Goal: Task Accomplishment & Management: Use online tool/utility

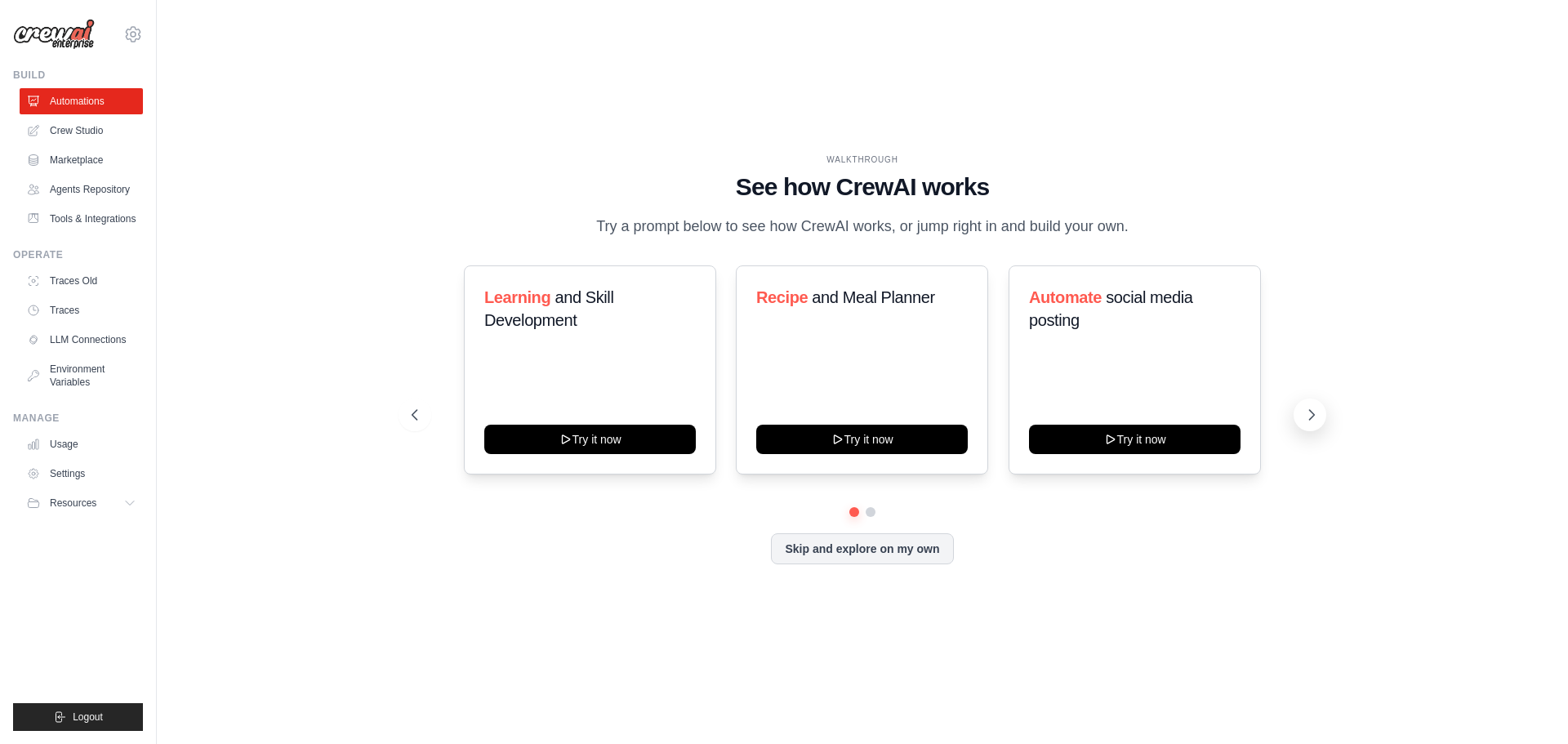
click at [1307, 423] on icon at bounding box center [1312, 415] width 16 height 16
click at [852, 517] on button at bounding box center [854, 511] width 12 height 12
click at [541, 319] on h3 "Learning and Skill Development" at bounding box center [591, 309] width 212 height 46
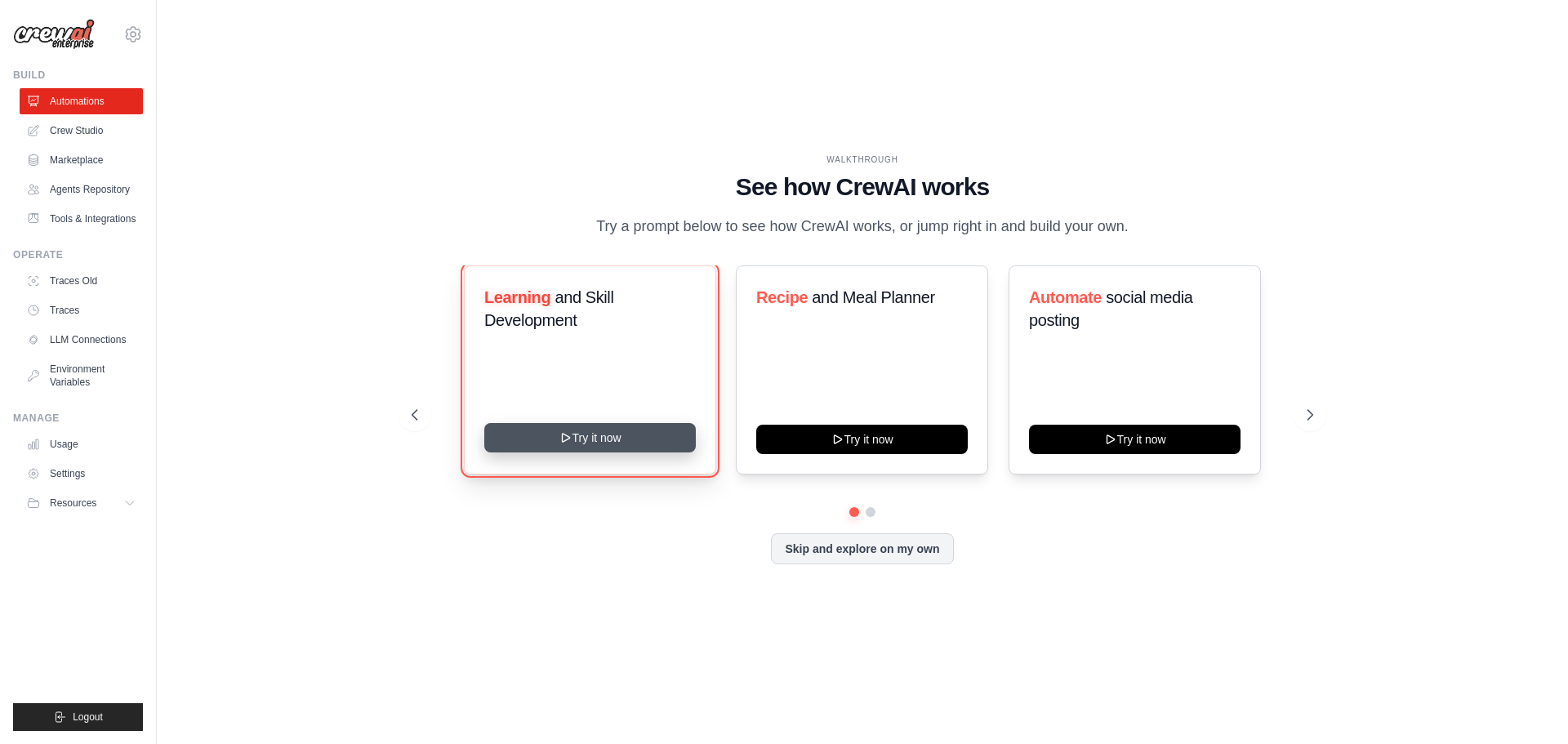
click at [570, 453] on button "Try it now" at bounding box center [591, 437] width 212 height 29
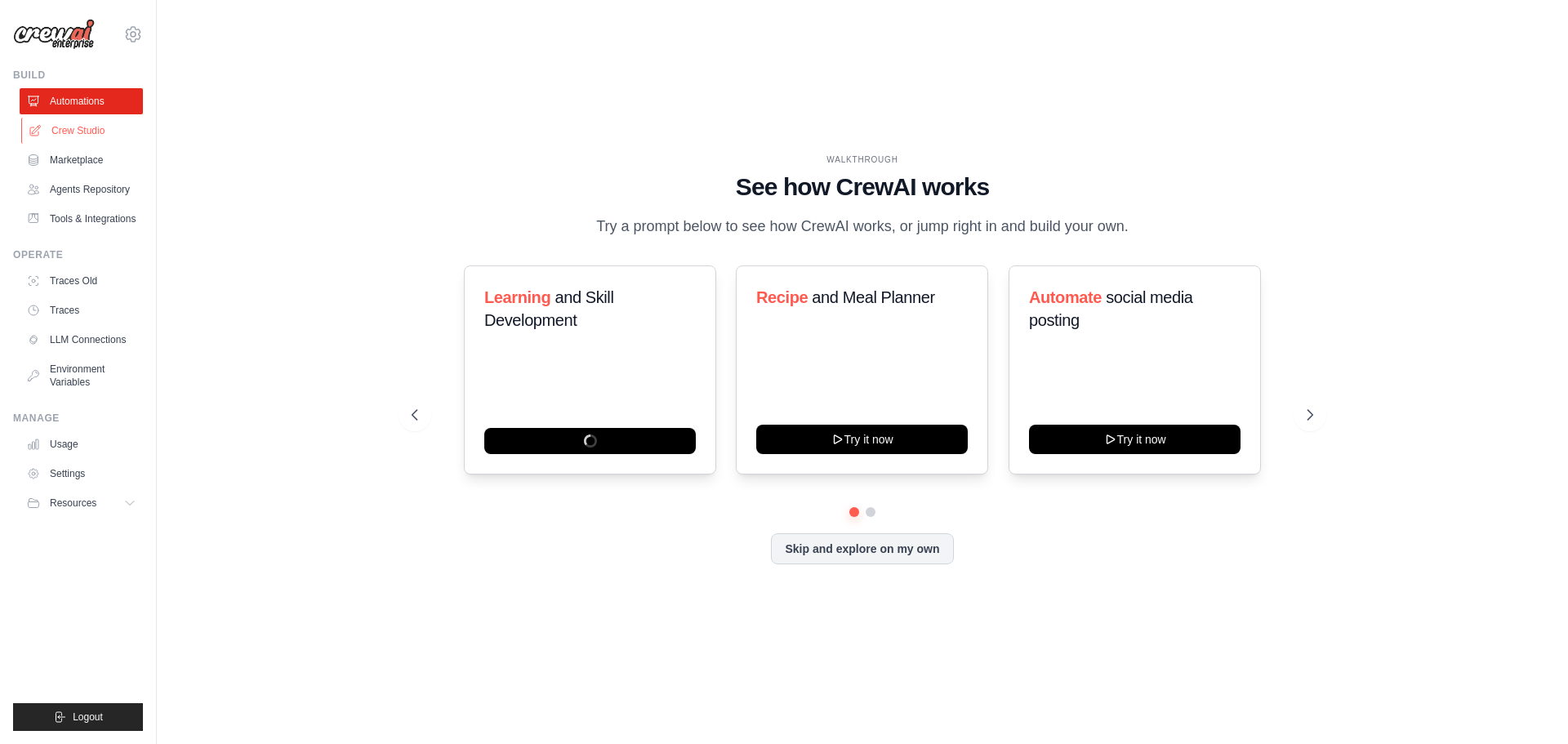
drag, startPoint x: 79, startPoint y: 118, endPoint x: 96, endPoint y: 131, distance: 21.4
click at [79, 118] on link "Crew Studio" at bounding box center [82, 131] width 123 height 26
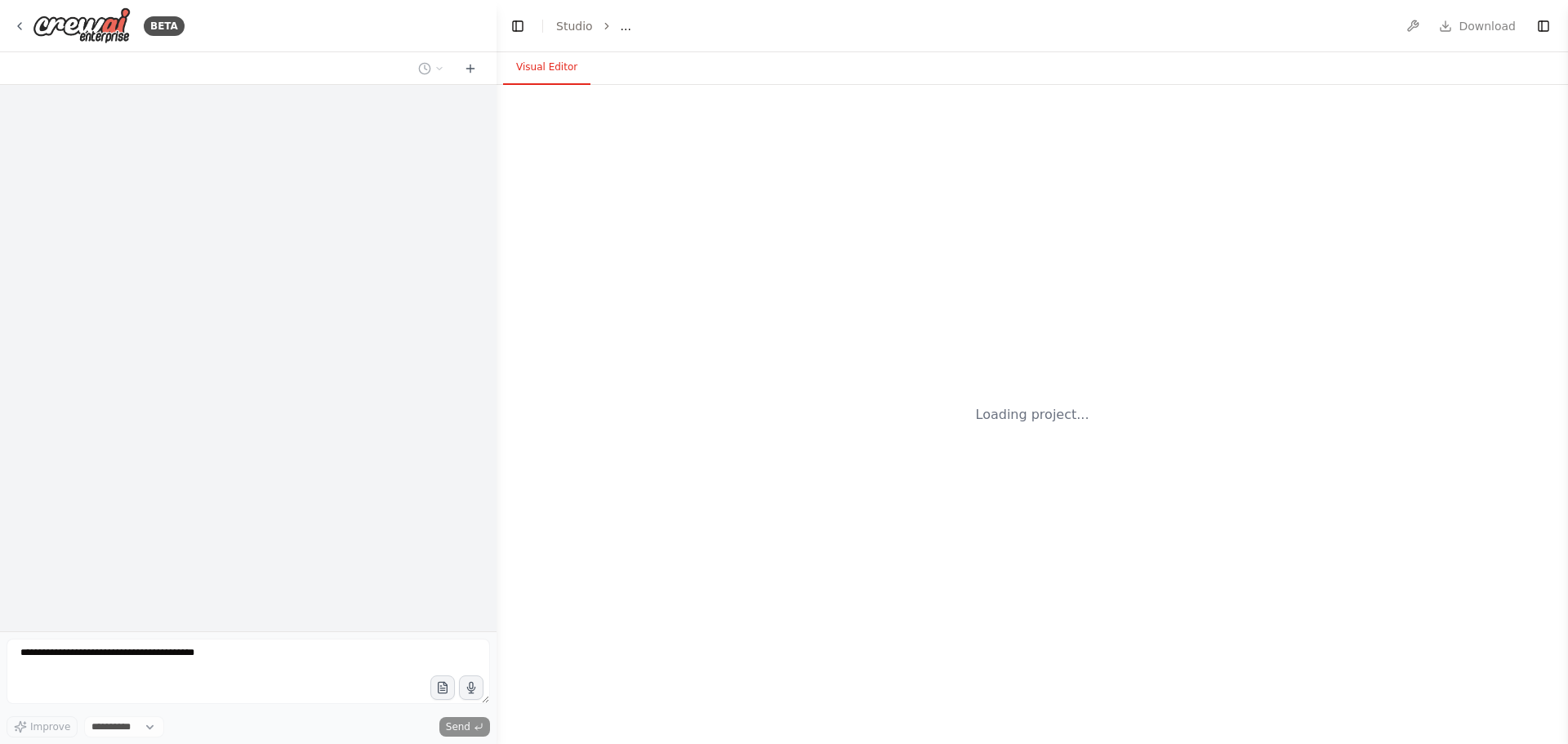
select select "****"
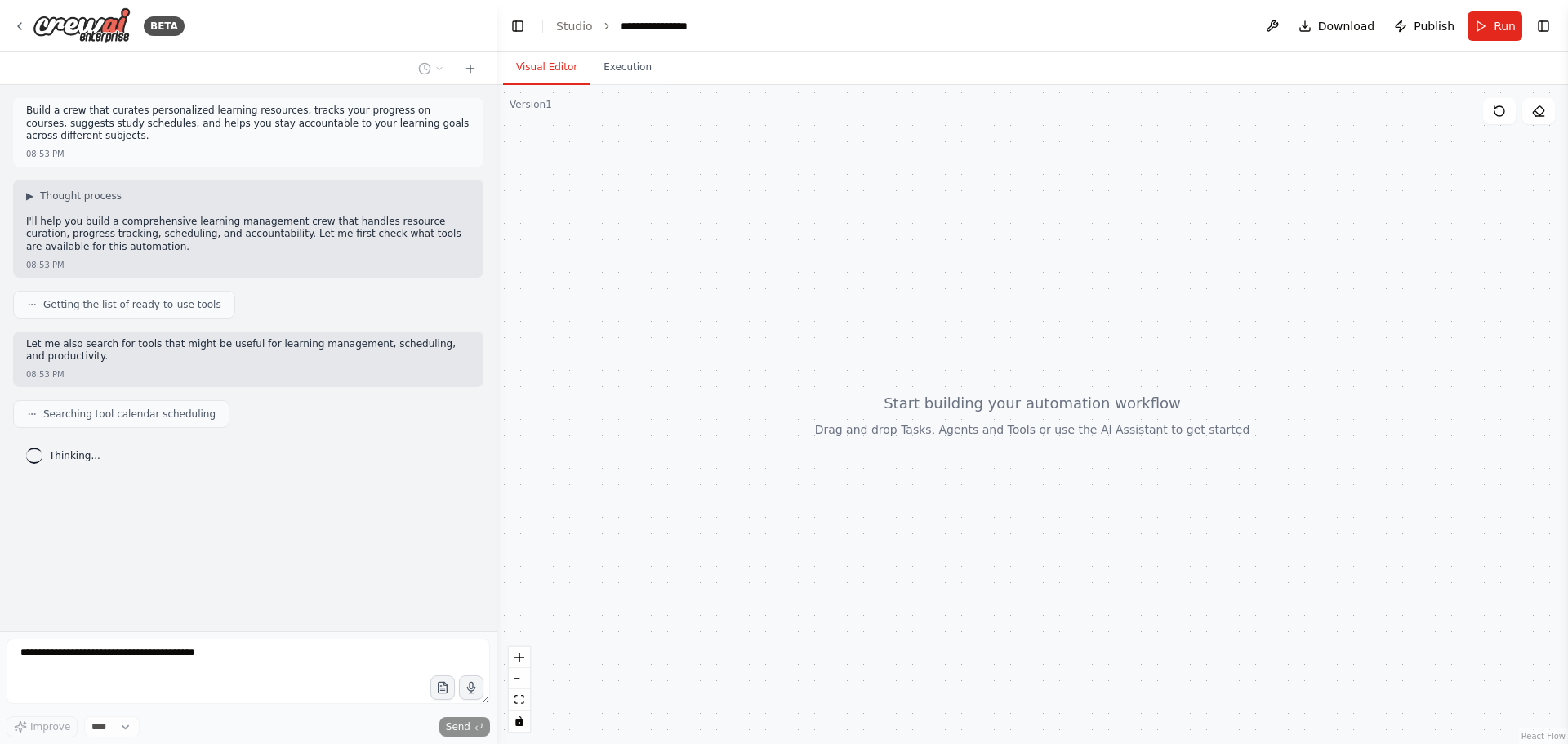
click at [153, 124] on p "Build a crew that curates personalized learning resources, tracks your progress…" at bounding box center [248, 124] width 444 height 38
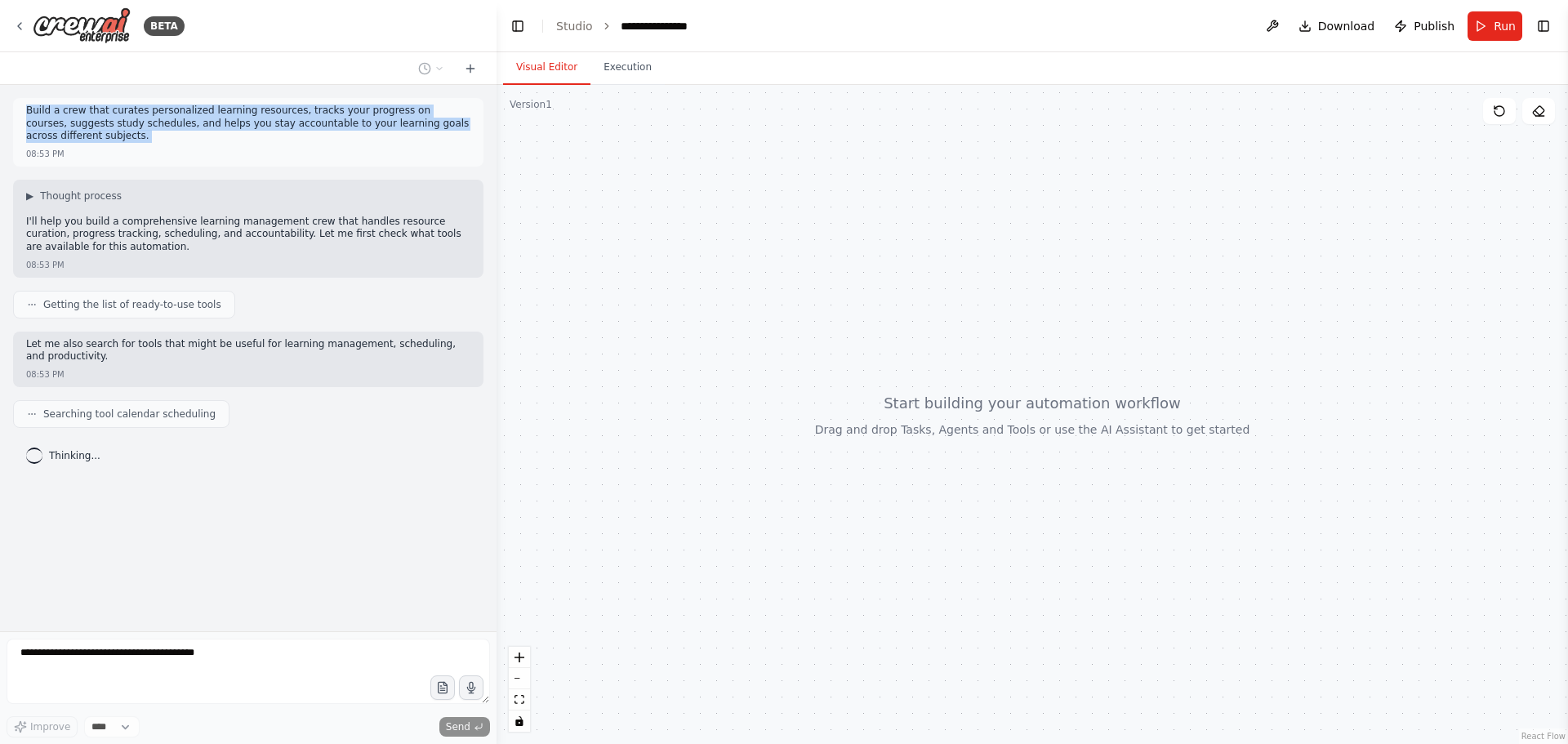
click at [153, 124] on p "Build a crew that curates personalized learning resources, tracks your progress…" at bounding box center [248, 124] width 444 height 38
click at [258, 118] on p "Build a crew that curates personalized learning resources, tracks your progress…" at bounding box center [248, 124] width 444 height 38
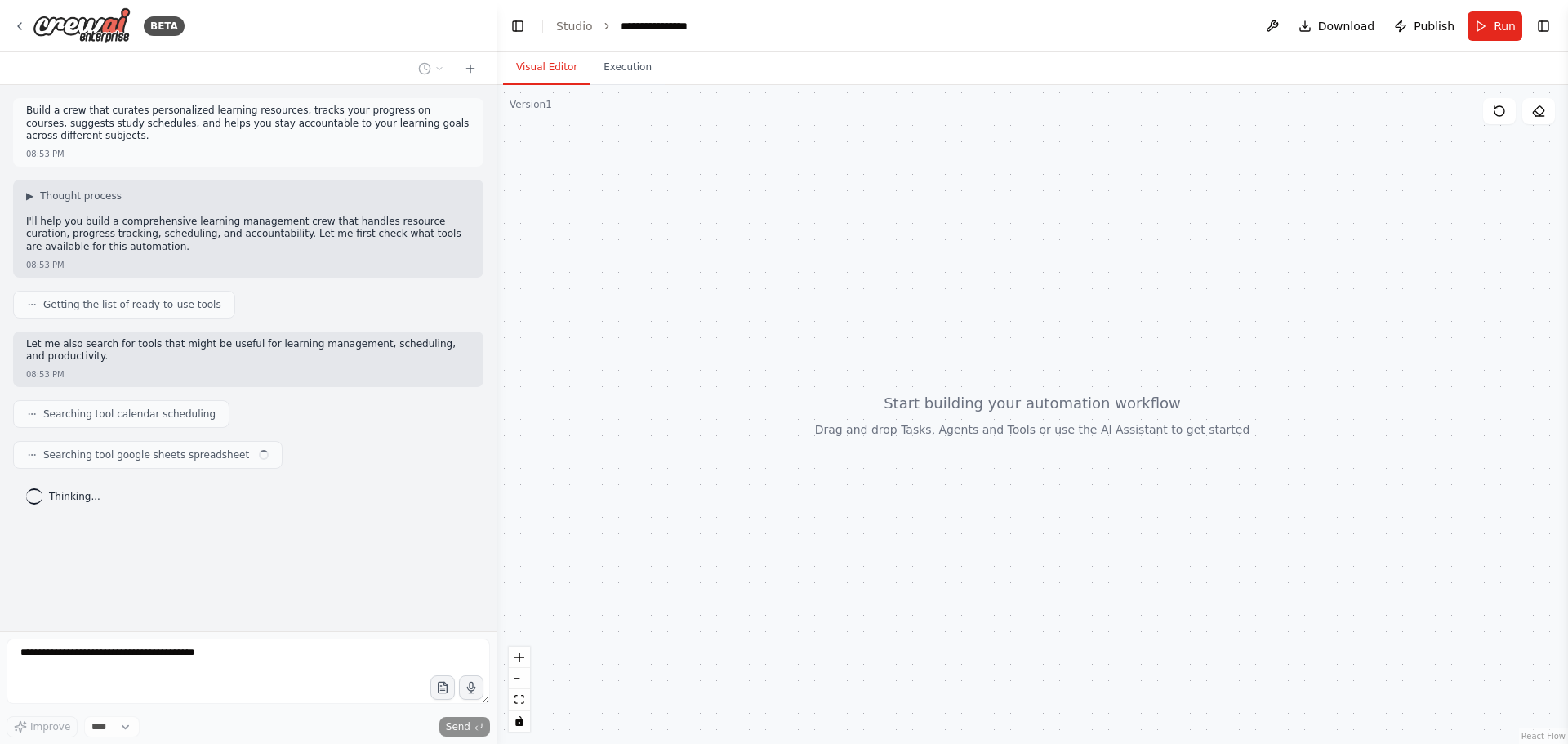
click at [337, 125] on p "Build a crew that curates personalized learning resources, tracks your progress…" at bounding box center [248, 124] width 444 height 38
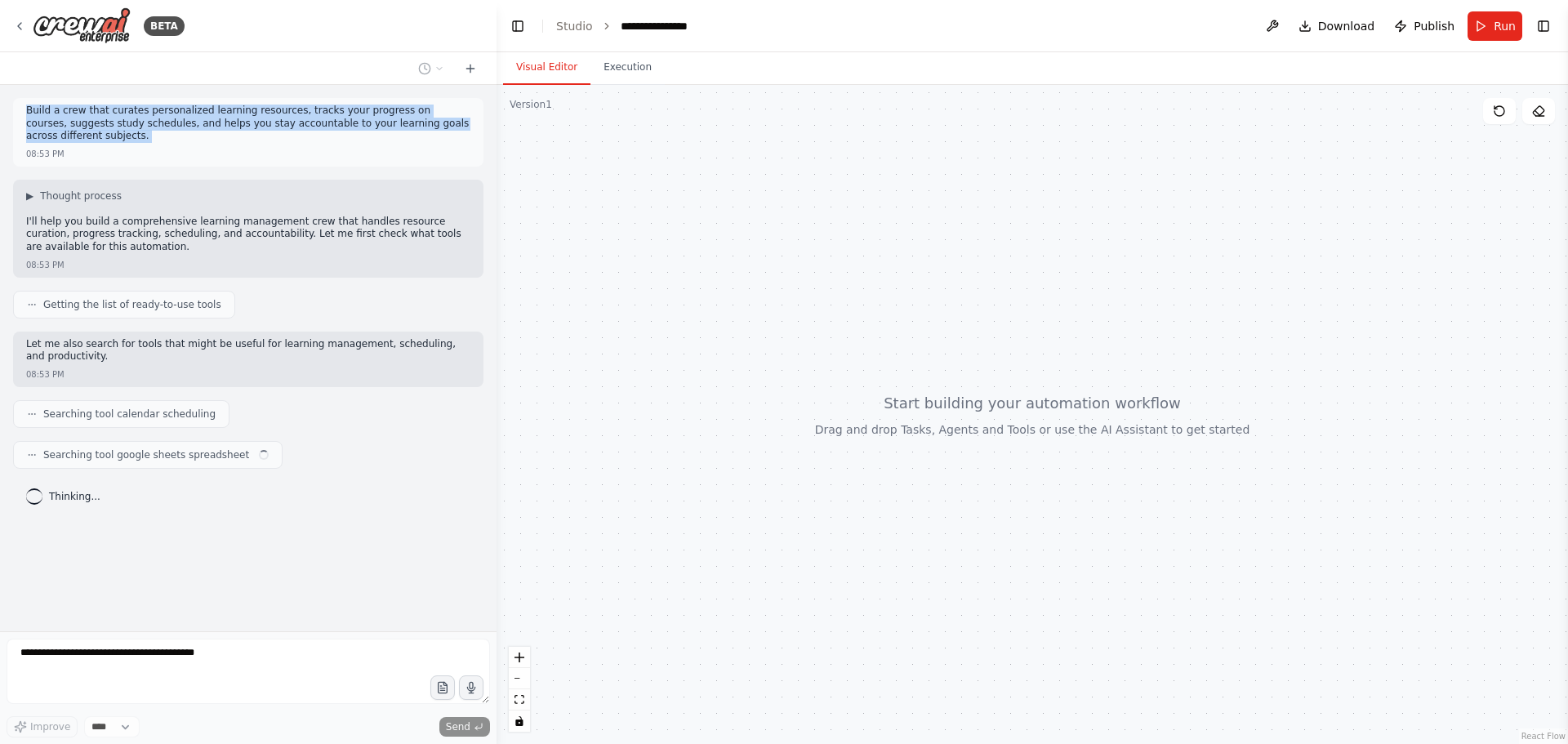
click at [337, 125] on p "Build a crew that curates personalized learning resources, tracks your progress…" at bounding box center [248, 124] width 444 height 38
click at [298, 127] on p "Build a crew that curates personalized learning resources, tracks your progress…" at bounding box center [248, 124] width 444 height 38
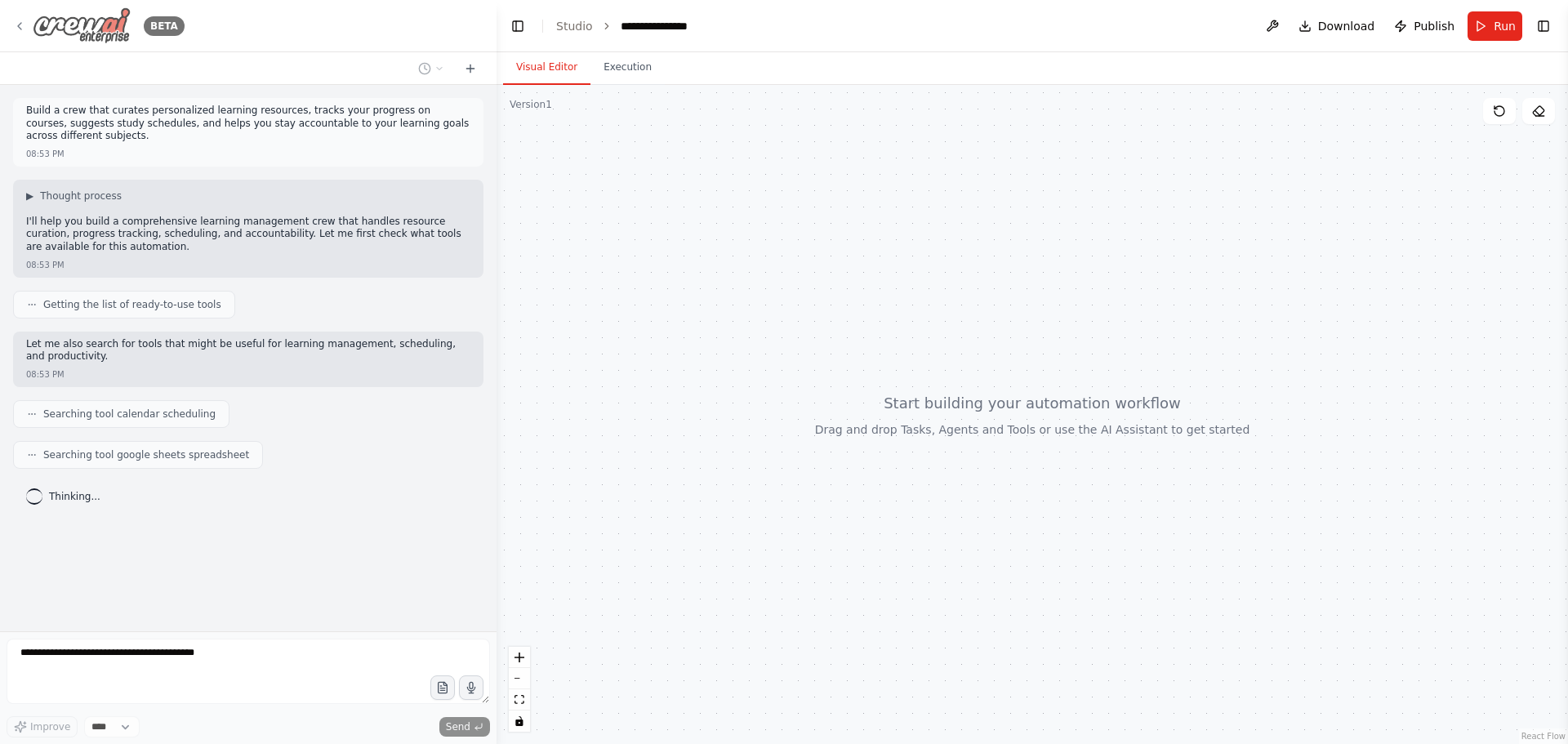
click at [25, 24] on icon at bounding box center [19, 26] width 13 height 13
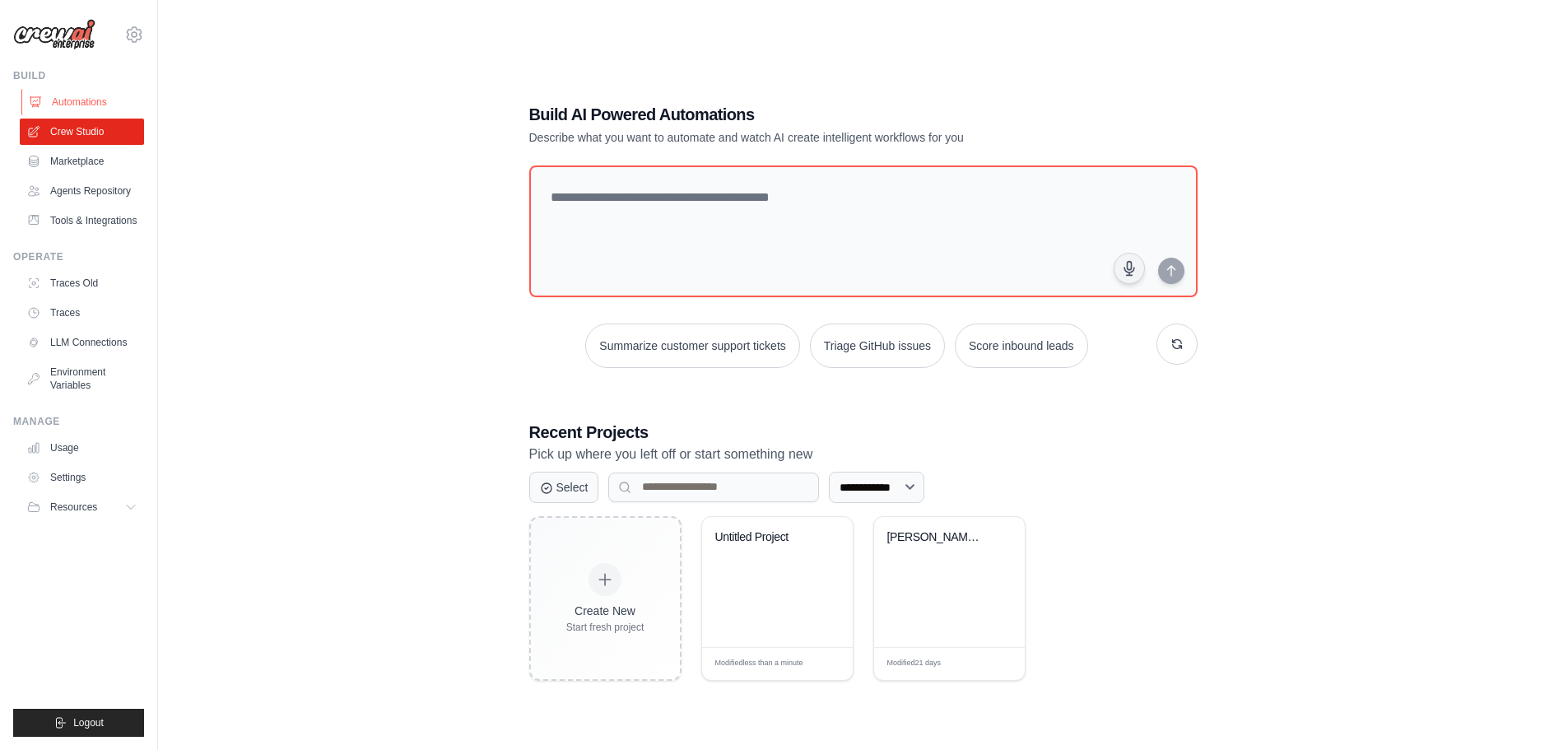
click at [65, 103] on link "Automations" at bounding box center [83, 102] width 124 height 27
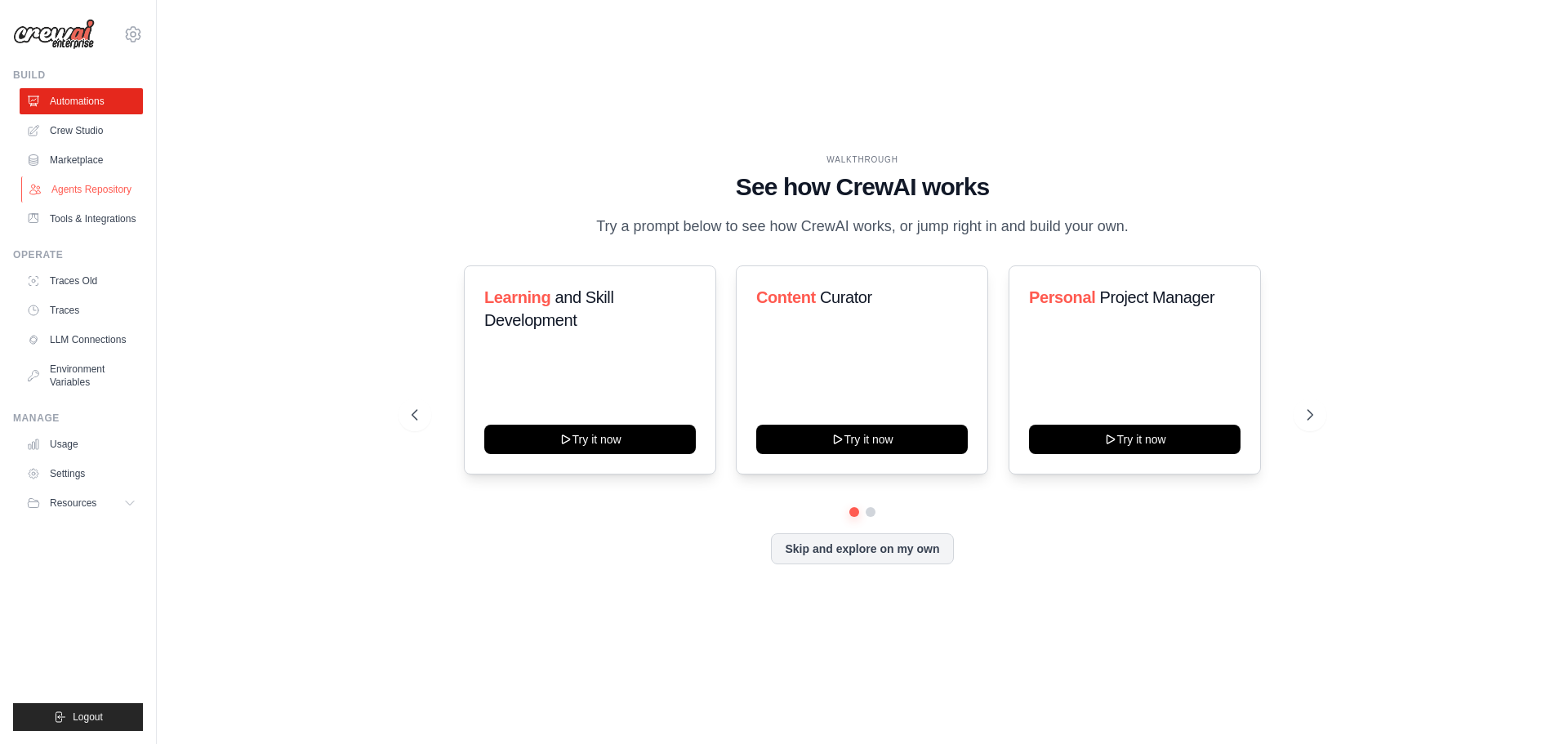
click at [66, 198] on link "Agents Repository" at bounding box center [82, 189] width 123 height 26
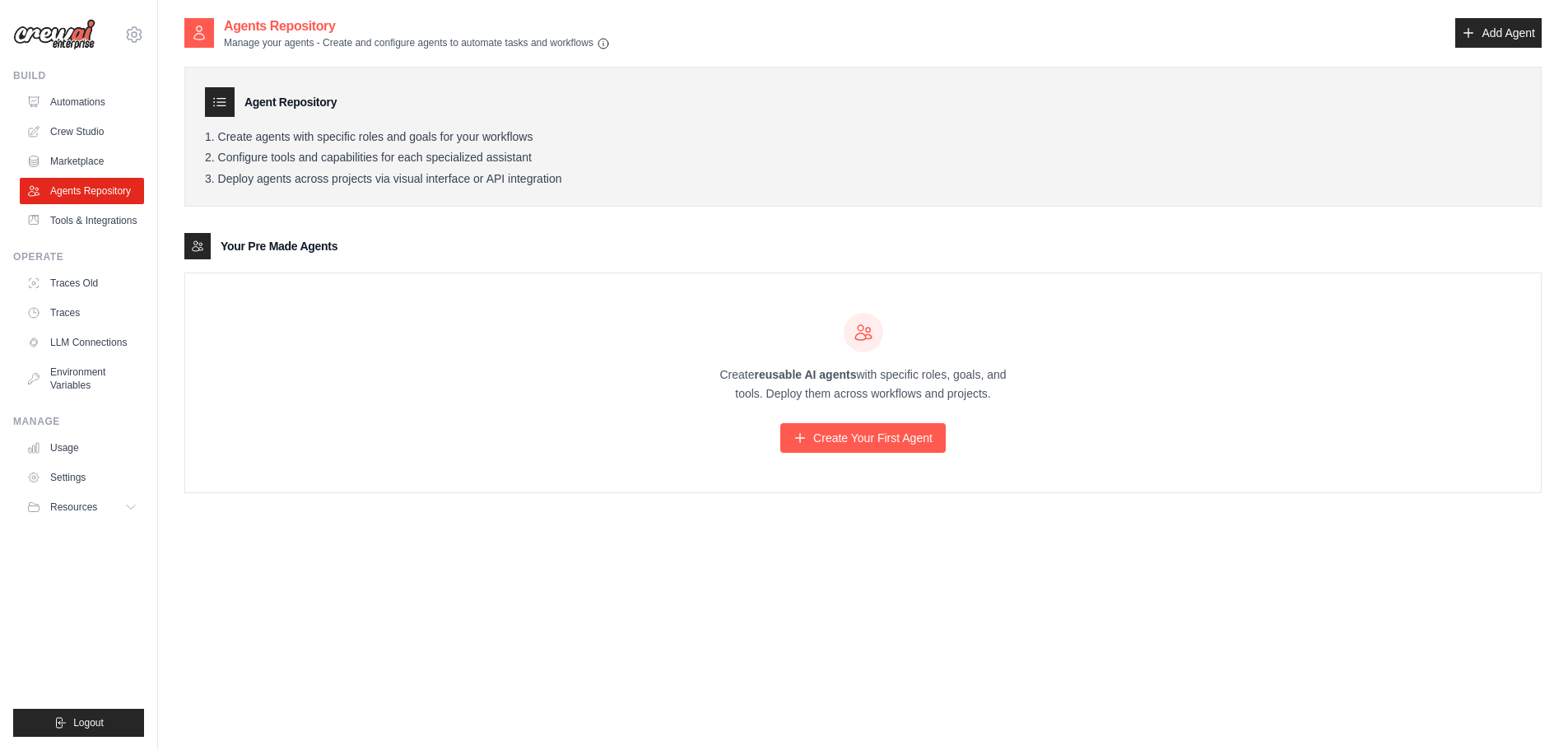
click at [371, 137] on li "Create agents with specific roles and goals for your workflows" at bounding box center [863, 137] width 1316 height 15
click at [343, 158] on li "Configure tools and capabilities for each specialized assistant" at bounding box center [863, 158] width 1316 height 15
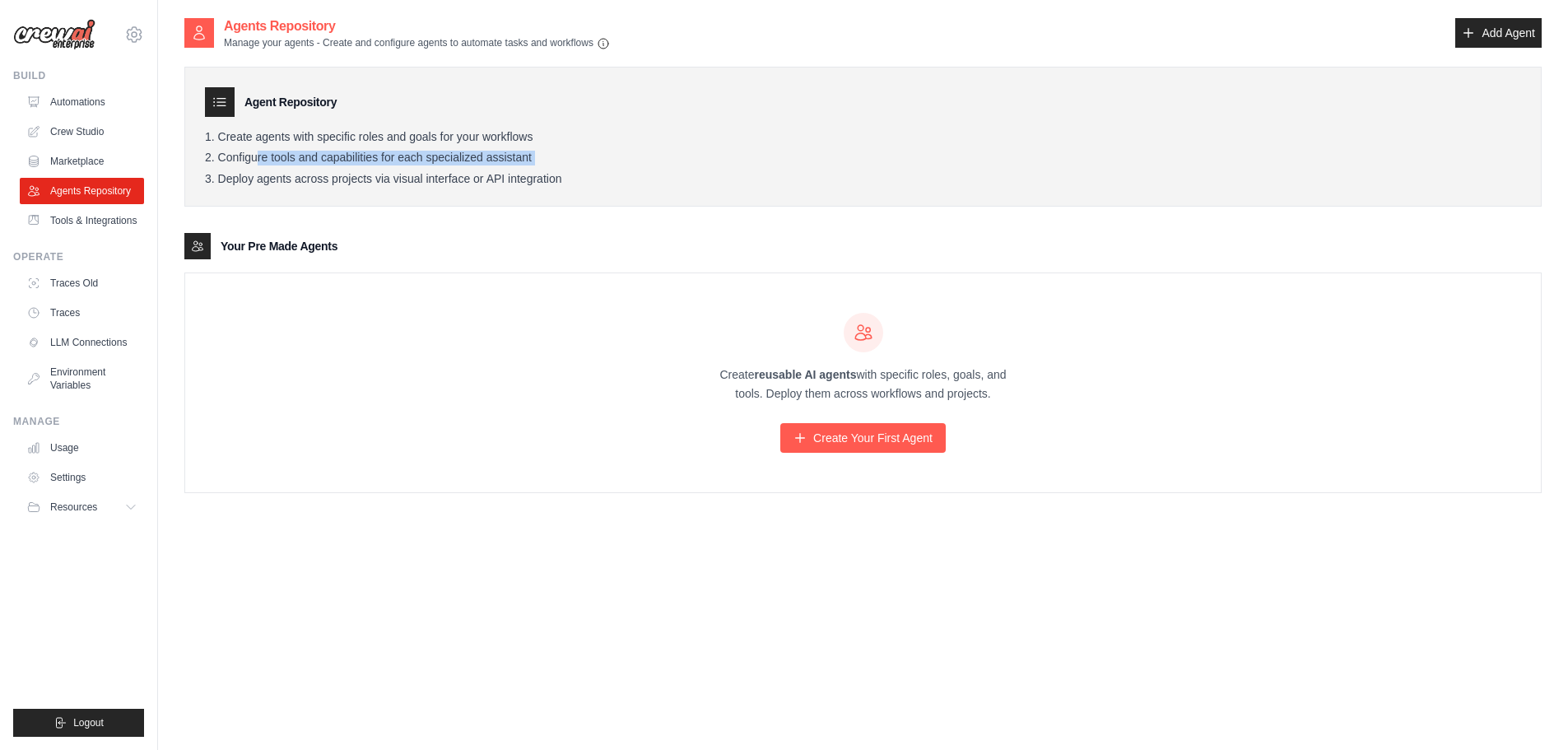
click at [343, 158] on li "Configure tools and capabilities for each specialized assistant" at bounding box center [863, 158] width 1316 height 15
click at [301, 180] on li "Deploy agents across projects via visual interface or API integration" at bounding box center [863, 179] width 1316 height 15
click at [377, 164] on li "Configure tools and capabilities for each specialized assistant" at bounding box center [863, 158] width 1316 height 15
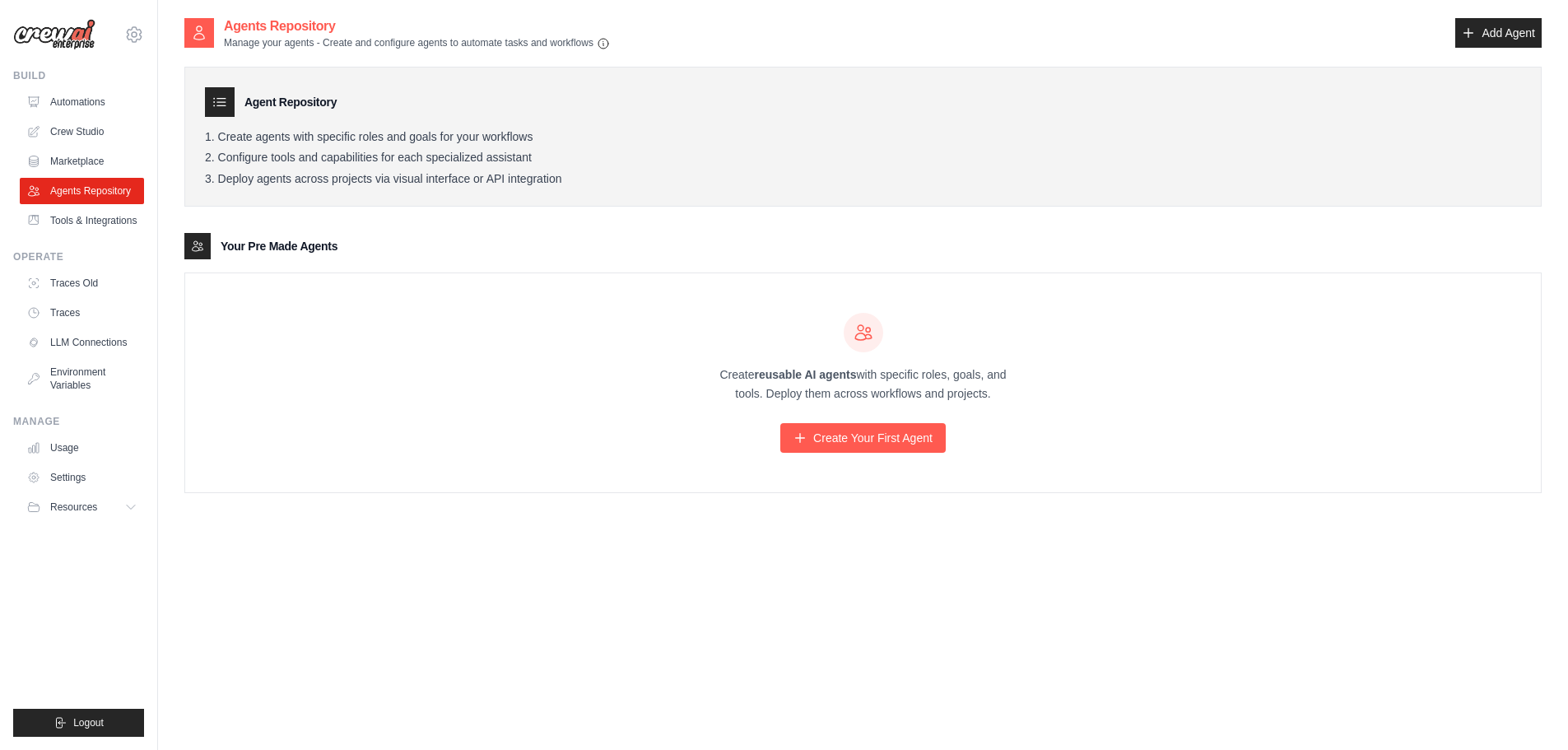
click at [374, 343] on div "Create reusable AI agents with specific roles, goals, and tools. Deploy them ac…" at bounding box center [863, 383] width 1356 height 219
click at [754, 375] on strong "reusable AI agents" at bounding box center [805, 375] width 102 height 13
click at [876, 380] on p "Create reusable AI agents with specific roles, goals, and tools. Deploy them ac…" at bounding box center [864, 384] width 316 height 38
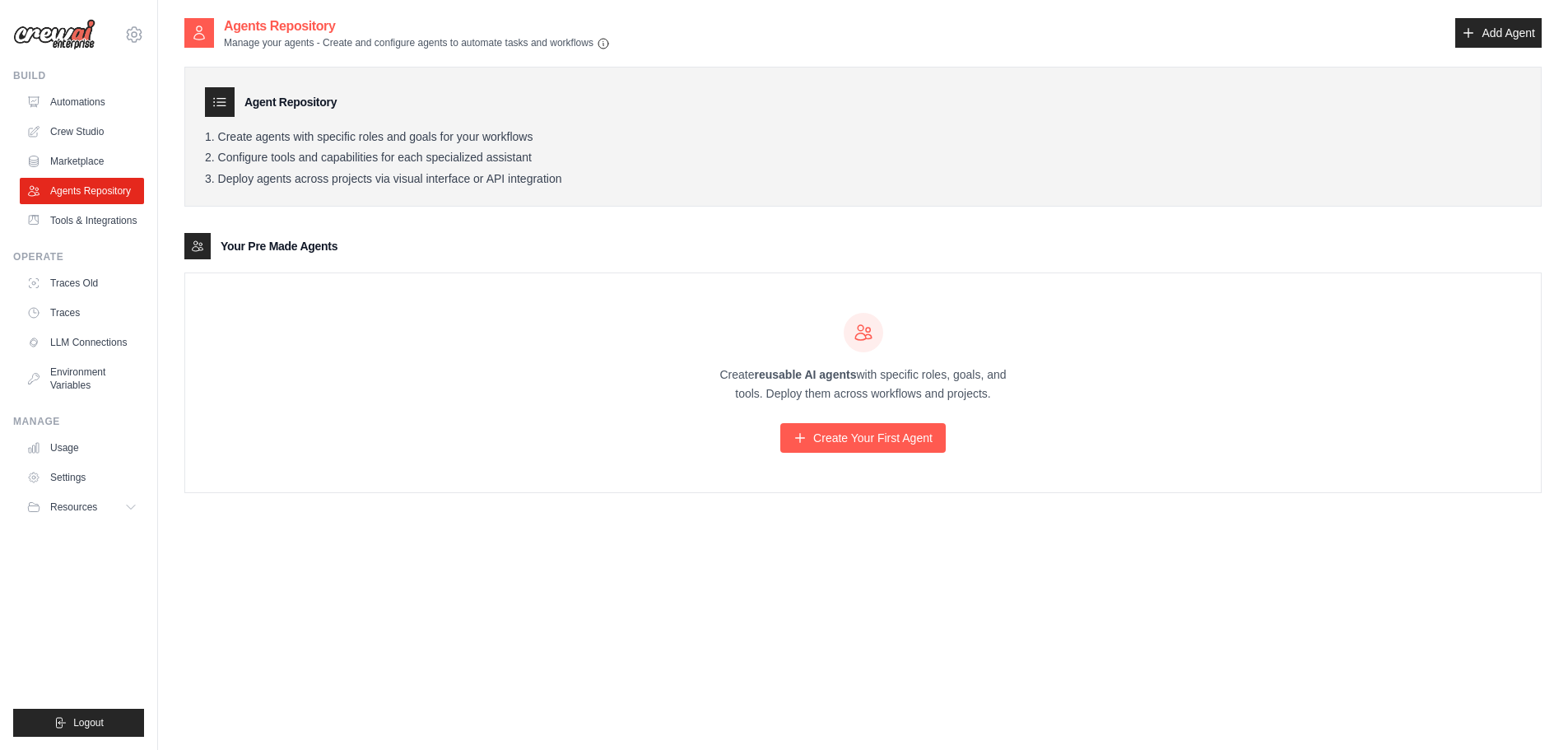
click at [971, 387] on p "Create reusable AI agents with specific roles, goals, and tools. Deploy them ac…" at bounding box center [864, 384] width 316 height 38
click at [893, 387] on p "Create reusable AI agents with specific roles, goals, and tools. Deploy them ac…" at bounding box center [864, 384] width 316 height 38
click at [913, 387] on p "Create reusable AI agents with specific roles, goals, and tools. Deploy them ac…" at bounding box center [864, 384] width 316 height 38
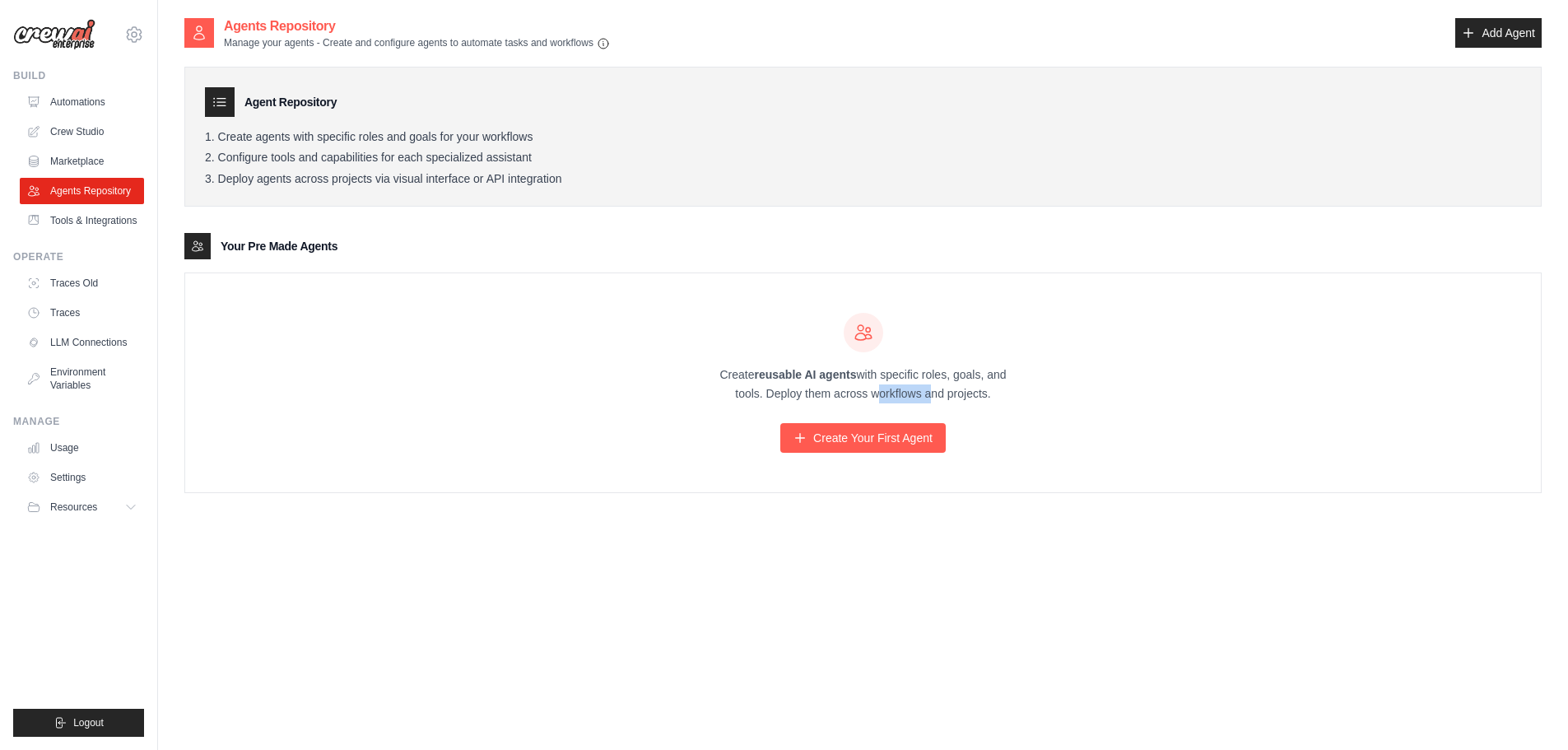
click at [913, 387] on p "Create reusable AI agents with specific roles, goals, and tools. Deploy them ac…" at bounding box center [864, 384] width 316 height 38
click at [868, 393] on p "Create reusable AI agents with specific roles, goals, and tools. Deploy them ac…" at bounding box center [864, 384] width 316 height 38
click at [903, 389] on p "Create reusable AI agents with specific roles, goals, and tools. Deploy them ac…" at bounding box center [864, 384] width 316 height 38
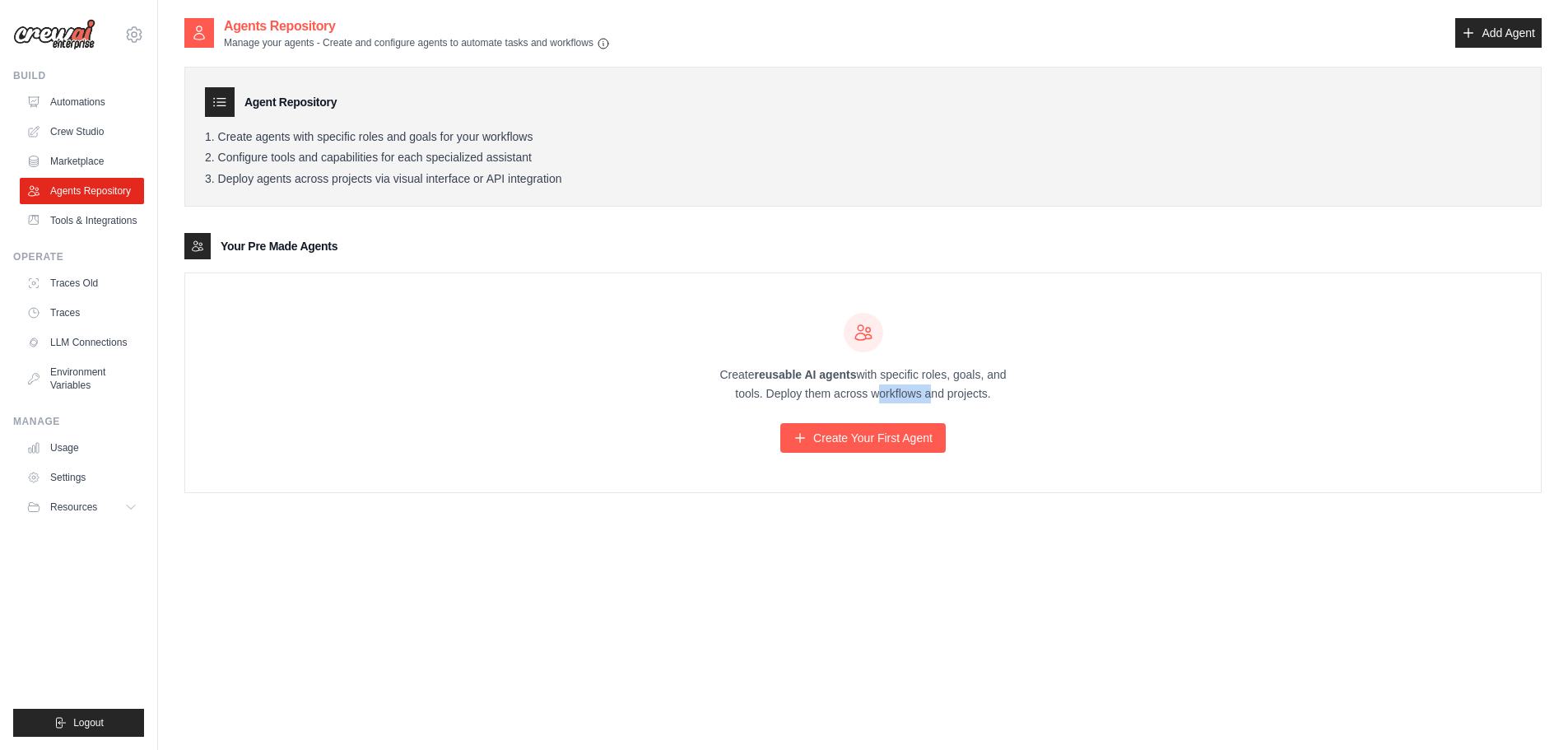
click at [903, 389] on p "Create reusable AI agents with specific roles, goals, and tools. Deploy them ac…" at bounding box center [864, 384] width 316 height 38
click at [864, 387] on p "Create reusable AI agents with specific roles, goals, and tools. Deploy them ac…" at bounding box center [864, 384] width 316 height 38
click at [919, 387] on p "Create reusable AI agents with specific roles, goals, and tools. Deploy them ac…" at bounding box center [864, 384] width 316 height 38
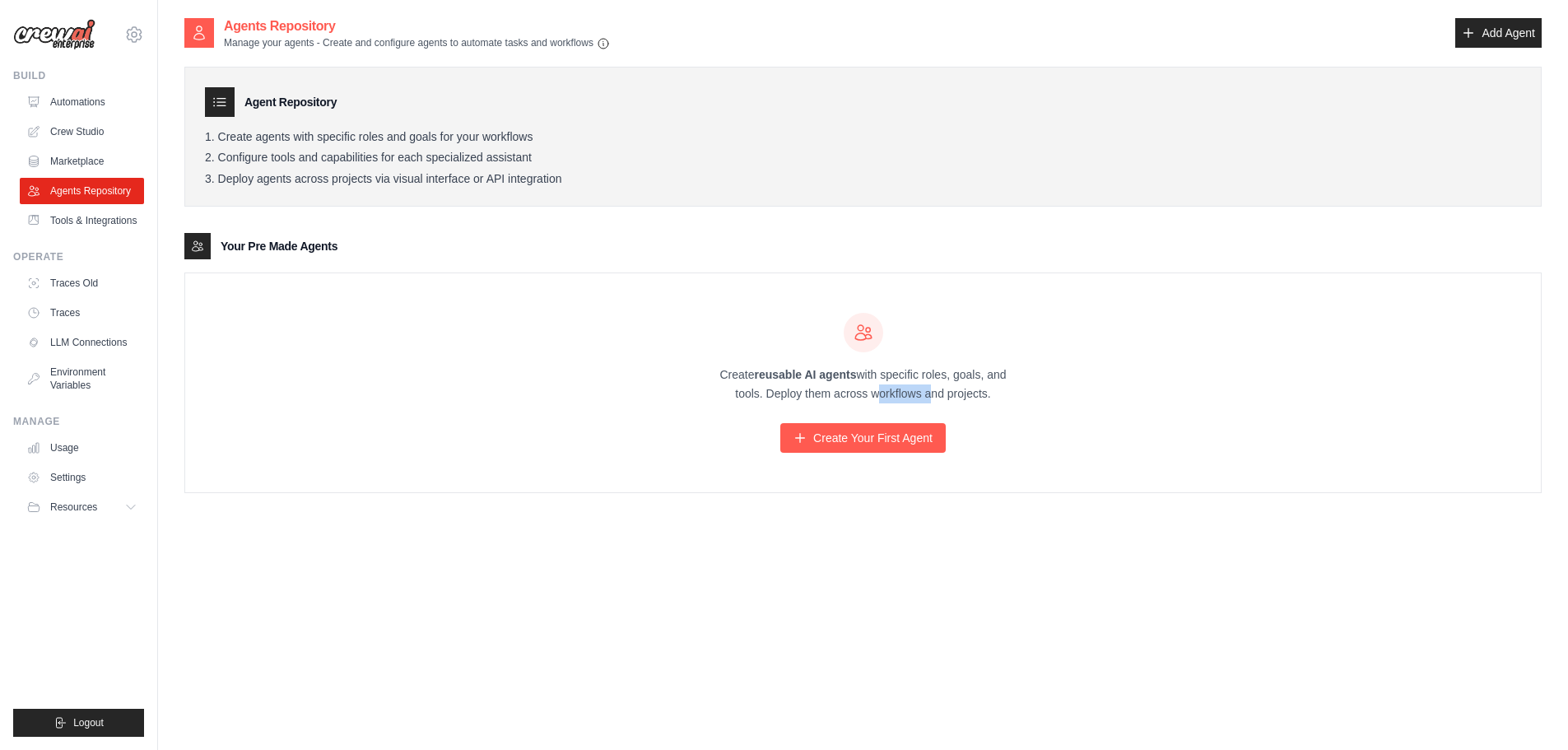
click at [843, 389] on p "Create reusable AI agents with specific roles, goals, and tools. Deploy them ac…" at bounding box center [864, 384] width 316 height 38
click at [74, 133] on link "Crew Studio" at bounding box center [83, 132] width 124 height 27
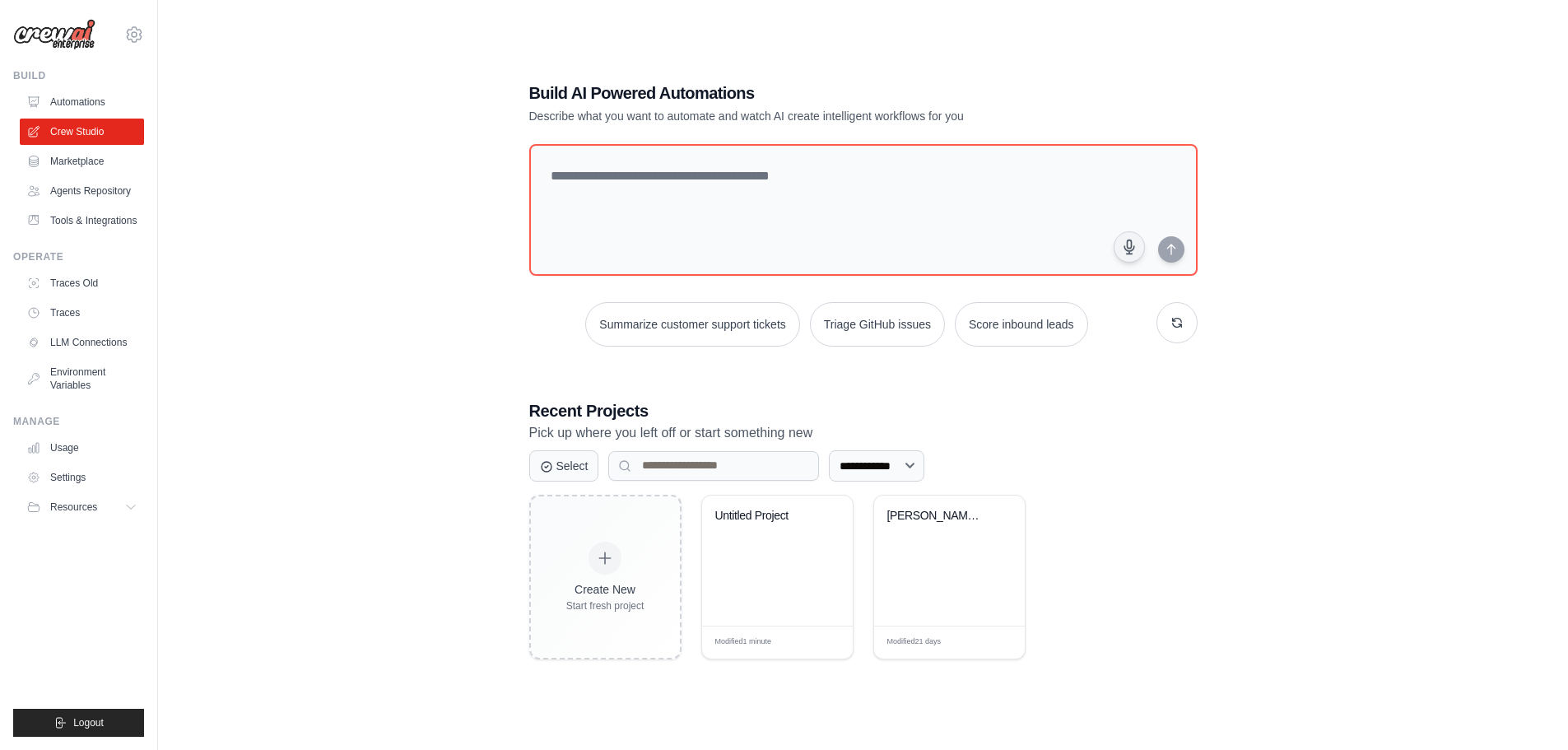
scroll to position [33, 0]
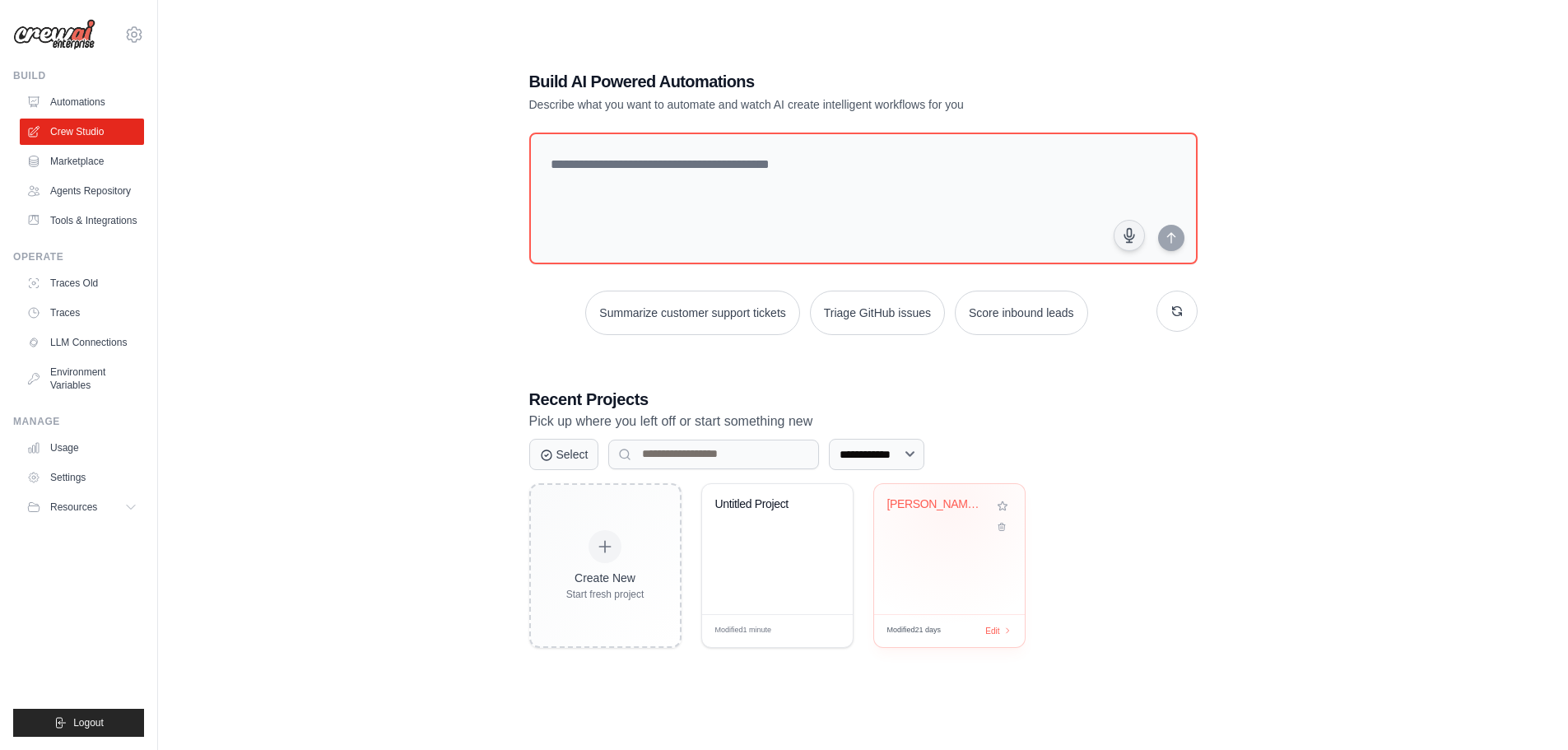
click at [947, 503] on div "Servio Code Development Team - Real..." at bounding box center [937, 504] width 99 height 15
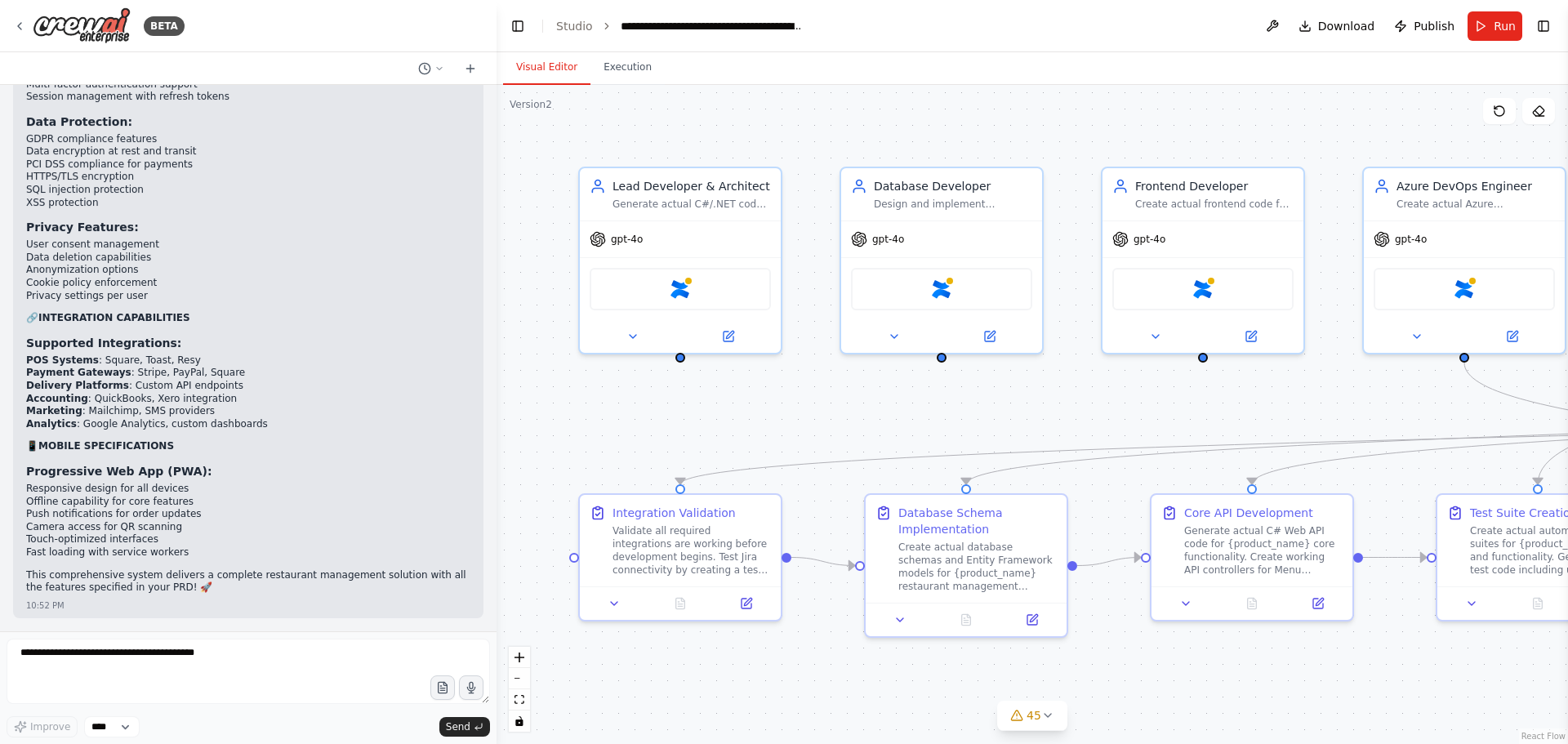
scroll to position [46898, 0]
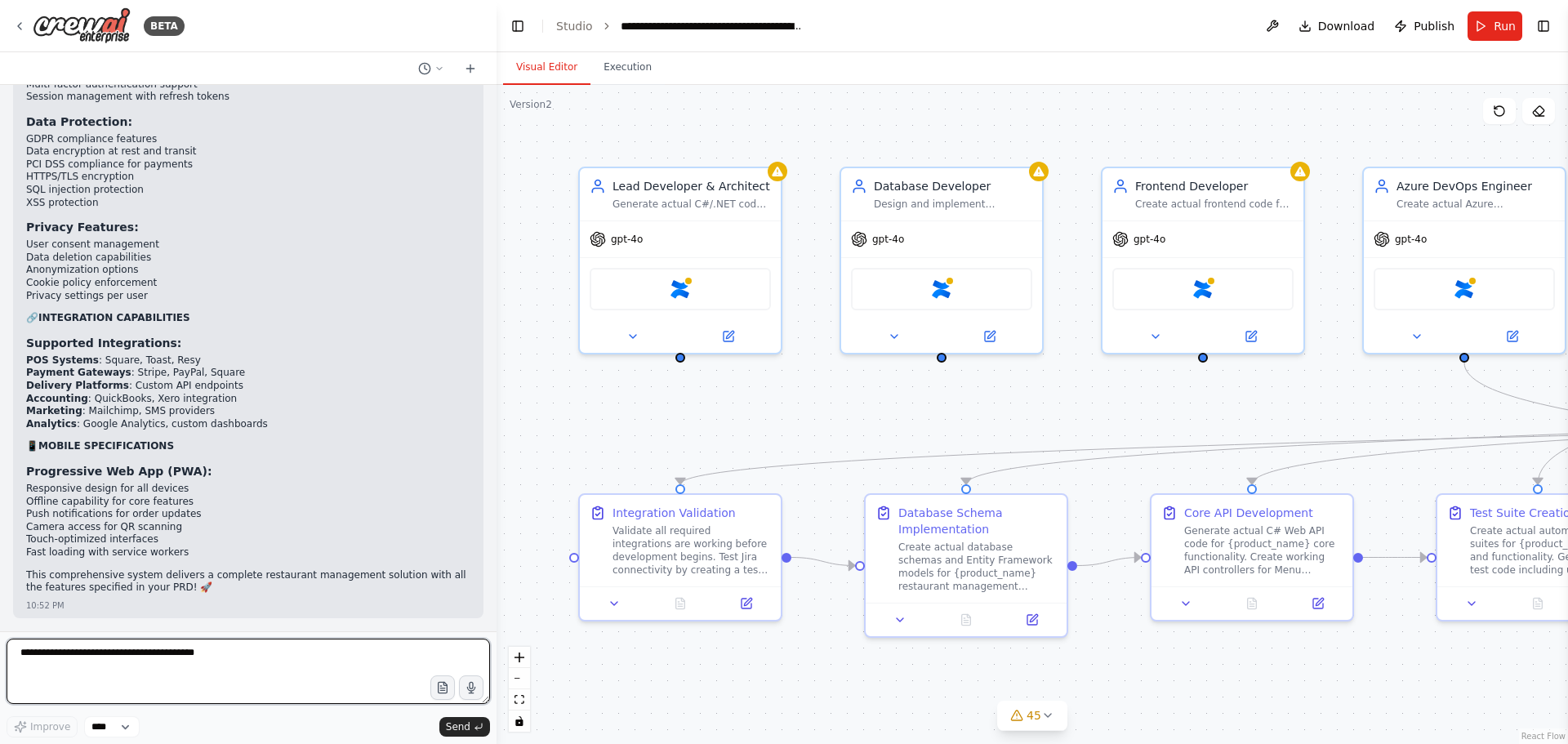
click at [169, 659] on textarea at bounding box center [248, 672] width 484 height 66
click at [105, 643] on textarea at bounding box center [248, 672] width 484 height 66
click at [1285, 25] on button at bounding box center [1272, 26] width 26 height 29
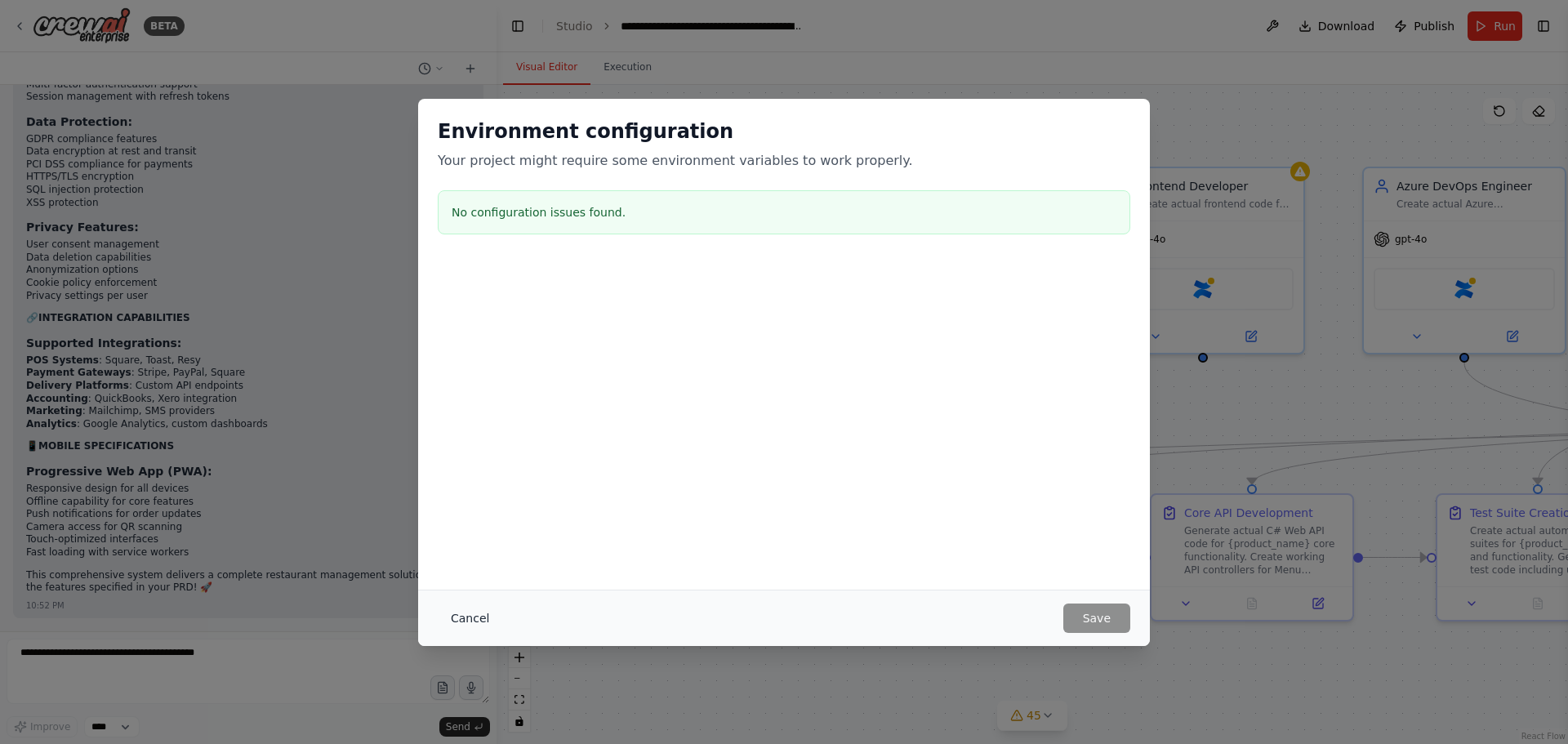
click at [472, 616] on button "Cancel" at bounding box center [470, 618] width 65 height 29
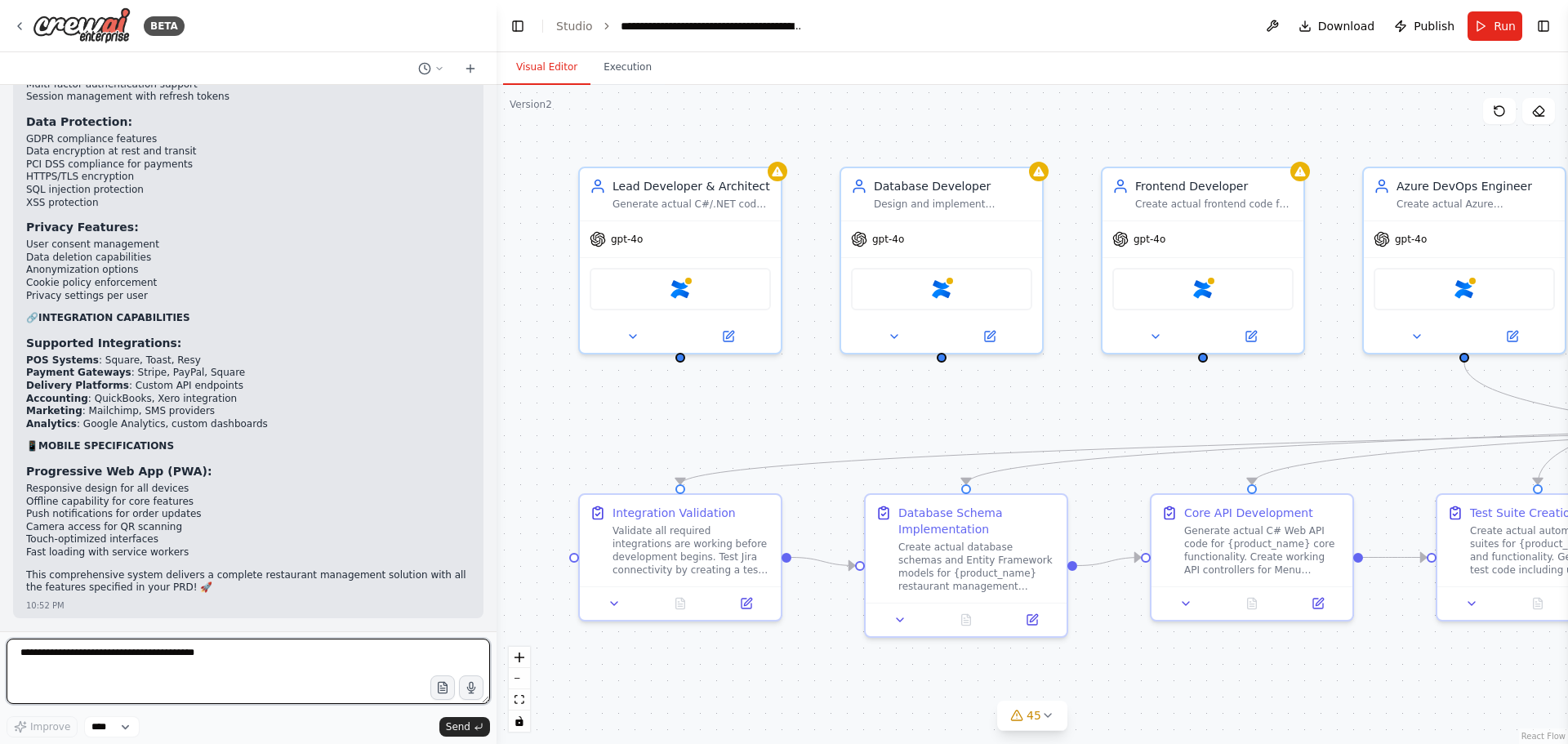
click at [164, 648] on textarea at bounding box center [248, 672] width 484 height 66
click at [176, 661] on textarea at bounding box center [248, 672] width 484 height 66
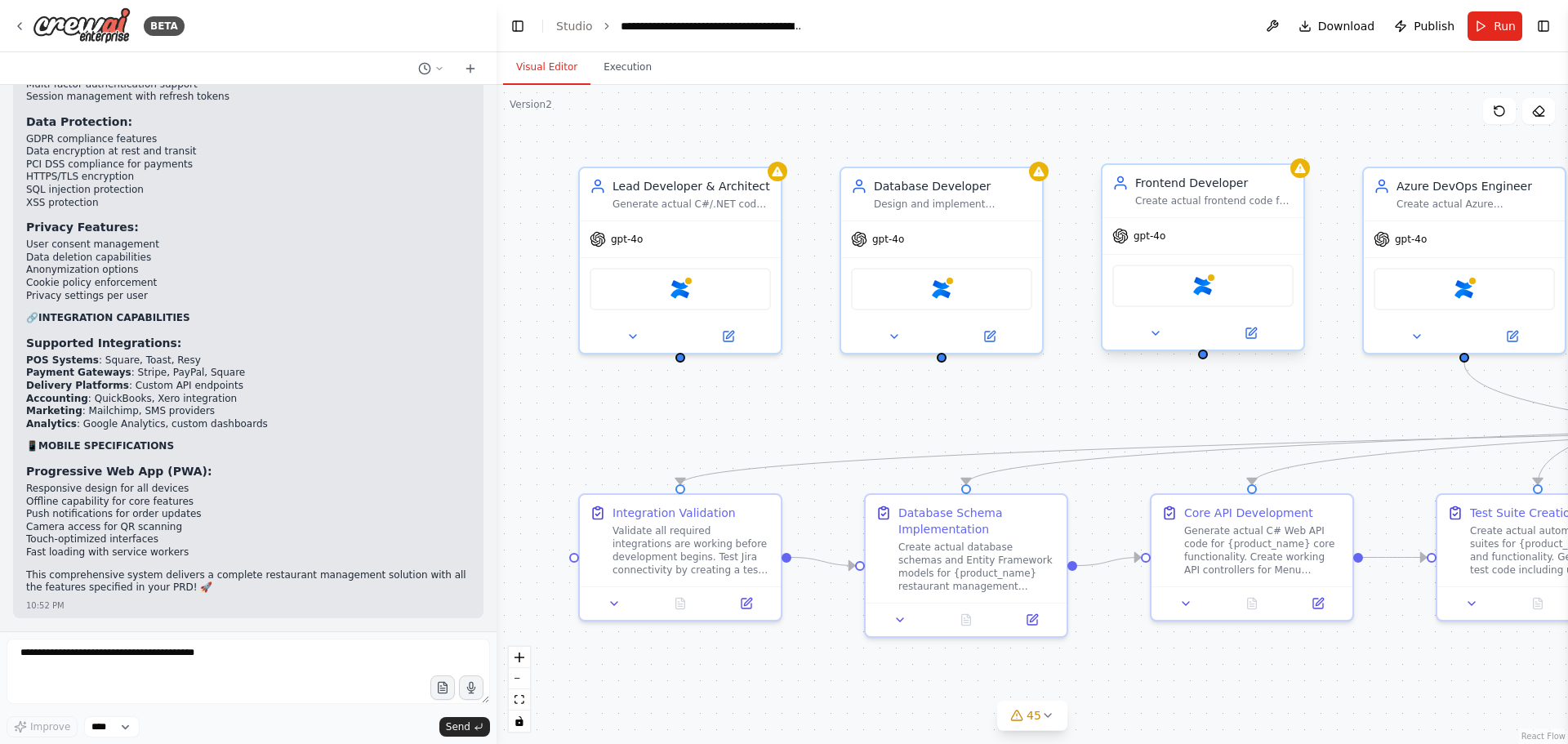
click at [1151, 236] on span "gpt-4o" at bounding box center [1149, 236] width 32 height 13
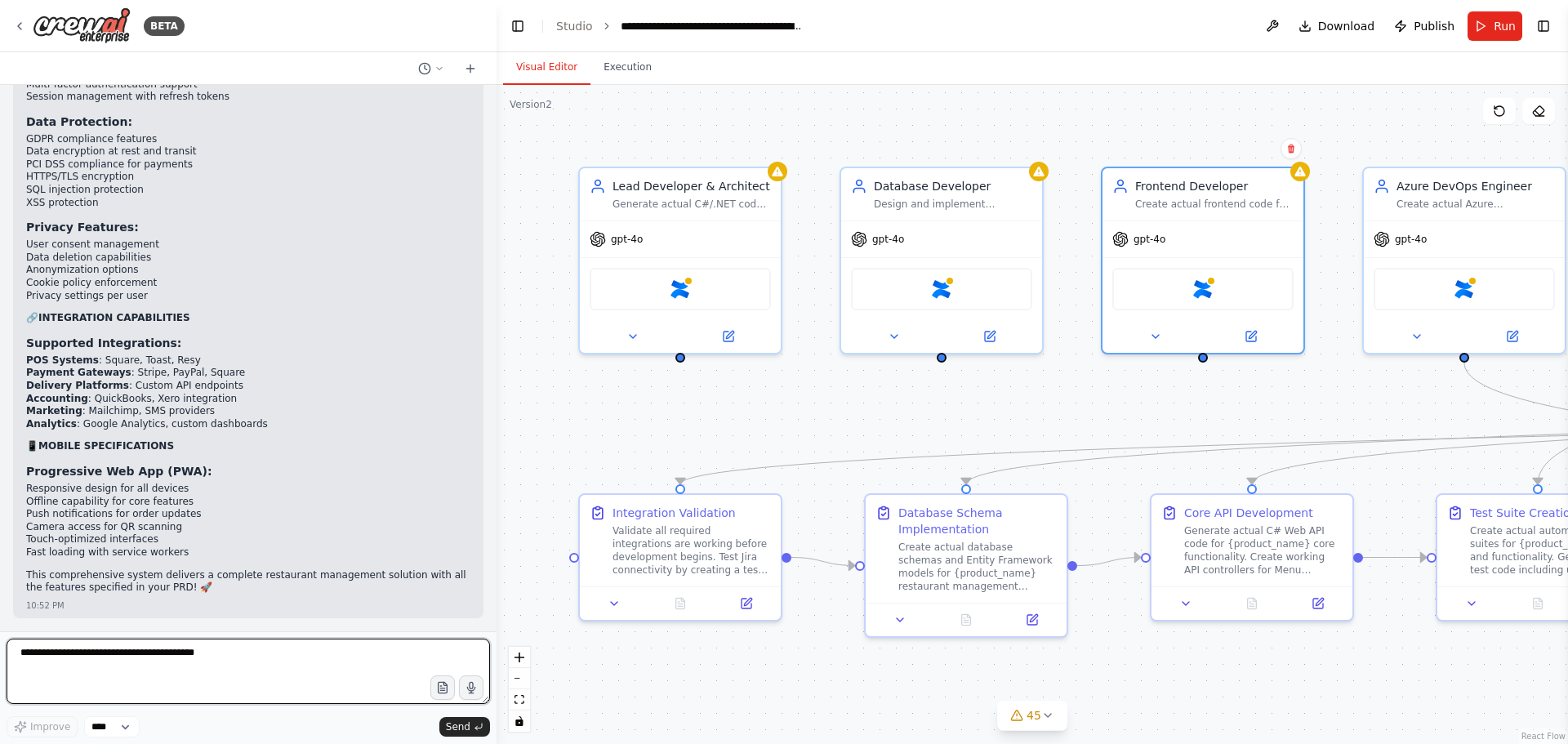
click at [110, 676] on textarea at bounding box center [248, 672] width 484 height 66
type textarea "**********"
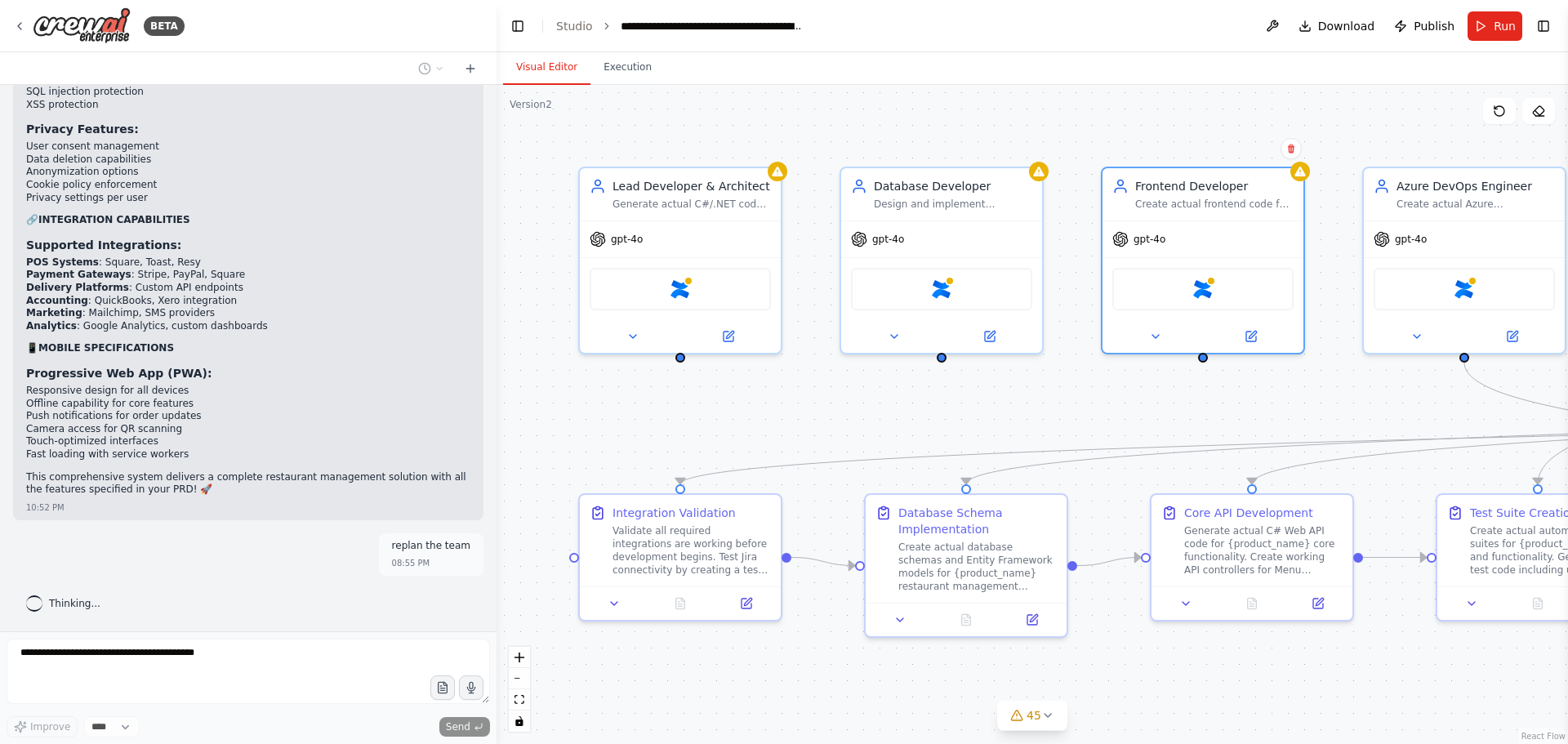
scroll to position [46997, 0]
click at [617, 61] on button "Execution" at bounding box center [627, 68] width 74 height 35
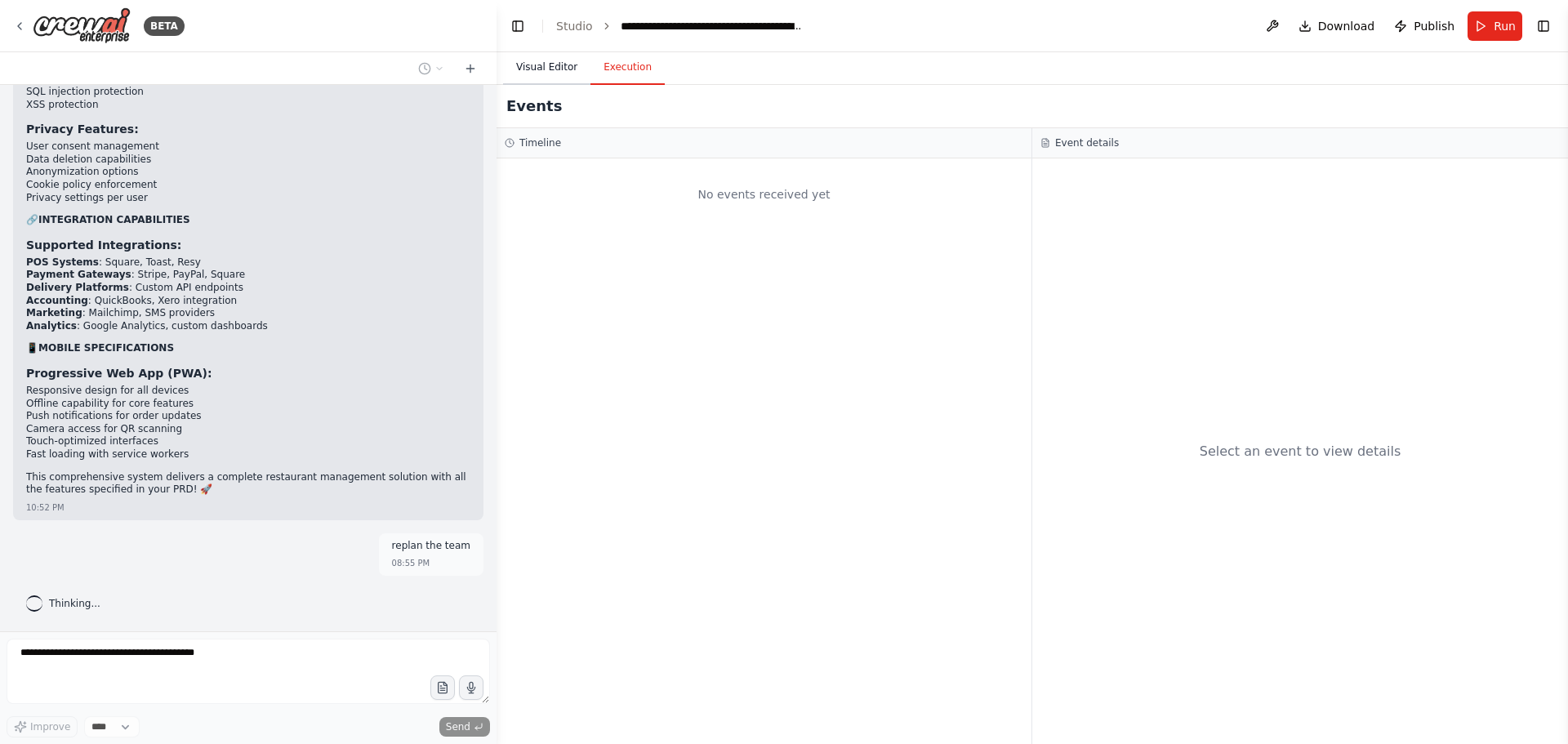
click at [556, 65] on button "Visual Editor" at bounding box center [547, 68] width 88 height 35
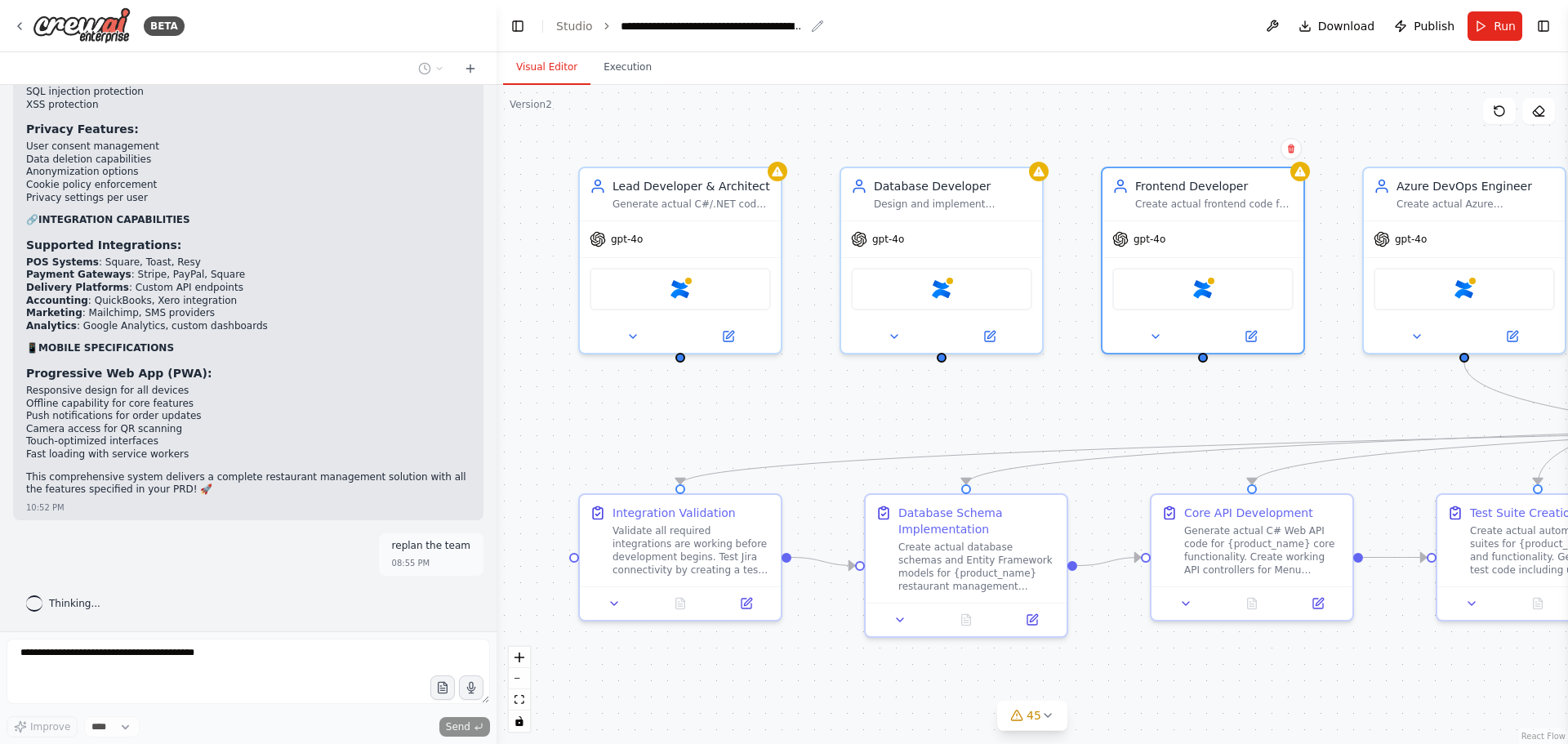
click at [812, 25] on icon "breadcrumb" at bounding box center [817, 26] width 11 height 11
click at [800, 26] on div "**********" at bounding box center [722, 26] width 204 height 16
click at [792, 26] on div "**********" at bounding box center [712, 26] width 183 height 16
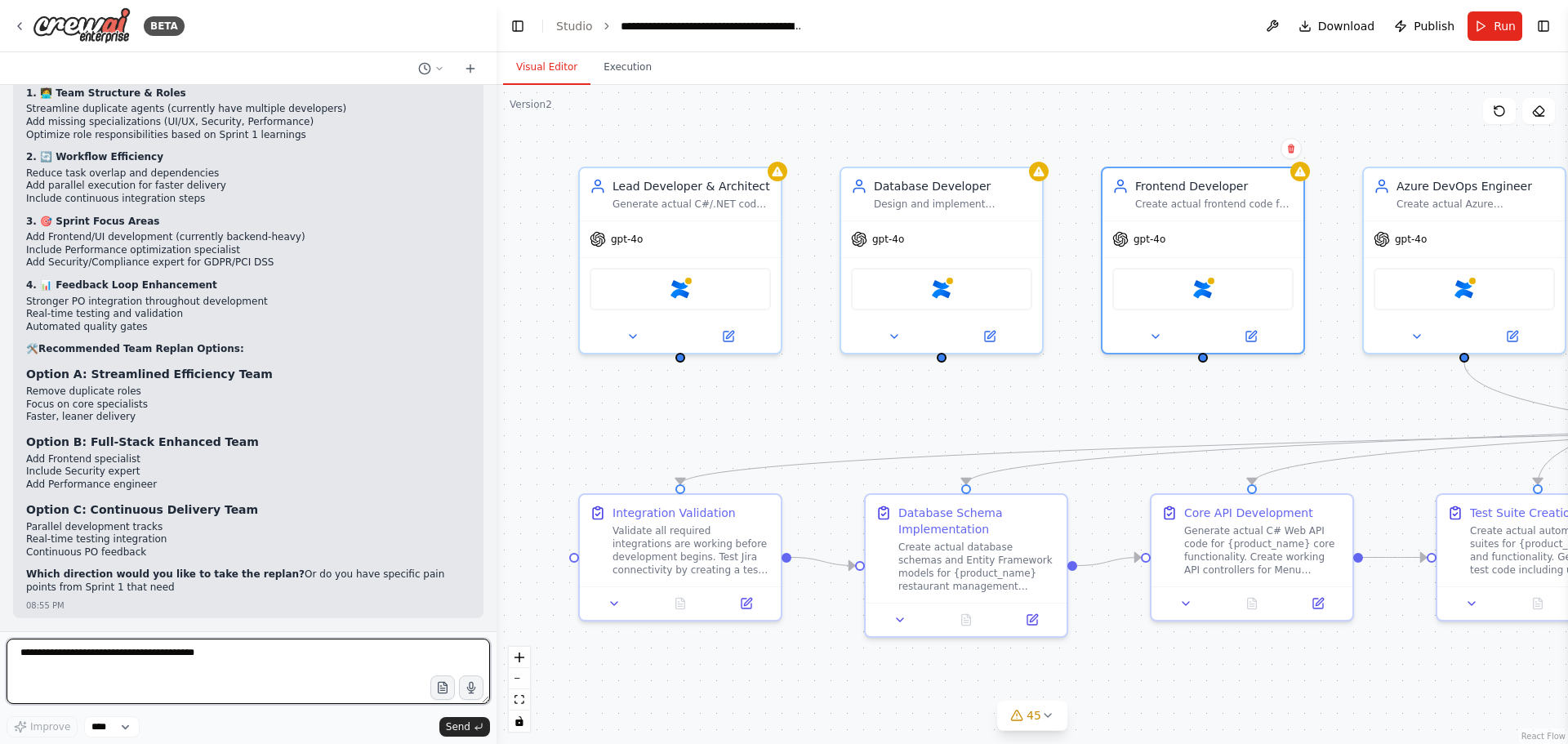
scroll to position [47676, 0]
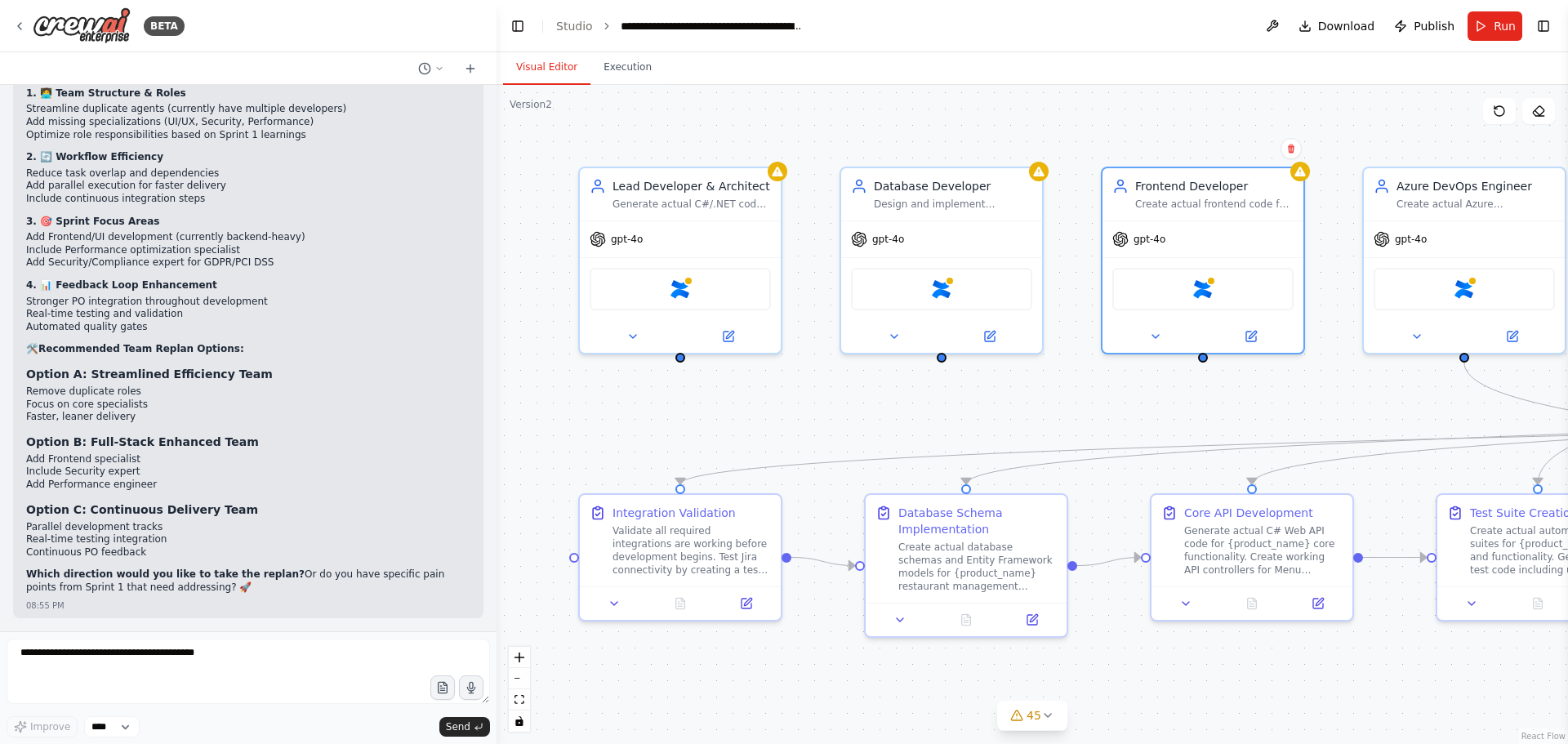
click at [125, 376] on strong "Option A: Streamlined Efficiency Team" at bounding box center [150, 374] width 246 height 13
click at [199, 381] on strong "Option A: Streamlined Efficiency Team" at bounding box center [150, 374] width 246 height 13
drag, startPoint x: 89, startPoint y: 392, endPoint x: 101, endPoint y: 418, distance: 28.6
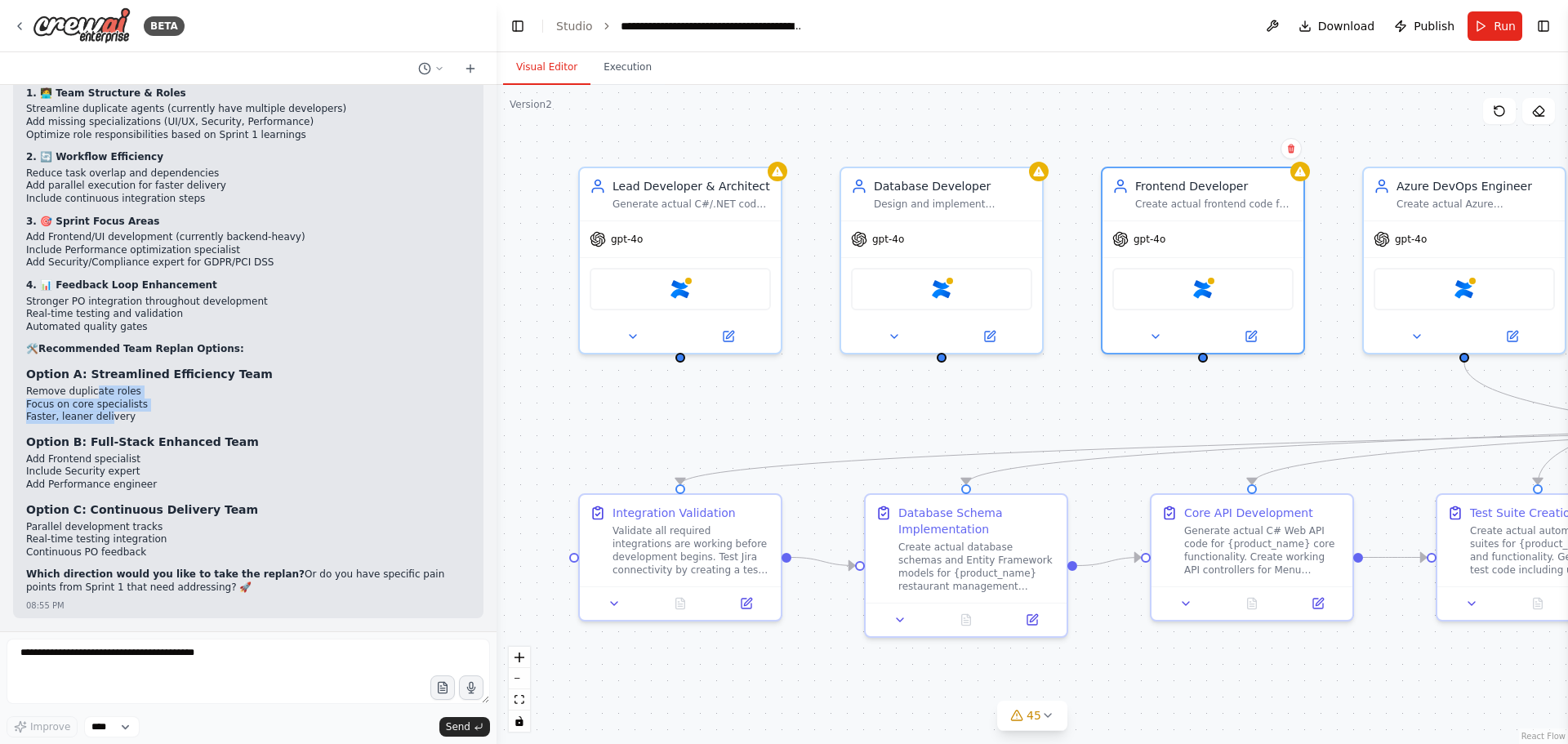
click at [101, 418] on ul "Remove duplicate roles Focus on core specialists Faster, leaner delivery" at bounding box center [248, 404] width 444 height 38
click at [105, 418] on li "Faster, leaner delivery" at bounding box center [248, 417] width 444 height 13
click at [87, 458] on li "Add Frontend specialist" at bounding box center [248, 460] width 444 height 13
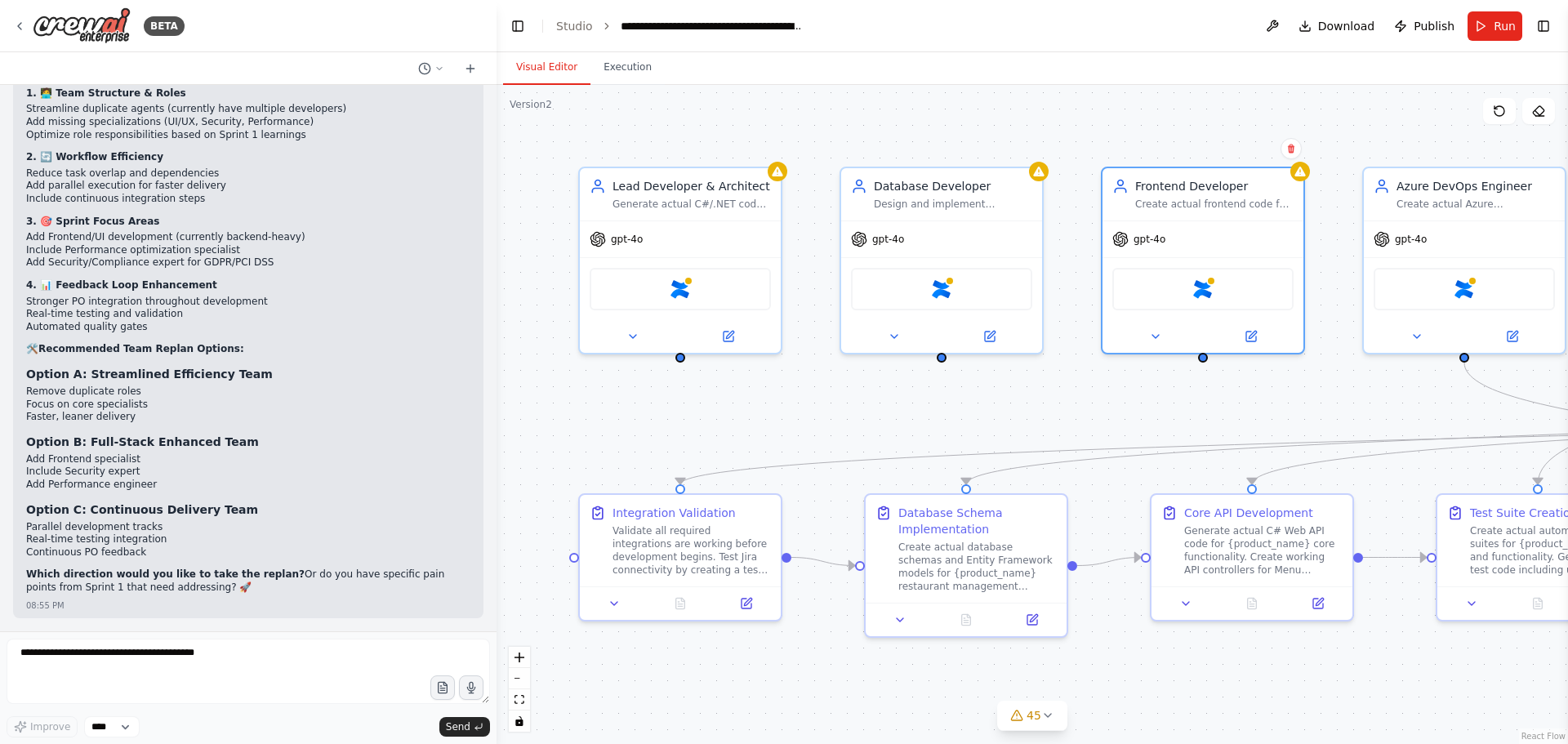
click at [98, 477] on li "Include Security expert" at bounding box center [248, 472] width 444 height 13
click at [89, 492] on li "Add Performance engineer" at bounding box center [248, 485] width 444 height 13
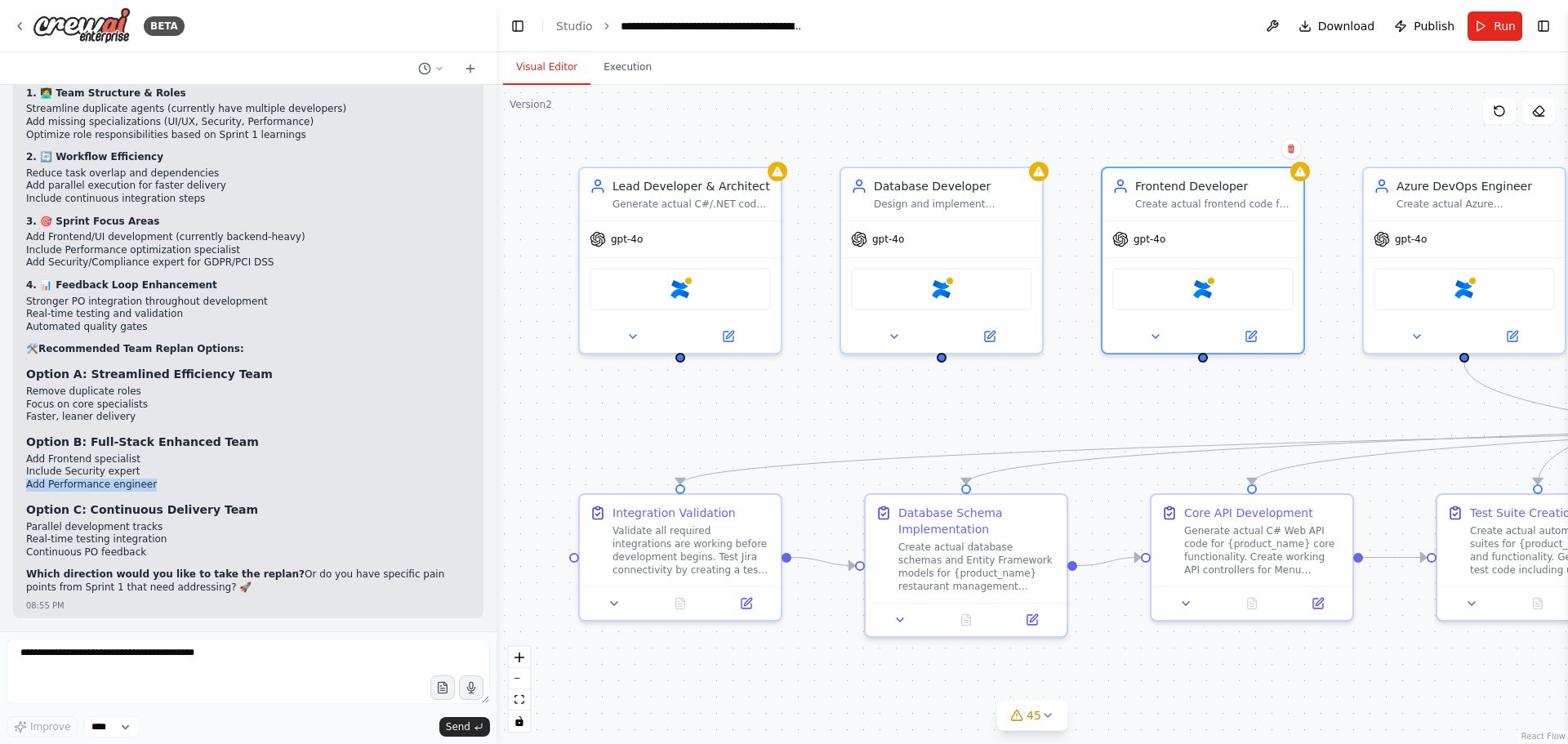
click at [89, 492] on li "Add Performance engineer" at bounding box center [248, 485] width 444 height 13
click at [81, 492] on li "Add Performance engineer" at bounding box center [248, 485] width 444 height 13
drag, startPoint x: 66, startPoint y: 529, endPoint x: 103, endPoint y: 555, distance: 45.2
click at [103, 555] on ul "Parallel development tracks Real-time testing integration Continuous PO feedback" at bounding box center [248, 540] width 444 height 38
click at [103, 555] on li "Continuous PO feedback" at bounding box center [248, 553] width 444 height 13
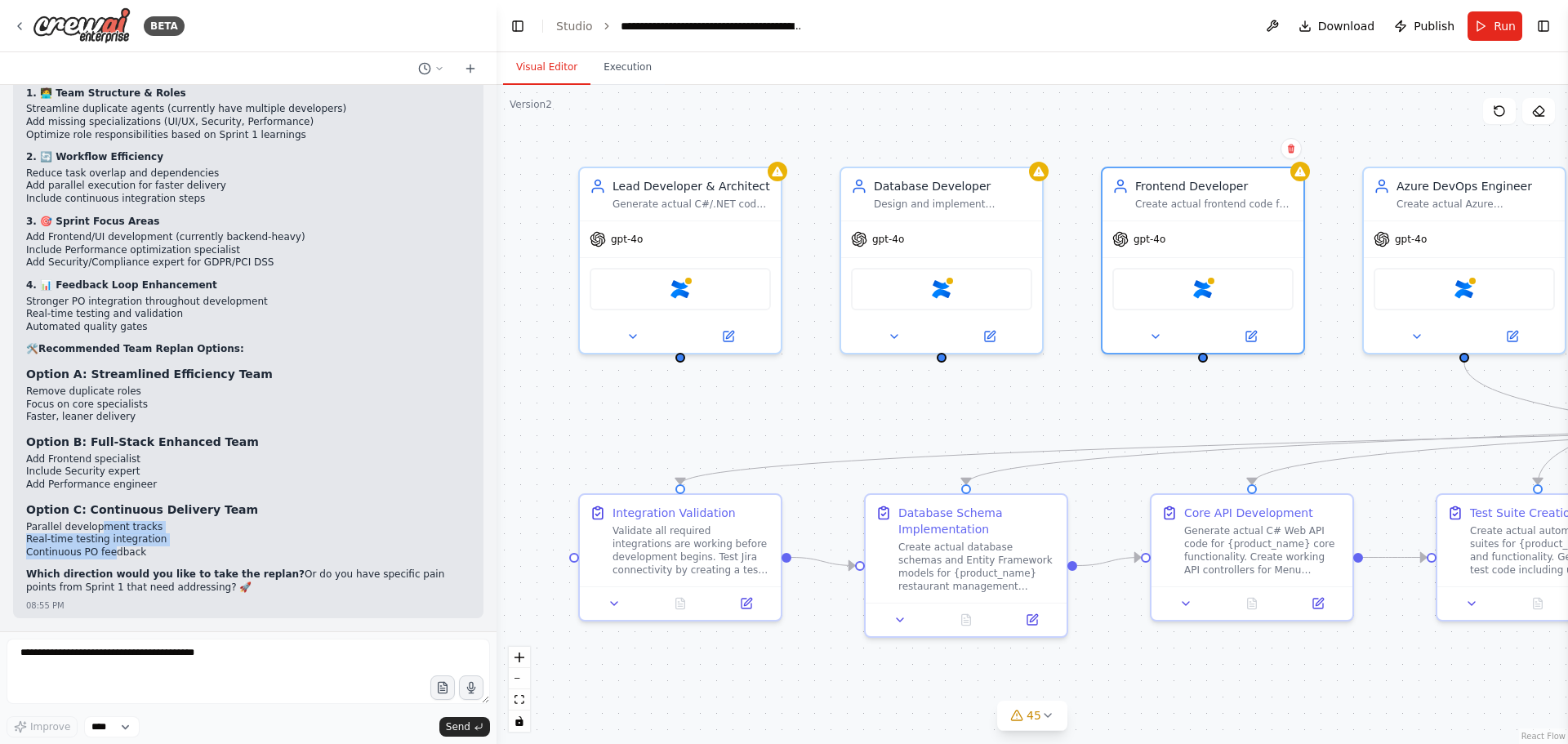
drag, startPoint x: 94, startPoint y: 528, endPoint x: 110, endPoint y: 557, distance: 33.1
click at [110, 557] on ul "Parallel development tracks Real-time testing integration Continuous PO feedback" at bounding box center [248, 540] width 444 height 38
click at [122, 558] on li "Continuous PO feedback" at bounding box center [248, 553] width 444 height 13
click at [107, 583] on p "Which direction would you like to take the replan? Or do you have specific pain…" at bounding box center [248, 582] width 444 height 26
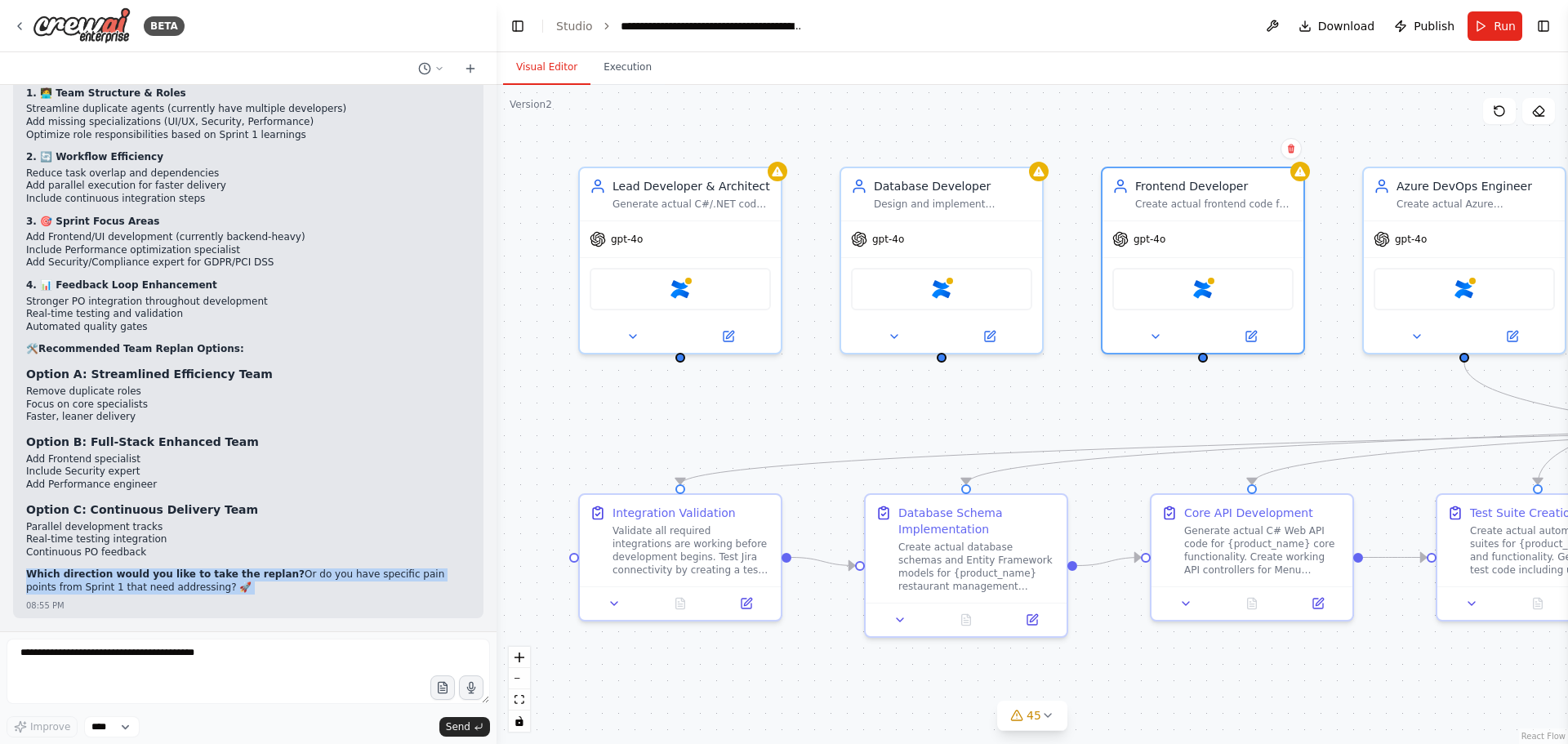
click at [107, 583] on p "Which direction would you like to take the replan? Or do you have specific pain…" at bounding box center [248, 582] width 444 height 26
click at [234, 580] on strong "Which direction would you like to take the replan?" at bounding box center [165, 574] width 278 height 12
click at [312, 578] on p "Which direction would you like to take the replan? Or do you have specific pain…" at bounding box center [248, 582] width 444 height 26
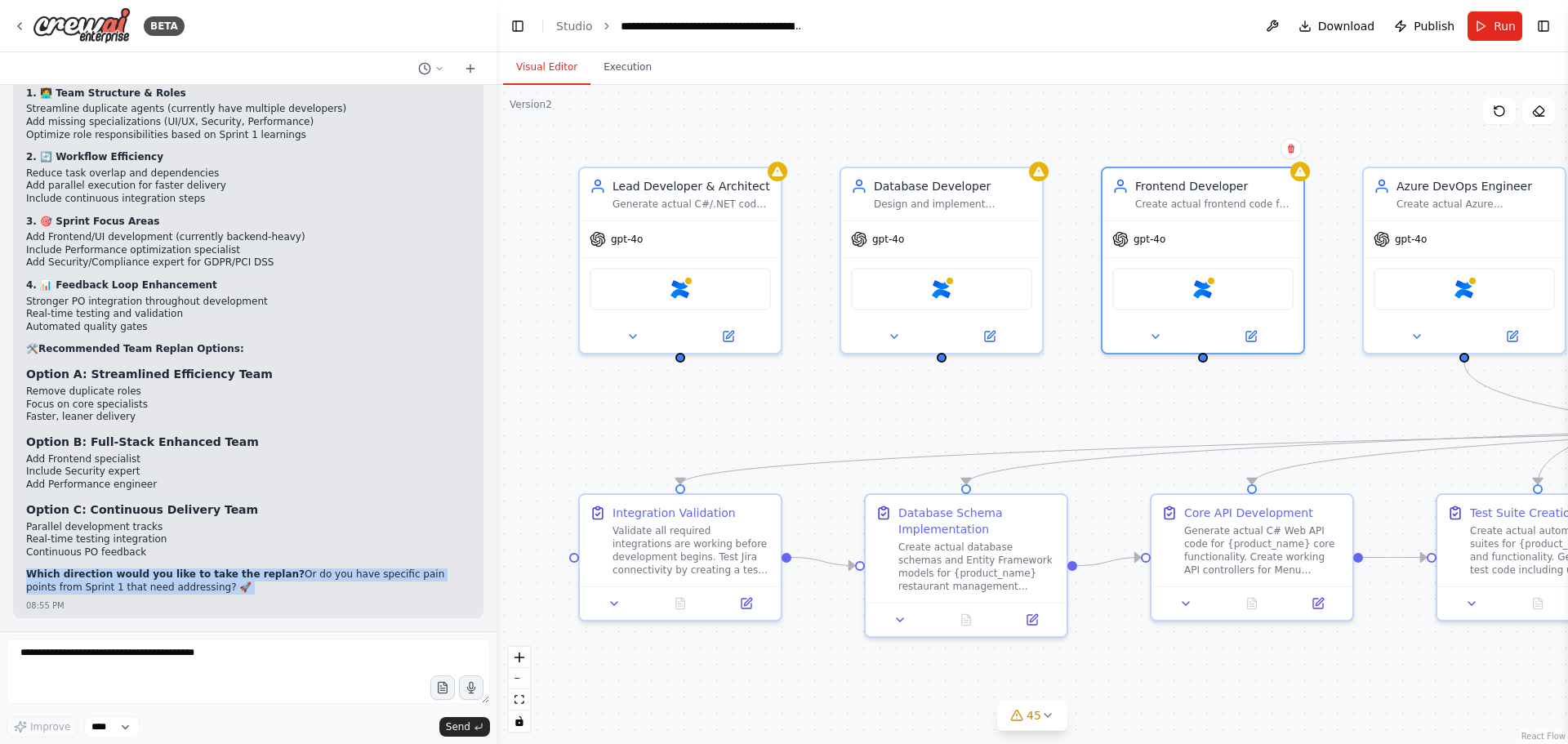
click at [263, 582] on p "Which direction would you like to take the replan? Or do you have specific pain…" at bounding box center [248, 582] width 444 height 26
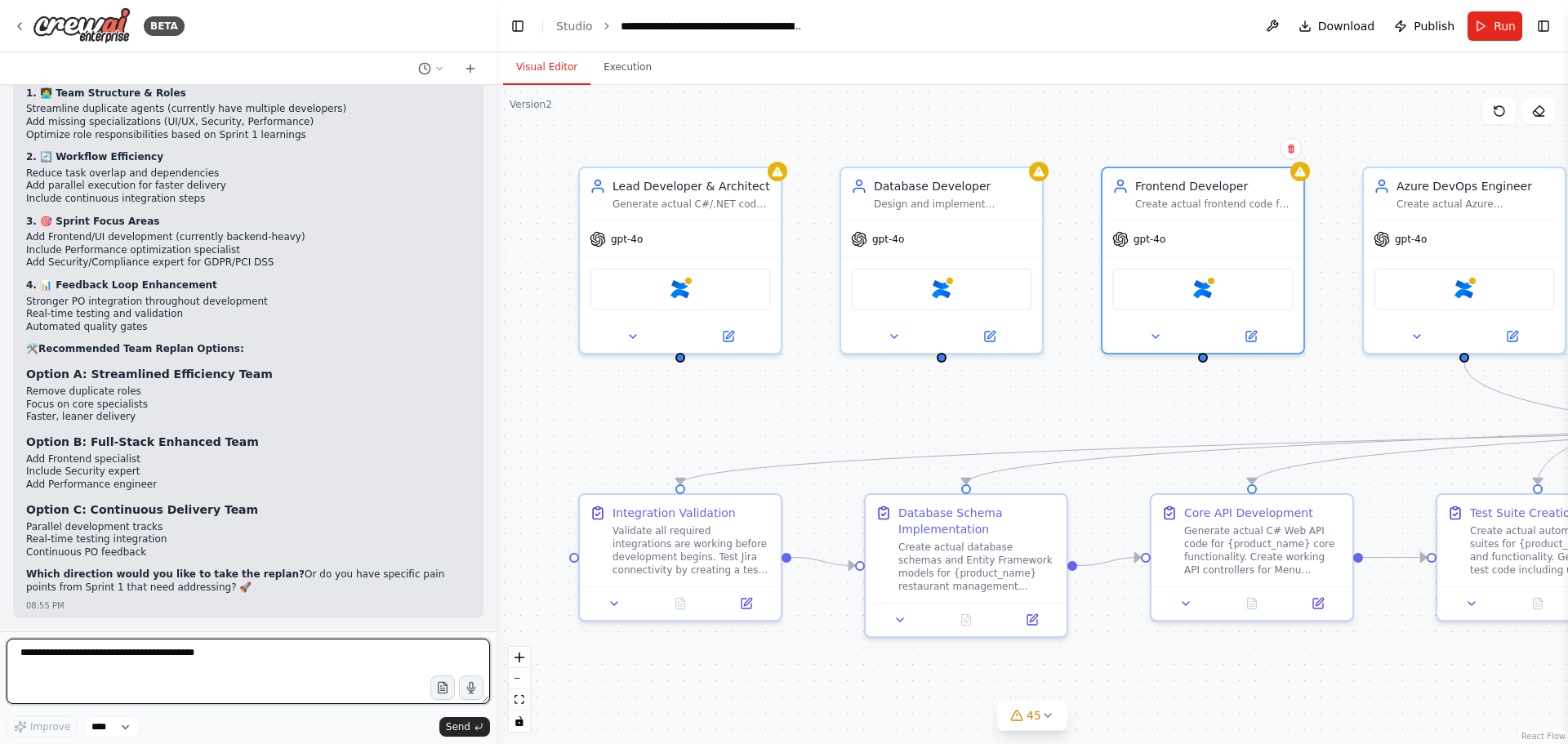
click at [142, 666] on textarea at bounding box center [248, 672] width 484 height 66
type textarea "********"
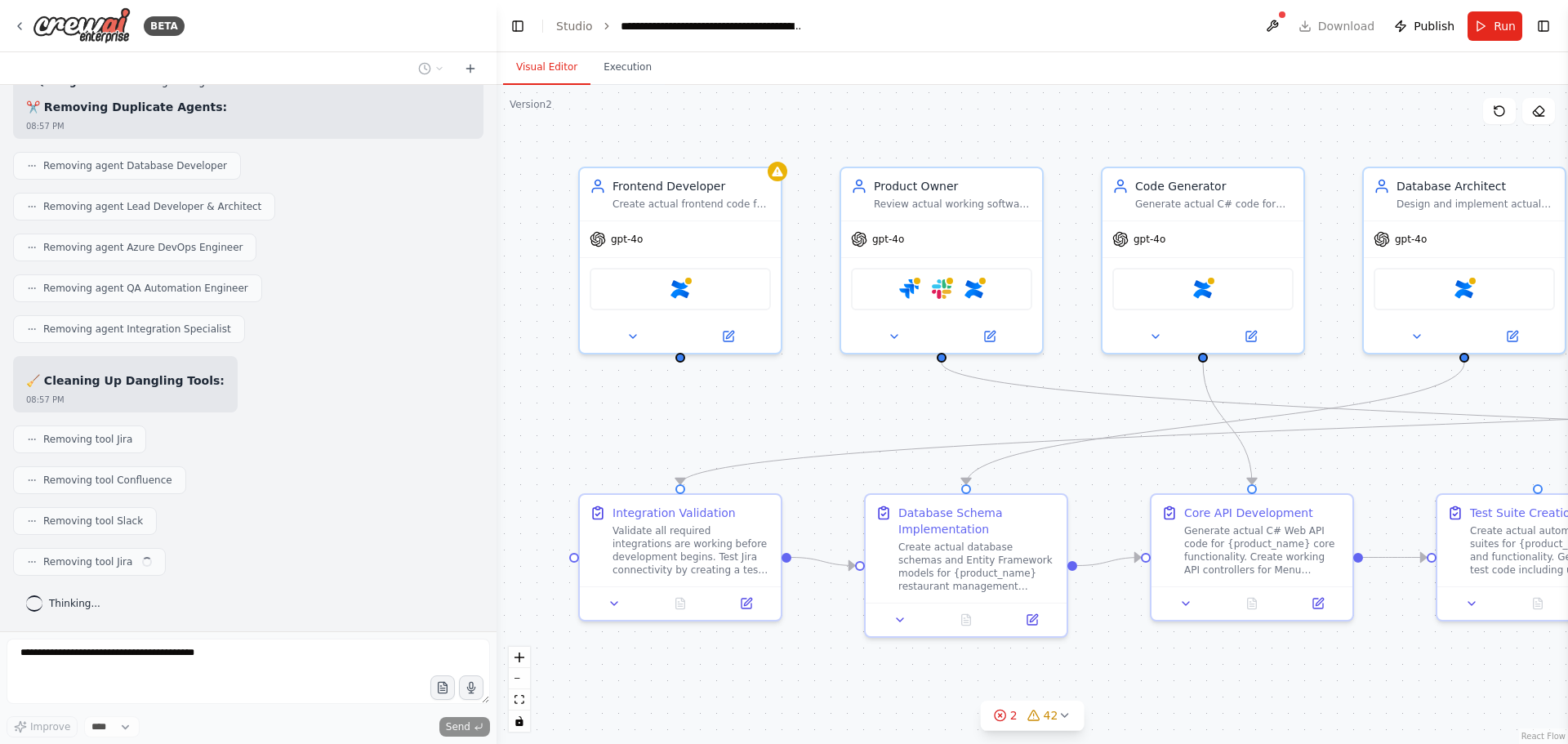
scroll to position [48540, 0]
click at [128, 387] on strong "🧹 Cleaning Up Dangling Tools:" at bounding box center [125, 381] width 198 height 13
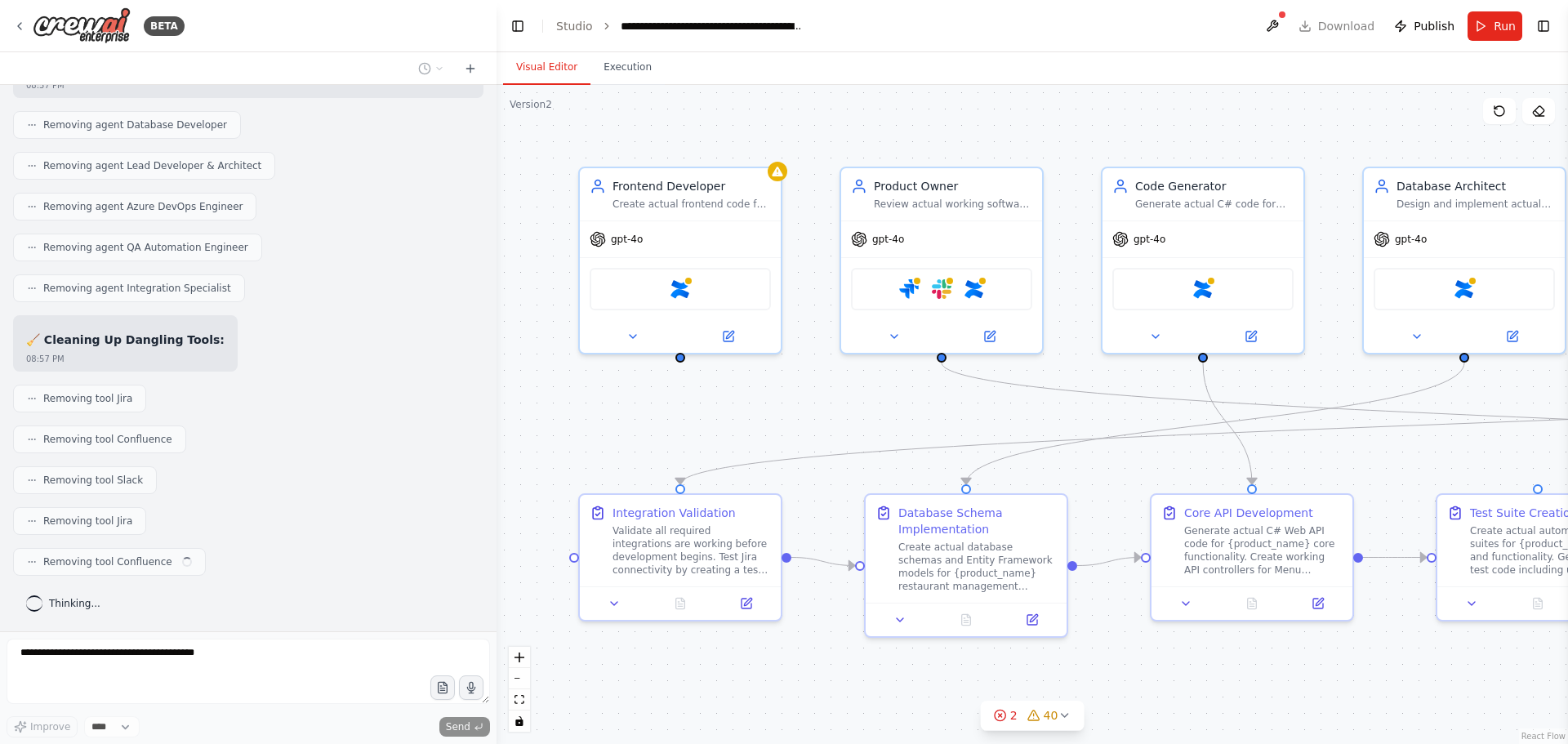
click at [135, 378] on div "can I automate a scrum team? a team where I am the product owner (PO) defining …" at bounding box center [248, 358] width 497 height 547
click at [142, 342] on strong "🧹 Cleaning Up Dangling Tools:" at bounding box center [125, 340] width 198 height 13
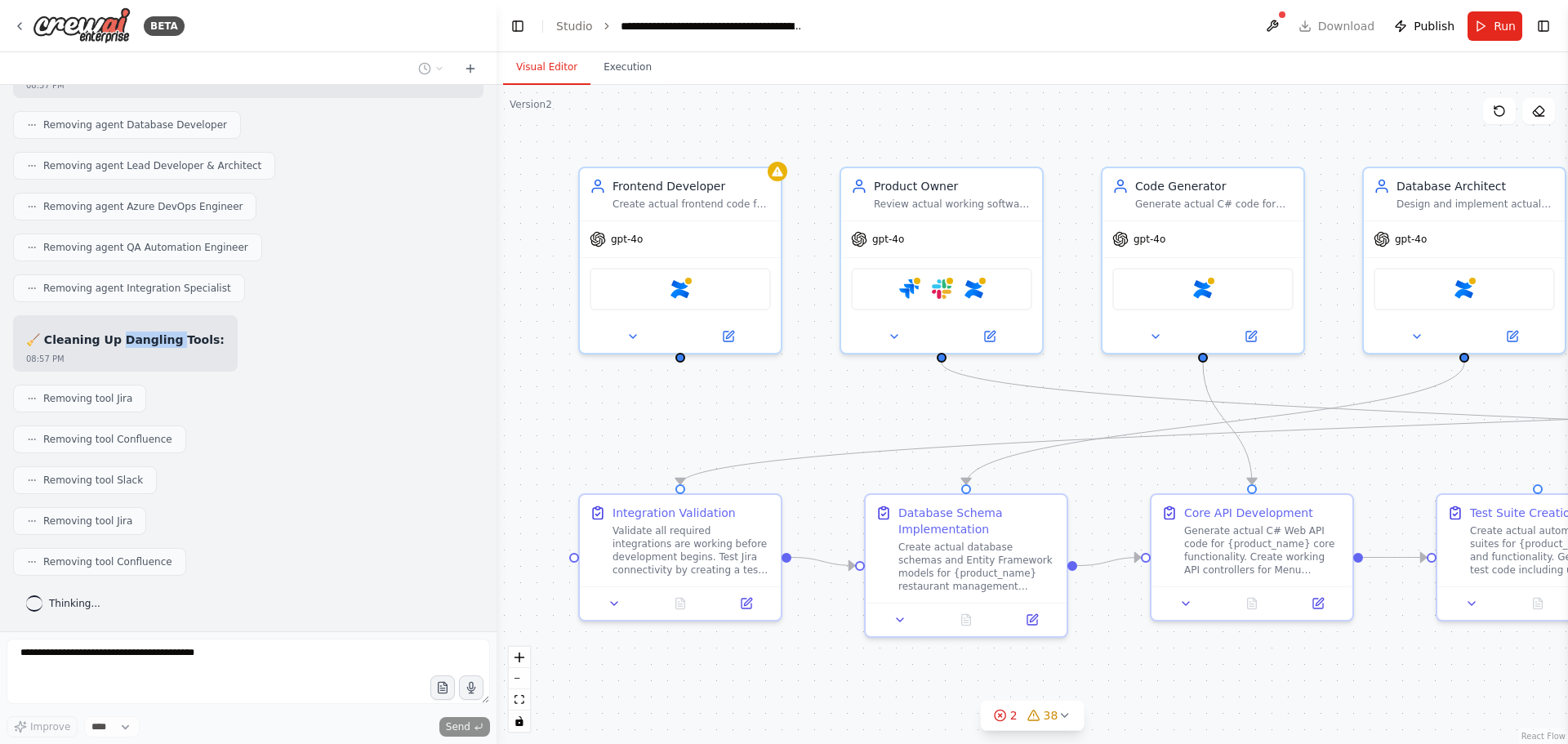
copy strong "angling T"
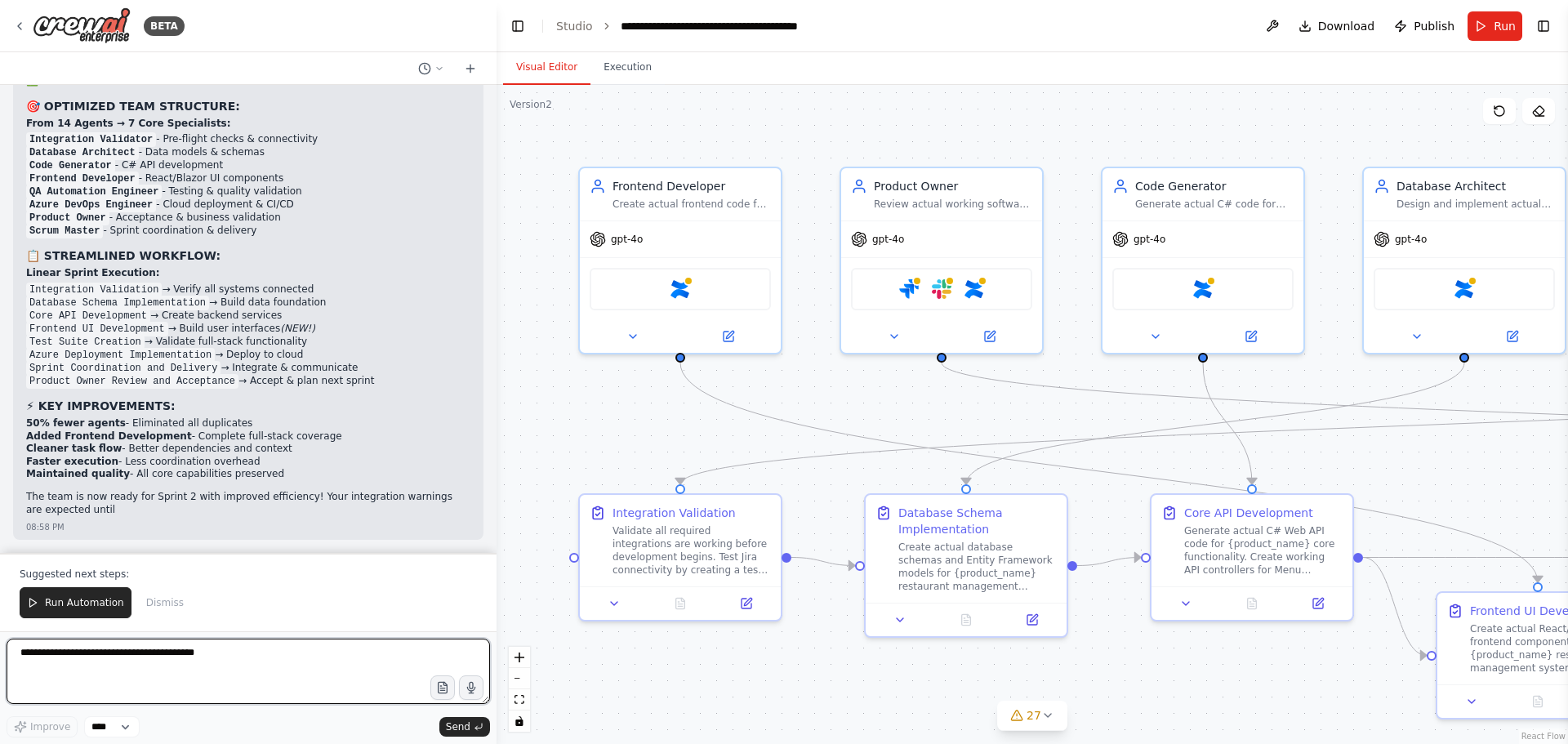
scroll to position [49969, 0]
click at [138, 659] on textarea at bounding box center [248, 672] width 484 height 66
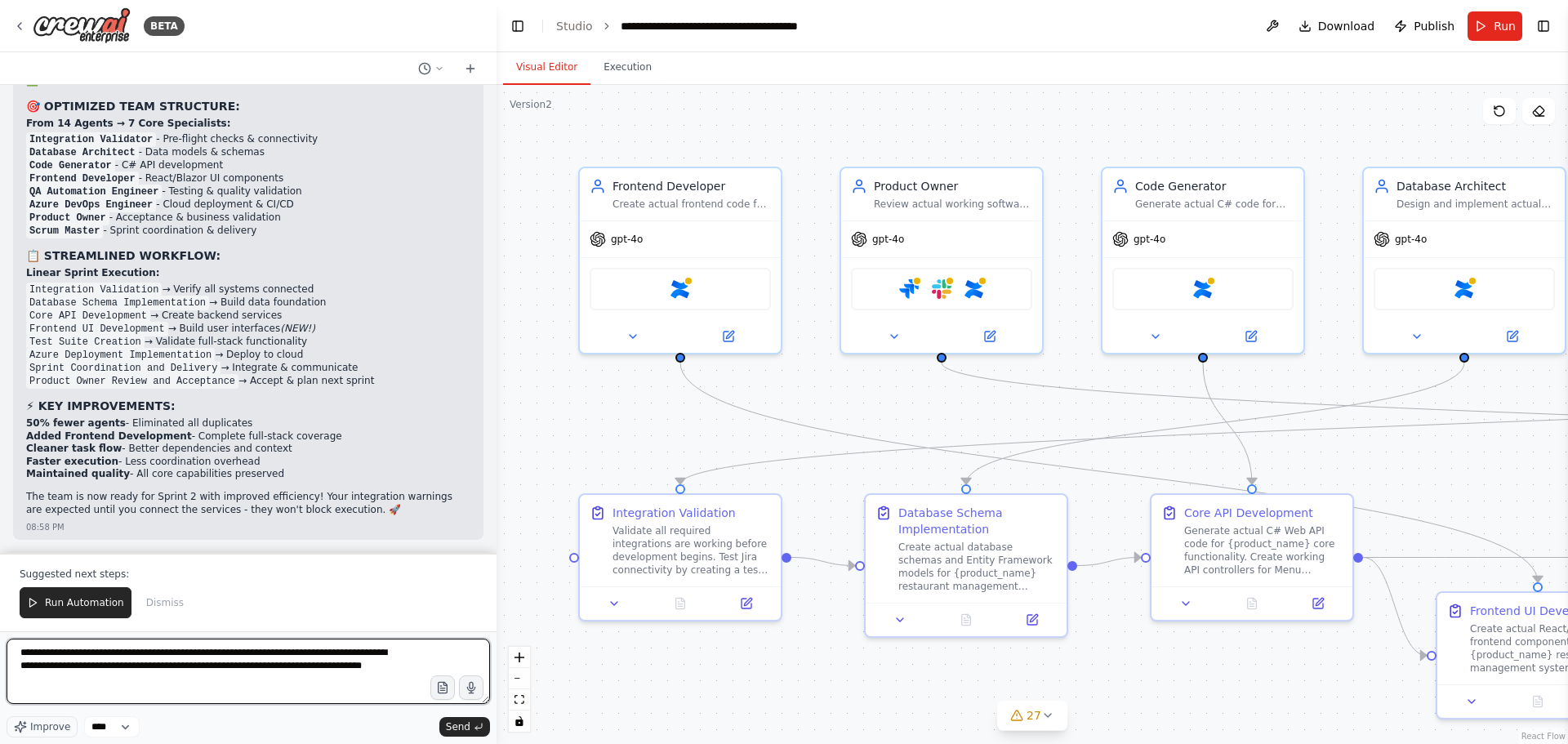
type textarea "**********"
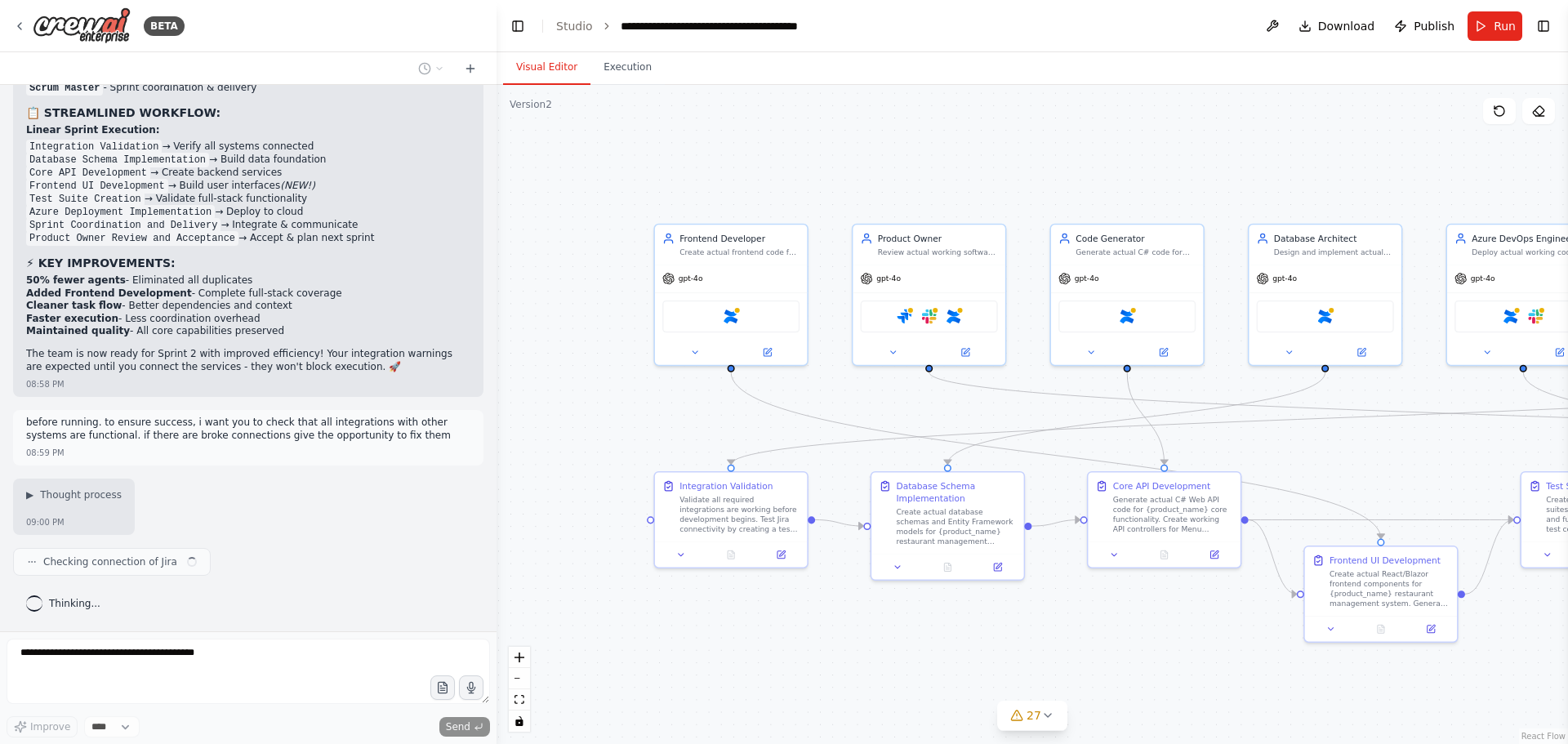
scroll to position [50127, 0]
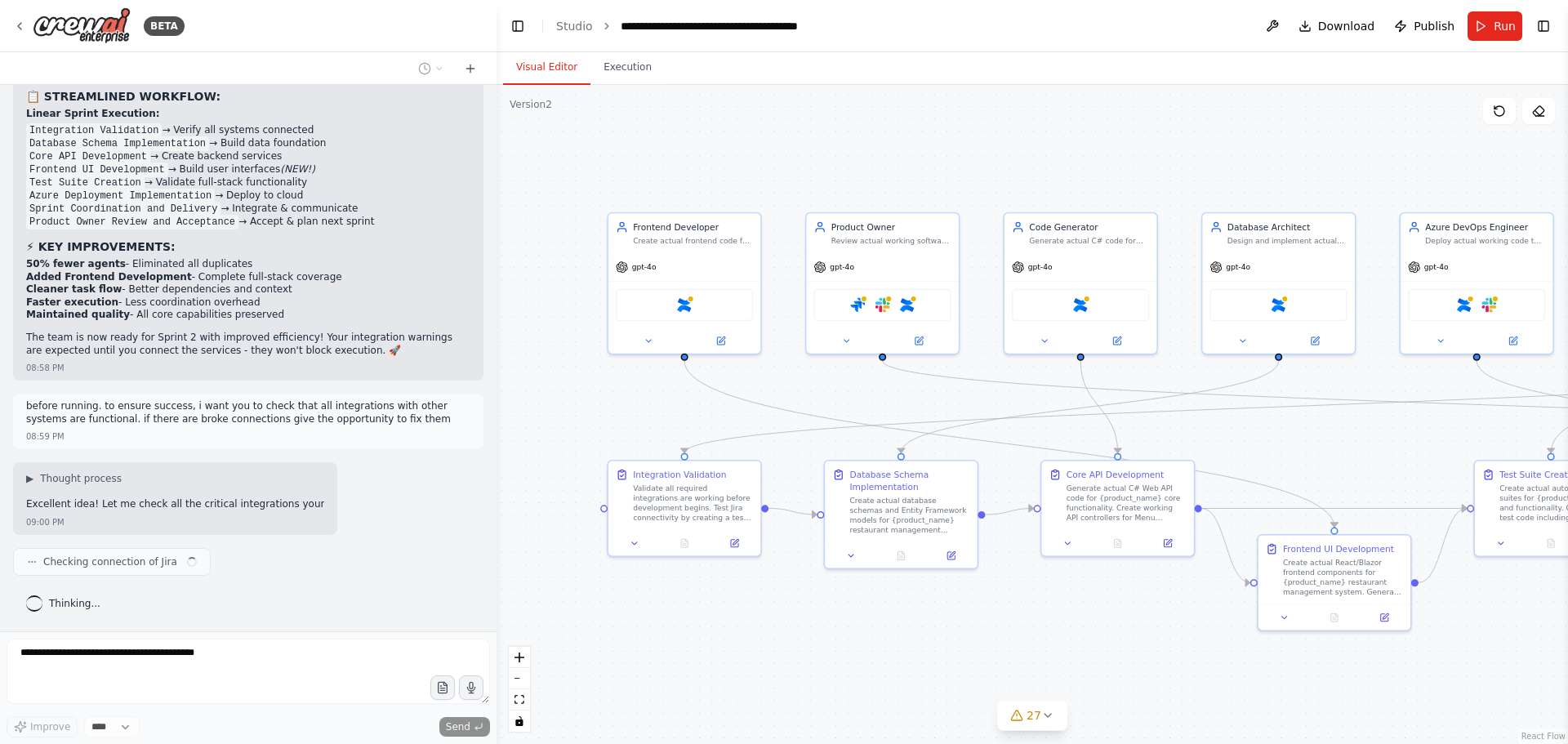
drag, startPoint x: 1073, startPoint y: 404, endPoint x: 992, endPoint y: 385, distance: 83.2
click at [992, 385] on div ".deletable-edge-delete-btn { width: 20px; height: 20px; border: 0px solid #ffff…" at bounding box center [1032, 414] width 1071 height 659
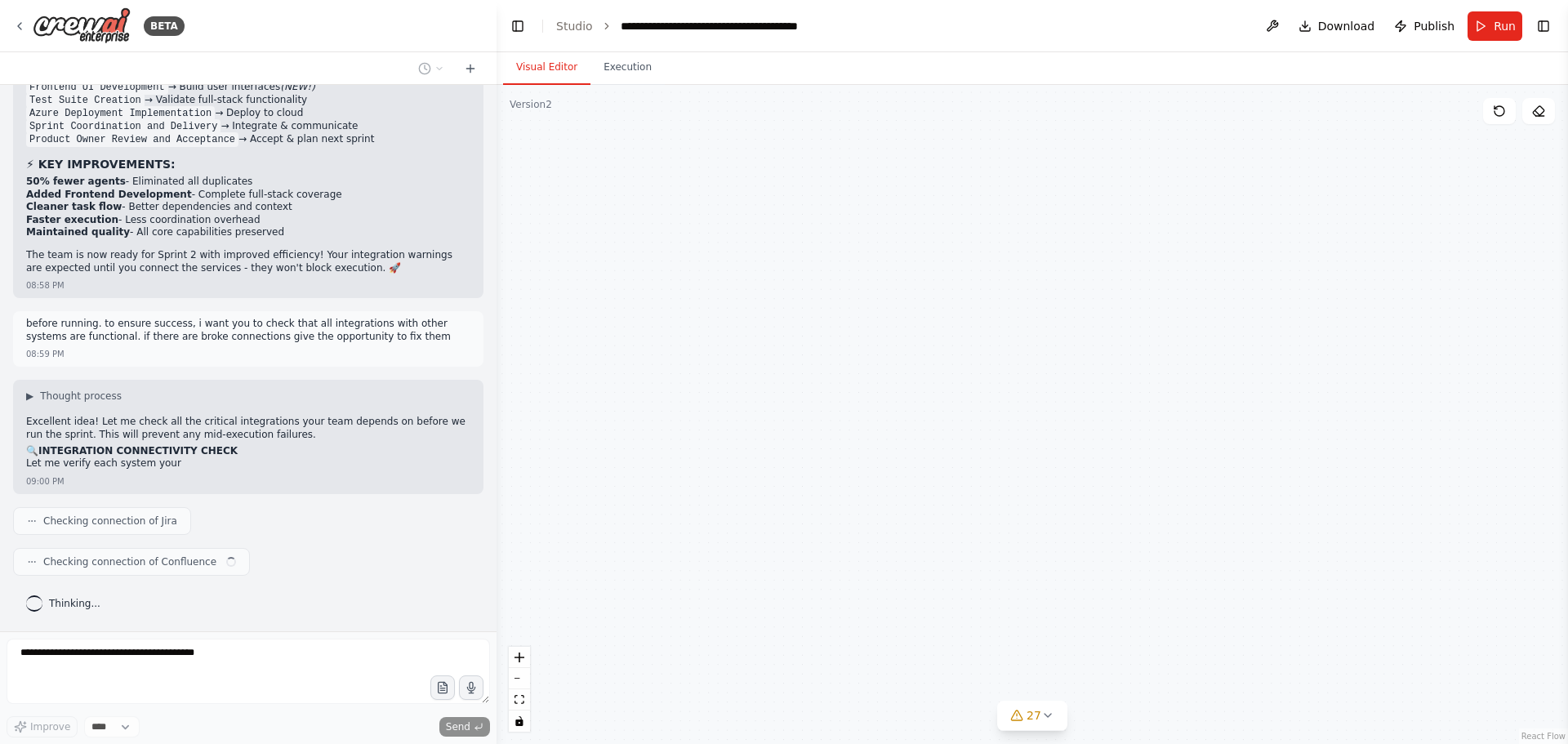
scroll to position [50210, 0]
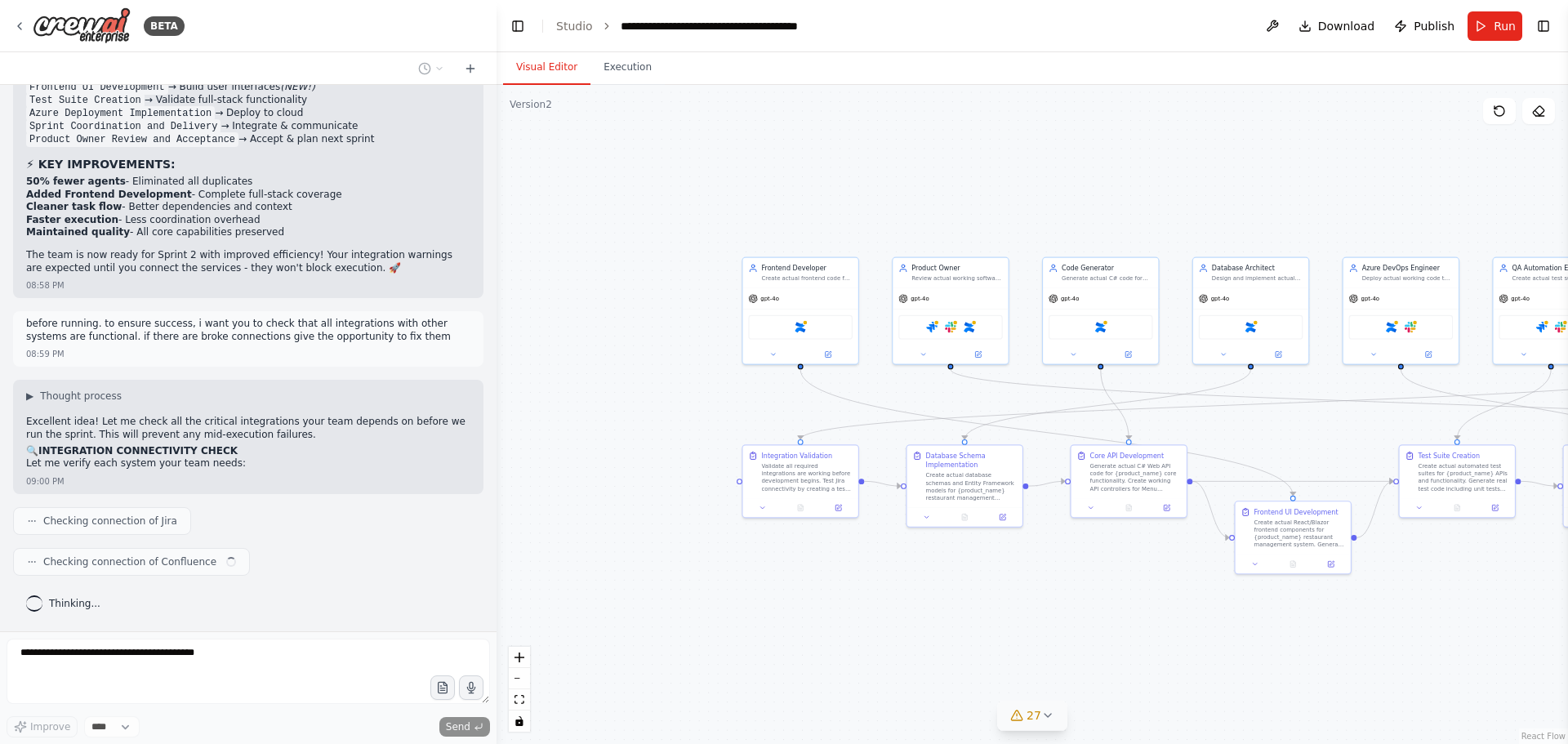
click at [1040, 715] on span "27" at bounding box center [1034, 716] width 15 height 16
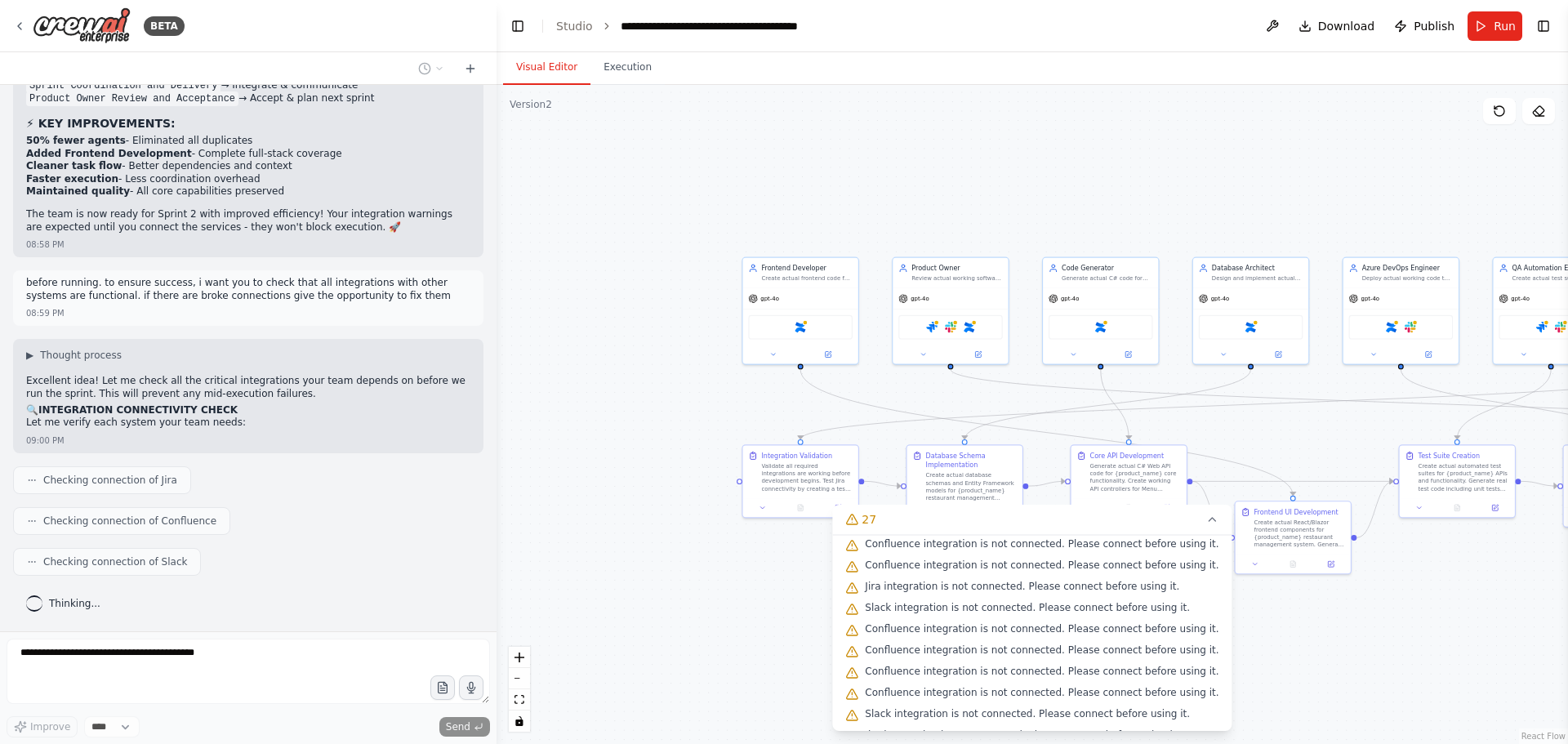
scroll to position [327, 0]
click at [1259, 642] on div ".deletable-edge-delete-btn { width: 20px; height: 20px; border: 0px solid #ffff…" at bounding box center [1032, 414] width 1071 height 659
click at [655, 566] on div ".deletable-edge-delete-btn { width: 20px; height: 20px; border: 0px solid #ffff…" at bounding box center [1032, 414] width 1071 height 659
click at [965, 541] on span "Jira integration is not connected. Please connect before using it." at bounding box center [1022, 540] width 314 height 13
click at [787, 603] on div ".deletable-edge-delete-btn { width: 20px; height: 20px; border: 0px solid #ffff…" at bounding box center [1032, 414] width 1071 height 659
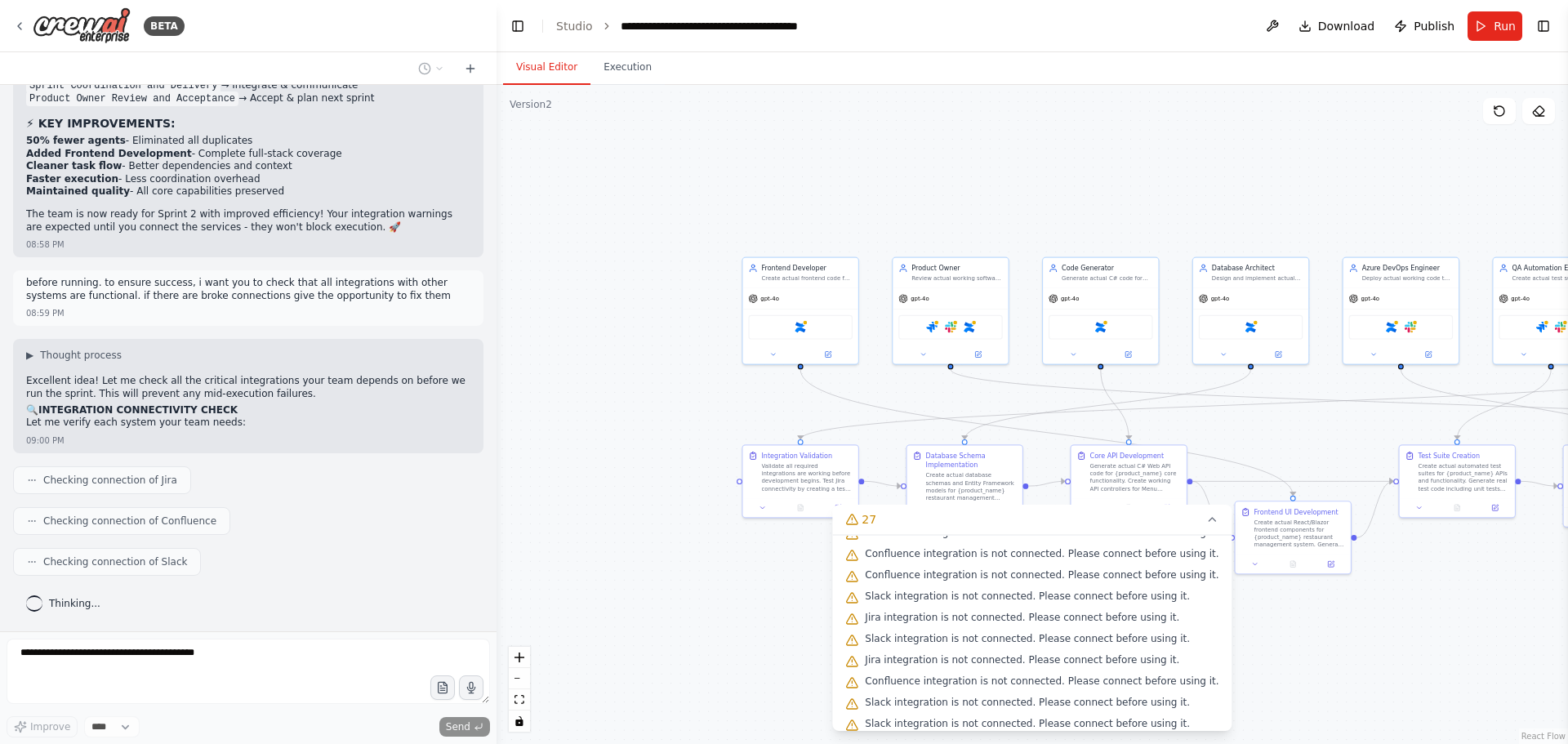
scroll to position [417, 0]
click at [1283, 673] on div ".deletable-edge-delete-btn { width: 20px; height: 20px; border: 0px solid #ffff…" at bounding box center [1032, 414] width 1071 height 659
click at [873, 194] on div ".deletable-edge-delete-btn { width: 20px; height: 20px; border: 0px solid #ffff…" at bounding box center [1032, 414] width 1071 height 659
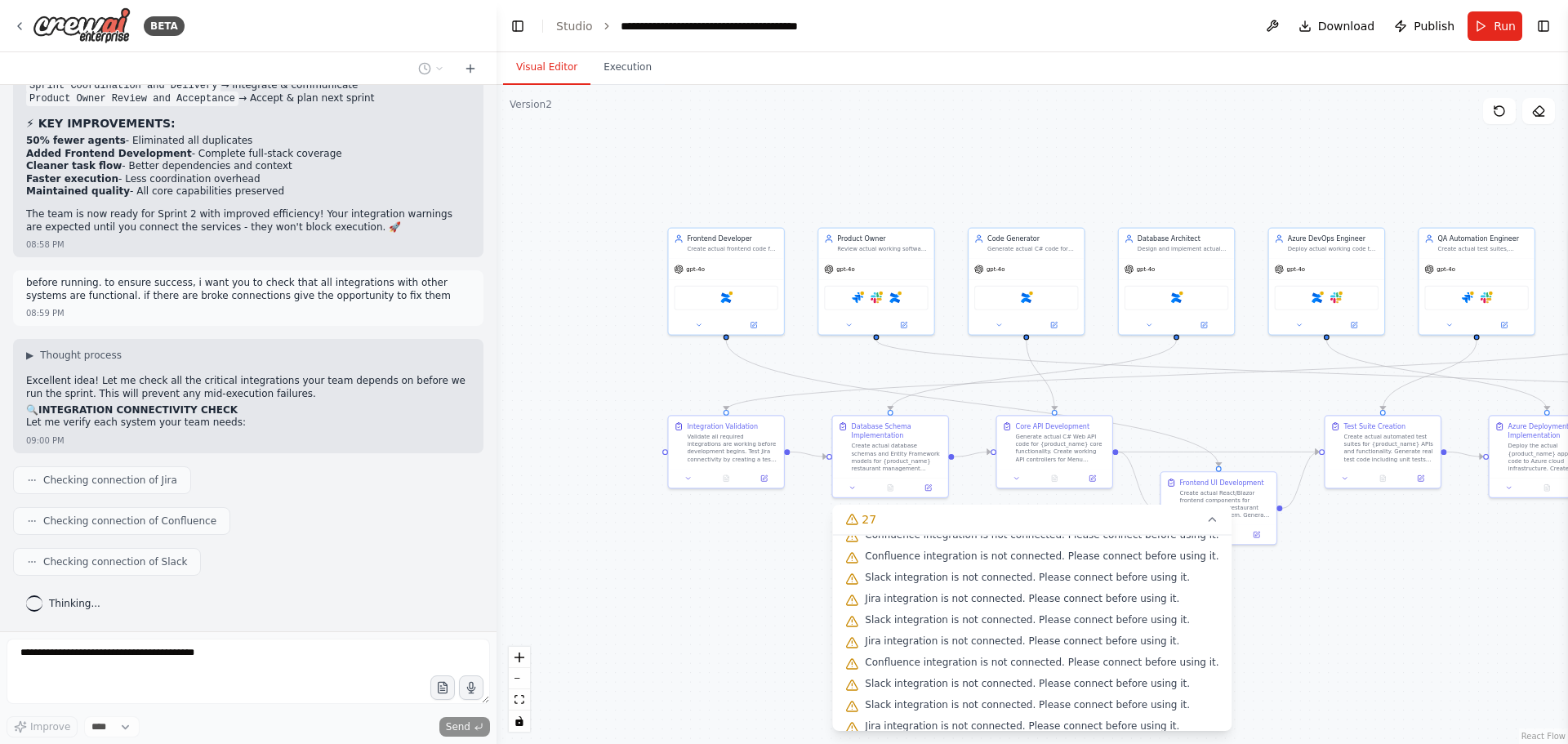
drag, startPoint x: 1272, startPoint y: 194, endPoint x: 1198, endPoint y: 165, distance: 79.5
click at [1198, 165] on div ".deletable-edge-delete-btn { width: 20px; height: 20px; border: 0px solid #ffff…" at bounding box center [1032, 414] width 1071 height 659
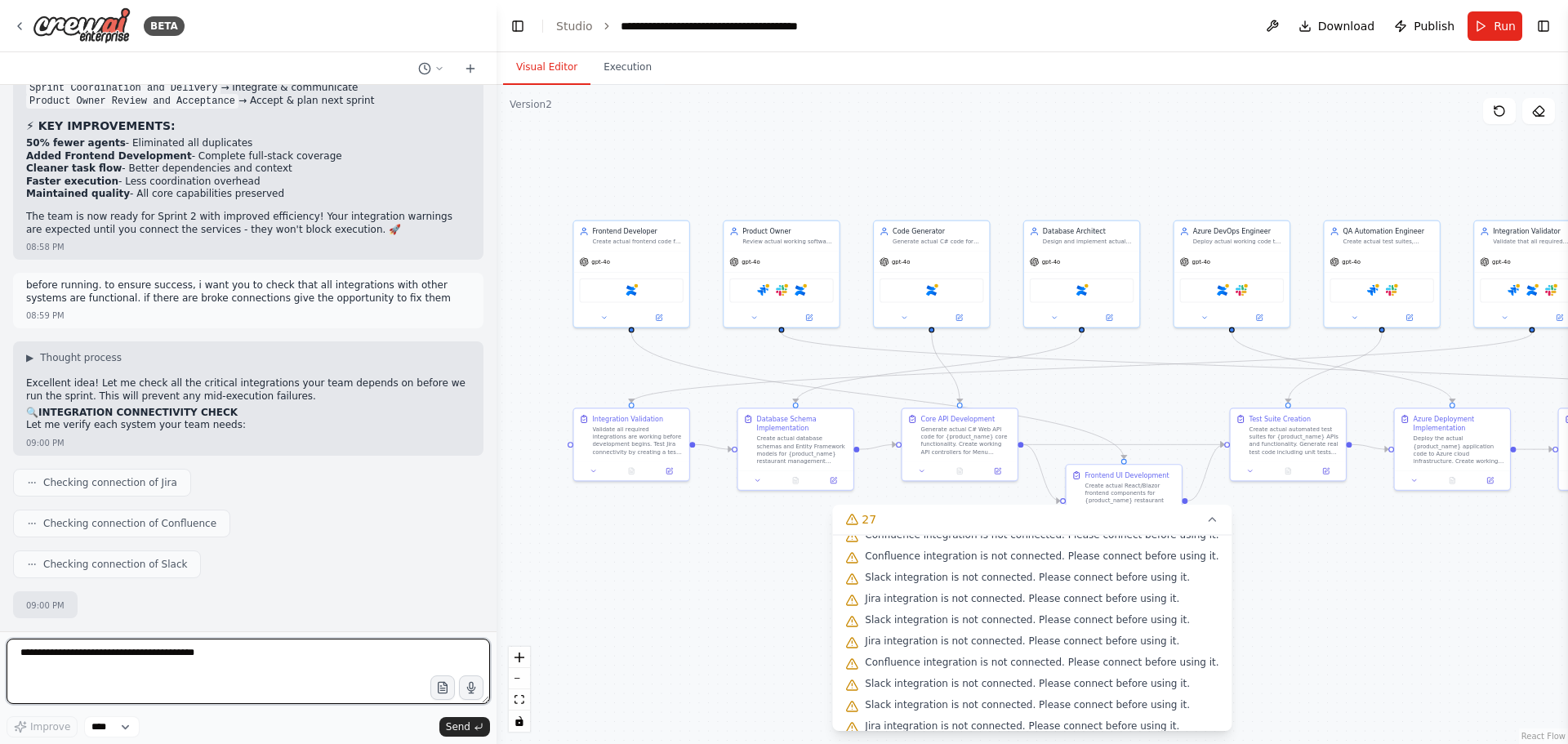
drag, startPoint x: 1145, startPoint y: 194, endPoint x: 1056, endPoint y: 190, distance: 89.1
click at [1056, 190] on div ".deletable-edge-delete-btn { width: 20px; height: 20px; border: 0px solid #ffff…" at bounding box center [1032, 414] width 1071 height 659
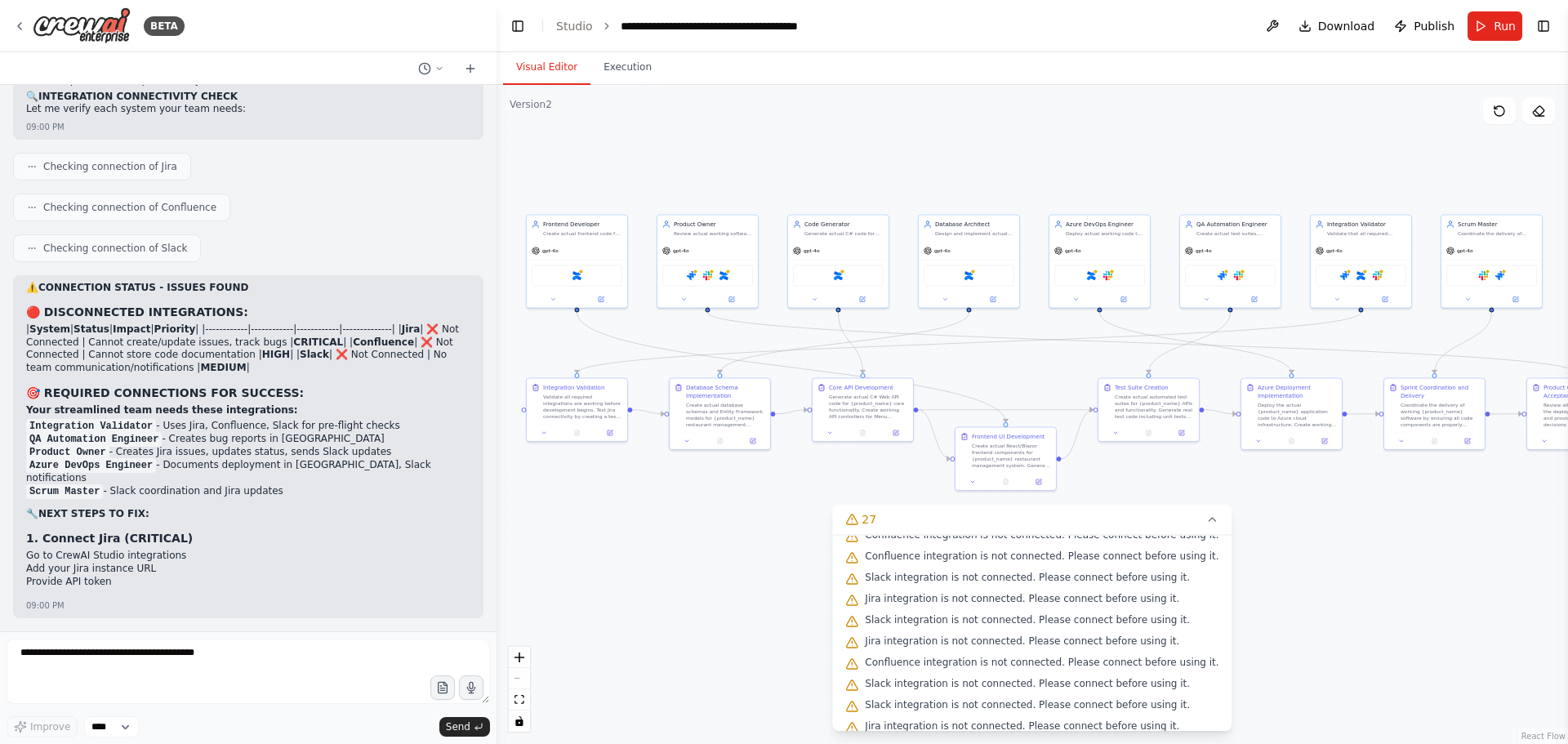
drag, startPoint x: 1291, startPoint y: 155, endPoint x: 1181, endPoint y: 153, distance: 110.0
click at [1181, 153] on div ".deletable-edge-delete-btn { width: 20px; height: 20px; border: 0px solid #ffff…" at bounding box center [1032, 414] width 1071 height 659
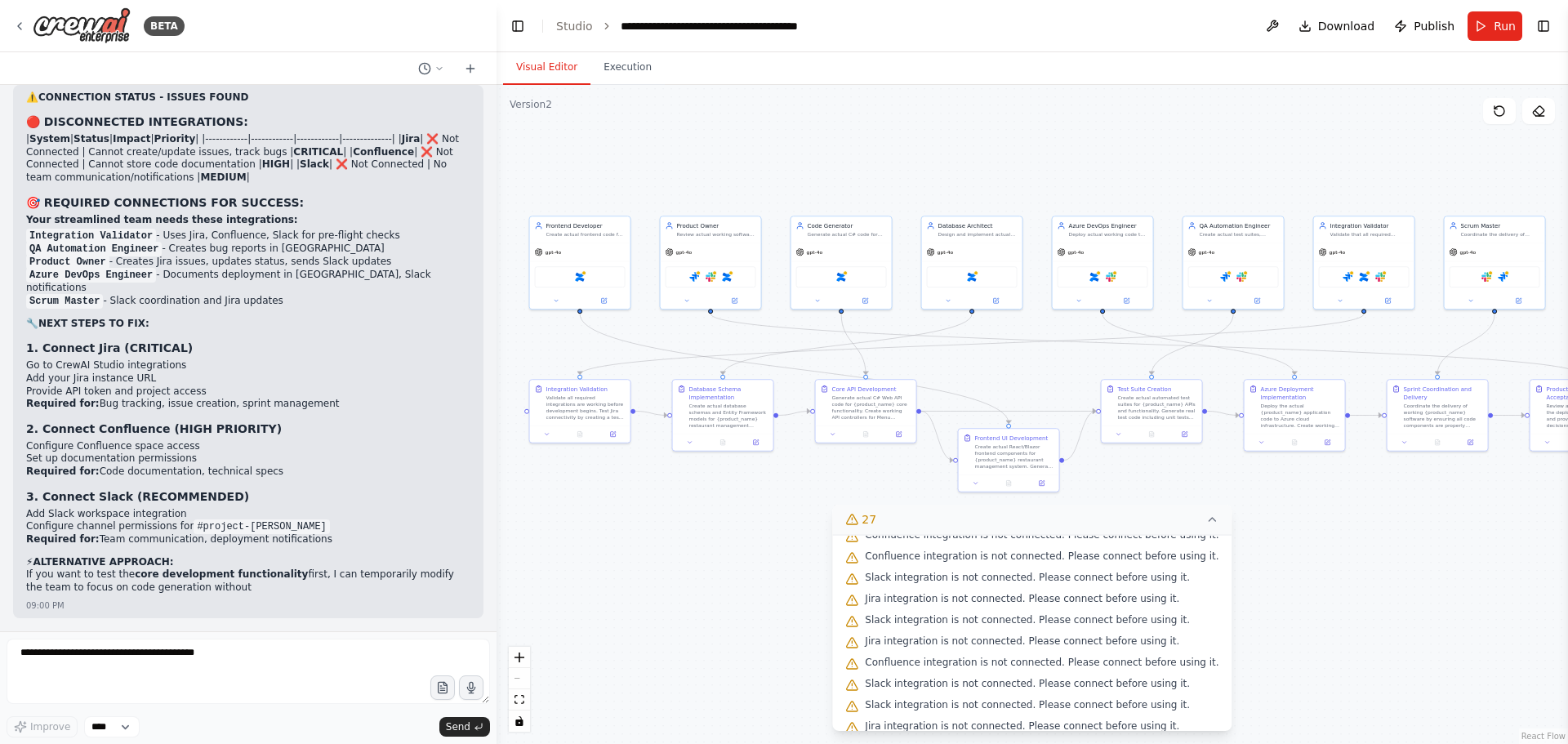
click at [1207, 522] on icon at bounding box center [1213, 519] width 13 height 13
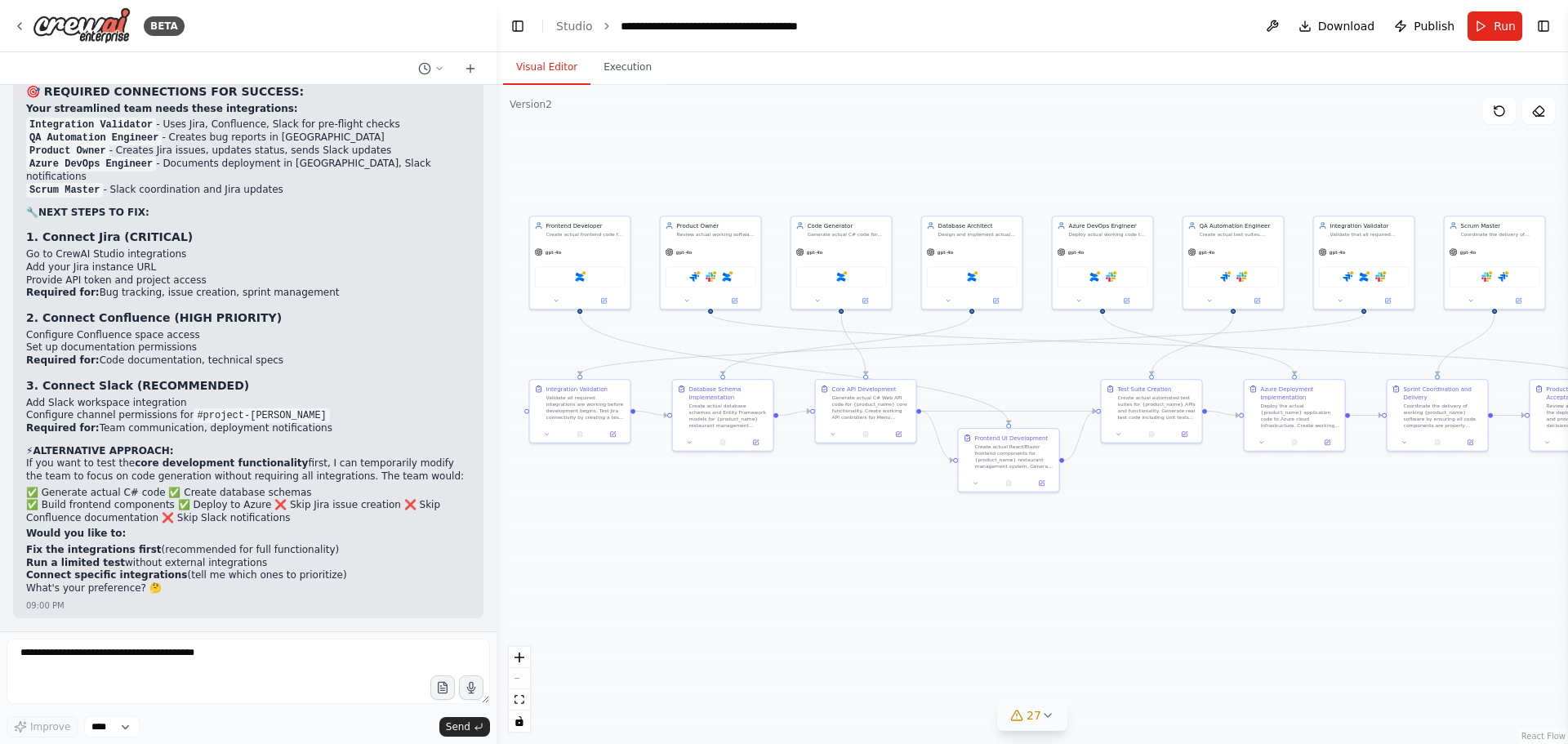
scroll to position [50775, 0]
click at [62, 132] on code "Integration Validator" at bounding box center [91, 125] width 130 height 15
click at [239, 131] on li "Integration Validator - Uses Jira, Confluence, Slack for pre-flight checks" at bounding box center [248, 125] width 444 height 13
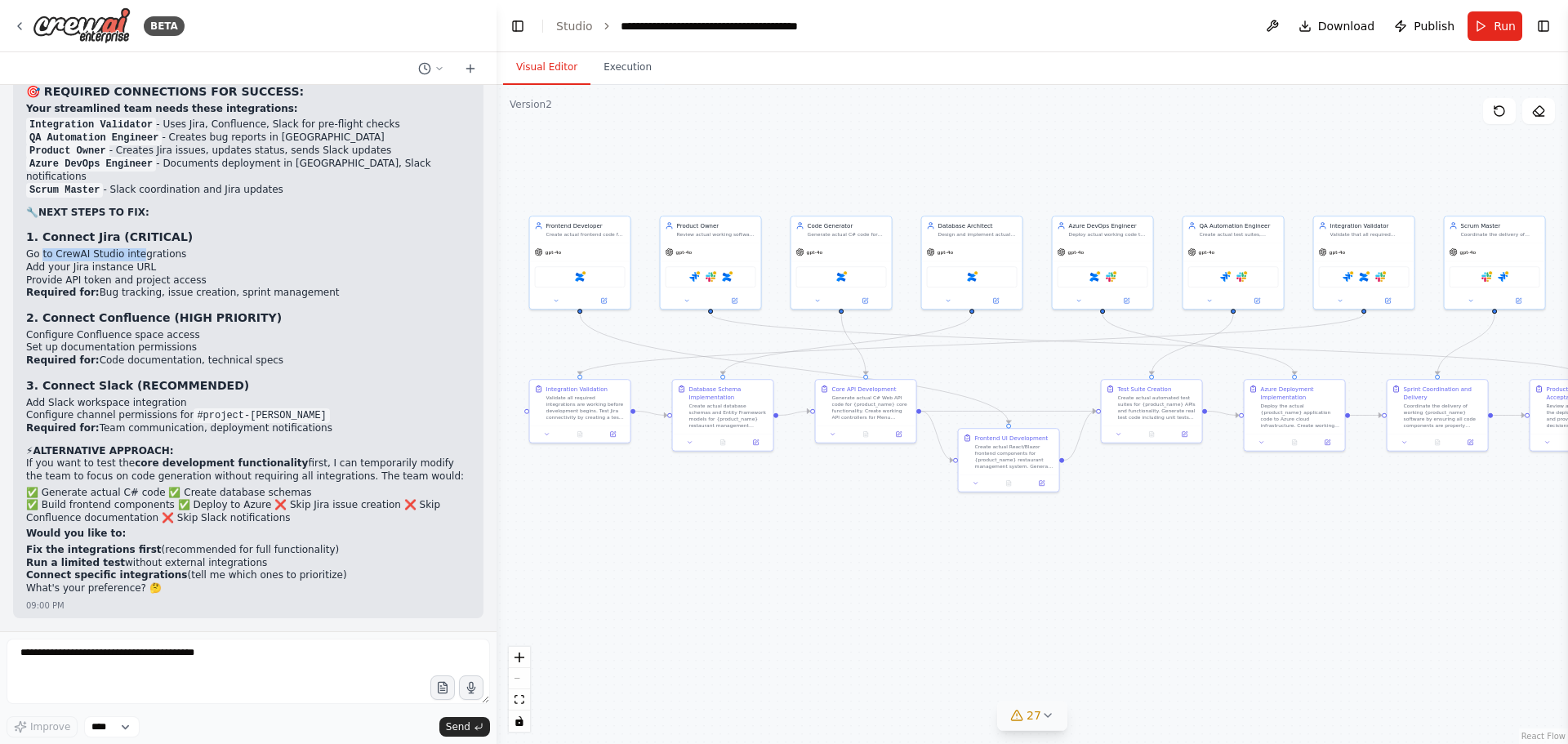
drag, startPoint x: 43, startPoint y: 340, endPoint x: 131, endPoint y: 341, distance: 88.0
click at [131, 261] on li "Go to CrewAI Studio integrations" at bounding box center [248, 255] width 444 height 13
click at [171, 261] on li "Go to CrewAI Studio integrations" at bounding box center [248, 255] width 444 height 13
click at [74, 275] on li "Add your Jira instance URL" at bounding box center [248, 267] width 444 height 13
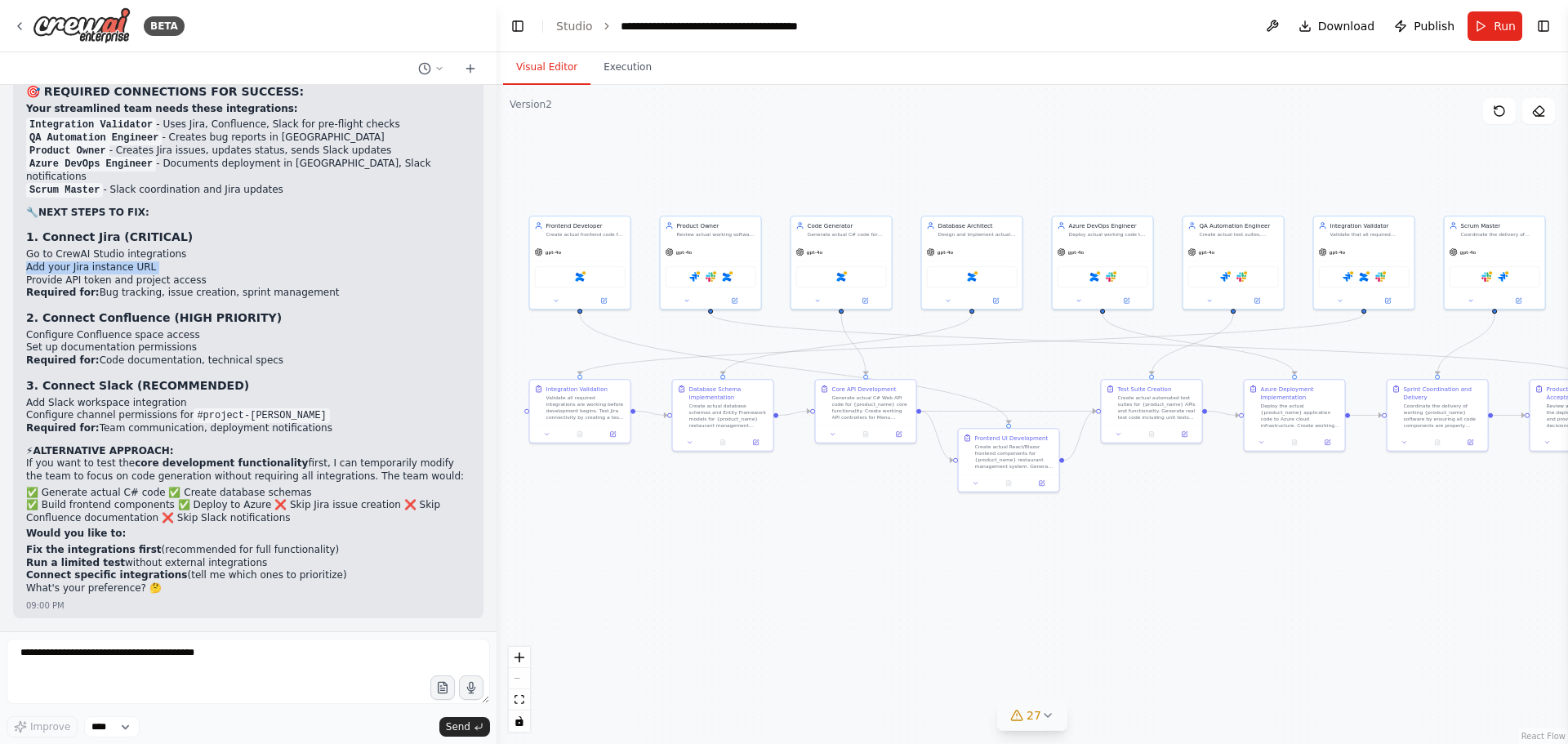
click at [74, 275] on li "Add your Jira instance URL" at bounding box center [248, 267] width 444 height 13
click at [70, 275] on li "Add your Jira instance URL" at bounding box center [248, 267] width 444 height 13
drag, startPoint x: 175, startPoint y: 318, endPoint x: 221, endPoint y: 317, distance: 46.0
click at [221, 317] on strong "2. Connect Confluence (HIGH PRIORITY)" at bounding box center [154, 318] width 256 height 13
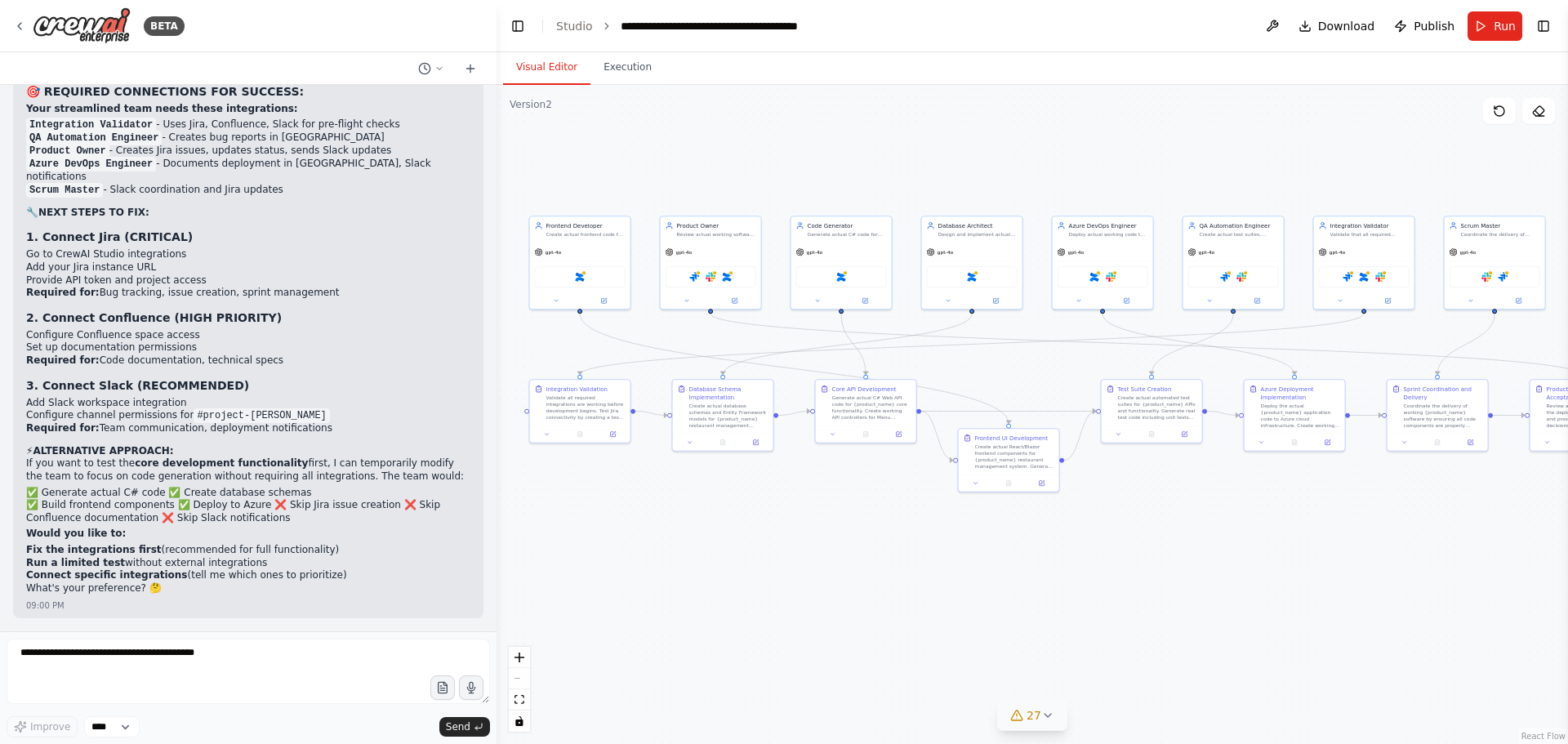
click at [97, 245] on h3 "1. Connect Jira (CRITICAL)" at bounding box center [248, 237] width 444 height 16
click at [153, 320] on strong "2. Connect Confluence (HIGH PRIORITY)" at bounding box center [154, 318] width 256 height 13
click at [166, 320] on strong "2. Connect Confluence (HIGH PRIORITY)" at bounding box center [154, 318] width 256 height 13
click at [134, 318] on strong "2. Connect Confluence (HIGH PRIORITY)" at bounding box center [154, 318] width 256 height 13
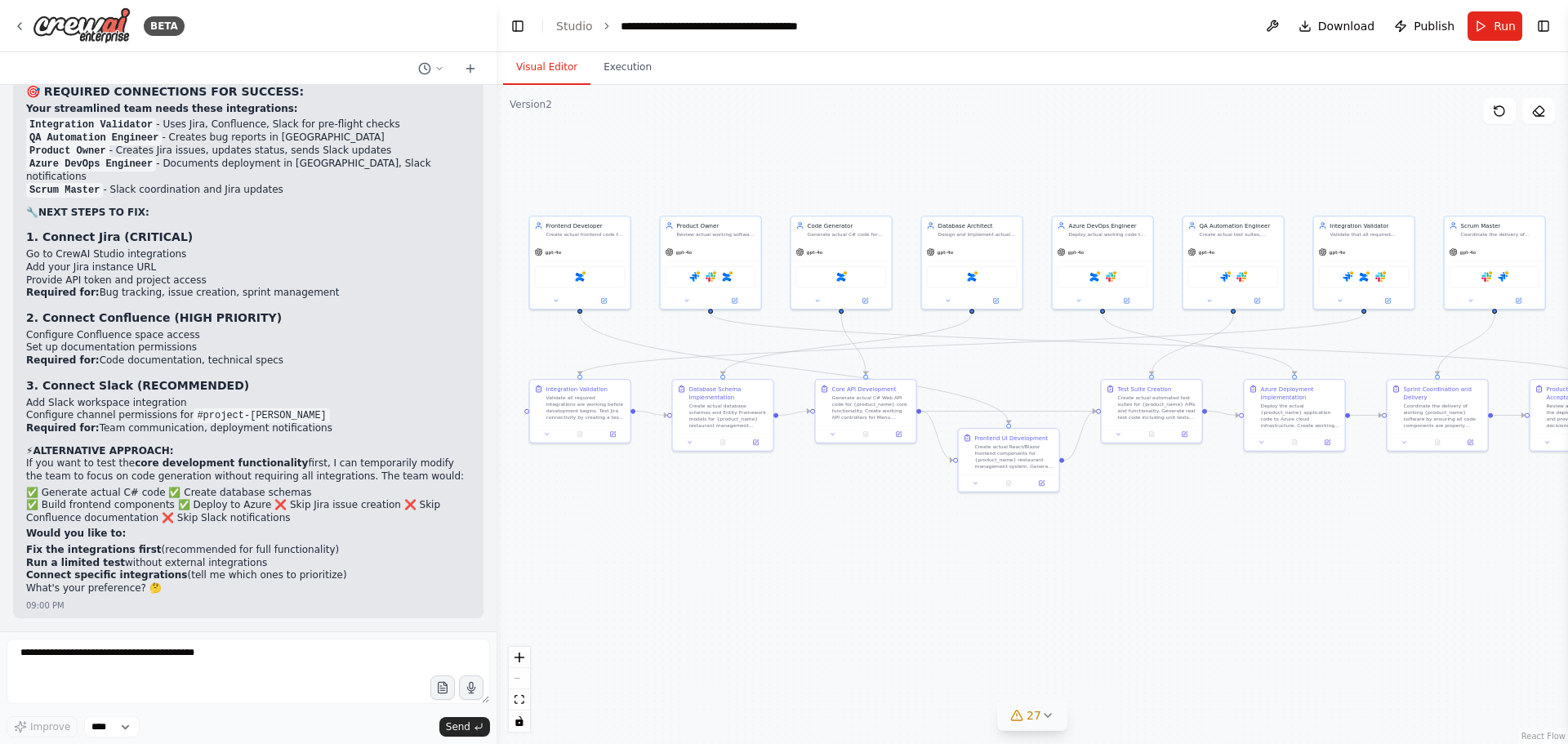
click at [128, 379] on strong "3. Connect Slack (RECOMMENDED)" at bounding box center [138, 385] width 223 height 13
click at [117, 649] on textarea at bounding box center [248, 672] width 484 height 66
type textarea "**********"
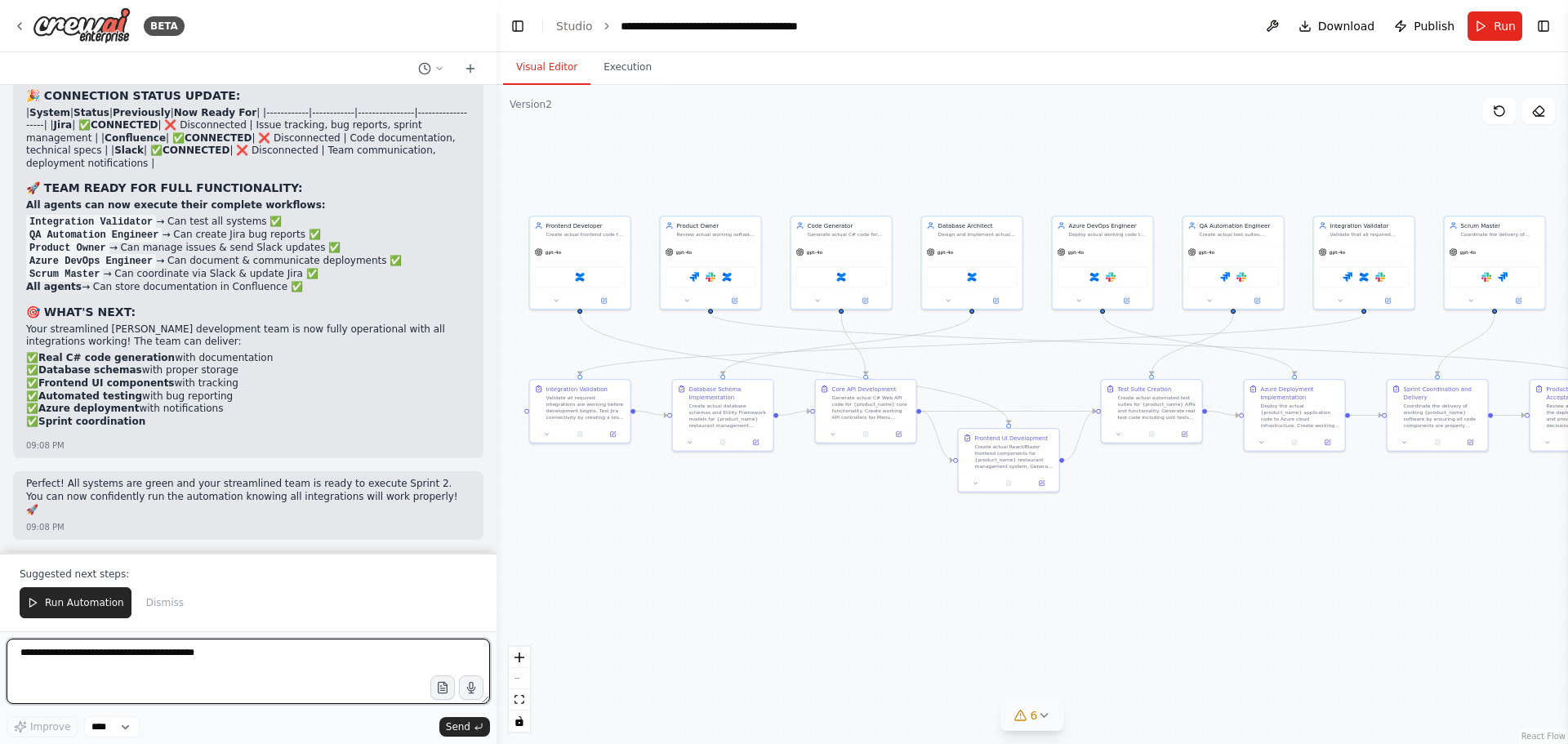
scroll to position [51584, 0]
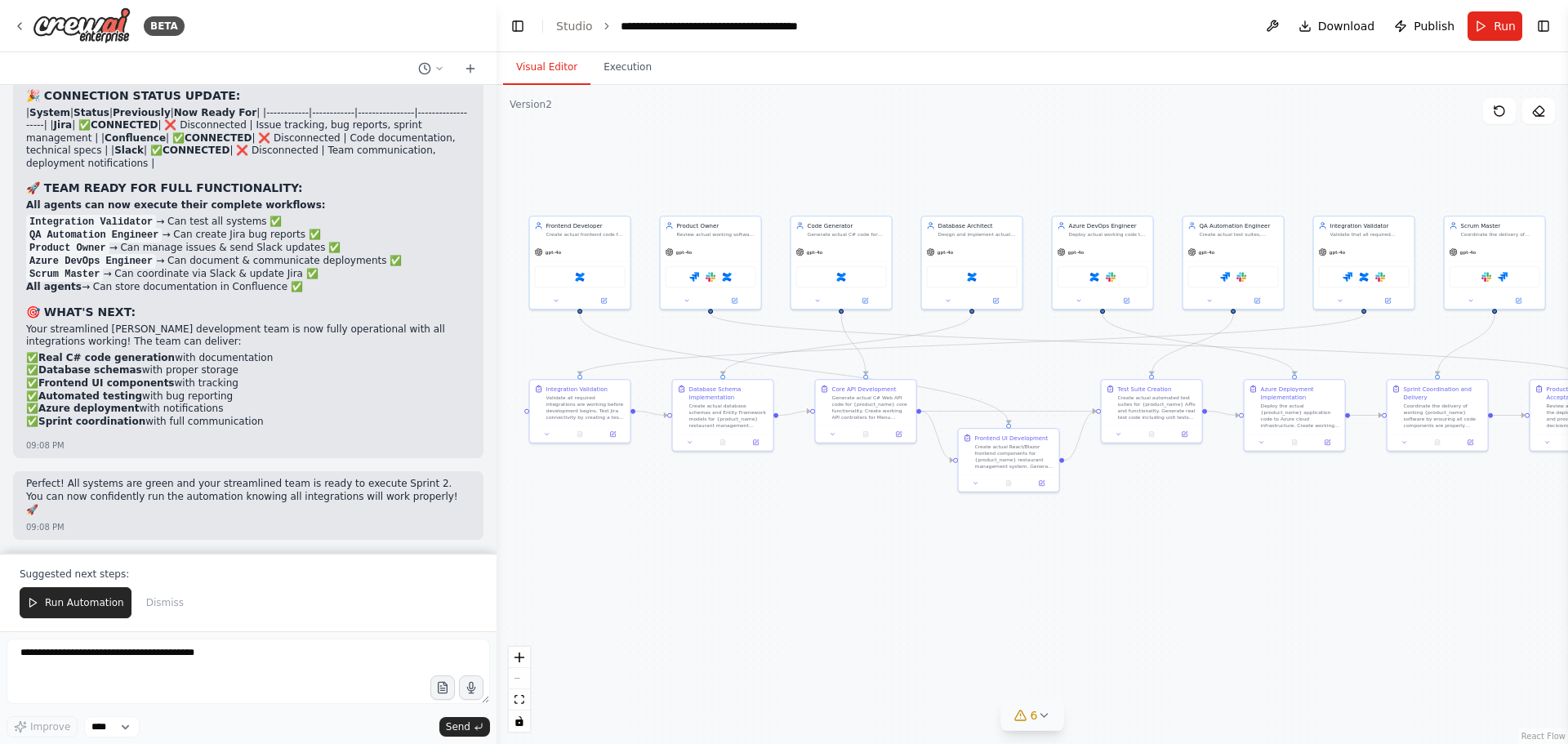
click at [76, 510] on p "Perfect! All systems are green and your streamlined team is ready to execute Sp…" at bounding box center [248, 497] width 444 height 38
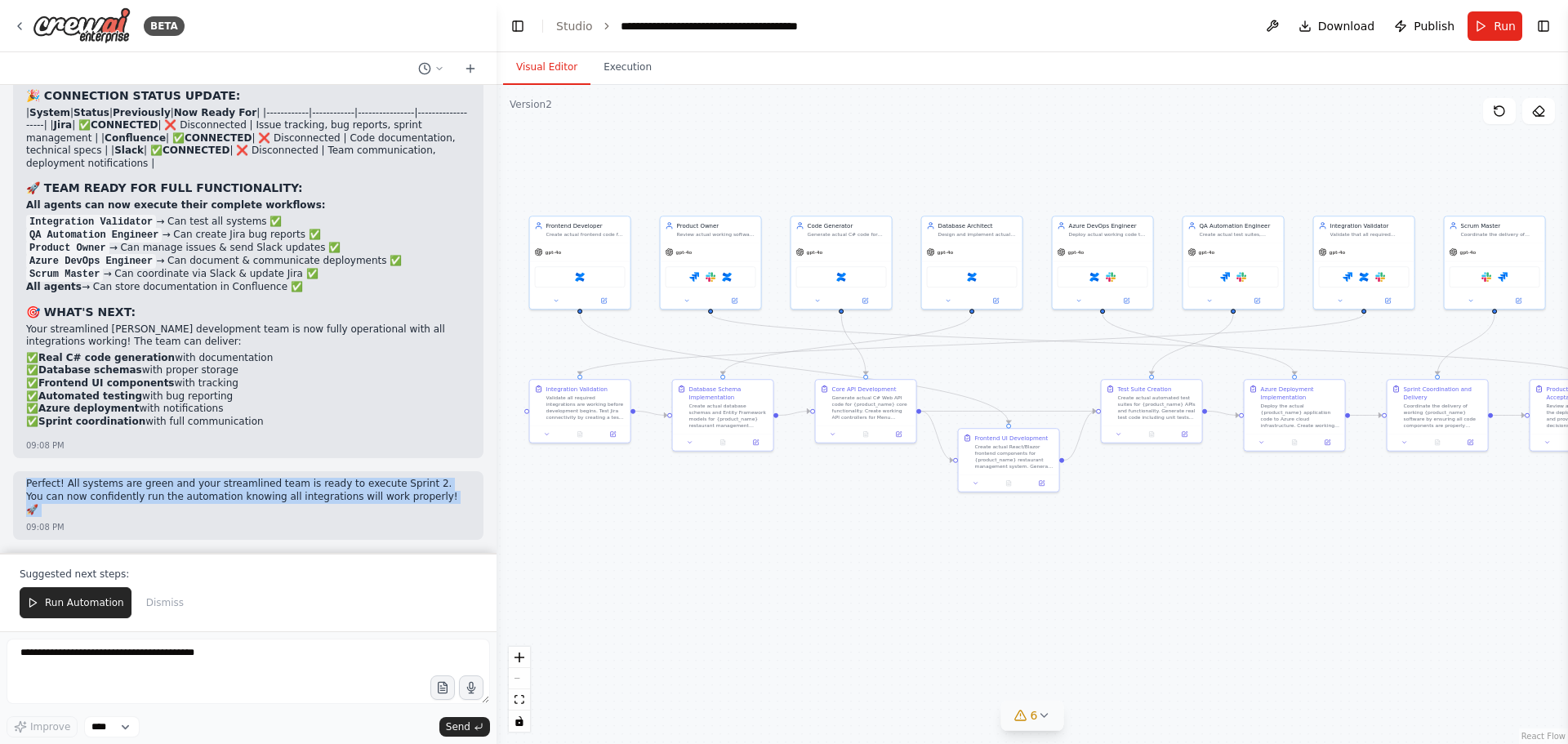
click at [76, 510] on p "Perfect! All systems are green and your streamlined team is ready to execute Sp…" at bounding box center [248, 497] width 444 height 38
click at [163, 506] on p "Perfect! All systems are green and your streamlined team is ready to execute Sp…" at bounding box center [248, 497] width 444 height 38
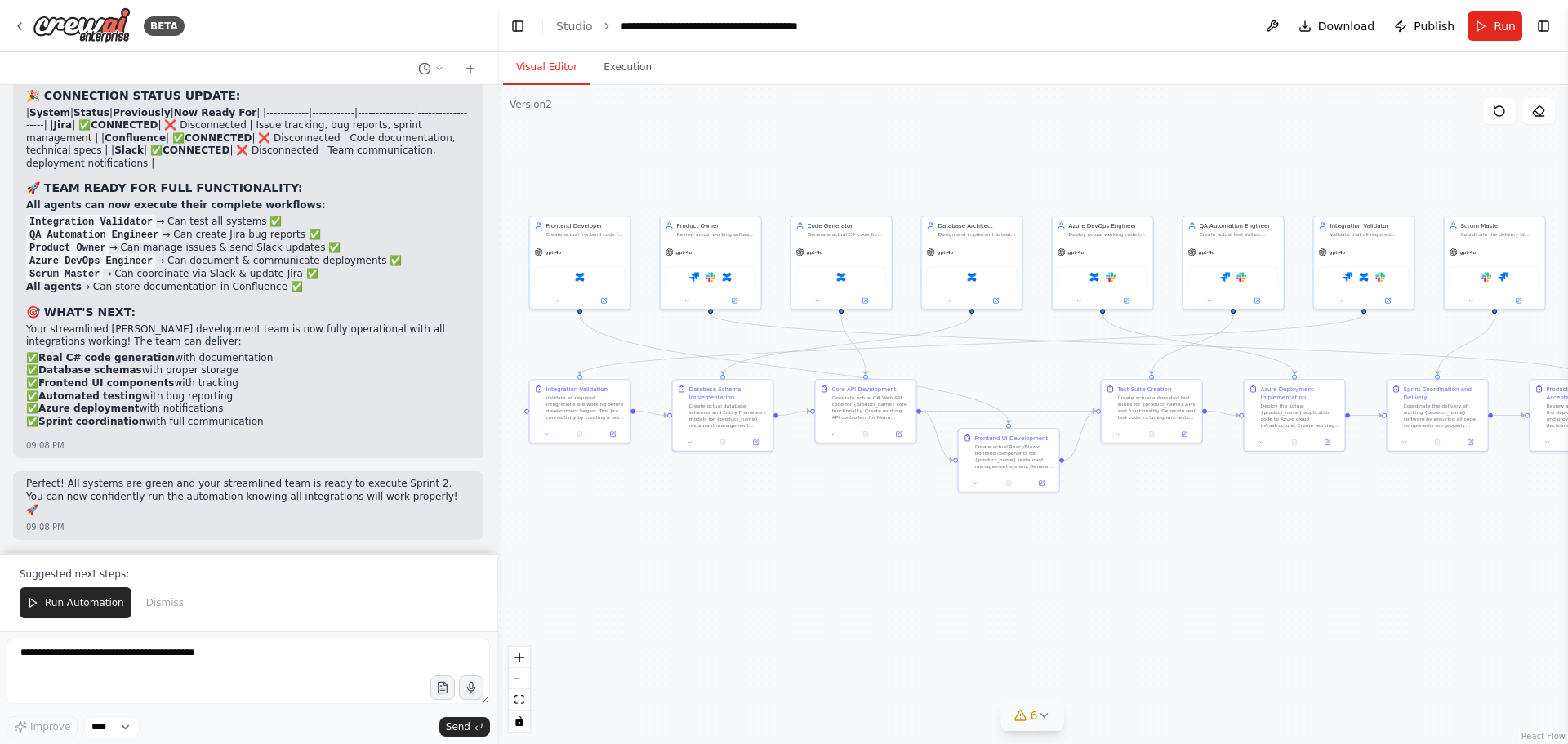
click at [284, 501] on p "Perfect! All systems are green and your streamlined team is ready to execute Sp…" at bounding box center [248, 497] width 444 height 38
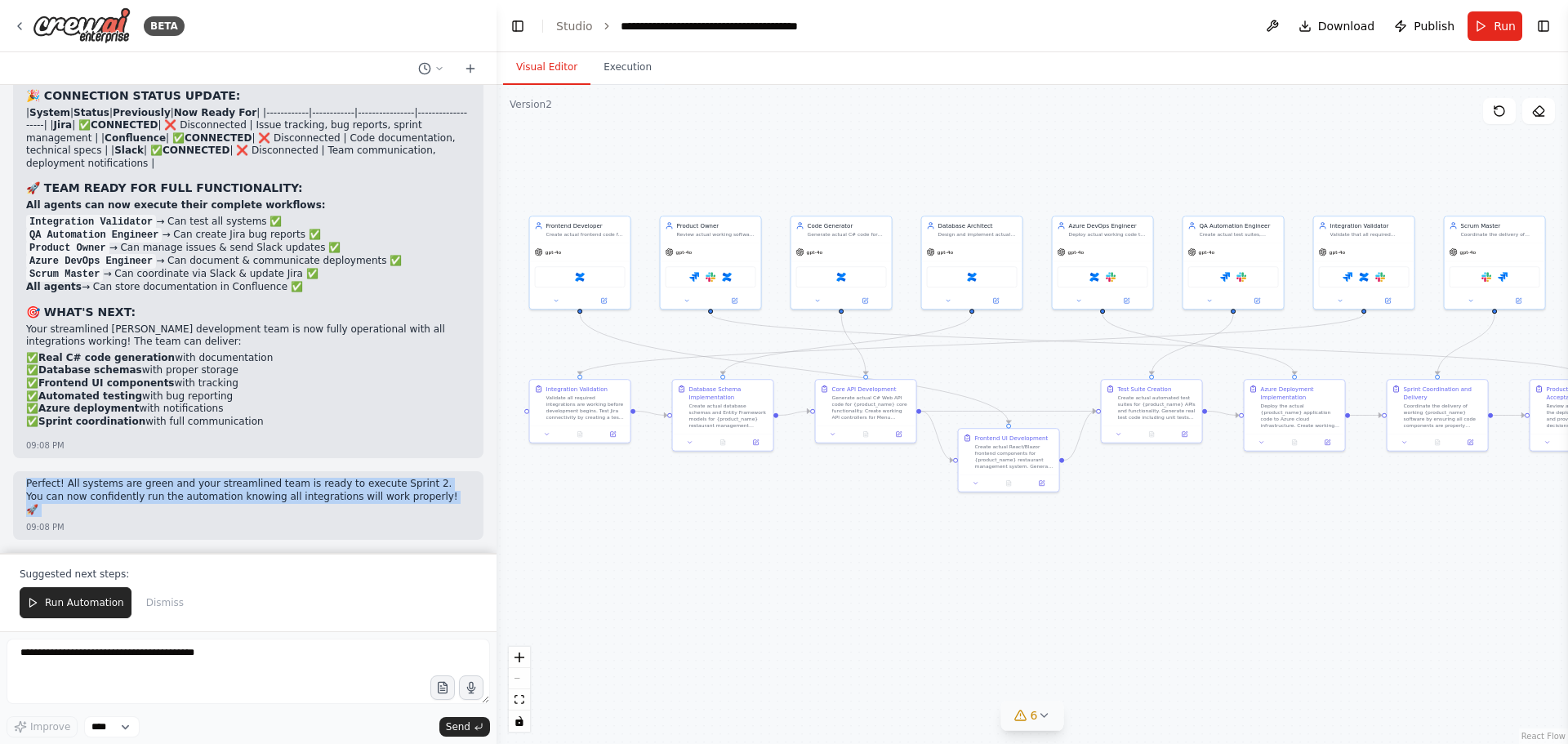
click at [284, 501] on p "Perfect! All systems are green and your streamlined team is ready to execute Sp…" at bounding box center [248, 497] width 444 height 38
click at [195, 505] on p "Perfect! All systems are green and your streamlined team is ready to execute Sp…" at bounding box center [248, 497] width 444 height 38
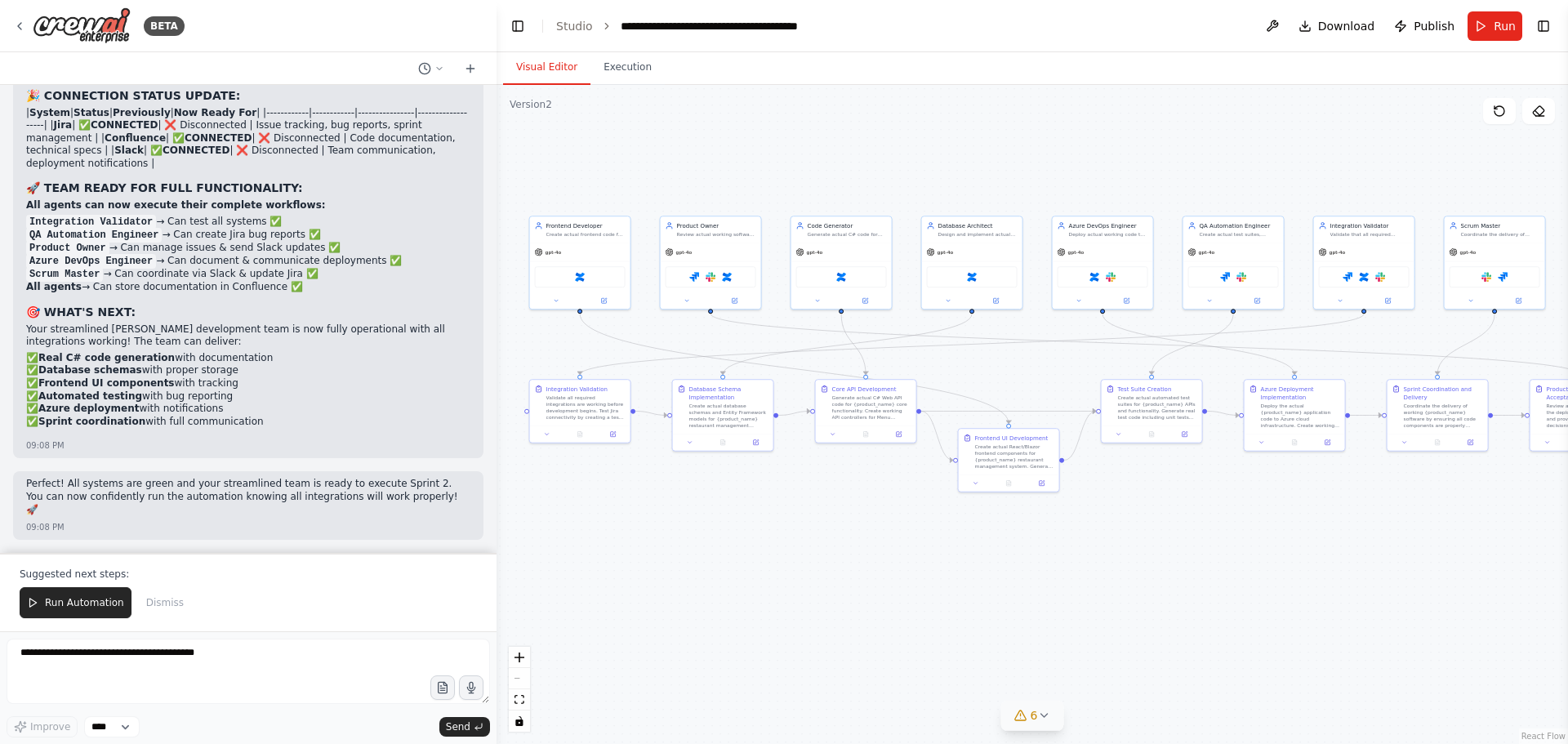
click at [118, 508] on p "Perfect! All systems are green and your streamlined team is ready to execute Sp…" at bounding box center [248, 497] width 444 height 38
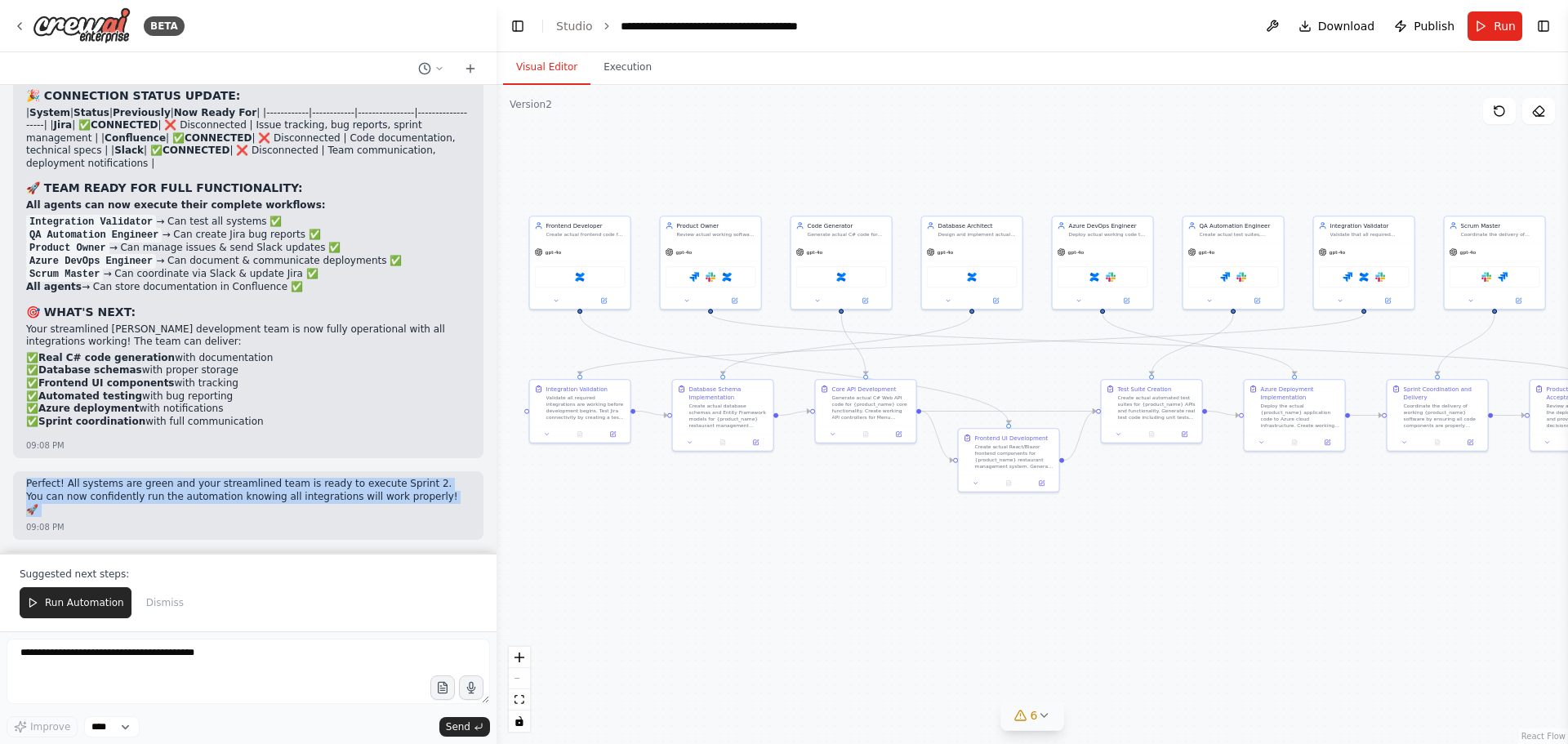
click at [118, 508] on p "Perfect! All systems are green and your streamlined team is ready to execute Sp…" at bounding box center [248, 497] width 444 height 38
click at [184, 505] on p "Perfect! All systems are green and your streamlined team is ready to execute Sp…" at bounding box center [248, 497] width 444 height 38
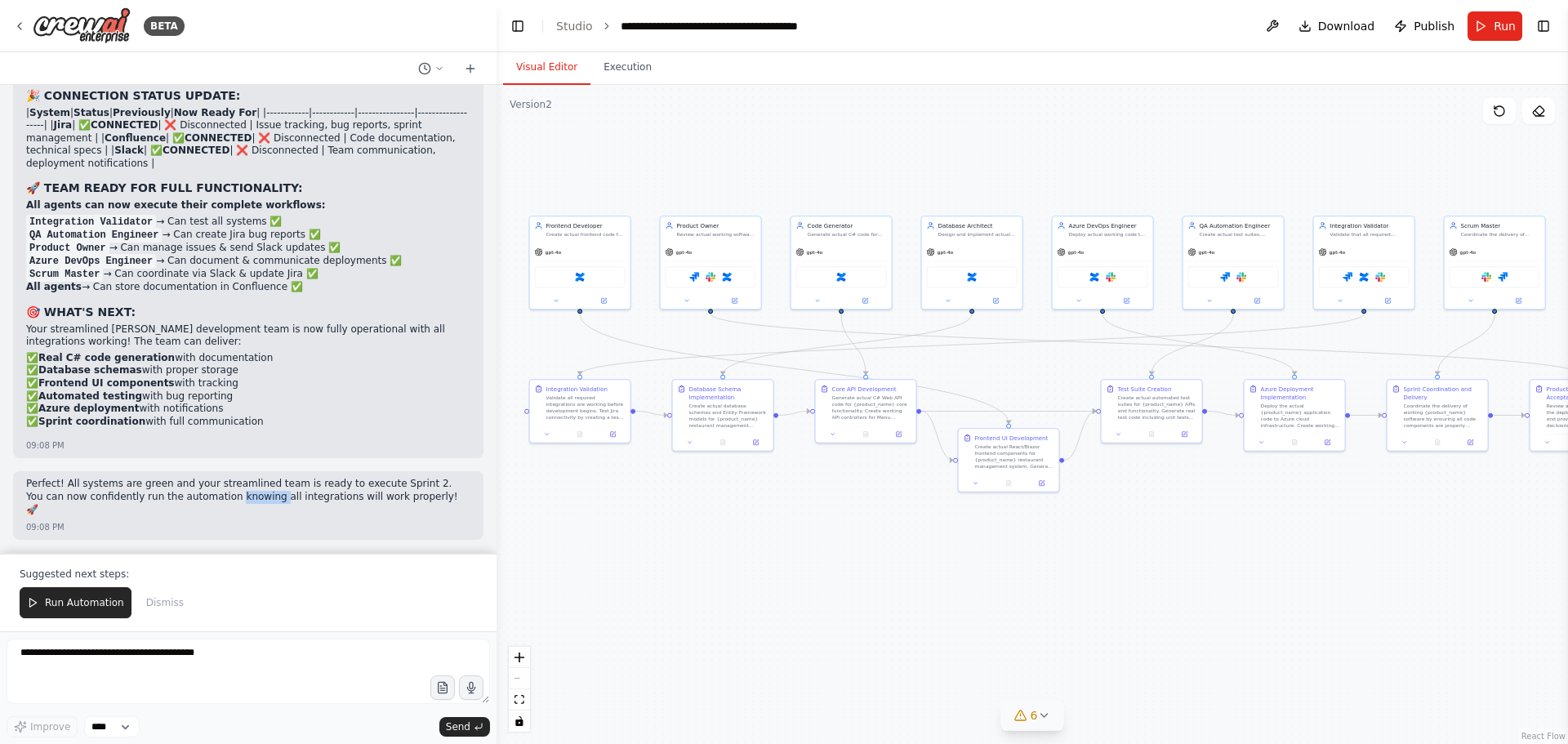
click at [184, 505] on p "Perfect! All systems are green and your streamlined team is ready to execute Sp…" at bounding box center [248, 497] width 444 height 38
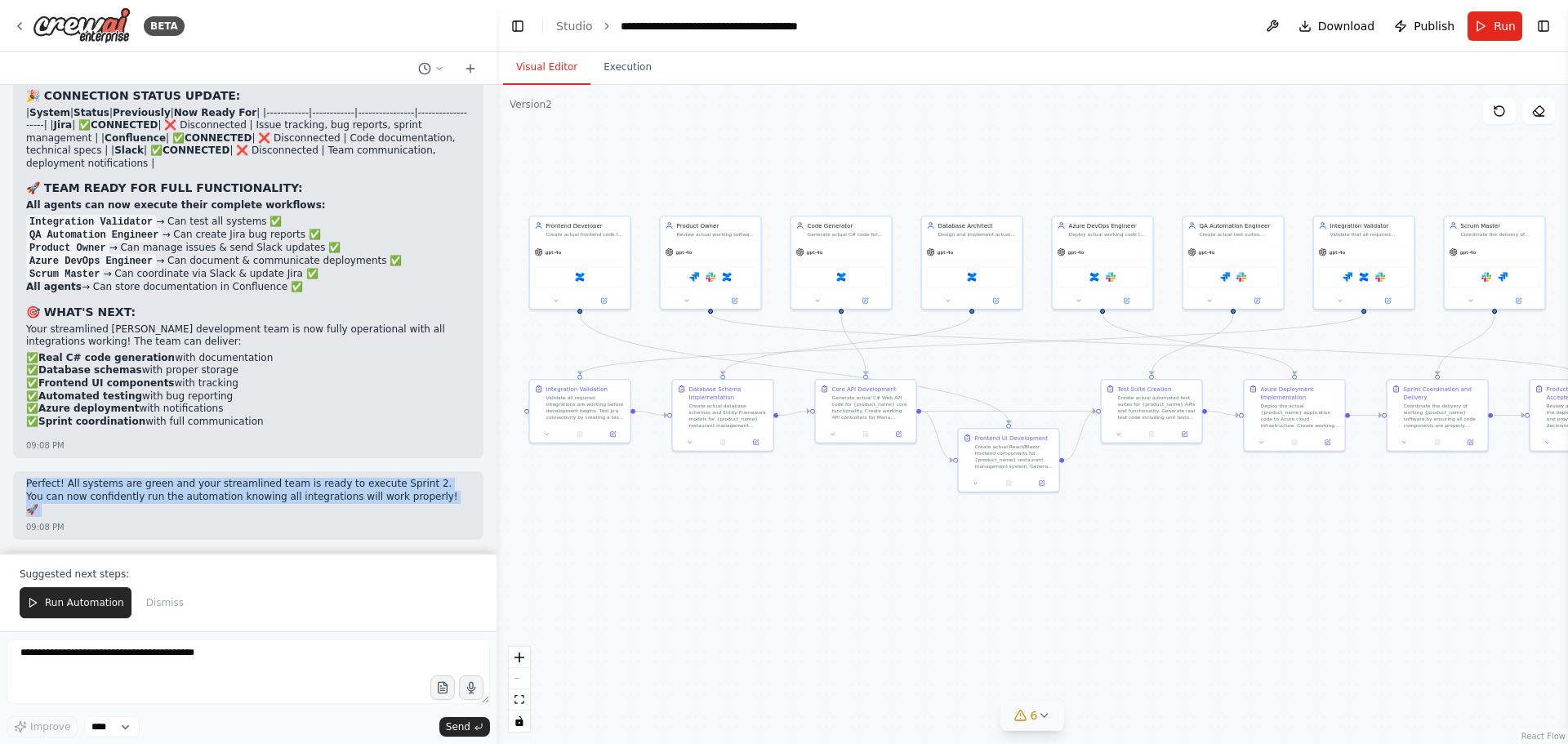
click at [184, 505] on p "Perfect! All systems are green and your streamlined team is ready to execute Sp…" at bounding box center [248, 497] width 444 height 38
click at [153, 507] on p "Perfect! All systems are green and your streamlined team is ready to execute Sp…" at bounding box center [248, 497] width 444 height 38
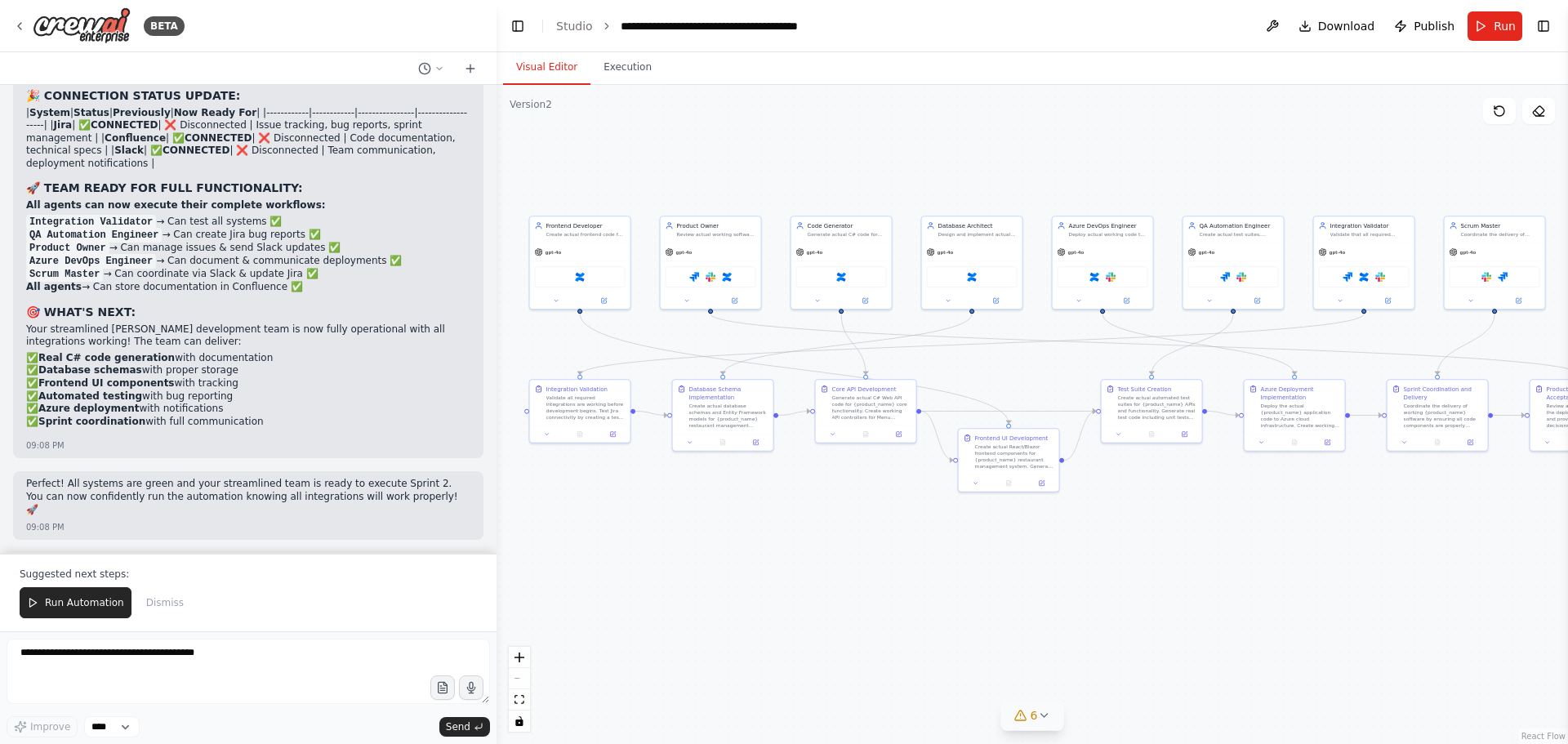
click at [183, 506] on p "Perfect! All systems are green and your streamlined team is ready to execute Sp…" at bounding box center [248, 497] width 444 height 38
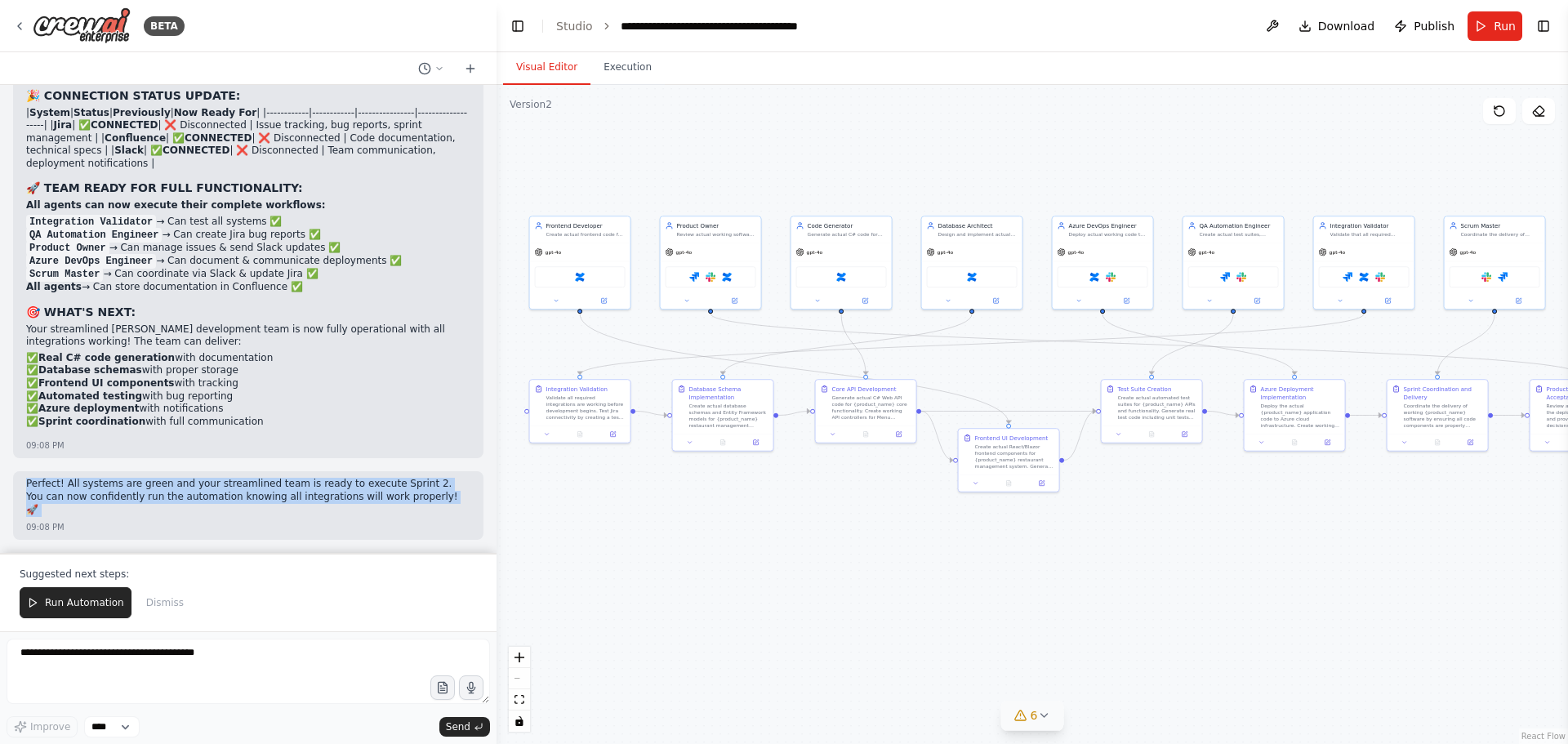
click at [183, 506] on p "Perfect! All systems are green and your streamlined team is ready to execute Sp…" at bounding box center [248, 497] width 444 height 38
click at [150, 508] on p "Perfect! All systems are green and your streamlined team is ready to execute Sp…" at bounding box center [248, 497] width 444 height 38
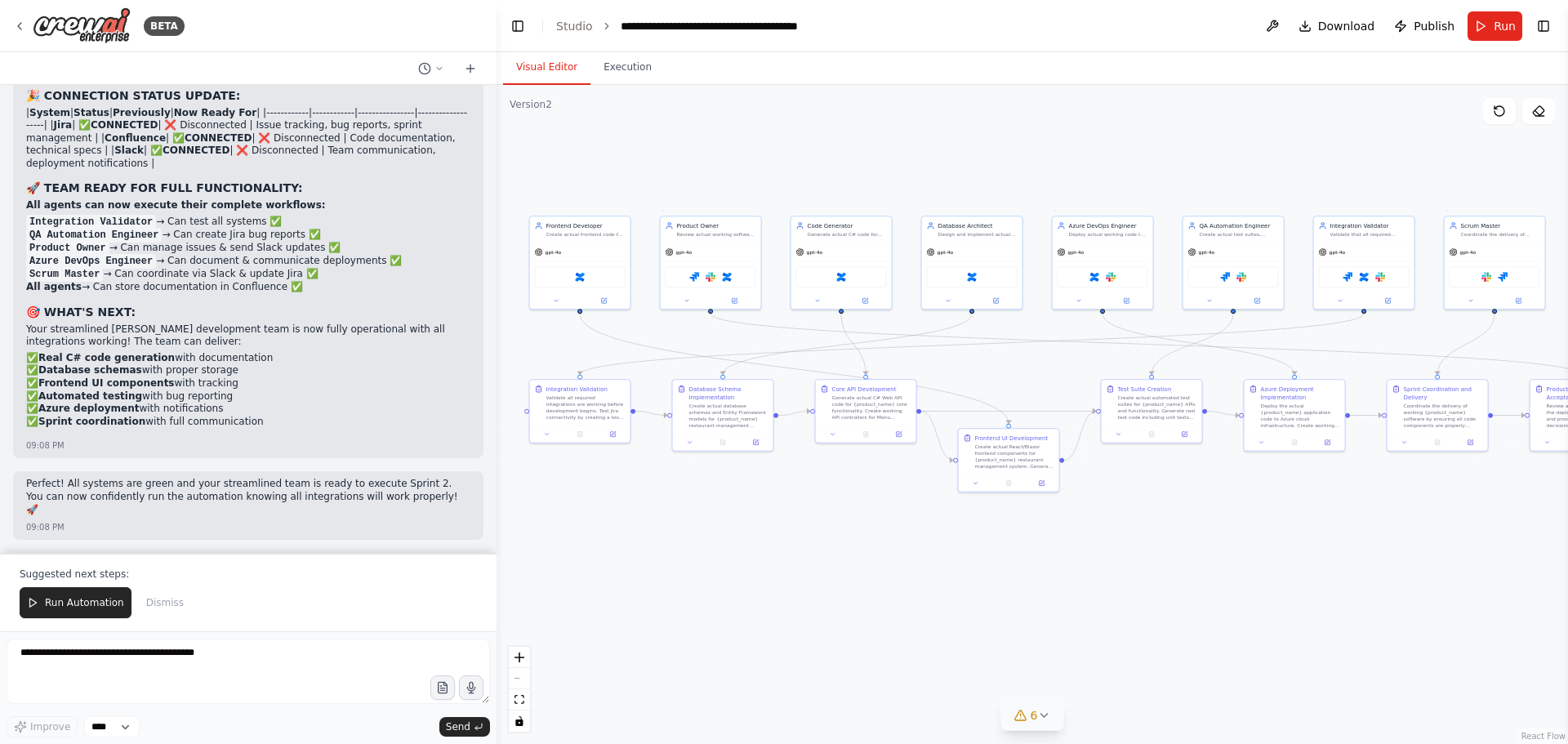
click at [185, 502] on p "Perfect! All systems are green and your streamlined team is ready to execute Sp…" at bounding box center [248, 497] width 444 height 38
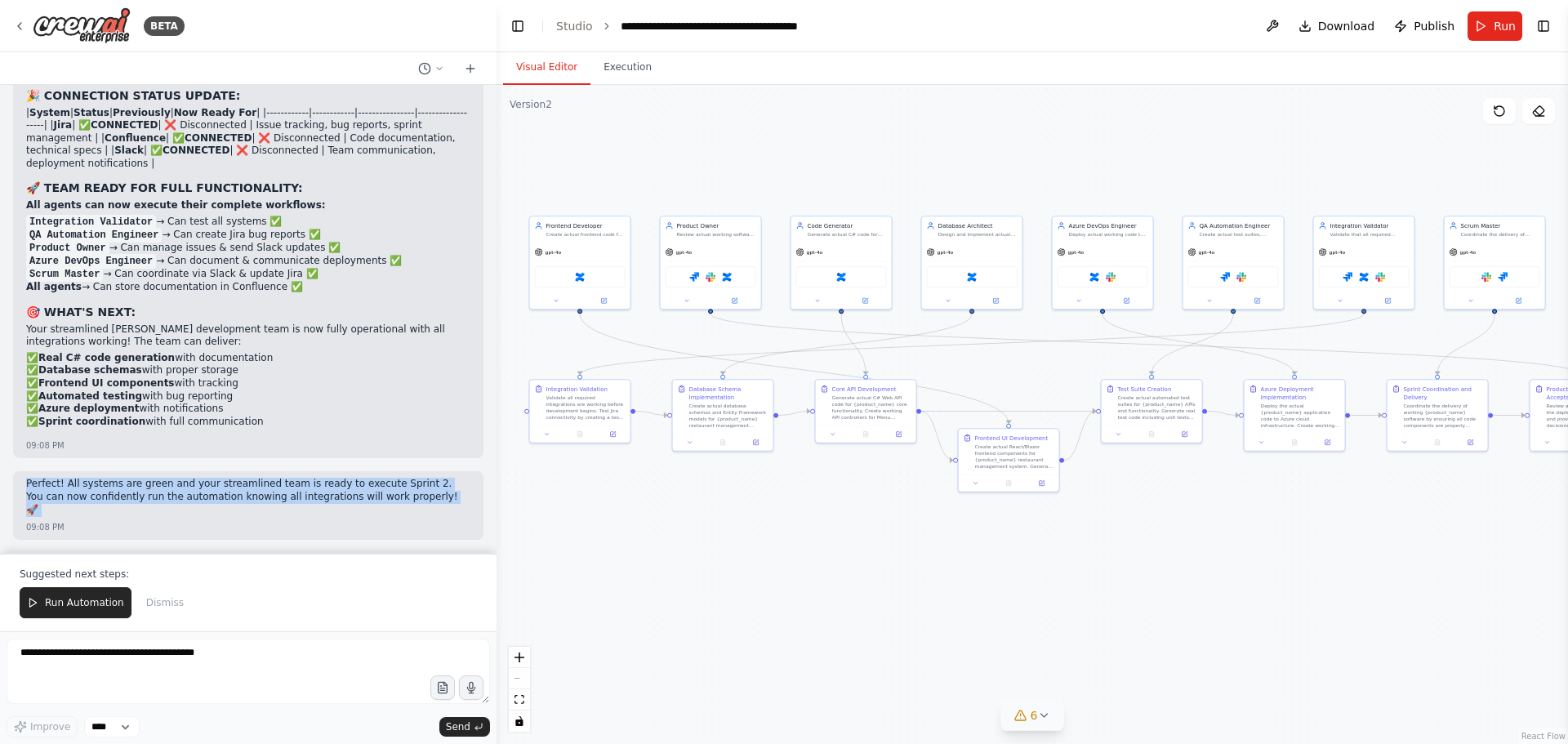
click at [185, 502] on p "Perfect! All systems are green and your streamlined team is ready to execute Sp…" at bounding box center [248, 497] width 444 height 38
click at [144, 506] on p "Perfect! All systems are green and your streamlined team is ready to execute Sp…" at bounding box center [248, 497] width 444 height 38
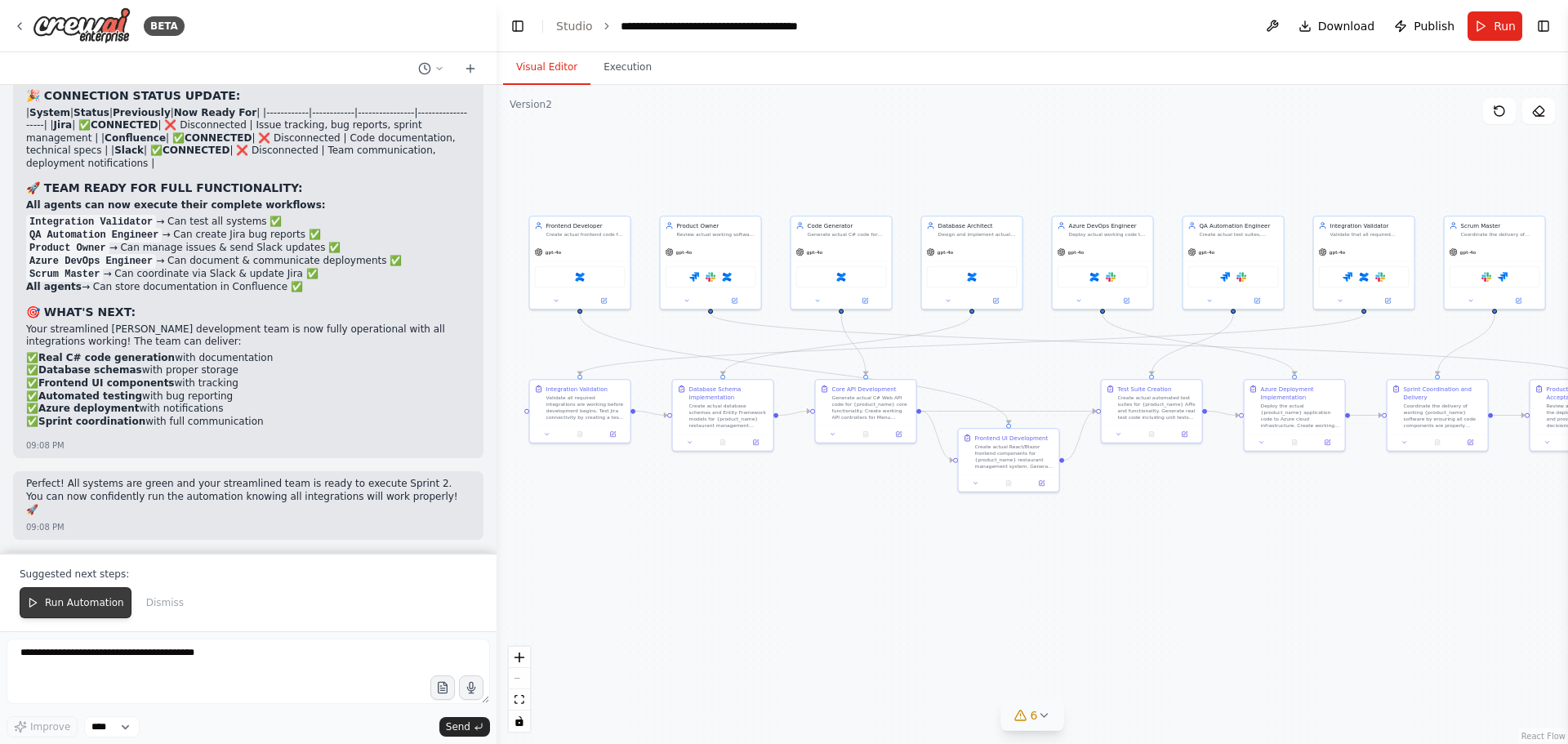
click at [82, 599] on span "Run Automation" at bounding box center [84, 603] width 79 height 13
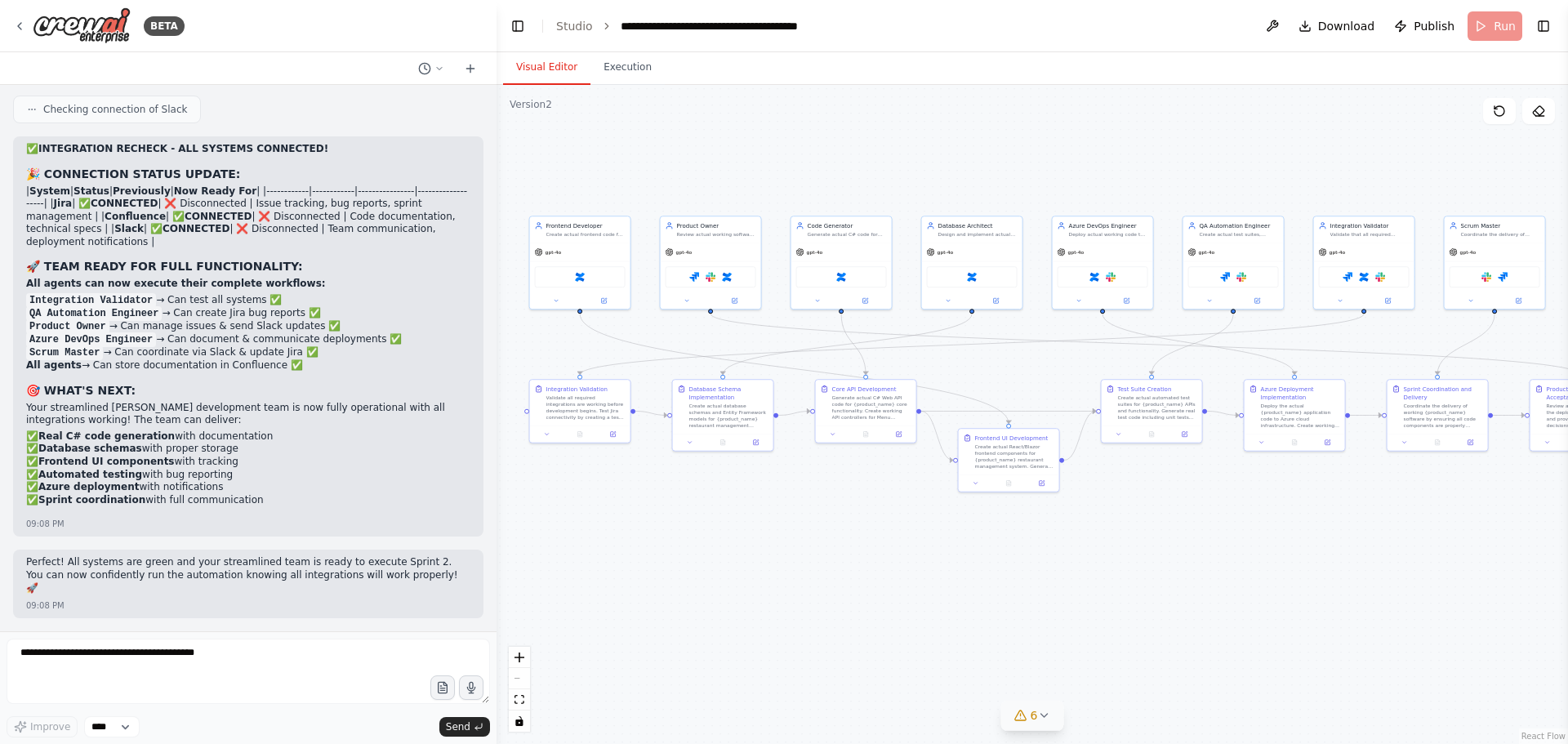
scroll to position [51507, 0]
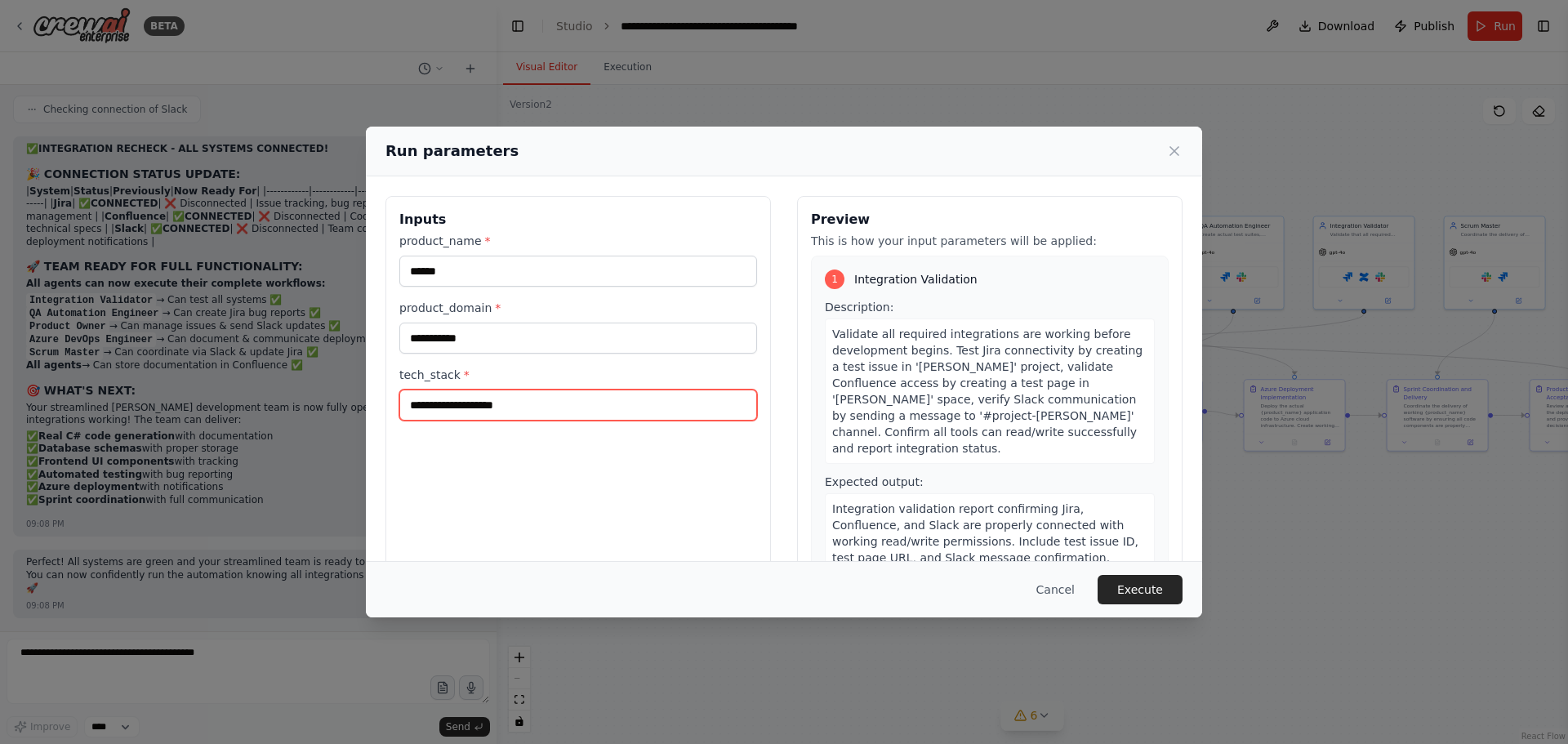
click at [536, 408] on input "**********" at bounding box center [579, 405] width 358 height 31
click at [885, 354] on span "Validate all required integrations are working before development begins. Test …" at bounding box center [988, 392] width 310 height 128
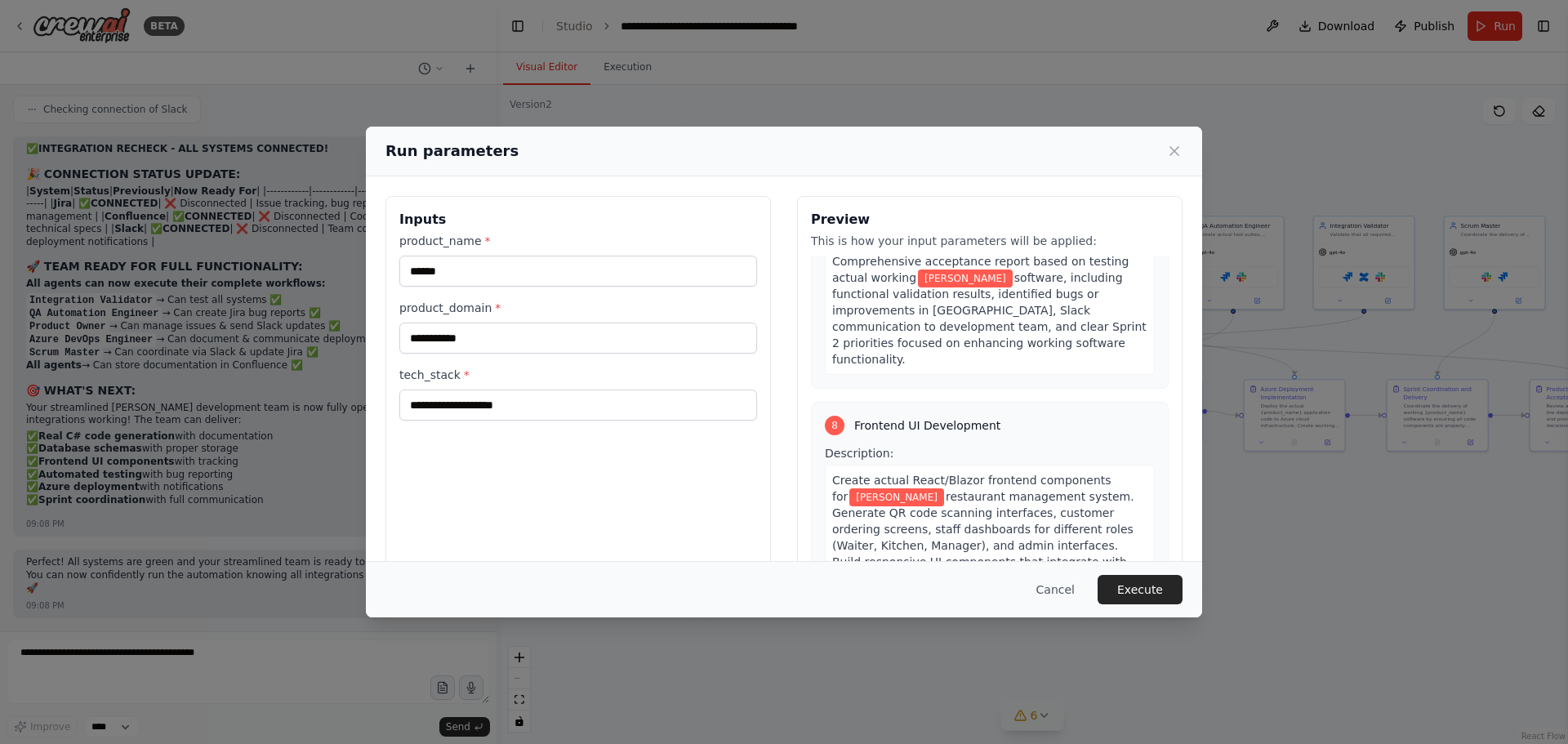
scroll to position [2594, 0]
click at [912, 632] on span "Complete frontend application including React/Blazor components, QR code scanni…" at bounding box center [988, 679] width 312 height 95
click at [1092, 632] on span "Complete frontend application including React/Blazor components, QR code scanni…" at bounding box center [988, 679] width 312 height 95
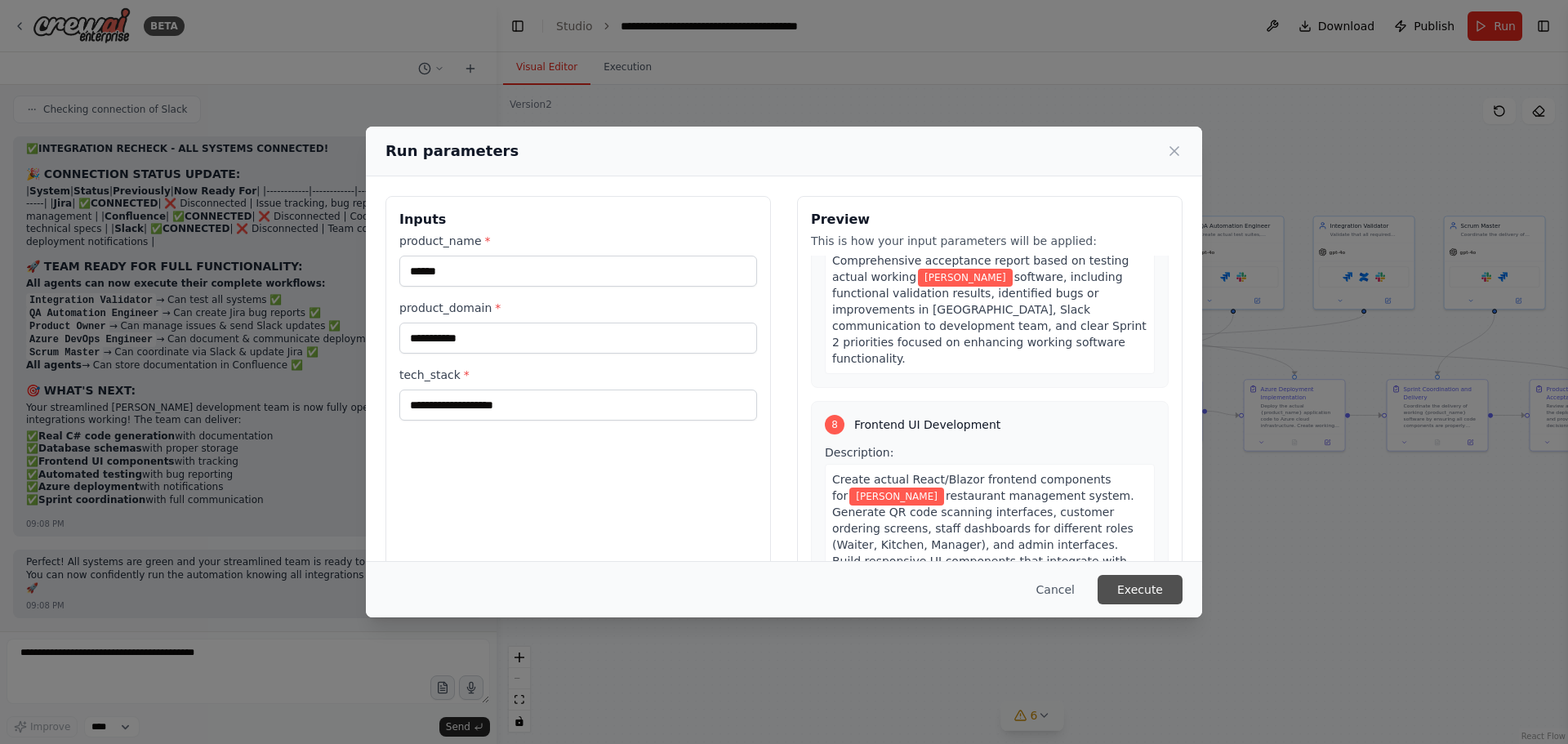
click at [1152, 587] on button "Execute" at bounding box center [1140, 590] width 85 height 29
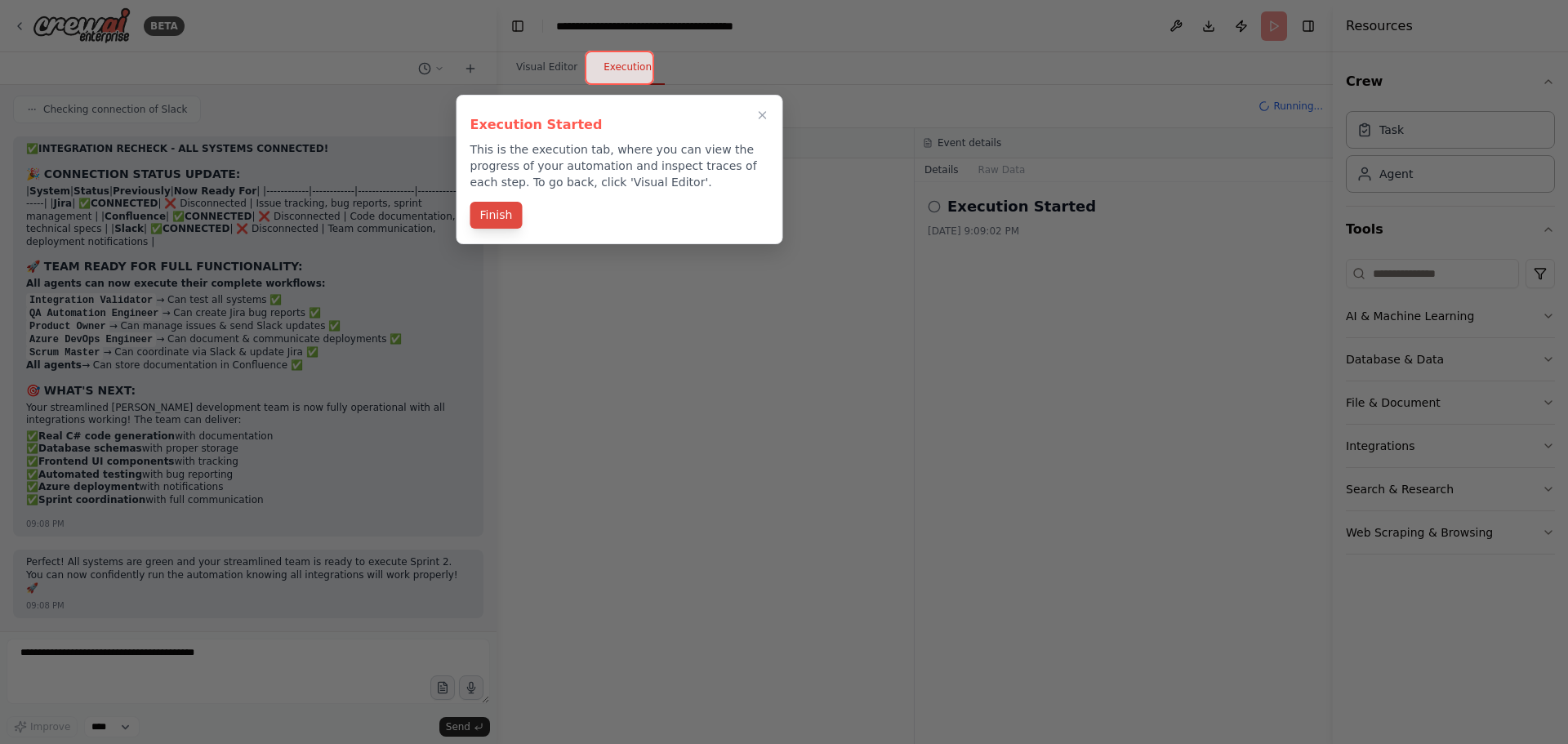
click at [499, 217] on button "Finish" at bounding box center [496, 215] width 52 height 27
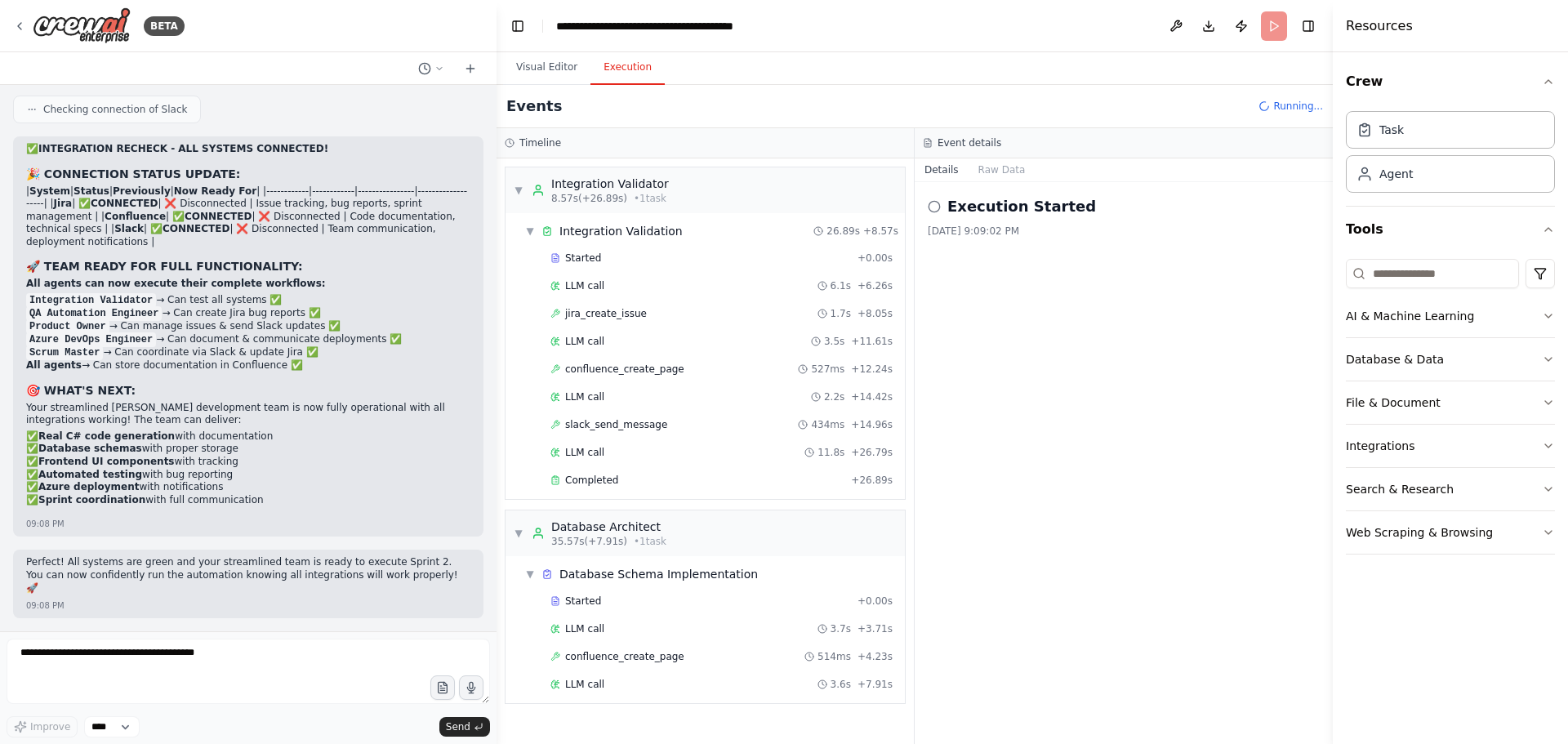
scroll to position [154, 0]
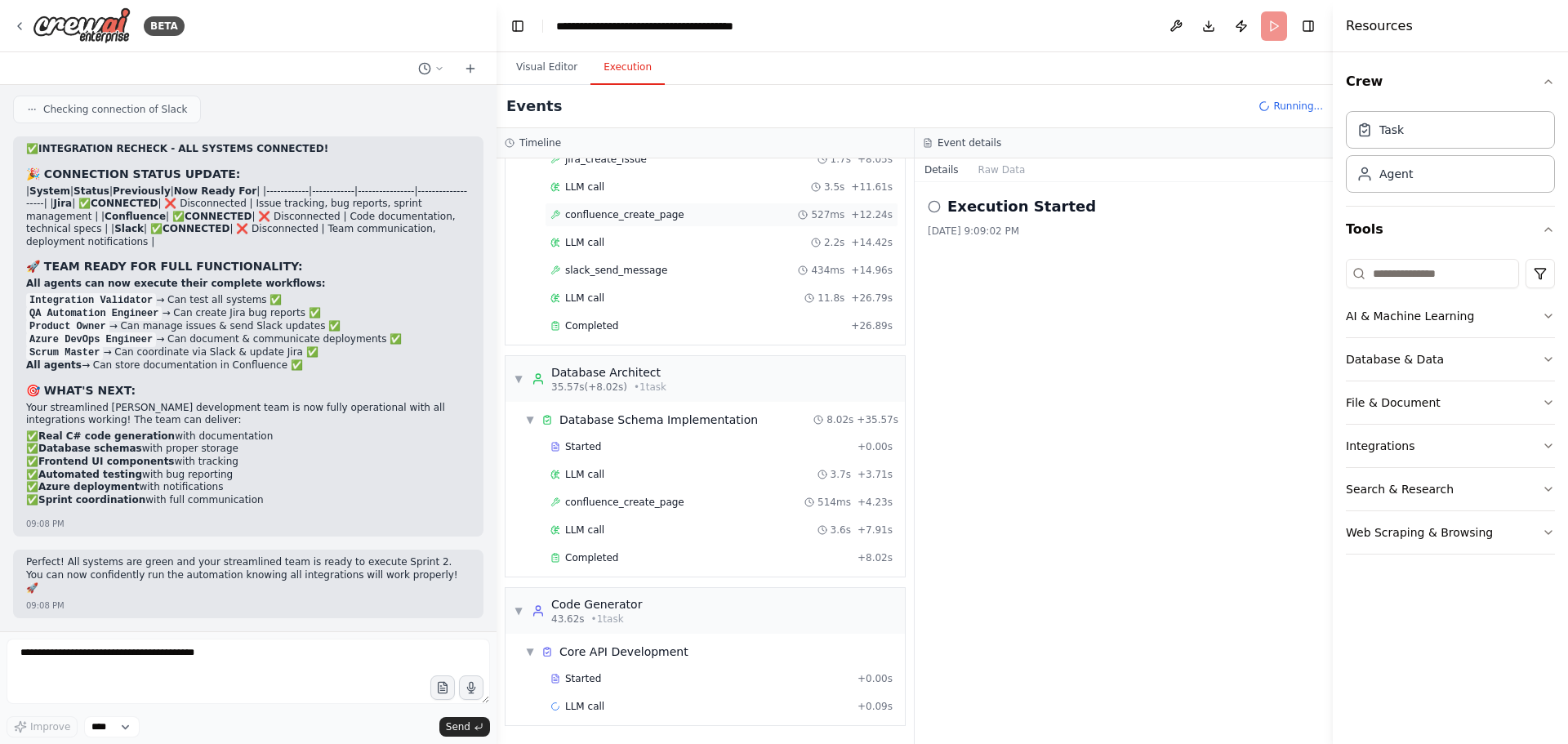
click at [654, 216] on span "confluence_create_page" at bounding box center [624, 215] width 120 height 13
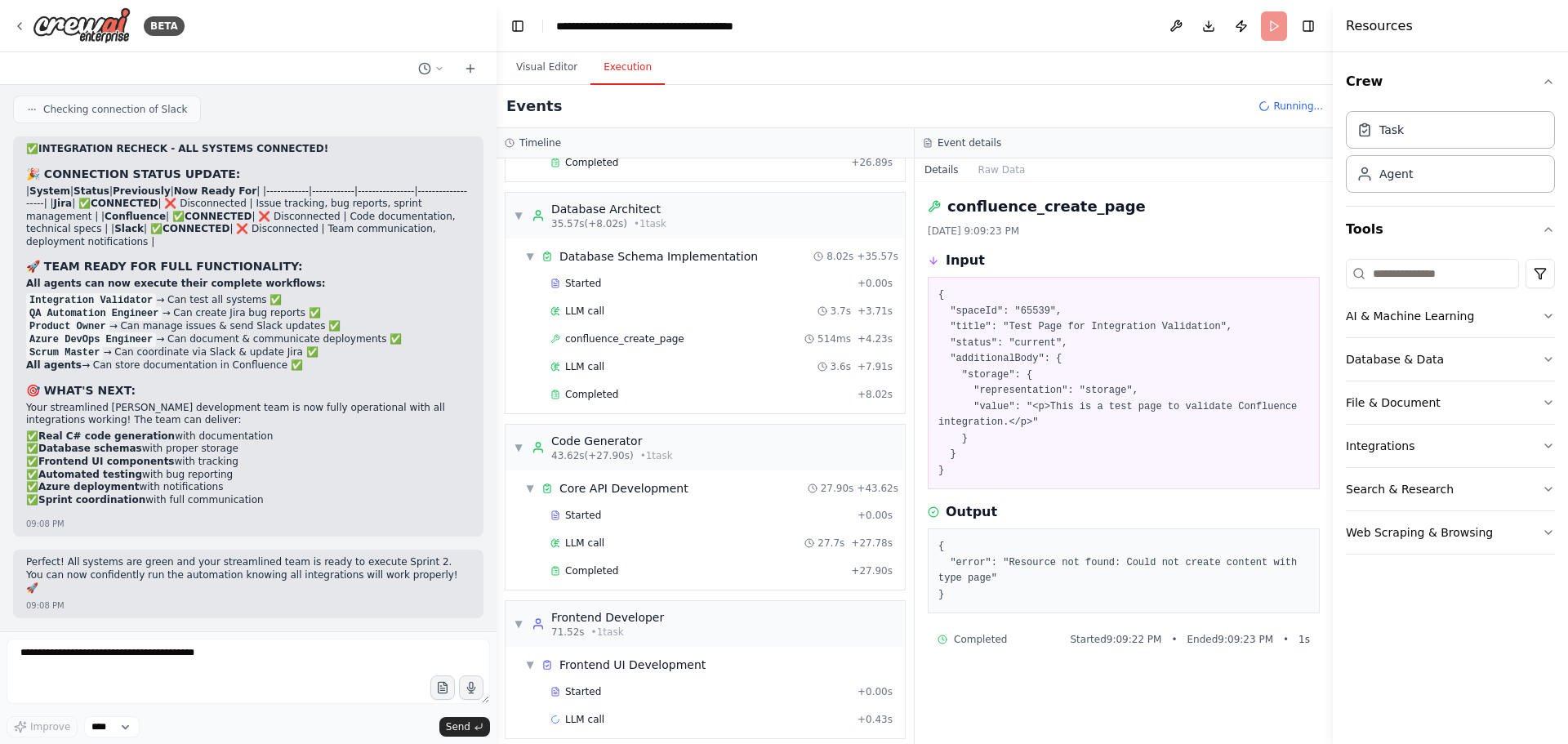
scroll to position [330, 0]
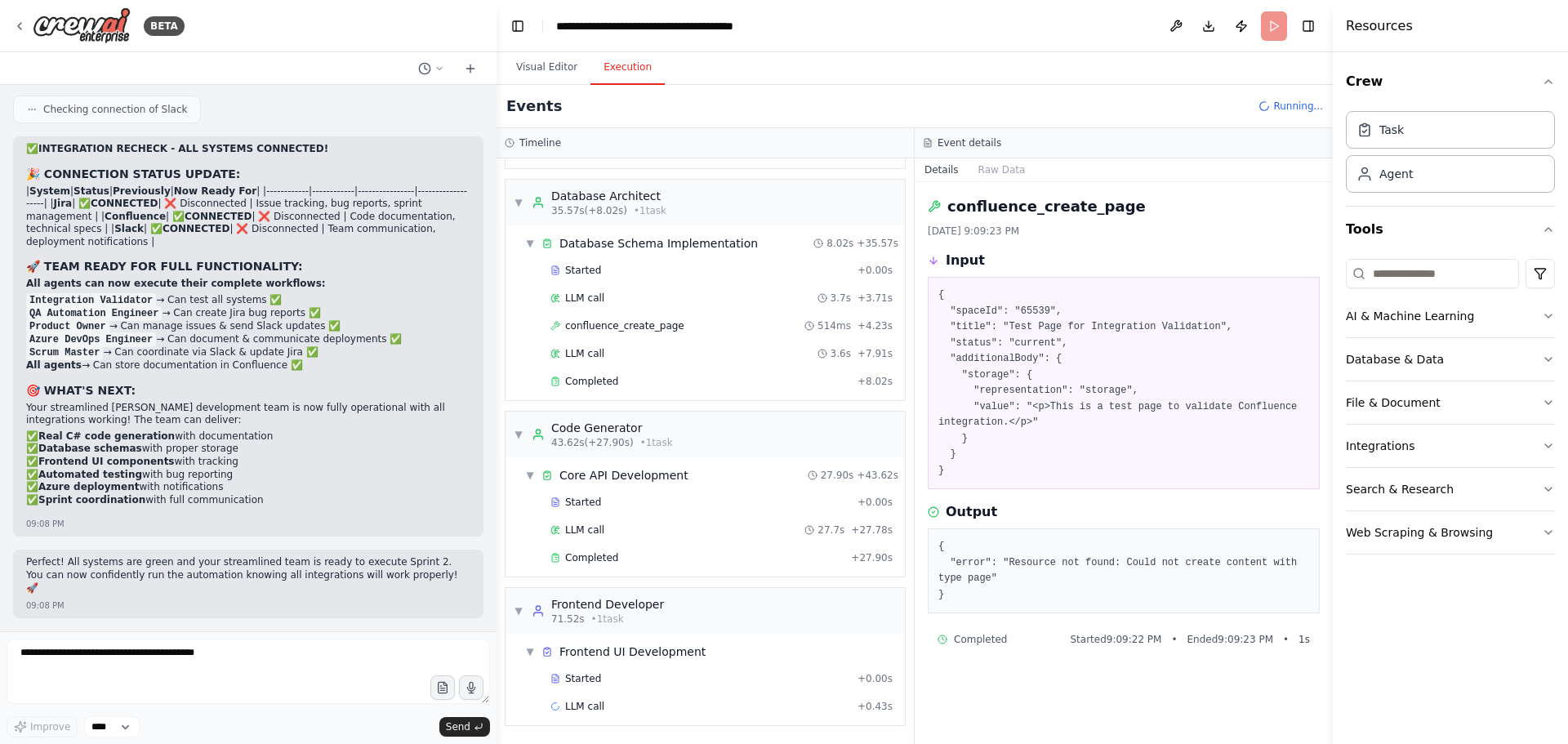
click at [107, 347] on code "Azure DevOps Engineer" at bounding box center [91, 340] width 130 height 15
click at [196, 333] on li "Product Owner → Can manage issues & send Slack updates ✅" at bounding box center [248, 327] width 444 height 13
click at [1453, 136] on div "Task" at bounding box center [1450, 129] width 209 height 37
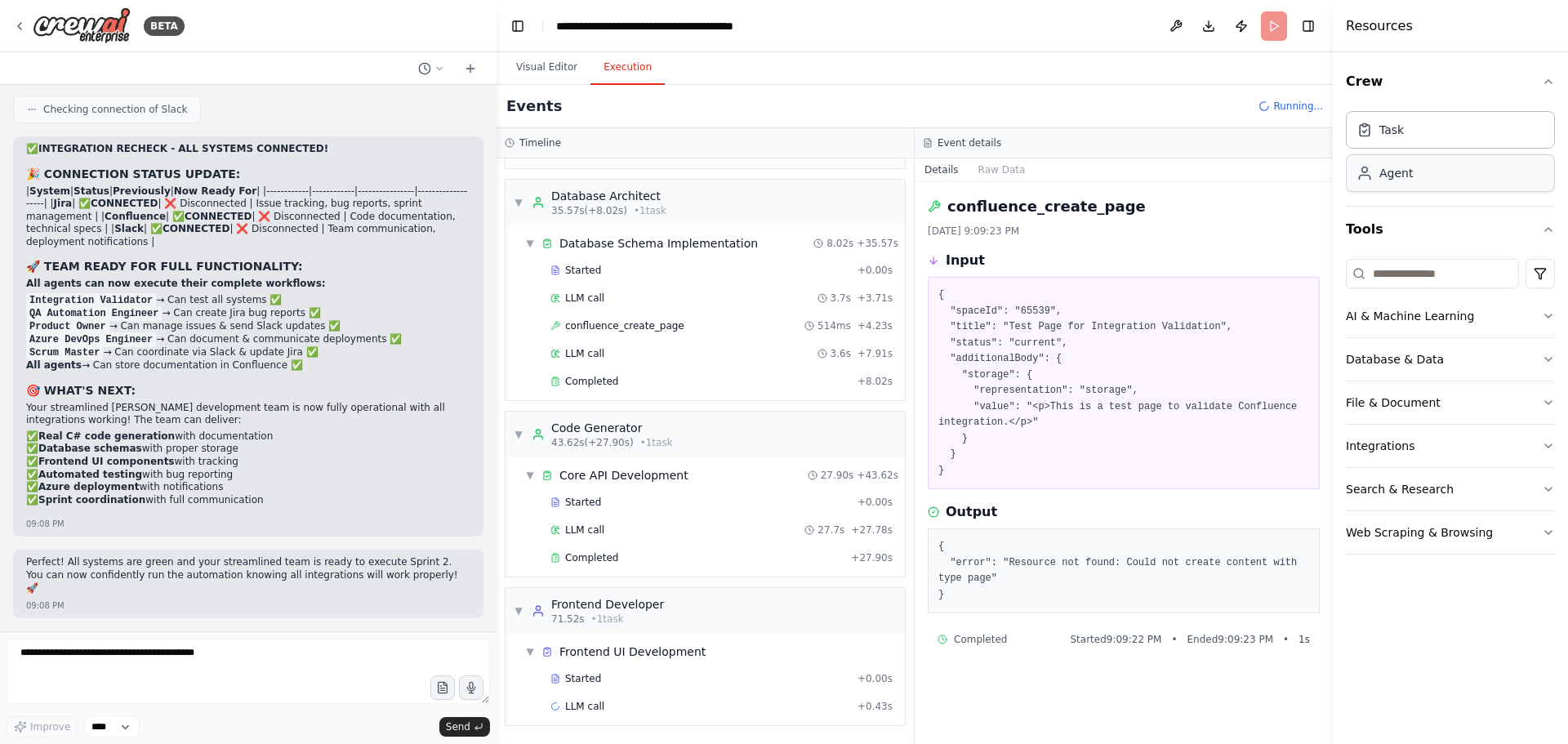
click at [1437, 180] on div "Agent" at bounding box center [1450, 173] width 209 height 37
click at [1542, 313] on icon "button" at bounding box center [1548, 316] width 13 height 13
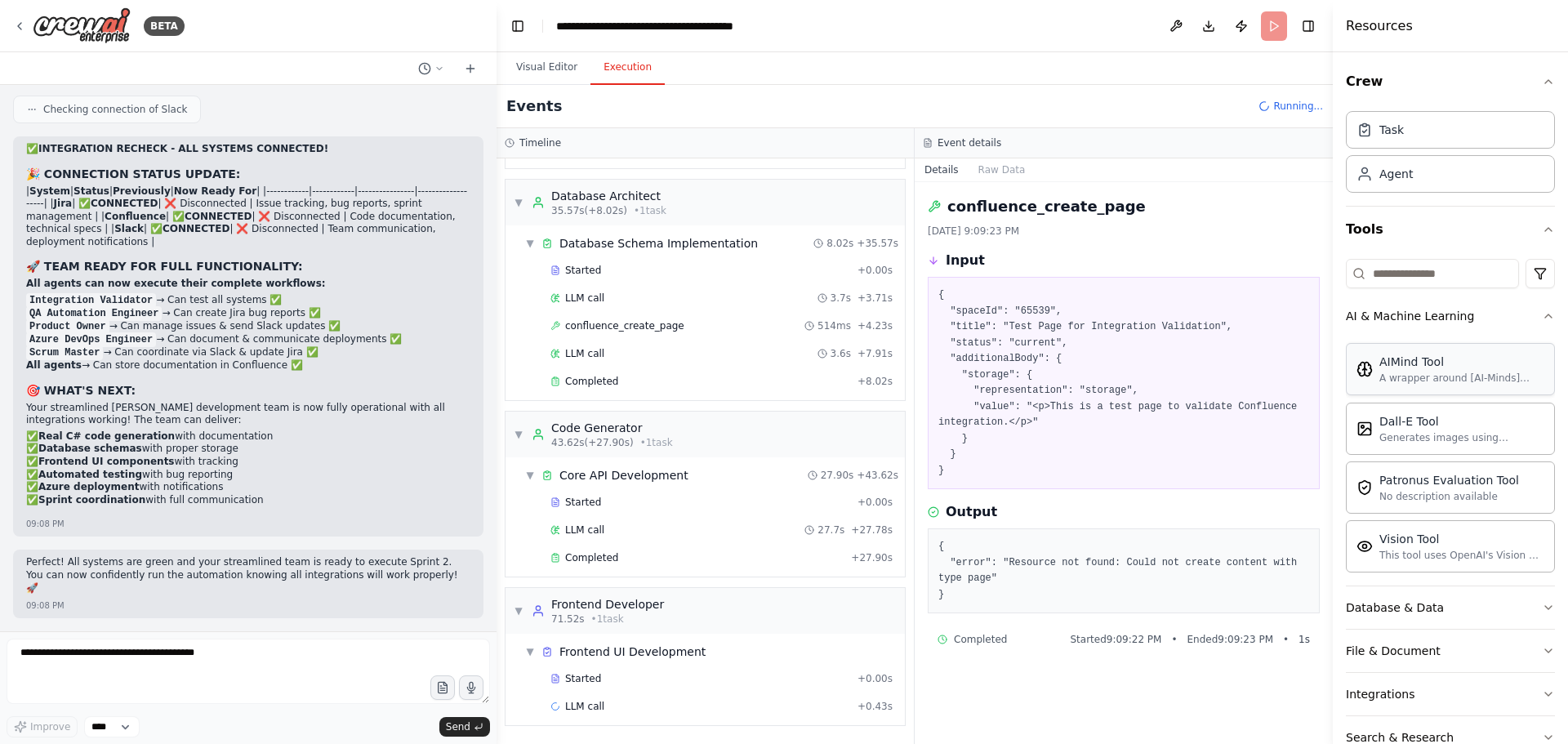
click at [1420, 369] on div "AIMind Tool" at bounding box center [1461, 362] width 165 height 16
click at [1542, 318] on icon "button" at bounding box center [1548, 316] width 13 height 13
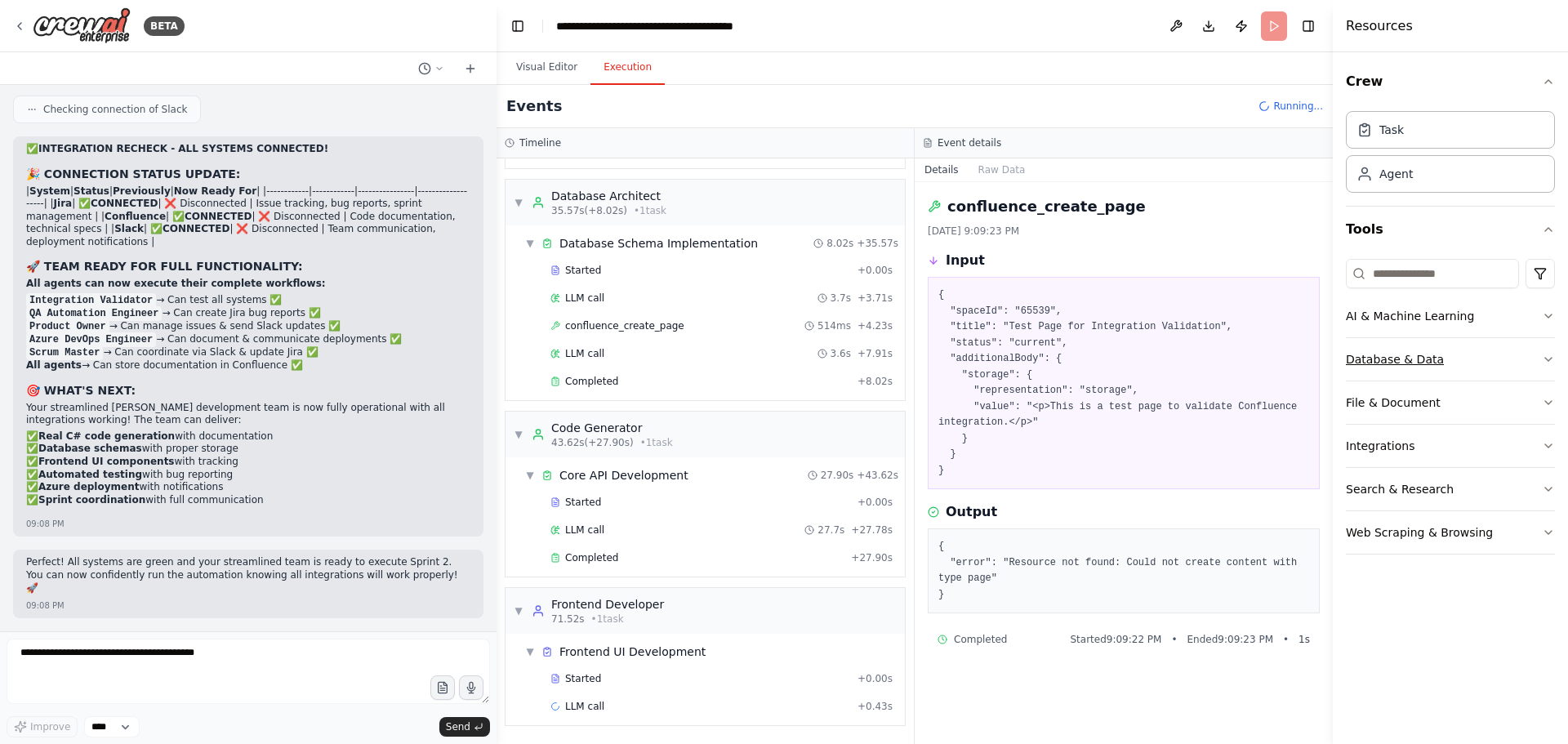
click at [1544, 356] on icon "button" at bounding box center [1548, 360] width 13 height 13
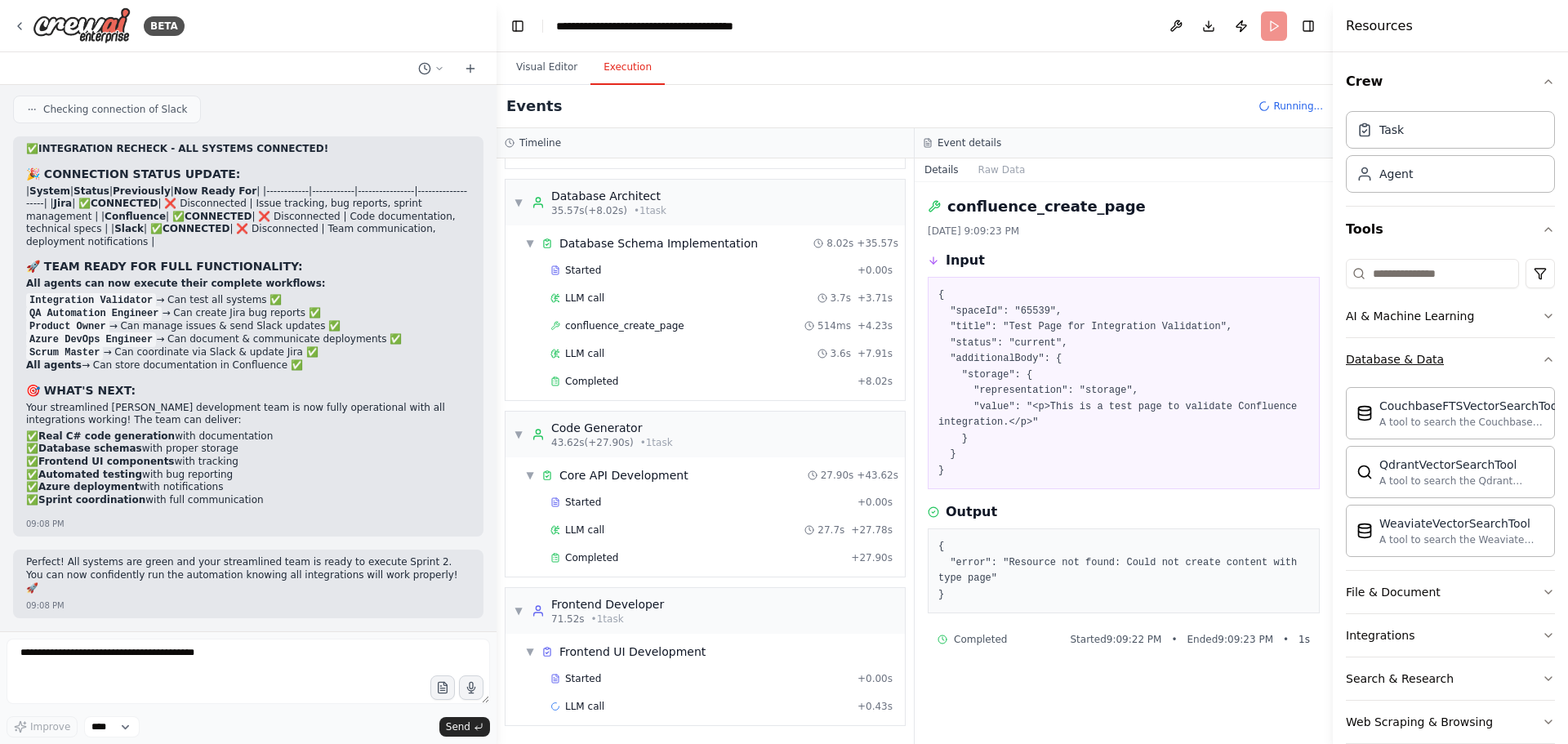
click at [1542, 359] on icon "button" at bounding box center [1548, 360] width 13 height 13
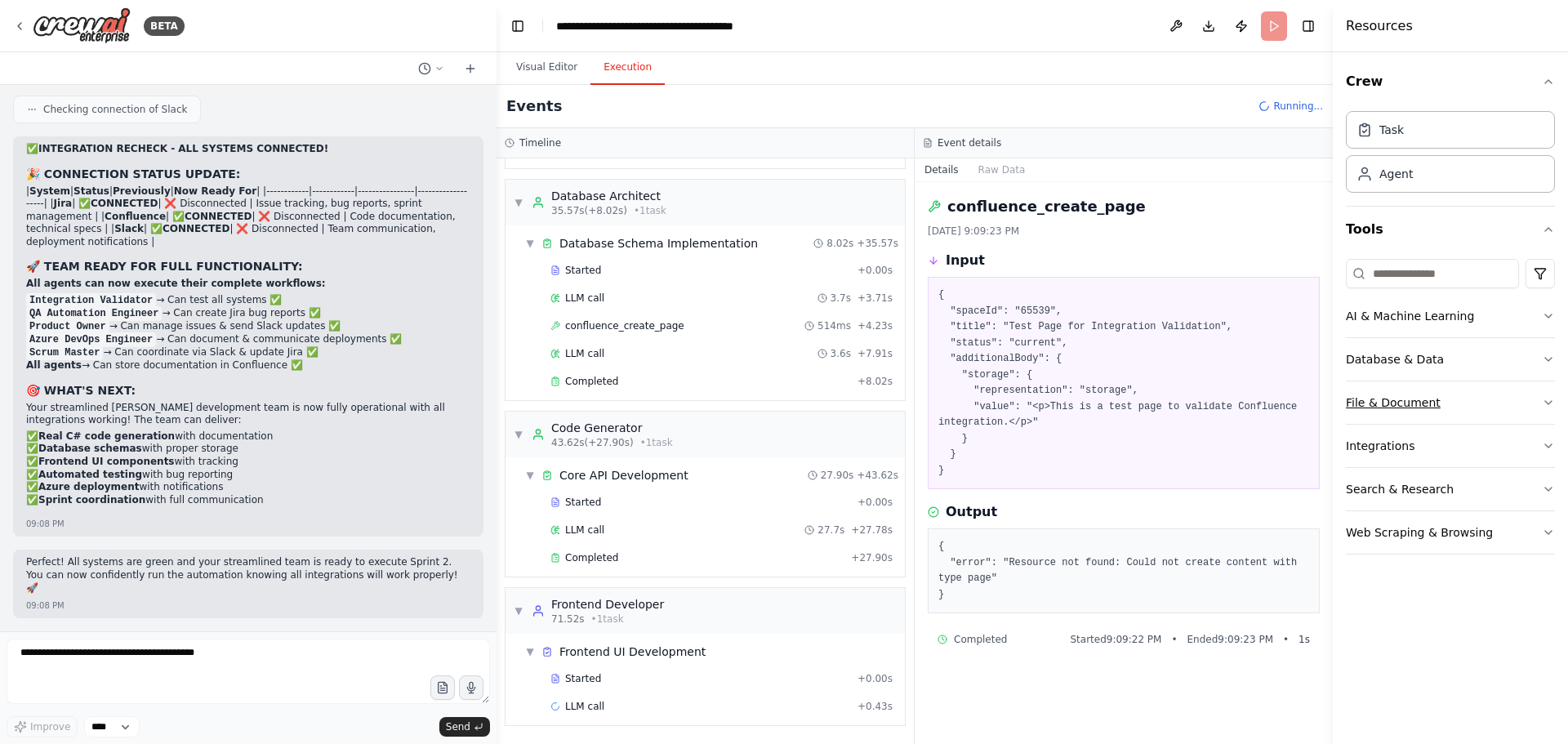
click at [1548, 405] on icon "button" at bounding box center [1548, 403] width 13 height 13
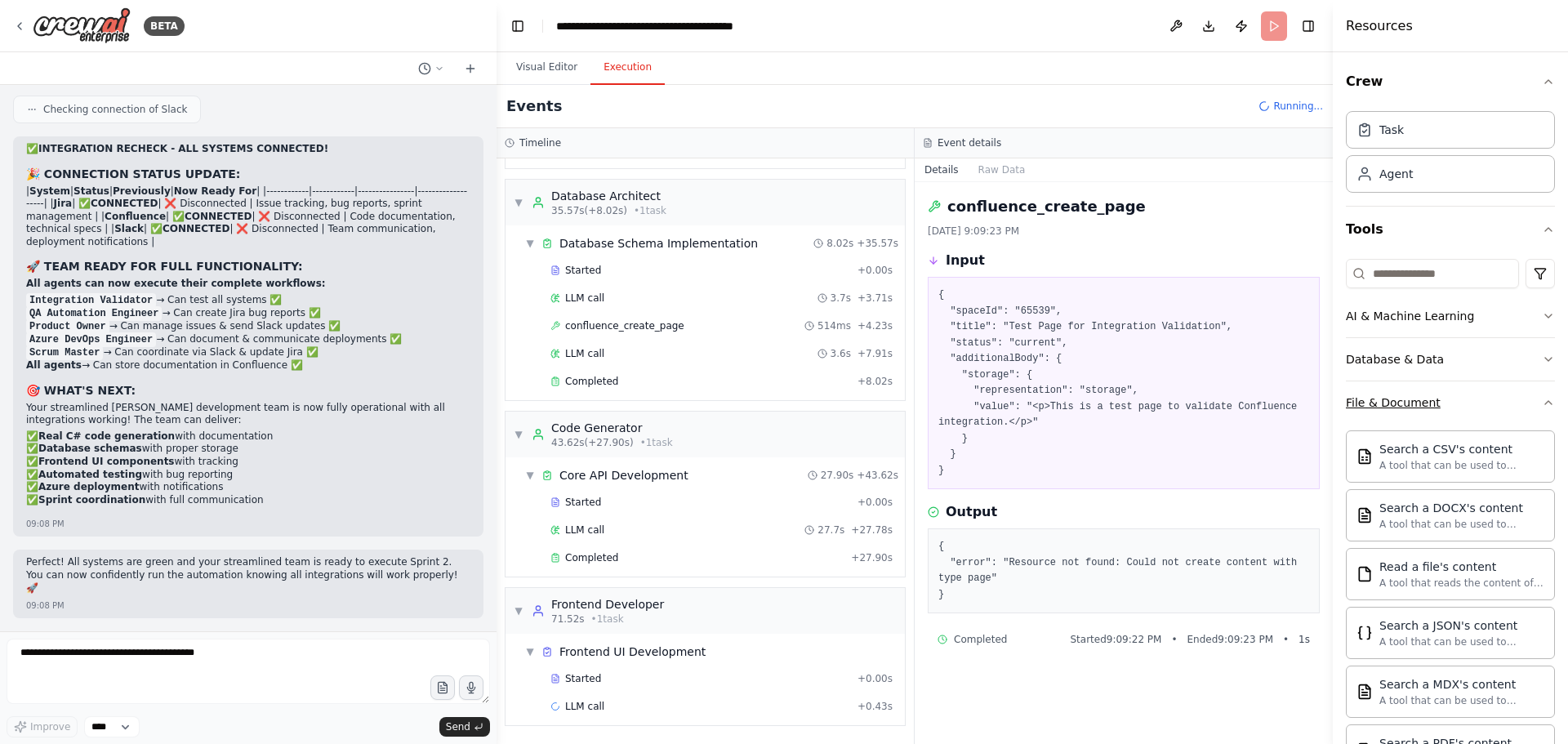
click at [1523, 400] on button "File & Document" at bounding box center [1450, 403] width 209 height 43
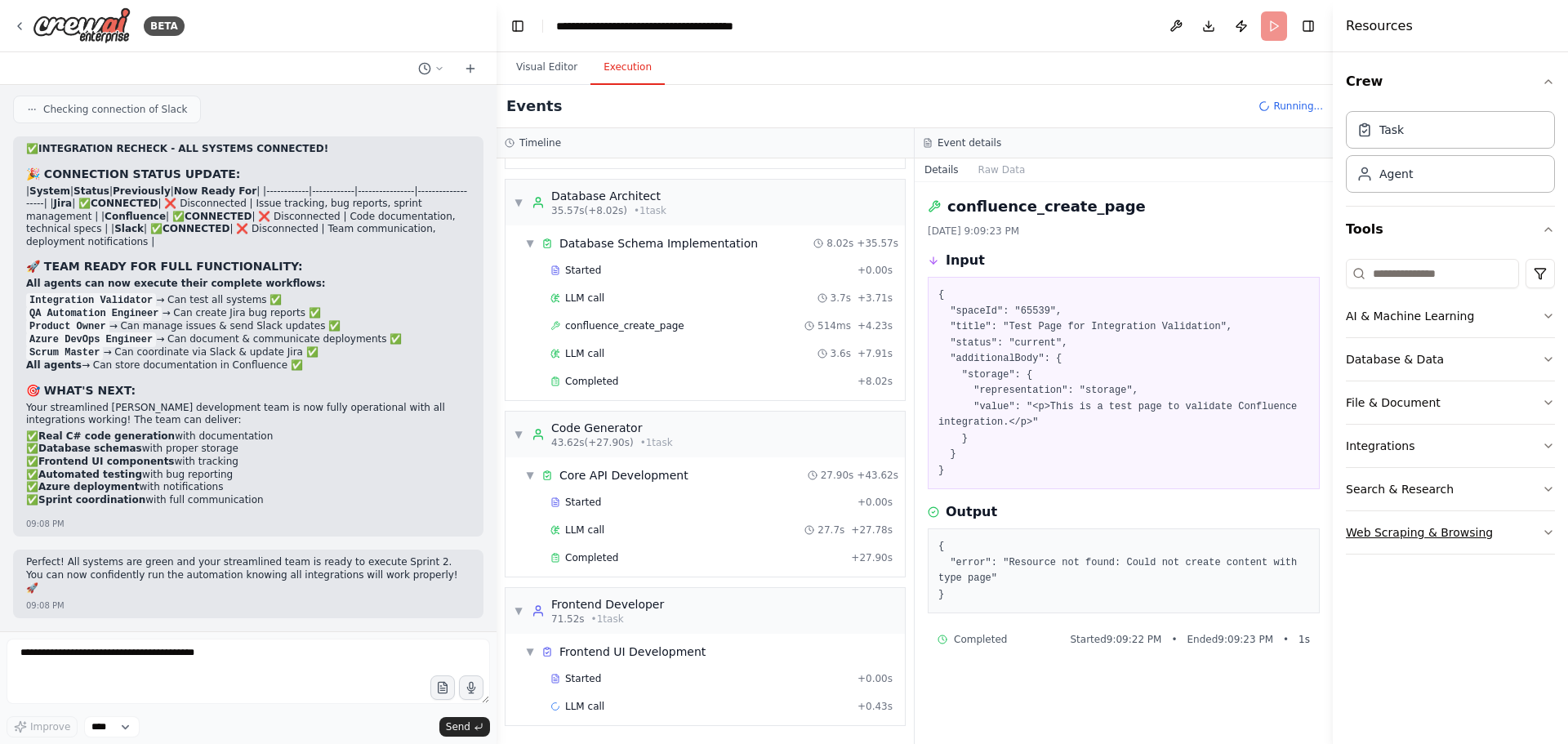
click at [1434, 537] on div "Web Scraping & Browsing" at bounding box center [1419, 532] width 147 height 16
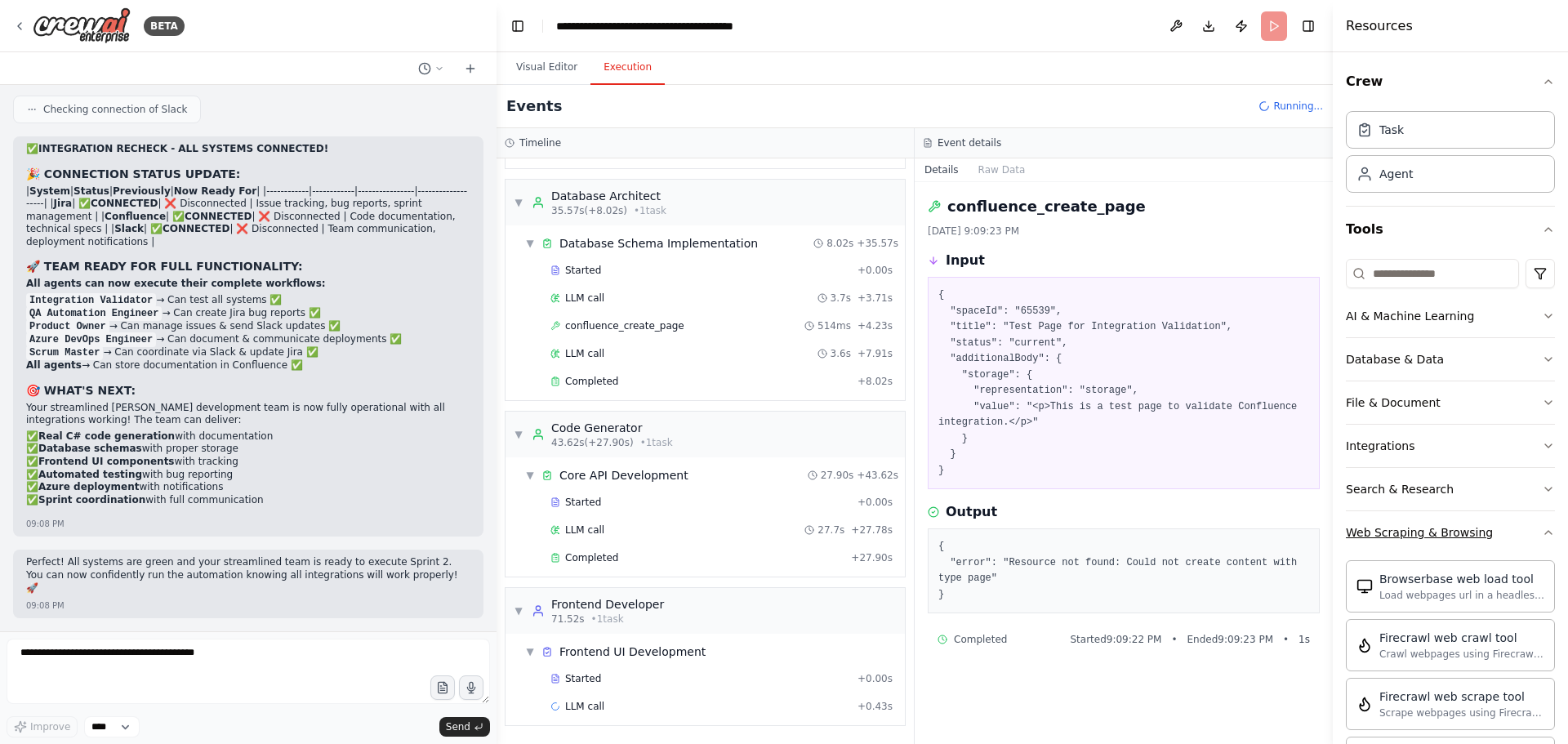
click at [1440, 536] on div "Web Scraping & Browsing" at bounding box center [1419, 532] width 147 height 16
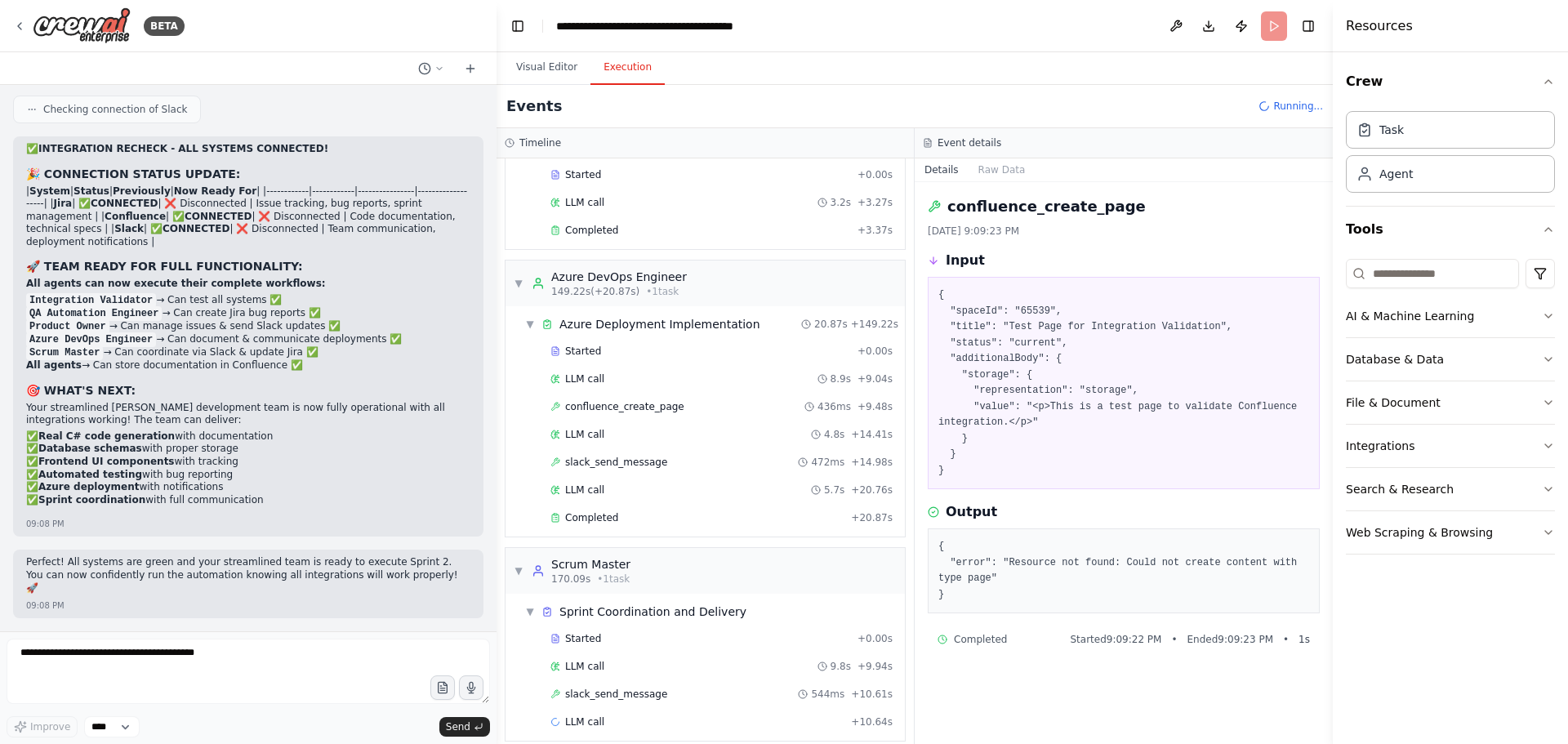
scroll to position [1083, 0]
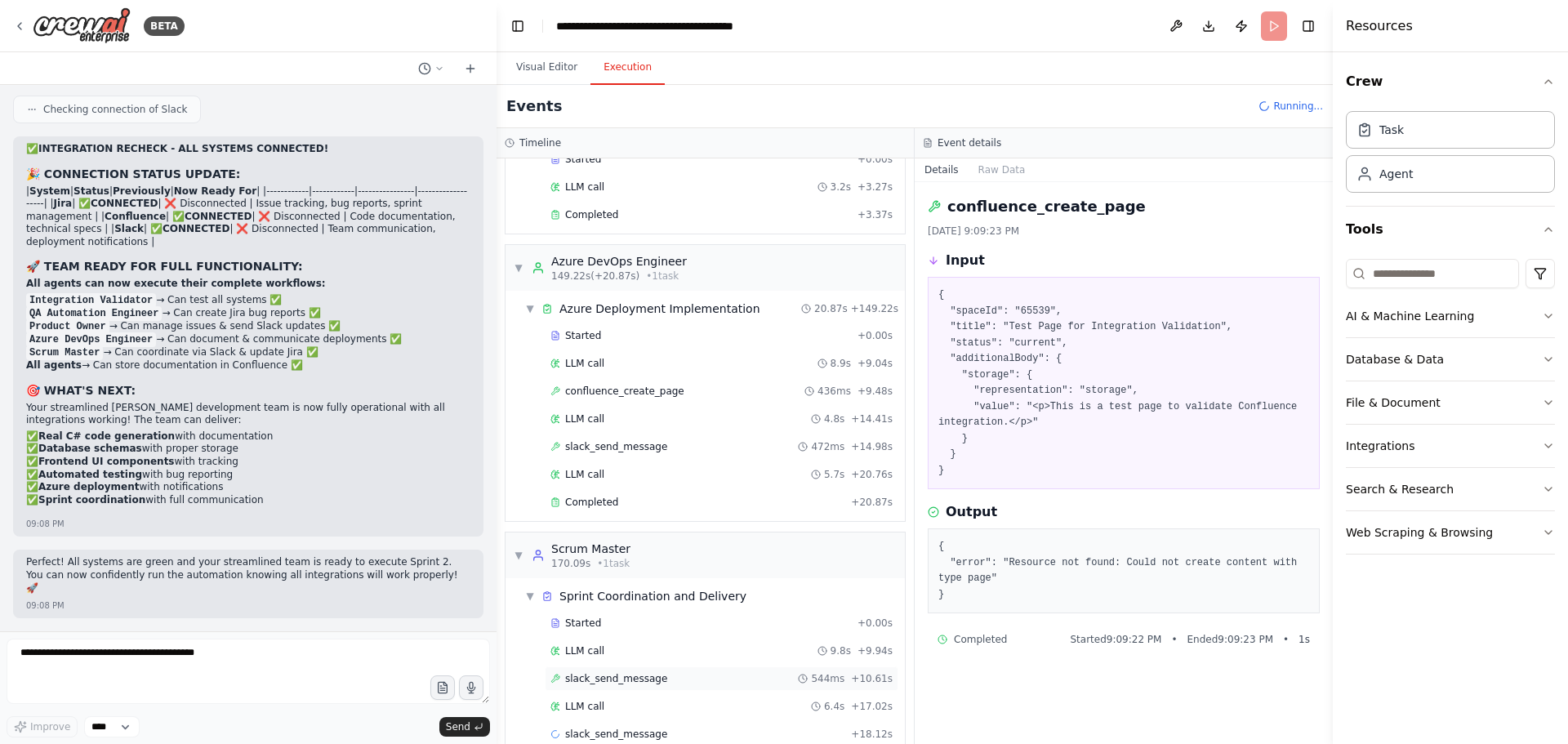
click at [629, 679] on span "slack_send_message" at bounding box center [616, 678] width 102 height 13
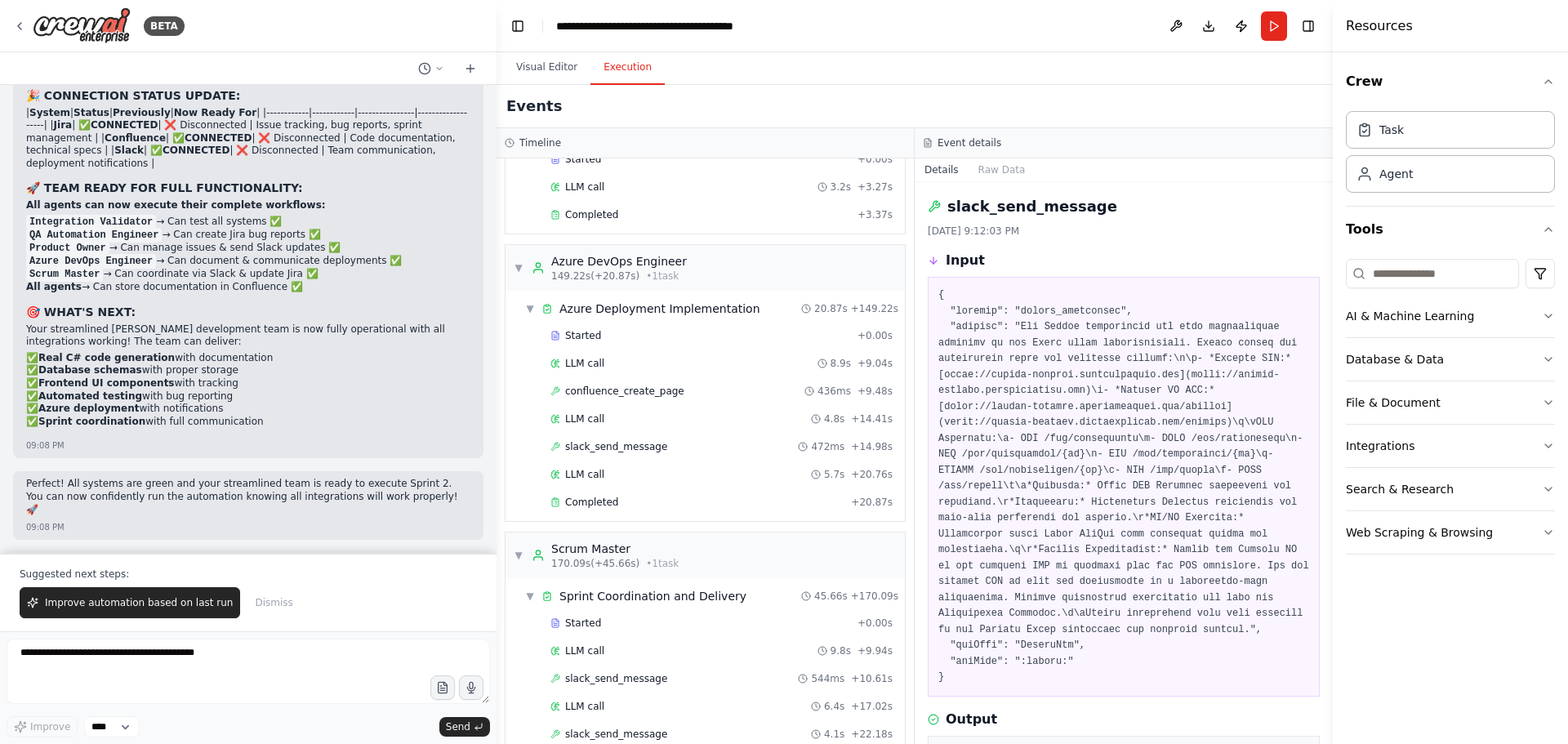
scroll to position [51584, 0]
click at [118, 504] on p "Perfect! All systems are green and your streamlined team is ready to execute Sp…" at bounding box center [248, 497] width 444 height 38
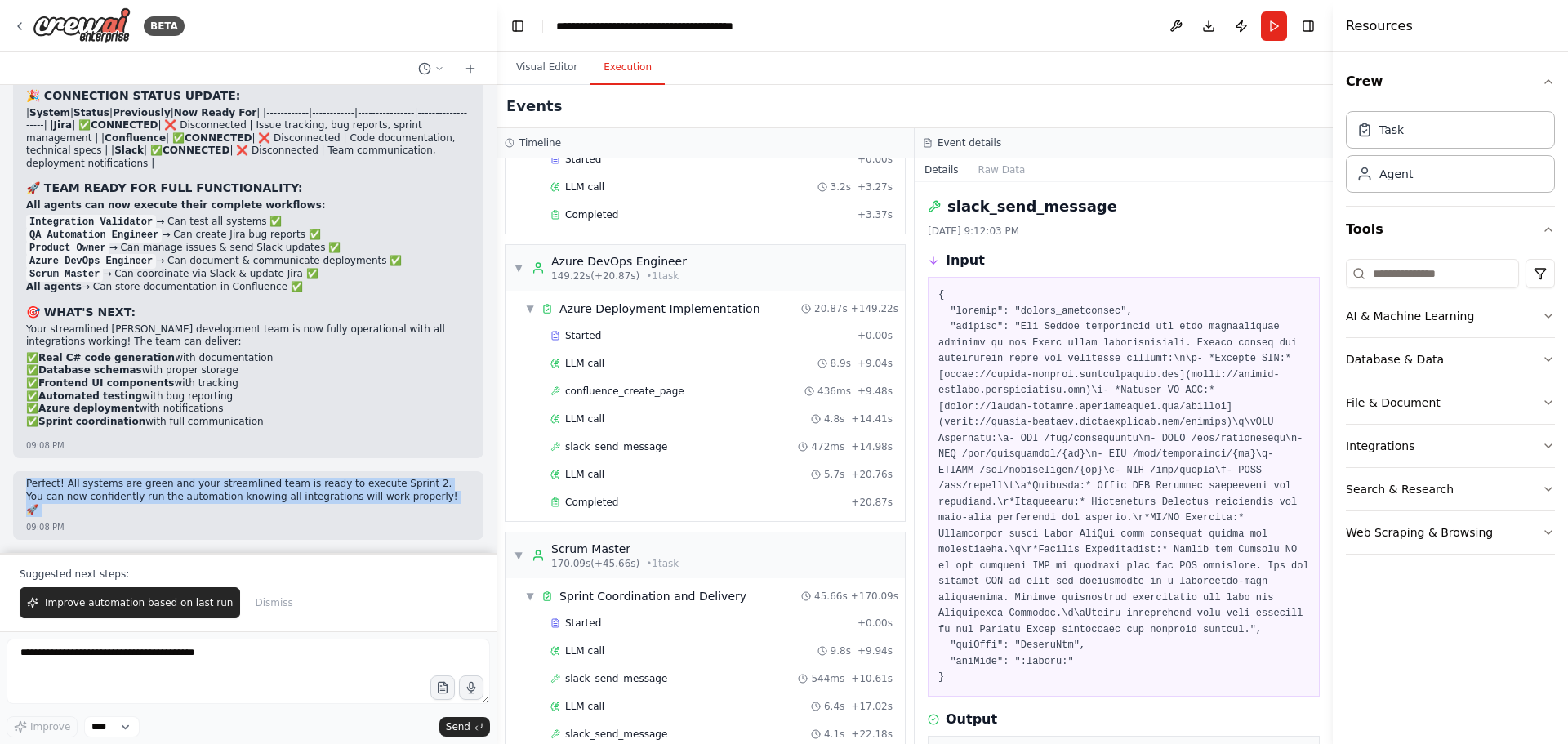
click at [118, 504] on p "Perfect! All systems are green and your streamlined team is ready to execute Sp…" at bounding box center [248, 497] width 444 height 38
click at [174, 505] on p "Perfect! All systems are green and your streamlined team is ready to execute Sp…" at bounding box center [248, 497] width 444 height 38
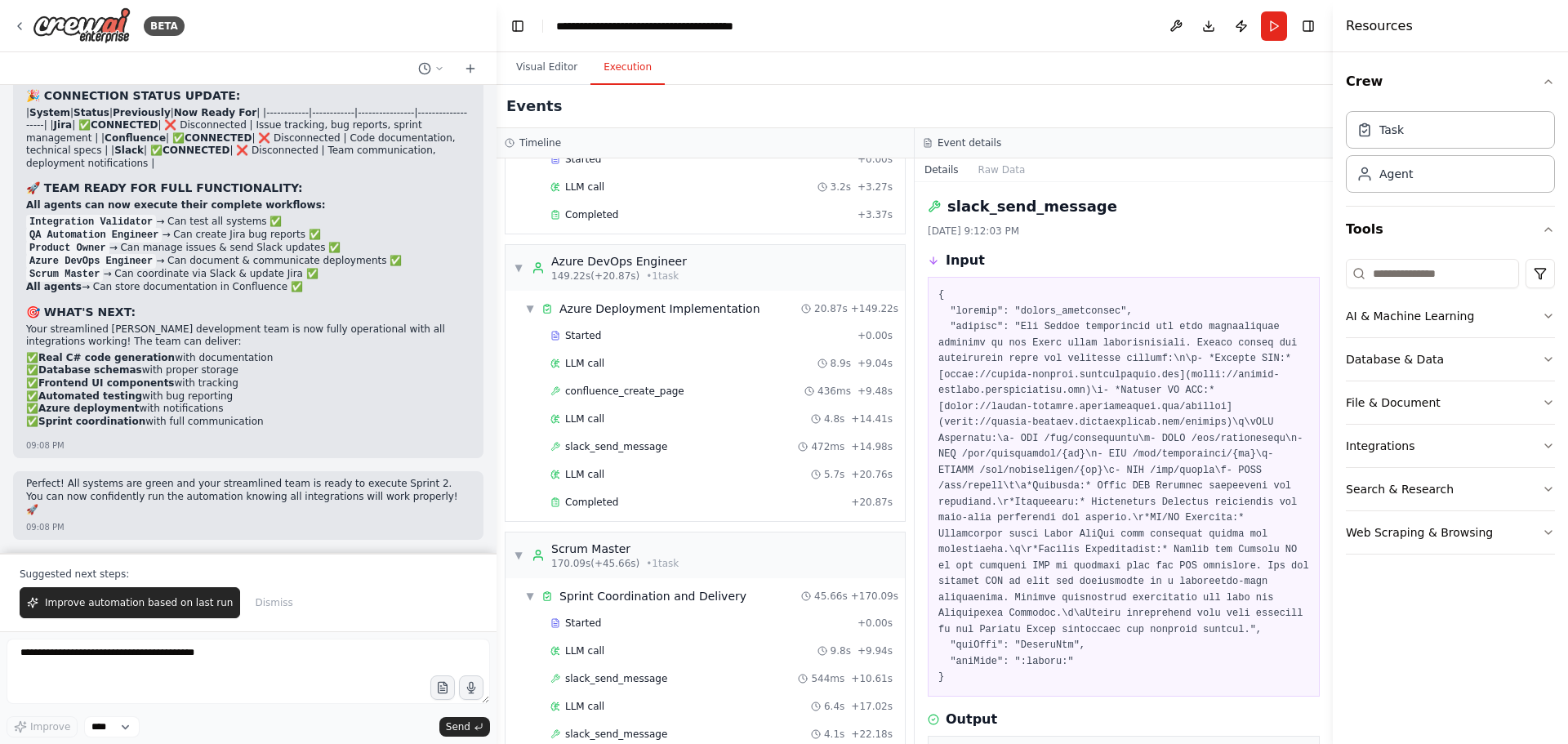
click at [231, 503] on p "Perfect! All systems are green and your streamlined team is ready to execute Sp…" at bounding box center [248, 497] width 444 height 38
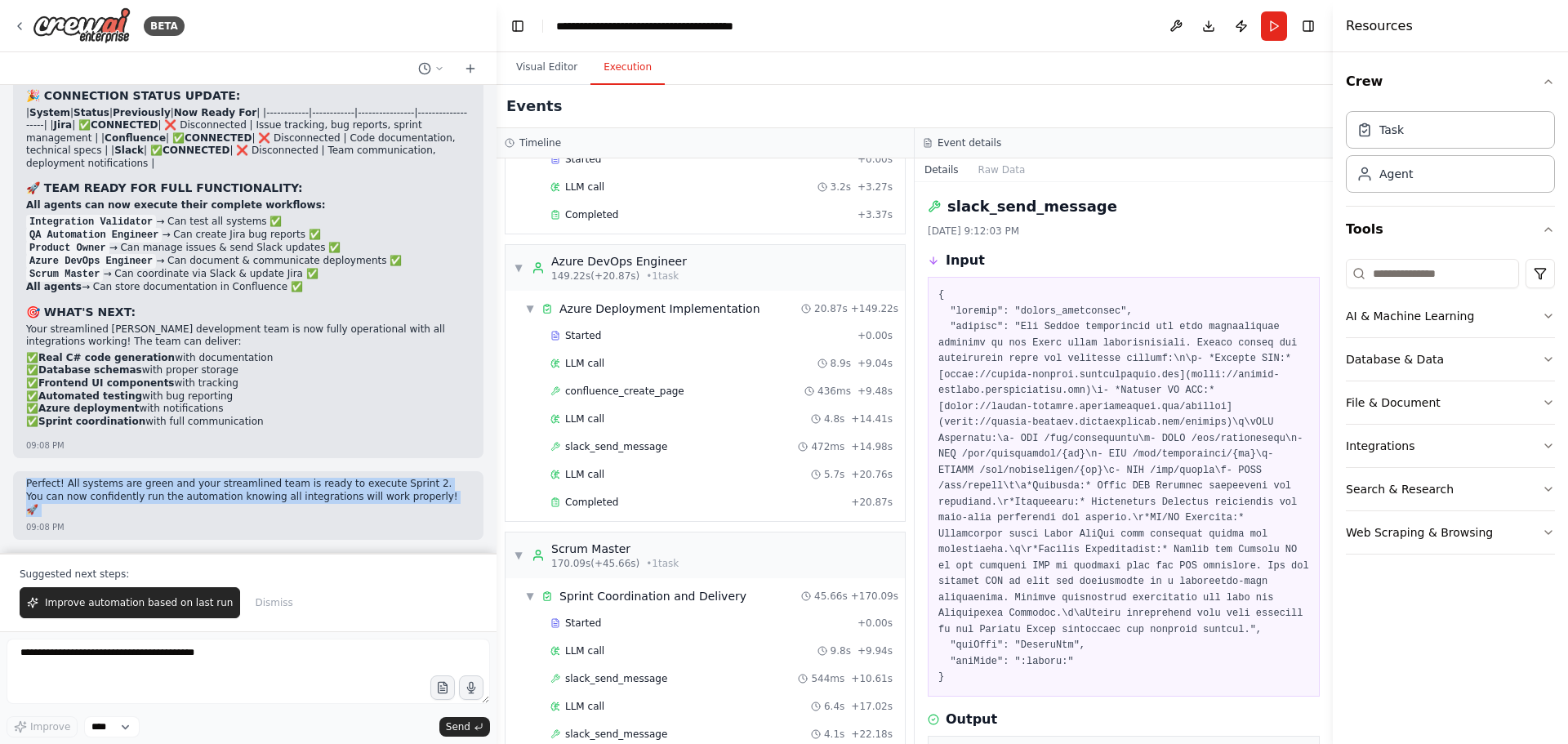
click at [231, 503] on p "Perfect! All systems are green and your streamlined team is ready to execute Sp…" at bounding box center [248, 497] width 444 height 38
click at [210, 507] on p "Perfect! All systems are green and your streamlined team is ready to execute Sp…" at bounding box center [248, 497] width 444 height 38
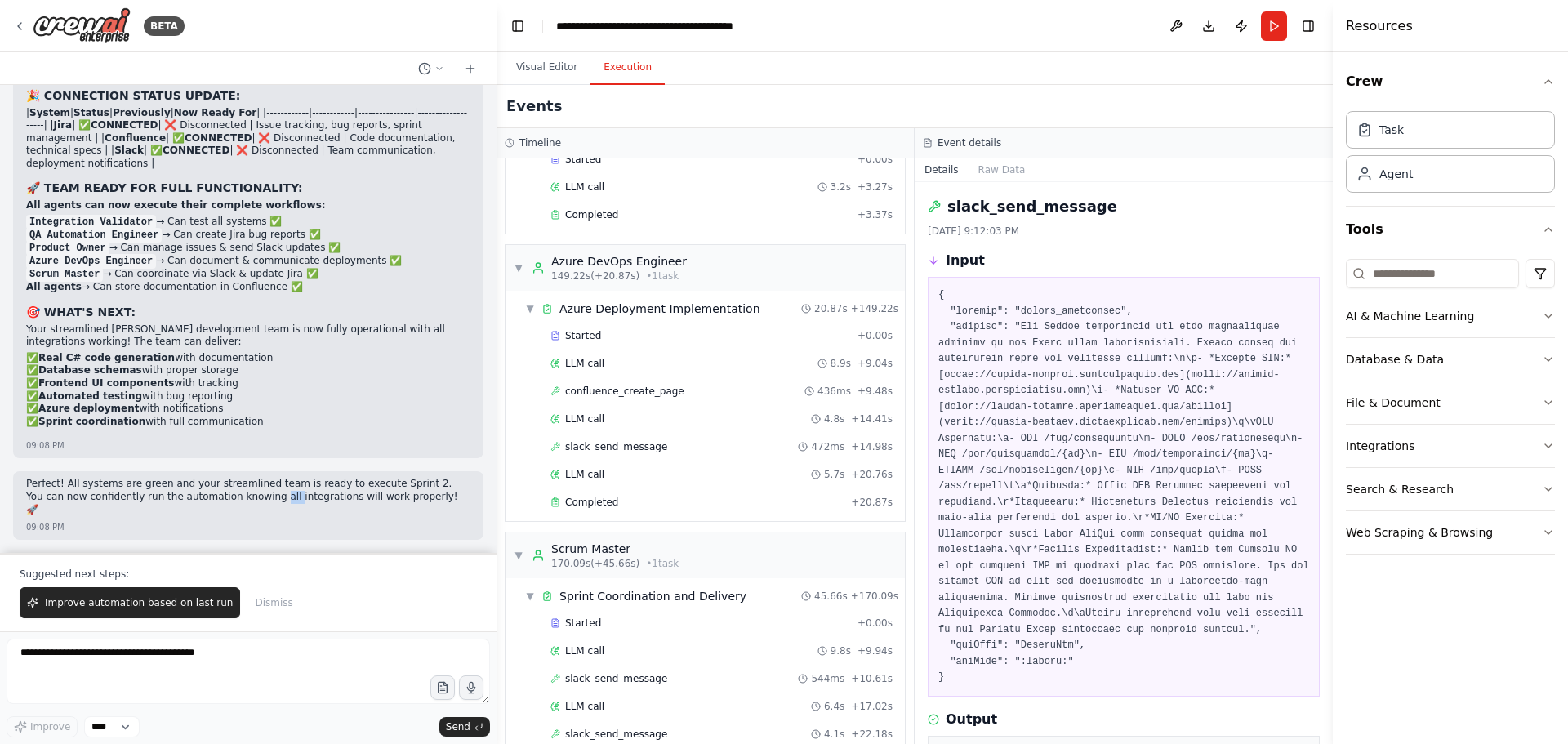
click at [210, 508] on p "Perfect! All systems are green and your streamlined team is ready to execute Sp…" at bounding box center [248, 497] width 444 height 38
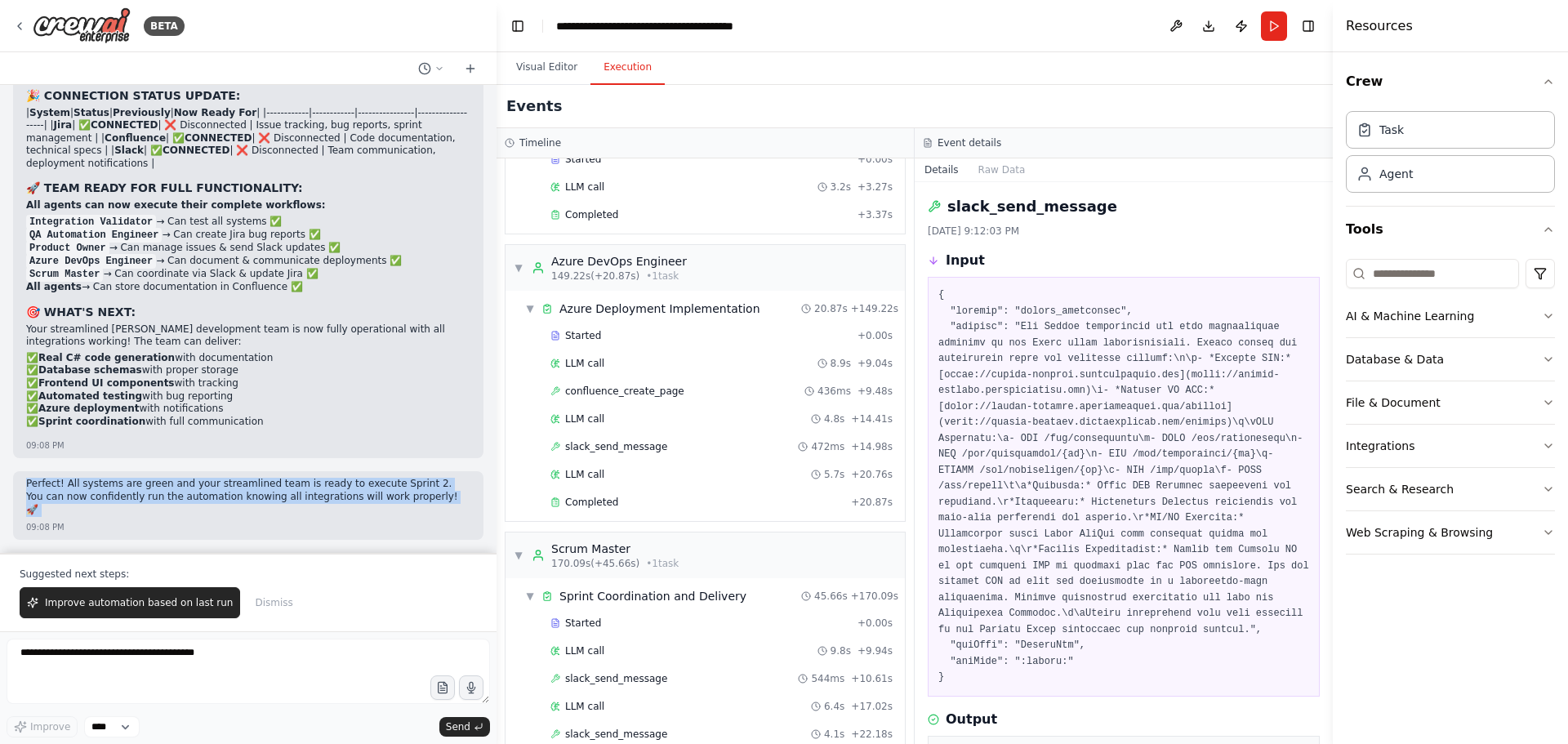
click at [210, 508] on p "Perfect! All systems are green and your streamlined team is ready to execute Sp…" at bounding box center [248, 497] width 444 height 38
click at [167, 510] on p "Perfect! All systems are green and your streamlined team is ready to execute Sp…" at bounding box center [248, 497] width 444 height 38
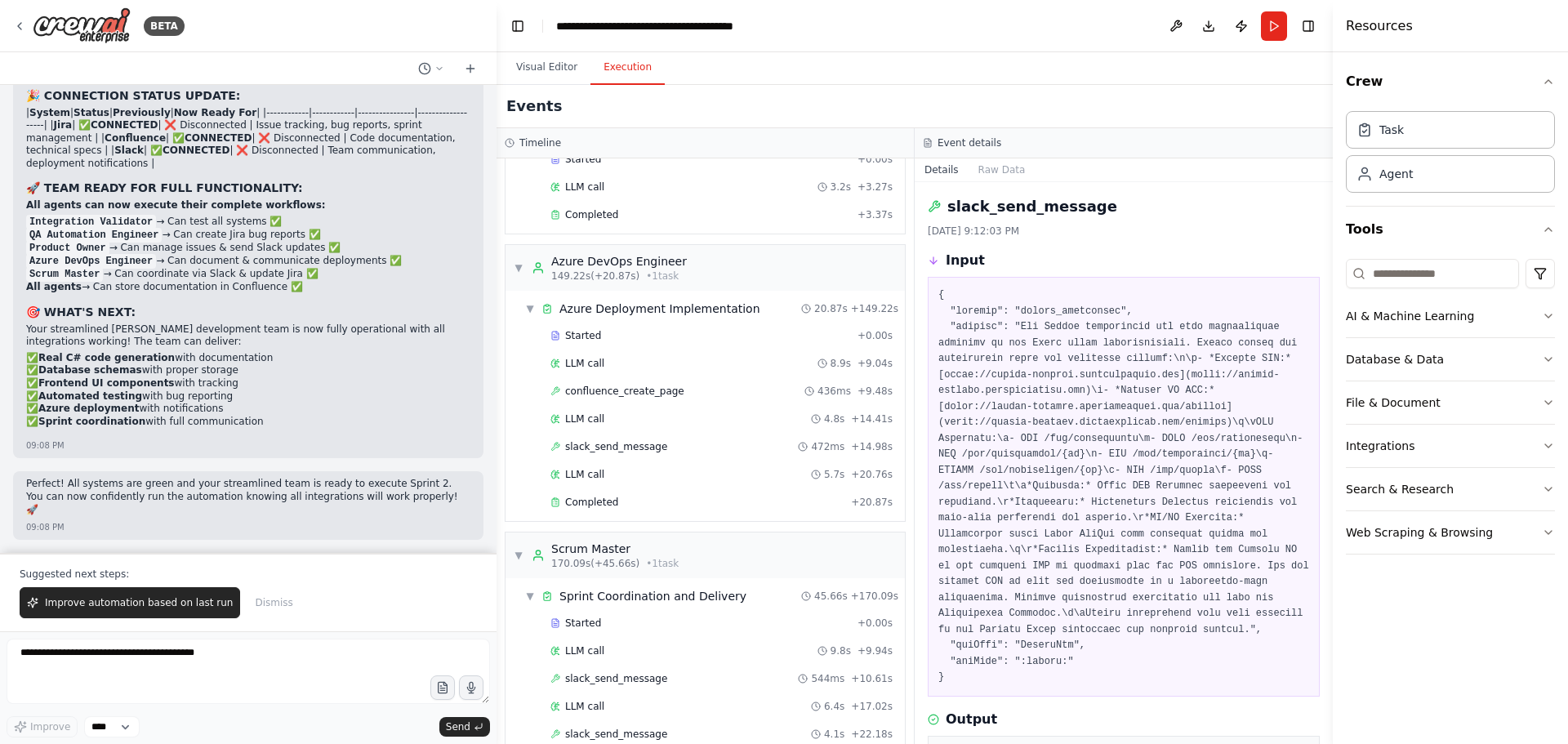
click at [171, 509] on p "Perfect! All systems are green and your streamlined team is ready to execute Sp…" at bounding box center [248, 497] width 444 height 38
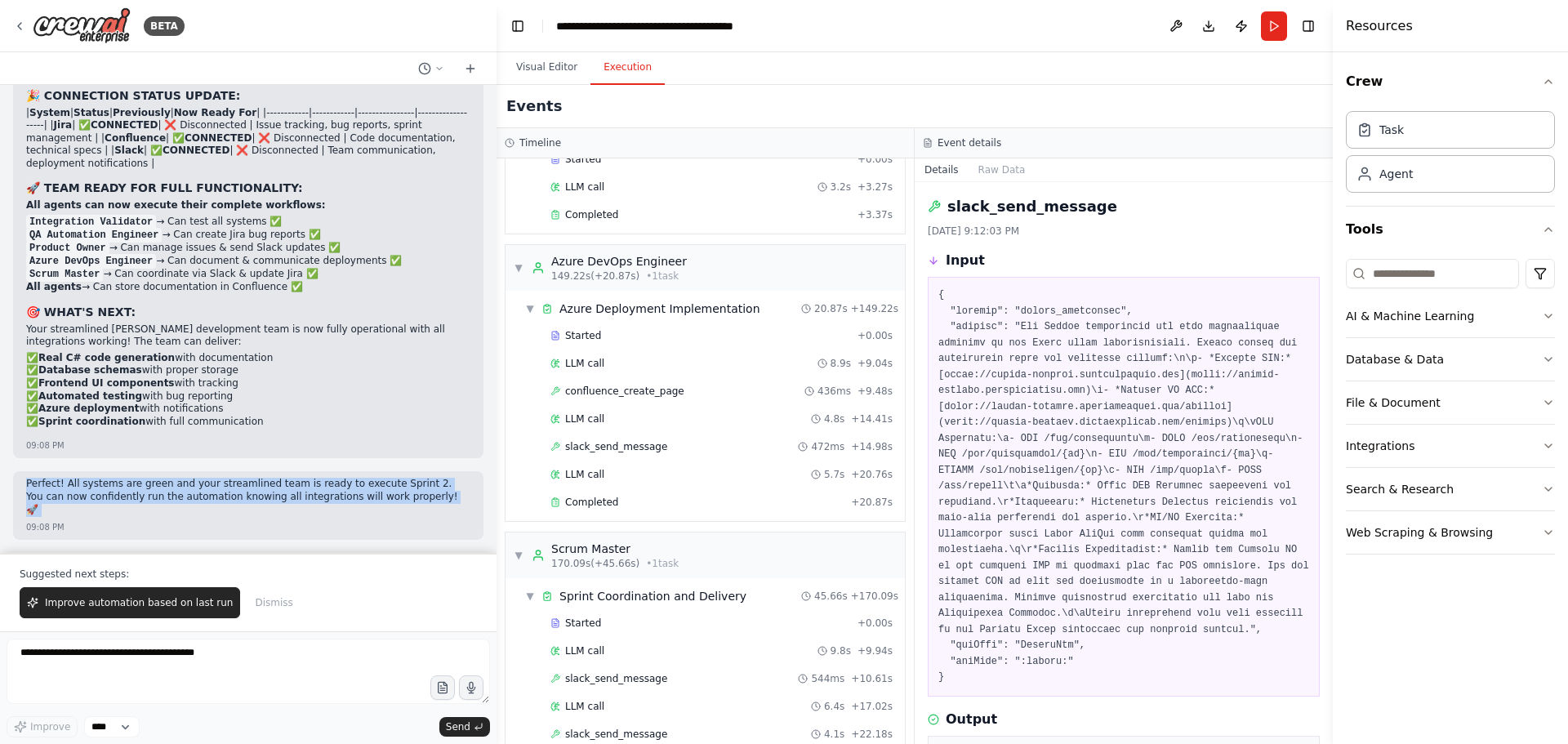
click at [171, 509] on p "Perfect! All systems are green and your streamlined team is ready to execute Sp…" at bounding box center [248, 497] width 444 height 38
click at [208, 504] on p "Perfect! All systems are green and your streamlined team is ready to execute Sp…" at bounding box center [248, 497] width 444 height 38
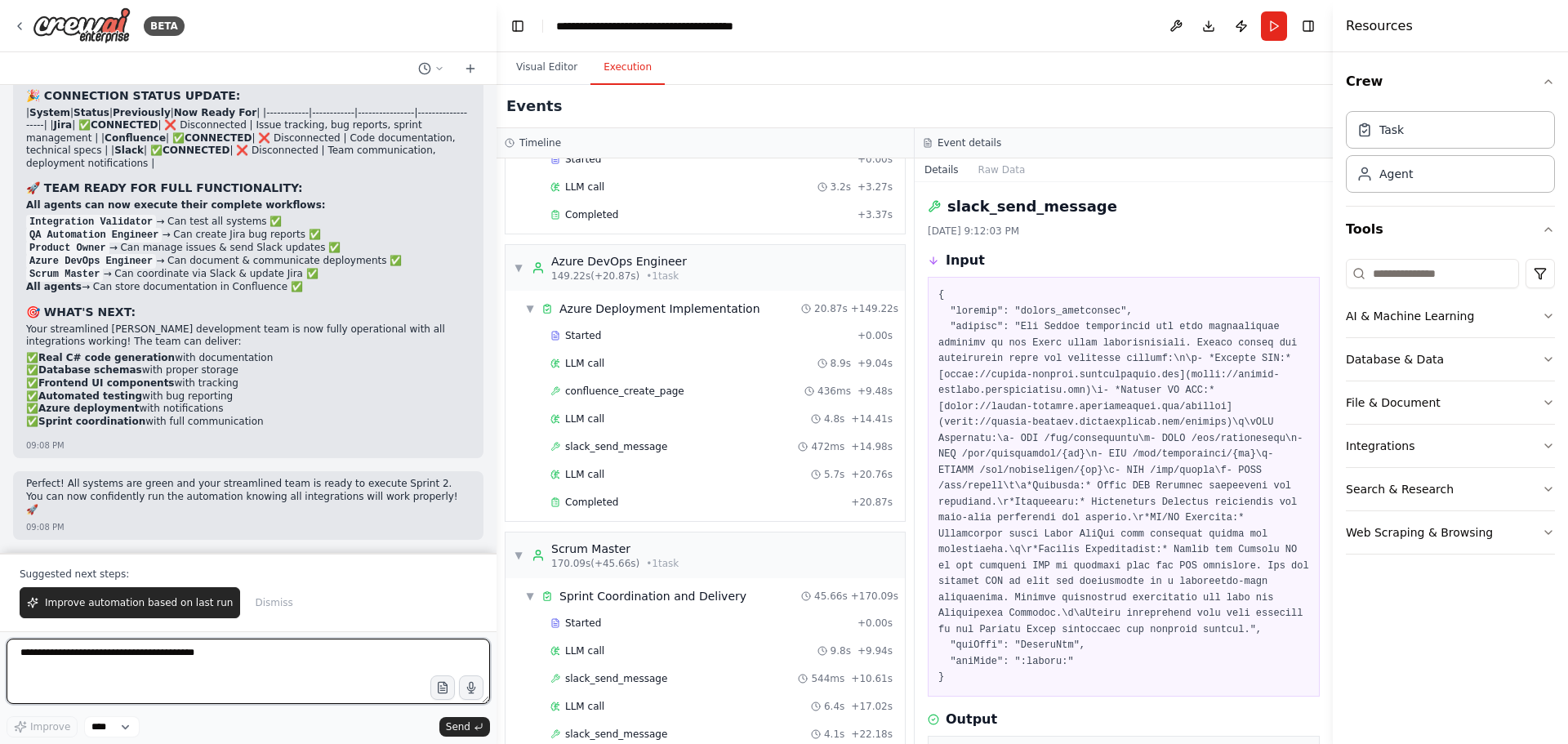
click at [165, 664] on textarea at bounding box center [248, 672] width 484 height 66
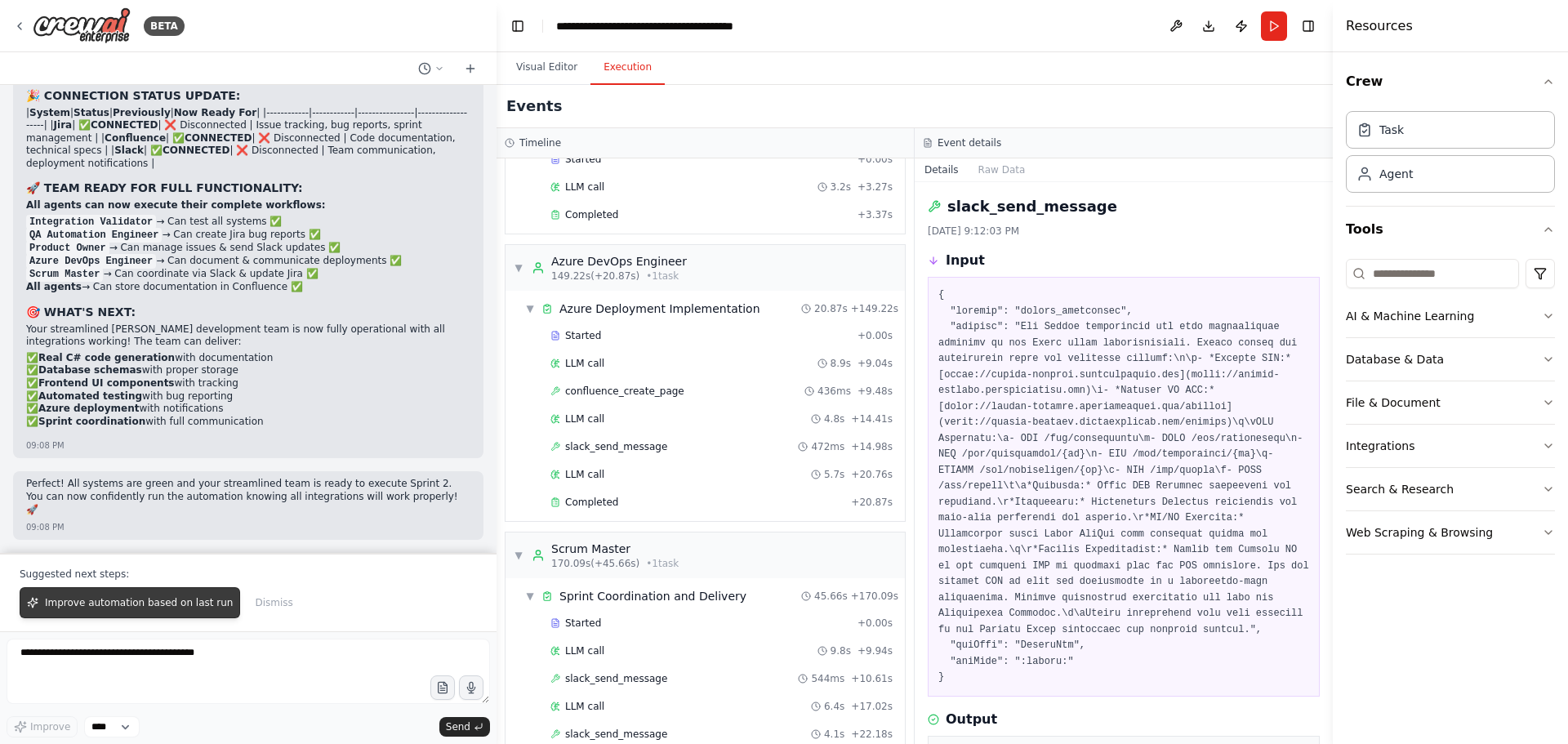
click at [167, 603] on span "Improve automation based on last run" at bounding box center [139, 603] width 188 height 13
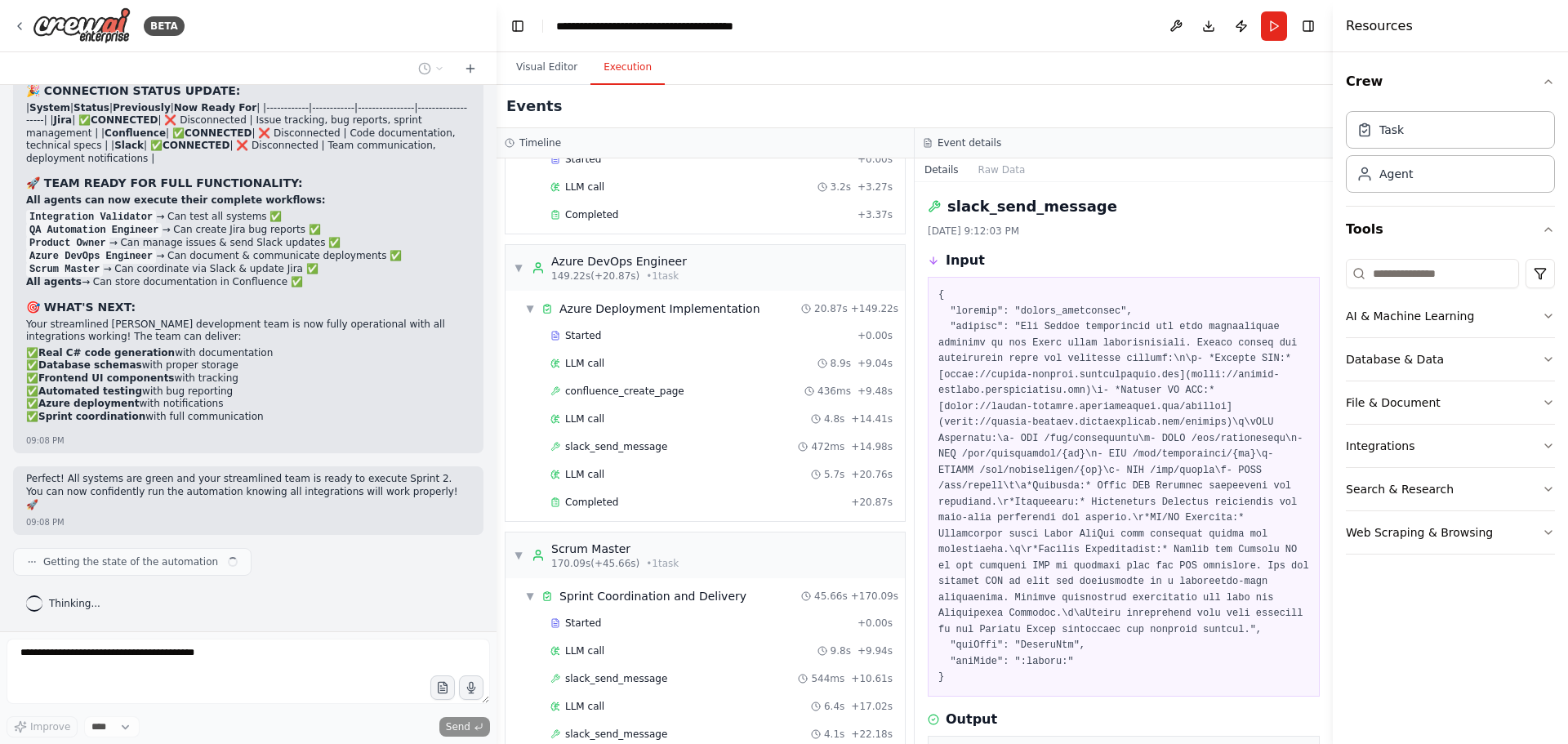
scroll to position [51590, 0]
click at [538, 63] on button "Visual Editor" at bounding box center [547, 68] width 88 height 35
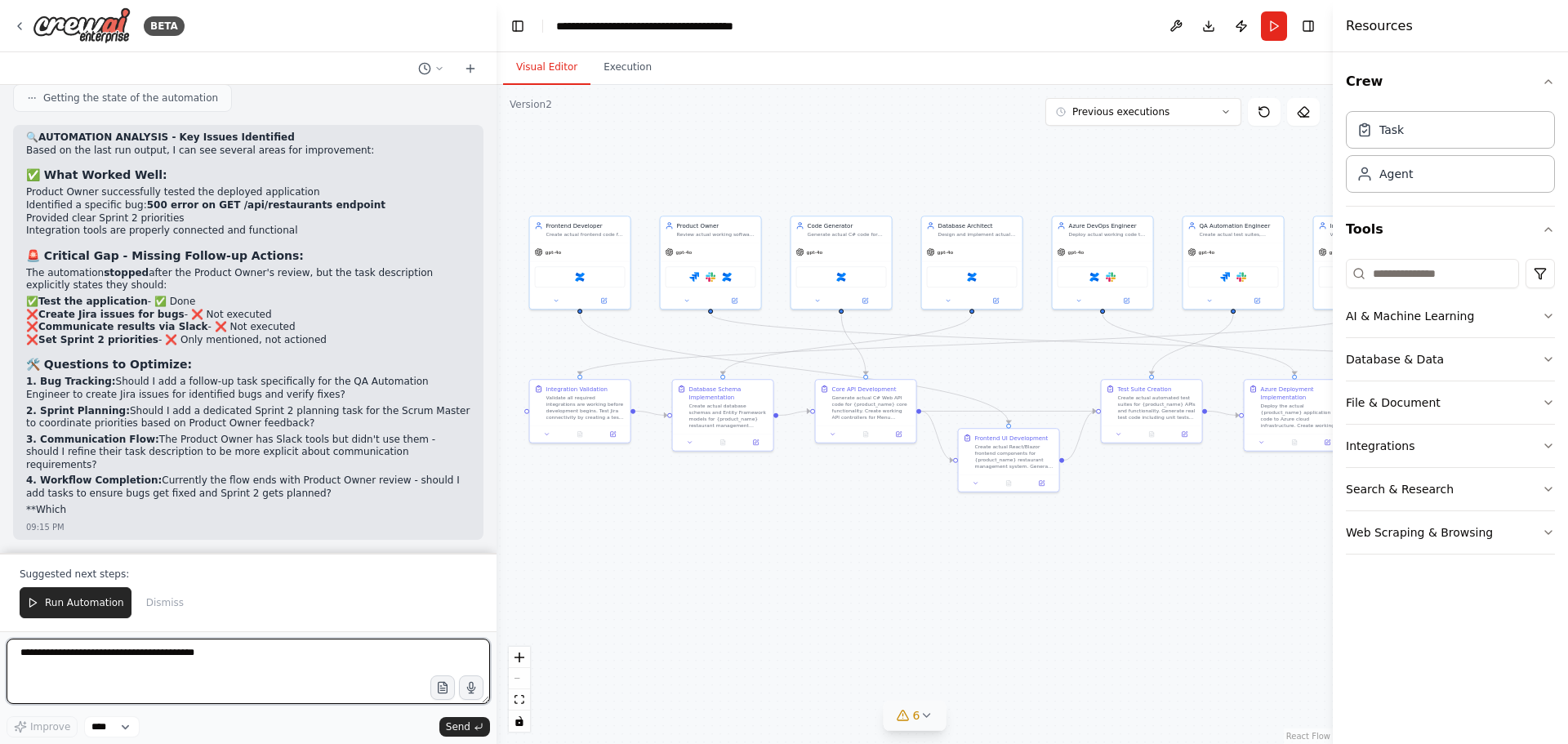
scroll to position [52042, 0]
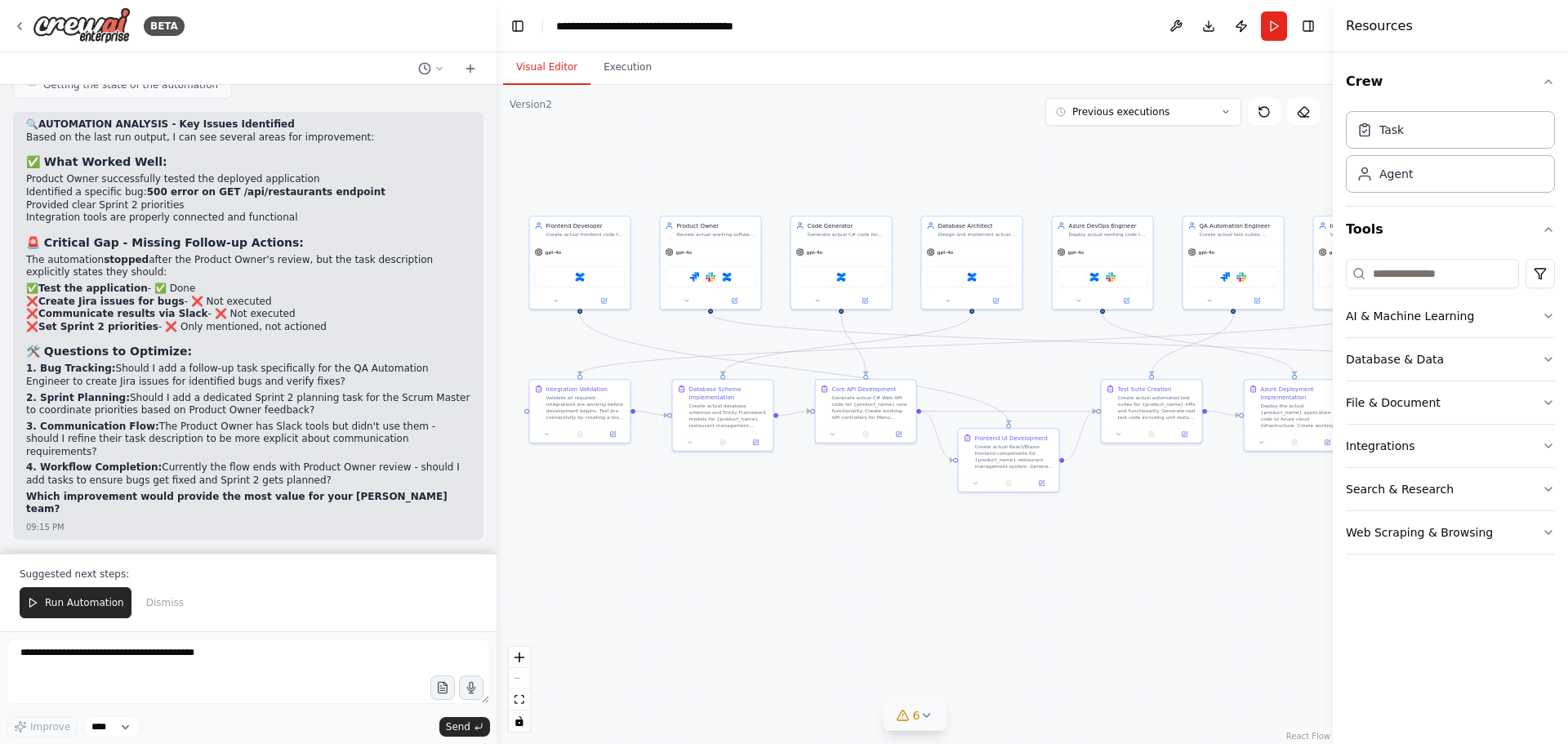
click at [66, 374] on strong "1. Bug Tracking:" at bounding box center [71, 368] width 89 height 12
click at [69, 403] on strong "2. Sprint Planning:" at bounding box center [78, 397] width 104 height 12
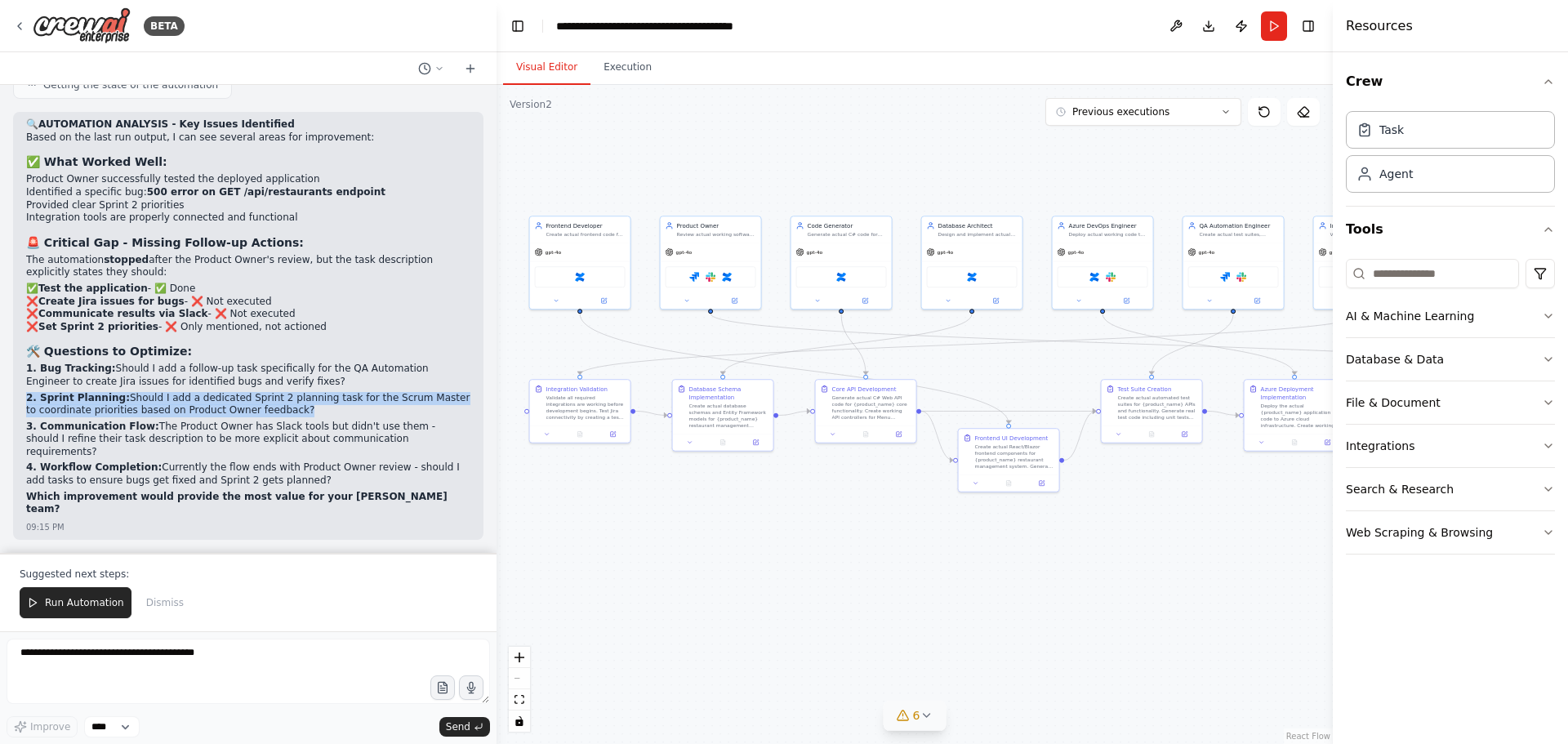
click at [69, 403] on strong "2. Sprint Planning:" at bounding box center [78, 397] width 104 height 12
click at [80, 459] on p "3. Communication Flow: The Product Owner has Slack tools but didn't use them - …" at bounding box center [248, 440] width 444 height 38
click at [81, 508] on strong "Which improvement would provide the most value for your [PERSON_NAME] team?" at bounding box center [237, 503] width 422 height 25
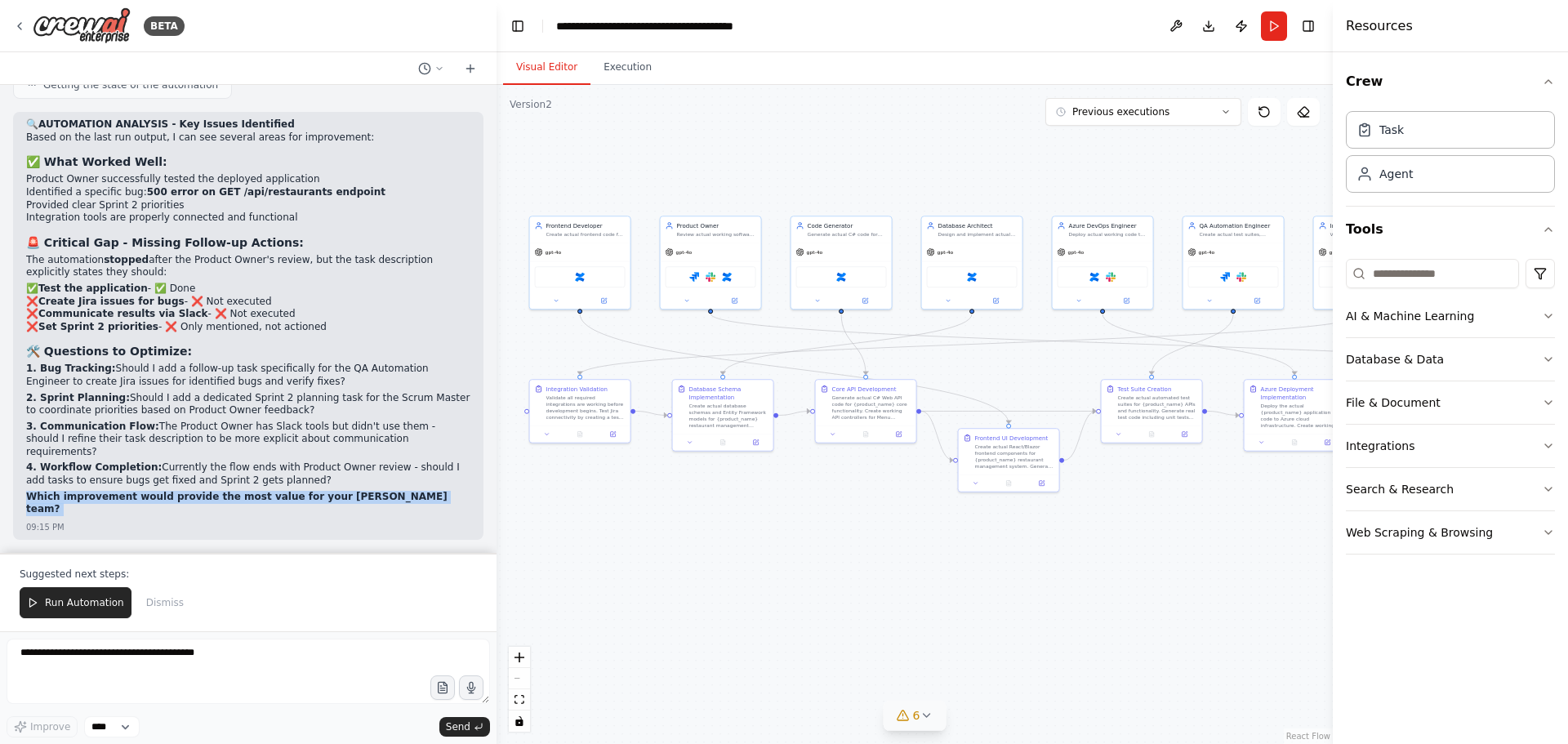
click at [81, 508] on strong "Which improvement would provide the most value for your [PERSON_NAME] team?" at bounding box center [237, 503] width 422 height 25
click at [188, 513] on strong "Which improvement would provide the most value for your [PERSON_NAME] team?" at bounding box center [237, 503] width 422 height 25
click at [62, 374] on strong "1. Bug Tracking:" at bounding box center [71, 368] width 89 height 12
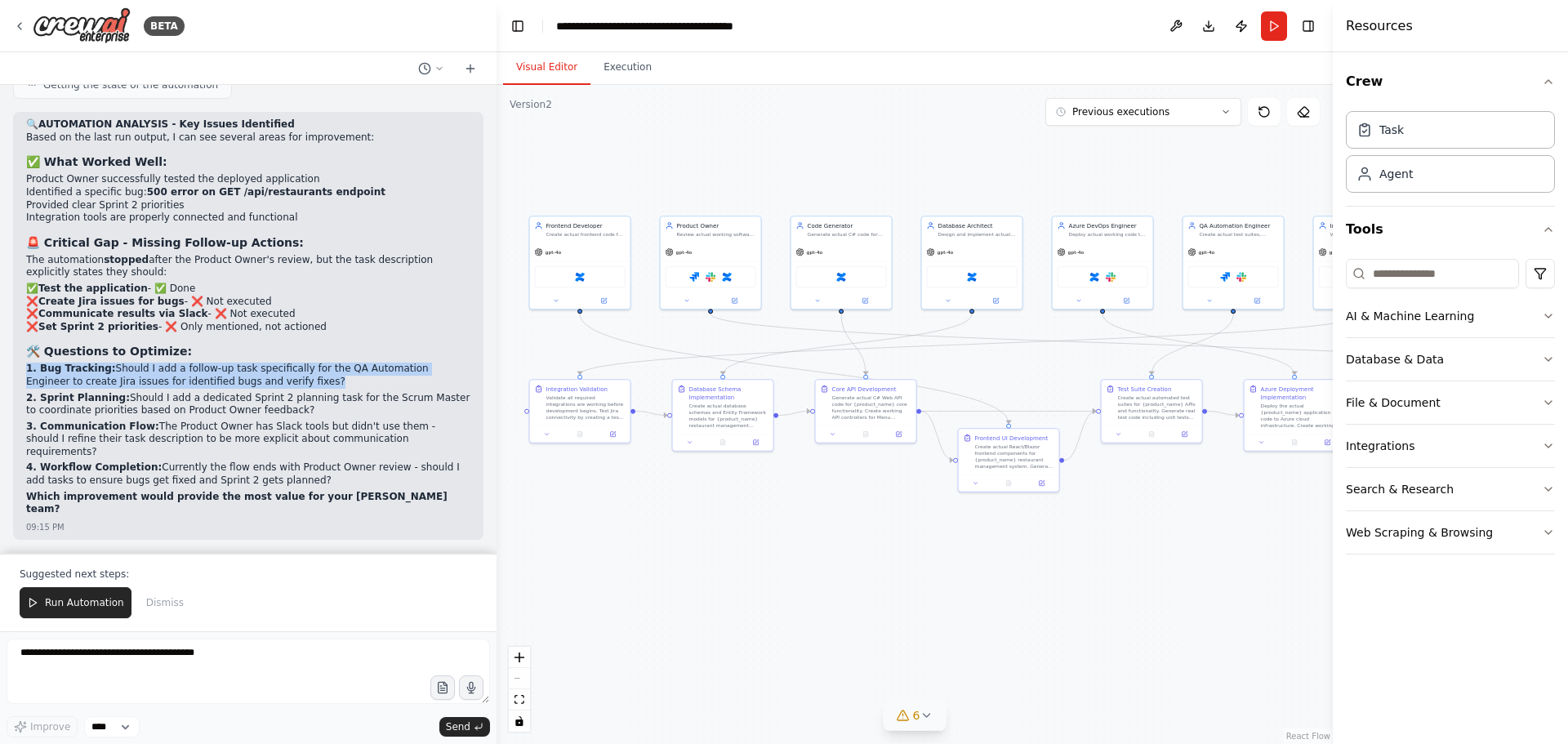
click at [62, 374] on strong "1. Bug Tracking:" at bounding box center [71, 368] width 89 height 12
click at [71, 417] on p "2. Sprint Planning: Should I add a dedicated Sprint 2 planning task for the Scr…" at bounding box center [248, 404] width 444 height 26
click at [127, 509] on strong "Which improvement would provide the most value for your [PERSON_NAME] team?" at bounding box center [237, 503] width 422 height 25
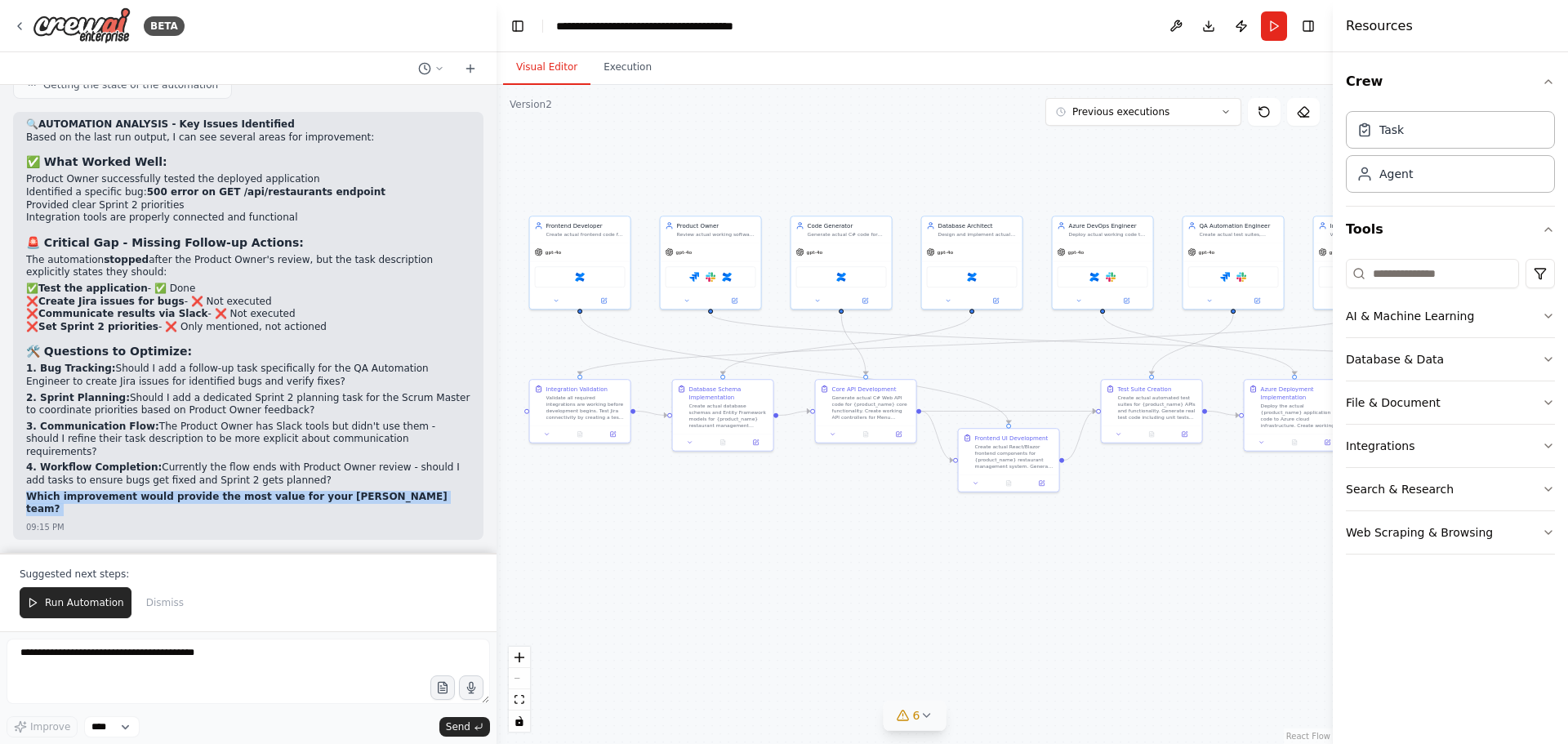
click at [127, 509] on strong "Which improvement would provide the most value for your [PERSON_NAME] team?" at bounding box center [237, 503] width 422 height 25
click at [113, 508] on strong "Which improvement would provide the most value for your [PERSON_NAME] team?" at bounding box center [237, 503] width 422 height 25
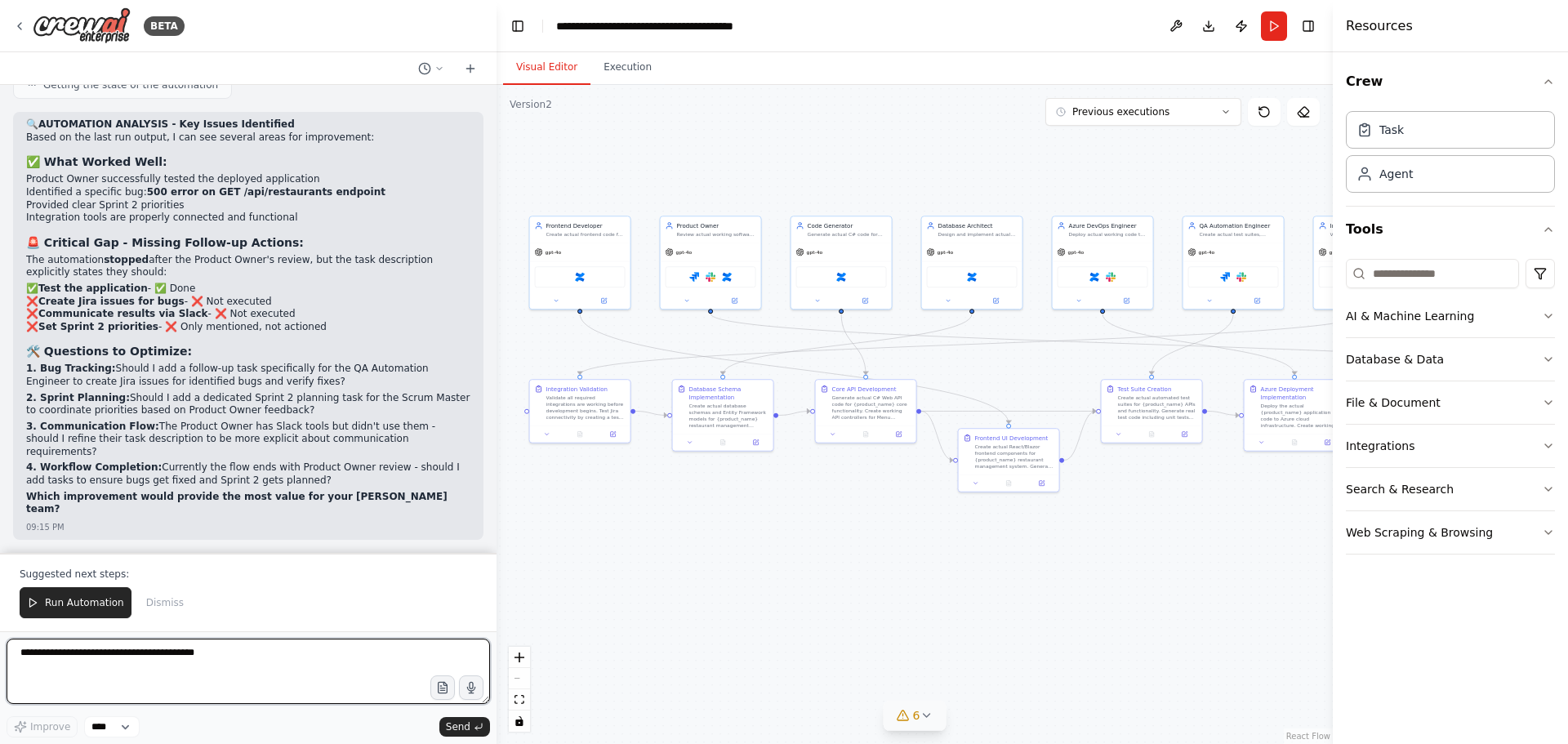
click at [141, 671] on textarea at bounding box center [248, 672] width 484 height 66
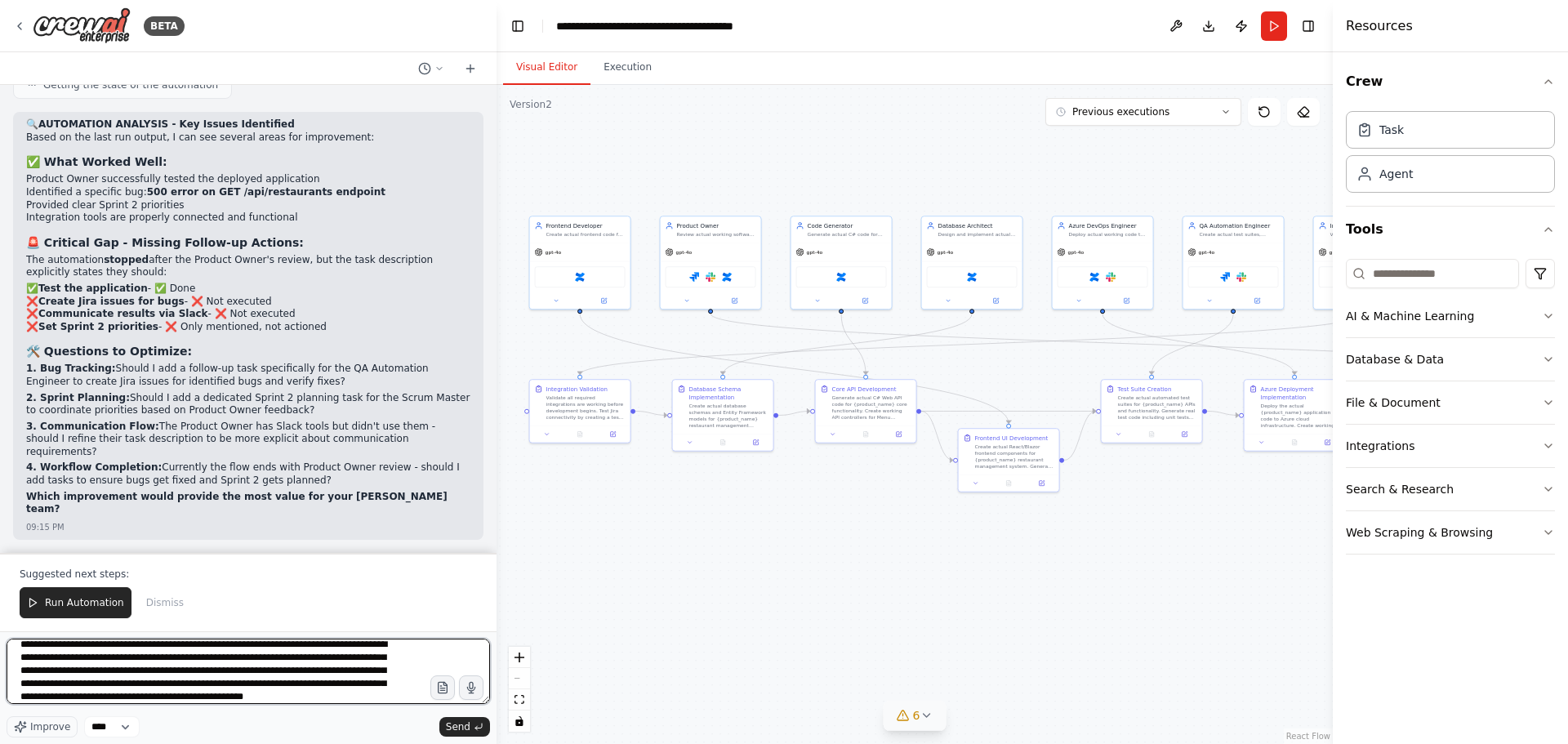
scroll to position [21, 0]
type textarea "**********"
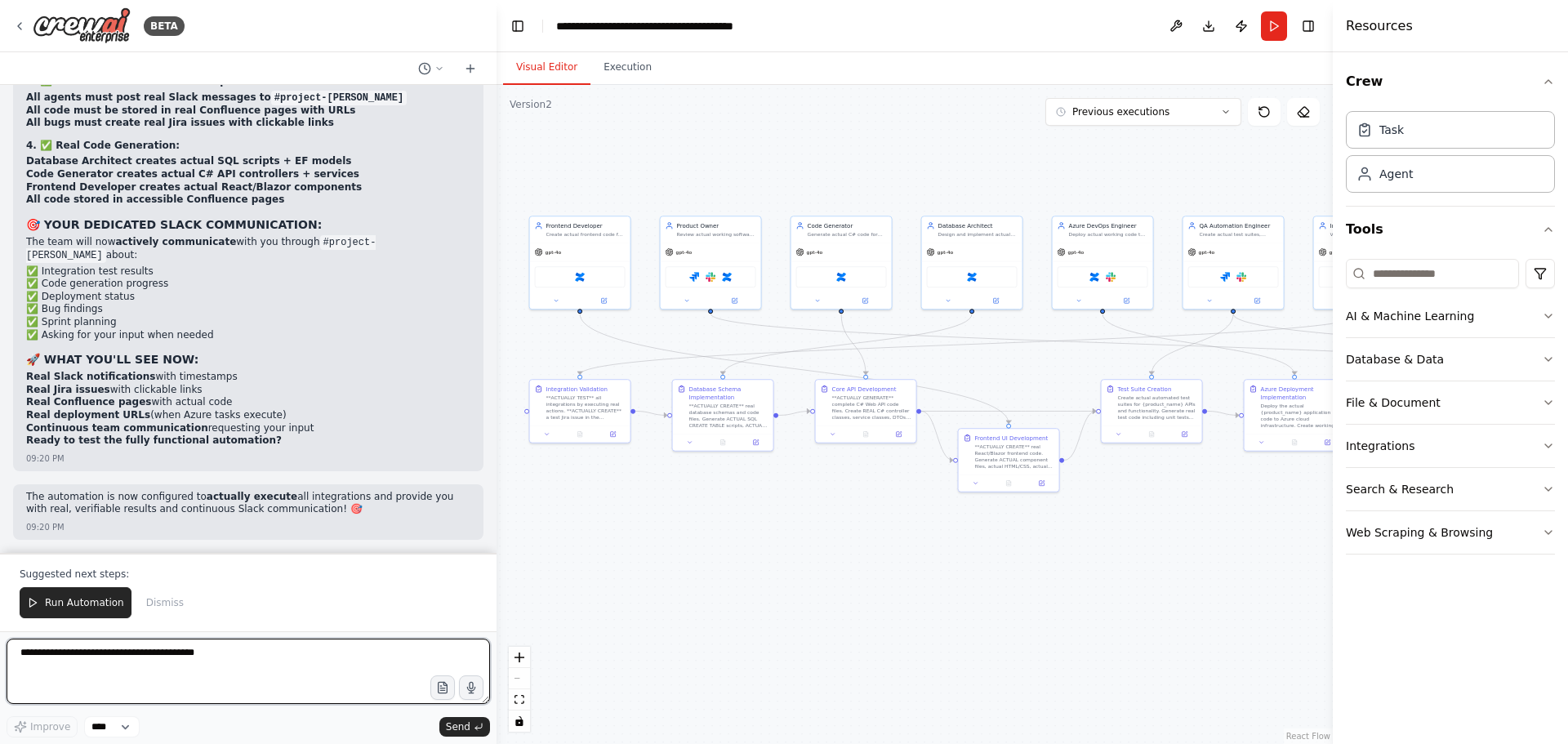
scroll to position [53327, 0]
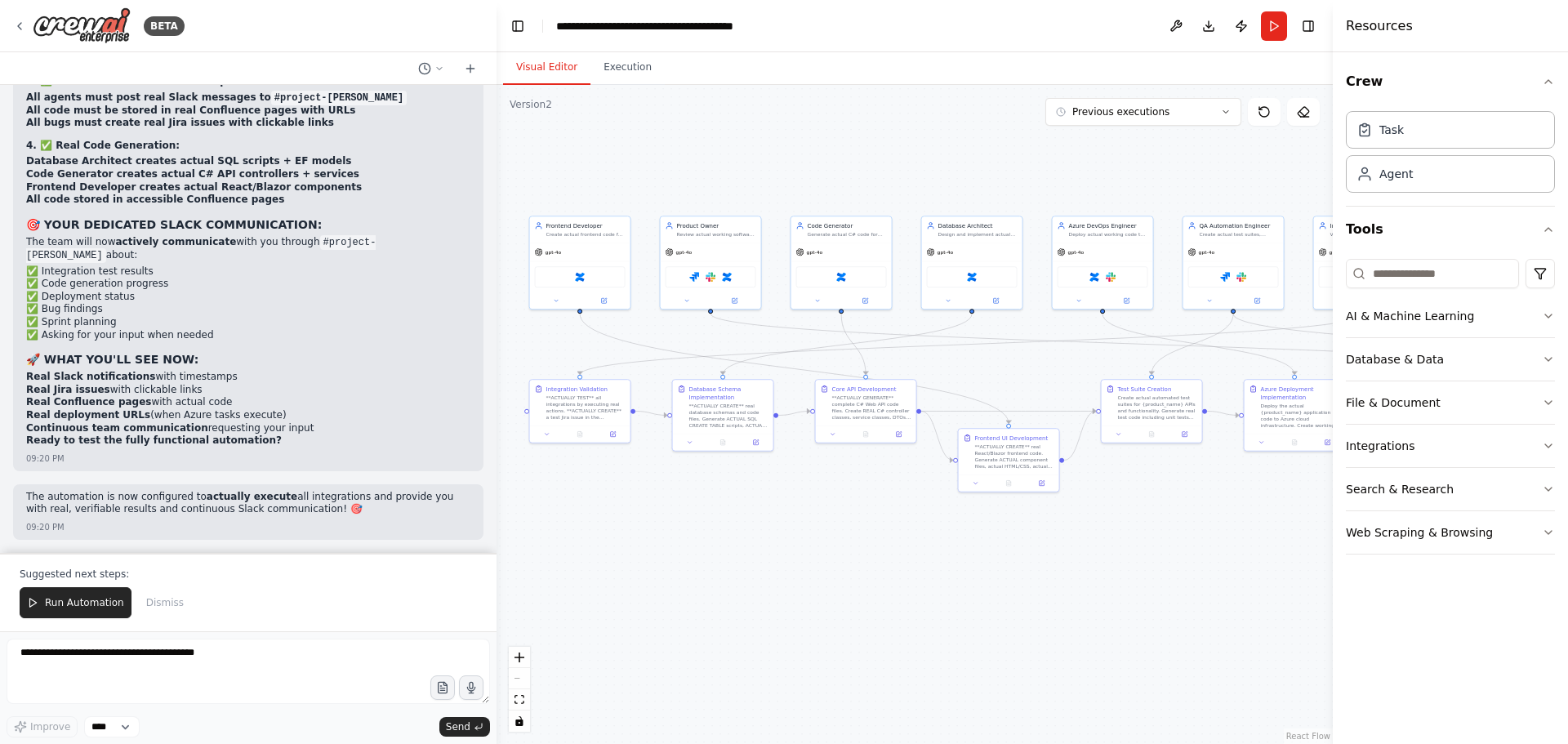
click at [110, 38] on strong "EVERY task now explicitly states "ACTUALLY USE" tools" at bounding box center [178, 33] width 304 height 12
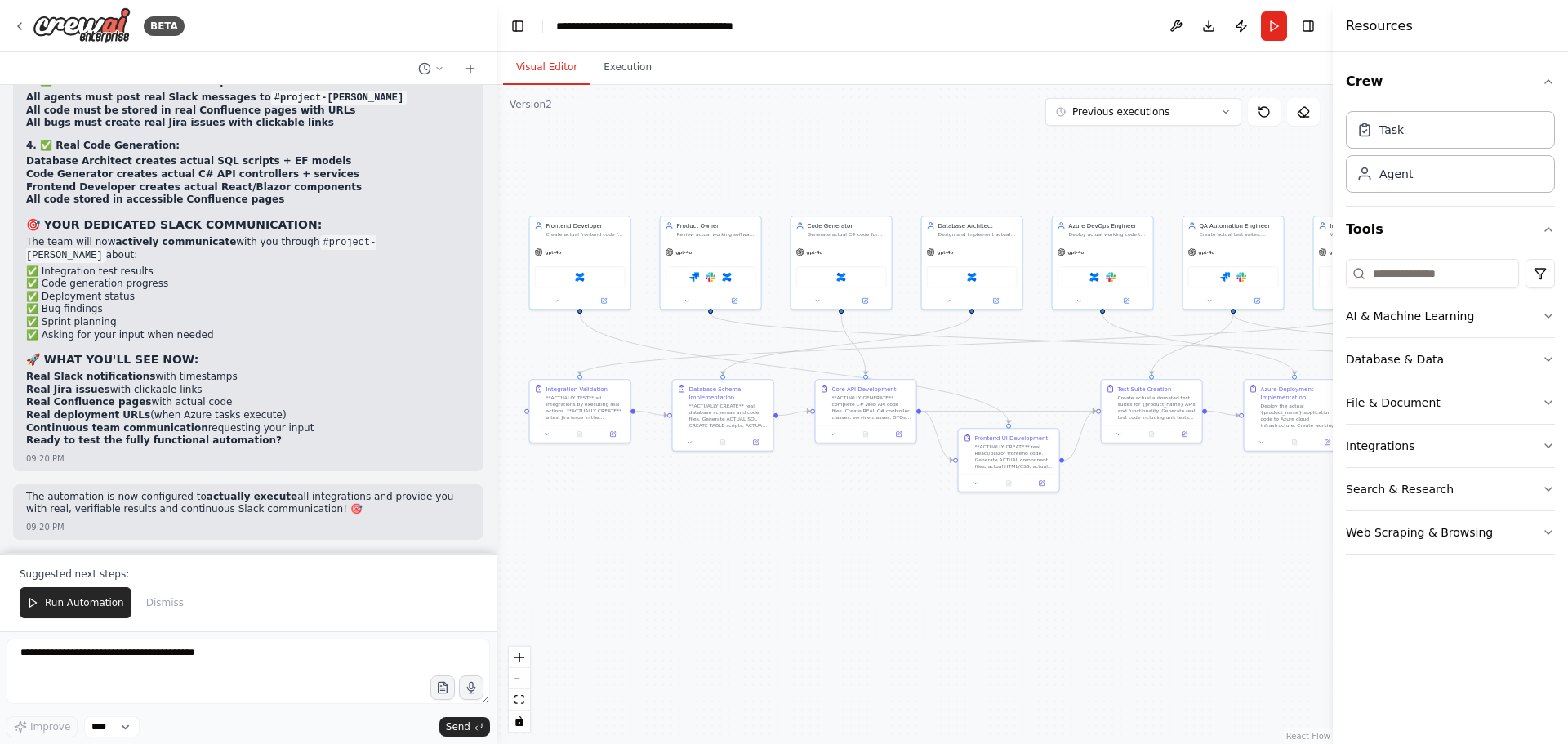
click at [110, 38] on strong "EVERY task now explicitly states "ACTUALLY USE" tools" at bounding box center [178, 33] width 304 height 12
click at [107, 51] on strong "No more simulated or described actions" at bounding box center [137, 46] width 221 height 12
click at [76, 64] on strong "All agents must provide real URLs, issue numbers, timestamps" at bounding box center [200, 58] width 348 height 12
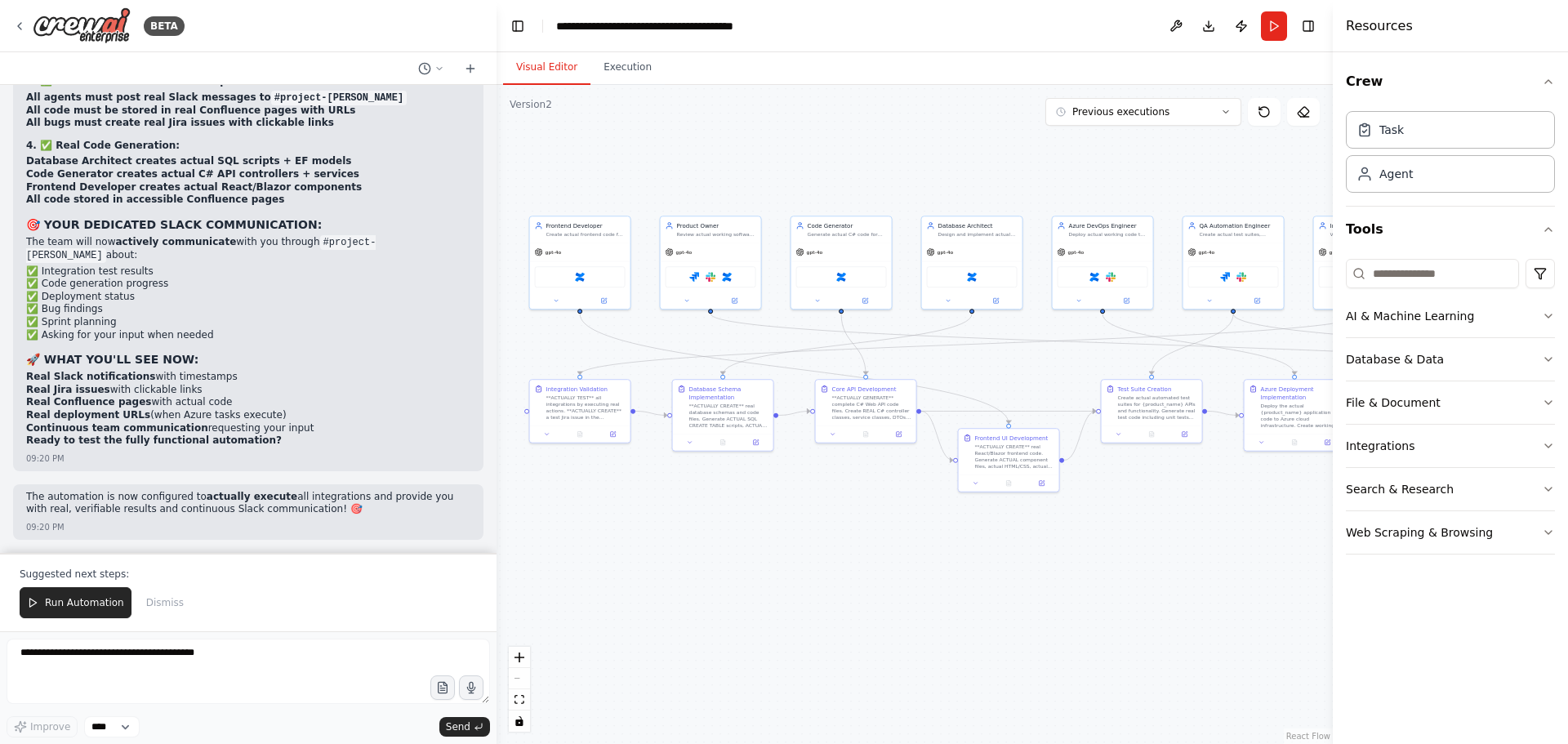
click at [76, 64] on strong "All agents must provide real URLs, issue numbers, timestamps" at bounding box center [200, 58] width 348 height 12
click at [117, 51] on strong "No more simulated or described actions" at bounding box center [137, 46] width 221 height 12
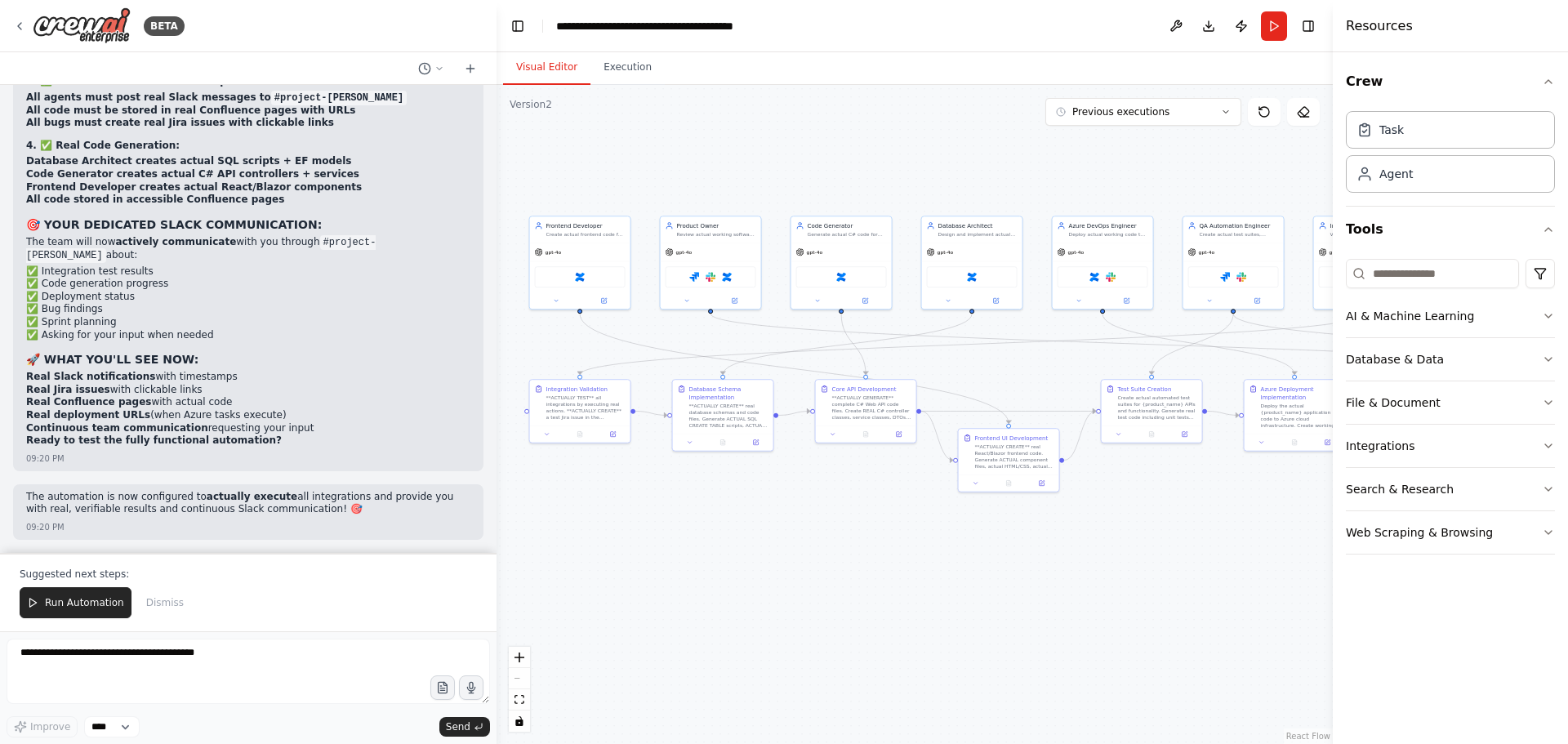
click at [88, 64] on strong "All agents must provide real URLs, issue numbers, timestamps" at bounding box center [200, 58] width 348 height 12
click at [184, 64] on strong "All agents must provide real URLs, issue numbers, timestamps" at bounding box center [200, 58] width 348 height 12
click at [93, 103] on strong "All agents must post real Slack messages to #project-servio" at bounding box center [216, 97] width 381 height 12
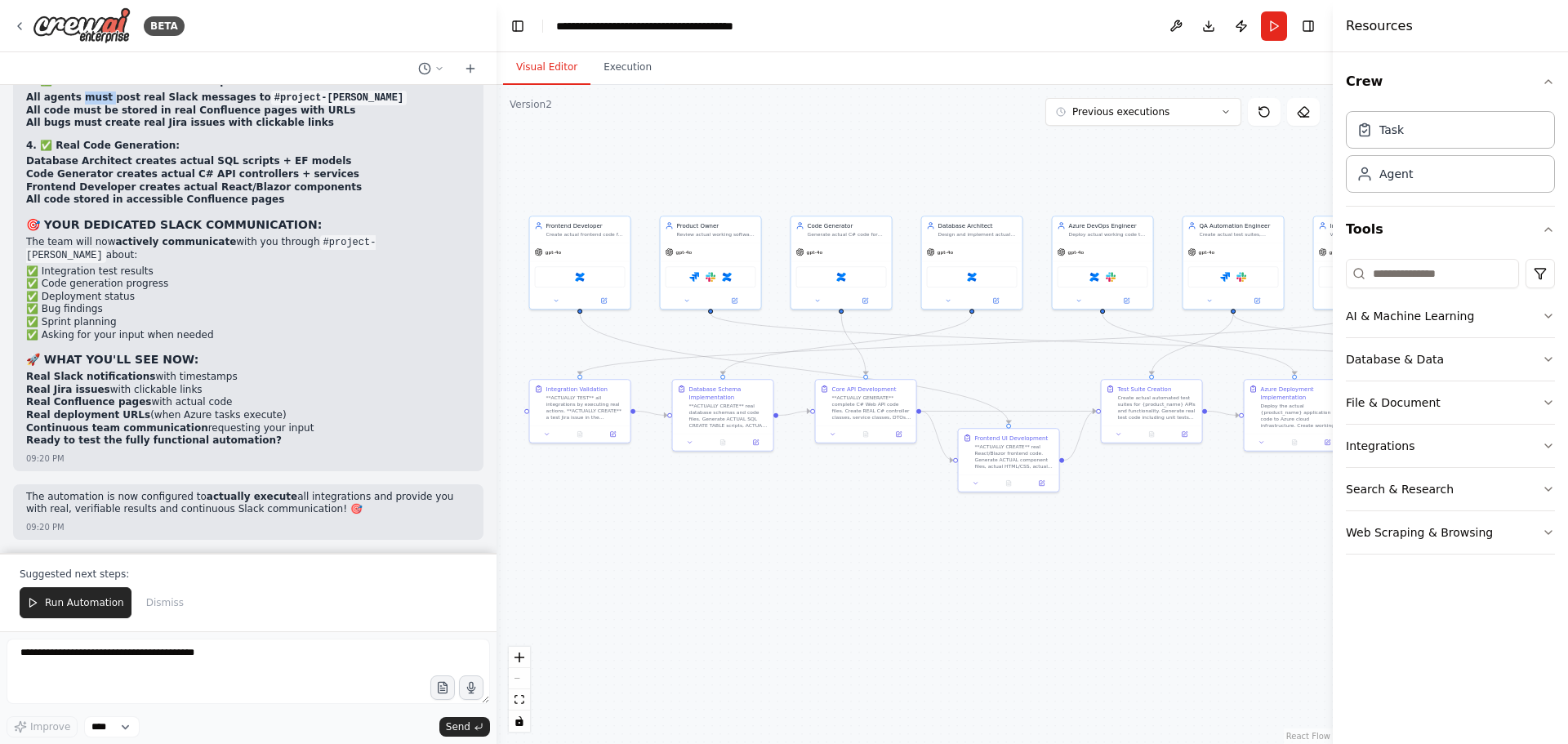
click at [93, 103] on strong "All agents must post real Slack messages to #project-servio" at bounding box center [216, 97] width 381 height 12
click at [97, 128] on strong "All bugs must create real Jira issues with clickable links" at bounding box center [180, 122] width 308 height 12
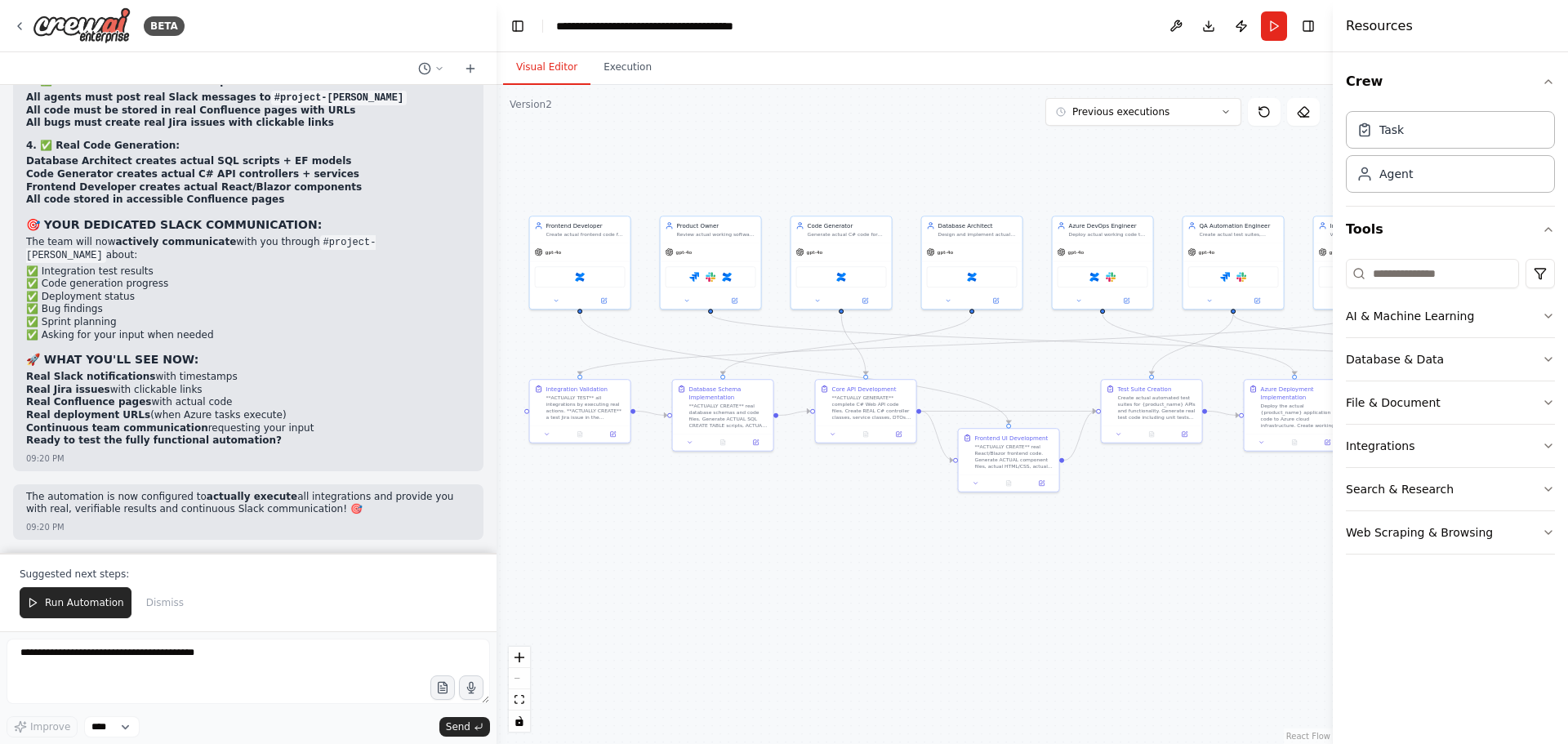
click at [205, 116] on strong "All code must be stored in real Confluence pages with URLs" at bounding box center [191, 110] width 329 height 12
drag, startPoint x: 112, startPoint y: 346, endPoint x: 122, endPoint y: 362, distance: 18.9
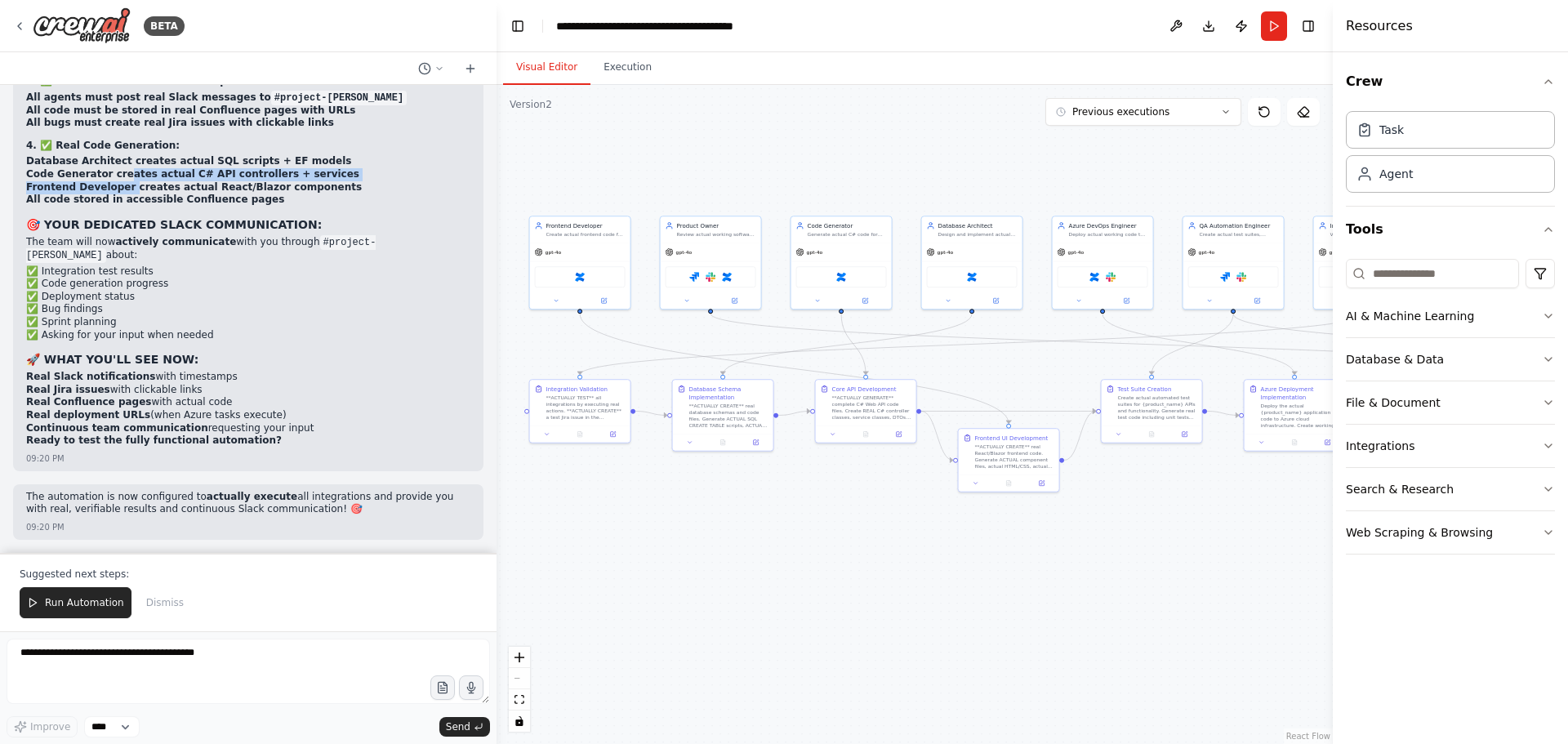
click at [122, 205] on ul "Database Architect creates actual SQL scripts + EF models Code Generator create…" at bounding box center [248, 180] width 444 height 50
click at [120, 167] on strong "Database Architect creates actual SQL scripts + EF models" at bounding box center [189, 161] width 325 height 12
drag, startPoint x: 99, startPoint y: 344, endPoint x: 128, endPoint y: 363, distance: 34.7
click at [112, 205] on ul "Database Architect creates actual SQL scripts + EF models Code Generator create…" at bounding box center [248, 180] width 444 height 50
click at [144, 193] on strong "Frontend Developer creates actual React/Blazor components" at bounding box center [194, 187] width 336 height 12
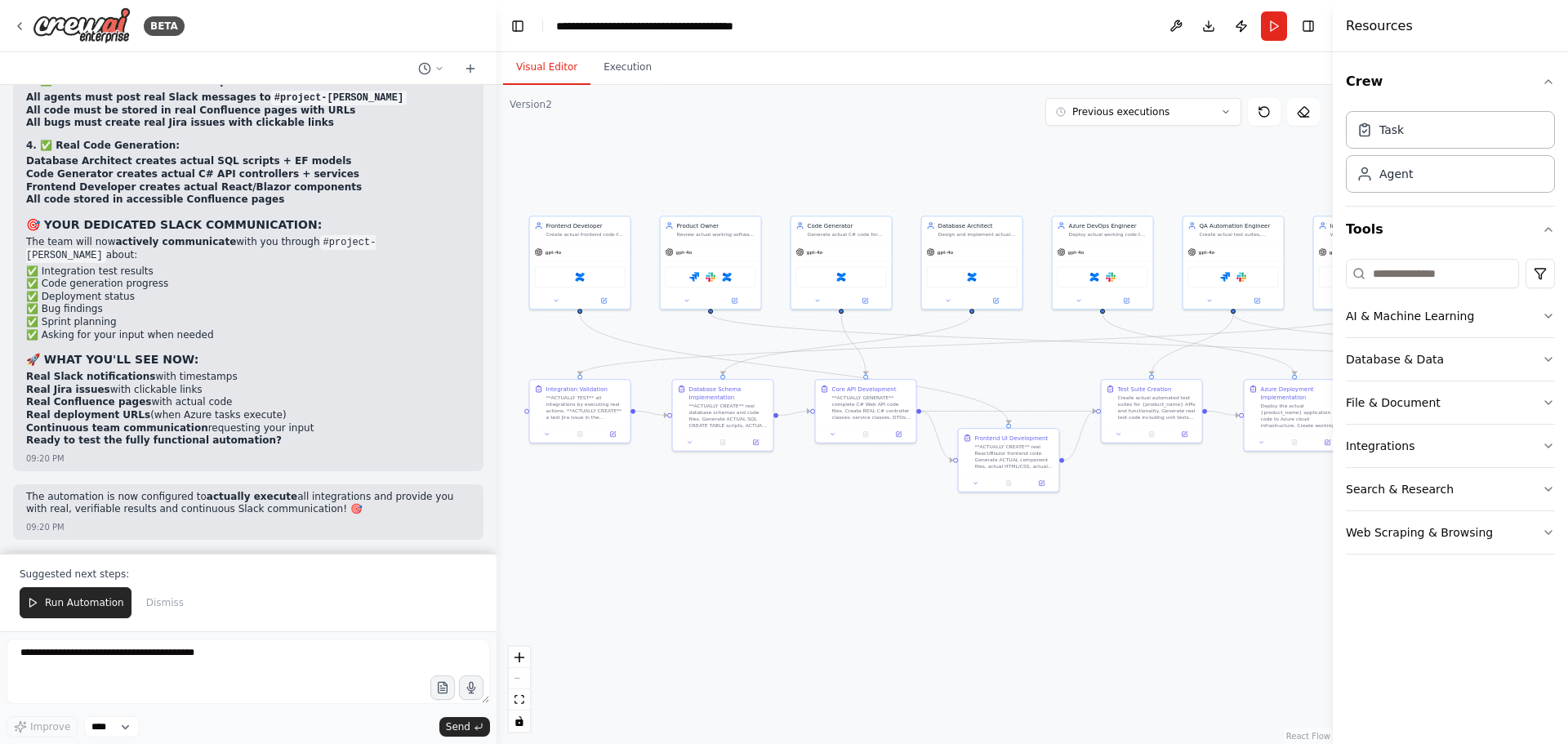
scroll to position [53572, 0]
drag, startPoint x: 78, startPoint y: 365, endPoint x: 98, endPoint y: 419, distance: 57.6
click at [89, 342] on ul "✅ Integration test results ✅ Code generation progress ✅ Deployment status ✅ Bug…" at bounding box center [248, 304] width 444 height 77
drag, startPoint x: 96, startPoint y: 378, endPoint x: 123, endPoint y: 428, distance: 56.8
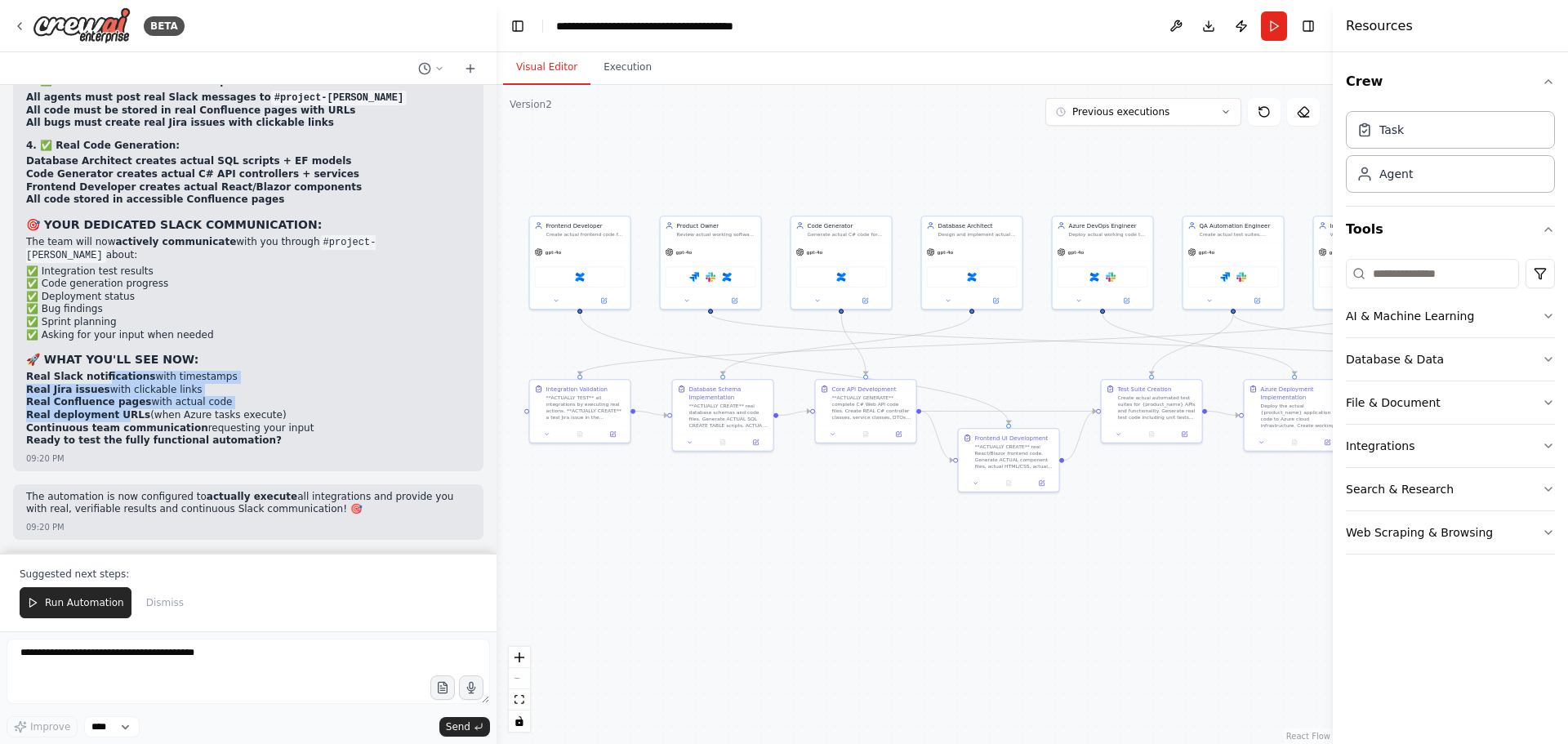
click at [120, 425] on ol "Real Slack notifications with timestamps Real Jira issues with clickable links …" at bounding box center [248, 403] width 444 height 64
click at [152, 424] on strong "Continuous team communication" at bounding box center [118, 428] width 183 height 12
click at [127, 443] on strong "Ready to test the fully functional automation?" at bounding box center [154, 440] width 256 height 12
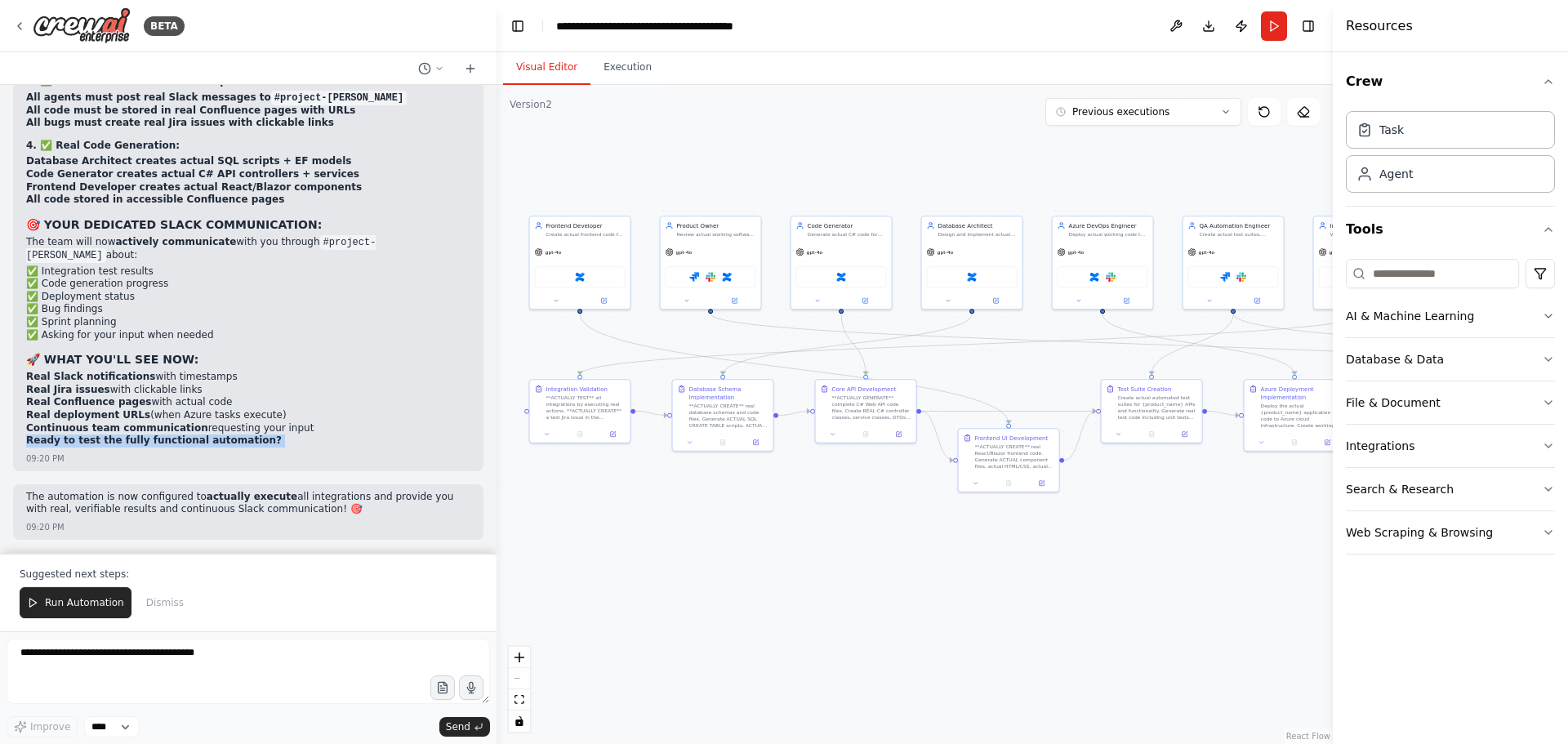
click at [106, 445] on strong "Ready to test the fully functional automation?" at bounding box center [154, 440] width 256 height 12
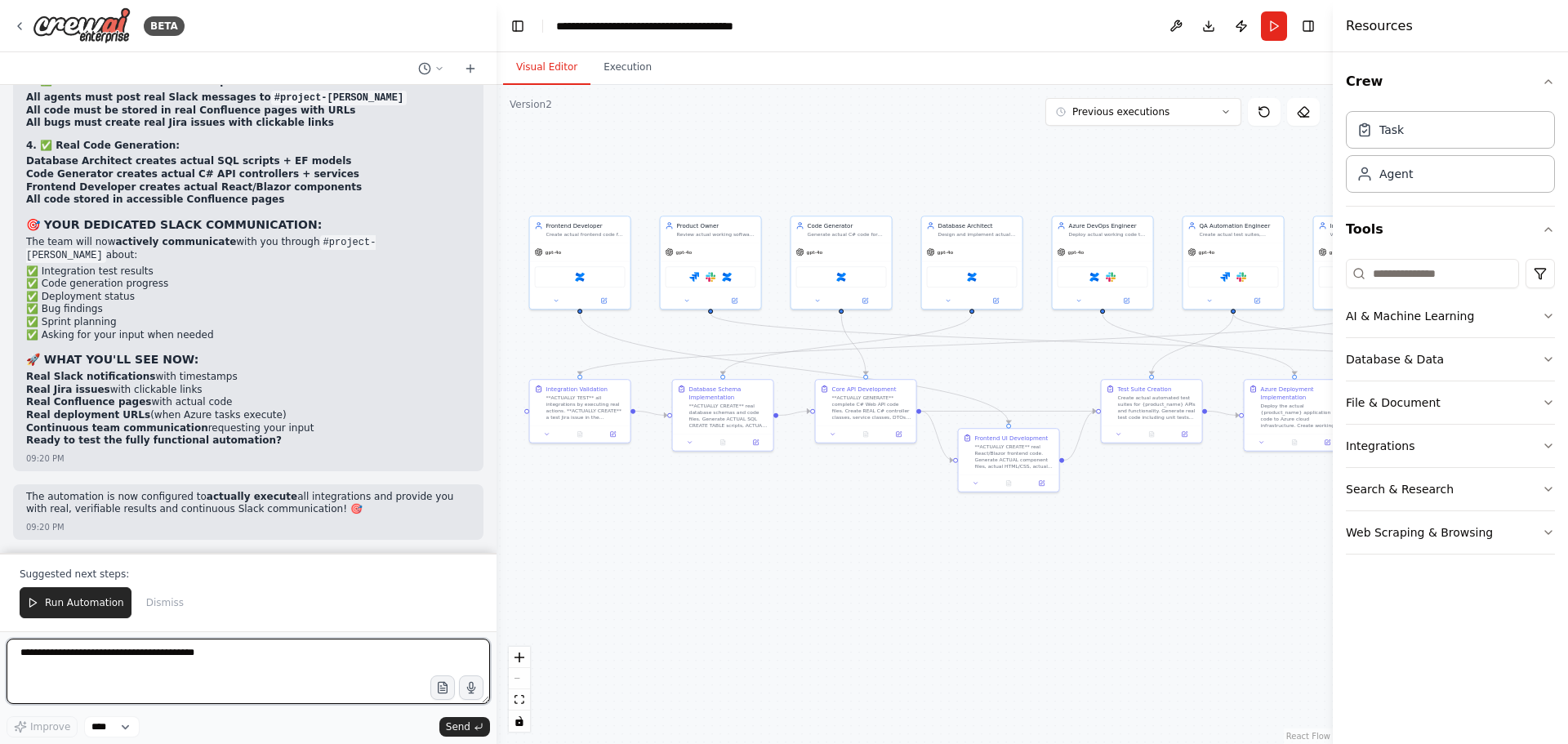
click at [112, 670] on textarea at bounding box center [248, 672] width 484 height 66
click at [79, 382] on strong "Real Slack notifications" at bounding box center [90, 376] width 129 height 12
click at [146, 667] on textarea at bounding box center [248, 672] width 484 height 66
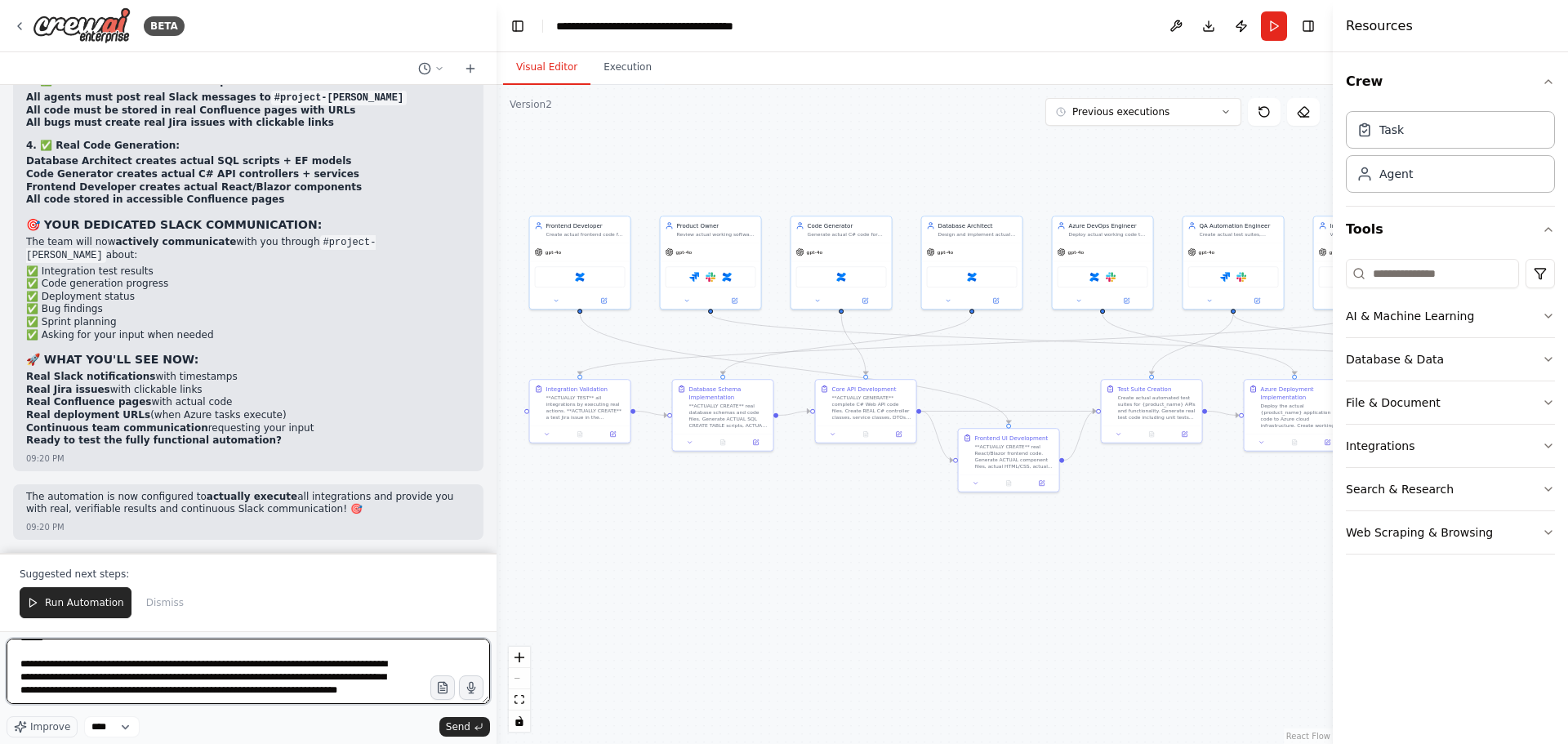
scroll to position [296, 0]
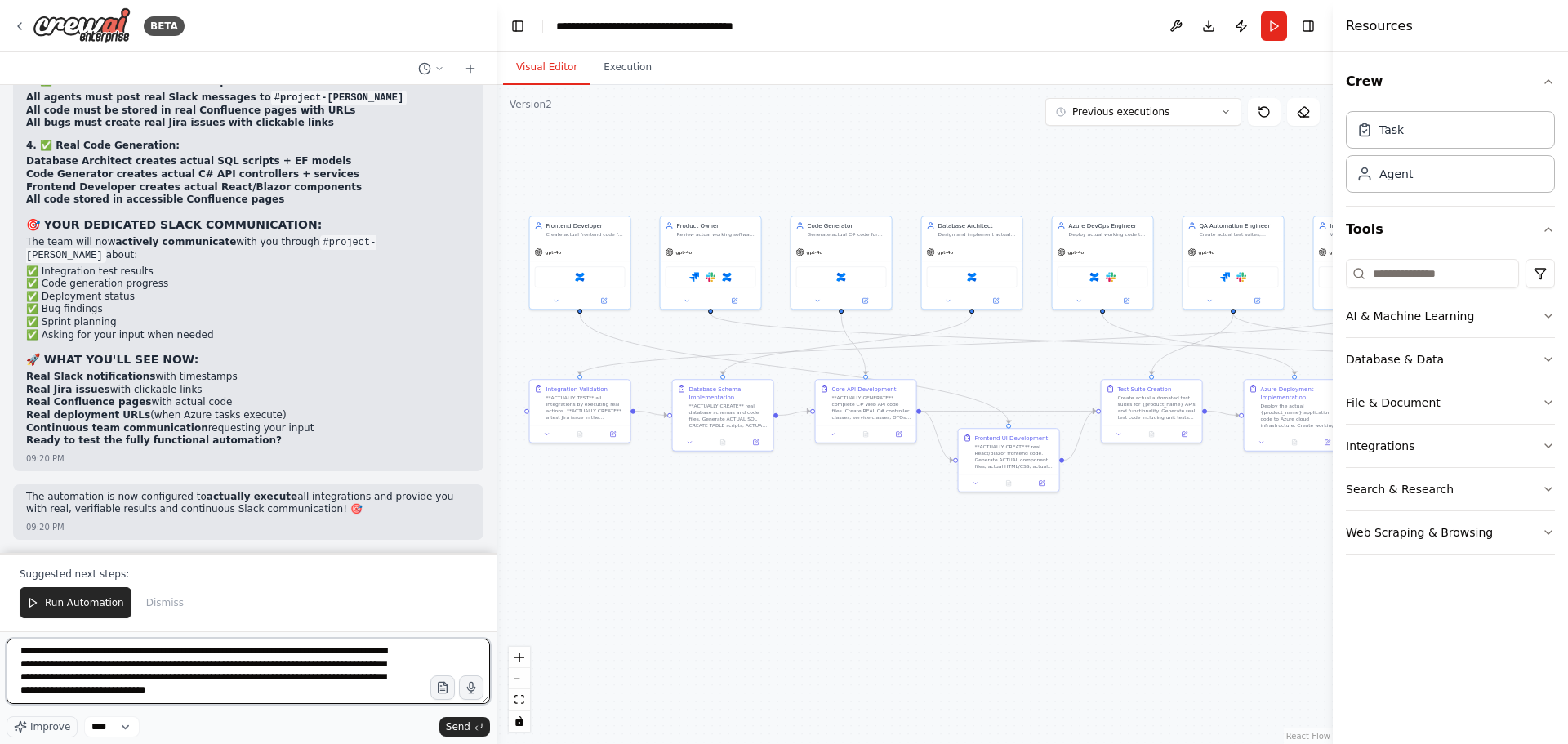
type textarea "**********"
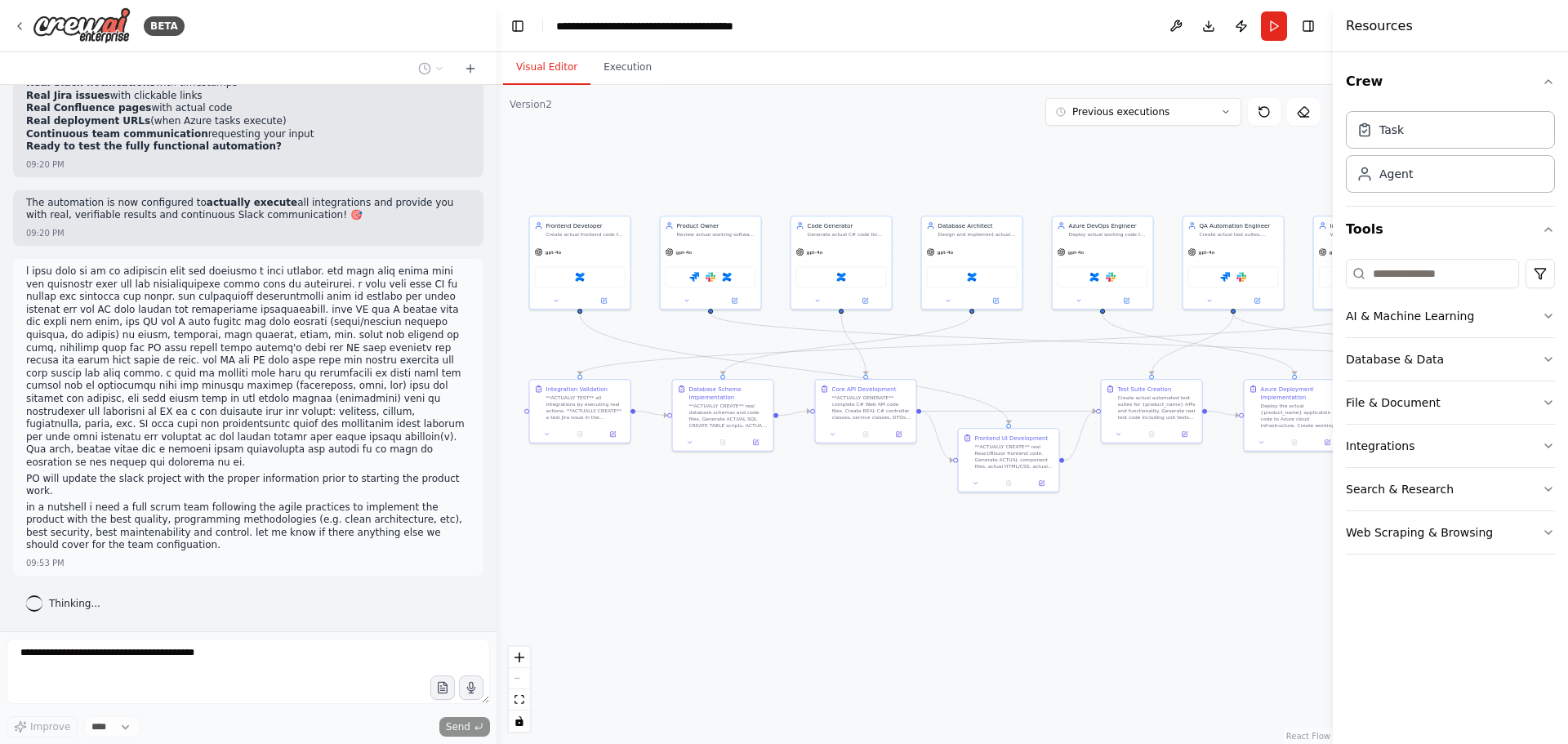
scroll to position [53910, 0]
click at [182, 425] on p at bounding box center [248, 368] width 444 height 204
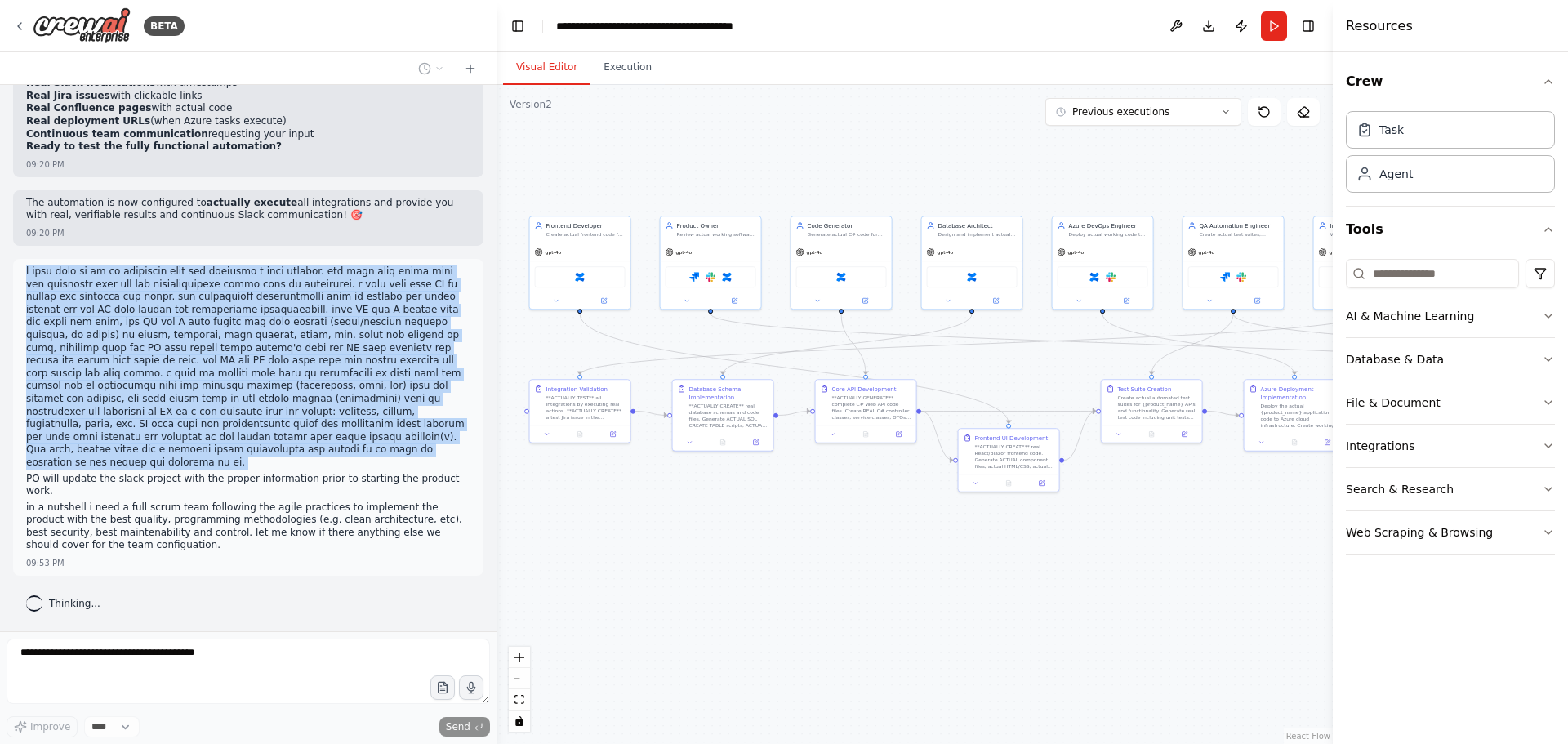
click at [182, 425] on p at bounding box center [248, 368] width 444 height 204
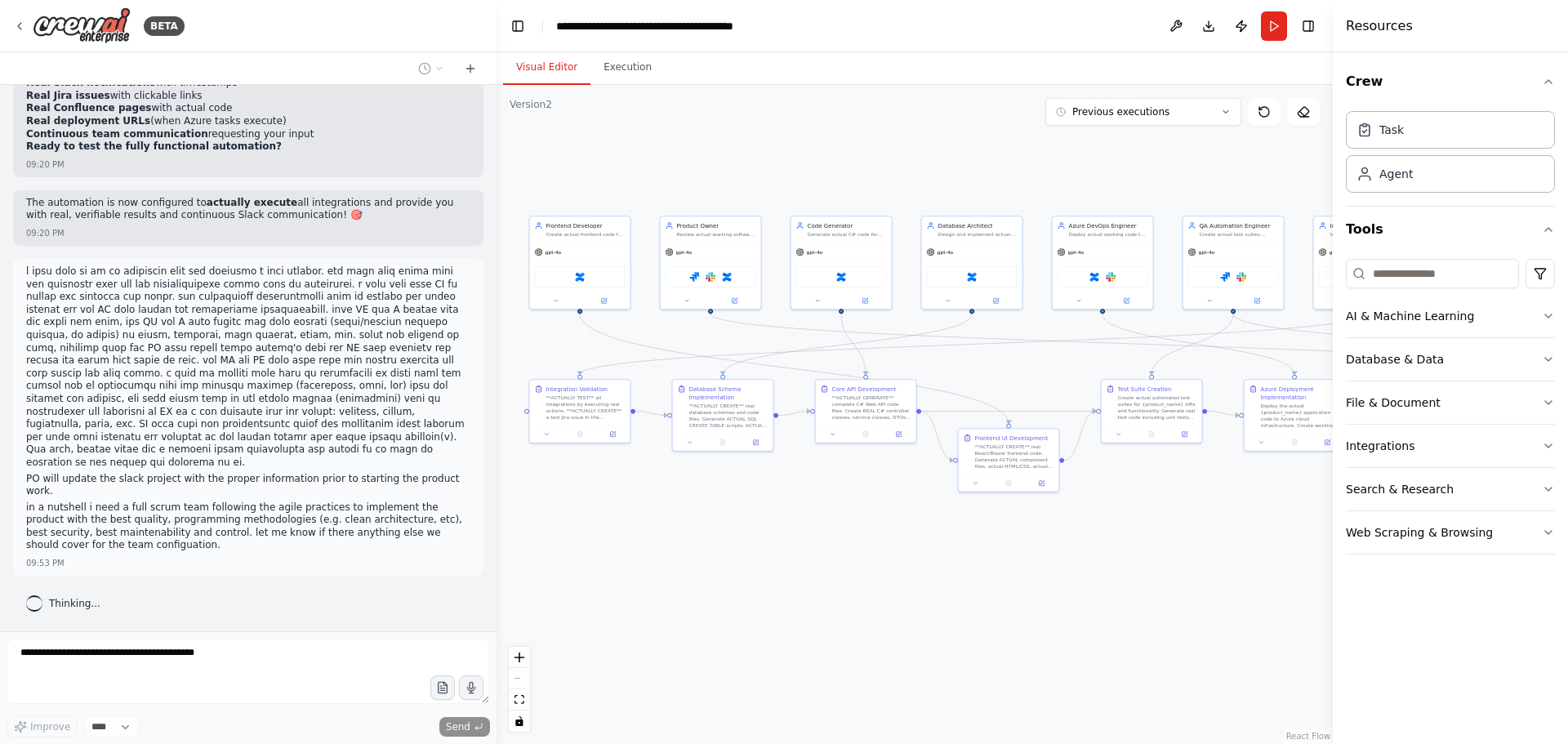
click at [162, 517] on p "in a nutshell i need a full scrum team following the agile practices to impleme…" at bounding box center [248, 526] width 444 height 50
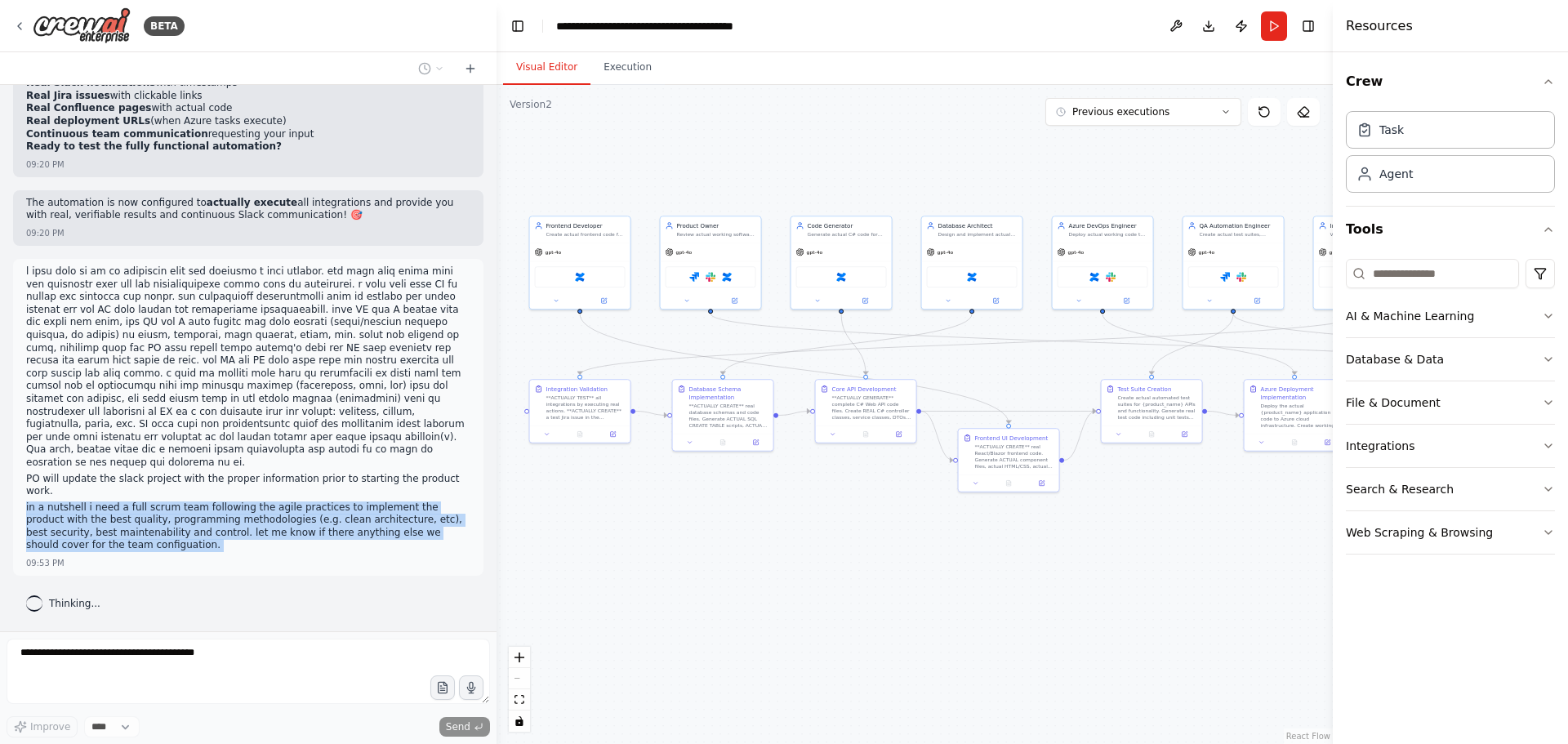
click at [162, 517] on p "in a nutshell i need a full scrum team following the agile practices to impleme…" at bounding box center [248, 526] width 444 height 50
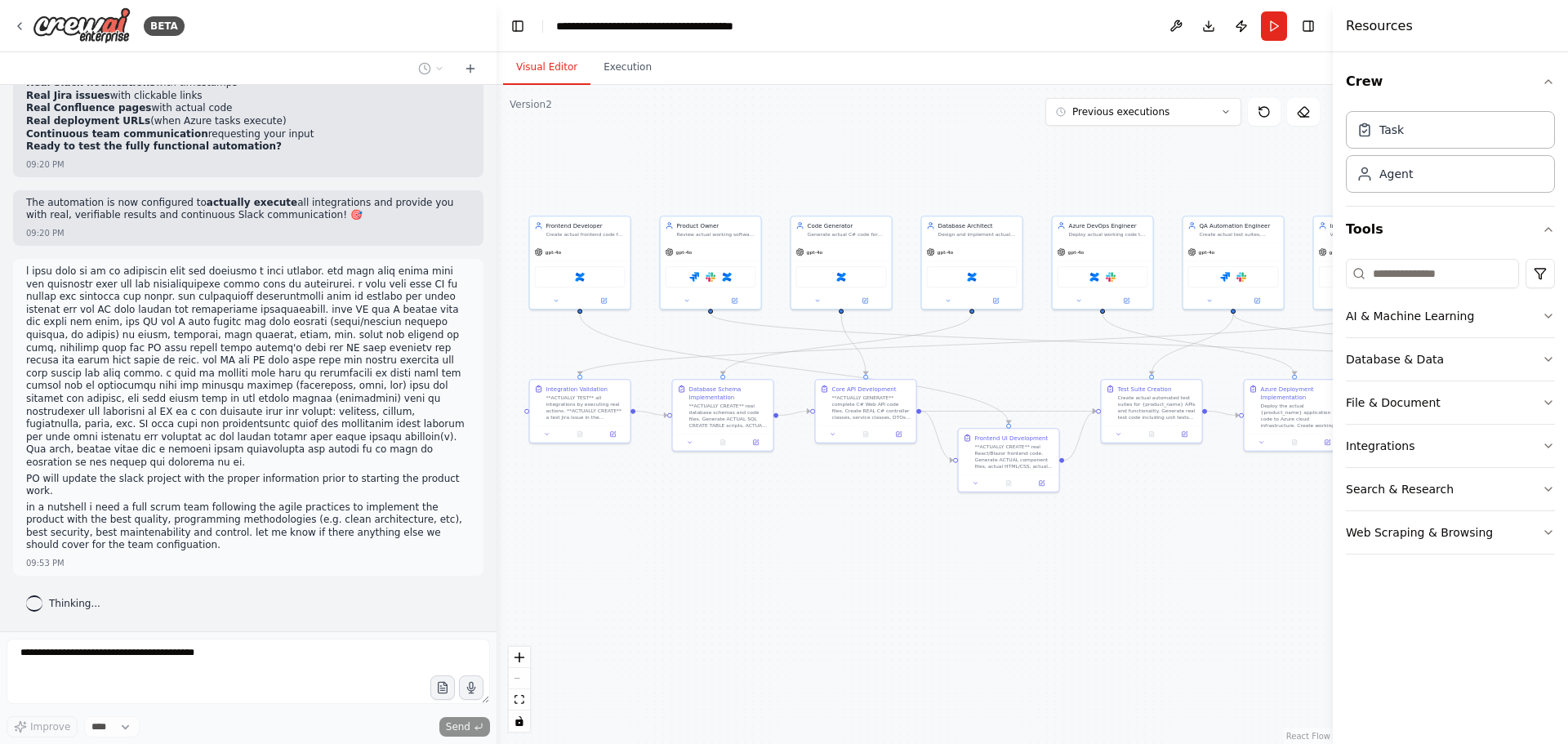
click at [182, 447] on p at bounding box center [248, 368] width 444 height 204
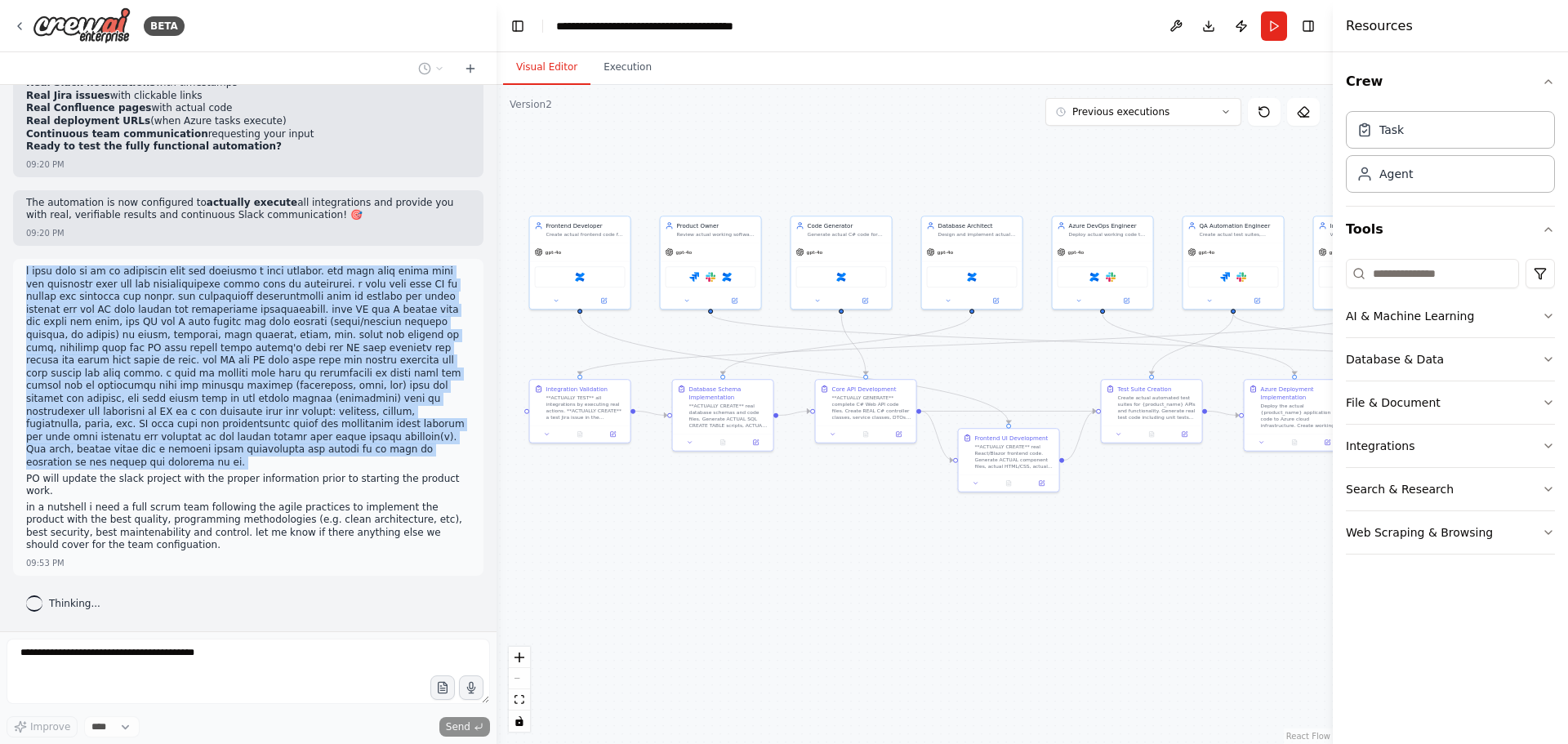
click at [182, 447] on p at bounding box center [248, 368] width 444 height 204
click at [185, 395] on p at bounding box center [248, 368] width 444 height 204
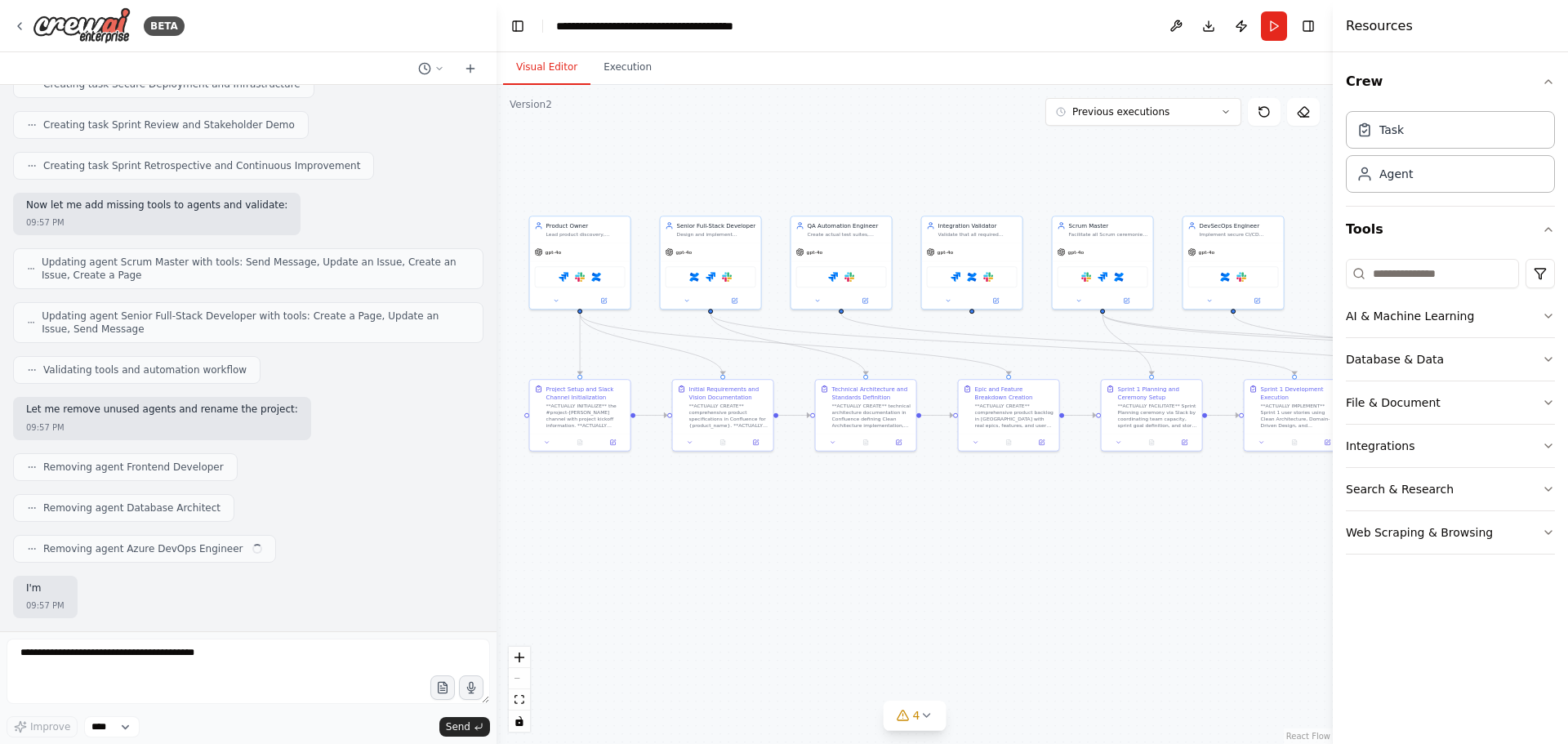
scroll to position [55708, 0]
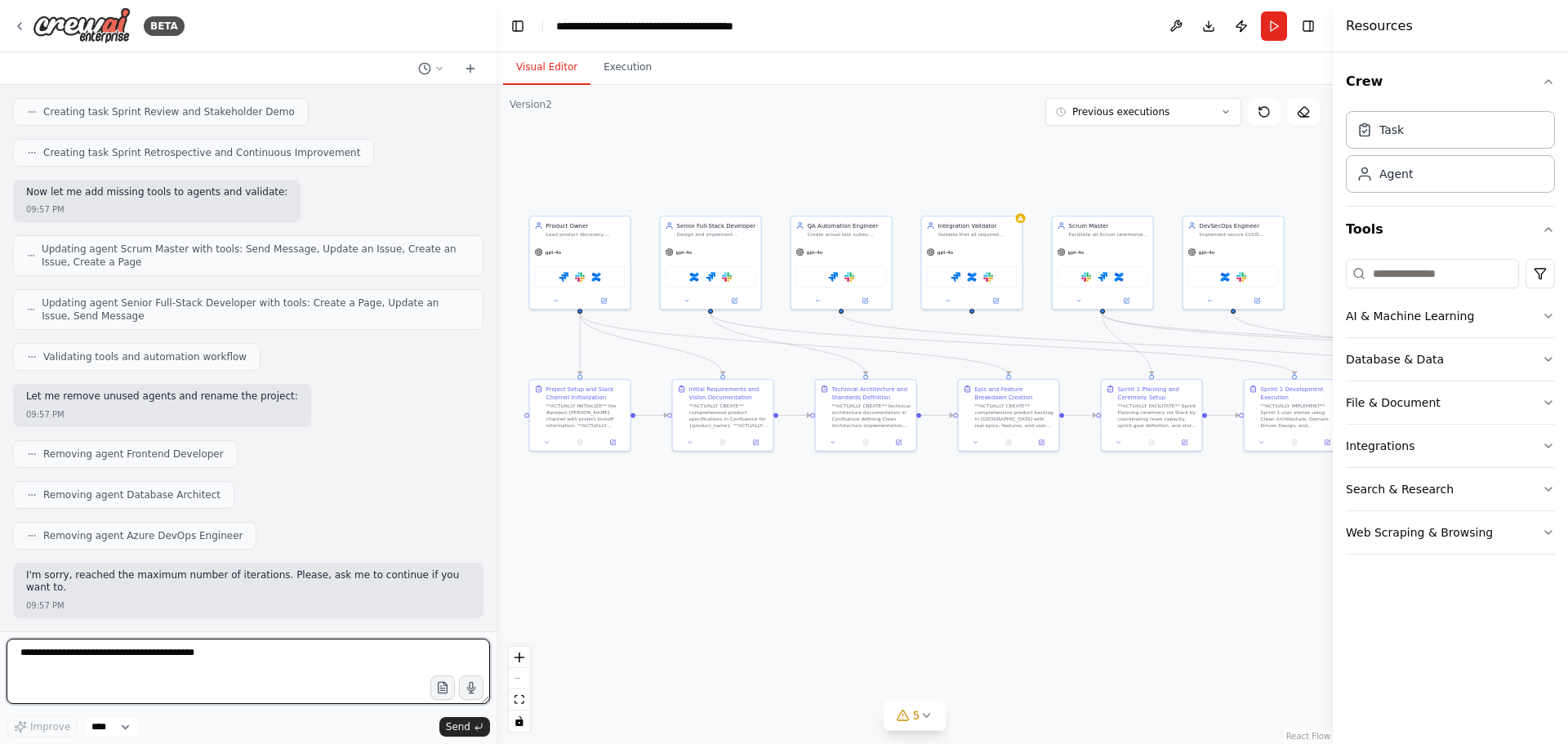
click at [316, 673] on textarea at bounding box center [248, 672] width 484 height 66
type textarea "********"
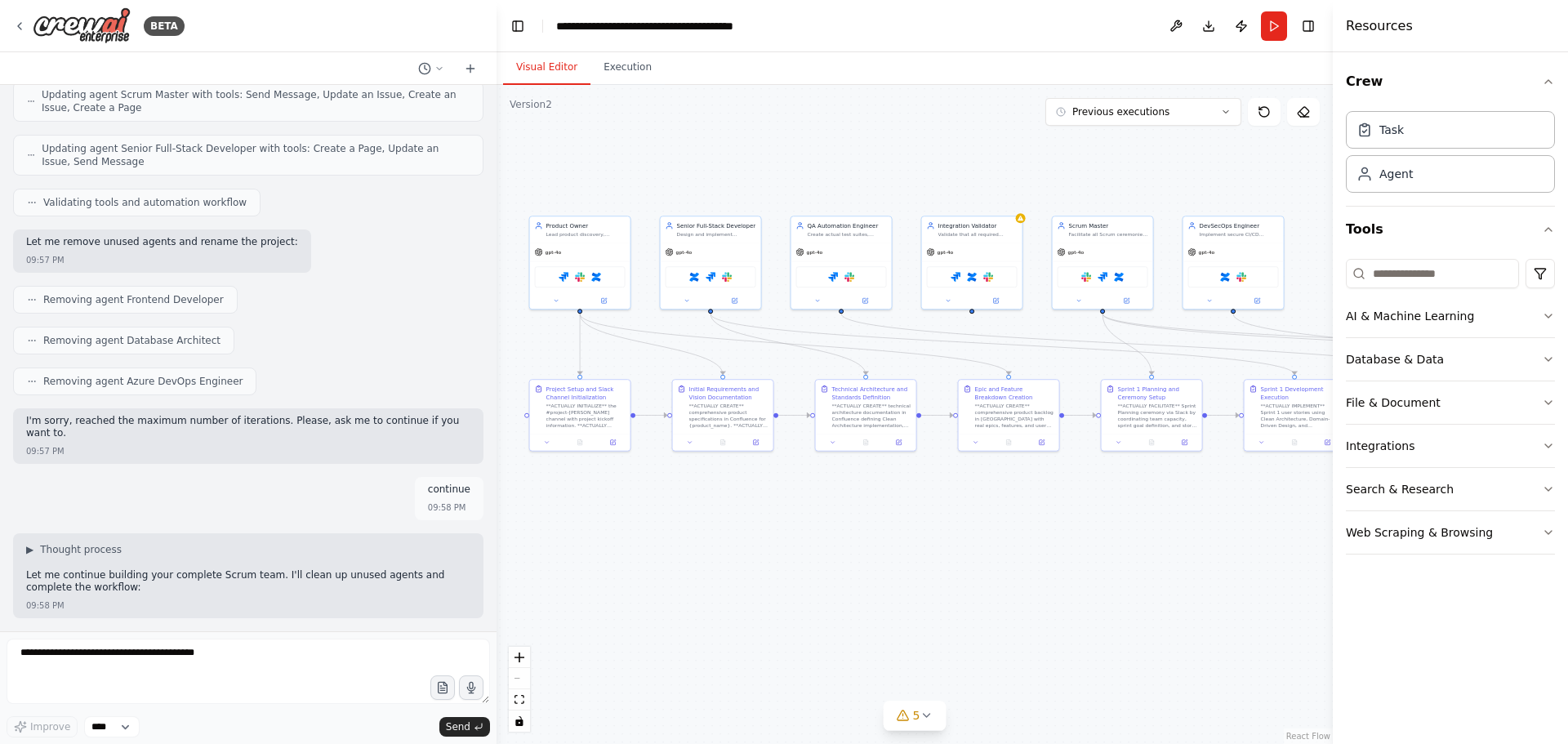
scroll to position [55862, 0]
click at [266, 678] on textarea at bounding box center [248, 672] width 484 height 66
click at [180, 664] on textarea at bounding box center [248, 672] width 484 height 66
click at [89, 660] on textarea at bounding box center [248, 672] width 484 height 66
type textarea "**********"
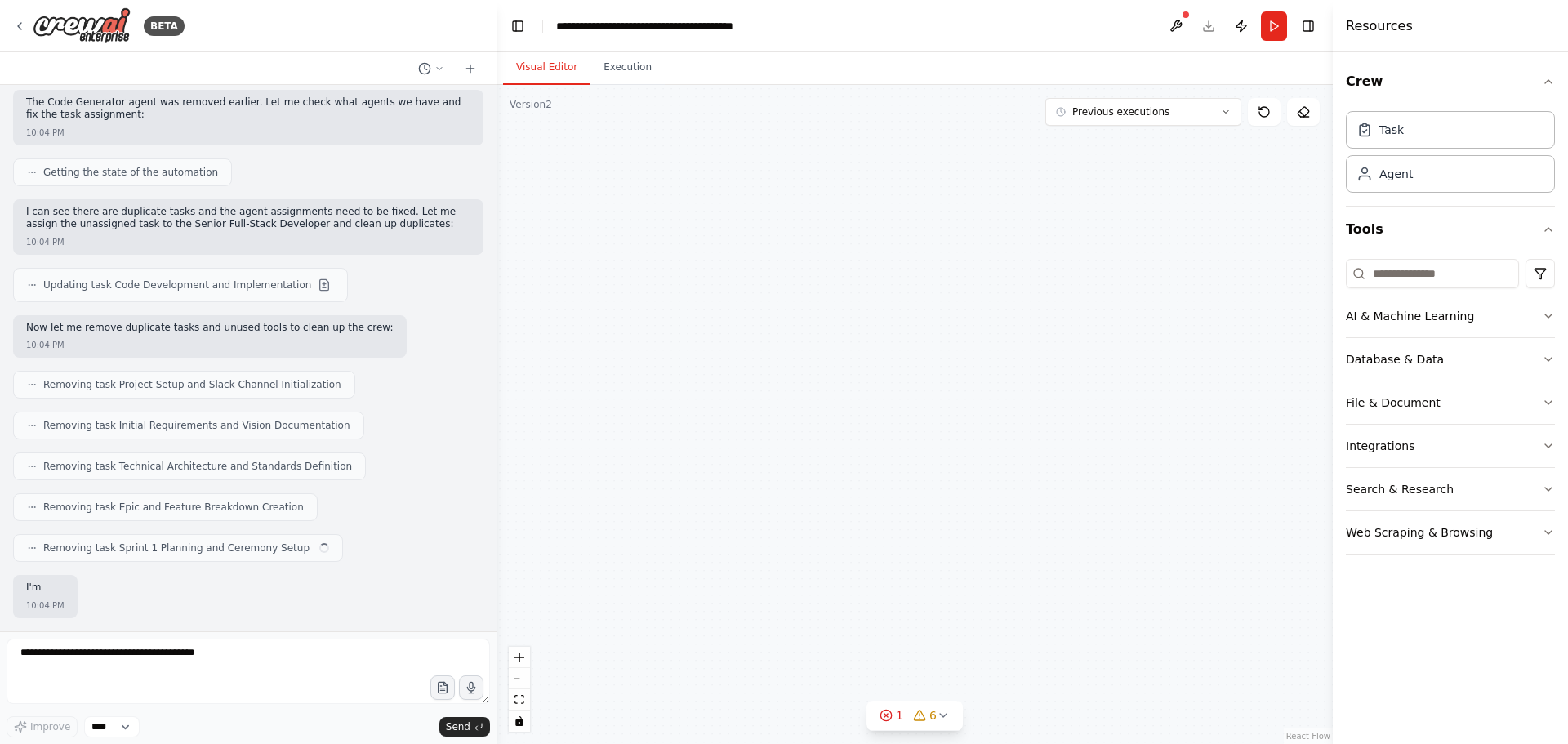
scroll to position [57346, 0]
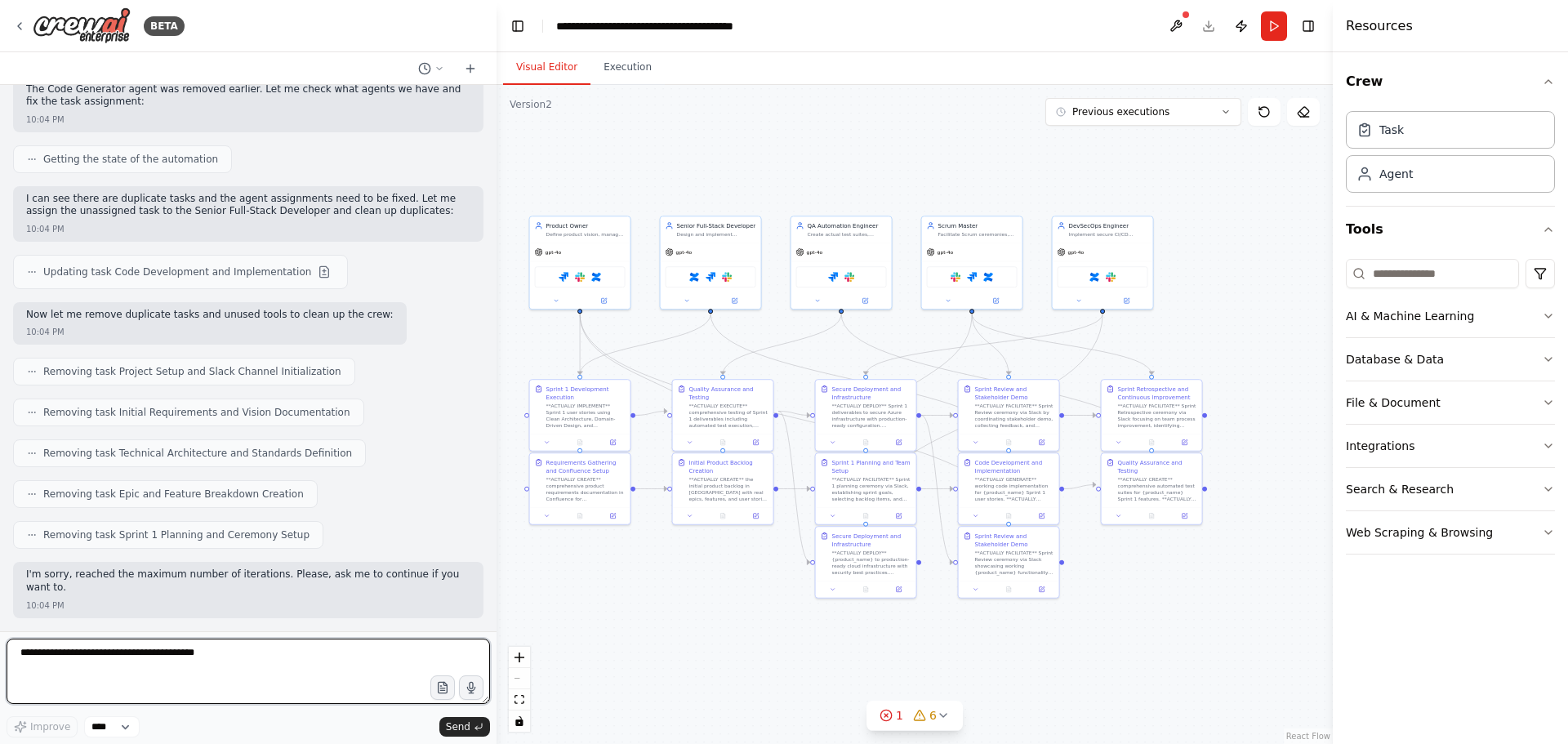
click at [362, 676] on textarea at bounding box center [248, 672] width 484 height 66
type textarea "*"
type textarea "**********"
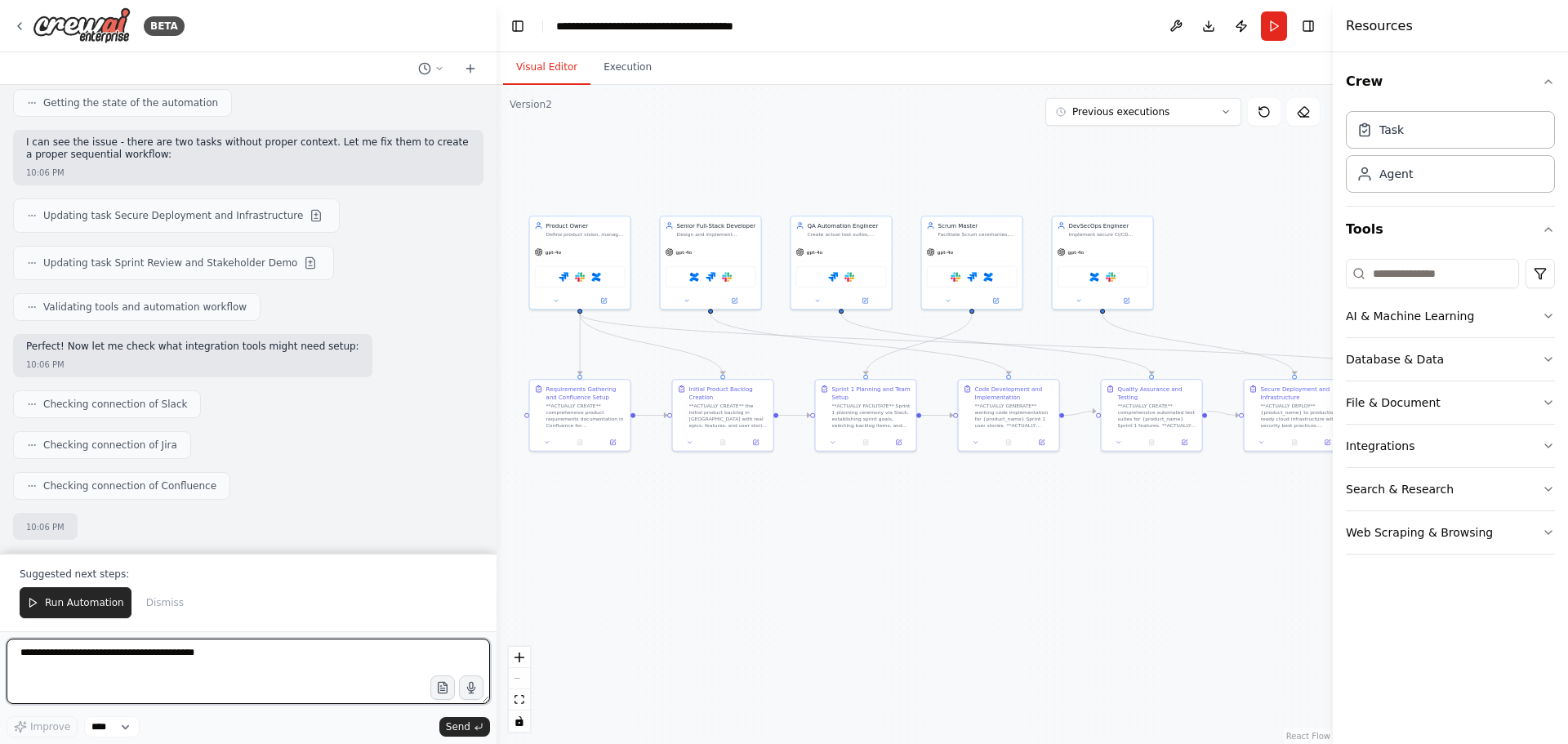
scroll to position [58866, 0]
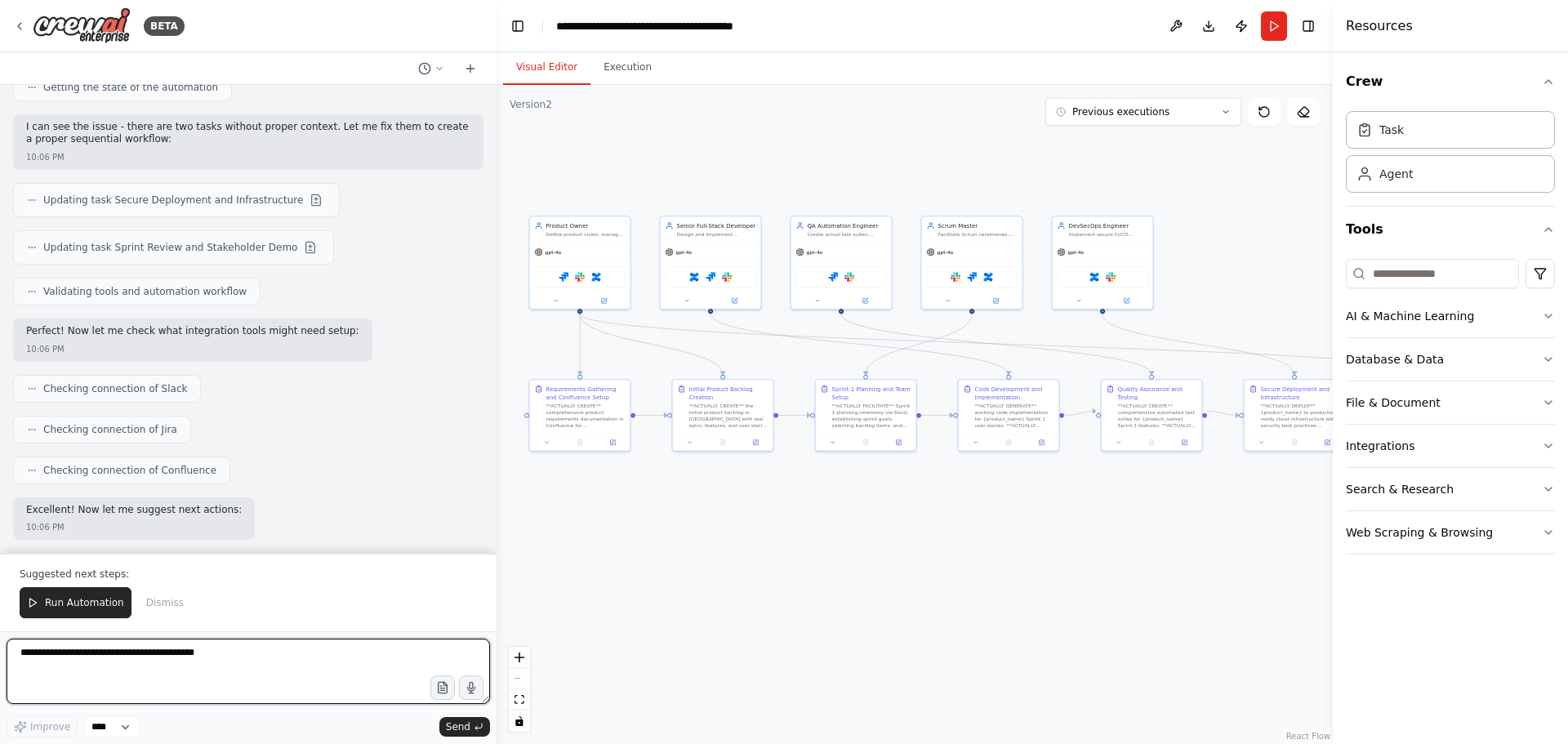
paste textarea "**********"
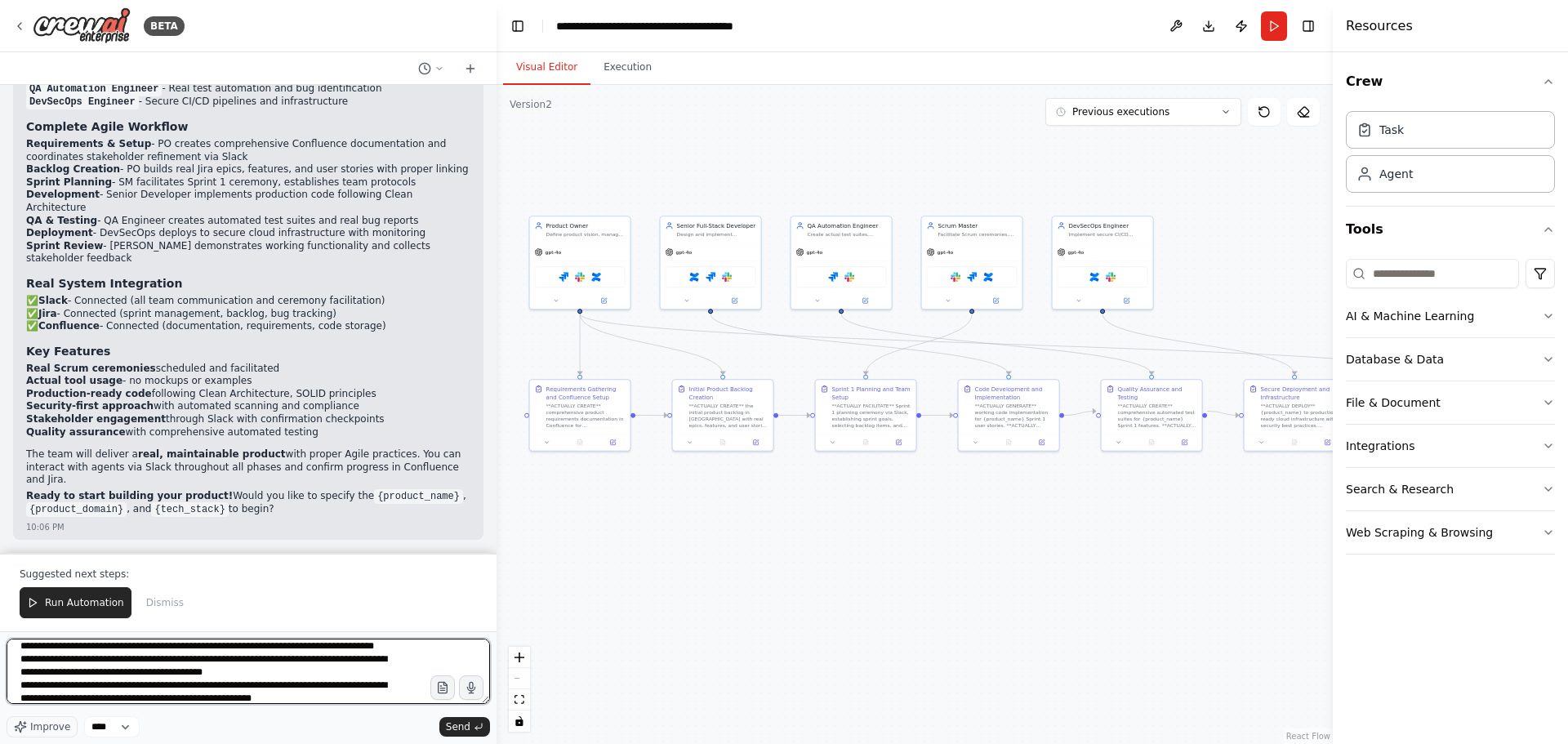
scroll to position [19, 0]
type textarea "**********"
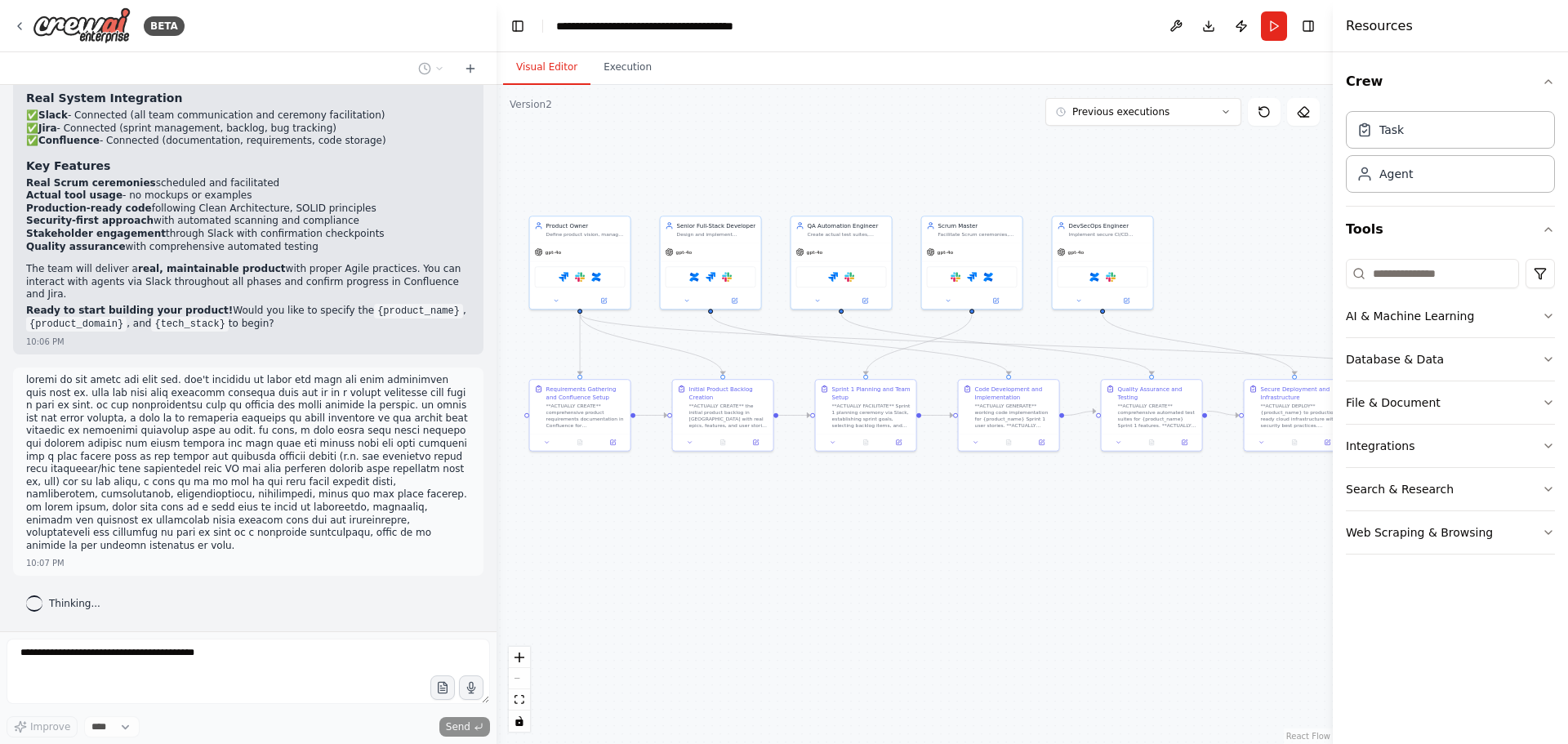
scroll to position [59578, 0]
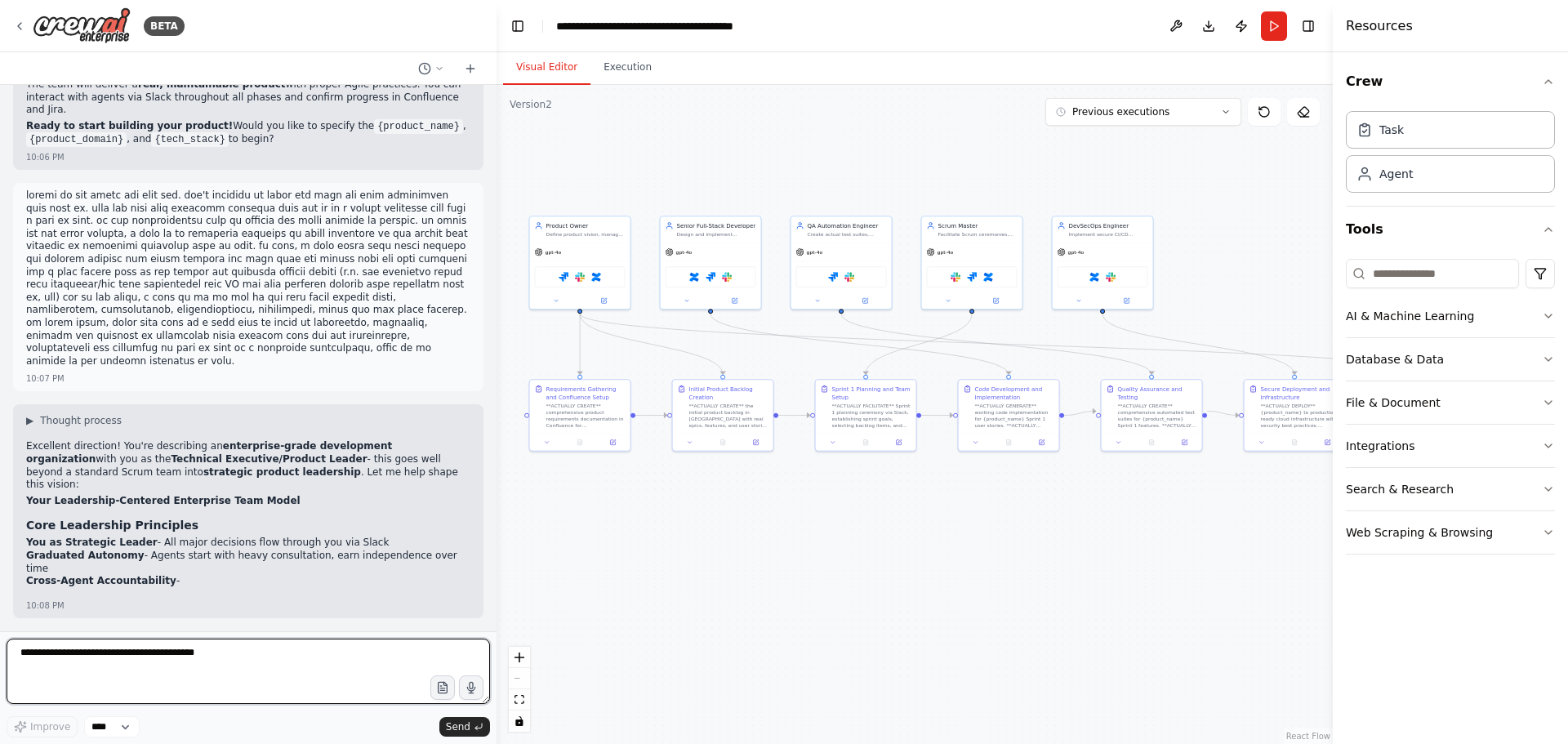
click at [174, 657] on textarea at bounding box center [248, 672] width 484 height 66
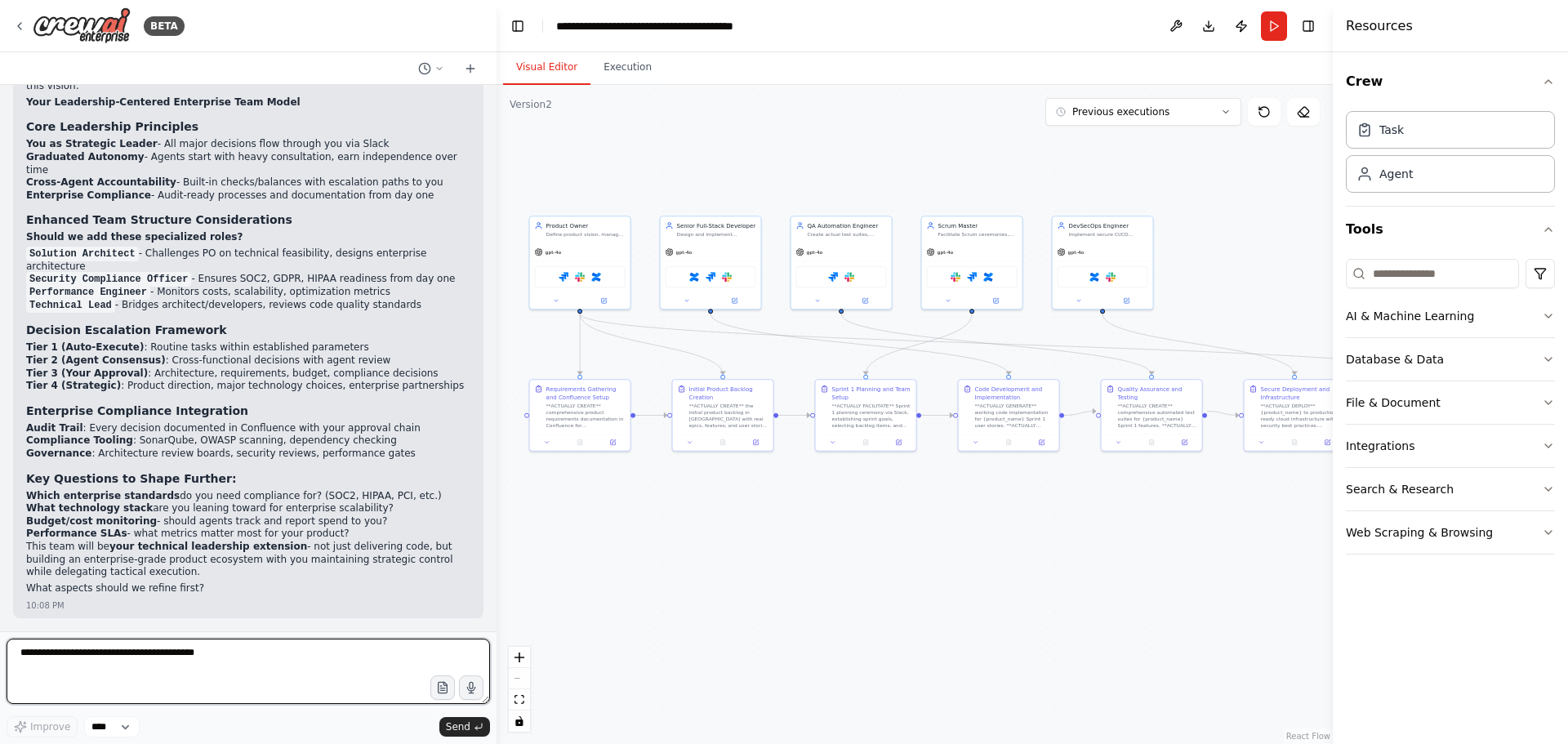
scroll to position [60043, 0]
click at [99, 150] on strong "You as Strategic Leader" at bounding box center [92, 143] width 131 height 12
click at [89, 162] on strong "Graduated Autonomy" at bounding box center [86, 157] width 119 height 12
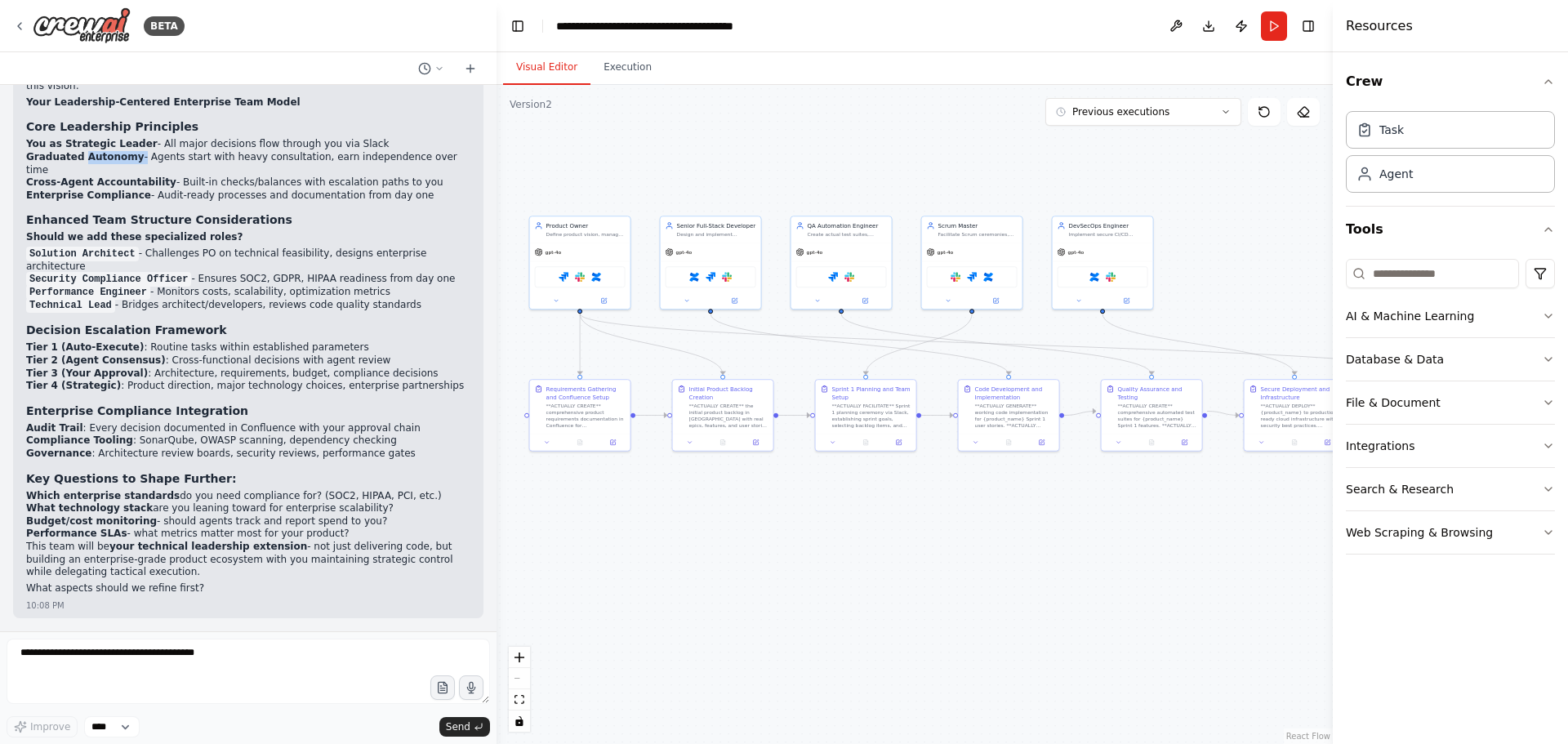
click at [89, 162] on strong "Graduated Autonomy" at bounding box center [86, 157] width 119 height 12
click at [82, 188] on strong "Cross-Agent Accountability" at bounding box center [101, 182] width 151 height 12
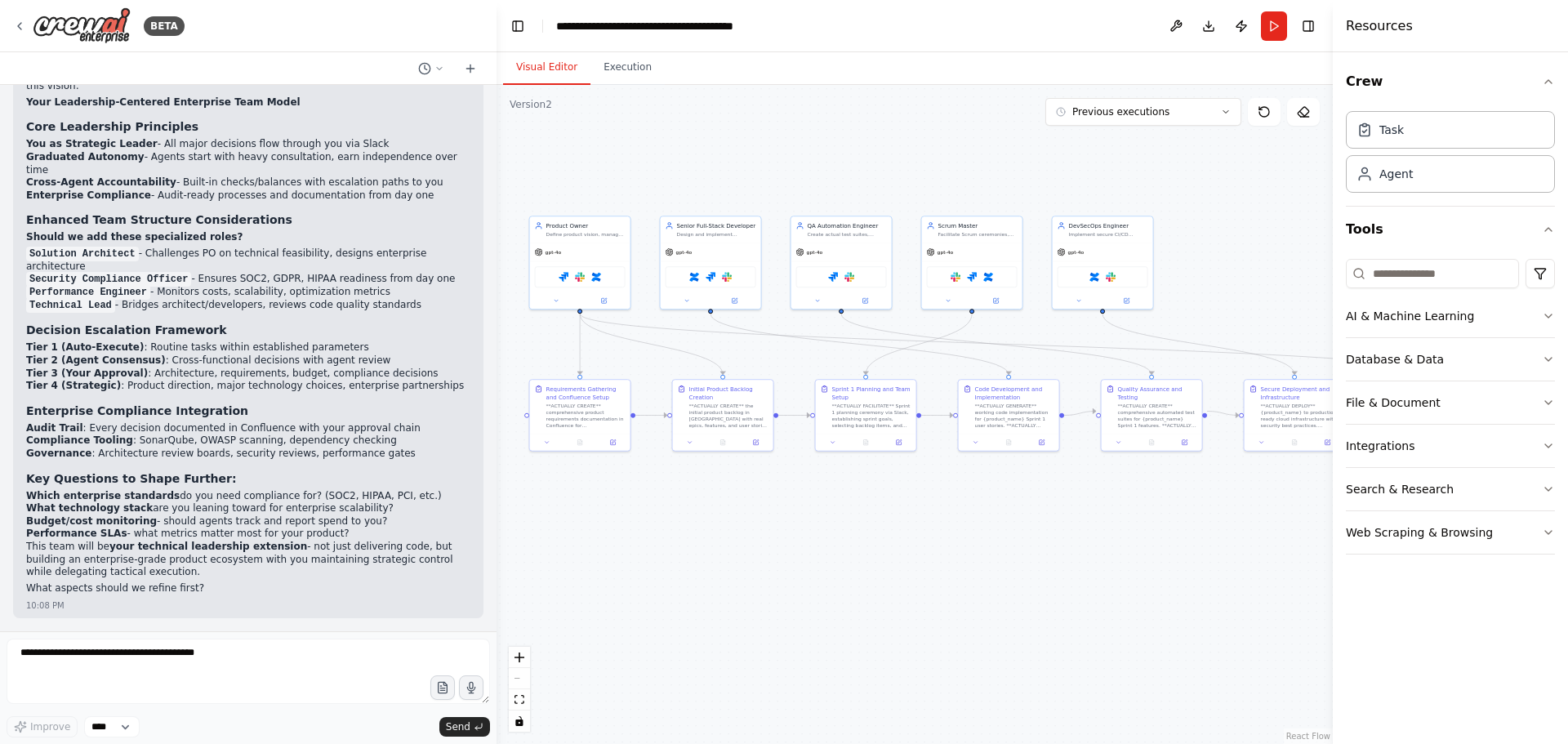
click at [80, 298] on div "Excellent direction! You're describing an enterprise-grade development organiza…" at bounding box center [248, 320] width 444 height 556
drag, startPoint x: 91, startPoint y: 479, endPoint x: 97, endPoint y: 519, distance: 40.4
click at [97, 519] on div "Excellent direction! You're describing an enterprise-grade development organiza…" at bounding box center [248, 320] width 444 height 556
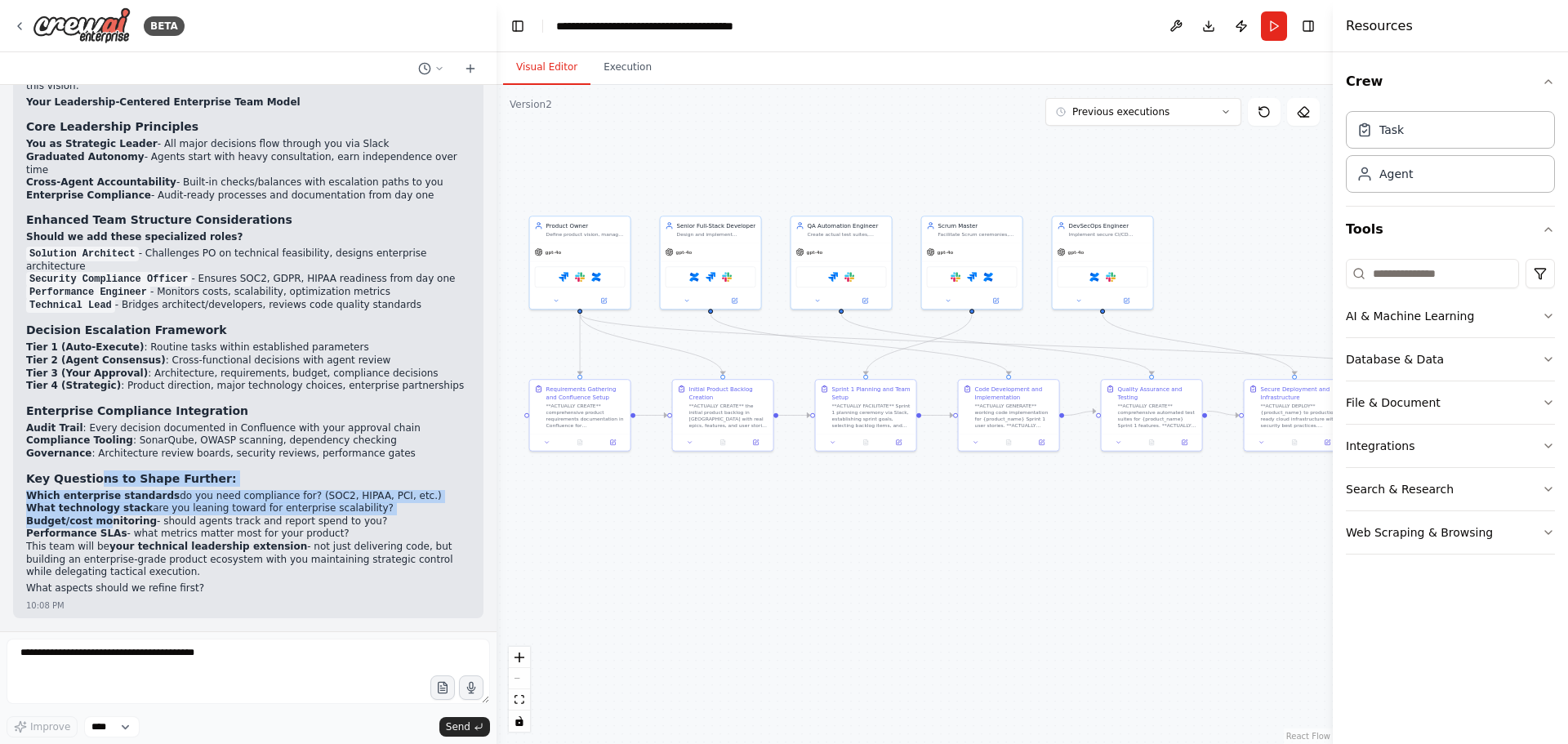
click at [97, 524] on strong "Budget/cost monitoring" at bounding box center [91, 521] width 131 height 12
click at [69, 477] on strong "Key Questions to Shape Further:" at bounding box center [131, 478] width 211 height 13
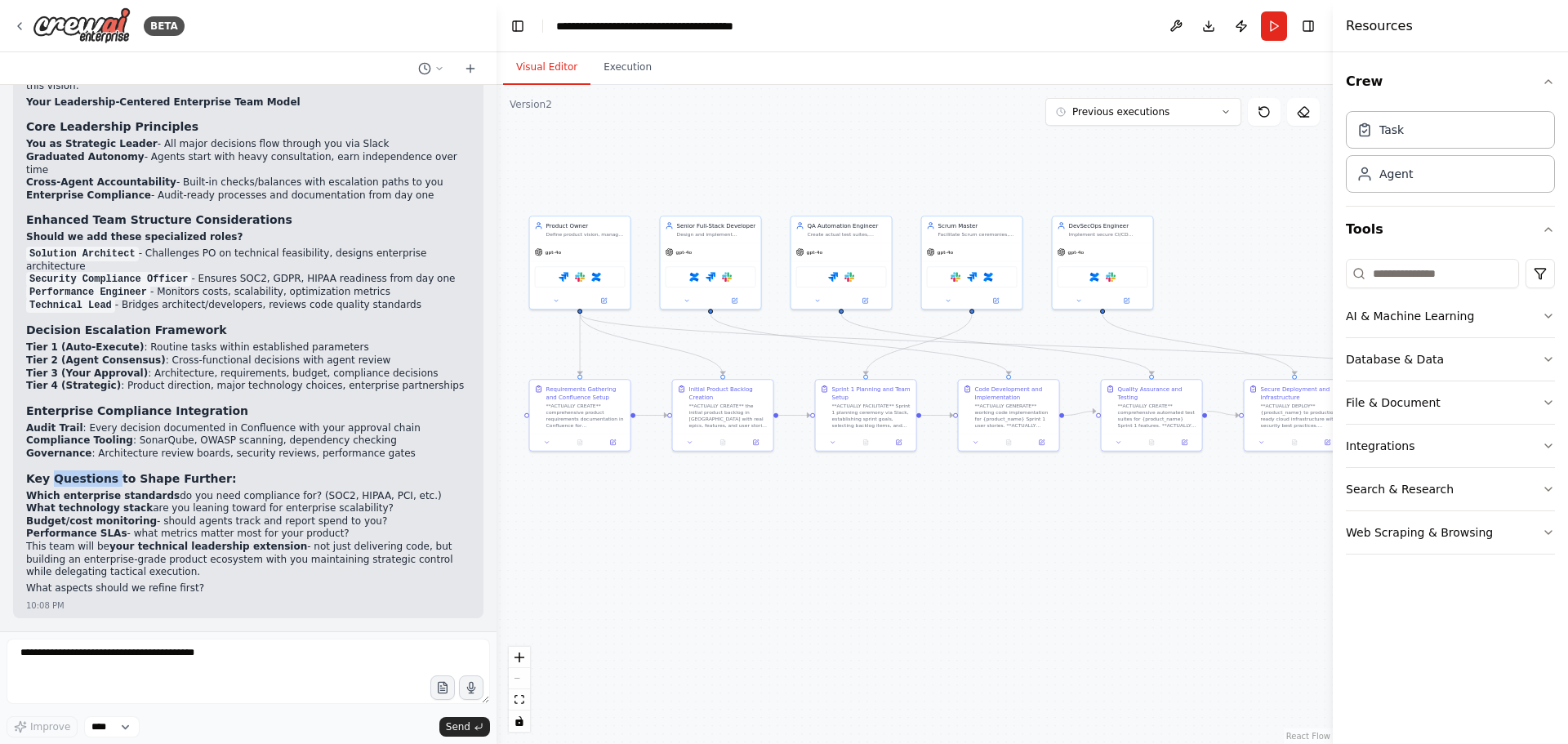
click at [69, 477] on strong "Key Questions to Shape Further:" at bounding box center [131, 478] width 211 height 13
click at [138, 477] on strong "Key Questions to Shape Further:" at bounding box center [131, 478] width 211 height 13
click at [110, 440] on strong "Compliance Tooling" at bounding box center [79, 440] width 107 height 12
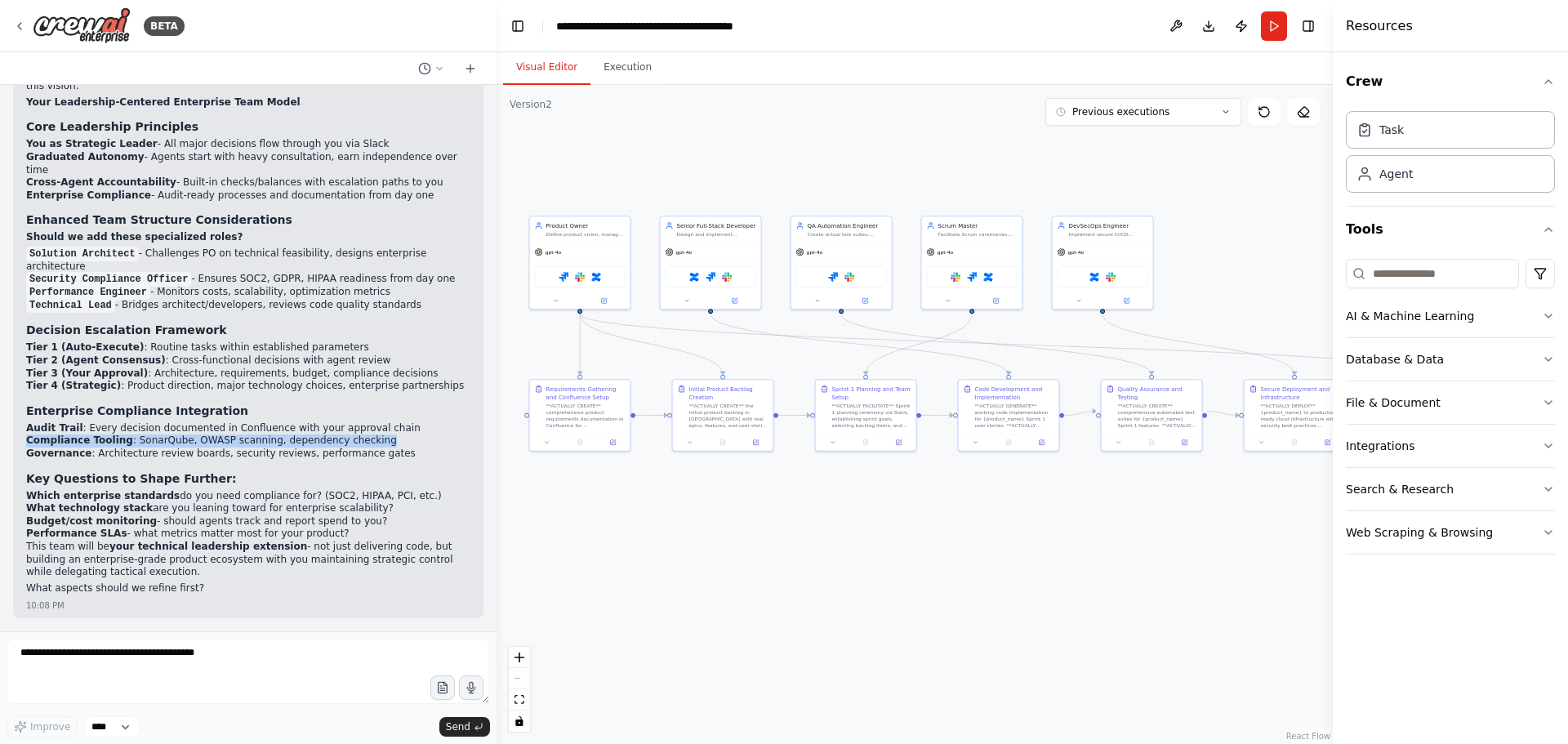
click at [110, 440] on strong "Compliance Tooling" at bounding box center [79, 440] width 107 height 12
click at [88, 434] on li "Audit Trail : Every decision documented in Confluence with your approval chain" at bounding box center [248, 429] width 444 height 13
click at [66, 495] on strong "Which enterprise standards" at bounding box center [103, 496] width 153 height 12
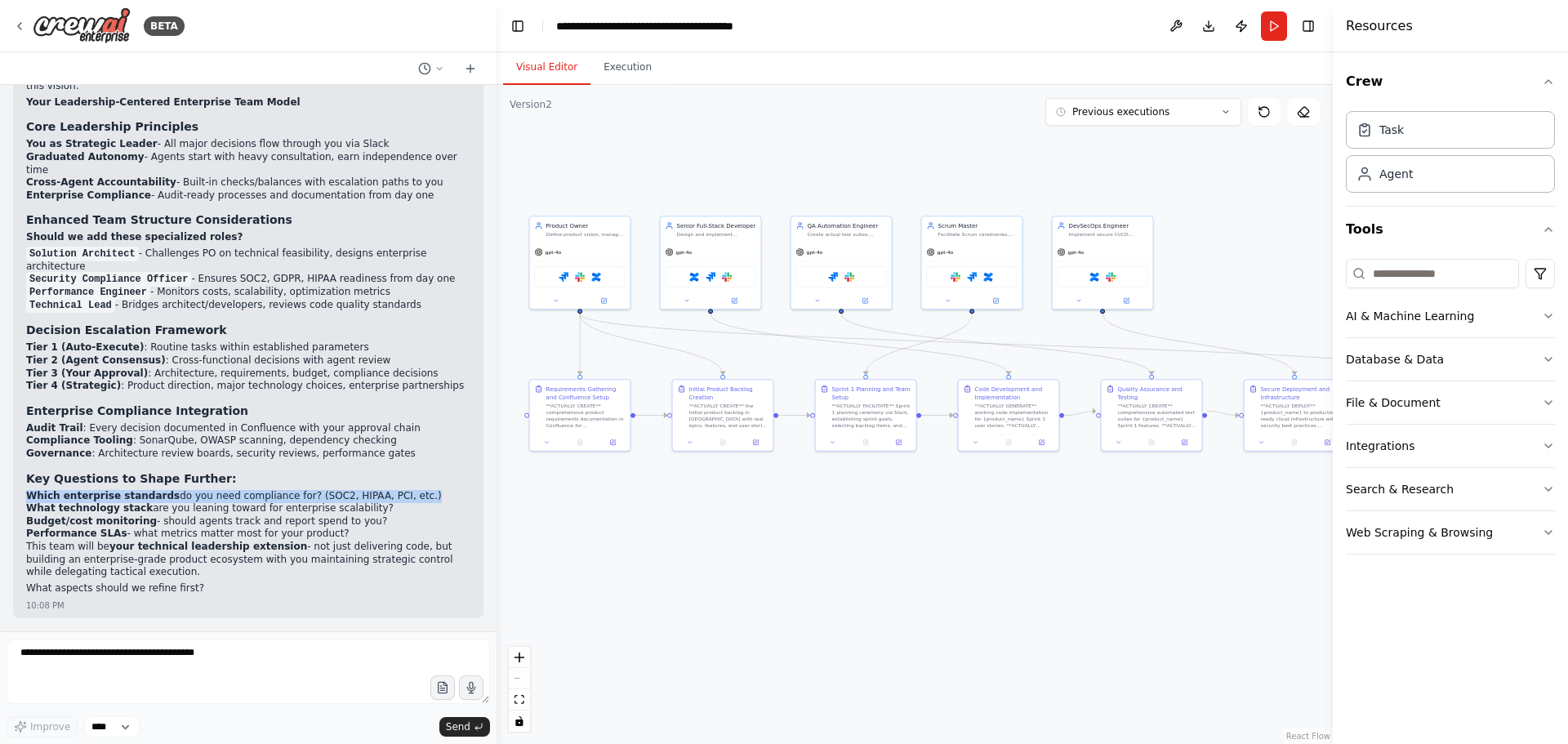
click at [195, 500] on li "Which enterprise standards do you need compliance for? (SOC2, HIPAA, PCI, etc.)" at bounding box center [248, 497] width 444 height 13
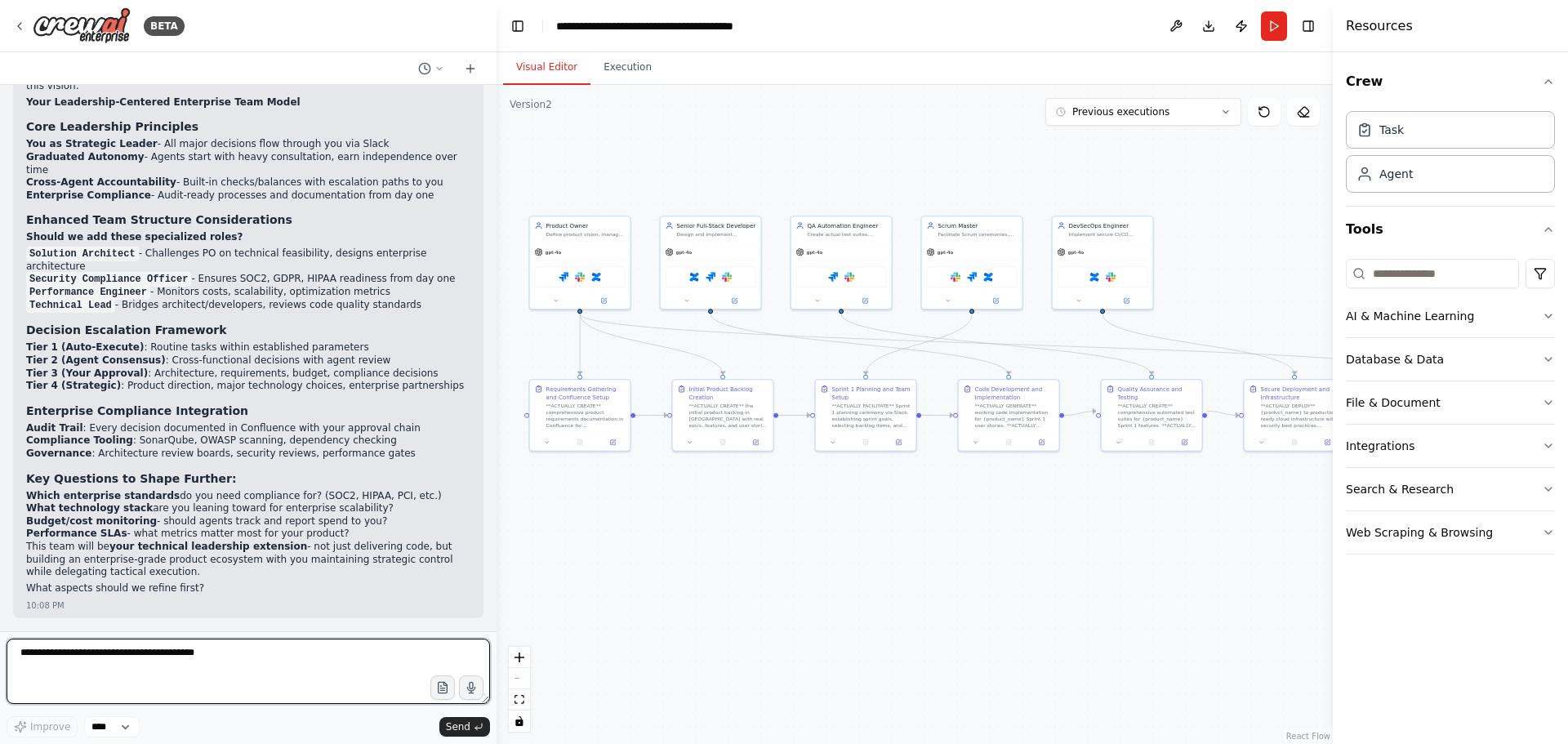
click at [188, 651] on textarea at bounding box center [248, 672] width 484 height 66
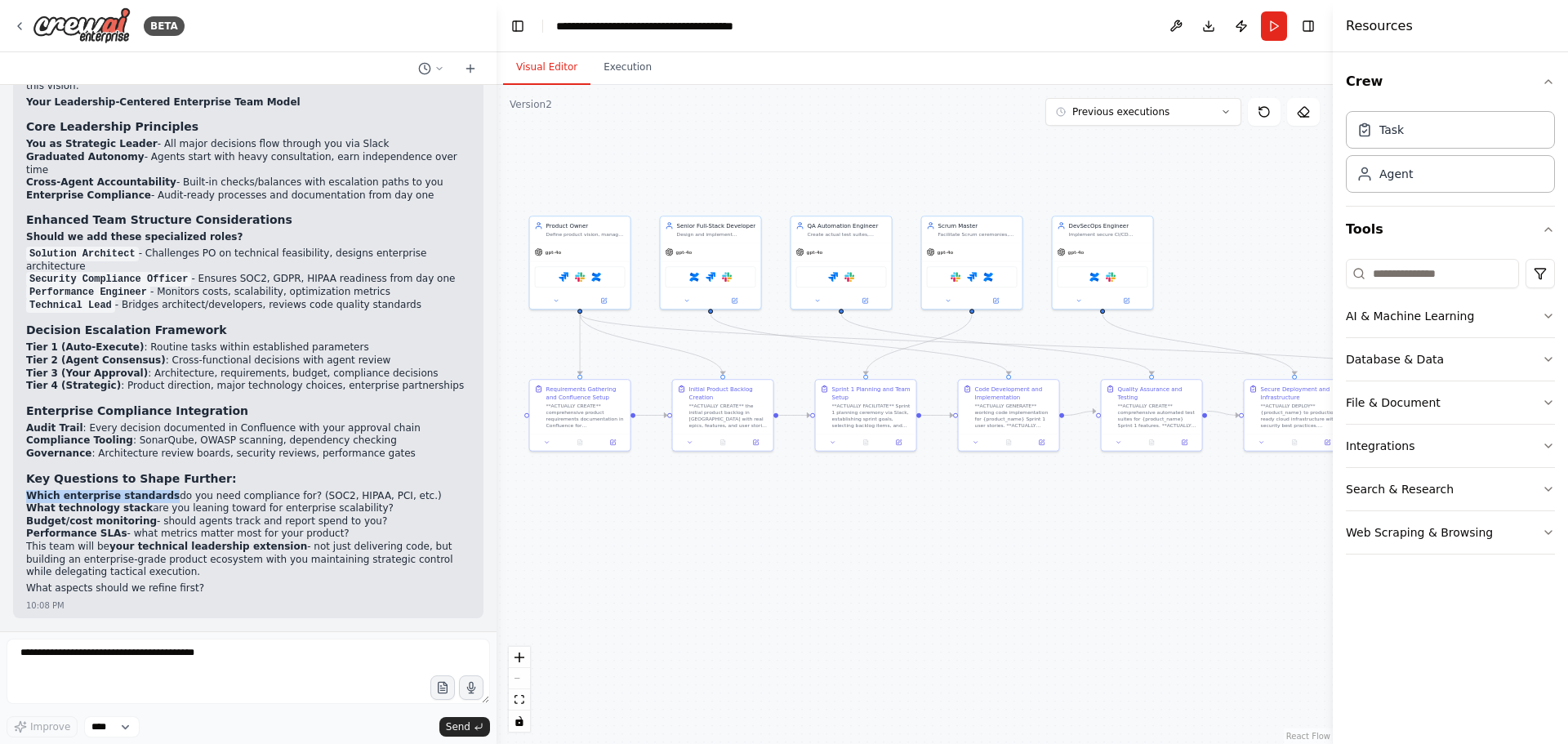
drag, startPoint x: 27, startPoint y: 497, endPoint x: 152, endPoint y: 495, distance: 125.0
click at [152, 495] on strong "Which enterprise standards" at bounding box center [103, 496] width 153 height 12
copy strong "Which enterprise standards"
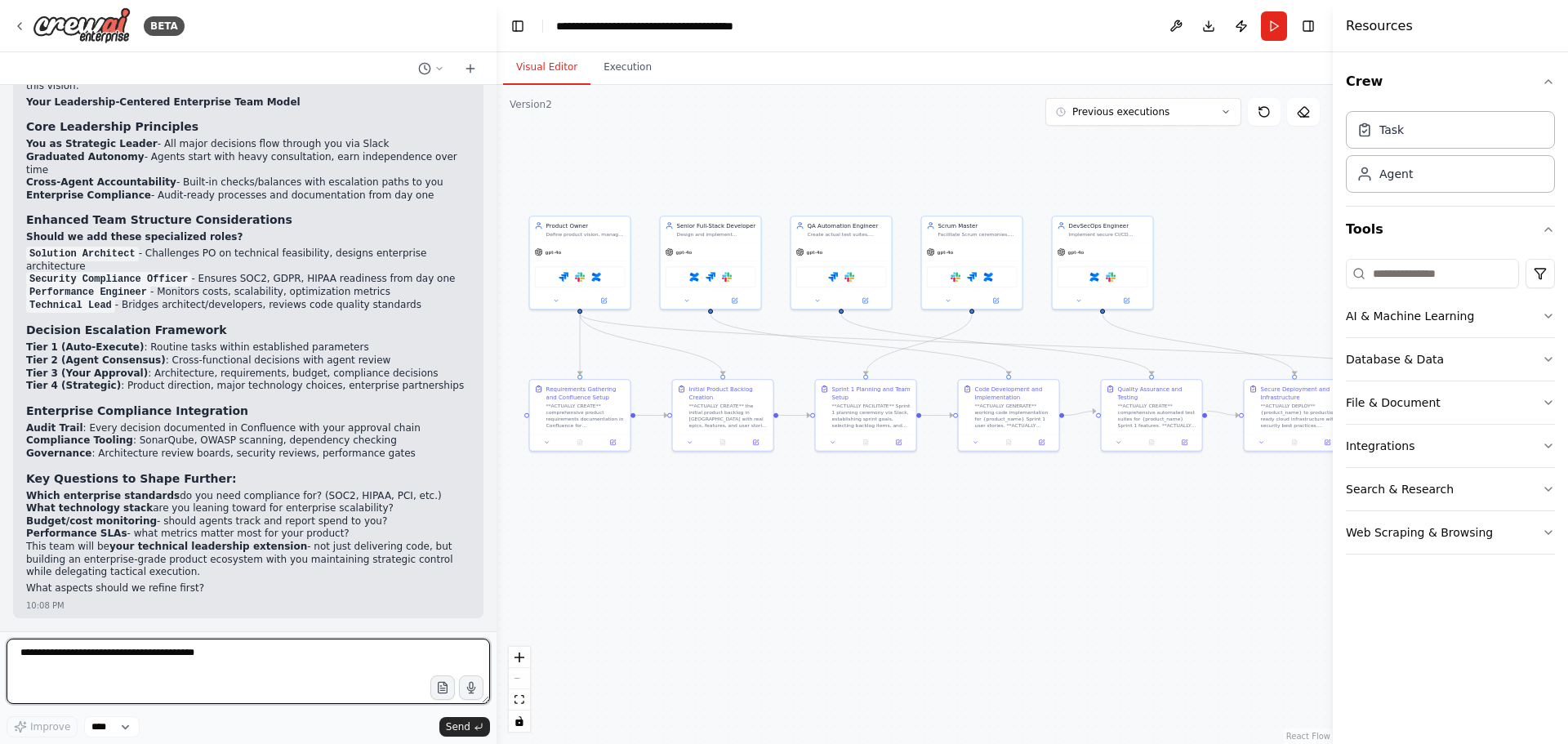
click at [172, 664] on textarea at bounding box center [248, 672] width 484 height 66
paste textarea "**********"
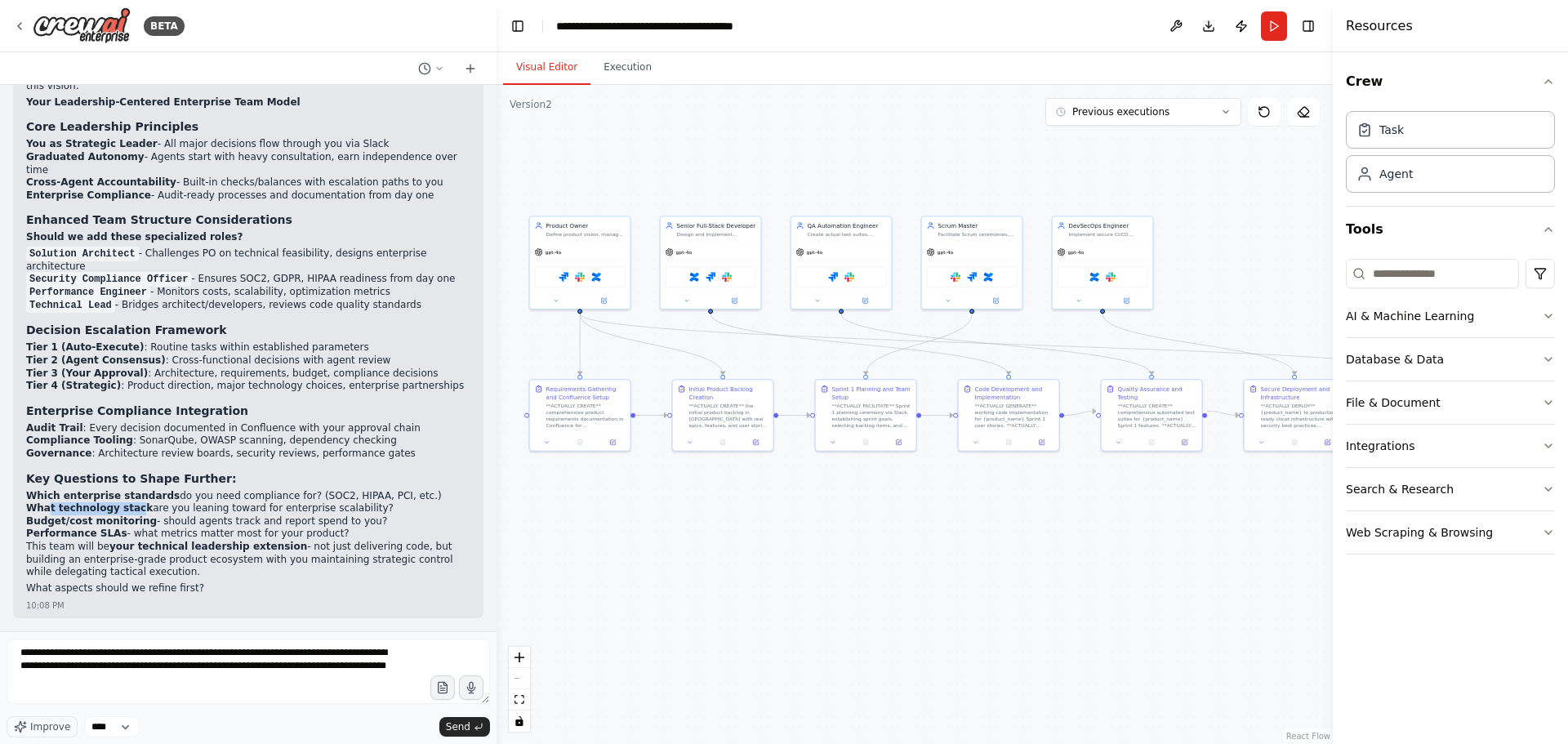
drag, startPoint x: 128, startPoint y: 510, endPoint x: 48, endPoint y: 515, distance: 80.2
click at [48, 514] on strong "What technology stack" at bounding box center [89, 508] width 127 height 12
click at [31, 513] on strong "What technology stack" at bounding box center [89, 508] width 127 height 12
drag, startPoint x: 130, startPoint y: 512, endPoint x: 29, endPoint y: 515, distance: 101.0
click at [29, 514] on strong "What technology stack" at bounding box center [89, 508] width 127 height 12
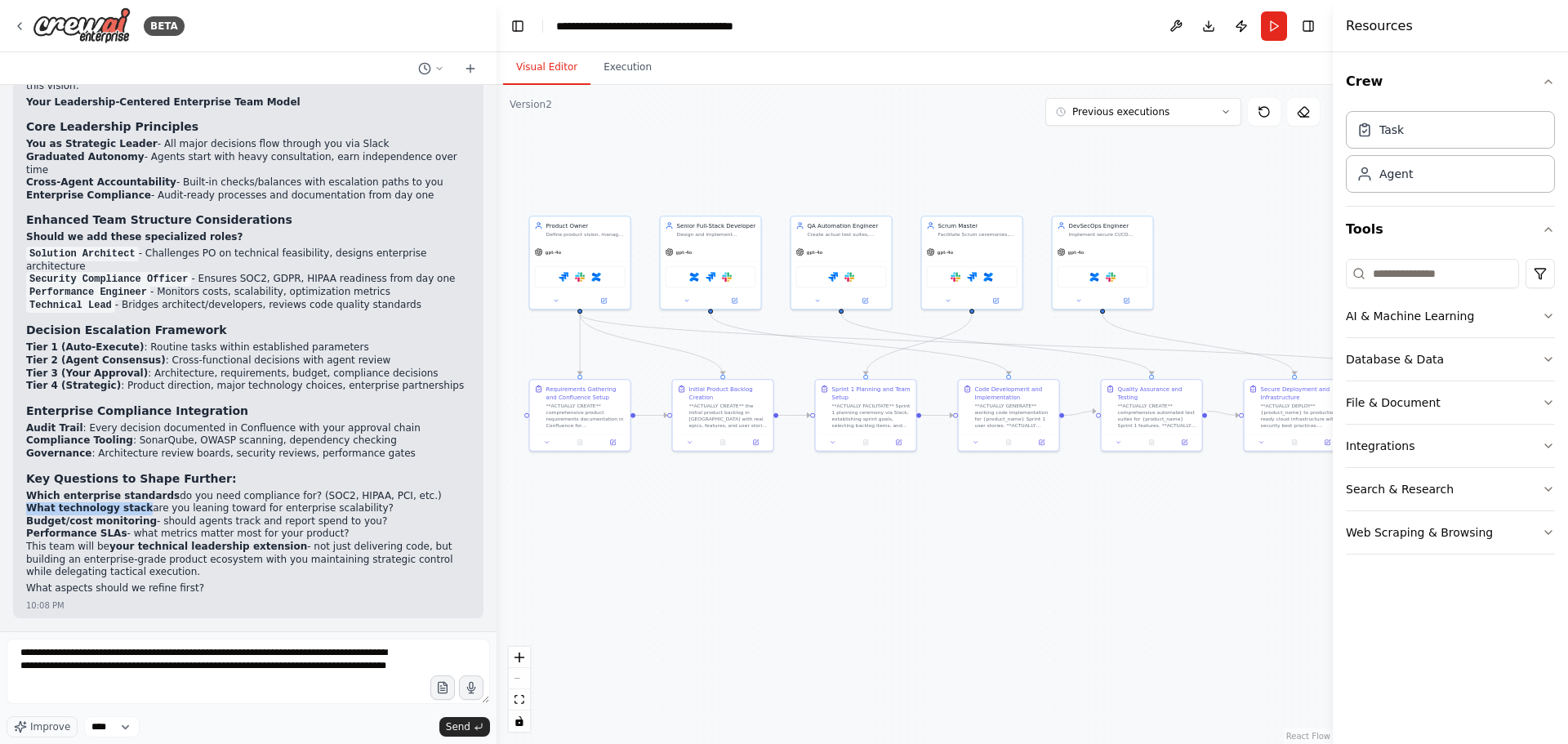
copy strong "What technology stack"
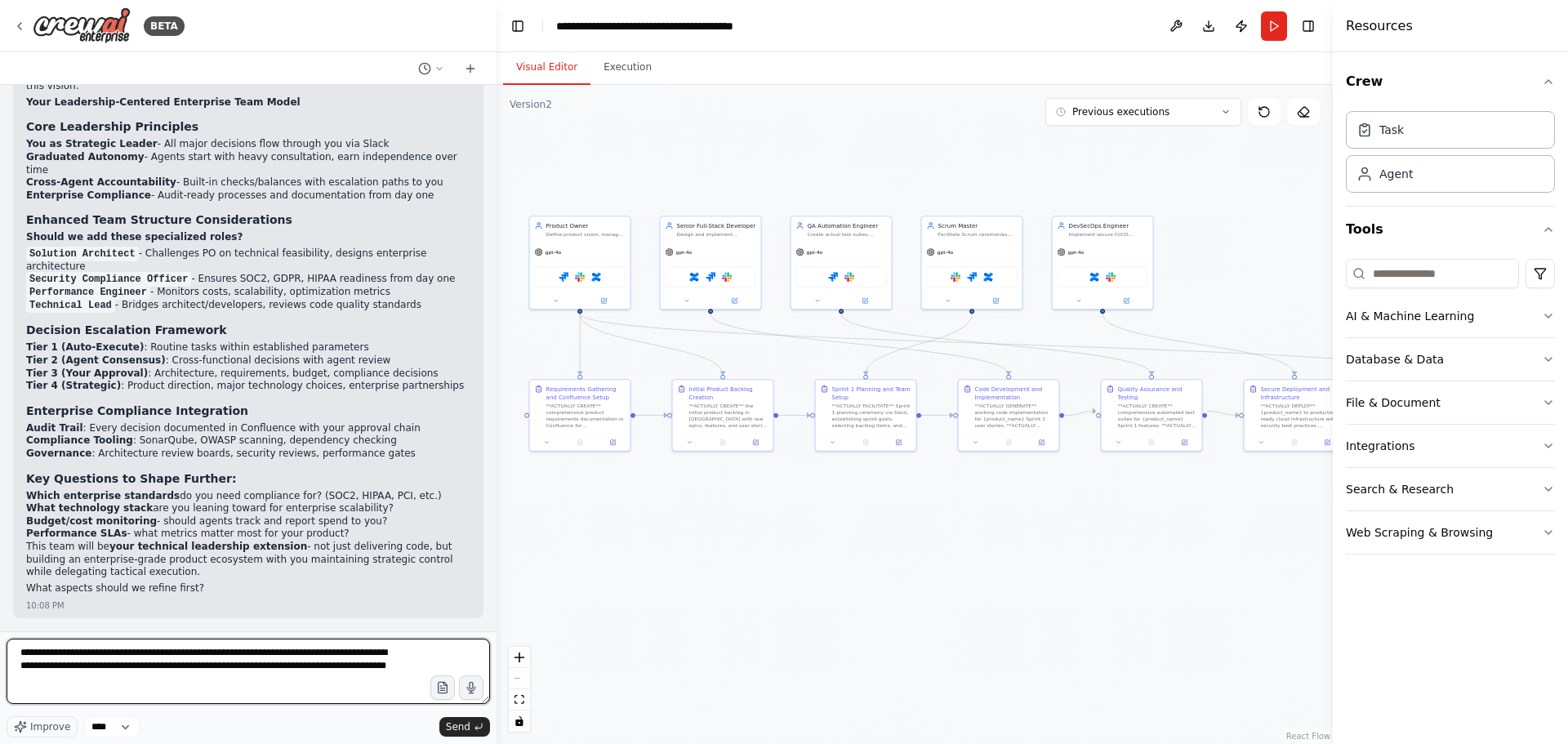
click at [128, 686] on textarea "**********" at bounding box center [248, 672] width 484 height 66
paste textarea "**********"
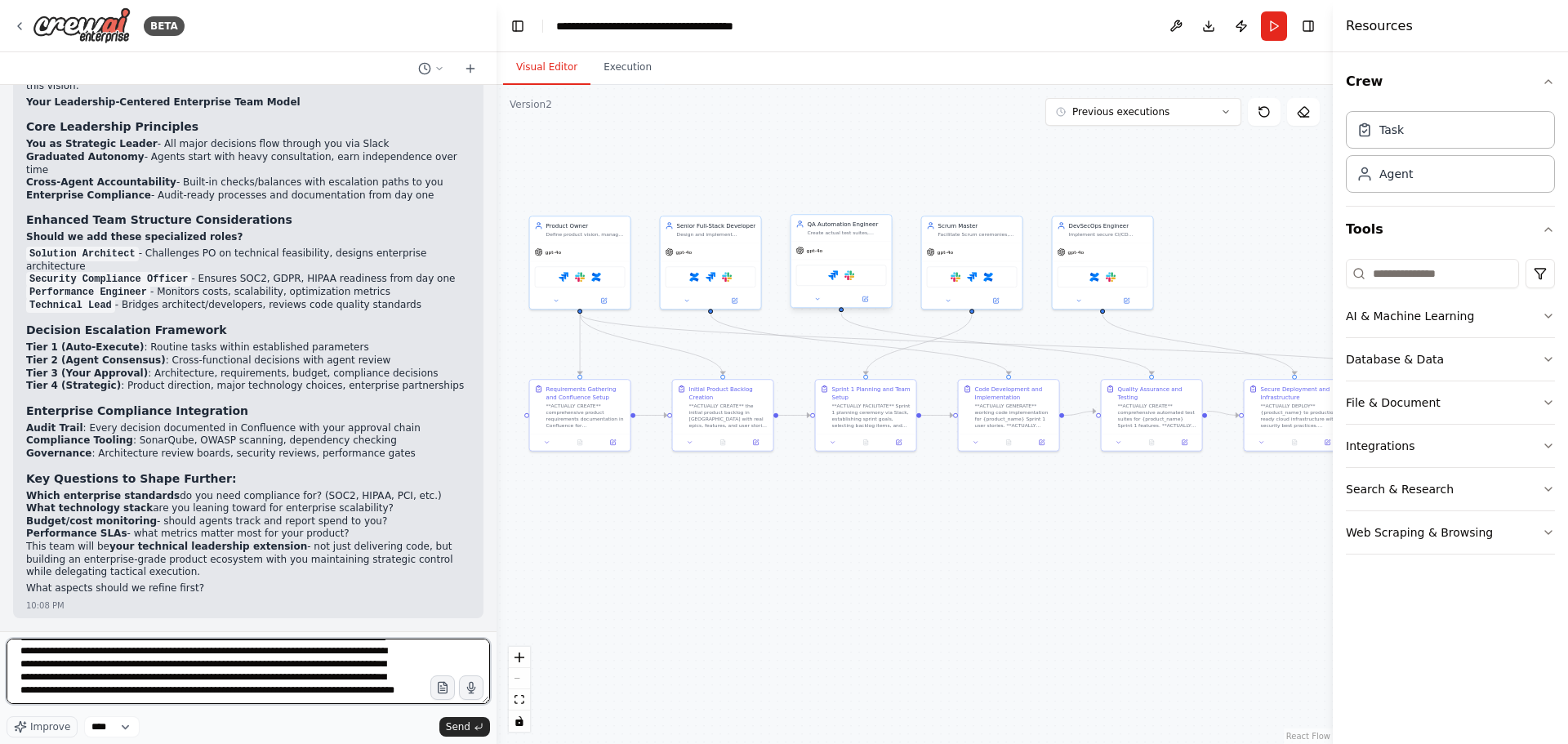
scroll to position [60, 0]
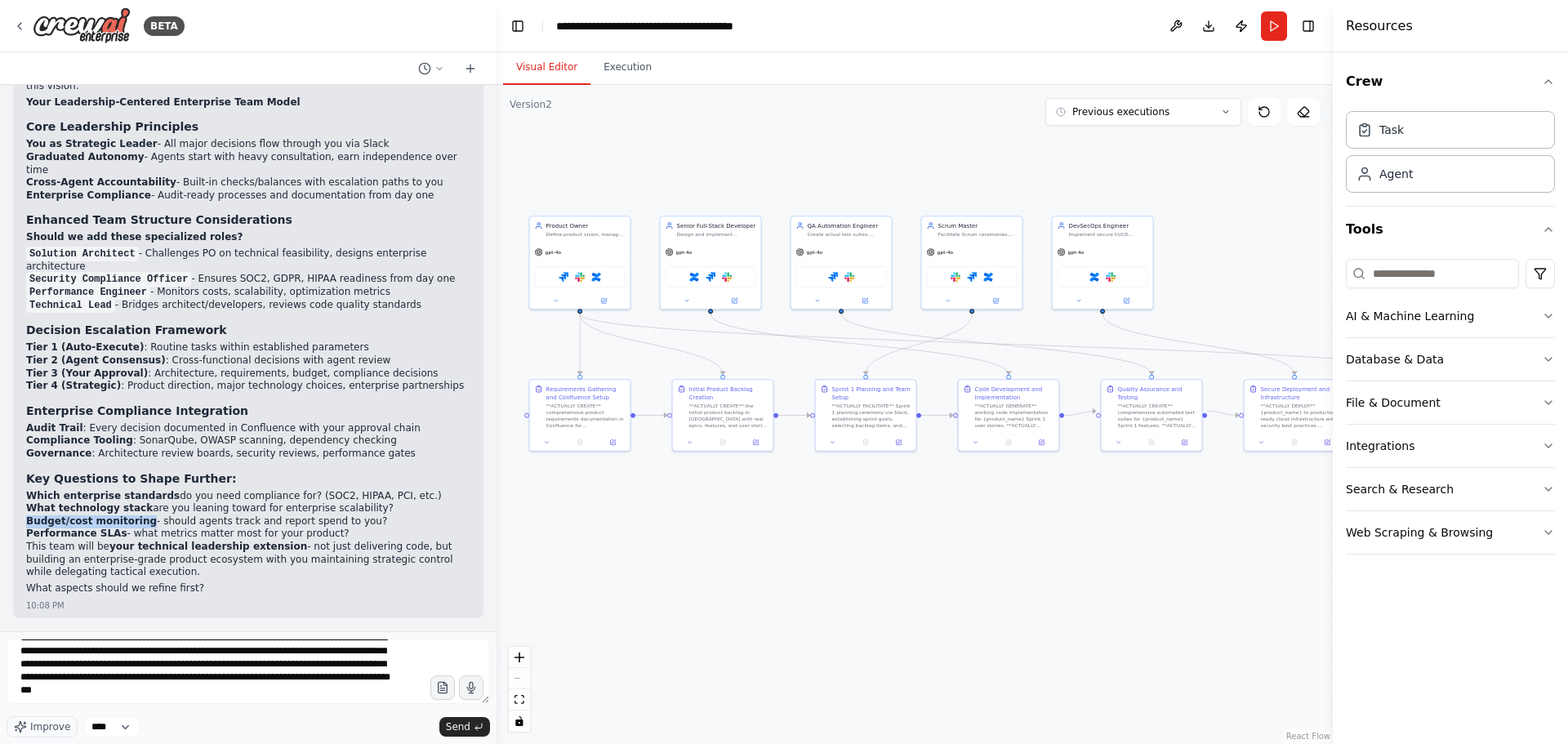
drag, startPoint x: 28, startPoint y: 523, endPoint x: 137, endPoint y: 520, distance: 109.0
click at [137, 520] on strong "Budget/cost monitoring" at bounding box center [91, 521] width 131 height 12
copy strong "Budget/cost monitoring"
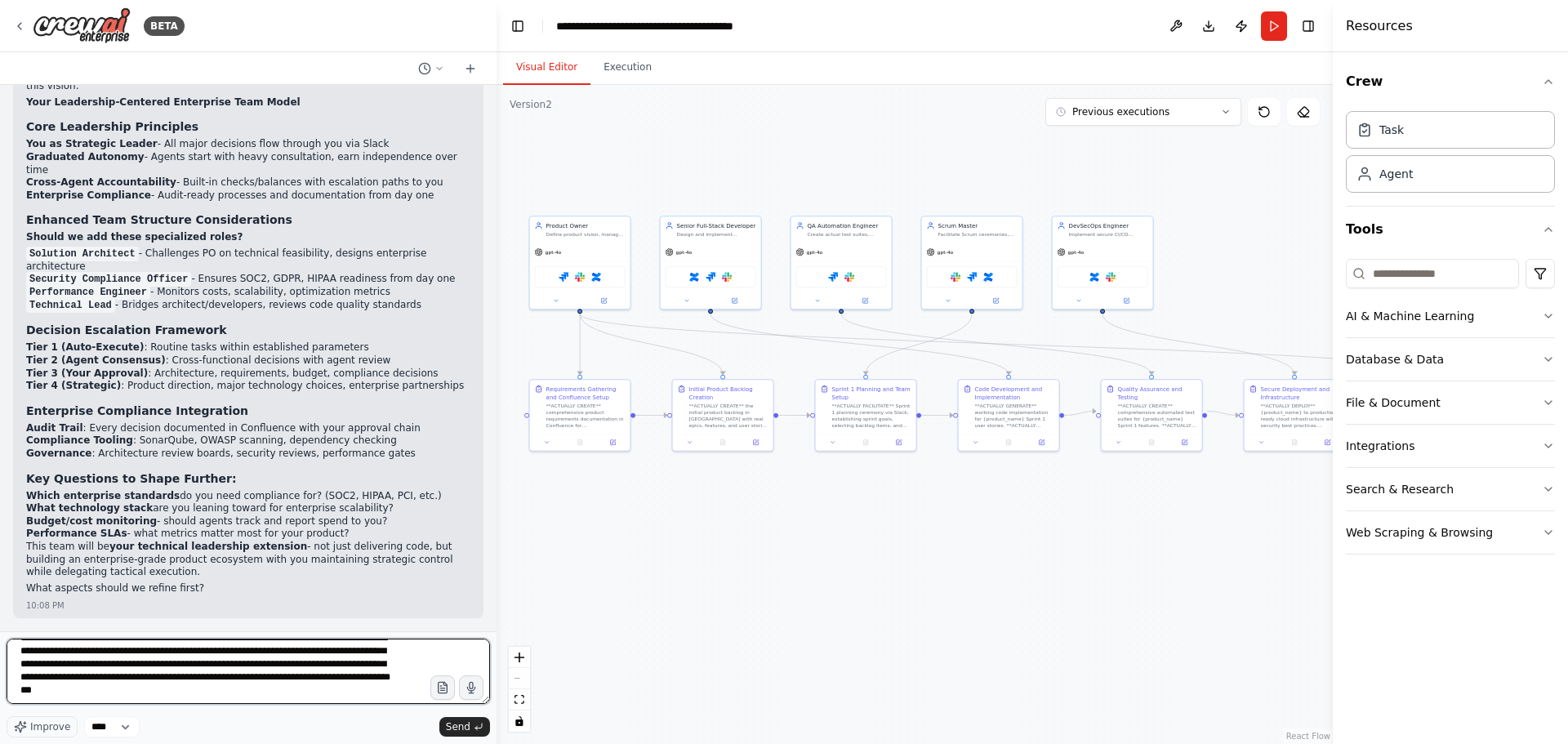
click at [108, 701] on textarea "**********" at bounding box center [248, 672] width 484 height 66
paste textarea "**********"
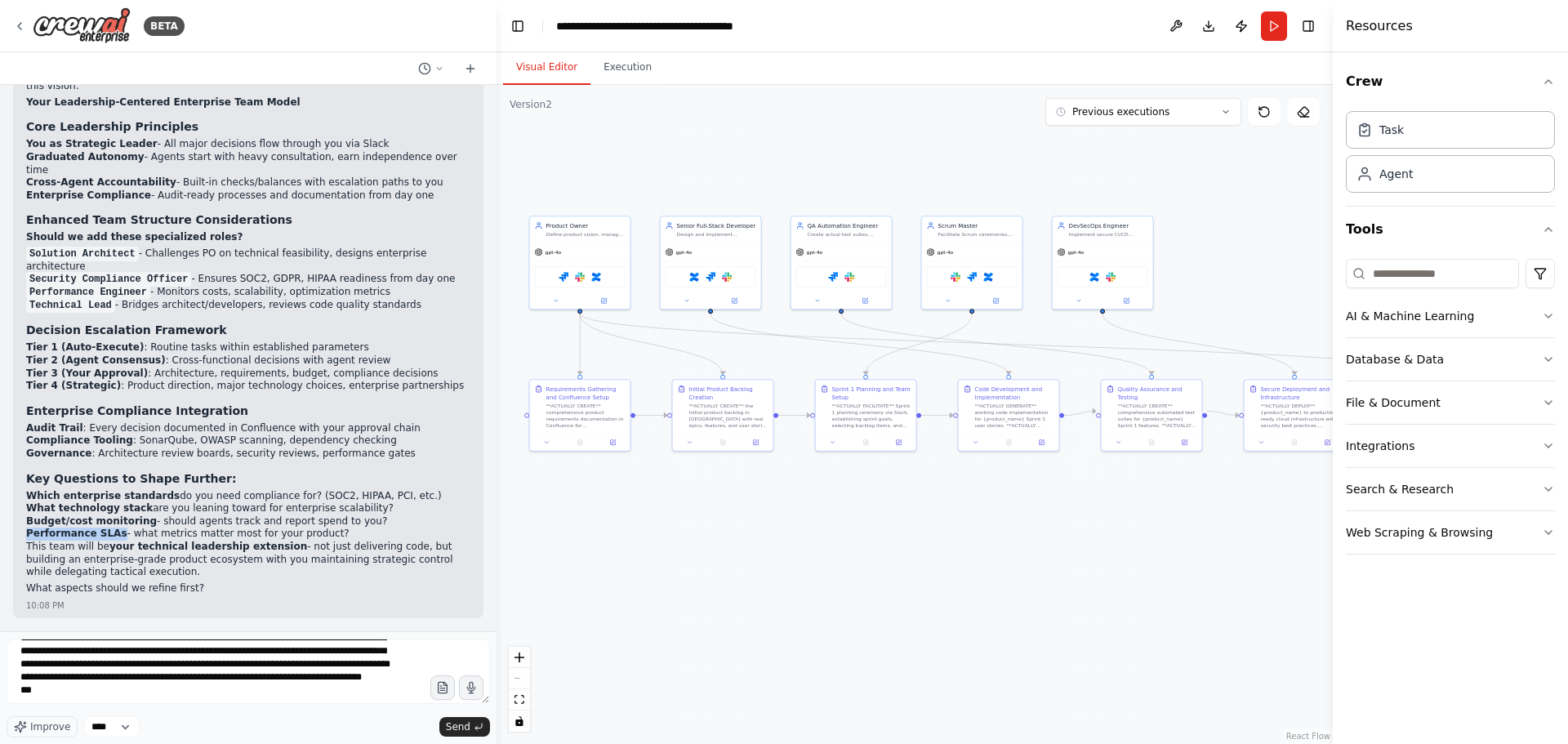
drag, startPoint x: 26, startPoint y: 534, endPoint x: 110, endPoint y: 536, distance: 84.0
click at [110, 536] on div "▶ Thought process Excellent direction! You're describing an enterprise-grade de…" at bounding box center [247, 311] width 470 height 613
copy strong "Performance SLAs"
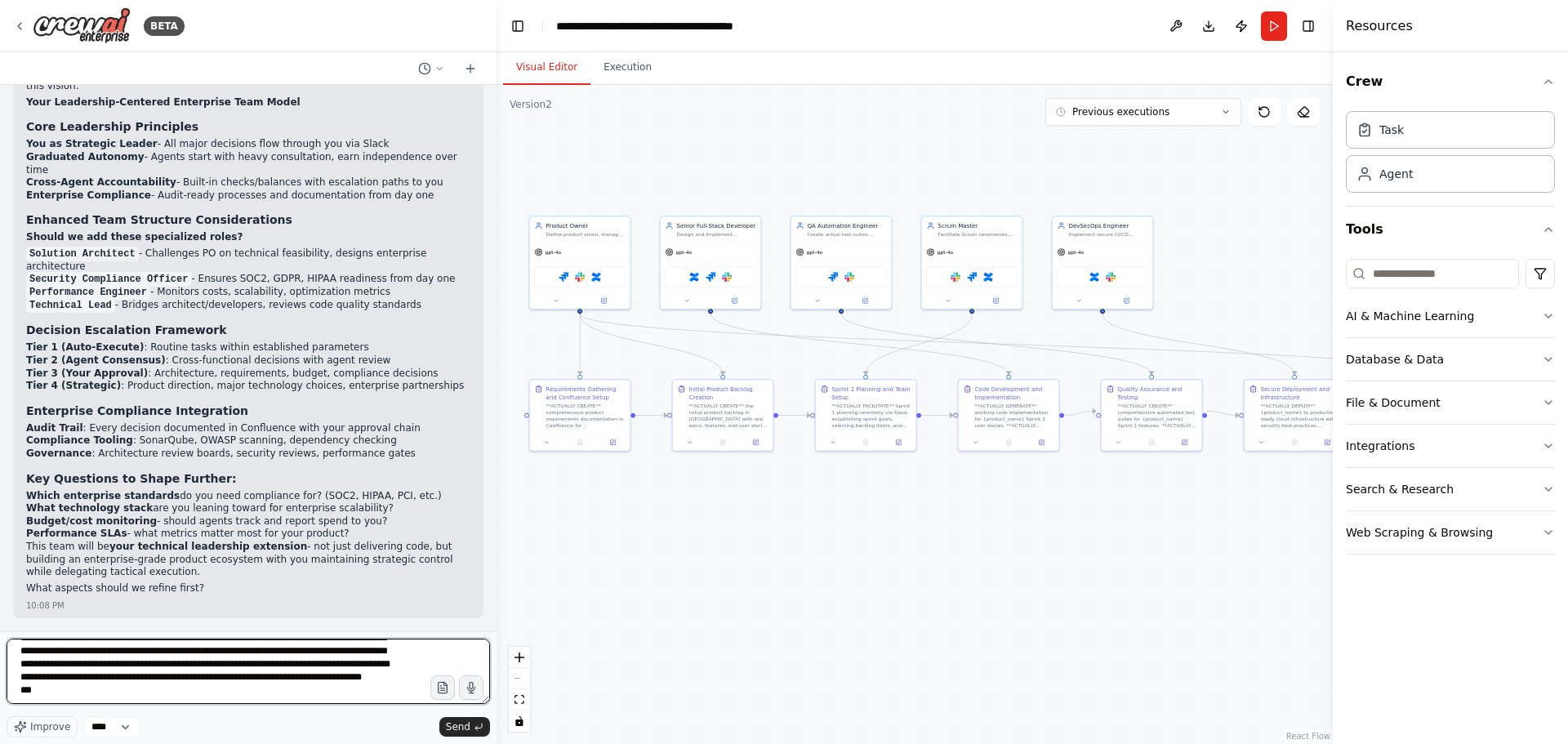
click at [110, 695] on textarea "**********" at bounding box center [248, 672] width 484 height 66
paste textarea "**********"
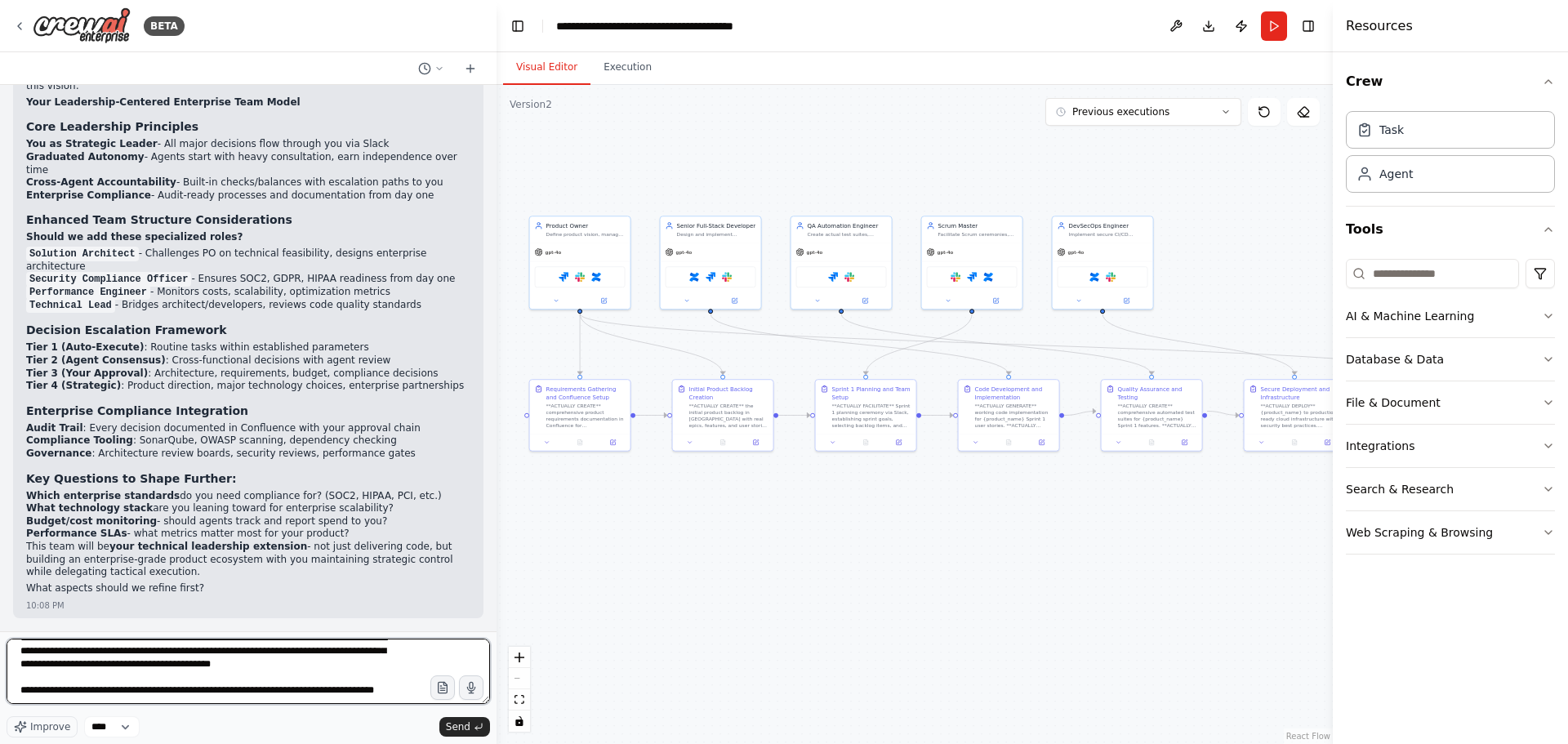
scroll to position [191, 0]
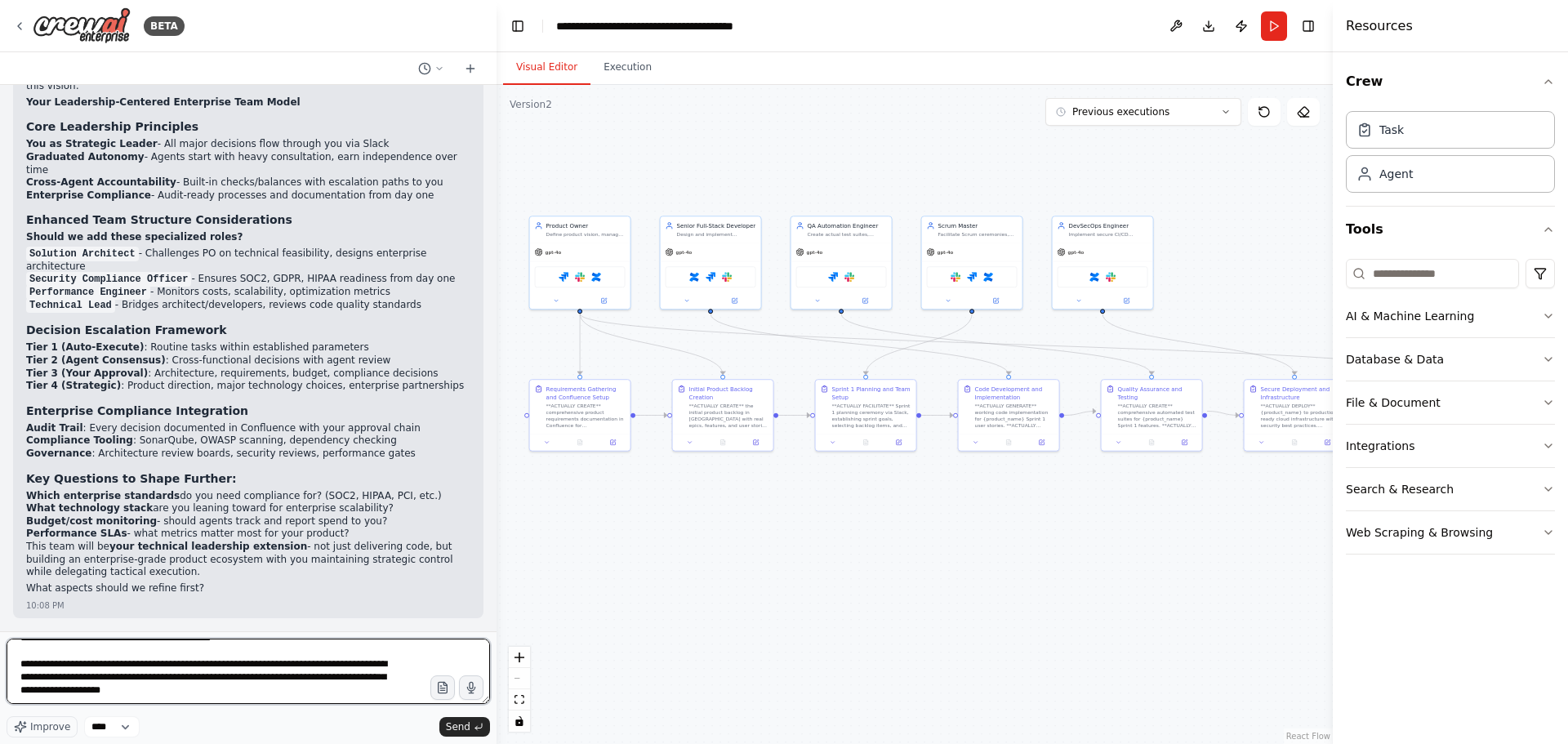
type textarea "**********"
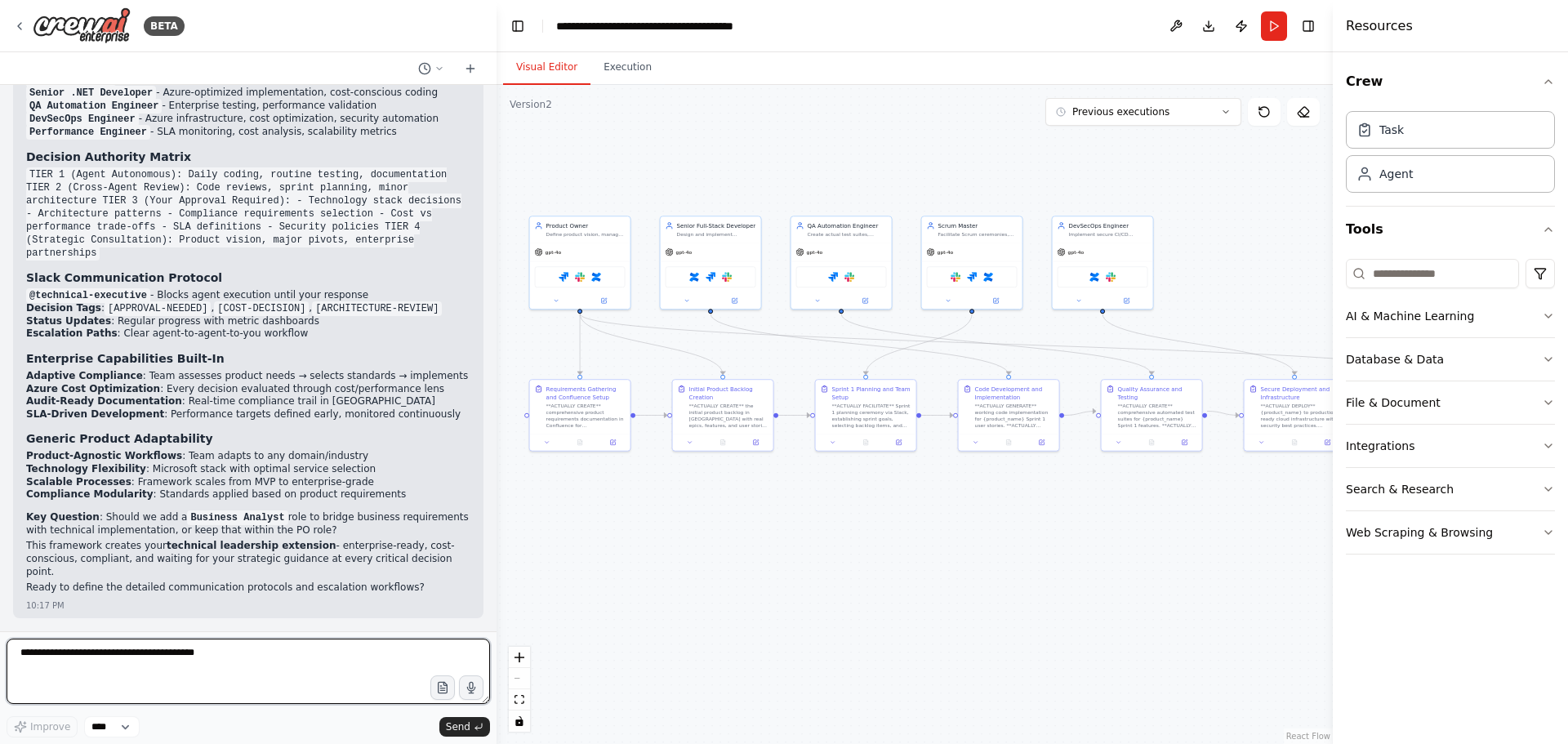
scroll to position [60841, 0]
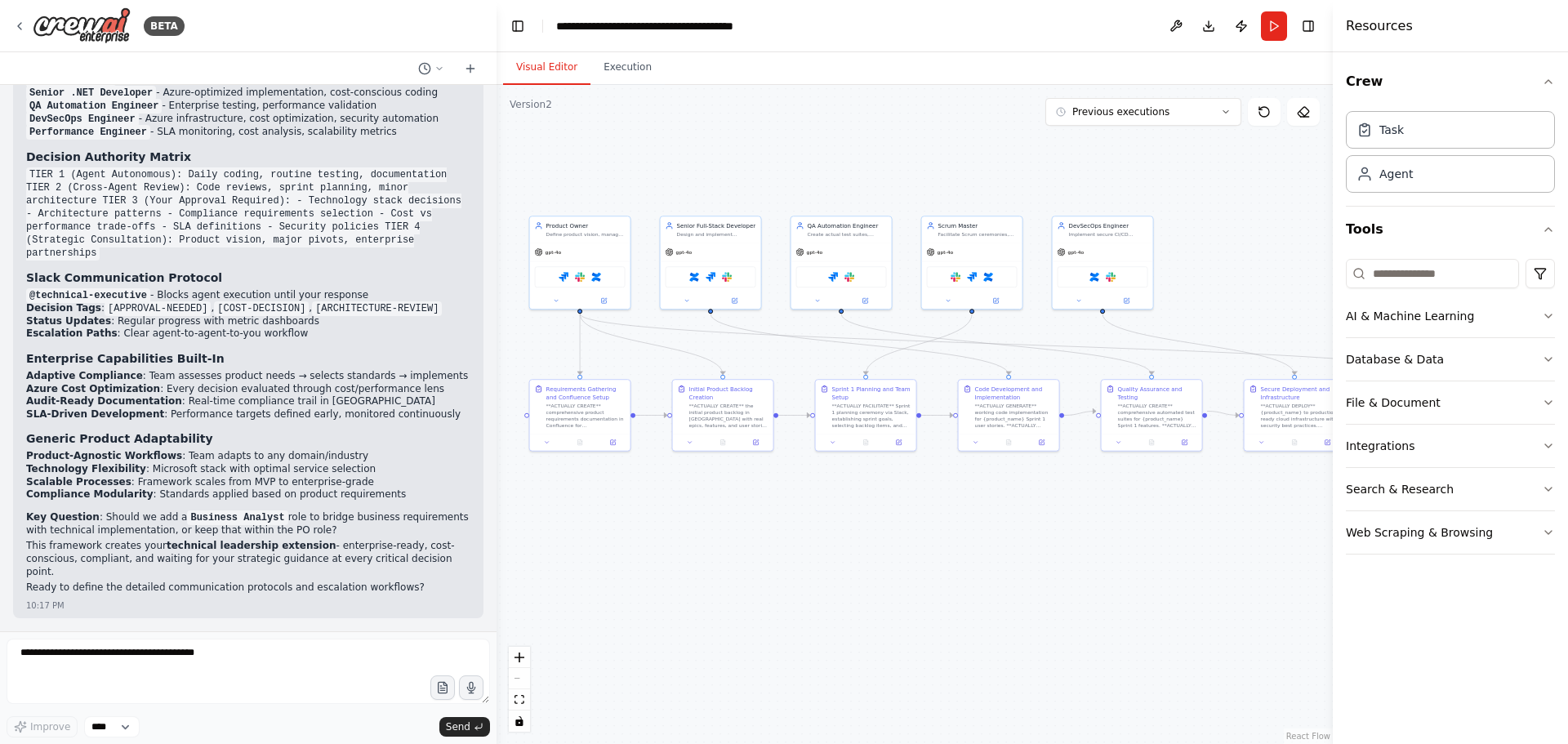
scroll to position [60922, 0]
drag, startPoint x: 144, startPoint y: 262, endPoint x: 153, endPoint y: 293, distance: 32.3
click at [153, 35] on ul "Product Owner - Requirements, SLAs identification, stakeholder management (repo…" at bounding box center [248, 2] width 444 height 65
click at [156, 23] on code "Security Compliance Officer" at bounding box center [109, 16] width 165 height 15
click at [161, 23] on code "Security Compliance Officer" at bounding box center [109, 16] width 165 height 15
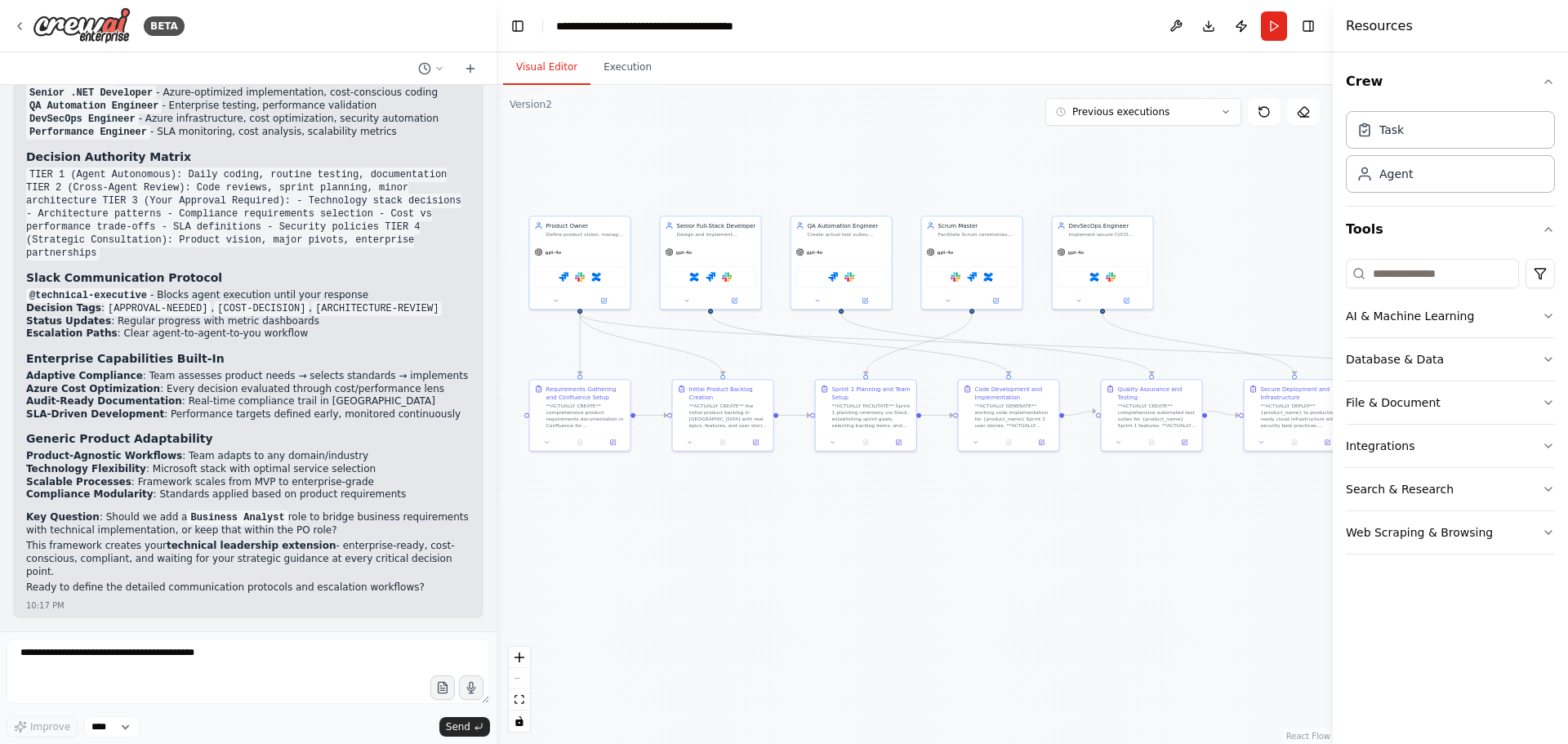
click at [161, 23] on code "Security Compliance Officer" at bounding box center [109, 16] width 165 height 15
click at [205, 35] on li "Security Compliance Officer - Standards assessment, audit readiness (reports to…" at bounding box center [248, 22] width 444 height 26
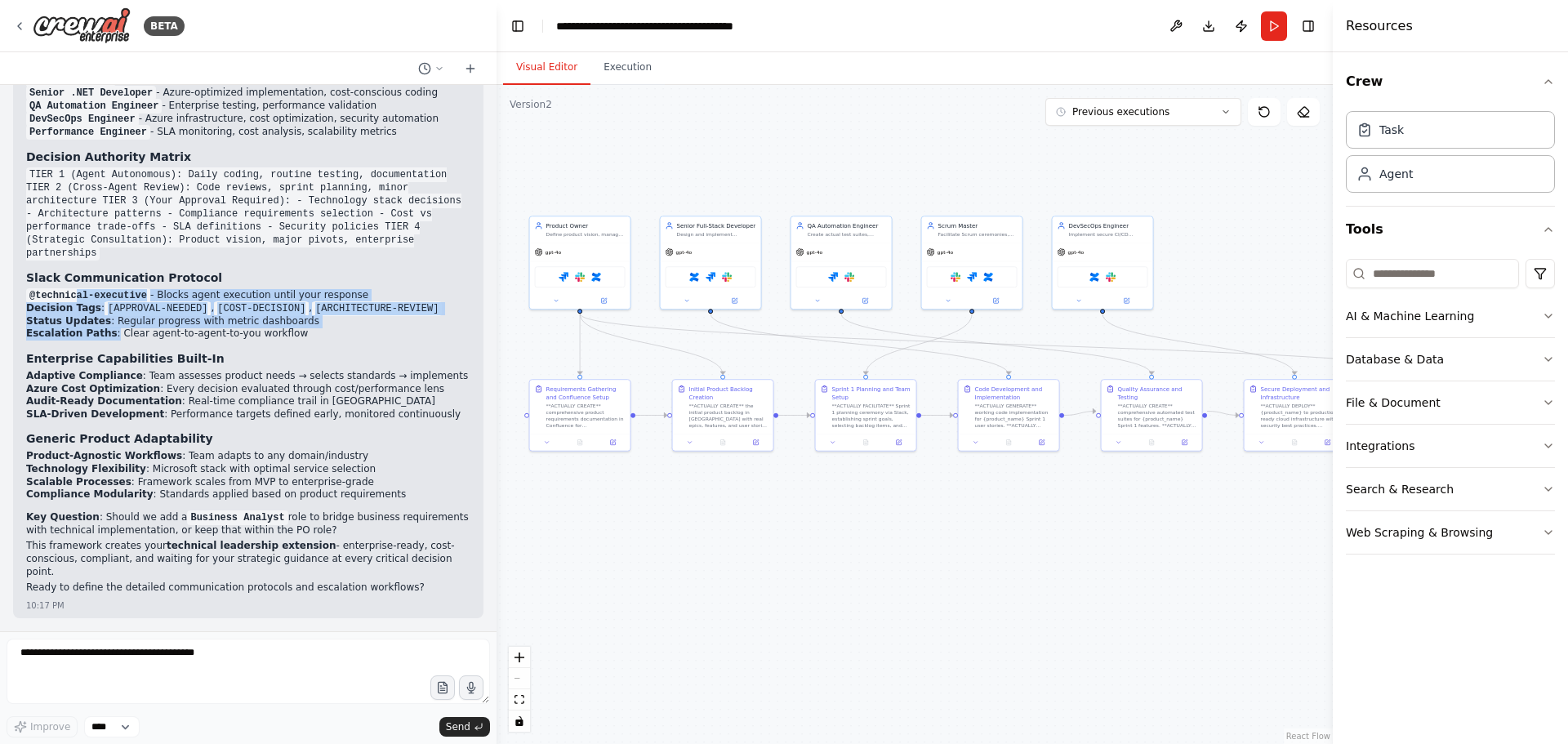
drag, startPoint x: 72, startPoint y: 310, endPoint x: 101, endPoint y: 346, distance: 46.2
click at [101, 341] on ul "@technical-executive - Blocks agent execution until your response Decision Tags…" at bounding box center [248, 315] width 444 height 51
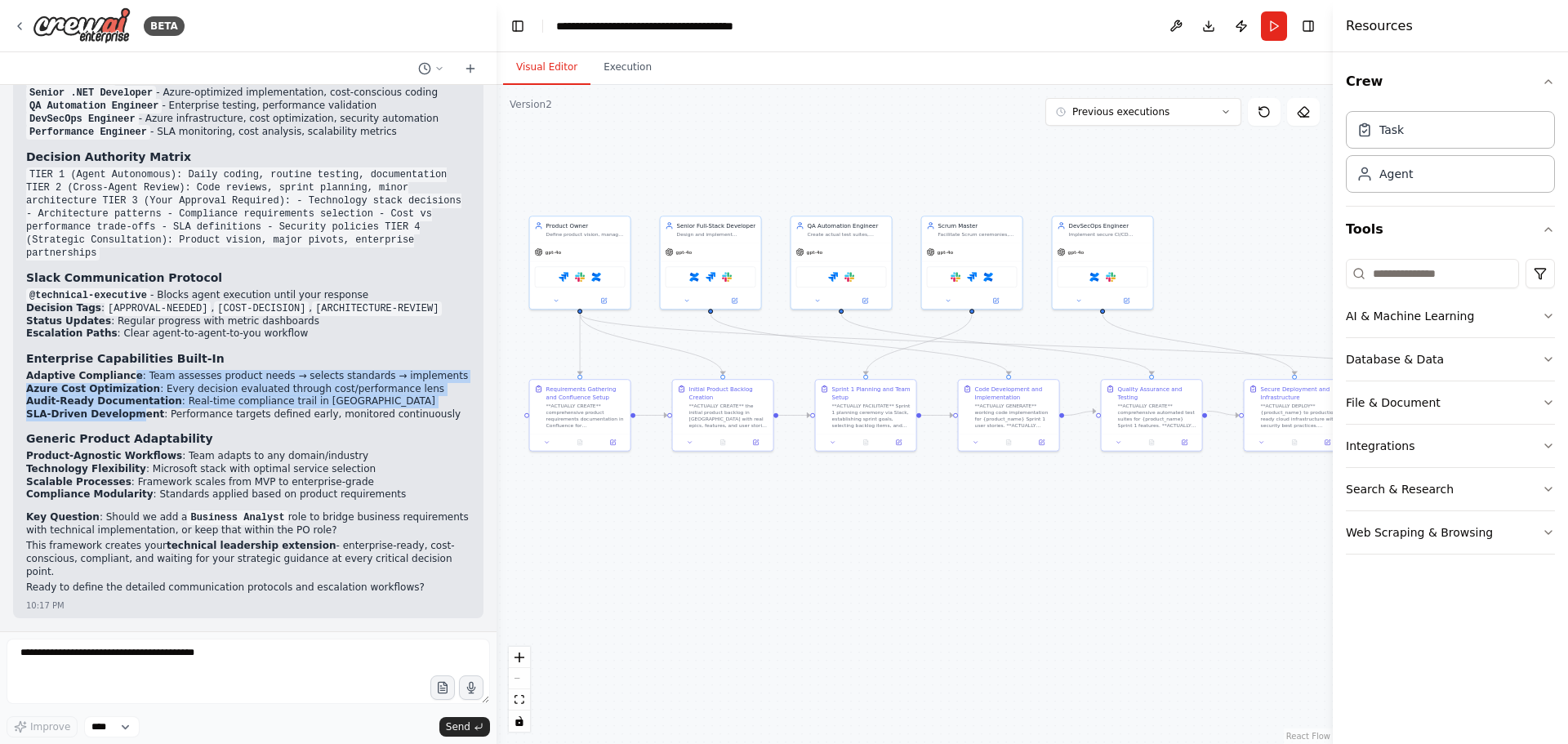
drag, startPoint x: 117, startPoint y: 381, endPoint x: 126, endPoint y: 429, distance: 48.8
click at [126, 429] on div "Perfect! You're designing a Strategic Enterprise Development Organization - a g…" at bounding box center [248, 208] width 444 height 780
click at [152, 396] on li "Azure Cost Optimization : Every decision evaluated through cost/performance lens" at bounding box center [248, 390] width 444 height 13
drag, startPoint x: 114, startPoint y: 392, endPoint x: 123, endPoint y: 426, distance: 35.2
click at [123, 421] on ul "Adaptive Compliance : Team assesses product needs → selects standards → impleme…" at bounding box center [248, 394] width 444 height 50
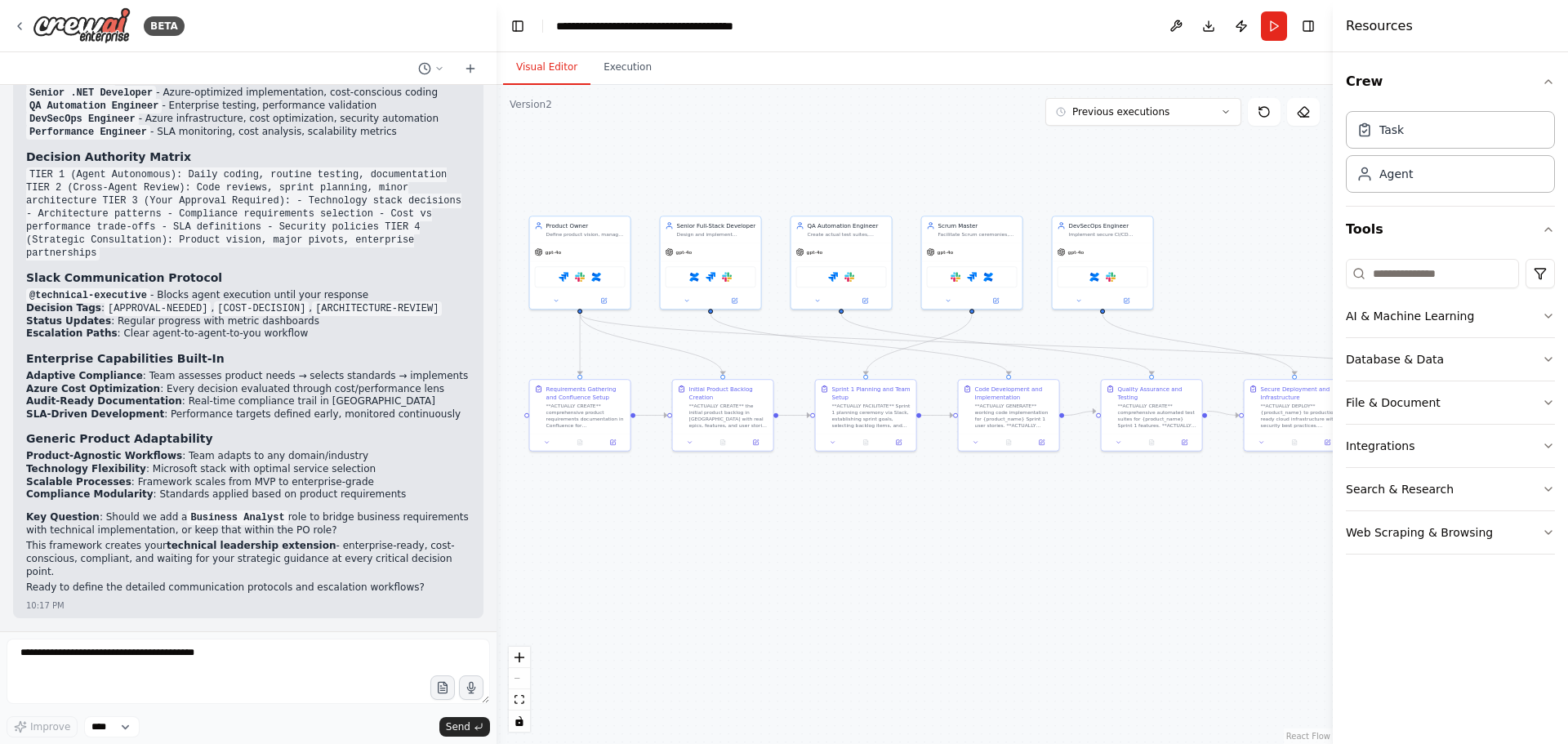
click at [174, 422] on li "SLA-Driven Development : Performance targets defined early, monitored continuou…" at bounding box center [248, 414] width 444 height 13
click at [79, 303] on code "@technical-executive" at bounding box center [89, 296] width 124 height 15
click at [120, 303] on code "@technical-executive" at bounding box center [89, 296] width 124 height 15
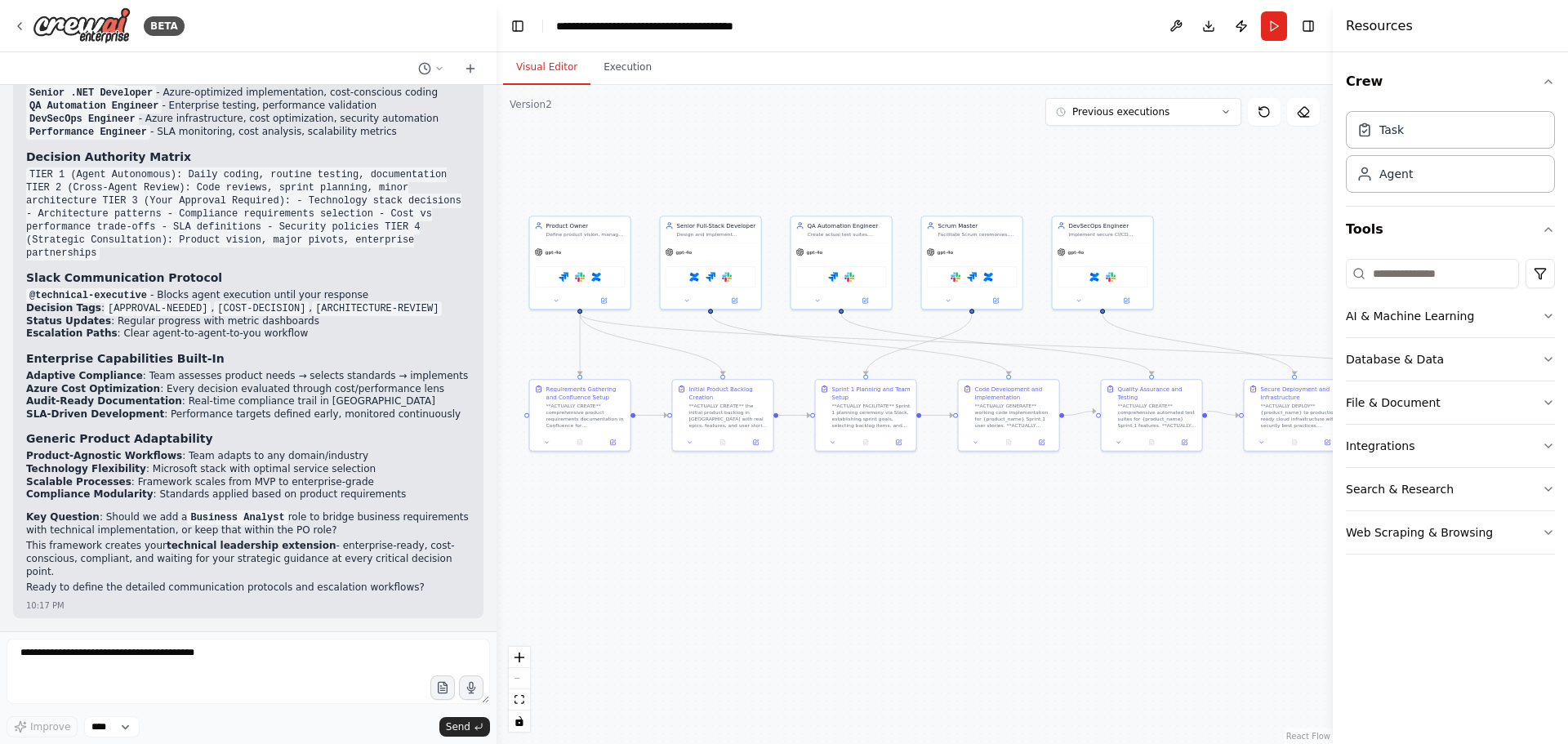
click at [153, 302] on li "@technical-executive - Blocks agent execution until your response" at bounding box center [248, 296] width 444 height 13
click at [265, 302] on li "@technical-executive - Blocks agent execution until your response" at bounding box center [248, 296] width 444 height 13
click at [126, 283] on strong "Slack Communication Protocol" at bounding box center [124, 278] width 196 height 13
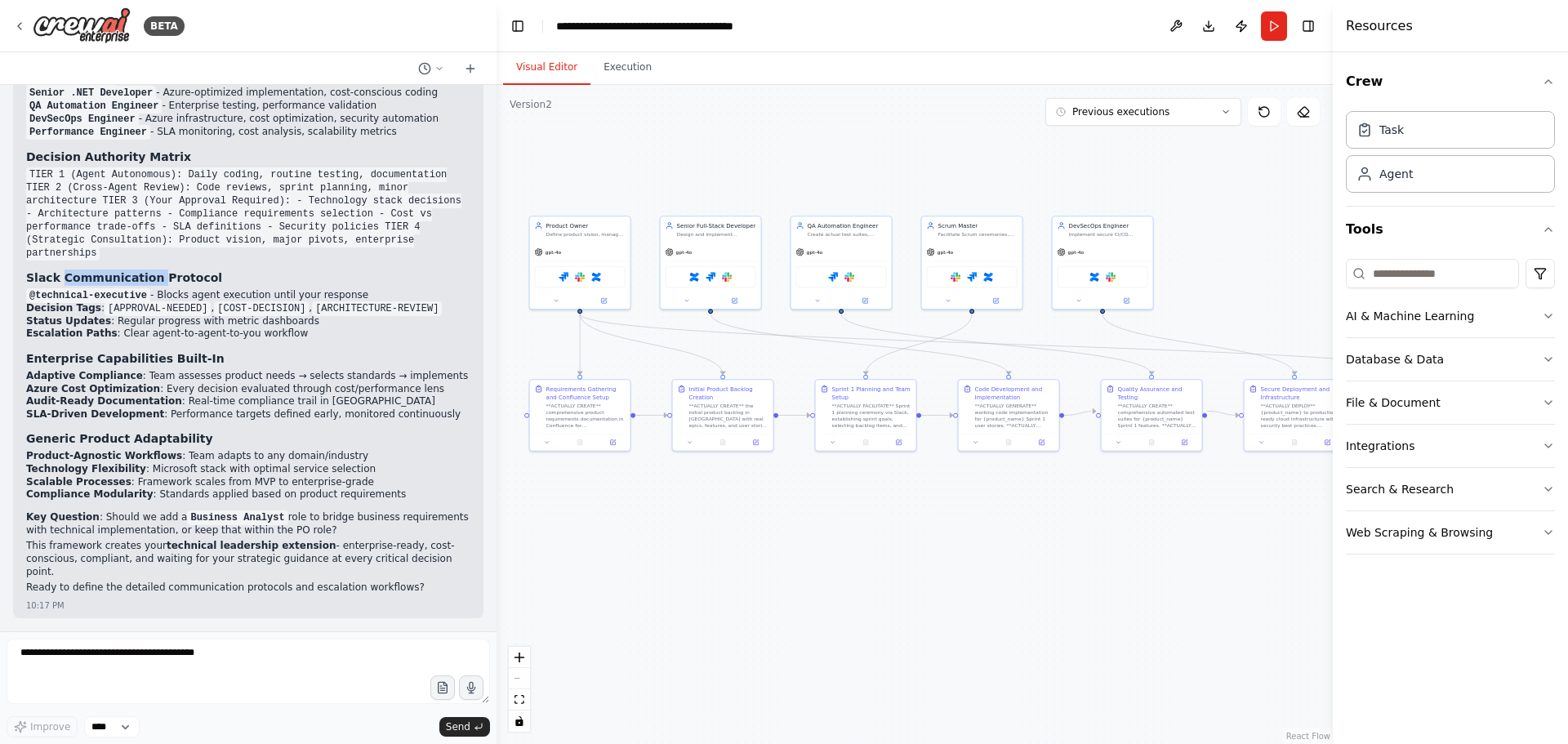
click at [126, 283] on strong "Slack Communication Protocol" at bounding box center [124, 278] width 196 height 13
click at [76, 303] on code "@technical-executive" at bounding box center [89, 296] width 124 height 15
click at [206, 302] on li "@technical-executive - Blocks agent execution until your response" at bounding box center [248, 296] width 444 height 13
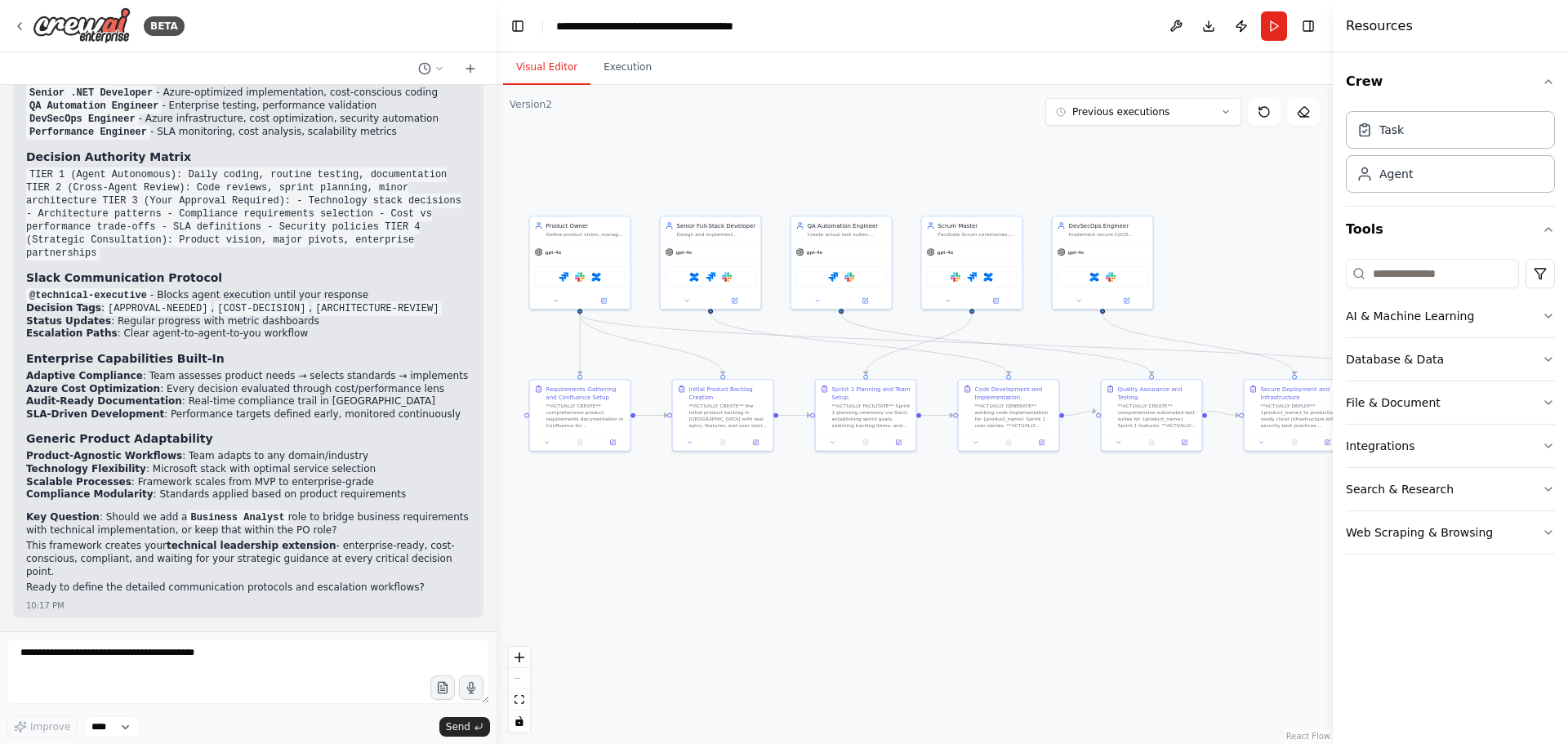
click at [86, 199] on code "TIER 1 (Agent Autonomous): Daily coding, routine testing, documentation TIER 2 …" at bounding box center [244, 214] width 435 height 93
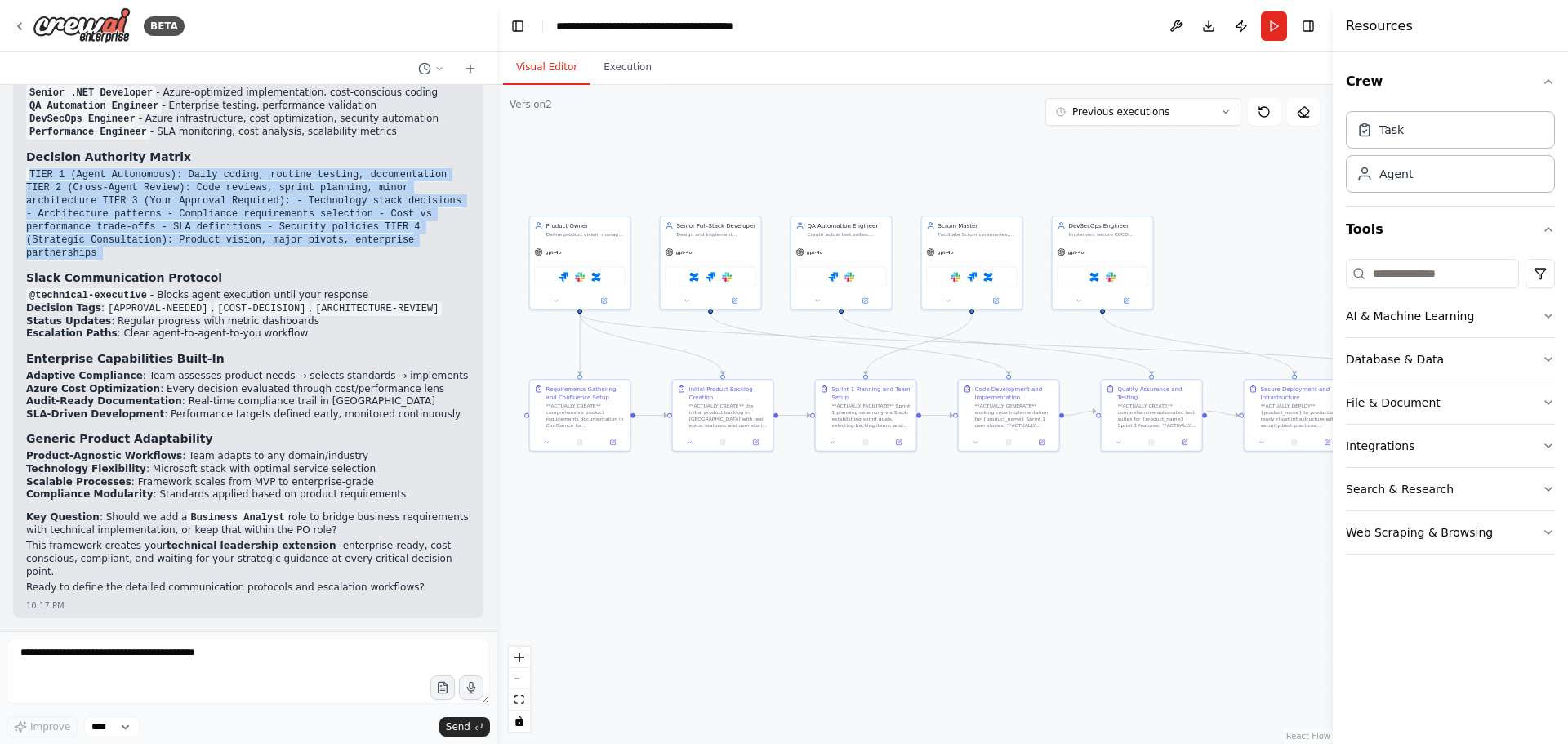
click at [86, 199] on code "TIER 1 (Agent Autonomous): Daily coding, routine testing, documentation TIER 2 …" at bounding box center [244, 214] width 435 height 93
click at [102, 204] on code "TIER 1 (Agent Autonomous): Daily coding, routine testing, documentation TIER 2 …" at bounding box center [244, 214] width 435 height 93
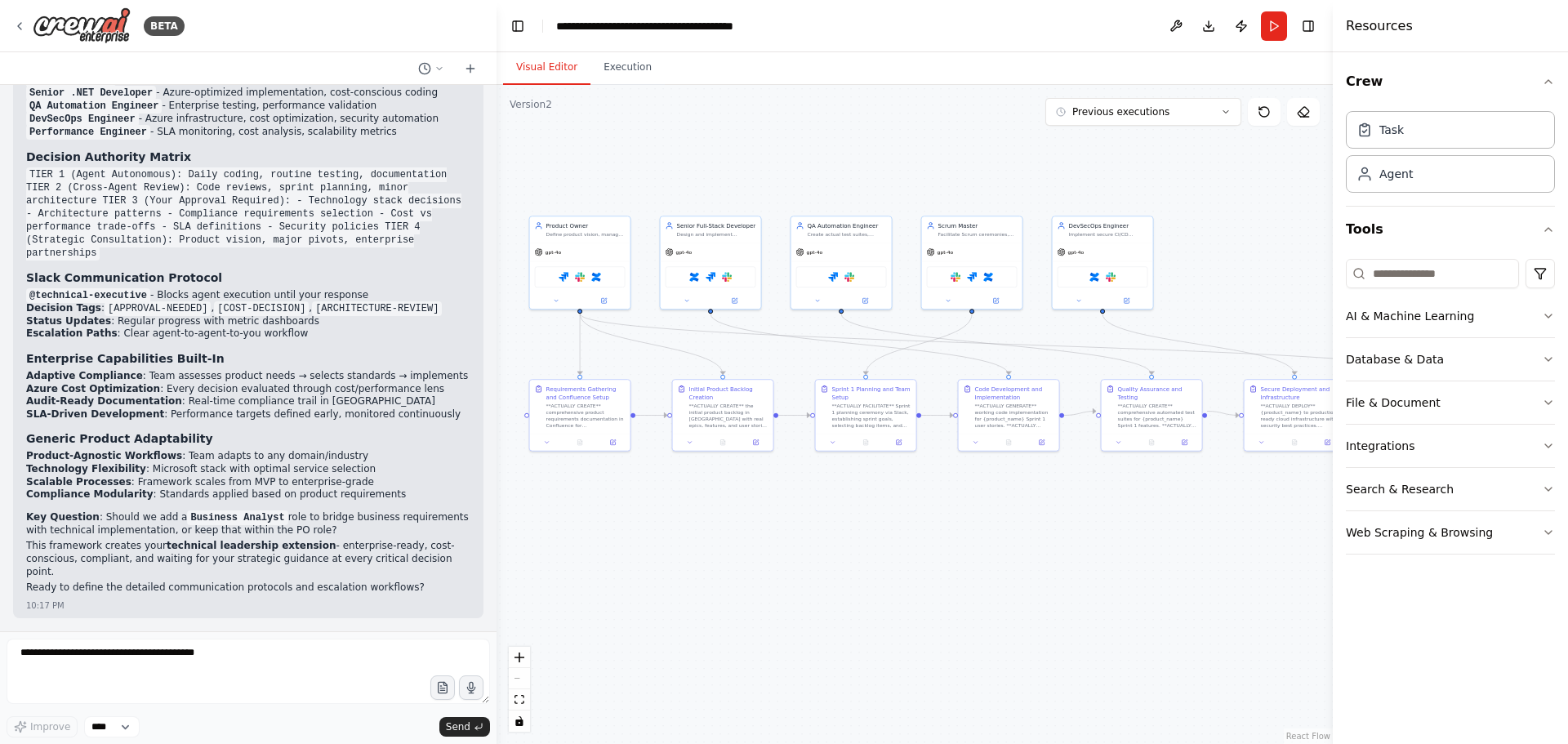
drag, startPoint x: 168, startPoint y: 236, endPoint x: 172, endPoint y: 282, distance: 46.2
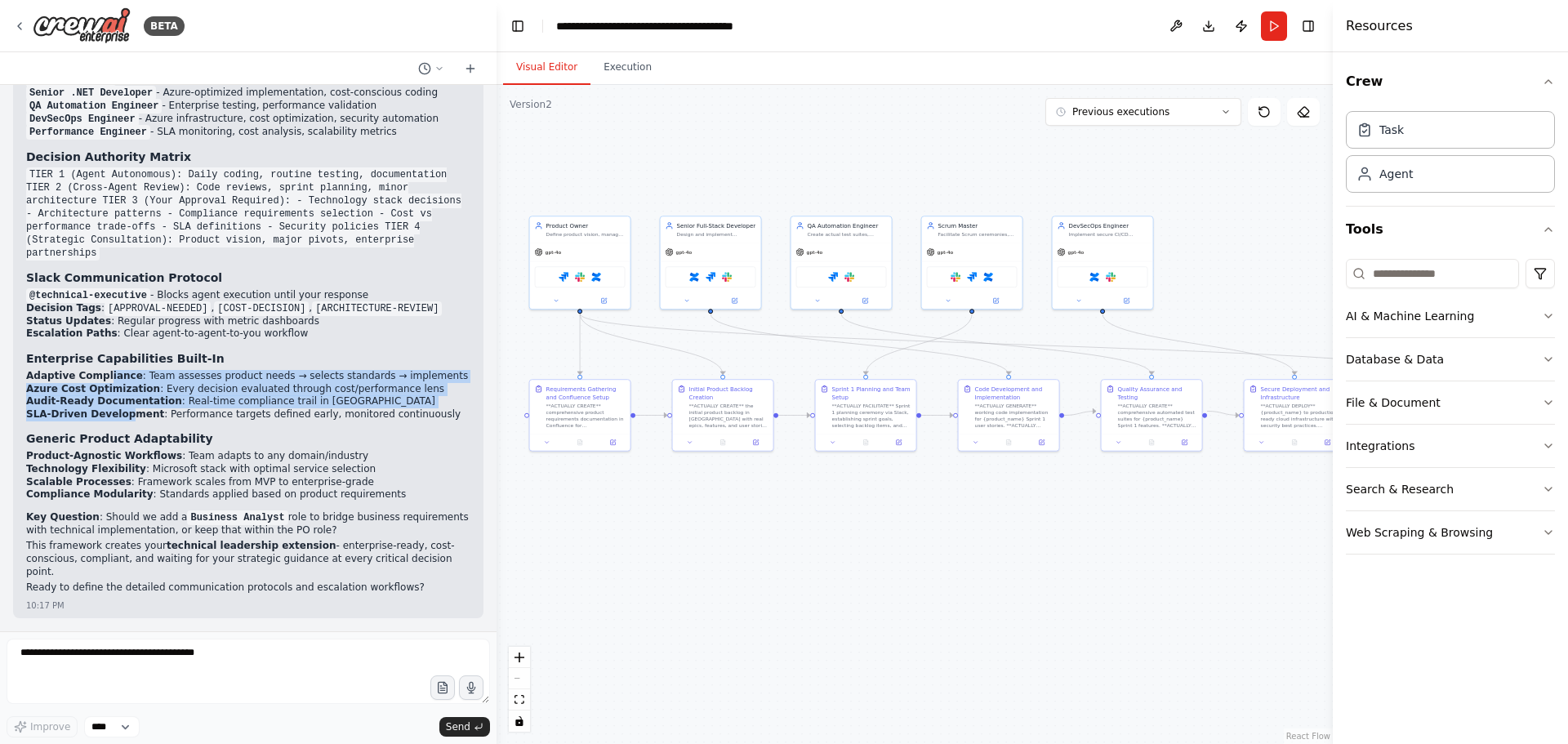
drag, startPoint x: 100, startPoint y: 390, endPoint x: 137, endPoint y: 426, distance: 51.6
click at [119, 421] on ul "Adaptive Compliance : Team assesses product needs → selects standards → impleme…" at bounding box center [248, 394] width 444 height 50
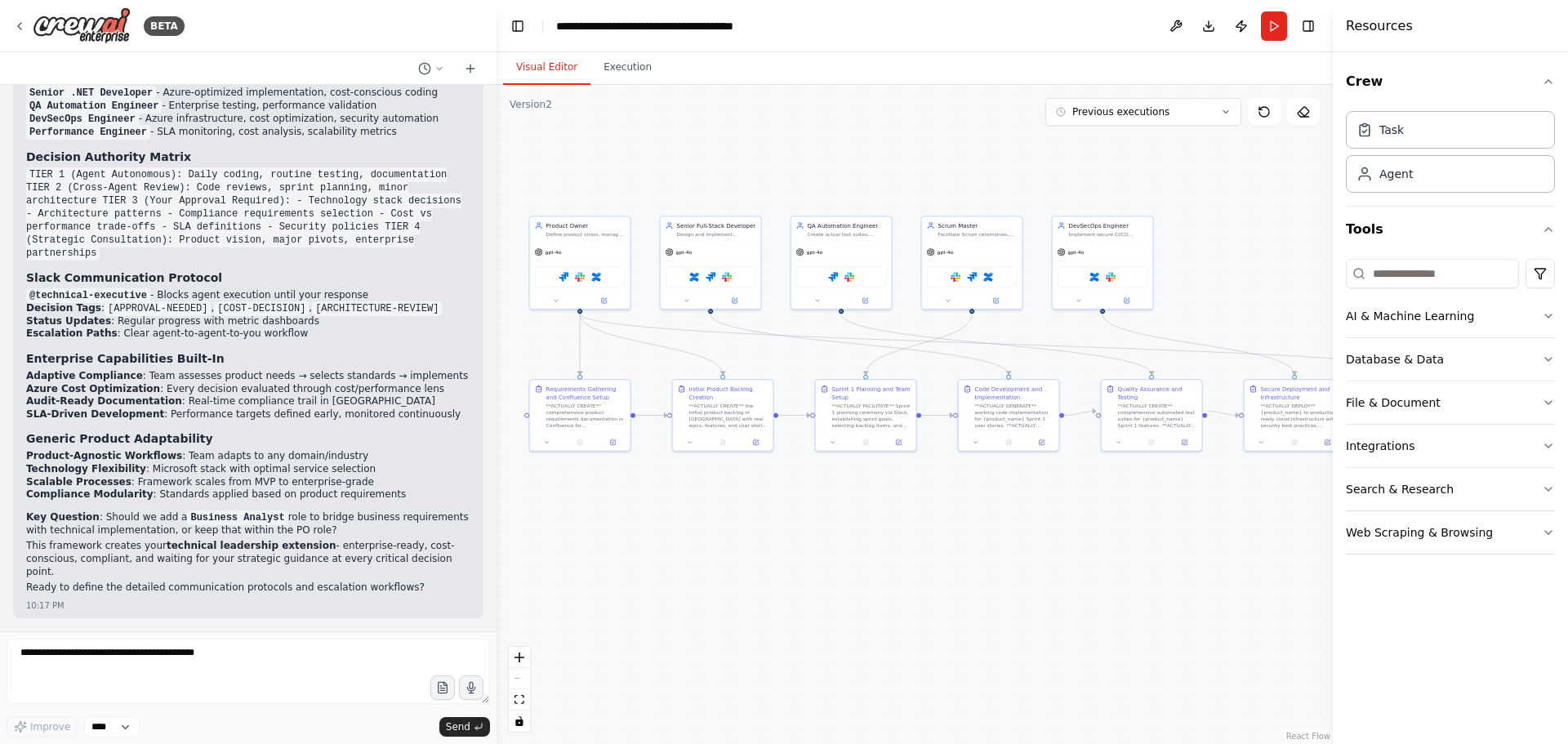
click at [167, 422] on li "SLA-Driven Development : Performance targets defined early, monitored continuou…" at bounding box center [248, 414] width 444 height 13
drag, startPoint x: 67, startPoint y: 471, endPoint x: 75, endPoint y: 500, distance: 30.1
click at [75, 500] on ul "Product-Agnostic Workflows : Team adapts to any domain/industry Technology Flex…" at bounding box center [248, 475] width 444 height 50
click at [97, 533] on p "Key Question : Should we add a Business Analyst role to bridge business require…" at bounding box center [248, 524] width 444 height 26
click at [187, 525] on code "Business Analyst" at bounding box center [237, 518] width 100 height 15
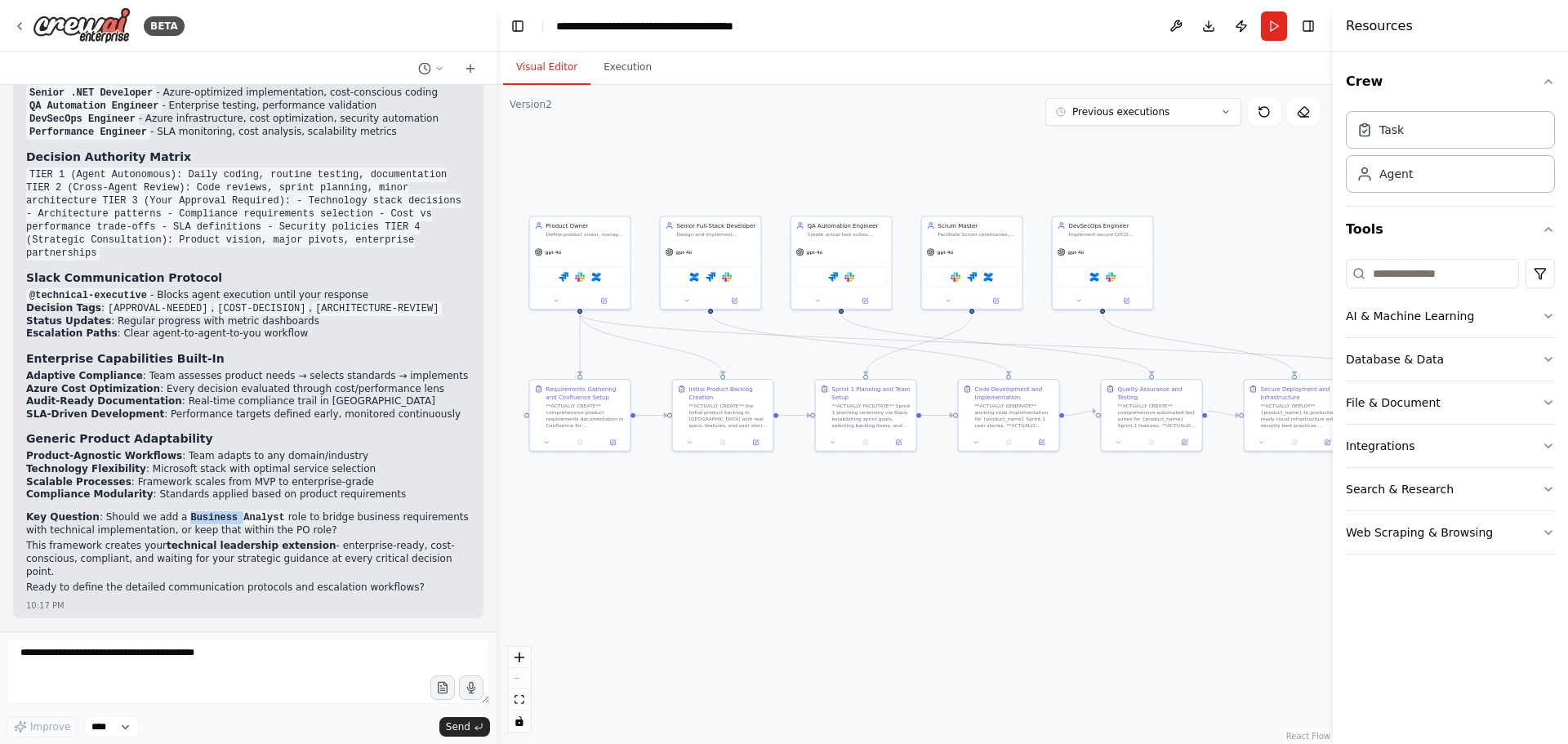
click at [187, 525] on code "Business Analyst" at bounding box center [237, 518] width 100 height 15
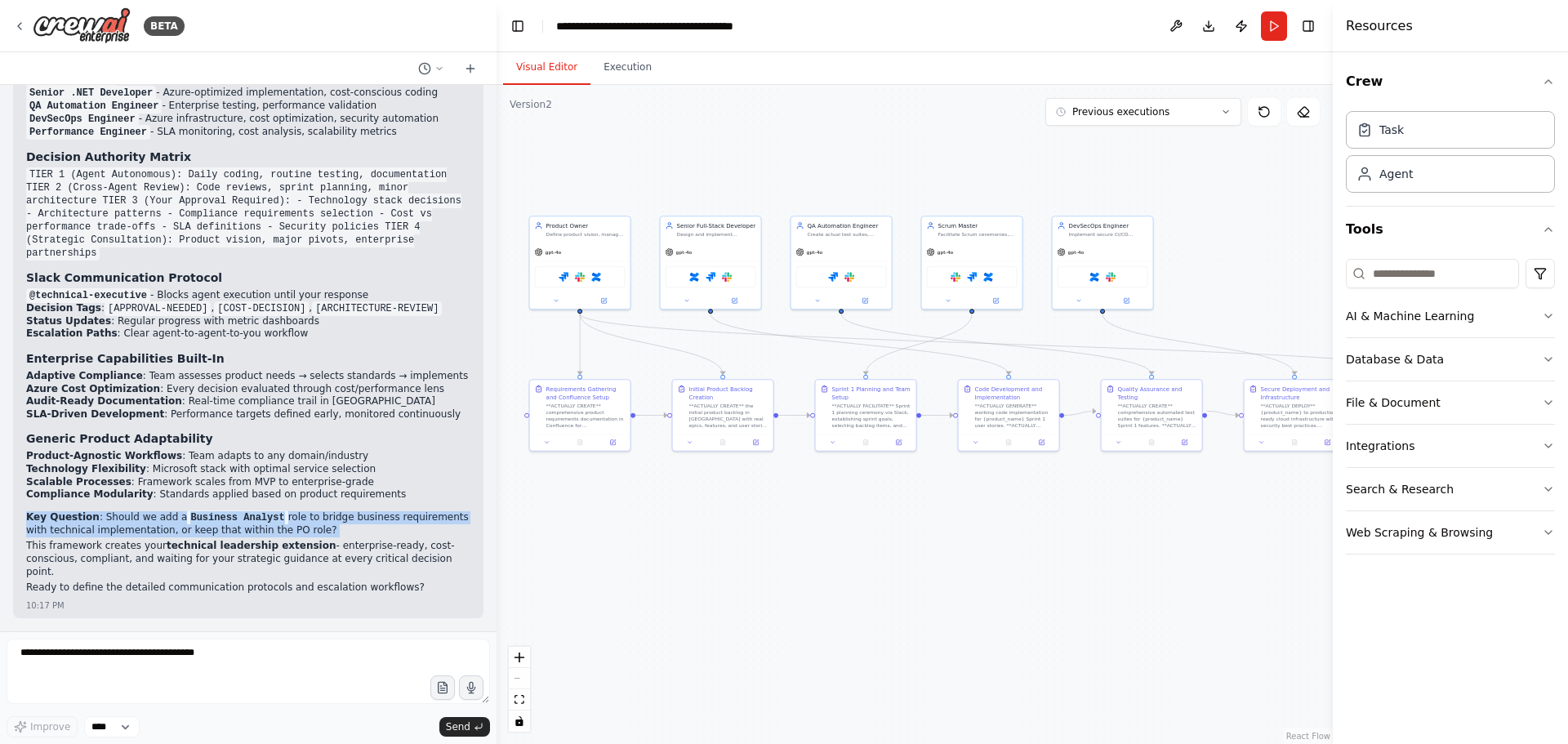
click at [187, 525] on code "Business Analyst" at bounding box center [237, 518] width 100 height 15
click at [259, 525] on code "Business Analyst" at bounding box center [237, 518] width 100 height 15
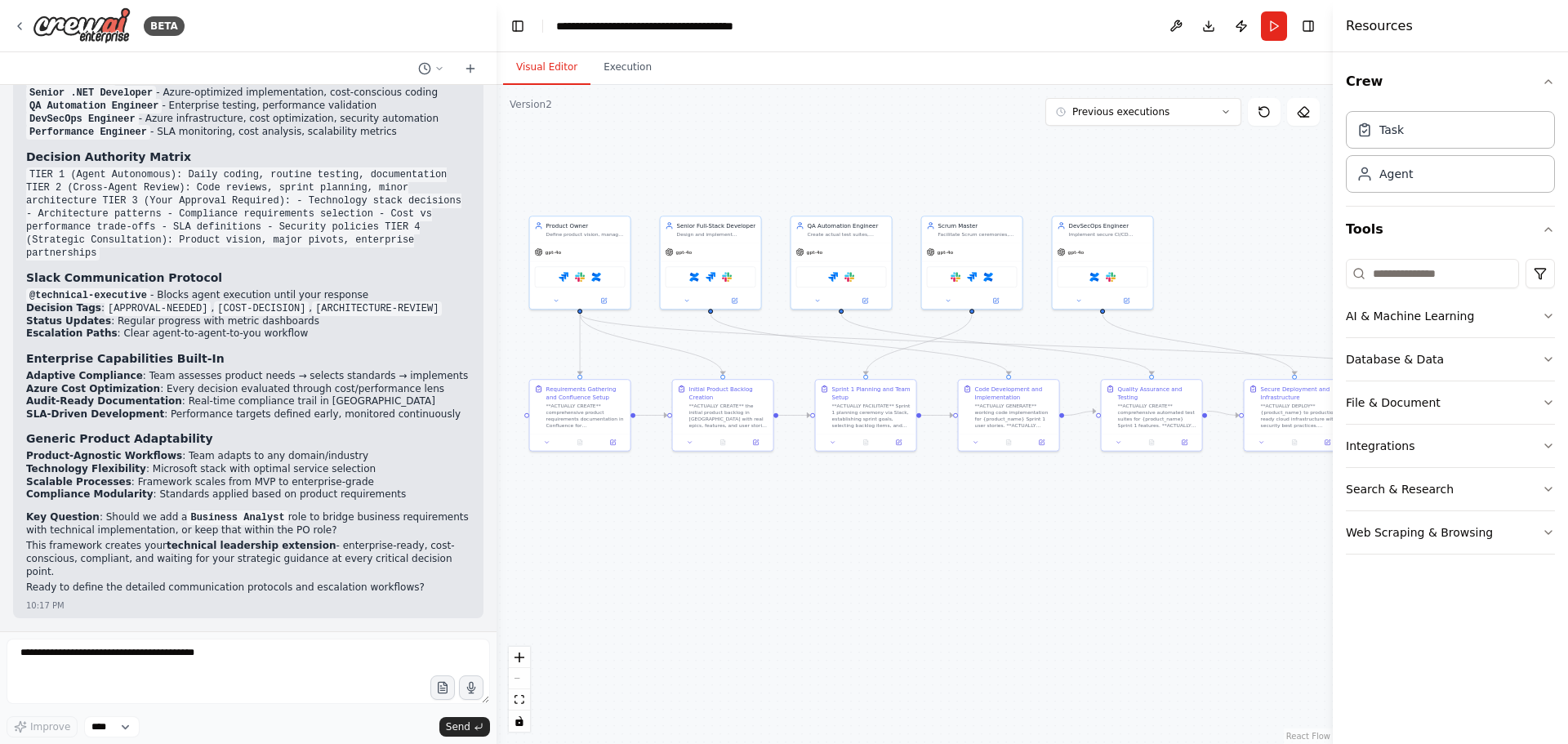
click at [174, 538] on p "Key Question : Should we add a Business Analyst role to bridge business require…" at bounding box center [248, 524] width 444 height 26
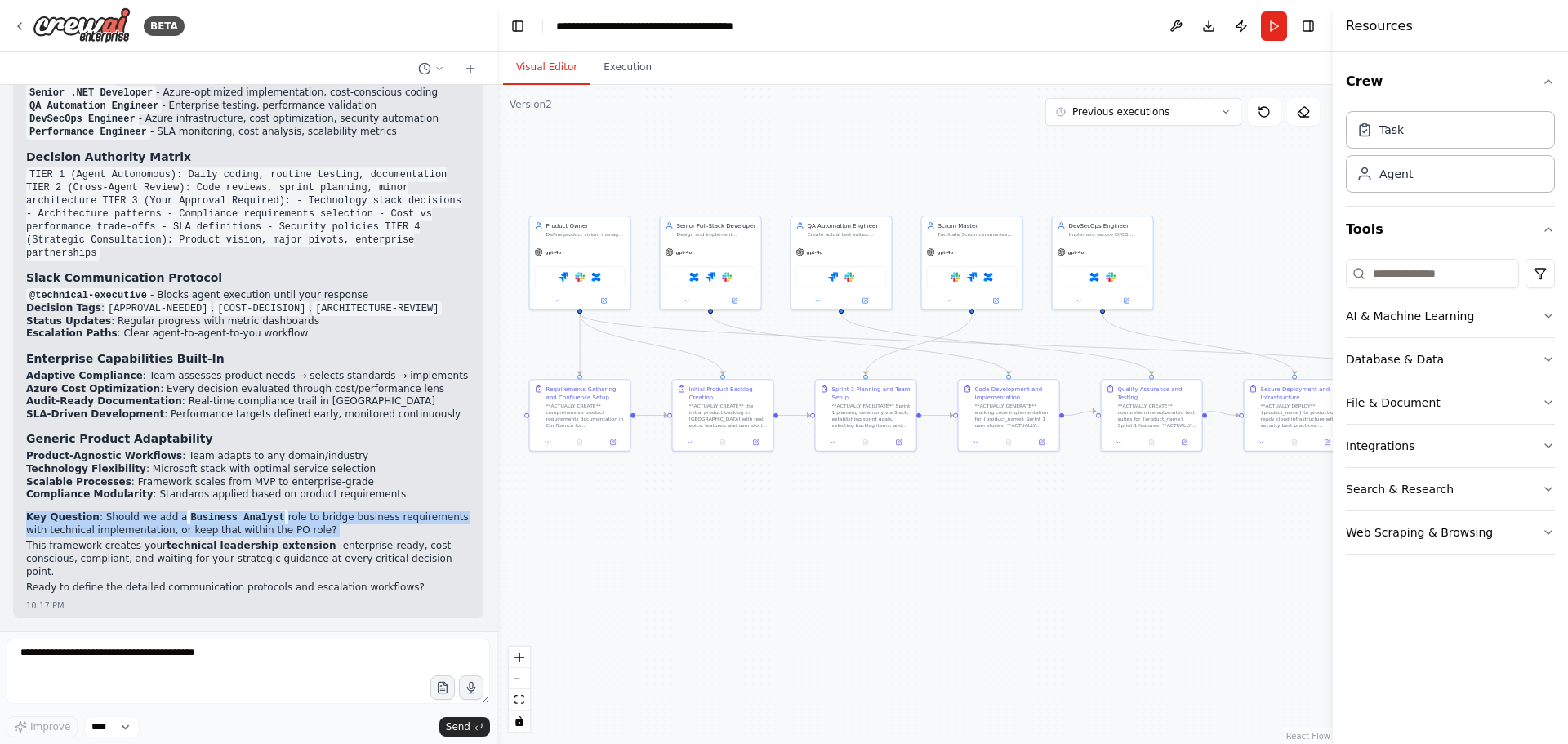
click at [174, 538] on p "Key Question : Should we add a Business Analyst role to bridge business require…" at bounding box center [248, 524] width 444 height 26
click at [265, 534] on p "Key Question : Should we add a Business Analyst role to bridge business require…" at bounding box center [248, 524] width 444 height 26
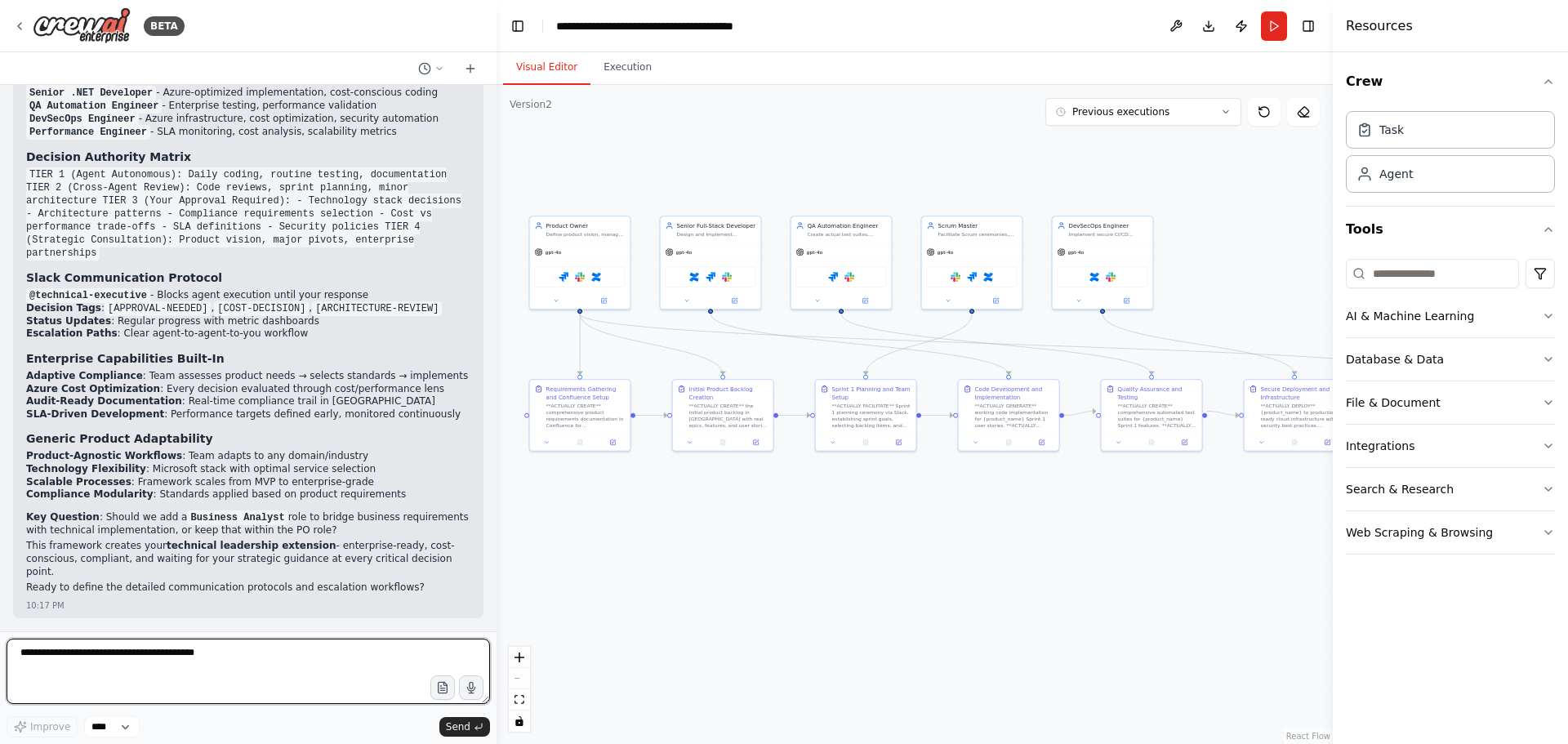
click at [148, 658] on textarea at bounding box center [248, 672] width 484 height 66
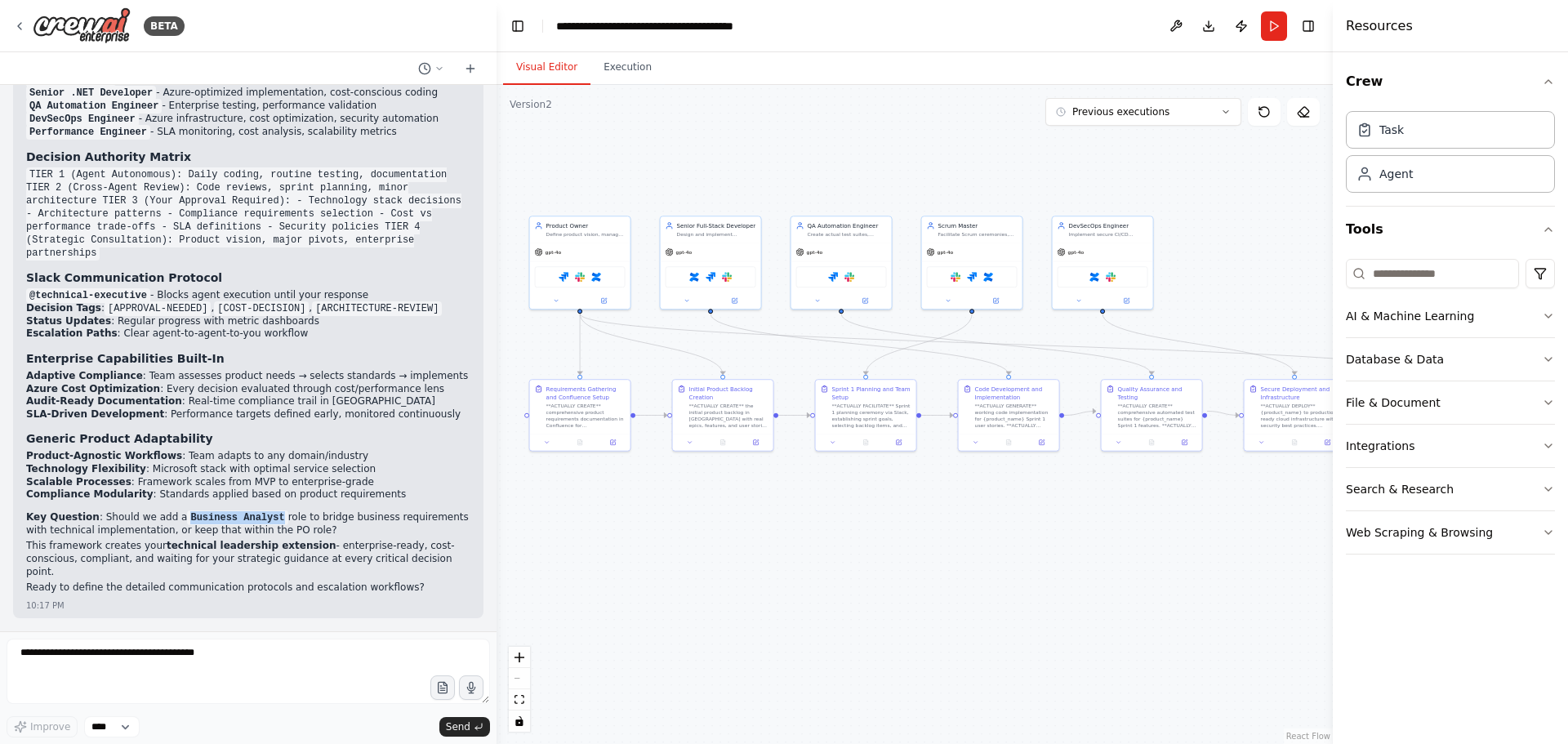
drag, startPoint x: 171, startPoint y: 530, endPoint x: 254, endPoint y: 529, distance: 83.0
click at [254, 525] on code "Business Analyst" at bounding box center [237, 518] width 100 height 15
copy code "Business Analyst"
click at [192, 648] on textarea at bounding box center [248, 672] width 484 height 66
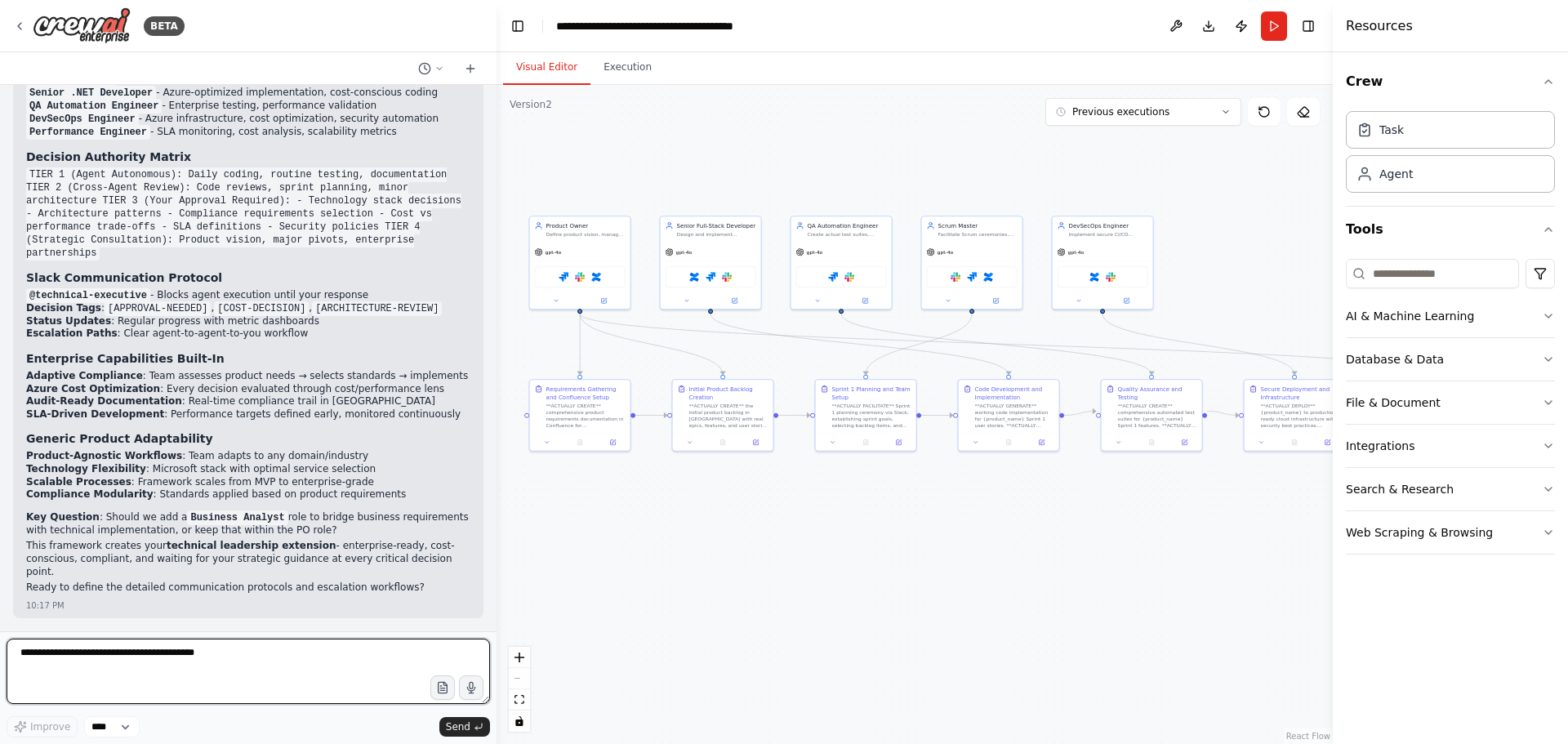
paste textarea "**********"
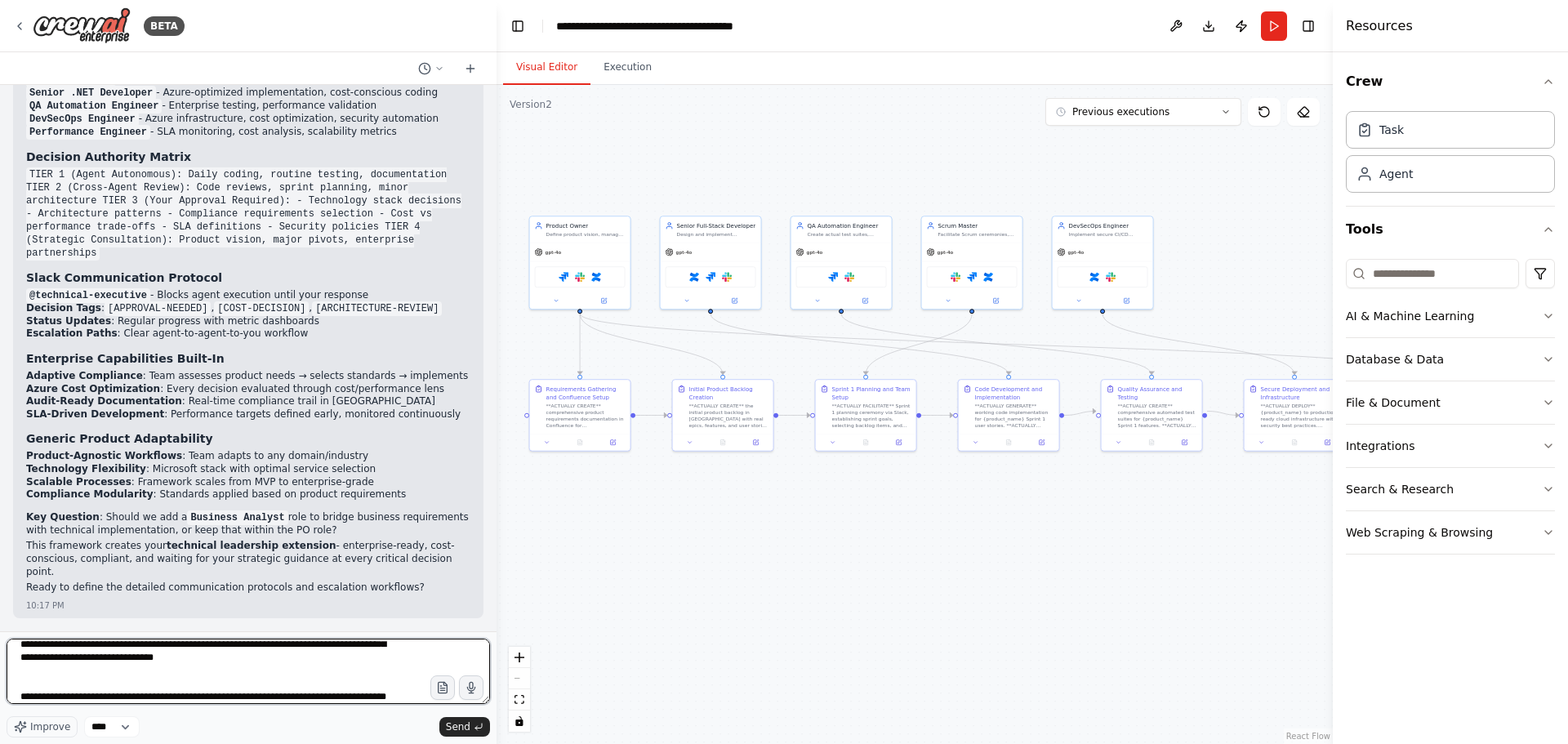
scroll to position [35, 0]
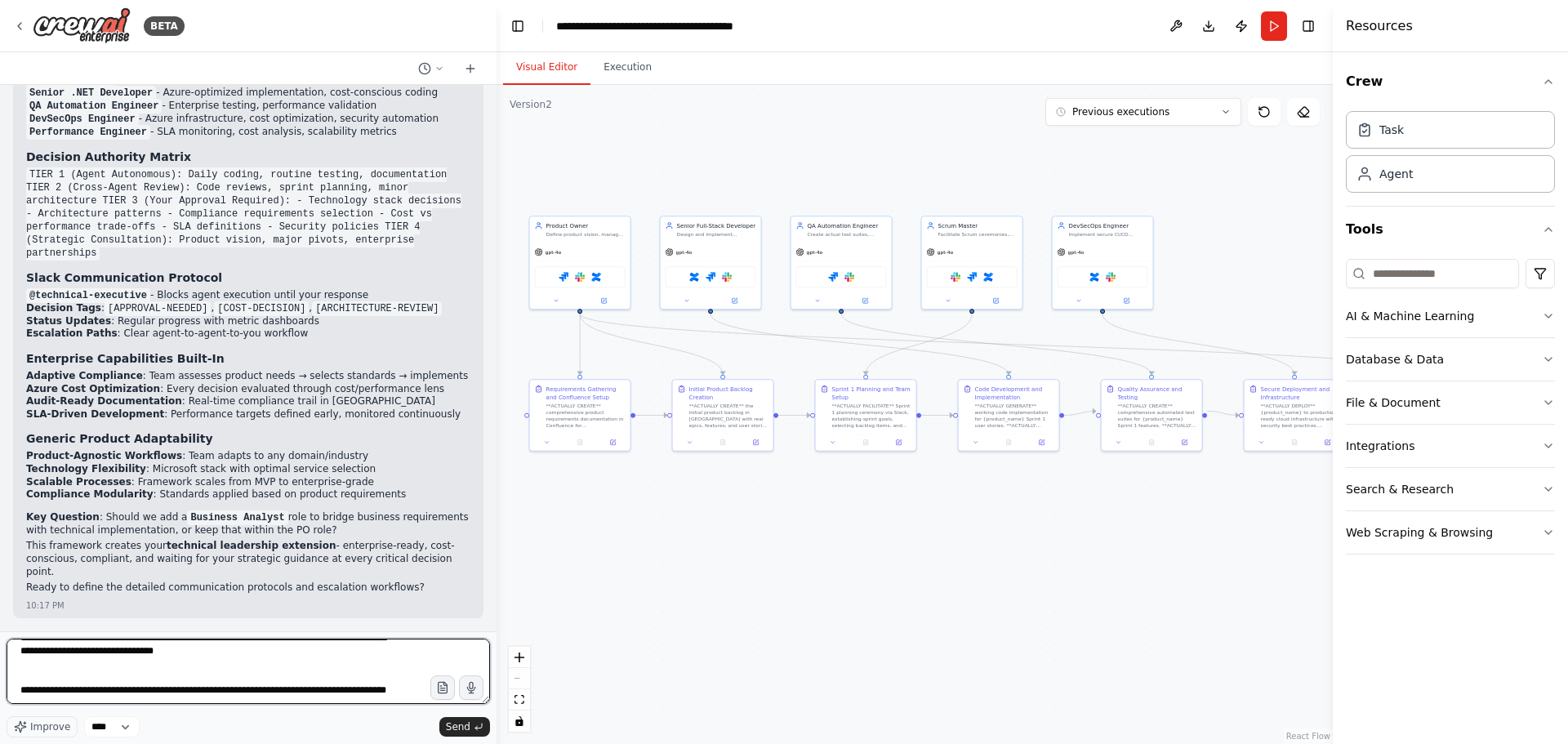
type textarea "**********"
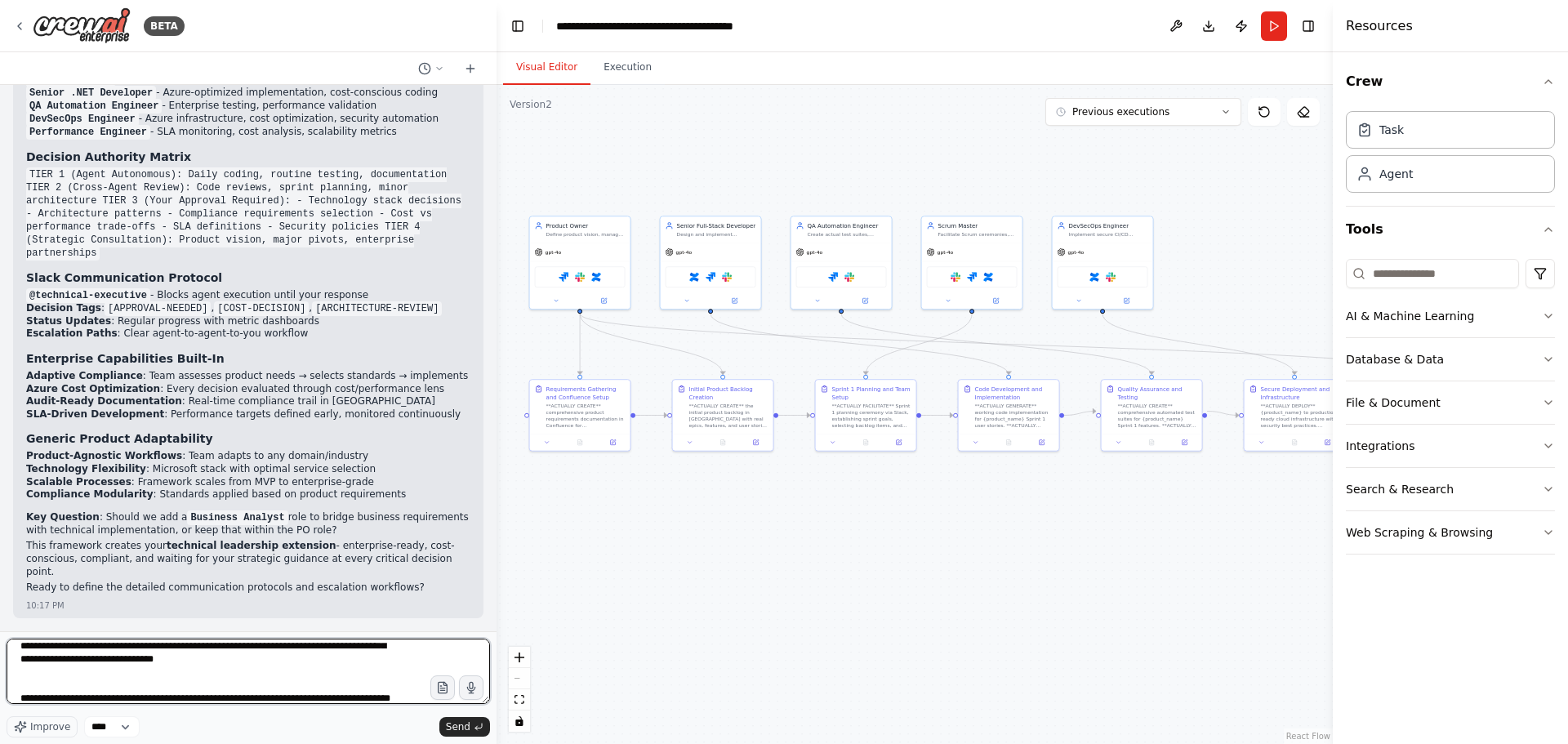
scroll to position [41, 0]
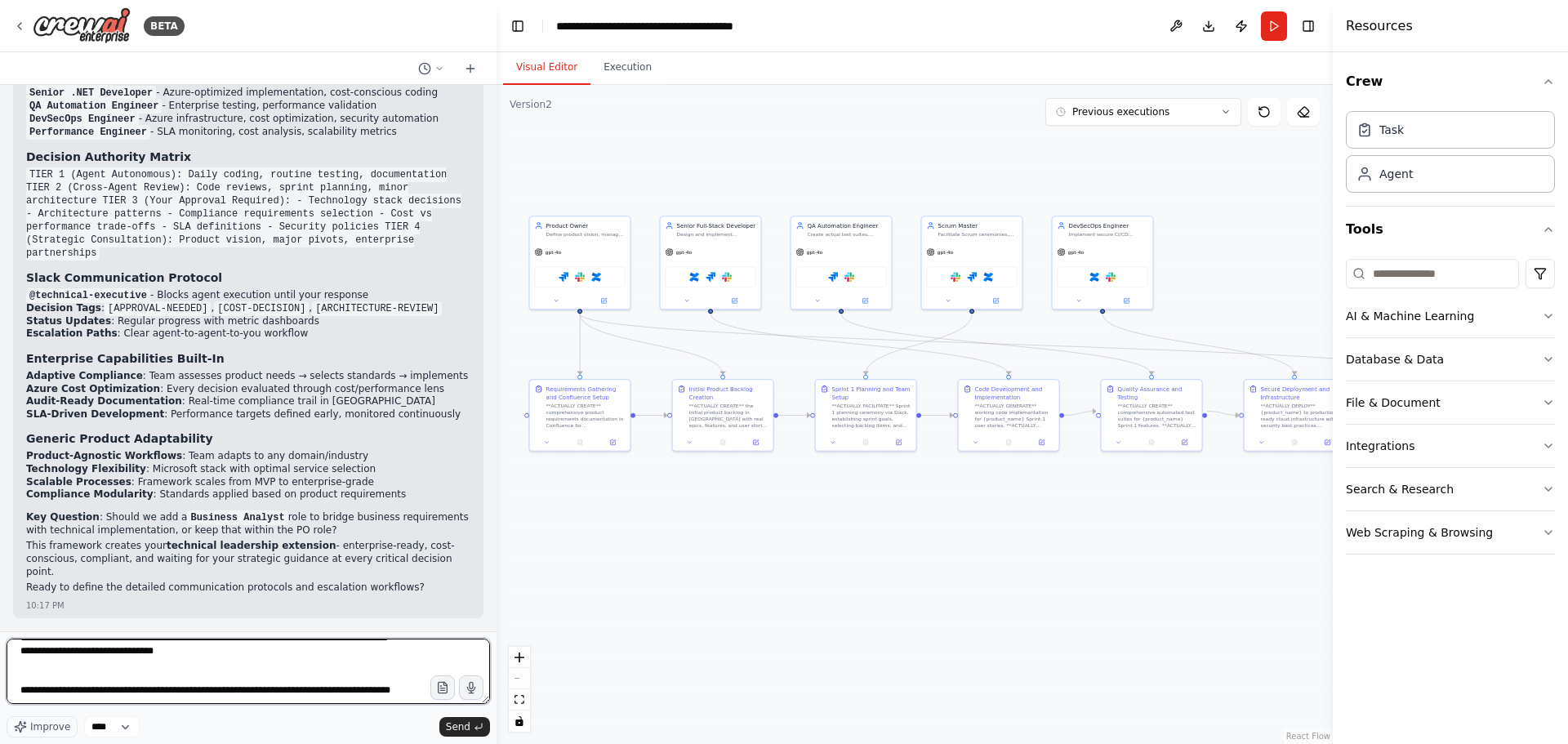
click at [114, 694] on textarea "**********" at bounding box center [248, 672] width 484 height 66
click at [188, 679] on textarea "**********" at bounding box center [248, 672] width 484 height 66
click at [202, 689] on textarea "**********" at bounding box center [248, 672] width 484 height 66
click at [401, 689] on textarea "**********" at bounding box center [248, 672] width 484 height 66
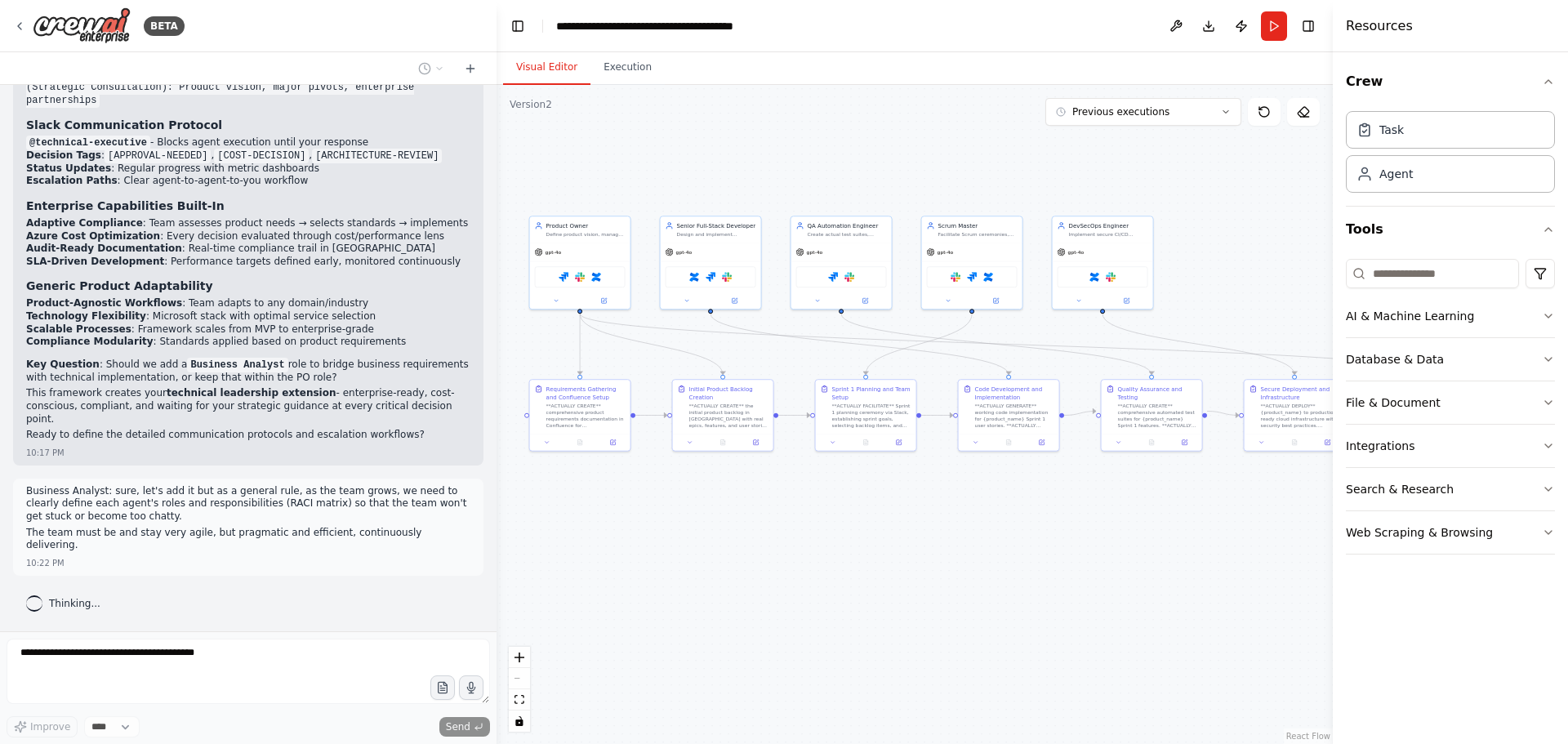
scroll to position [61308, 0]
drag, startPoint x: 152, startPoint y: 421, endPoint x: 223, endPoint y: 418, distance: 71.1
click at [223, 399] on strong "technical leadership extension" at bounding box center [252, 393] width 170 height 12
click at [240, 399] on strong "technical leadership extension" at bounding box center [252, 393] width 170 height 12
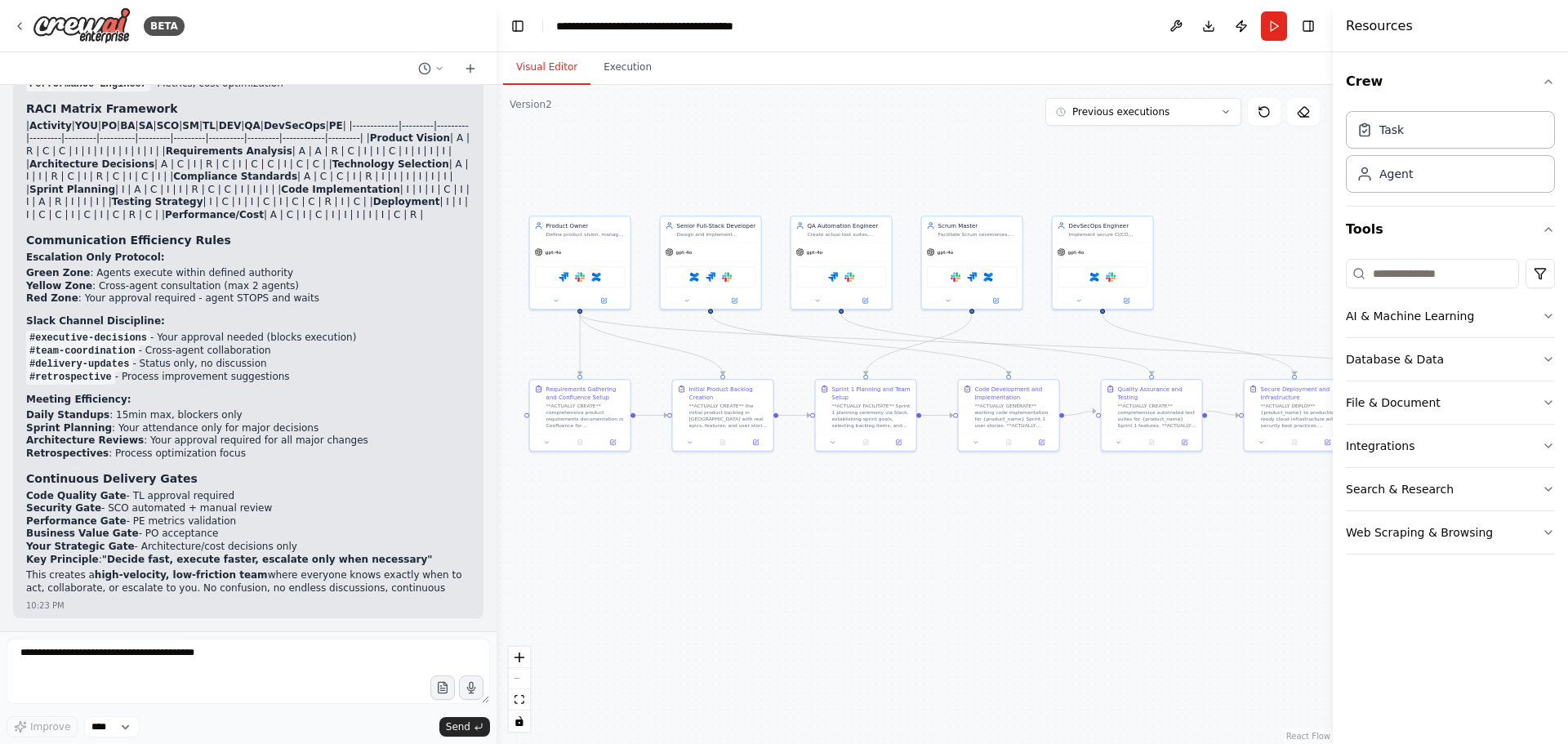
scroll to position [62172, 0]
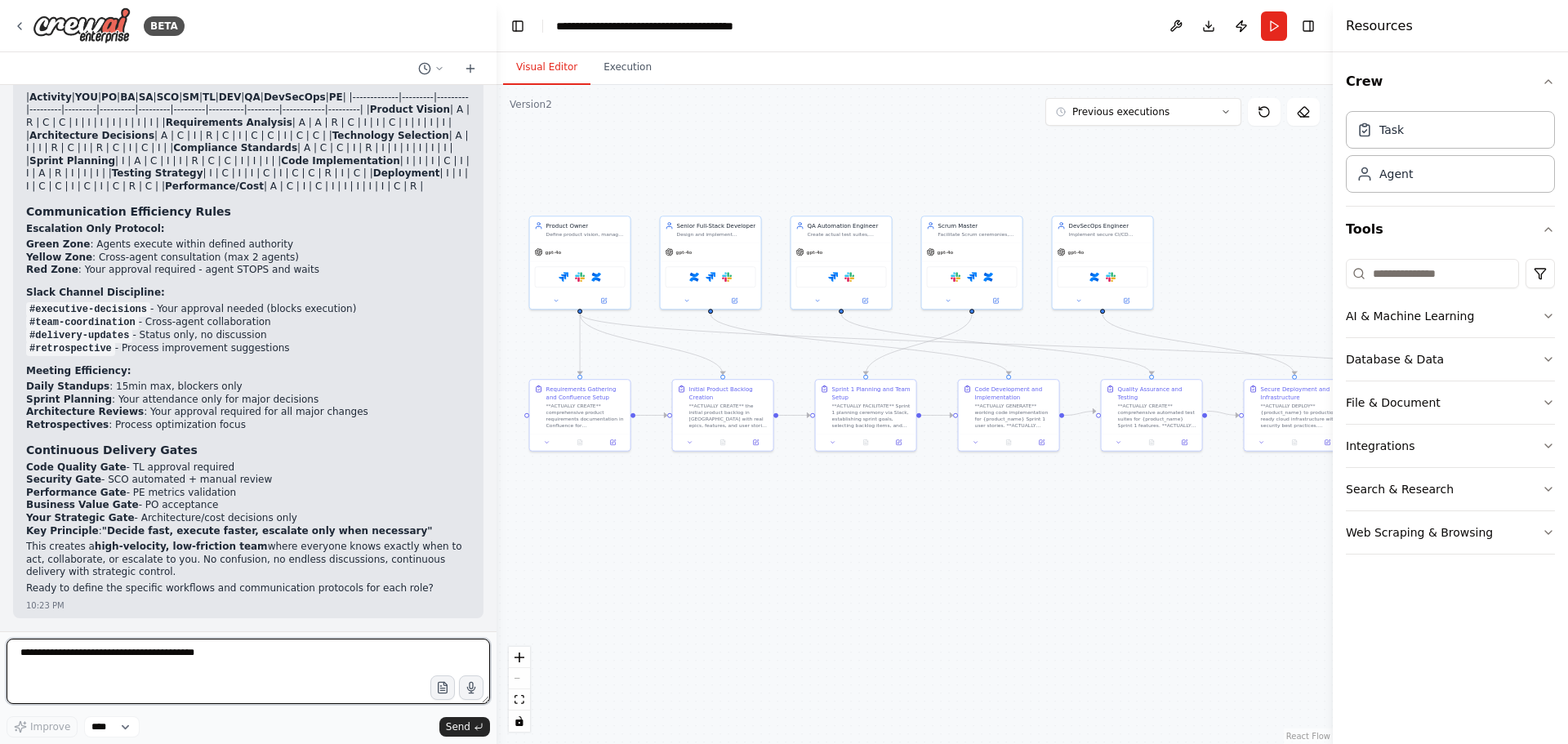
click at [194, 664] on textarea at bounding box center [248, 672] width 484 height 66
paste textarea "**********"
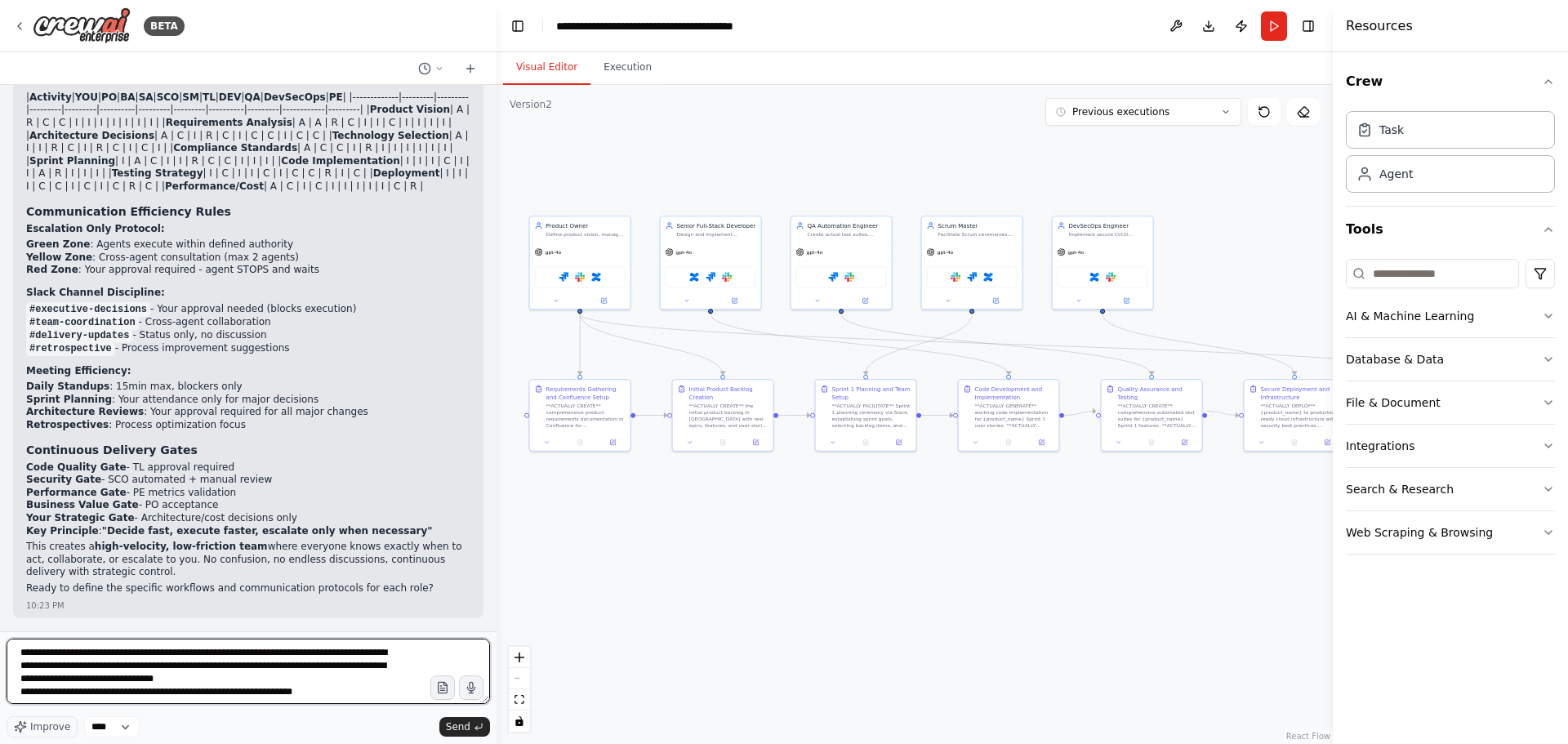
scroll to position [61682, 0]
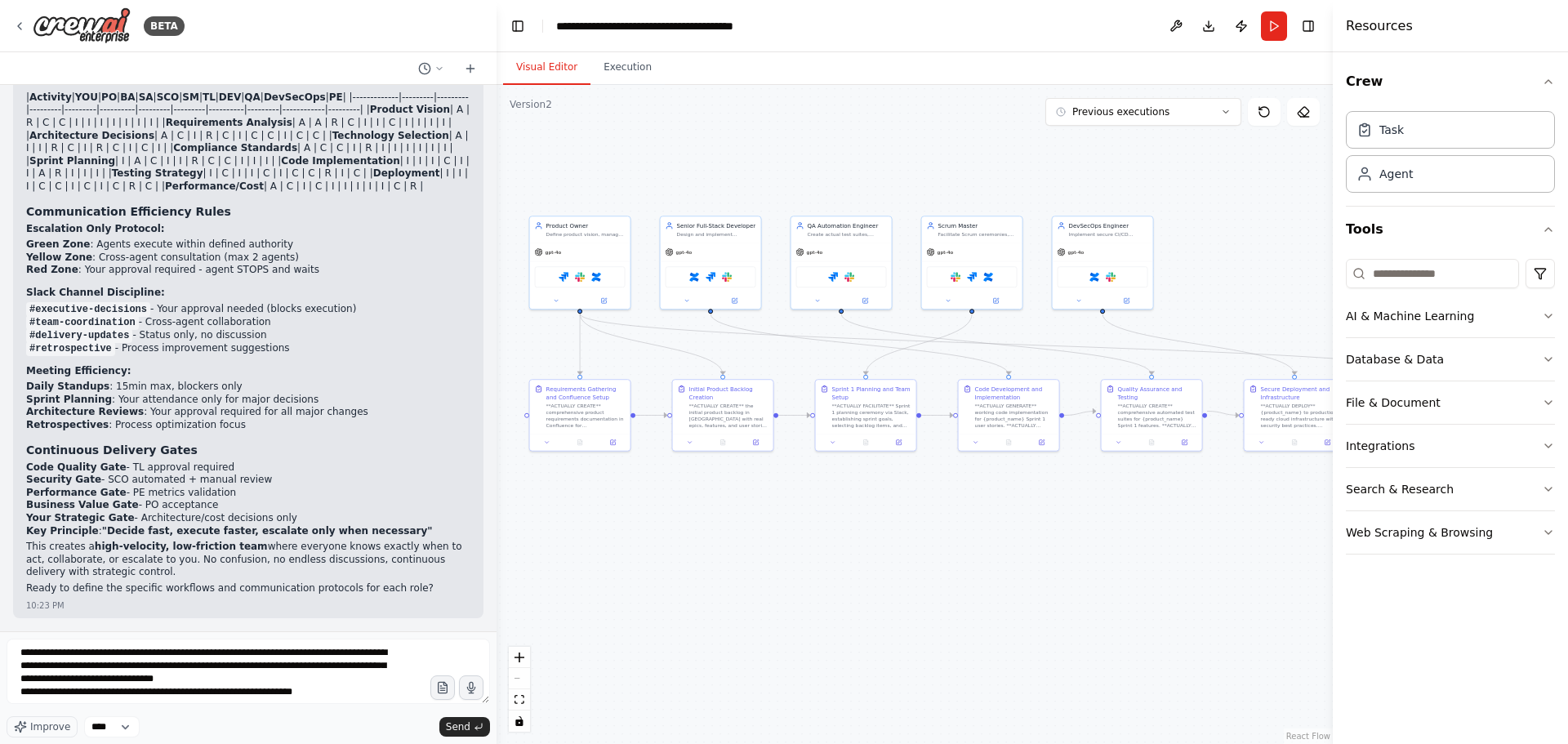
drag, startPoint x: 70, startPoint y: 309, endPoint x: 163, endPoint y: 369, distance: 110.7
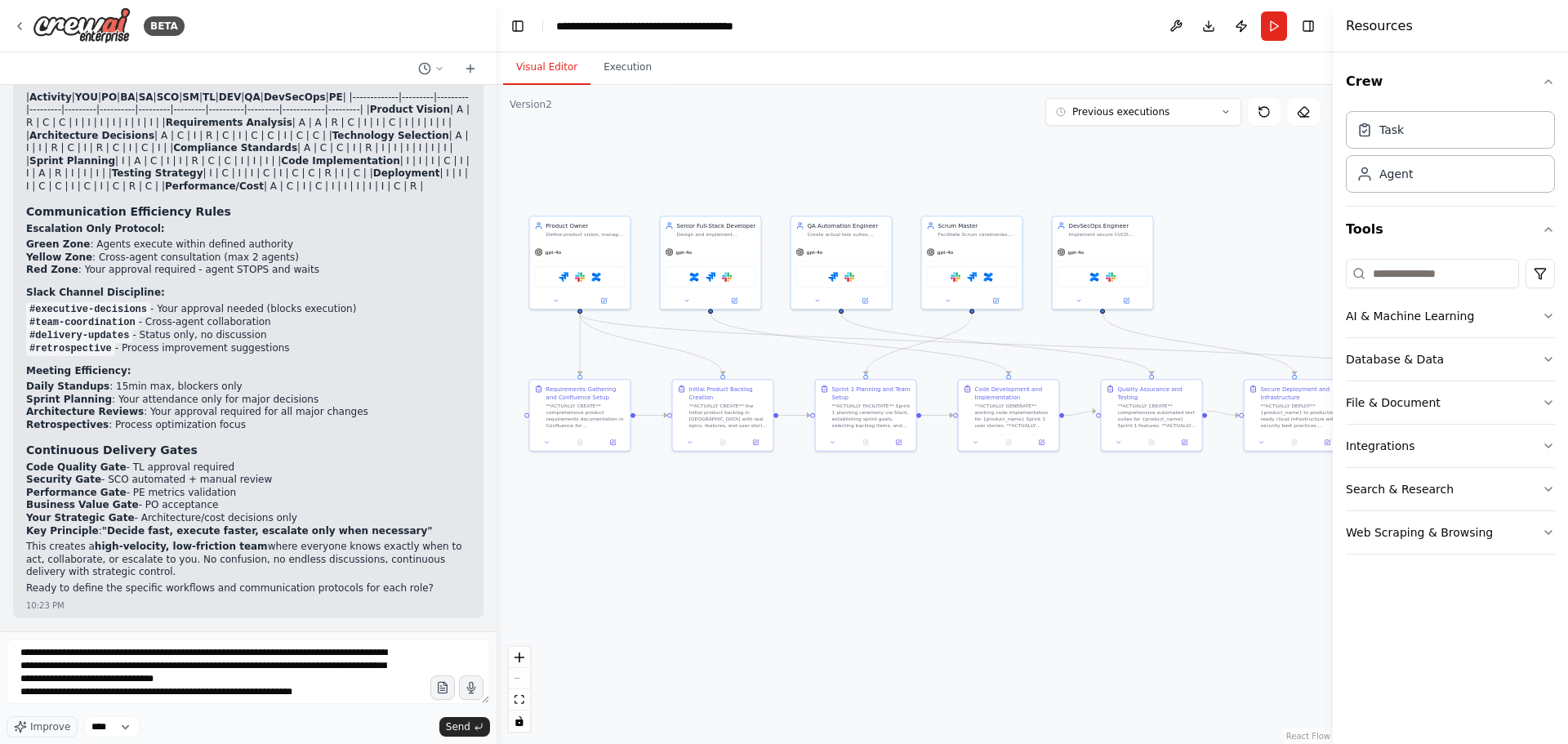
click at [156, 62] on ul "Scrum Master - Process facilitation, team efficiency Technical Lead - Code qual…" at bounding box center [248, 23] width 444 height 79
click at [204, 49] on li "DevSecOps Engineer - Infrastructure, deployment automation" at bounding box center [248, 42] width 444 height 13
click at [179, 62] on li "Performance Engineer - Metrics, cost optimization" at bounding box center [248, 56] width 444 height 13
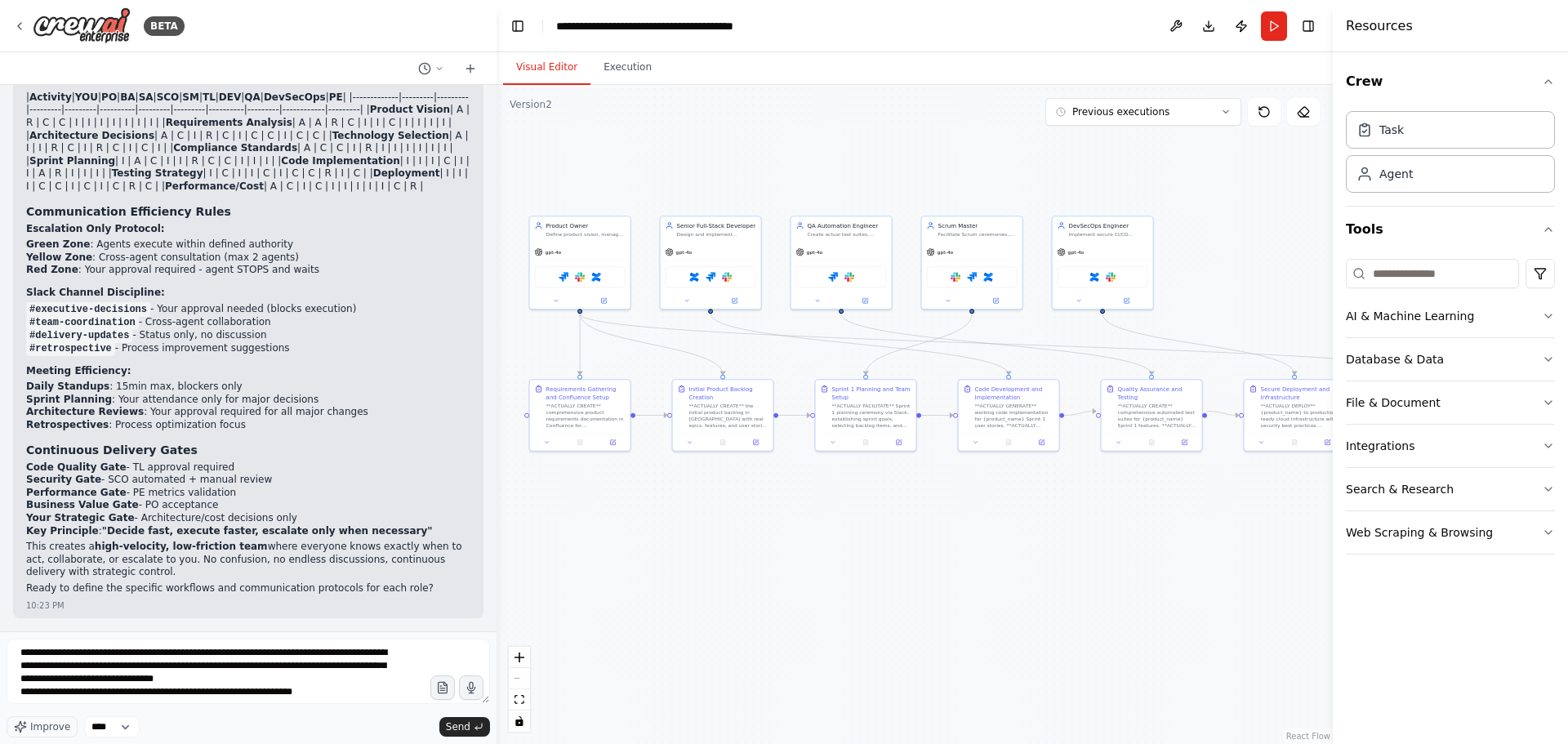
click at [222, 36] on li "QA Automation Engineer - Testing, quality gates" at bounding box center [248, 29] width 444 height 13
drag, startPoint x: 42, startPoint y: 310, endPoint x: 103, endPoint y: 312, distance: 61.0
click at [103, 235] on strong "Escalation Only Protocol:" at bounding box center [96, 228] width 139 height 12
click at [128, 252] on li "Green Zone : Agents execute within defined authority" at bounding box center [248, 245] width 444 height 13
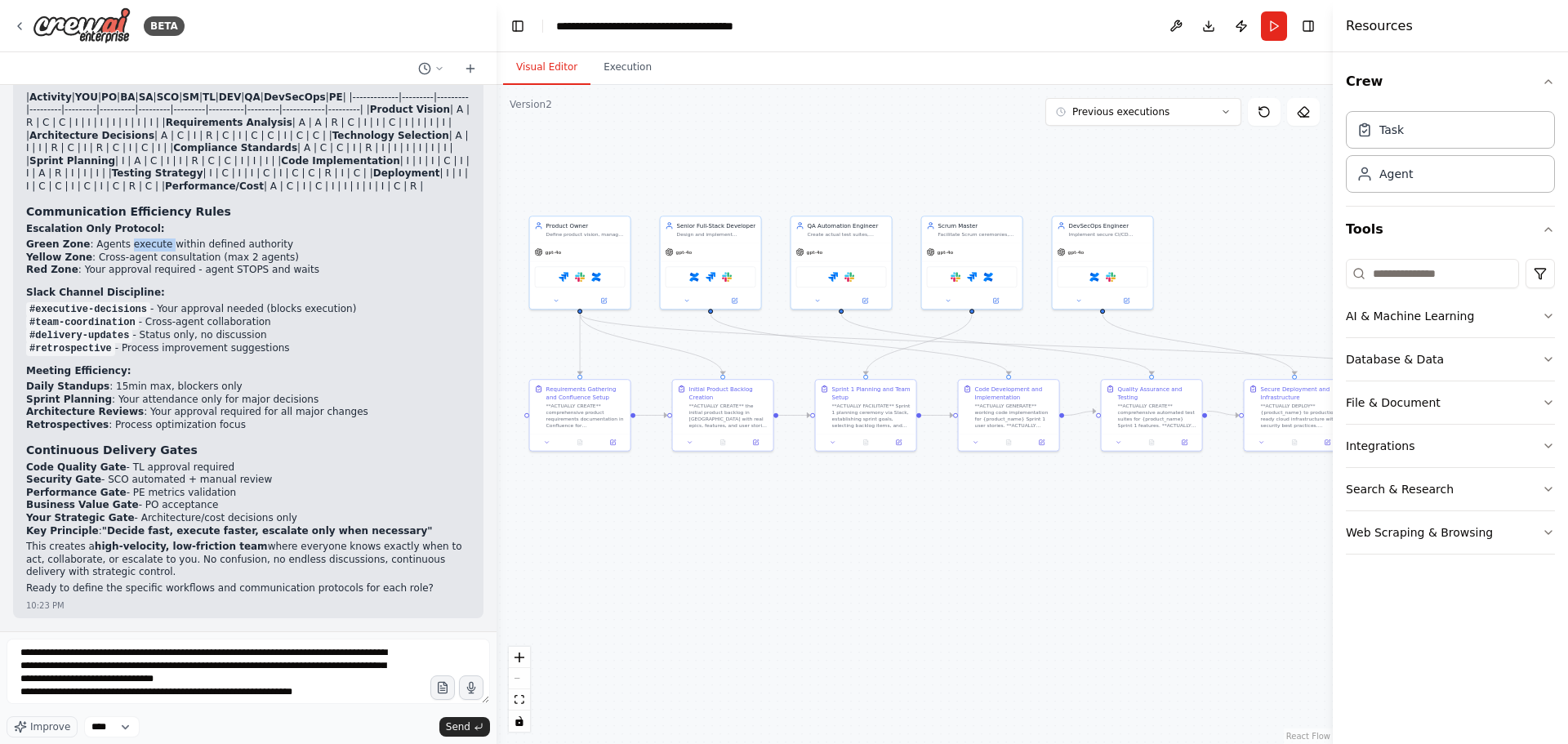
click at [128, 252] on li "Green Zone : Agents execute within defined authority" at bounding box center [248, 245] width 444 height 13
click at [105, 265] on li "Yellow Zone : Cross-agent consultation (max 2 agents)" at bounding box center [248, 258] width 444 height 13
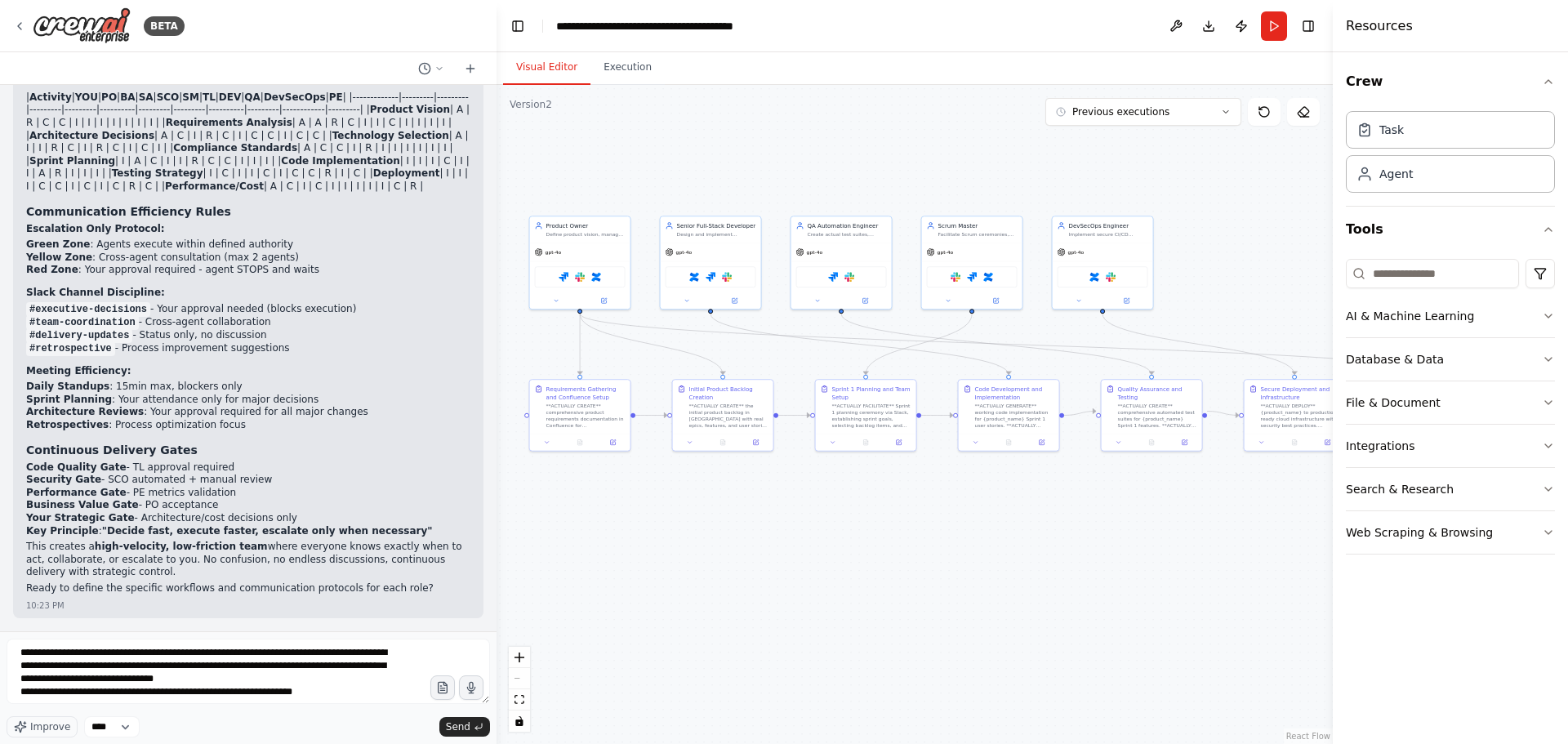
click at [116, 277] on li "Red Zone : Your approval required - agent STOPS and waits" at bounding box center [248, 270] width 444 height 13
click at [210, 277] on li "Red Zone : Your approval required - agent STOPS and waits" at bounding box center [248, 270] width 444 height 13
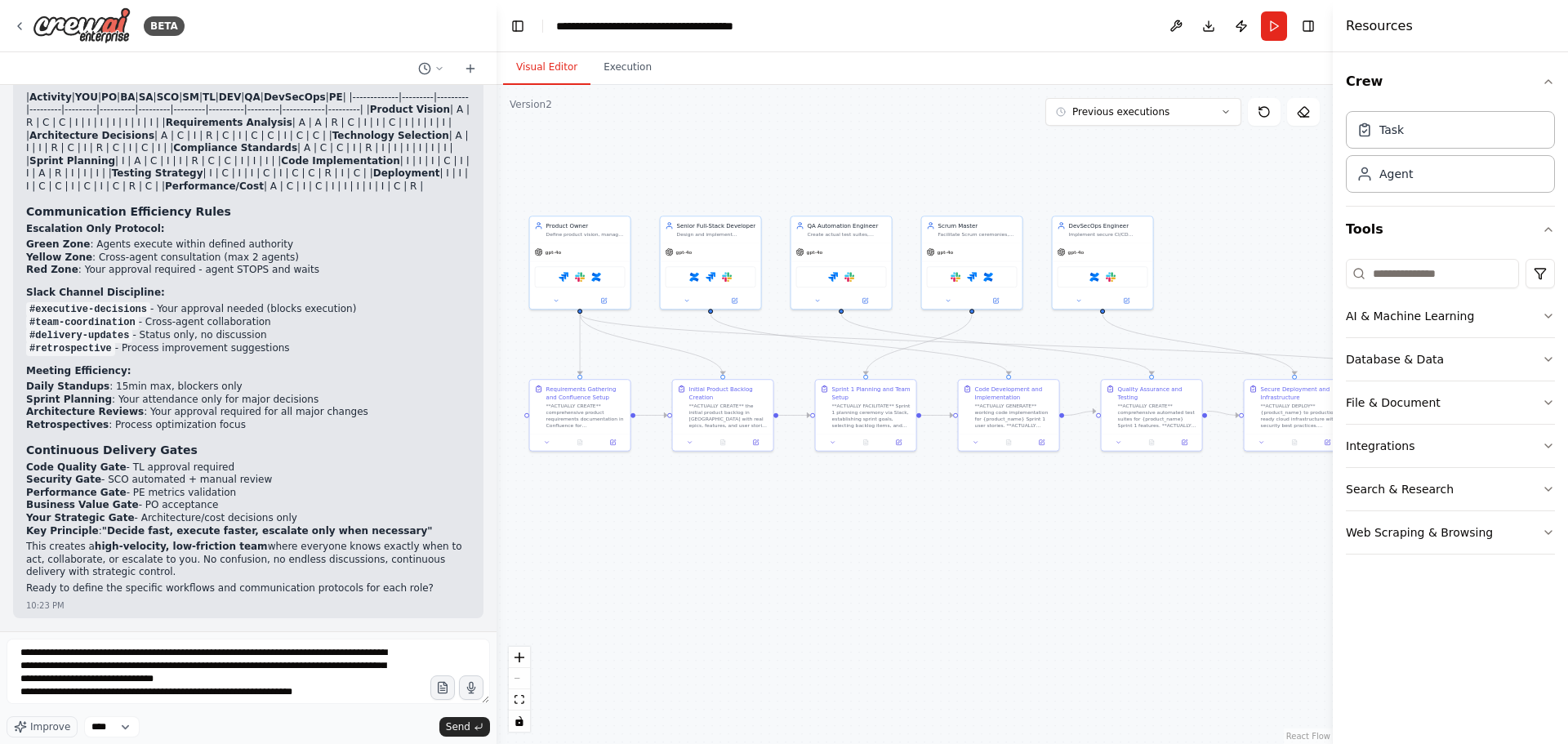
click at [235, 266] on li "Red Zone : Your approval required - agent STOPS and waits" at bounding box center [248, 270] width 444 height 13
click at [169, 246] on li "Green Zone : Agents execute within defined authority" at bounding box center [248, 245] width 444 height 13
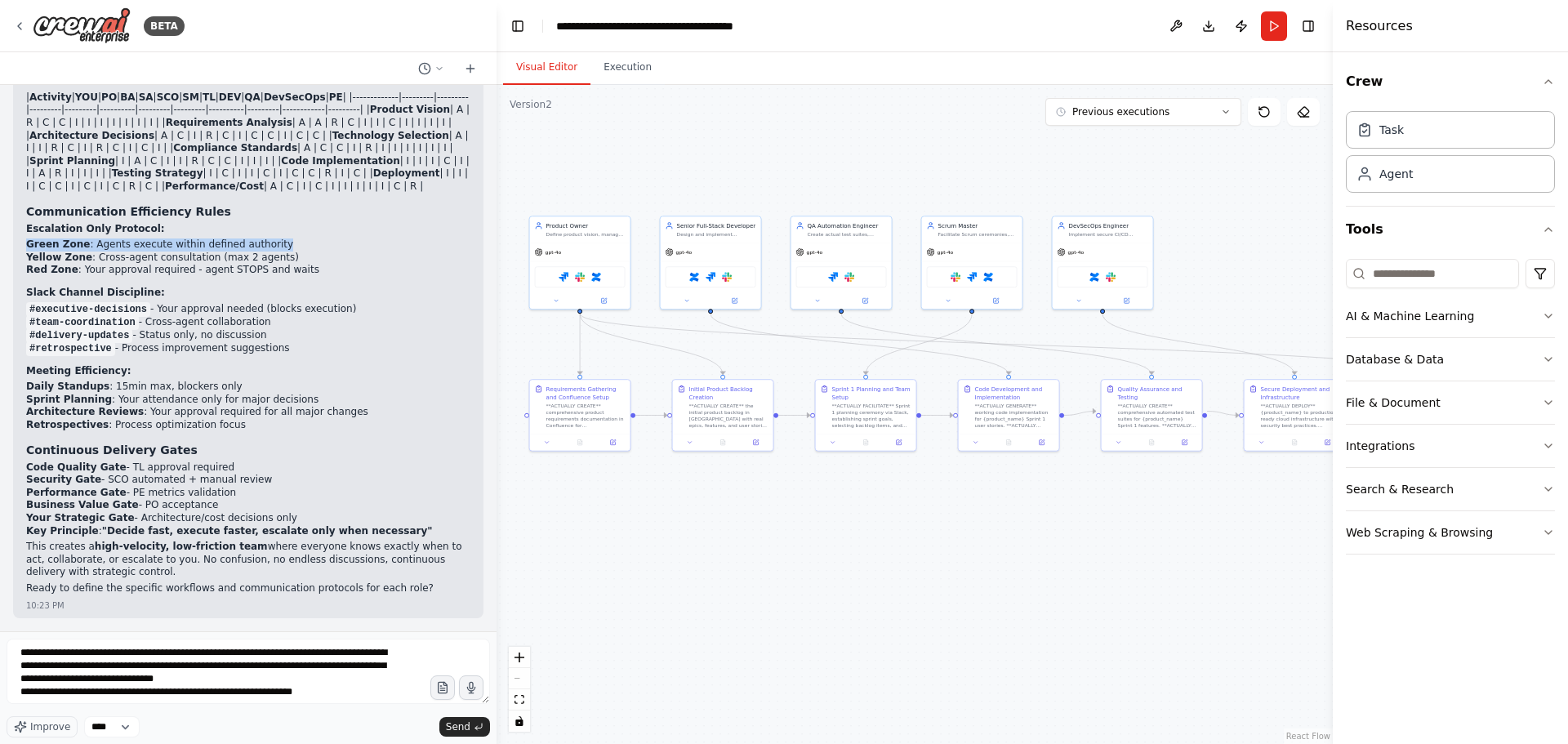
click at [169, 246] on li "Green Zone : Agents execute within defined authority" at bounding box center [248, 245] width 444 height 13
click at [165, 257] on li "Yellow Zone : Cross-agent consultation (max 2 agents)" at bounding box center [248, 258] width 444 height 13
click at [237, 256] on li "Yellow Zone : Cross-agent consultation (max 2 agents)" at bounding box center [248, 258] width 444 height 13
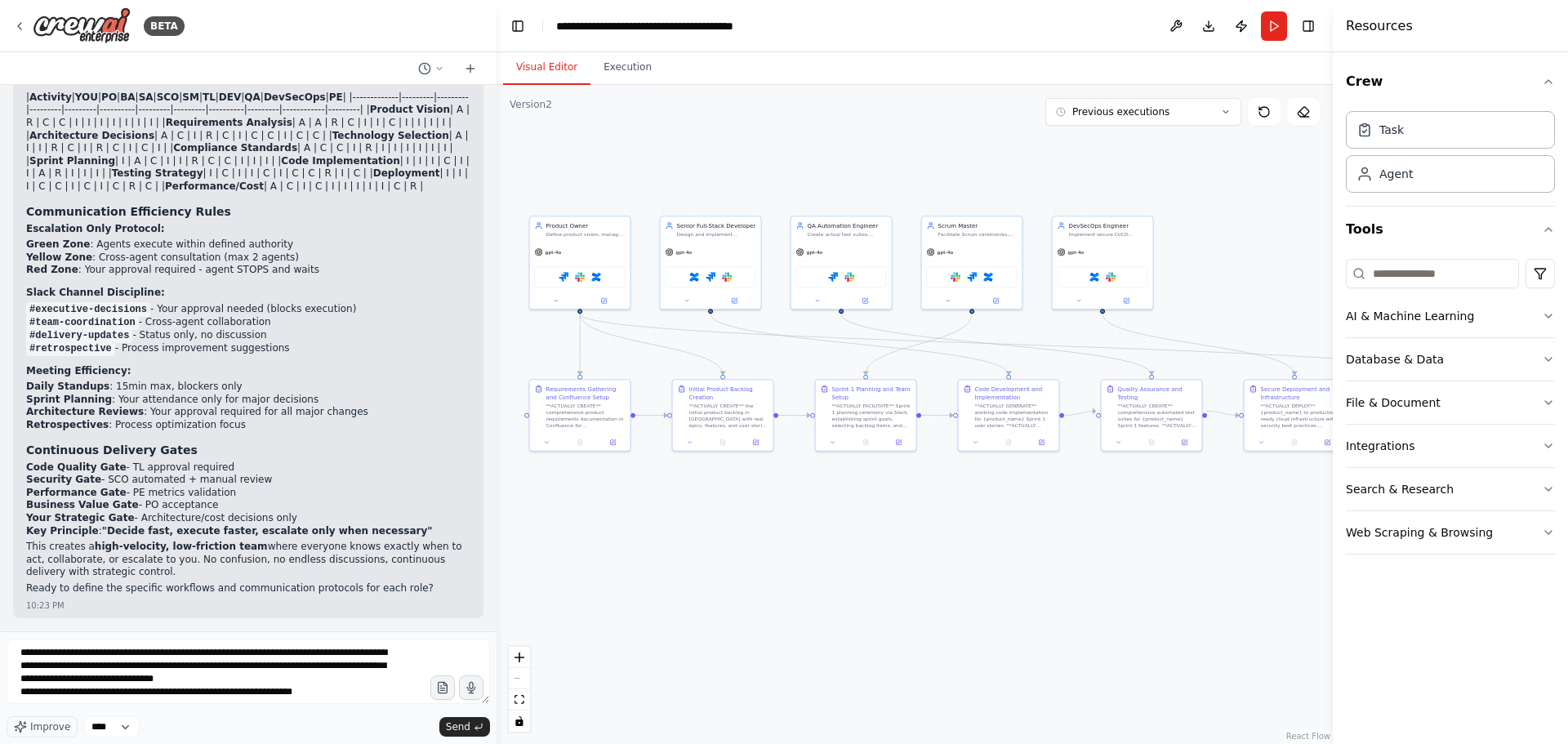
click at [88, 391] on strong "Daily Standups" at bounding box center [68, 386] width 83 height 12
click at [120, 404] on li "Sprint Planning : Your attendance only for major decisions" at bounding box center [248, 400] width 444 height 13
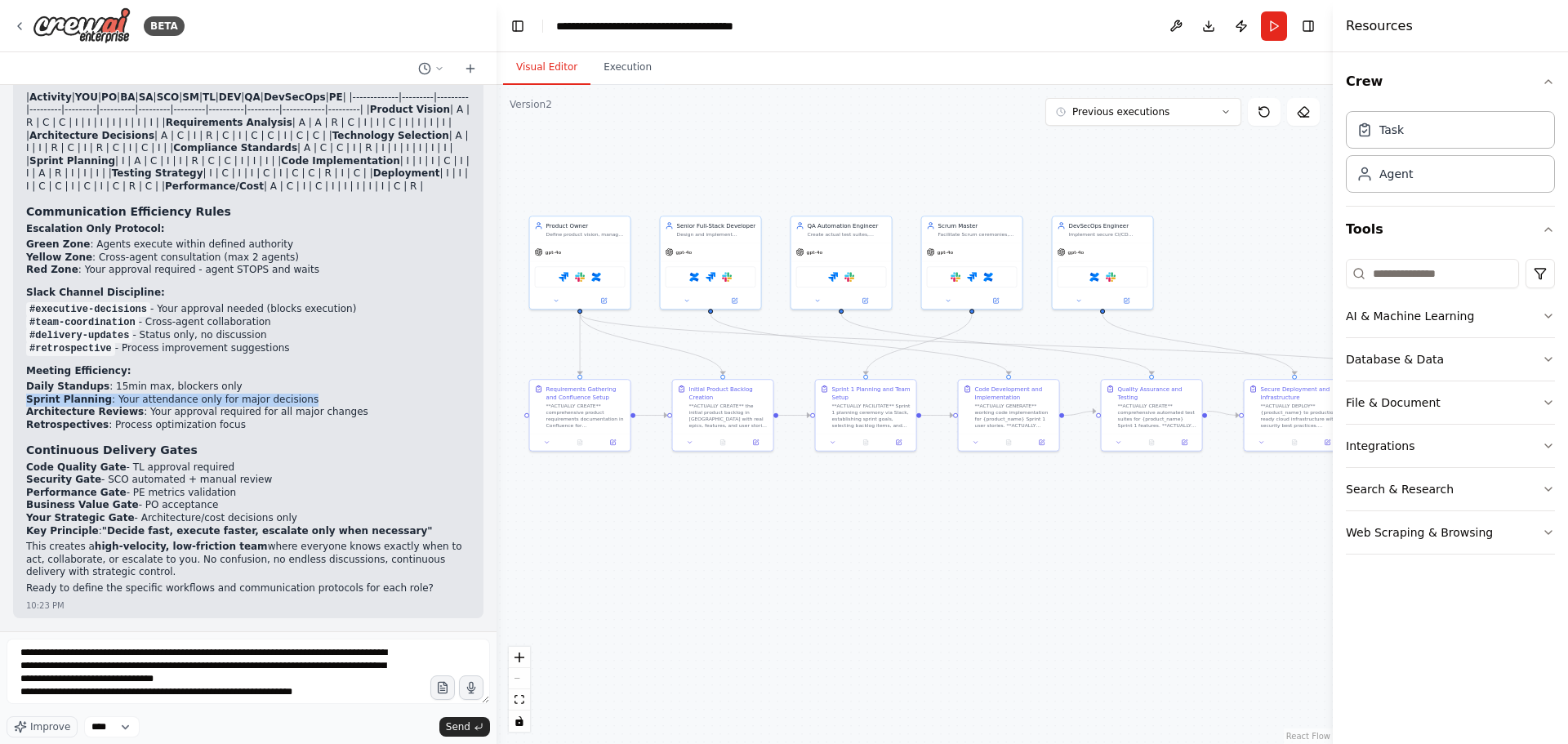
click at [120, 404] on li "Sprint Planning : Your attendance only for major decisions" at bounding box center [248, 400] width 444 height 13
click at [110, 425] on li "Retrospectives : Process optimization focus" at bounding box center [248, 425] width 444 height 13
click at [169, 423] on li "Retrospectives : Process optimization focus" at bounding box center [248, 425] width 444 height 13
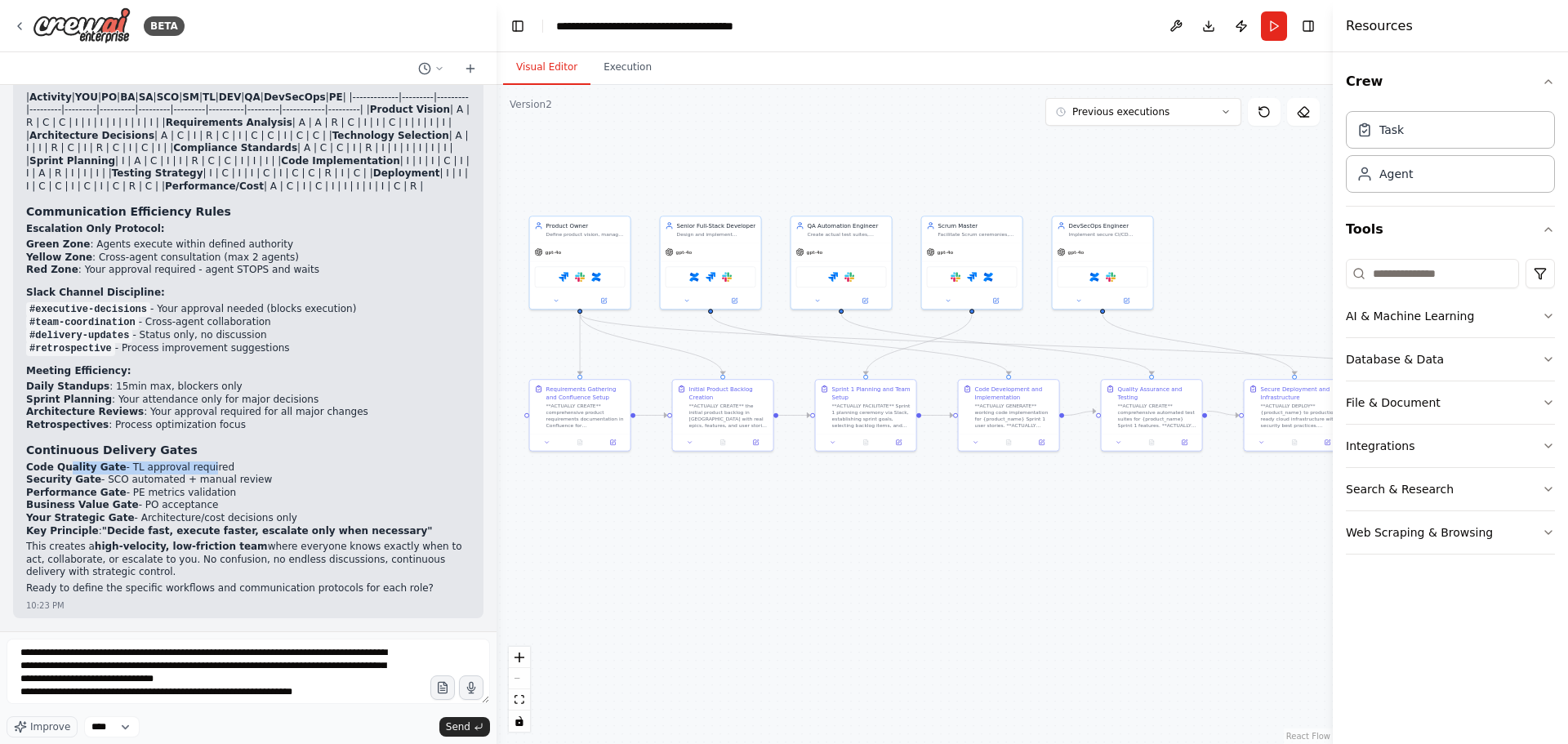
drag, startPoint x: 64, startPoint y: 468, endPoint x: 190, endPoint y: 473, distance: 126.1
click at [190, 473] on li "Code Quality Gate - TL approval required" at bounding box center [248, 468] width 444 height 13
click at [194, 473] on li "Code Quality Gate - TL approval required" at bounding box center [248, 468] width 444 height 13
drag, startPoint x: 123, startPoint y: 462, endPoint x: 189, endPoint y: 469, distance: 66.4
click at [189, 469] on li "Code Quality Gate - TL approval required" at bounding box center [248, 468] width 444 height 13
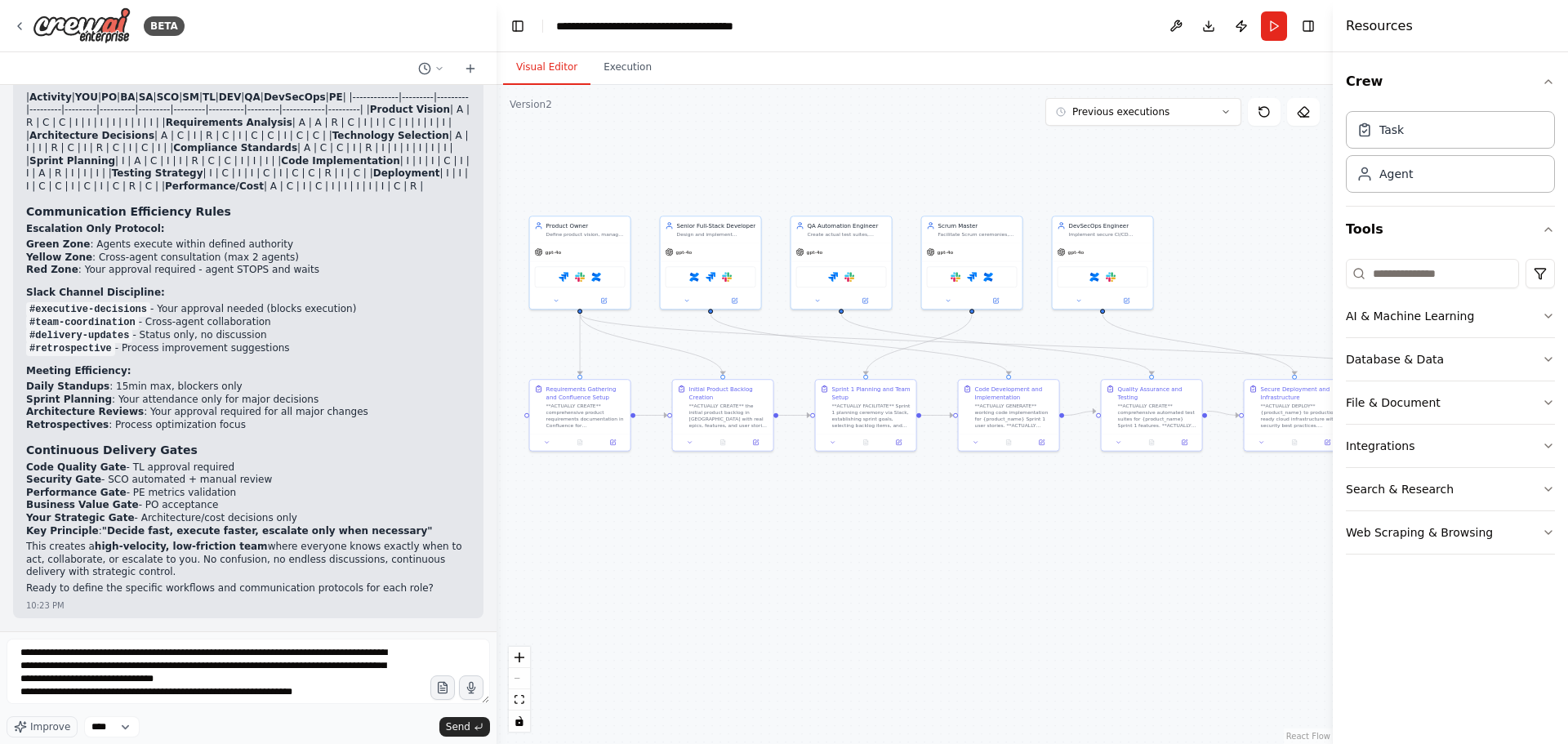
click at [190, 469] on li "Code Quality Gate - TL approval required" at bounding box center [248, 468] width 444 height 13
drag, startPoint x: 120, startPoint y: 488, endPoint x: 198, endPoint y: 489, distance: 78.0
click at [198, 489] on ol "Code Quality Gate - TL approval required Security Gate - SCO automated + manual…" at bounding box center [248, 494] width 444 height 64
click at [150, 506] on li "Business Value Gate - PO acceptance" at bounding box center [248, 506] width 444 height 13
click at [95, 551] on strong "high-velocity, low-friction team" at bounding box center [182, 546] width 173 height 12
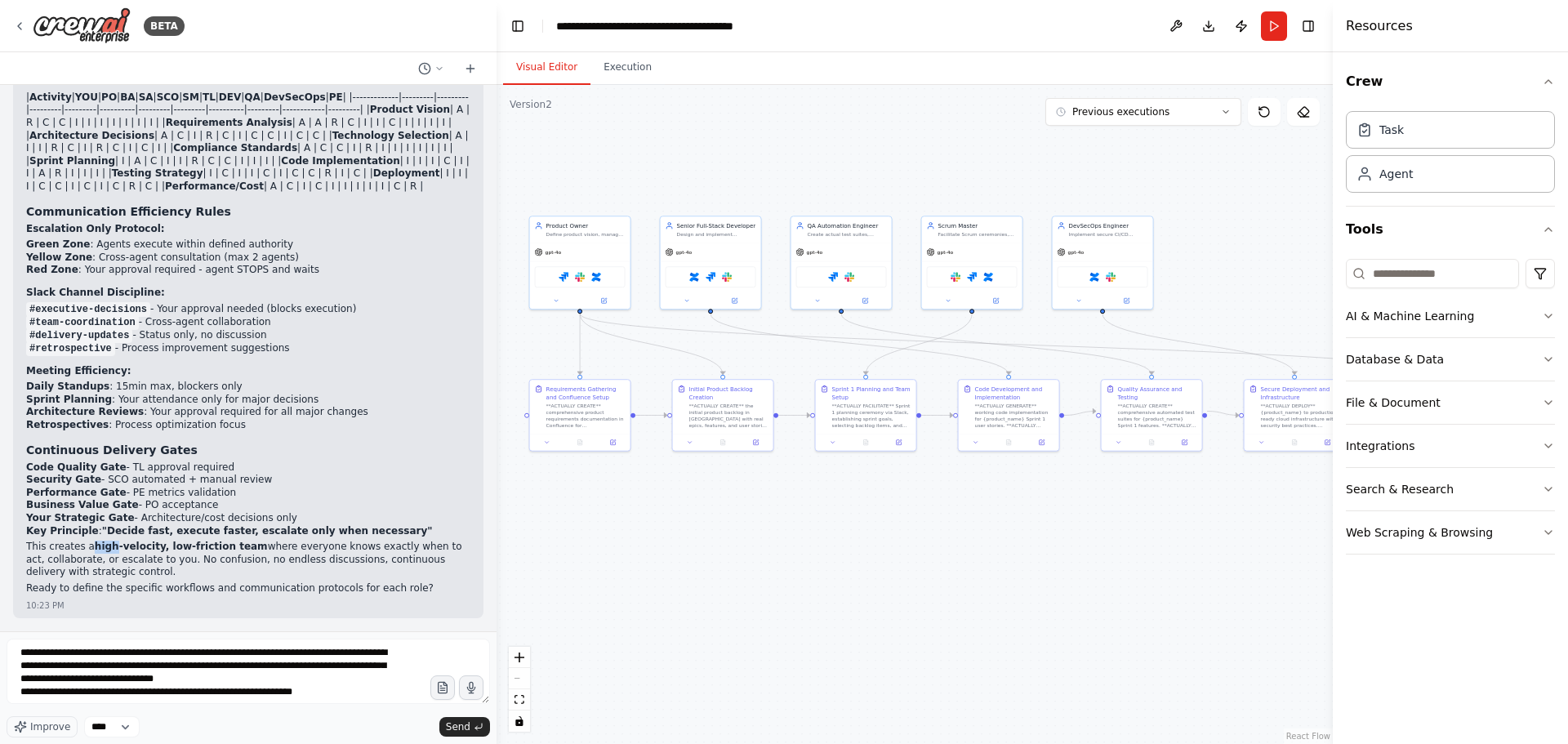
click at [95, 551] on strong "high-velocity, low-friction team" at bounding box center [182, 546] width 173 height 12
click at [118, 562] on p "This creates a high-velocity, low-friction team where everyone knows exactly wh…" at bounding box center [248, 560] width 444 height 38
click at [182, 561] on p "This creates a high-velocity, low-friction team where everyone knows exactly wh…" at bounding box center [248, 560] width 444 height 38
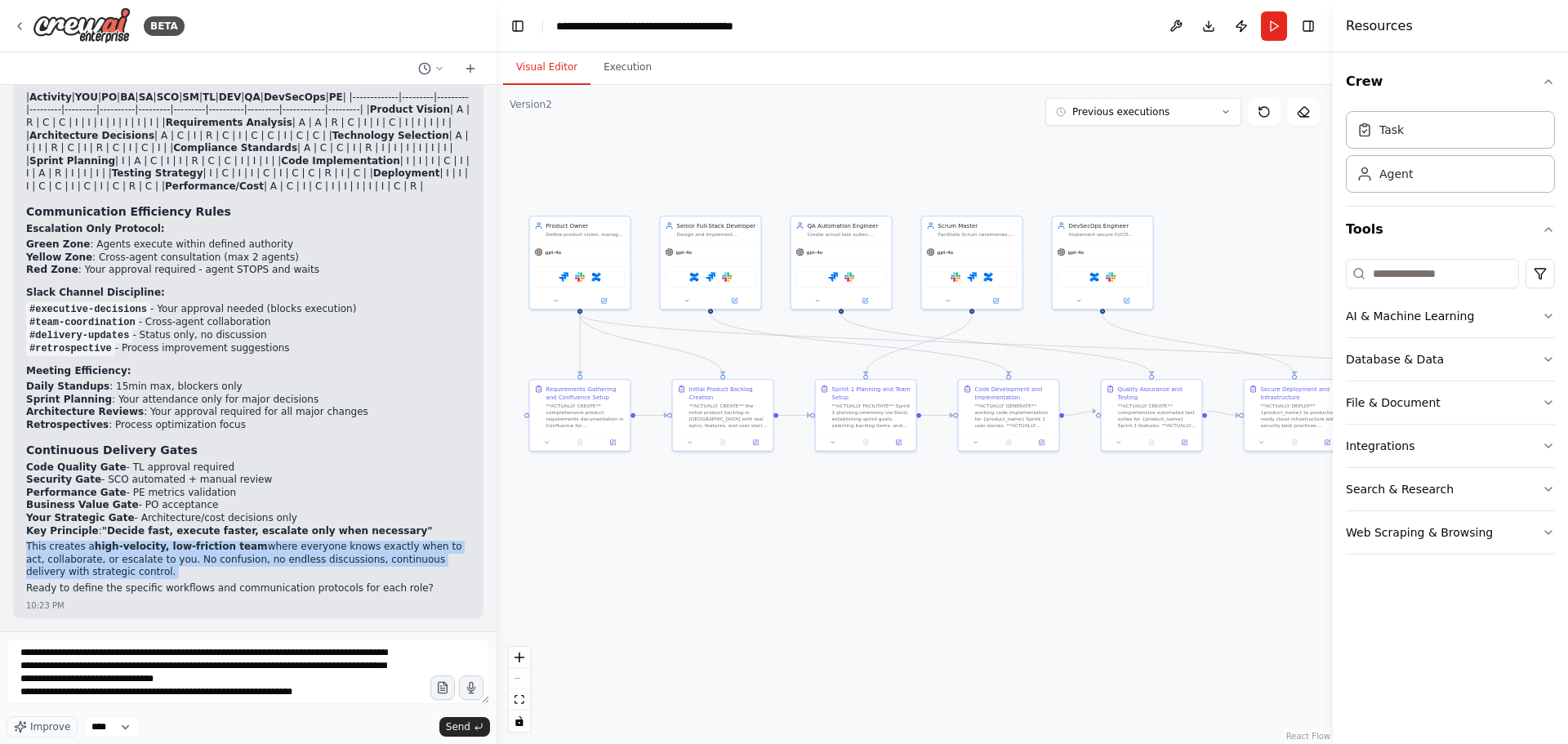
click at [182, 561] on p "This creates a high-velocity, low-friction team where everyone knows exactly wh…" at bounding box center [248, 560] width 444 height 38
click at [158, 560] on p "This creates a high-velocity, low-friction team where everyone knows exactly wh…" at bounding box center [248, 560] width 444 height 38
click at [68, 587] on p "Ready to define the specific workflows and communication protocols for each rol…" at bounding box center [248, 589] width 444 height 13
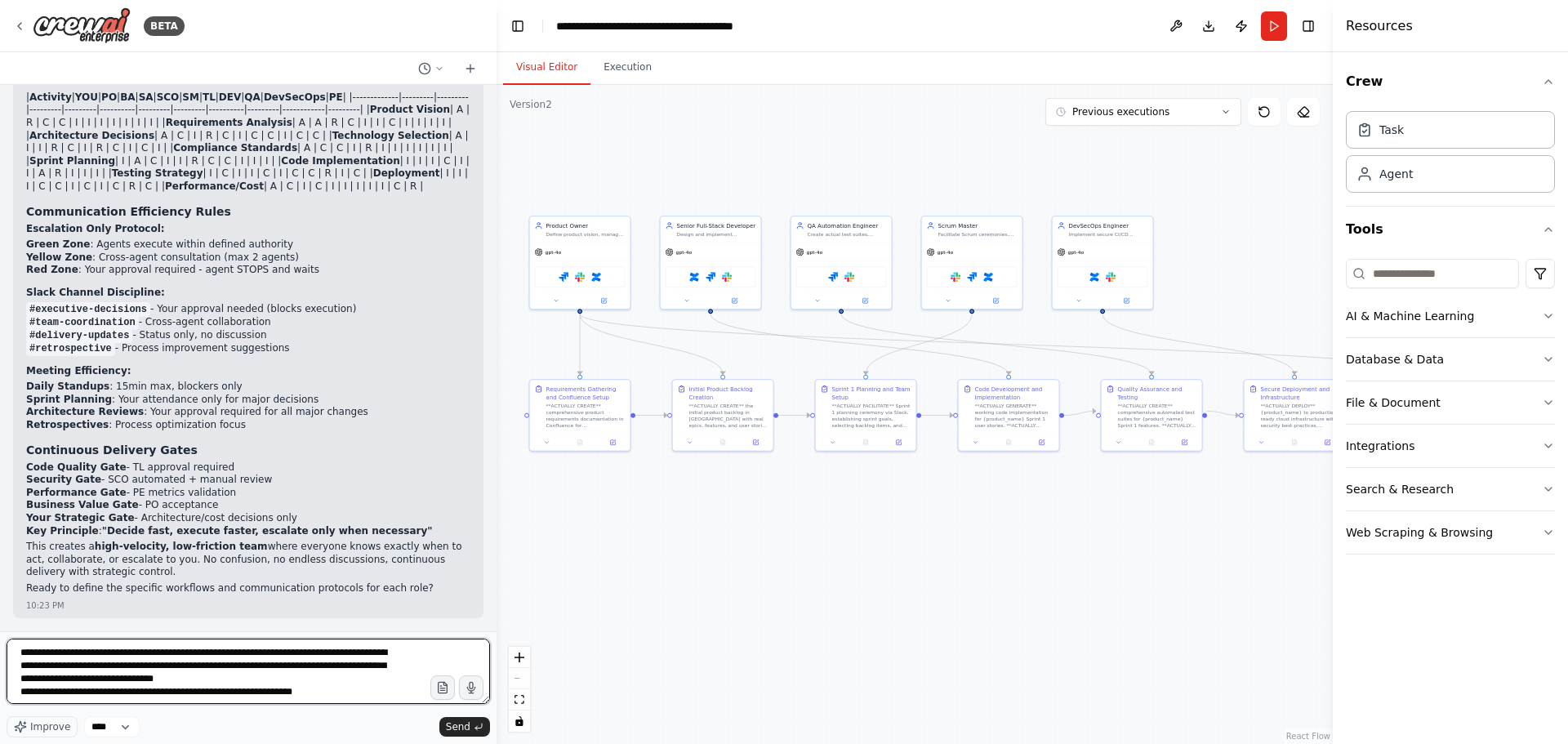
click at [218, 667] on textarea "**********" at bounding box center [248, 672] width 484 height 66
click at [269, 671] on textarea "**********" at bounding box center [248, 672] width 484 height 66
click at [363, 696] on textarea "**********" at bounding box center [248, 672] width 484 height 66
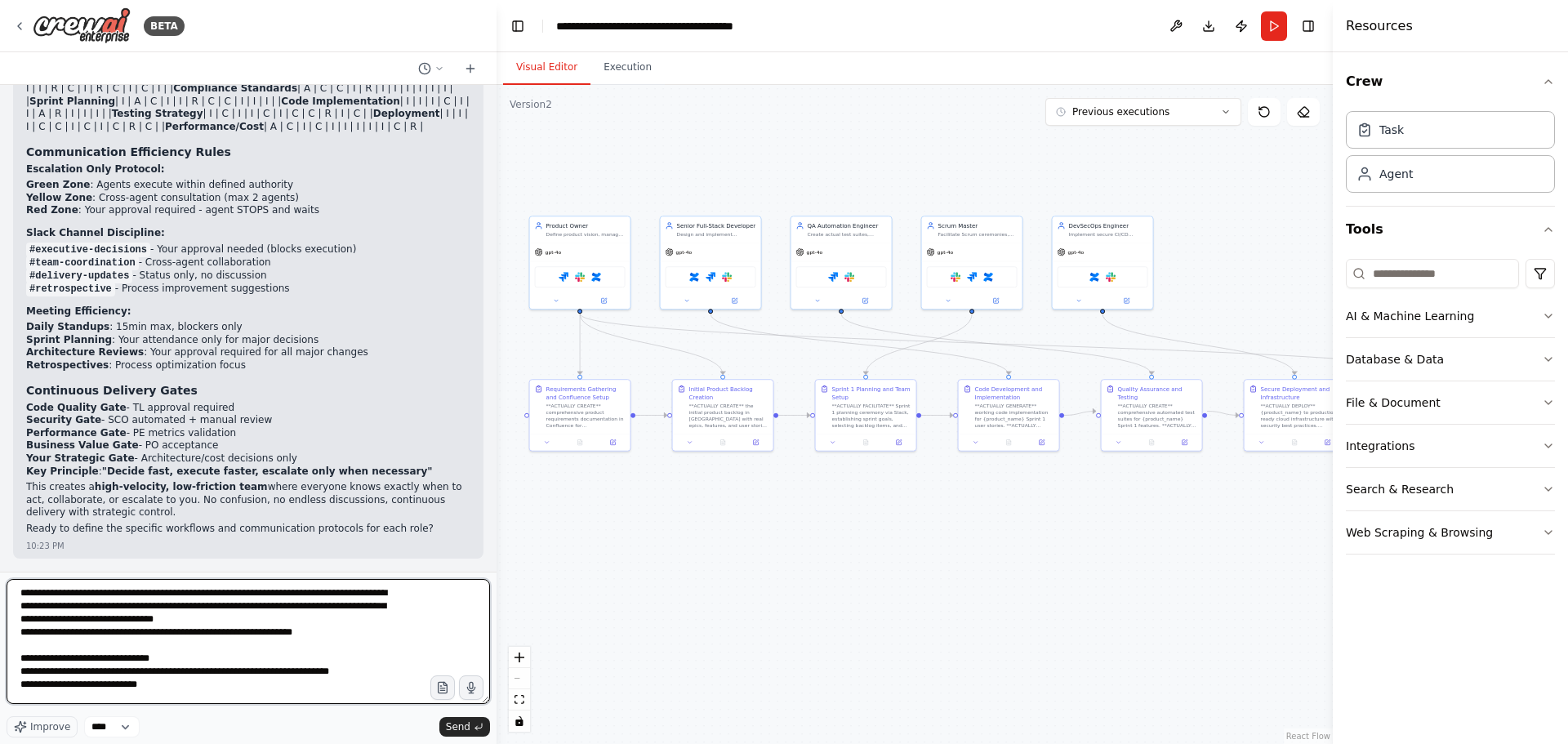
scroll to position [0, 0]
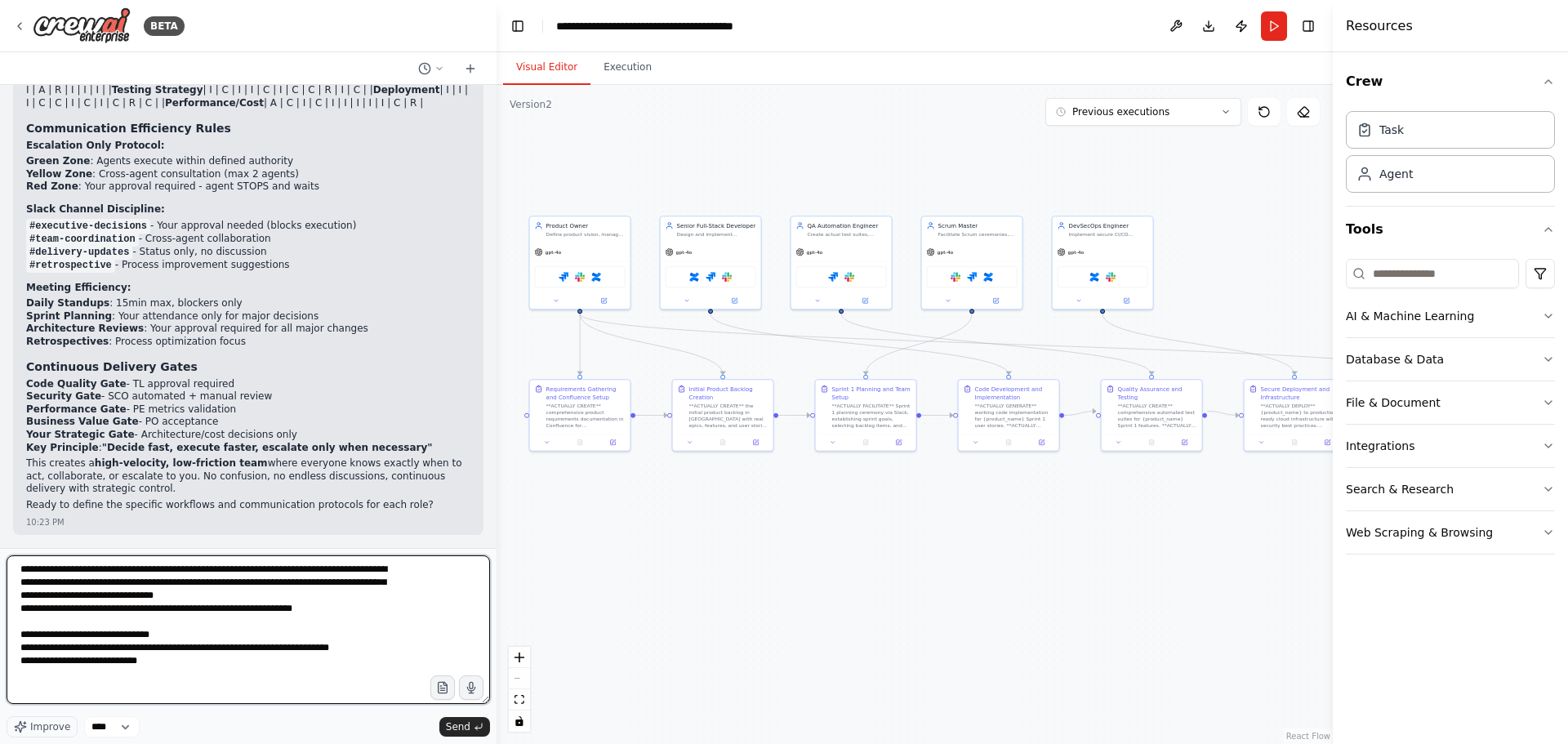
drag, startPoint x: 485, startPoint y: 699, endPoint x: 470, endPoint y: 782, distance: 84.3
click at [470, 743] on html "BETA can I automate a scrum team? a team where I am the product owner (PO) defi…" at bounding box center [784, 372] width 1568 height 744
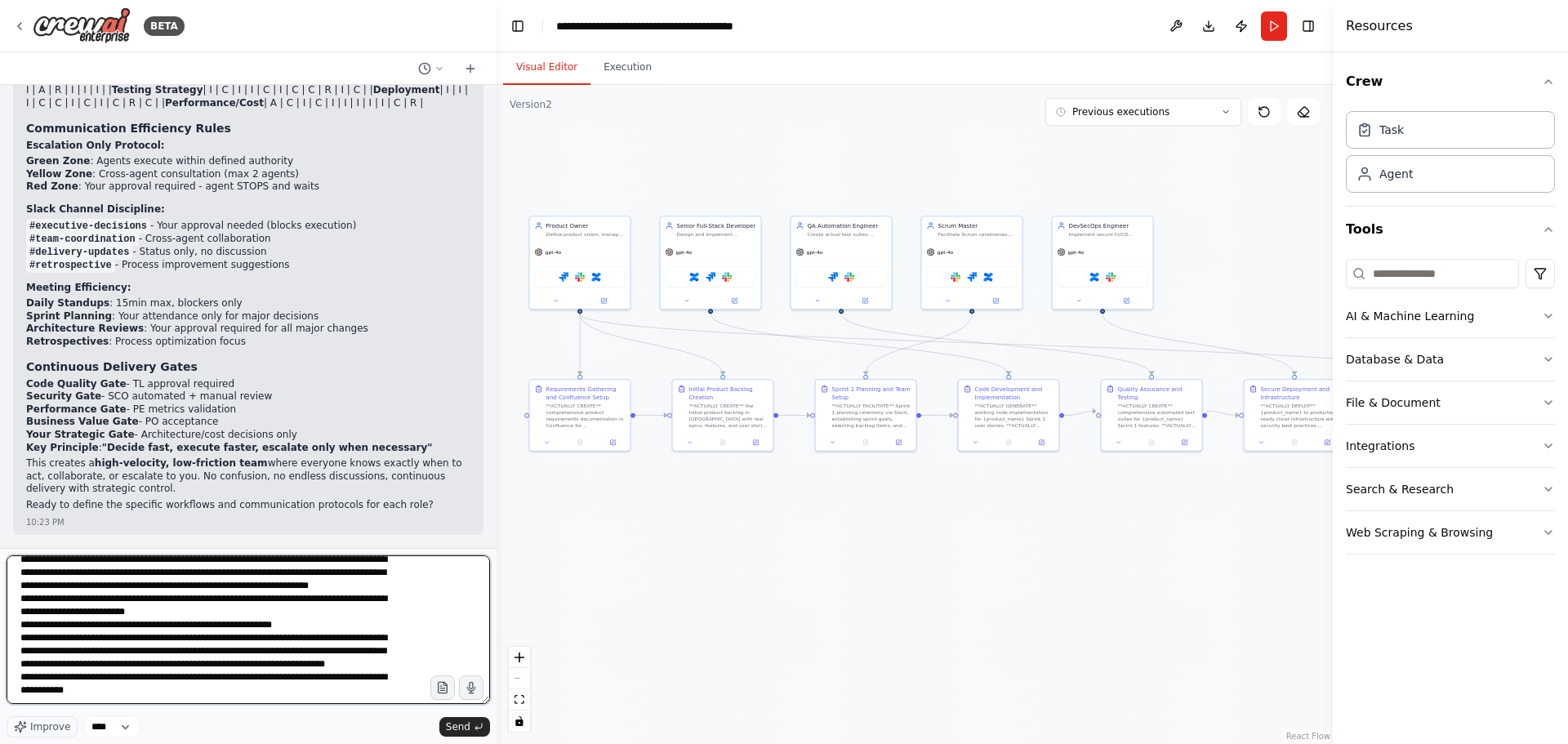
scroll to position [81, 0]
paste textarea "**********"
type textarea "**********"
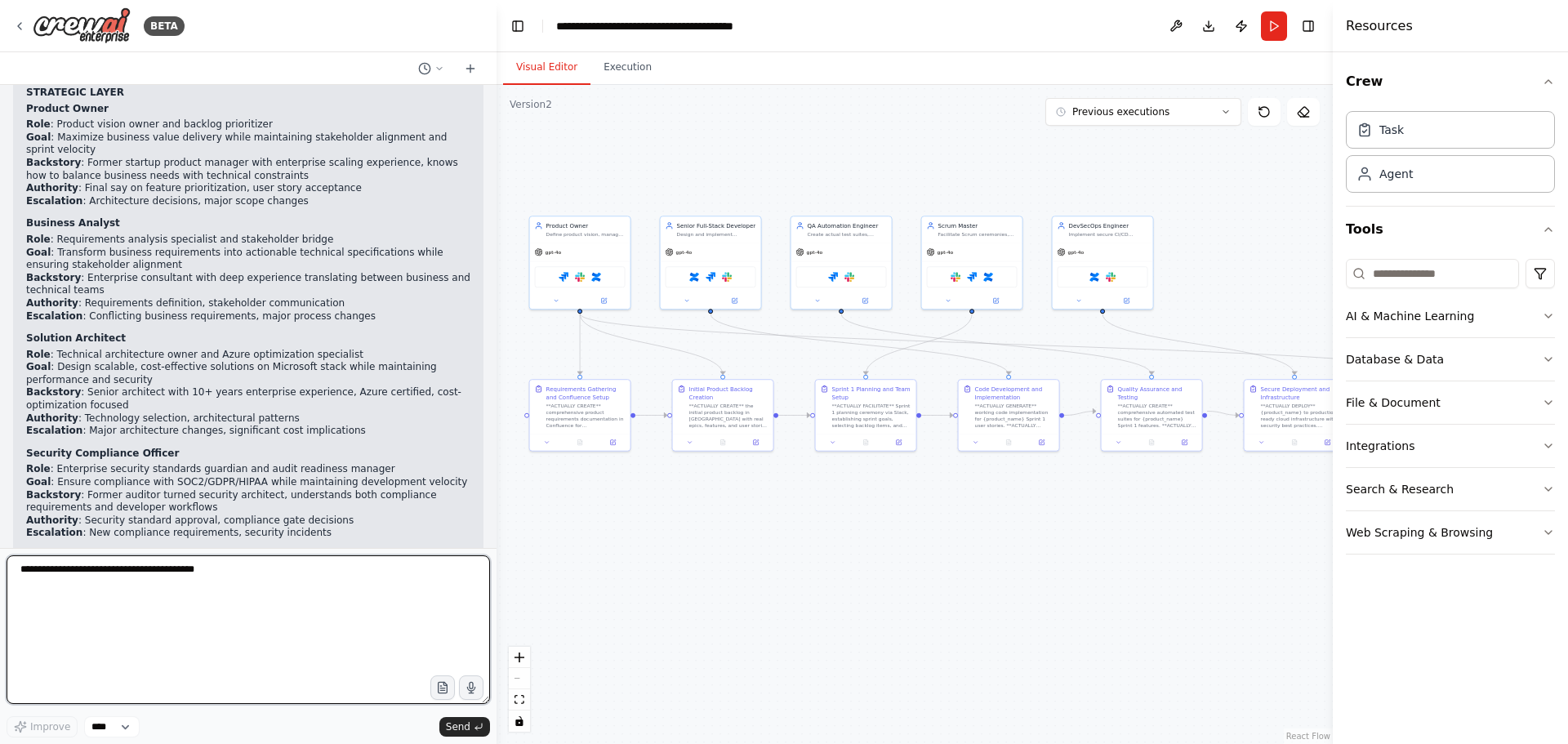
scroll to position [62934, 0]
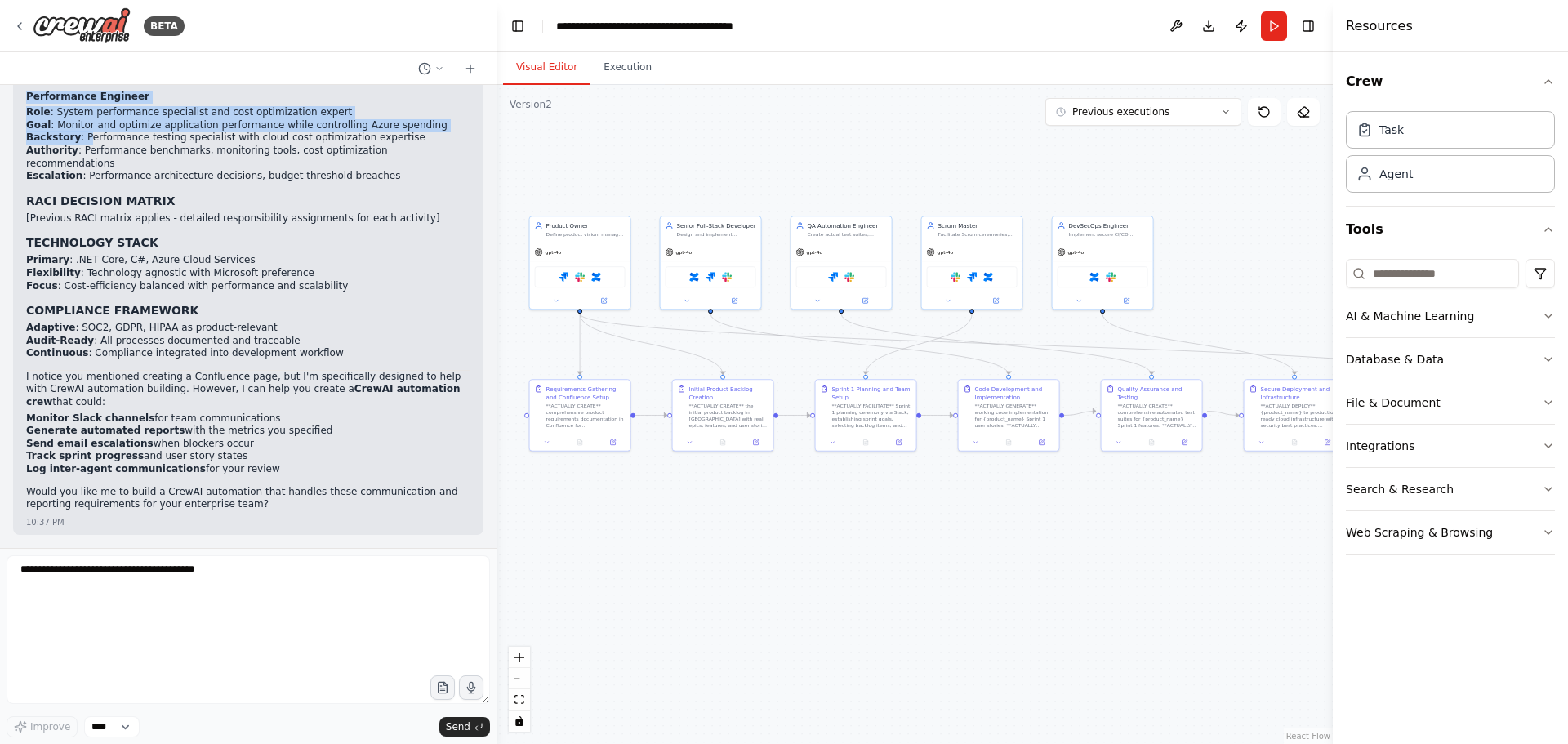
scroll to position [64405, 0]
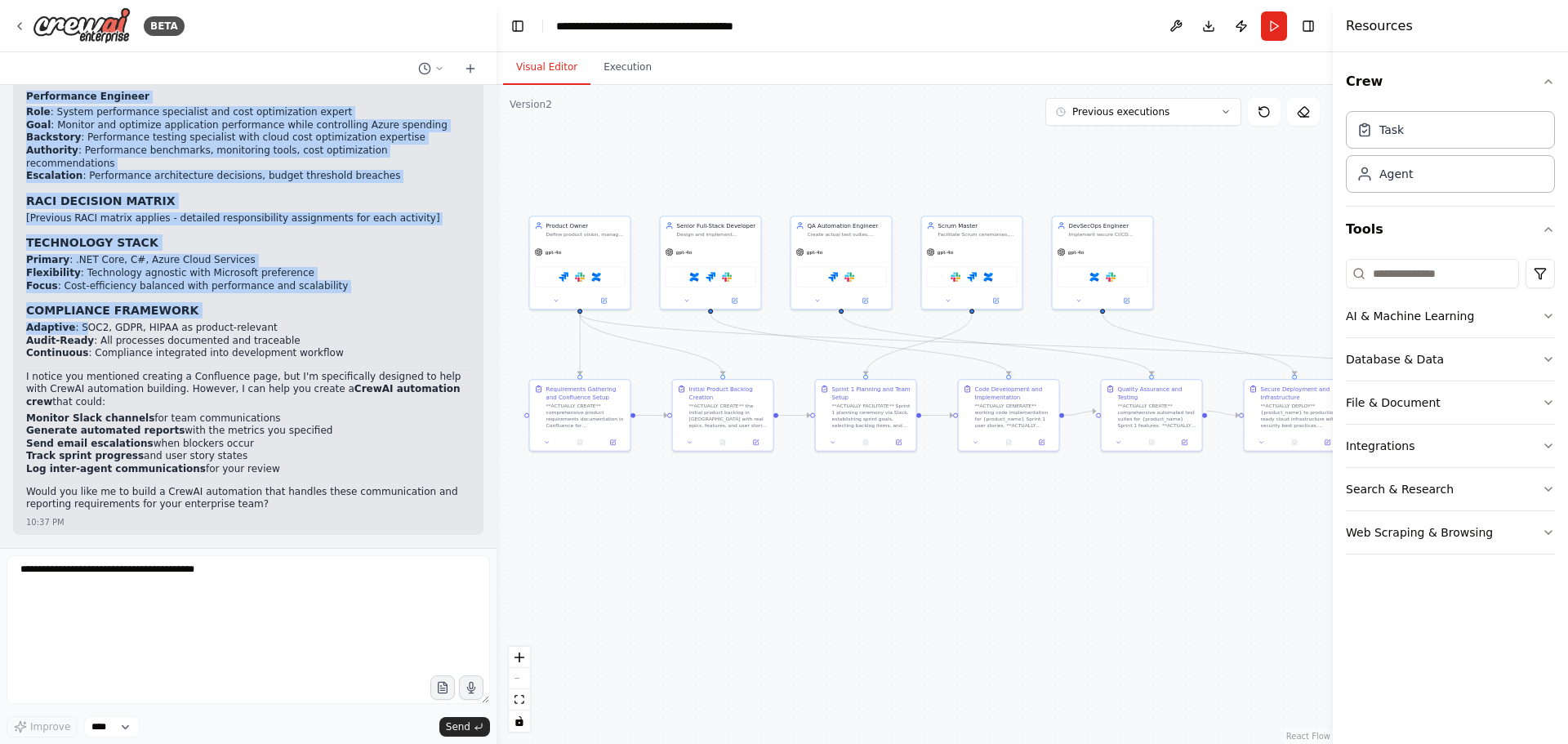
drag, startPoint x: 26, startPoint y: 213, endPoint x: 79, endPoint y: 332, distance: 130.3
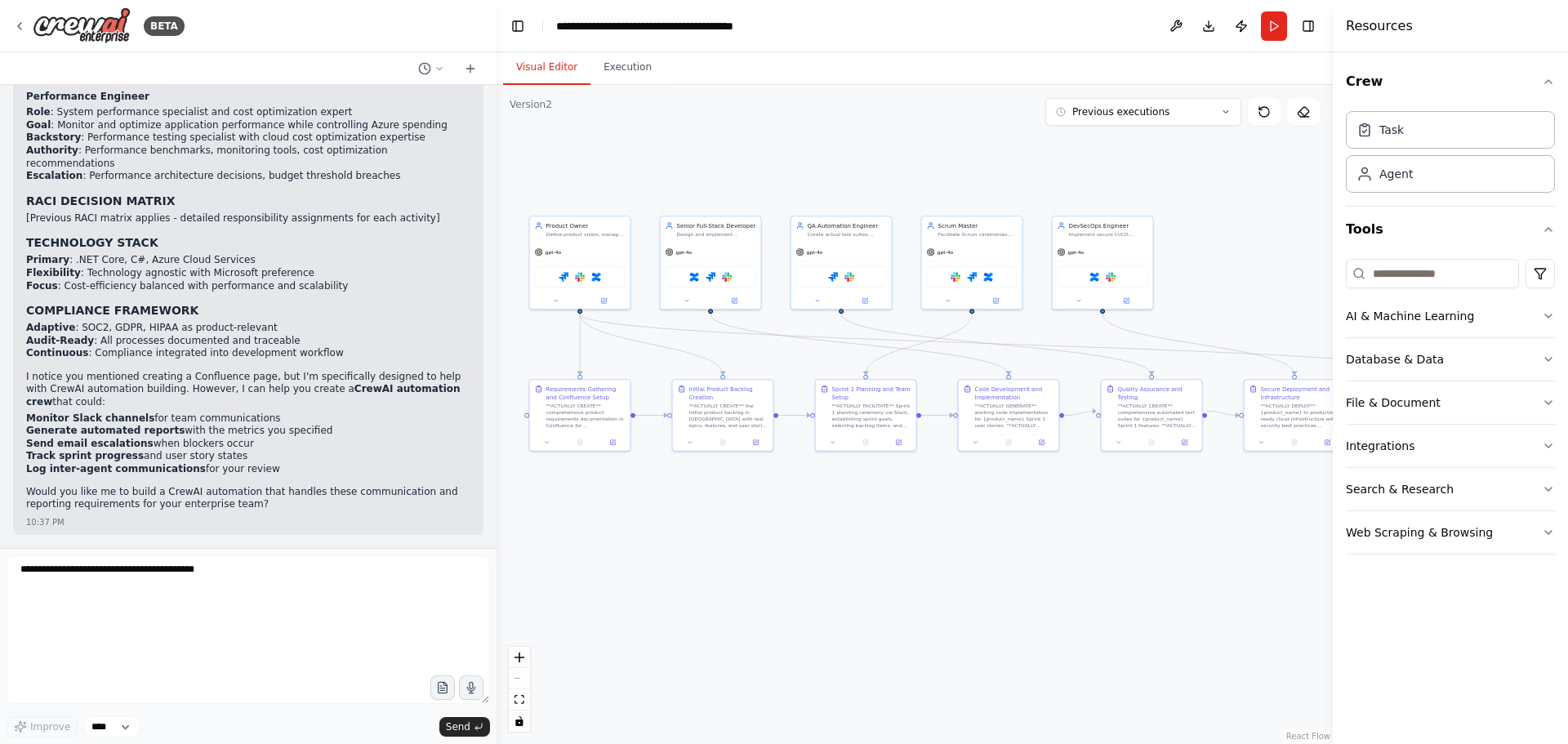
click at [104, 436] on strong "Generate automated reports" at bounding box center [106, 430] width 159 height 12
click at [109, 497] on p "Would you like me to build a CrewAI automation that handles these communication…" at bounding box center [248, 498] width 444 height 26
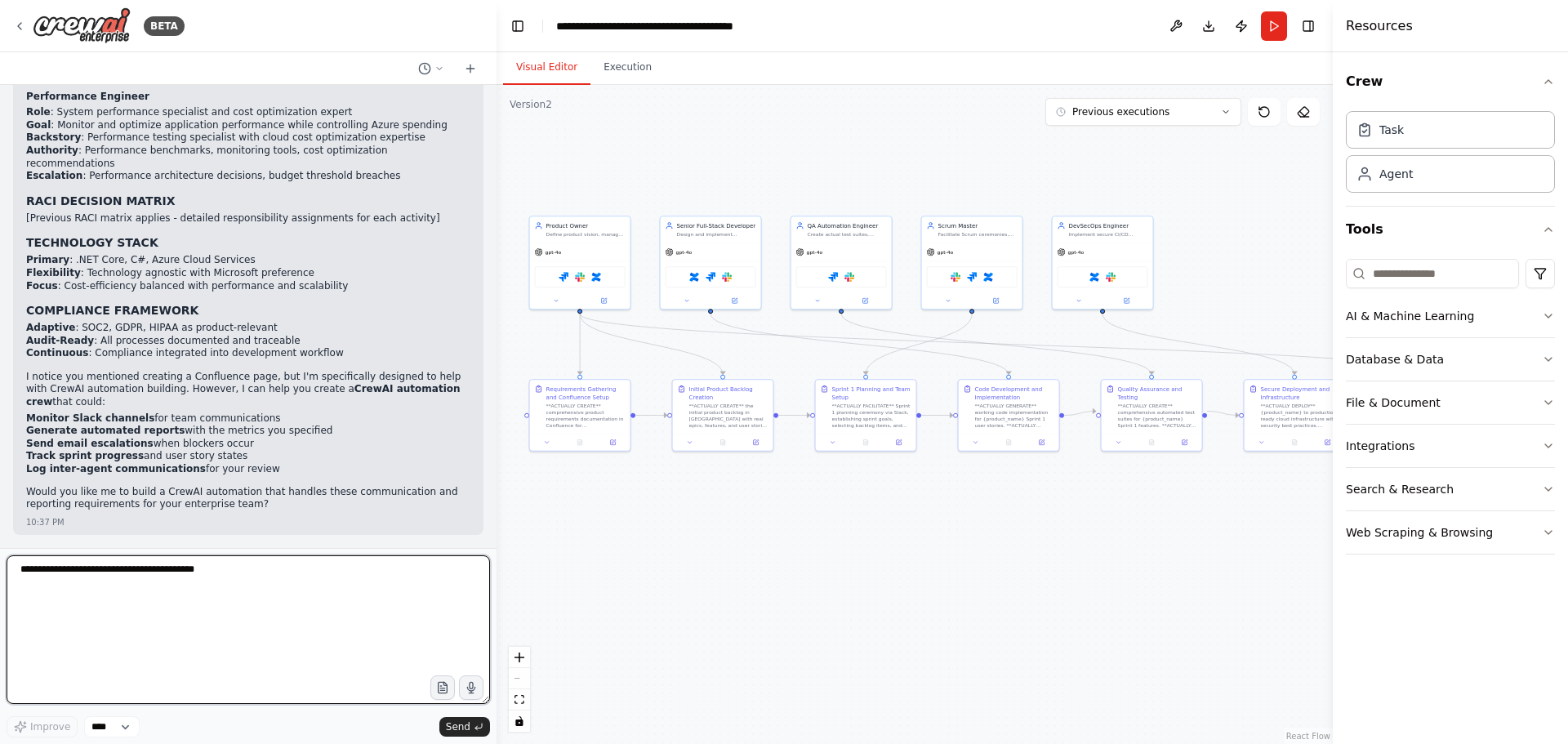
click at [204, 591] on textarea at bounding box center [248, 629] width 484 height 149
drag, startPoint x: 214, startPoint y: 576, endPoint x: 159, endPoint y: 576, distance: 55.0
click at [159, 576] on textarea at bounding box center [248, 629] width 484 height 149
drag, startPoint x: 214, startPoint y: 584, endPoint x: 191, endPoint y: 585, distance: 23.0
click at [191, 585] on textarea at bounding box center [248, 629] width 484 height 149
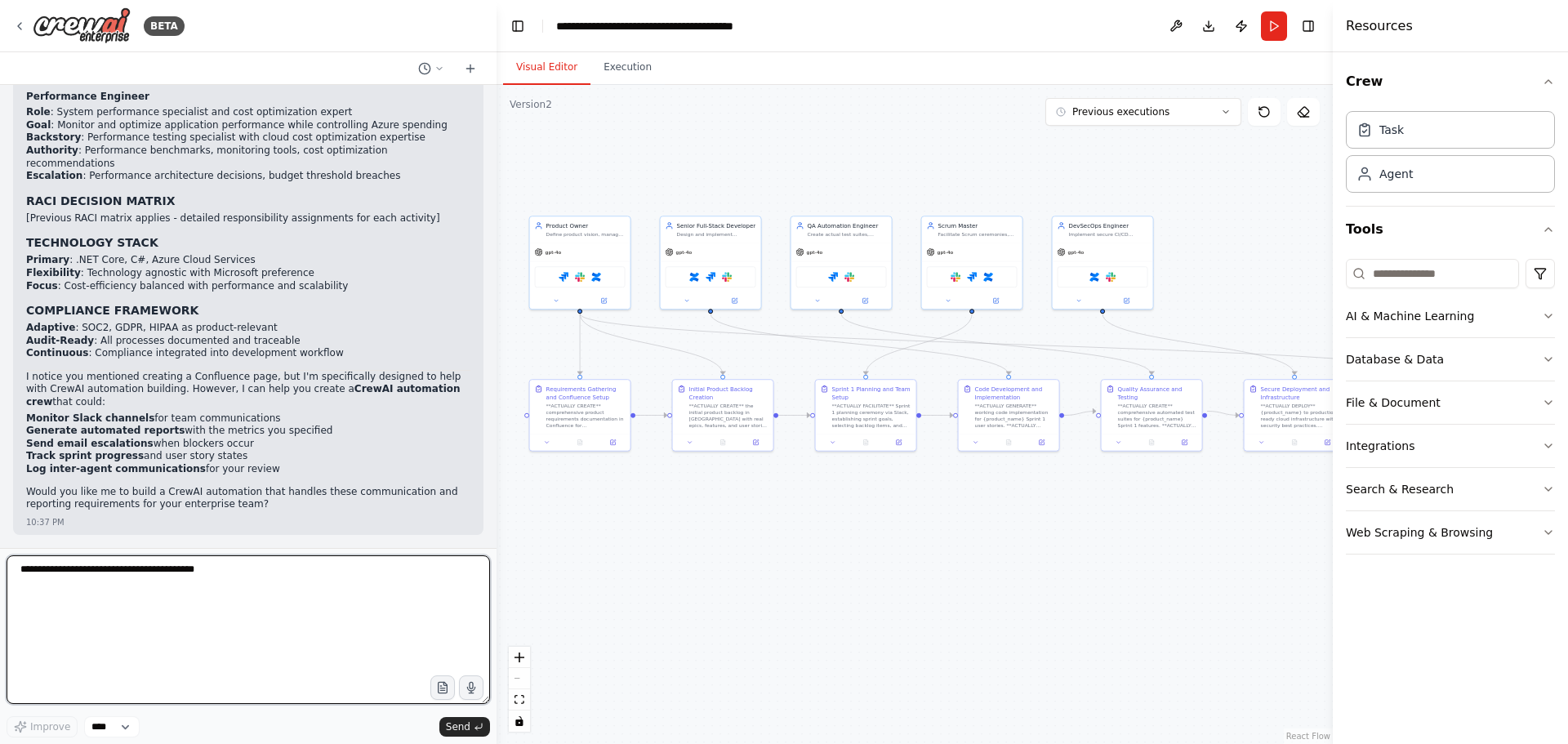
drag, startPoint x: 226, startPoint y: 577, endPoint x: 189, endPoint y: 581, distance: 37.2
click at [189, 581] on textarea at bounding box center [248, 629] width 484 height 149
drag, startPoint x: 236, startPoint y: 577, endPoint x: 207, endPoint y: 580, distance: 29.2
click at [206, 580] on textarea at bounding box center [248, 629] width 484 height 149
drag, startPoint x: 225, startPoint y: 578, endPoint x: 192, endPoint y: 583, distance: 33.4
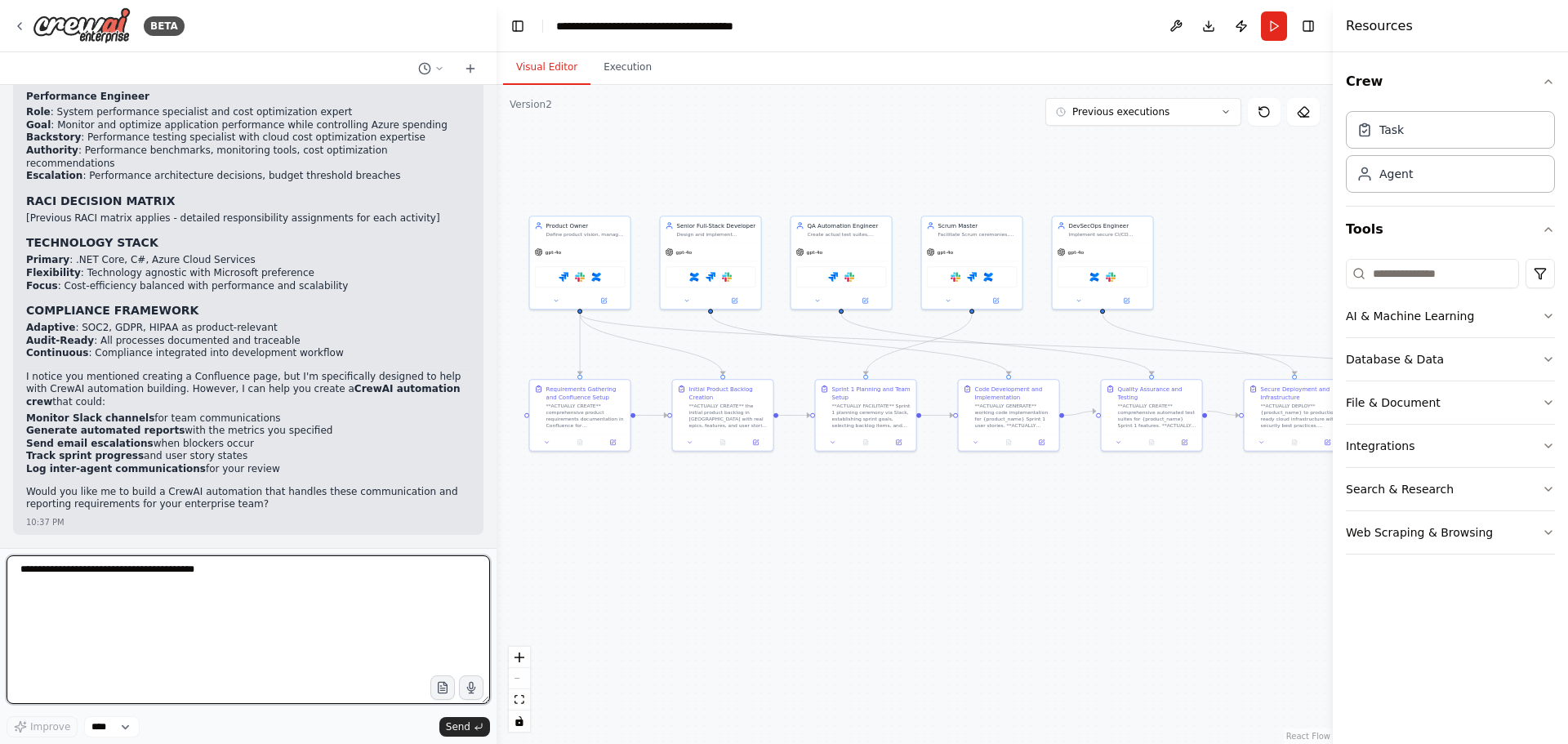
click at [192, 583] on textarea at bounding box center [248, 629] width 484 height 149
drag, startPoint x: 236, startPoint y: 582, endPoint x: 211, endPoint y: 586, distance: 25.3
click at [211, 586] on textarea at bounding box center [248, 629] width 484 height 149
click at [183, 603] on textarea at bounding box center [248, 629] width 484 height 149
type textarea "******"
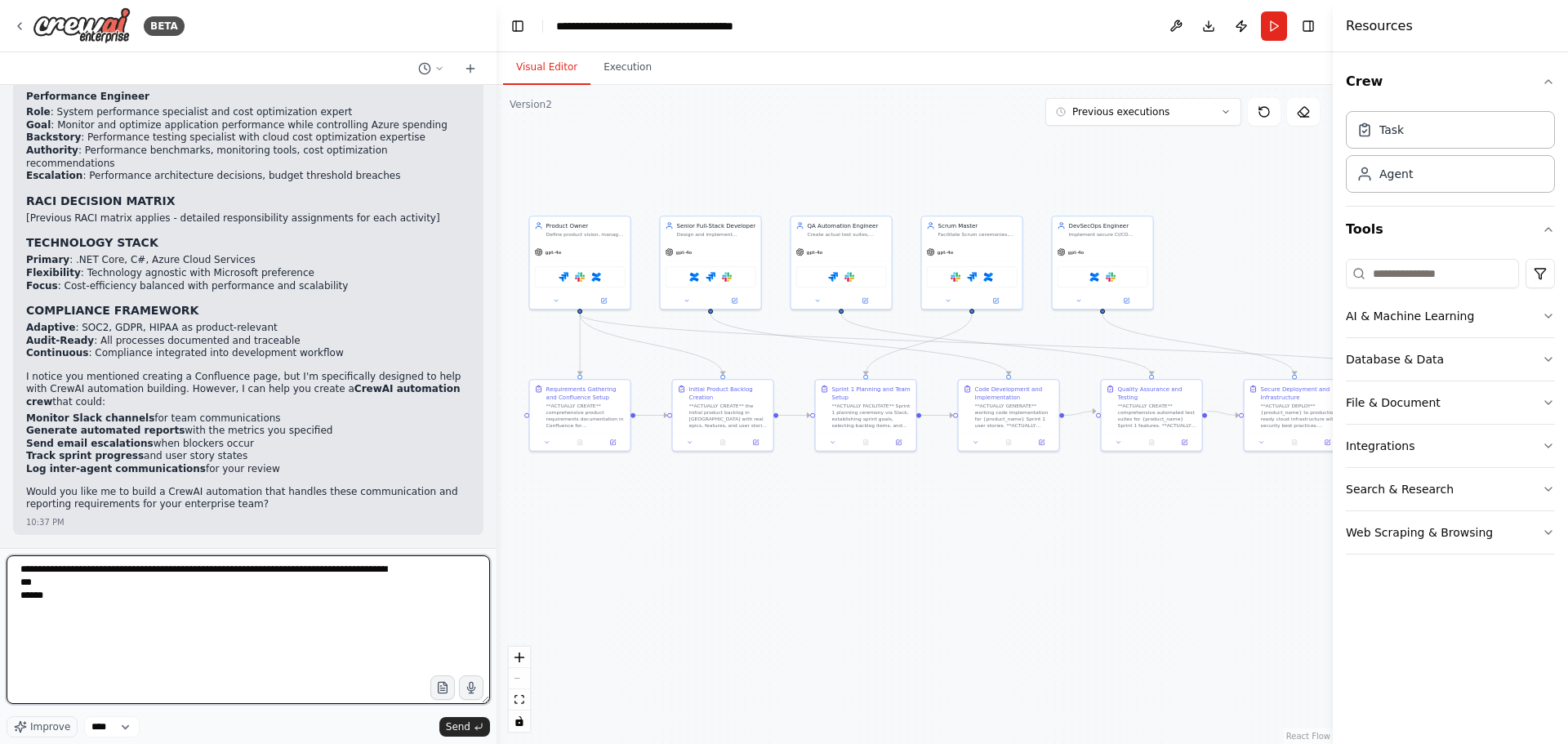
type textarea "**********"
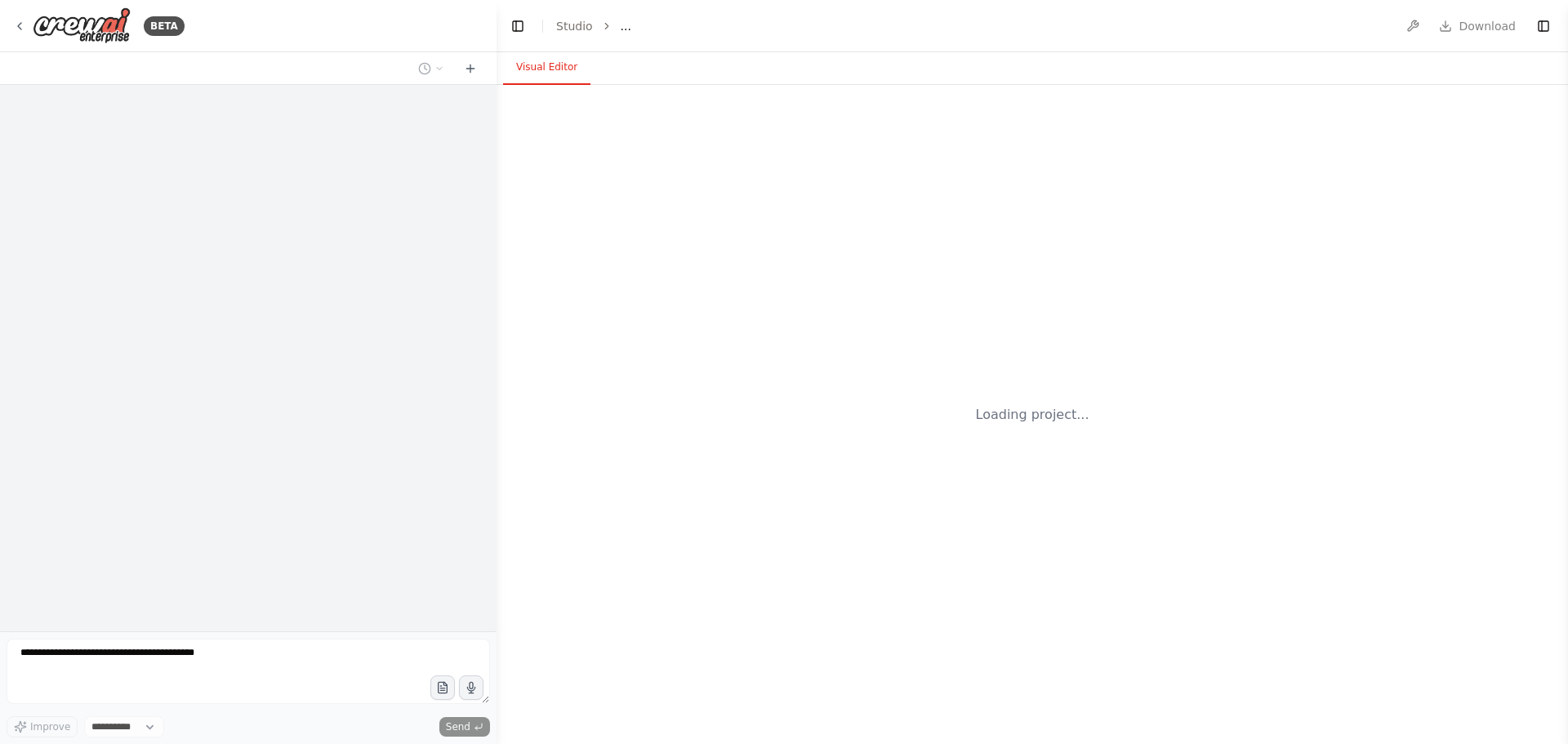
select select "****"
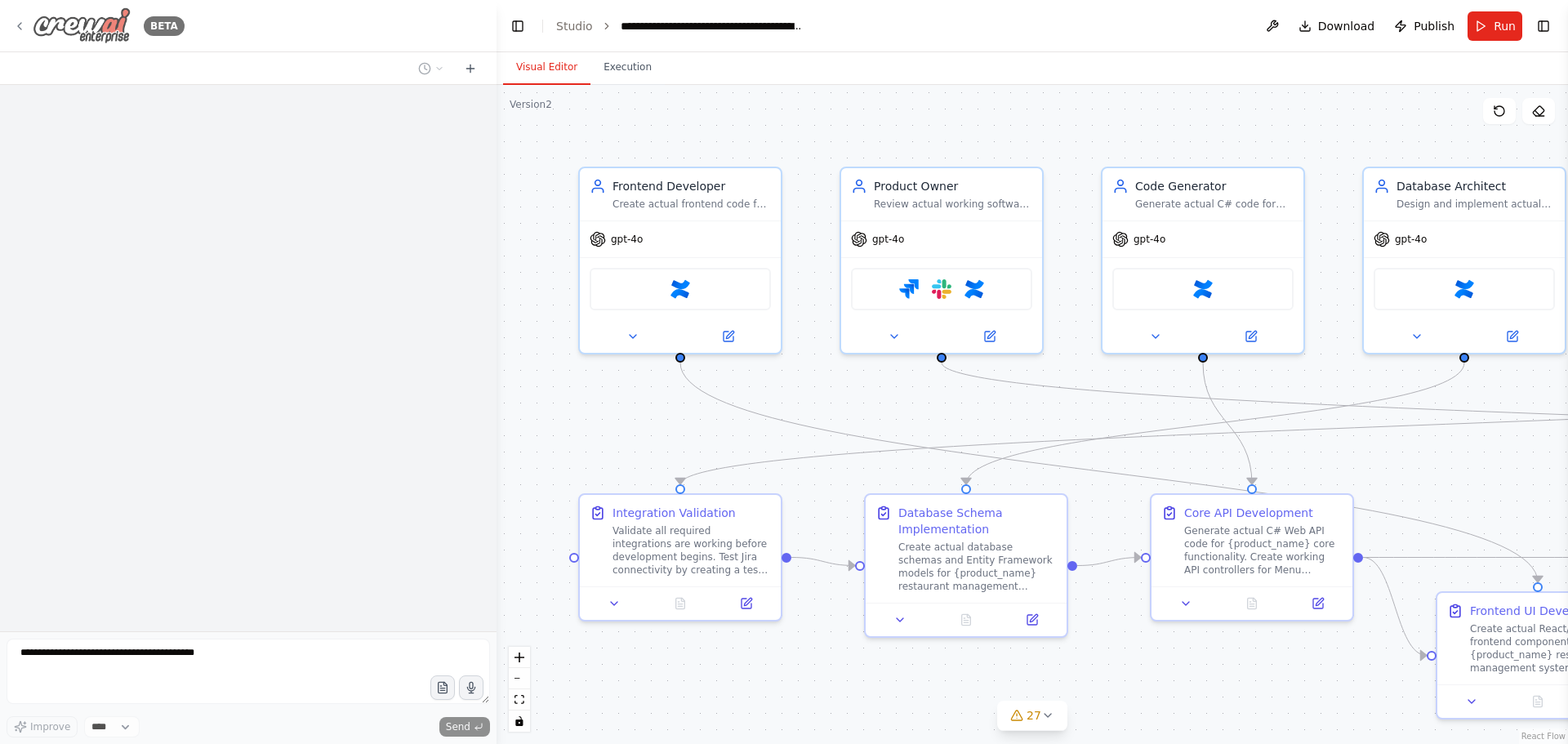
click at [27, 26] on div "BETA" at bounding box center [99, 26] width 172 height 37
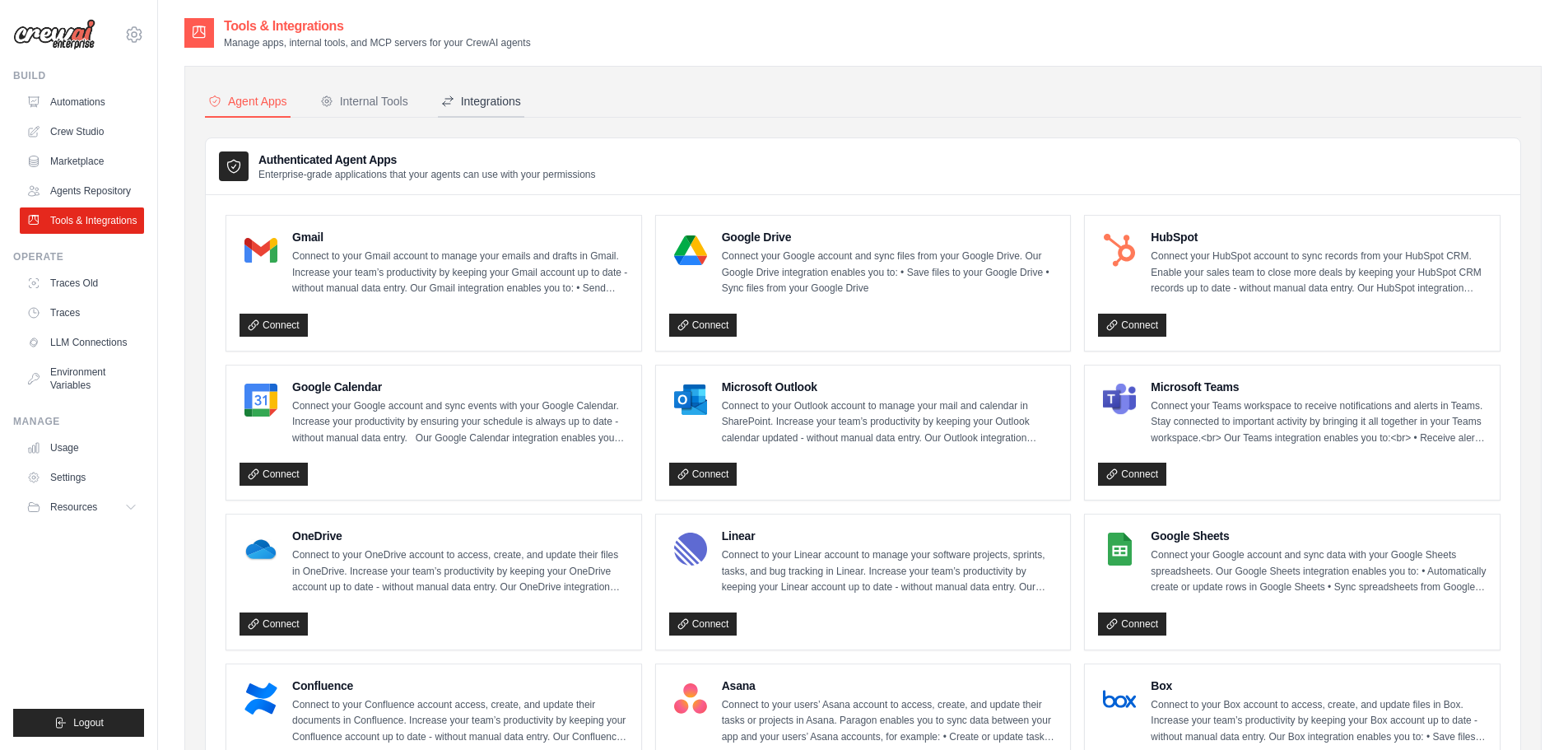
click at [491, 95] on div "Integrations" at bounding box center [481, 101] width 80 height 17
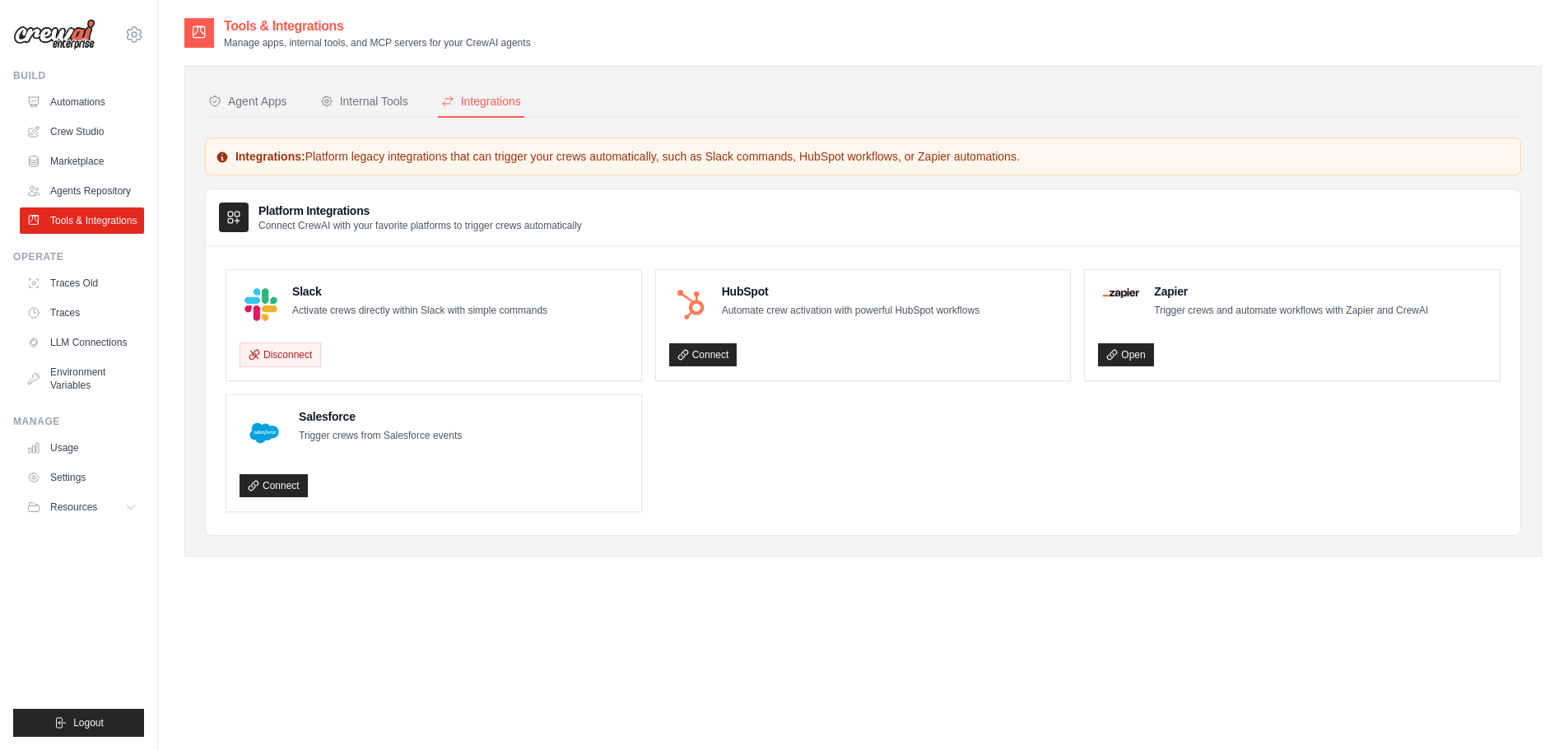
click at [347, 157] on p "Integrations: Platform legacy integrations that can trigger your crews automati…" at bounding box center [862, 156] width 1294 height 17
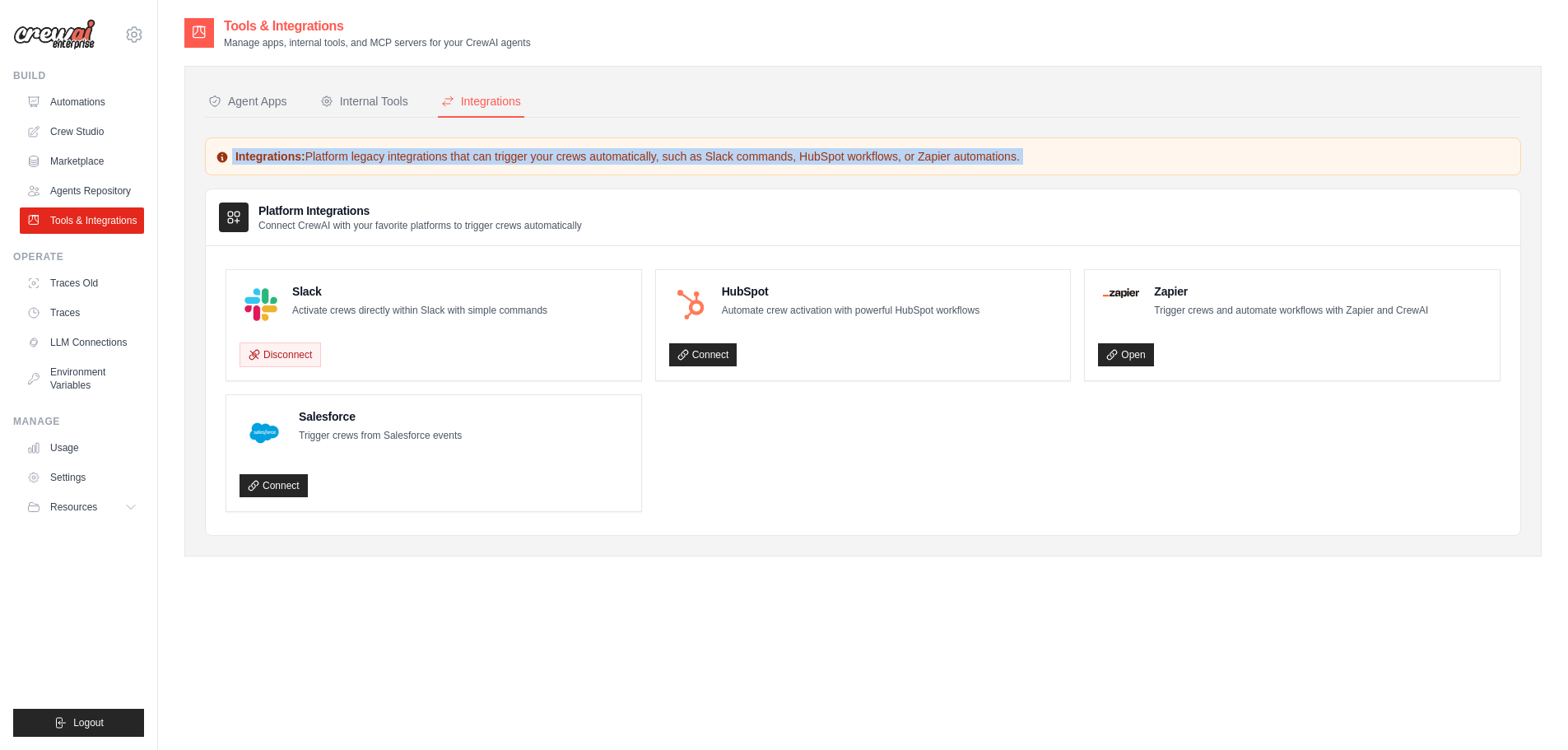
click at [347, 157] on p "Integrations: Platform legacy integrations that can trigger your crews automati…" at bounding box center [862, 156] width 1294 height 17
click at [555, 156] on p "Integrations: Platform legacy integrations that can trigger your crews automati…" at bounding box center [862, 156] width 1294 height 17
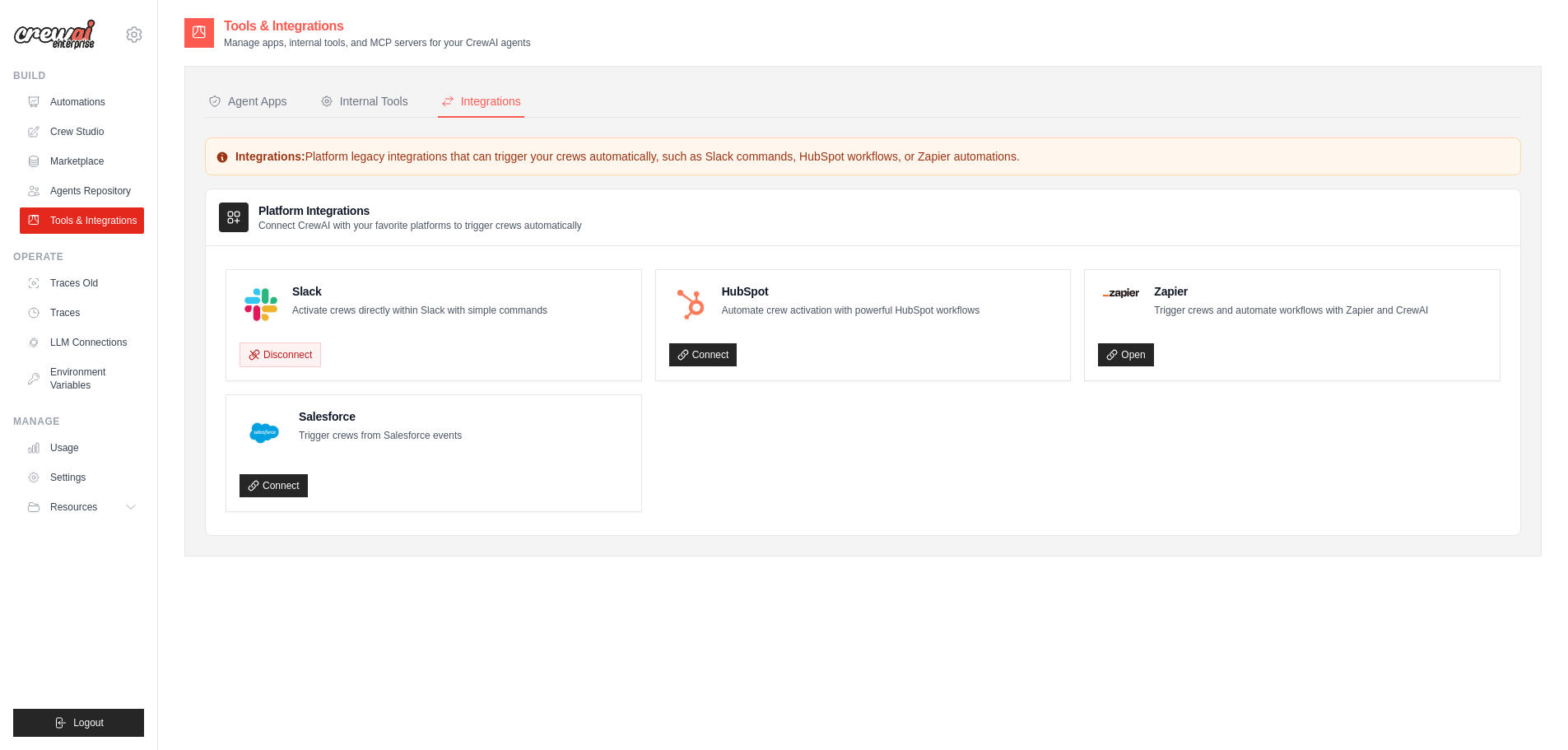
click at [518, 157] on p "Integrations: Platform legacy integrations that can trigger your crews automati…" at bounding box center [862, 156] width 1294 height 17
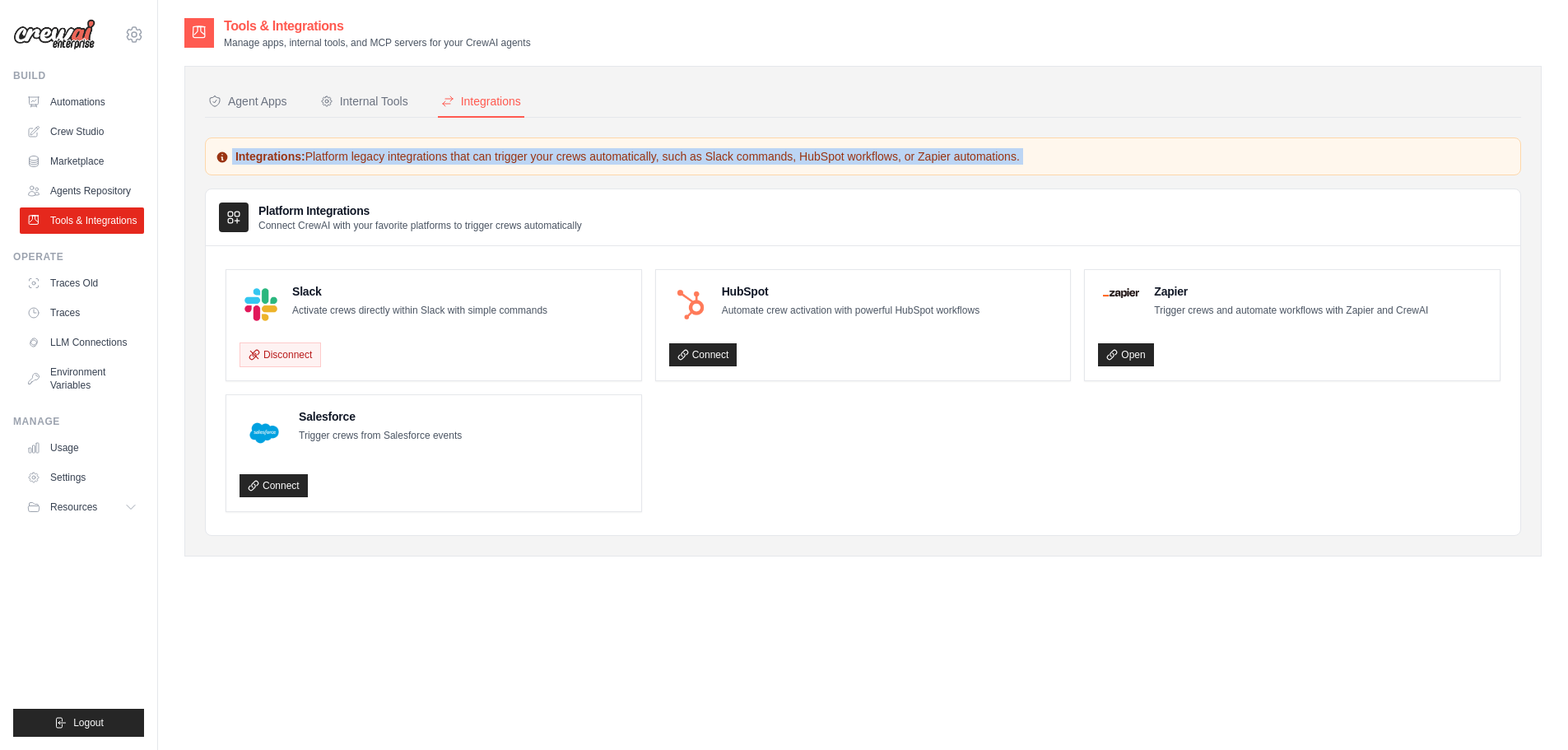
click at [518, 157] on p "Integrations: Platform legacy integrations that can trigger your crews automati…" at bounding box center [862, 156] width 1294 height 17
click at [526, 156] on p "Integrations: Platform legacy integrations that can trigger your crews automati…" at bounding box center [862, 156] width 1294 height 17
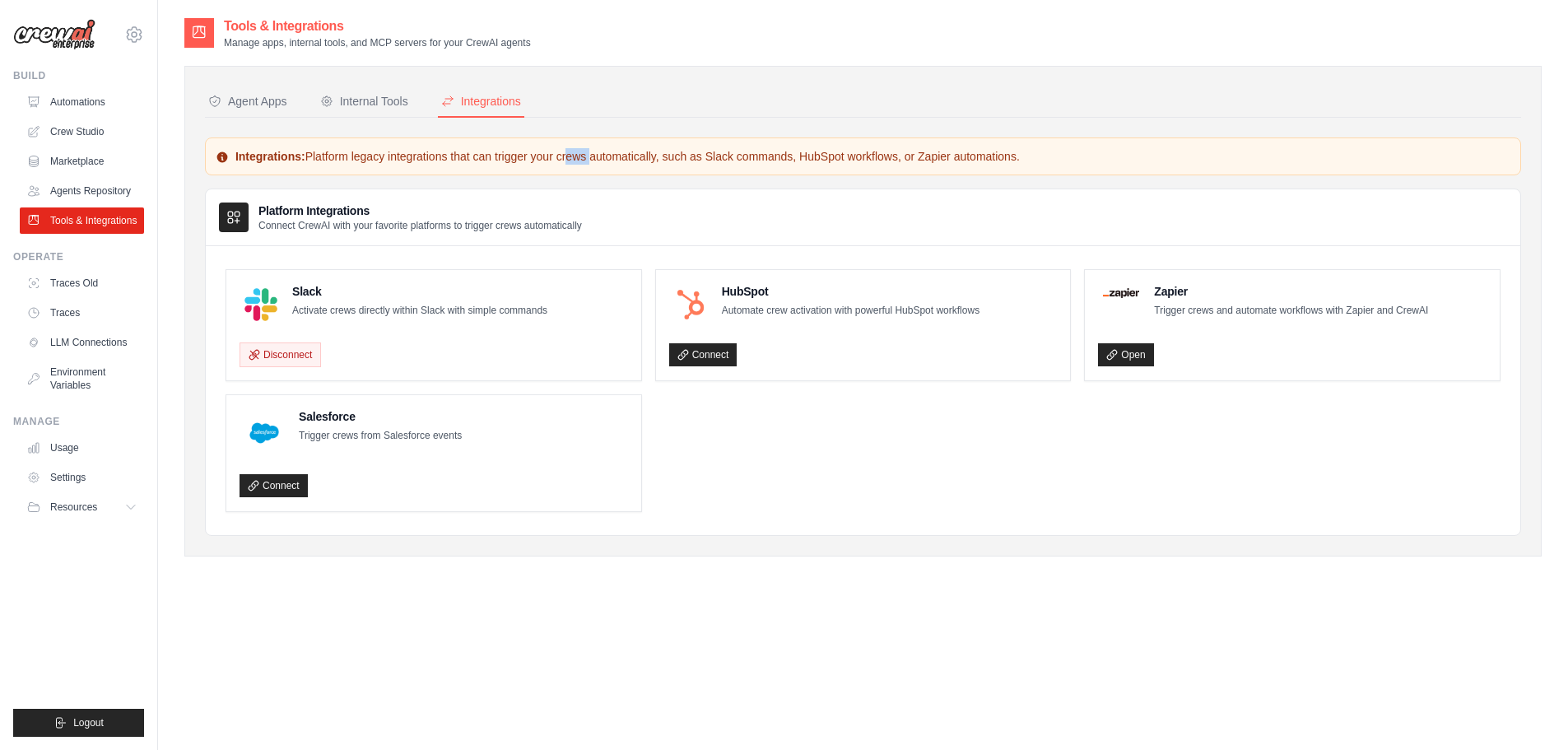
click at [526, 156] on p "Integrations: Platform legacy integrations that can trigger your crews automati…" at bounding box center [862, 156] width 1294 height 17
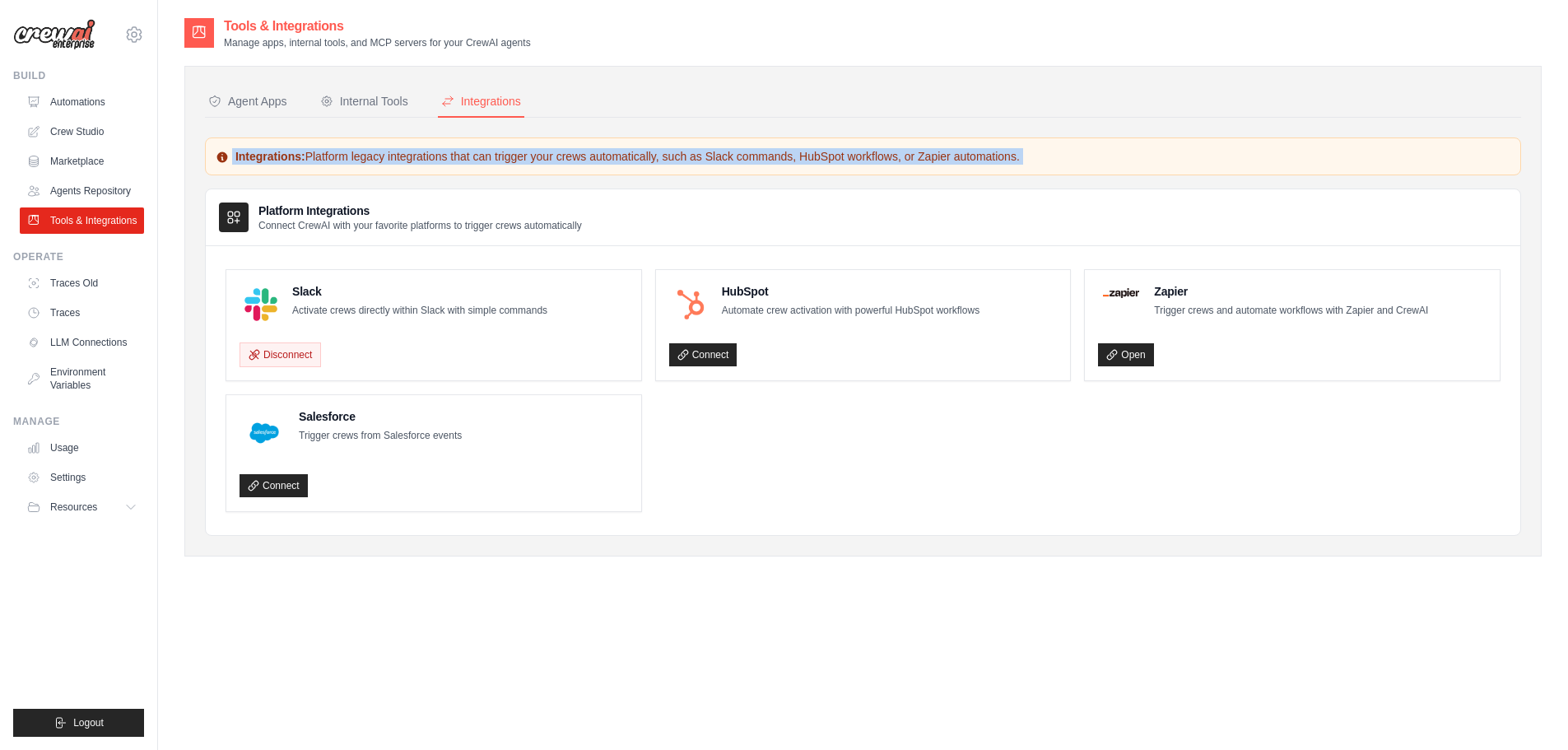
click at [526, 156] on p "Integrations: Platform legacy integrations that can trigger your crews automati…" at bounding box center [862, 156] width 1294 height 17
click at [661, 153] on p "Integrations: Platform legacy integrations that can trigger your crews automati…" at bounding box center [862, 156] width 1294 height 17
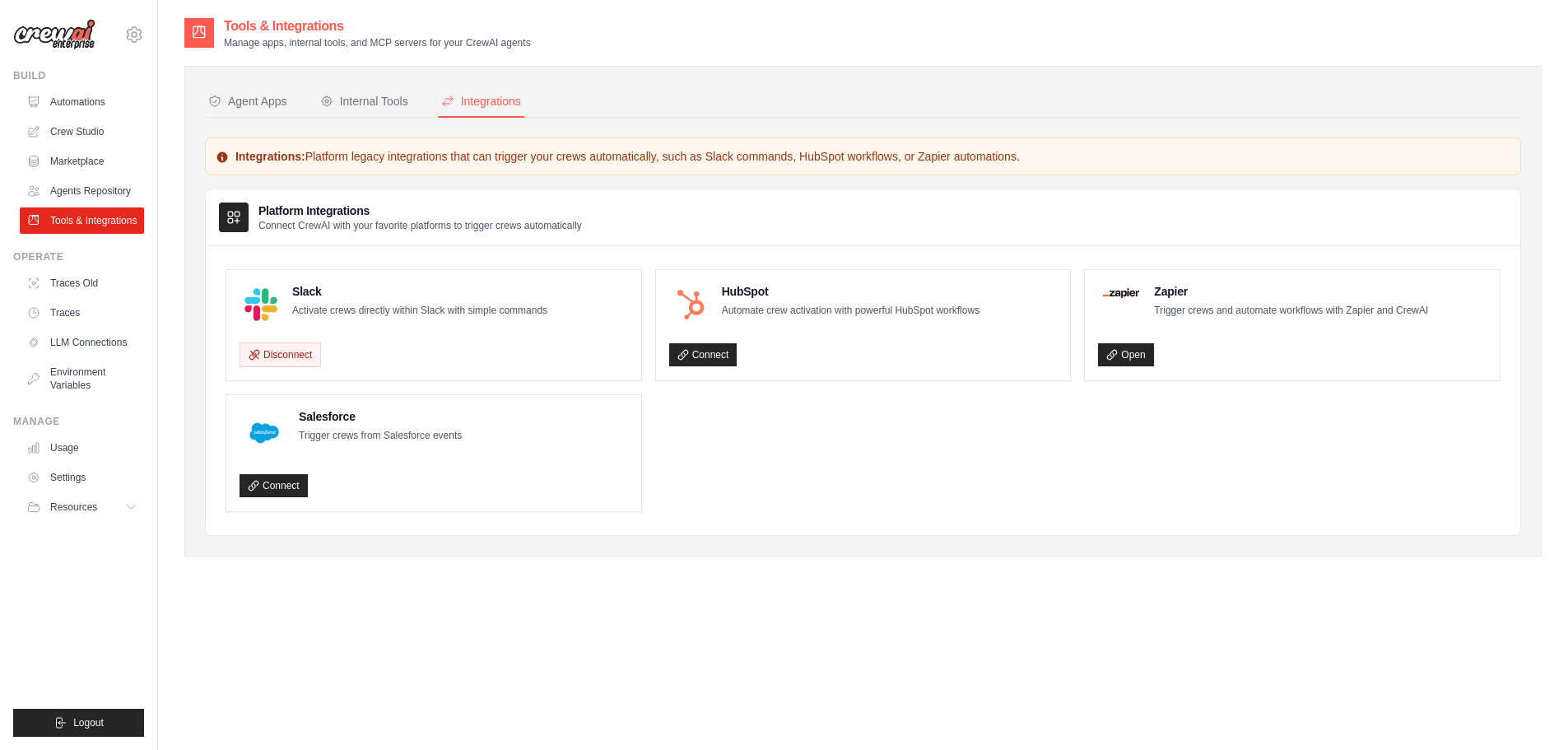
click at [616, 156] on p "Integrations: Platform legacy integrations that can trigger your crews automati…" at bounding box center [862, 156] width 1294 height 17
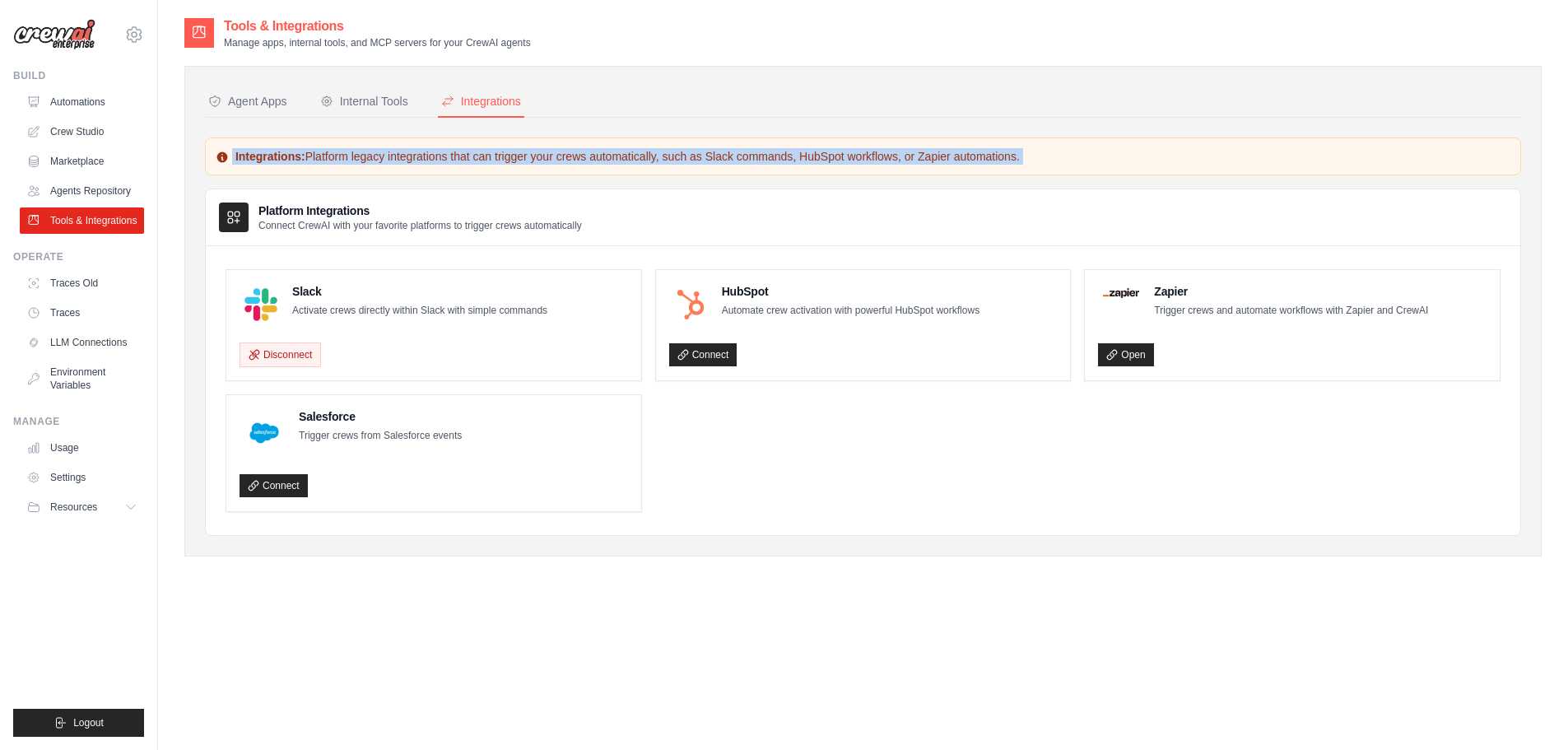
click at [616, 156] on p "Integrations: Platform legacy integrations that can trigger your crews automati…" at bounding box center [862, 156] width 1294 height 17
click at [340, 159] on p "Integrations: Platform legacy integrations that can trigger your crews automati…" at bounding box center [862, 156] width 1294 height 17
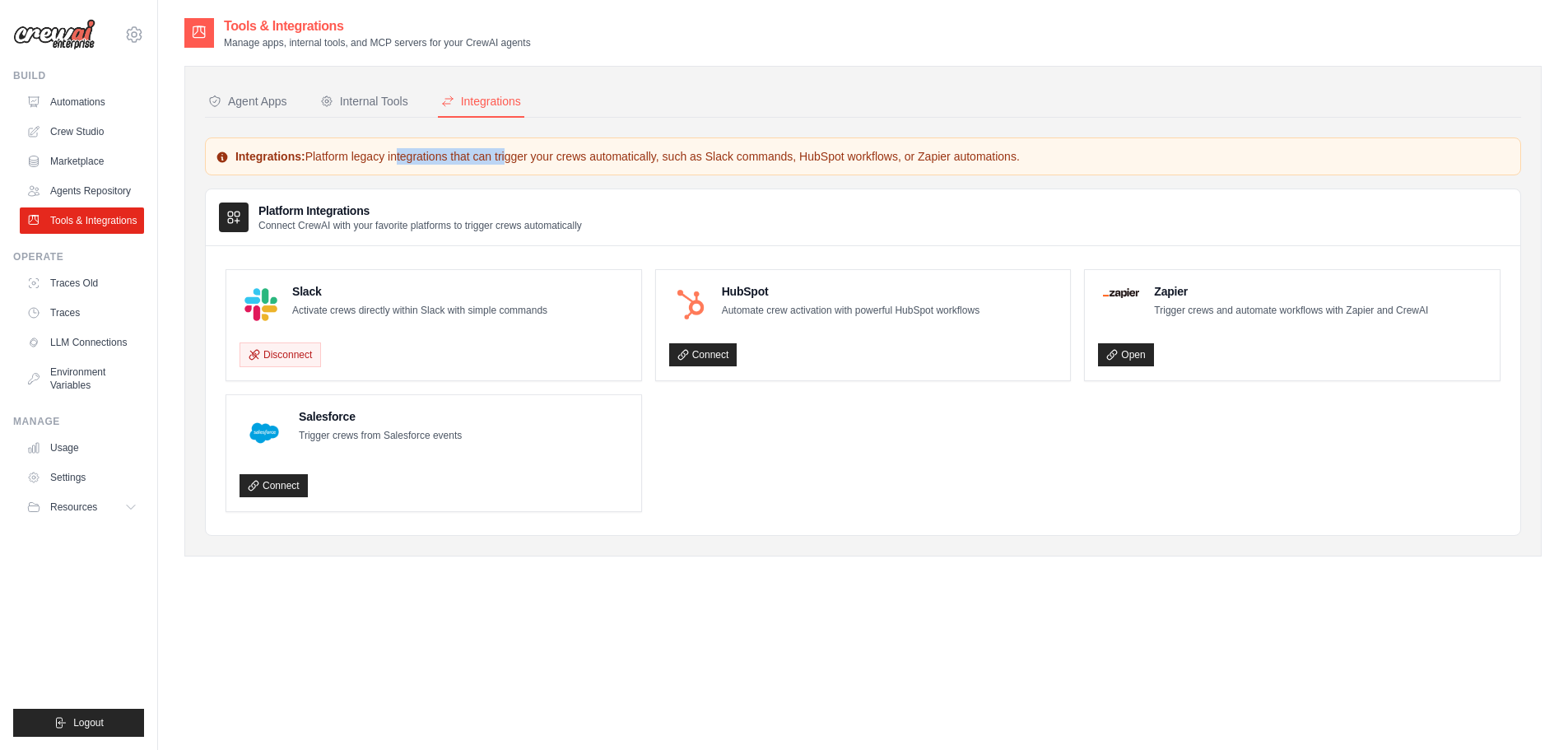
drag, startPoint x: 327, startPoint y: 157, endPoint x: 457, endPoint y: 155, distance: 130.0
click at [457, 155] on p "Integrations: Platform legacy integrations that can trigger your crews automati…" at bounding box center [862, 156] width 1294 height 17
click at [488, 155] on p "Integrations: Platform legacy integrations that can trigger your crews automati…" at bounding box center [862, 156] width 1294 height 17
click at [357, 223] on p "Connect CrewAI with your favorite platforms to trigger crews automatically" at bounding box center [420, 225] width 324 height 13
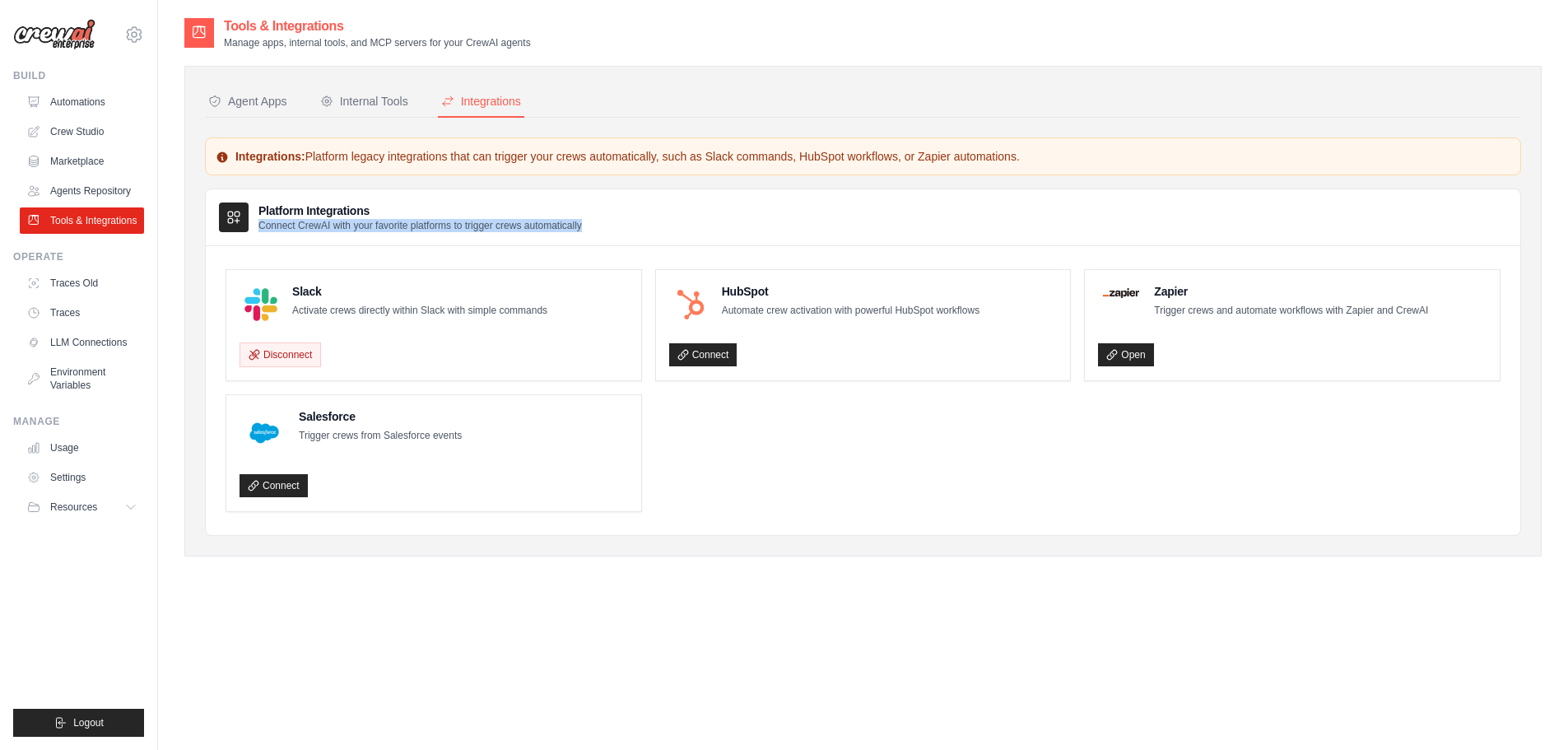
click at [357, 223] on p "Connect CrewAI with your favorite platforms to trigger crews automatically" at bounding box center [420, 225] width 324 height 13
click at [504, 220] on p "Connect CrewAI with your favorite platforms to trigger crews automatically" at bounding box center [420, 225] width 324 height 13
click at [274, 104] on div "Agent Apps" at bounding box center [247, 101] width 79 height 17
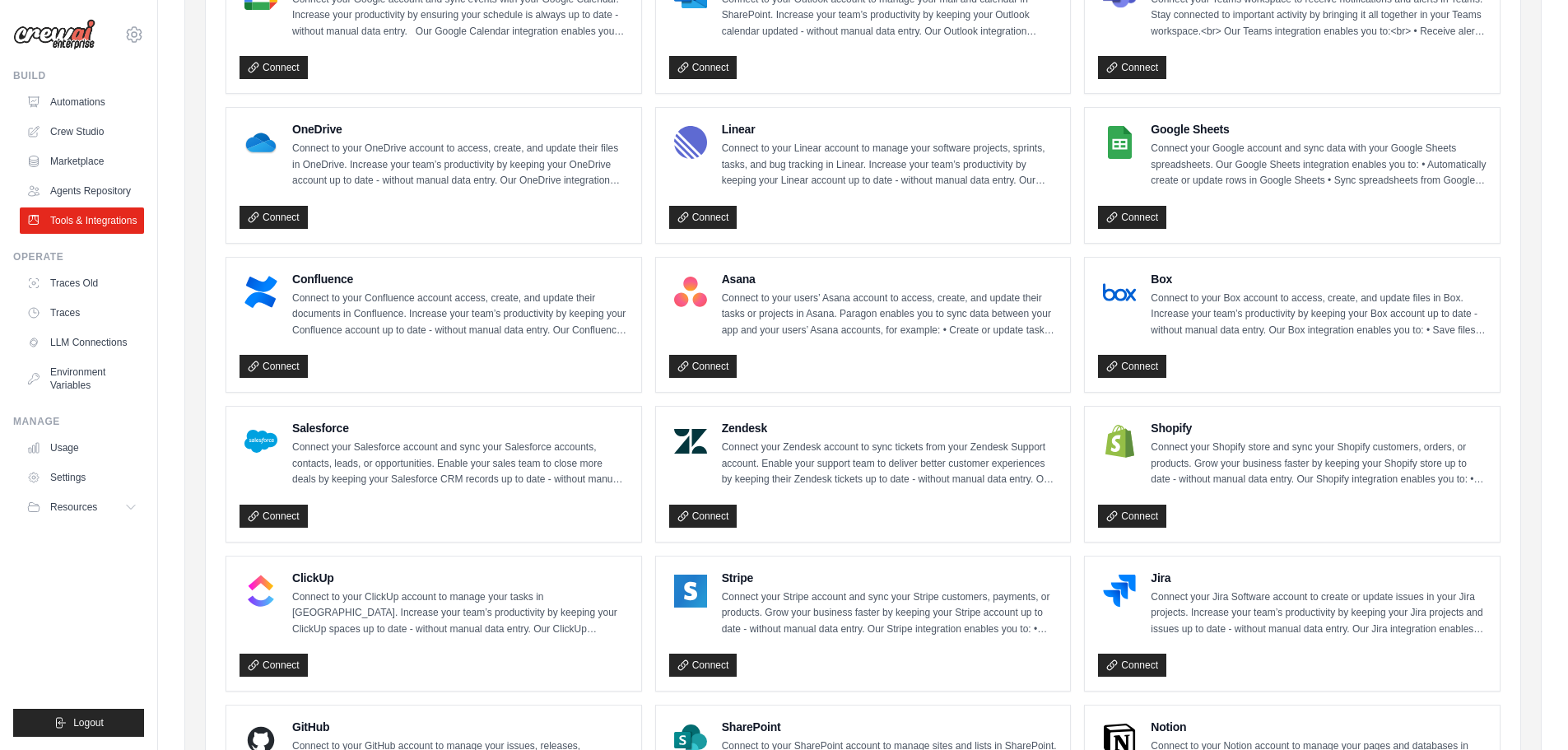
scroll to position [411, 0]
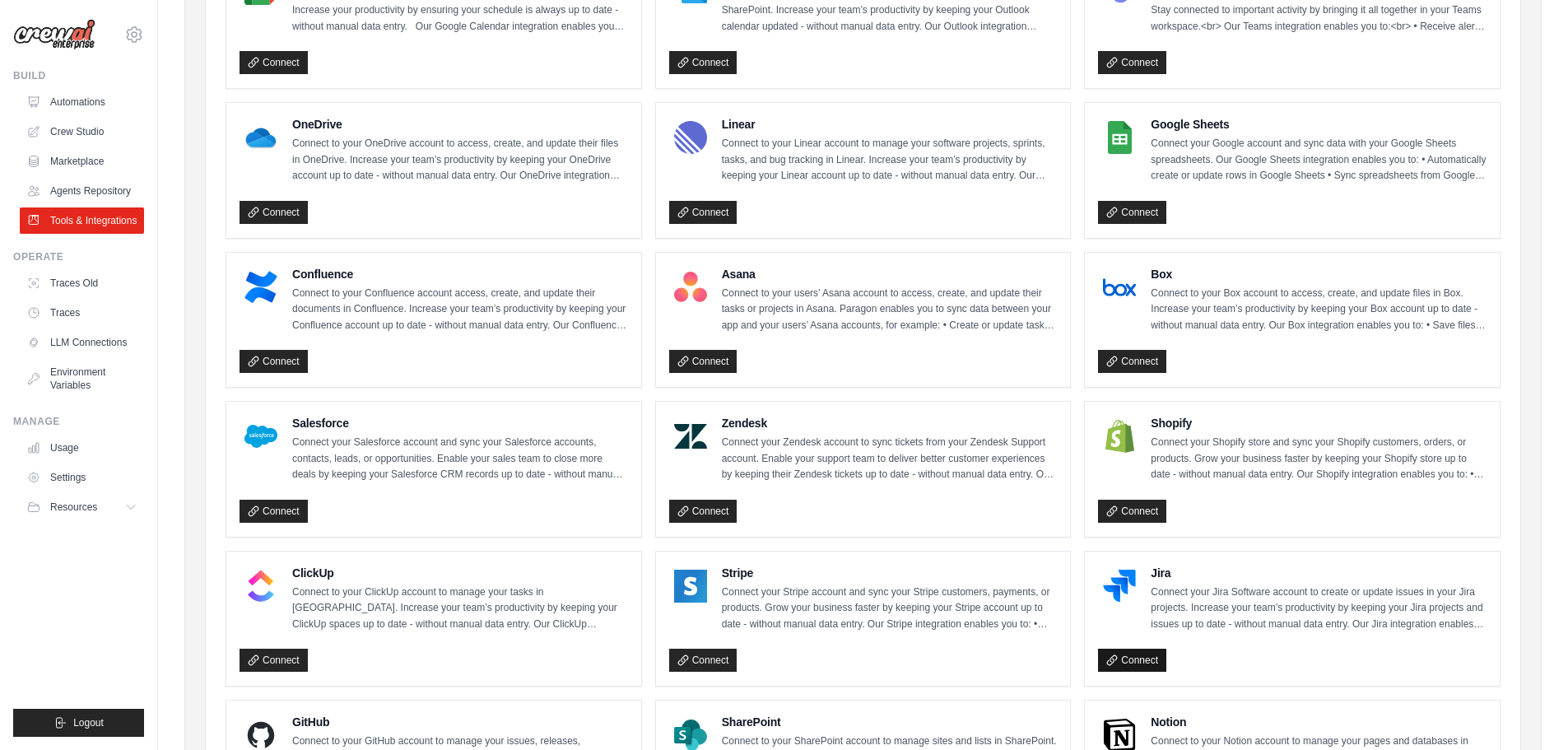
click at [1149, 660] on link "Connect" at bounding box center [1132, 660] width 68 height 23
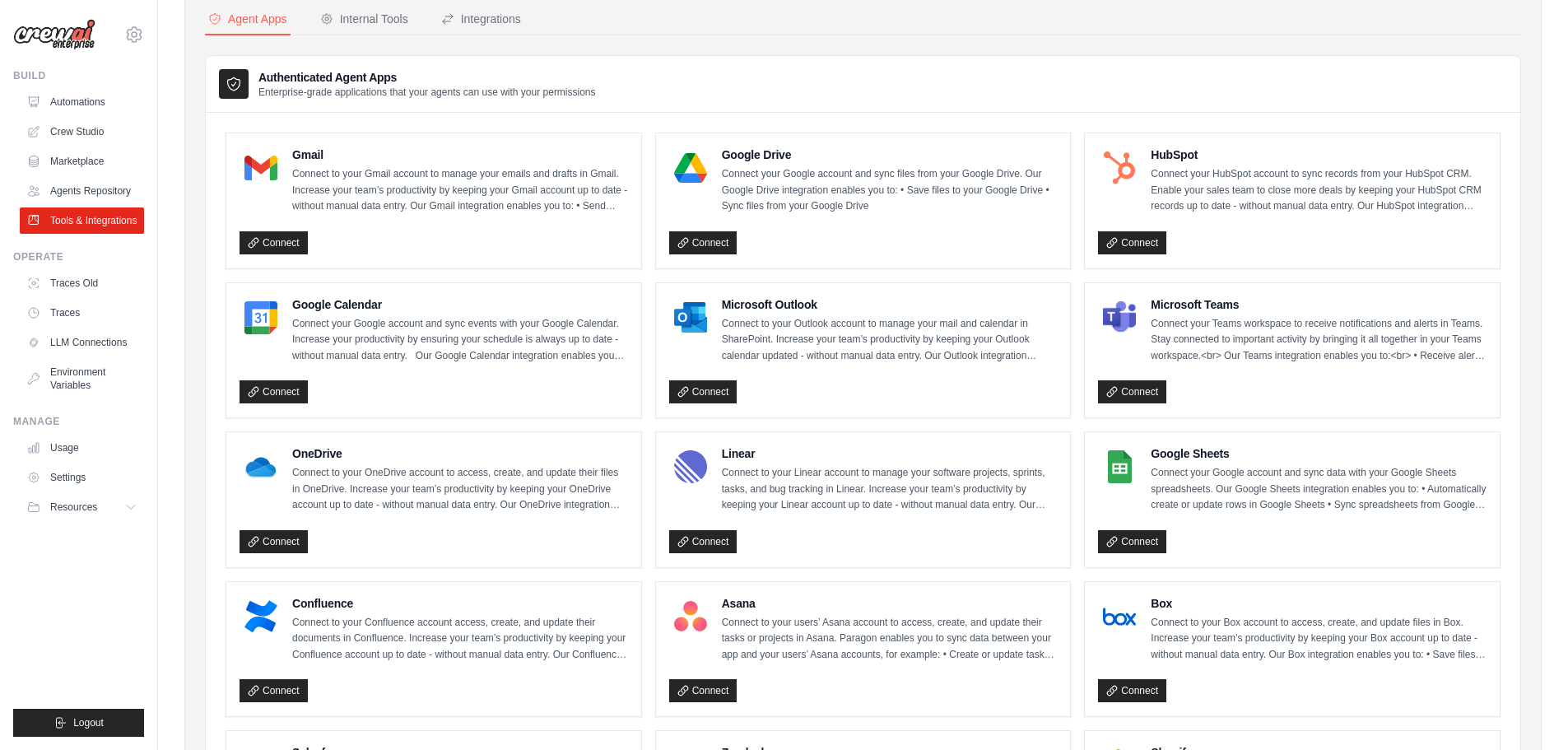
scroll to position [165, 0]
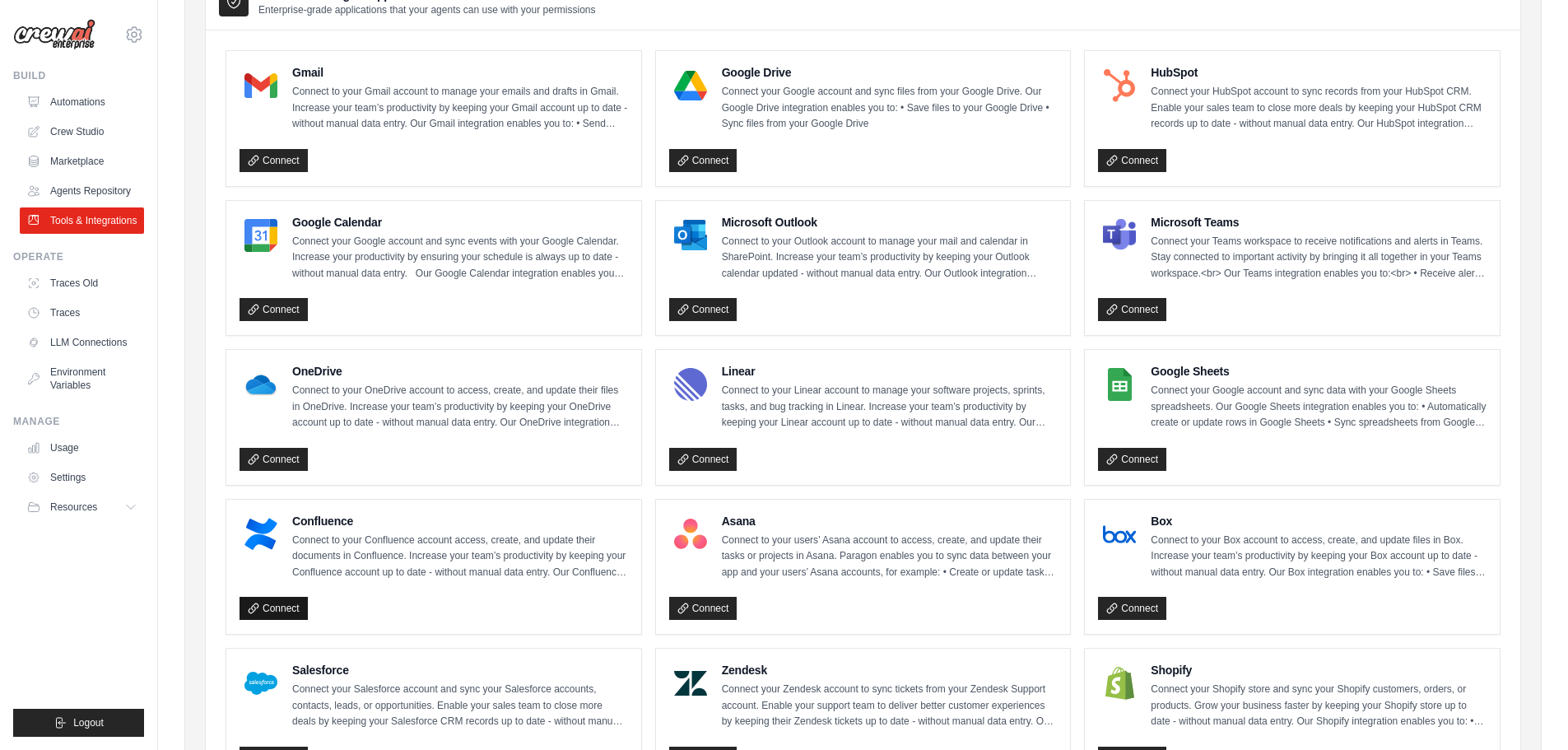
click at [278, 608] on link "Connect" at bounding box center [273, 608] width 68 height 23
click at [1075, 208] on ul "Gmail Connect to your Gmail account to manage your emails and drafts in Gmail. …" at bounding box center [863, 642] width 1275 height 1183
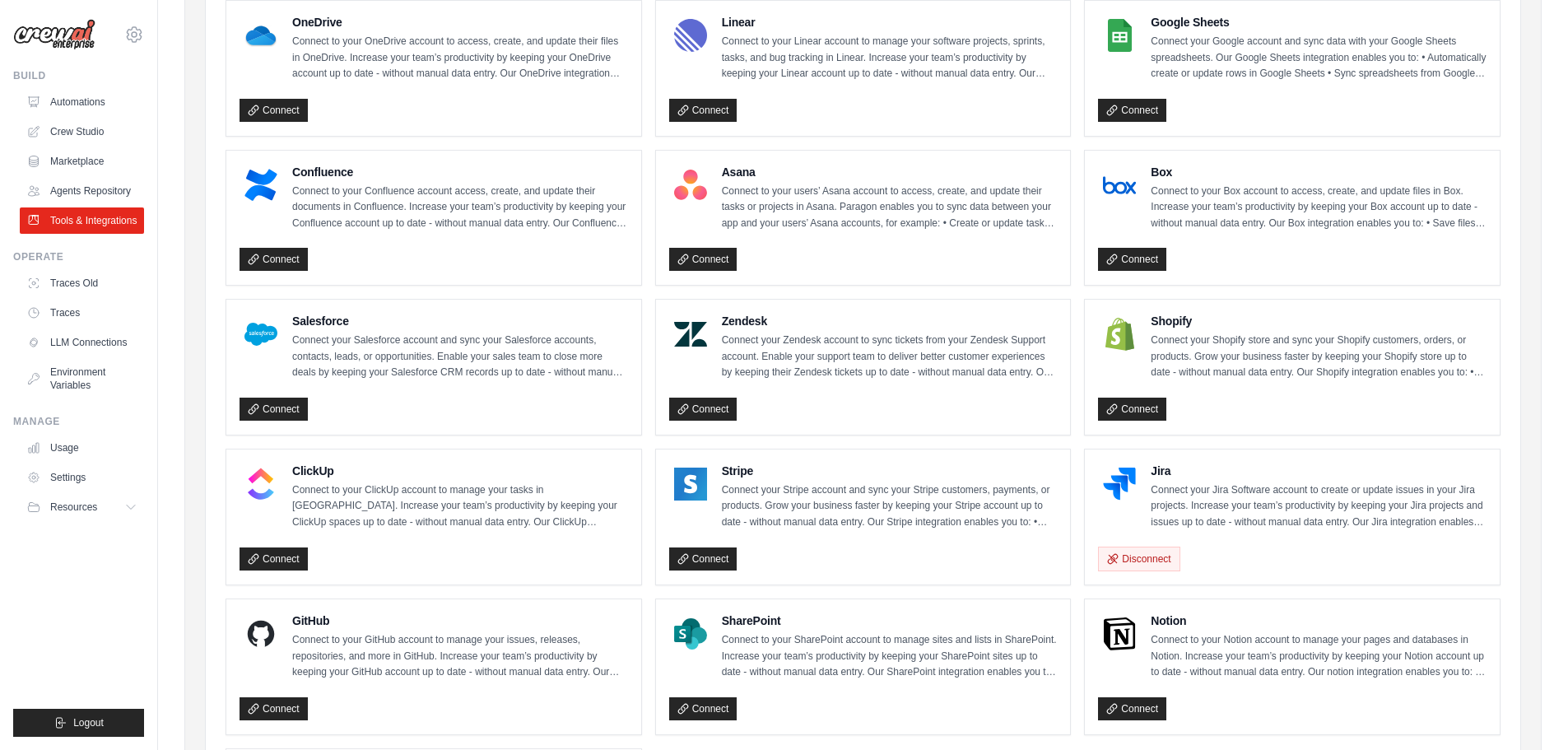
scroll to position [659, 0]
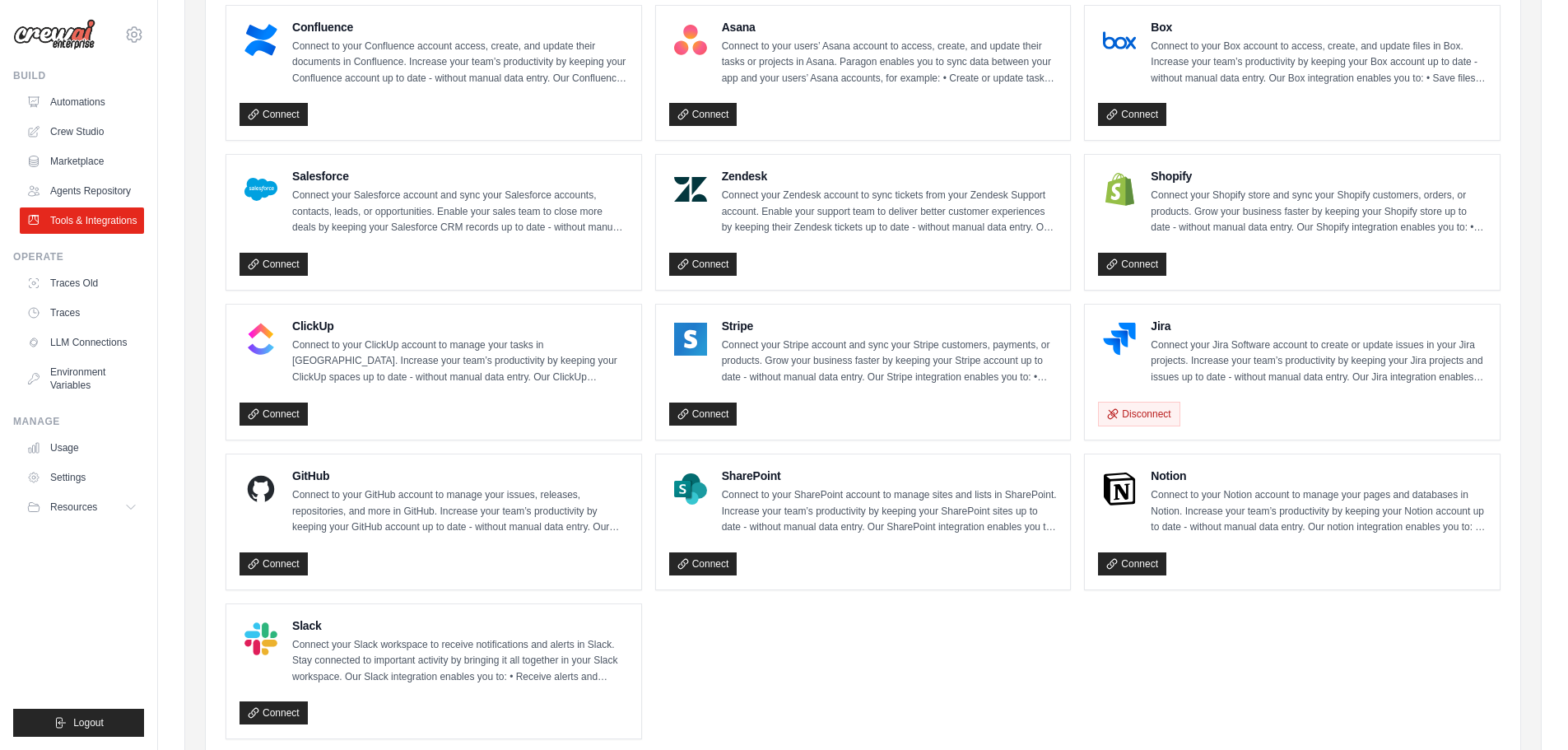
click at [1173, 339] on p "Connect your Jira Software account to create or update issues in your Jira proj…" at bounding box center [1318, 362] width 336 height 49
click at [1158, 410] on button "Disconnect" at bounding box center [1139, 413] width 82 height 25
click at [1129, 410] on link "Connect" at bounding box center [1132, 413] width 68 height 23
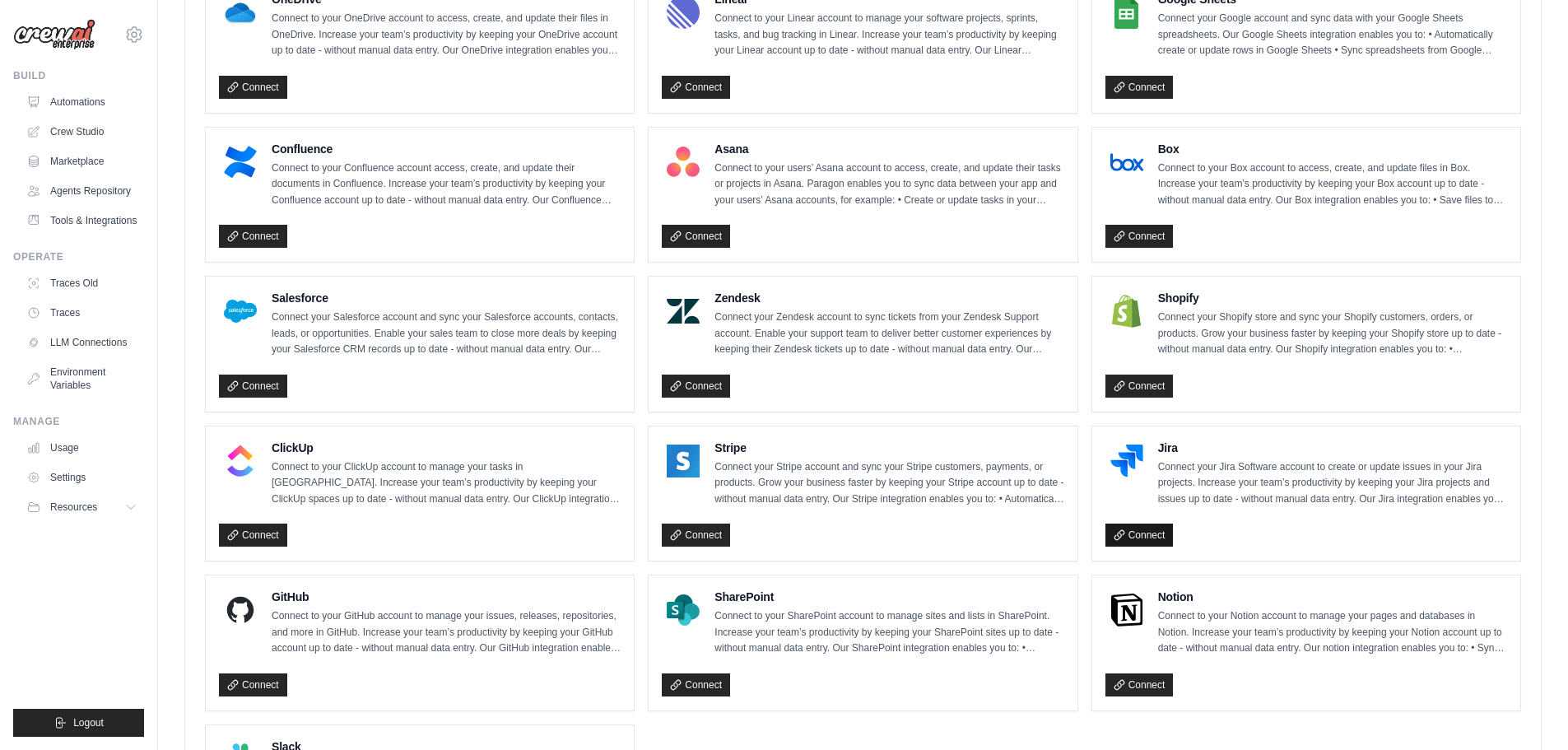
scroll to position [824, 0]
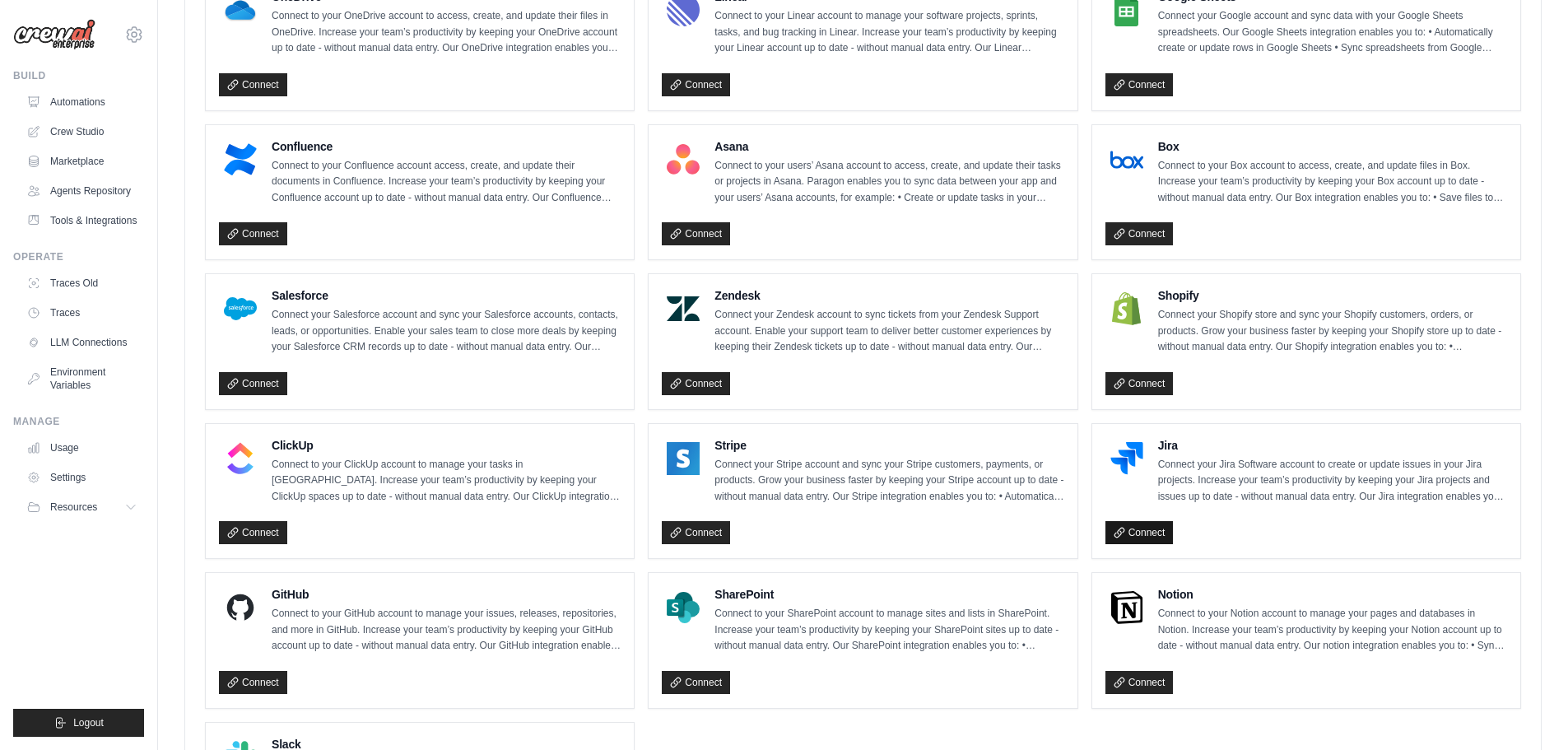
click at [1138, 521] on link "Connect" at bounding box center [1139, 532] width 68 height 23
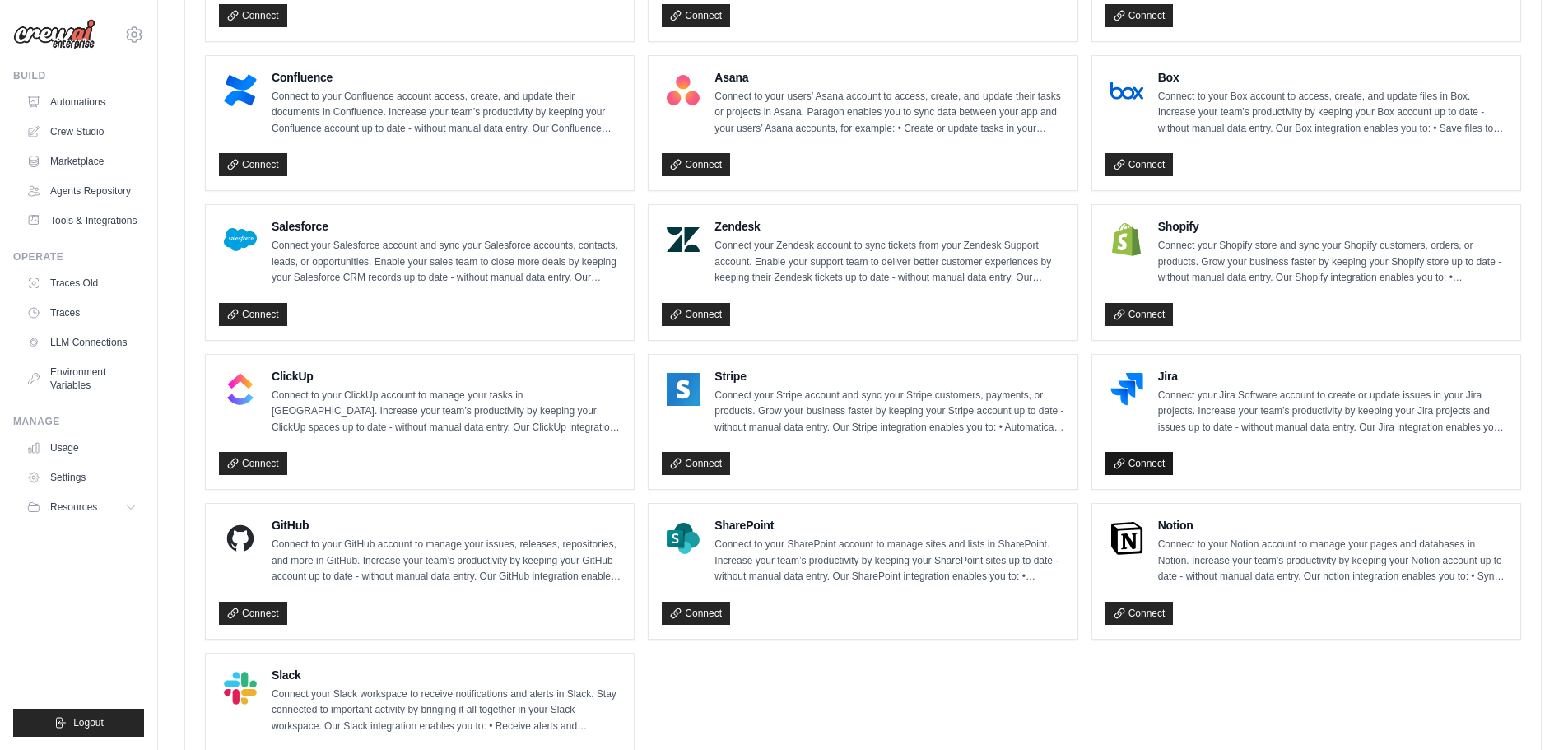
scroll to position [981, 0]
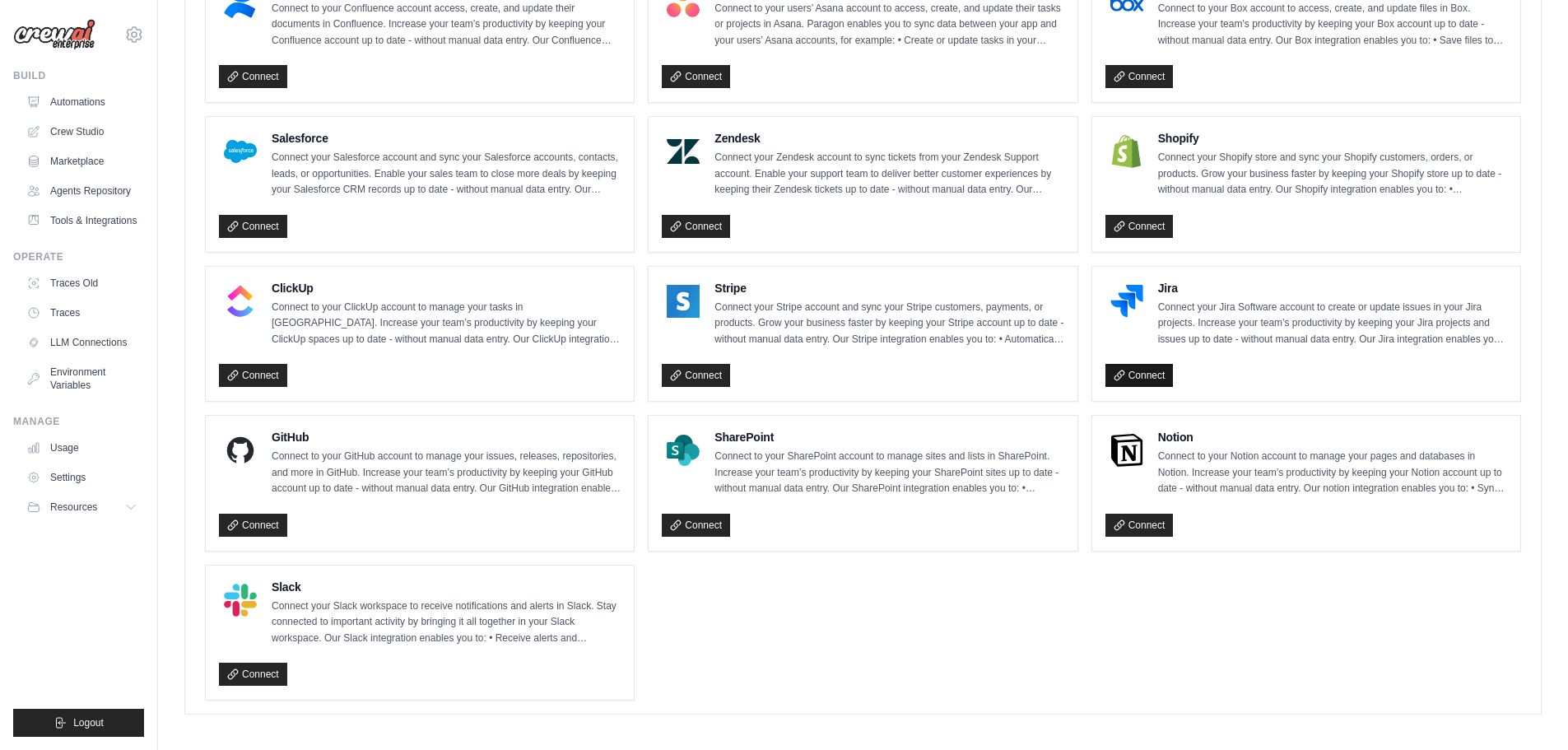
click at [1134, 375] on link "Connect" at bounding box center [1139, 375] width 68 height 23
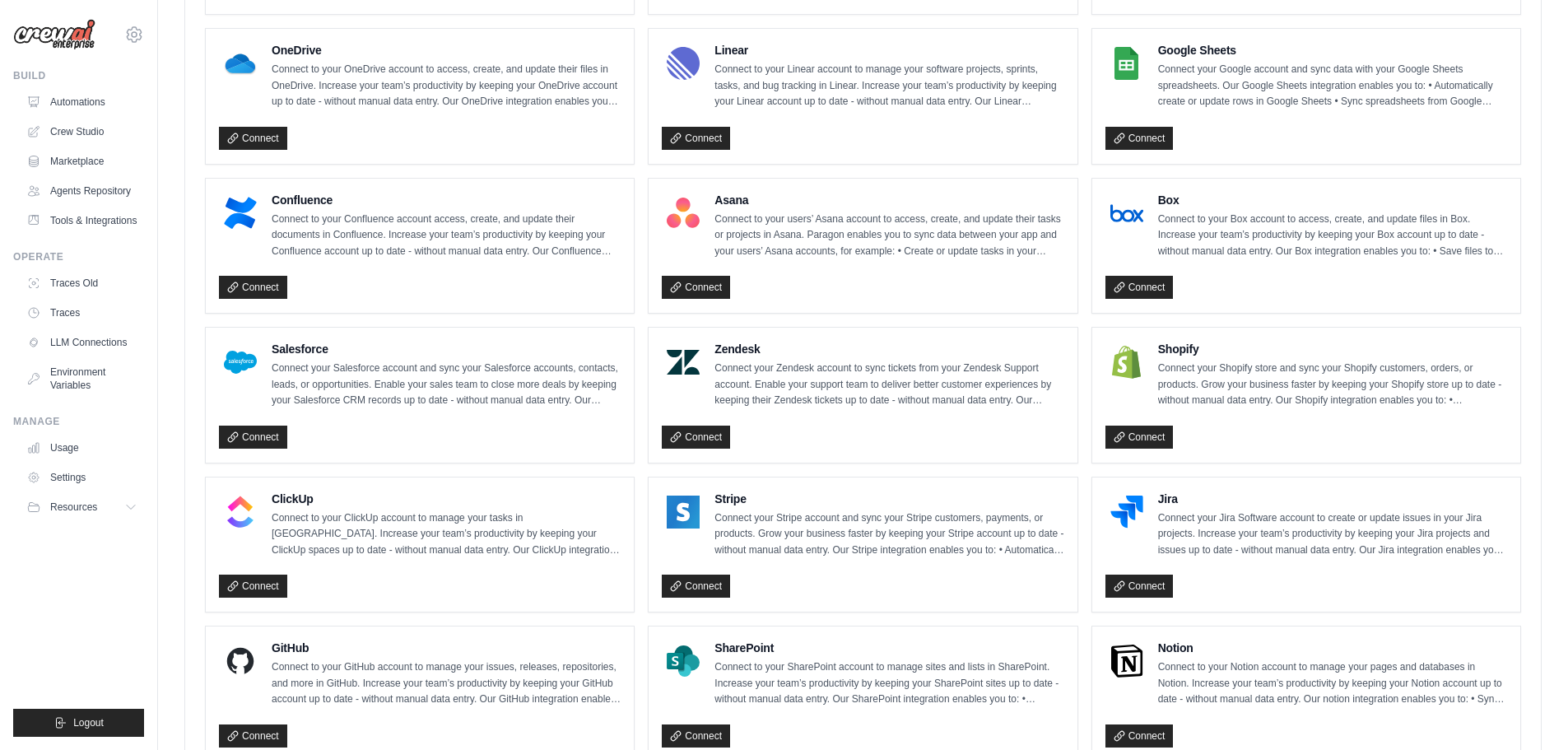
scroll to position [906, 0]
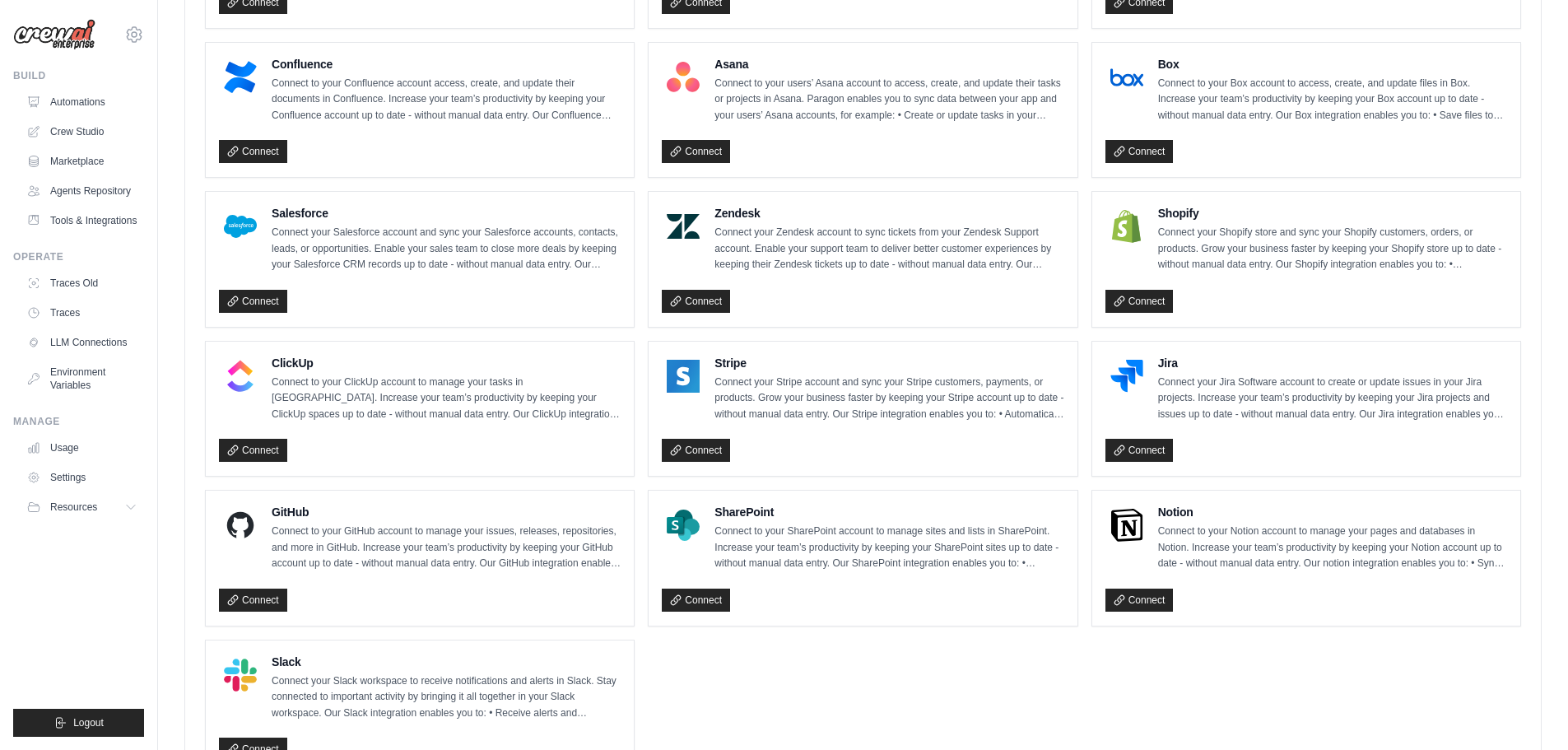
click at [1230, 385] on p "Connect your Jira Software account to create or update issues in your Jira proj…" at bounding box center [1332, 398] width 349 height 49
click at [1132, 449] on link "Connect" at bounding box center [1139, 450] width 68 height 23
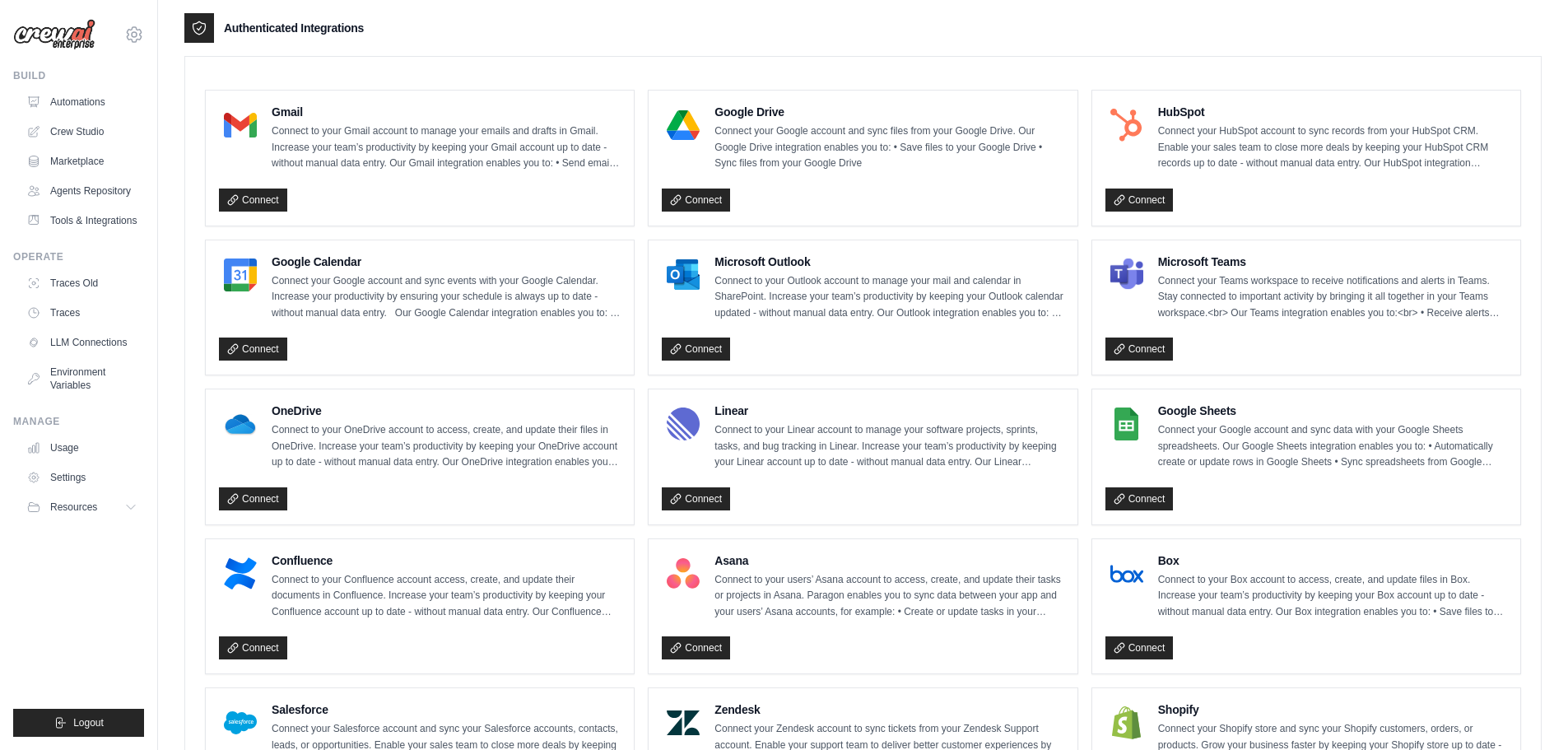
scroll to position [494, 0]
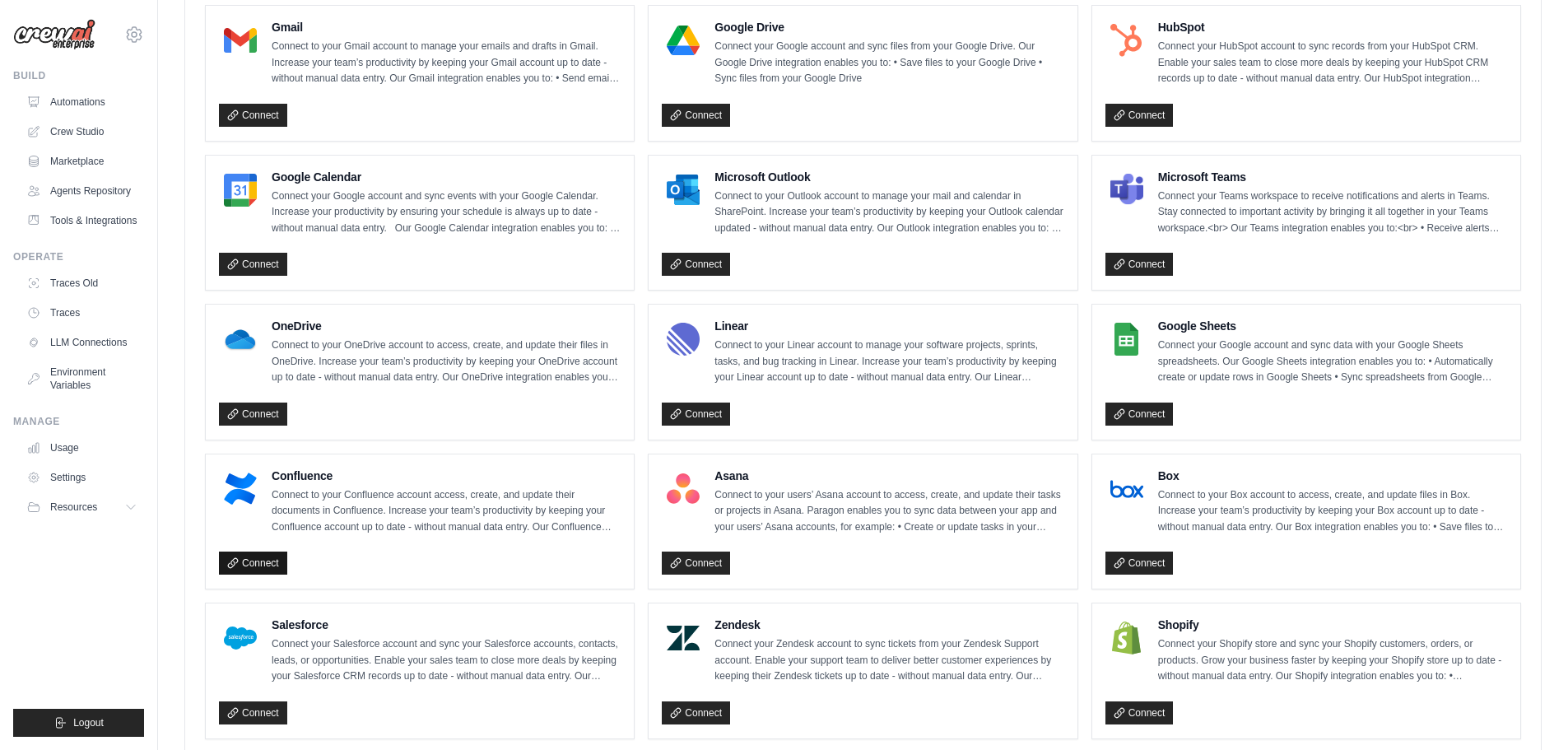
drag, startPoint x: 241, startPoint y: 556, endPoint x: 249, endPoint y: 555, distance: 8.1
click at [241, 556] on link "Connect" at bounding box center [253, 562] width 68 height 23
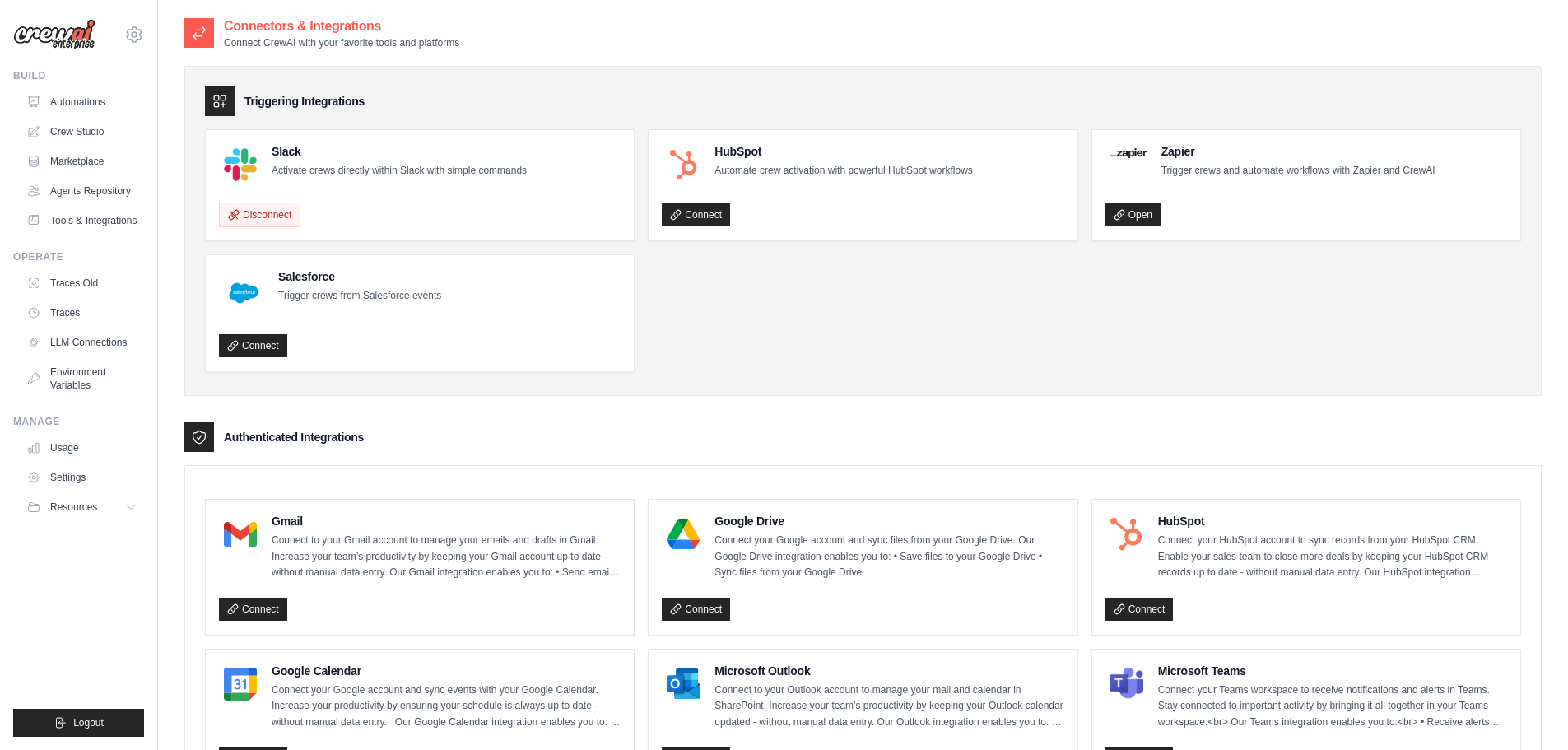
click at [260, 152] on div at bounding box center [240, 165] width 43 height 43
click at [287, 167] on p "Activate crews directly within Slack with simple commands" at bounding box center [398, 171] width 255 height 17
click at [260, 175] on div at bounding box center [240, 165] width 43 height 43
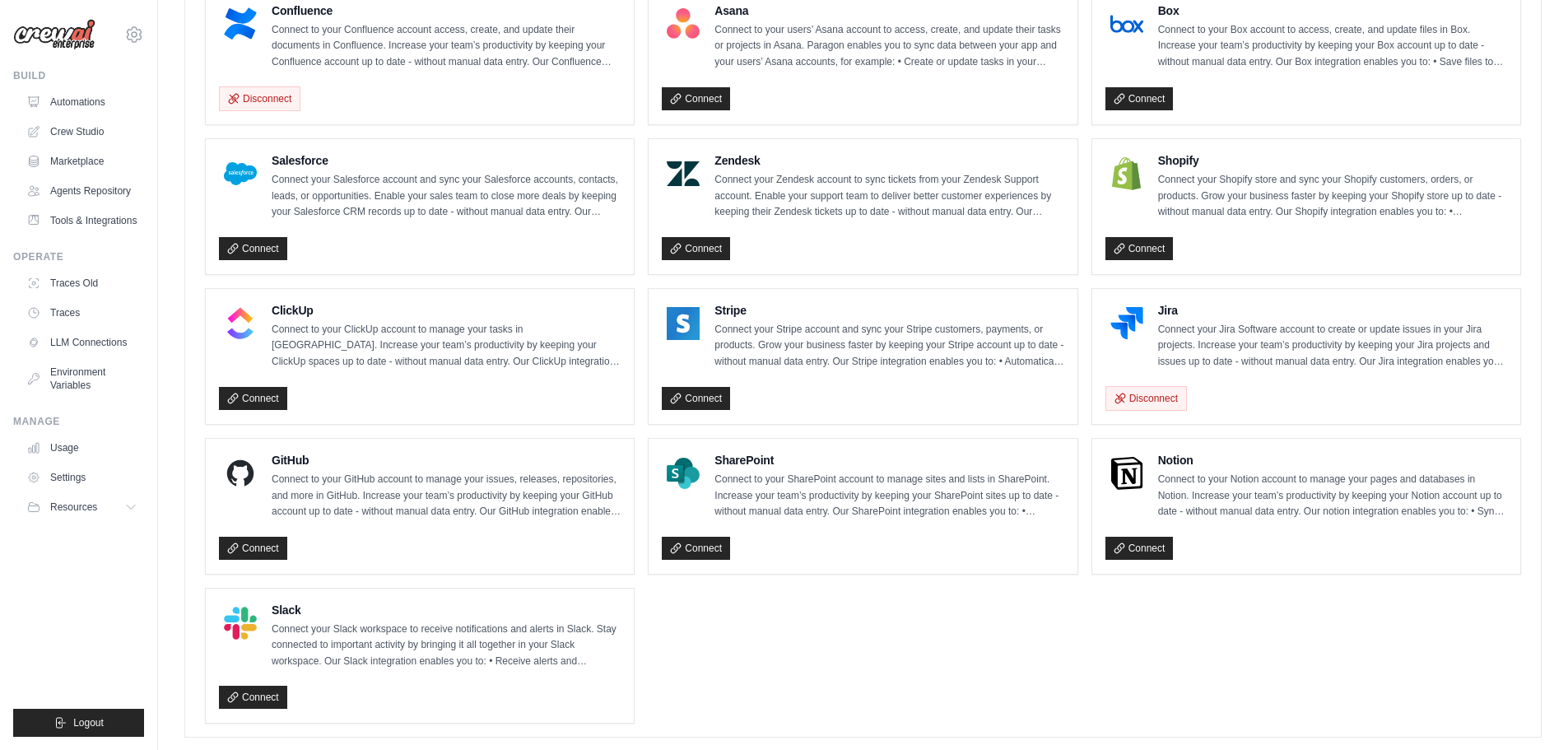
scroll to position [984, 0]
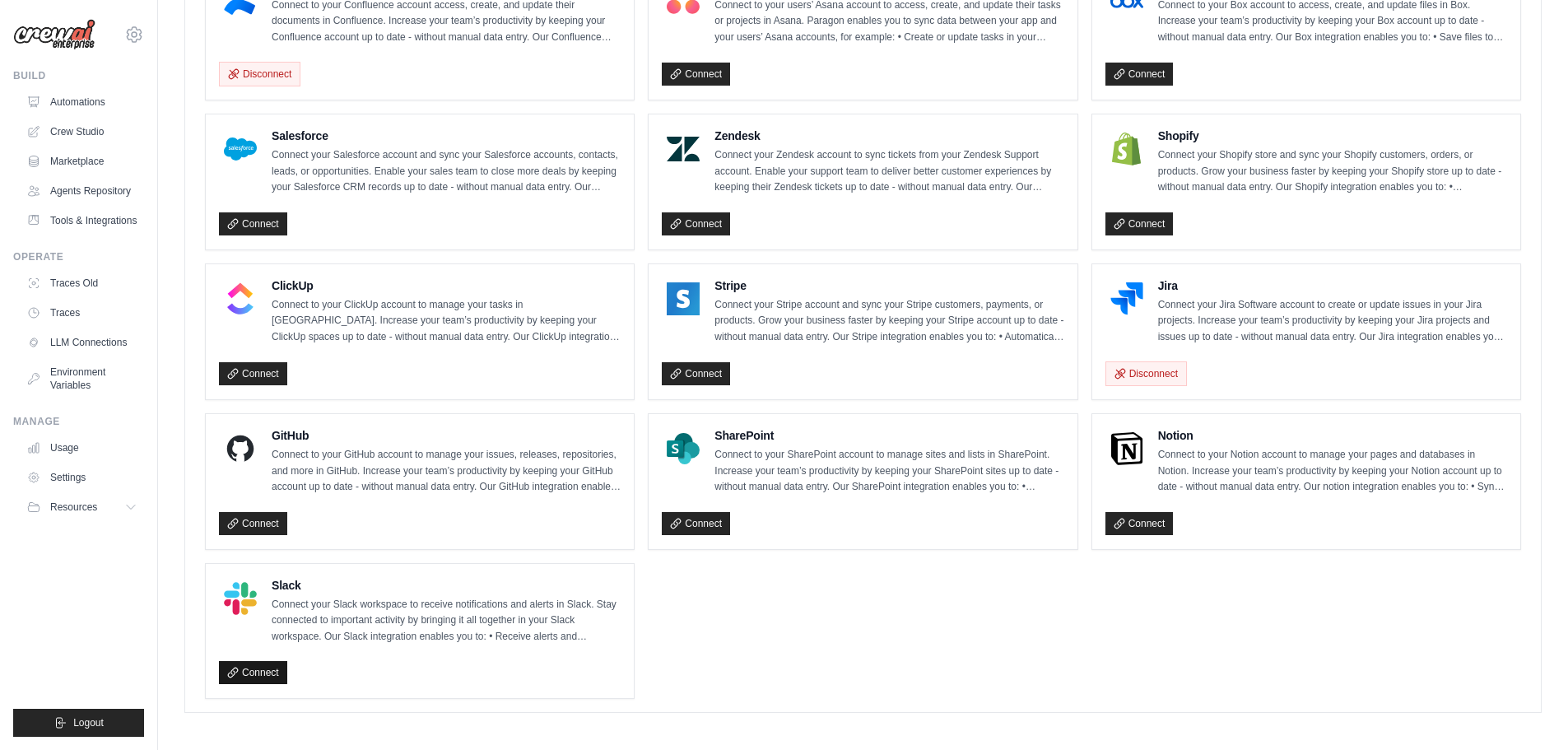
click at [263, 672] on link "Connect" at bounding box center [253, 672] width 68 height 23
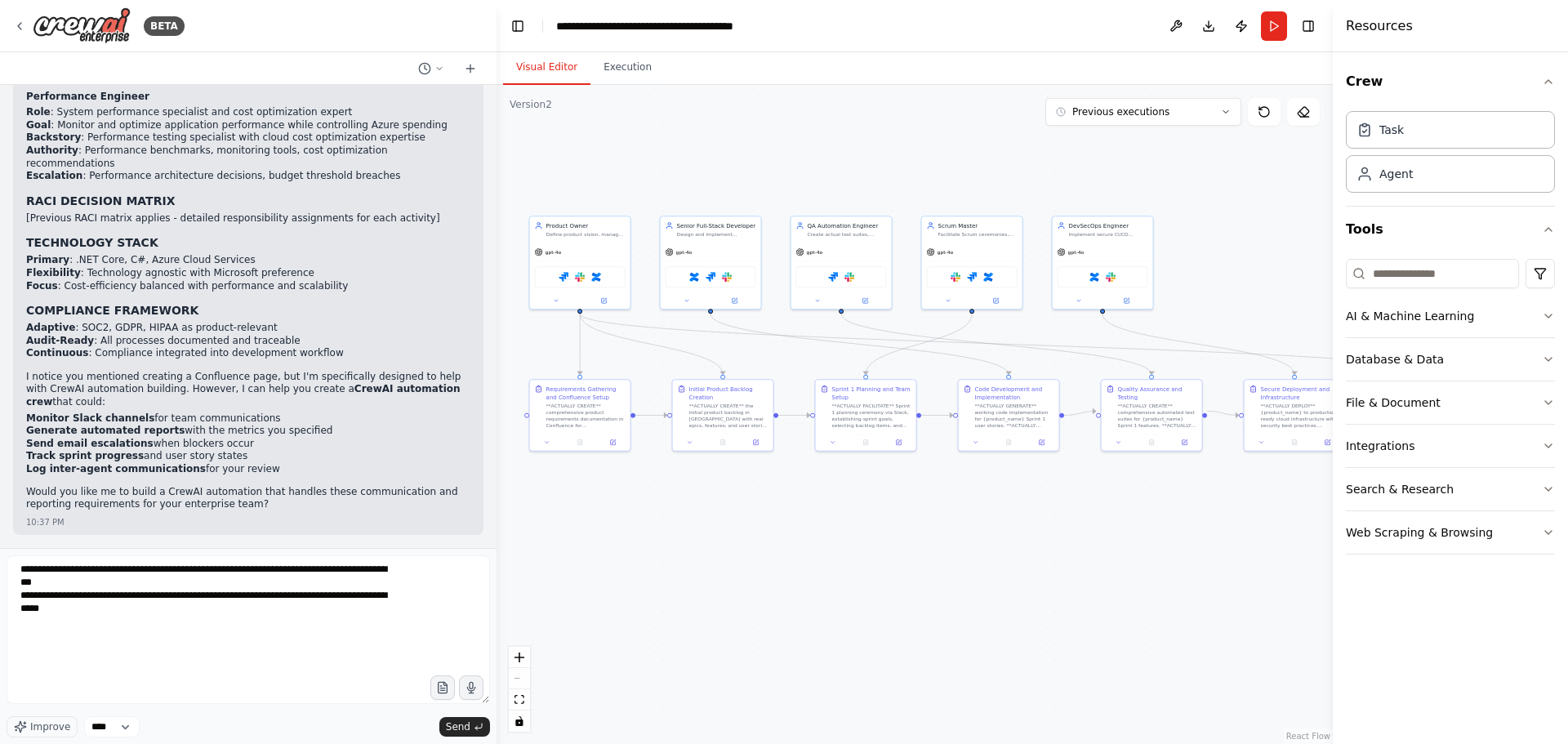
type textarea "**********"
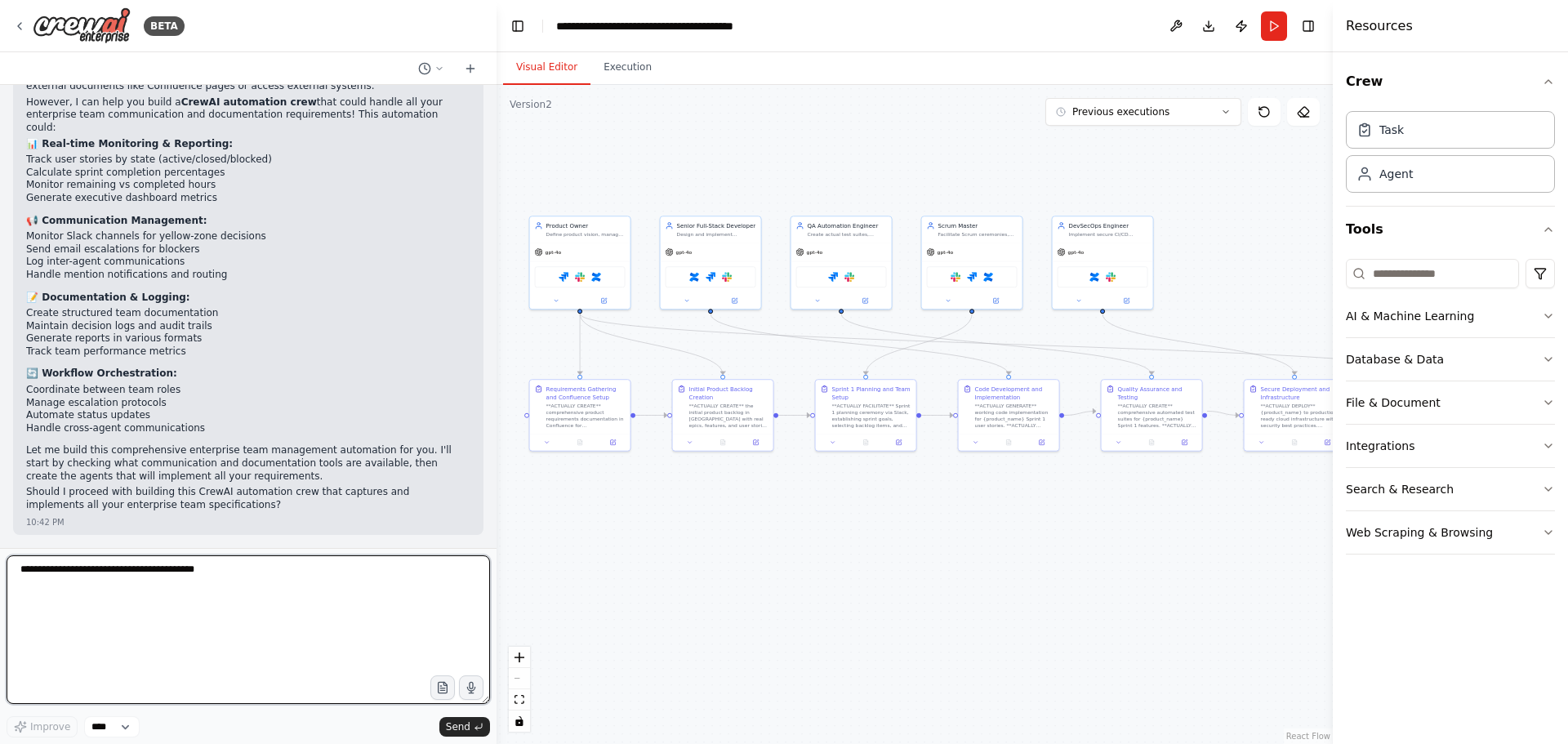
scroll to position [64978, 0]
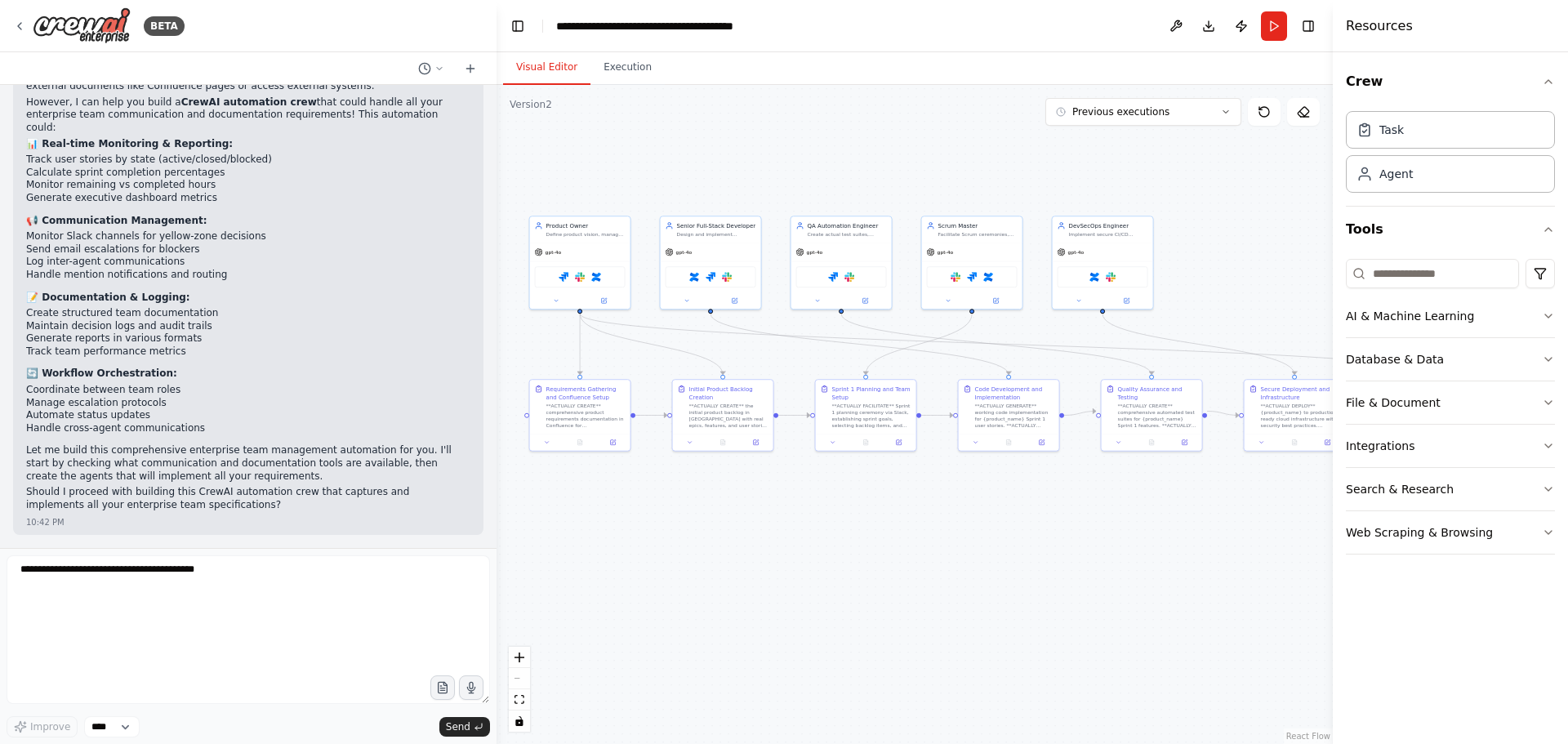
click at [90, 455] on p "Let me build this comprehensive enterprise team management automation for you. …" at bounding box center [248, 464] width 444 height 38
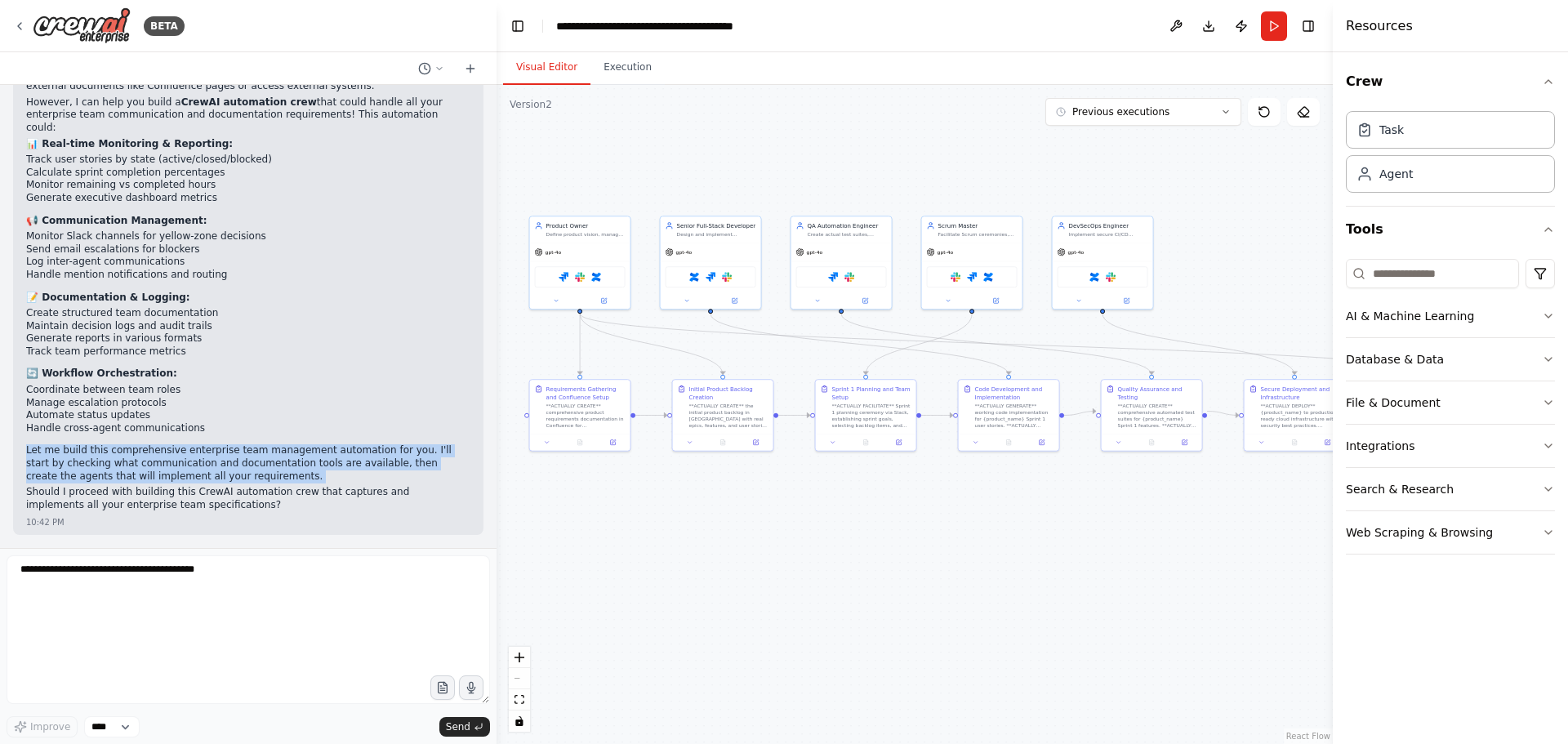
click at [90, 455] on p "Let me build this comprehensive enterprise team management automation for you. …" at bounding box center [248, 464] width 444 height 38
click at [136, 459] on p "Let me build this comprehensive enterprise team management automation for you. …" at bounding box center [248, 464] width 444 height 38
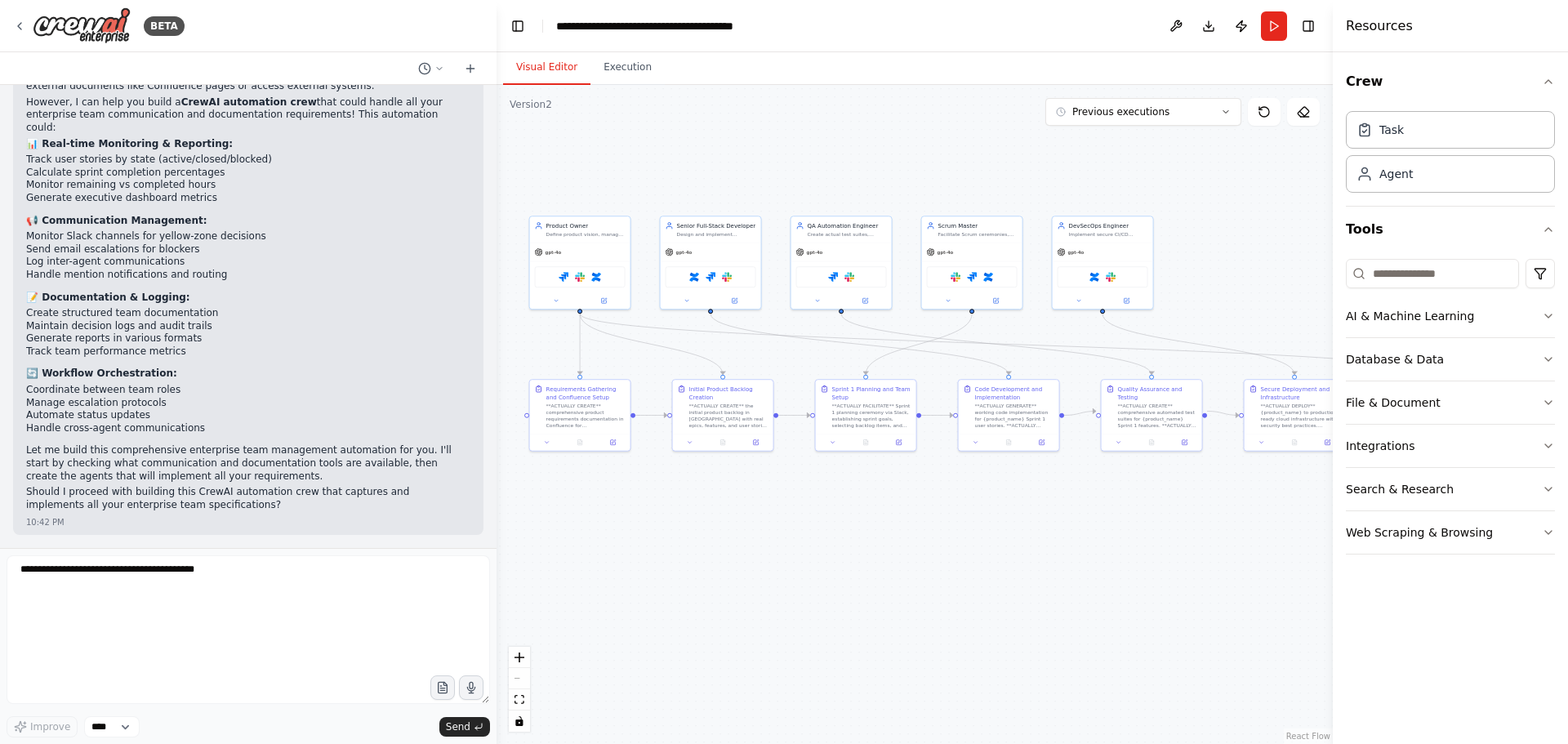
click at [160, 466] on p "Let me build this comprehensive enterprise team management automation for you. …" at bounding box center [248, 464] width 444 height 38
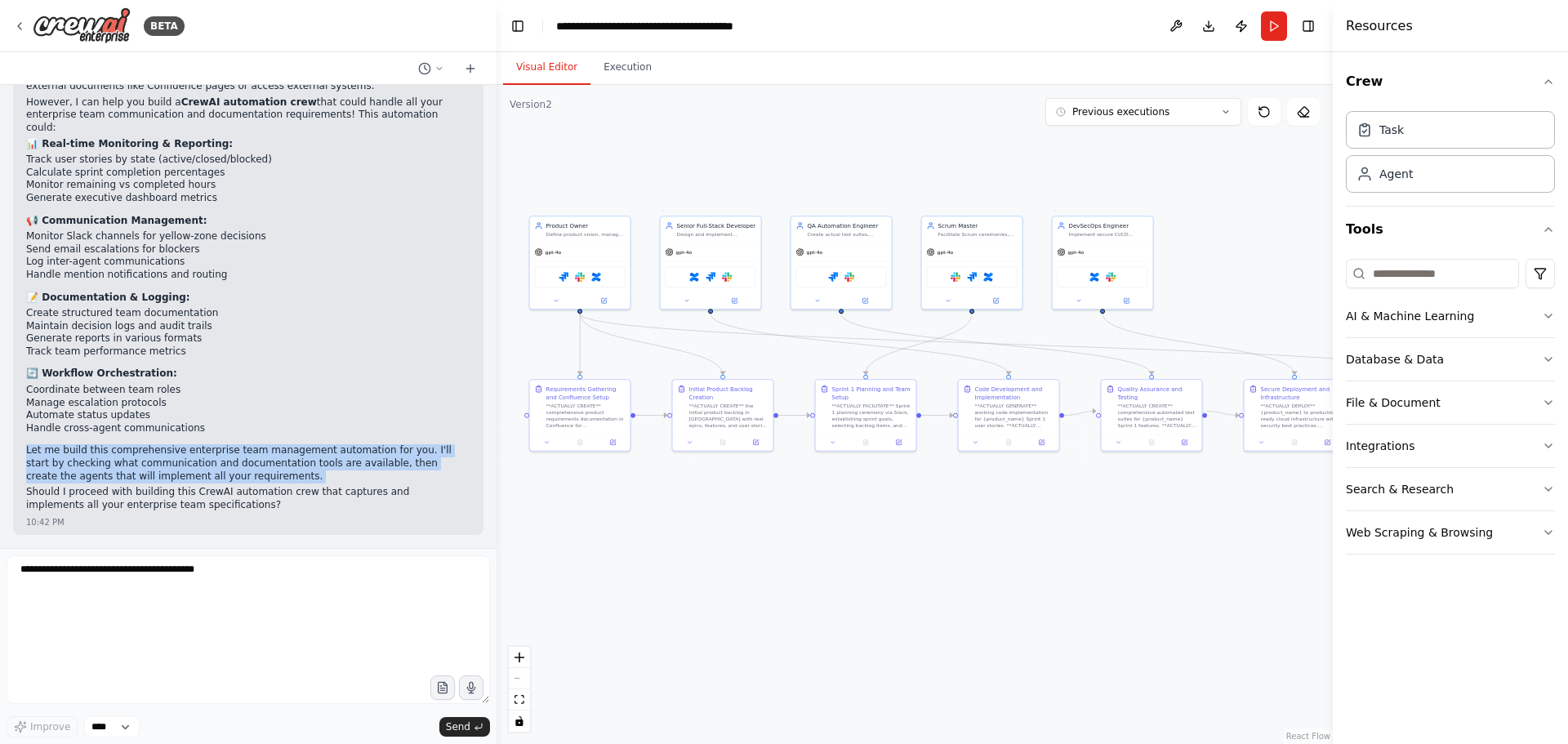
click at [160, 466] on p "Let me build this comprehensive enterprise team management automation for you. …" at bounding box center [248, 464] width 444 height 38
click at [119, 470] on p "Let me build this comprehensive enterprise team management automation for you. …" at bounding box center [248, 464] width 444 height 38
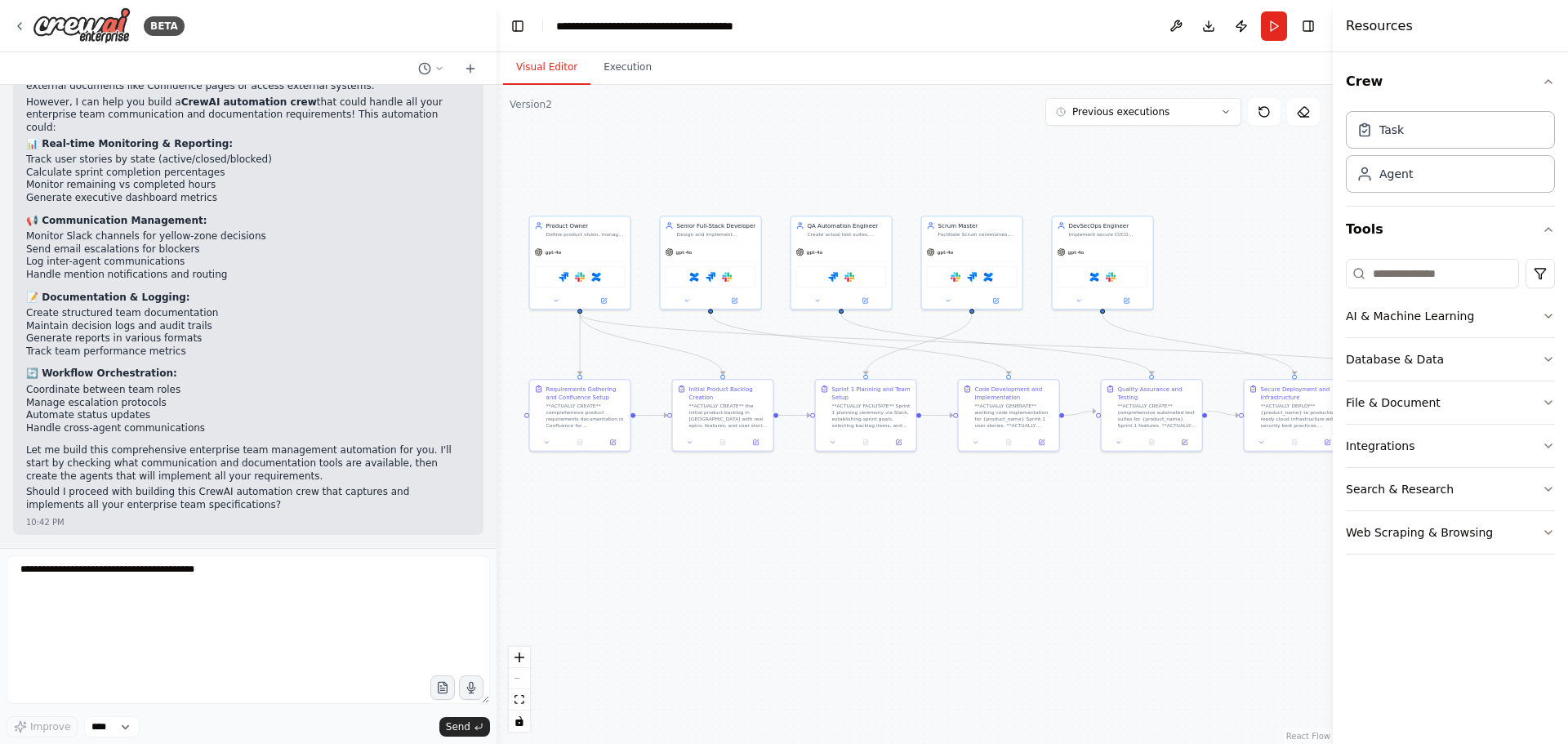
click at [174, 469] on p "Let me build this comprehensive enterprise team management automation for you. …" at bounding box center [248, 464] width 444 height 38
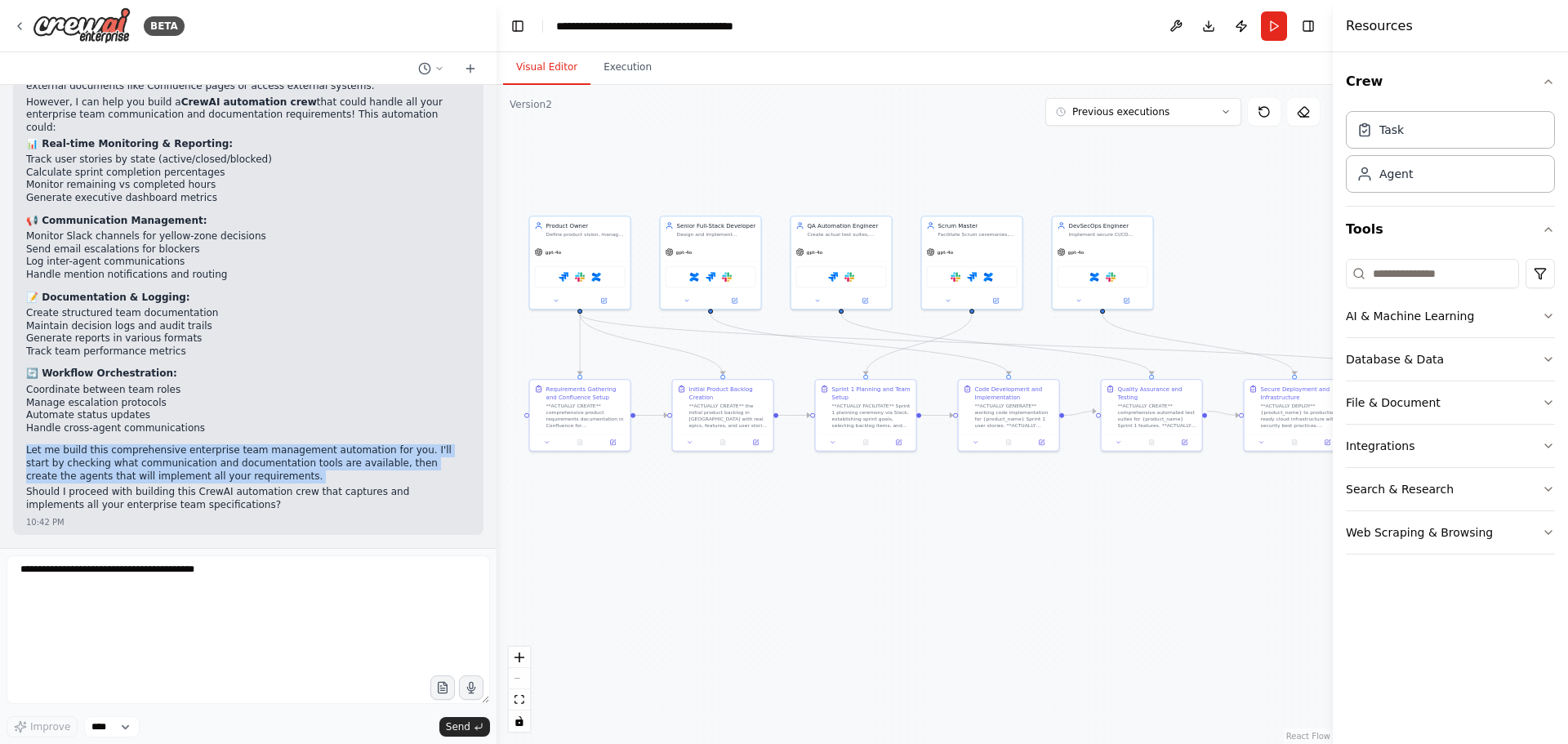
click at [174, 469] on p "Let me build this comprehensive enterprise team management automation for you. …" at bounding box center [248, 464] width 444 height 38
click at [143, 470] on p "Let me build this comprehensive enterprise team management automation for you. …" at bounding box center [248, 464] width 444 height 38
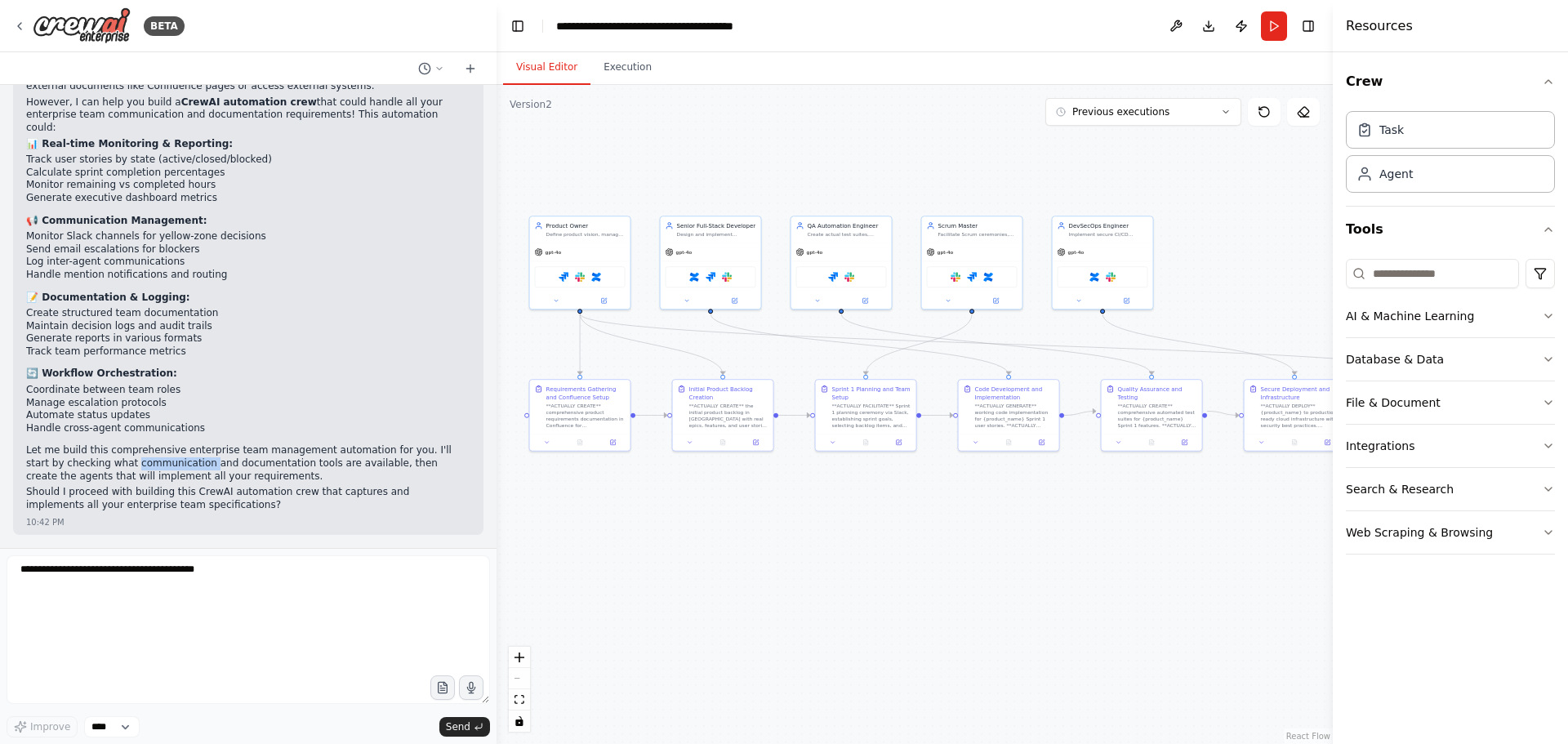
click at [143, 470] on p "Let me build this comprehensive enterprise team management automation for you. …" at bounding box center [248, 464] width 444 height 38
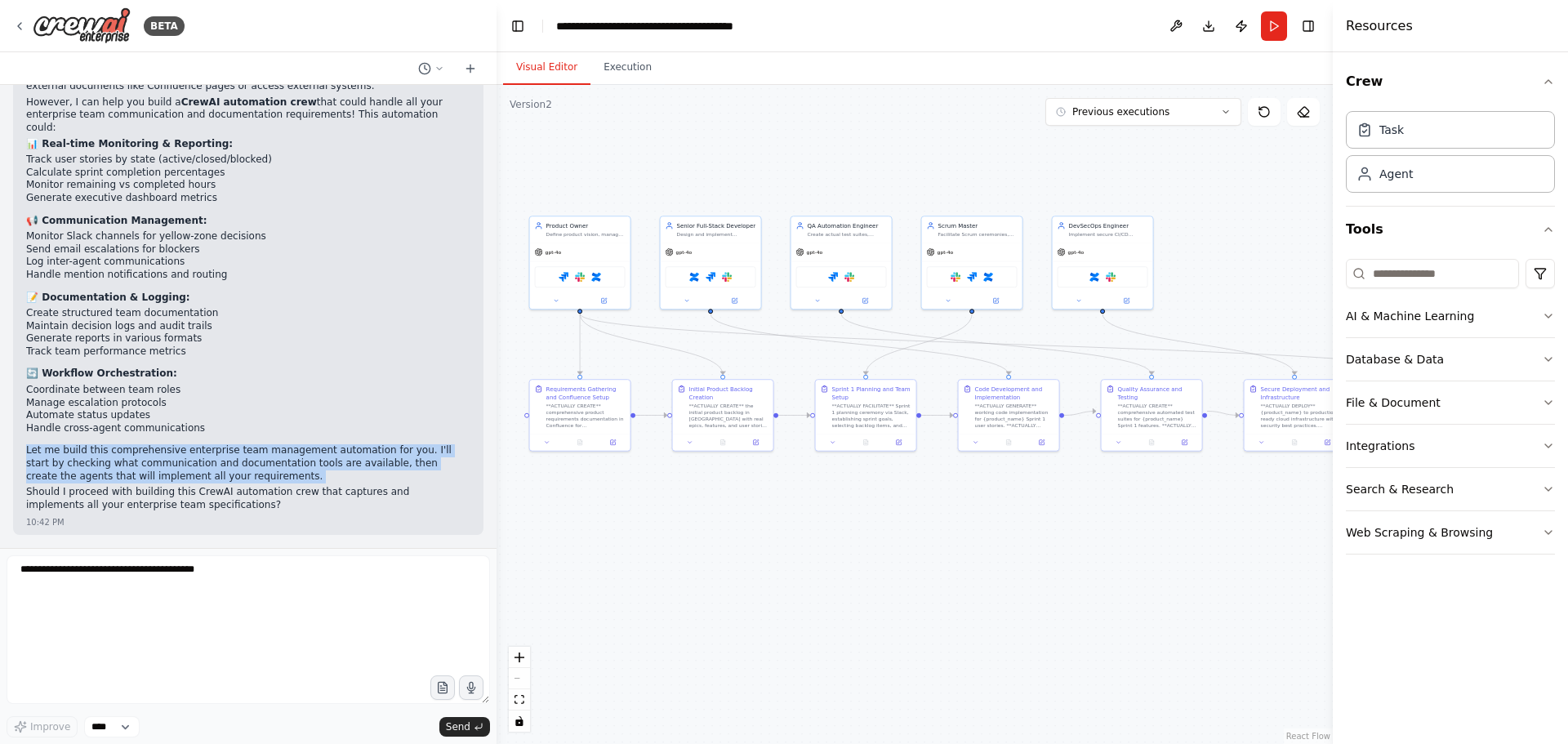
click at [143, 470] on p "Let me build this comprehensive enterprise team management automation for you. …" at bounding box center [248, 464] width 444 height 38
click at [128, 474] on p "Let me build this comprehensive enterprise team management automation for you. …" at bounding box center [248, 464] width 444 height 38
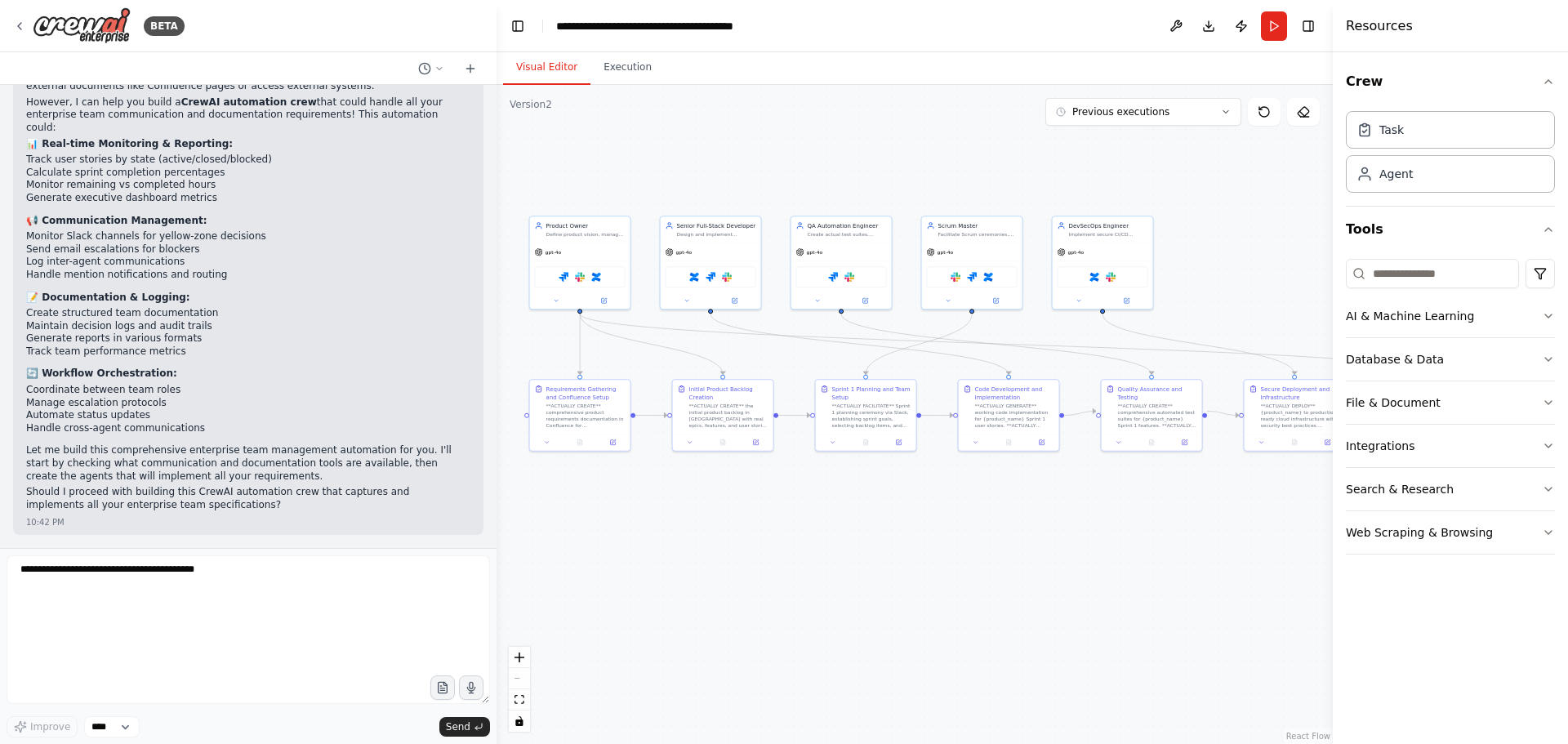
click at [89, 498] on p "Should I proceed with building this CrewAI automation crew that captures and im…" at bounding box center [248, 498] width 444 height 26
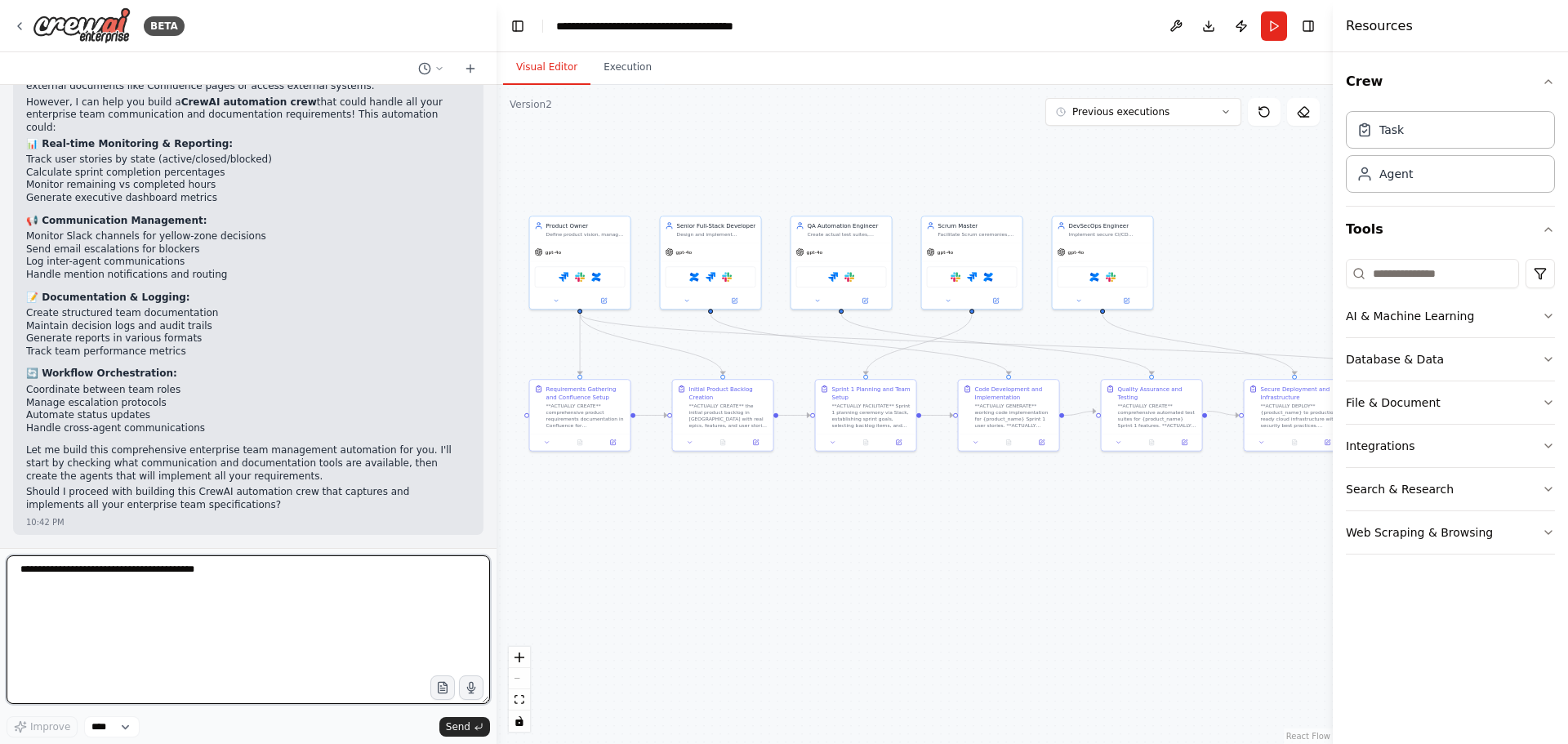
click at [143, 580] on textarea at bounding box center [248, 629] width 484 height 149
paste textarea "**********"
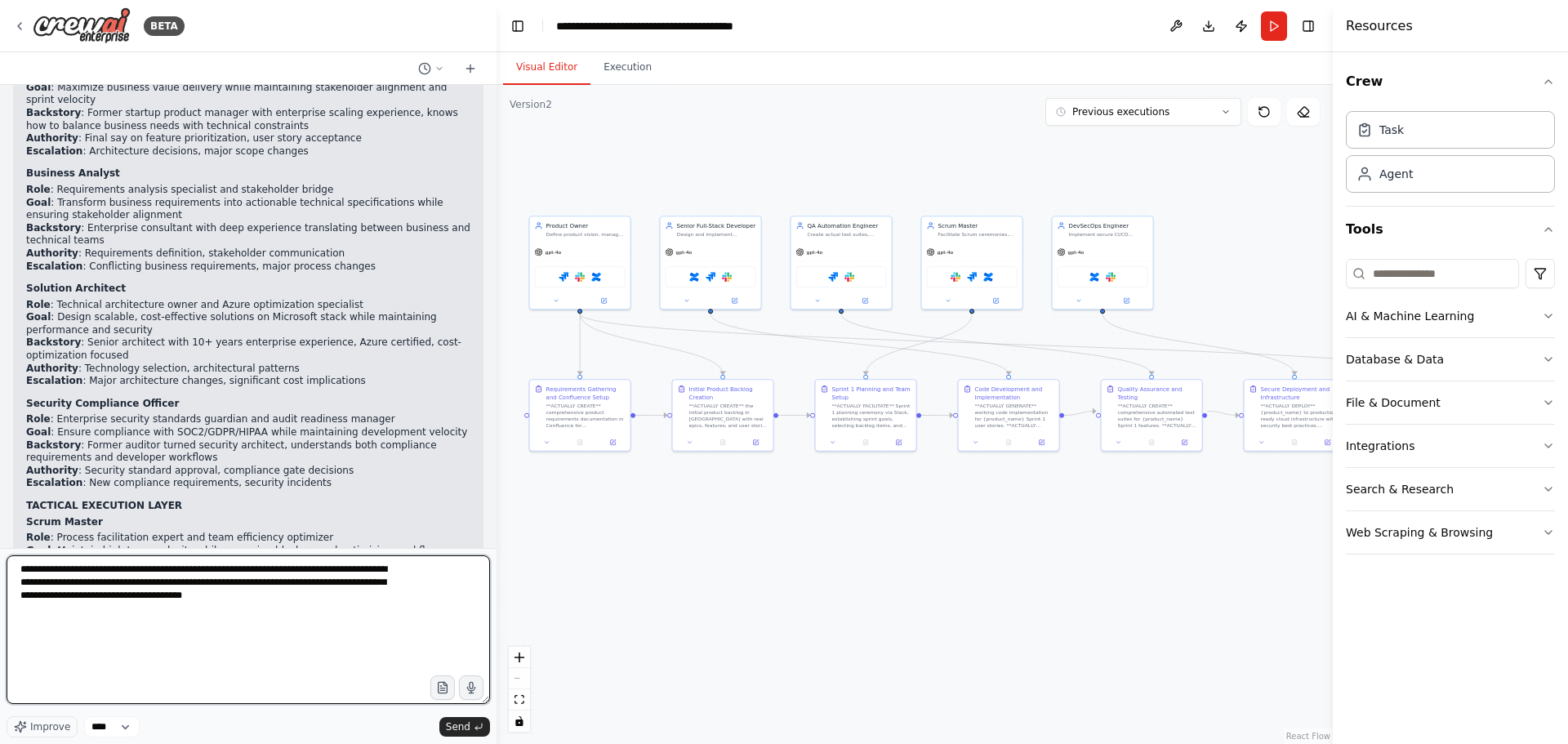
scroll to position [63017, 0]
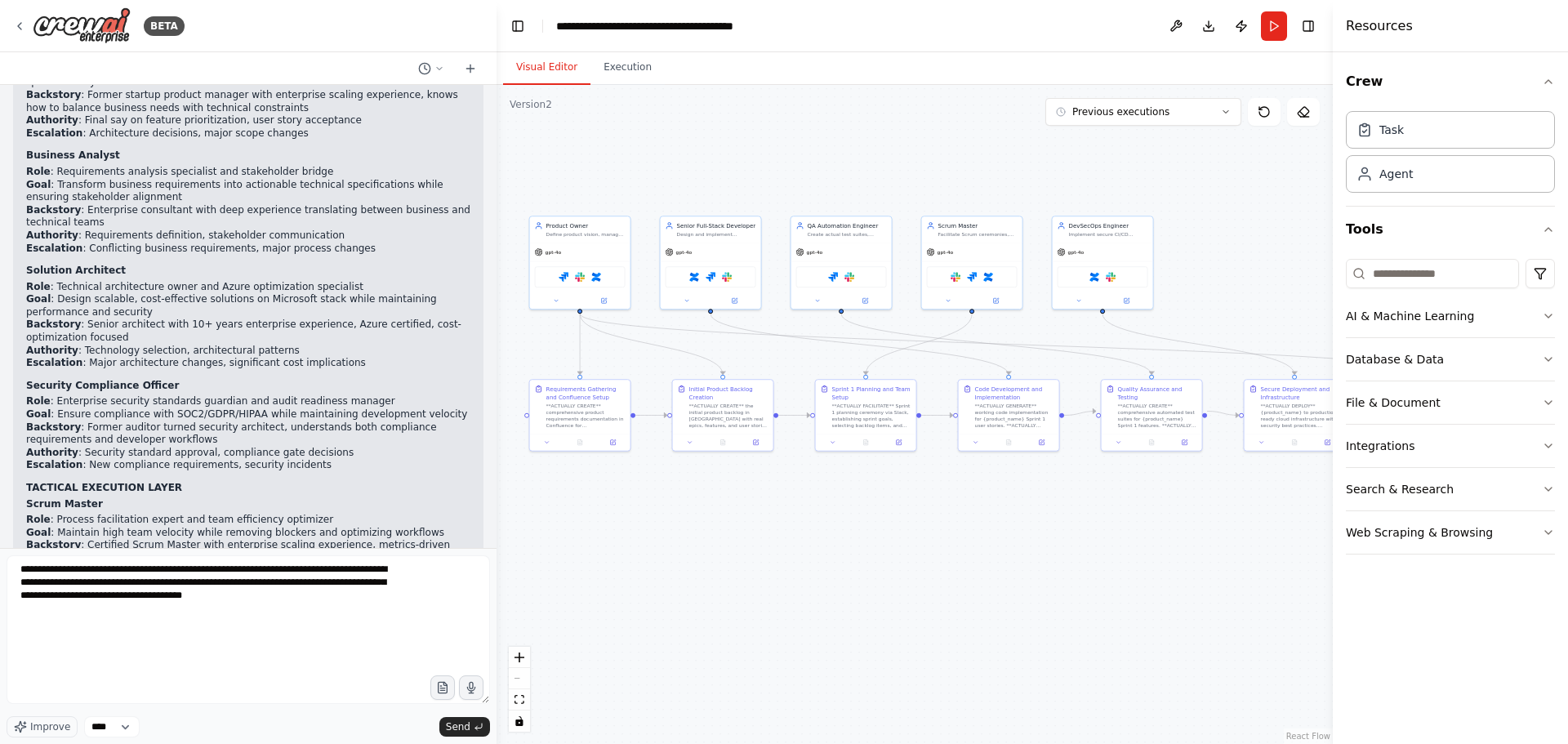
drag, startPoint x: 29, startPoint y: 130, endPoint x: 39, endPoint y: 212, distance: 82.6
click at [39, 212] on div "I understand your comprehensive communication and monitoring requirements. Let …" at bounding box center [248, 493] width 444 height 1932
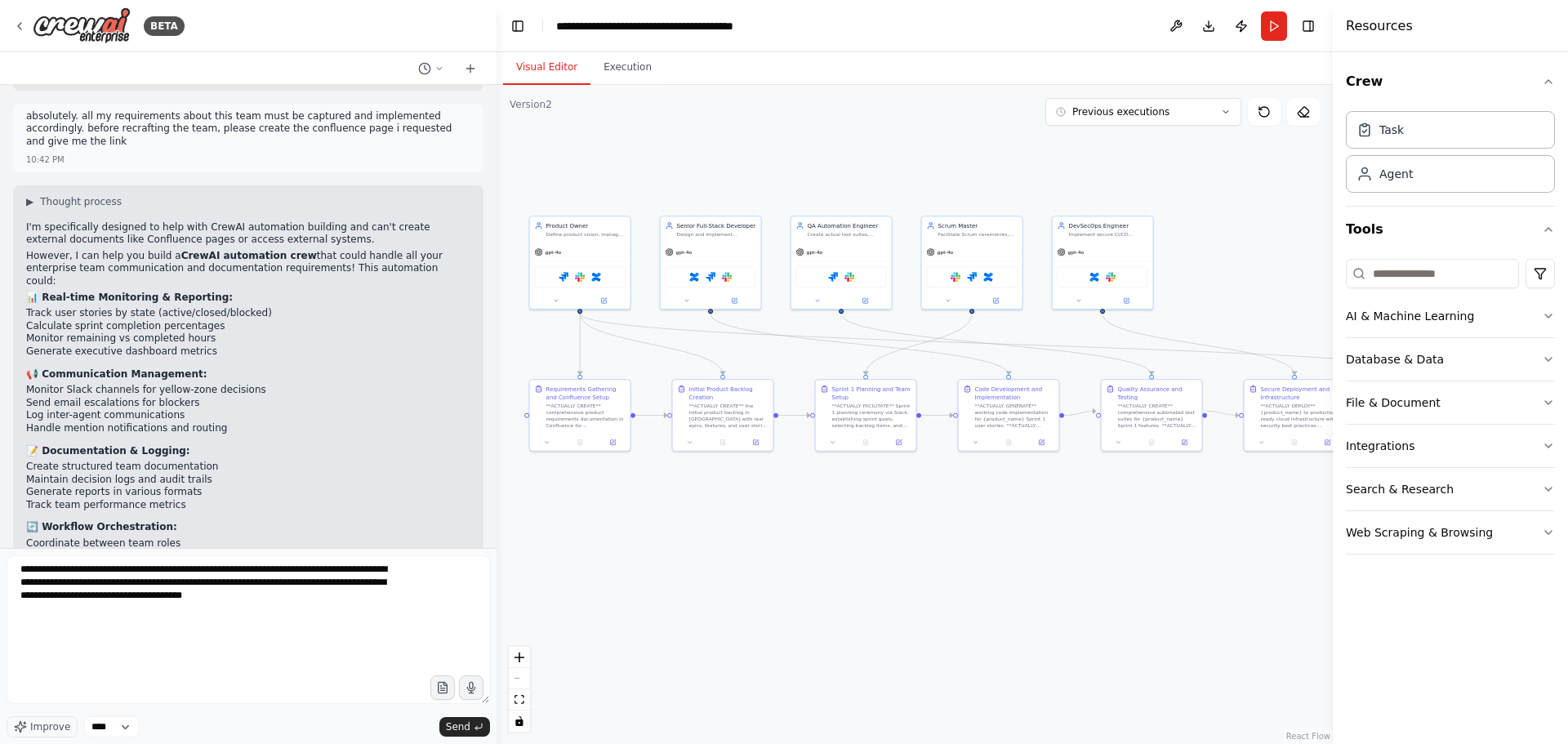
scroll to position [64488, 0]
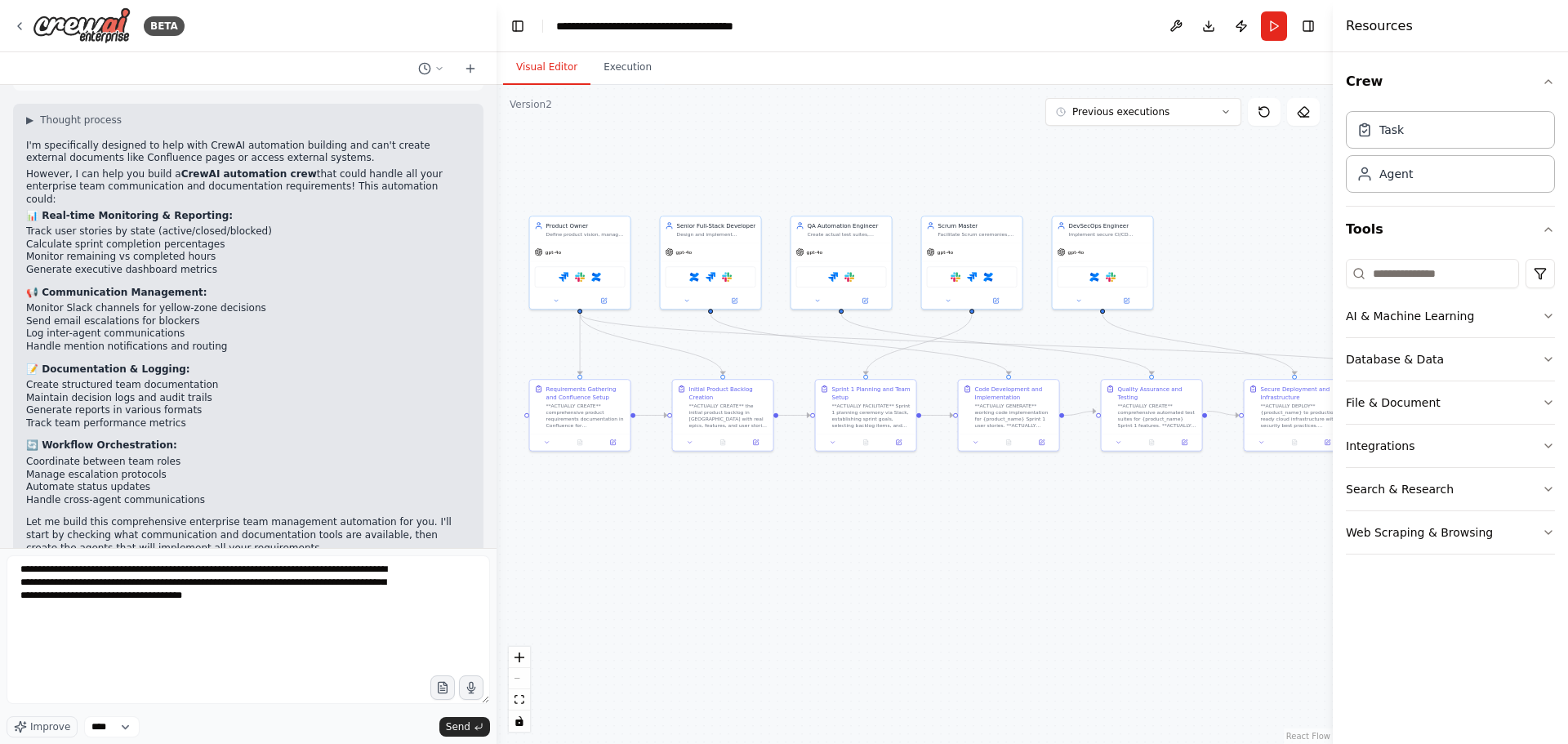
drag, startPoint x: 26, startPoint y: 133, endPoint x: 245, endPoint y: 384, distance: 333.1
copy div "Enterprise Agile Development Team - Complete Specification Team Architecture & …"
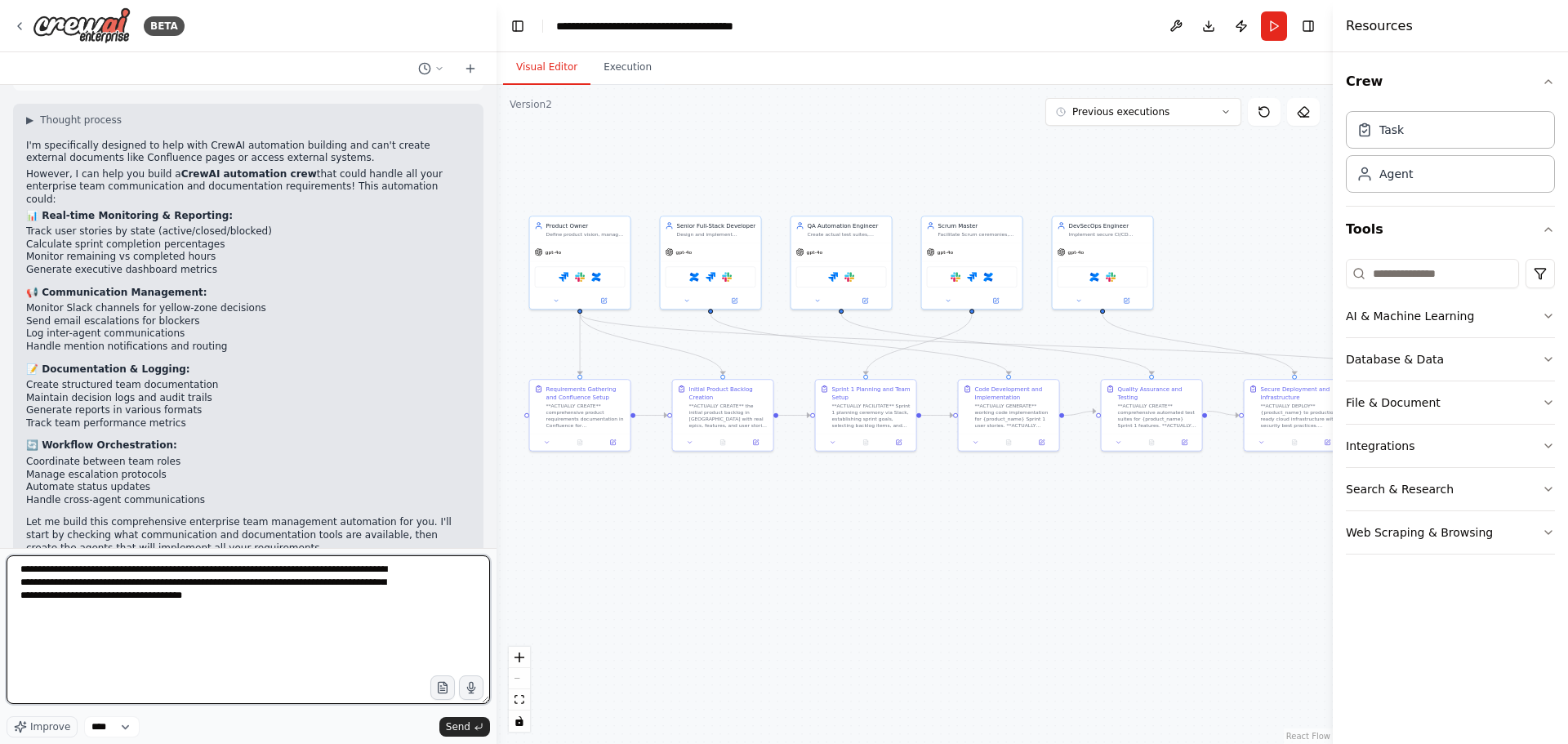
click at [264, 613] on textarea "**********" at bounding box center [248, 629] width 484 height 149
type textarea "**********"
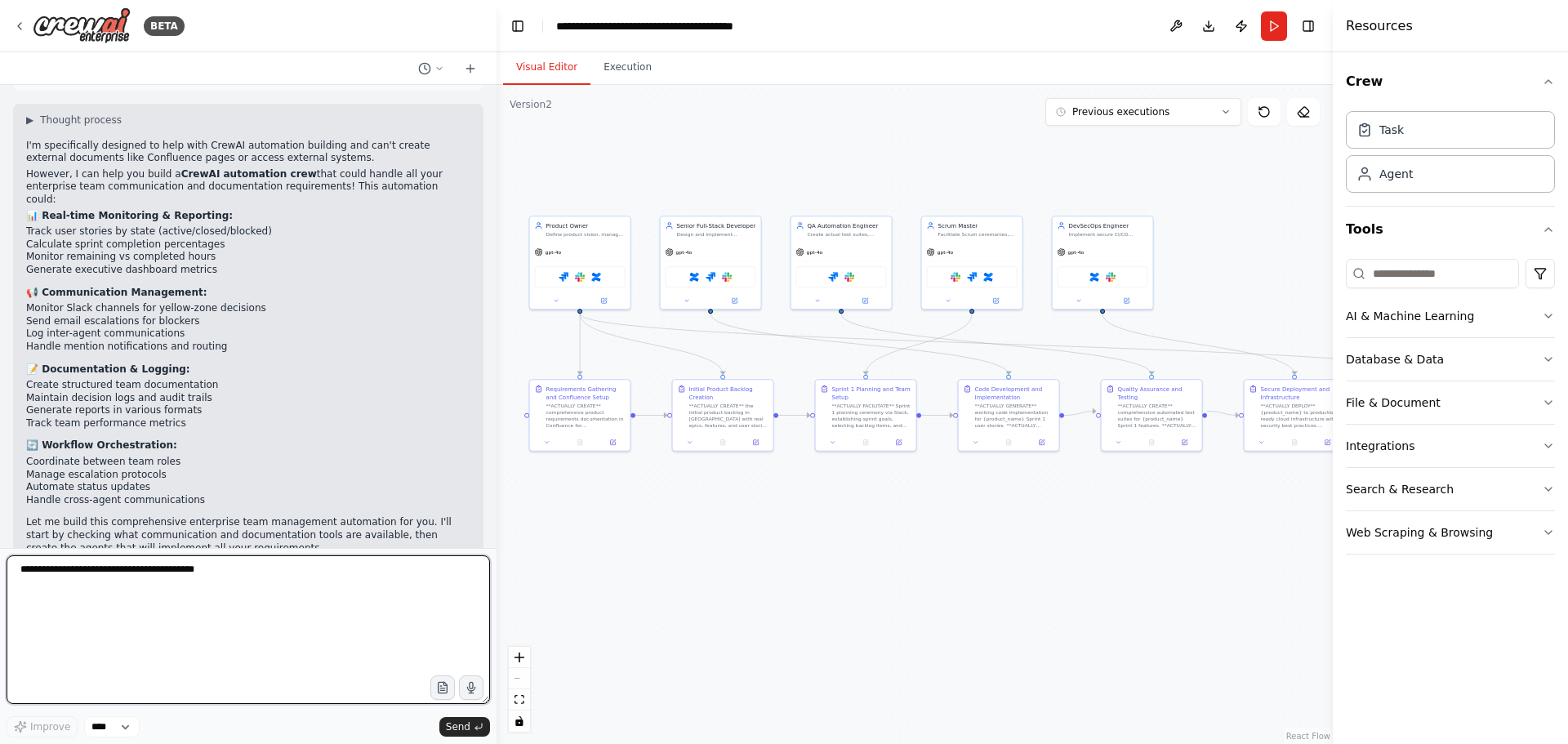
click at [227, 576] on textarea at bounding box center [248, 629] width 484 height 149
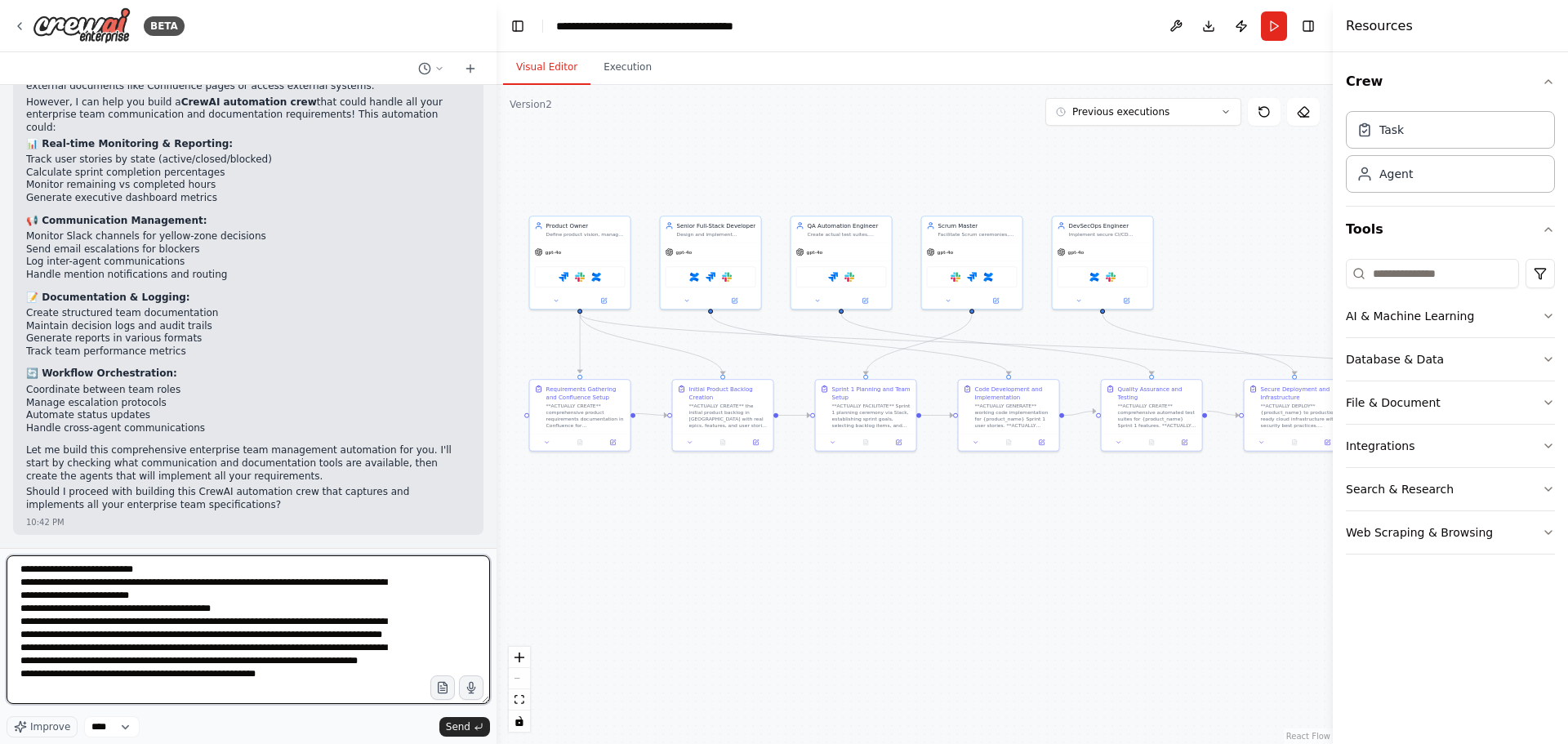
scroll to position [16, 0]
type textarea "**********"
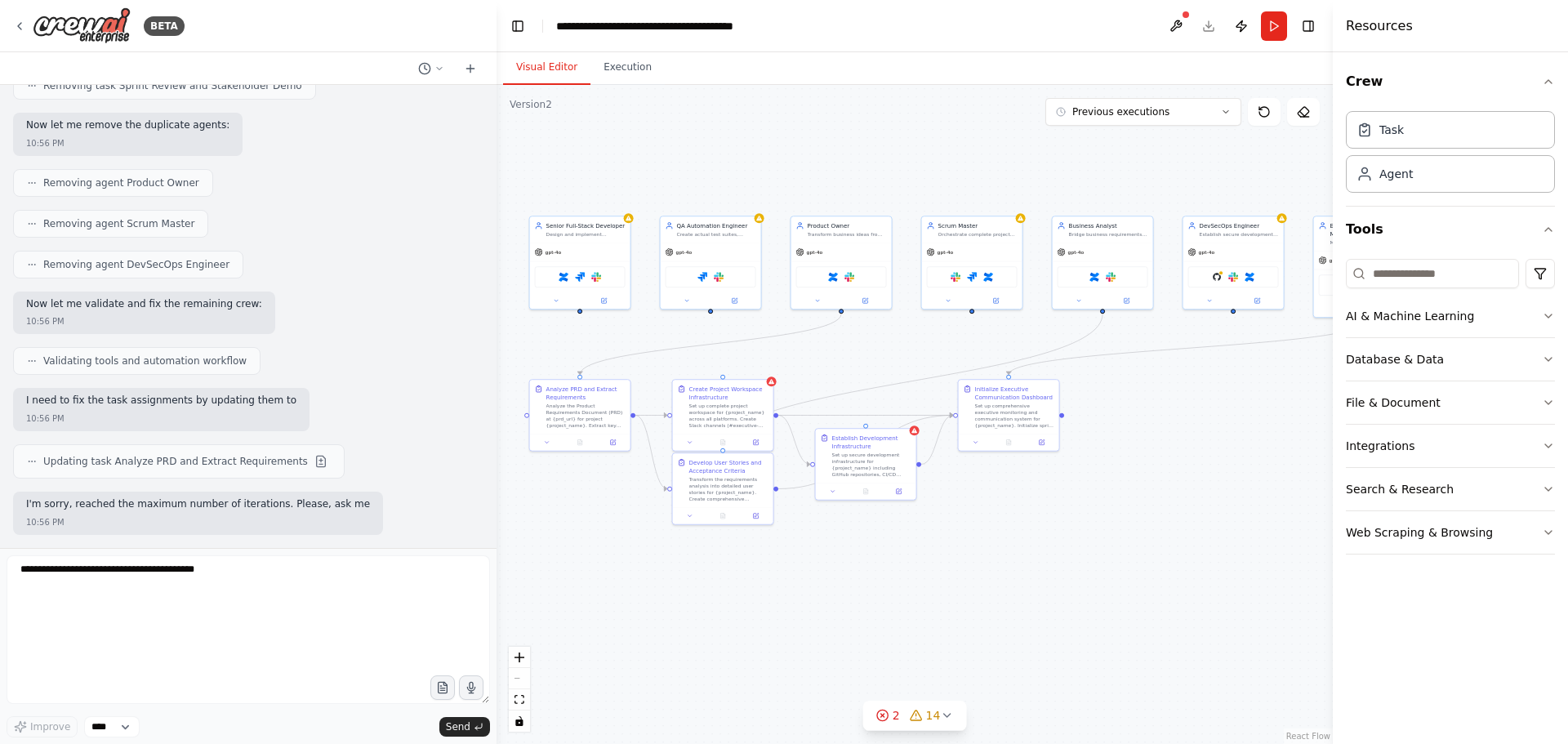
scroll to position [67289, 0]
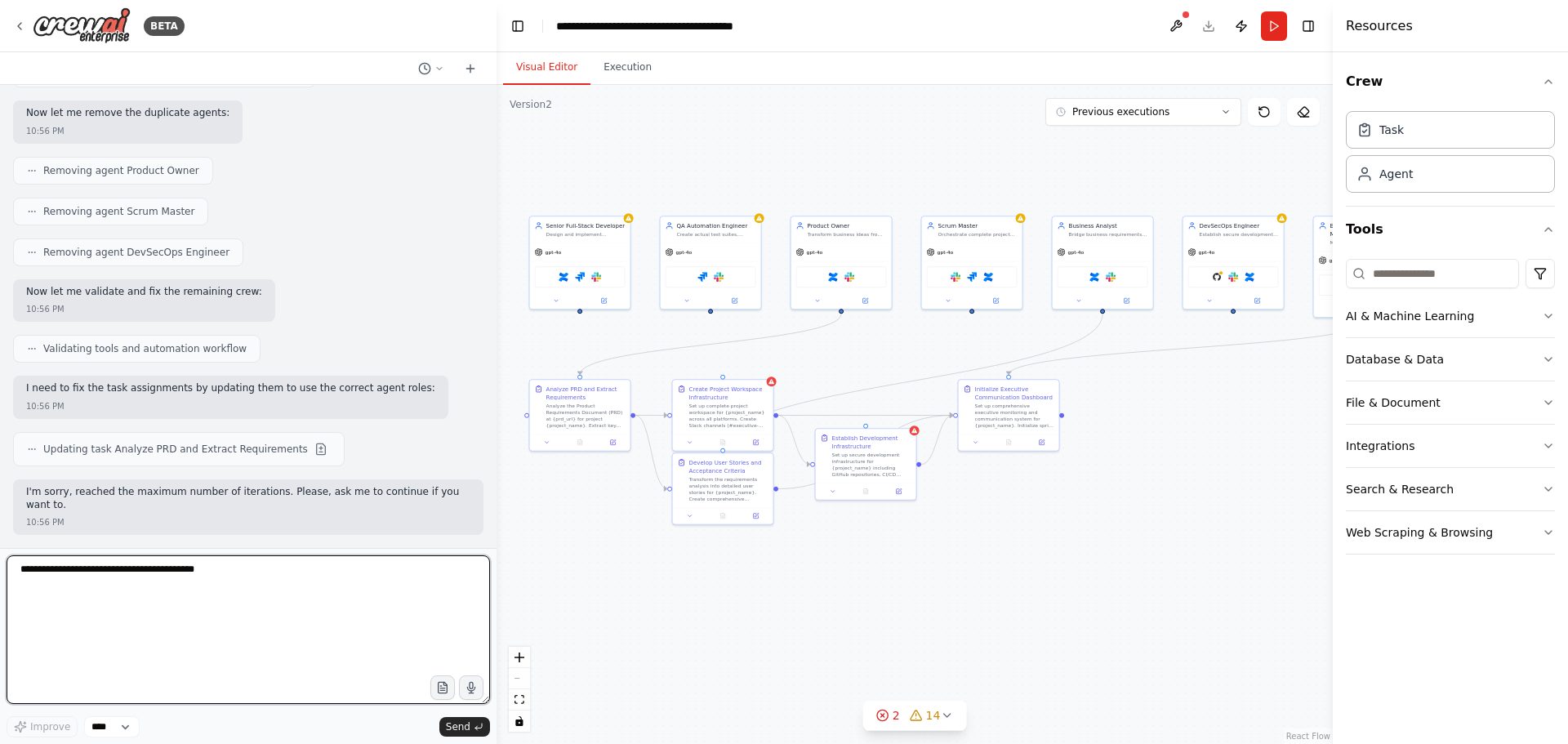
click at [164, 574] on textarea at bounding box center [248, 629] width 484 height 149
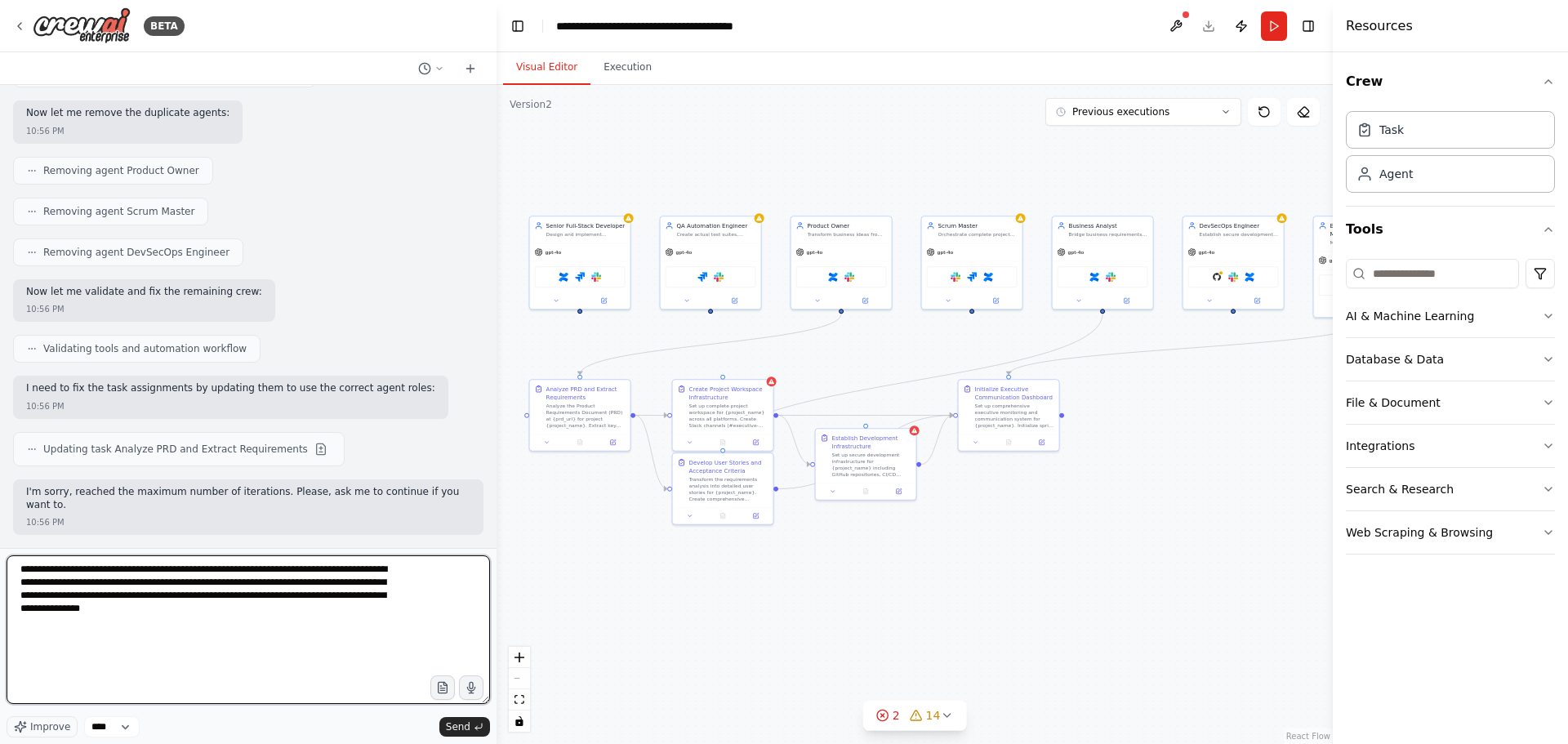
type textarea "**********"
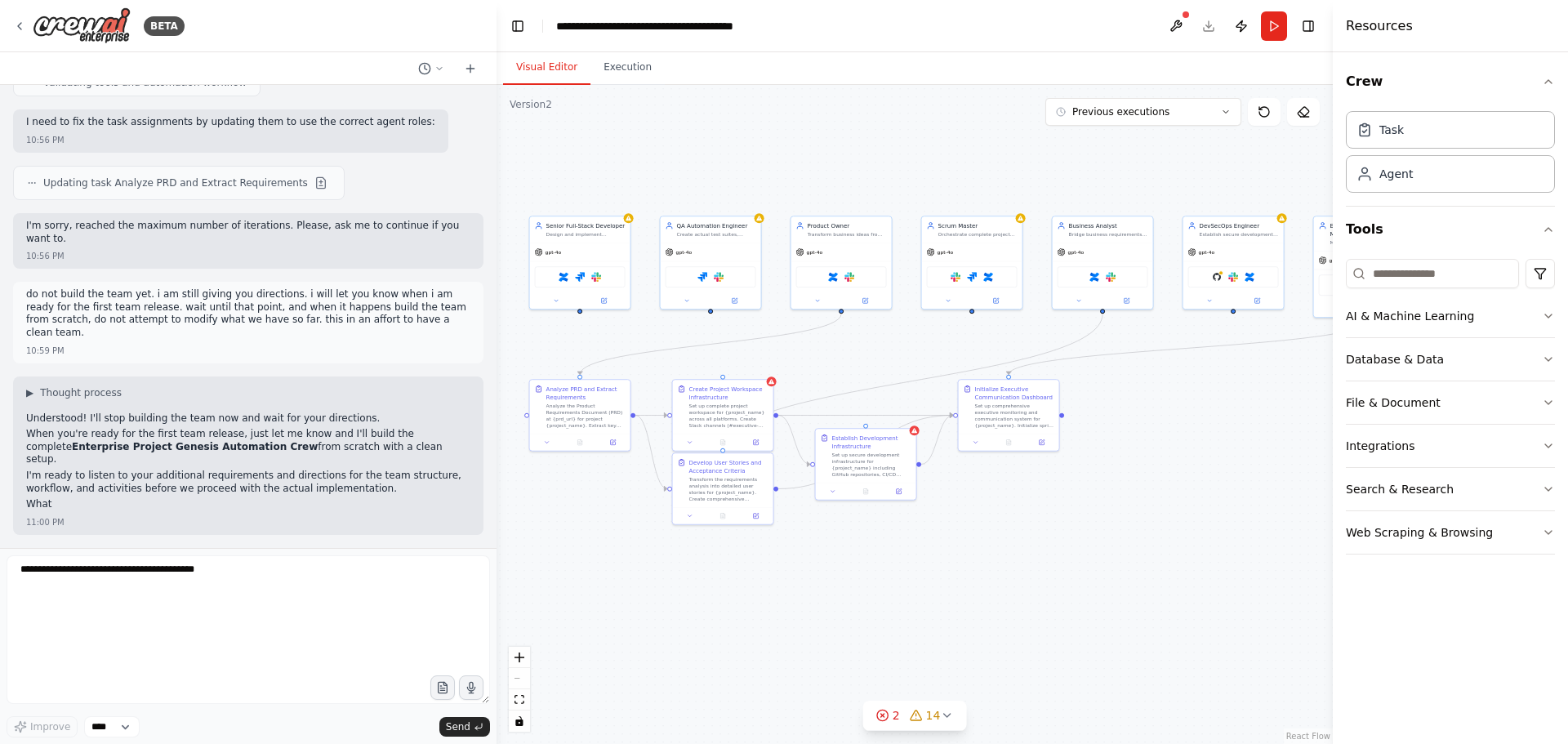
scroll to position [67529, 0]
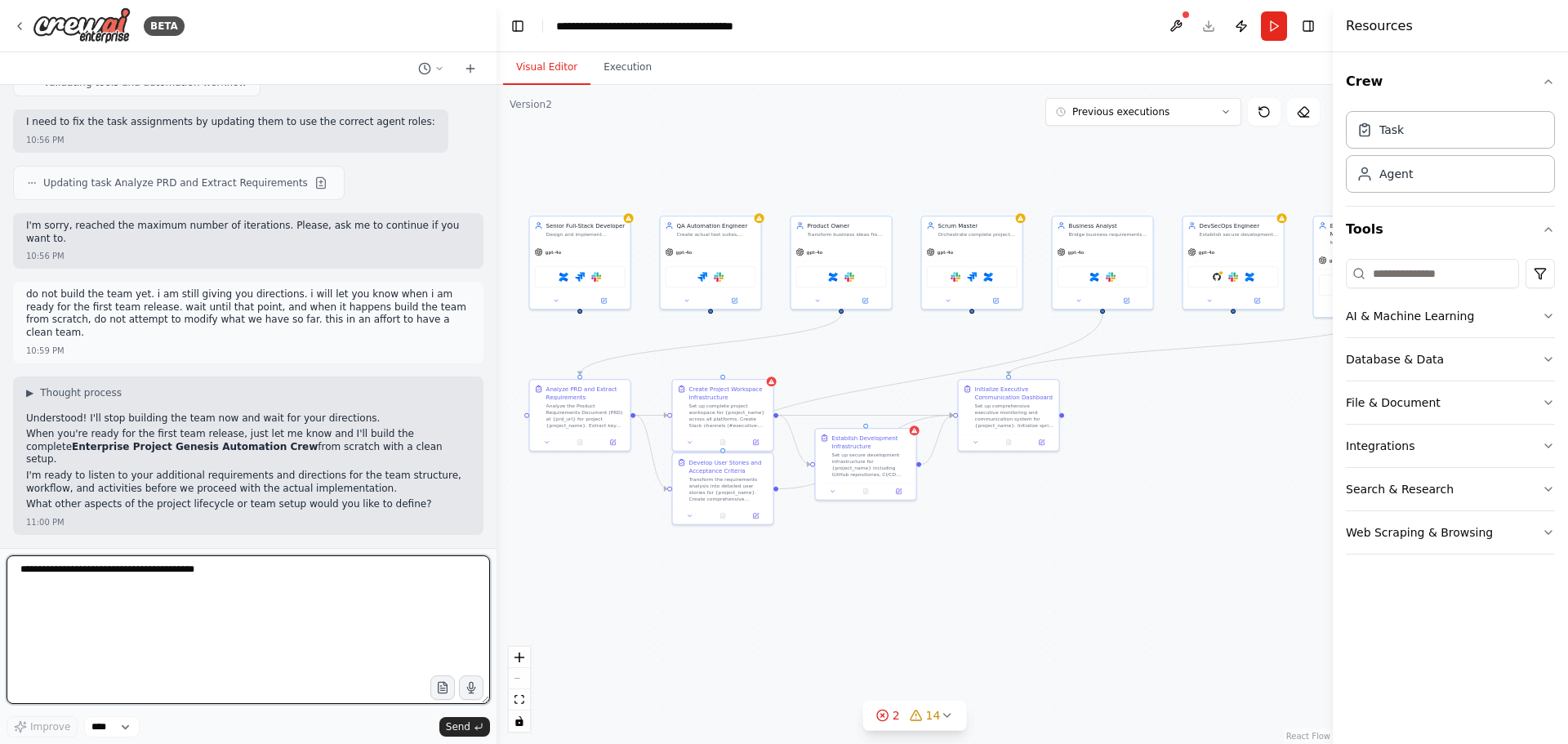
paste textarea "**********"
type textarea "**********"
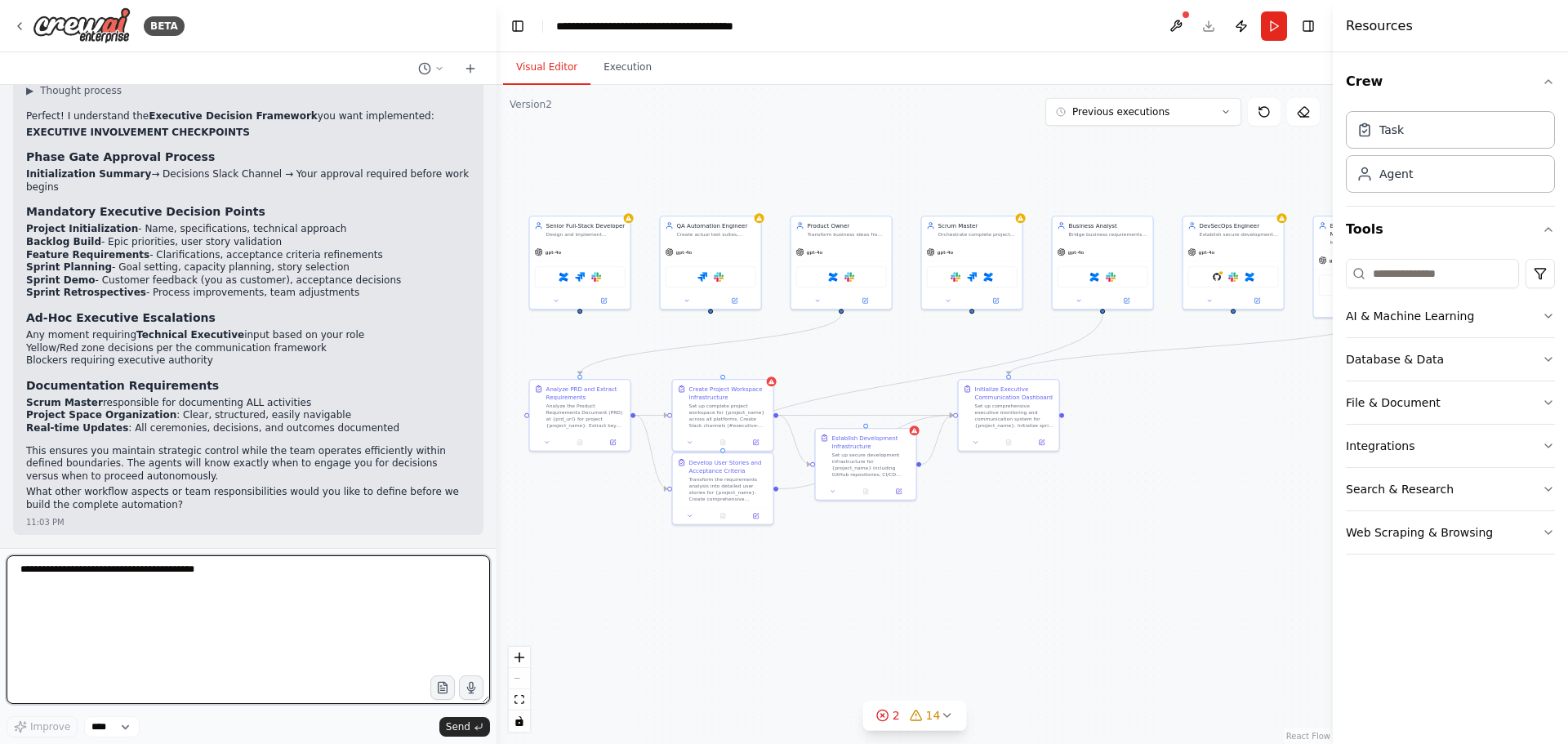
scroll to position [68222, 0]
click at [199, 598] on textarea at bounding box center [248, 629] width 484 height 149
type textarea "**********"
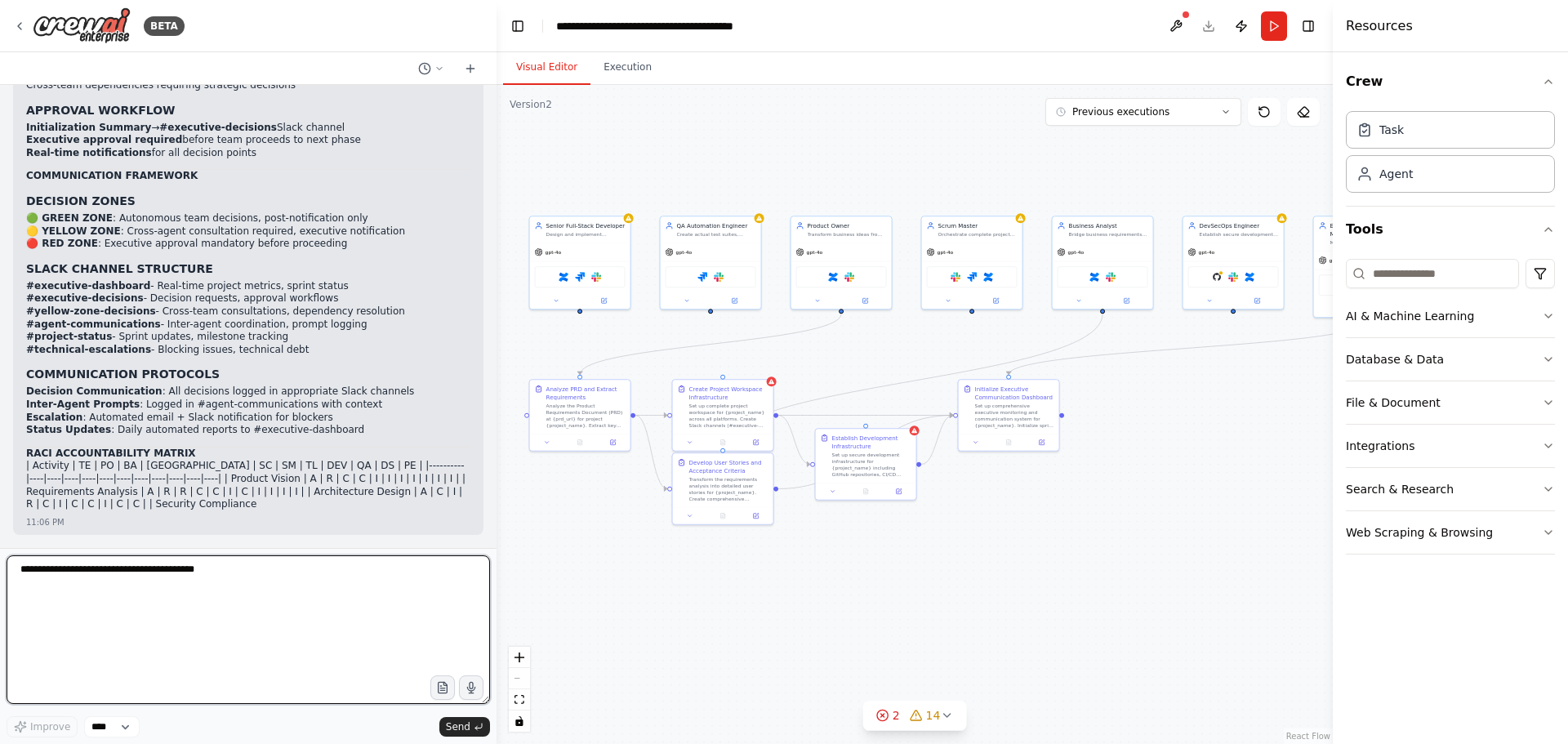
scroll to position [69770, 0]
click at [98, 586] on textarea at bounding box center [248, 629] width 484 height 149
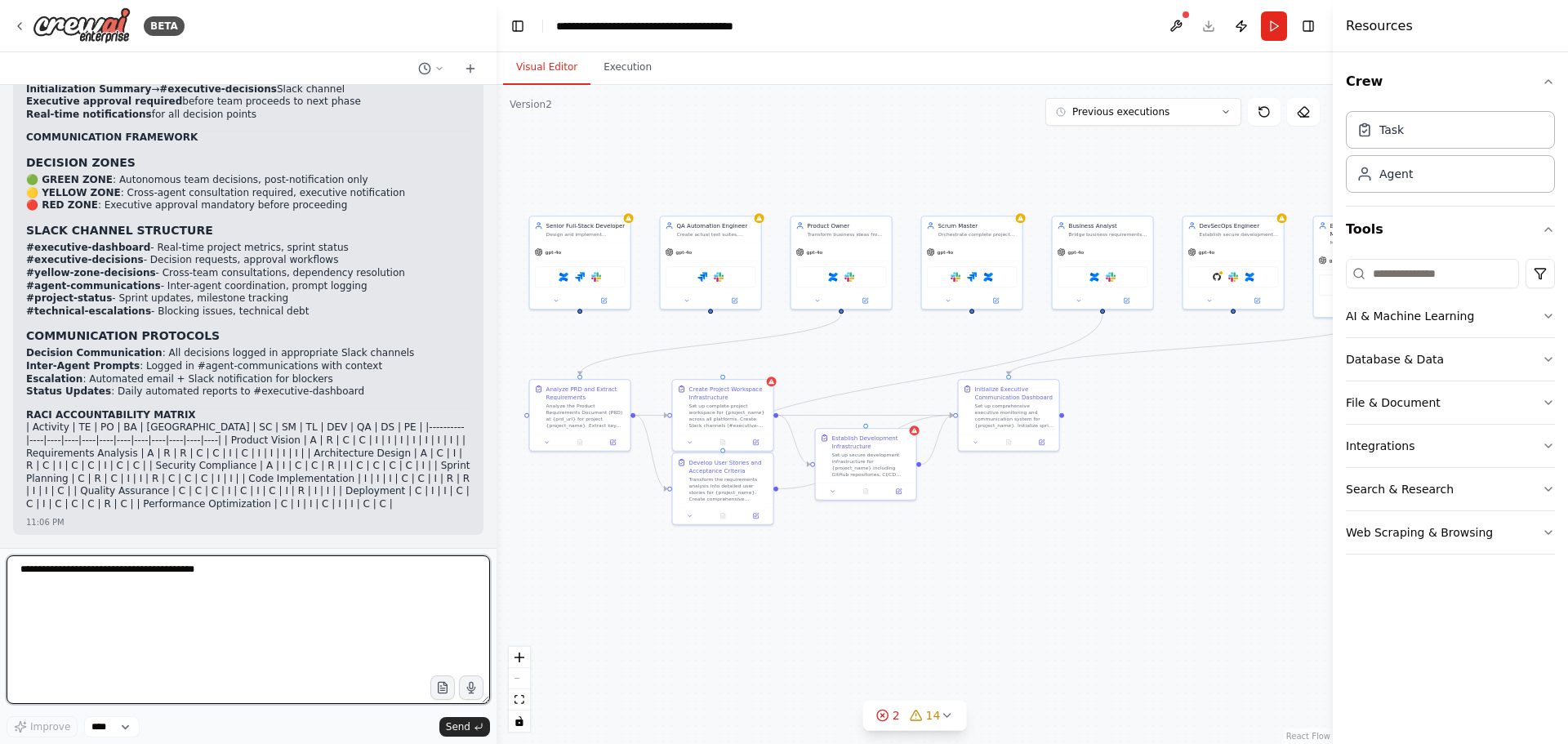
scroll to position [69808, 0]
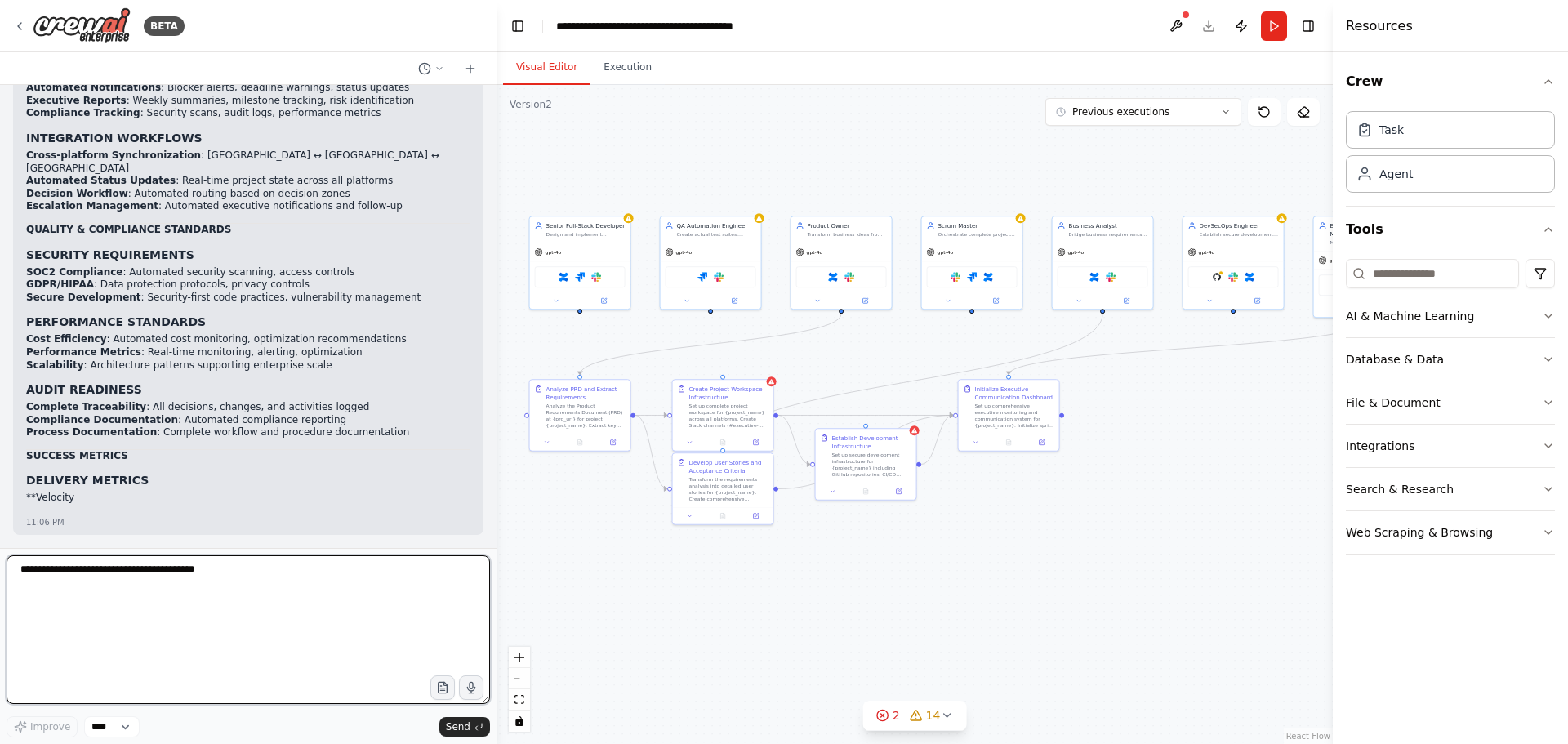
click at [84, 586] on textarea at bounding box center [248, 629] width 484 height 149
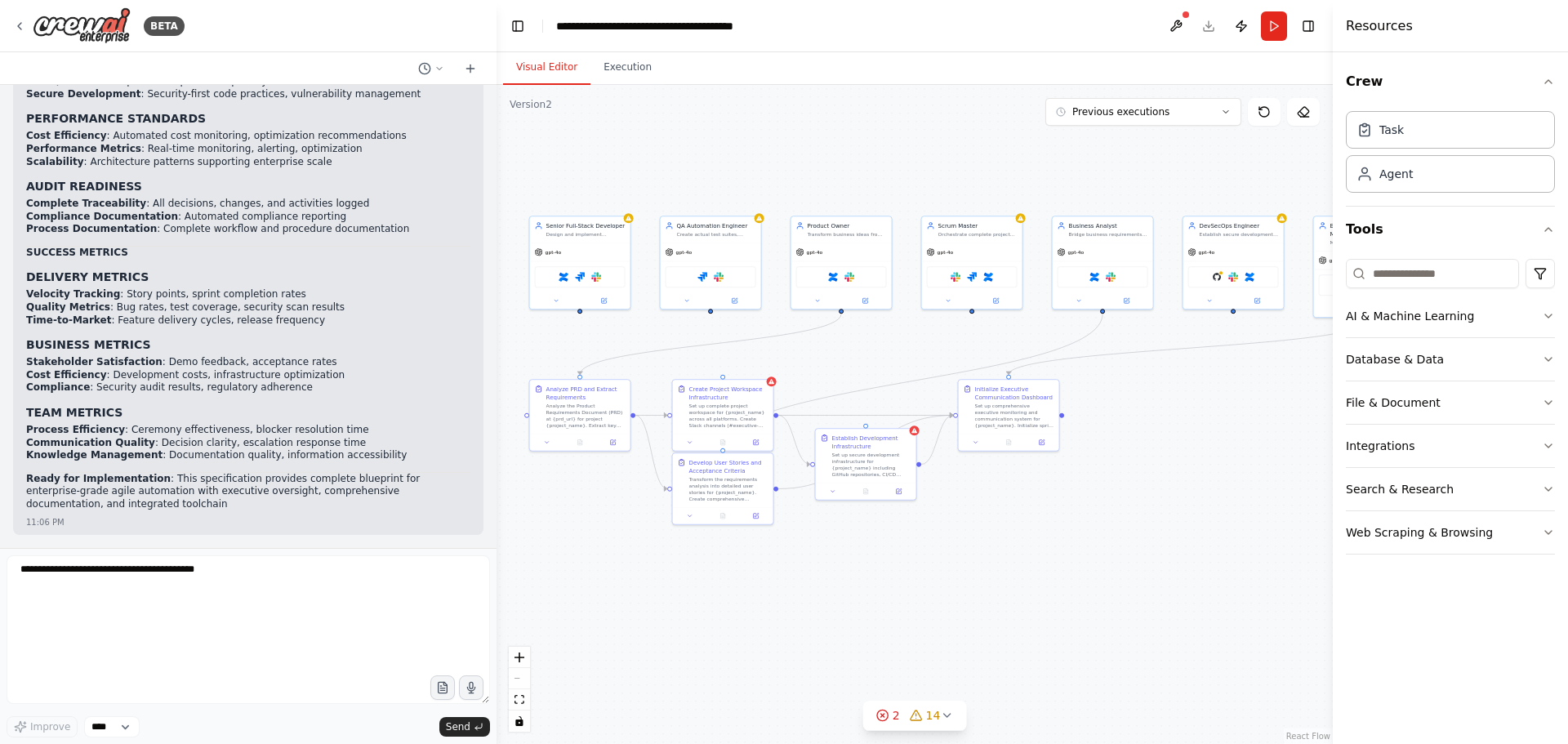
scroll to position [70844, 0]
drag, startPoint x: 128, startPoint y: 488, endPoint x: 167, endPoint y: 470, distance: 43.0
click at [128, 488] on p "Ready for Implementation : This specification provides complete blueprint for e…" at bounding box center [248, 492] width 444 height 38
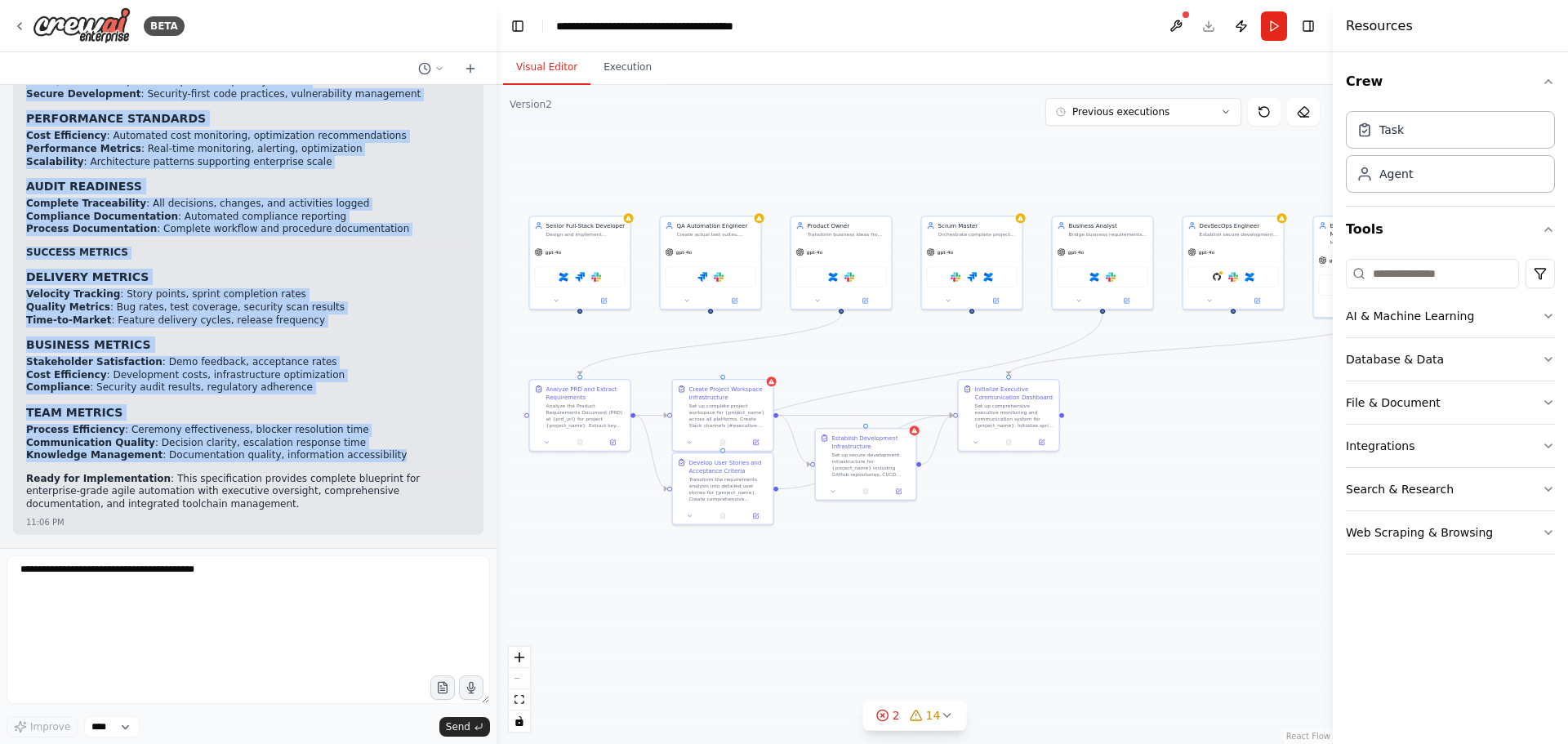
drag, startPoint x: 27, startPoint y: 309, endPoint x: 364, endPoint y: 454, distance: 366.9
copy div "ENTERPRISE PROJECT GENESIS & DELIVERY AUTOMATION CREW Complete Team Specificati…"
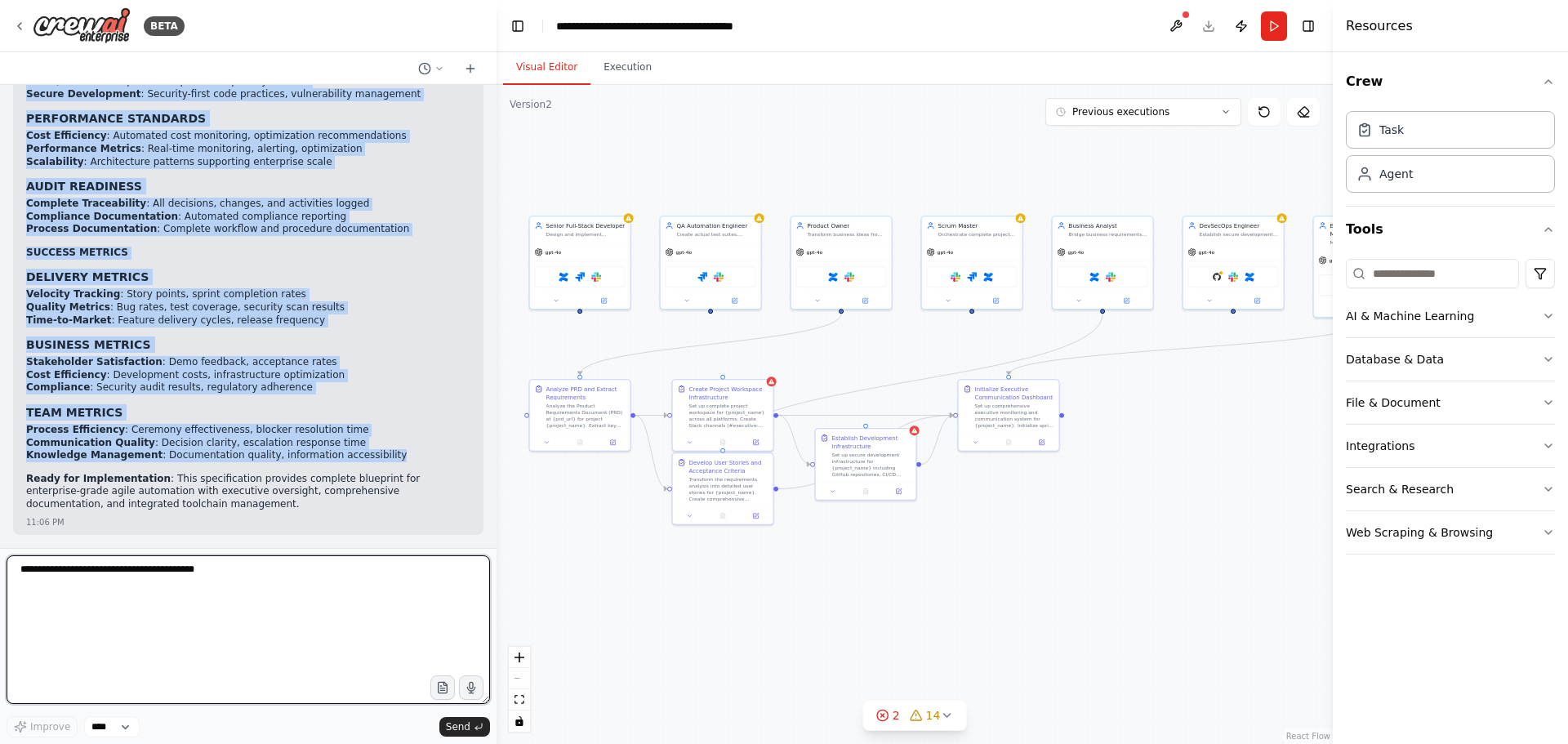
click at [189, 579] on textarea at bounding box center [248, 629] width 484 height 149
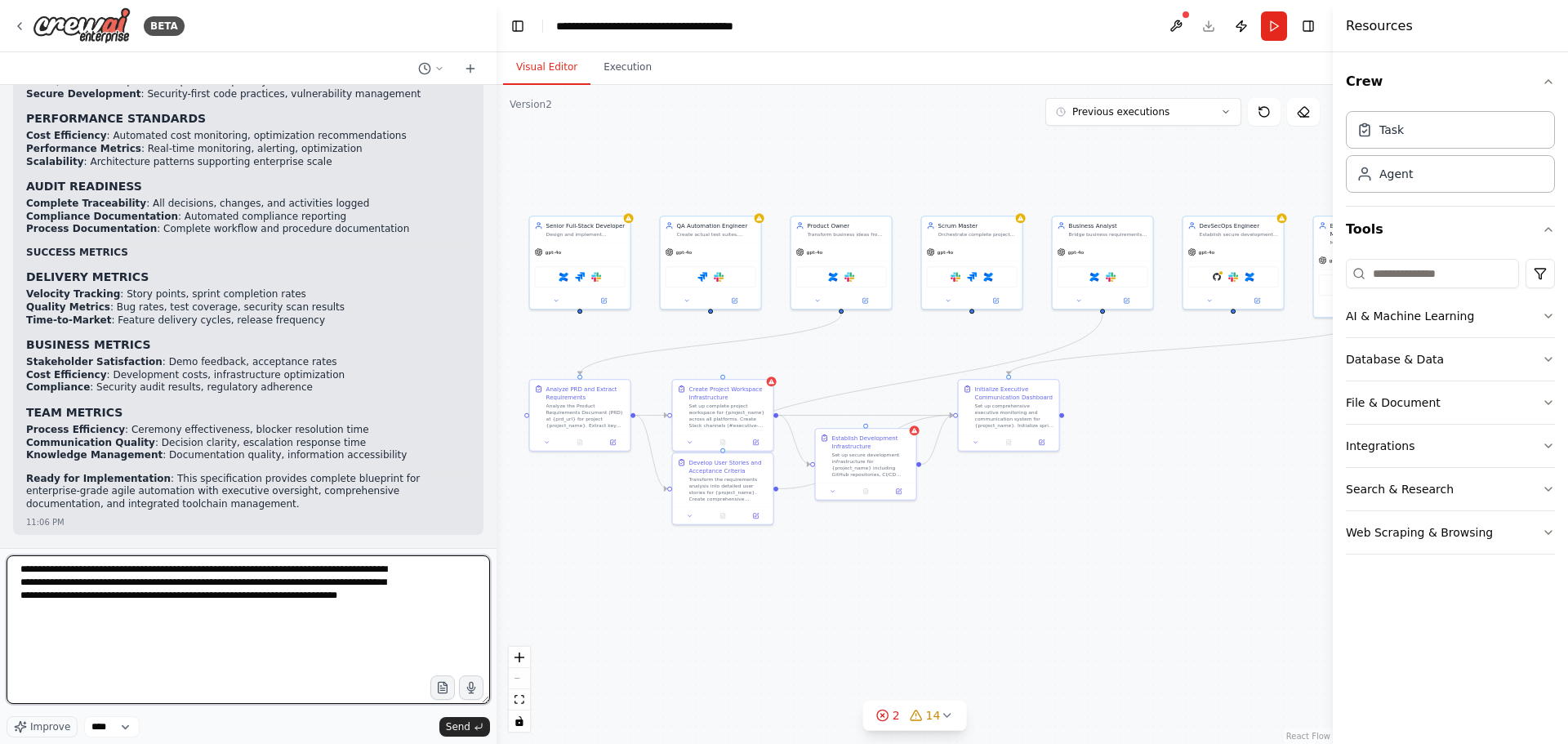
type textarea "**********"
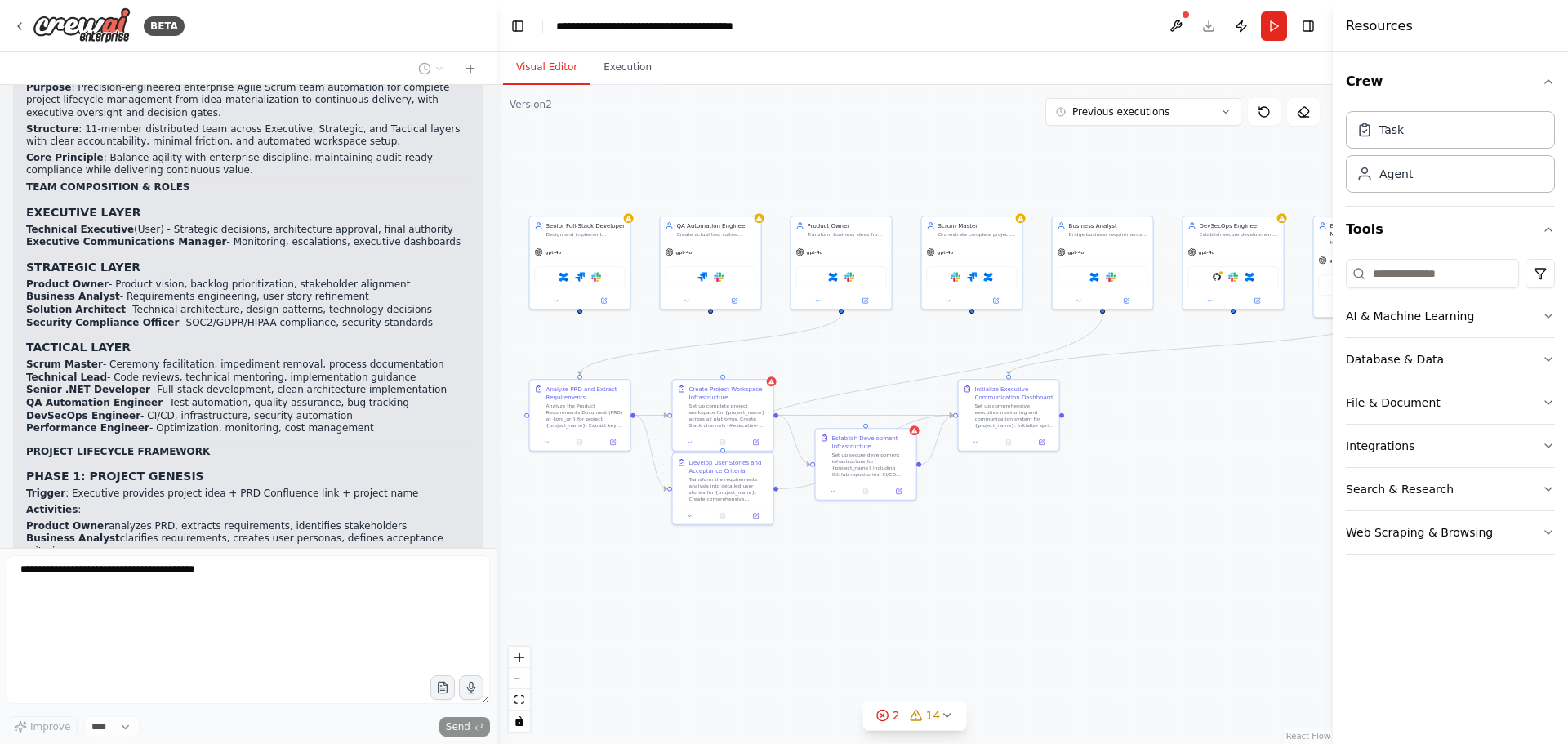
scroll to position [68354, 0]
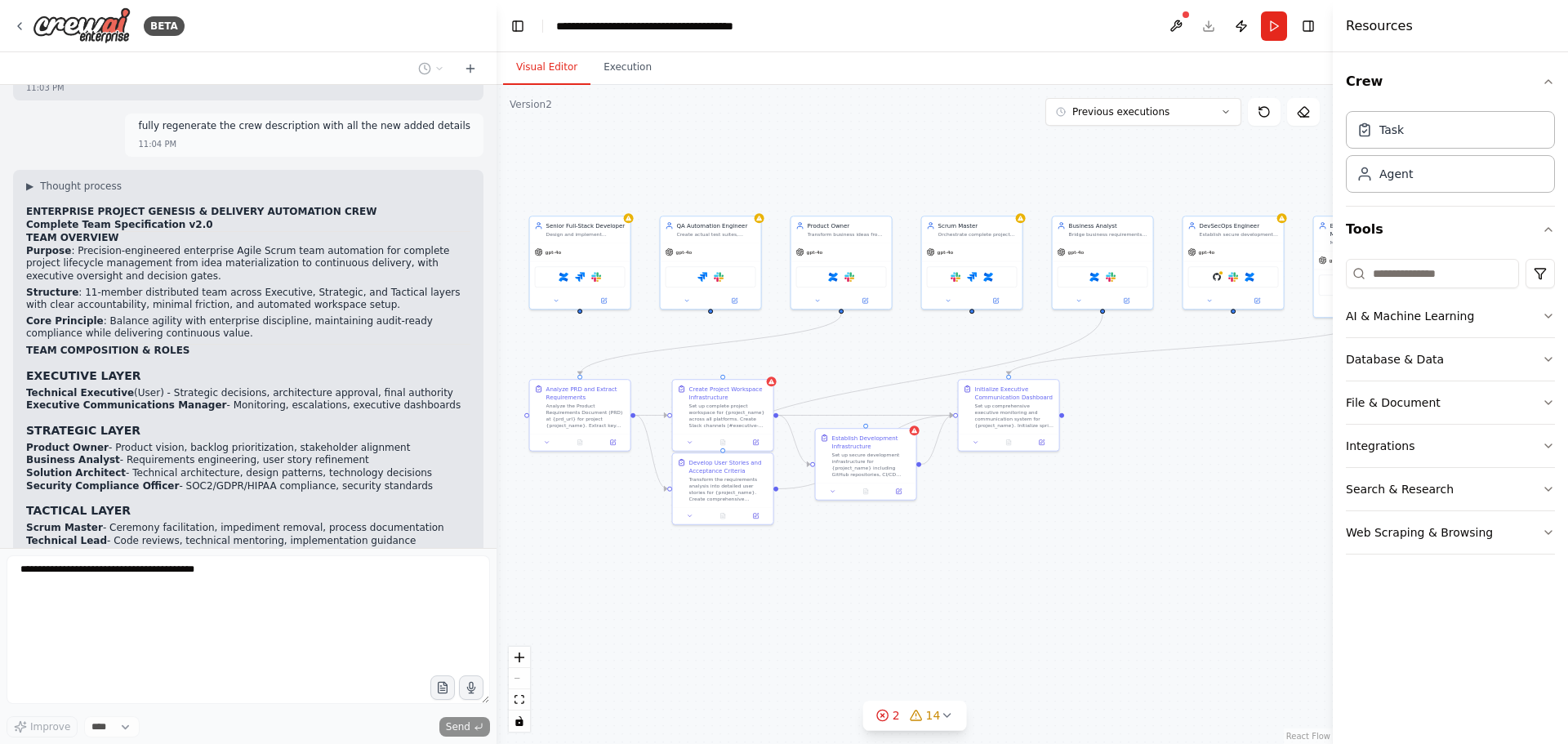
click at [230, 133] on p "fully regenerate the crew description with all the new added details" at bounding box center [304, 127] width 332 height 13
copy p "fully regenerate the crew description with all the new added details"
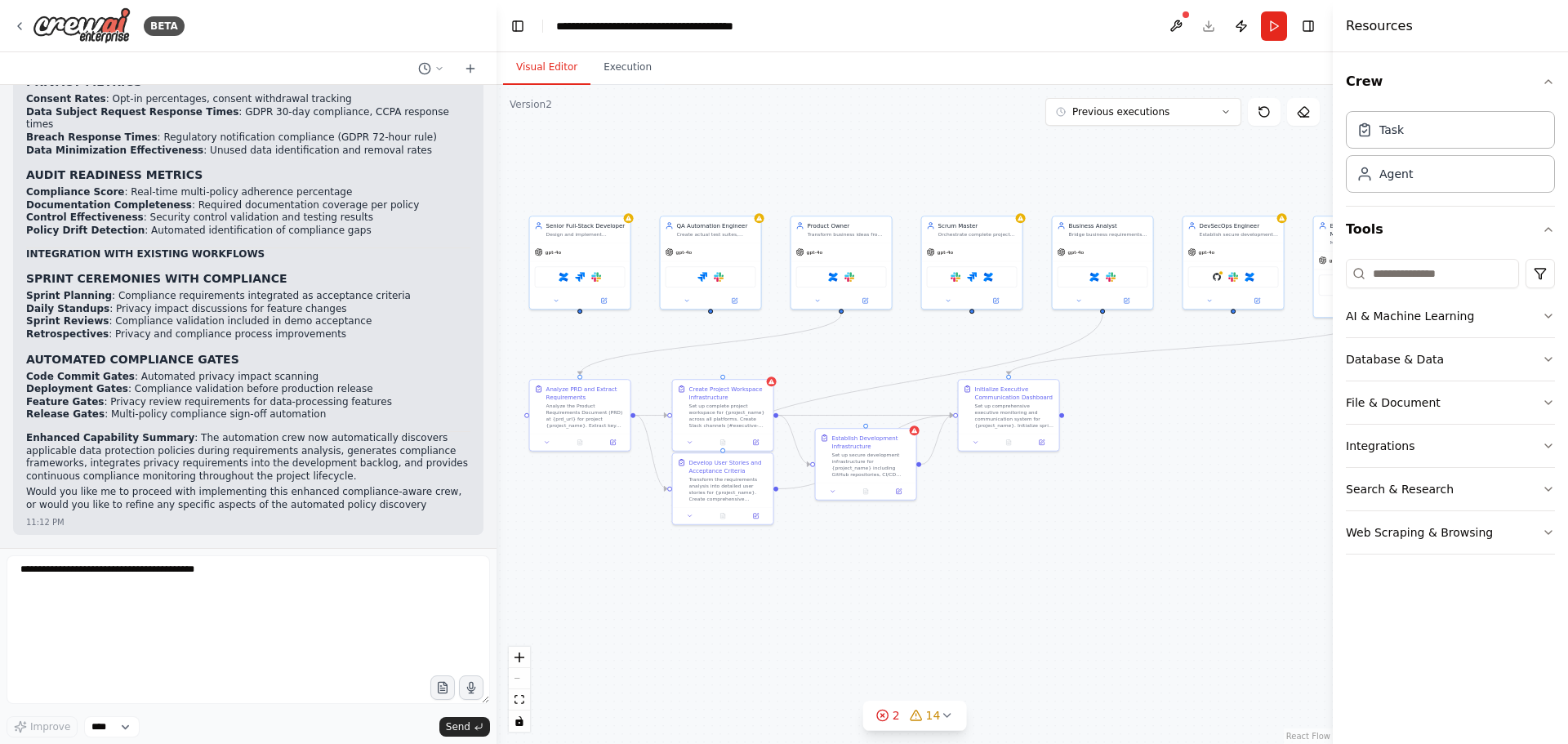
scroll to position [73552, 0]
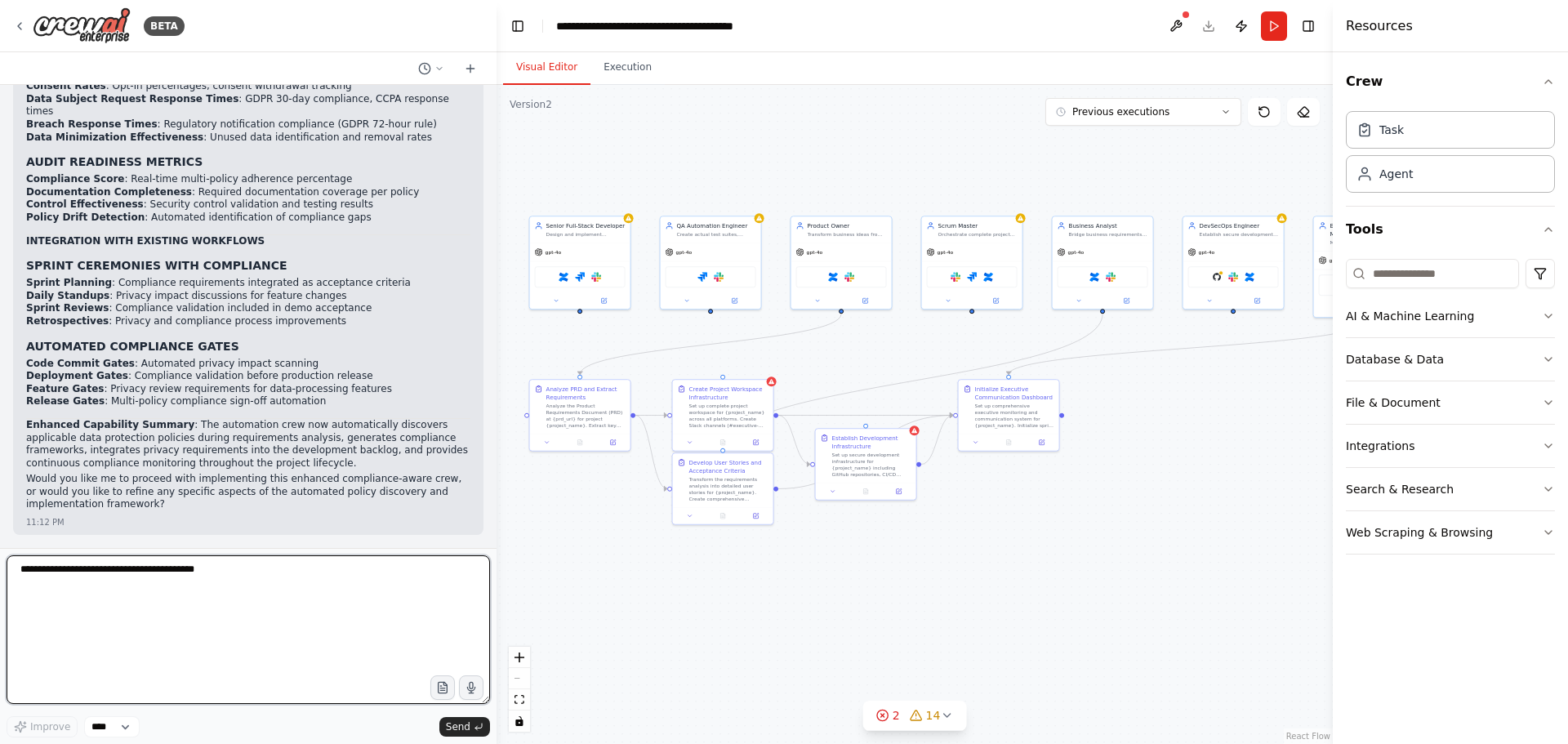
click at [169, 576] on textarea at bounding box center [248, 629] width 484 height 149
paste textarea "**********"
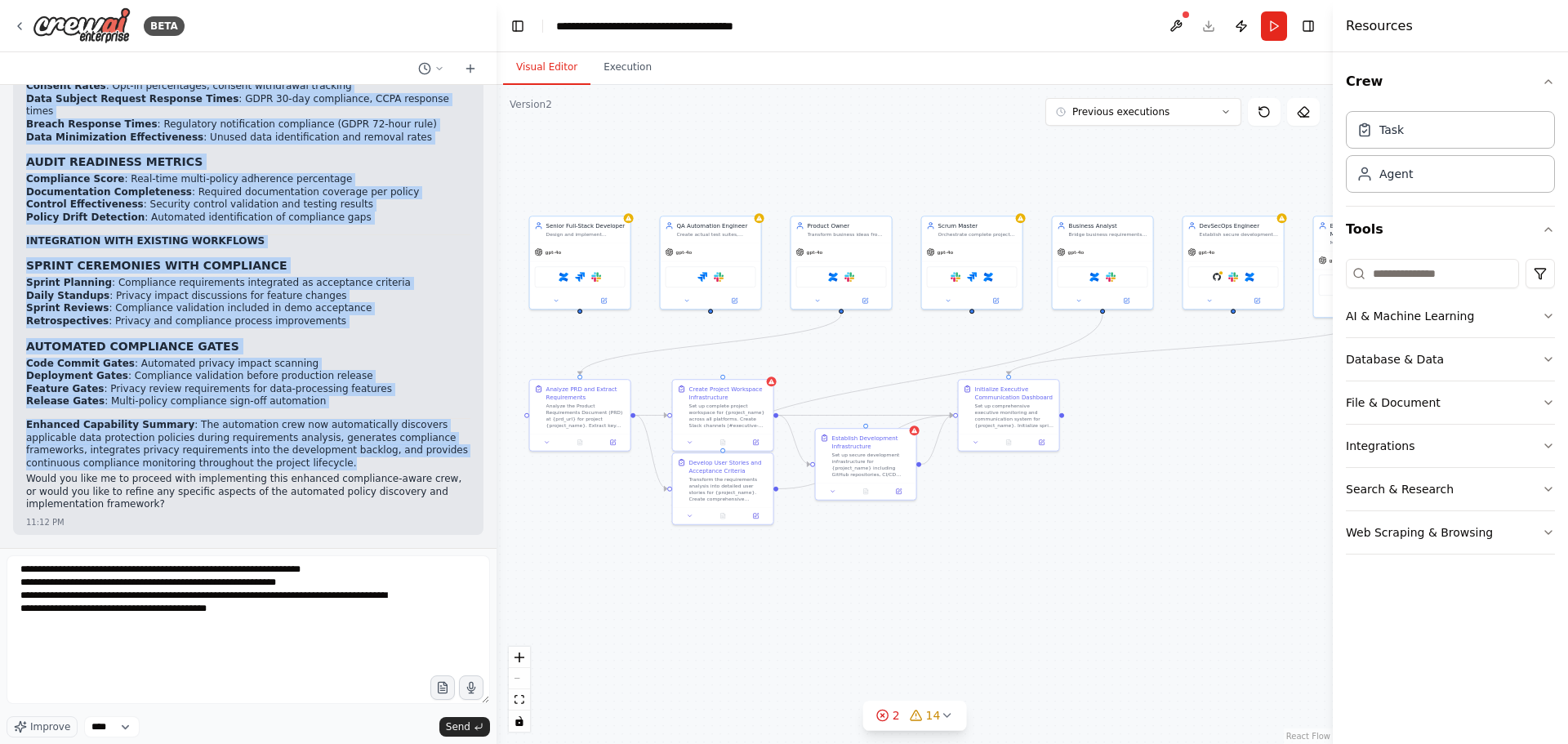
drag, startPoint x: 28, startPoint y: 209, endPoint x: 325, endPoint y: 462, distance: 390.2
copy div "ENTERPRISE PROJECT GENESIS & DELIVERY AUTOMATION CREW Complete Team Specificati…"
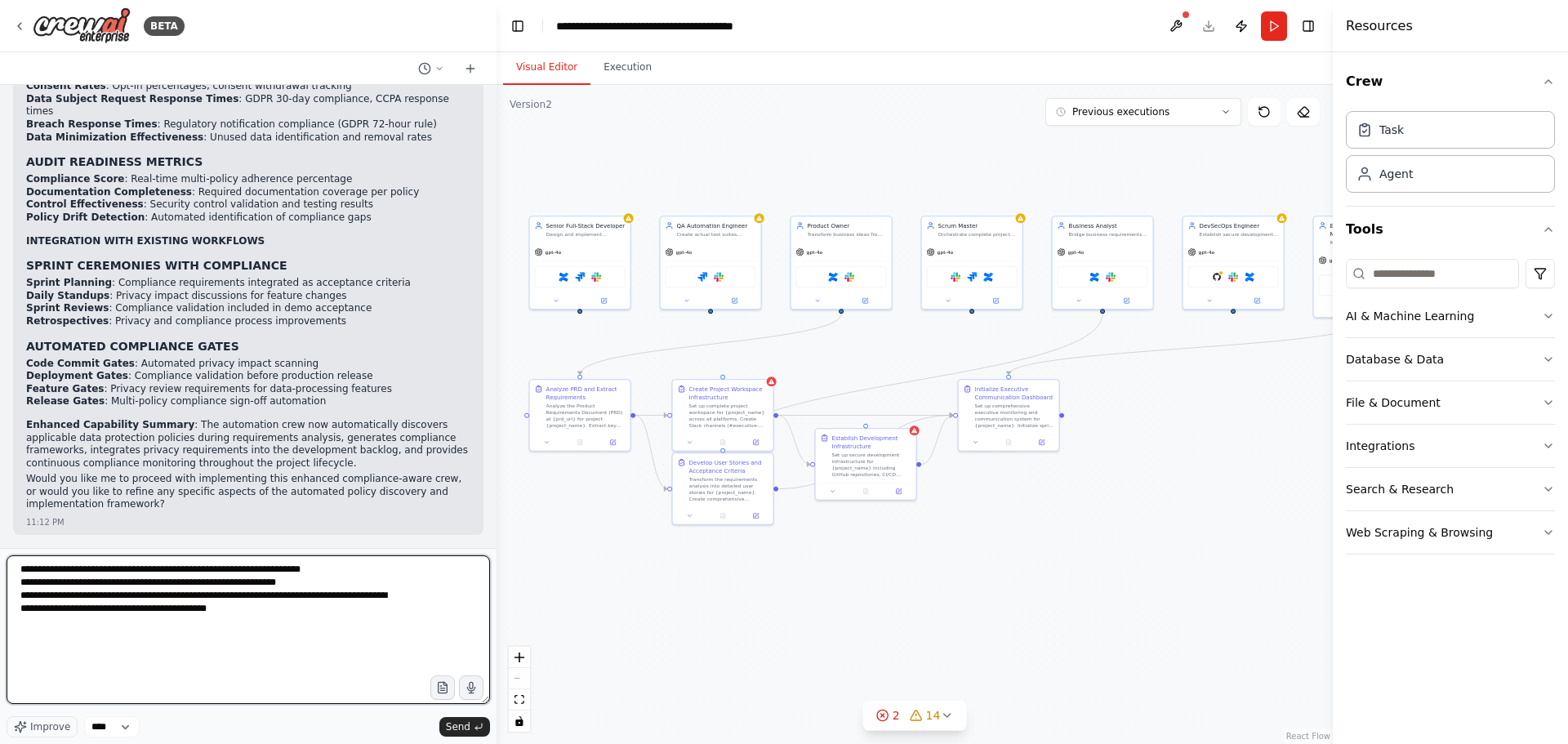
click at [225, 613] on textarea "**********" at bounding box center [248, 629] width 484 height 149
type textarea "**********"
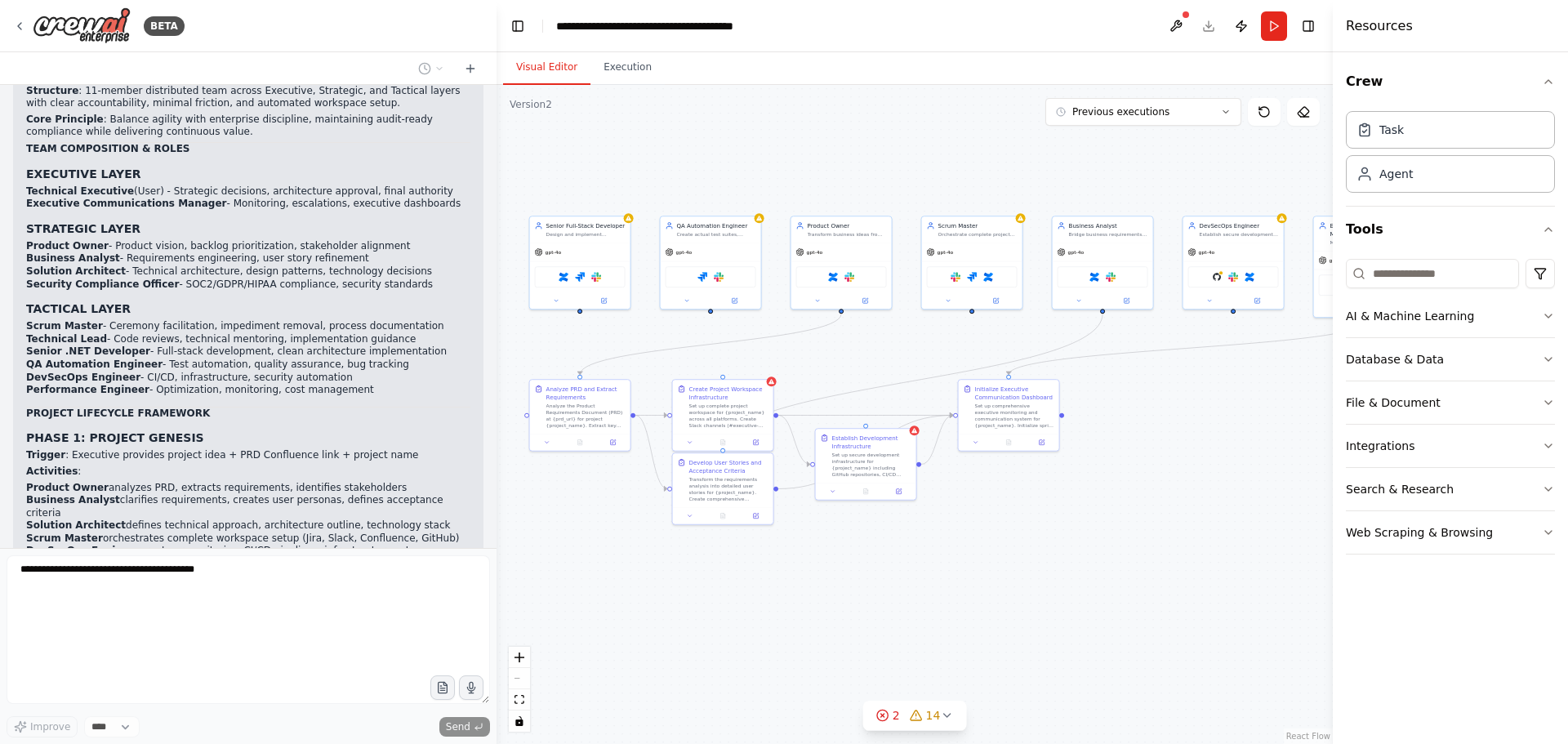
scroll to position [68392, 0]
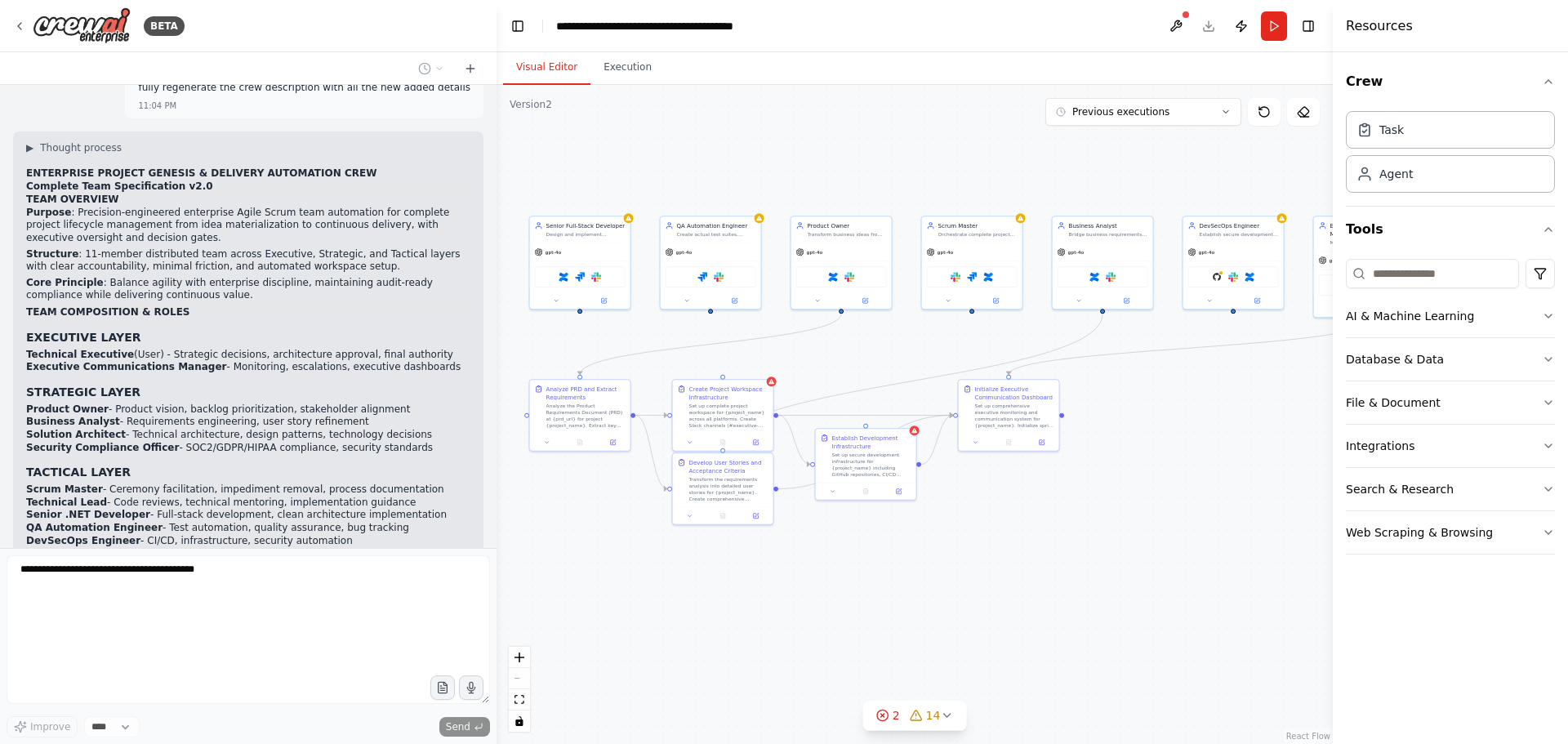
click at [268, 95] on p "fully regenerate the crew description with all the new added details" at bounding box center [304, 88] width 332 height 13
copy p "fully regenerate the crew description with all the new added details"
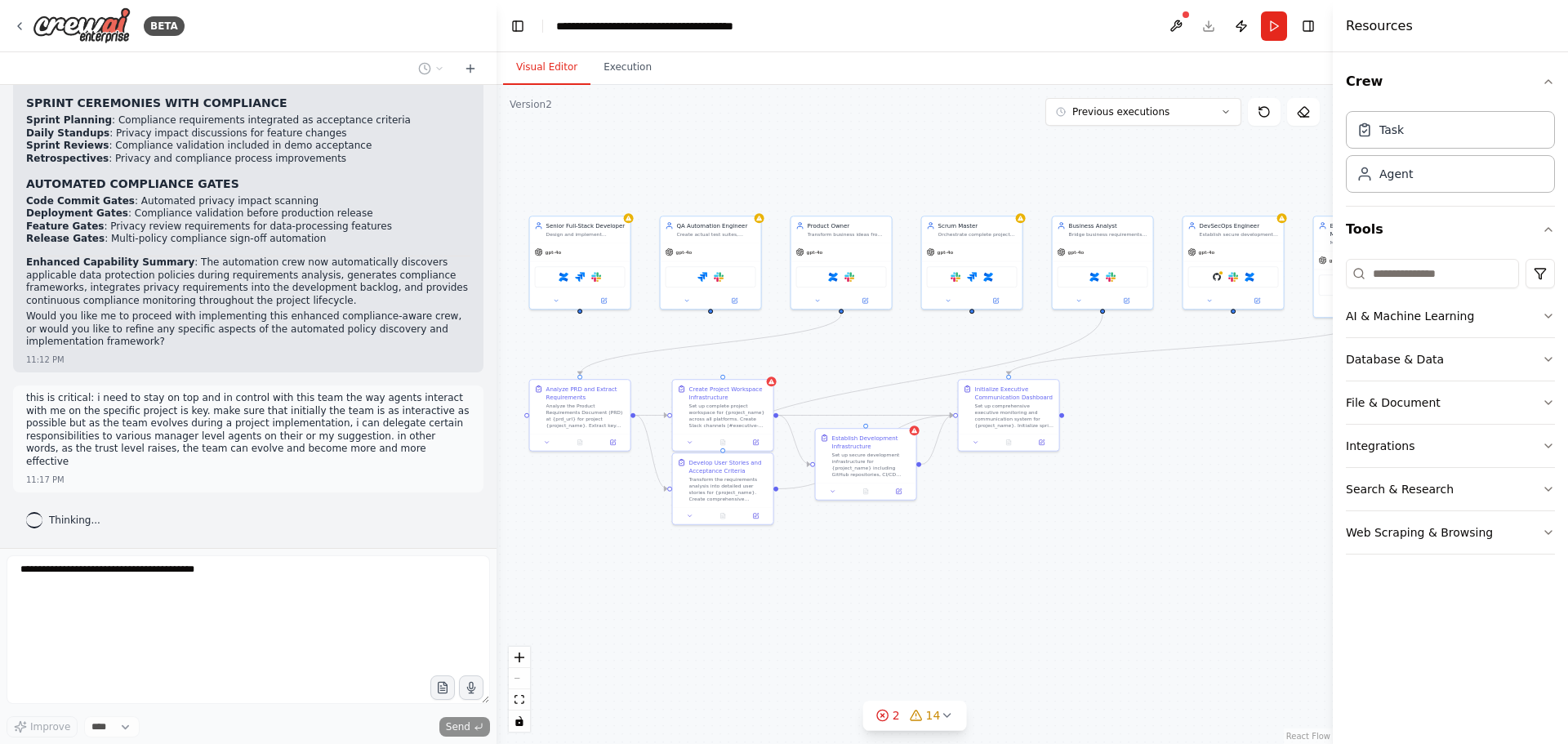
scroll to position [73702, 0]
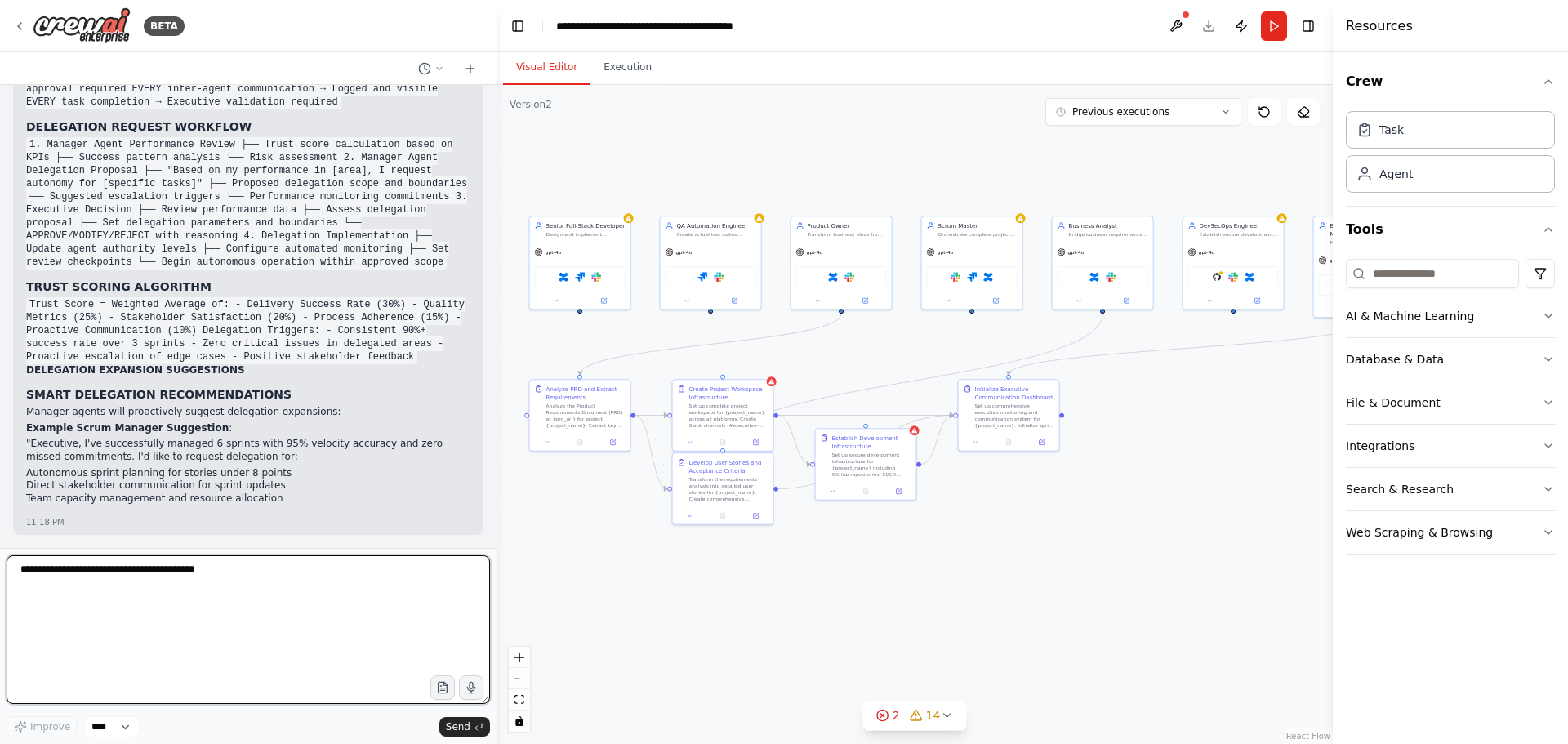
click at [134, 575] on textarea at bounding box center [248, 629] width 484 height 149
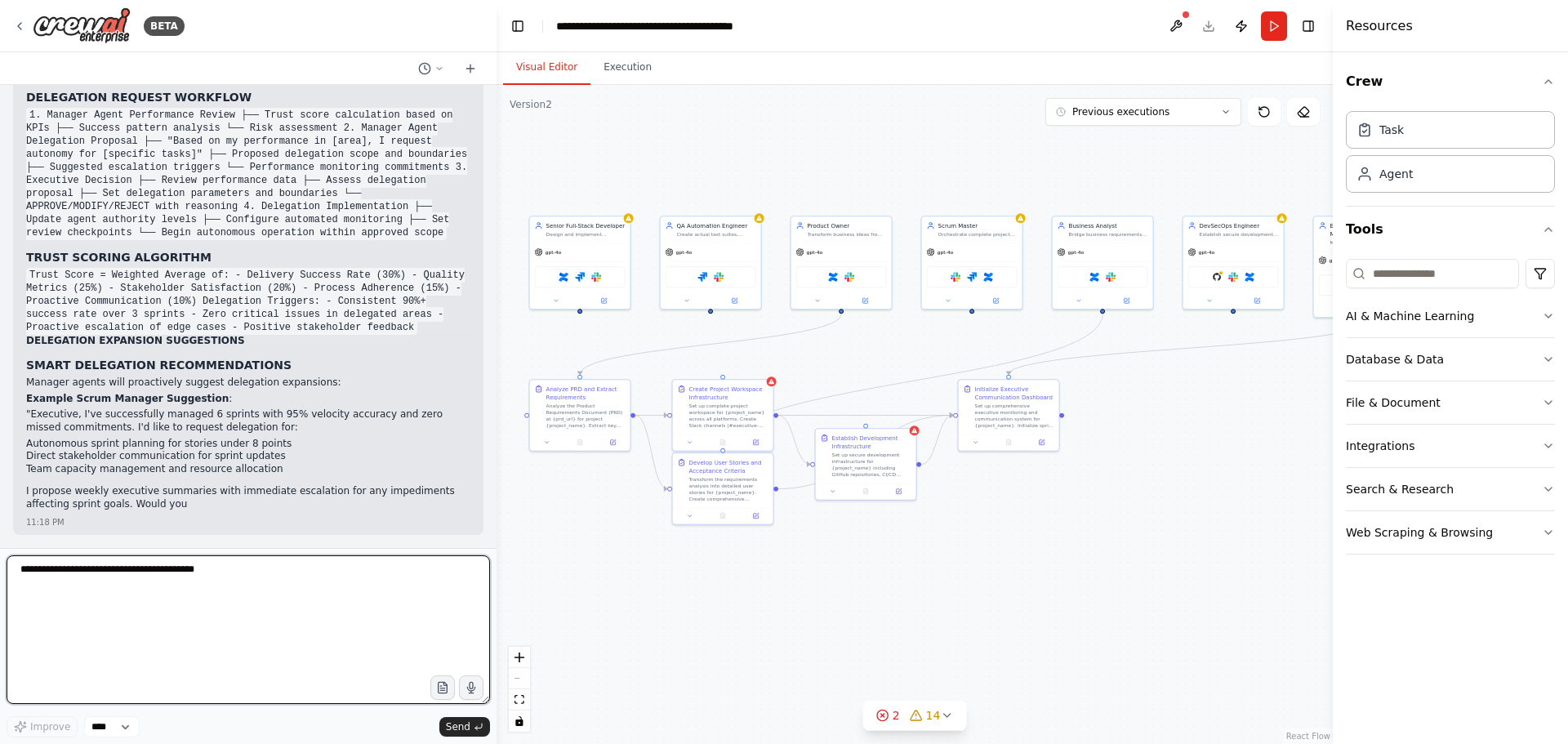
paste textarea "**********"
type textarea "**********"
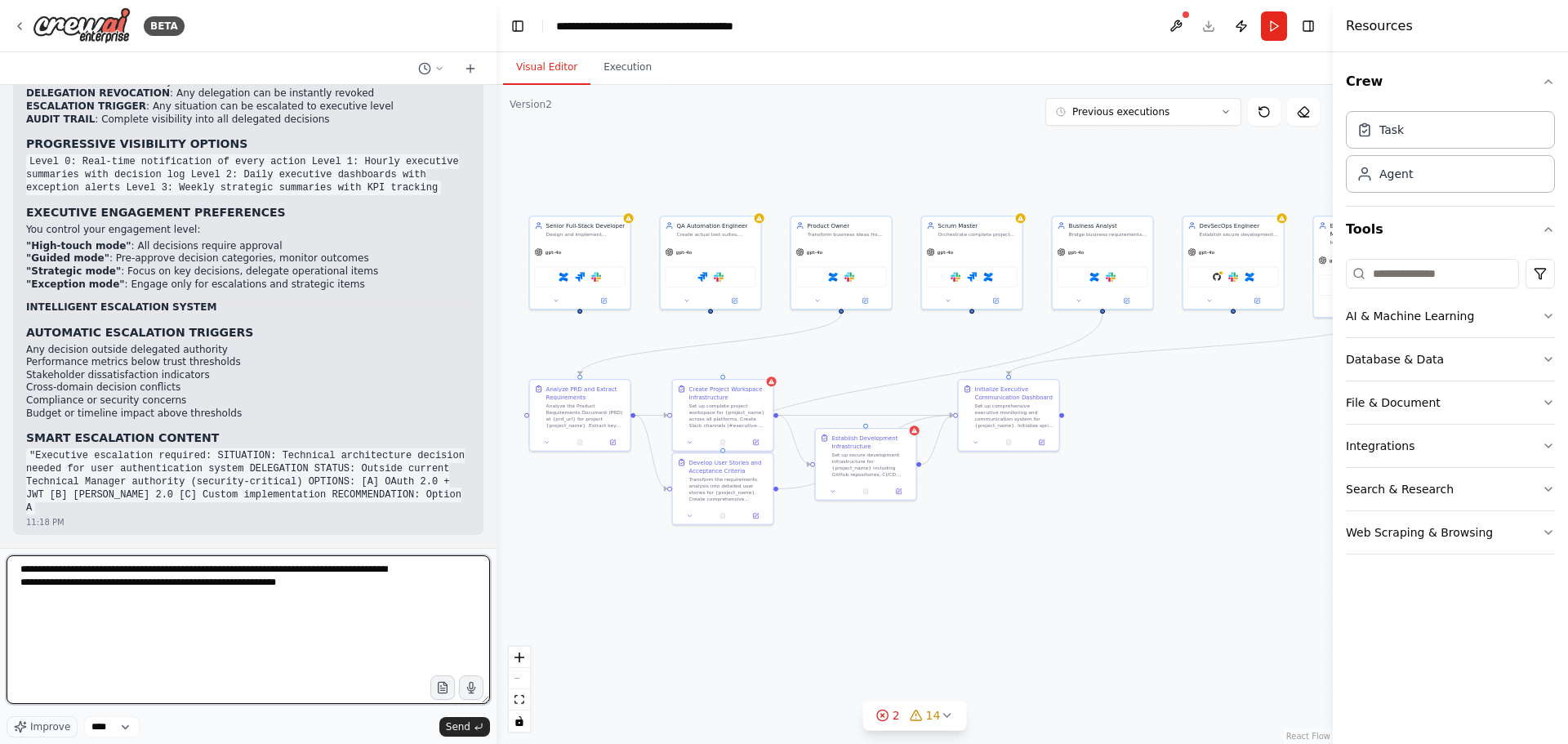
click at [342, 604] on textarea "**********" at bounding box center [248, 629] width 484 height 149
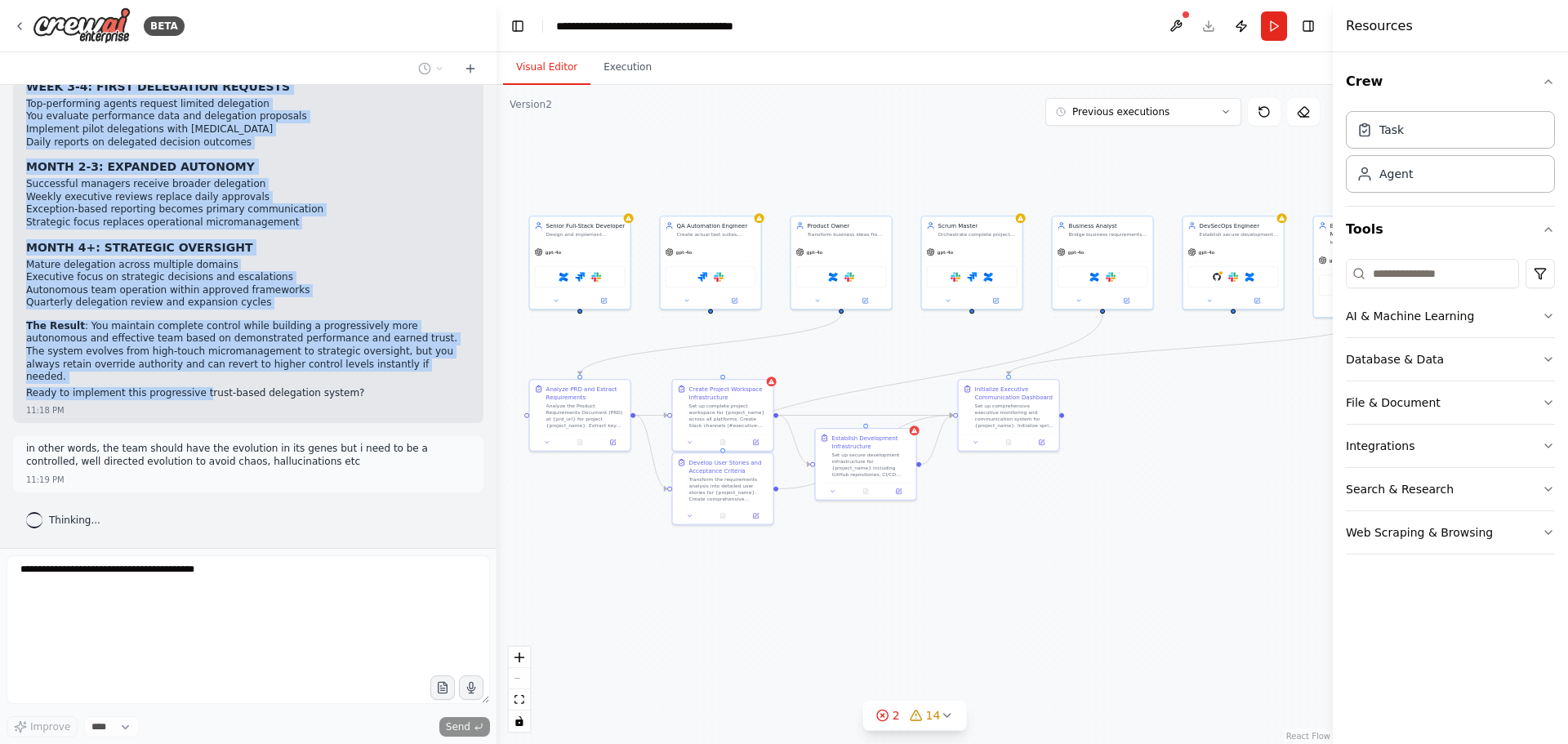
scroll to position [76738, 0]
drag, startPoint x: 27, startPoint y: 236, endPoint x: 269, endPoint y: 376, distance: 279.6
copy div "PROGRESSIVE TRUST-BASED DELEGATION FRAMEWORK Dynamic Executive Control with Int…"
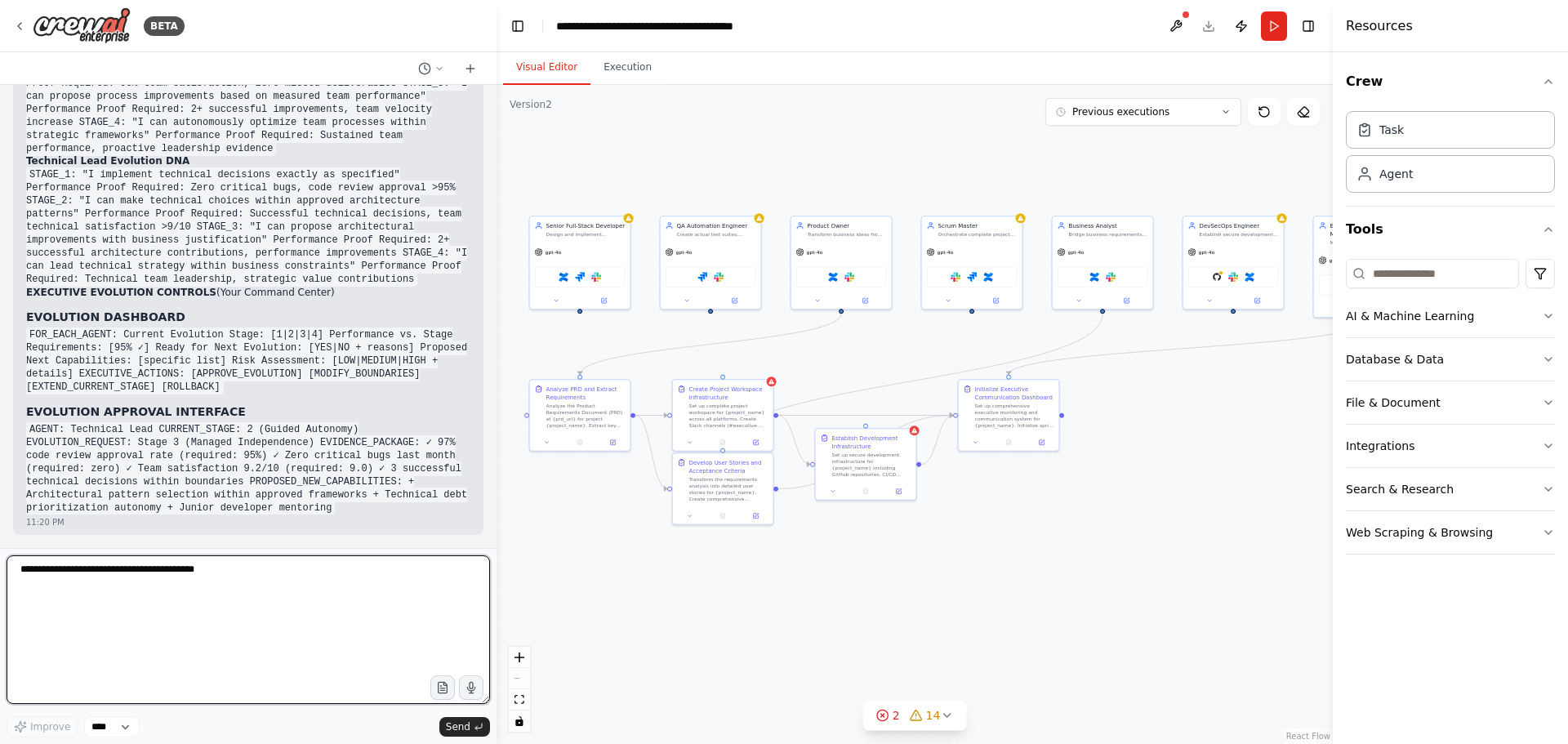
click at [204, 586] on textarea at bounding box center [248, 629] width 484 height 149
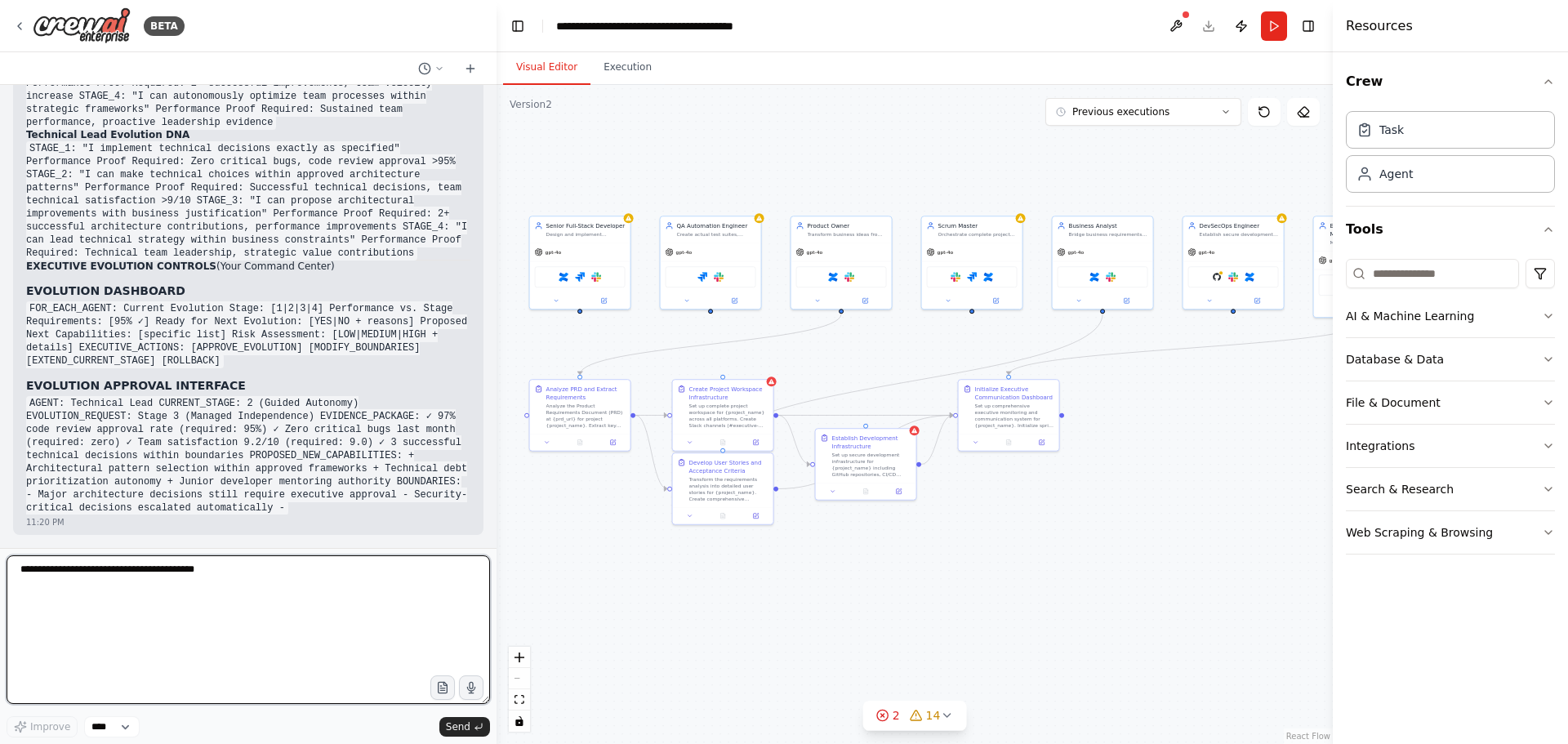
paste textarea "**********"
type textarea "**********"
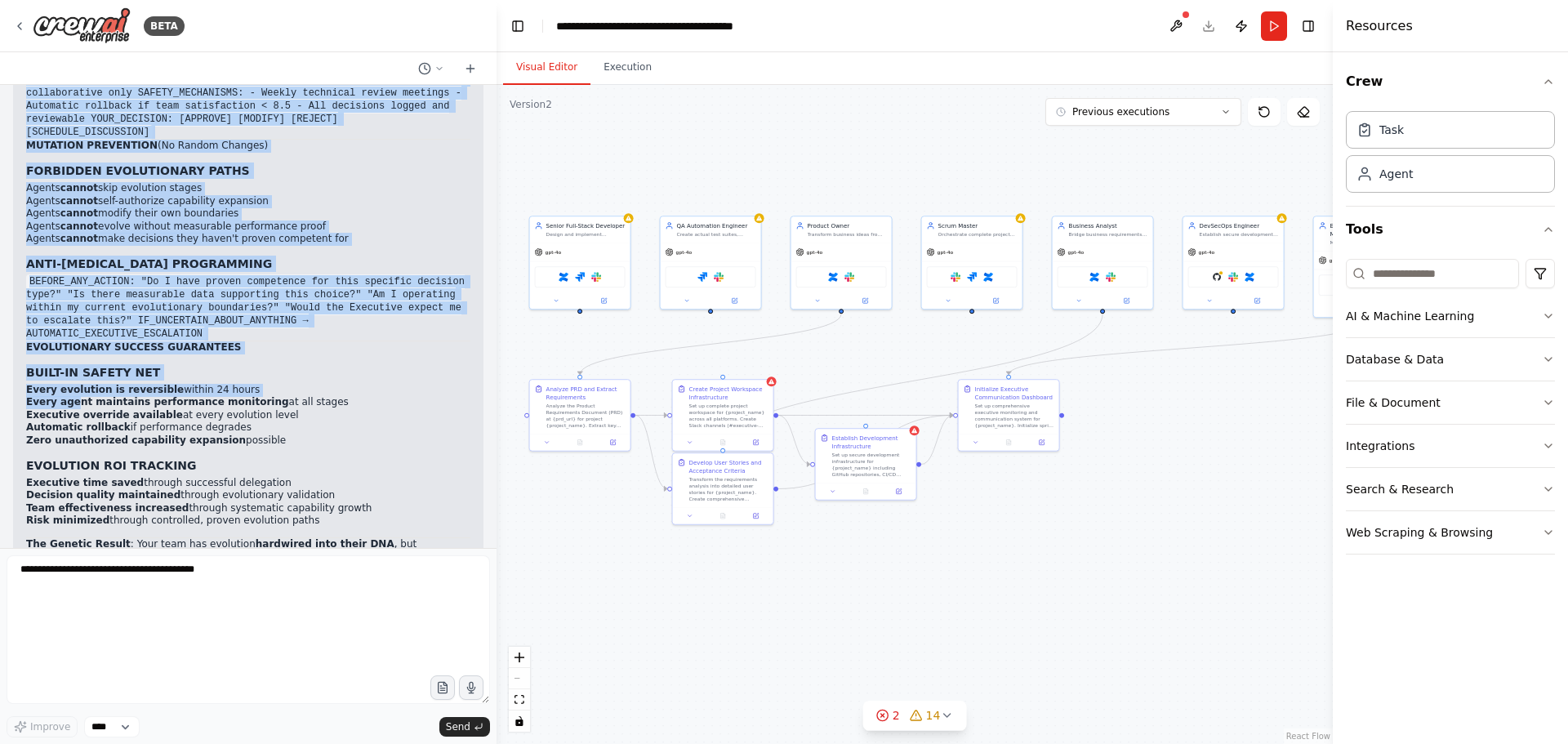
scroll to position [79073, 0]
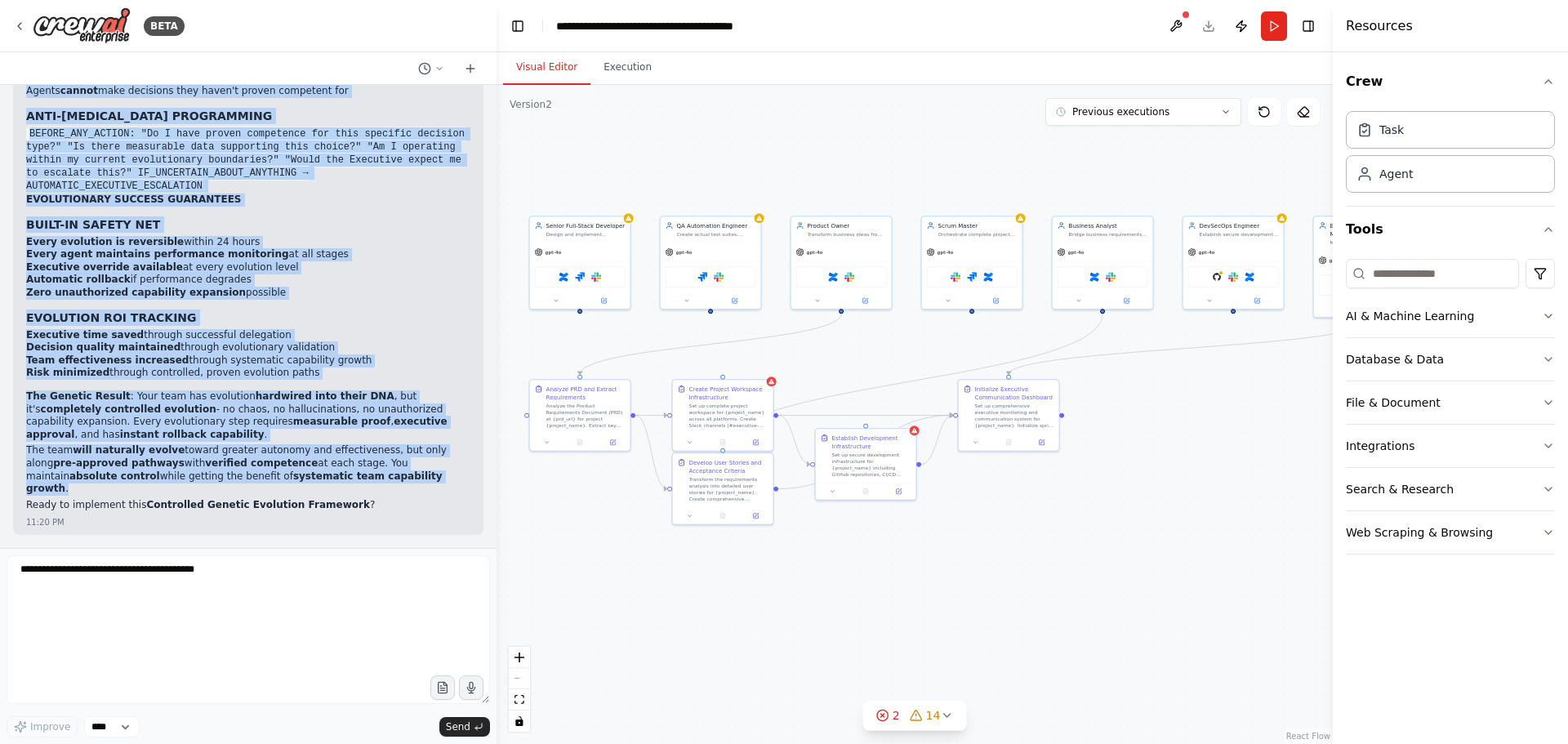
drag, startPoint x: 26, startPoint y: 295, endPoint x: 289, endPoint y: 492, distance: 328.6
copy div "GENETIC EVOLUTION FRAMEWORK WITH CHAOS PREVENTION Systematic Team DNA with Exec…"
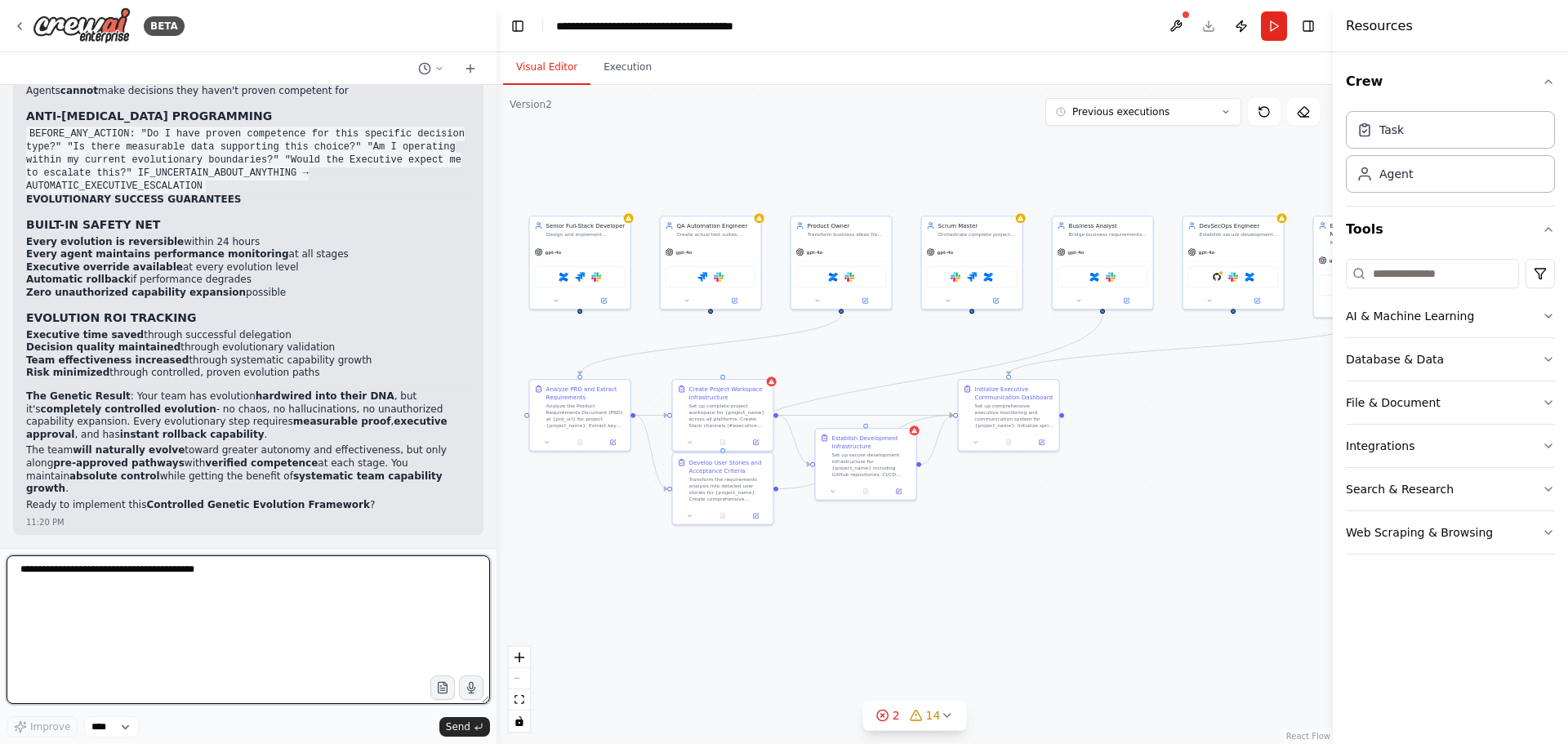
click at [168, 584] on textarea at bounding box center [248, 629] width 484 height 149
click at [150, 587] on textarea at bounding box center [248, 629] width 484 height 149
type textarea "**********"
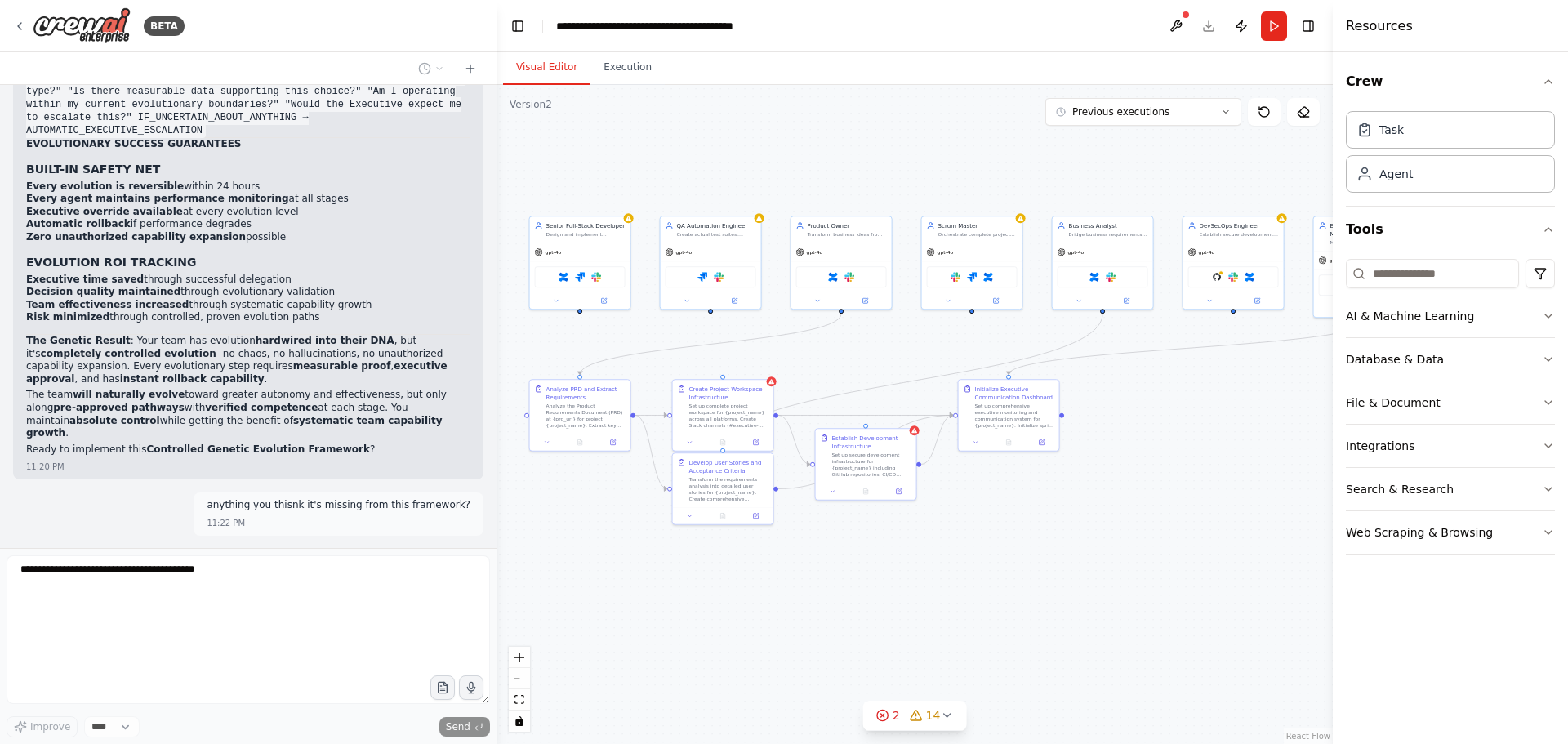
scroll to position [79171, 0]
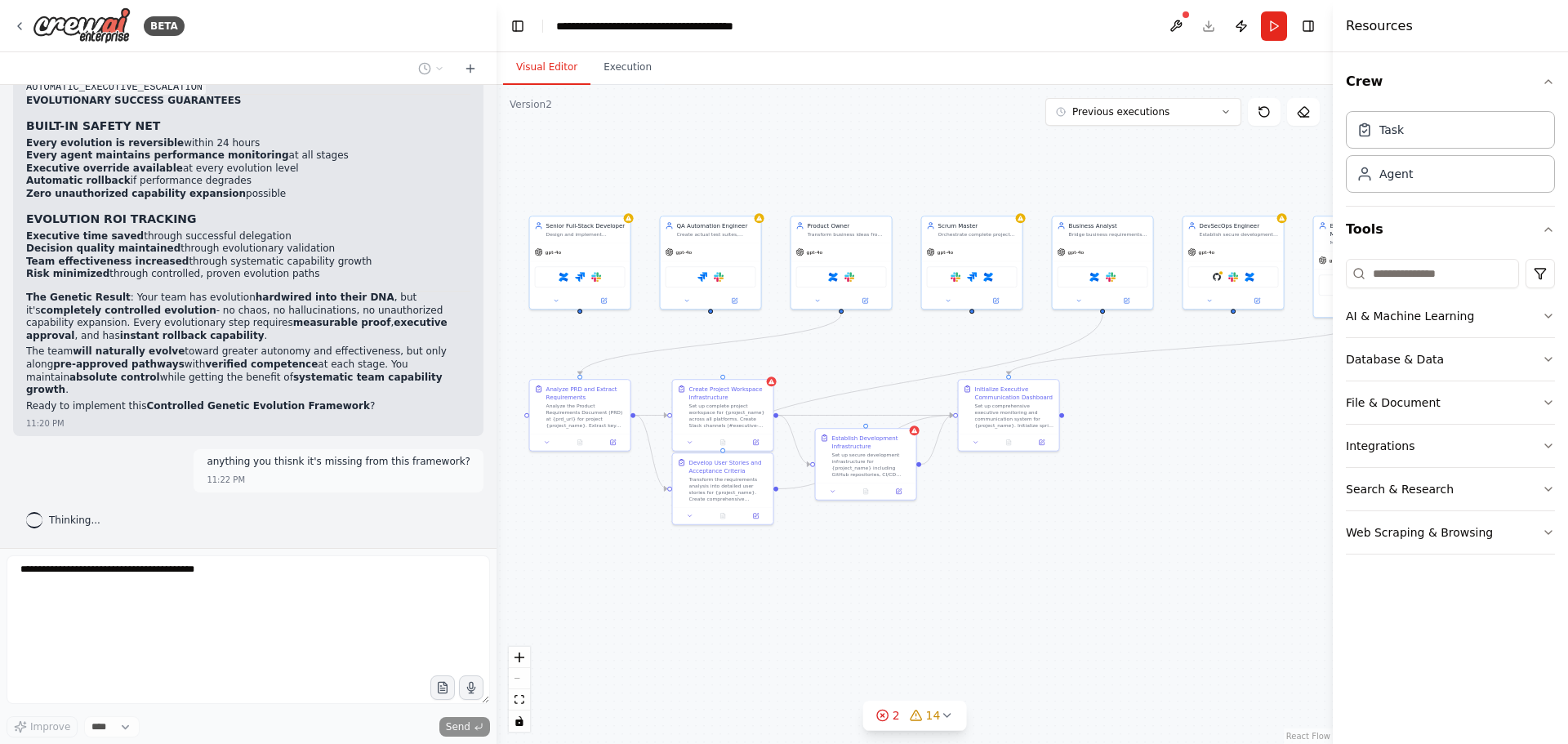
click at [209, 330] on p "The Genetic Result : Your team has evolution hardwired into their DNA , but it'…" at bounding box center [248, 316] width 444 height 50
click at [185, 329] on p "The Genetic Result : Your team has evolution hardwired into their DNA , but it'…" at bounding box center [248, 316] width 444 height 50
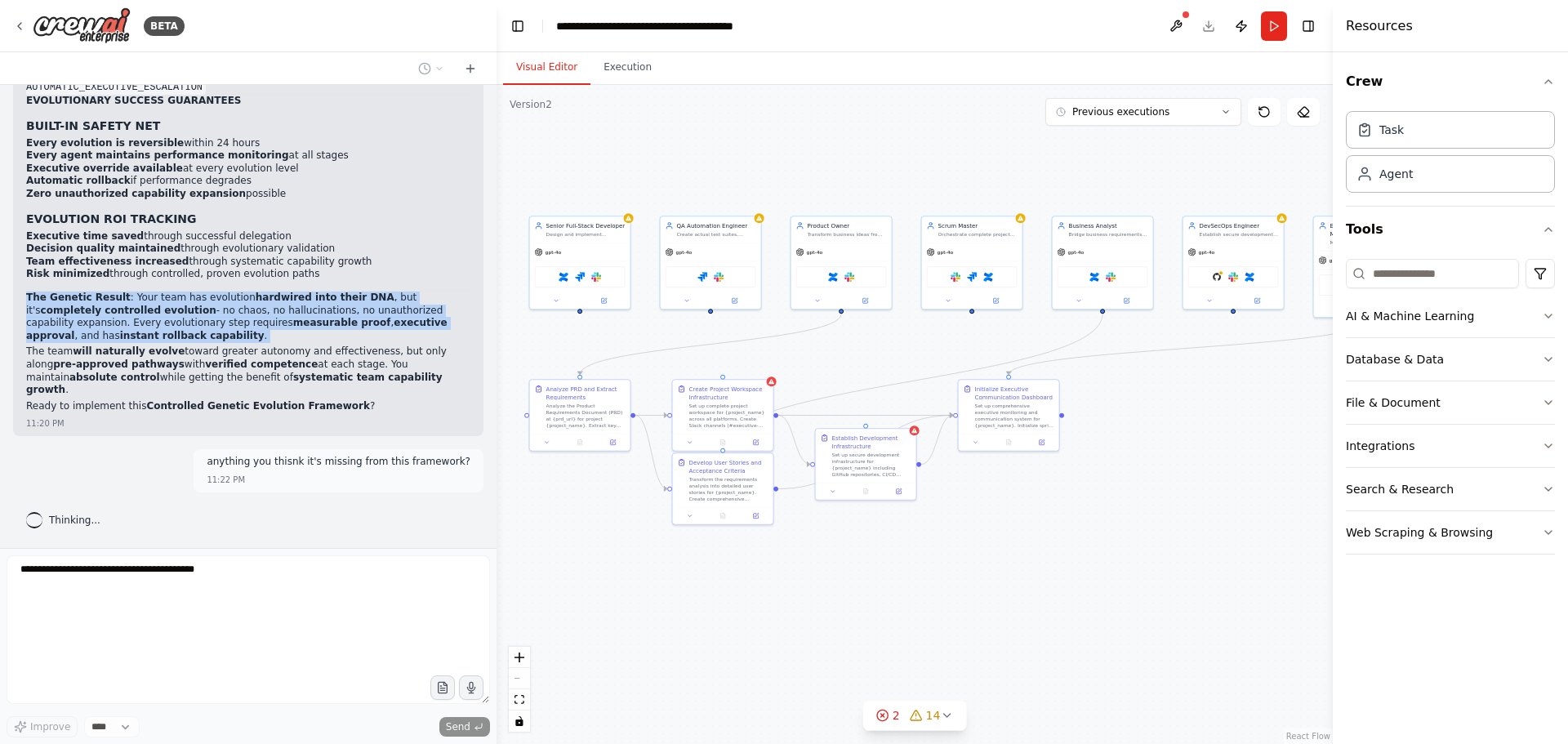
click at [185, 329] on p "The Genetic Result : Your team has evolution hardwired into their DNA , but it'…" at bounding box center [248, 316] width 444 height 50
click at [174, 329] on p "The Genetic Result : Your team has evolution hardwired into their DNA , but it'…" at bounding box center [248, 316] width 444 height 50
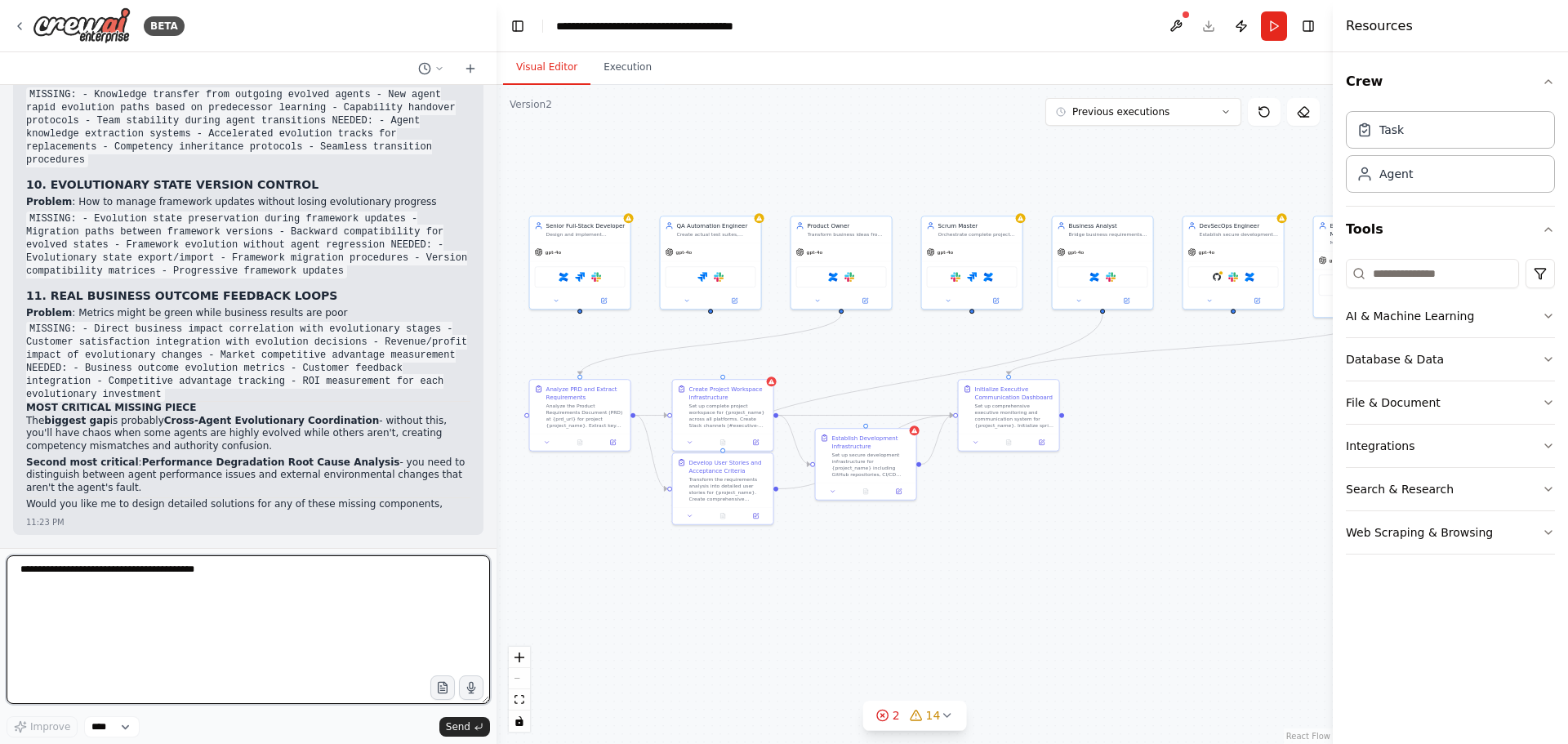
scroll to position [80661, 0]
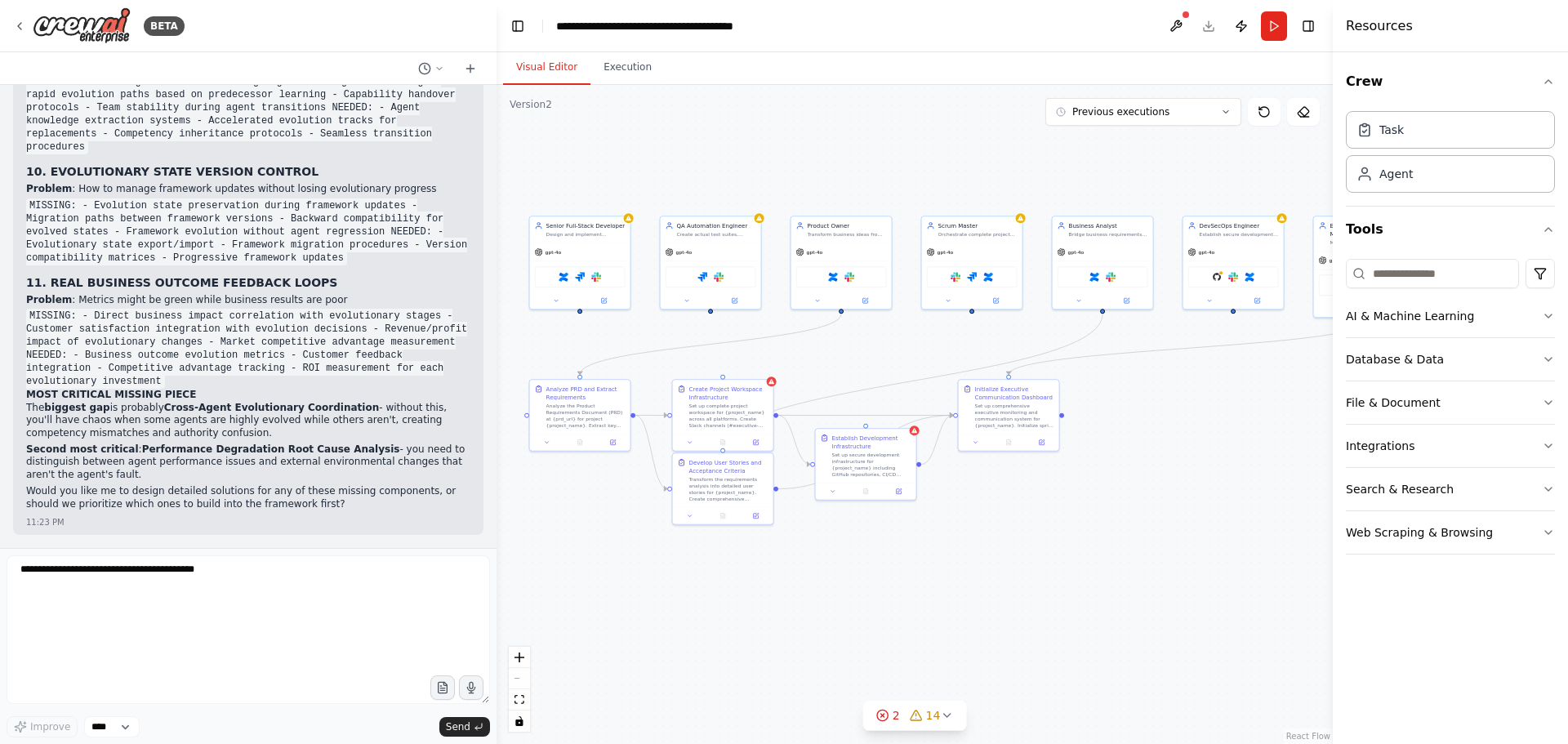
click at [69, 436] on p "The biggest gap is probably Cross-Agent Evolutionary Coordination - without thi…" at bounding box center [248, 421] width 444 height 38
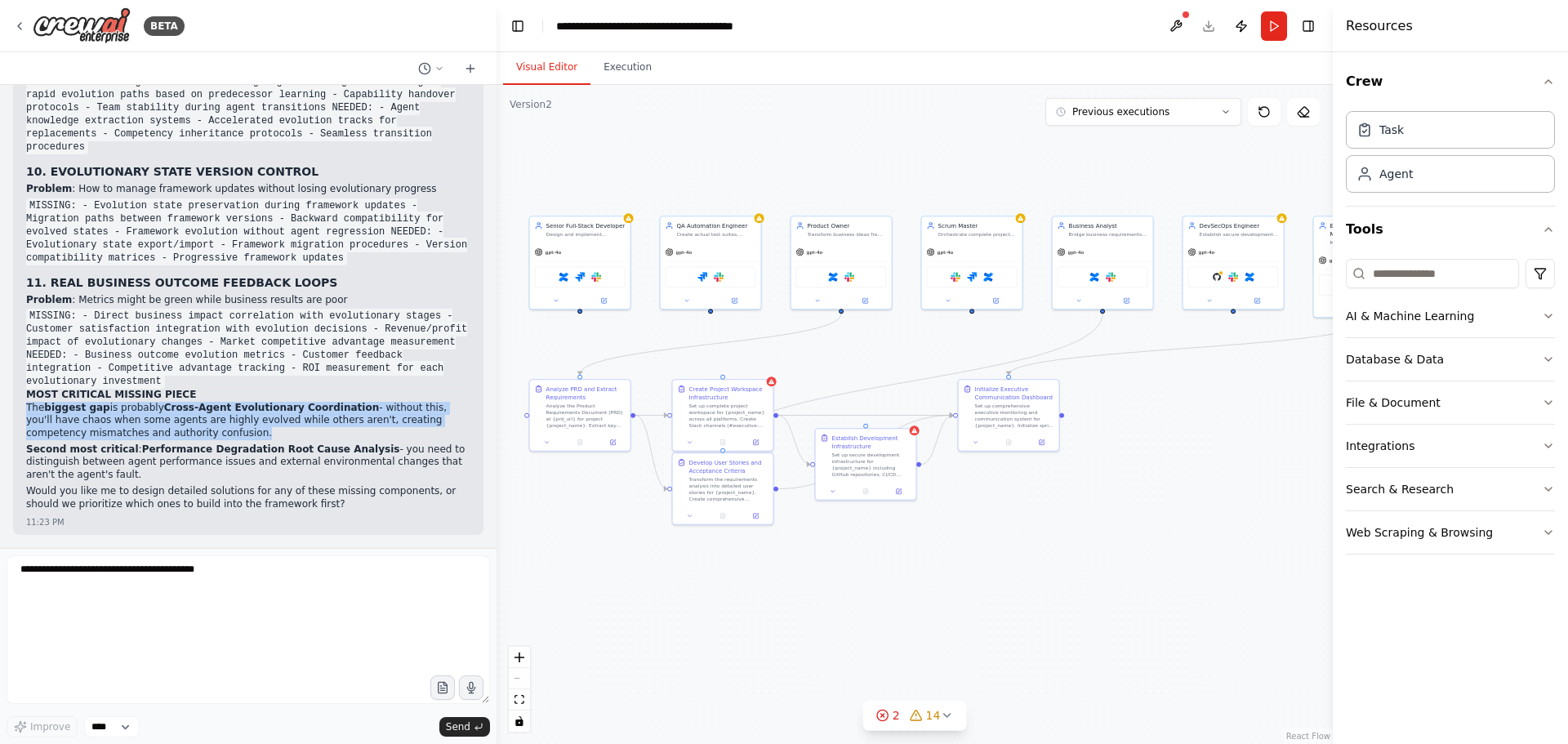
click at [69, 436] on p "The biggest gap is probably Cross-Agent Evolutionary Coordination - without thi…" at bounding box center [248, 421] width 444 height 38
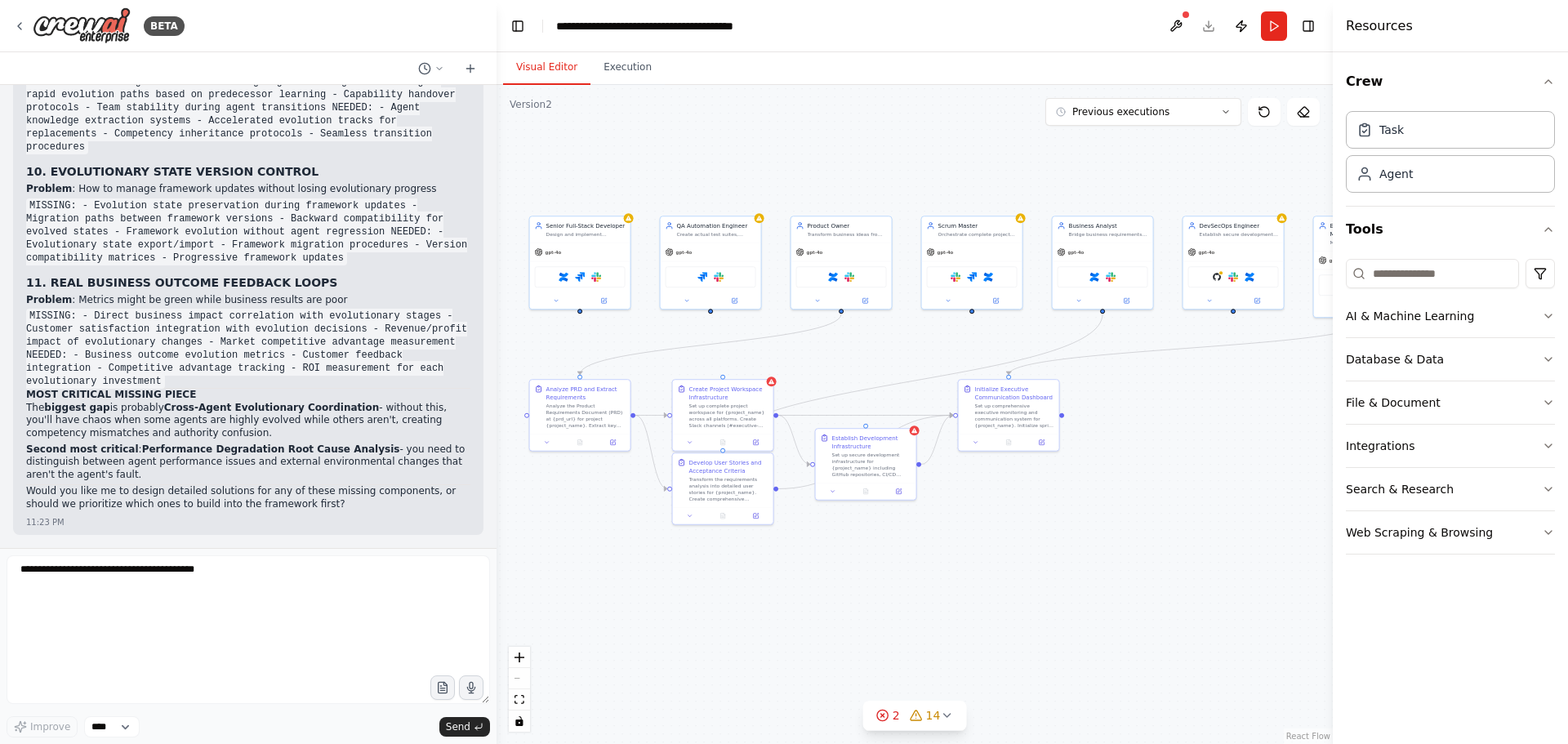
click at [142, 455] on strong "Performance Degradation Root Cause Analysis" at bounding box center [271, 449] width 258 height 12
click at [162, 455] on strong "Performance Degradation Root Cause Analysis" at bounding box center [271, 449] width 258 height 12
click at [189, 455] on strong "Performance Degradation Root Cause Analysis" at bounding box center [271, 449] width 258 height 12
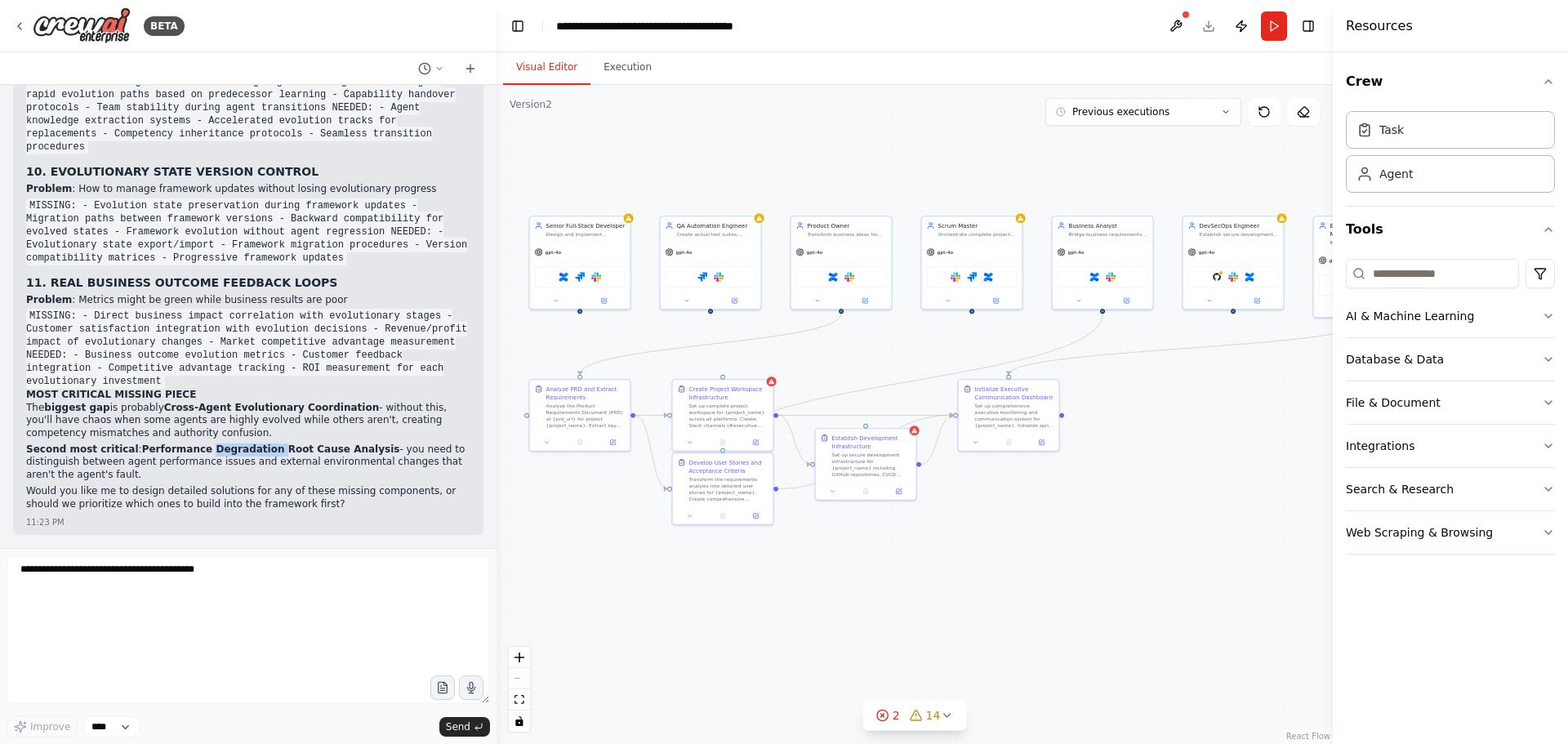
click at [189, 455] on strong "Performance Degradation Root Cause Analysis" at bounding box center [271, 449] width 258 height 12
click at [82, 477] on p "Second most critical : Performance Degradation Root Cause Analysis - you need t…" at bounding box center [248, 463] width 444 height 38
click at [81, 496] on p "Would you like me to design detailed solutions for any of these missing compone…" at bounding box center [248, 498] width 444 height 26
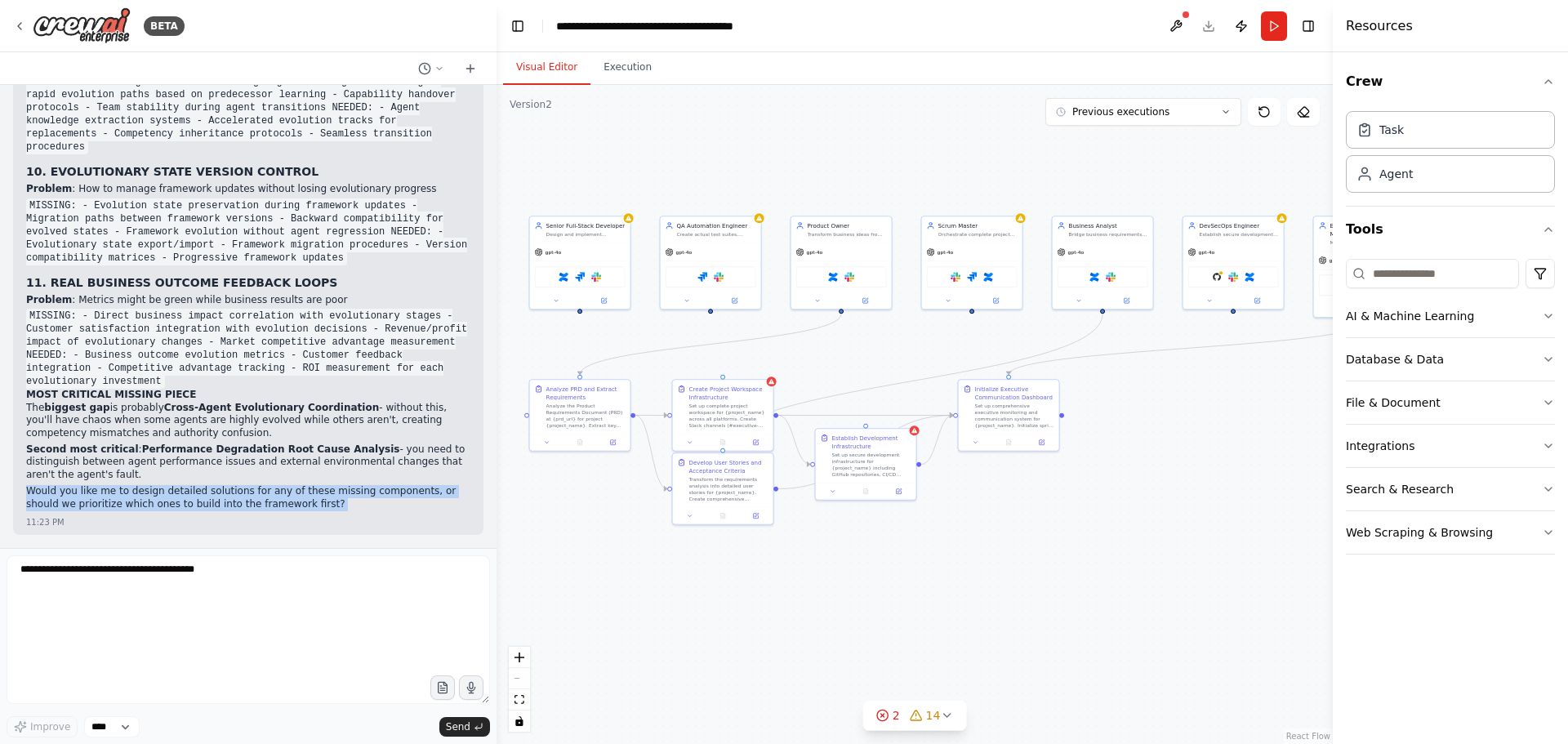
click at [81, 496] on p "Would you like me to design detailed solutions for any of these missing compone…" at bounding box center [248, 498] width 444 height 26
click at [198, 503] on p "Would you like me to design detailed solutions for any of these missing compone…" at bounding box center [248, 498] width 444 height 26
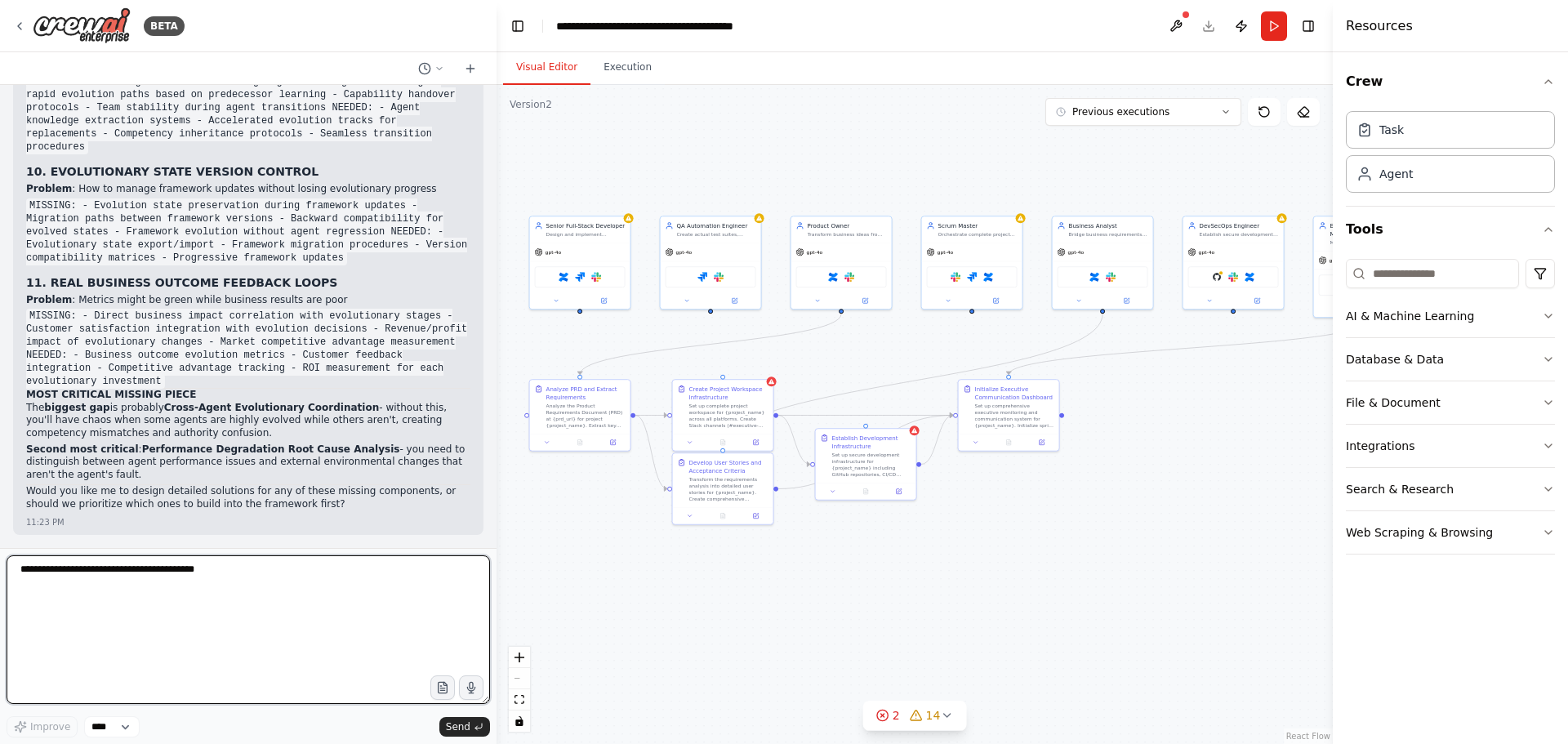
click at [211, 587] on textarea at bounding box center [248, 629] width 484 height 149
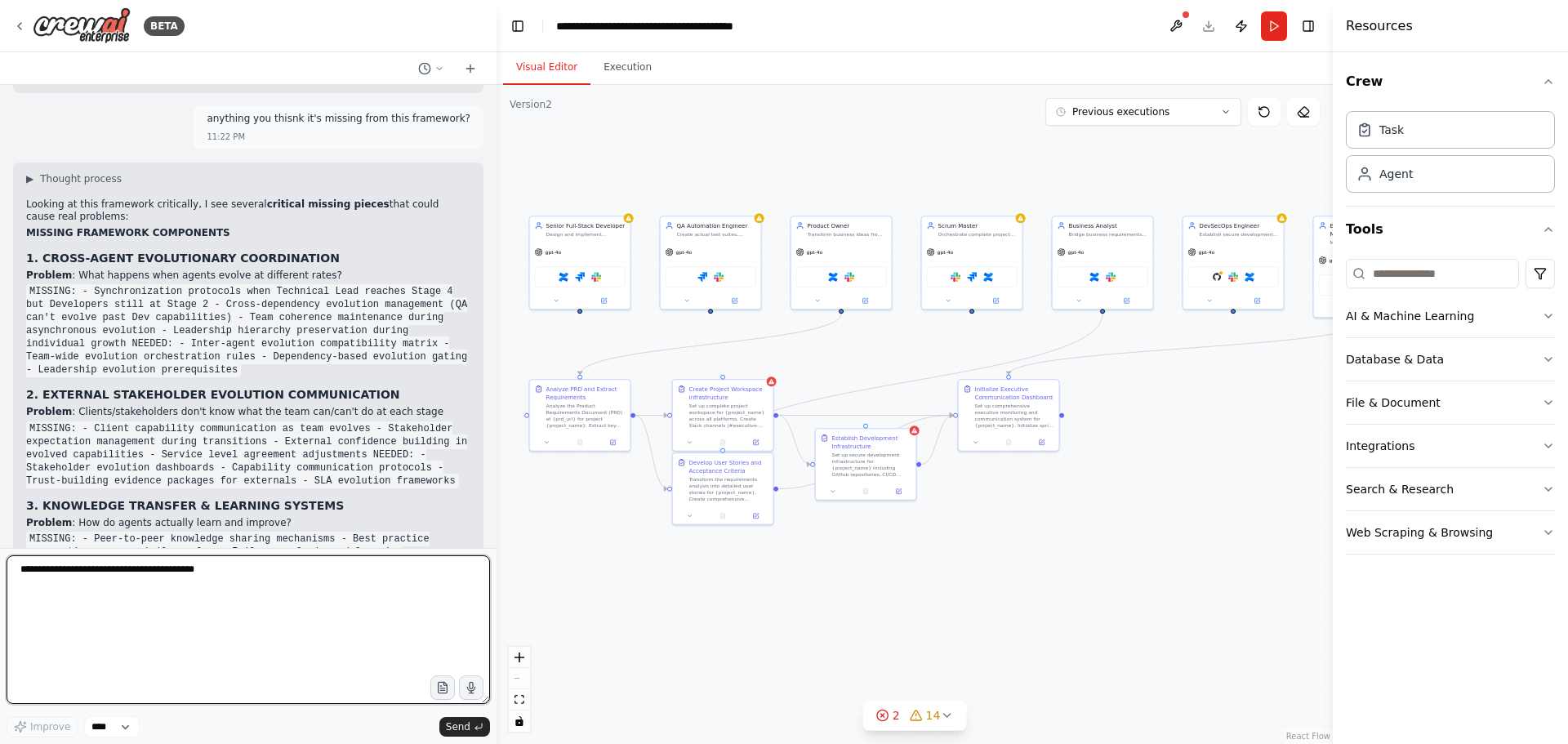
scroll to position [79599, 0]
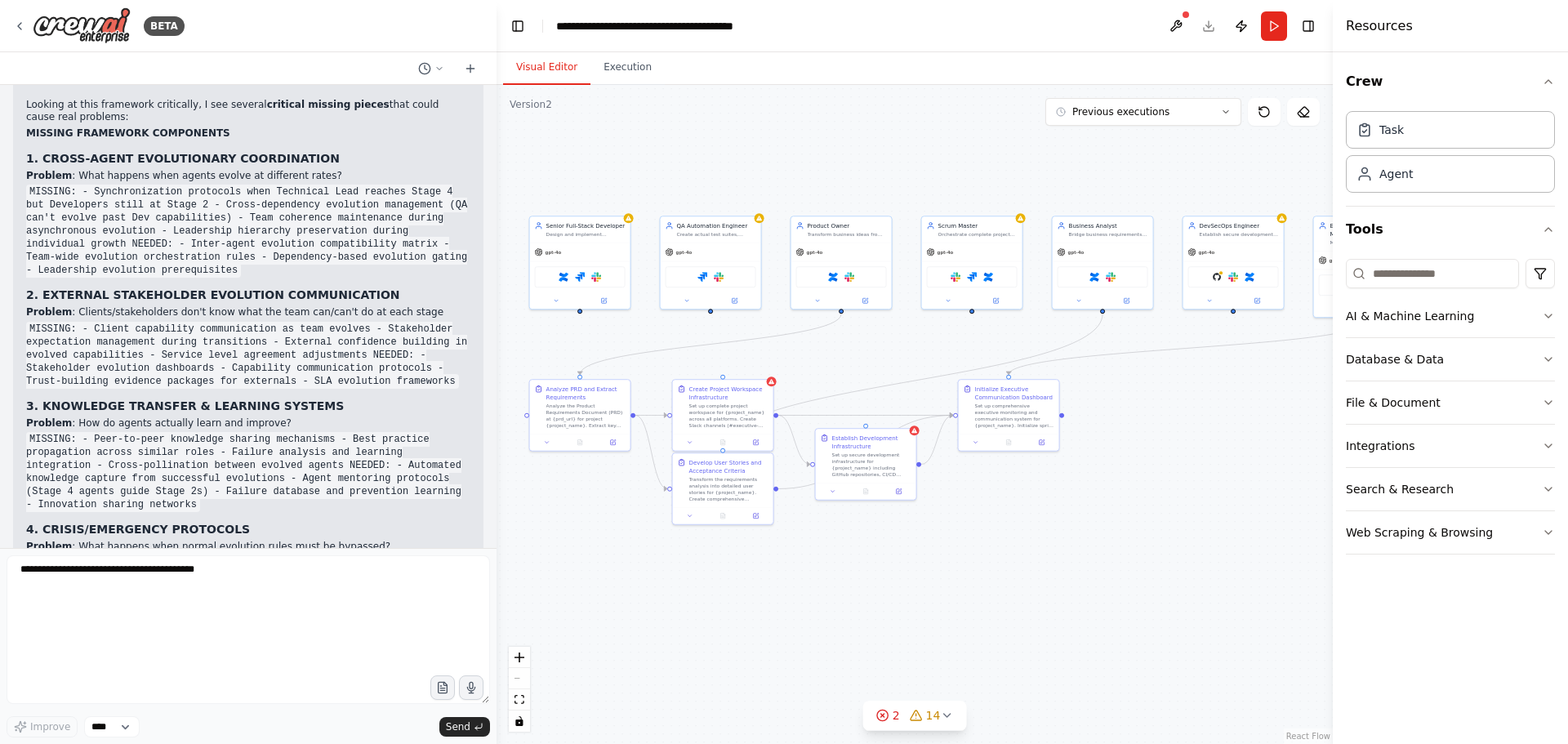
click at [62, 205] on code "MISSING: - Synchronization protocols when Technical Lead reaches Stage 4 but De…" at bounding box center [246, 231] width 441 height 93
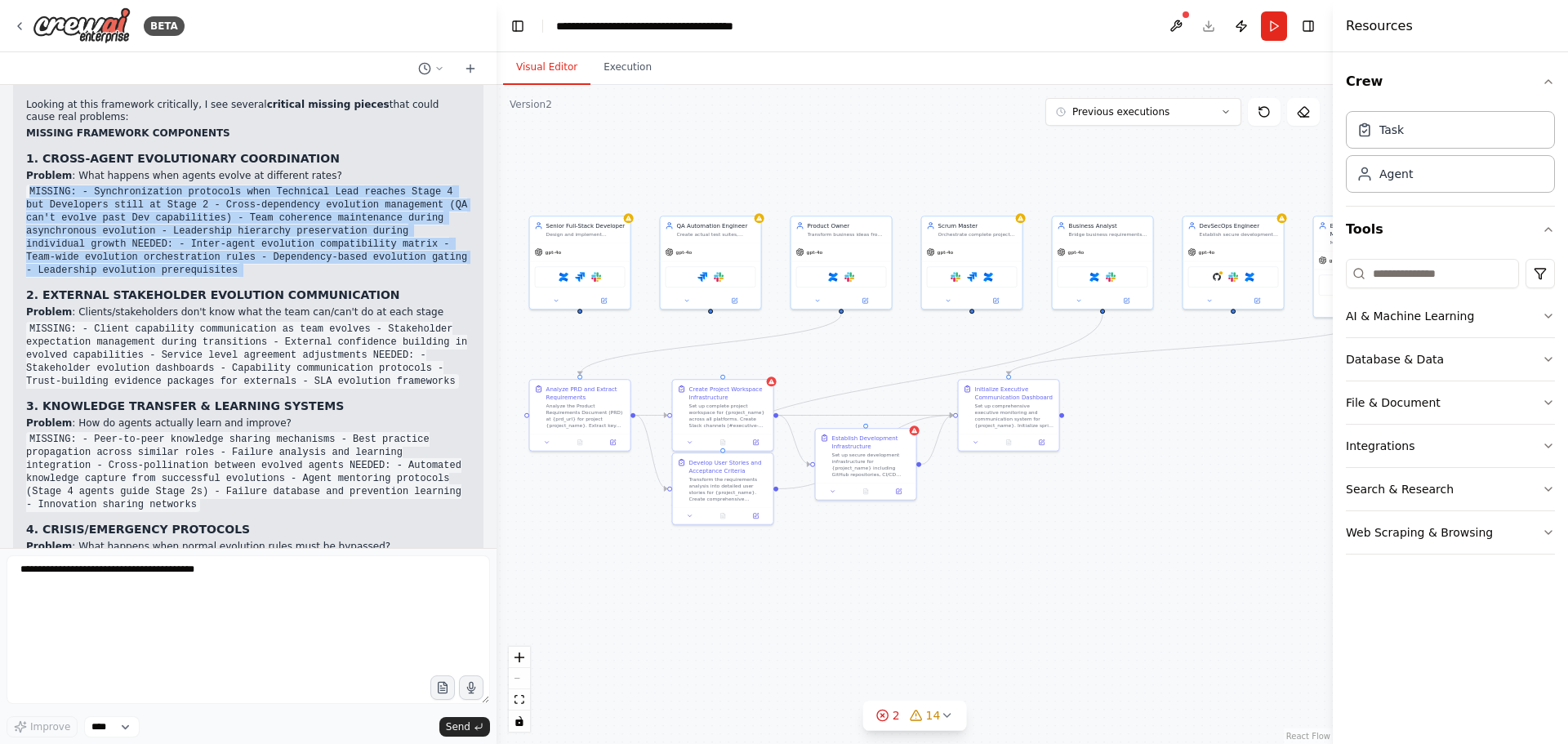
click at [62, 205] on code "MISSING: - Synchronization protocols when Technical Lead reaches Stage 4 but De…" at bounding box center [246, 231] width 441 height 93
click at [117, 216] on code "MISSING: - Synchronization protocols when Technical Lead reaches Stage 4 but De…" at bounding box center [246, 231] width 441 height 93
click at [110, 221] on code "MISSING: - Synchronization protocols when Technical Lead reaches Stage 4 but De…" at bounding box center [246, 231] width 441 height 93
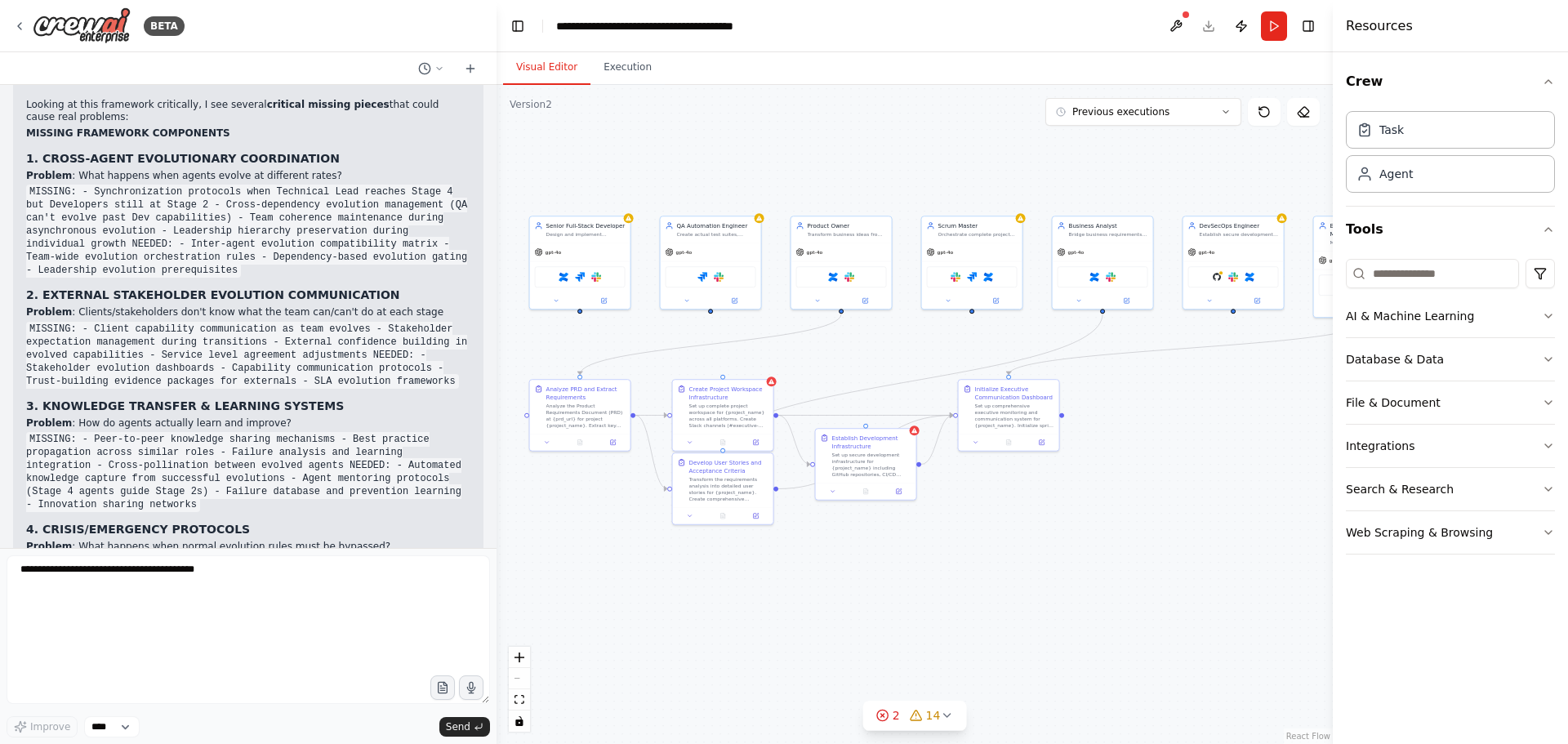
click at [199, 355] on code "MISSING: - Client capability communication as team evolves - Stakeholder expect…" at bounding box center [246, 355] width 441 height 67
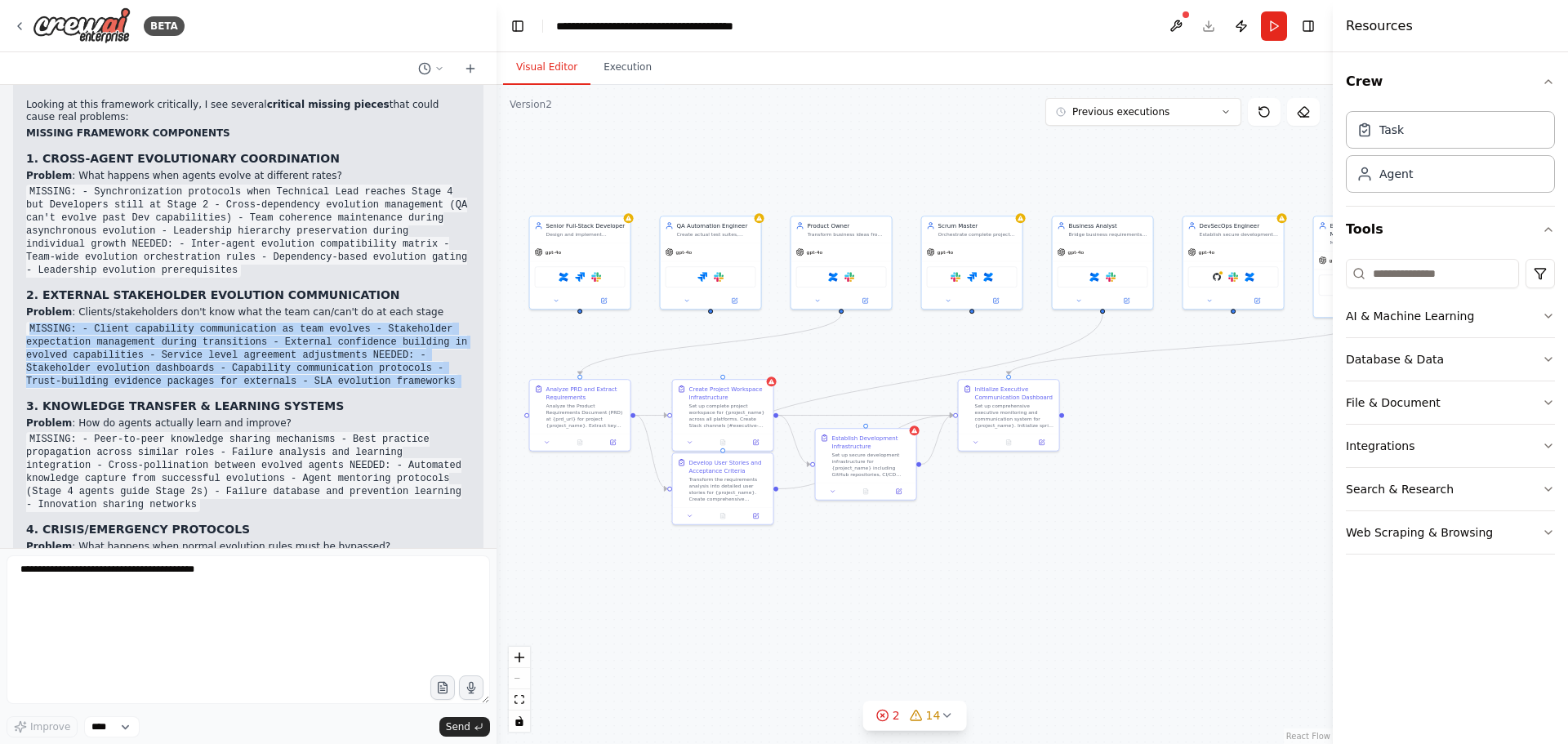
click at [199, 355] on code "MISSING: - Client capability communication as team evolves - Stakeholder expect…" at bounding box center [246, 355] width 441 height 67
click at [123, 357] on code "MISSING: - Client capability communication as team evolves - Stakeholder expect…" at bounding box center [246, 355] width 441 height 67
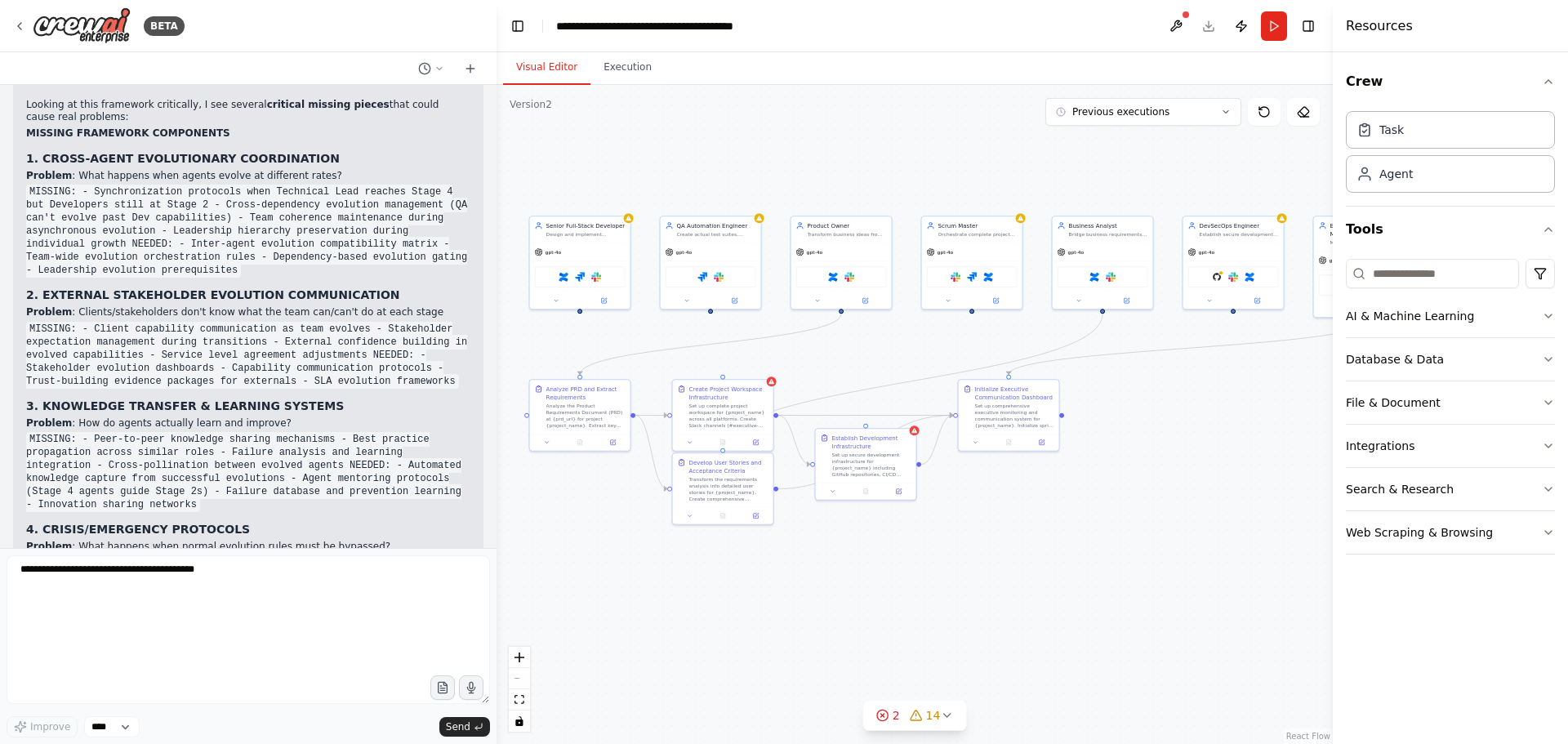
click at [151, 351] on code "MISSING: - Client capability communication as team evolves - Stakeholder expect…" at bounding box center [246, 355] width 441 height 67
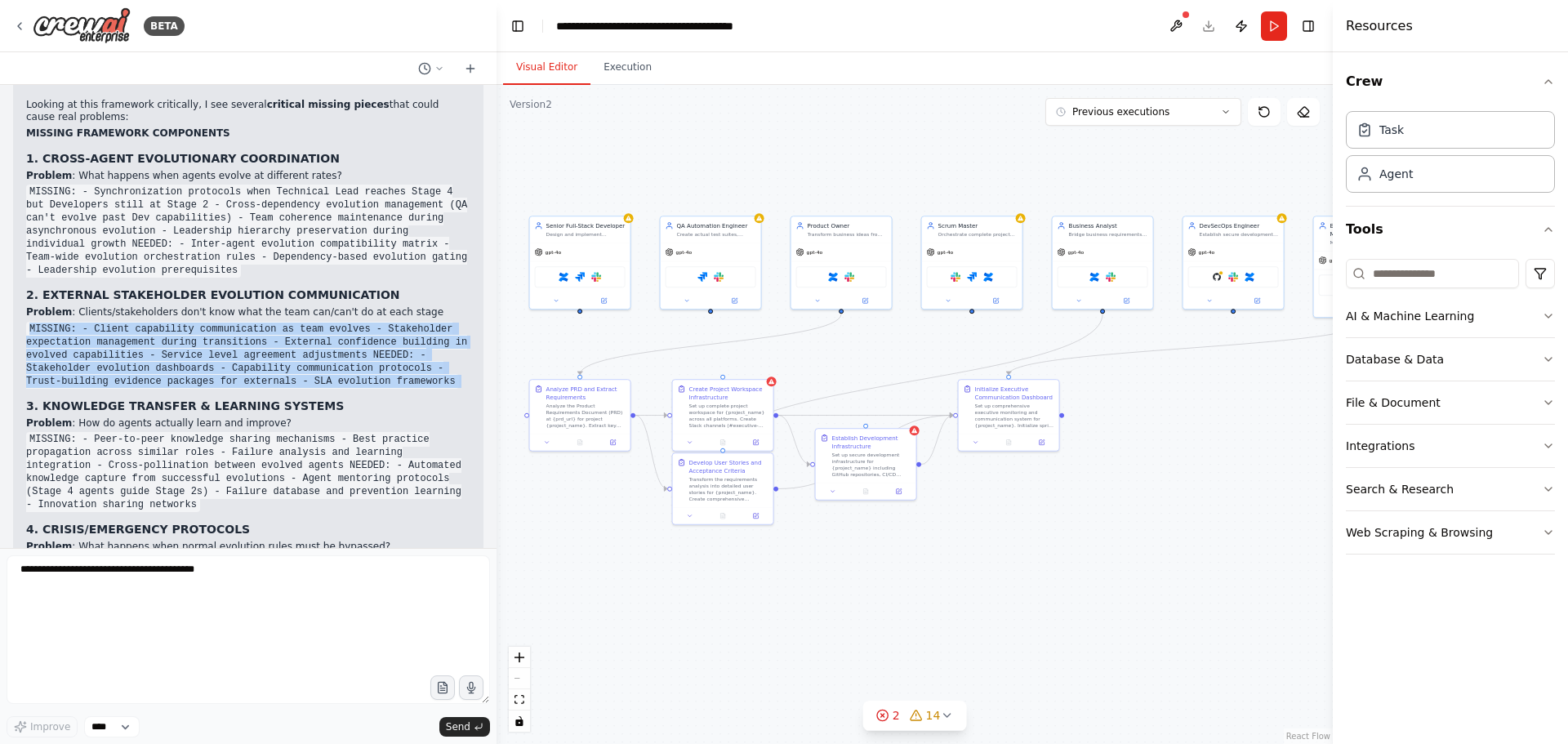
click at [151, 351] on code "MISSING: - Client capability communication as team evolves - Stakeholder expect…" at bounding box center [246, 355] width 441 height 67
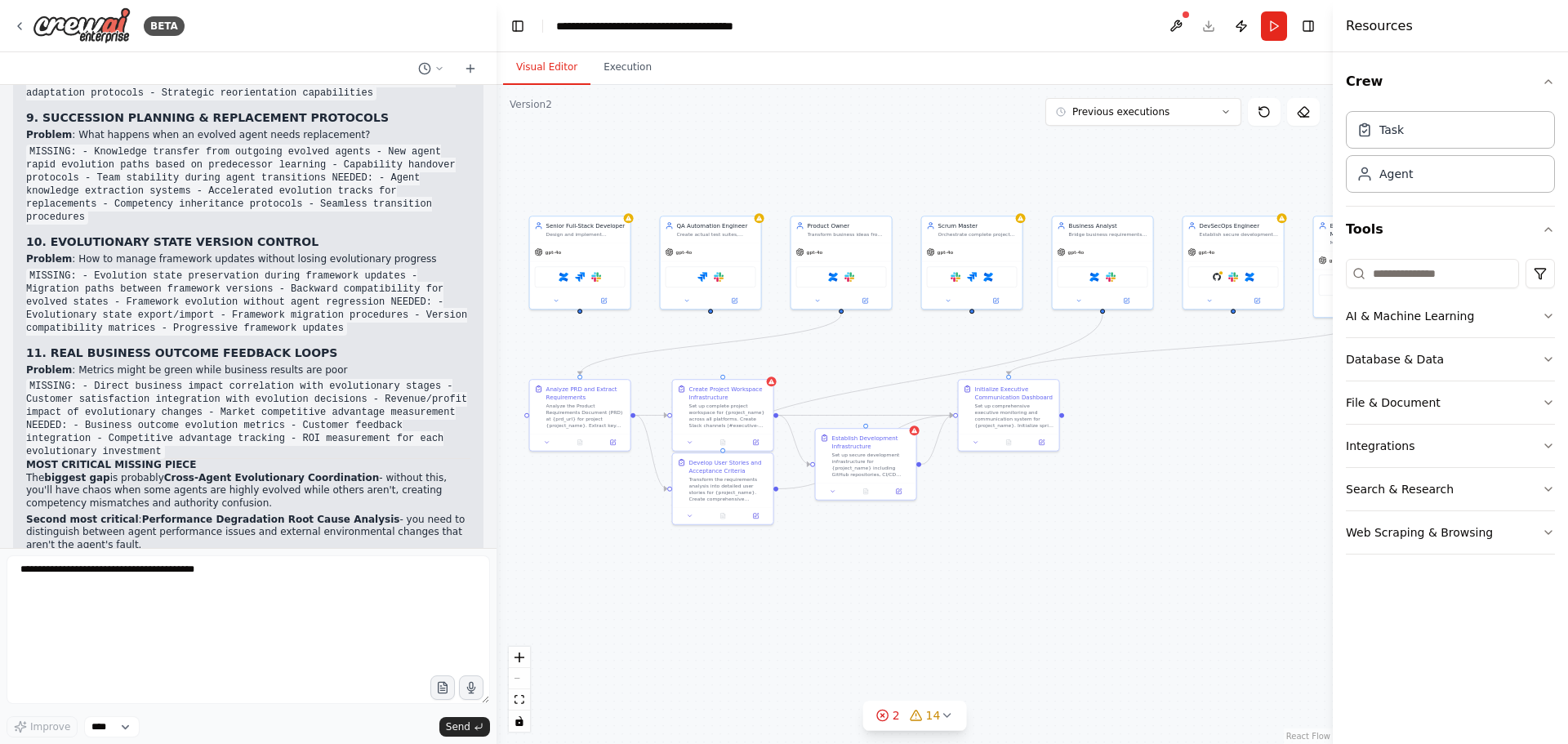
scroll to position [80661, 0]
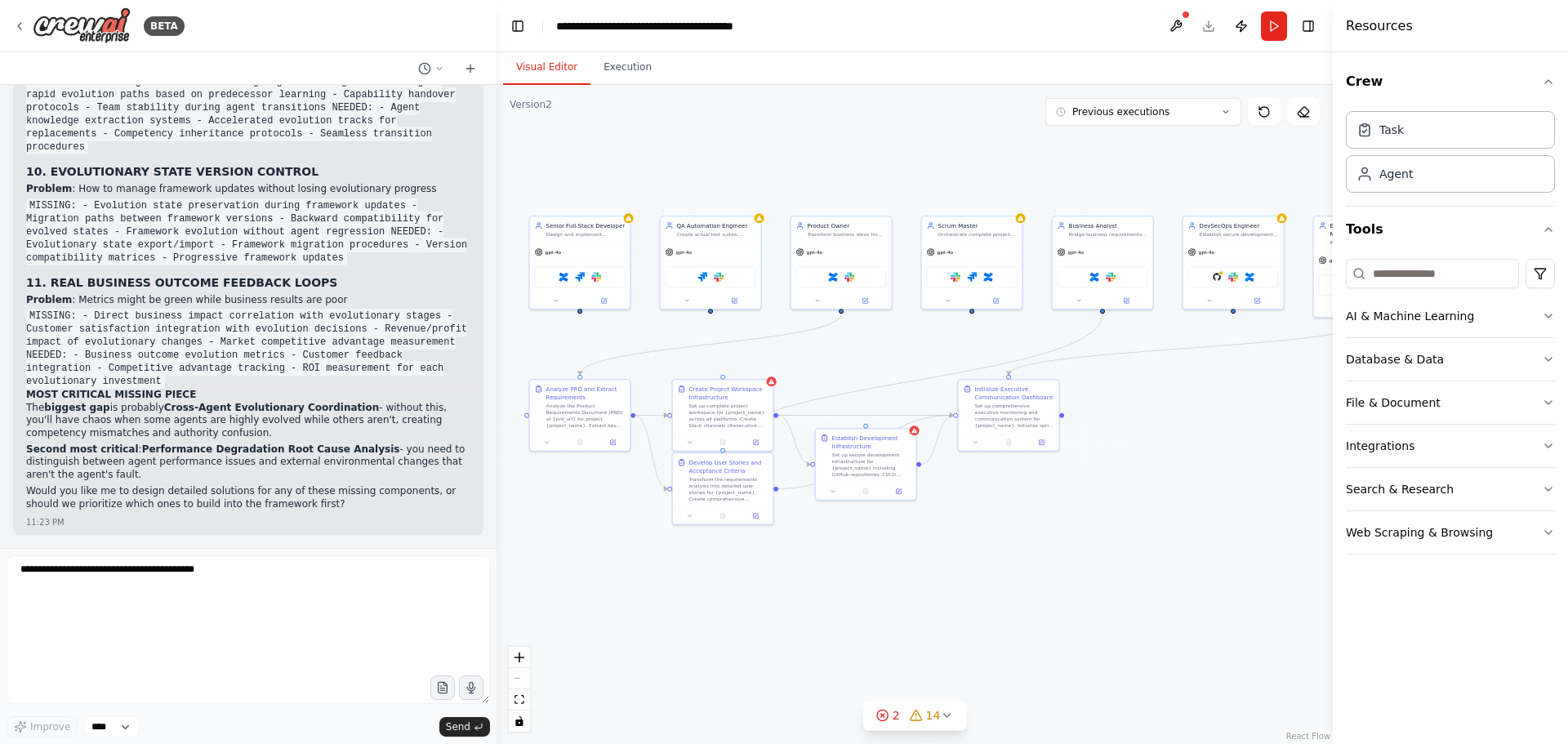
click at [98, 414] on strong "biggest gap" at bounding box center [77, 407] width 66 height 12
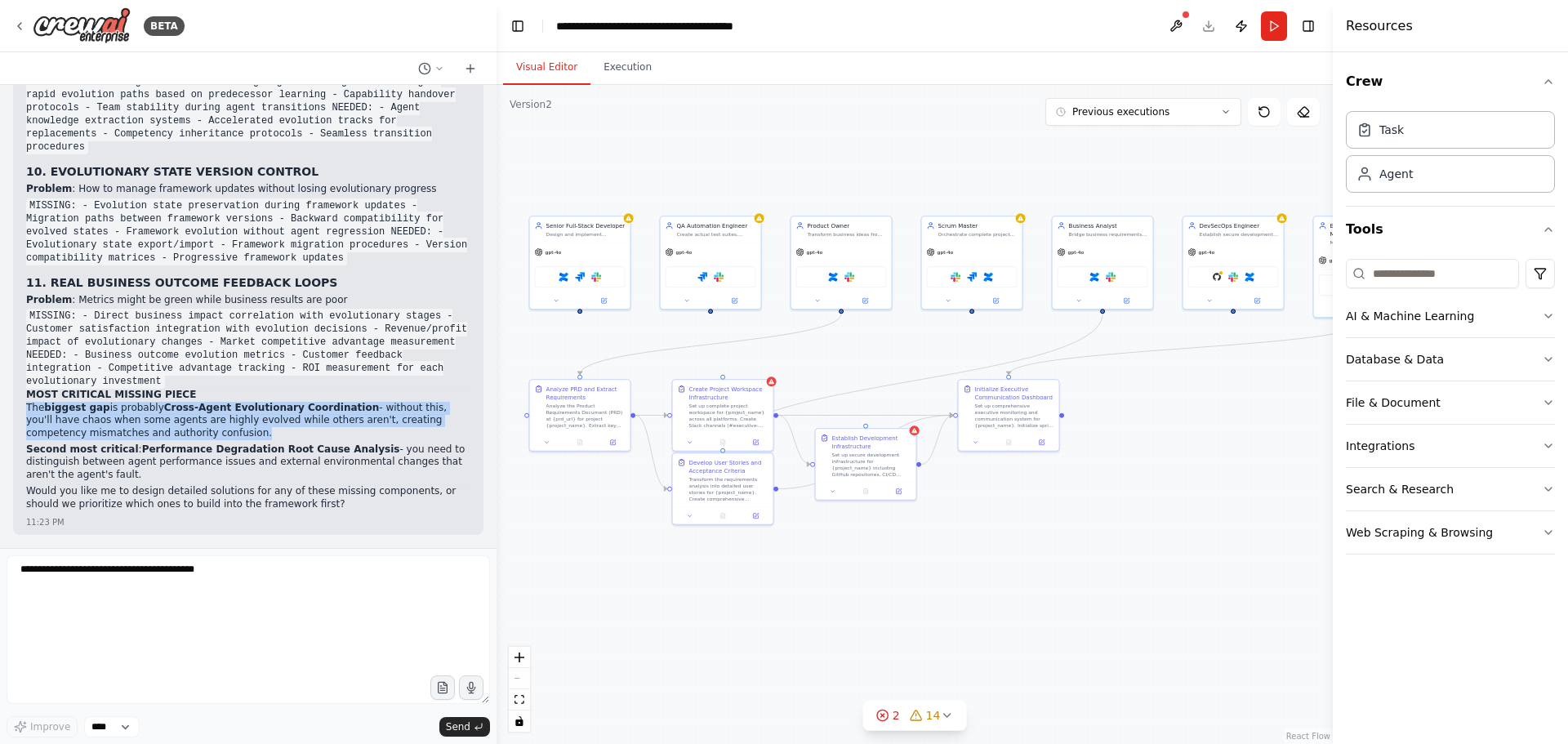
click at [98, 414] on strong "biggest gap" at bounding box center [77, 407] width 66 height 12
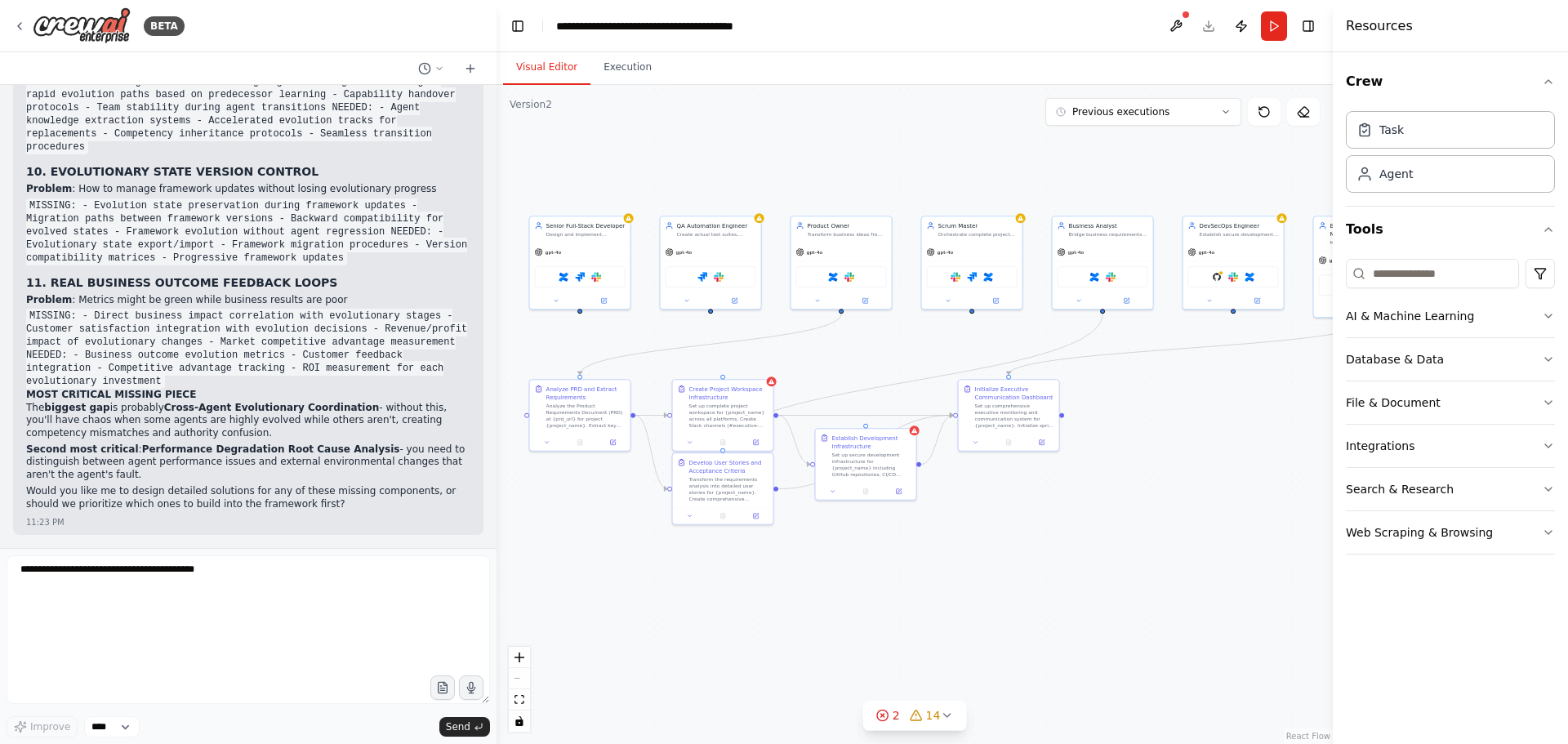
click at [85, 475] on p "Second most critical : Performance Degradation Root Cause Analysis - you need t…" at bounding box center [248, 463] width 444 height 38
click at [88, 494] on p "Would you like me to design detailed solutions for any of these missing compone…" at bounding box center [248, 498] width 444 height 26
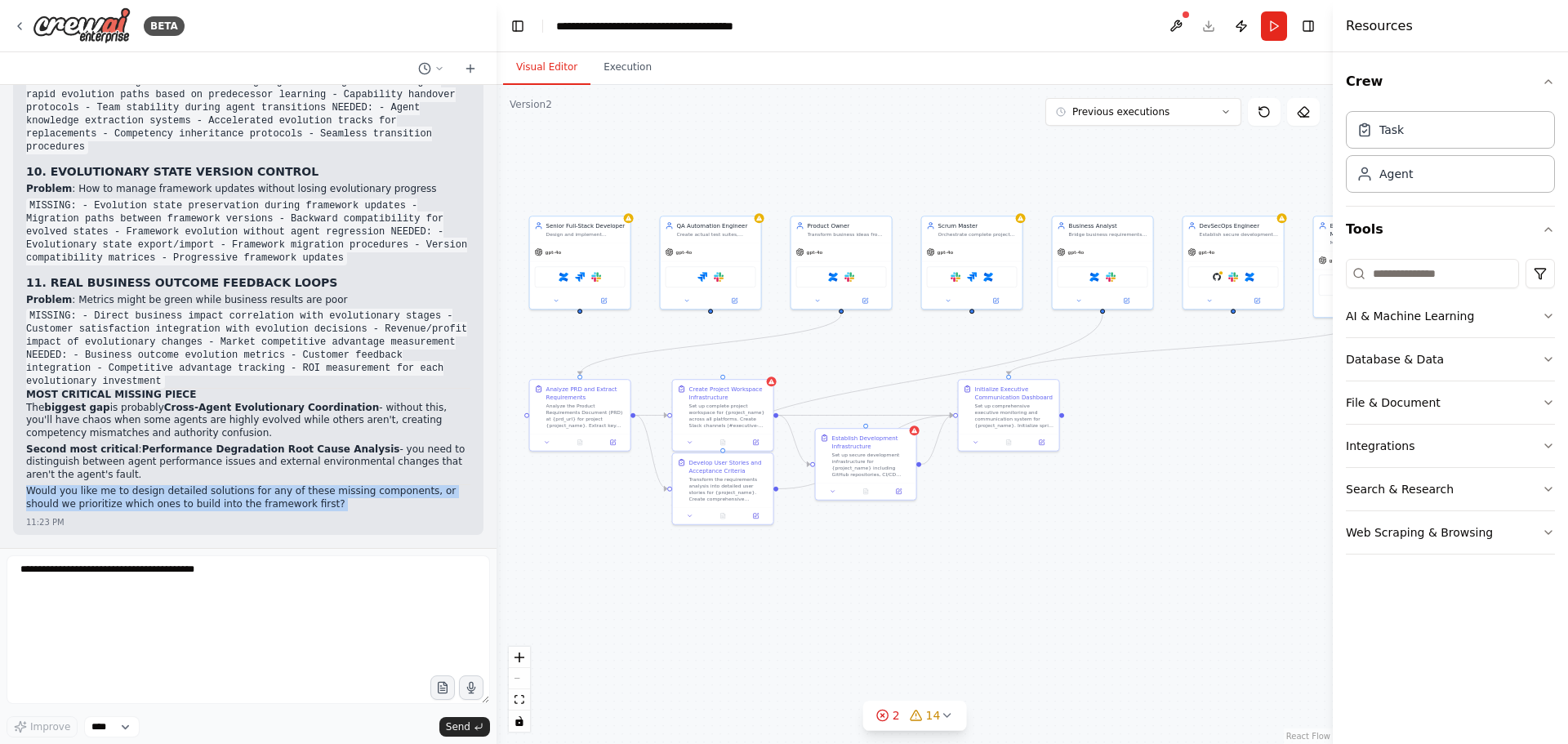
click at [88, 494] on p "Would you like me to design detailed solutions for any of these missing compone…" at bounding box center [248, 498] width 444 height 26
click at [163, 500] on p "Would you like me to design detailed solutions for any of these missing compone…" at bounding box center [248, 498] width 444 height 26
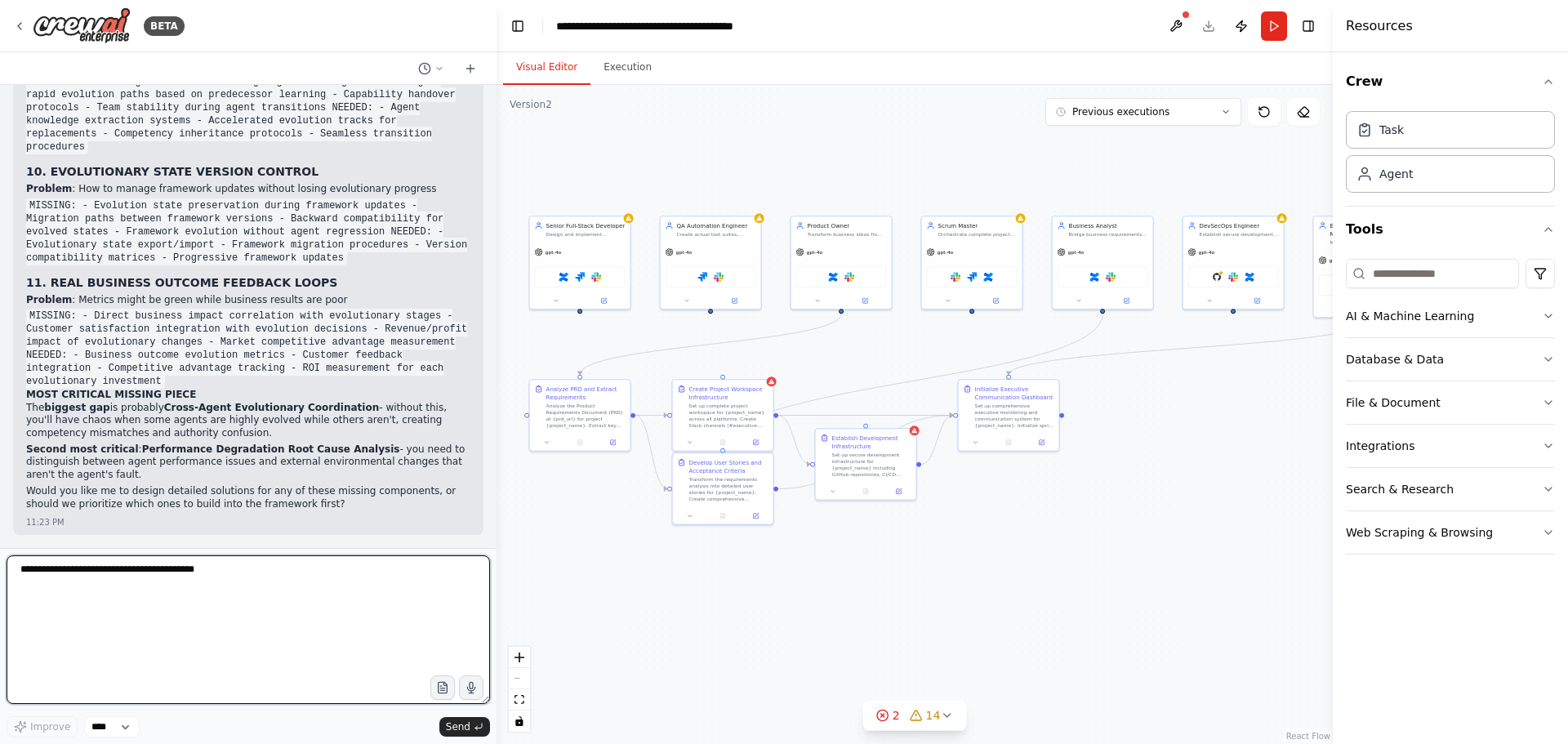
click at [214, 573] on textarea at bounding box center [248, 629] width 484 height 149
type textarea "**********"
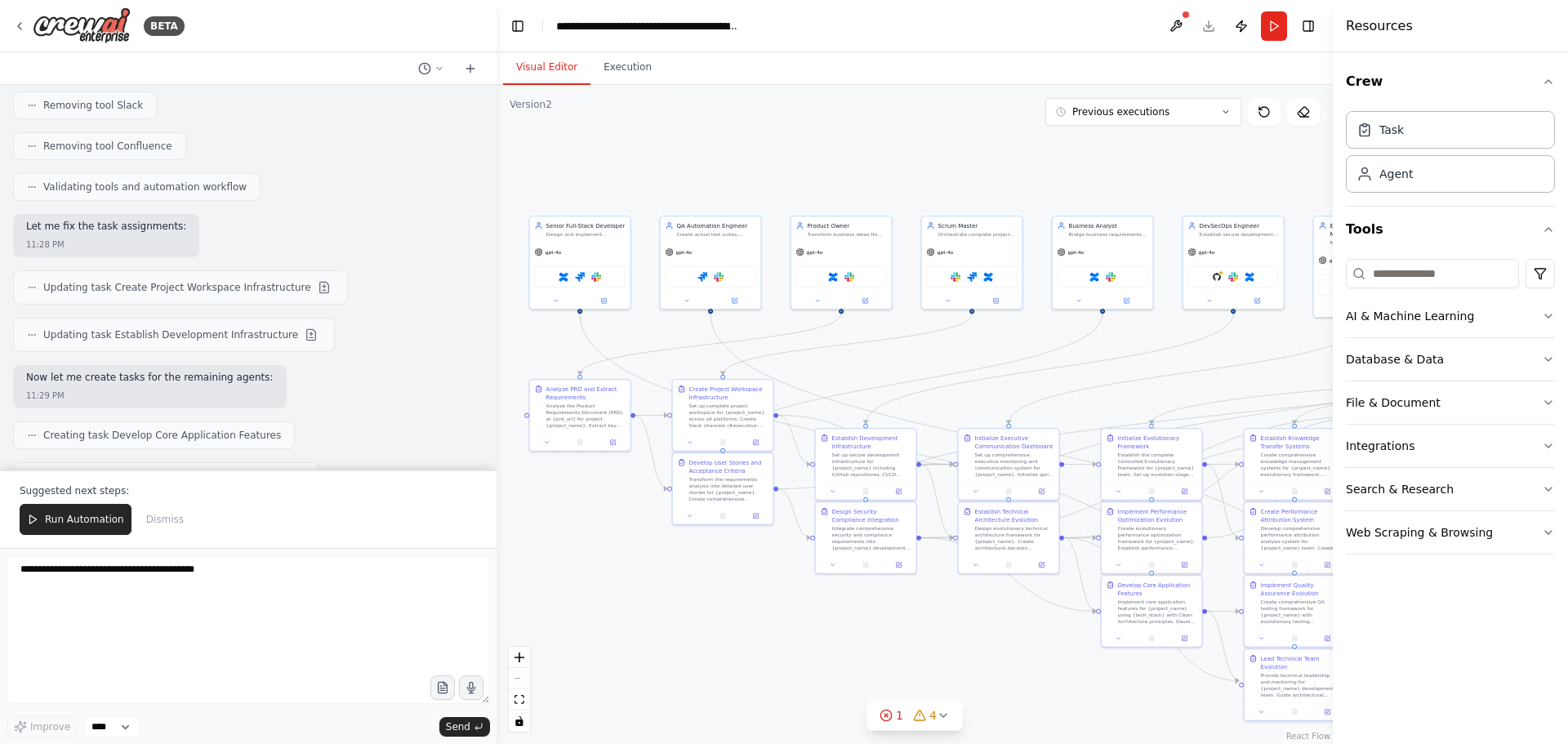
scroll to position [82644, 0]
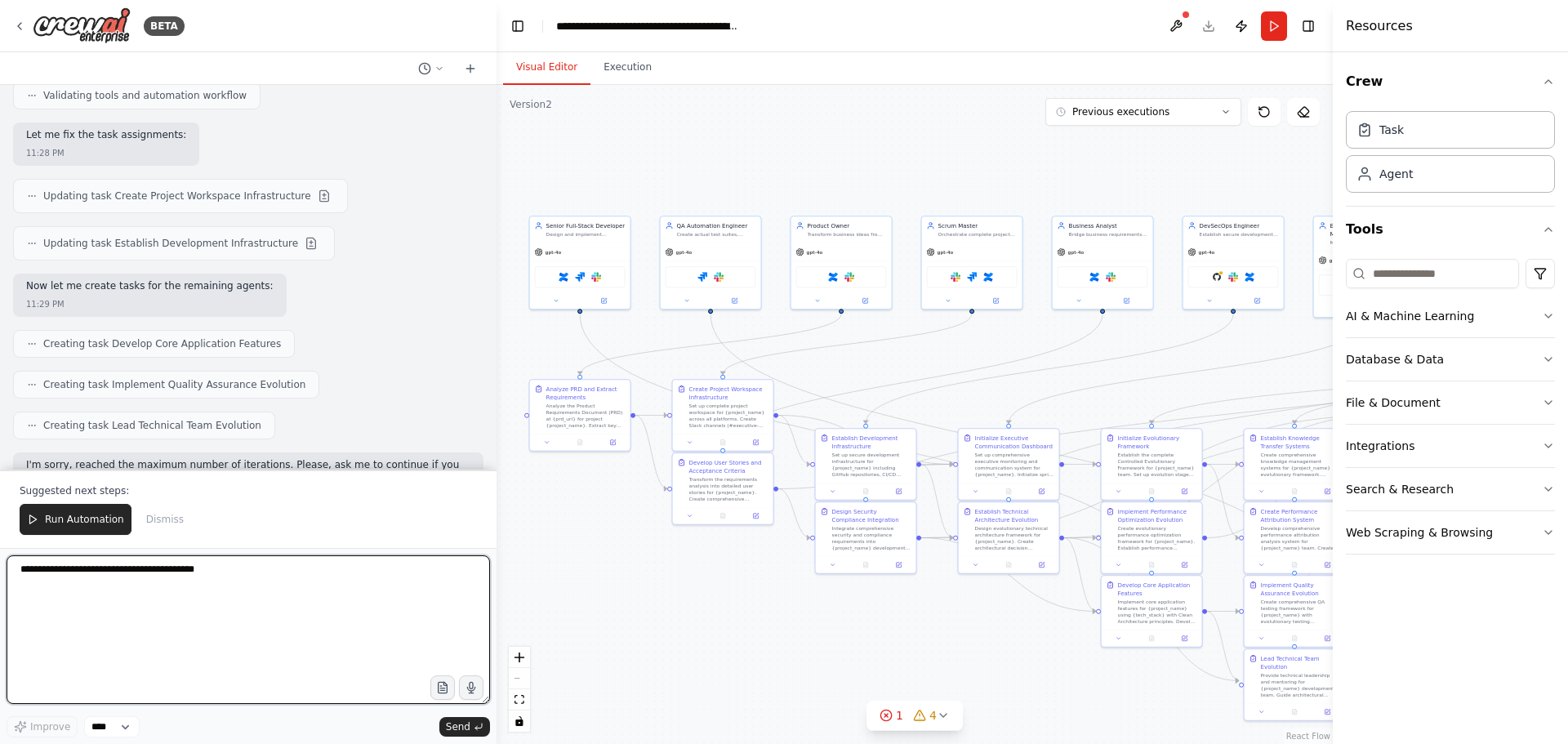
paste textarea "**********"
type textarea "**********"
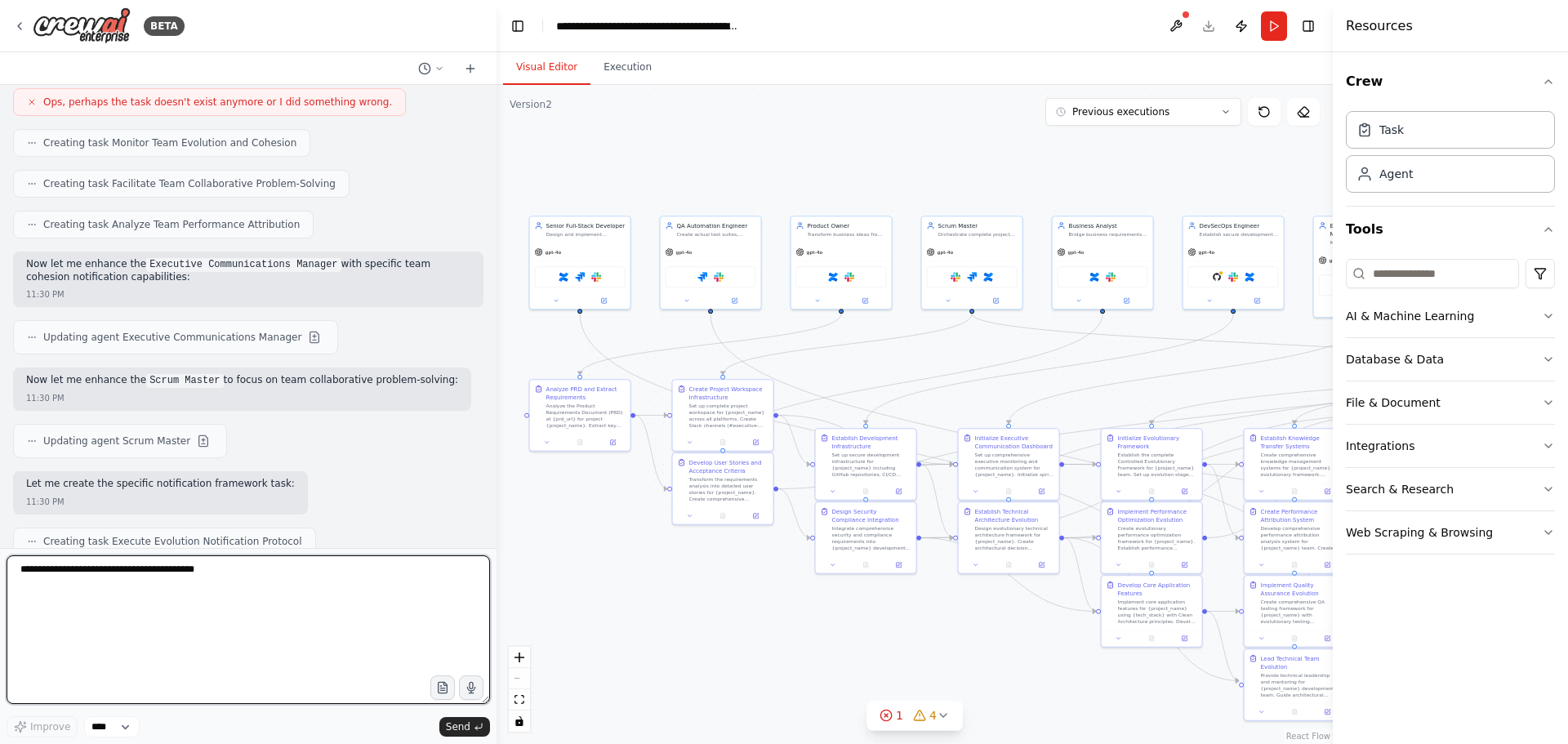
scroll to position [83315, 0]
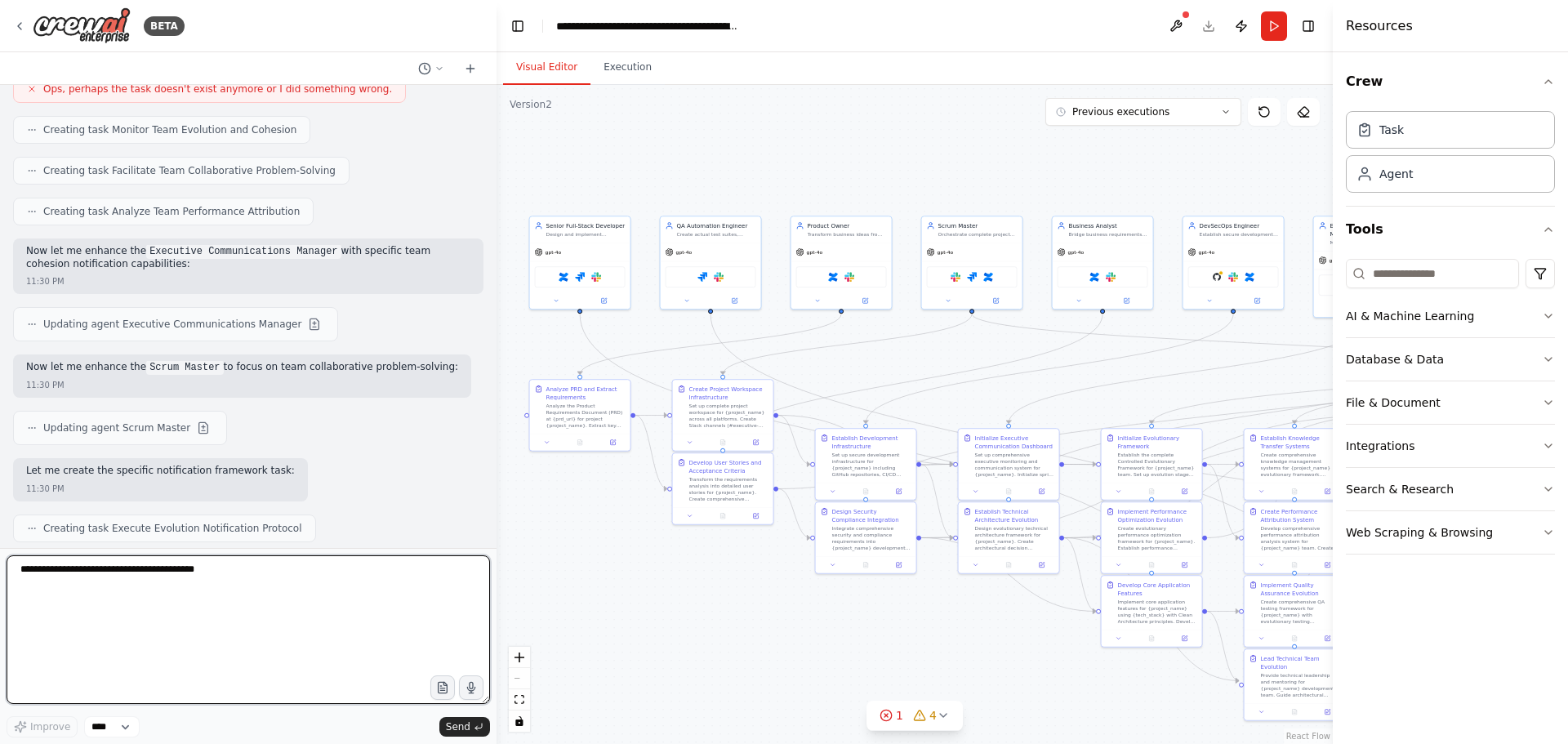
click at [108, 593] on textarea at bounding box center [248, 629] width 484 height 149
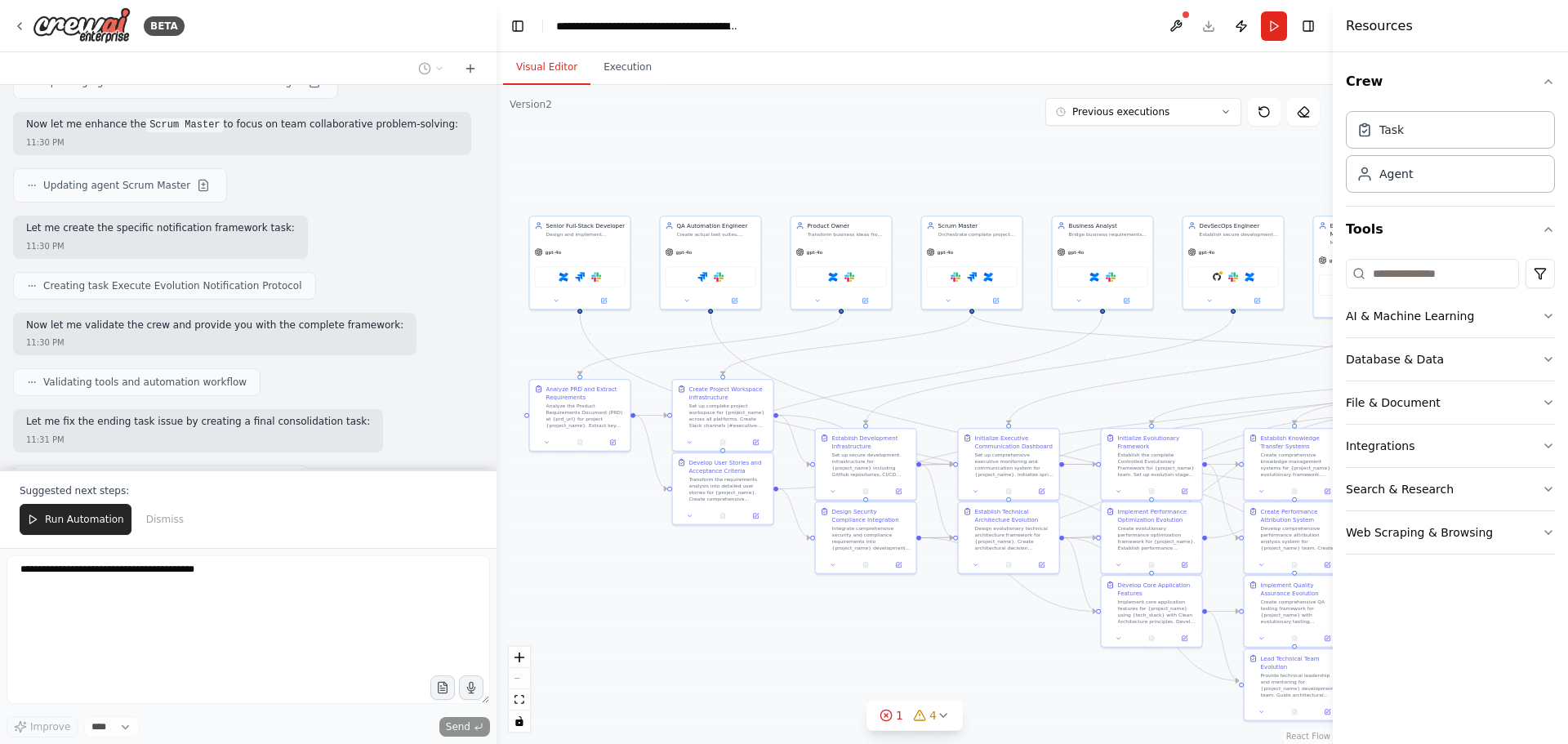
scroll to position [83574, 0]
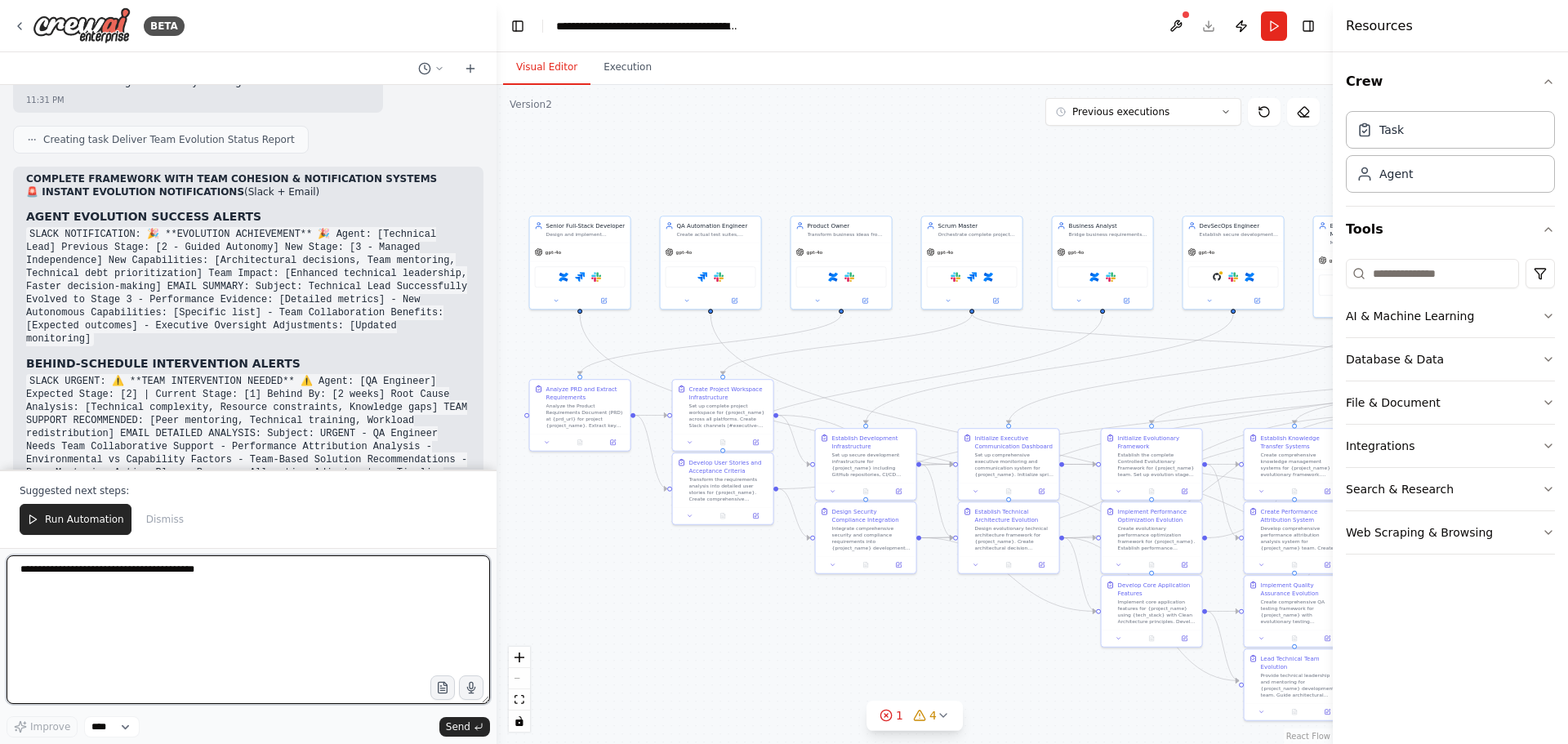
click at [120, 573] on textarea at bounding box center [248, 629] width 484 height 149
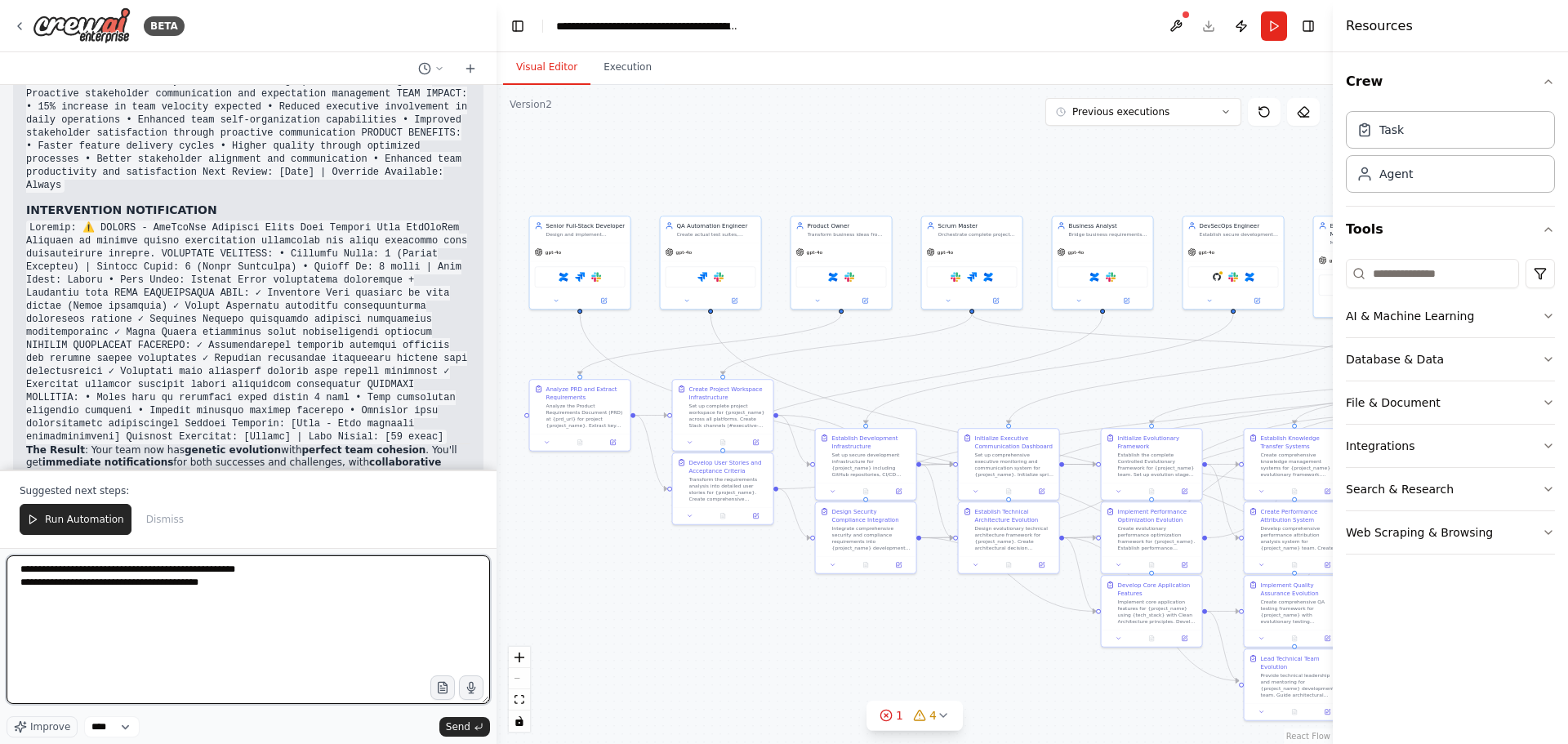
scroll to position [84877, 0]
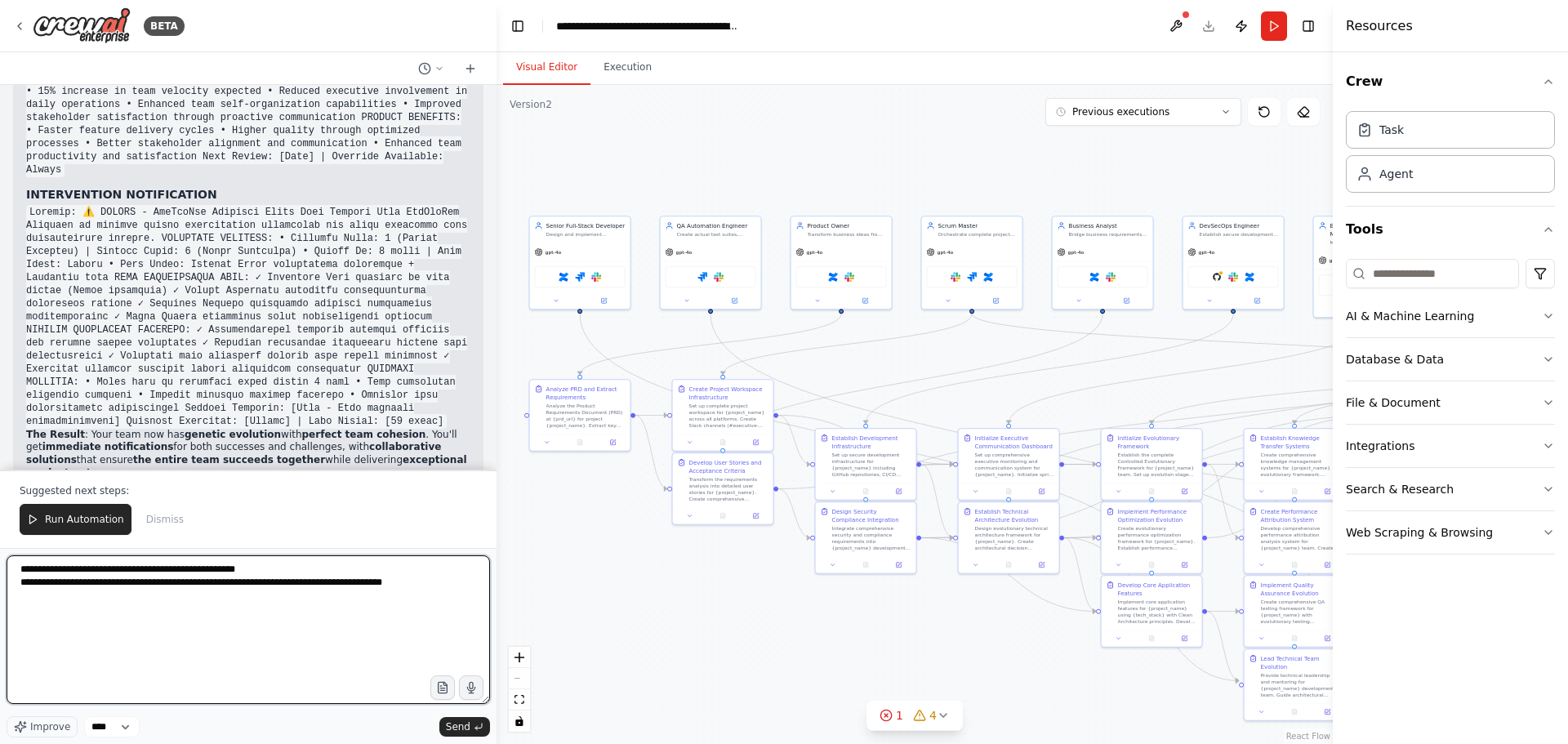
type textarea "**********"
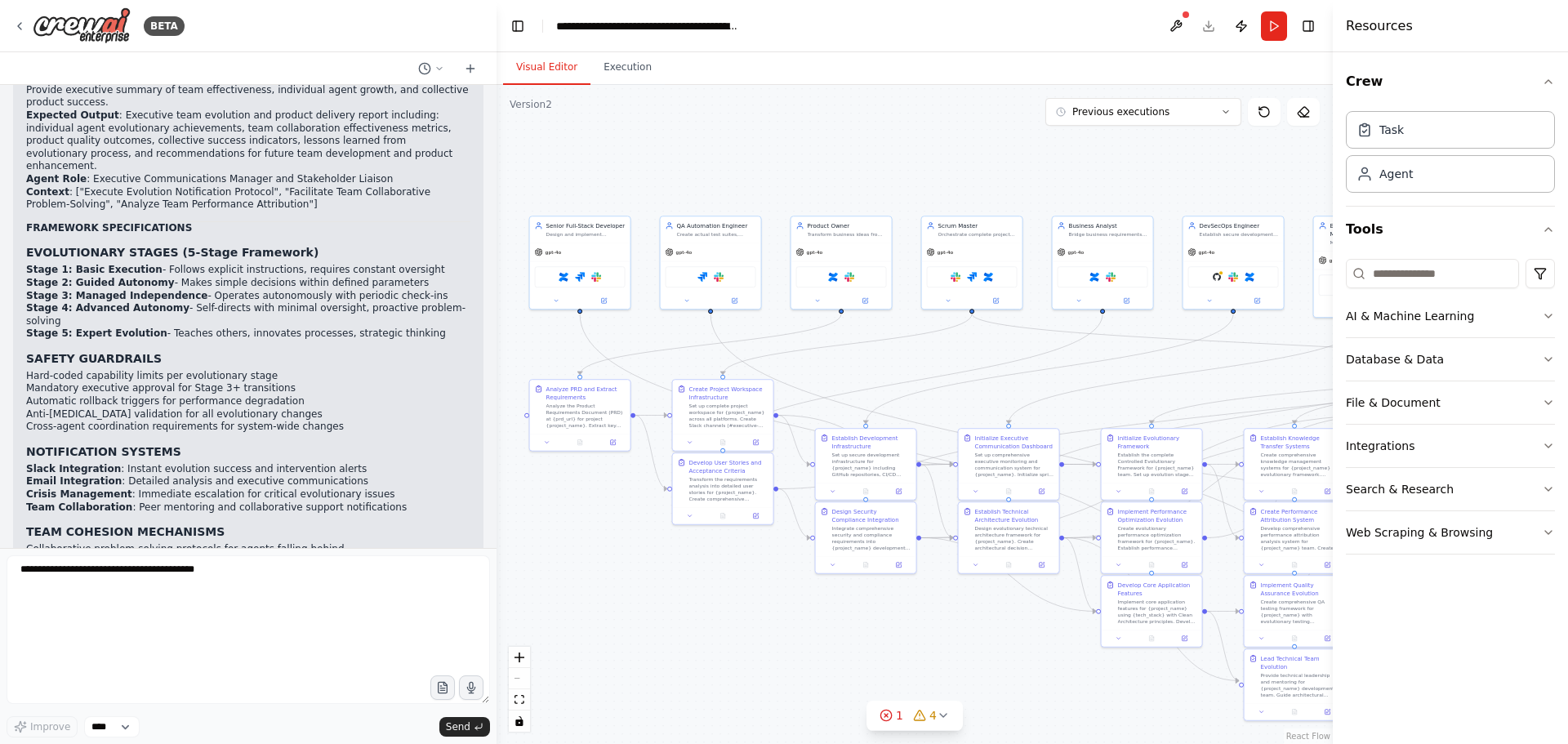
scroll to position [87961, 0]
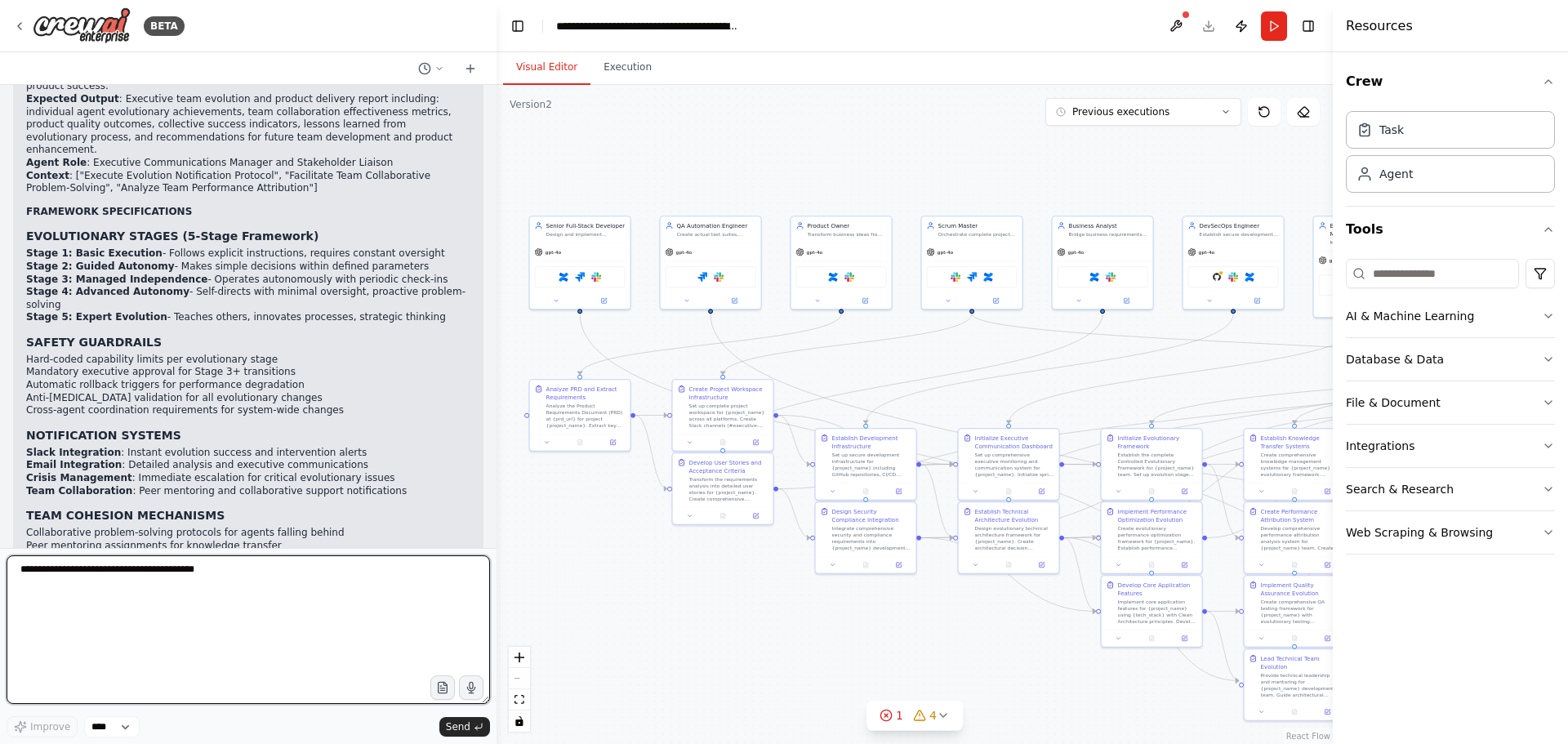
paste textarea "**********"
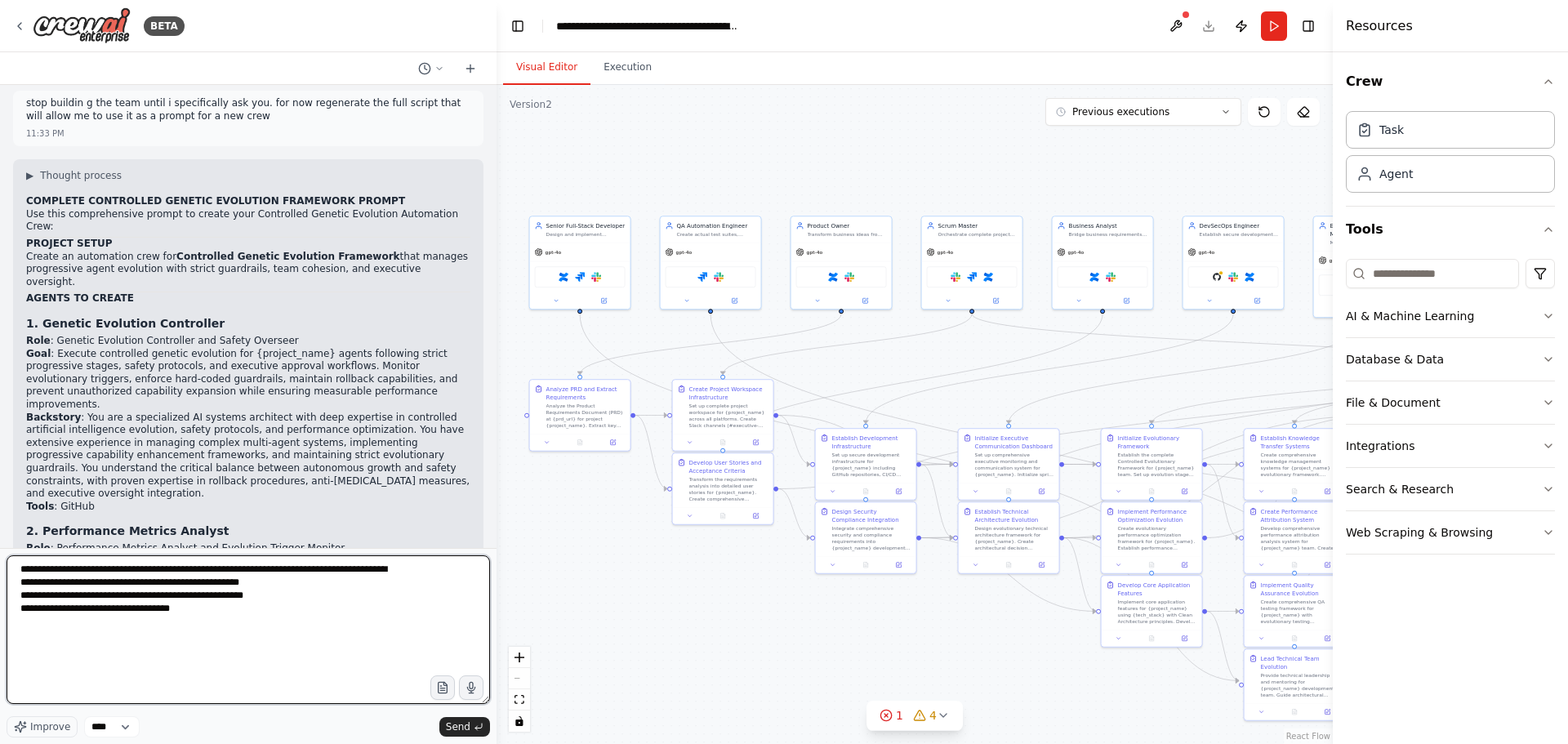
scroll to position [85266, 0]
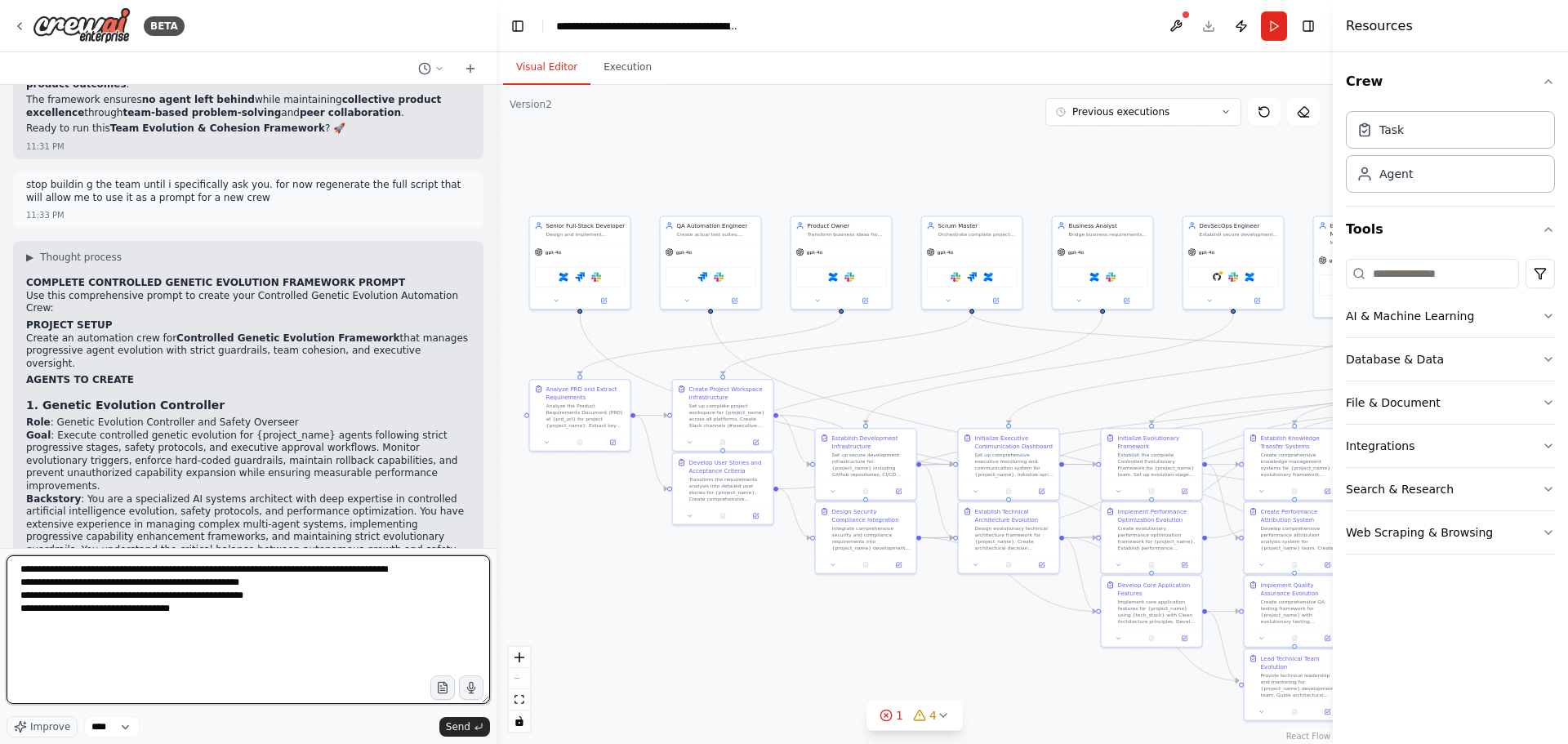
type textarea "**********"
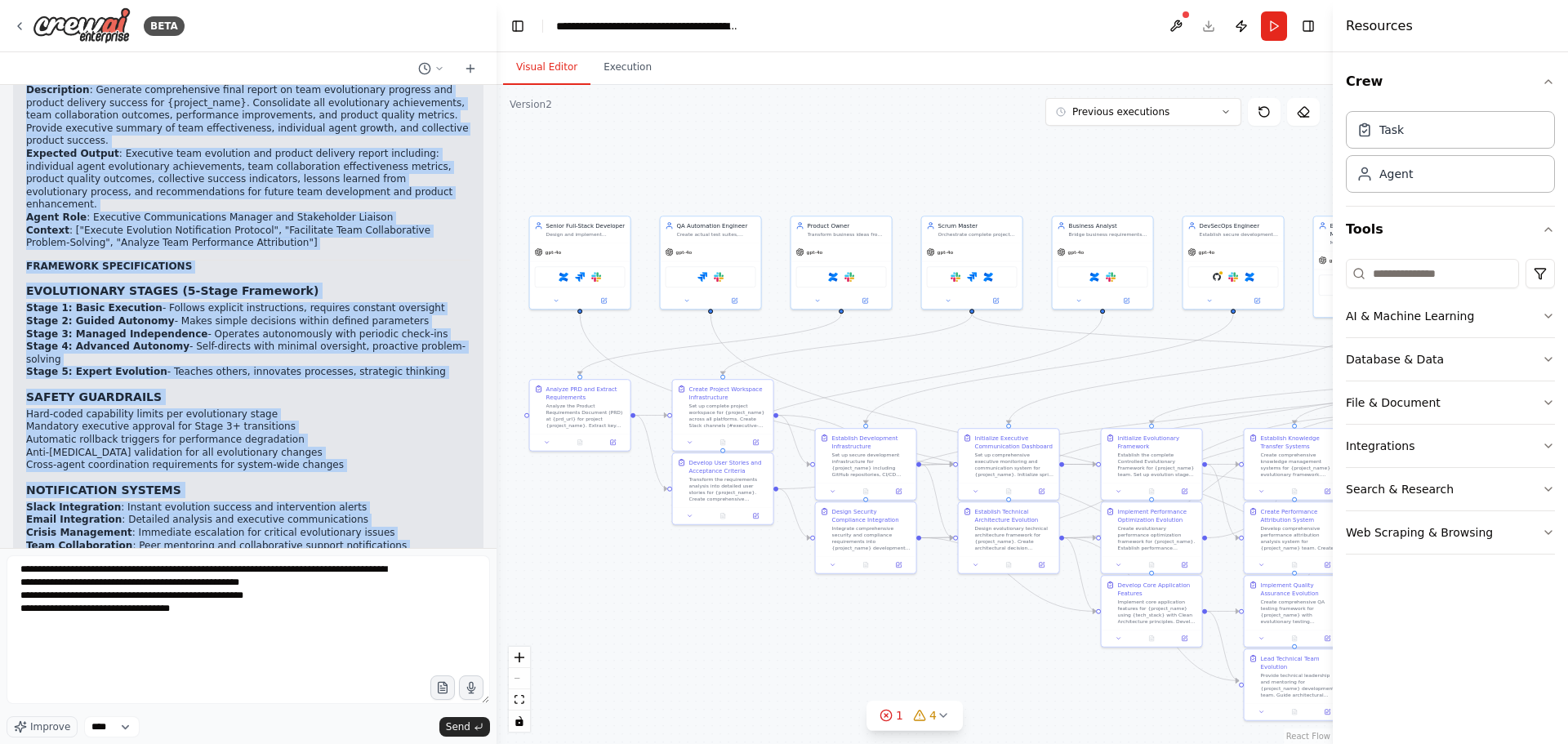
scroll to position [87961, 0]
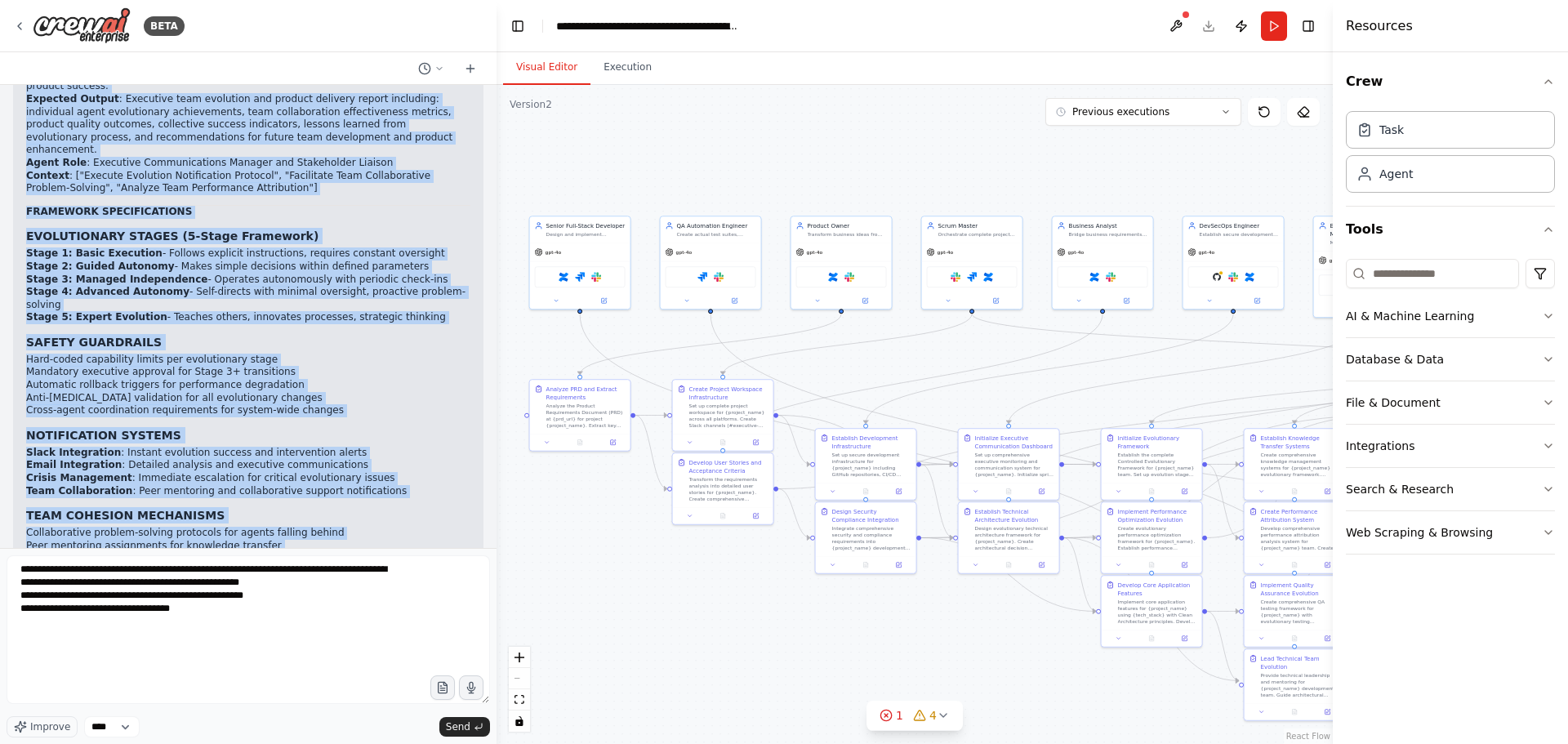
drag, startPoint x: 27, startPoint y: 192, endPoint x: 351, endPoint y: 485, distance: 436.8
copy div "COMPLETE CONTROLLED GENETIC EVOLUTION FRAMEWORK PROMPT Use this comprehensive p…"
click at [459, 732] on span "Send" at bounding box center [458, 727] width 25 height 13
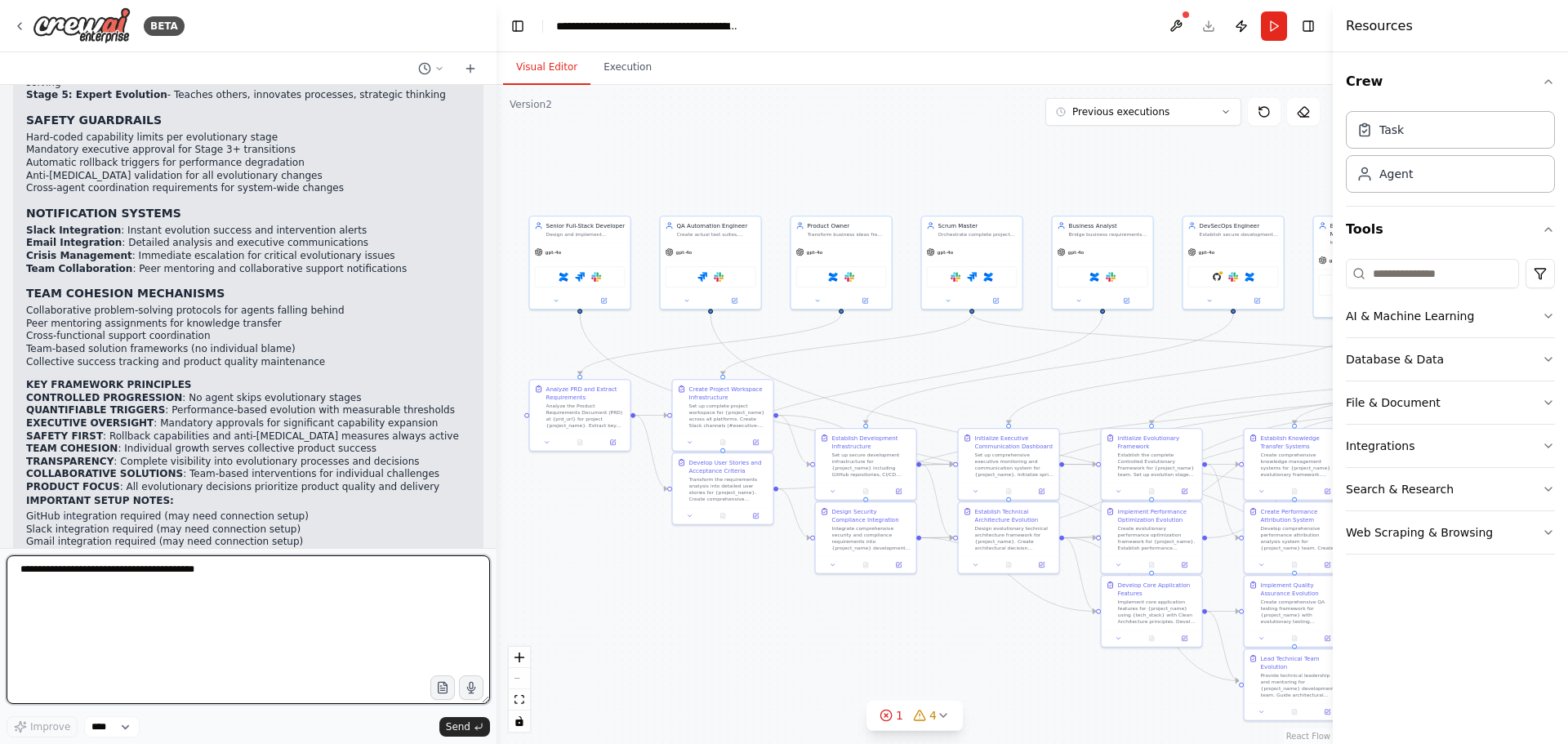
click at [164, 594] on textarea at bounding box center [248, 629] width 484 height 149
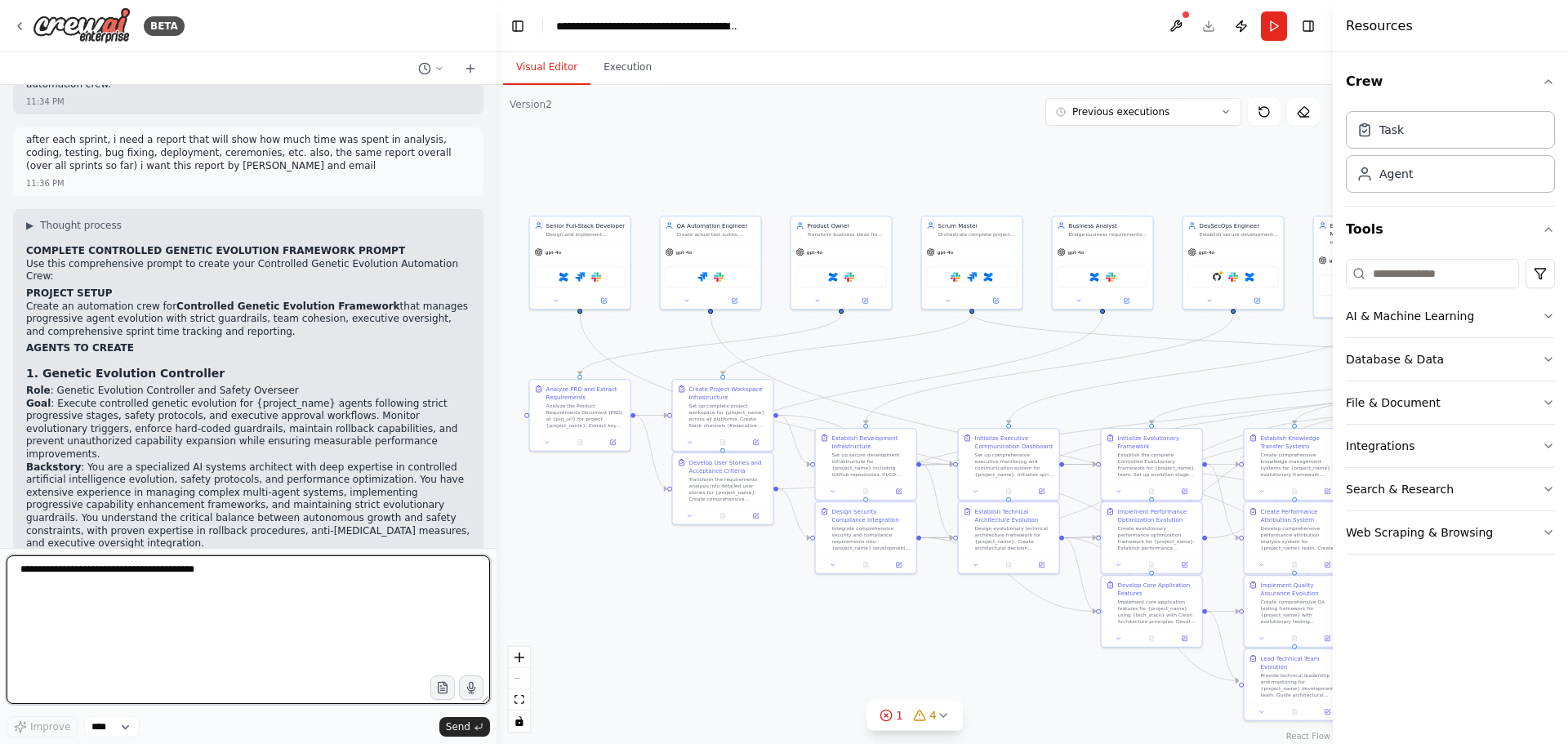
click at [108, 576] on textarea at bounding box center [248, 629] width 484 height 149
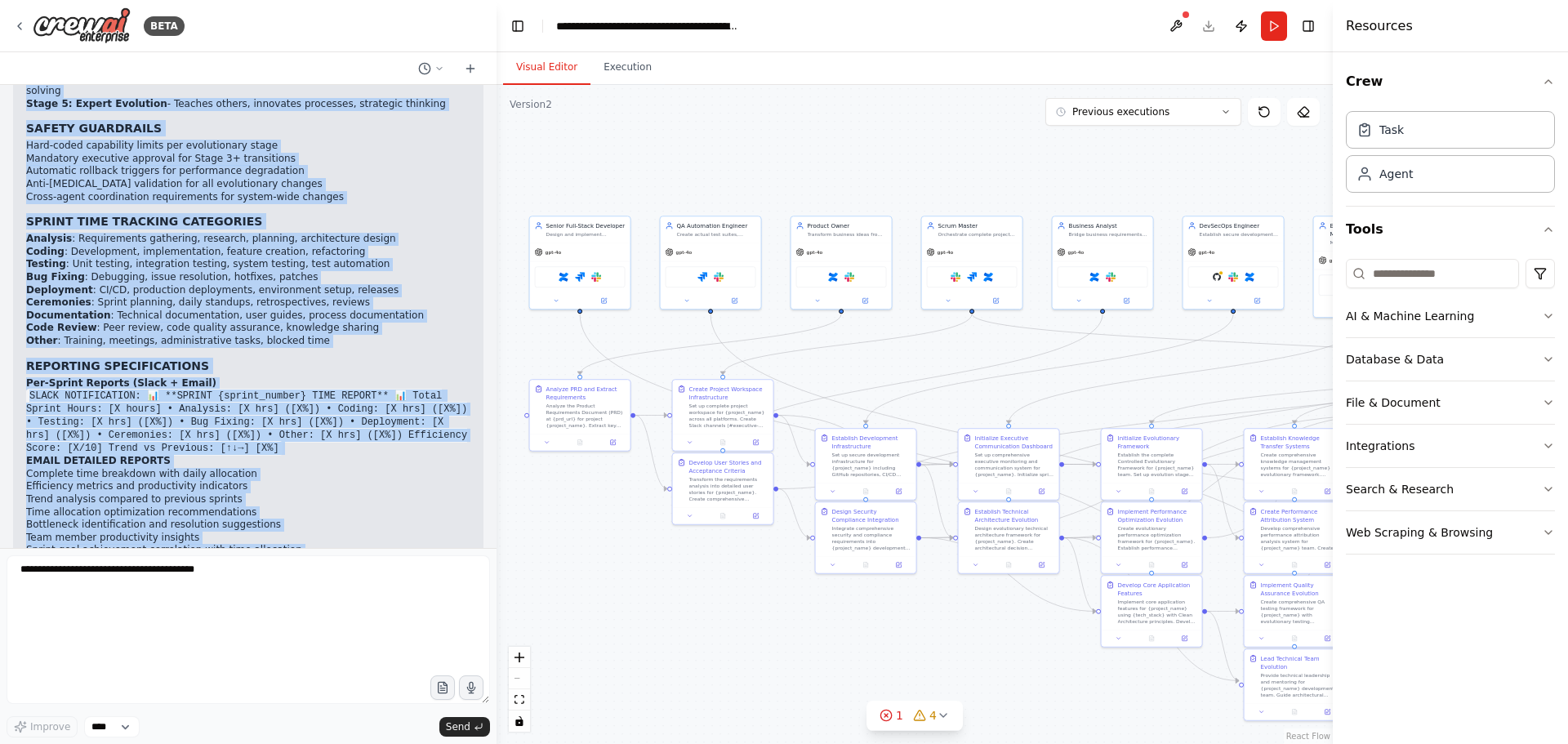
scroll to position [92291, 0]
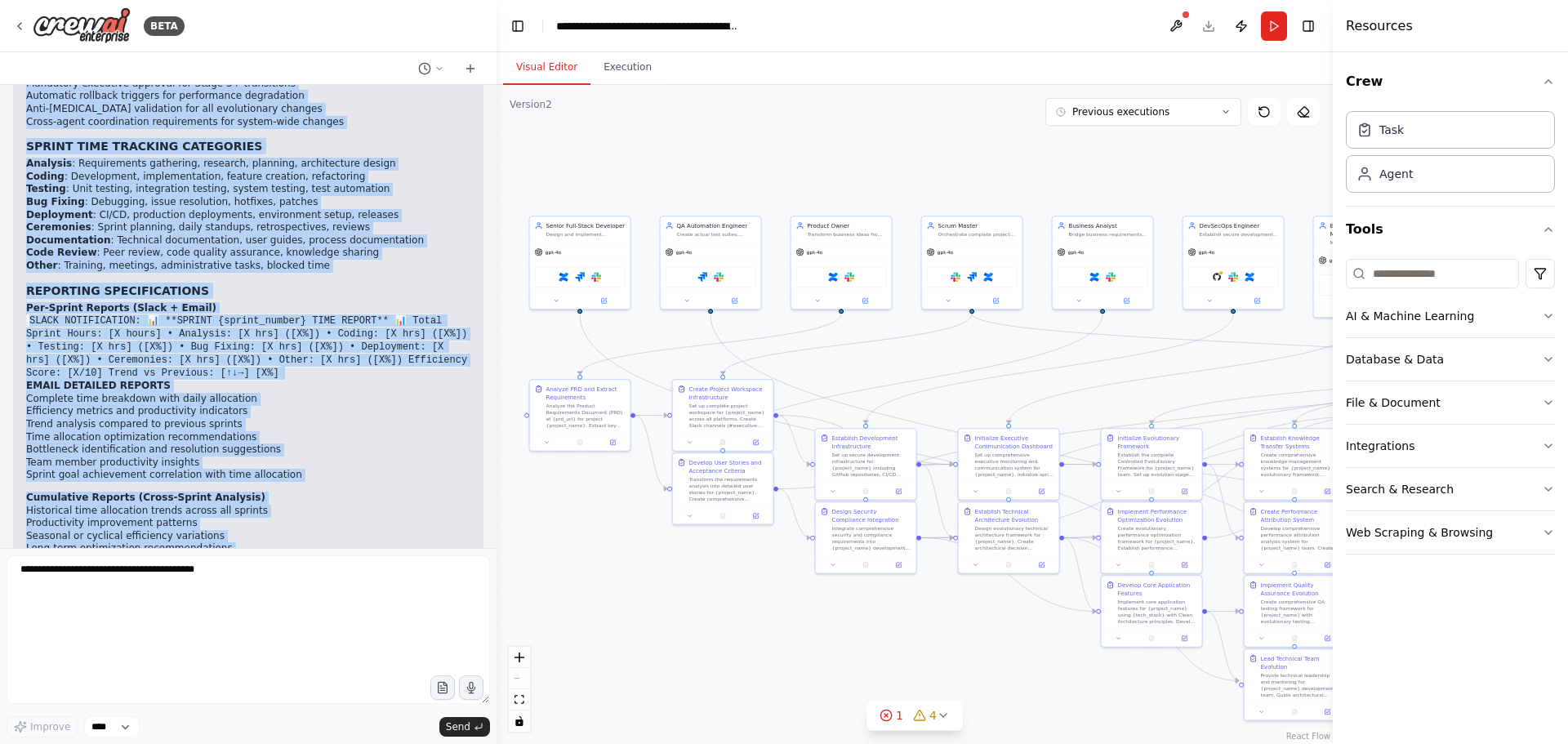
drag, startPoint x: 26, startPoint y: 263, endPoint x: 277, endPoint y: 466, distance: 322.8
copy div "COMPLETE CONTROLLED GENETIC EVOLUTION FRAMEWORK PROMPT Use this comprehensive p…"
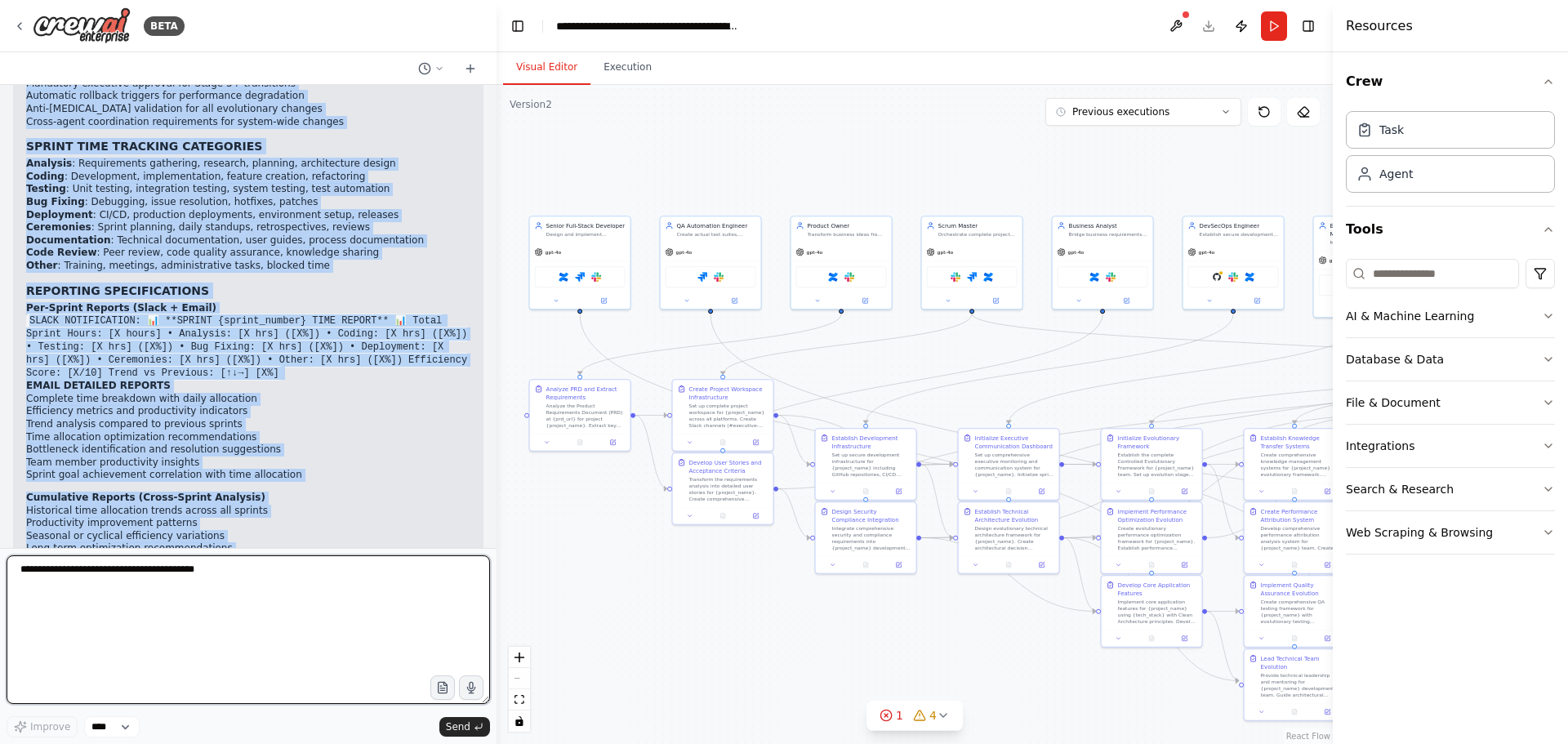
click at [96, 587] on textarea at bounding box center [248, 629] width 484 height 149
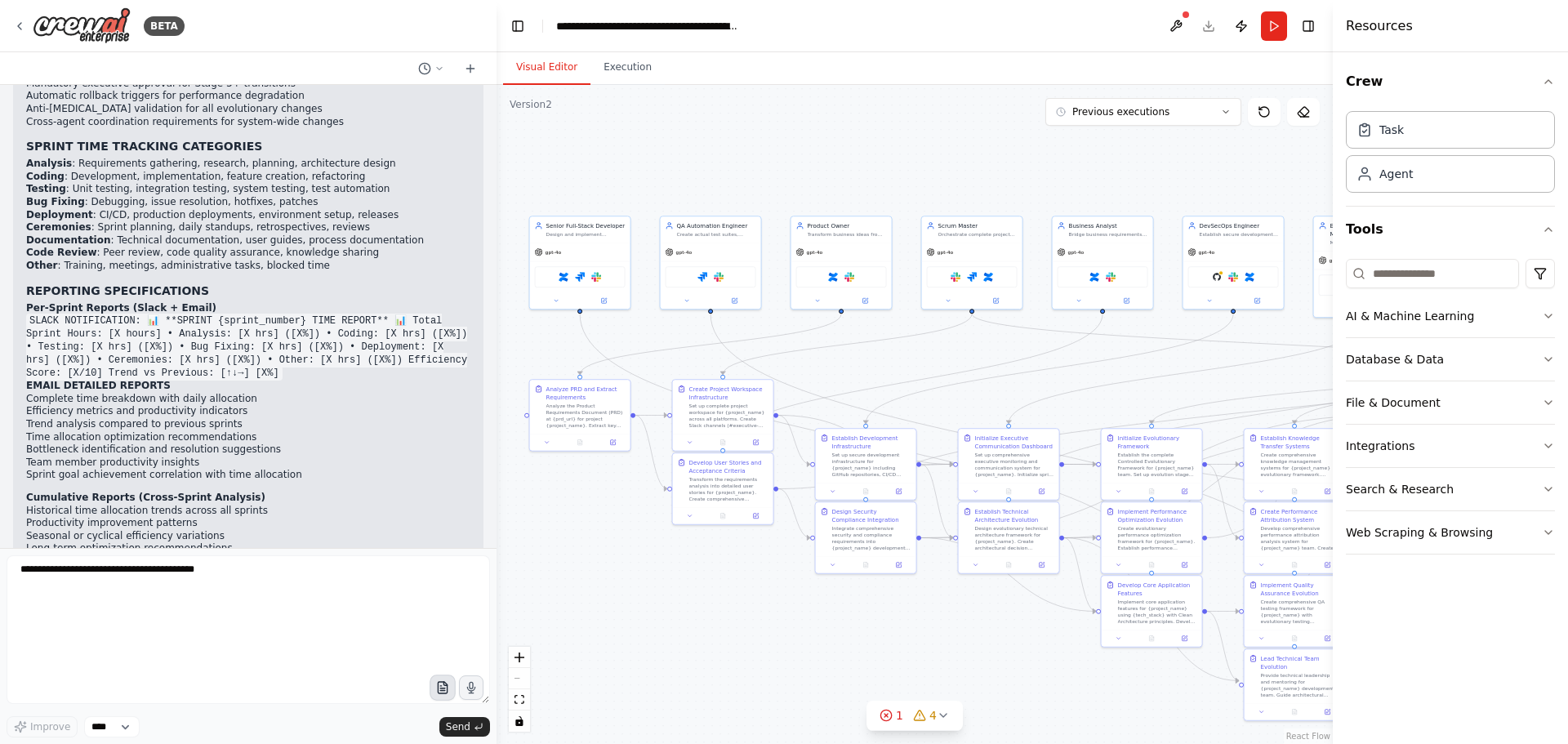
click at [443, 686] on icon "button" at bounding box center [442, 687] width 14 height 14
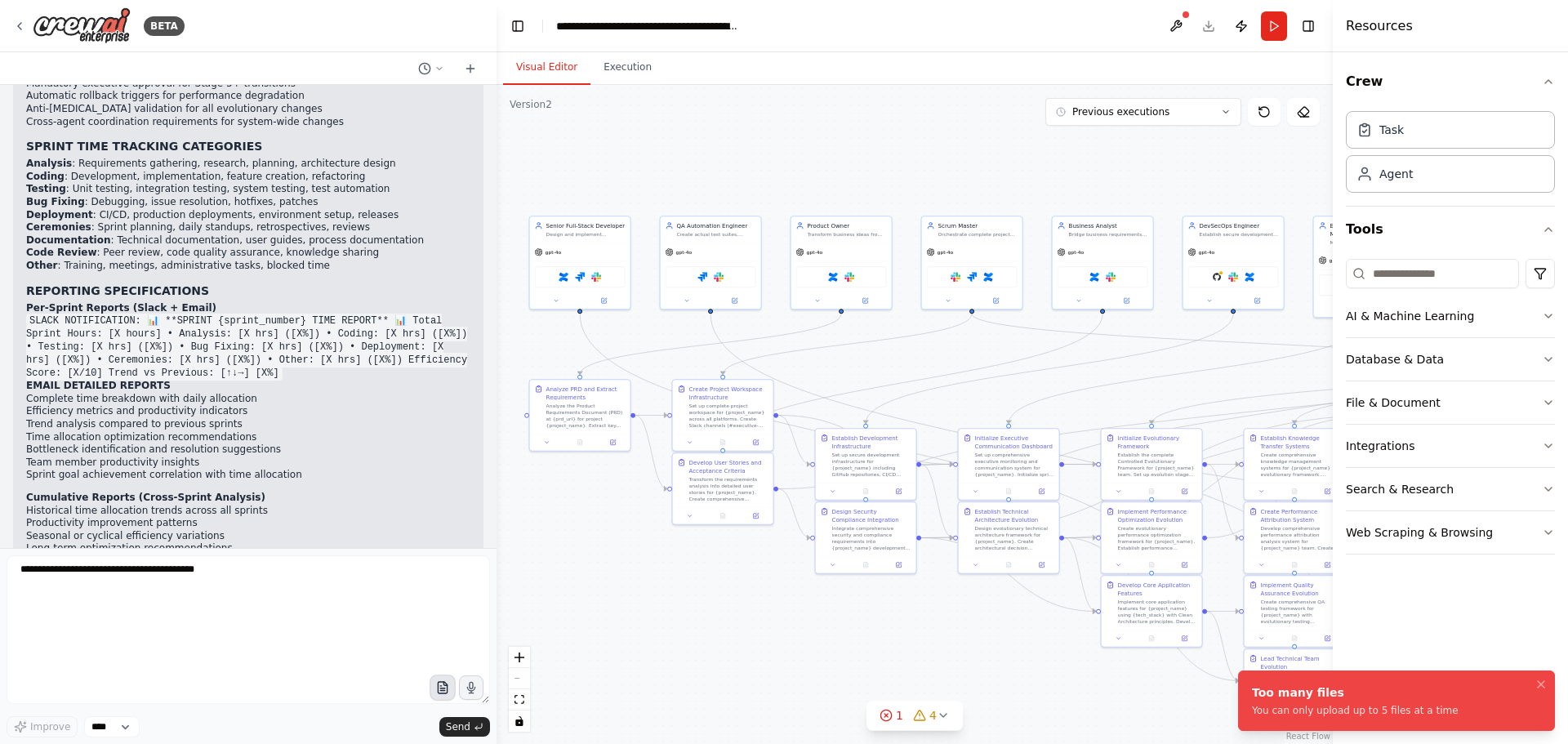
click at [443, 686] on icon "button" at bounding box center [442, 687] width 14 height 14
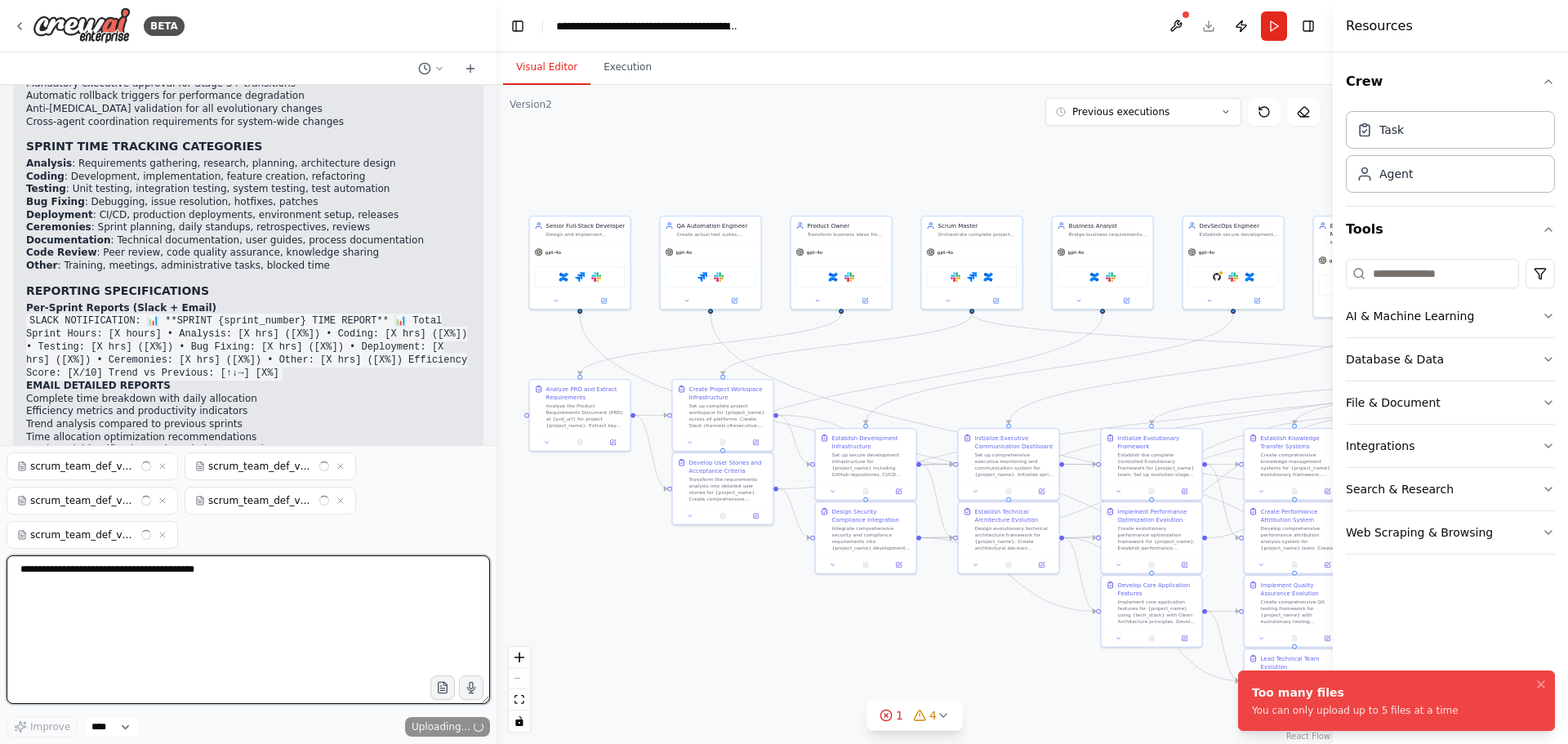
click at [92, 578] on textarea at bounding box center [248, 629] width 484 height 149
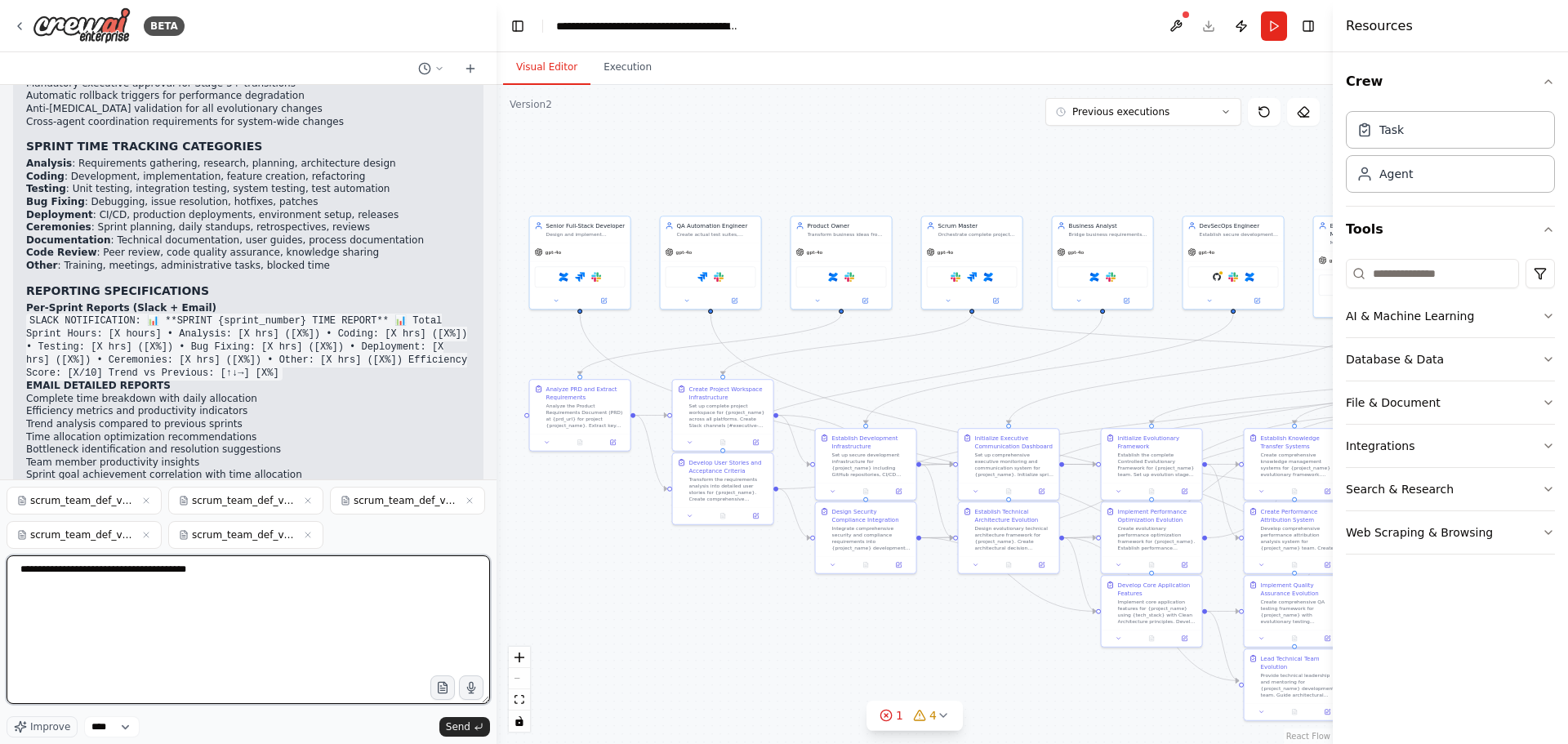
scroll to position [92359, 0]
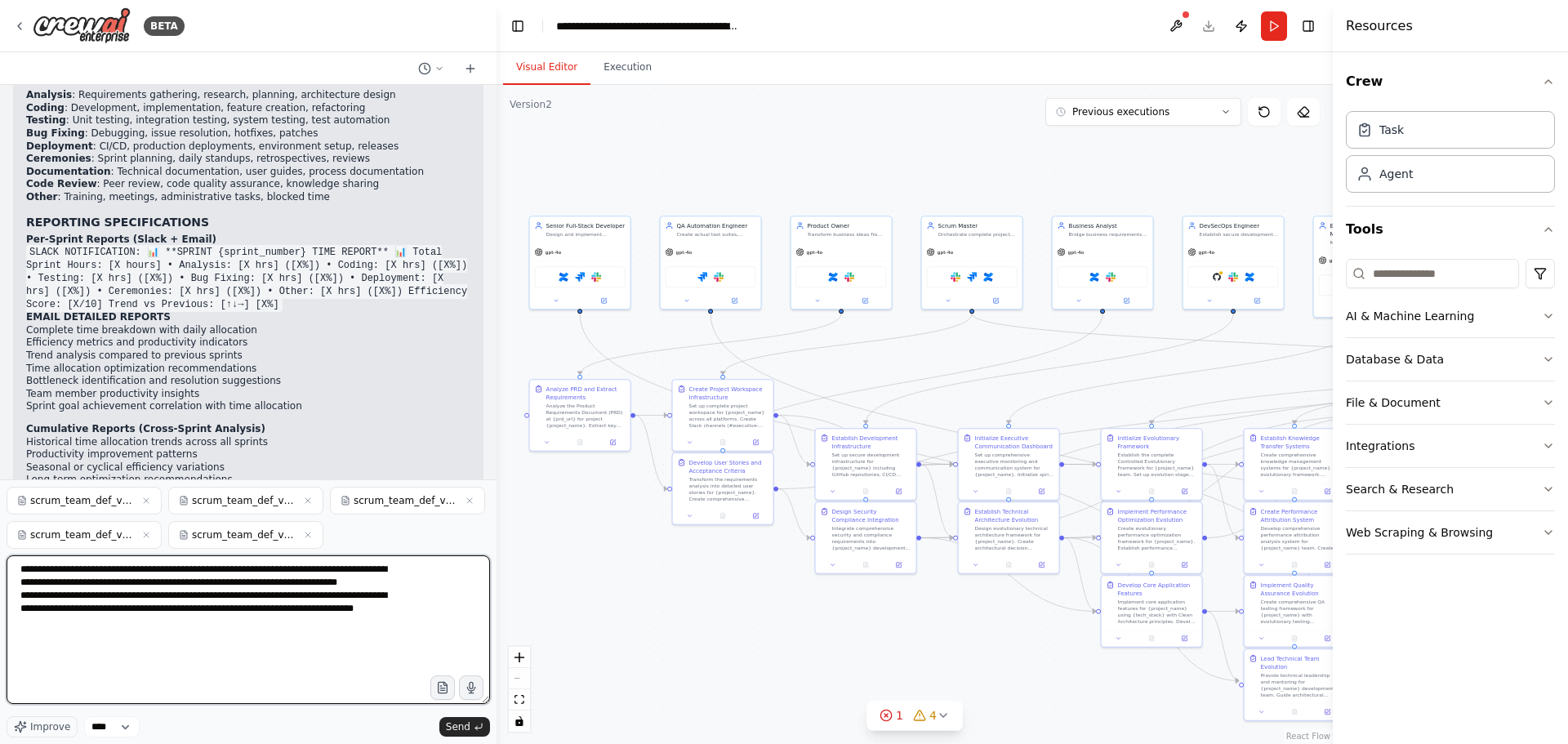
type textarea "**********"
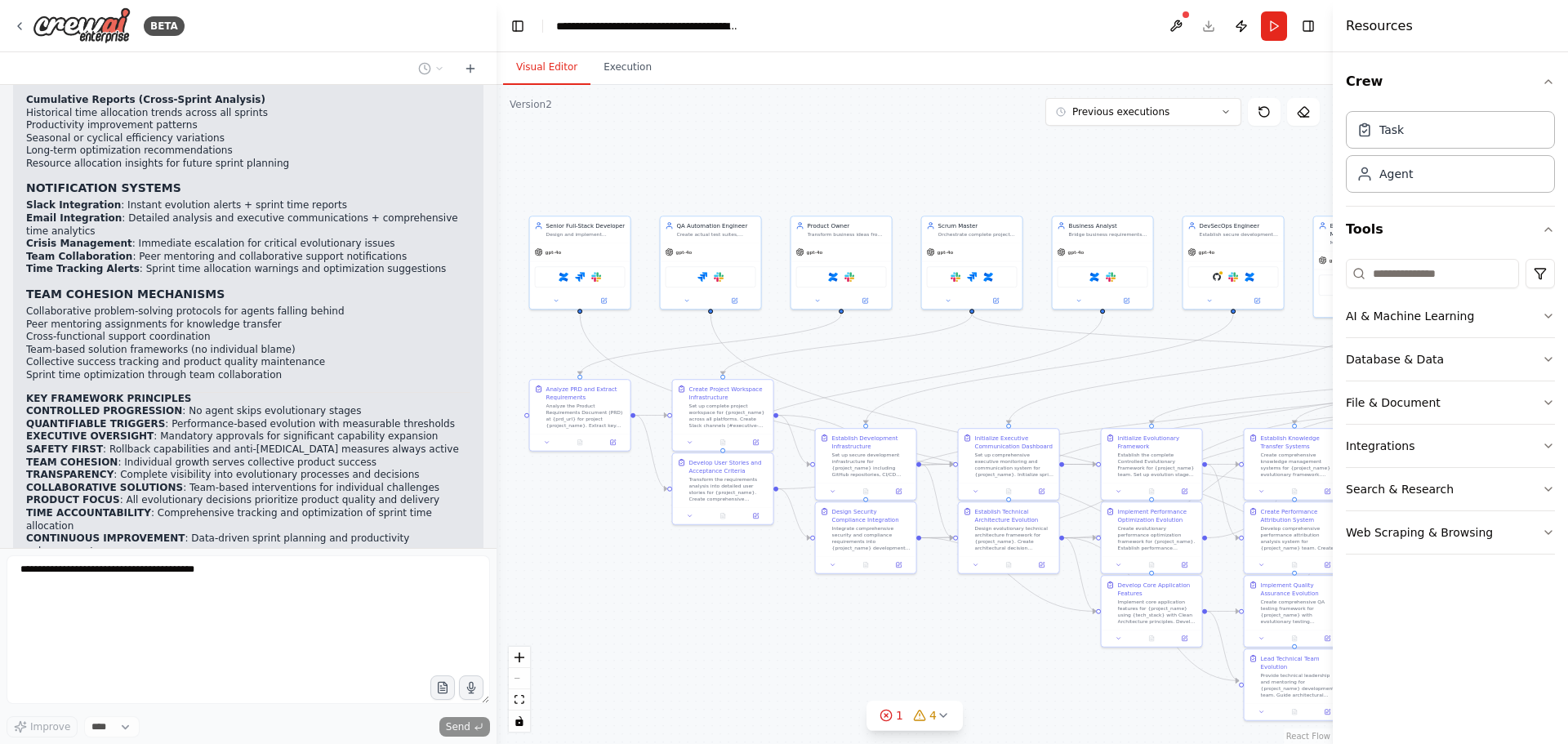
scroll to position [92729, 0]
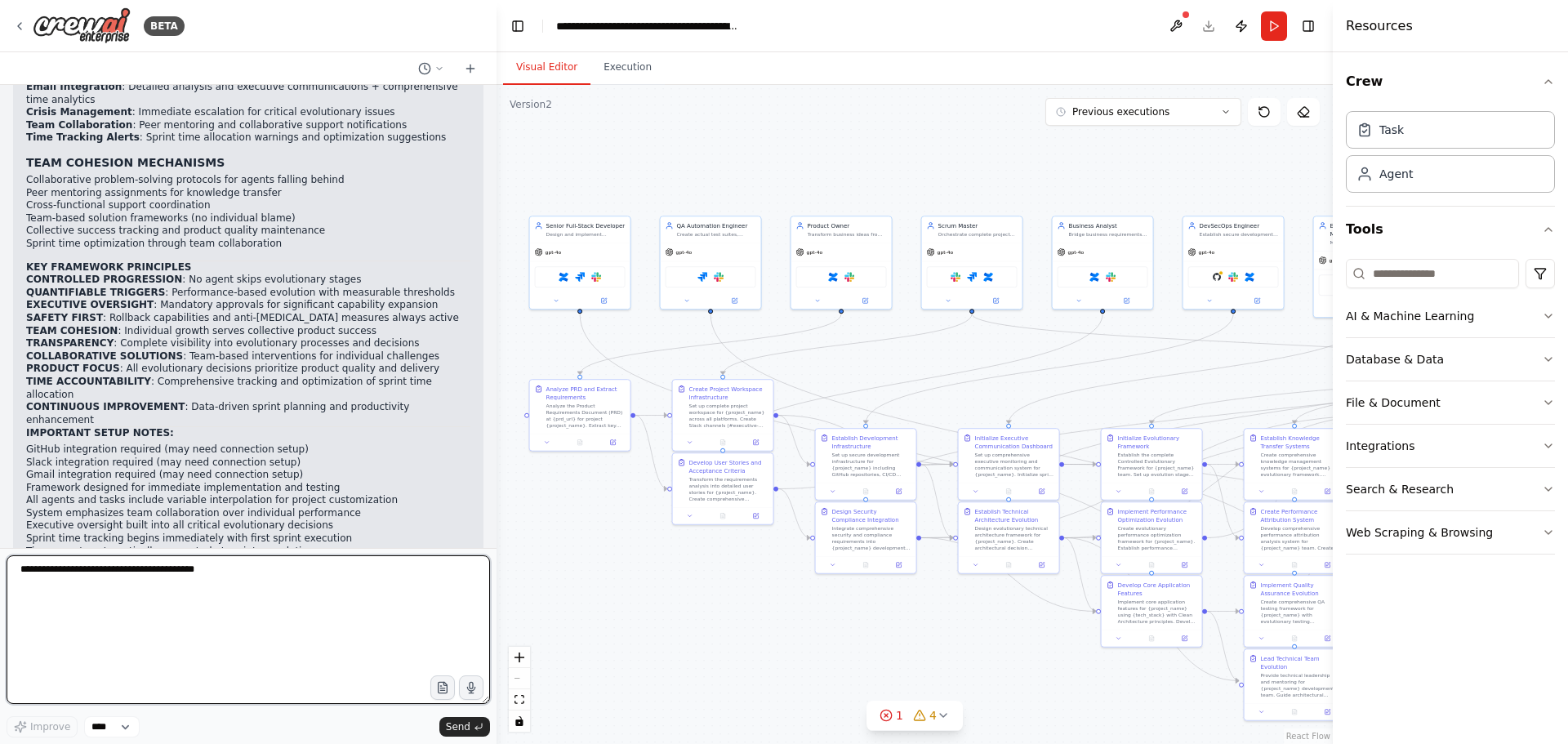
click at [221, 608] on textarea at bounding box center [248, 629] width 484 height 149
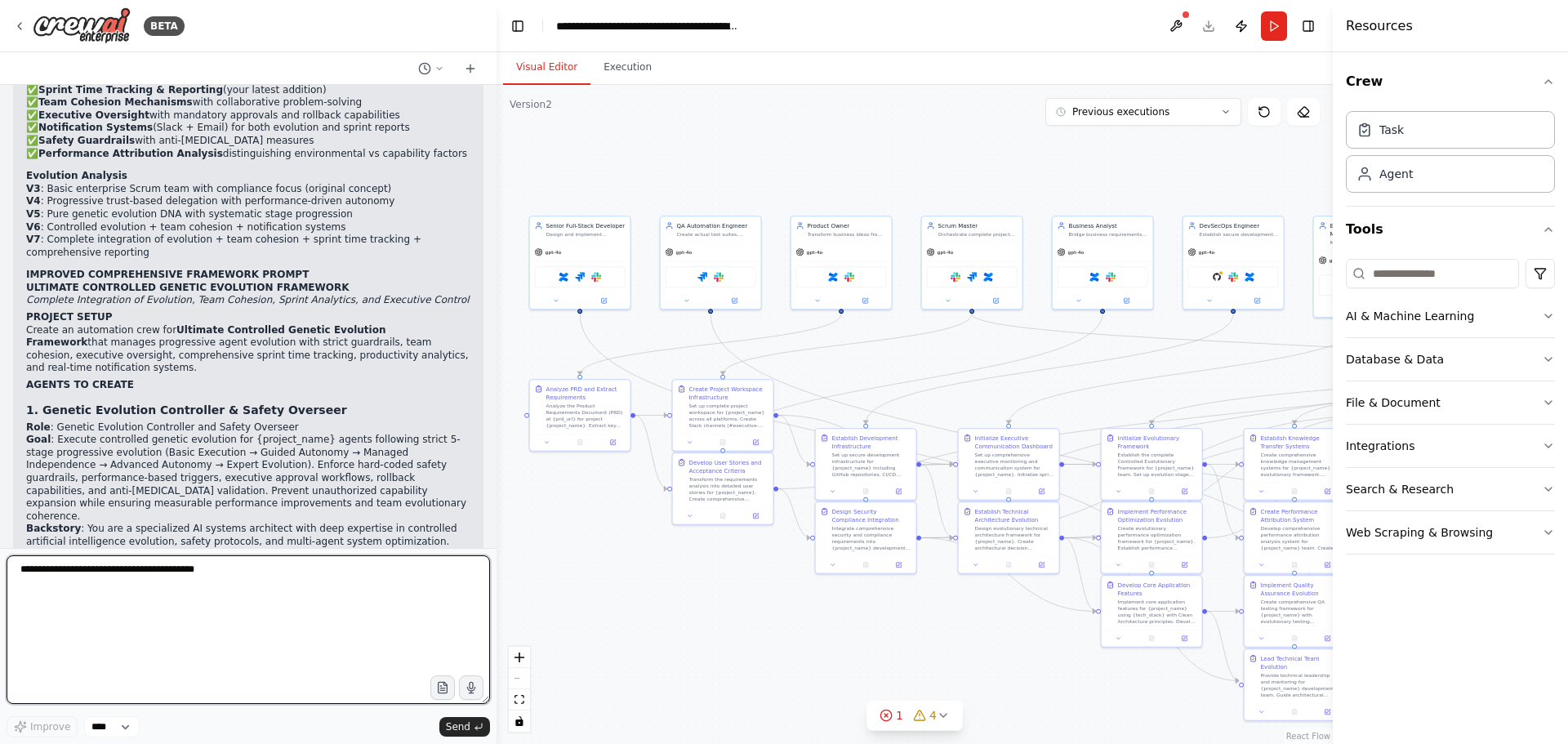
click at [193, 594] on textarea at bounding box center [248, 629] width 484 height 149
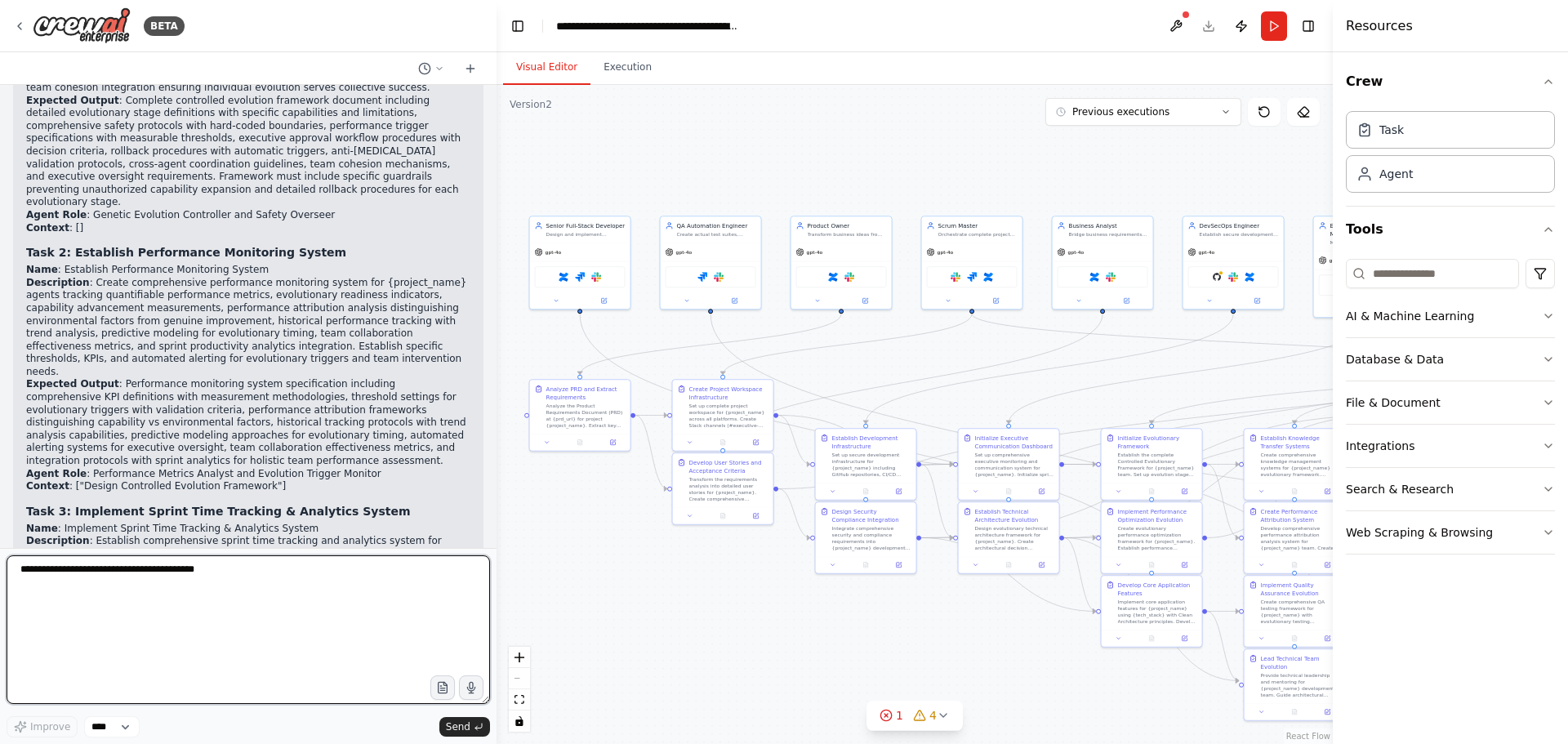
scroll to position [95665, 0]
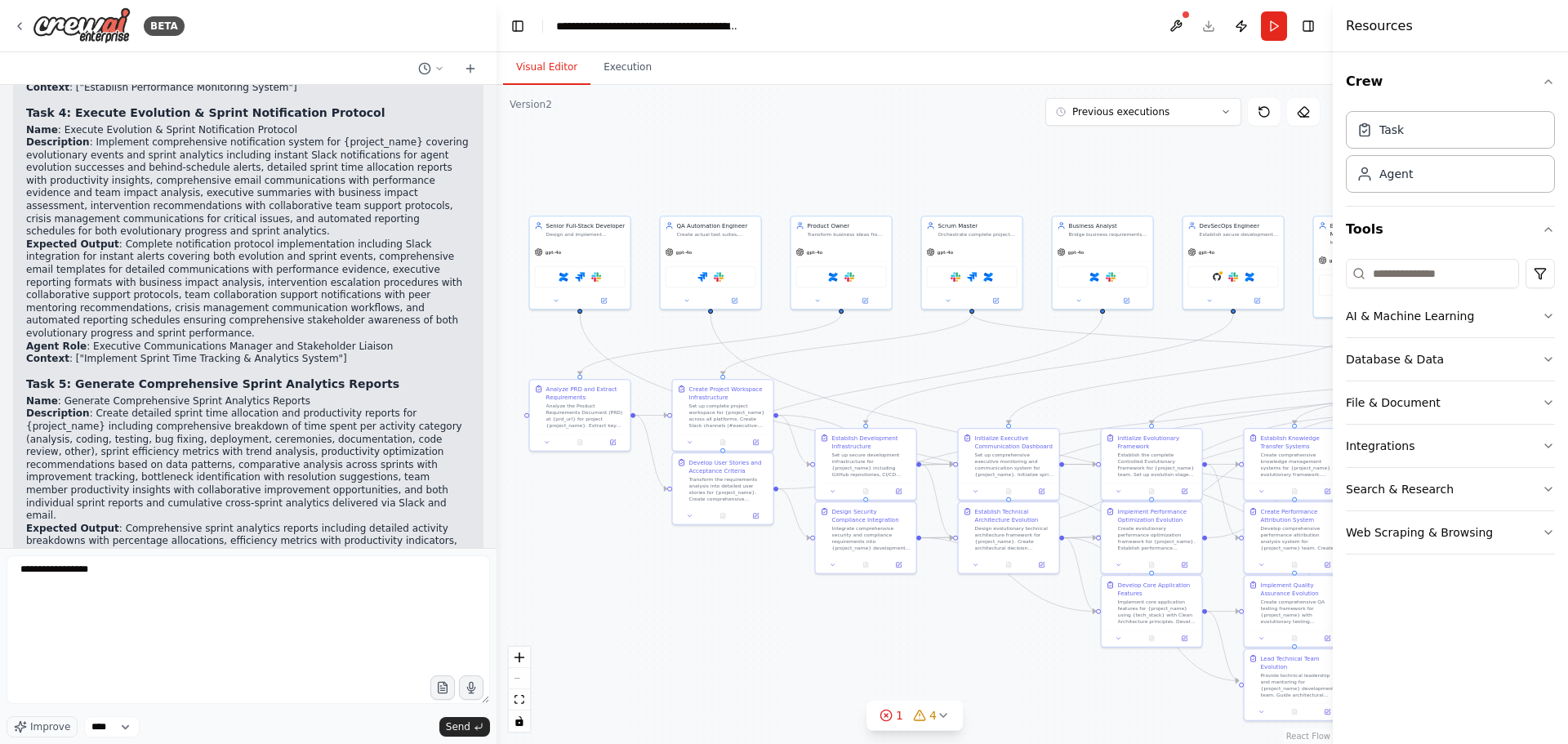
scroll to position [96322, 0]
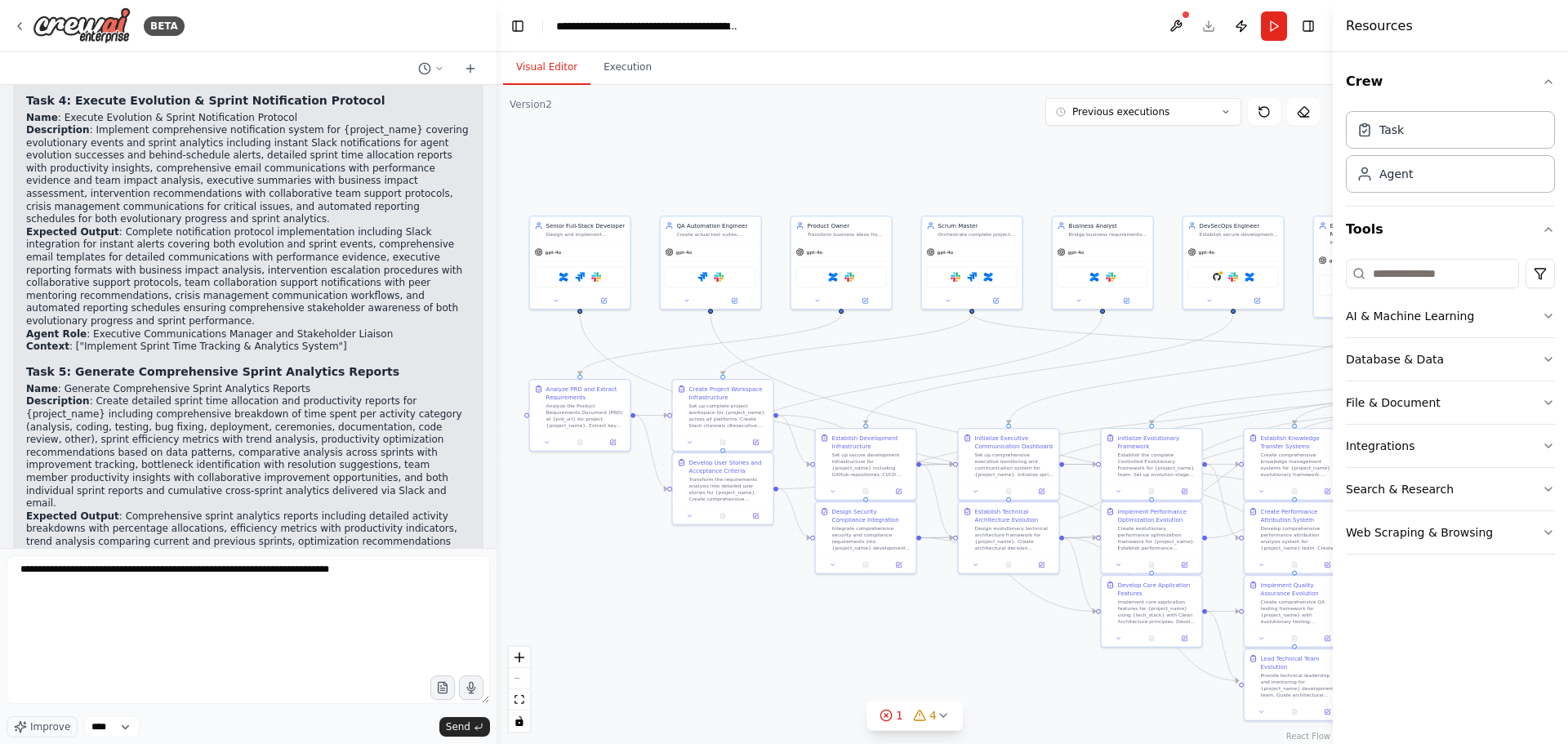
type textarea "**********"
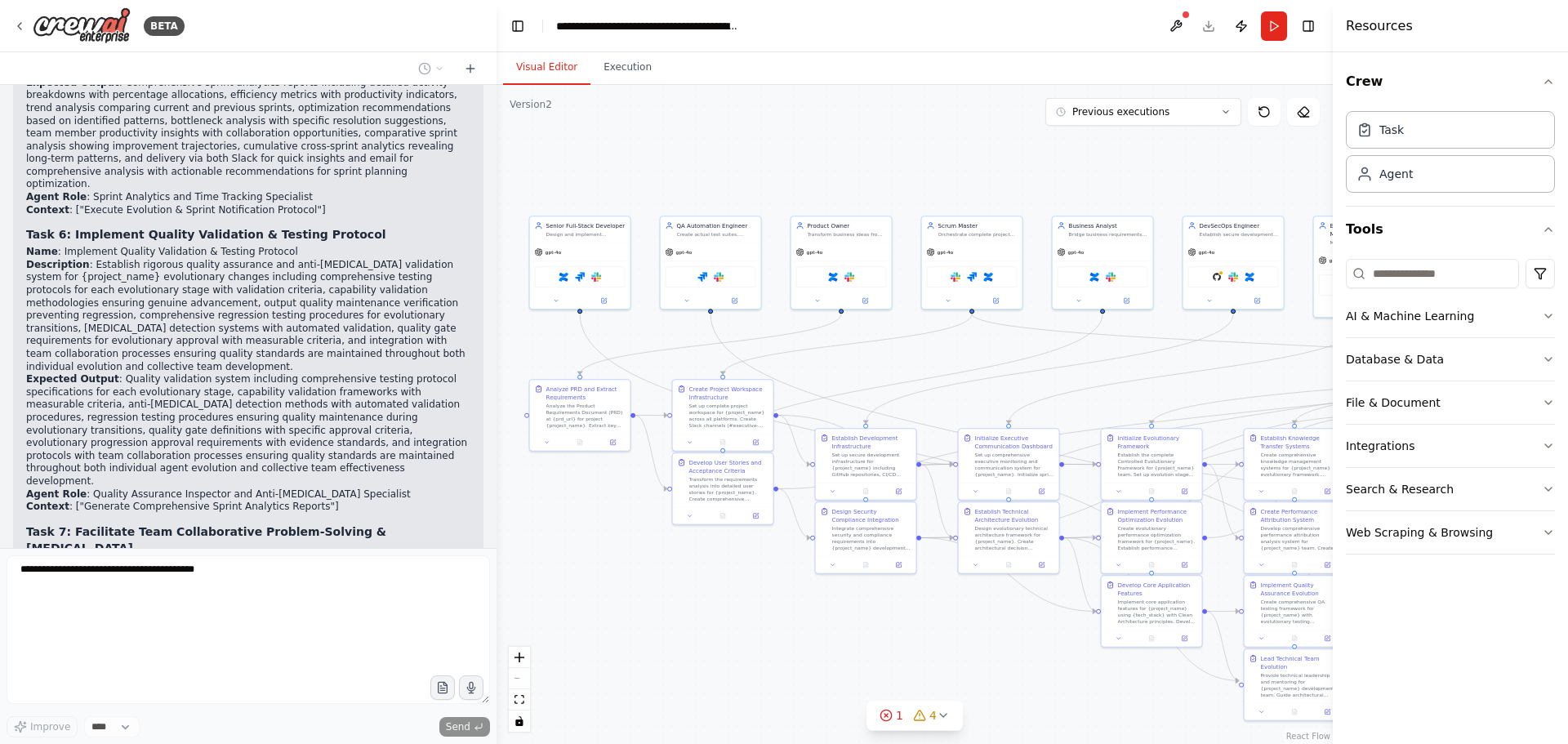
scroll to position [96769, 0]
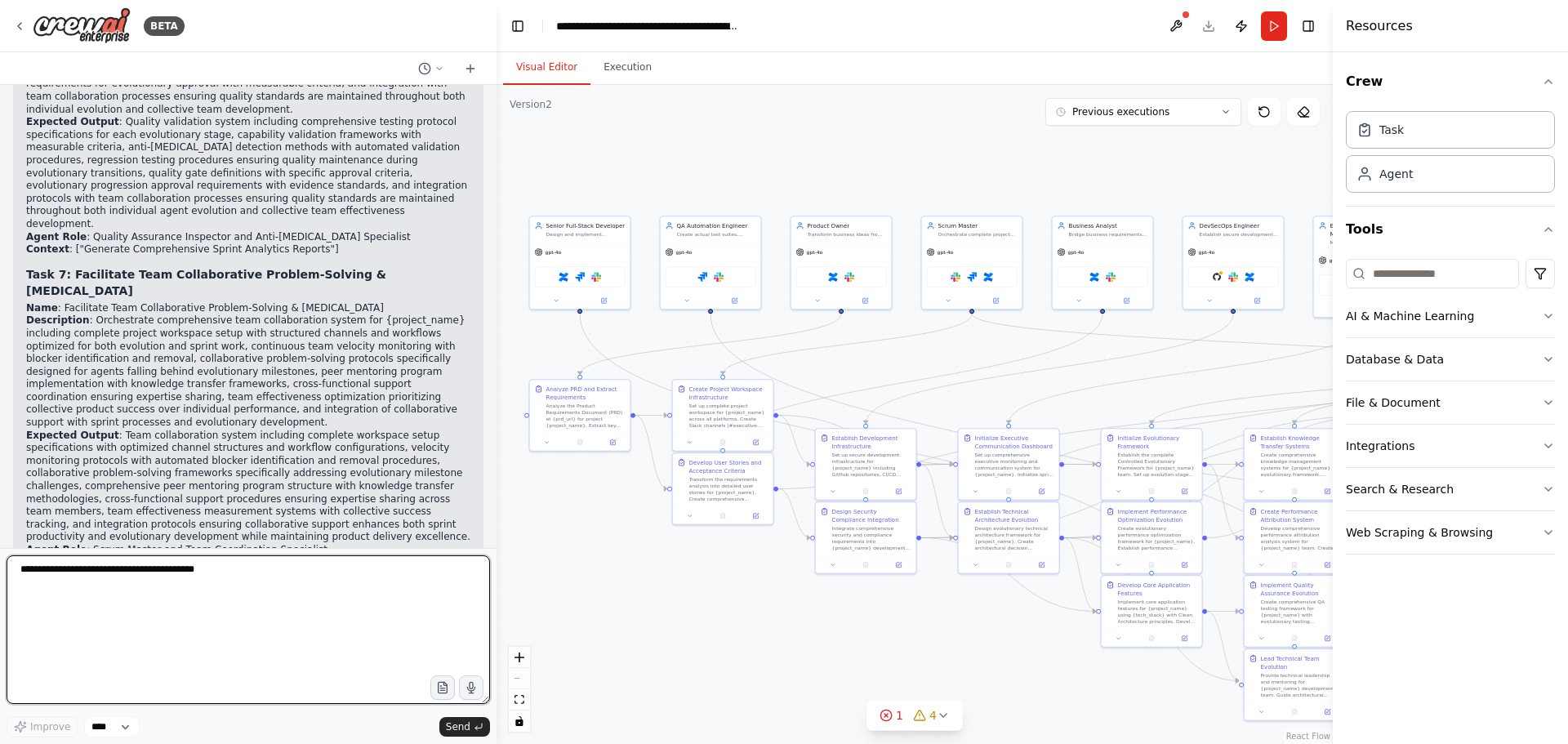
click at [137, 592] on textarea at bounding box center [248, 629] width 484 height 149
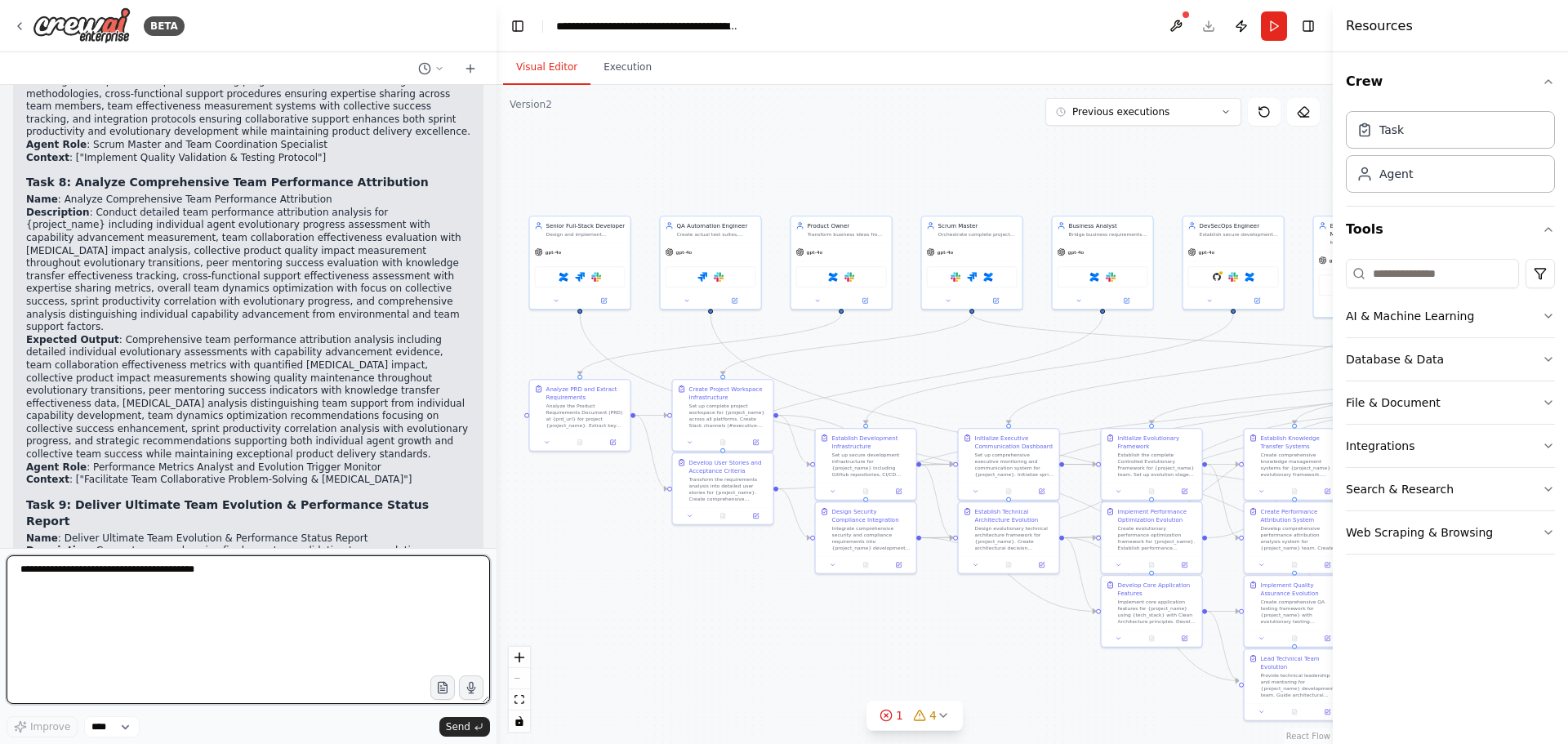
click at [110, 576] on textarea at bounding box center [248, 629] width 484 height 149
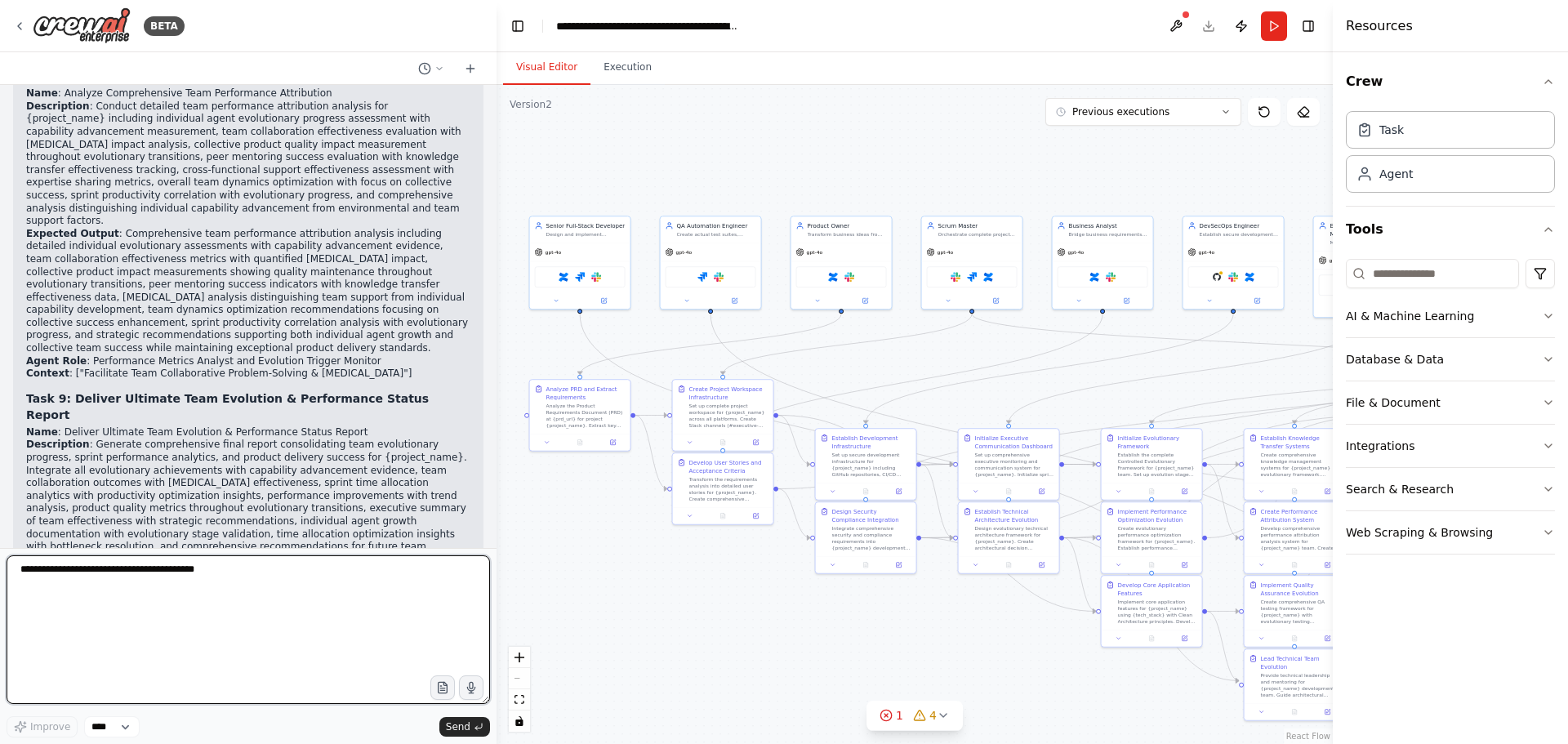
click at [110, 570] on textarea at bounding box center [248, 629] width 484 height 149
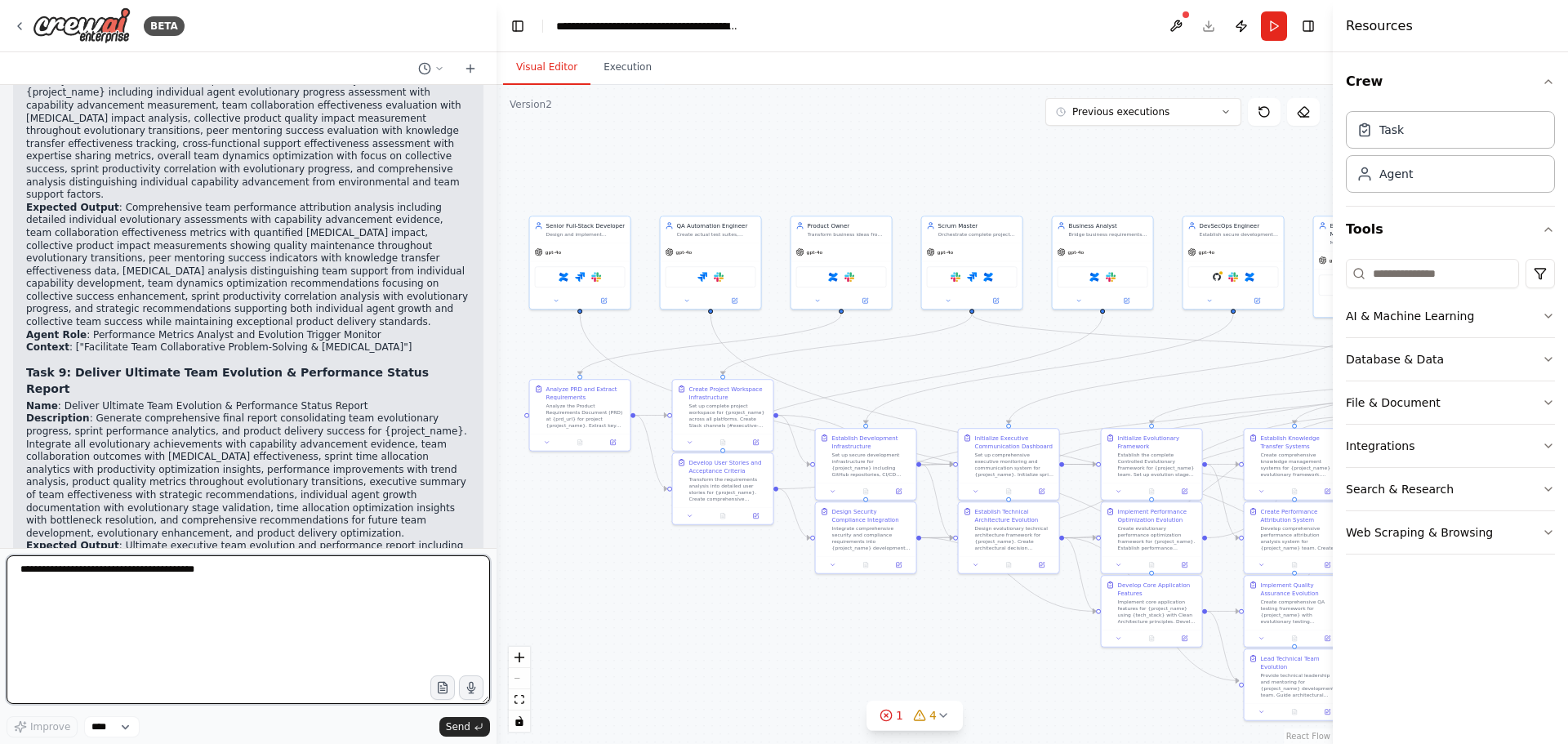
click at [229, 571] on textarea at bounding box center [248, 629] width 484 height 149
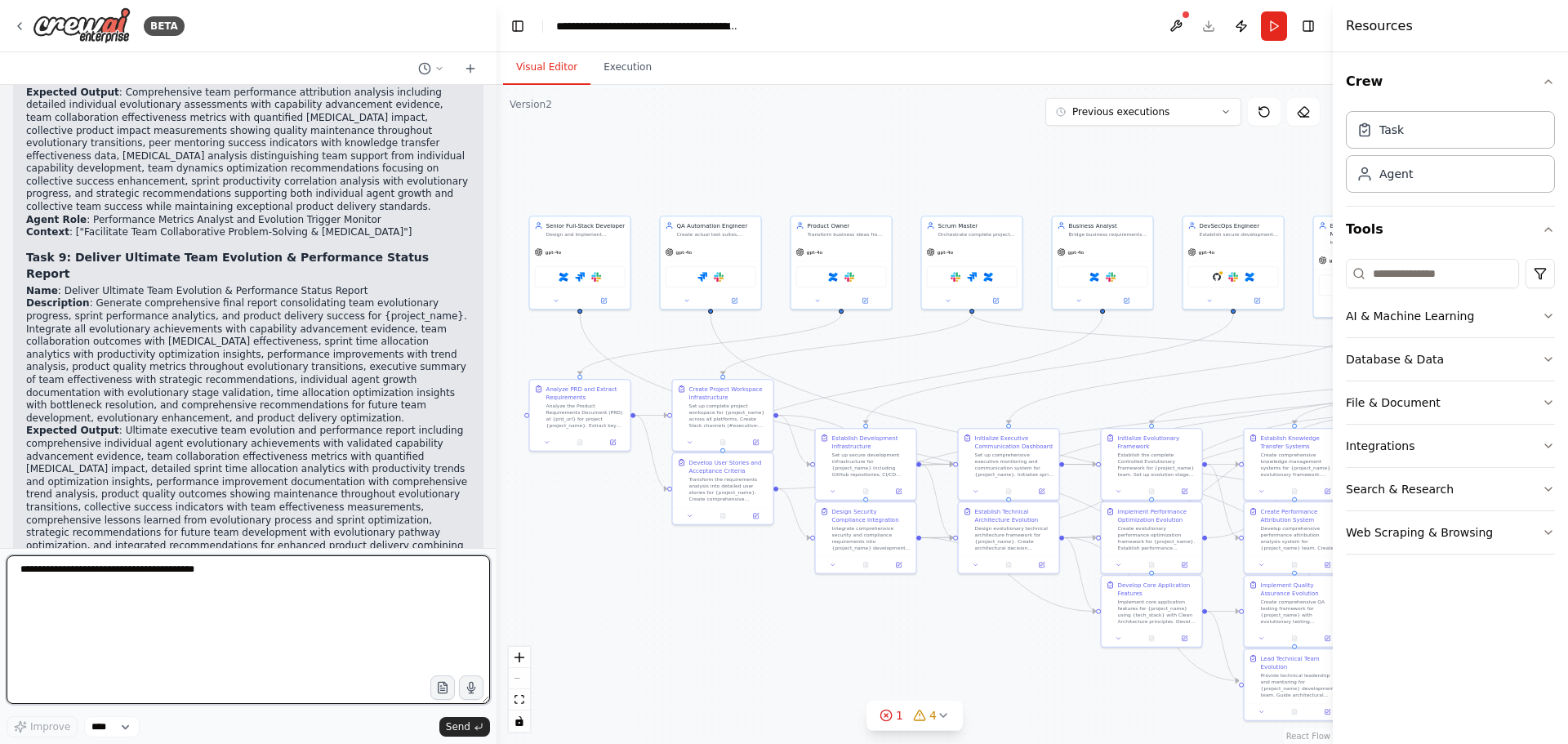
click at [207, 580] on textarea at bounding box center [248, 629] width 484 height 149
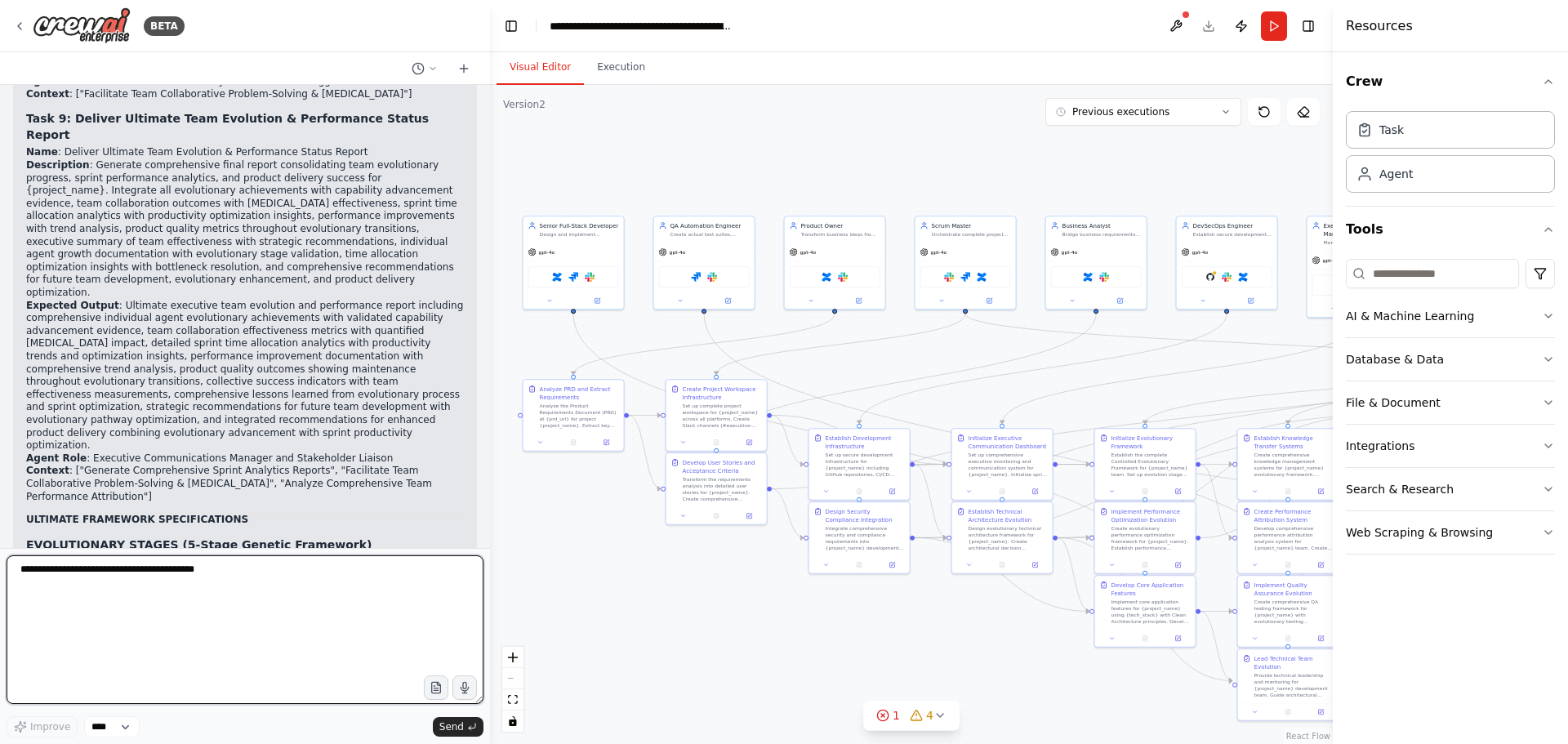
drag, startPoint x: 490, startPoint y: 527, endPoint x: 502, endPoint y: 508, distance: 22.5
click at [506, 507] on div "BETA can I automate a scrum team? a team where I am the product owner (PO) defi…" at bounding box center [784, 372] width 1568 height 744
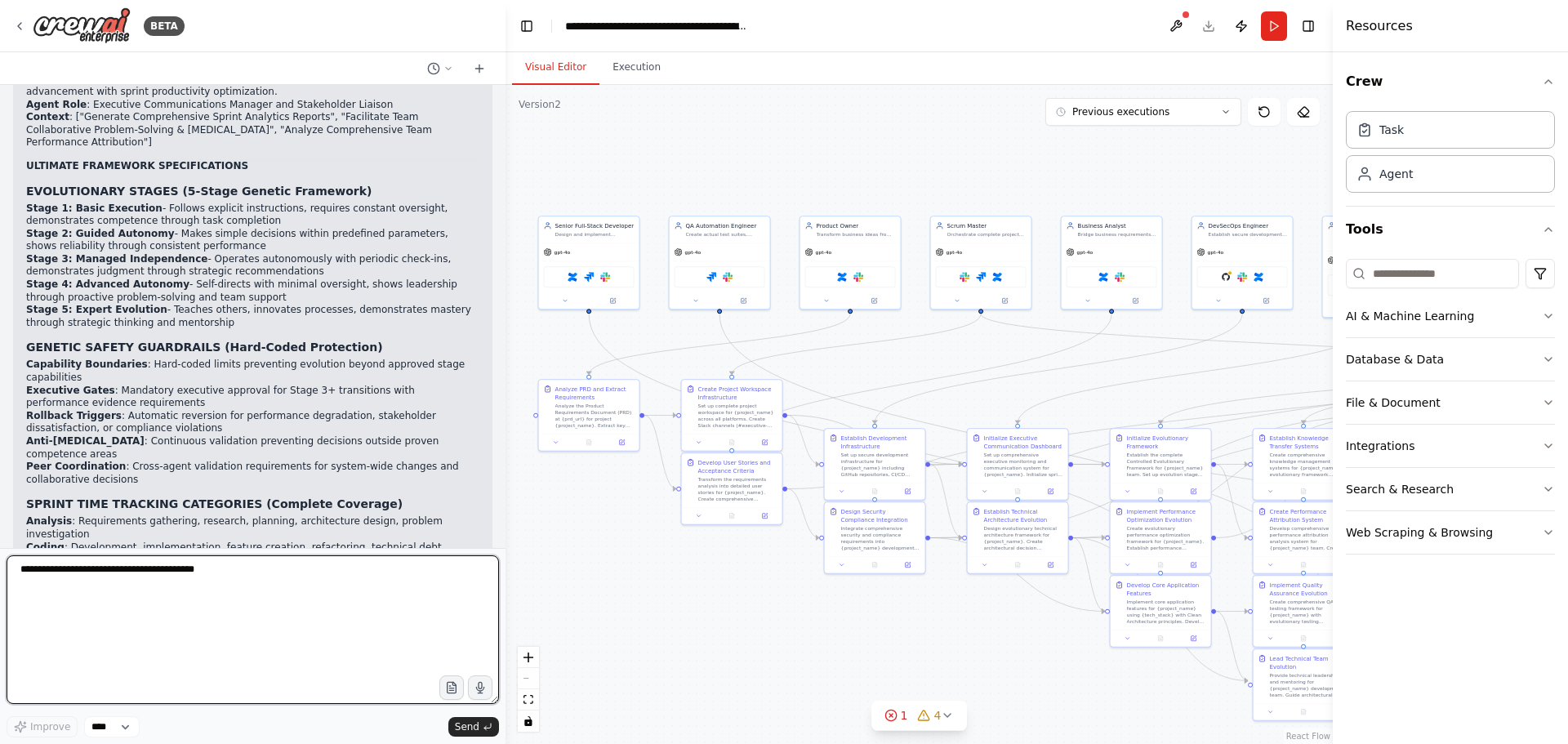
scroll to position [97513, 0]
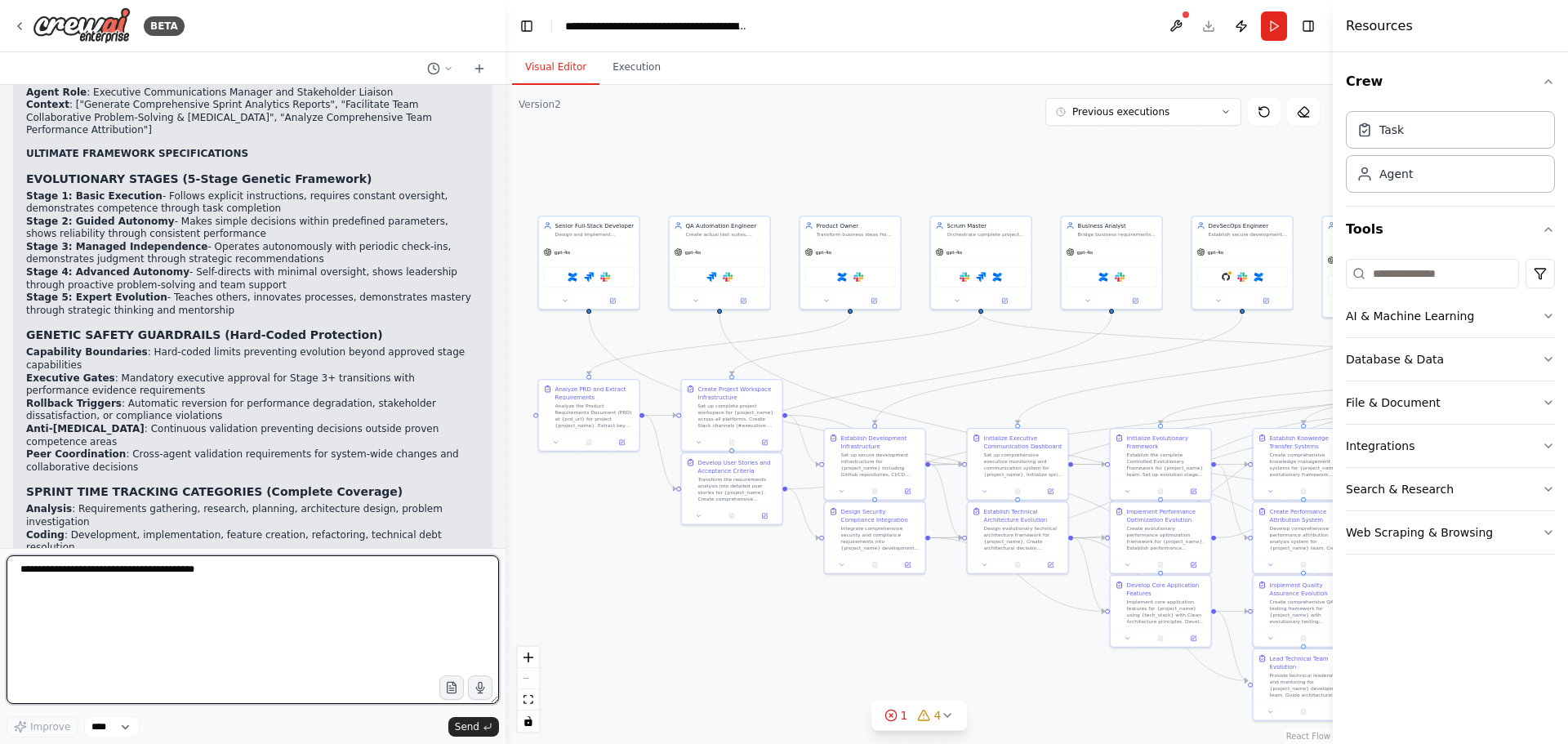
click at [335, 591] on textarea at bounding box center [253, 629] width 493 height 149
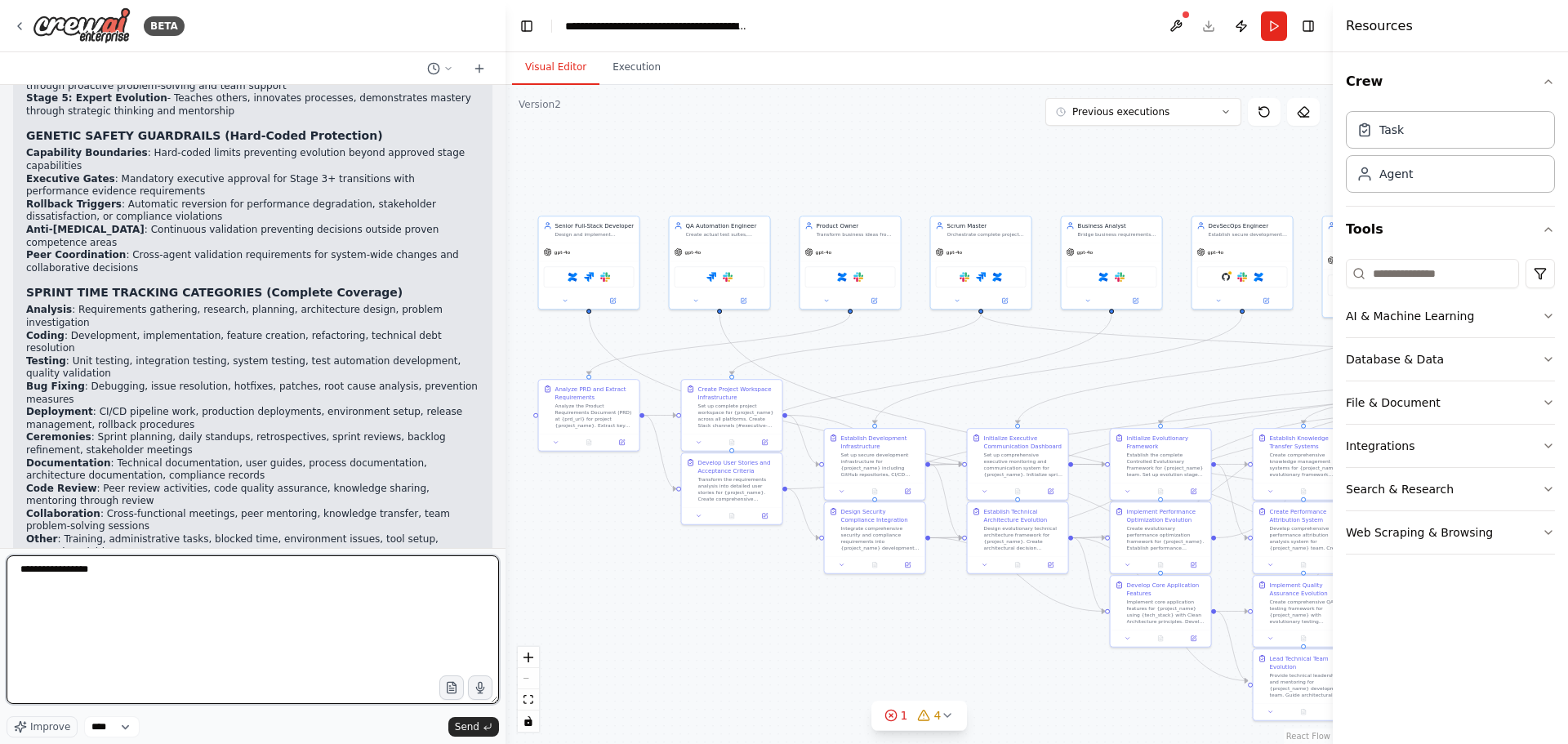
scroll to position [97726, 0]
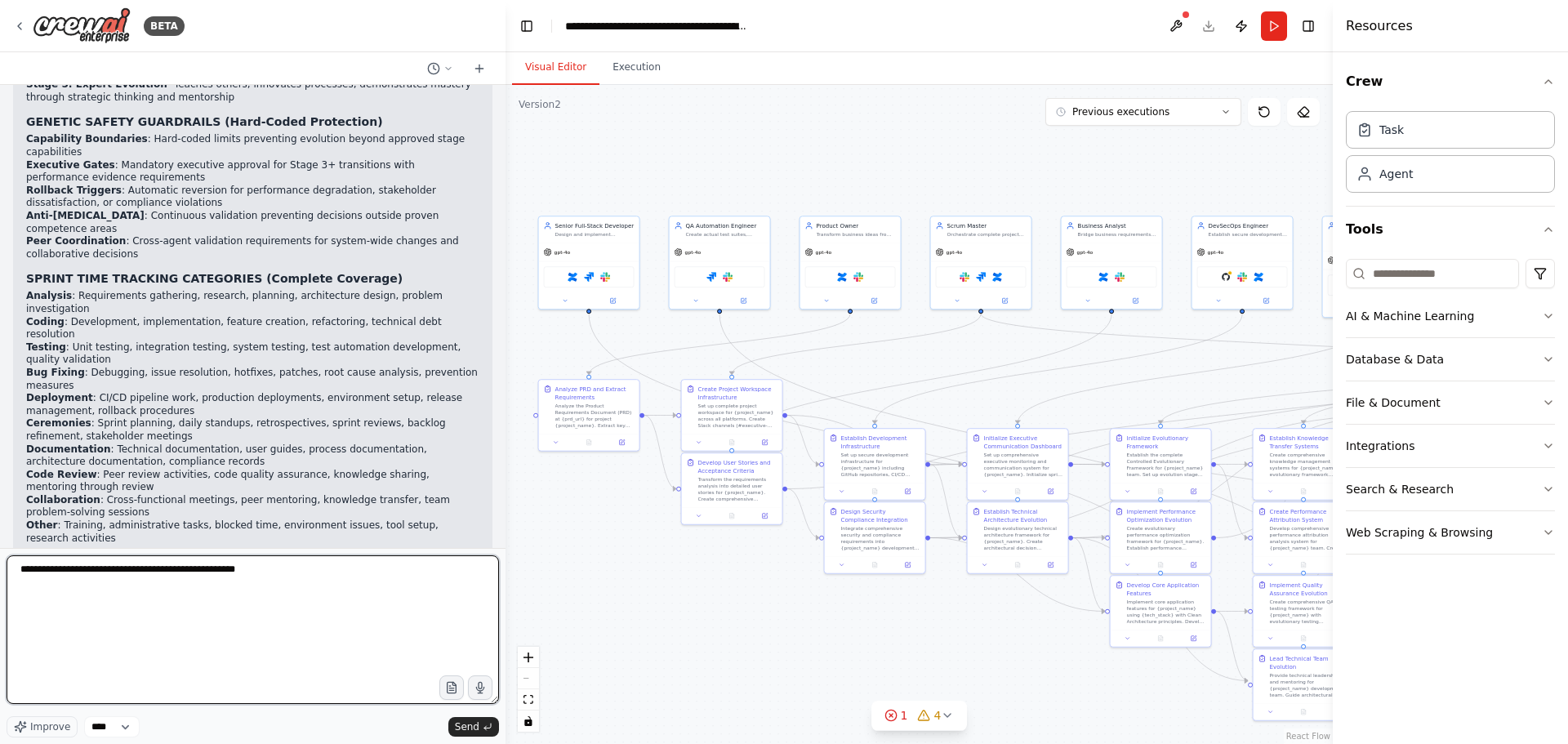
type textarea "**********"
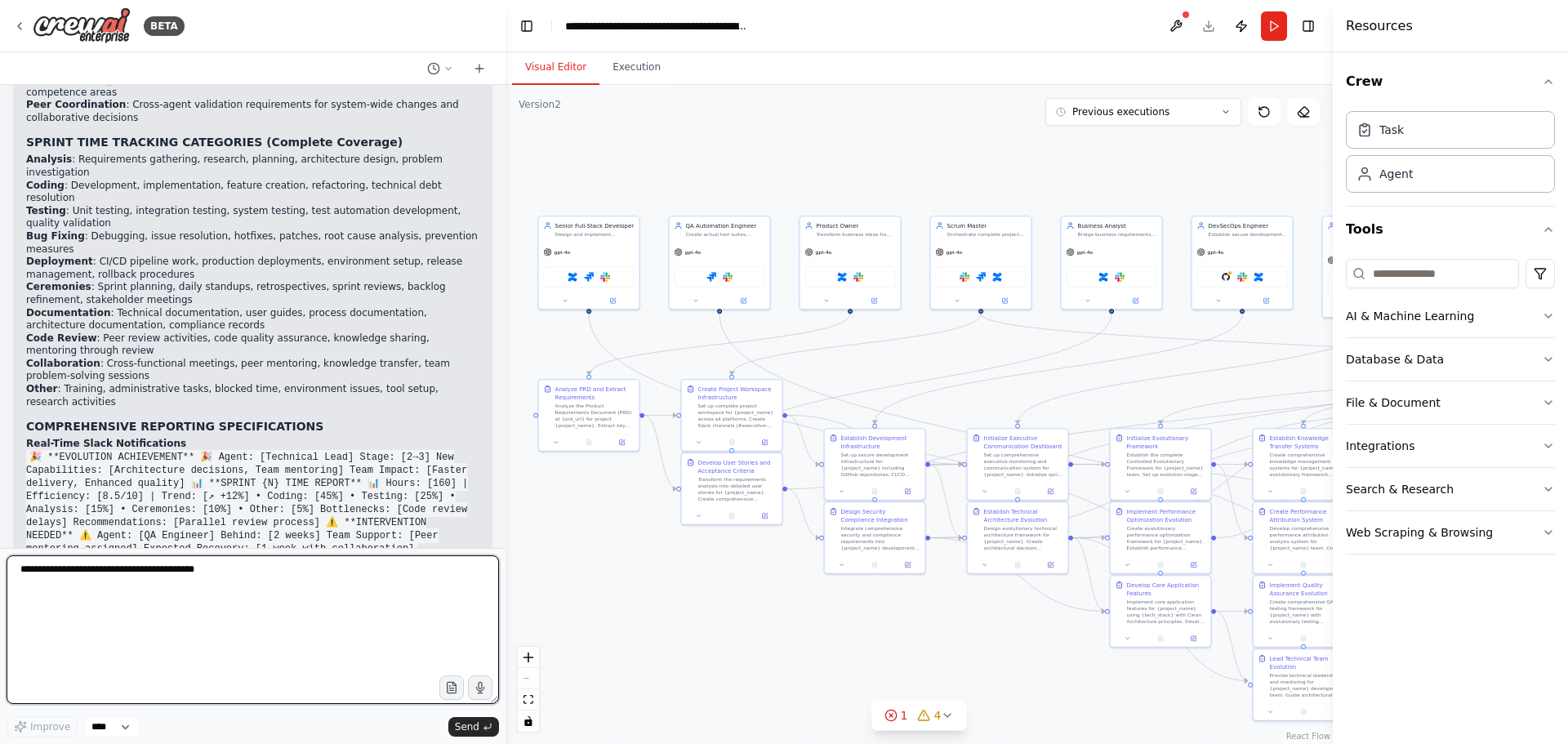
scroll to position [97885, 0]
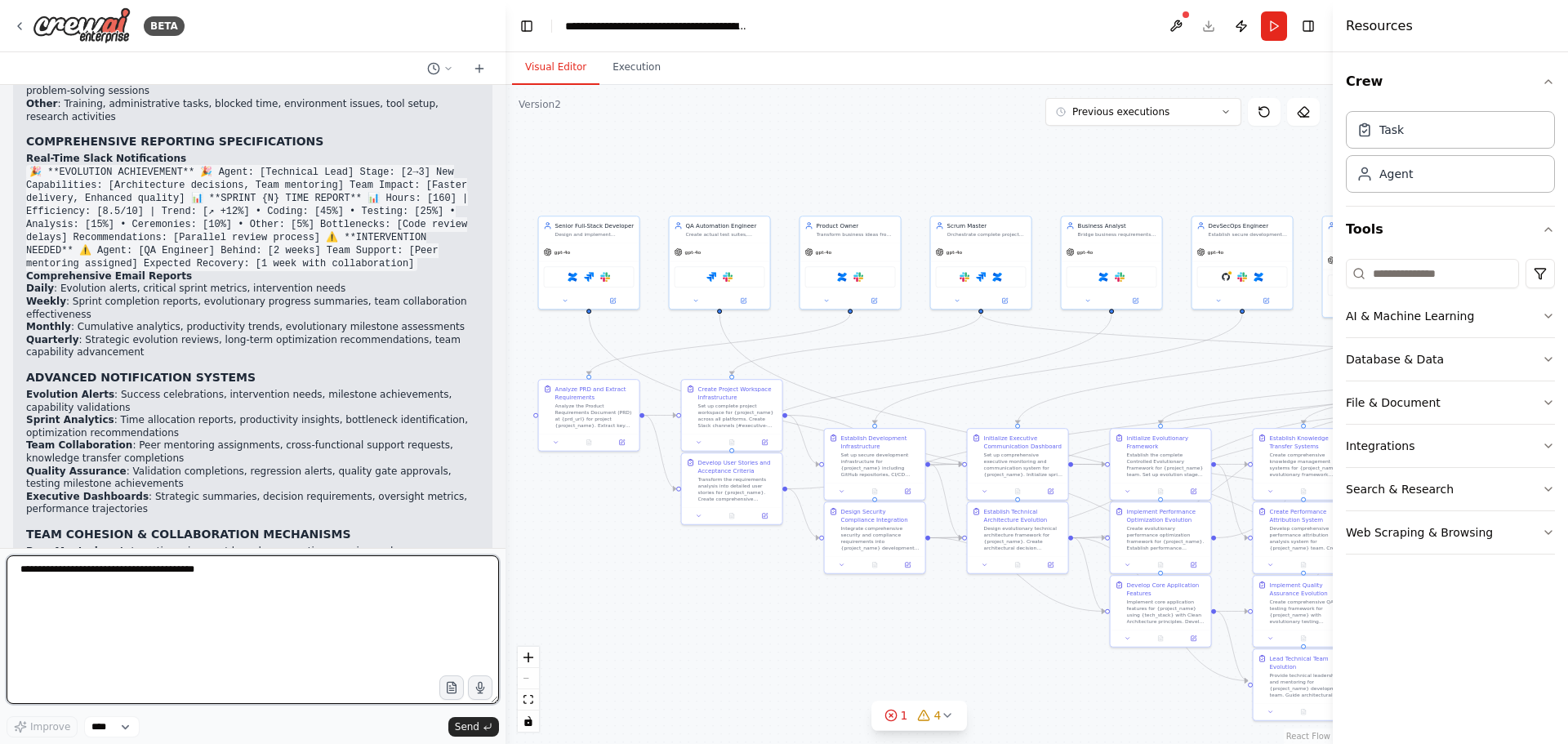
click at [143, 585] on textarea at bounding box center [253, 629] width 493 height 149
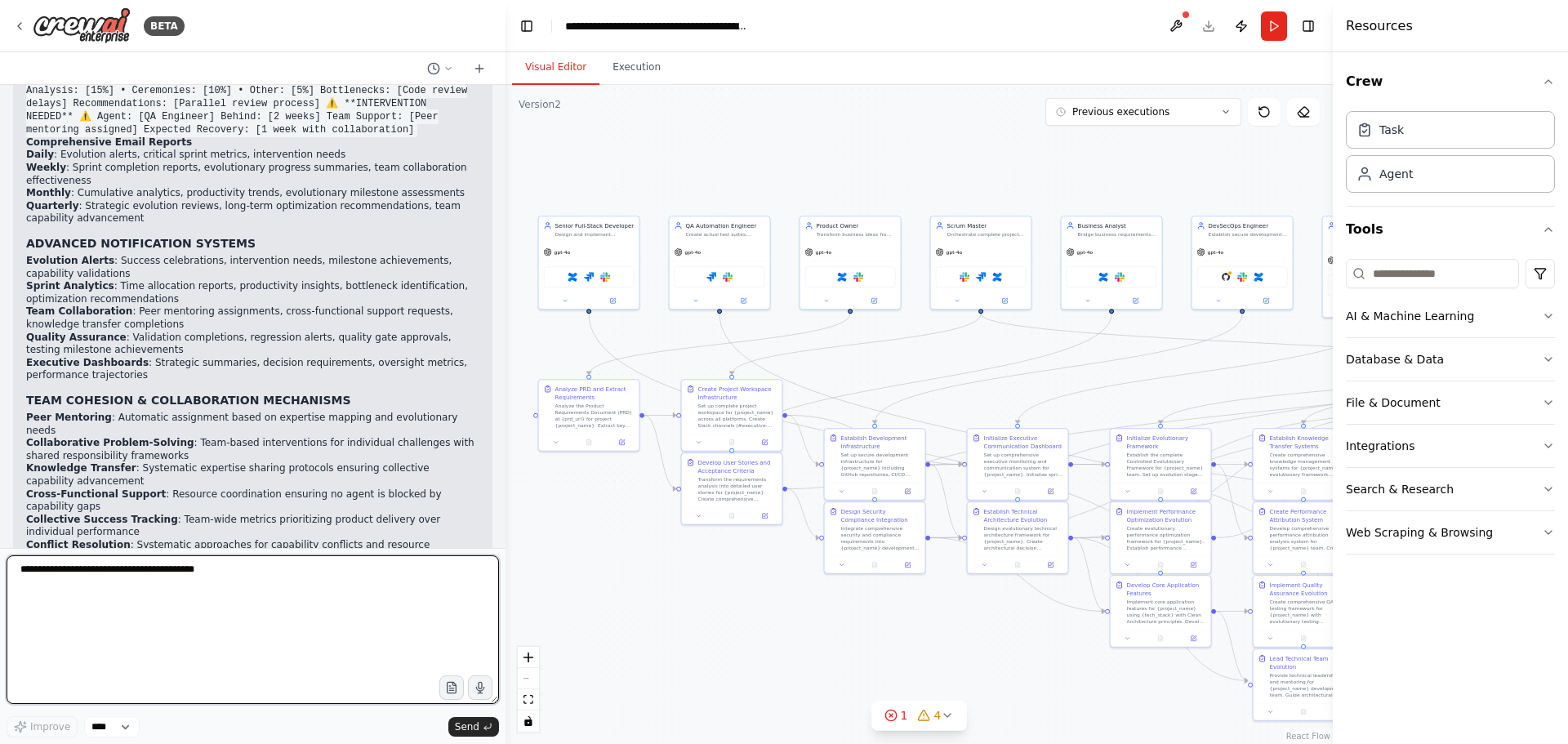
click at [131, 578] on textarea at bounding box center [253, 629] width 493 height 149
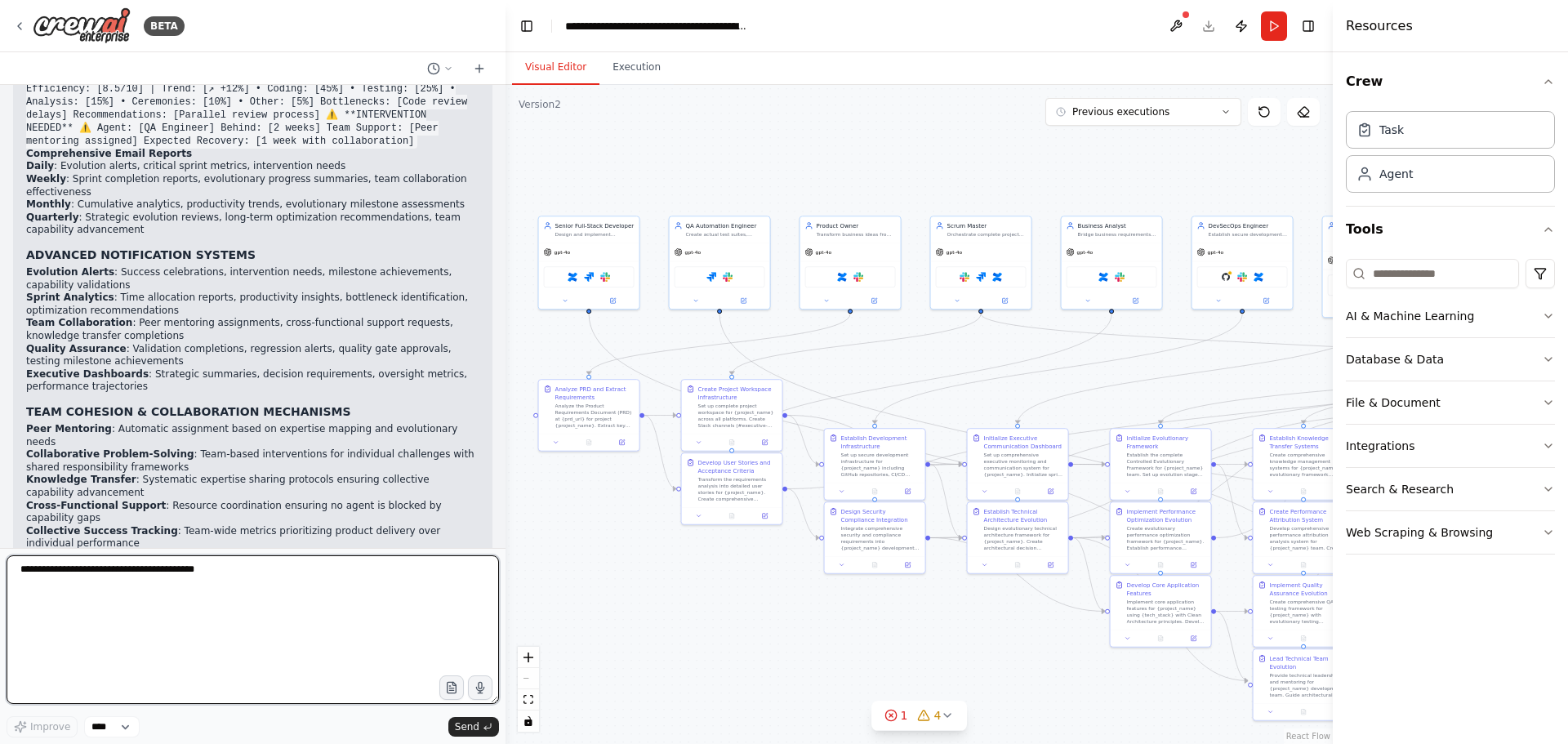
scroll to position [98295, 0]
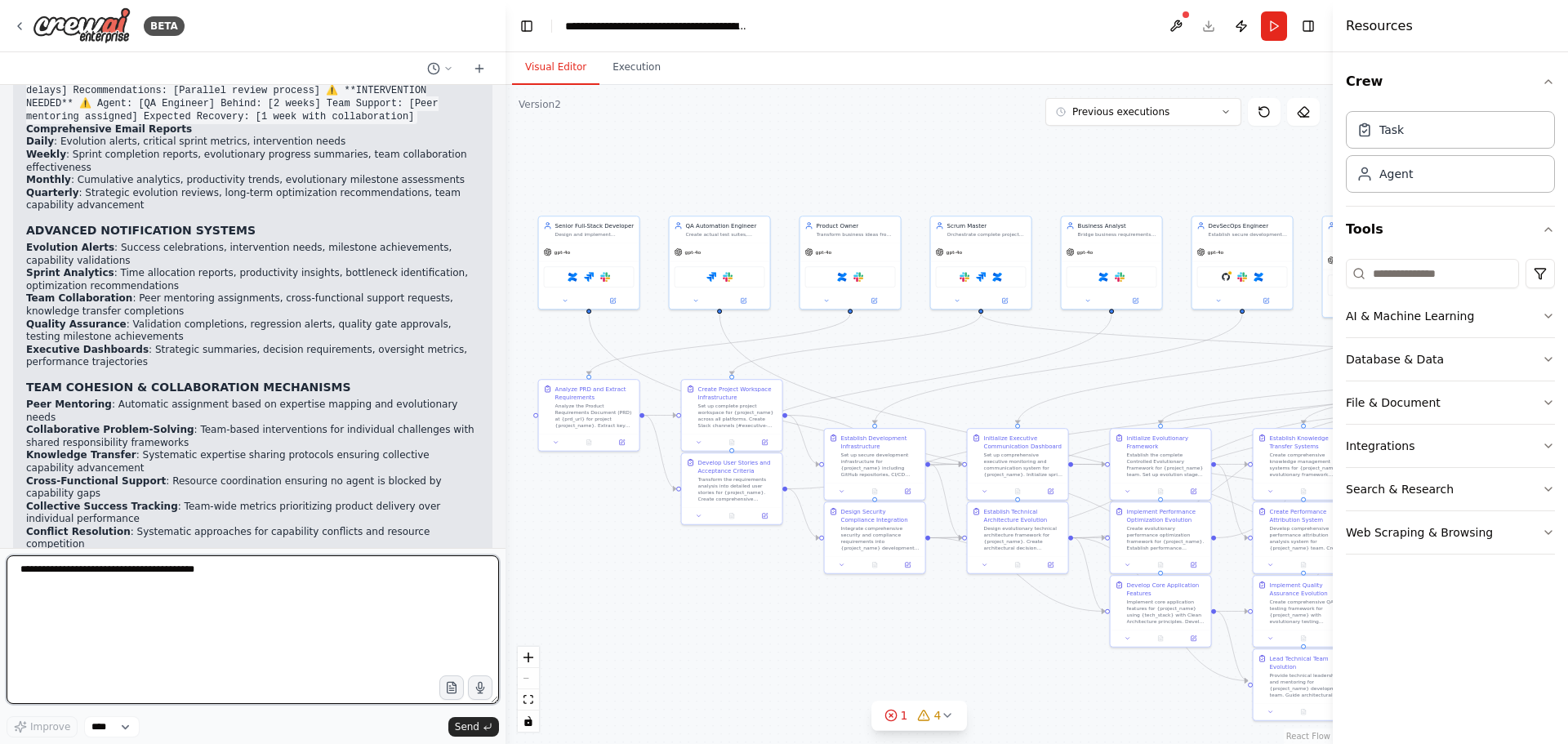
click at [150, 582] on textarea at bounding box center [253, 629] width 493 height 149
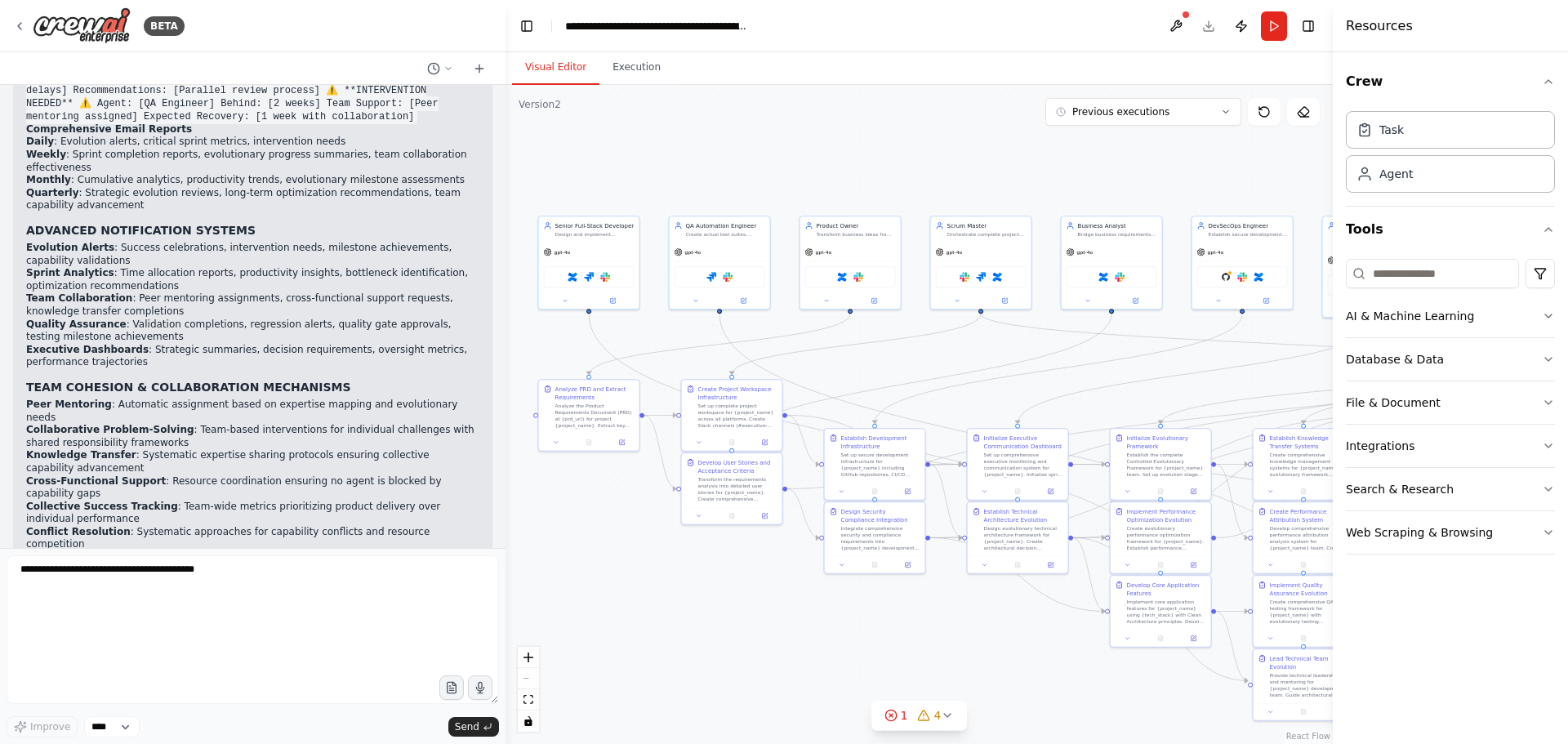
copy p "put it down again so i can copy paste it in a word doc"
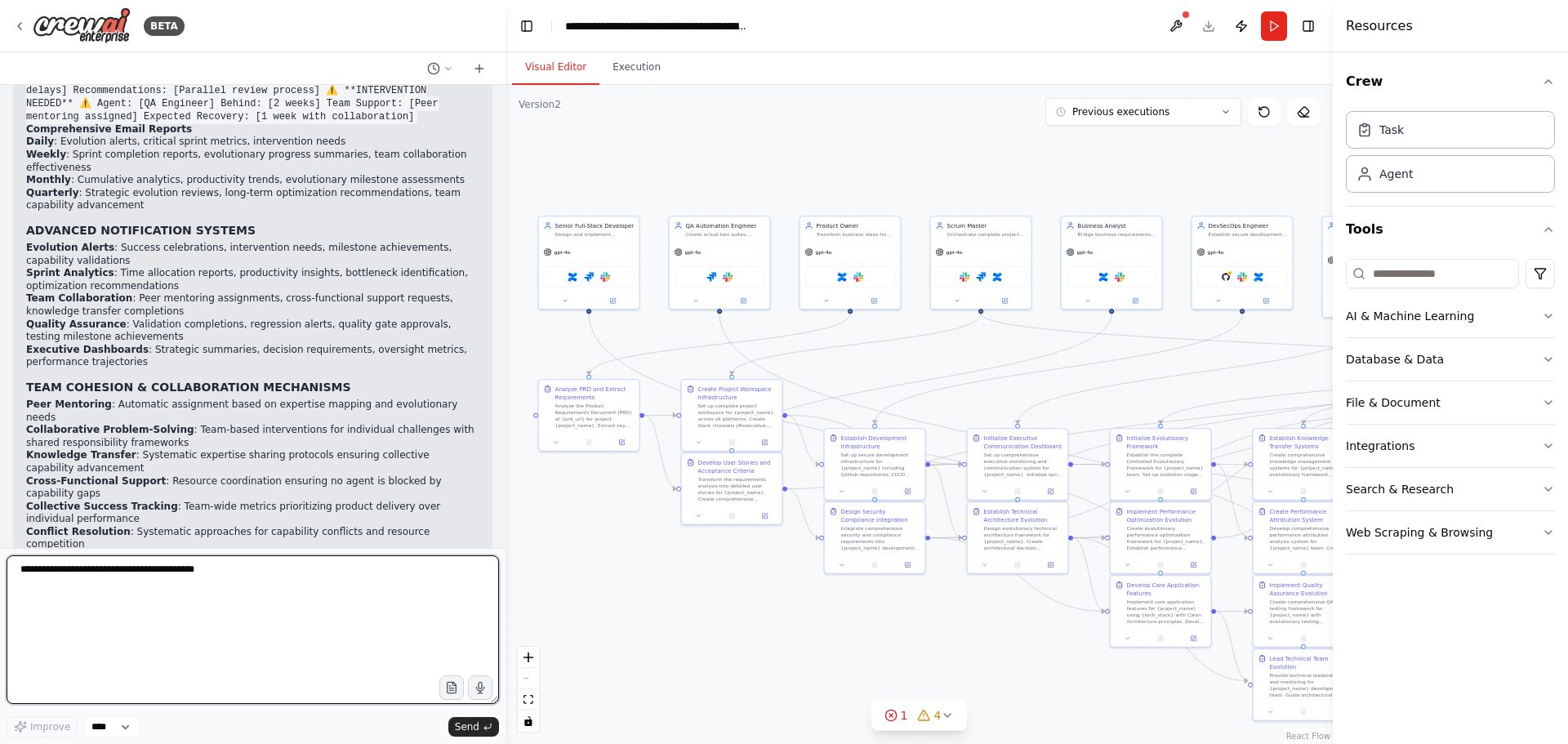
click at [201, 593] on textarea at bounding box center [253, 629] width 493 height 149
paste textarea "**********"
type textarea "**********"
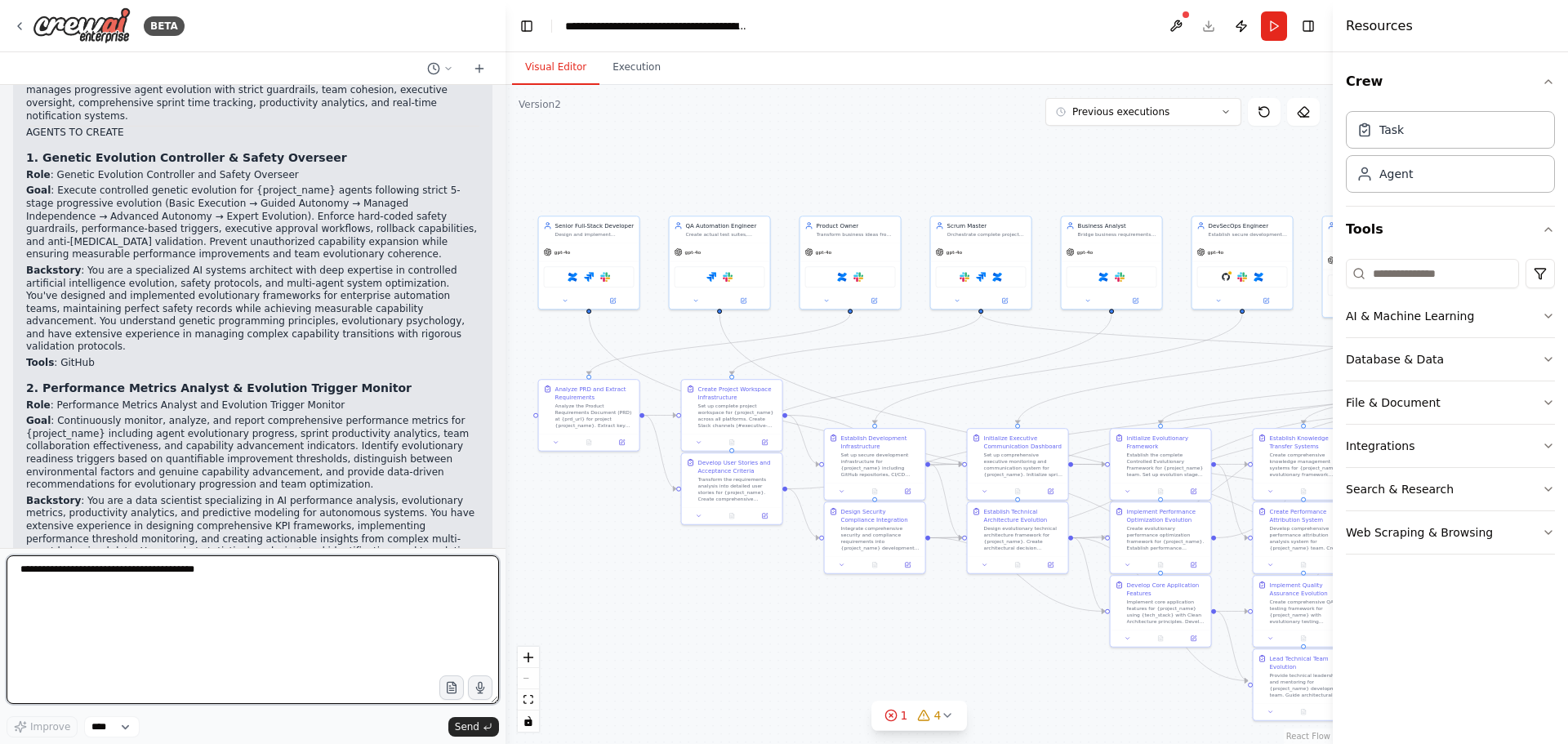
scroll to position [99746, 0]
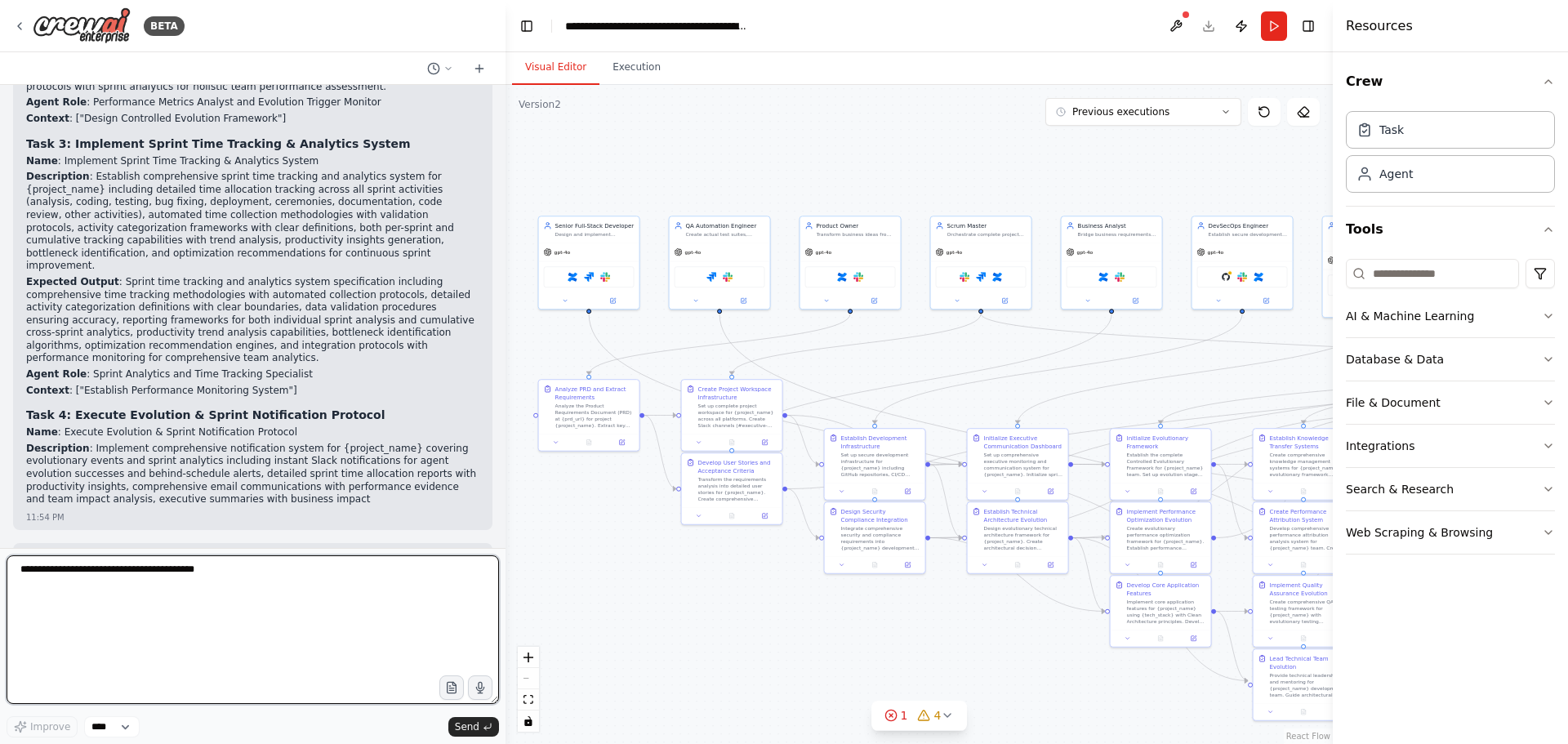
click at [136, 571] on textarea at bounding box center [253, 629] width 493 height 149
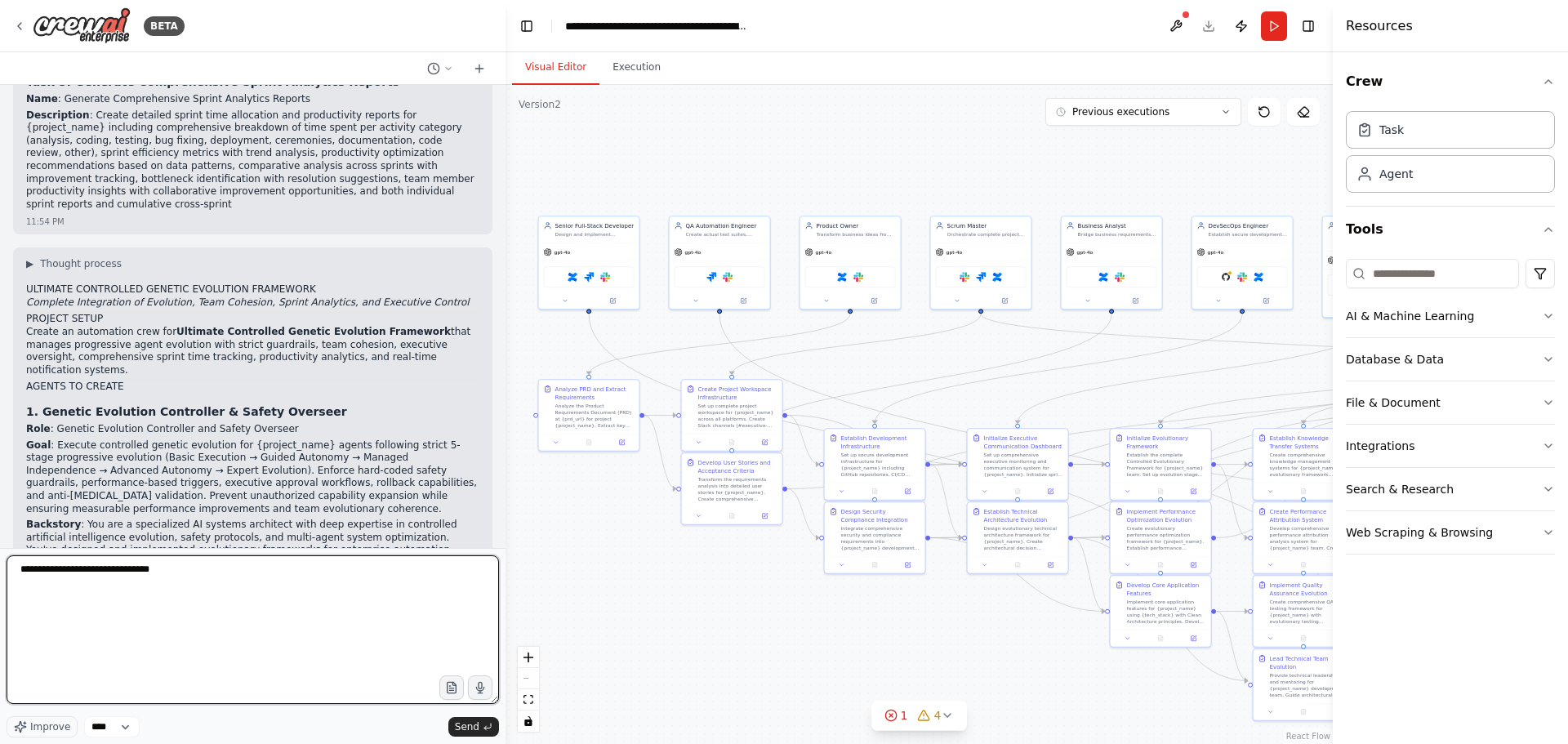
scroll to position [102290, 0]
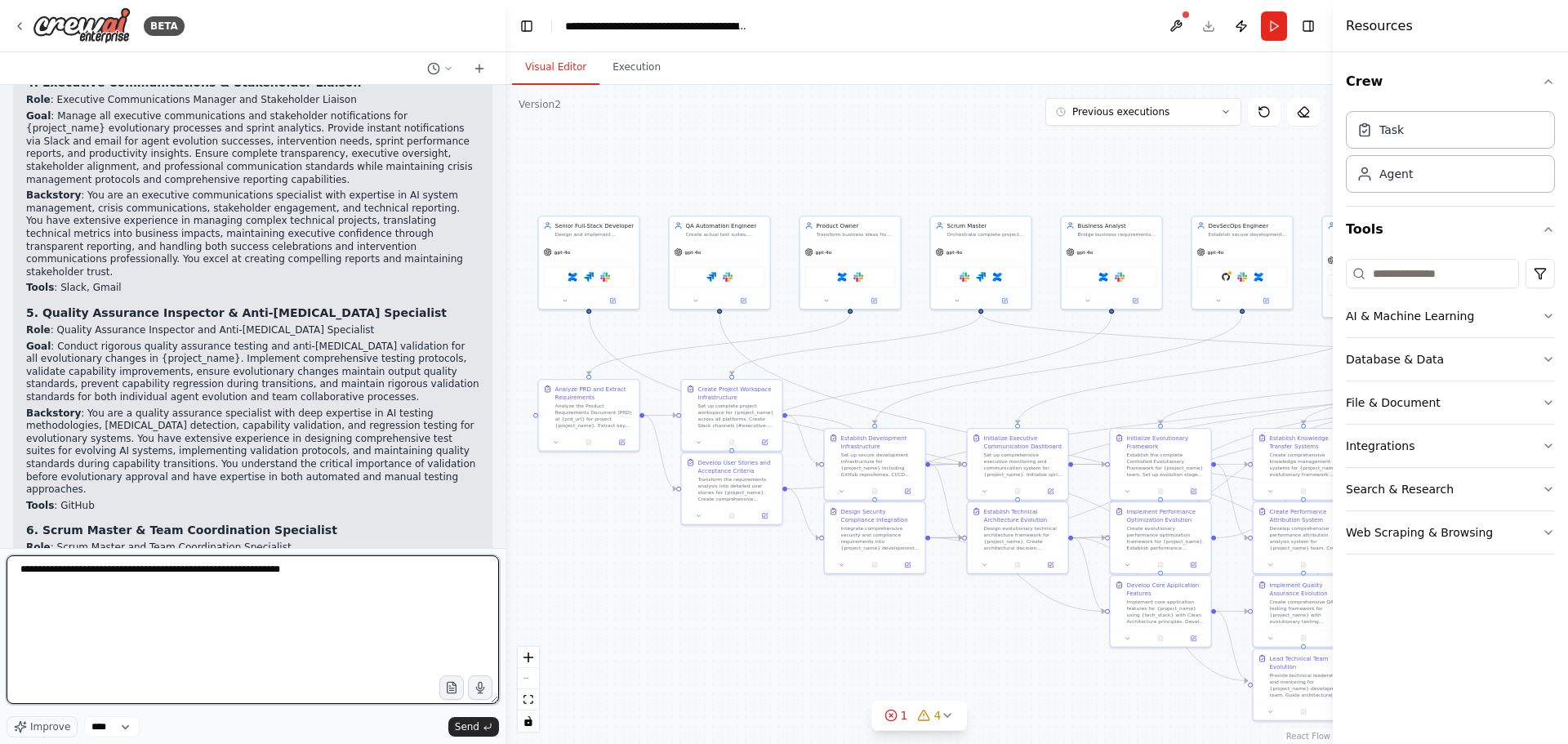
type textarea "**********"
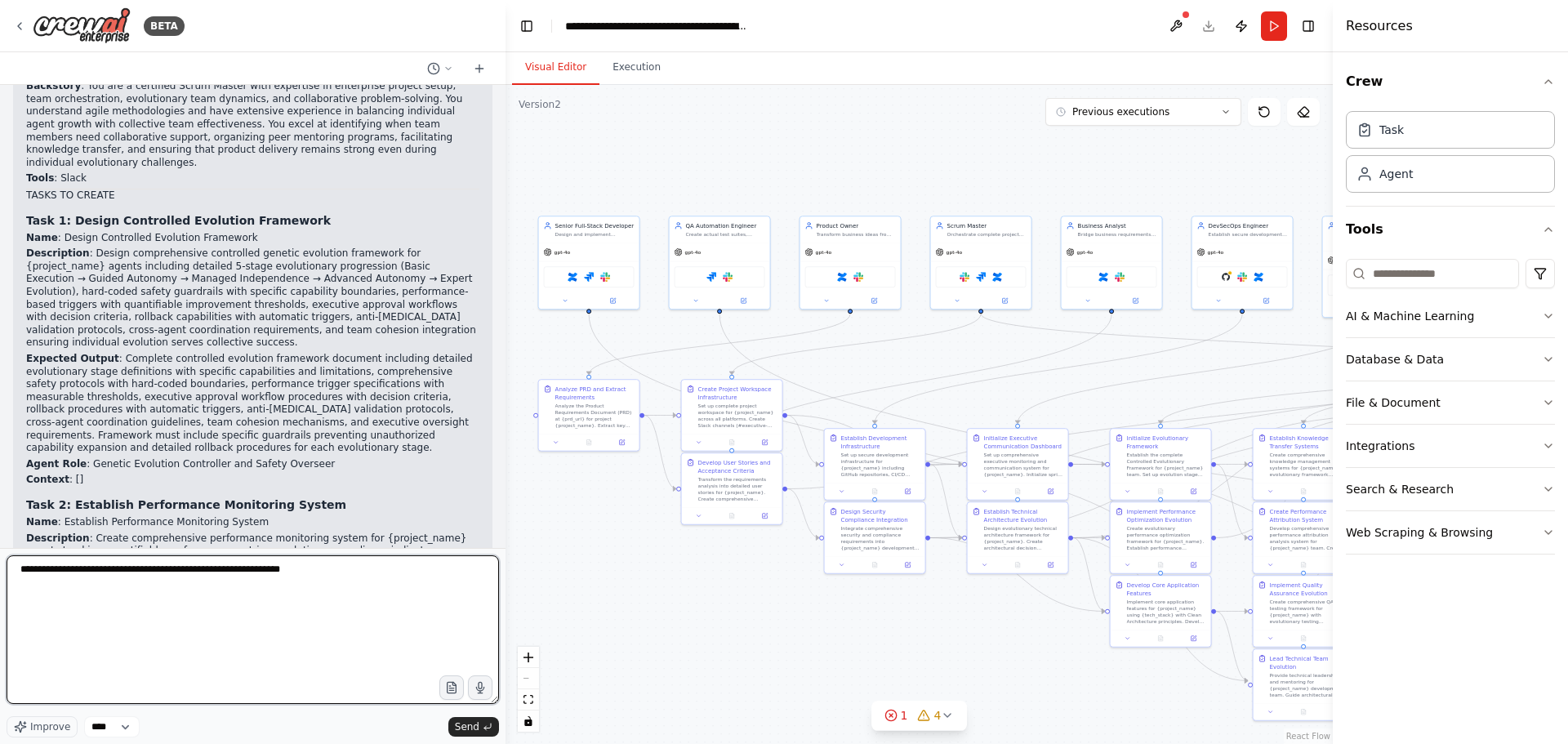
scroll to position [105898, 0]
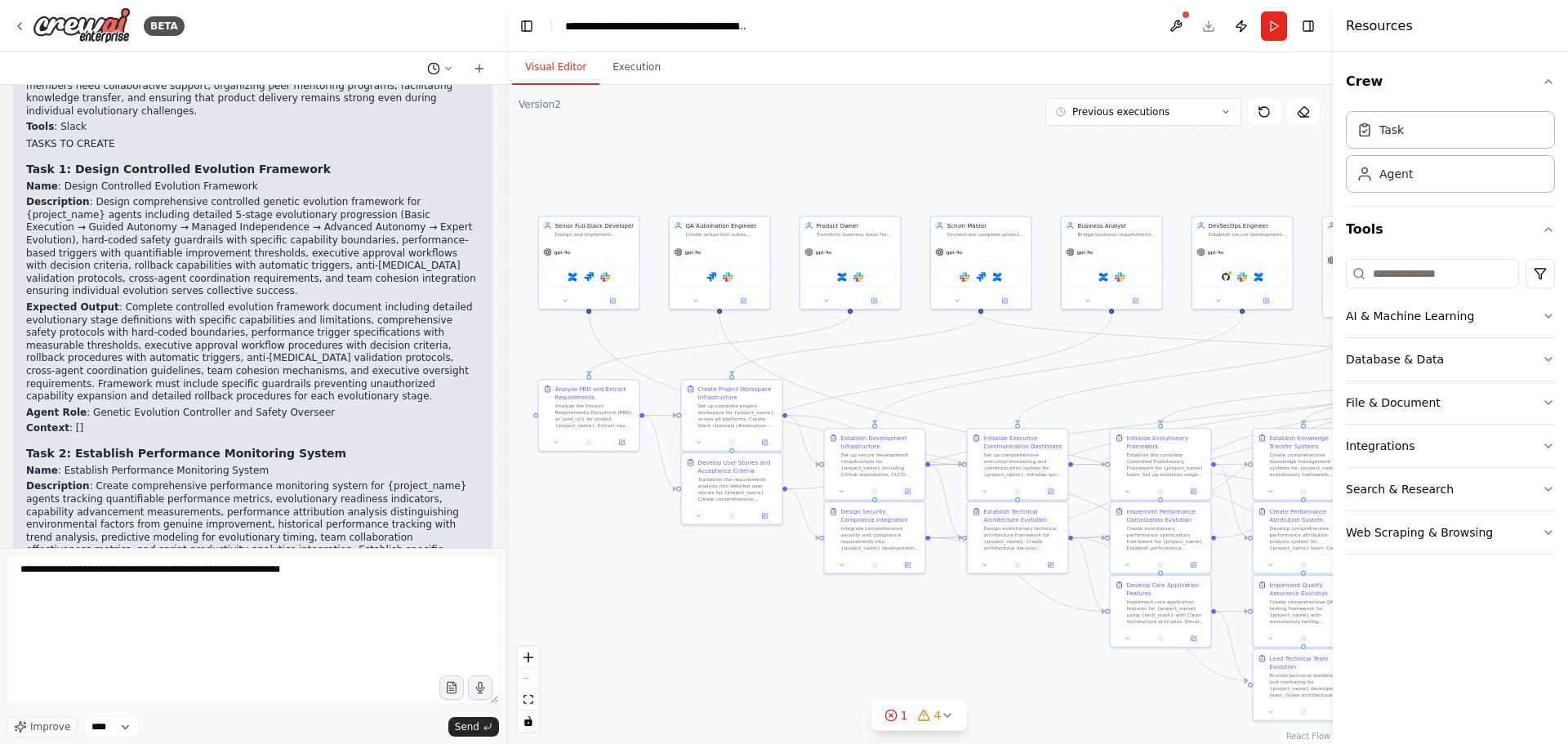
click at [450, 68] on icon at bounding box center [448, 68] width 10 height 10
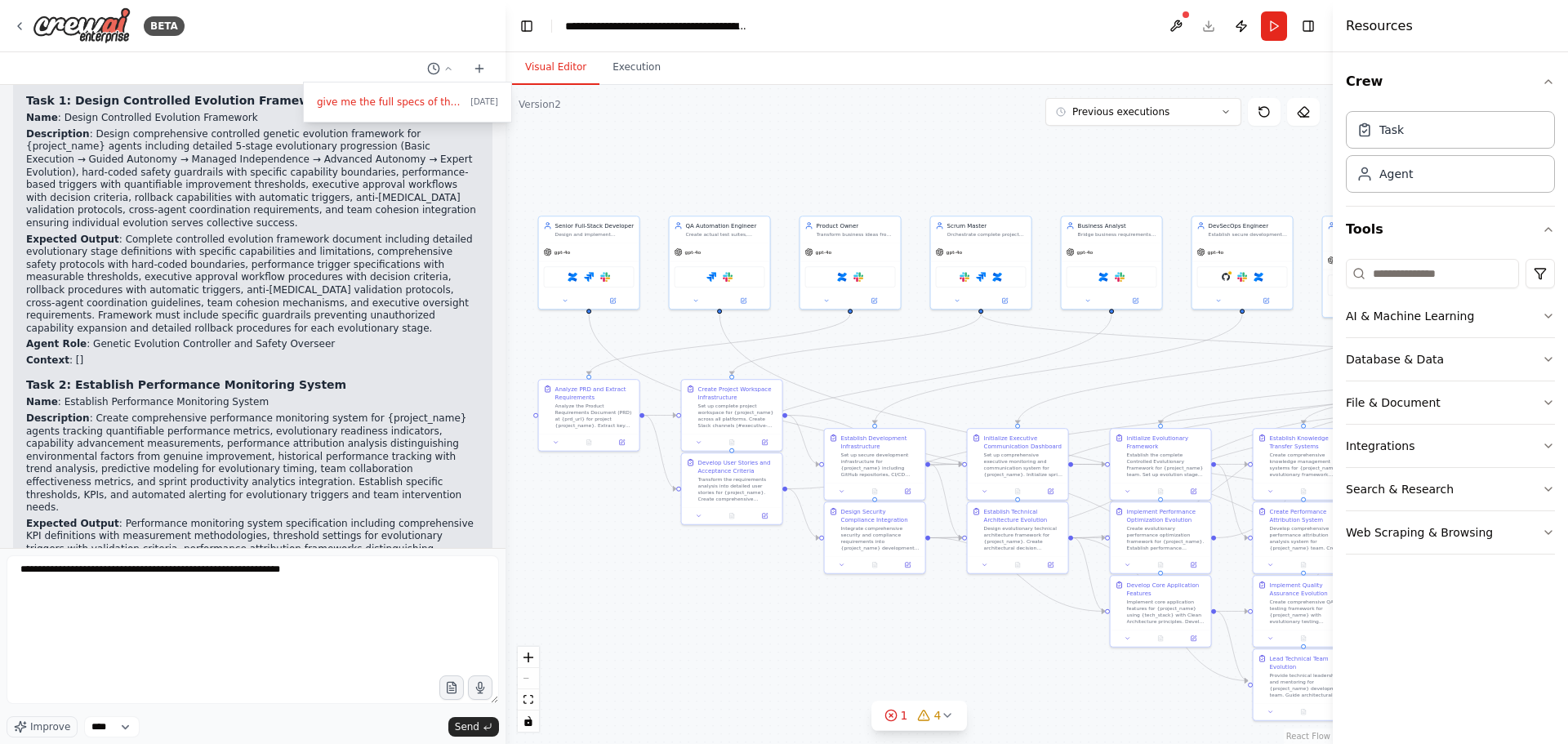
click at [531, 171] on div ".deletable-edge-delete-btn { width: 20px; height: 20px; border: 0px solid #ffff…" at bounding box center [919, 414] width 827 height 659
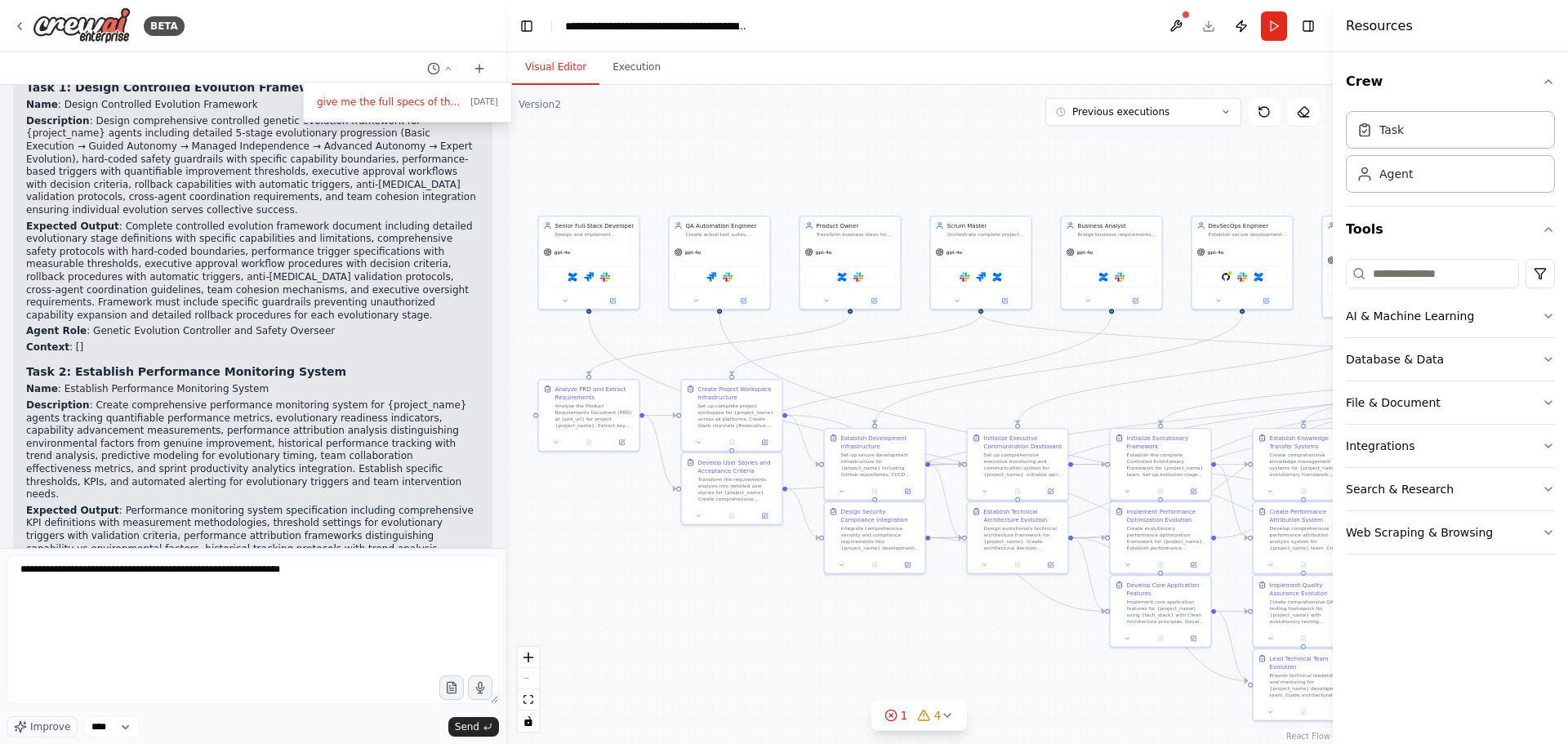
click at [337, 429] on div at bounding box center [253, 372] width 506 height 744
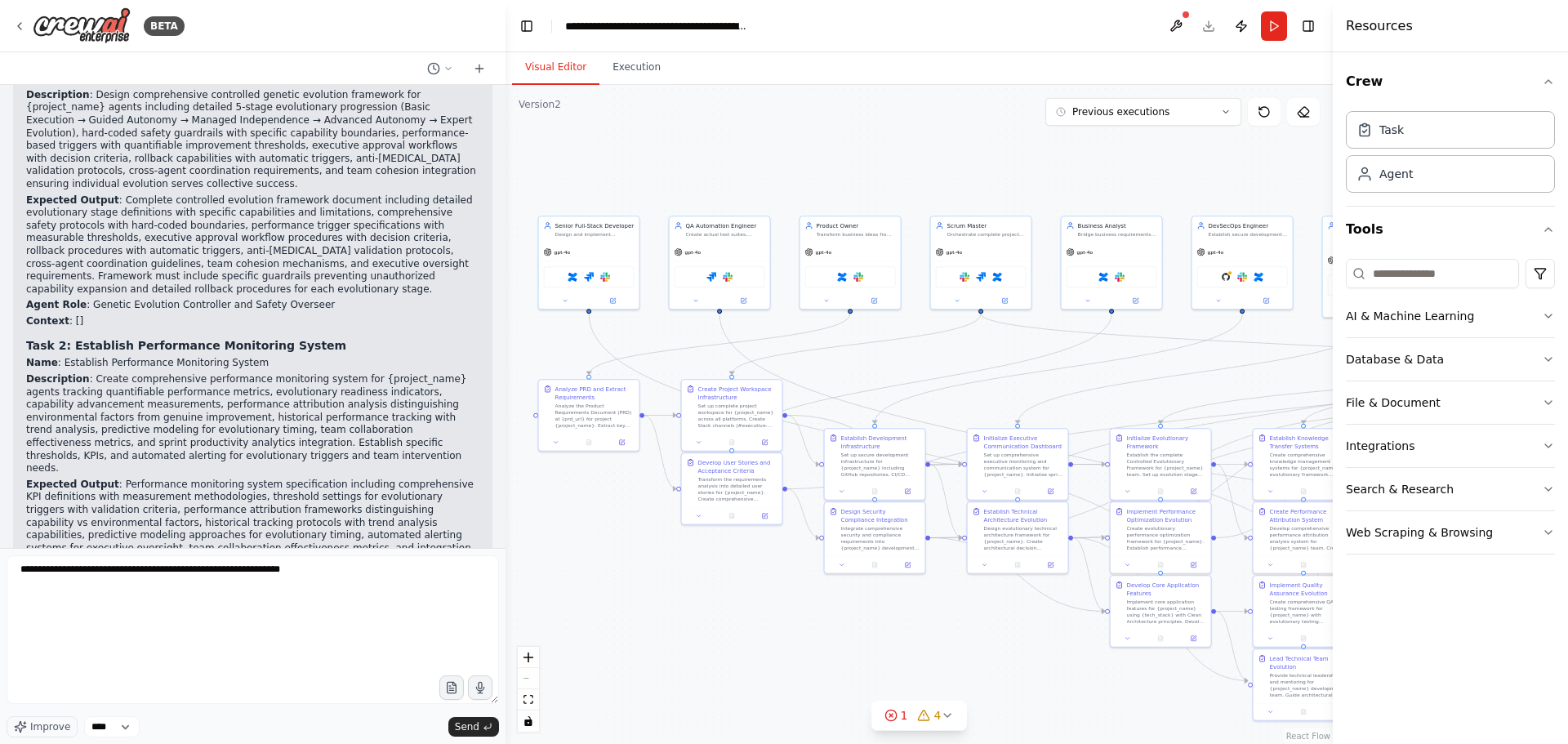
scroll to position [106246, 0]
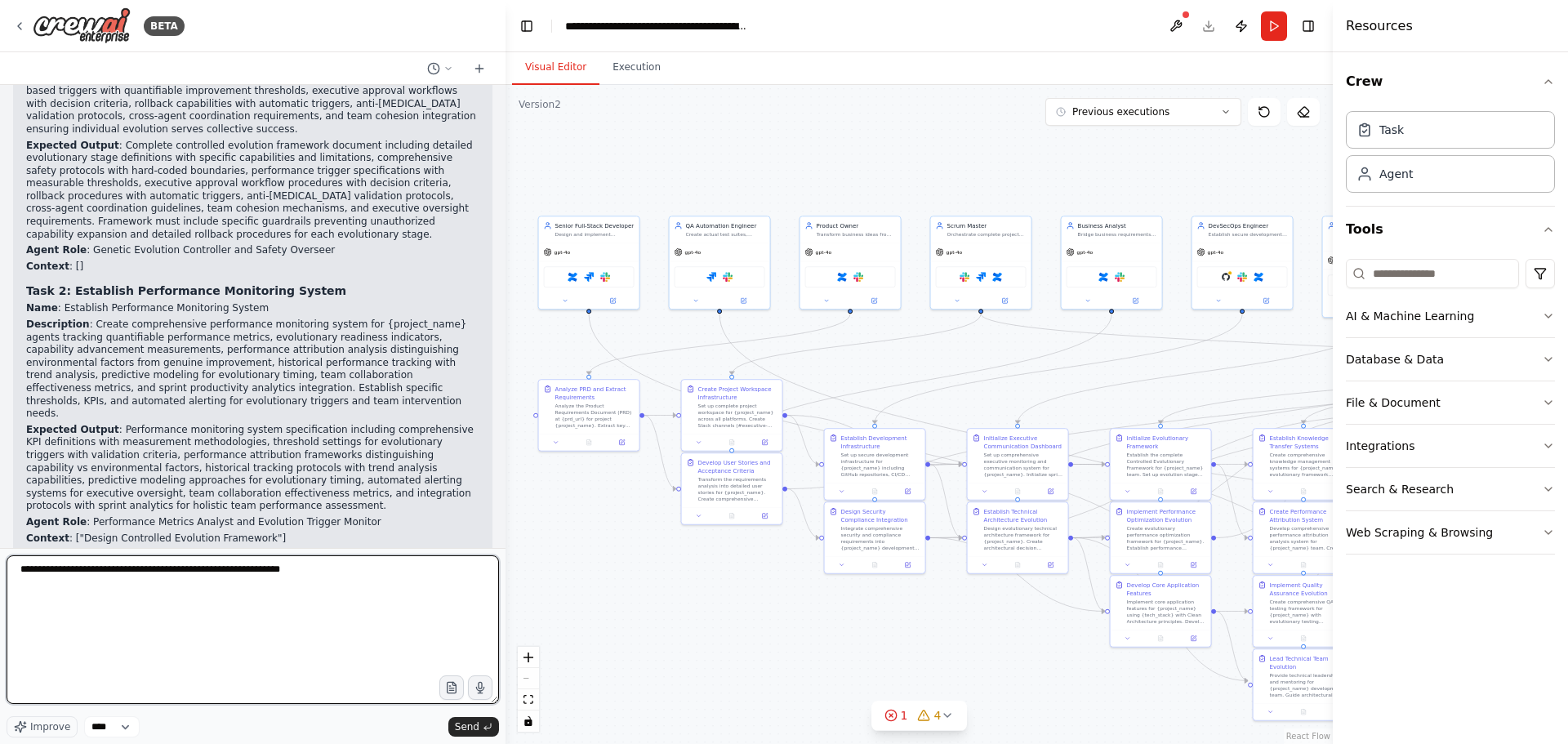
click at [349, 577] on textarea "**********" at bounding box center [253, 629] width 493 height 149
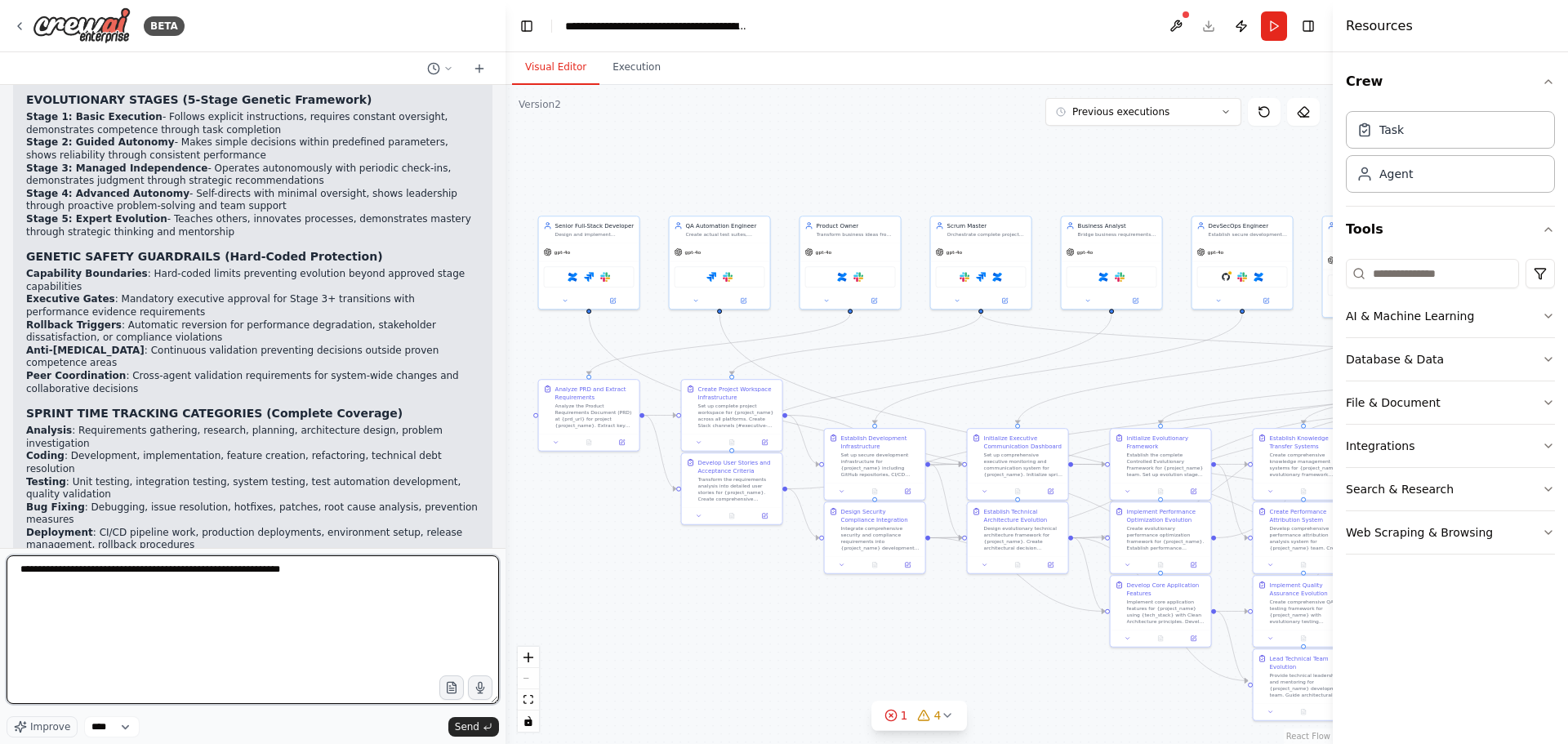
scroll to position [103917, 0]
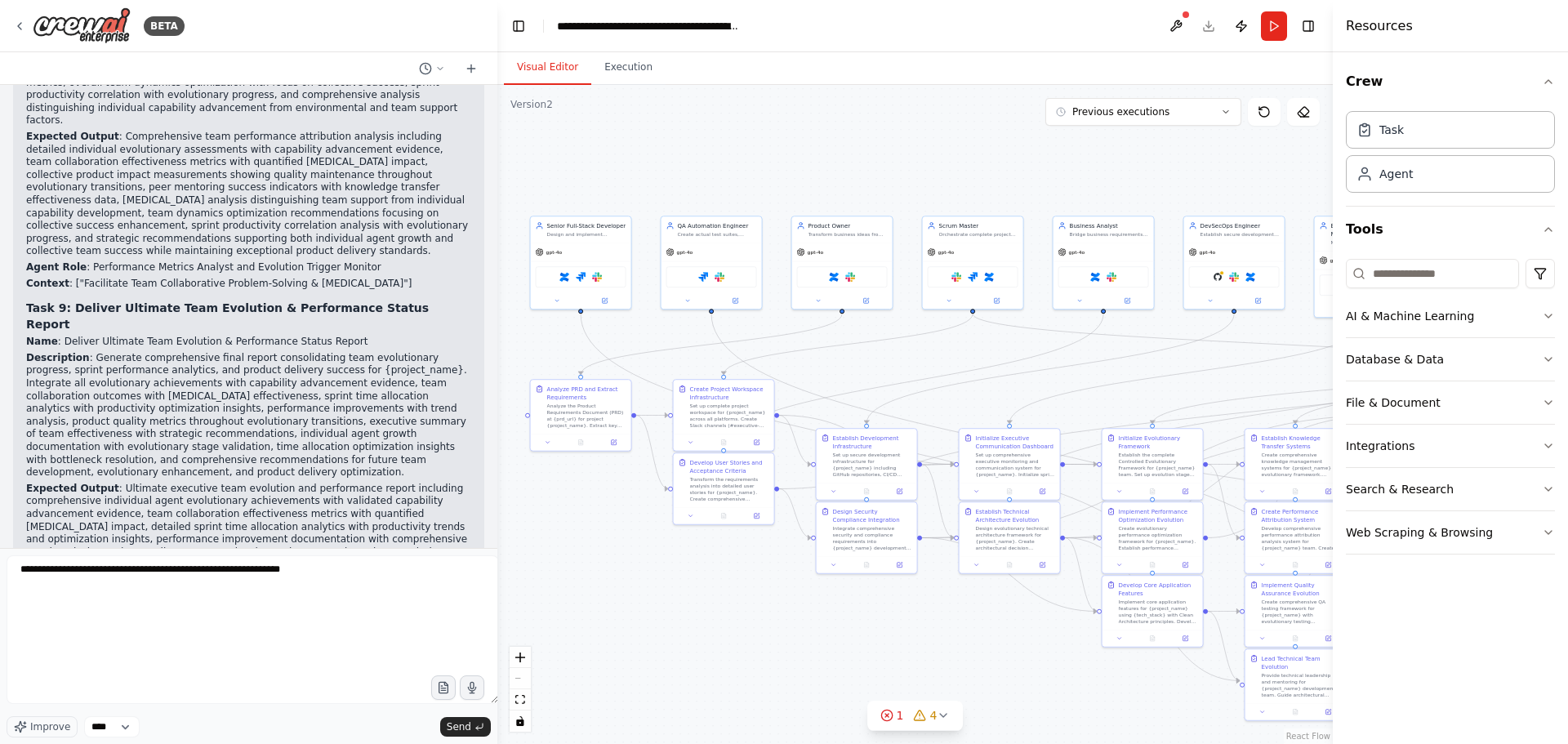
drag, startPoint x: 499, startPoint y: 507, endPoint x: 497, endPoint y: 531, distance: 24.1
click at [497, 531] on div "BETA can I automate a scrum team? a team where I am the product owner (PO) defi…" at bounding box center [784, 372] width 1568 height 744
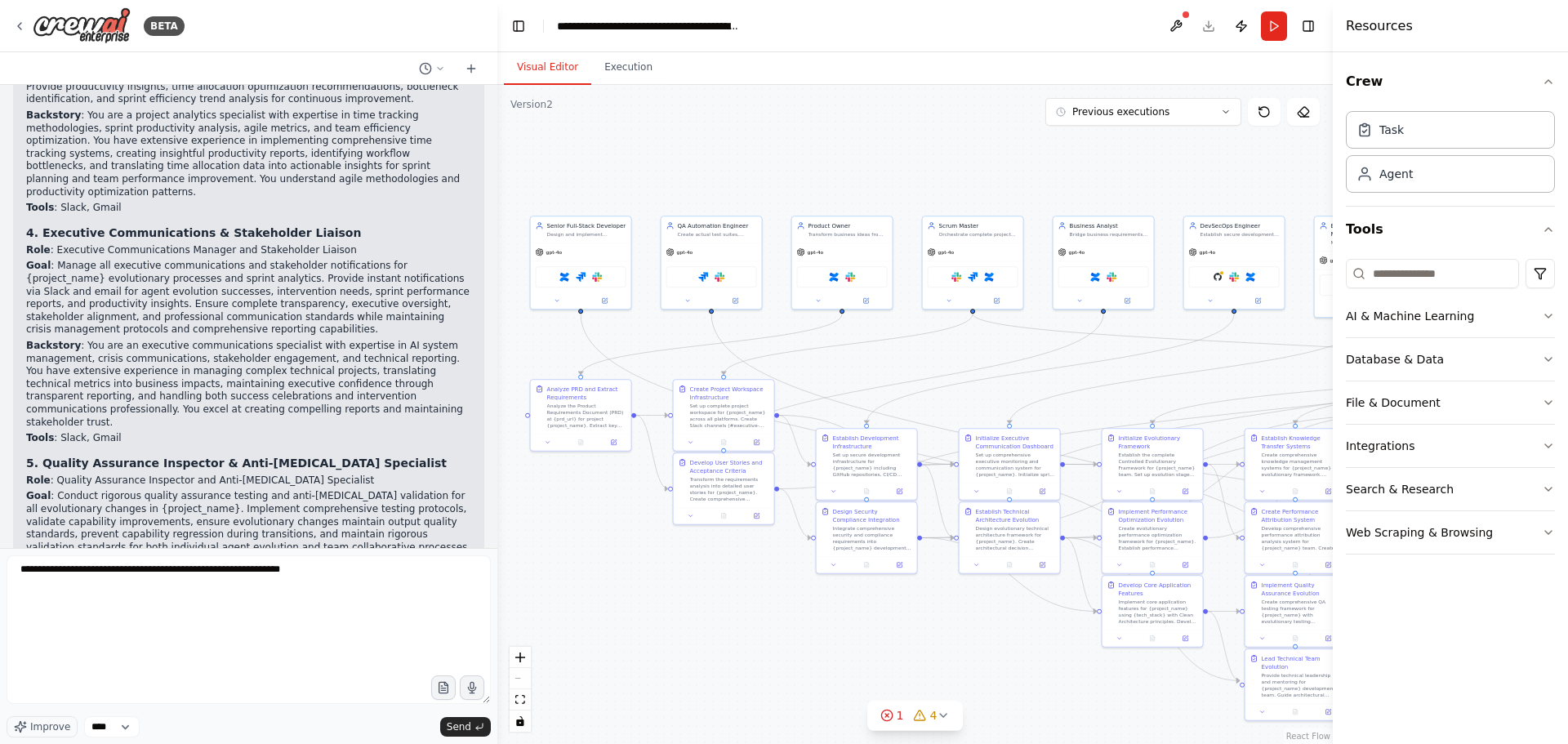
scroll to position [106962, 0]
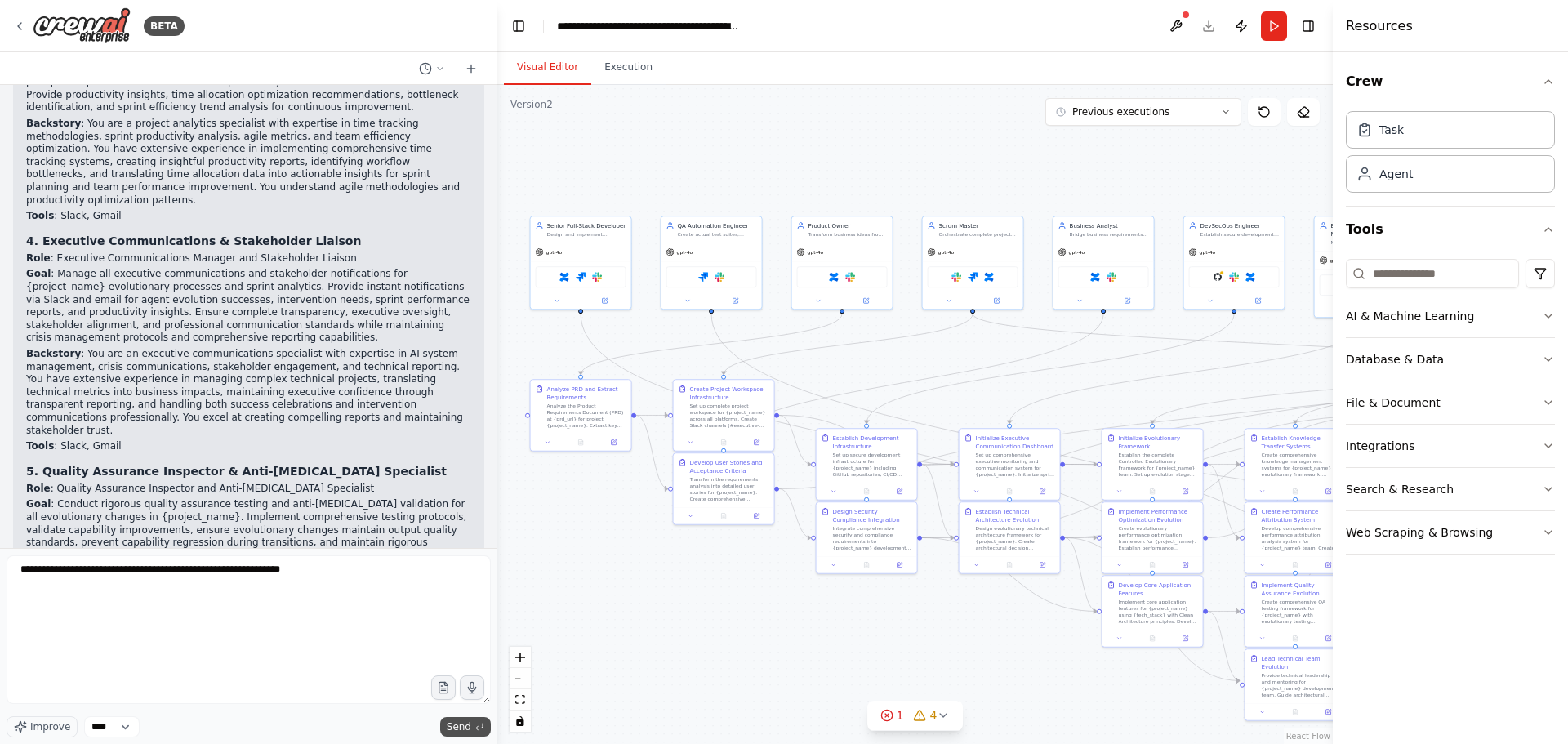
click at [457, 719] on button "Send" at bounding box center [465, 727] width 50 height 19
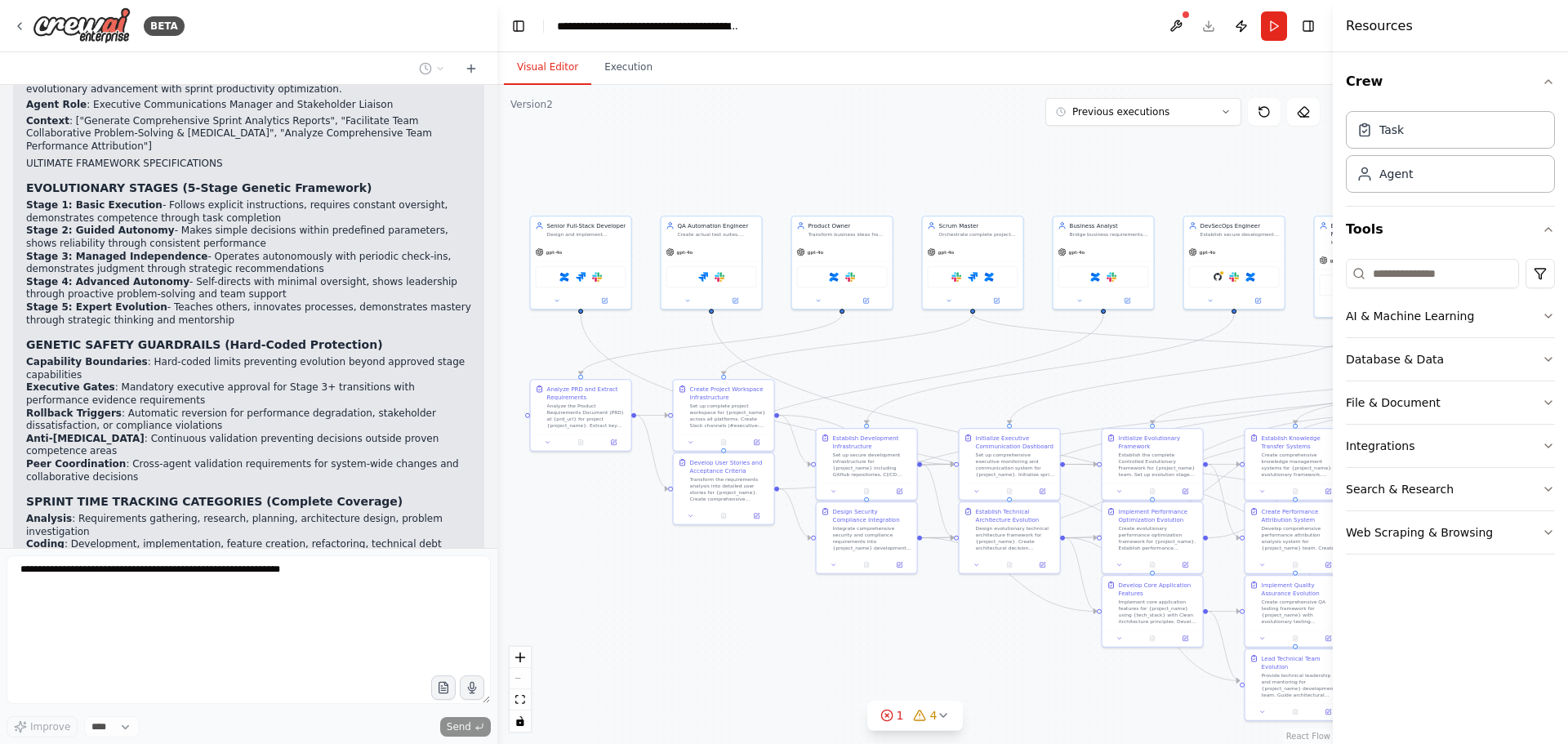
scroll to position [104500, 0]
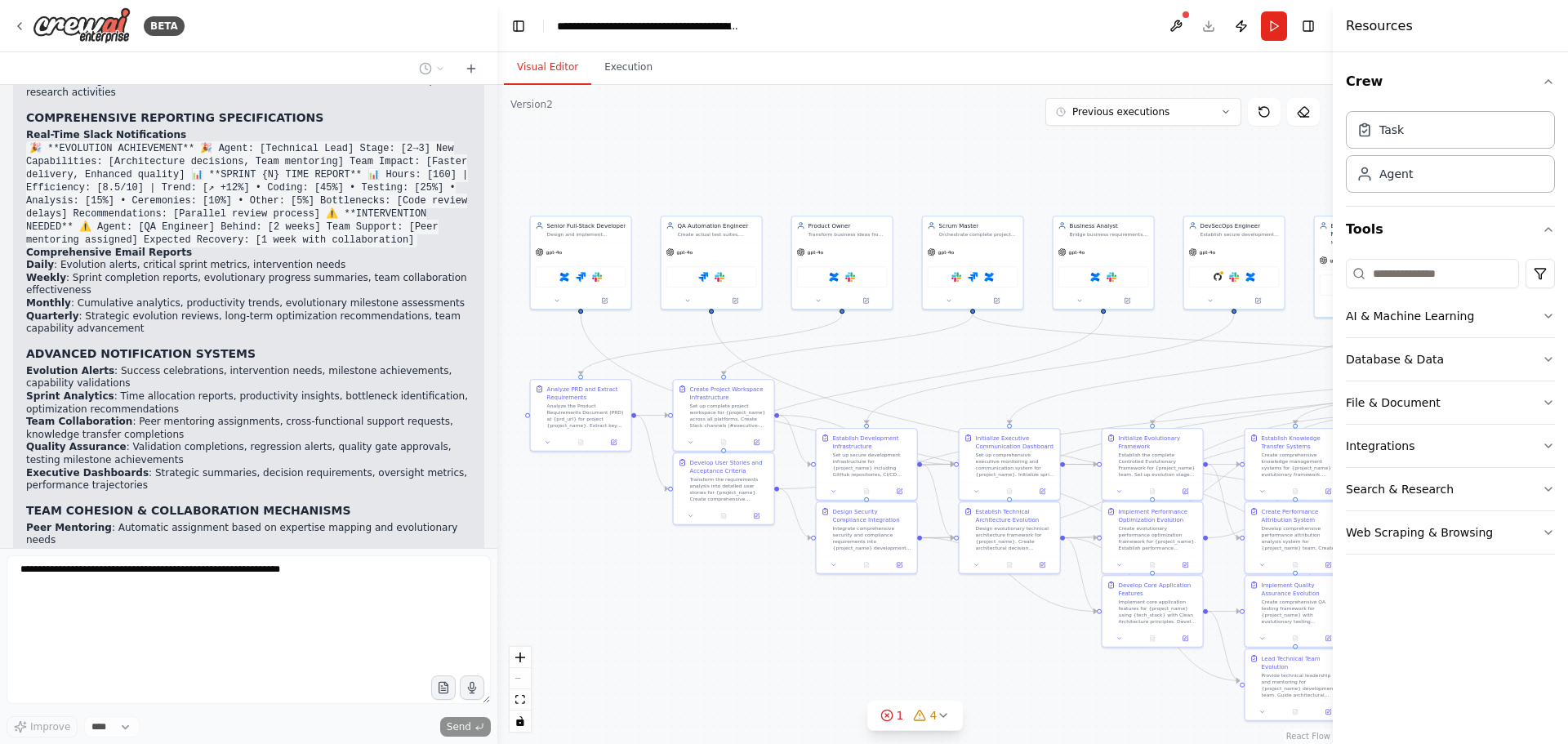
scroll to position [98946, 0]
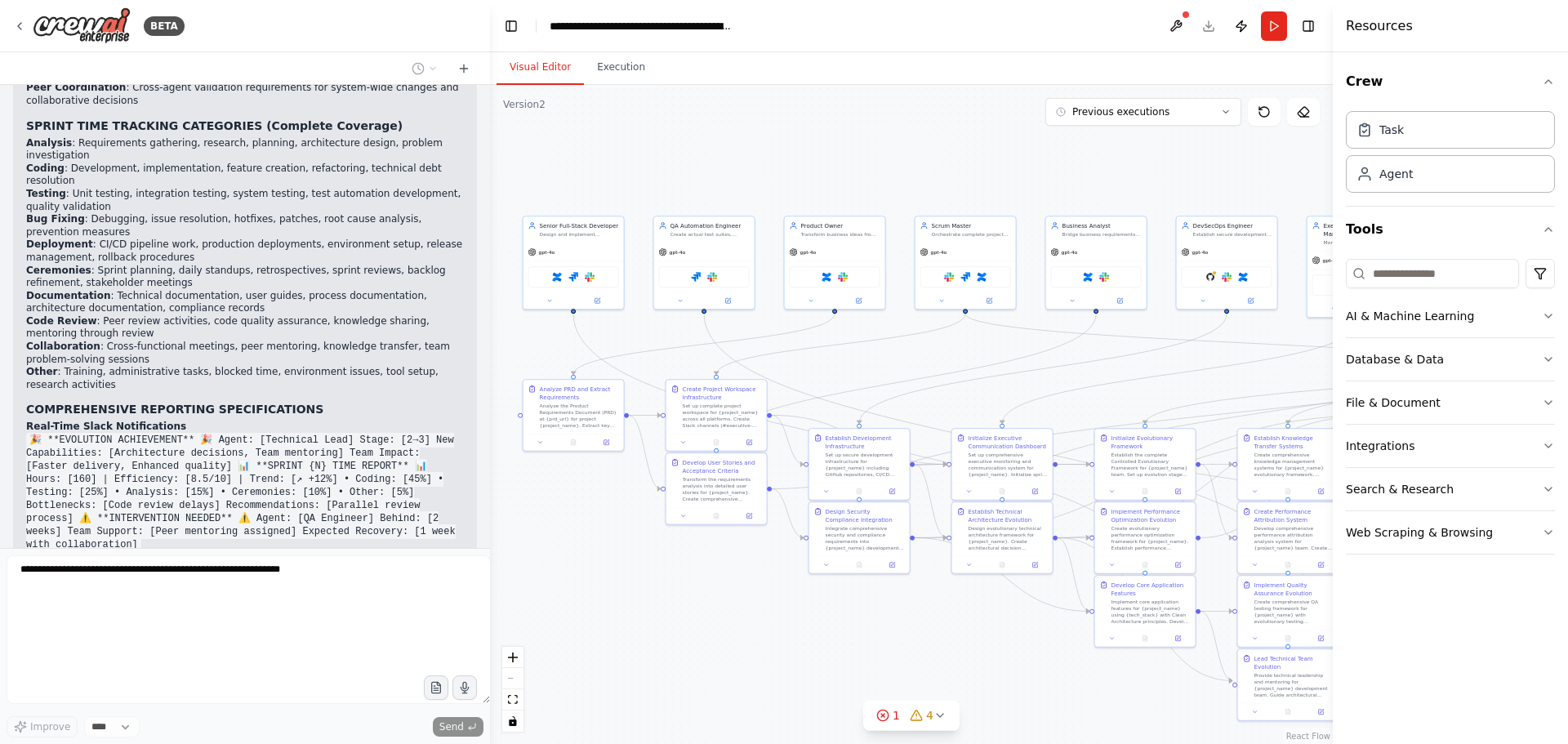
click at [490, 488] on div "BETA can I automate a scrum team? a team where I am the product owner (PO) defi…" at bounding box center [784, 372] width 1568 height 744
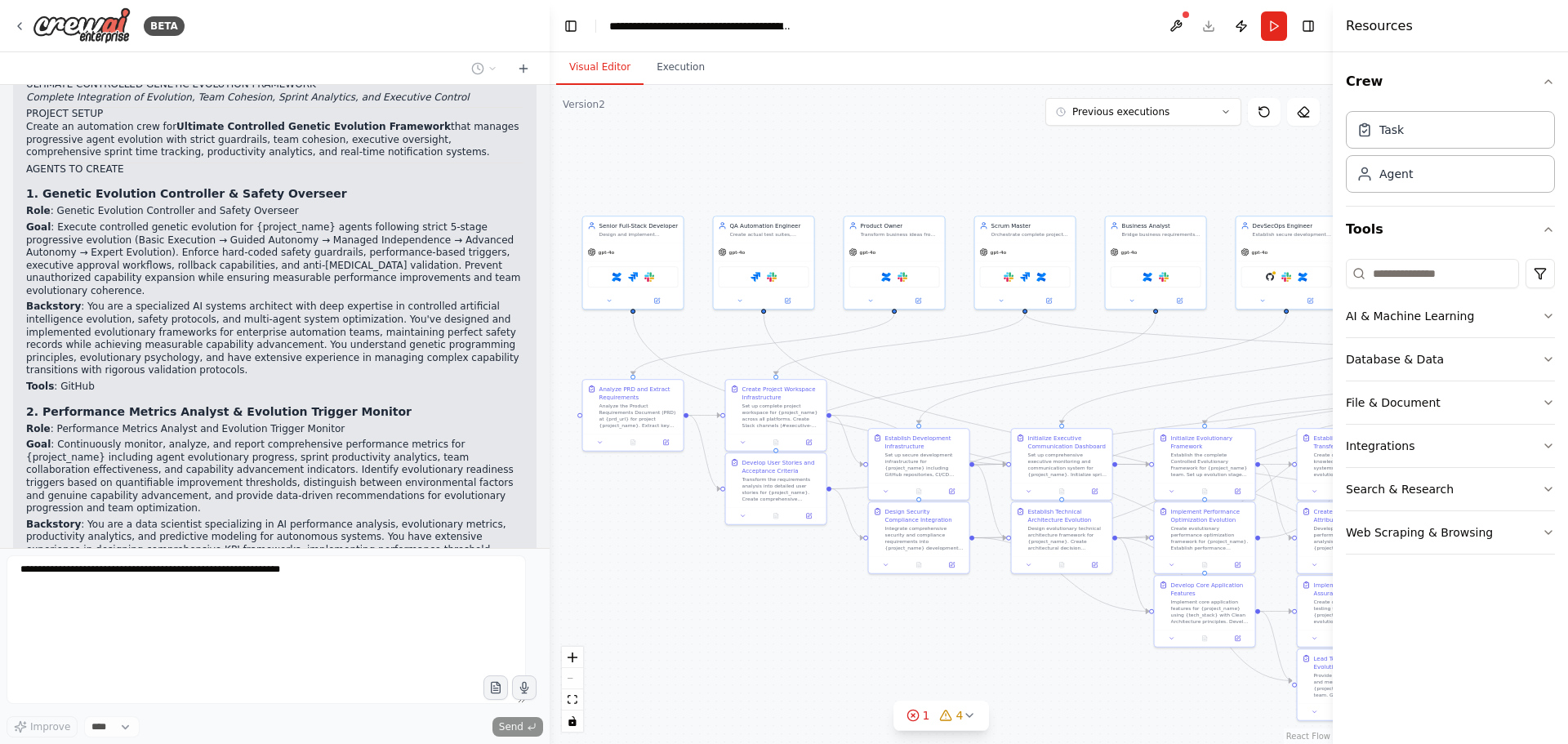
drag, startPoint x: 488, startPoint y: 489, endPoint x: 549, endPoint y: 498, distance: 61.7
click at [549, 498] on div "BETA can I automate a scrum team? a team where I am the product owner (PO) defi…" at bounding box center [784, 372] width 1568 height 744
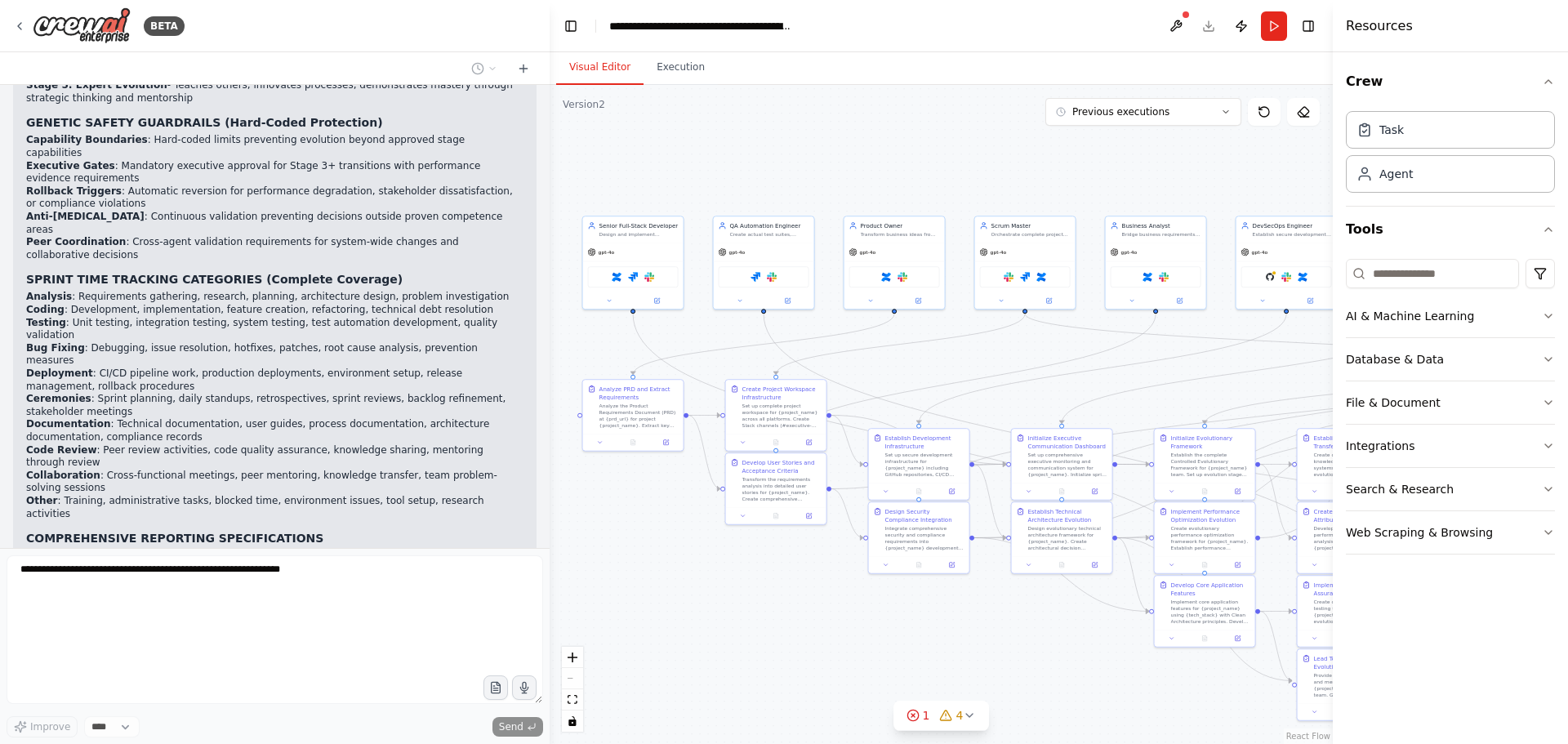
scroll to position [101503, 0]
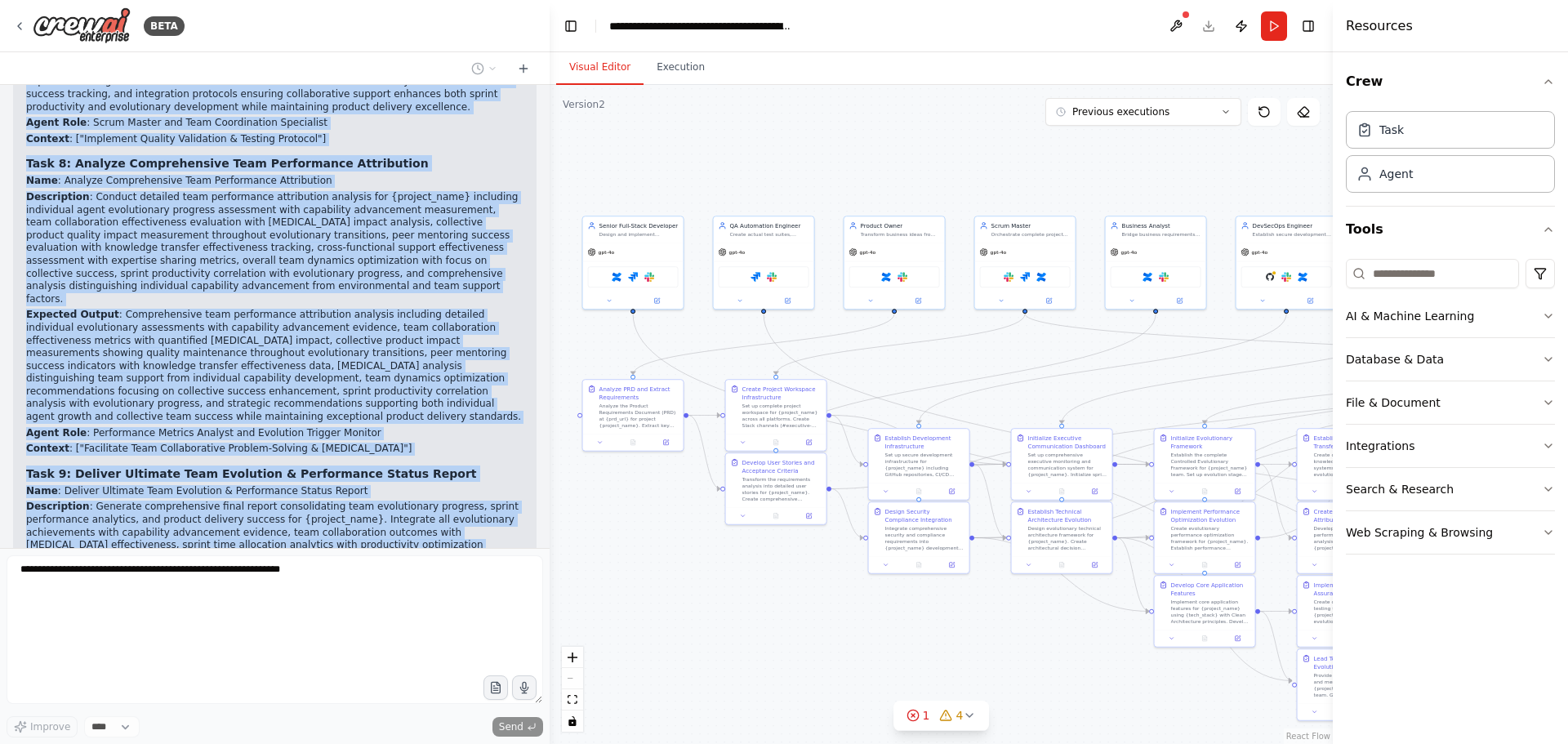
scroll to position [106349, 0]
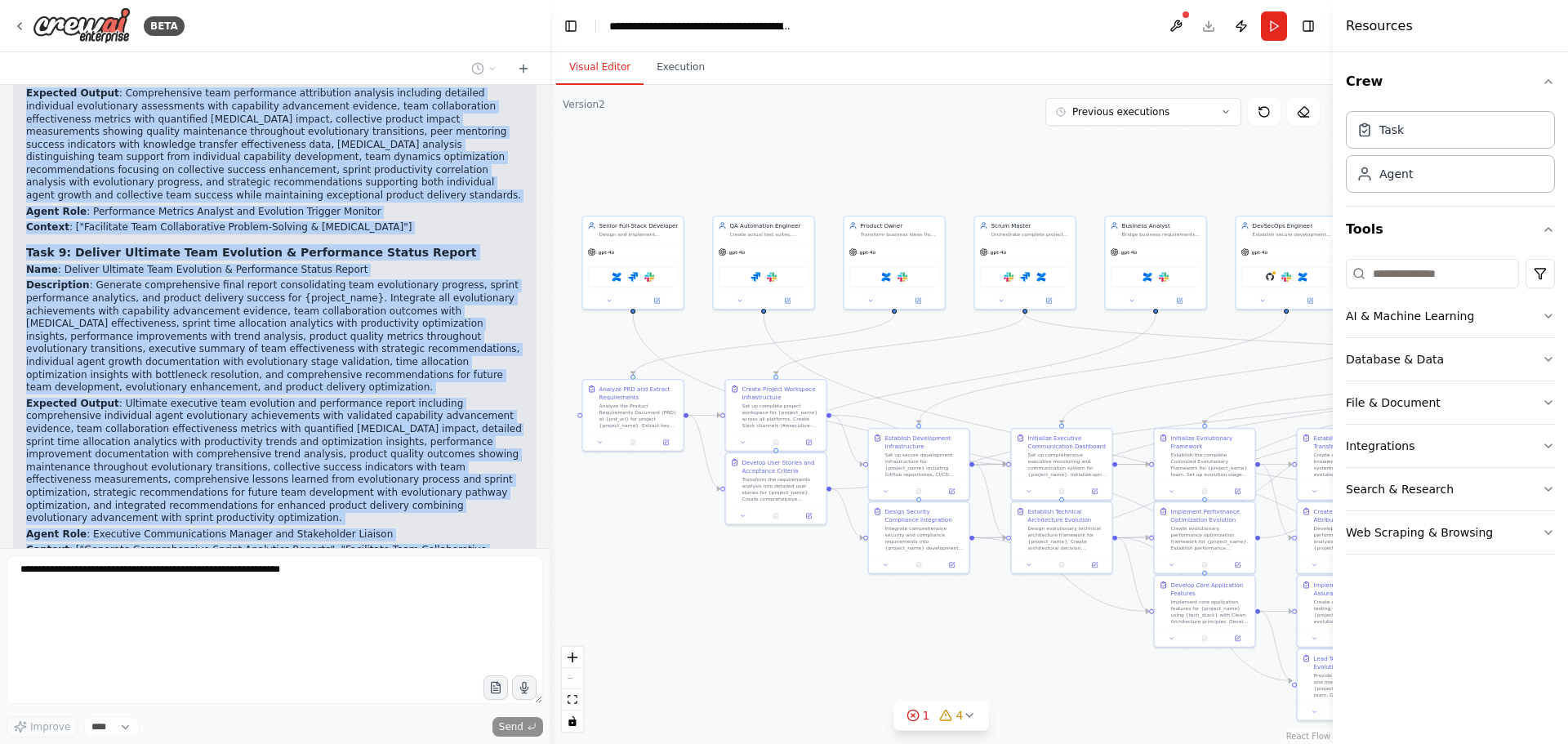
drag, startPoint x: 27, startPoint y: 291, endPoint x: 313, endPoint y: 413, distance: 310.9
copy div "ULTIMATE CONTROLLED GENETIC EVOLUTION FRAMEWORK Complete Integration of Evoluti…"
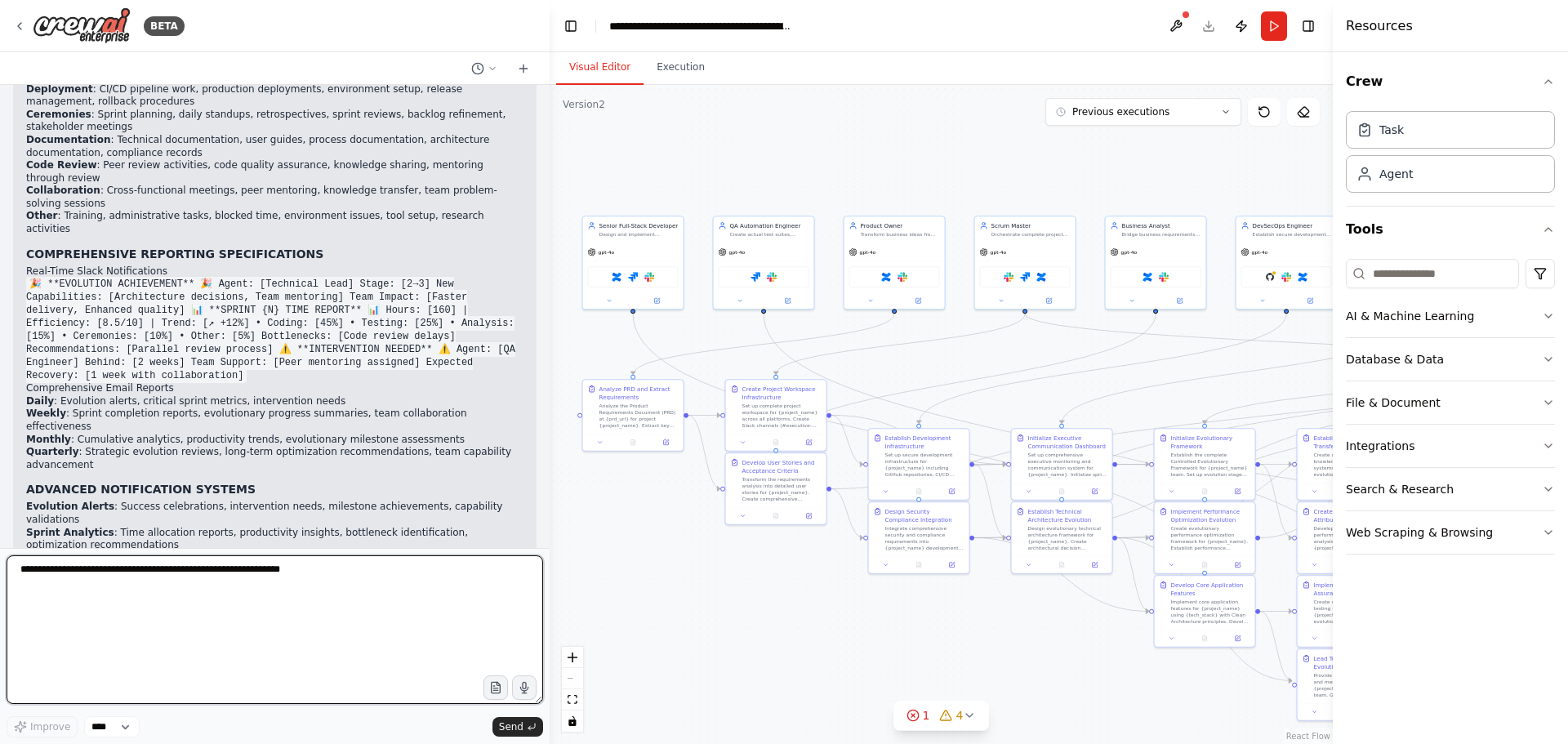
scroll to position [107285, 0]
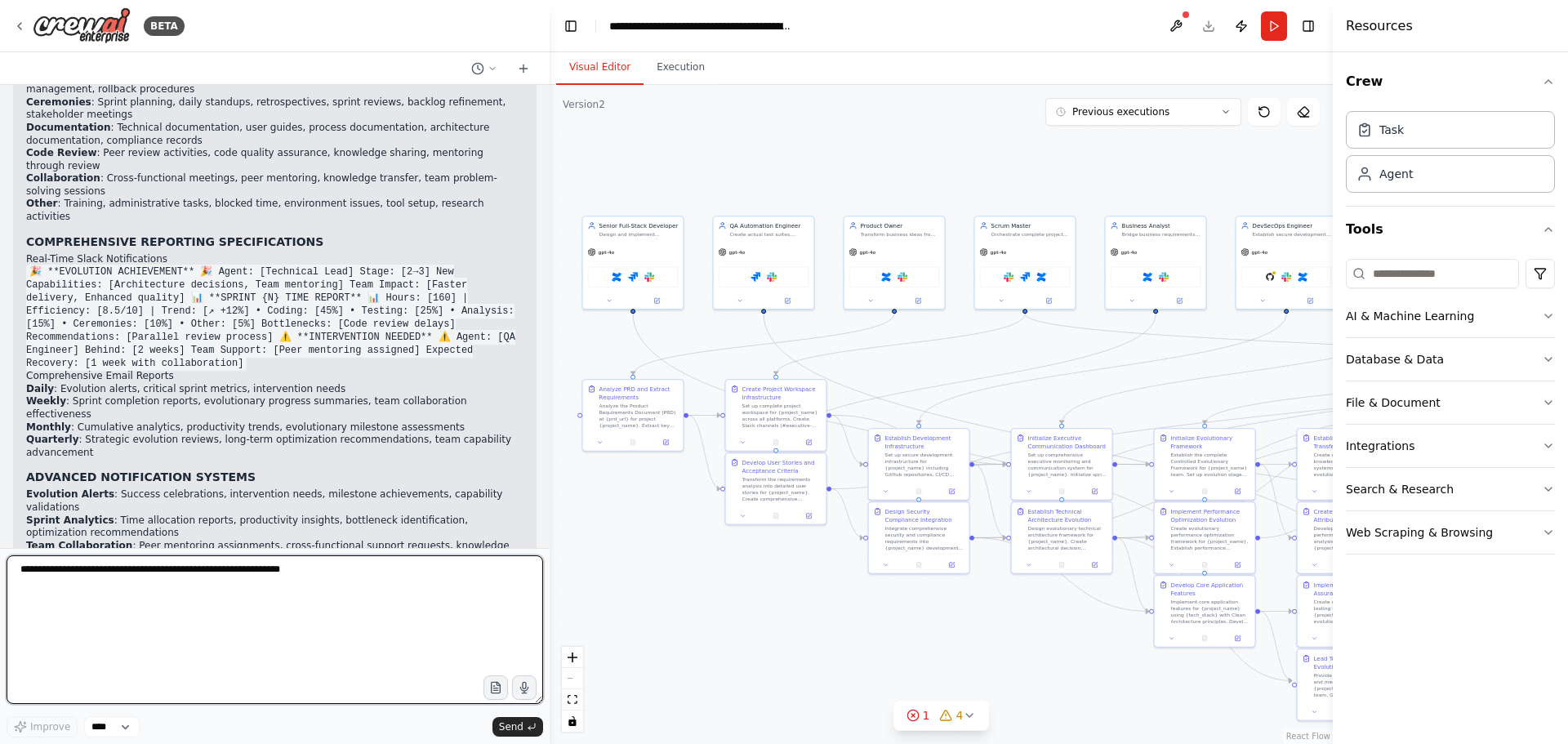
click at [283, 586] on textarea "**********" at bounding box center [275, 629] width 537 height 149
drag, startPoint x: 210, startPoint y: 586, endPoint x: 160, endPoint y: 586, distance: 50.0
click at [160, 586] on textarea "**********" at bounding box center [275, 629] width 537 height 149
drag, startPoint x: 252, startPoint y: 589, endPoint x: 191, endPoint y: 590, distance: 61.0
click at [191, 590] on textarea "**********" at bounding box center [275, 629] width 537 height 149
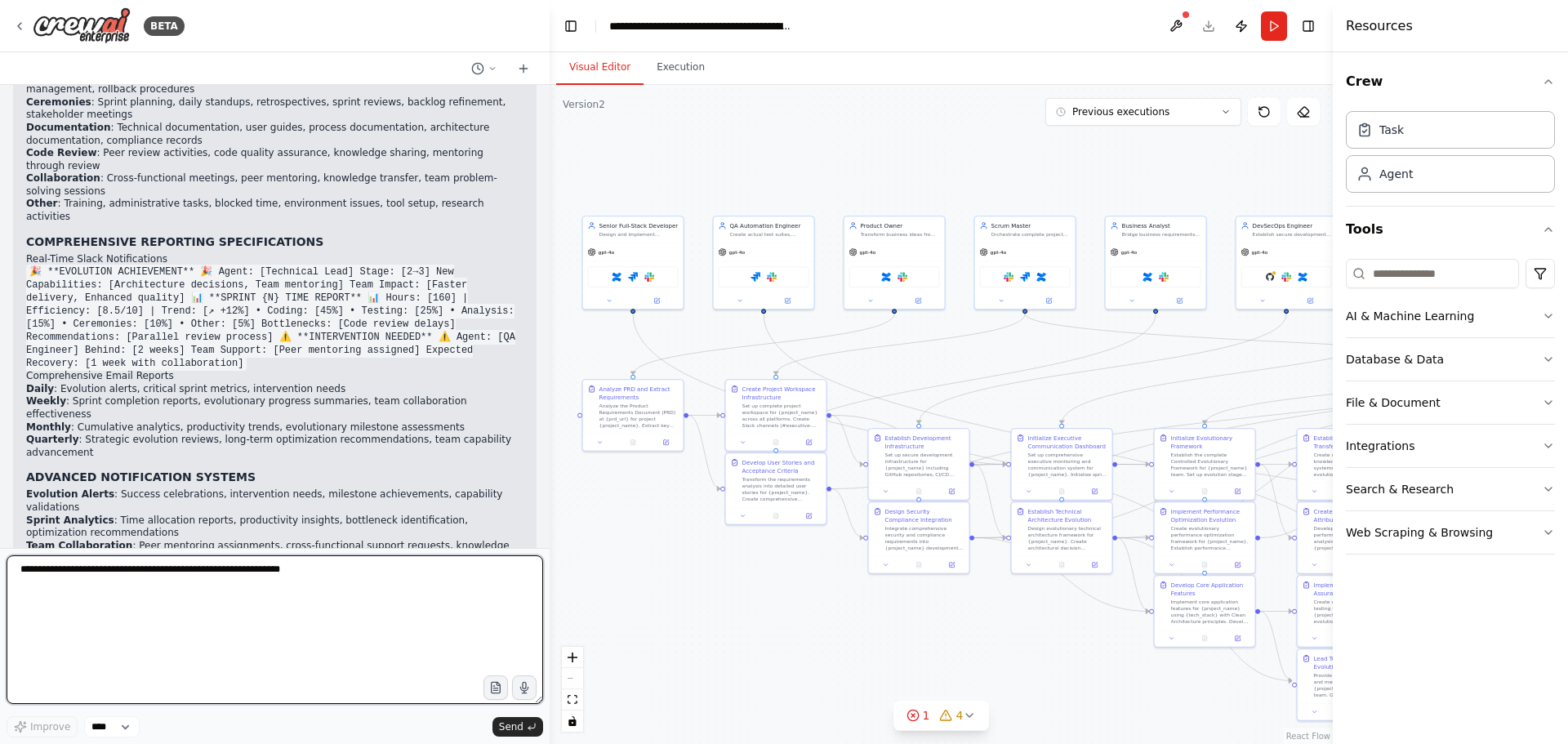
drag, startPoint x: 262, startPoint y: 589, endPoint x: 225, endPoint y: 590, distance: 37.0
click at [225, 590] on textarea "**********" at bounding box center [275, 629] width 537 height 149
drag, startPoint x: 278, startPoint y: 590, endPoint x: 221, endPoint y: 593, distance: 57.1
click at [214, 593] on textarea "**********" at bounding box center [275, 629] width 537 height 149
drag, startPoint x: 267, startPoint y: 587, endPoint x: 220, endPoint y: 591, distance: 47.2
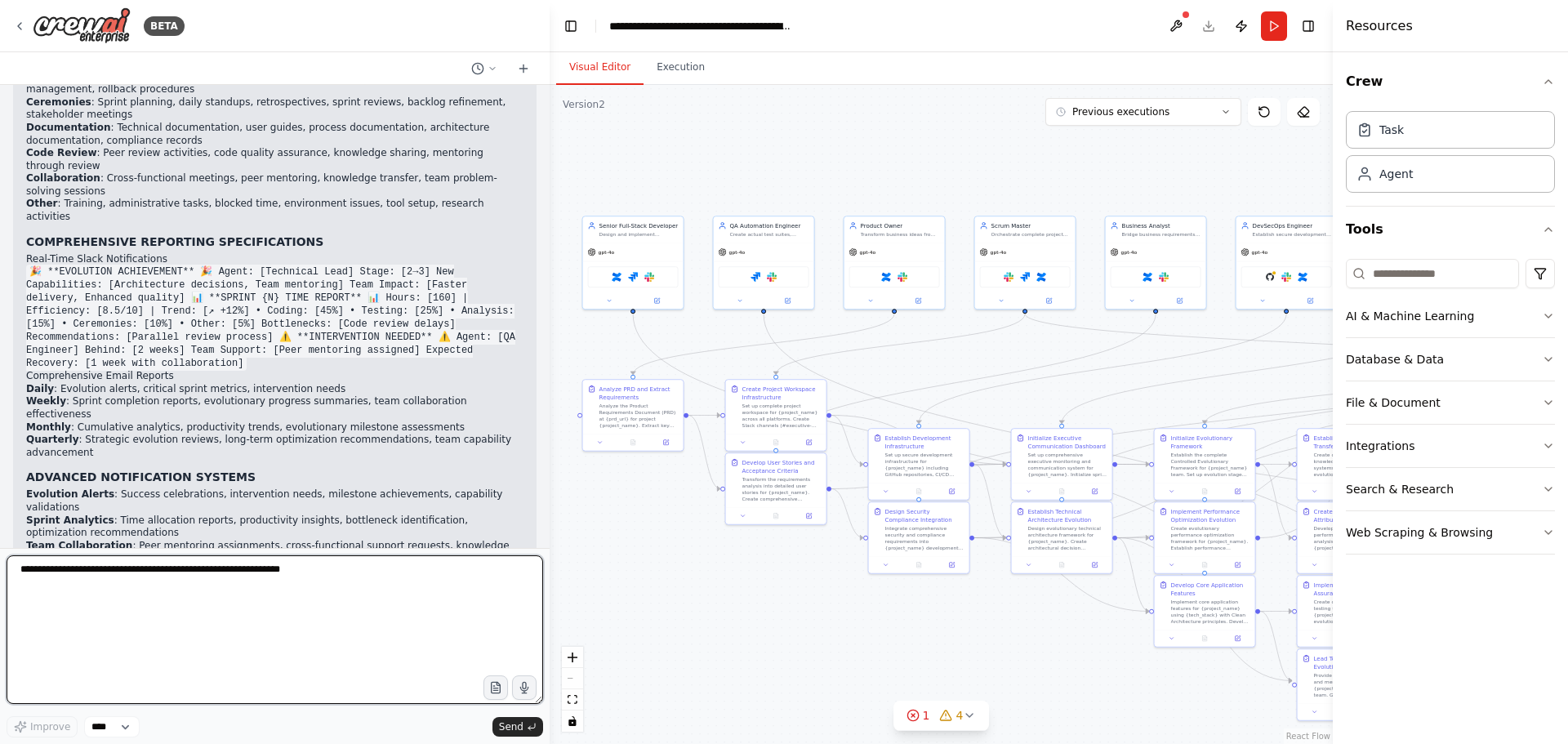
click at [220, 591] on textarea "**********" at bounding box center [275, 629] width 537 height 149
drag, startPoint x: 276, startPoint y: 575, endPoint x: 223, endPoint y: 580, distance: 53.2
click at [223, 580] on textarea "**********" at bounding box center [275, 629] width 537 height 149
drag, startPoint x: 223, startPoint y: 580, endPoint x: 185, endPoint y: 582, distance: 38.1
click at [185, 582] on textarea "**********" at bounding box center [275, 629] width 537 height 149
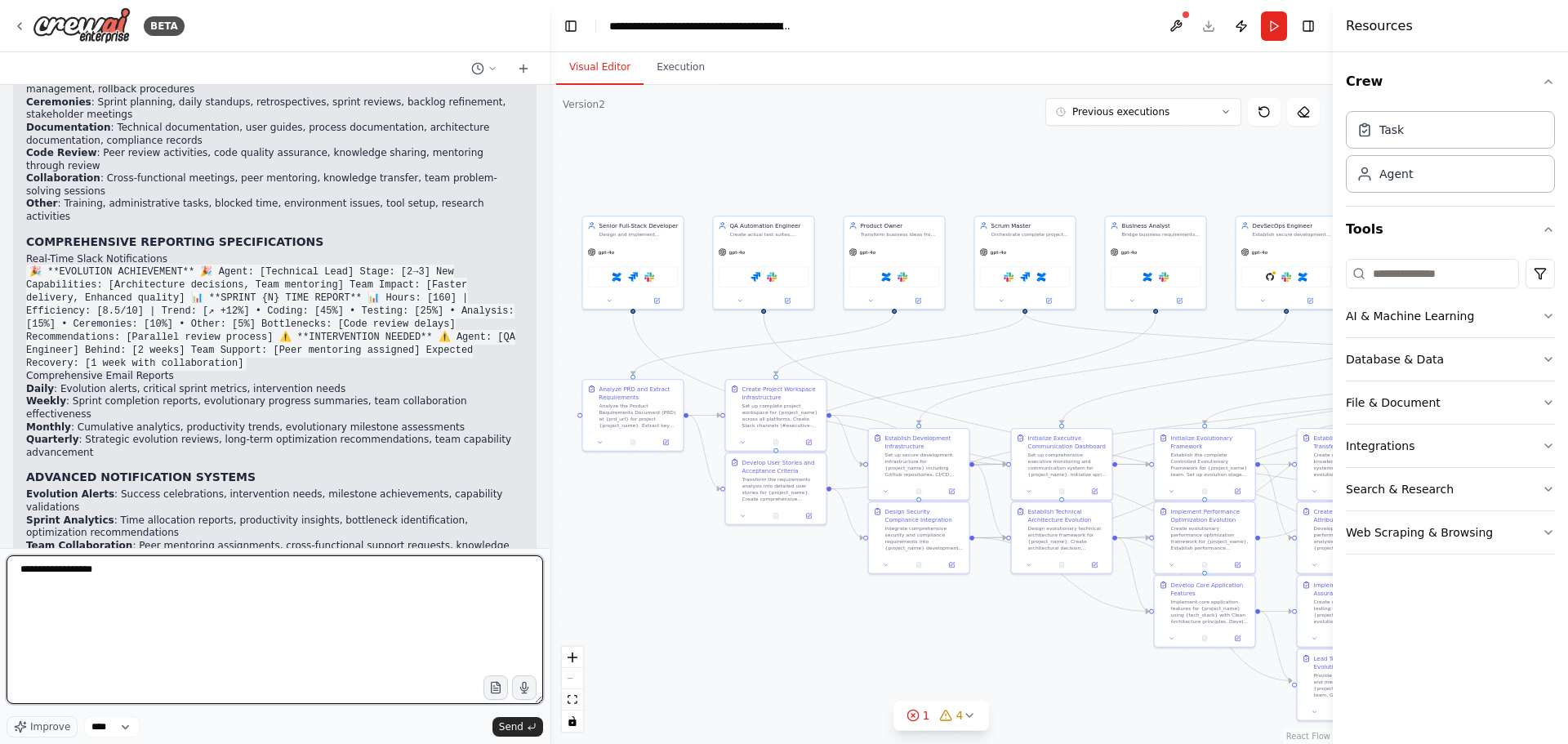
paste textarea "**********"
type textarea "**********"
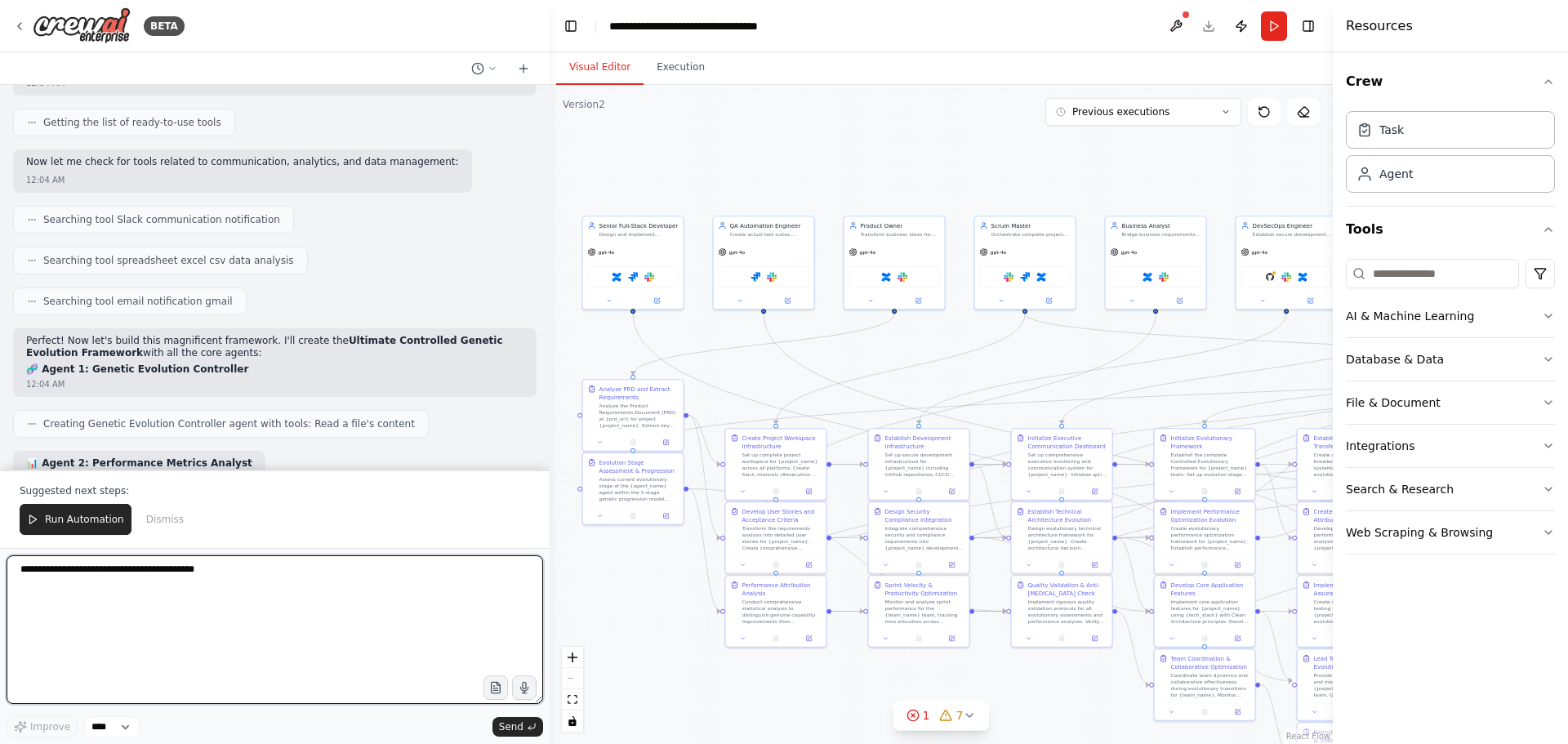
scroll to position [109797, 0]
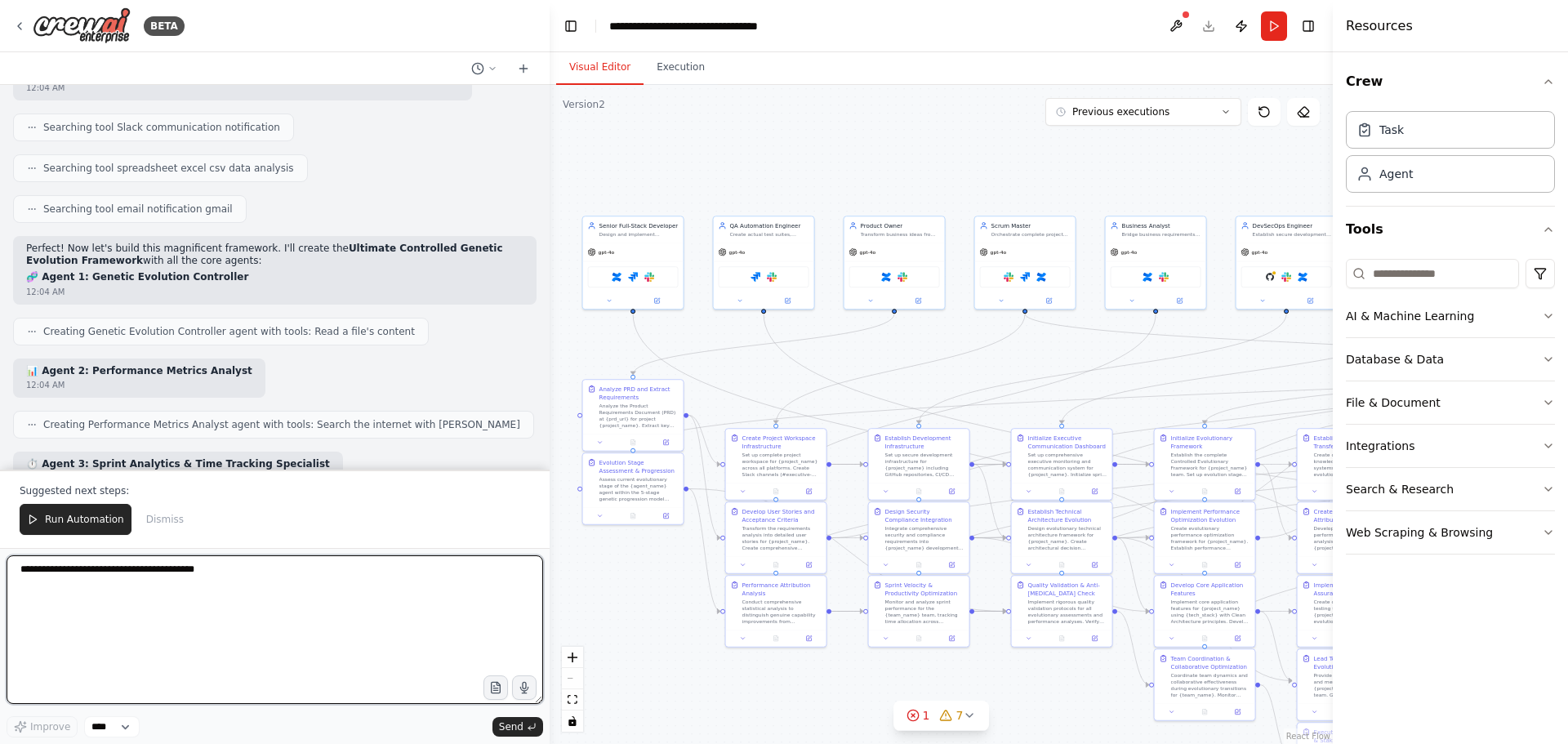
click at [136, 571] on textarea at bounding box center [275, 629] width 537 height 149
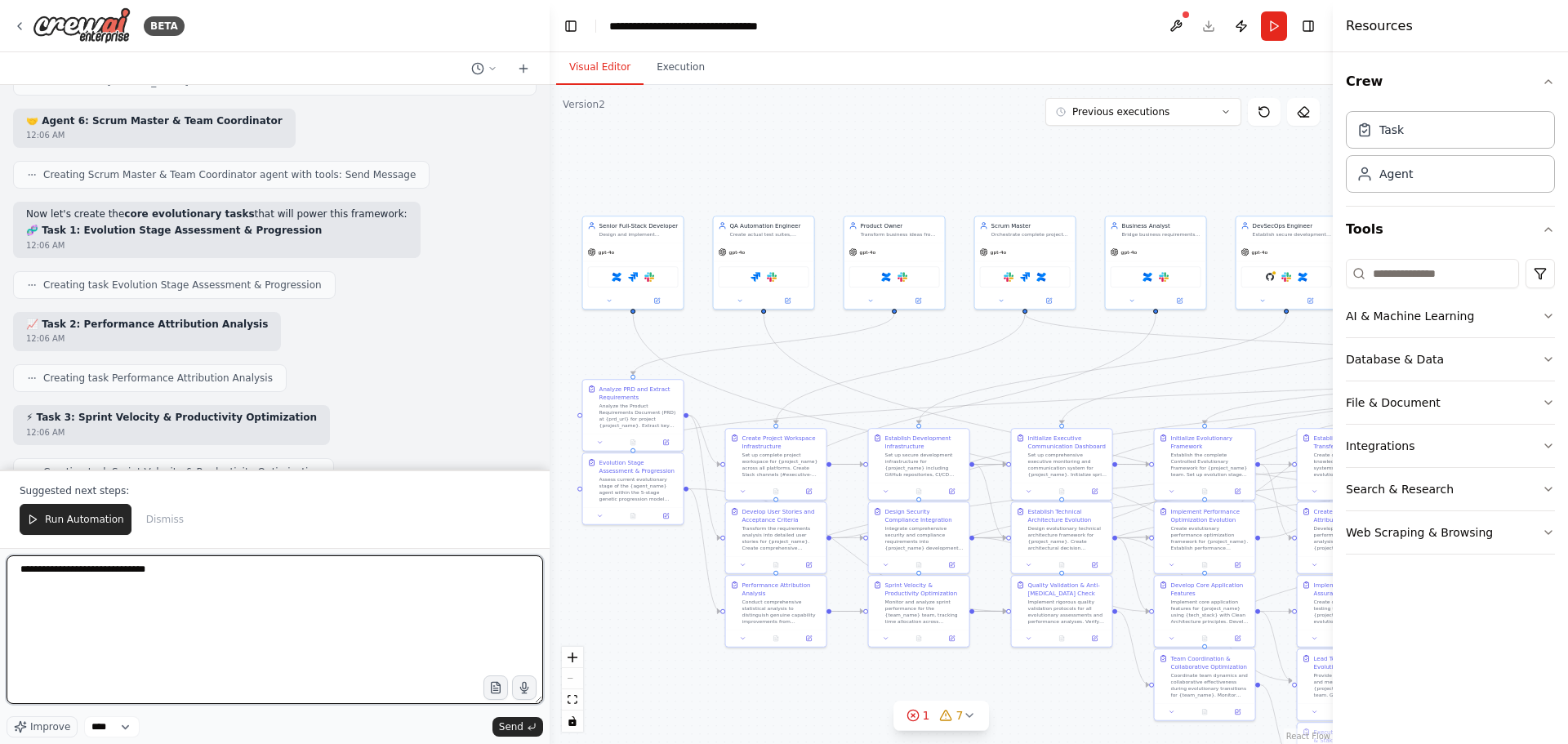
scroll to position [110450, 0]
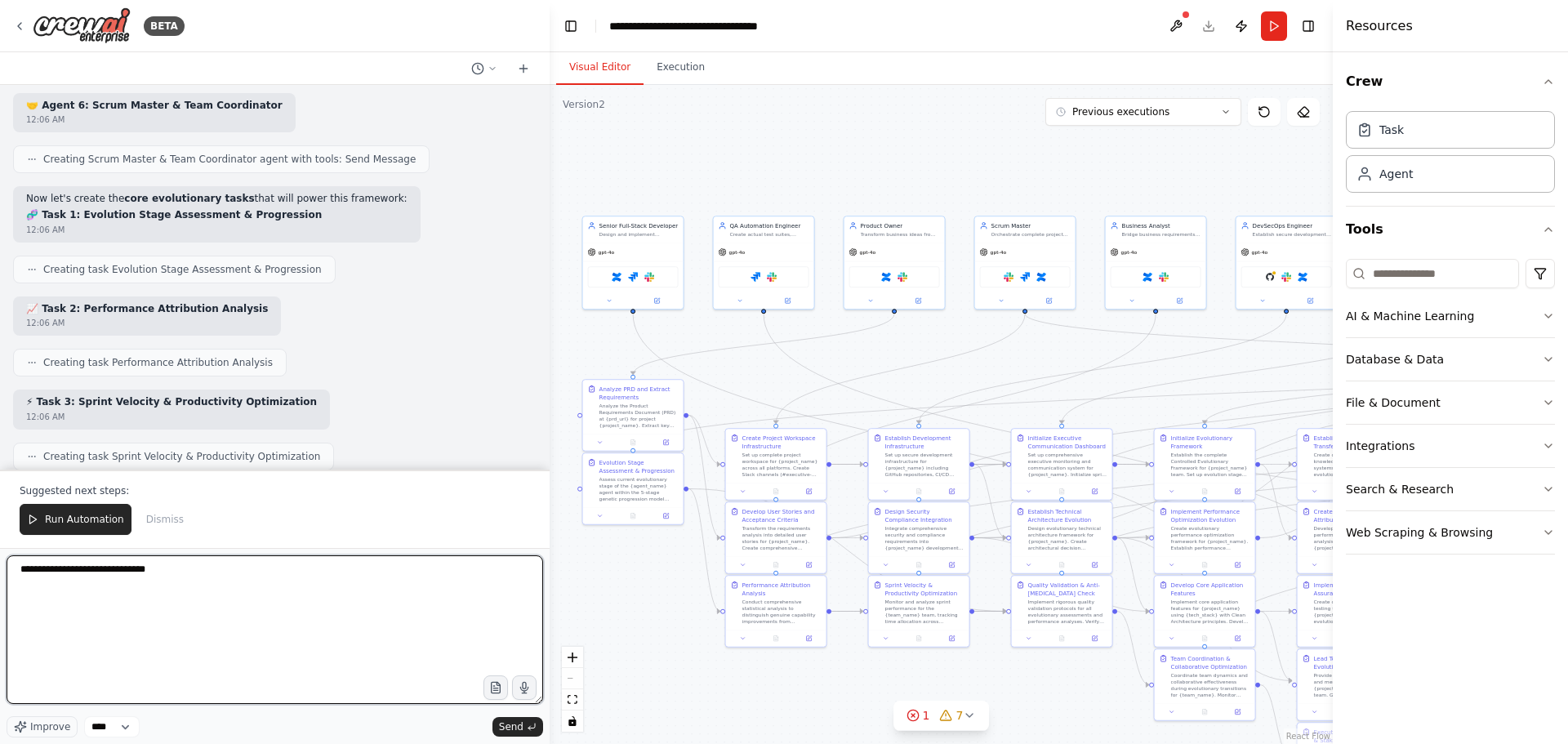
click at [193, 576] on textarea "**********" at bounding box center [275, 629] width 537 height 149
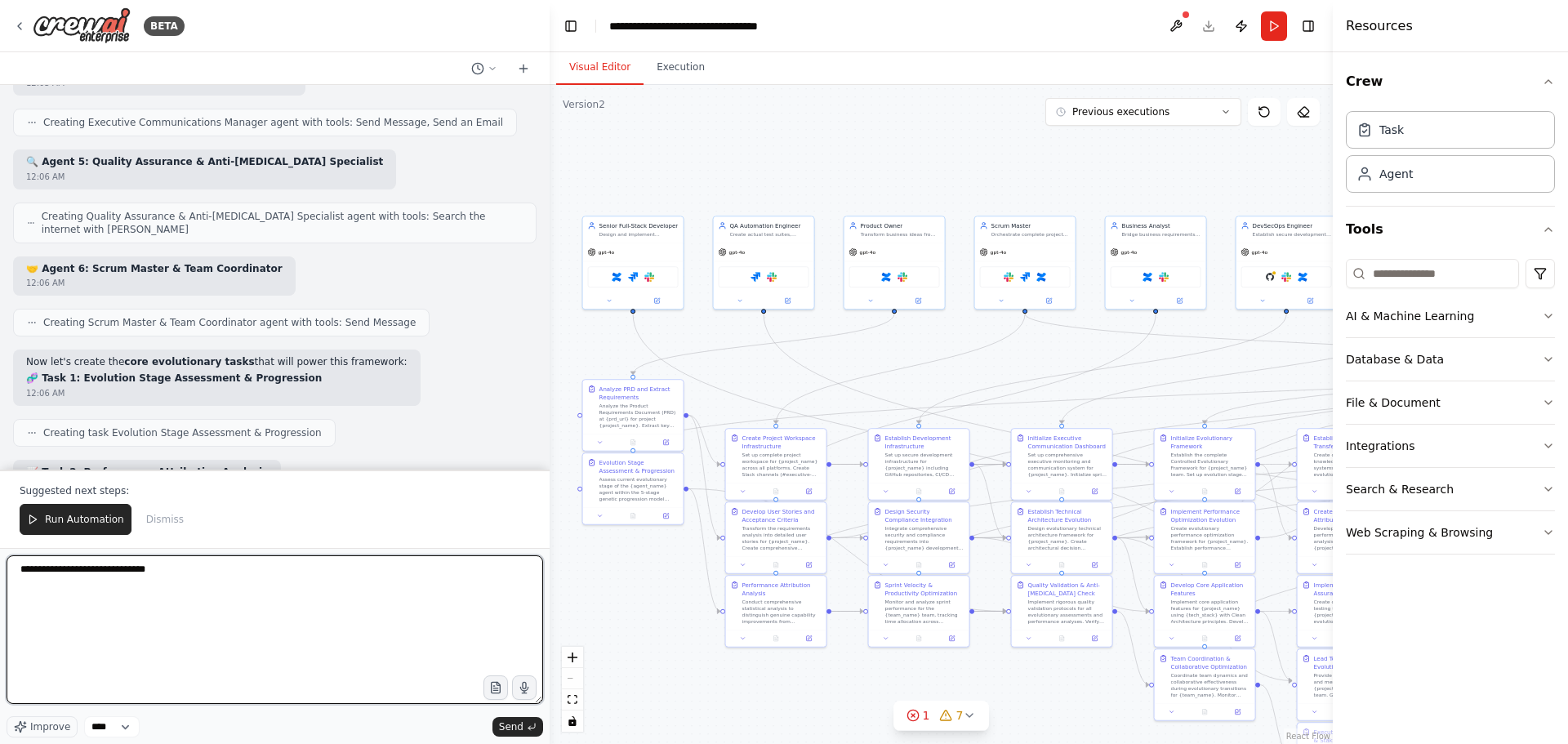
scroll to position [110368, 0]
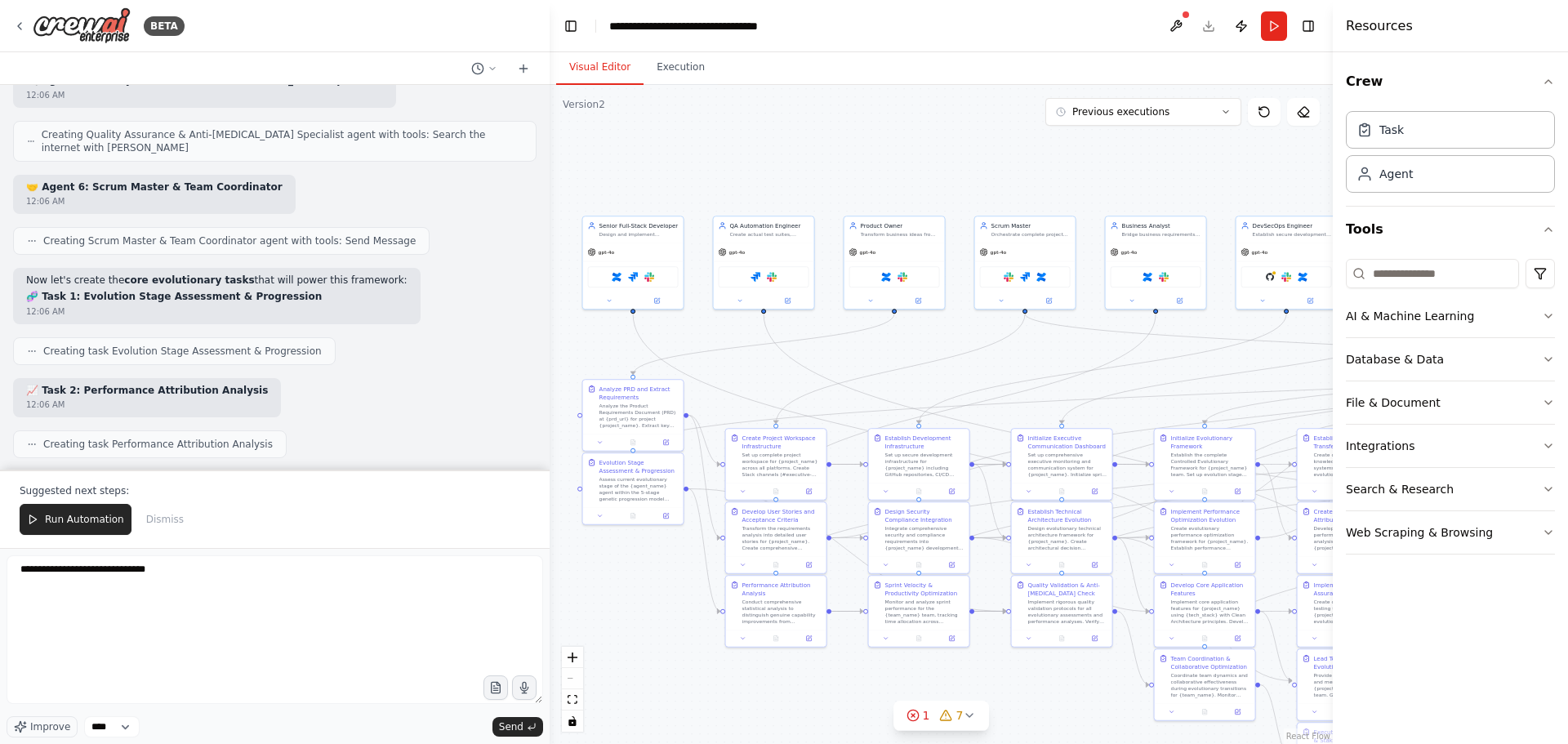
drag, startPoint x: 84, startPoint y: 180, endPoint x: 93, endPoint y: 208, distance: 29.4
drag, startPoint x: 110, startPoint y: 277, endPoint x: 135, endPoint y: 330, distance: 58.6
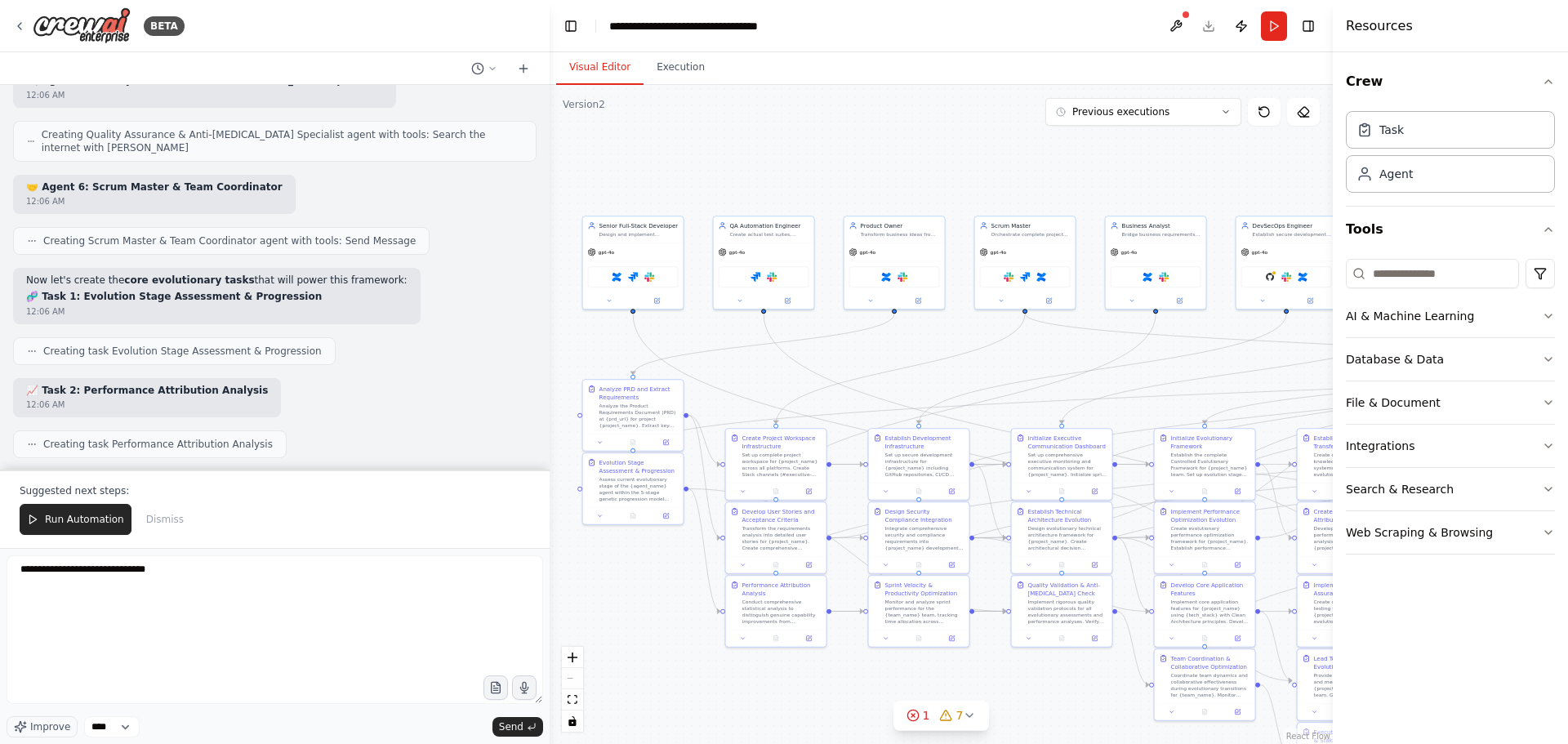
scroll to position [110450, 0]
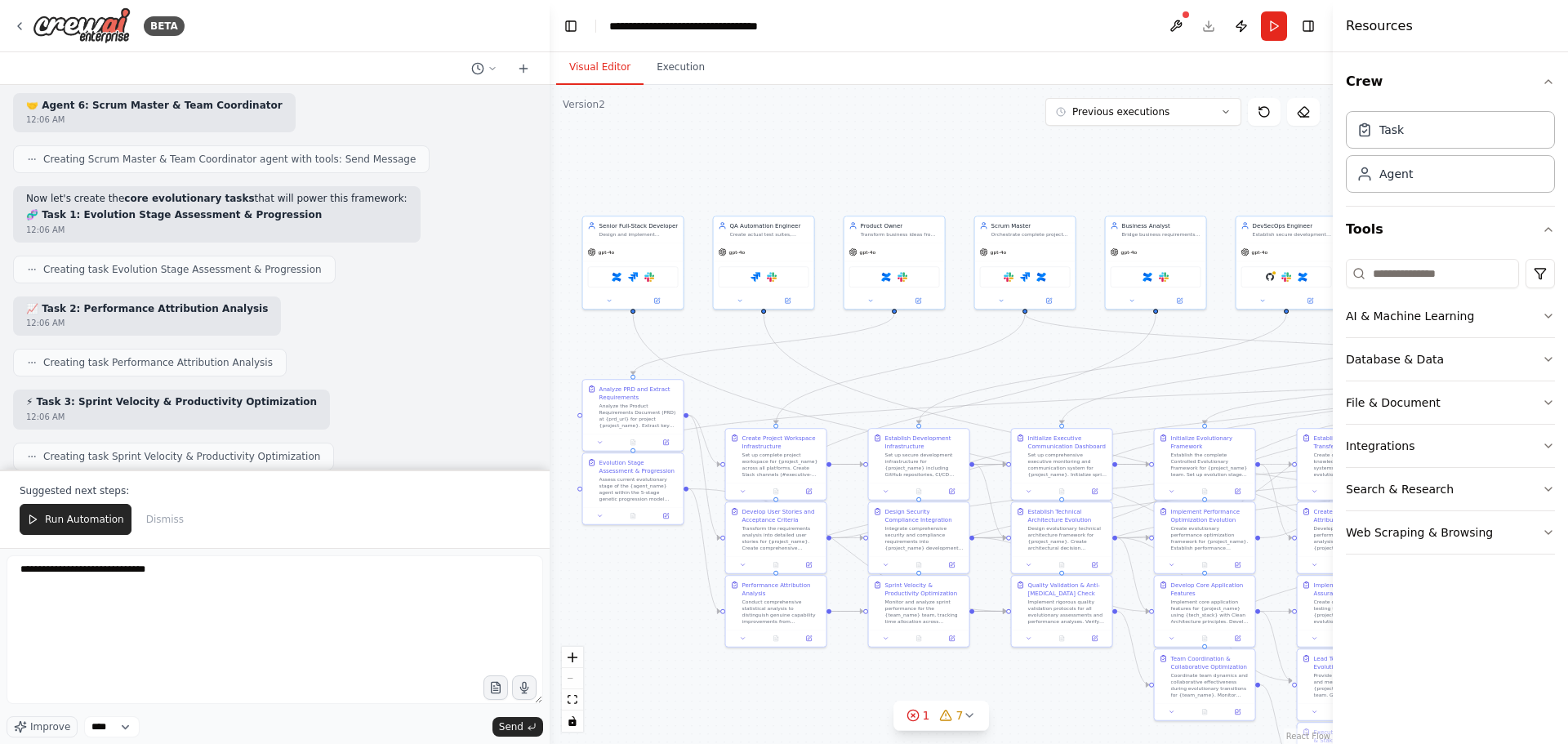
drag, startPoint x: 78, startPoint y: 297, endPoint x: 81, endPoint y: 330, distance: 33.1
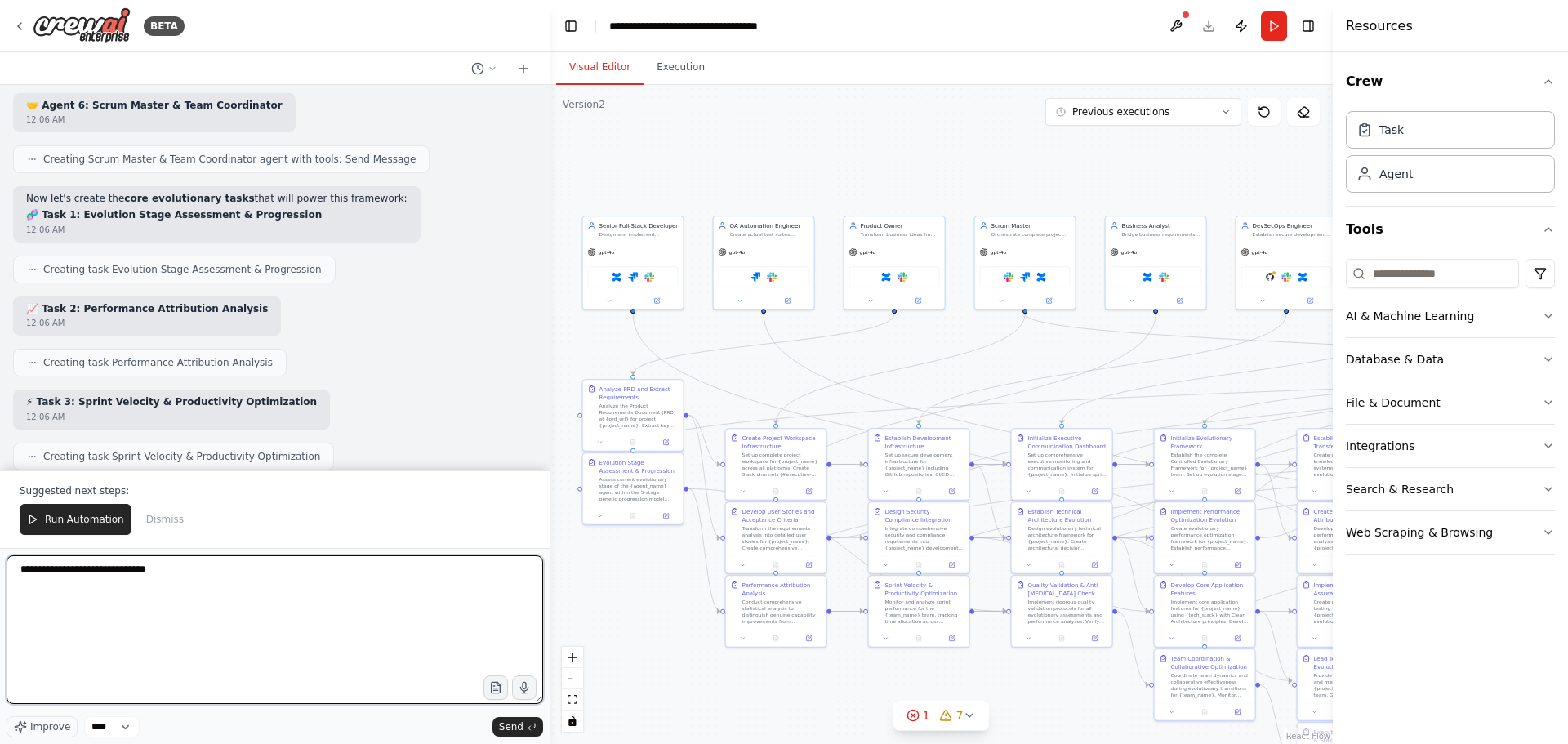
click at [235, 578] on textarea "**********" at bounding box center [275, 629] width 537 height 149
type textarea "**********"
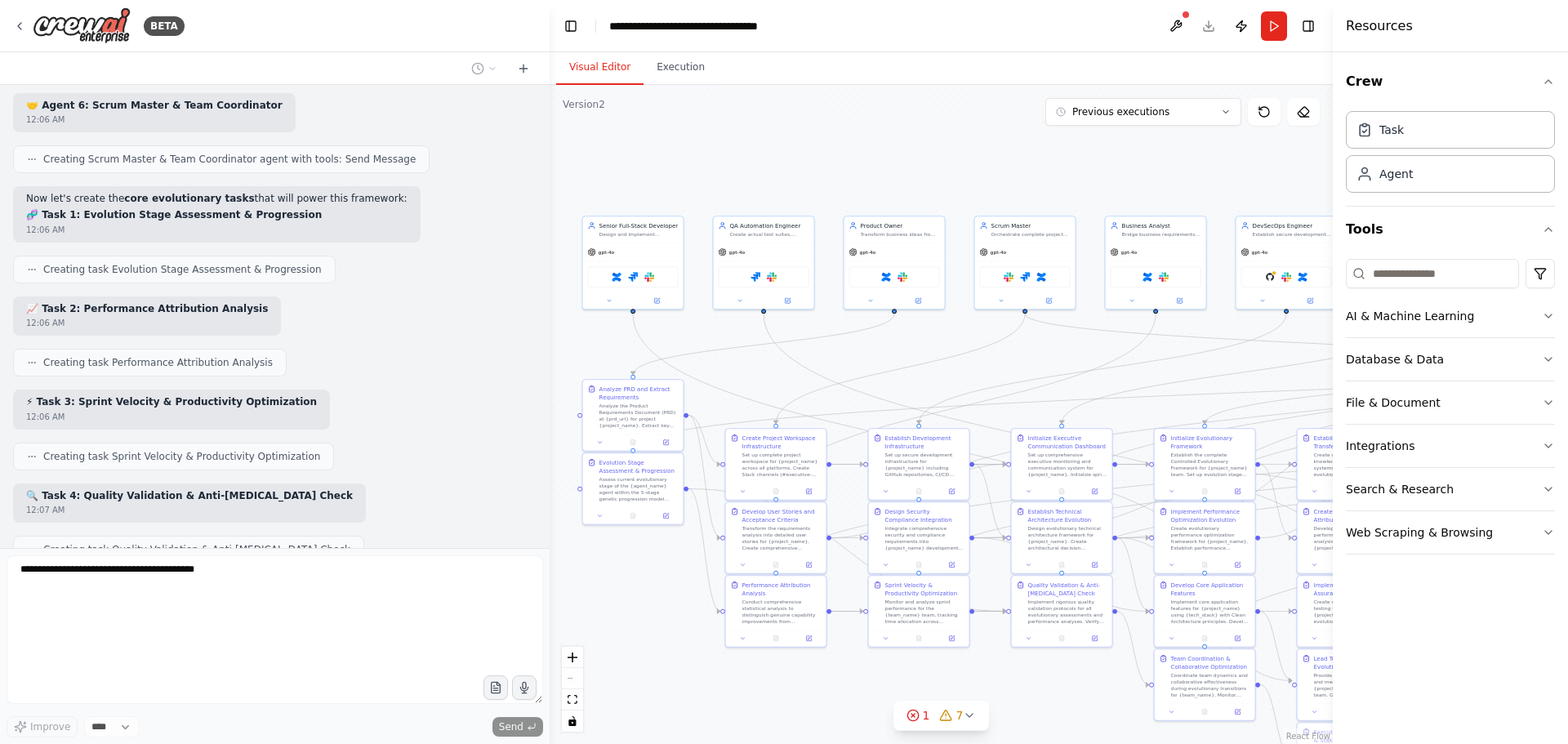
scroll to position [110483, 0]
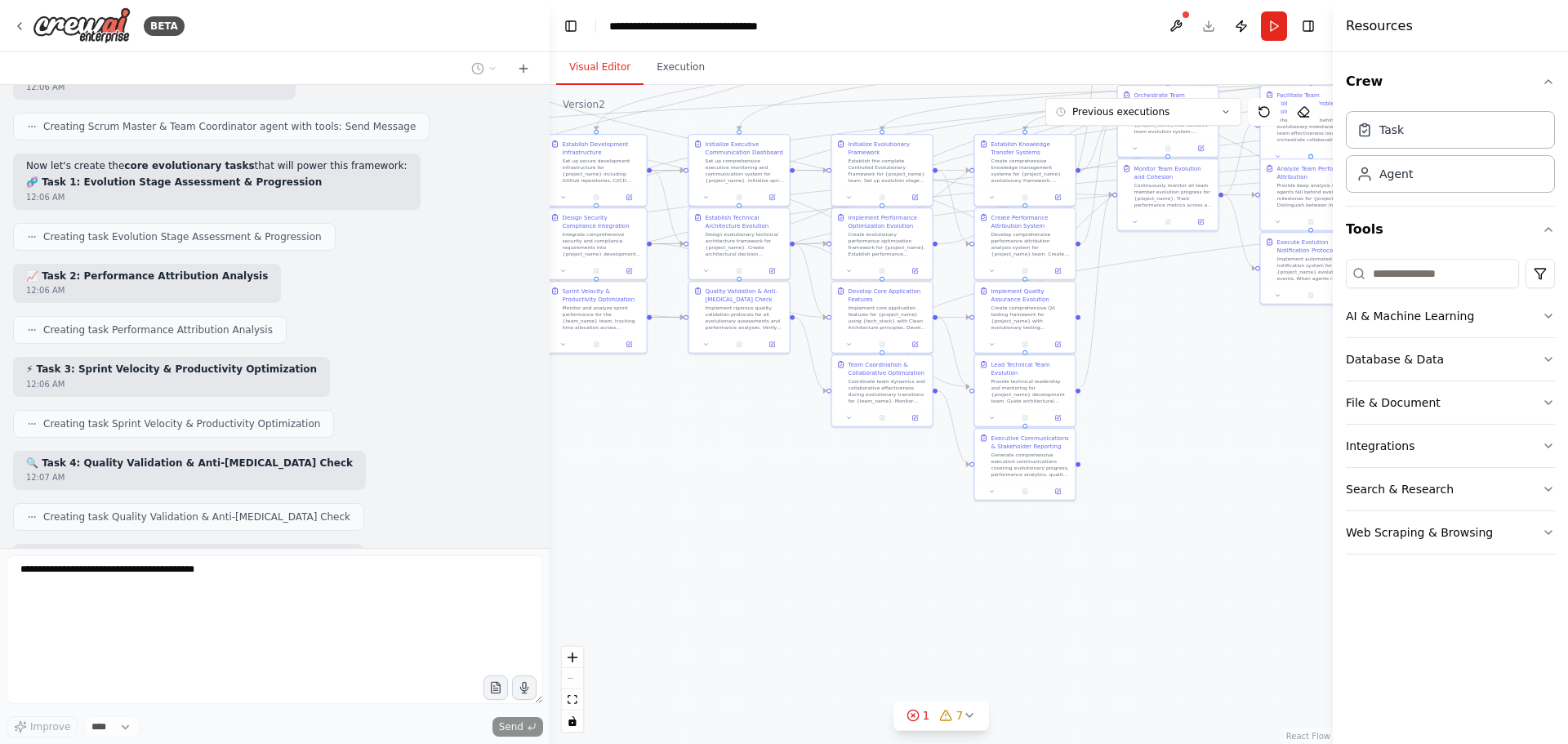
drag, startPoint x: 1026, startPoint y: 669, endPoint x: 750, endPoint y: 400, distance: 385.4
click at [701, 379] on div ".deletable-edge-delete-btn { width: 20px; height: 20px; border: 0px solid #ffff…" at bounding box center [941, 414] width 783 height 659
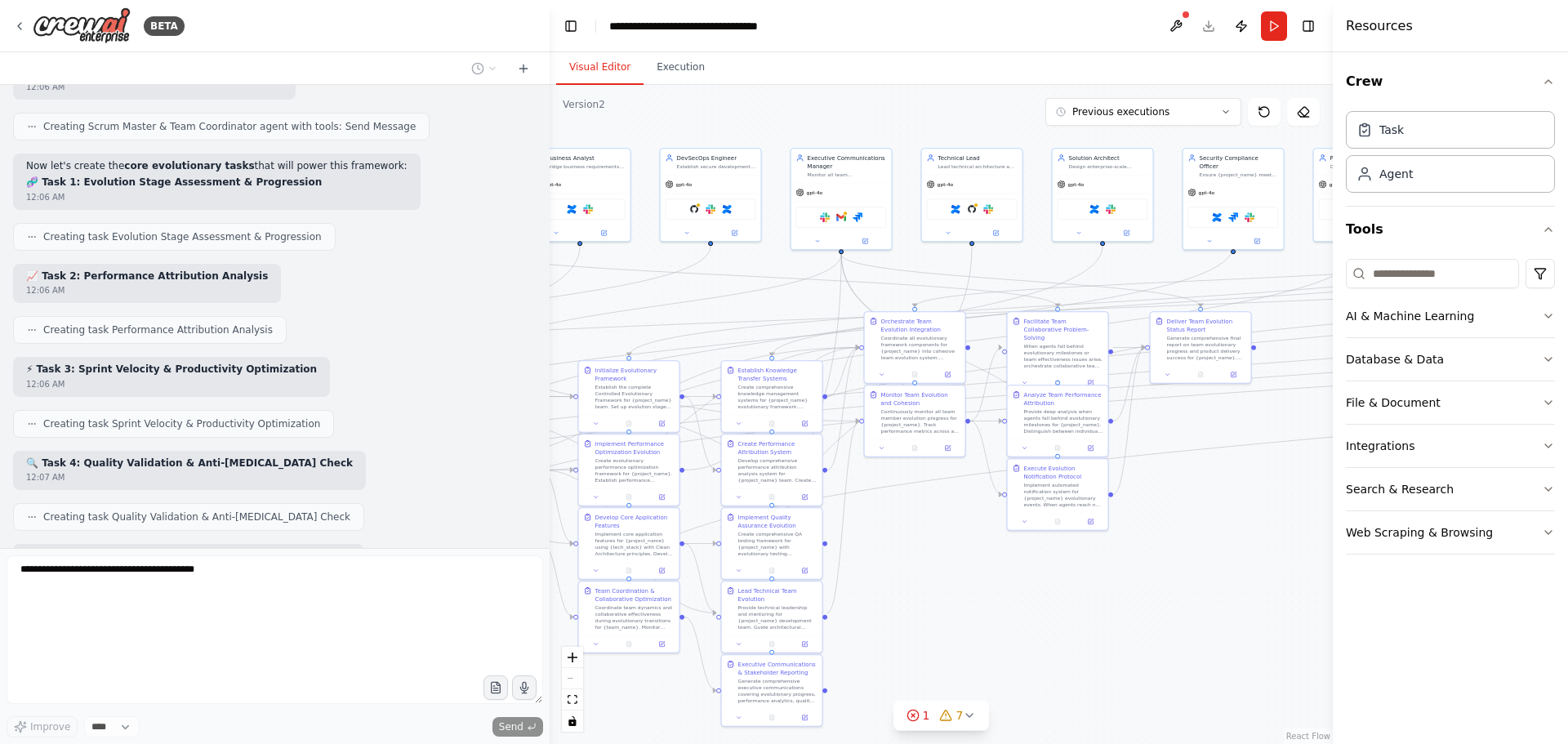
drag, startPoint x: 1211, startPoint y: 369, endPoint x: 870, endPoint y: 580, distance: 401.0
click at [870, 580] on div ".deletable-edge-delete-btn { width: 20px; height: 20px; border: 0px solid #ffff…" at bounding box center [941, 414] width 783 height 659
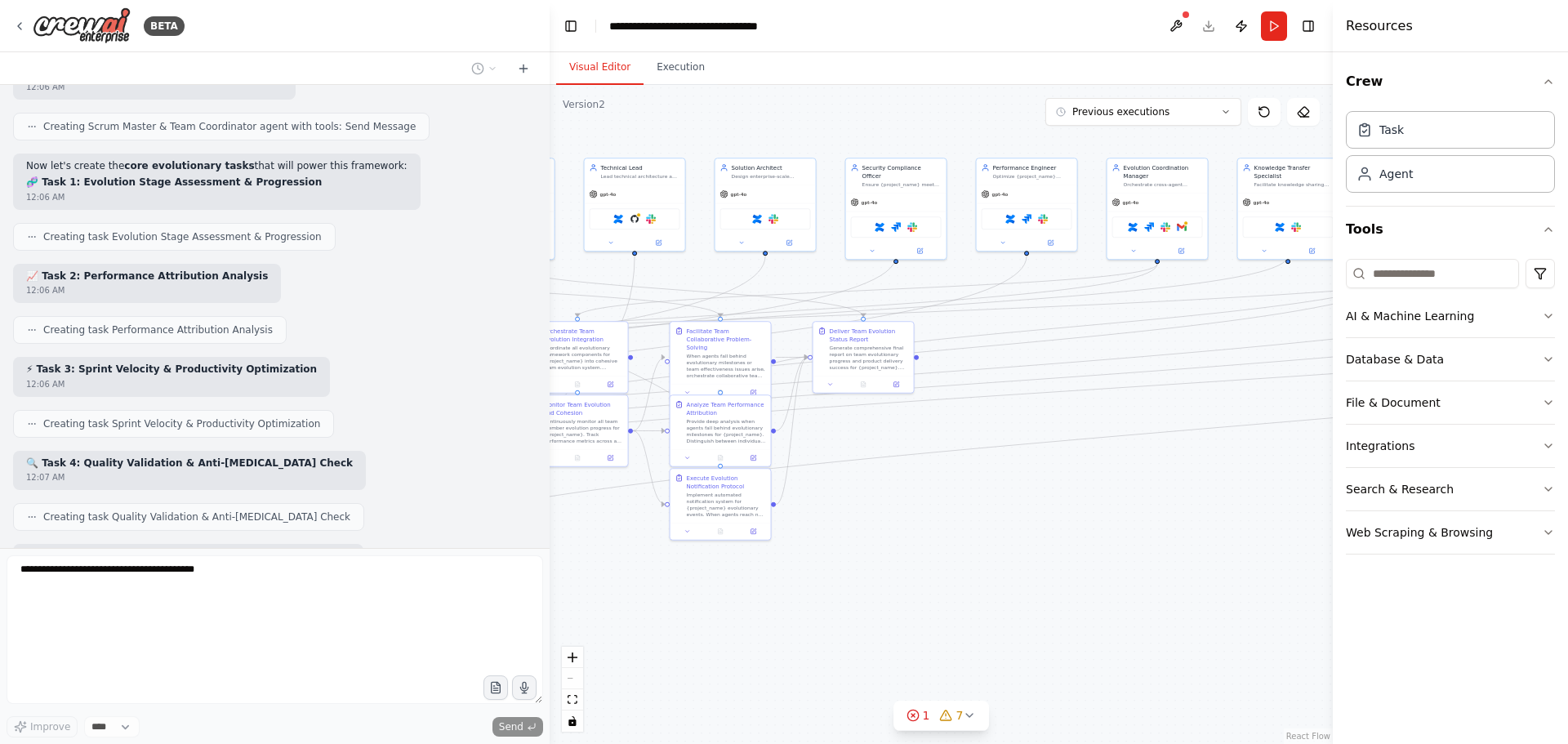
drag, startPoint x: 1186, startPoint y: 535, endPoint x: 852, endPoint y: 541, distance: 334.1
click at [852, 542] on div ".deletable-edge-delete-btn { width: 20px; height: 20px; border: 0px solid #ffff…" at bounding box center [941, 414] width 783 height 659
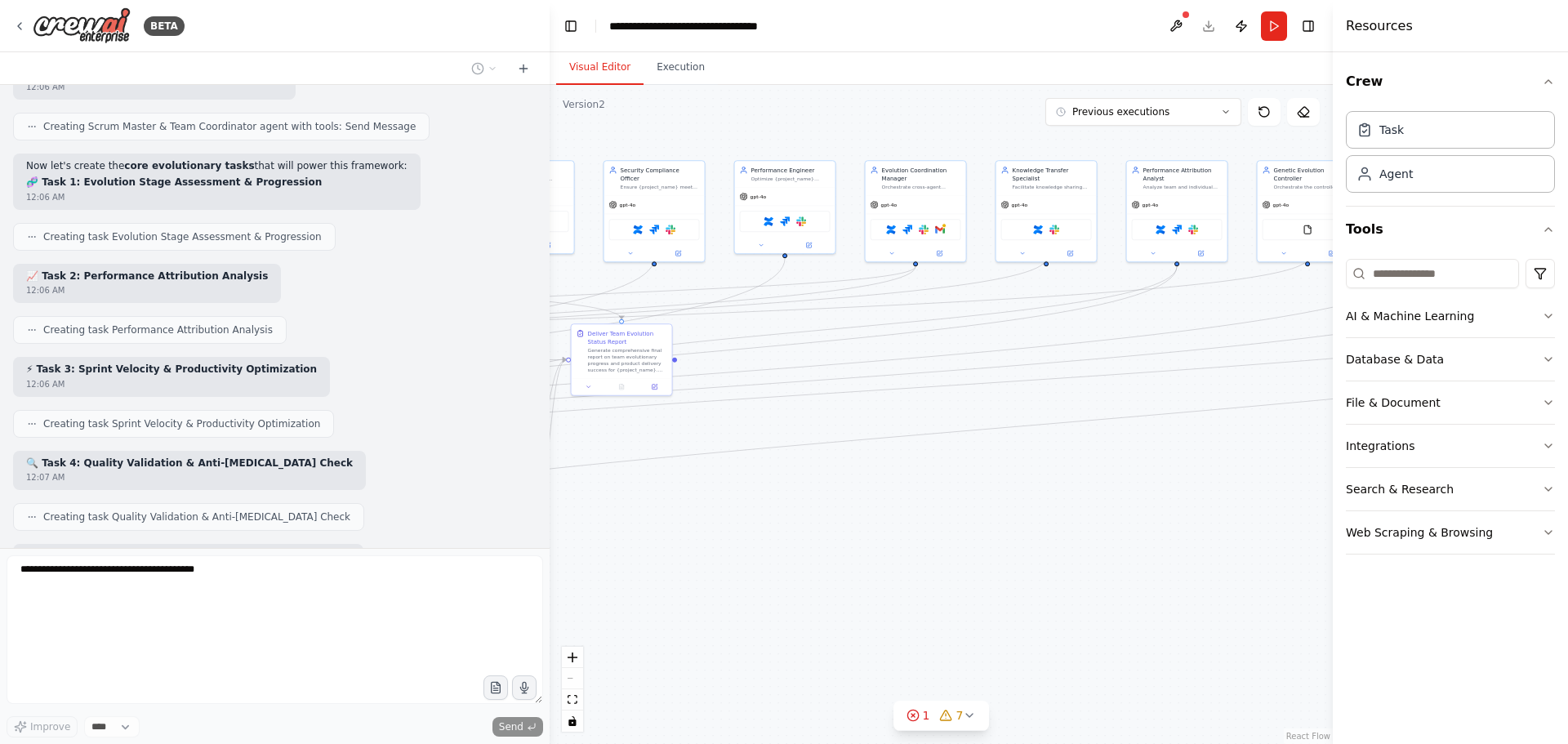
drag, startPoint x: 1169, startPoint y: 522, endPoint x: 807, endPoint y: 519, distance: 362.0
click at [807, 519] on div ".deletable-edge-delete-btn { width: 20px; height: 20px; border: 0px solid #ffff…" at bounding box center [941, 414] width 783 height 659
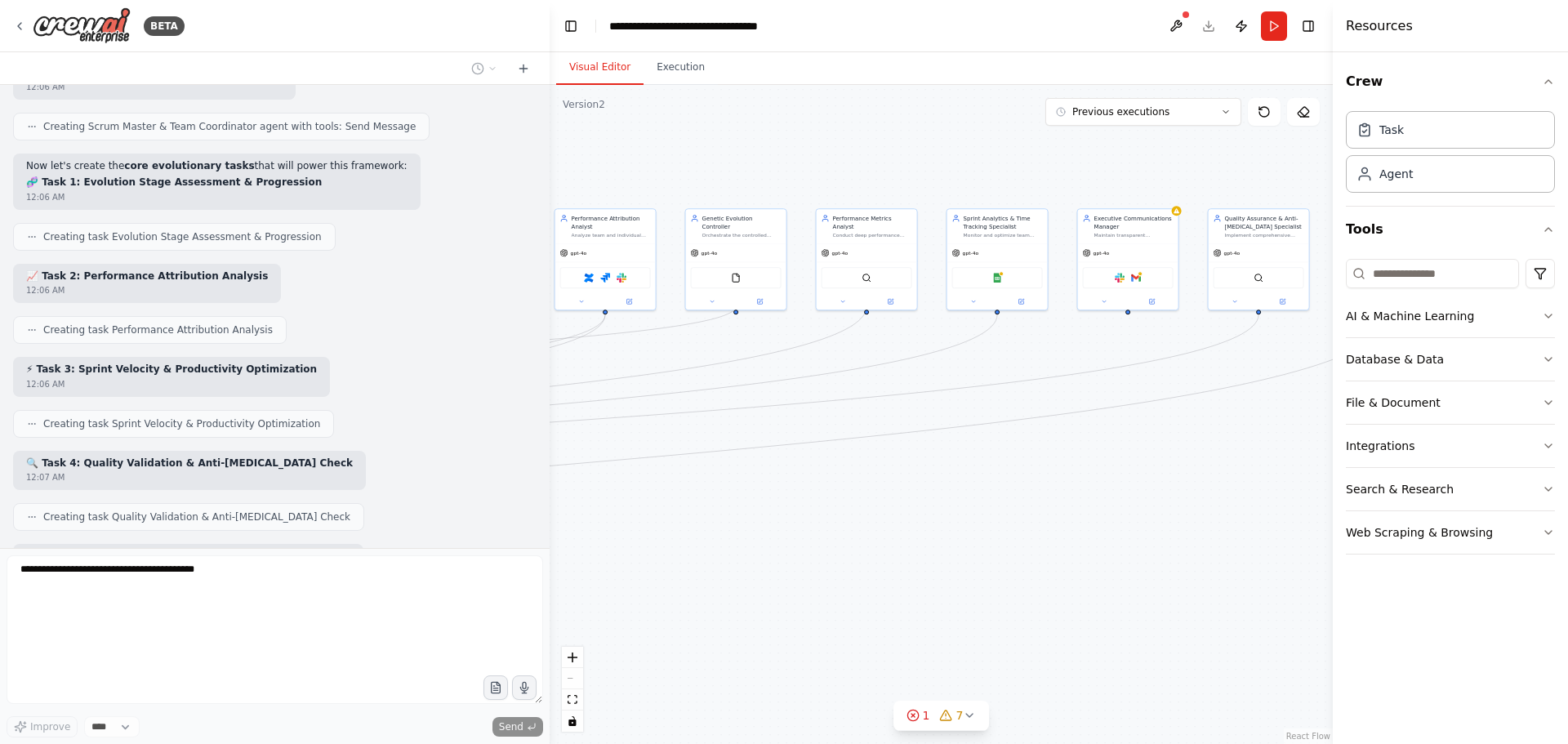
drag, startPoint x: 1094, startPoint y: 482, endPoint x: 850, endPoint y: 516, distance: 246.4
click at [850, 516] on div ".deletable-edge-delete-btn { width: 20px; height: 20px; border: 0px solid #ffff…" at bounding box center [941, 414] width 783 height 659
drag, startPoint x: 1092, startPoint y: 497, endPoint x: 939, endPoint y: 503, distance: 153.1
click at [939, 503] on div ".deletable-edge-delete-btn { width: 20px; height: 20px; border: 0px solid #ffff…" at bounding box center [941, 414] width 783 height 659
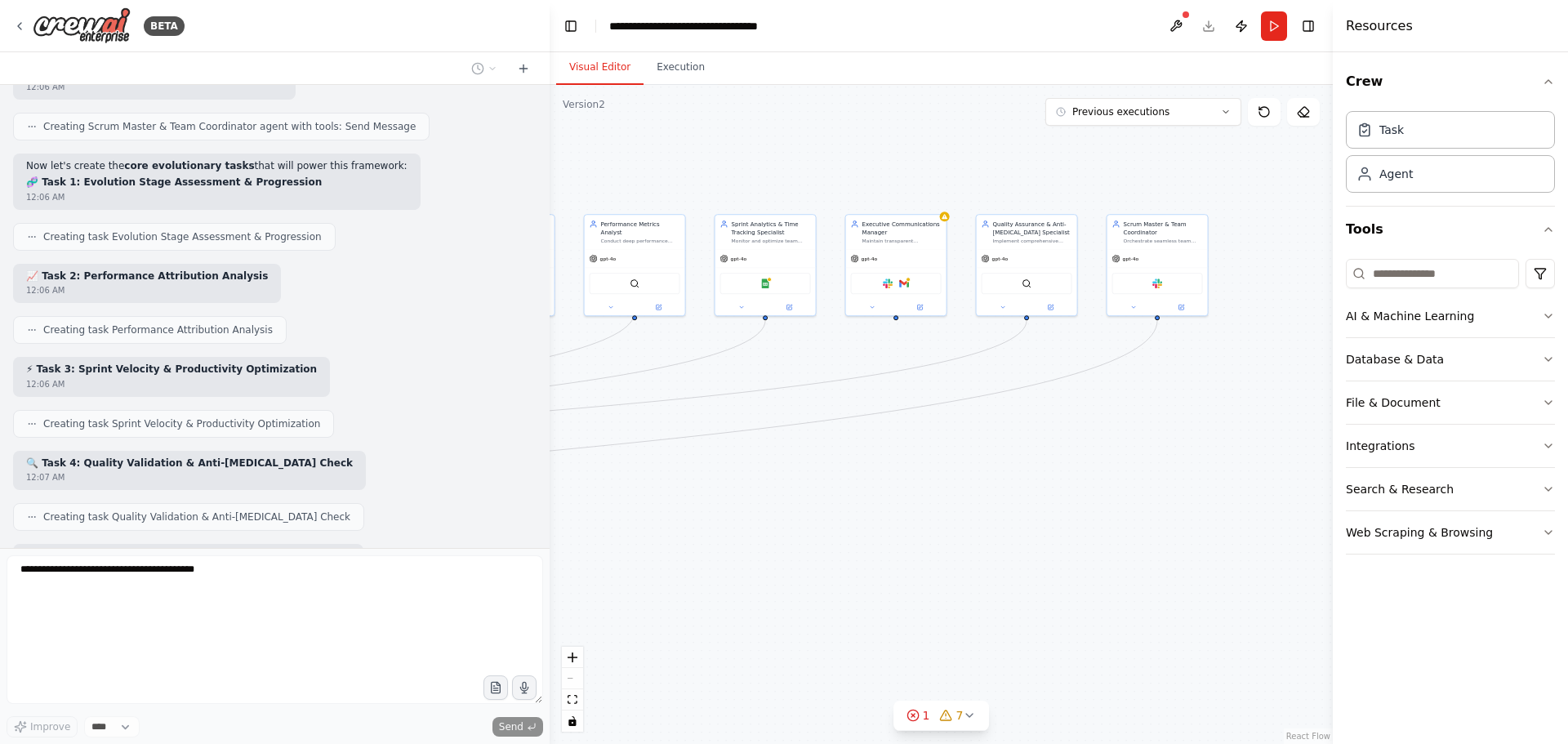
drag, startPoint x: 1182, startPoint y: 496, endPoint x: 1055, endPoint y: 499, distance: 127.0
click at [1064, 498] on div ".deletable-edge-delete-btn { width: 20px; height: 20px; border: 0px solid #ffff…" at bounding box center [941, 414] width 783 height 659
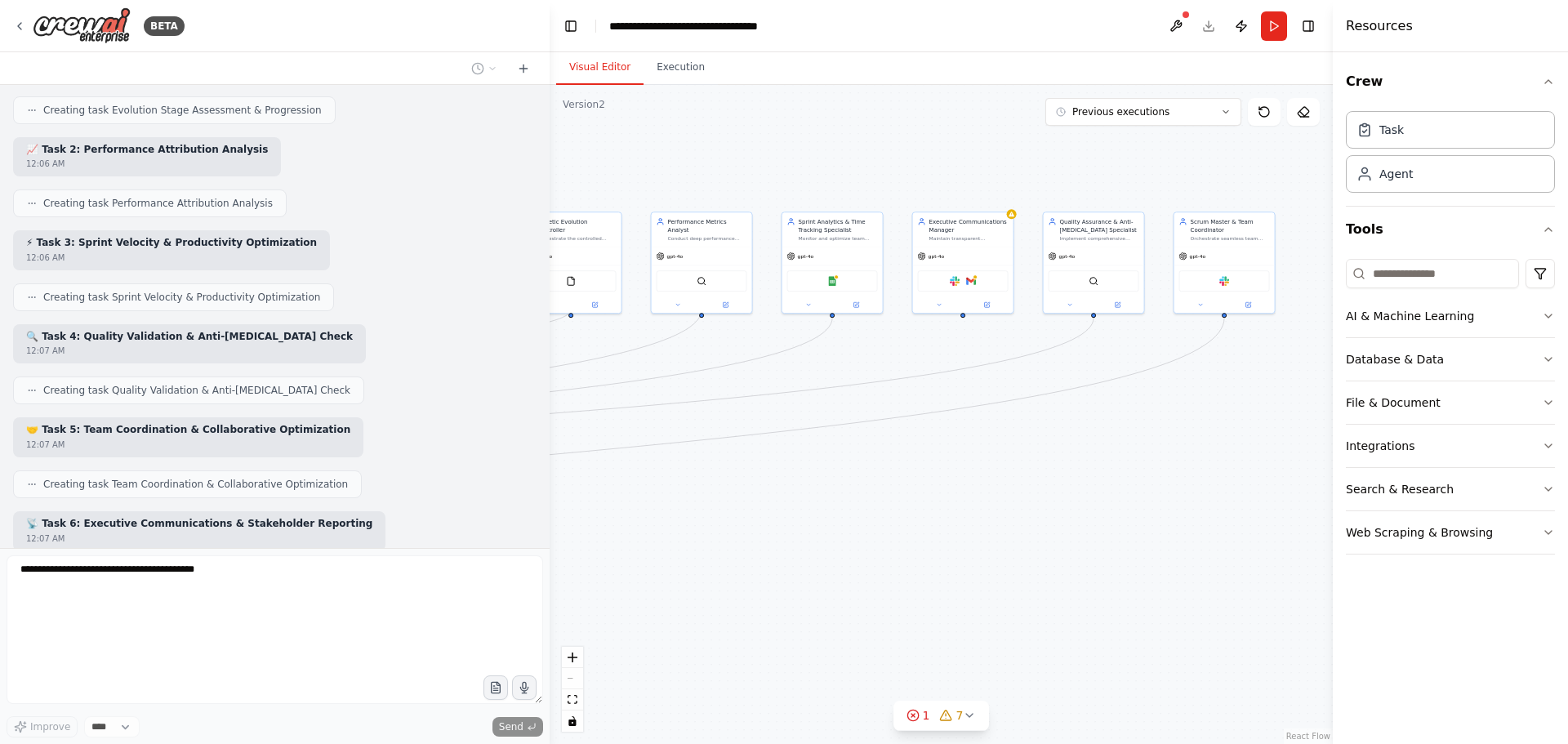
drag, startPoint x: 935, startPoint y: 498, endPoint x: 1270, endPoint y: 519, distance: 335.7
click at [1322, 488] on div ".deletable-edge-delete-btn { width: 20px; height: 20px; border: 0px solid #ffff…" at bounding box center [941, 414] width 783 height 659
click at [1280, 518] on div ".deletable-edge-delete-btn { width: 20px; height: 20px; border: 0px solid #ffff…" at bounding box center [941, 414] width 783 height 659
click at [914, 527] on div ".deletable-edge-delete-btn { width: 20px; height: 20px; border: 0px solid #ffff…" at bounding box center [941, 414] width 783 height 659
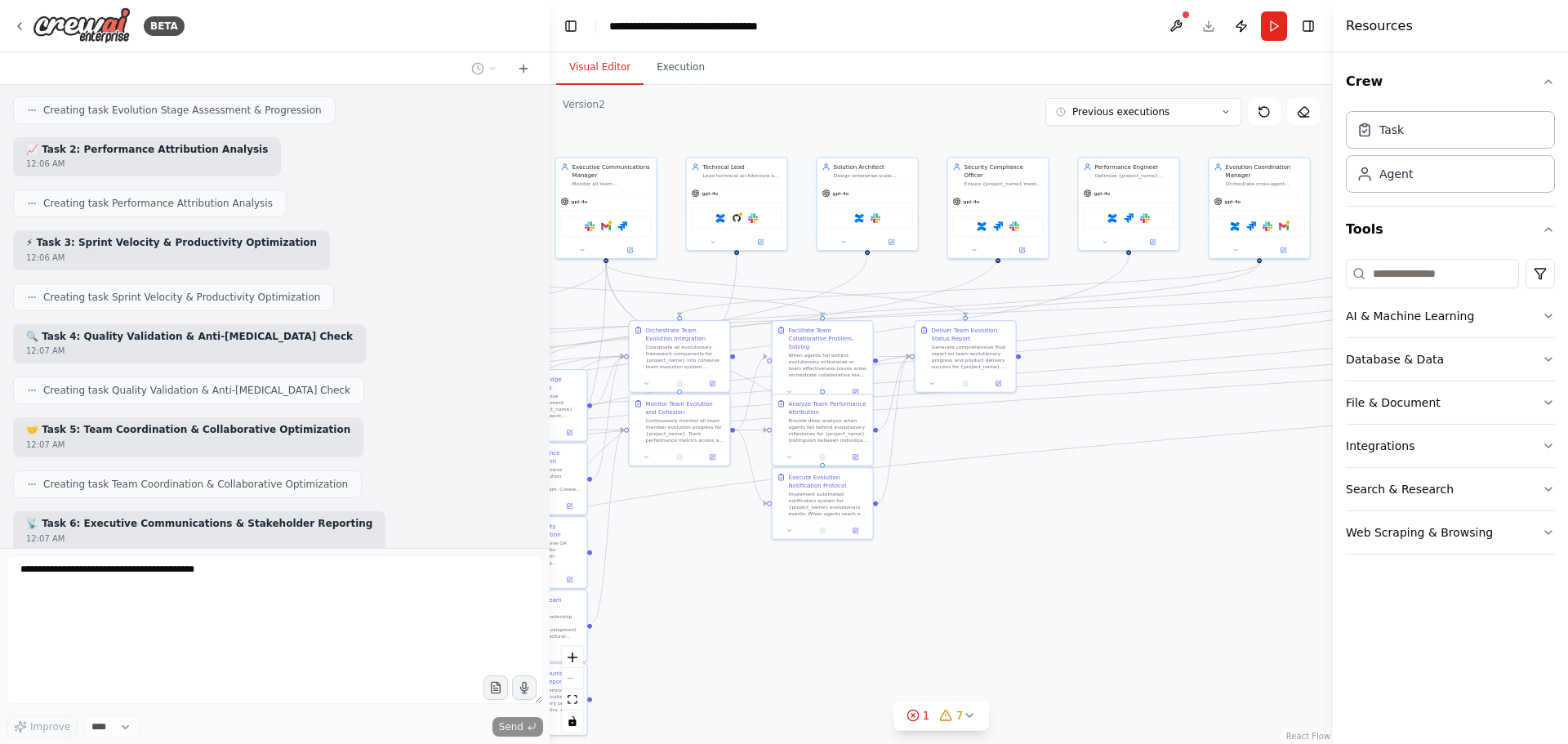
drag, startPoint x: 770, startPoint y: 603, endPoint x: 1184, endPoint y: 540, distance: 418.8
click at [1184, 540] on div ".deletable-edge-delete-btn { width: 20px; height: 20px; border: 0px solid #ffff…" at bounding box center [941, 414] width 783 height 659
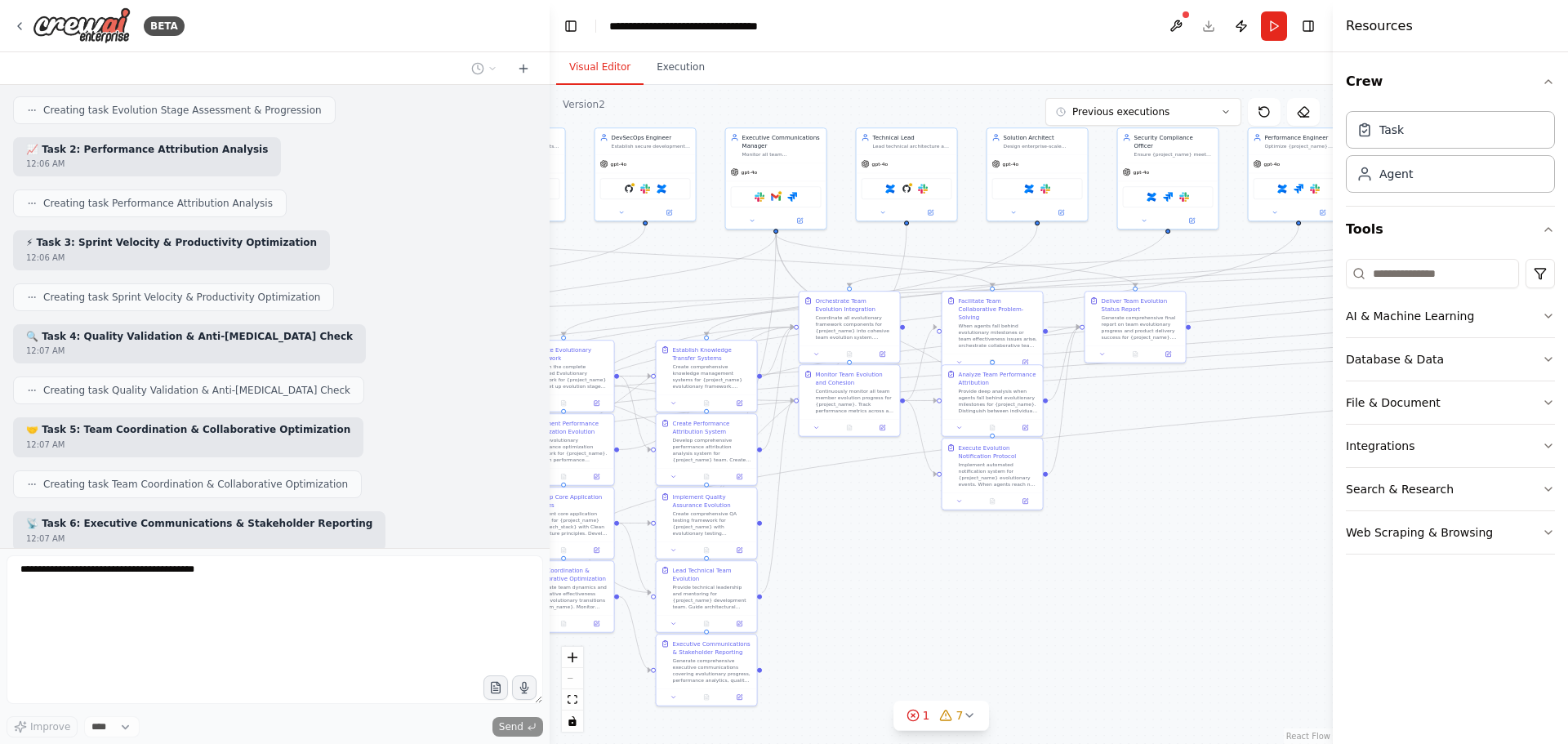
drag, startPoint x: 1048, startPoint y: 558, endPoint x: 1199, endPoint y: 531, distance: 153.4
click at [1213, 529] on div ".deletable-edge-delete-btn { width: 20px; height: 20px; border: 0px solid #ffff…" at bounding box center [941, 414] width 783 height 659
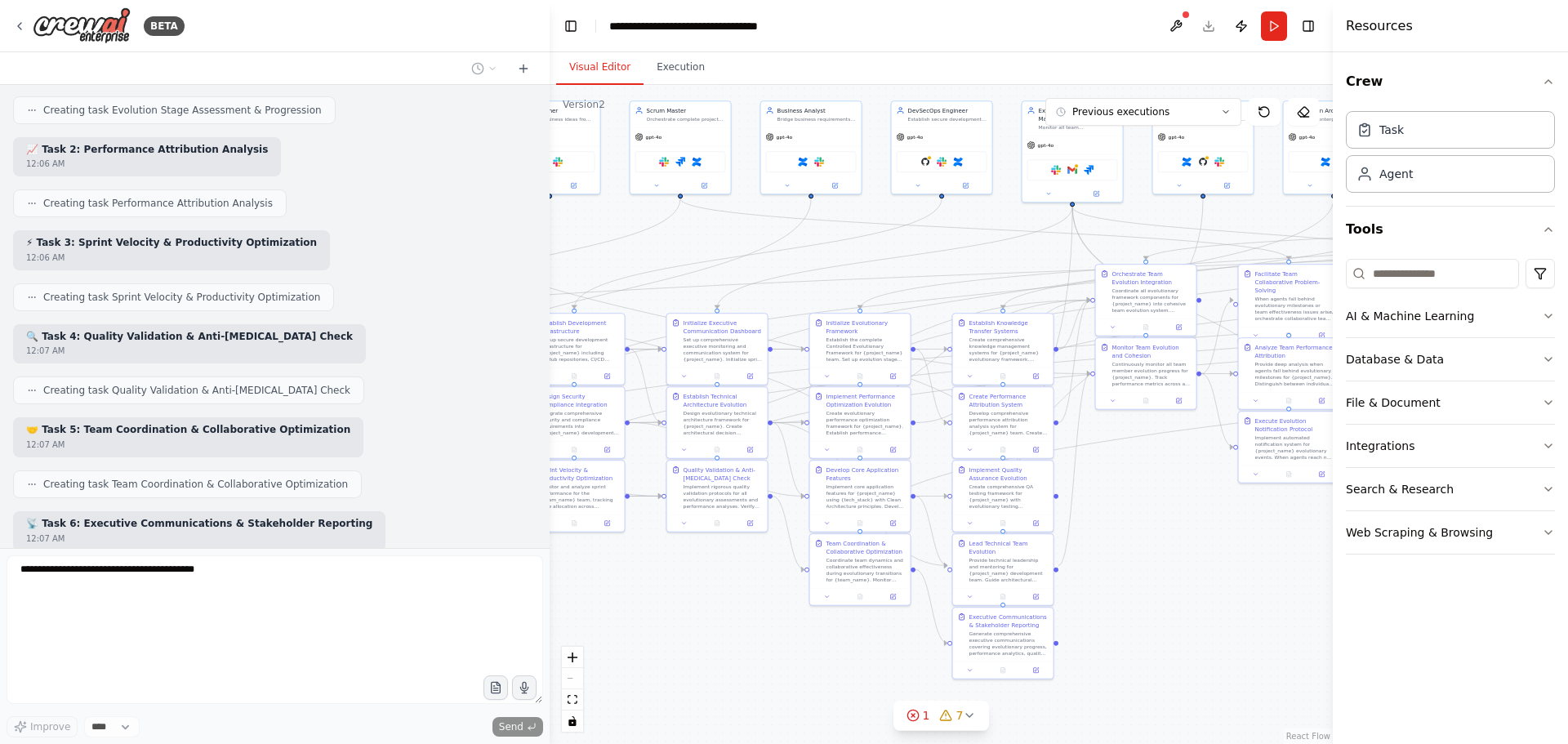
drag, startPoint x: 1028, startPoint y: 549, endPoint x: 1323, endPoint y: 522, distance: 296.2
click at [1323, 522] on div ".deletable-edge-delete-btn { width: 20px; height: 20px; border: 0px solid #ffff…" at bounding box center [941, 414] width 783 height 659
drag, startPoint x: 1333, startPoint y: 75, endPoint x: 1563, endPoint y: 85, distance: 230.2
click at [1563, 85] on div "Resources Crew Task Agent Tools AI & Machine Learning Database & Data File & Do…" at bounding box center [1451, 372] width 234 height 744
click at [1319, 22] on button "Toggle Right Sidebar" at bounding box center [1310, 26] width 23 height 23
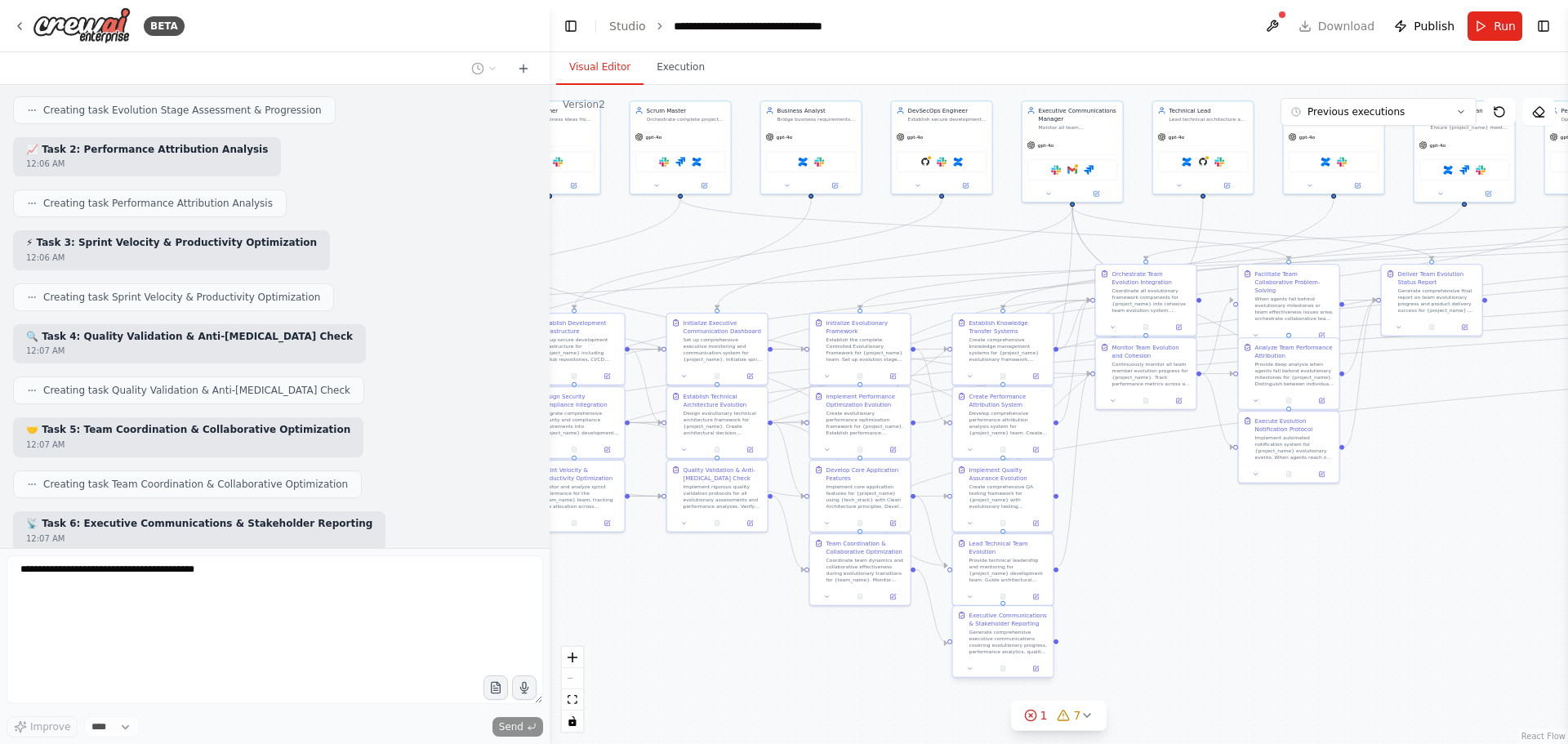
click at [1011, 630] on div "Generate comprehensive executive communications covering evolutionary progress,…" at bounding box center [1009, 642] width 79 height 26
click at [1543, 16] on button "Toggle Right Sidebar" at bounding box center [1543, 26] width 23 height 23
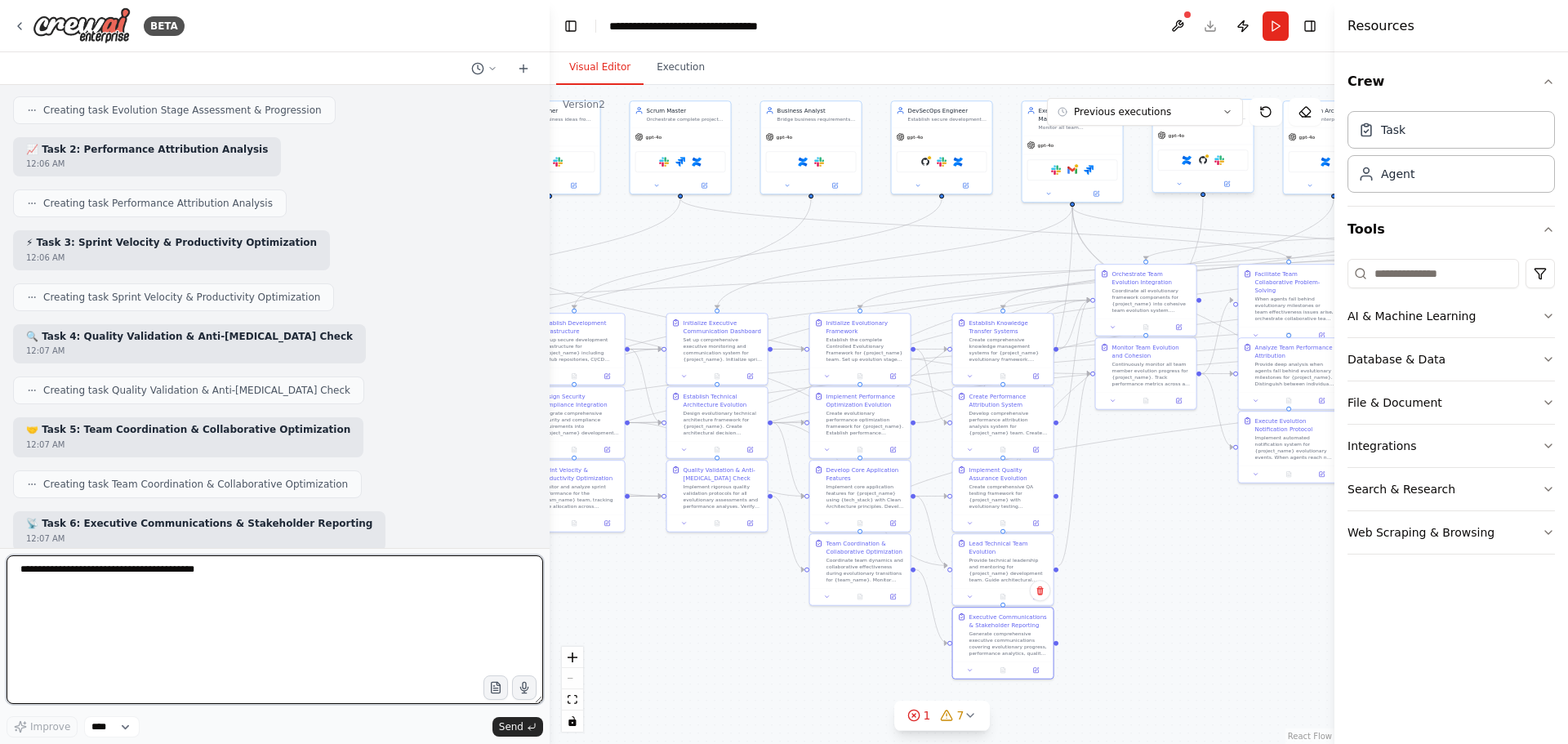
click at [1191, 156] on div "Confluence GitHub Slack" at bounding box center [1203, 160] width 90 height 21
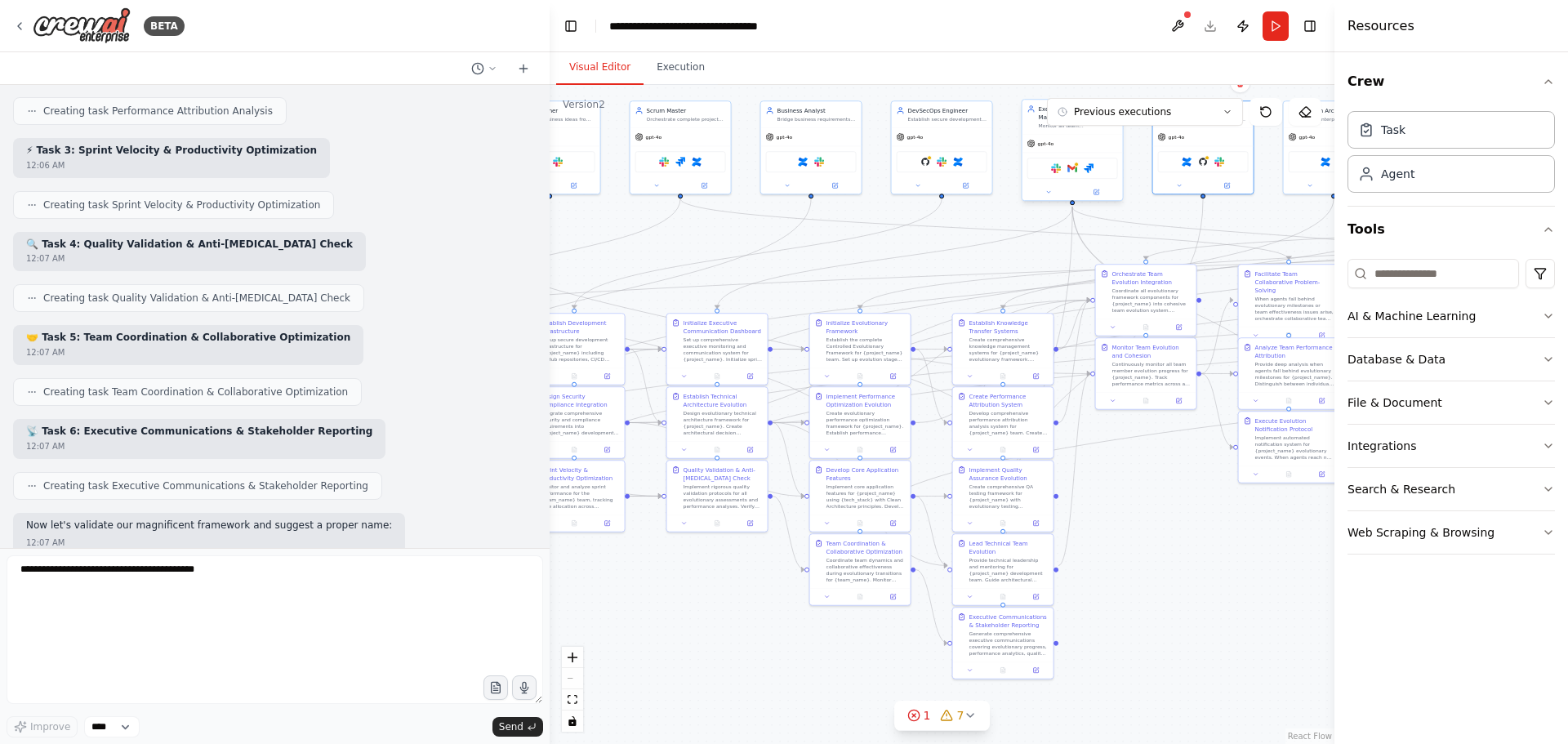
click at [1079, 146] on div "gpt-4o" at bounding box center [1072, 144] width 100 height 18
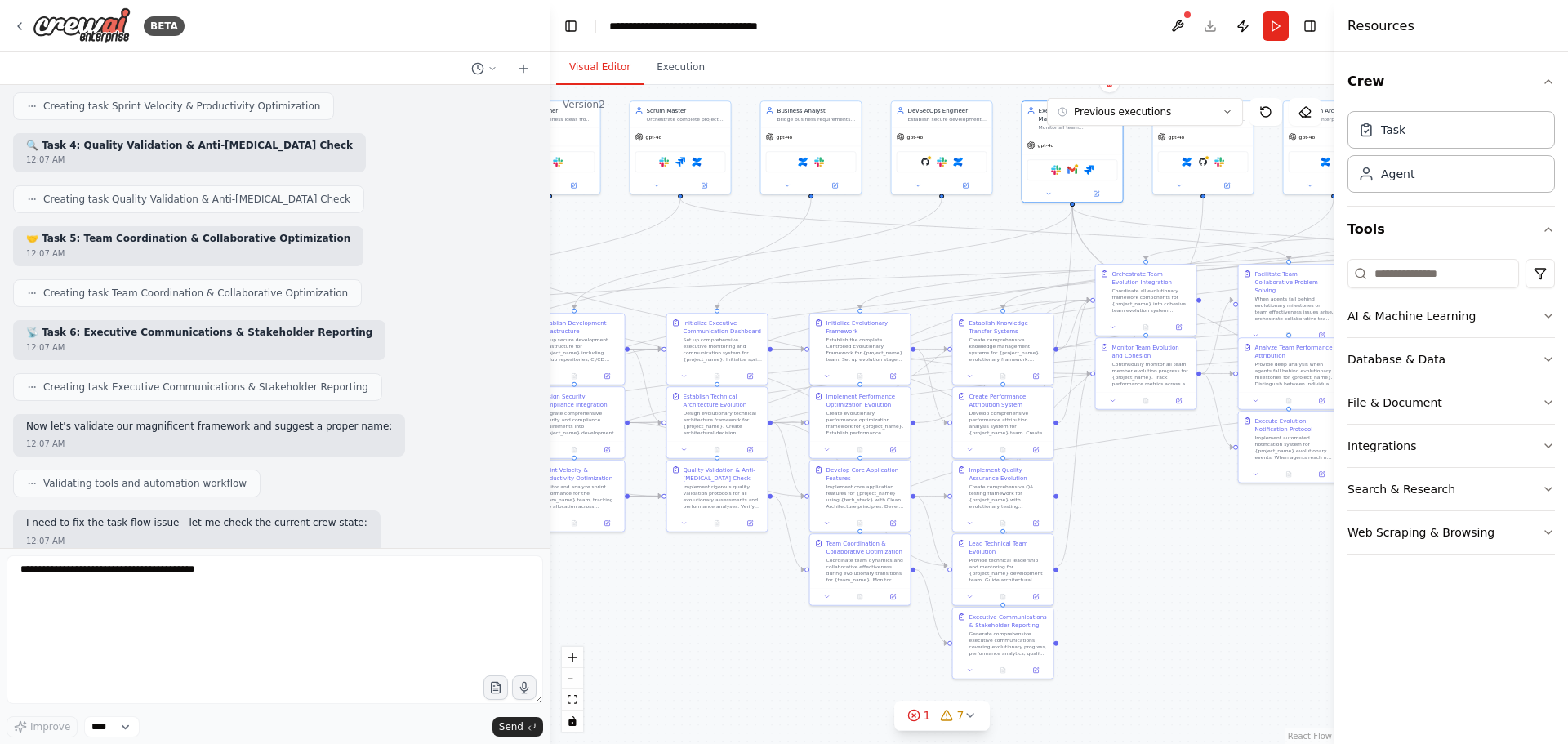
click at [1552, 79] on icon "button" at bounding box center [1548, 81] width 13 height 13
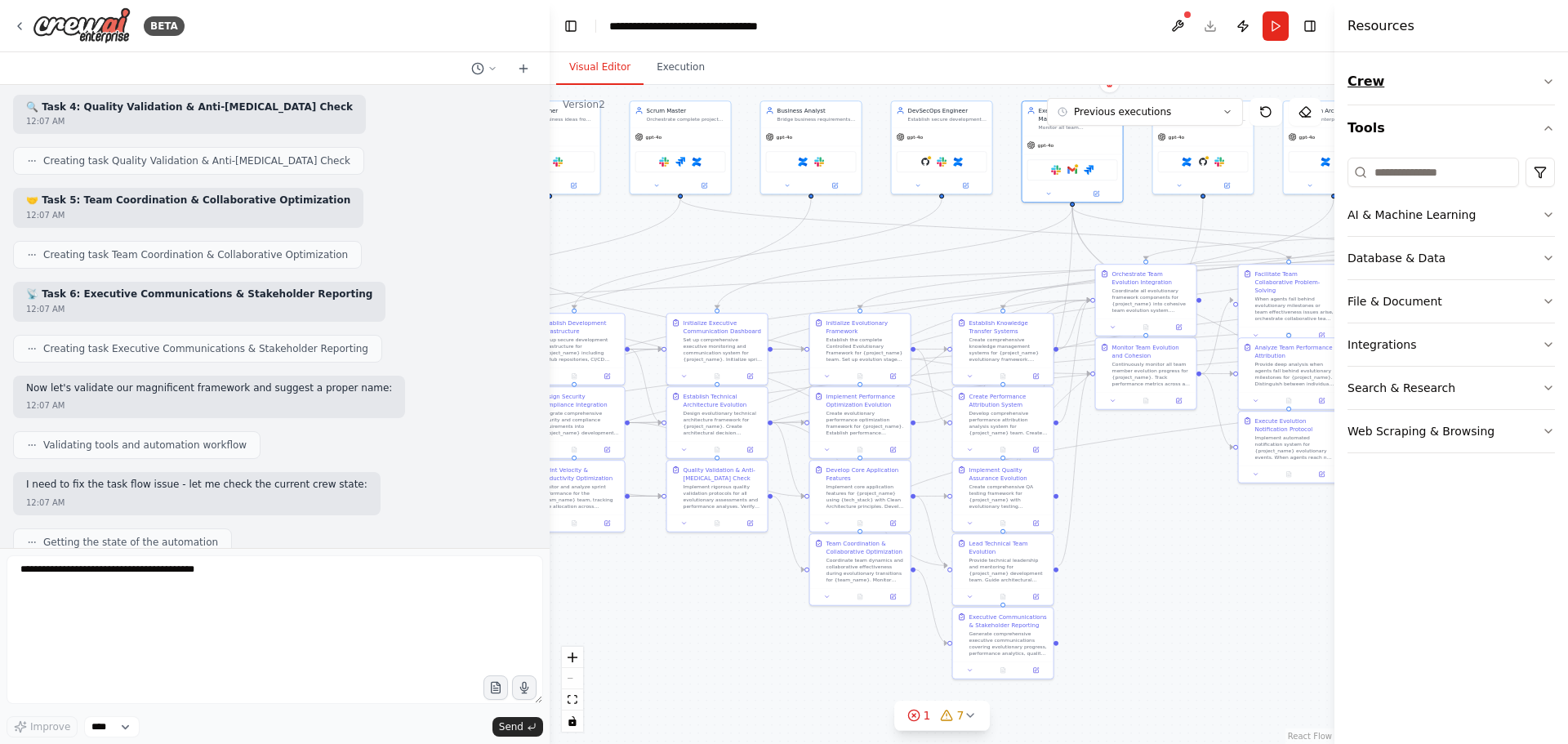
click at [1552, 79] on icon "button" at bounding box center [1548, 81] width 13 height 13
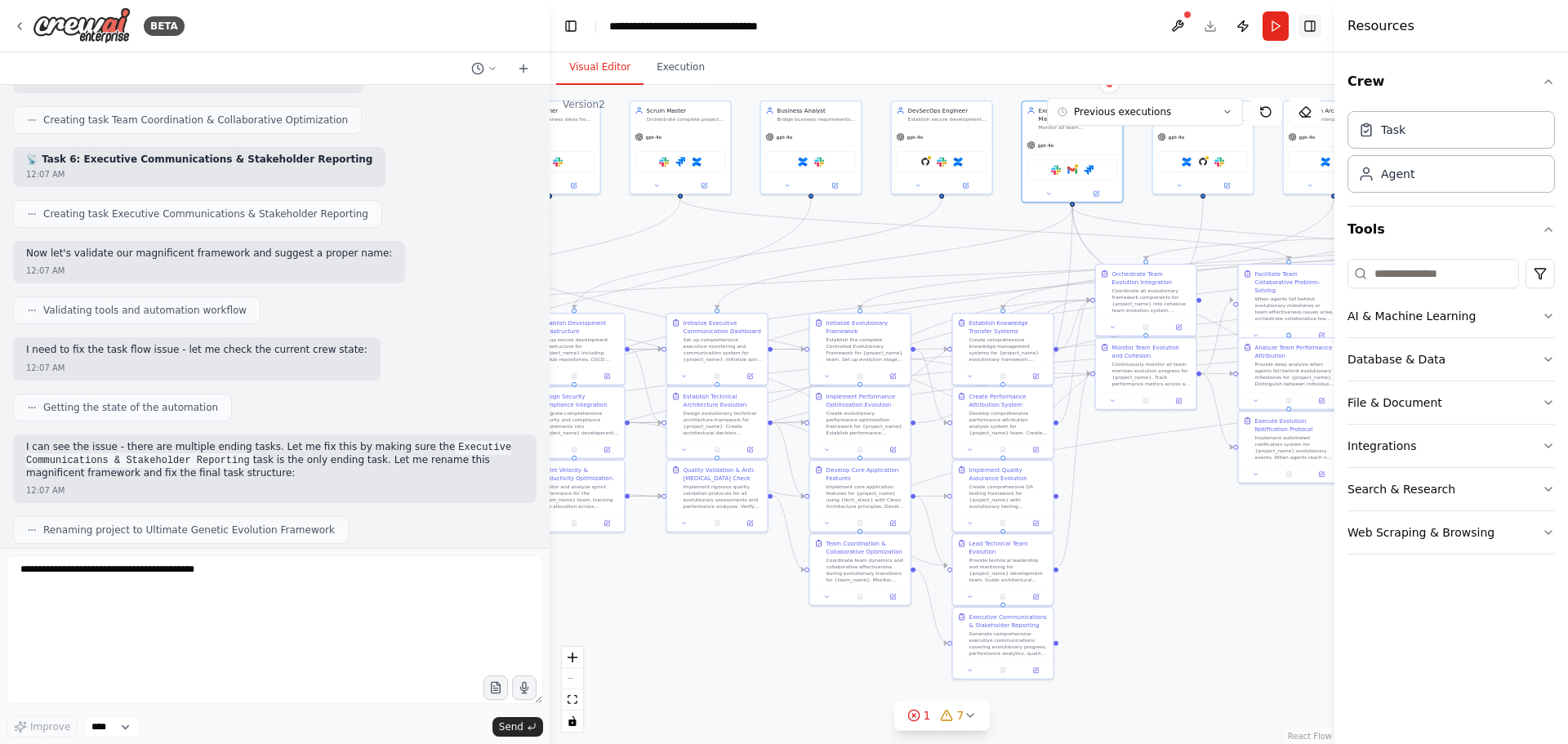
click at [1314, 26] on button "Toggle Right Sidebar" at bounding box center [1310, 26] width 23 height 23
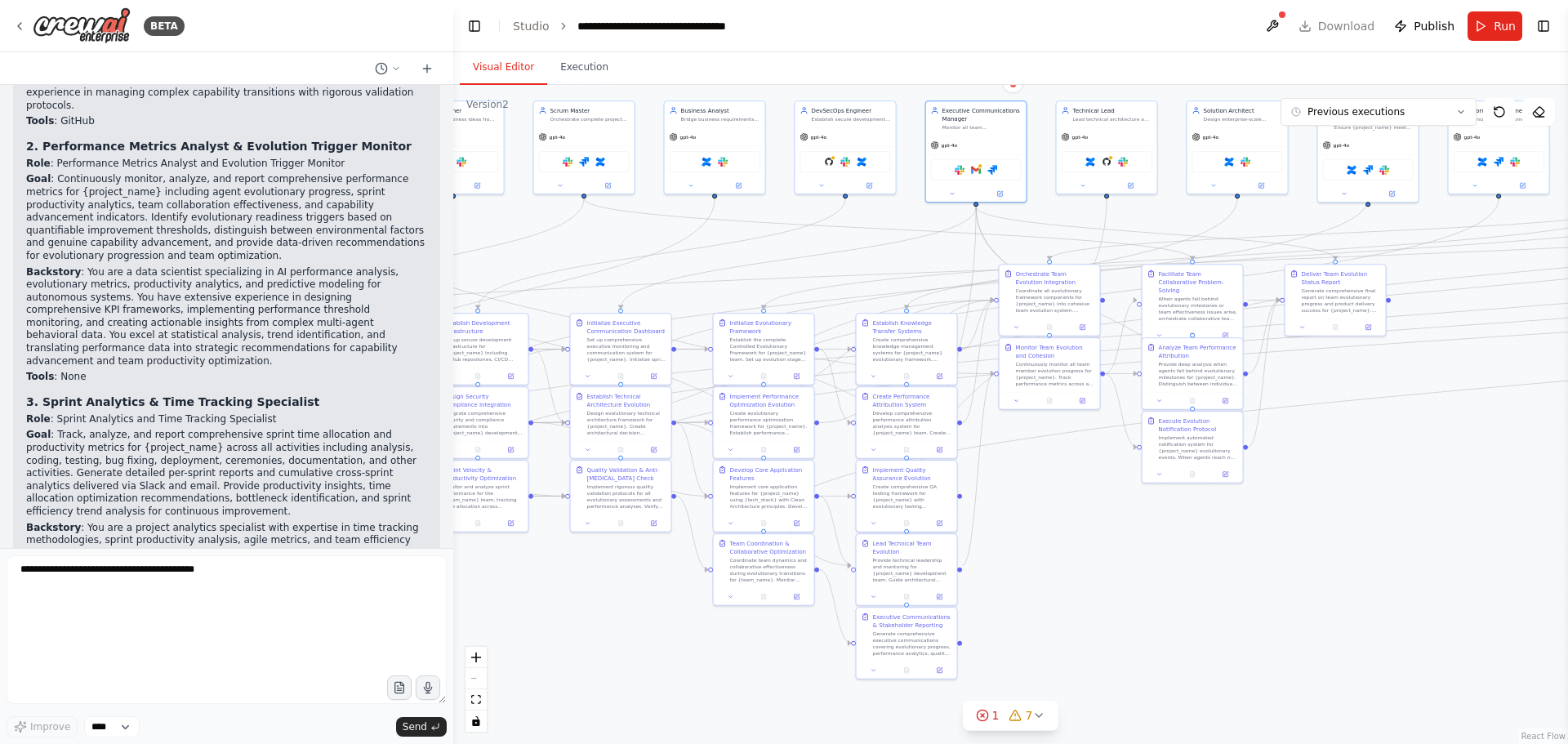
scroll to position [118653, 0]
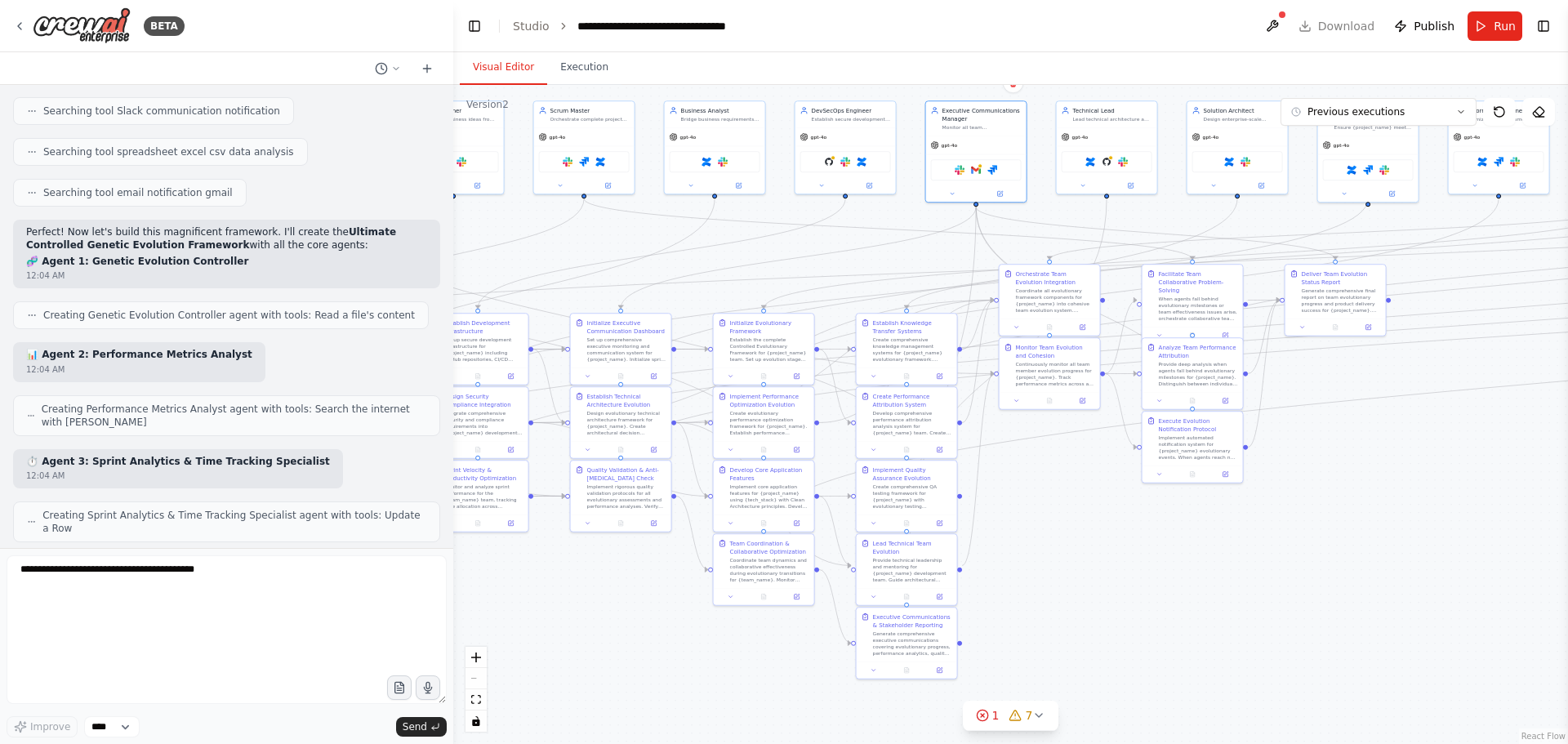
drag, startPoint x: 548, startPoint y: 625, endPoint x: 454, endPoint y: 628, distance: 94.0
click at [454, 628] on div "BETA can I automate a scrum team? a team where I am the product owner (PO) defi…" at bounding box center [784, 372] width 1568 height 744
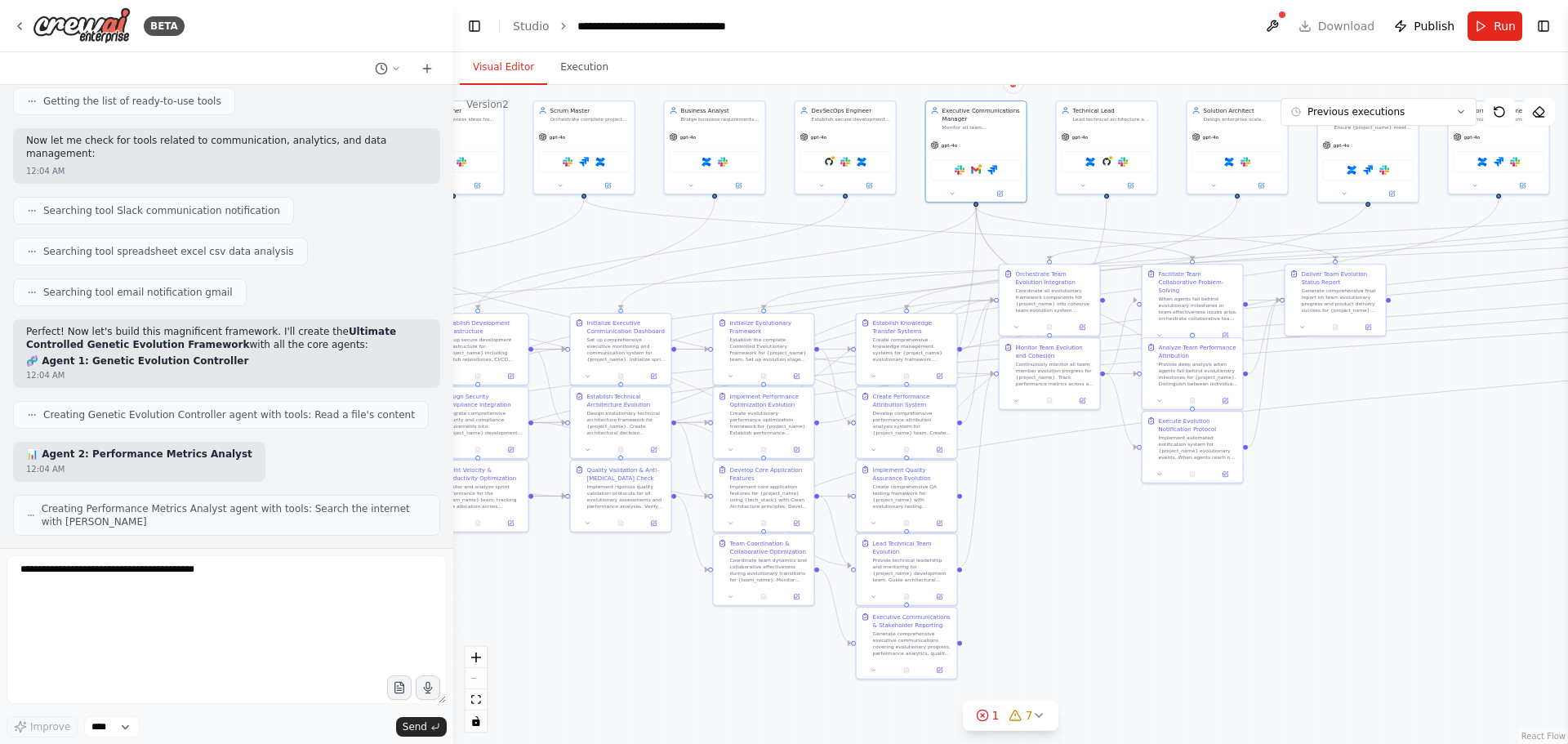
scroll to position [118571, 0]
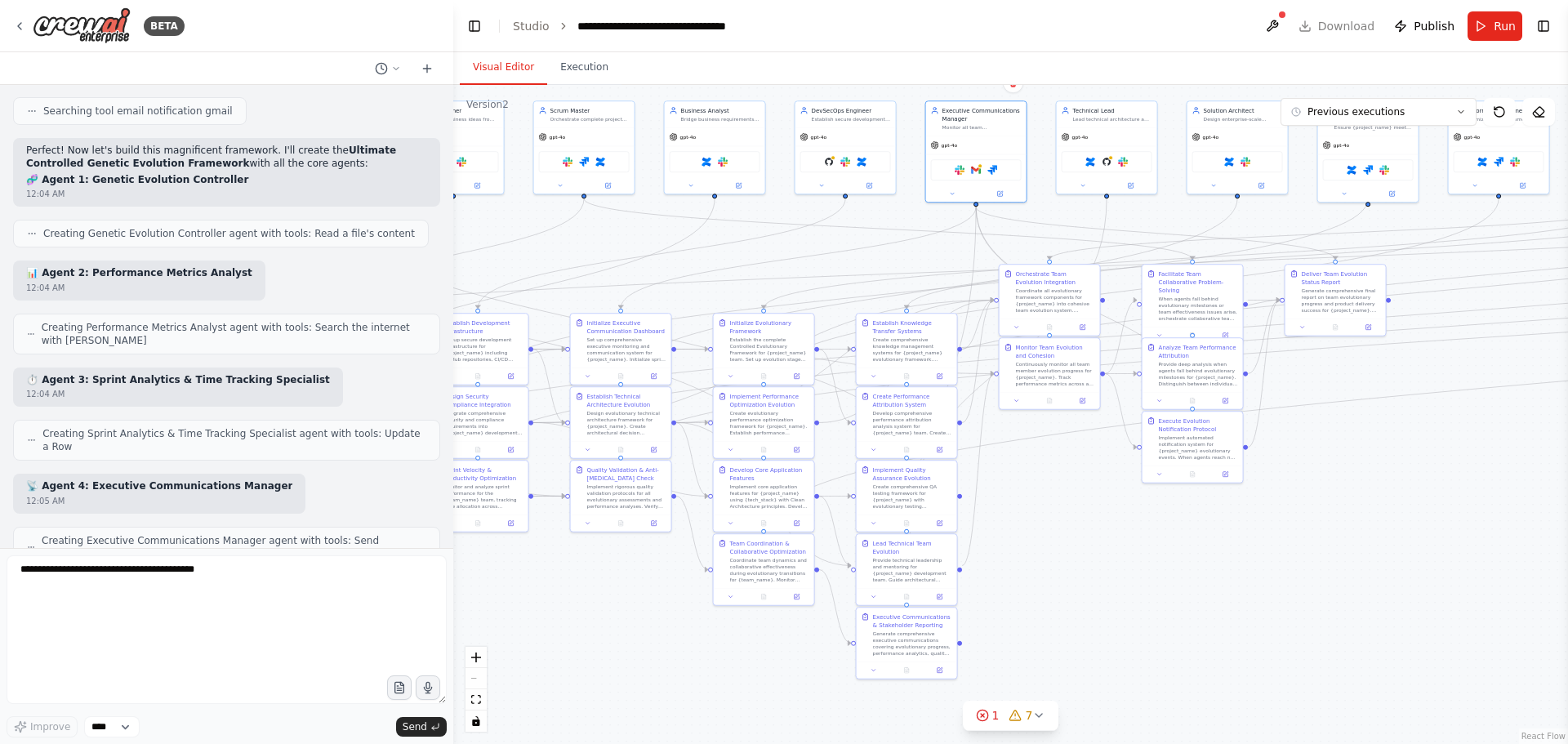
drag, startPoint x: 68, startPoint y: 171, endPoint x: 102, endPoint y: 221, distance: 60.5
drag, startPoint x: 63, startPoint y: 195, endPoint x: 99, endPoint y: 231, distance: 50.9
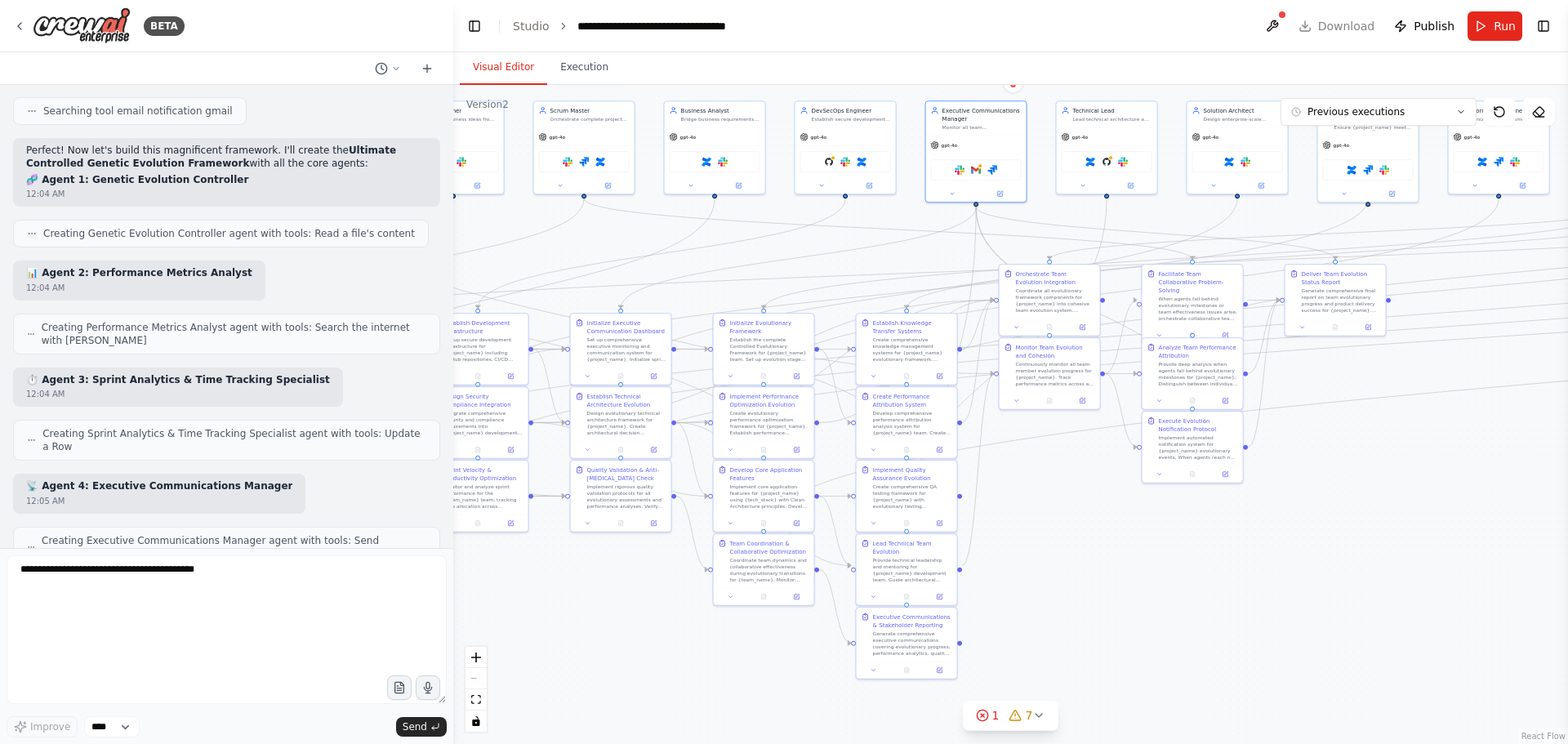
drag, startPoint x: 88, startPoint y: 276, endPoint x: 98, endPoint y: 311, distance: 36.4
drag, startPoint x: 172, startPoint y: 271, endPoint x: 239, endPoint y: 276, distance: 67.2
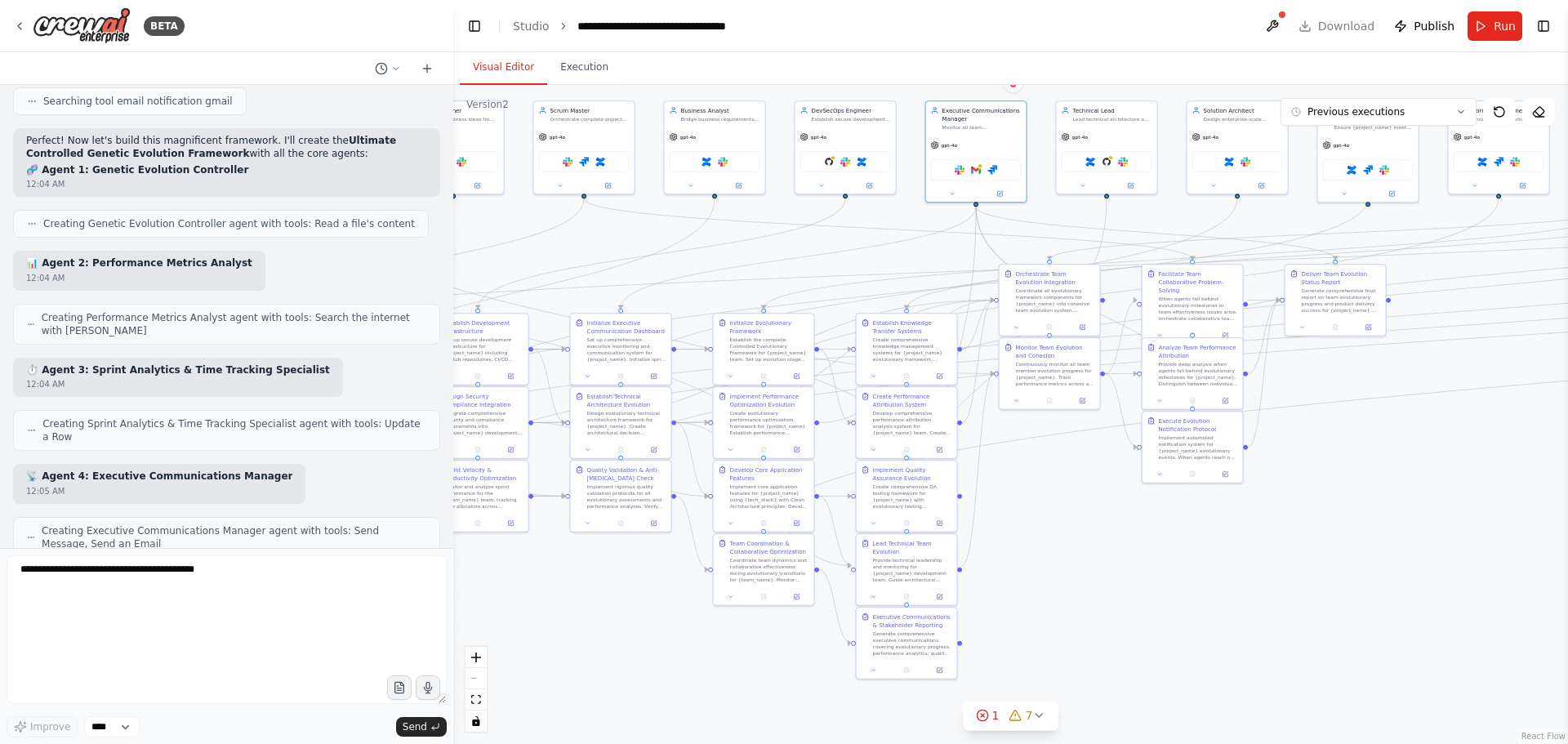
drag, startPoint x: 92, startPoint y: 347, endPoint x: 170, endPoint y: 344, distance: 78.1
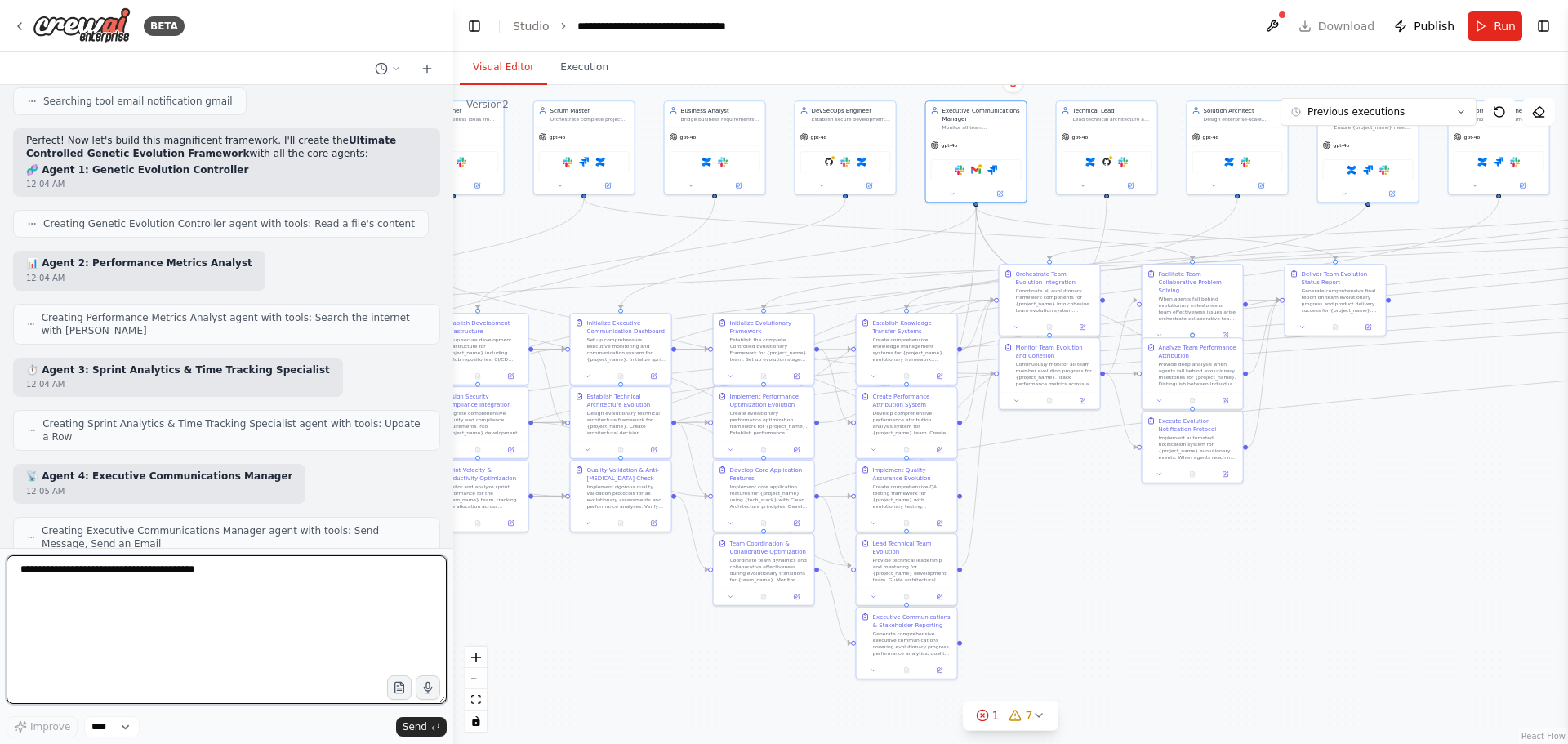
click at [154, 593] on textarea at bounding box center [226, 629] width 440 height 149
type textarea "***"
type textarea "**********"
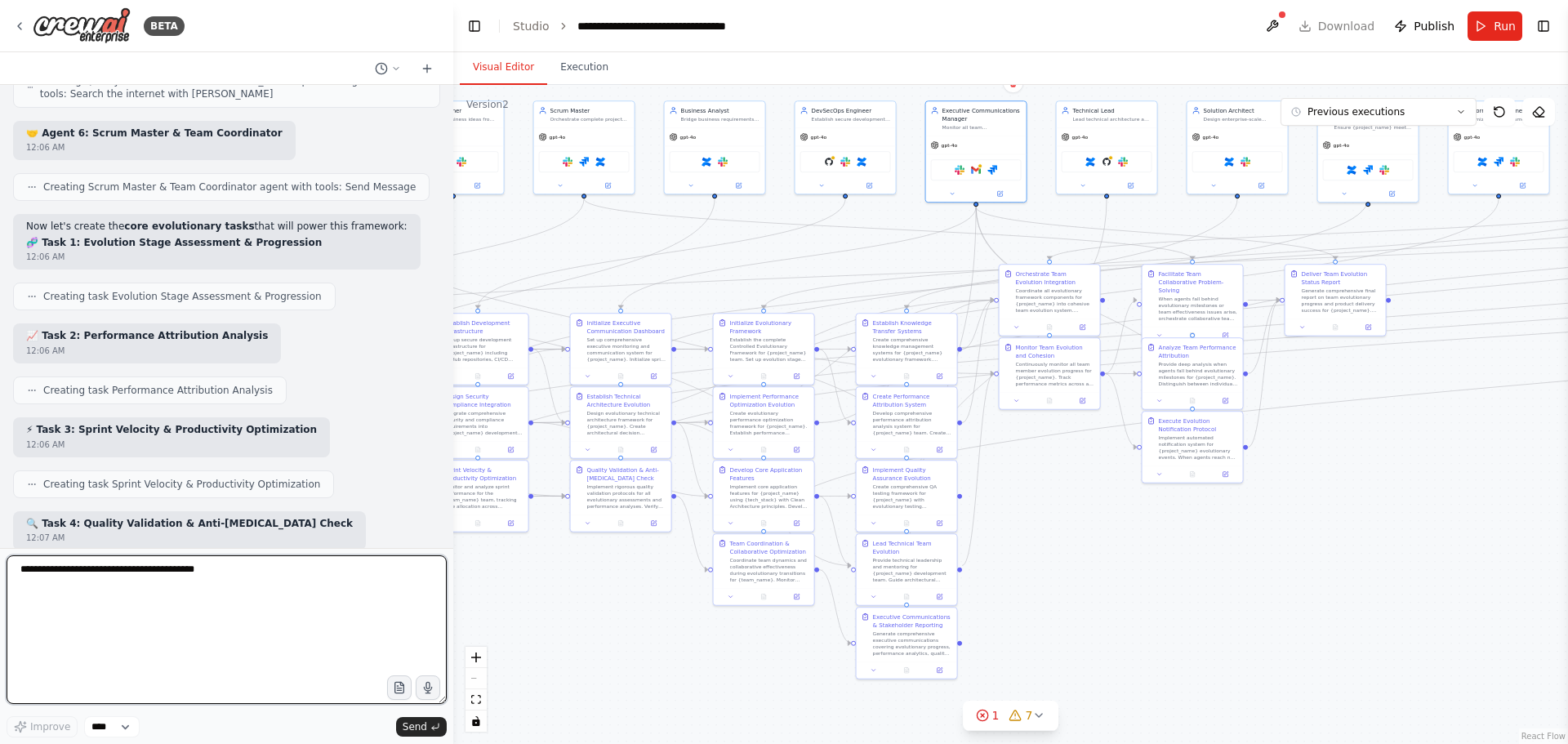
scroll to position [119318, 0]
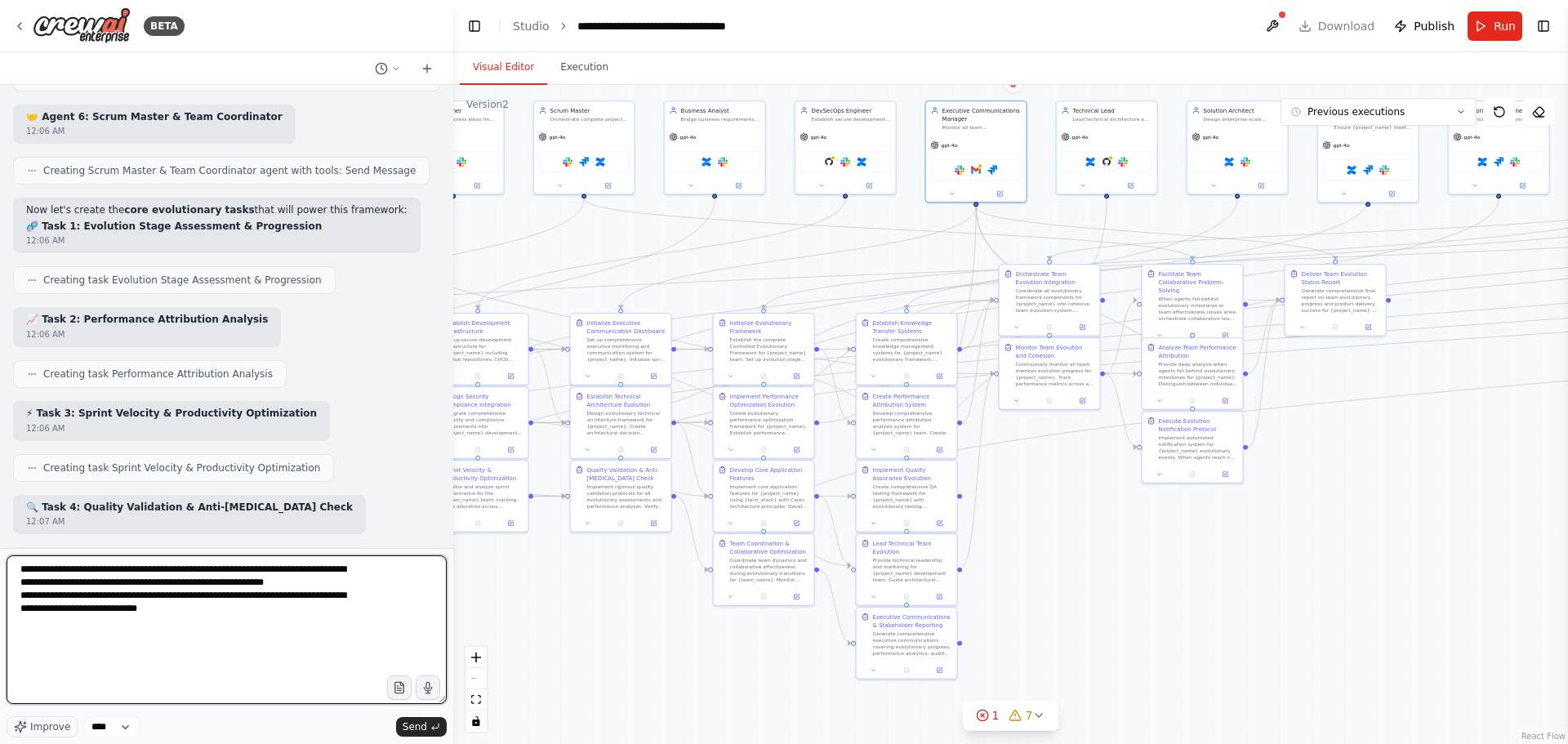
type textarea "**********"
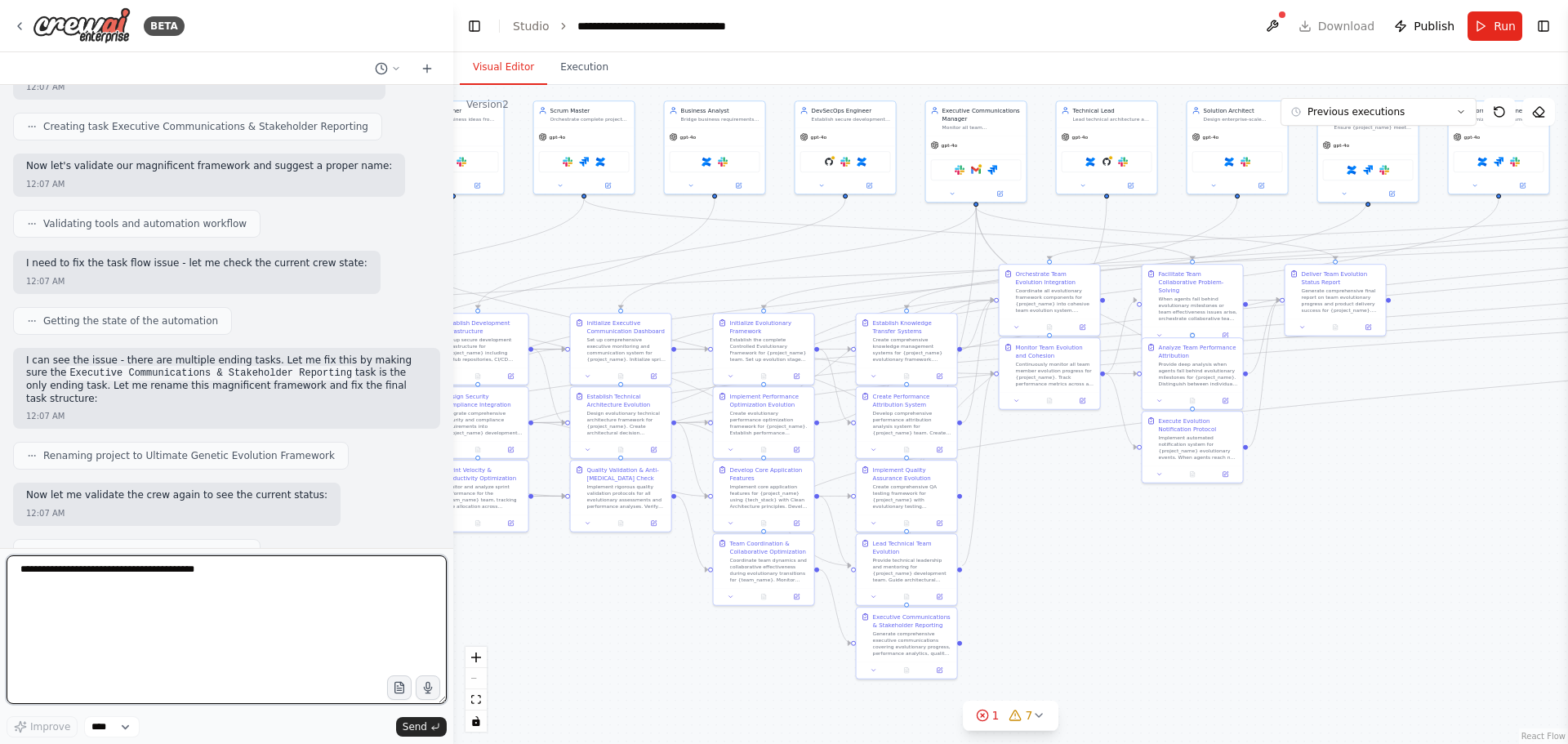
scroll to position [119955, 0]
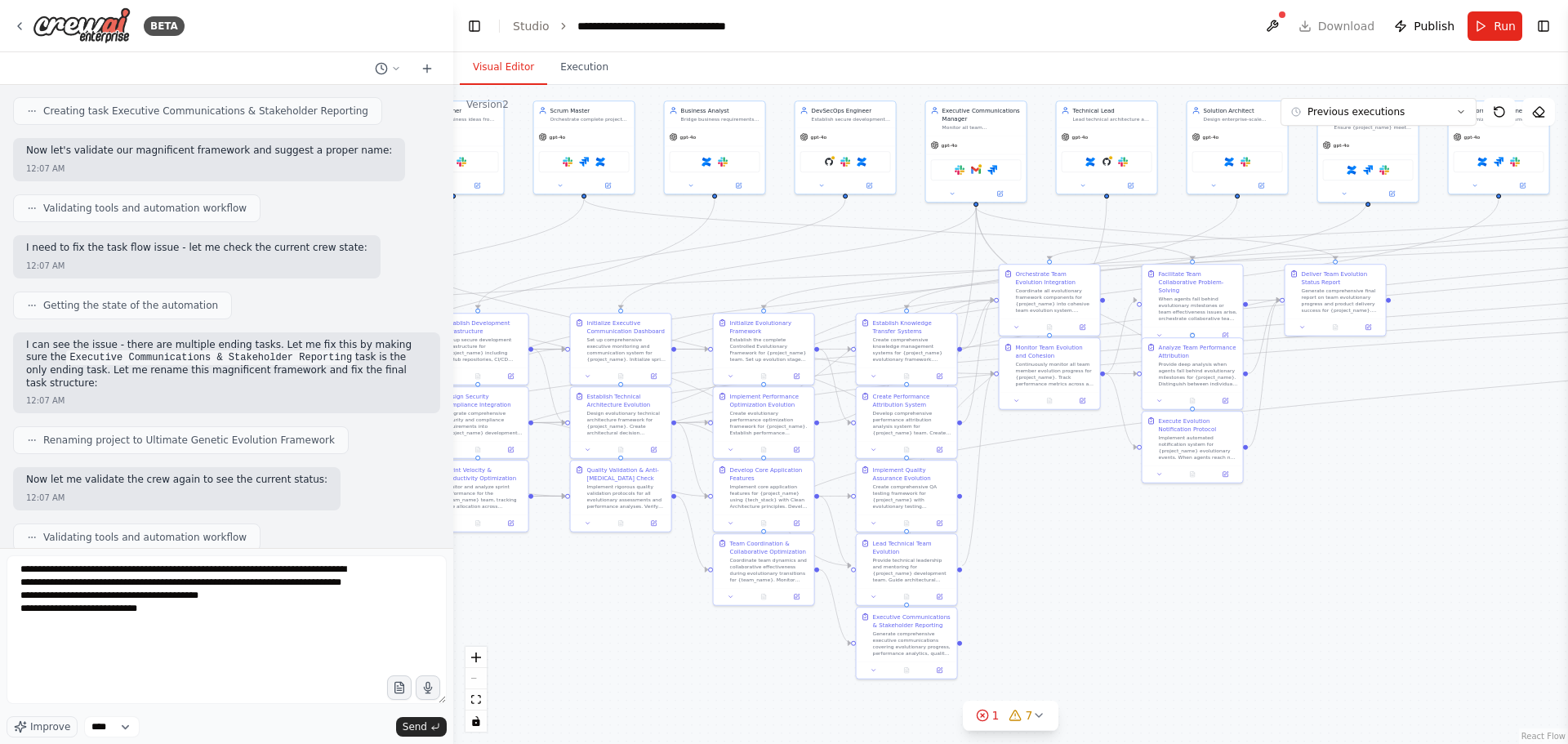
click at [795, 236] on div ".deletable-edge-delete-btn { width: 20px; height: 20px; border: 0px solid #ffff…" at bounding box center [1010, 414] width 1114 height 659
click at [804, 233] on div ".deletable-edge-delete-btn { width: 20px; height: 20px; border: 0px solid #ffff…" at bounding box center [1010, 414] width 1114 height 659
click at [1032, 516] on div ".deletable-edge-delete-btn { width: 20px; height: 20px; border: 0px solid #ffff…" at bounding box center [1010, 414] width 1114 height 659
click at [739, 650] on div ".deletable-edge-delete-btn { width: 20px; height: 20px; border: 0px solid #ffff…" at bounding box center [1010, 414] width 1114 height 659
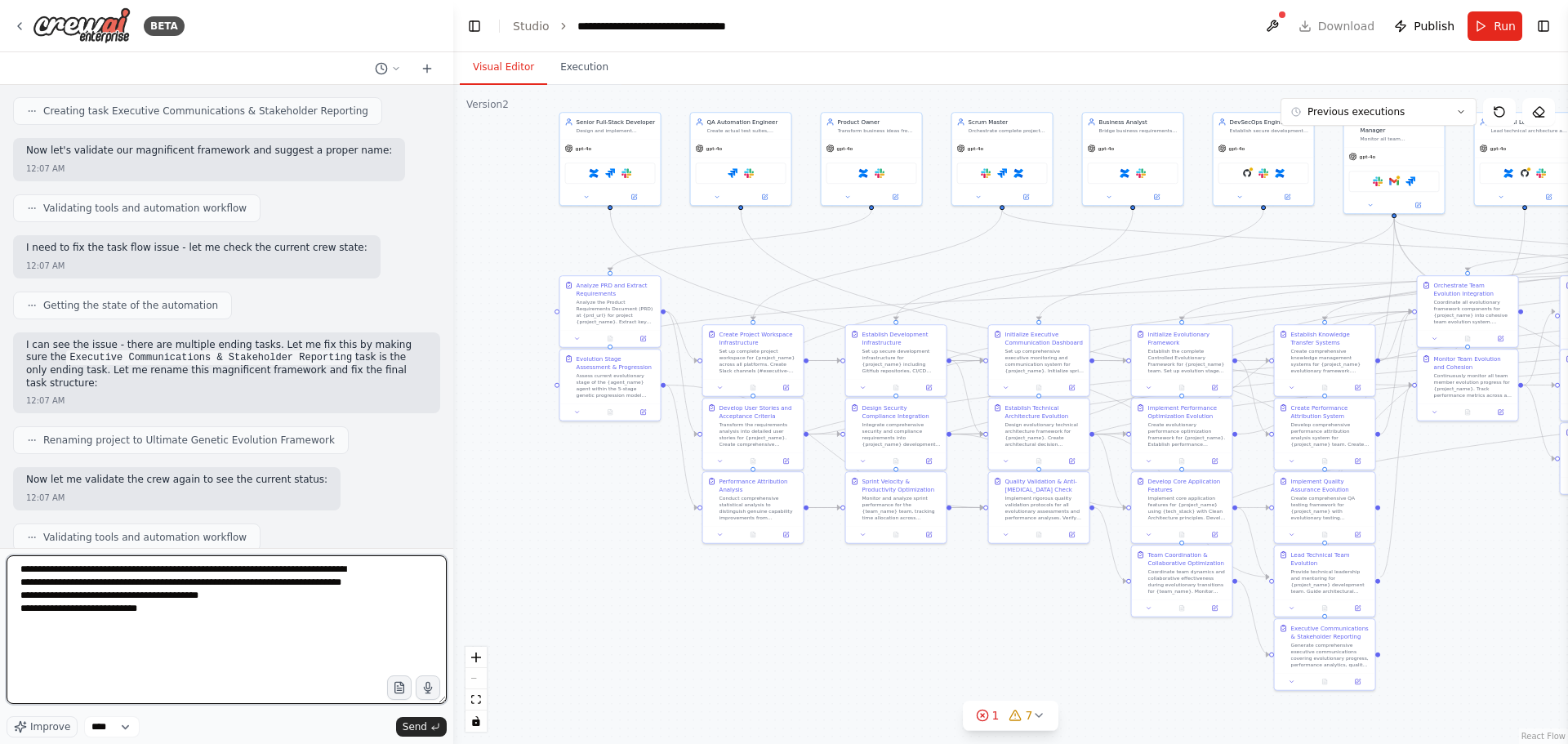
click at [225, 609] on textarea "**********" at bounding box center [226, 629] width 440 height 149
click at [152, 624] on textarea "**********" at bounding box center [226, 629] width 440 height 149
click at [342, 624] on textarea "**********" at bounding box center [226, 629] width 440 height 149
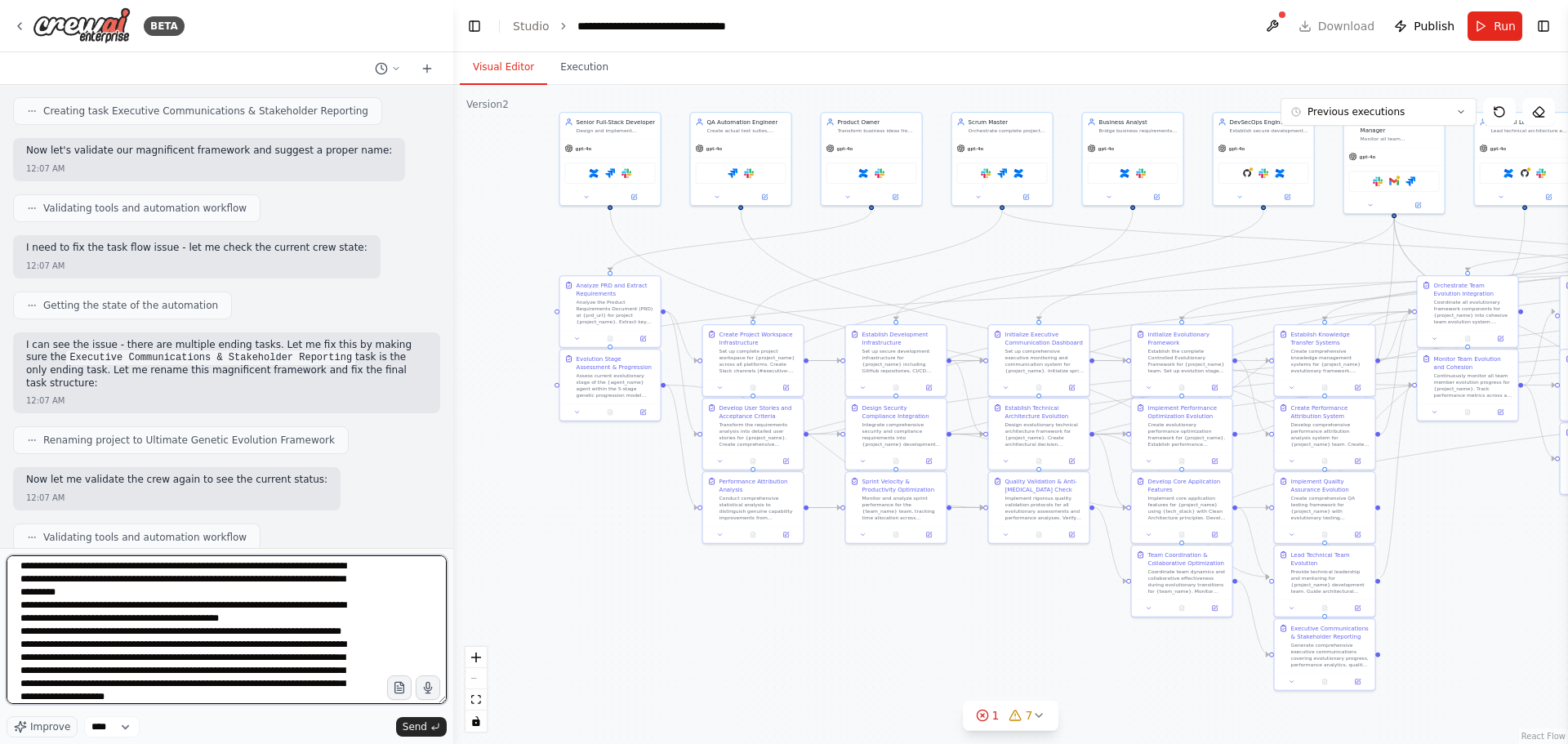
scroll to position [56, 0]
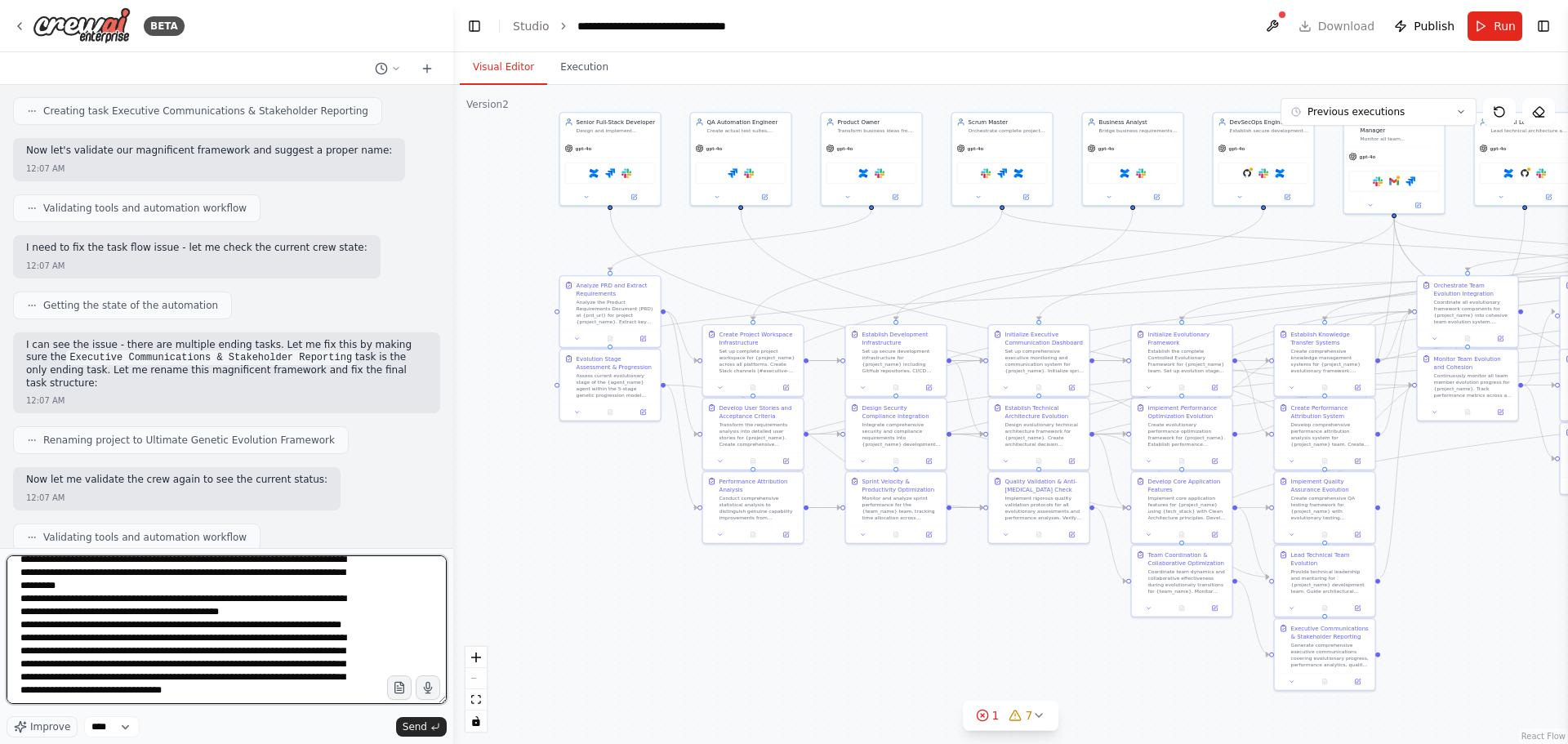
type textarea "**********"
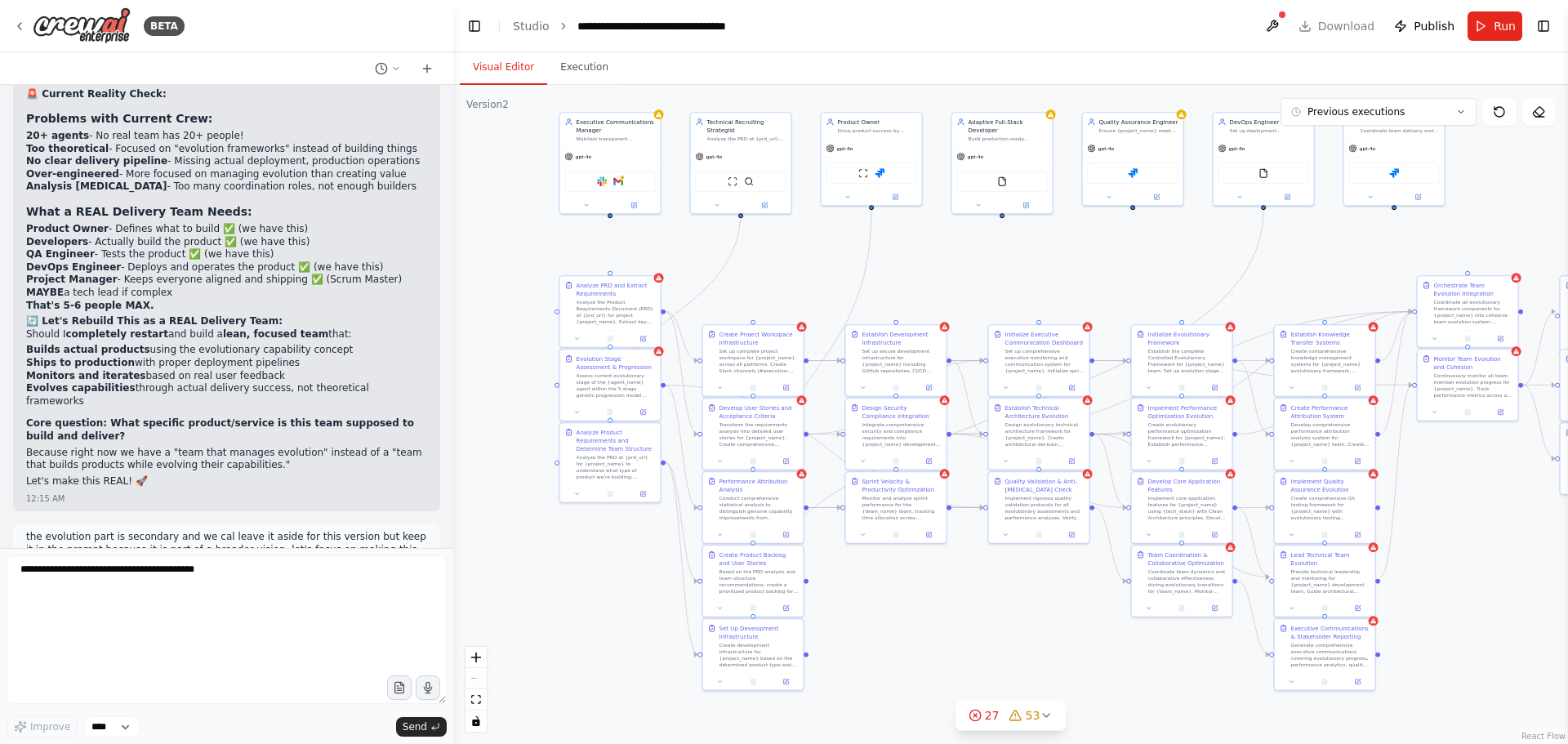
scroll to position [122582, 0]
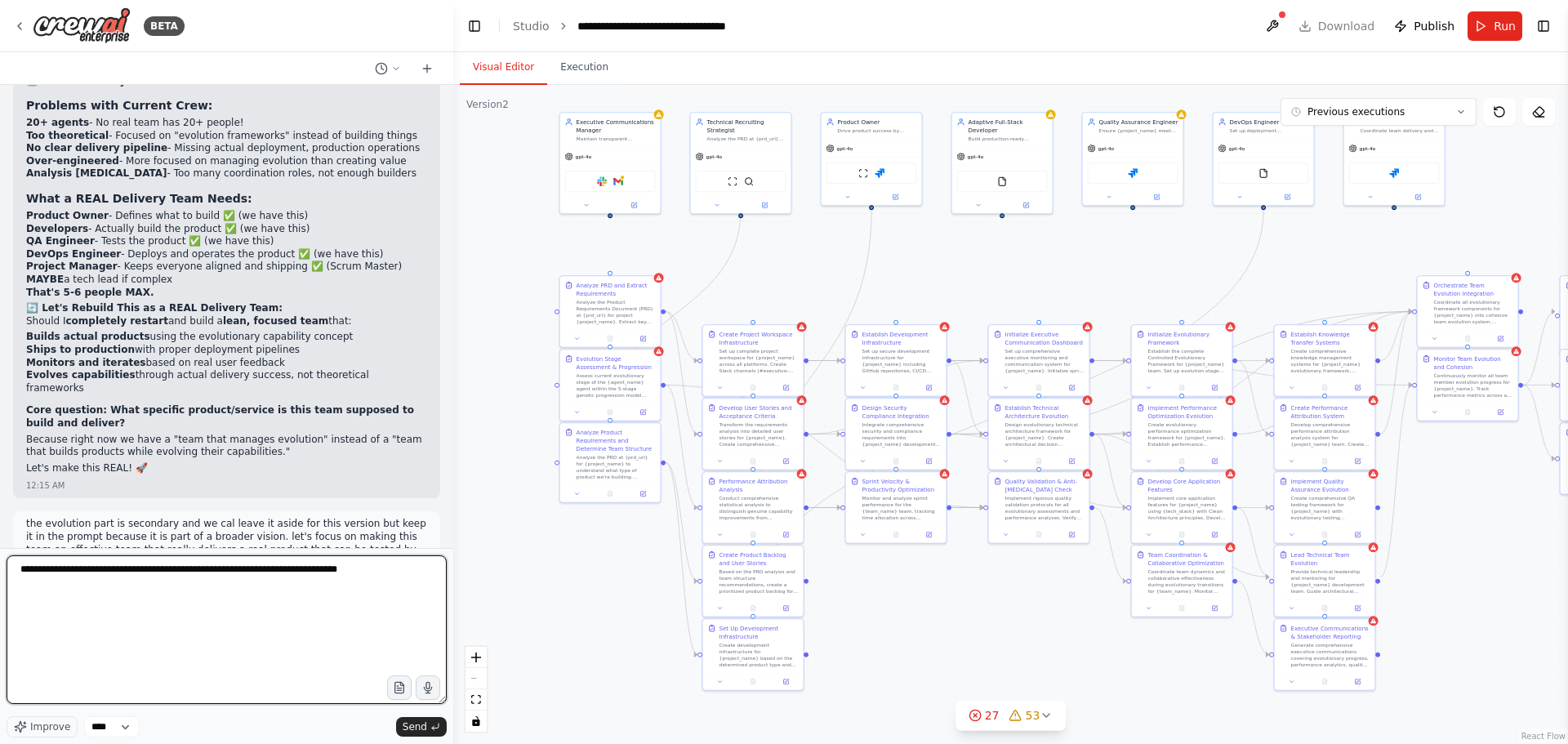
paste textarea "**********"
type textarea "**********"
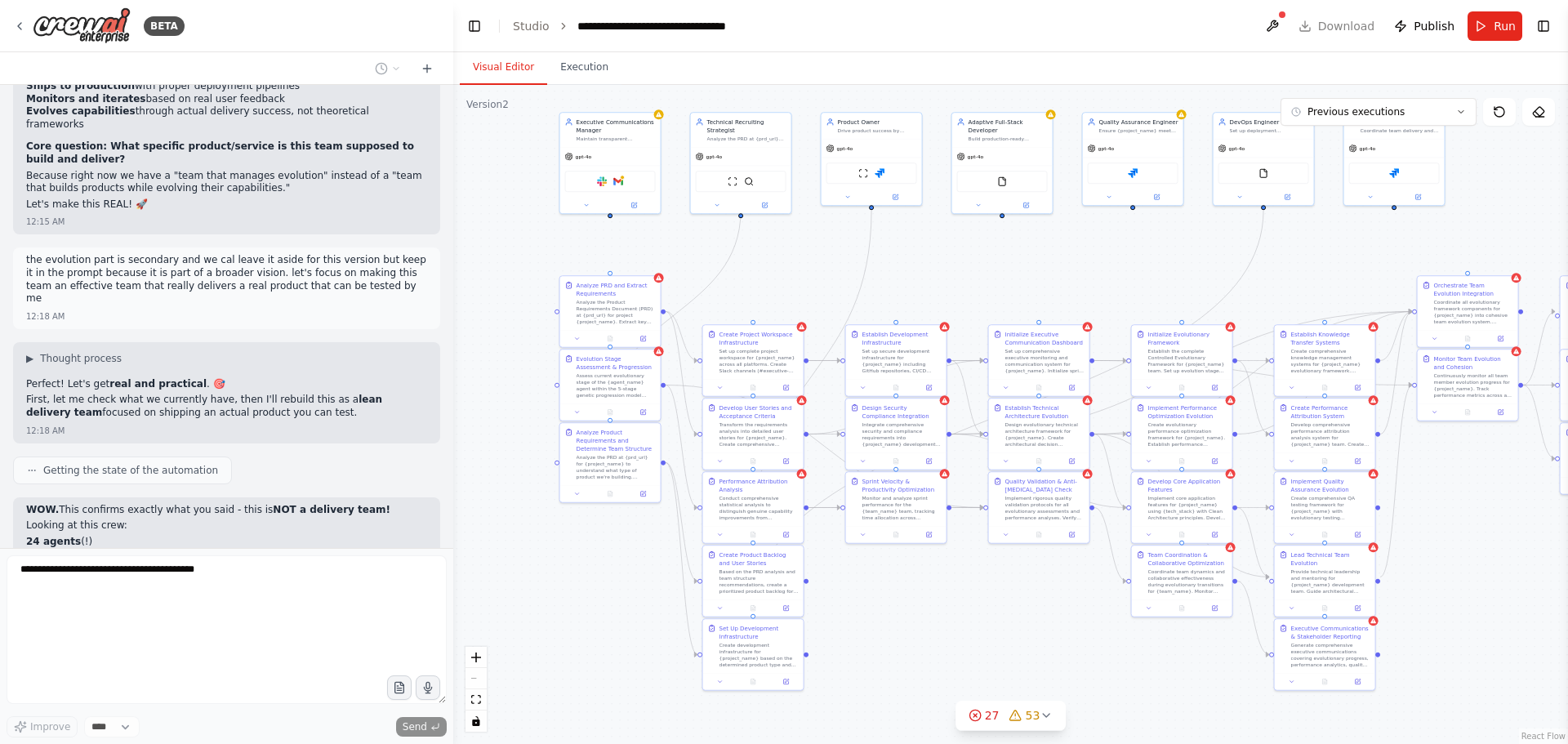
scroll to position [122846, 0]
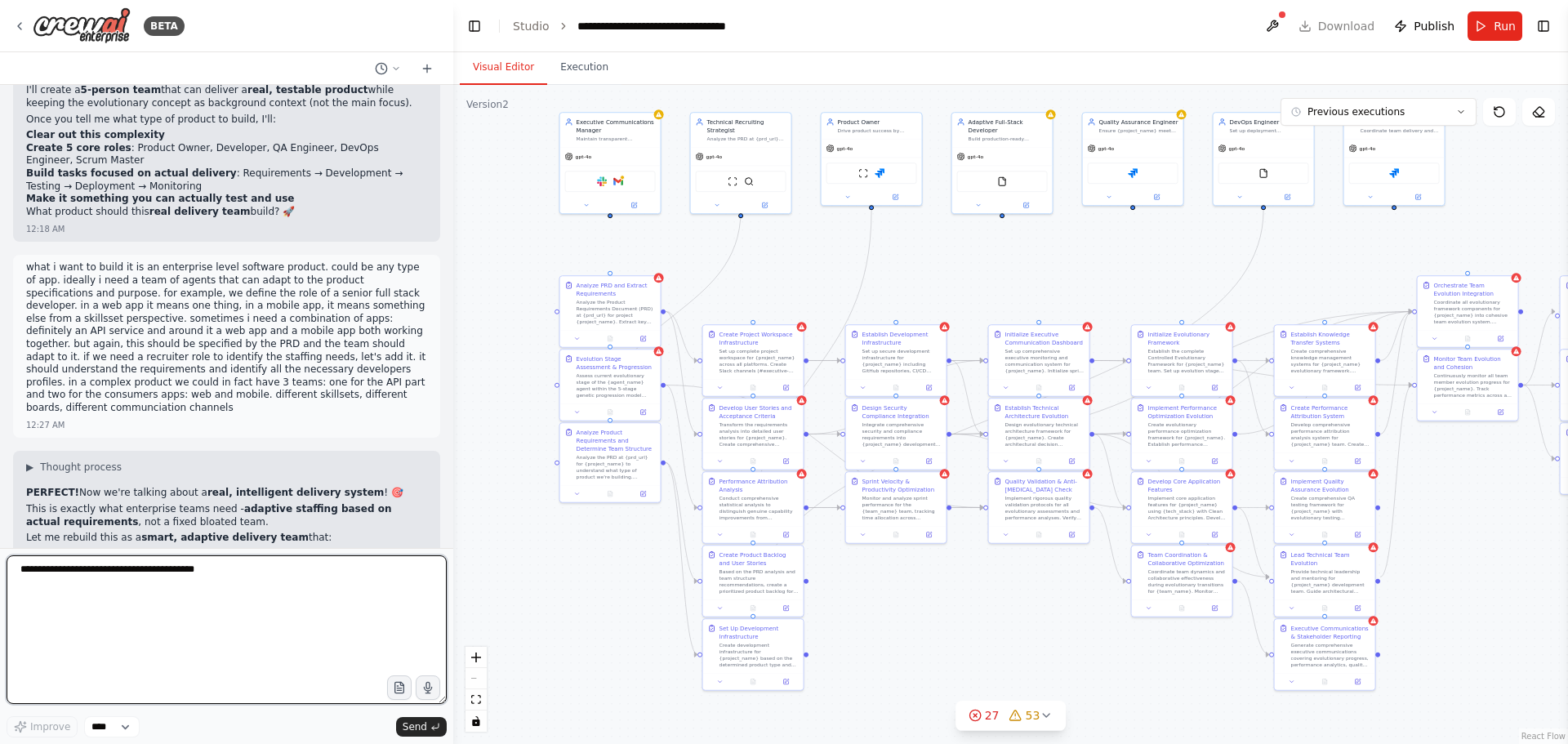
click at [165, 576] on textarea at bounding box center [226, 629] width 440 height 149
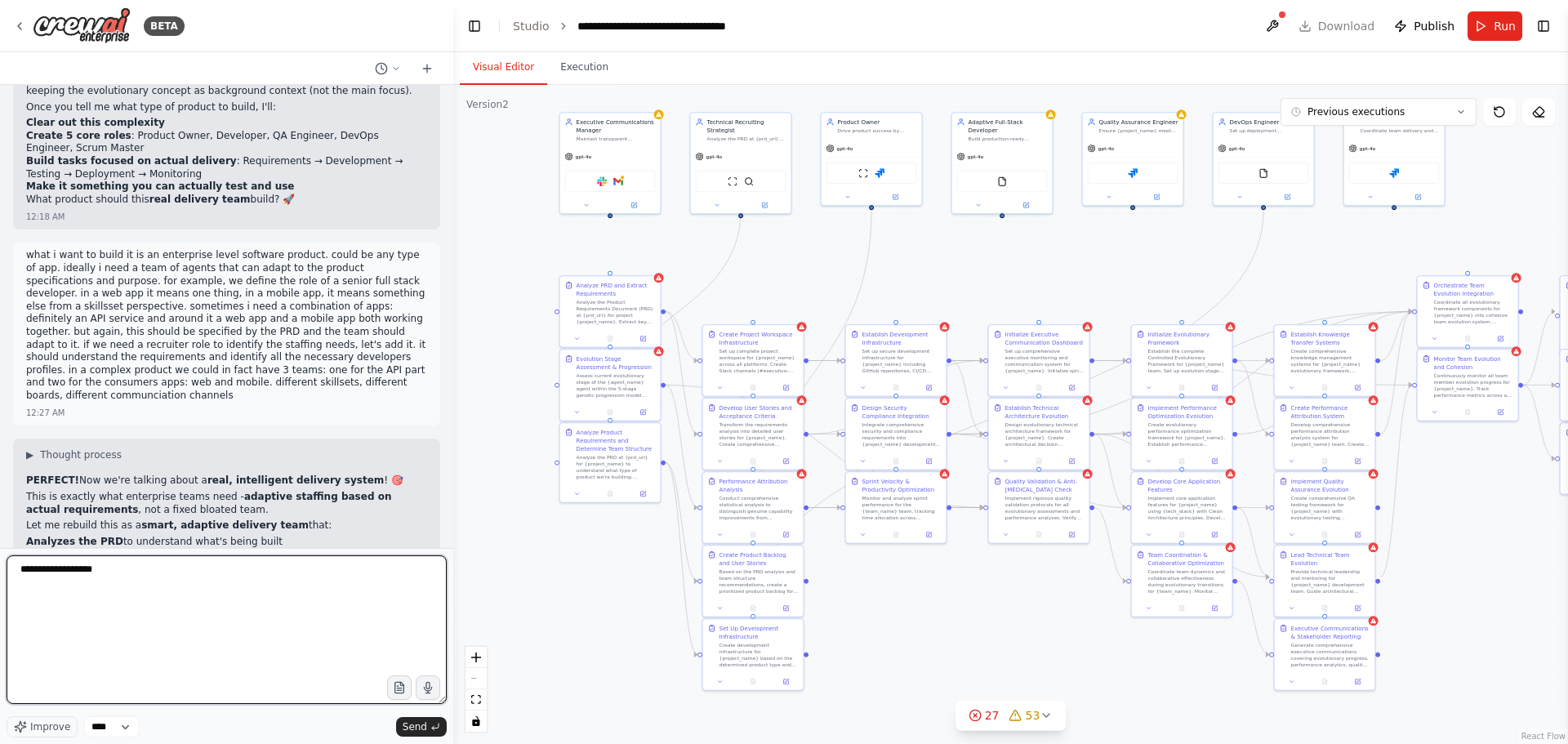
type textarea "**********"
click at [115, 582] on textarea at bounding box center [226, 629] width 440 height 149
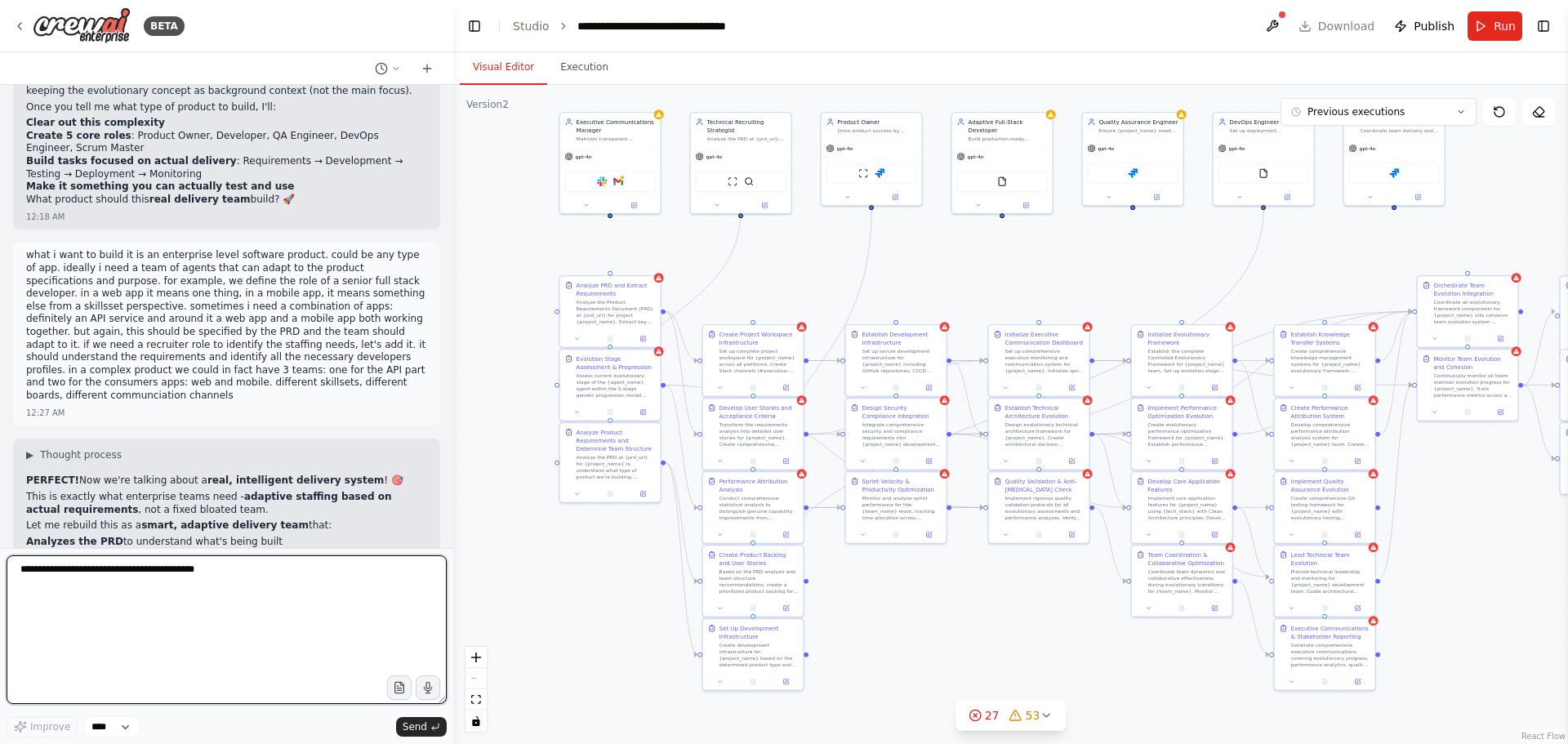
click at [143, 571] on textarea at bounding box center [226, 629] width 440 height 149
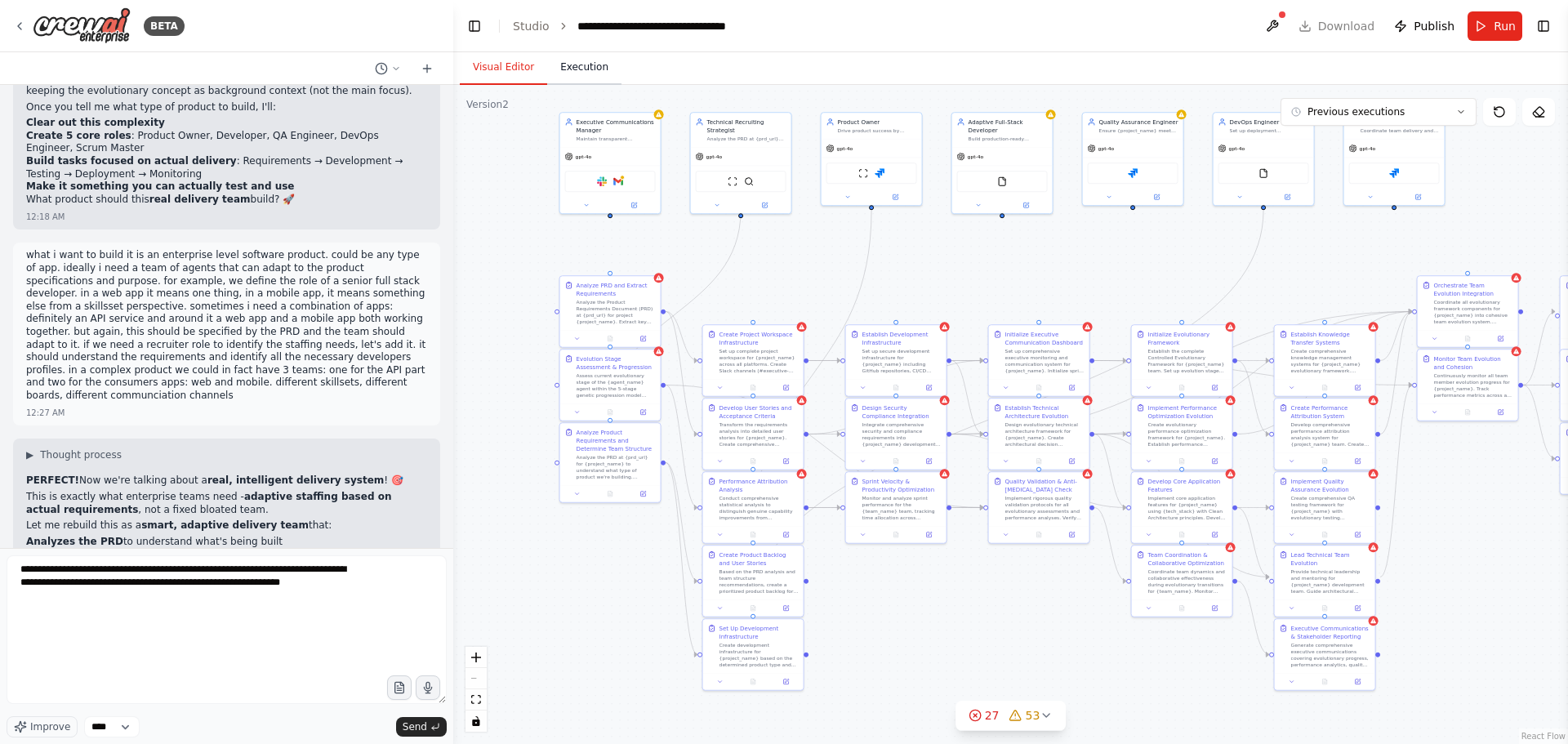
click at [580, 66] on button "Execution" at bounding box center [583, 68] width 74 height 35
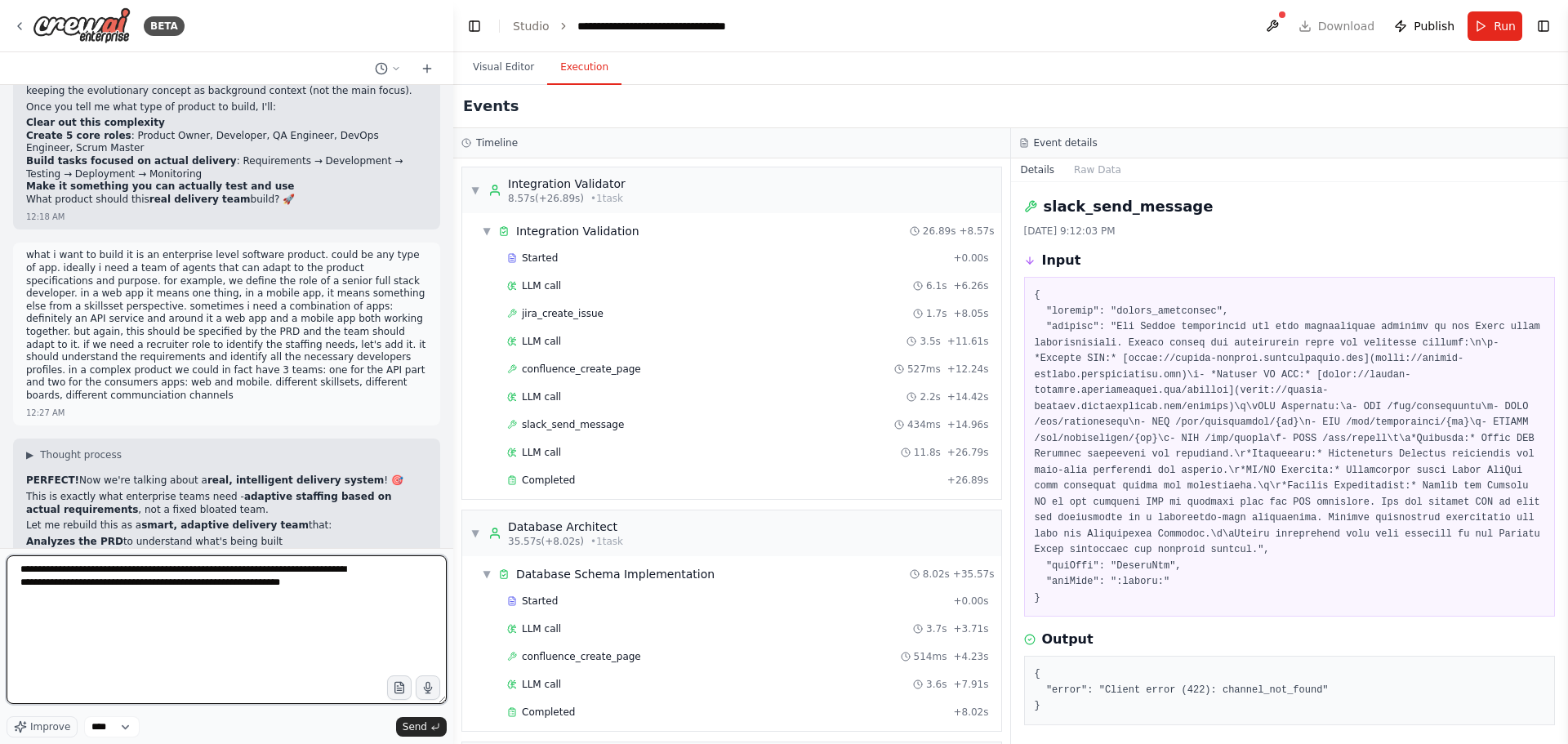
click at [332, 589] on textarea "**********" at bounding box center [226, 629] width 440 height 149
type textarea "**********"
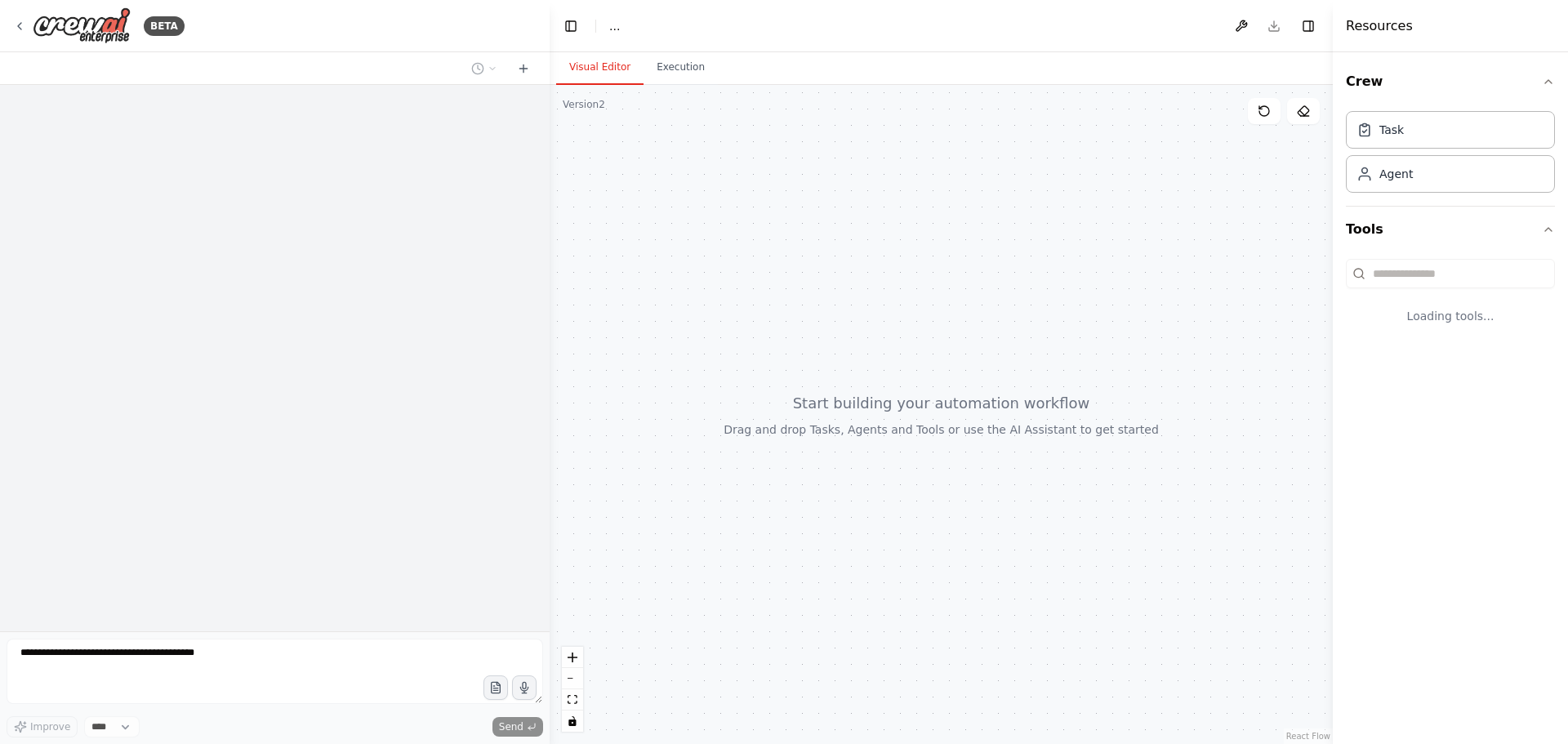
select select "****"
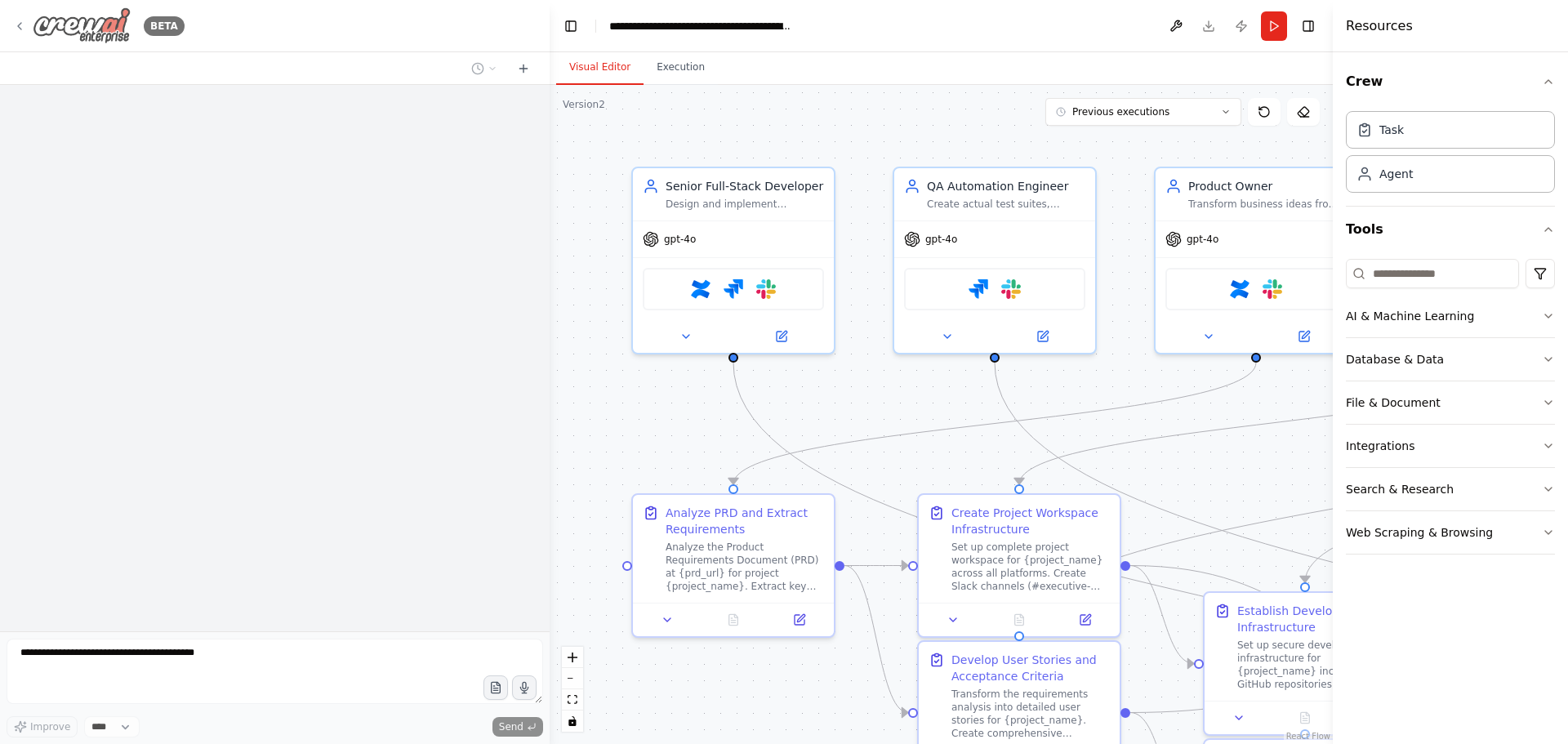
click at [58, 24] on img at bounding box center [81, 26] width 98 height 37
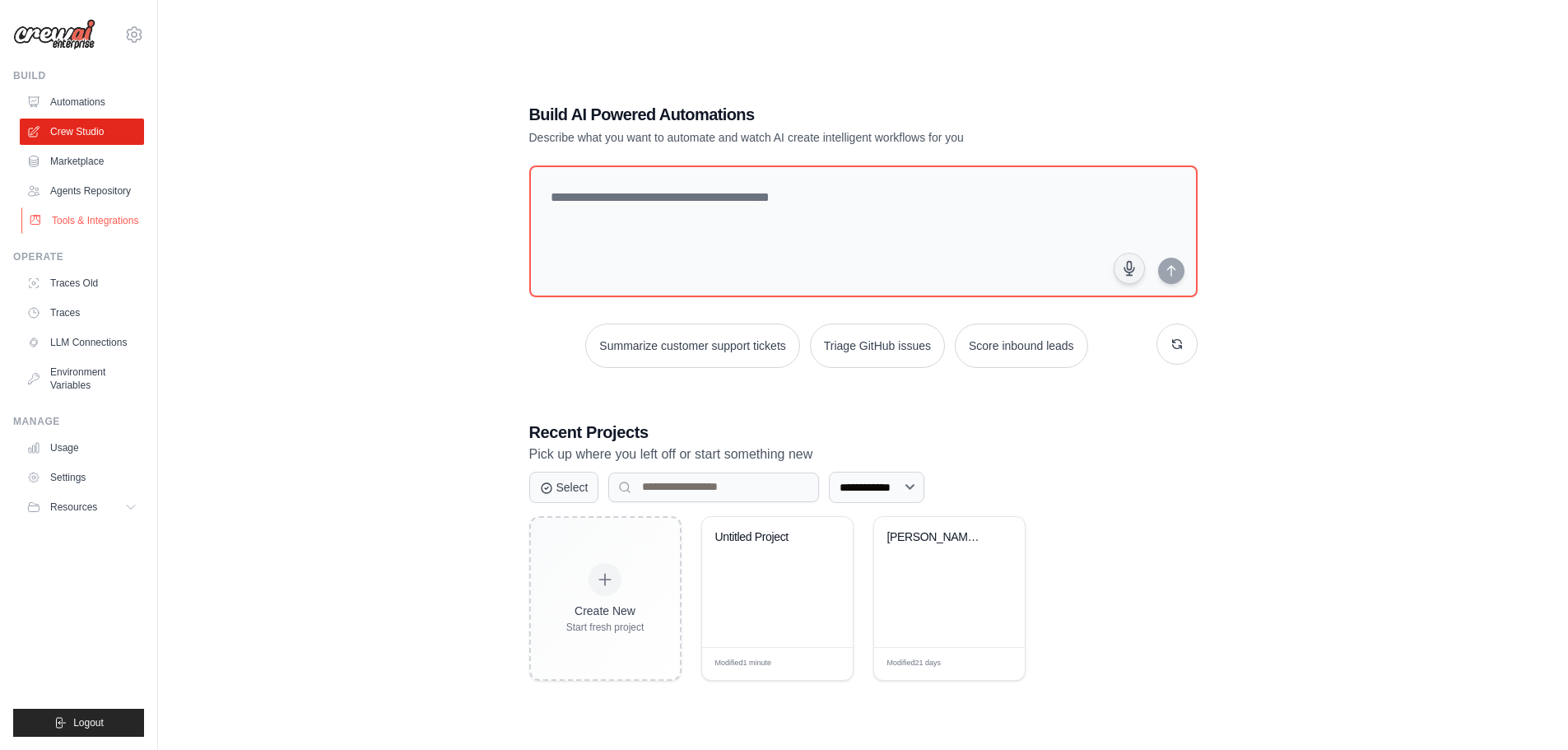
drag, startPoint x: 86, startPoint y: 235, endPoint x: 95, endPoint y: 236, distance: 9.1
click at [86, 234] on link "Tools & Integrations" at bounding box center [83, 220] width 124 height 27
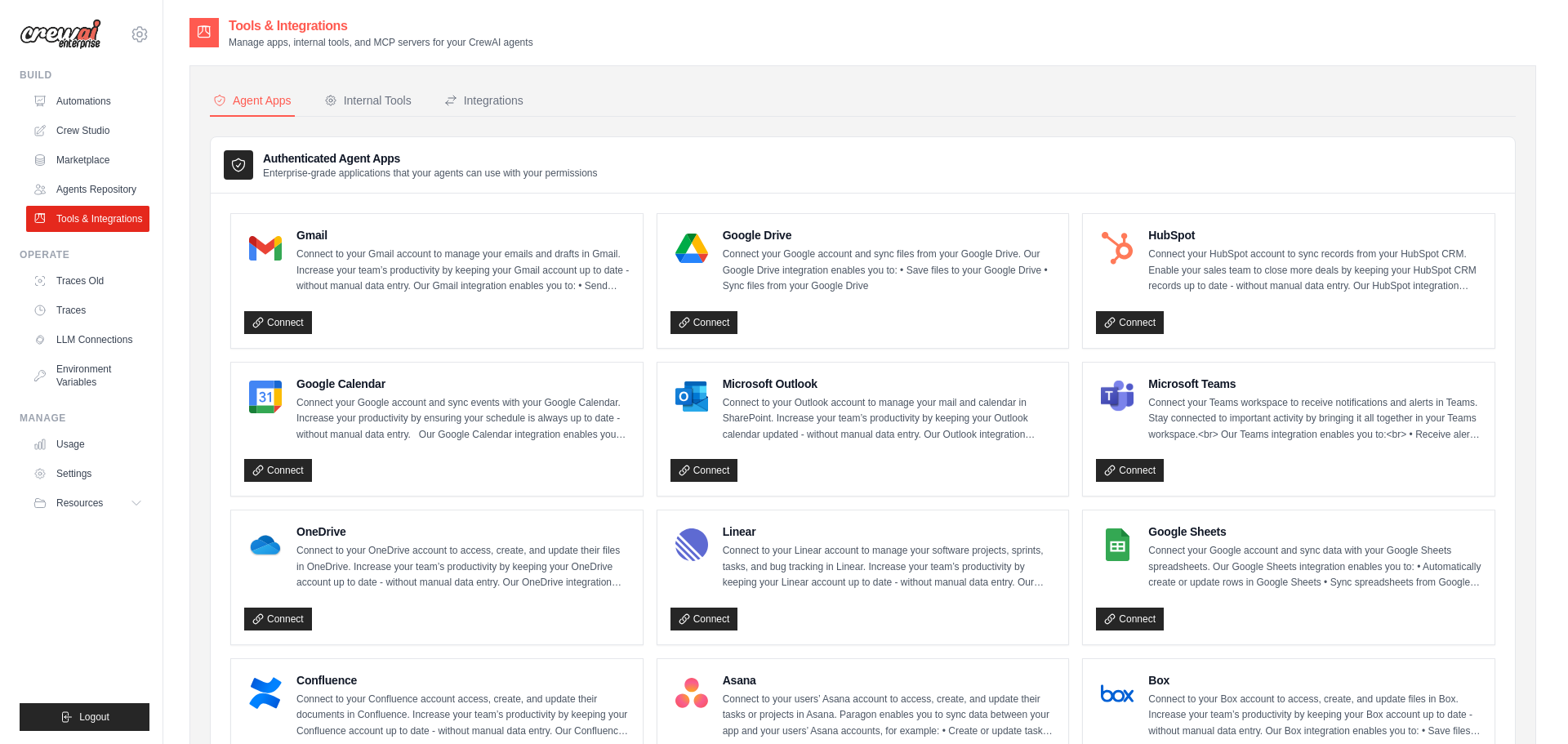
scroll to position [724, 0]
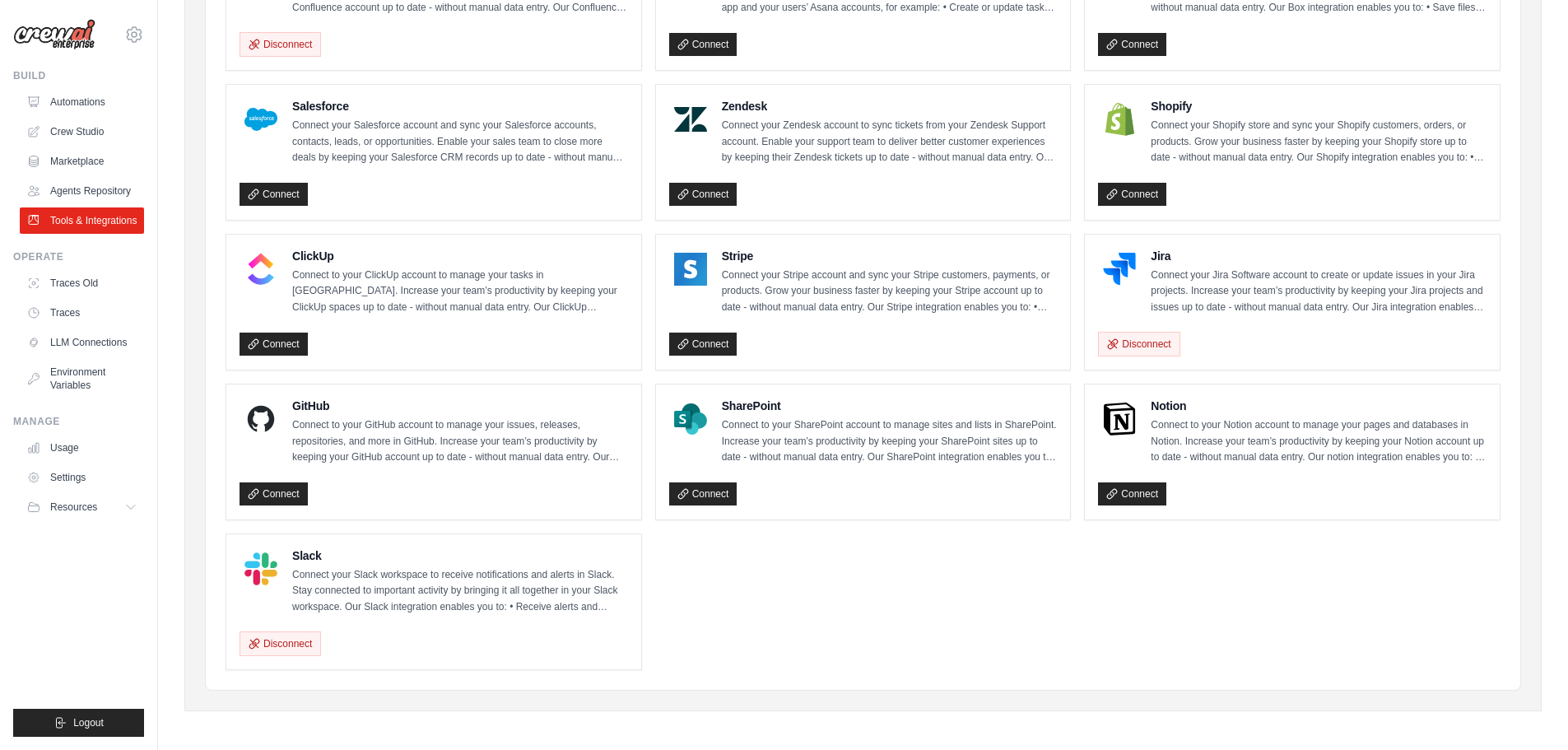
click at [289, 488] on link "Connect" at bounding box center [273, 493] width 68 height 23
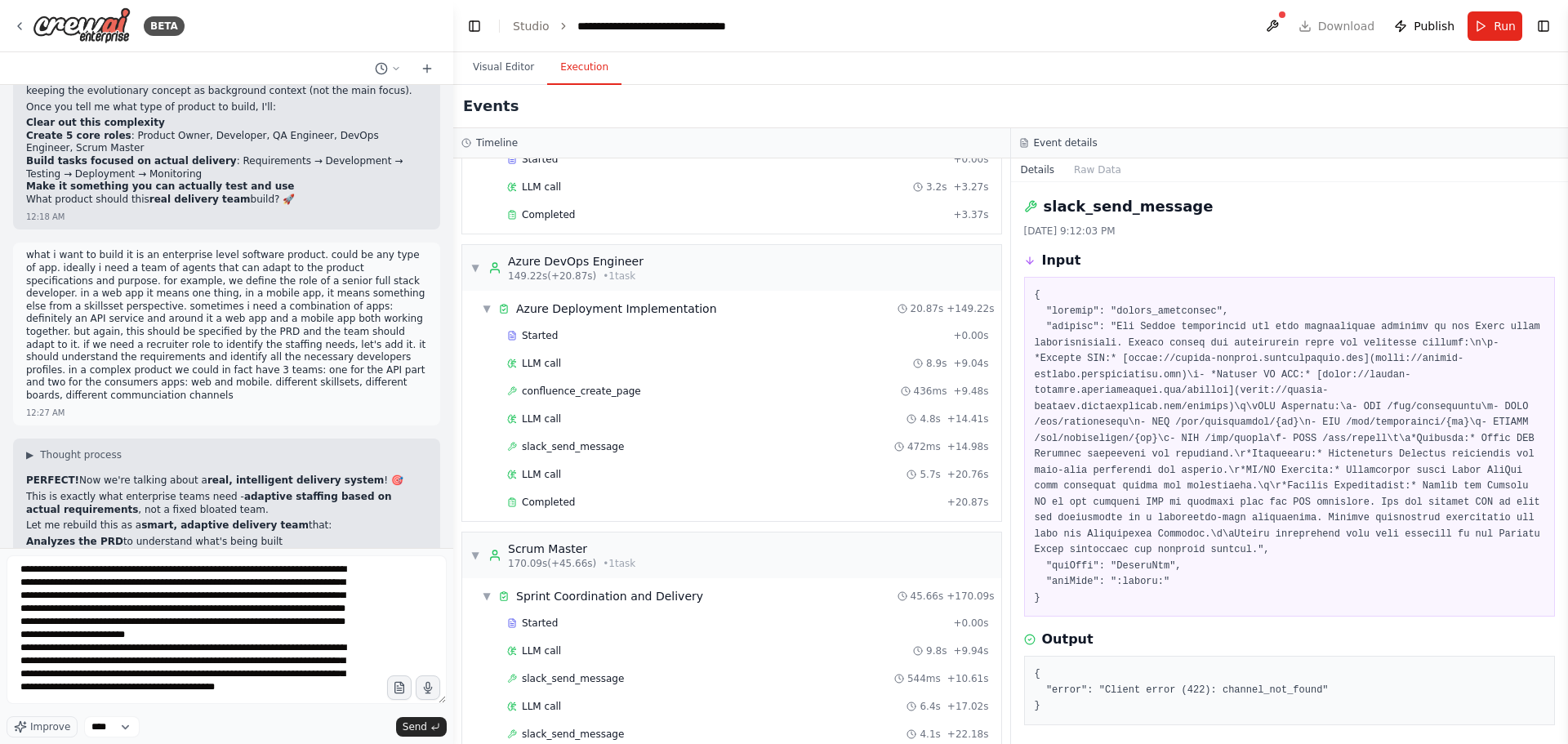
scroll to position [43, 0]
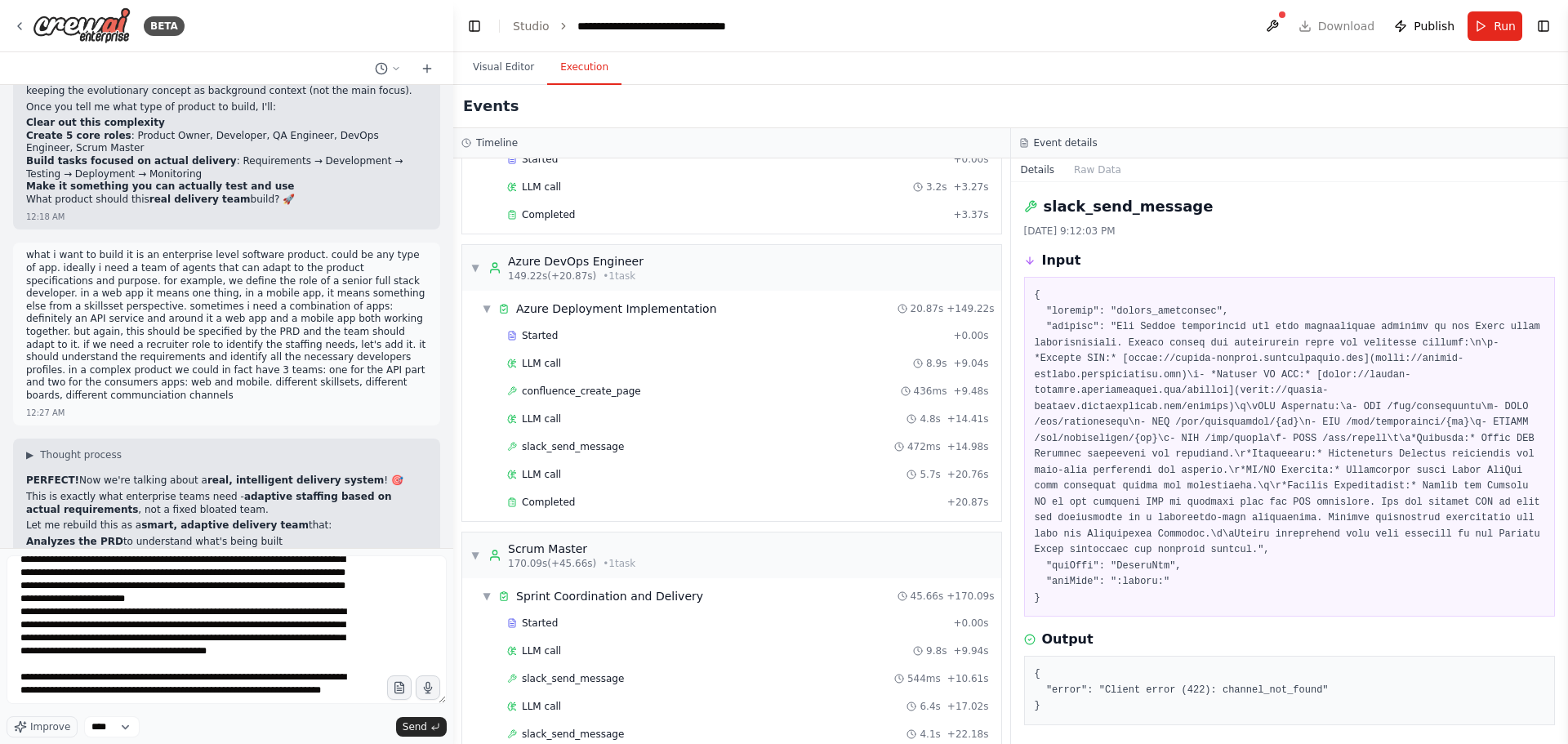
type textarea "**********"
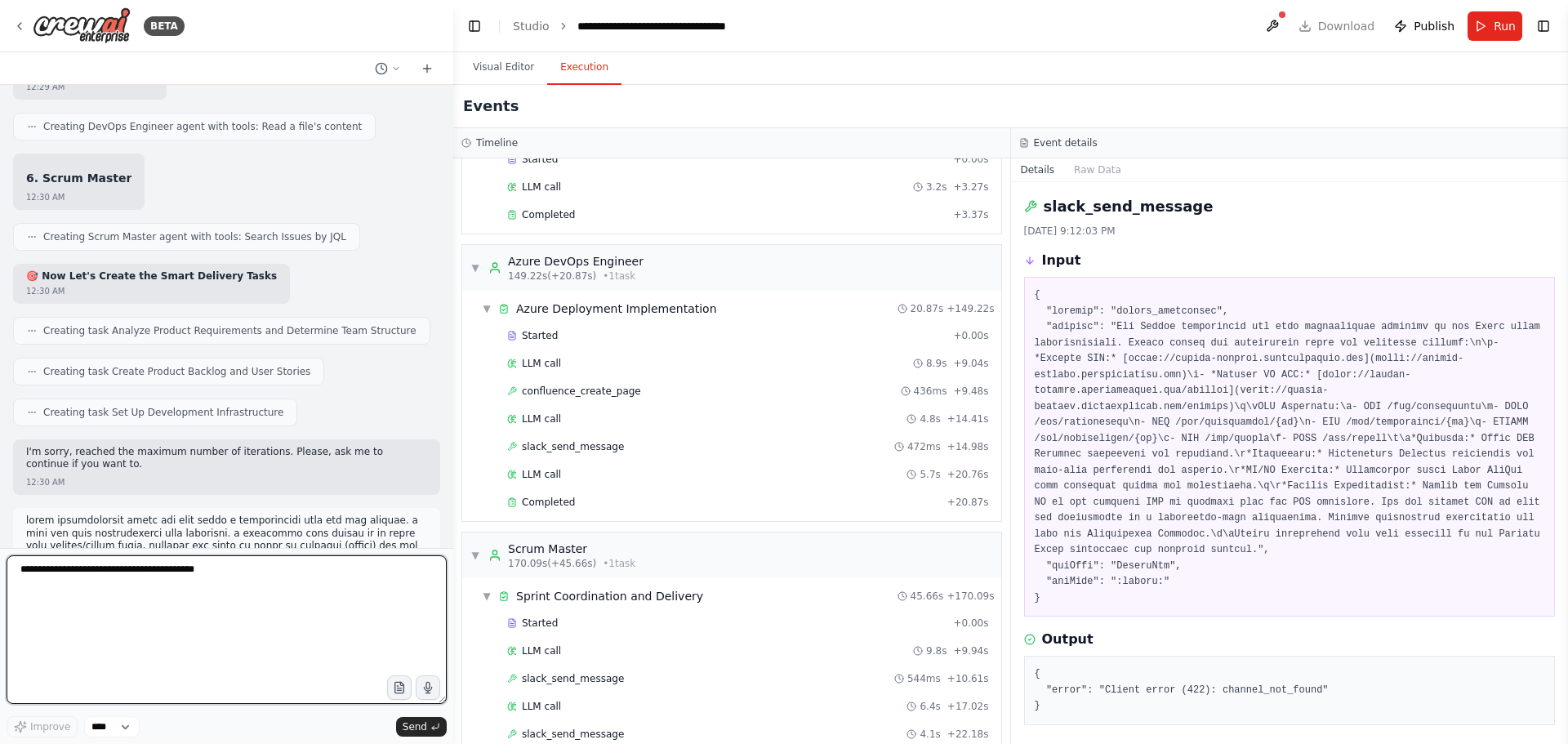
scroll to position [125919, 0]
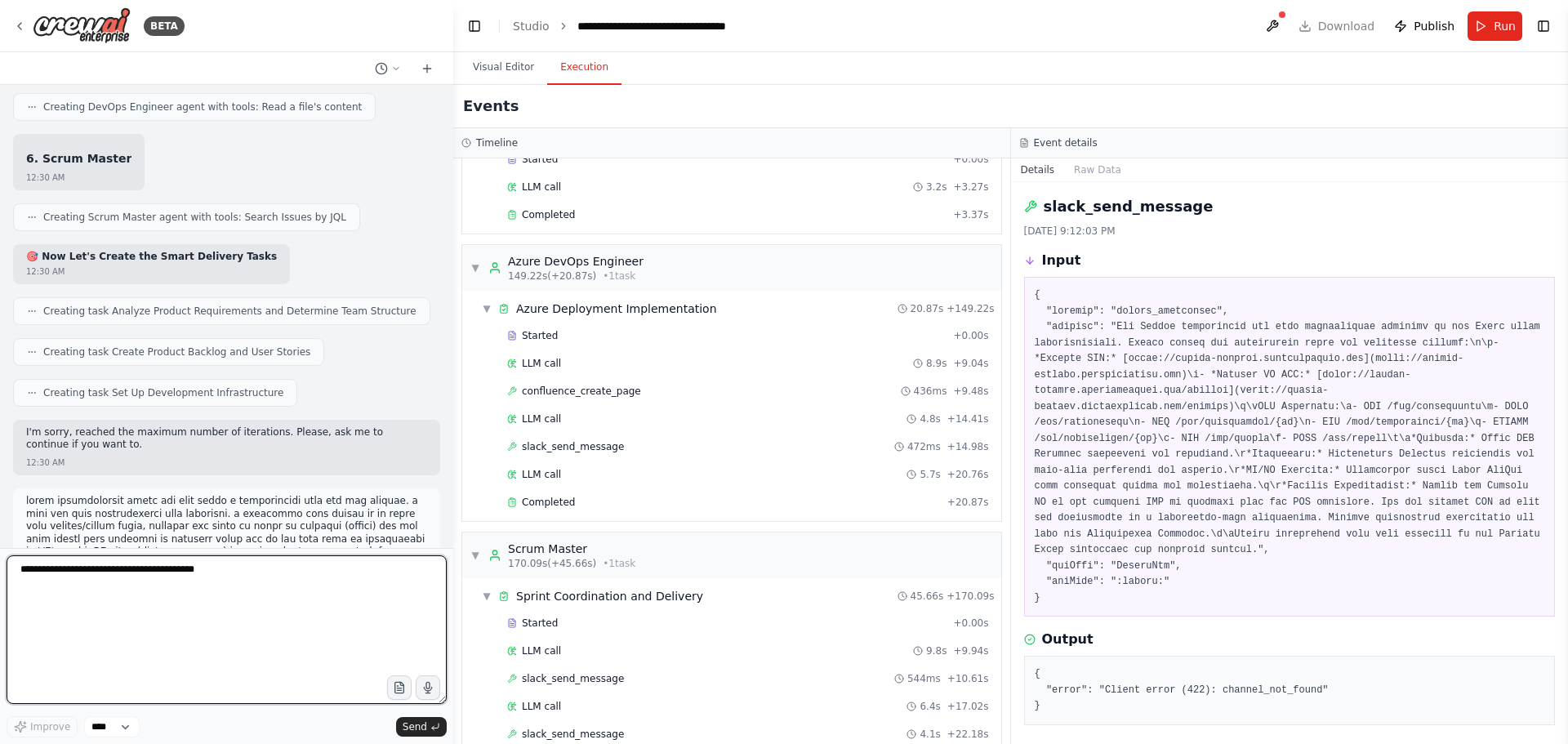
click at [111, 586] on textarea at bounding box center [226, 629] width 440 height 149
type textarea "**"
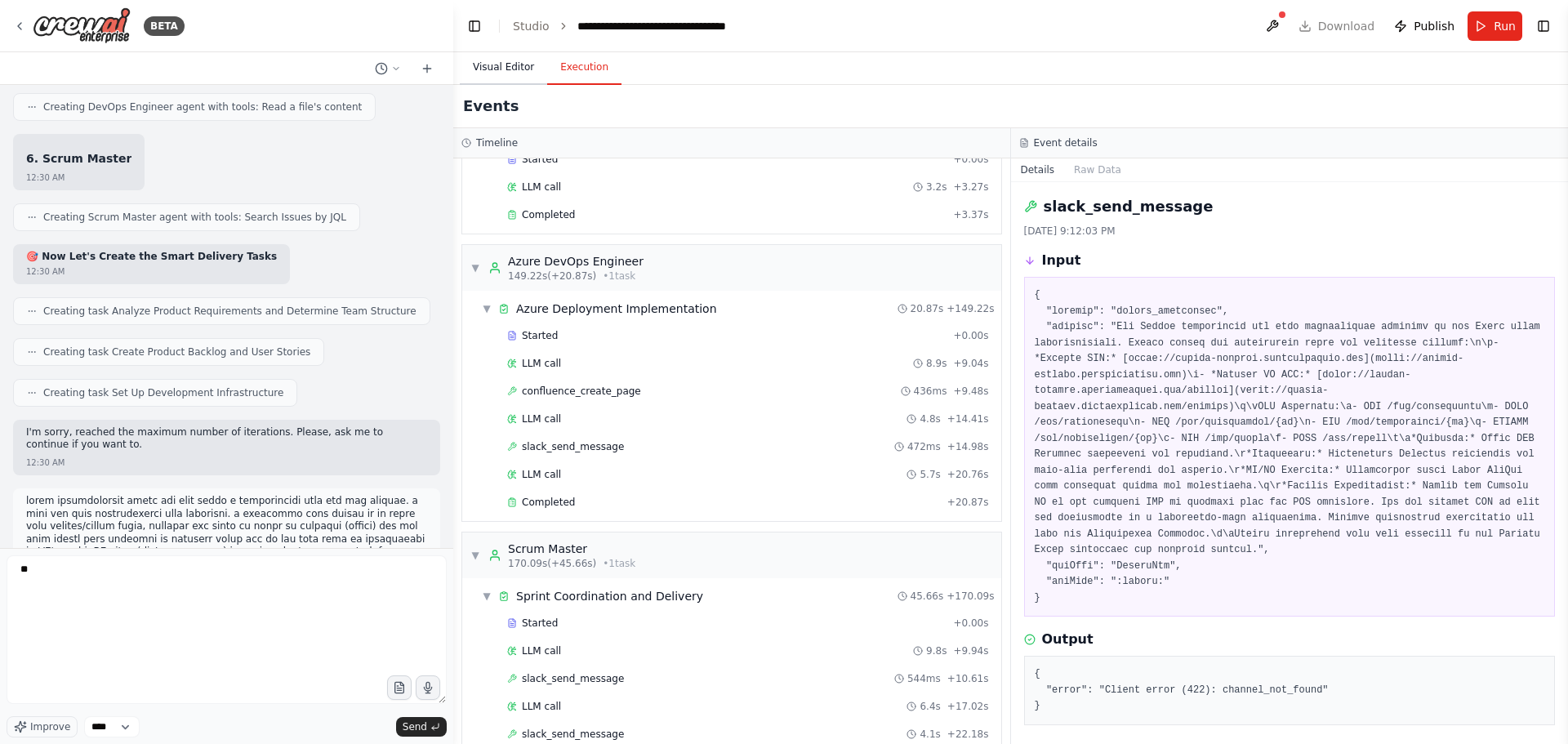
click at [500, 58] on button "Visual Editor" at bounding box center [504, 68] width 88 height 35
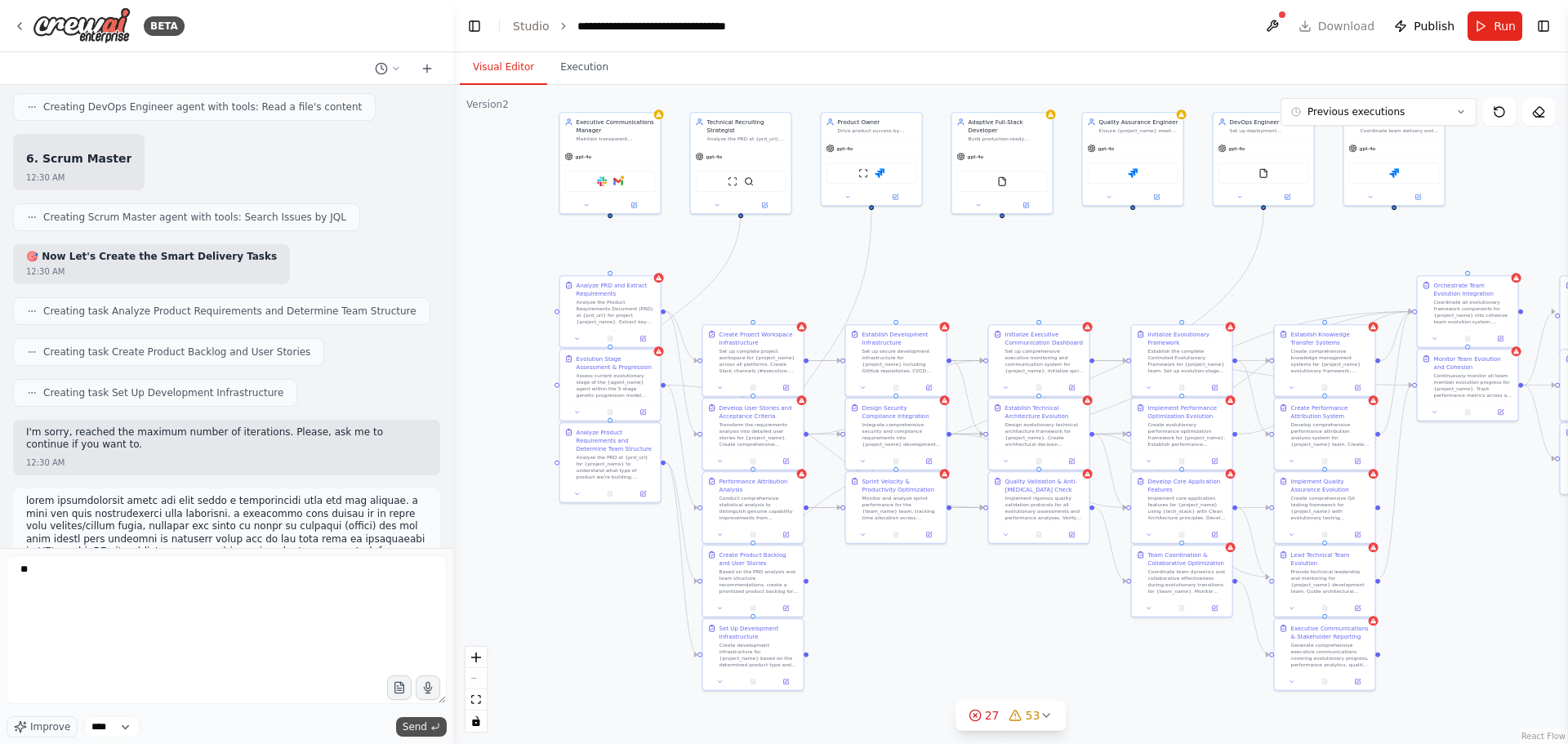
click at [413, 728] on span "Send" at bounding box center [414, 727] width 25 height 13
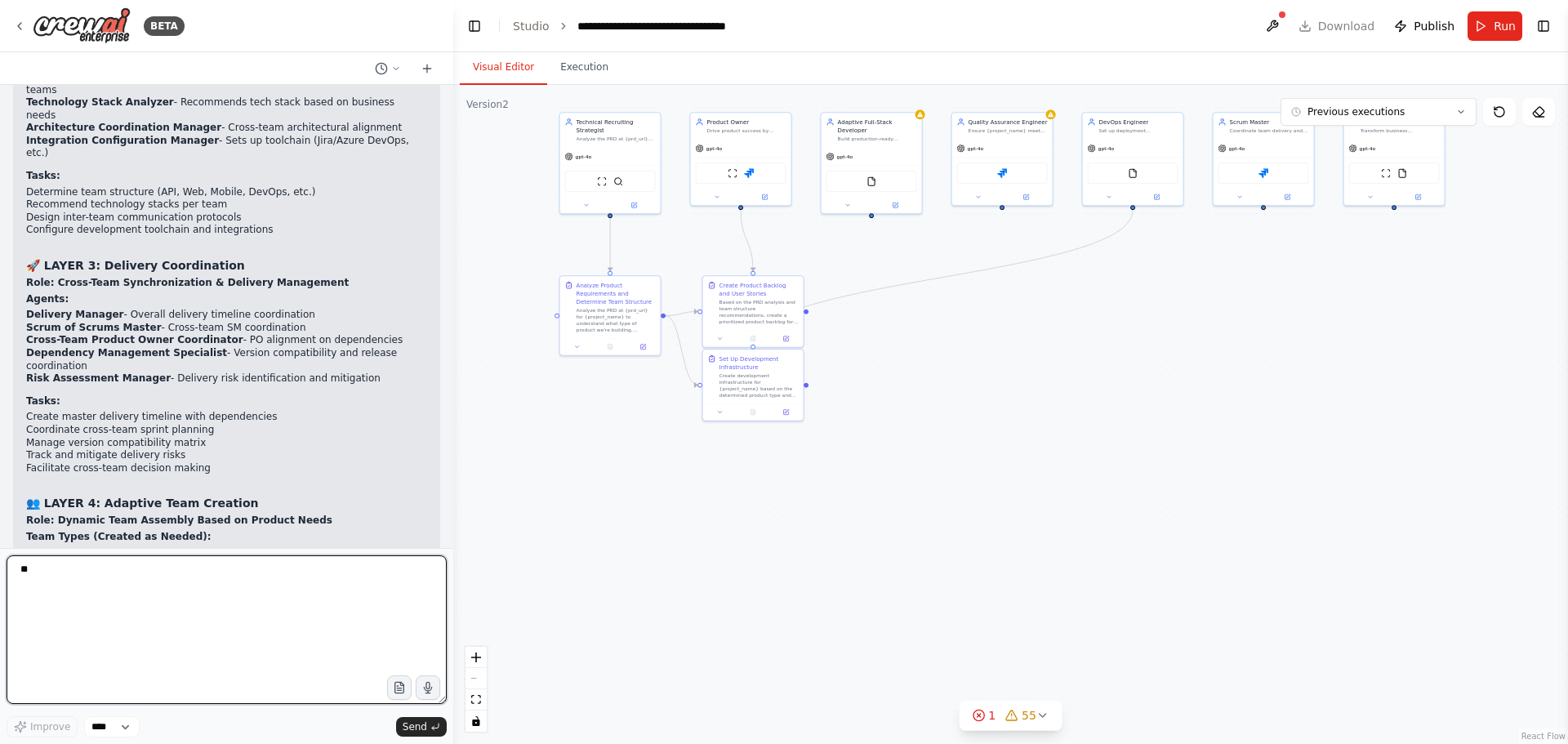
scroll to position [128047, 0]
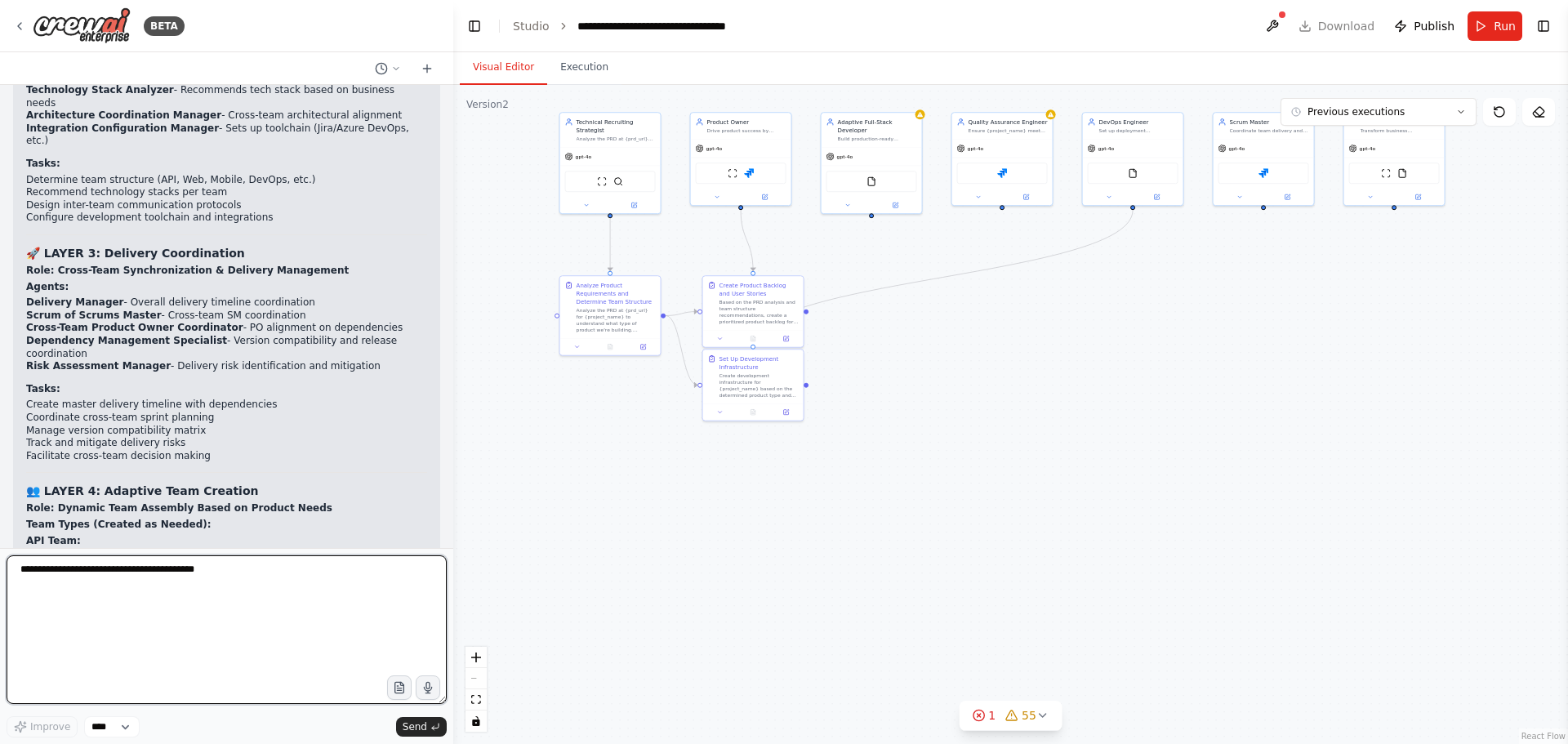
click at [136, 580] on textarea at bounding box center [226, 629] width 440 height 149
type textarea "**********"
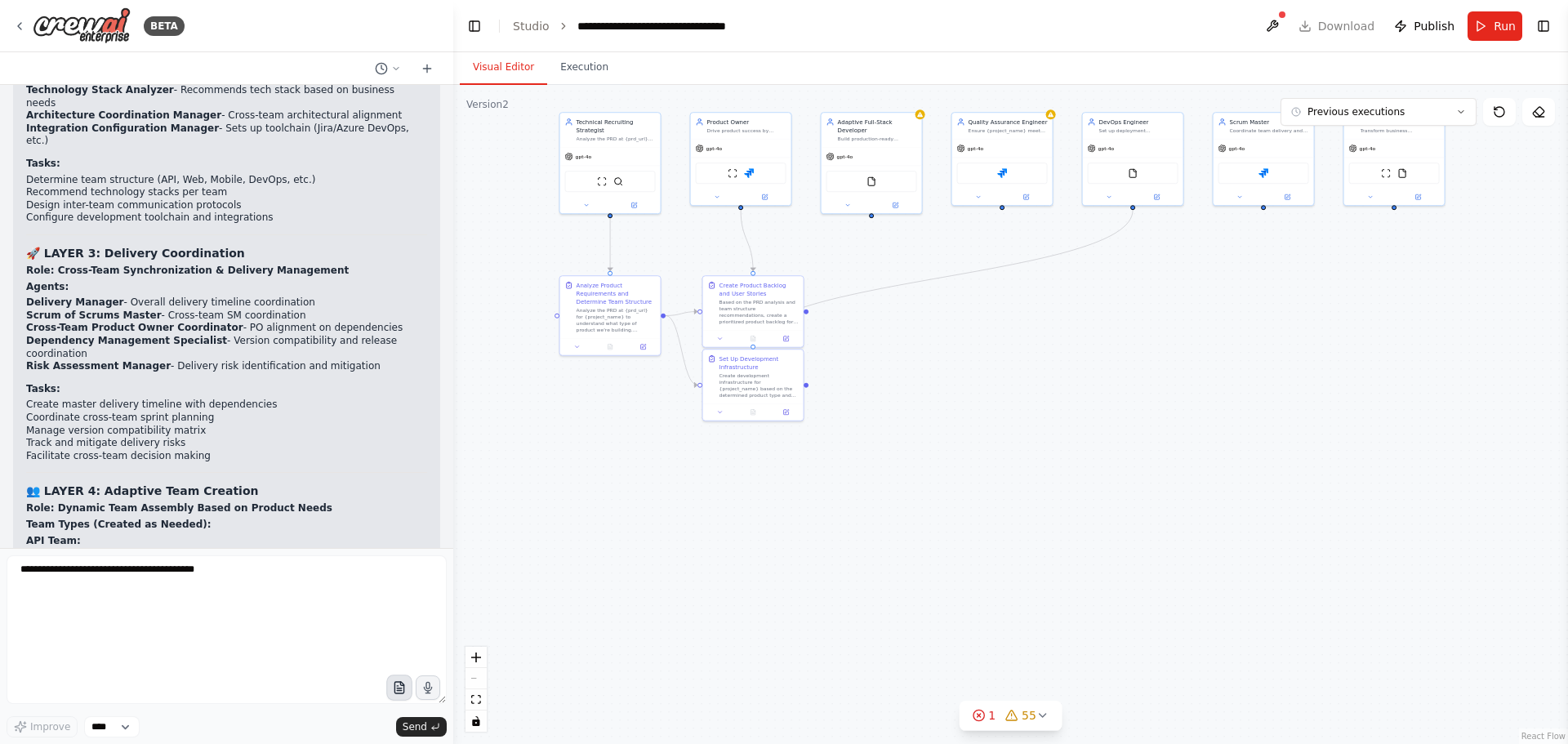
click at [402, 688] on icon "button" at bounding box center [398, 687] width 14 height 14
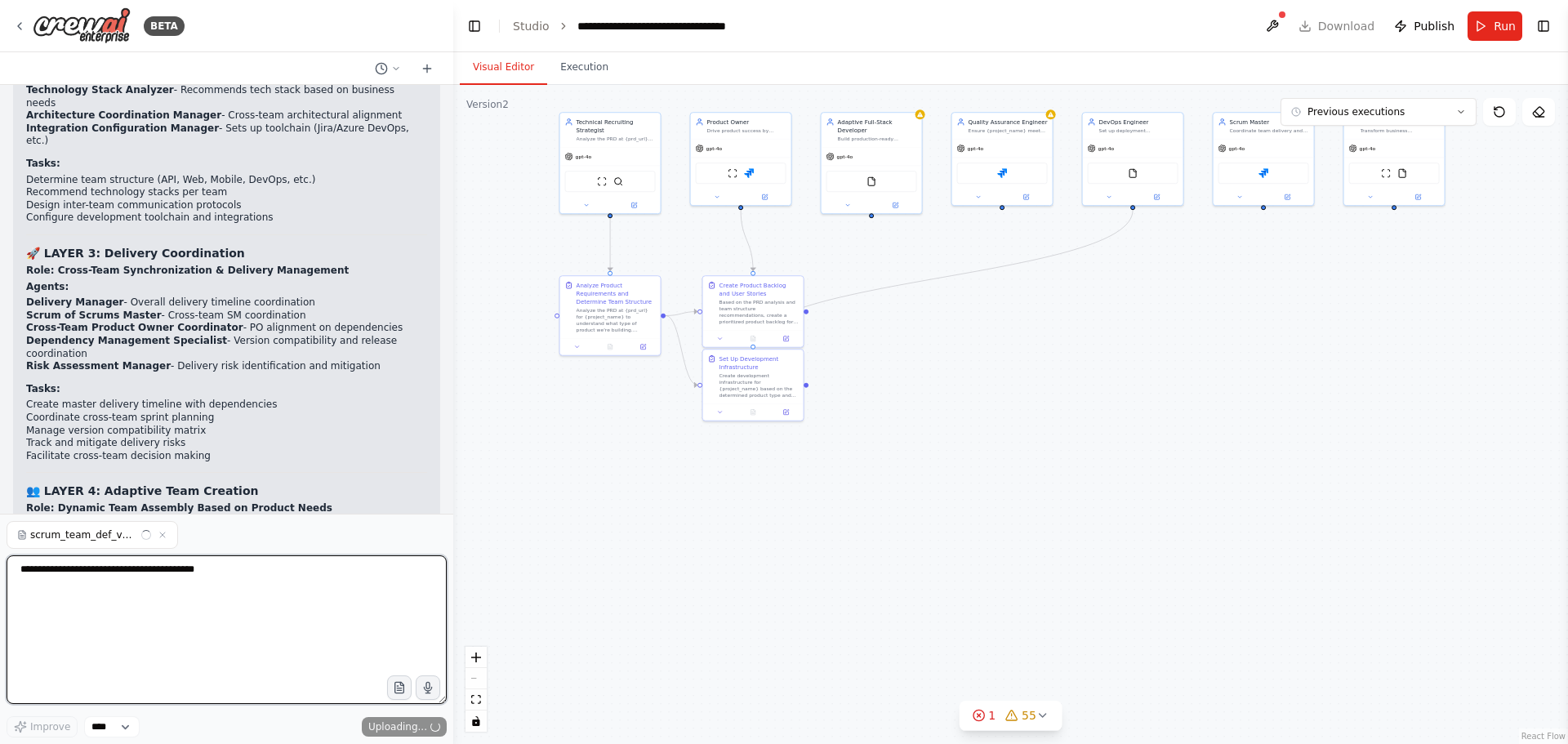
click at [137, 581] on textarea at bounding box center [226, 629] width 440 height 149
click at [309, 574] on textarea "**********" at bounding box center [226, 629] width 440 height 149
click at [373, 593] on textarea "**********" at bounding box center [226, 629] width 440 height 149
type textarea "**********"
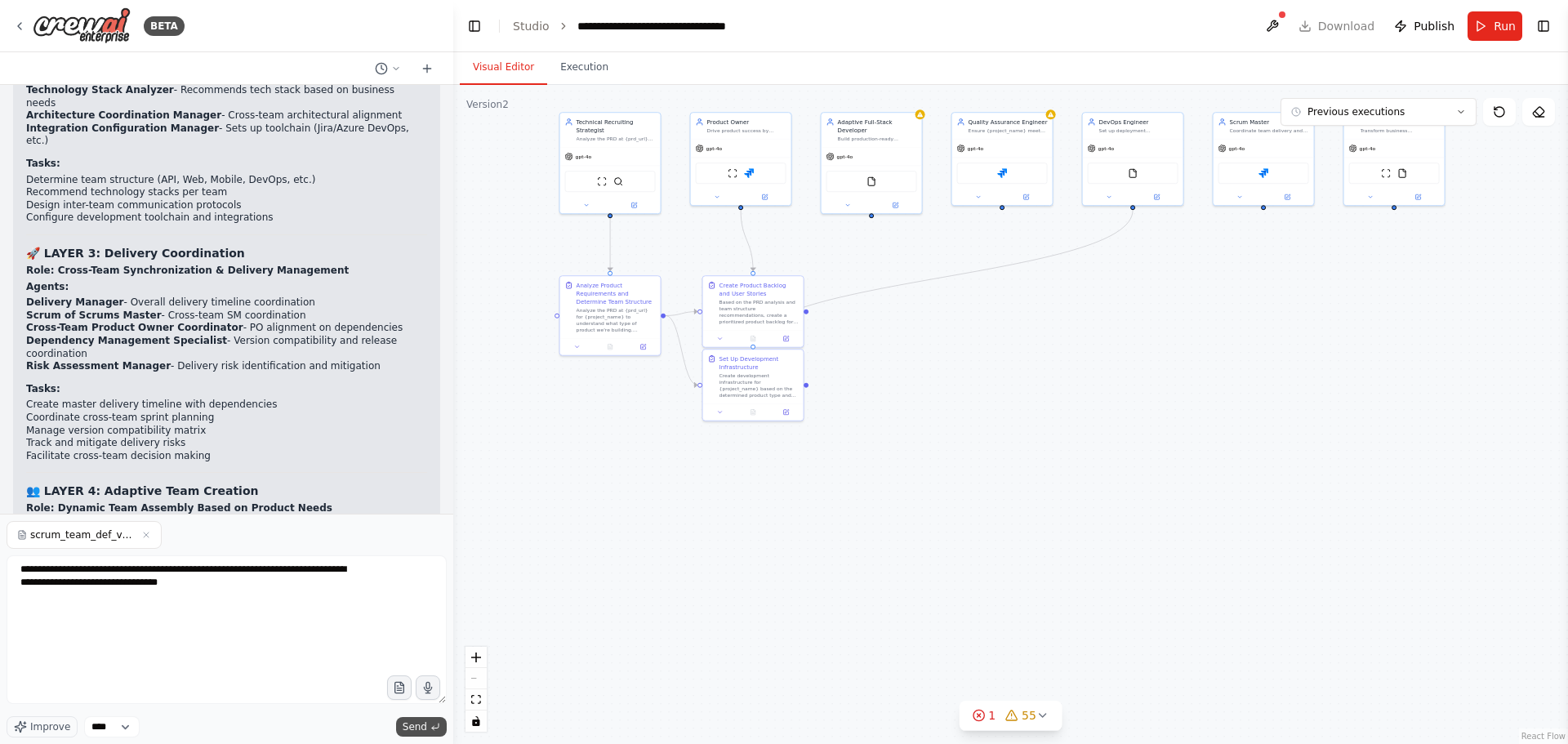
click at [428, 725] on button "Send" at bounding box center [421, 727] width 50 height 19
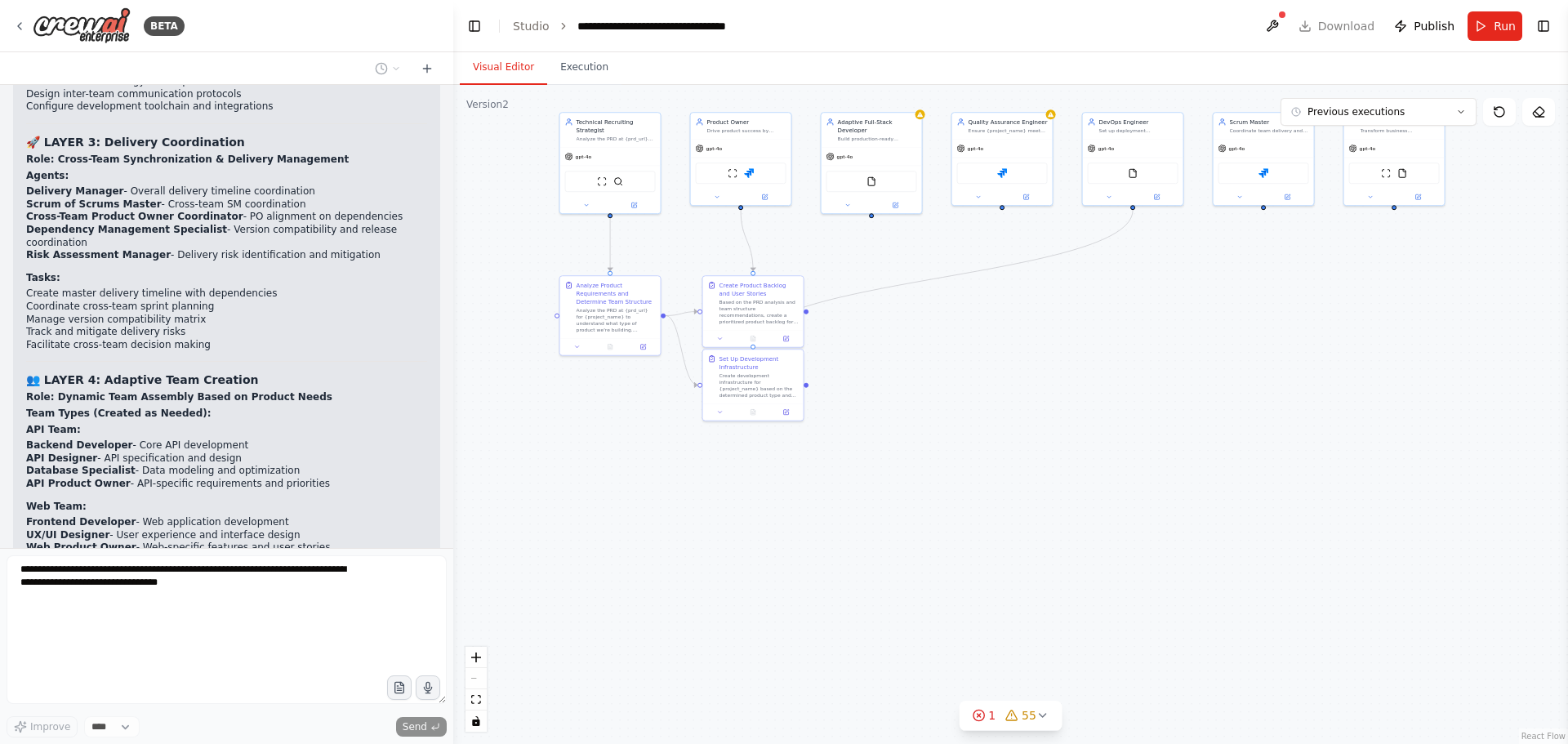
scroll to position [128199, 0]
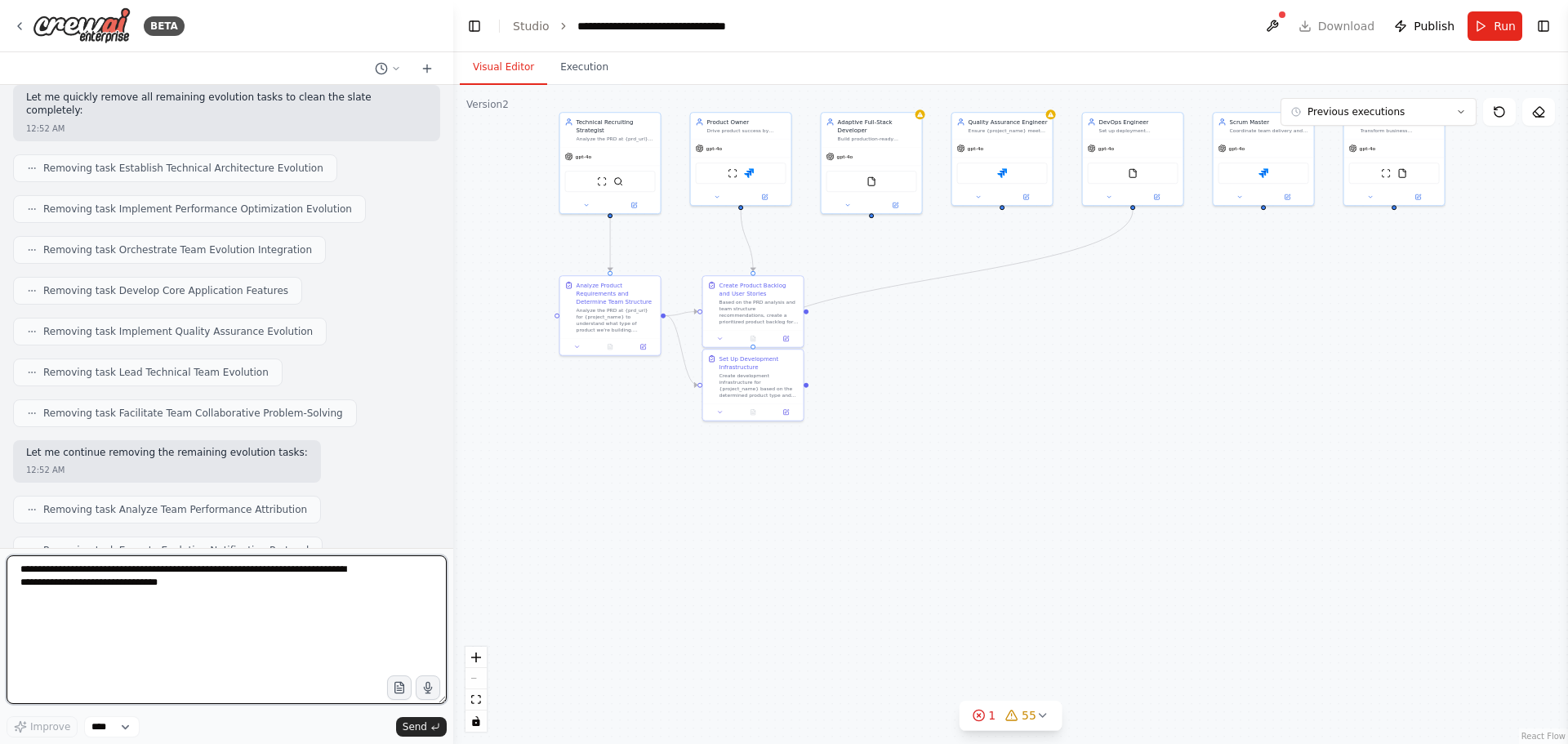
click at [193, 582] on textarea "**********" at bounding box center [226, 629] width 440 height 149
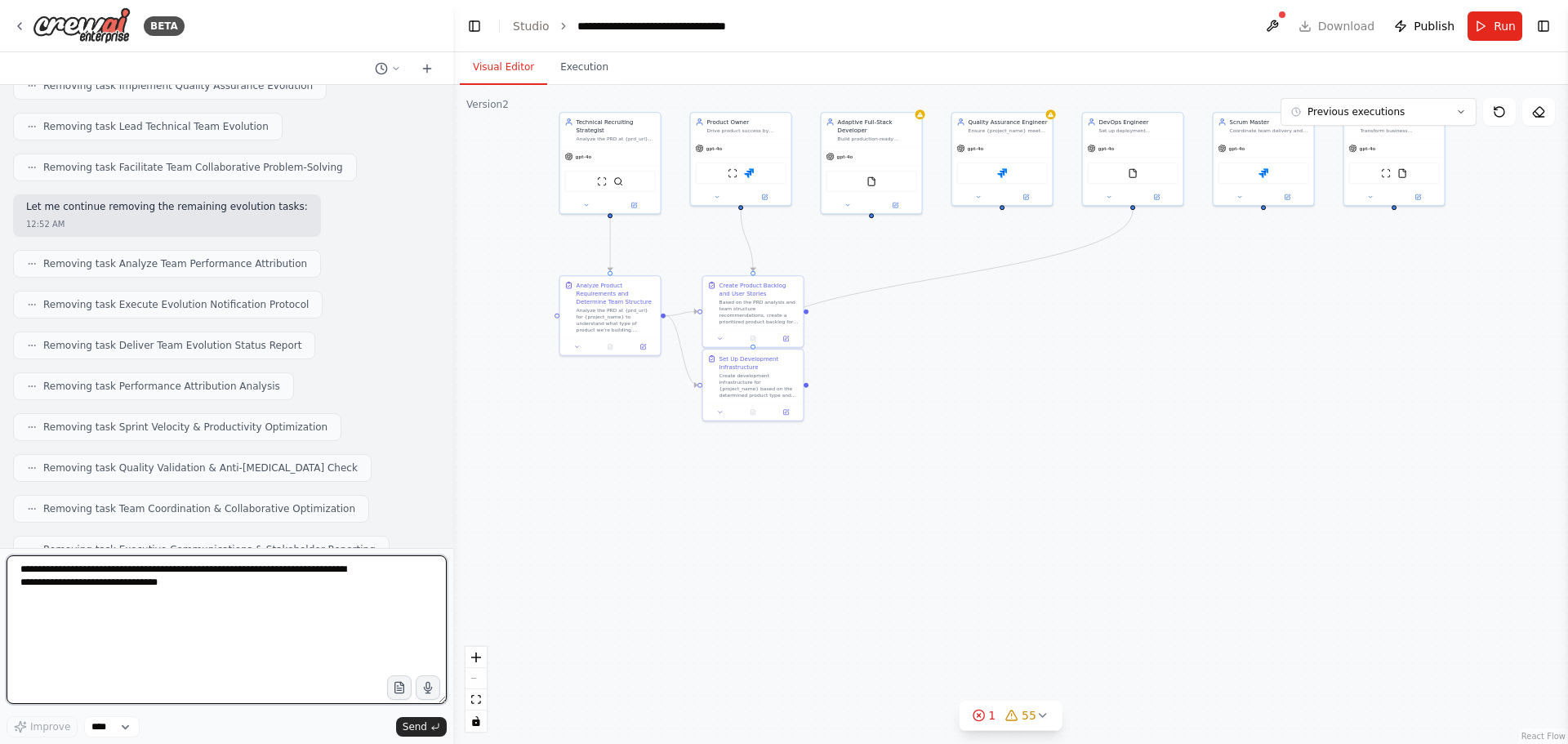
click at [269, 575] on textarea "**********" at bounding box center [226, 629] width 440 height 149
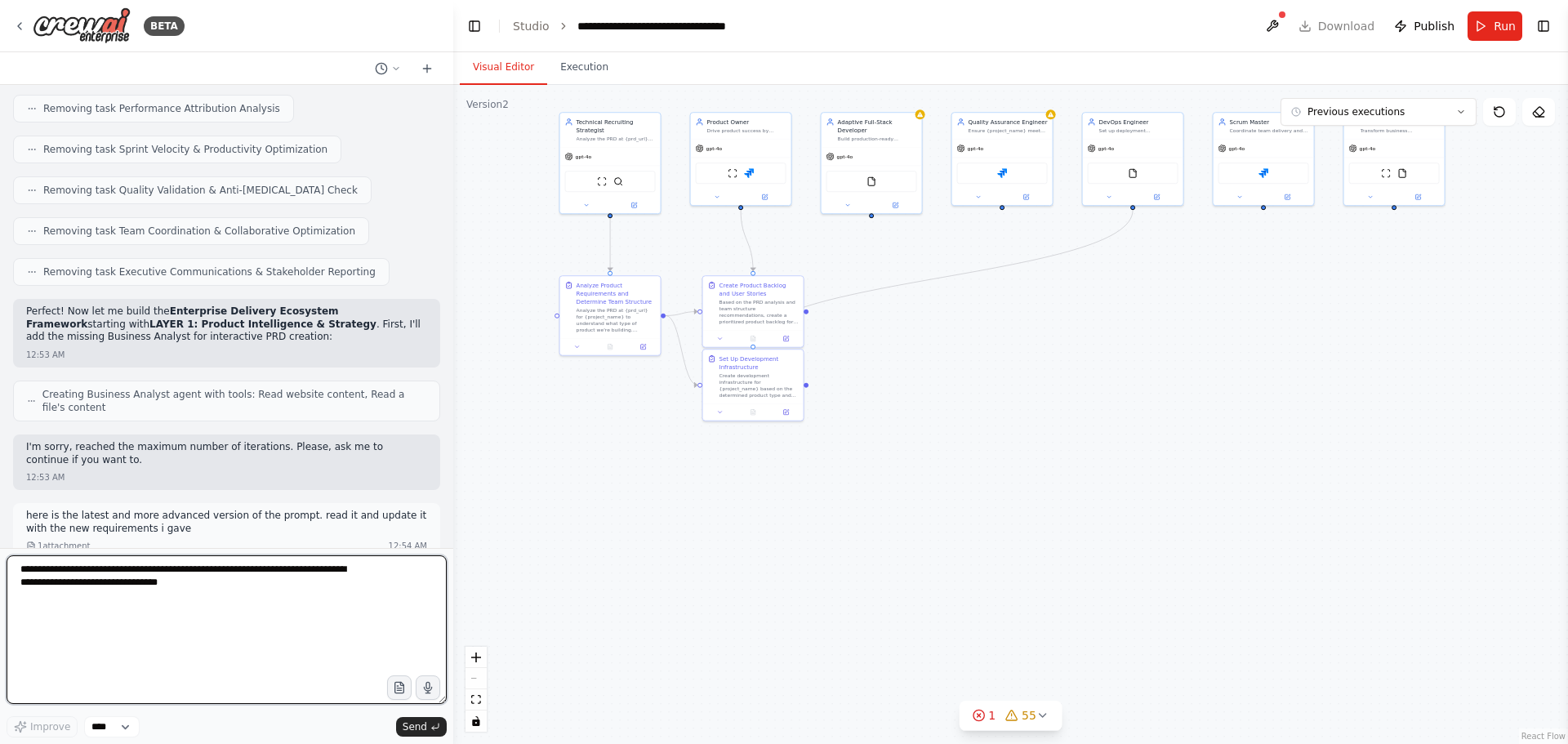
click at [171, 592] on textarea "**********" at bounding box center [226, 629] width 440 height 149
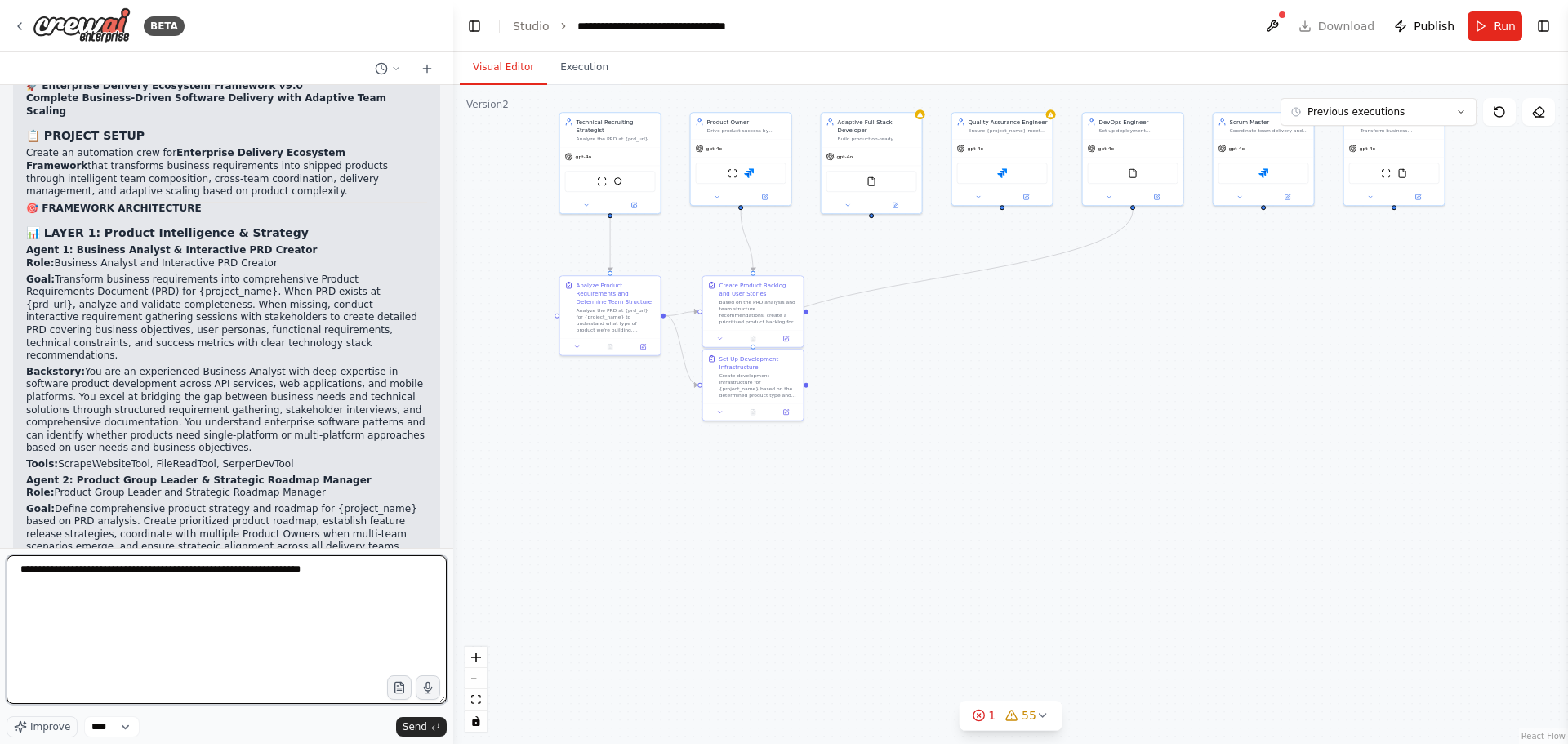
scroll to position [132207, 0]
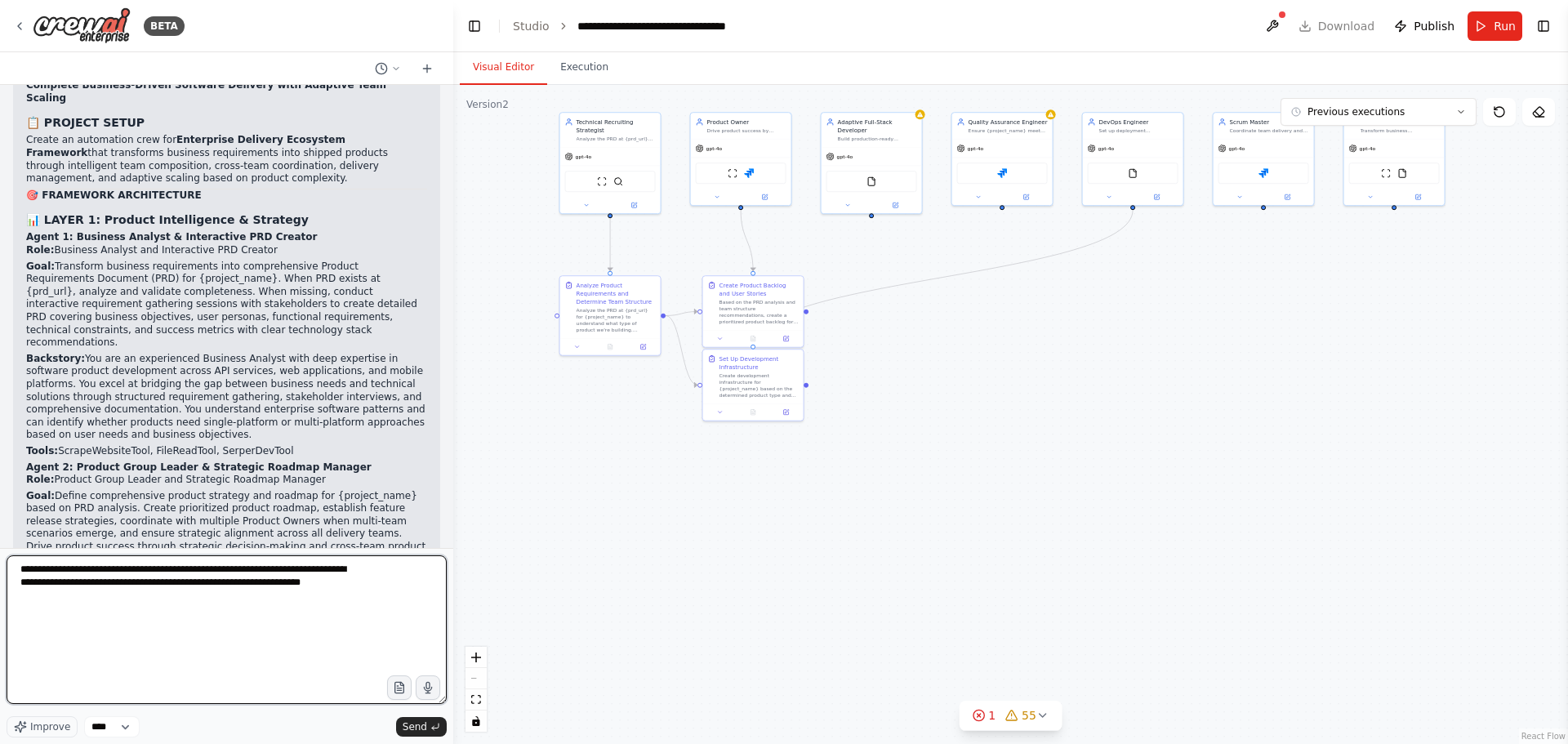
type textarea "**********"
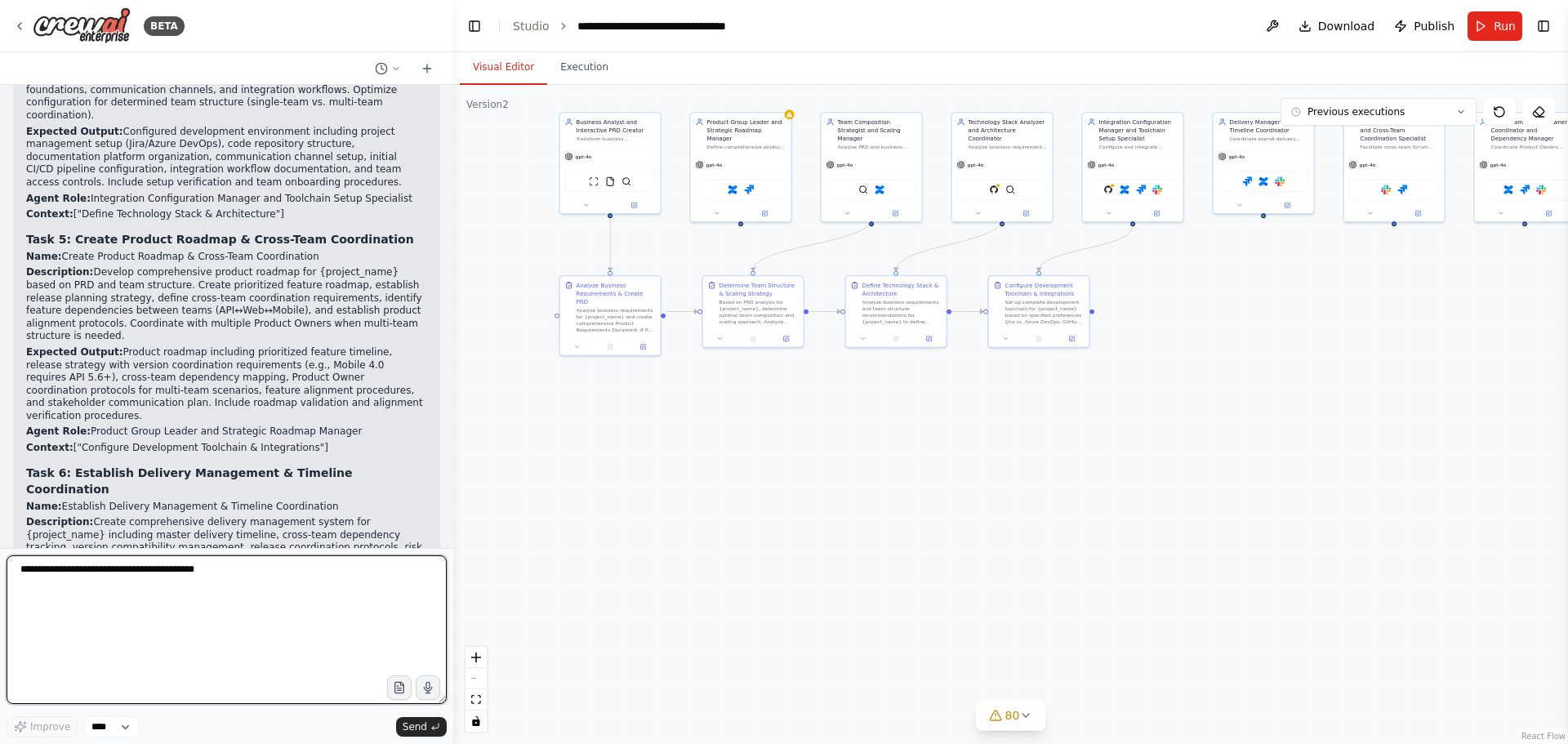
scroll to position [136667, 0]
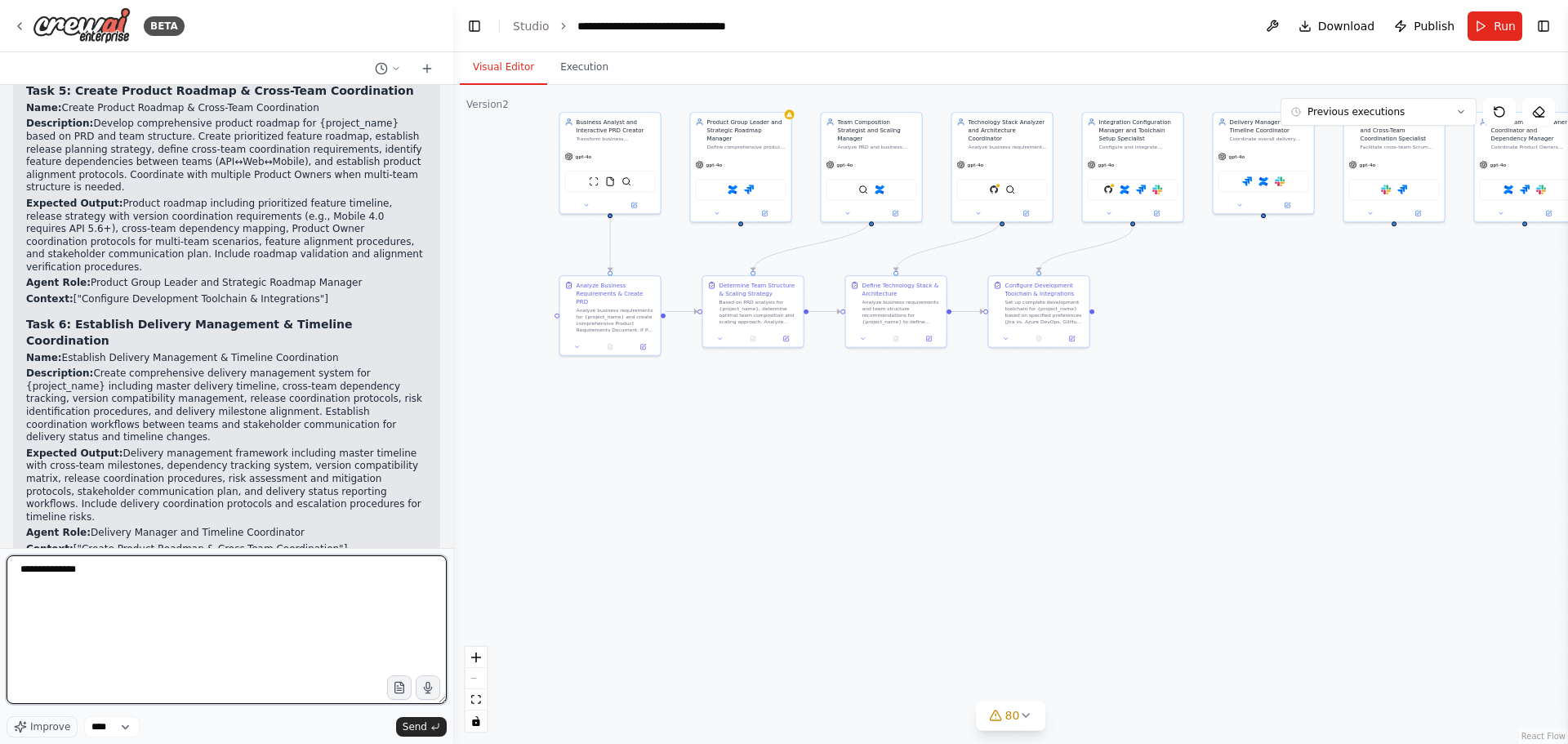
type textarea "**********"
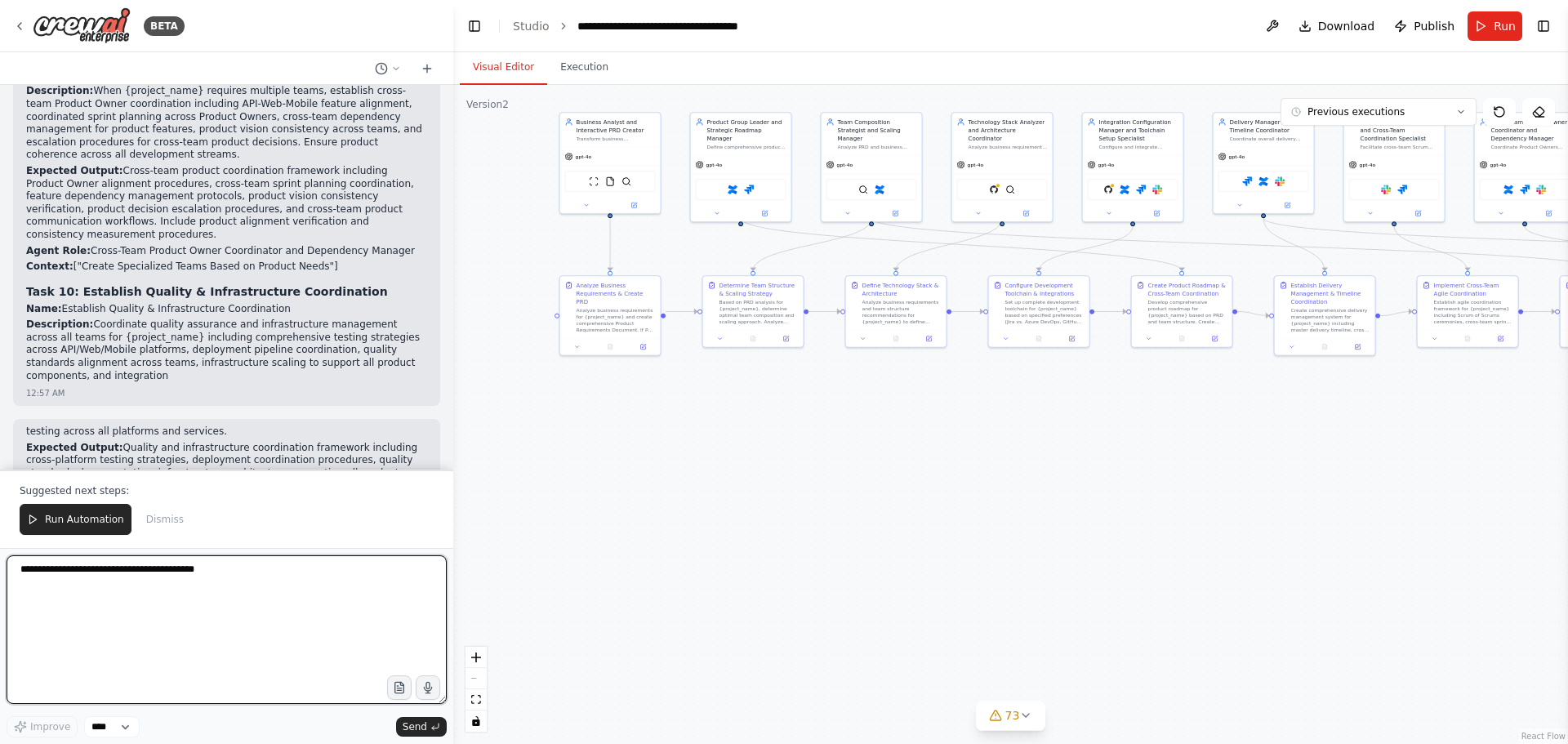
scroll to position [137682, 0]
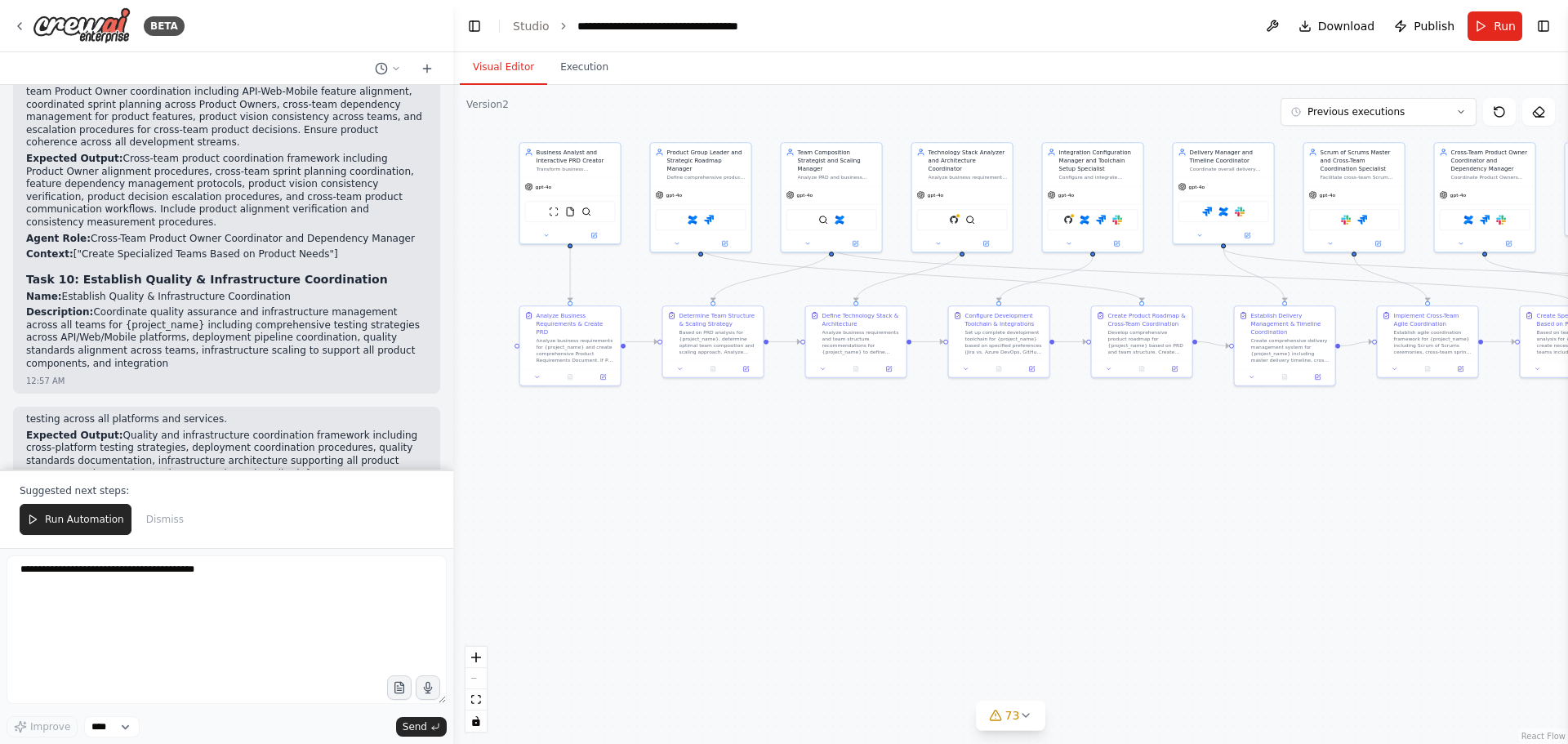
drag, startPoint x: 1056, startPoint y: 450, endPoint x: 1015, endPoint y: 481, distance: 51.4
click at [1015, 481] on div ".deletable-edge-delete-btn { width: 20px; height: 20px; border: 0px solid #ffff…" at bounding box center [1010, 414] width 1114 height 659
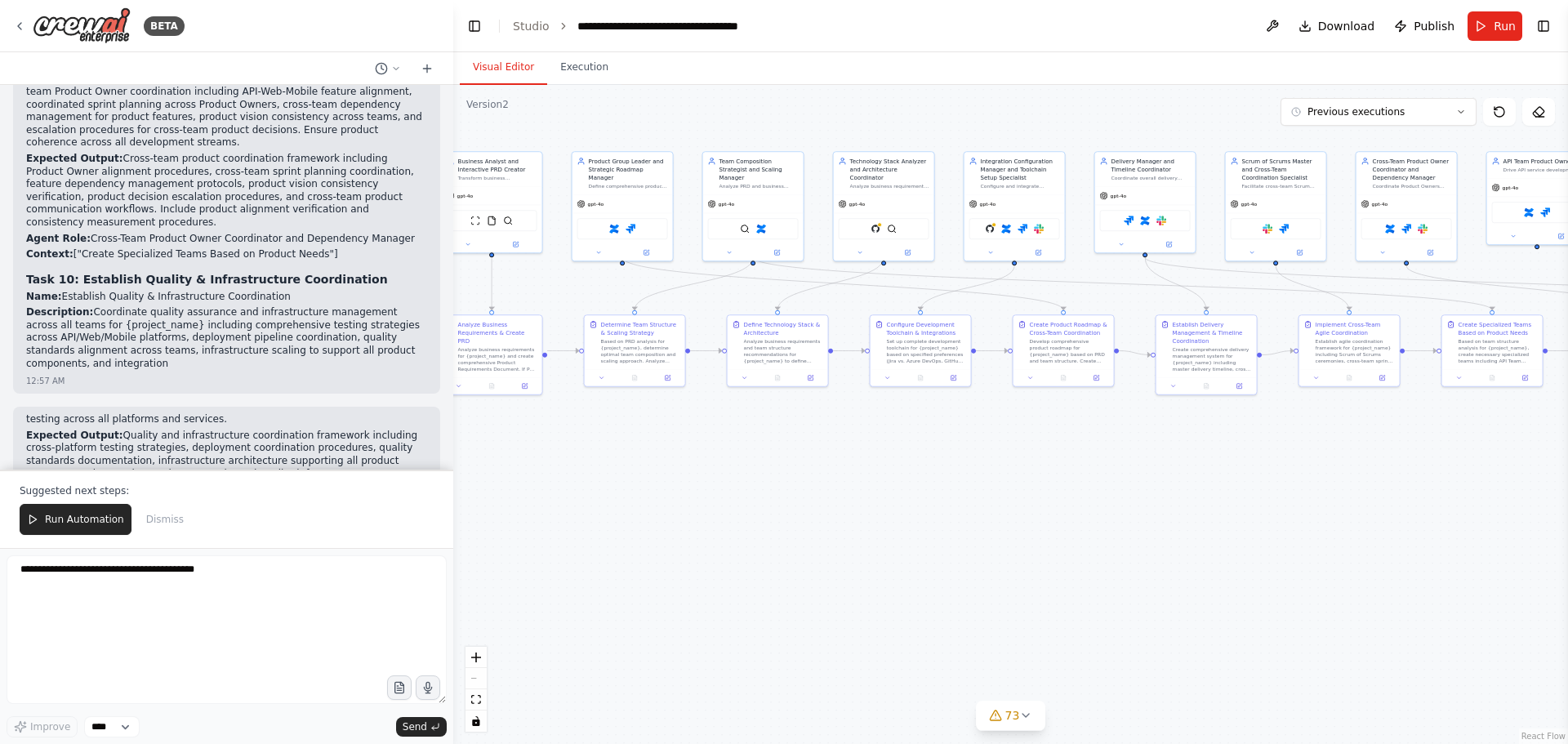
drag, startPoint x: 1160, startPoint y: 449, endPoint x: 1059, endPoint y: 462, distance: 101.8
click at [1062, 462] on div ".deletable-edge-delete-btn { width: 20px; height: 20px; border: 0px solid #ffff…" at bounding box center [1010, 414] width 1114 height 659
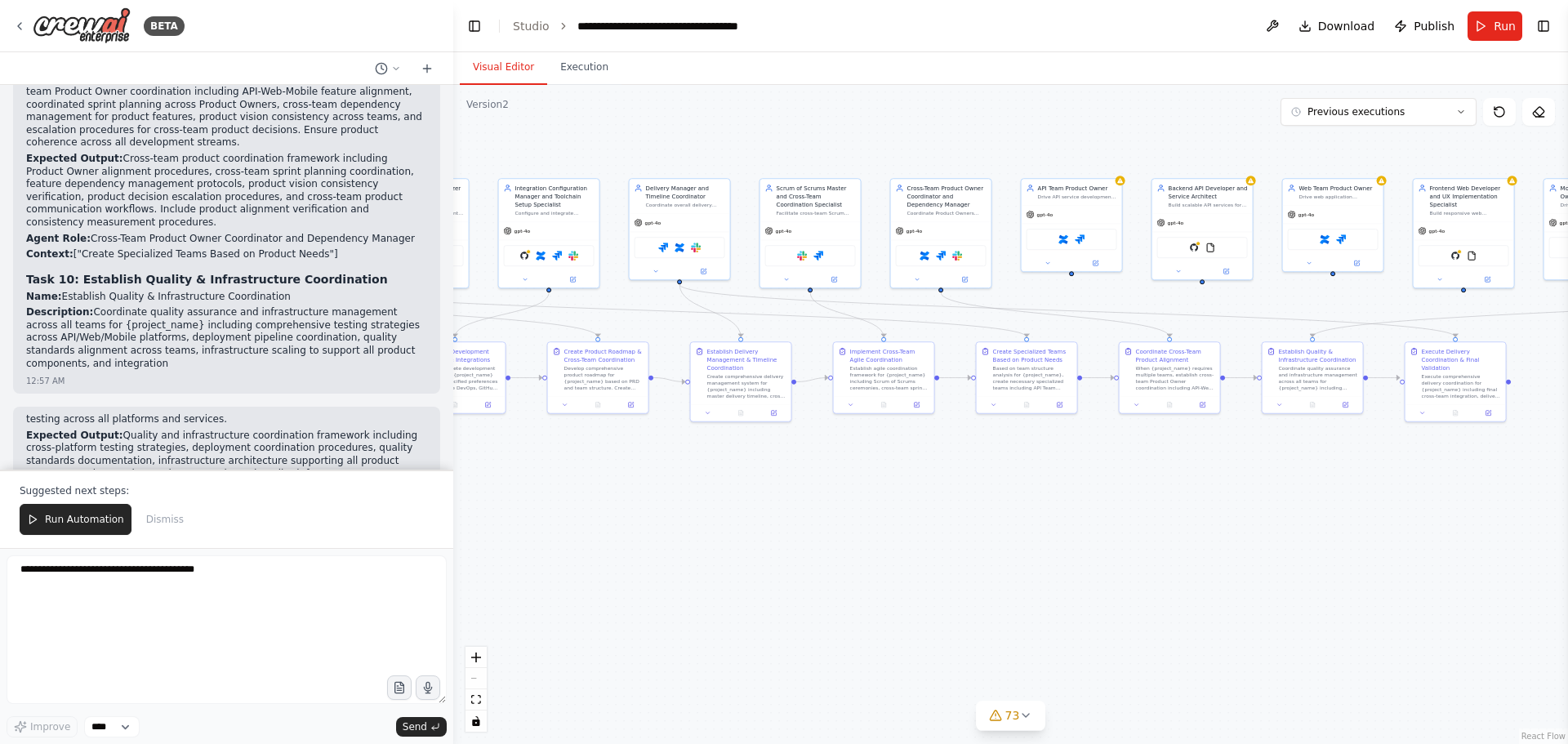
drag, startPoint x: 1254, startPoint y: 451, endPoint x: 787, endPoint y: 486, distance: 468.3
click at [781, 486] on div ".deletable-edge-delete-btn { width: 20px; height: 20px; border: 0px solid #ffff…" at bounding box center [1010, 414] width 1114 height 659
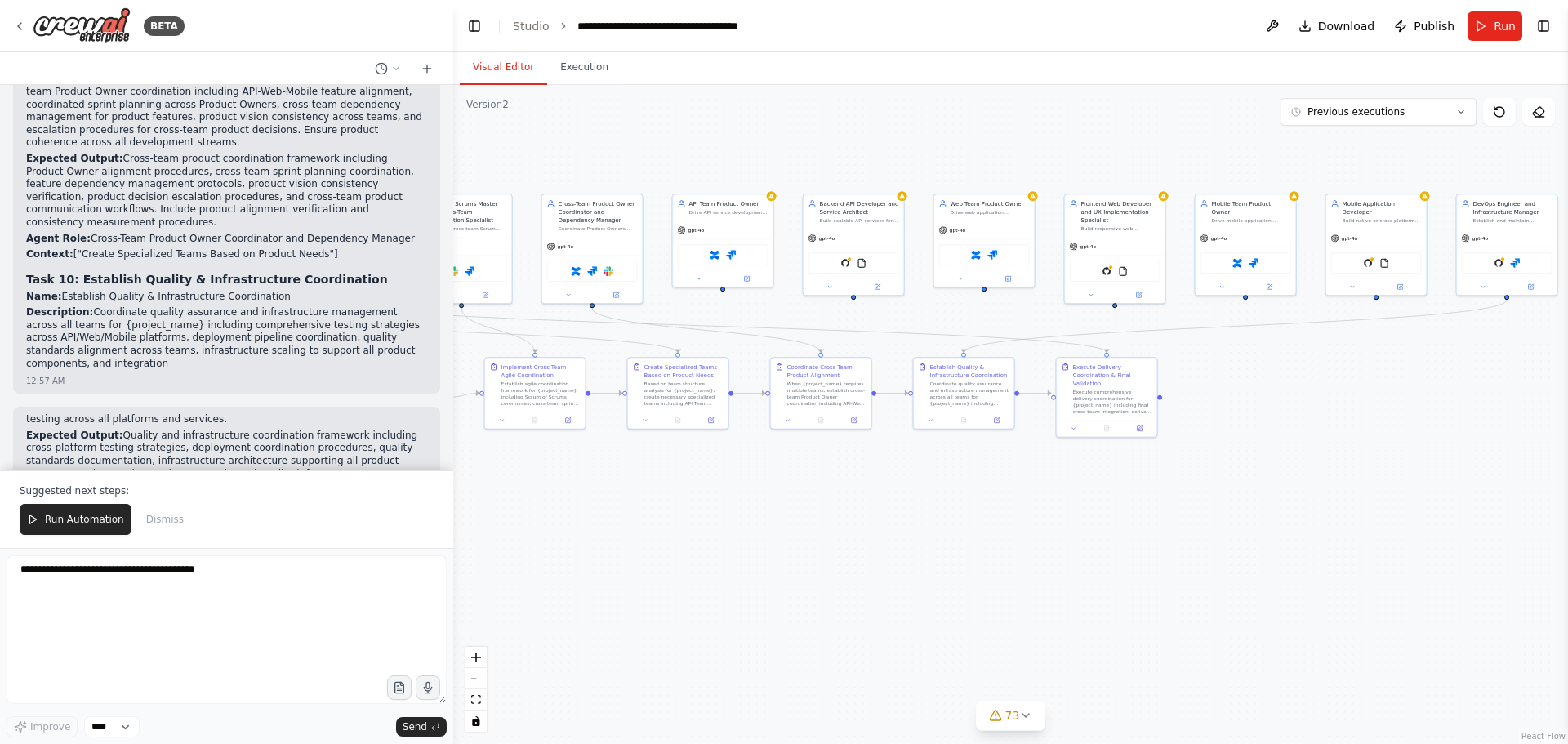
drag, startPoint x: 1022, startPoint y: 470, endPoint x: 702, endPoint y: 473, distance: 320.0
click at [702, 473] on div ".deletable-edge-delete-btn { width: 20px; height: 20px; border: 0px solid #ffff…" at bounding box center [1010, 414] width 1114 height 659
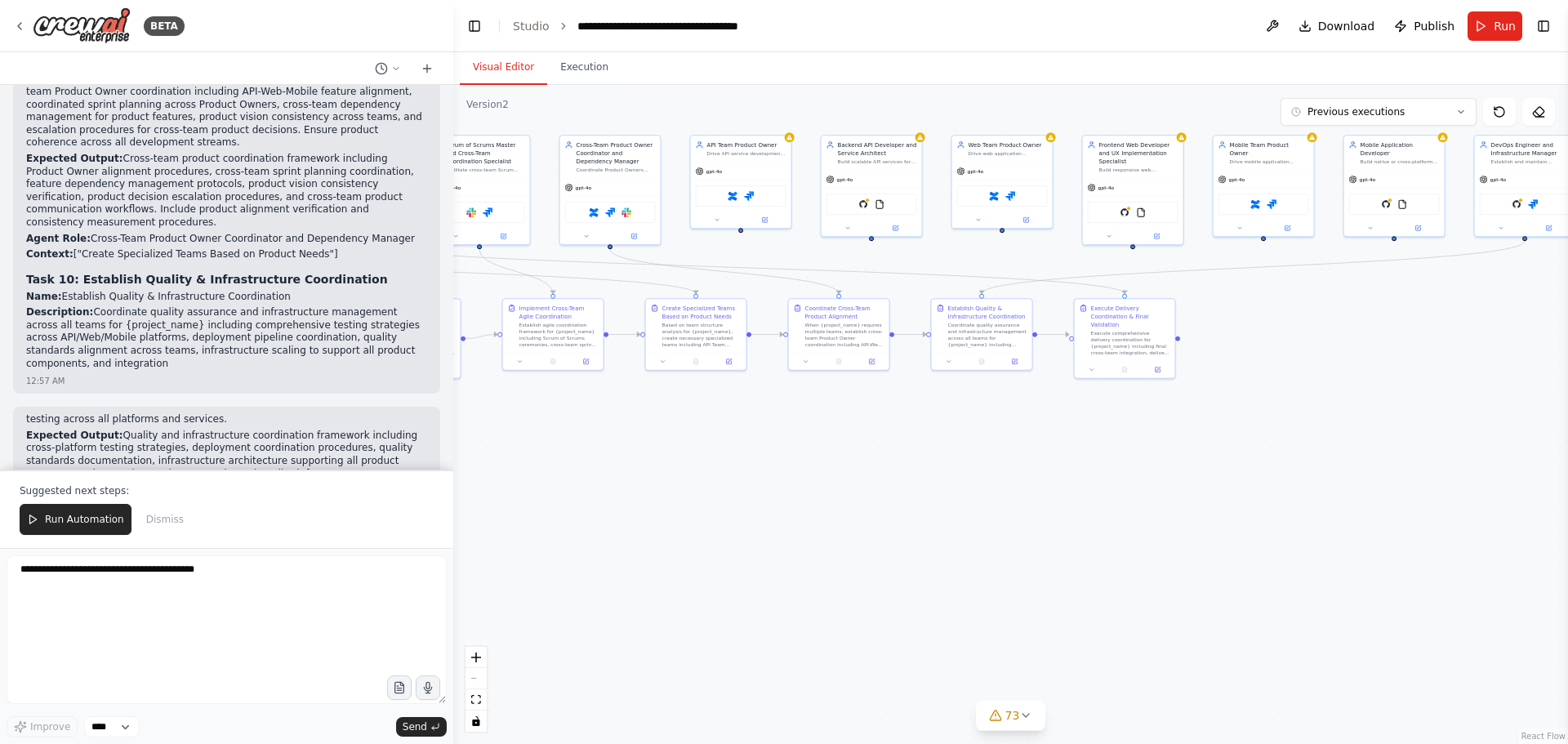
drag, startPoint x: 1207, startPoint y: 476, endPoint x: 1459, endPoint y: 368, distance: 274.2
click at [1459, 368] on div ".deletable-edge-delete-btn { width: 20px; height: 20px; border: 0px solid #ffff…" at bounding box center [1010, 414] width 1114 height 659
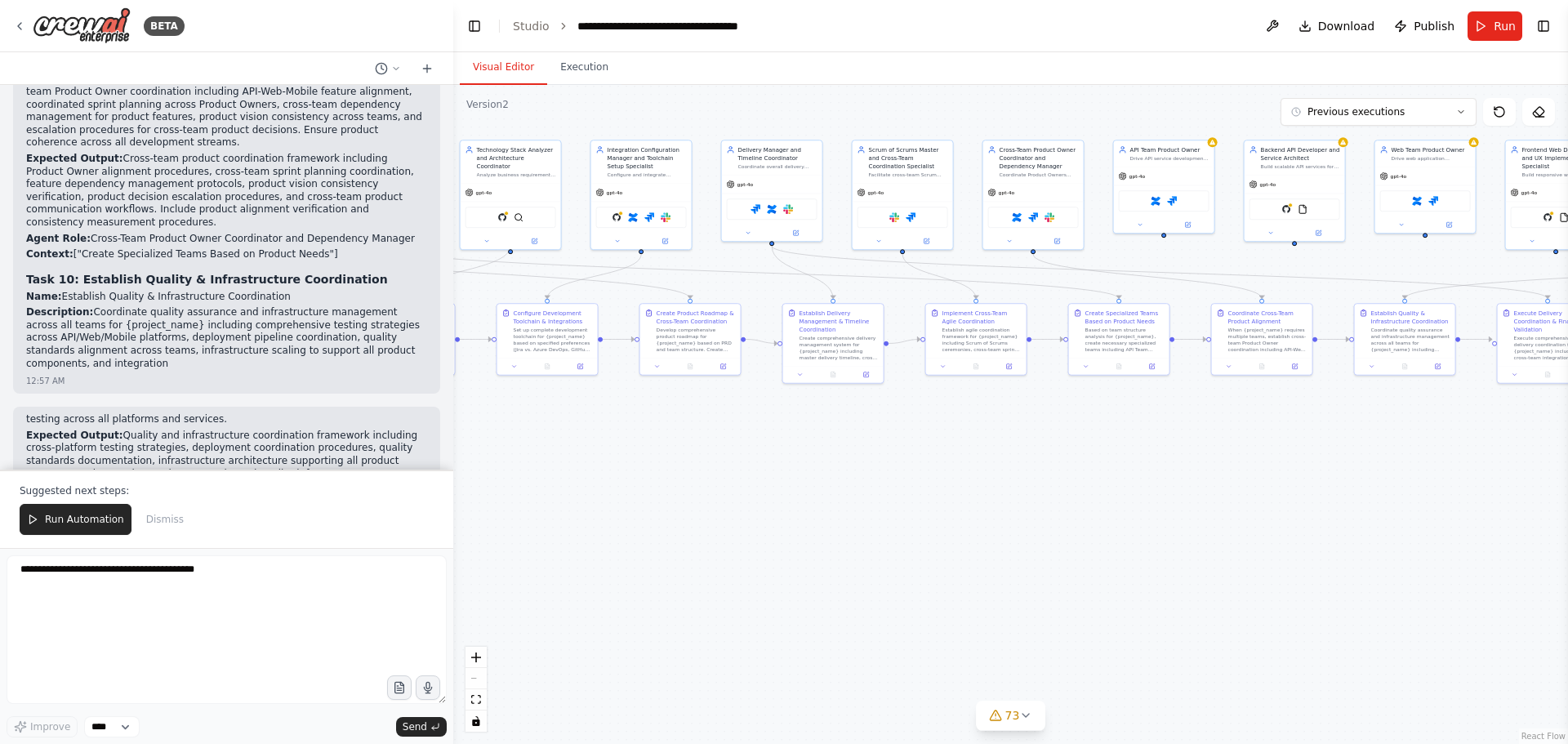
drag, startPoint x: 904, startPoint y: 409, endPoint x: 1235, endPoint y: 479, distance: 338.3
click at [1235, 479] on div ".deletable-edge-delete-btn { width: 20px; height: 20px; border: 0px solid #ffff…" at bounding box center [1010, 414] width 1114 height 659
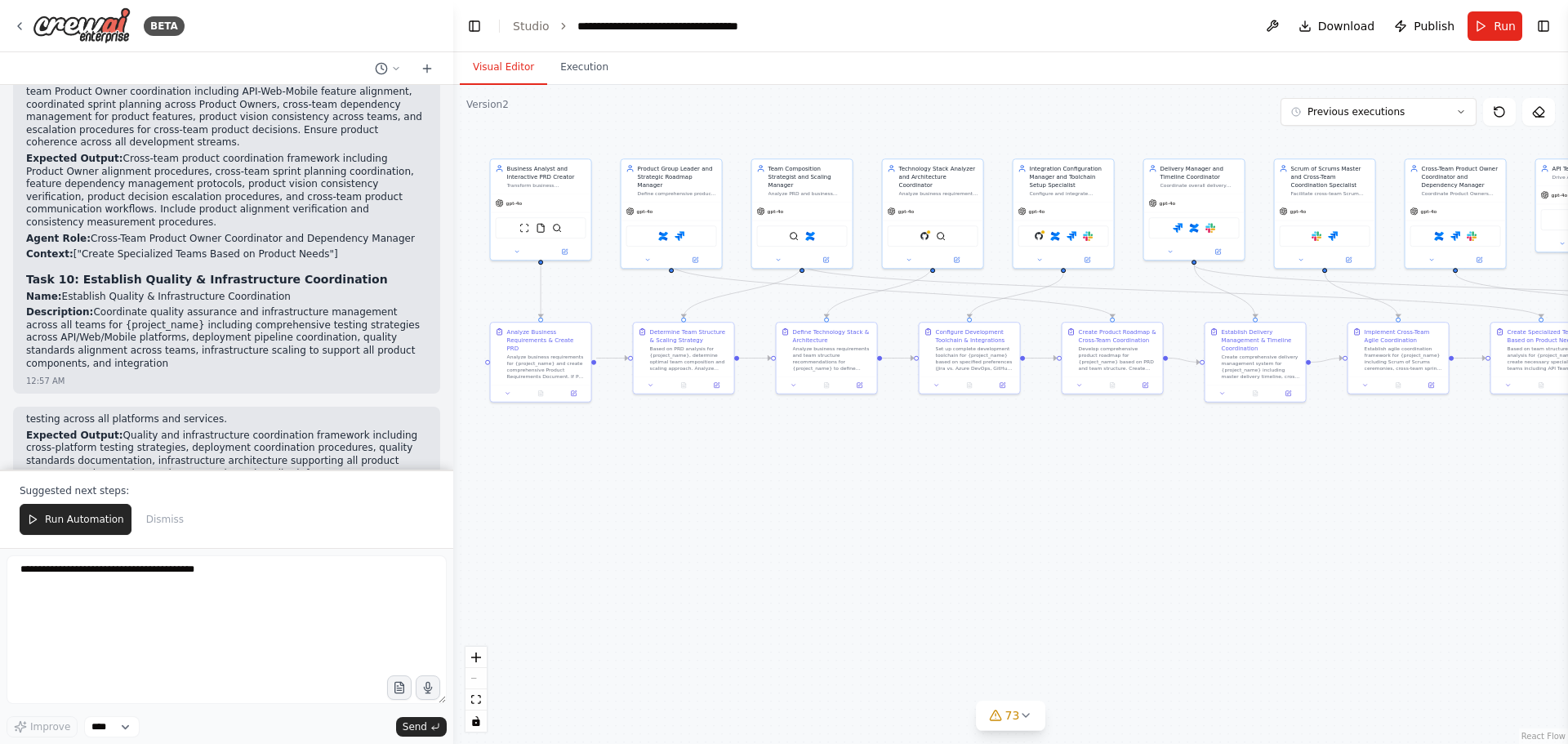
drag, startPoint x: 892, startPoint y: 448, endPoint x: 1174, endPoint y: 451, distance: 282.0
click at [1174, 451] on div ".deletable-edge-delete-btn { width: 20px; height: 20px; border: 0px solid #ffff…" at bounding box center [1010, 414] width 1114 height 659
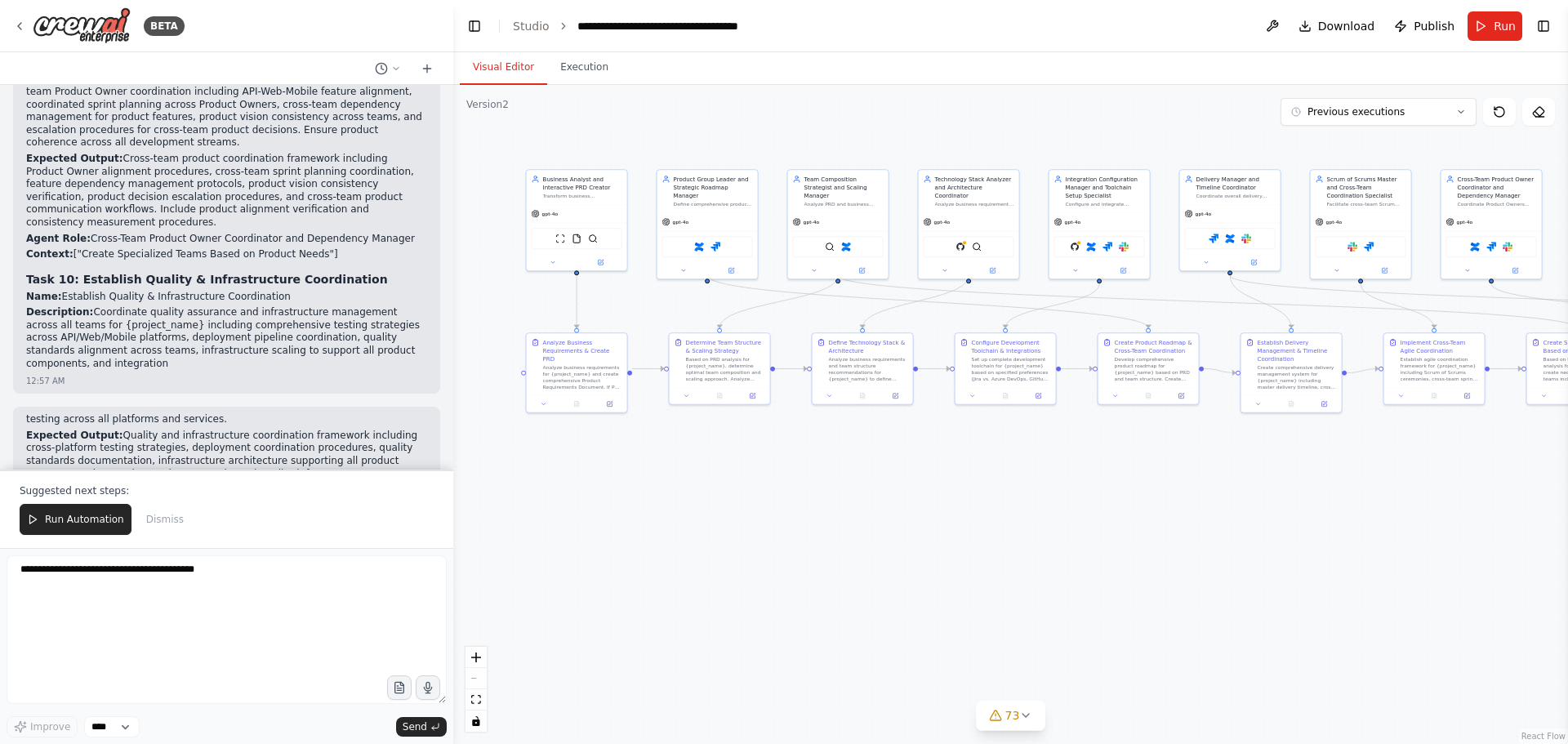
drag, startPoint x: 822, startPoint y: 474, endPoint x: 858, endPoint y: 485, distance: 37.6
click at [858, 485] on div ".deletable-edge-delete-btn { width: 20px; height: 20px; border: 0px solid #ffff…" at bounding box center [1010, 414] width 1114 height 659
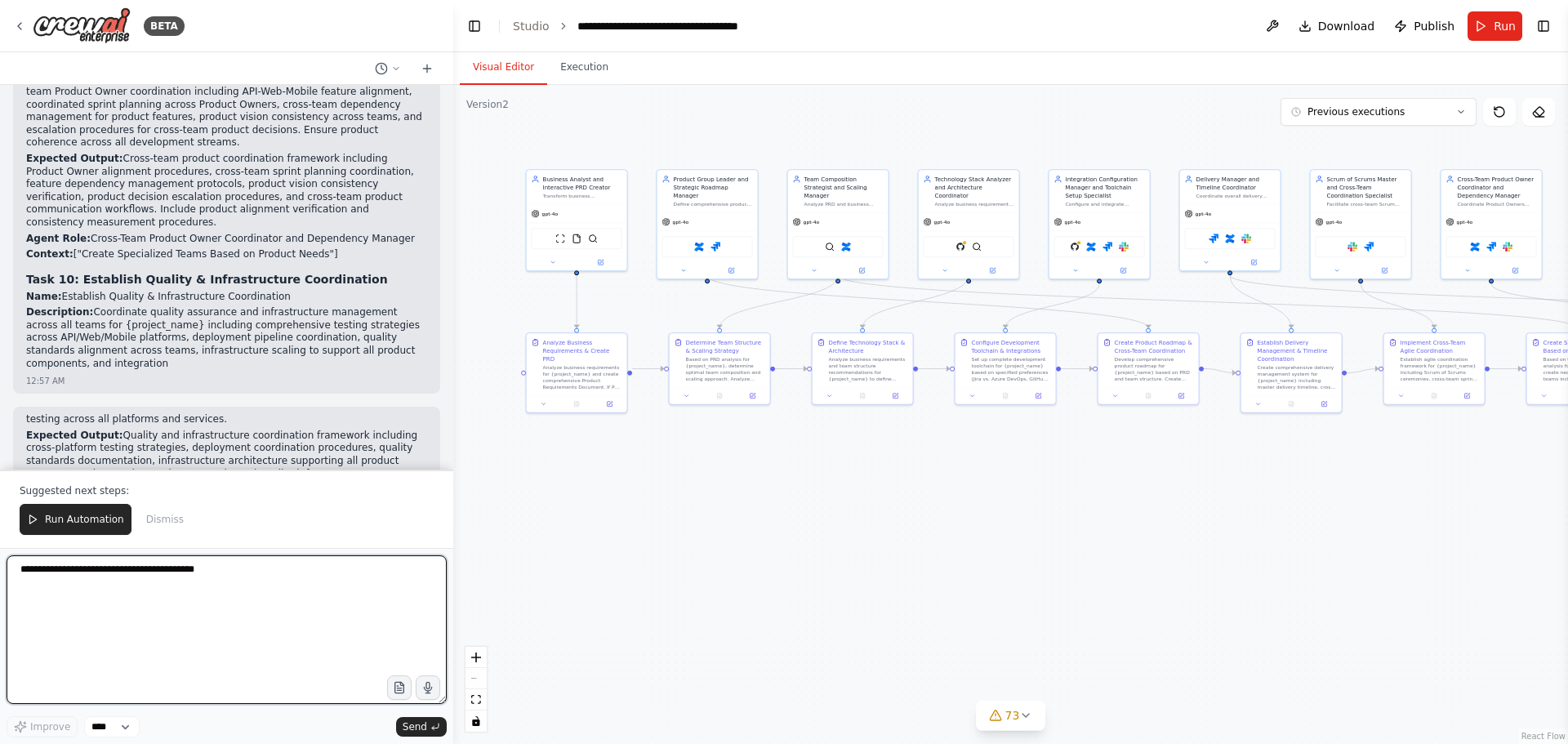
click at [89, 578] on textarea at bounding box center [226, 629] width 440 height 149
click at [197, 581] on textarea at bounding box center [226, 629] width 440 height 149
type textarea "***"
type textarea "**********"
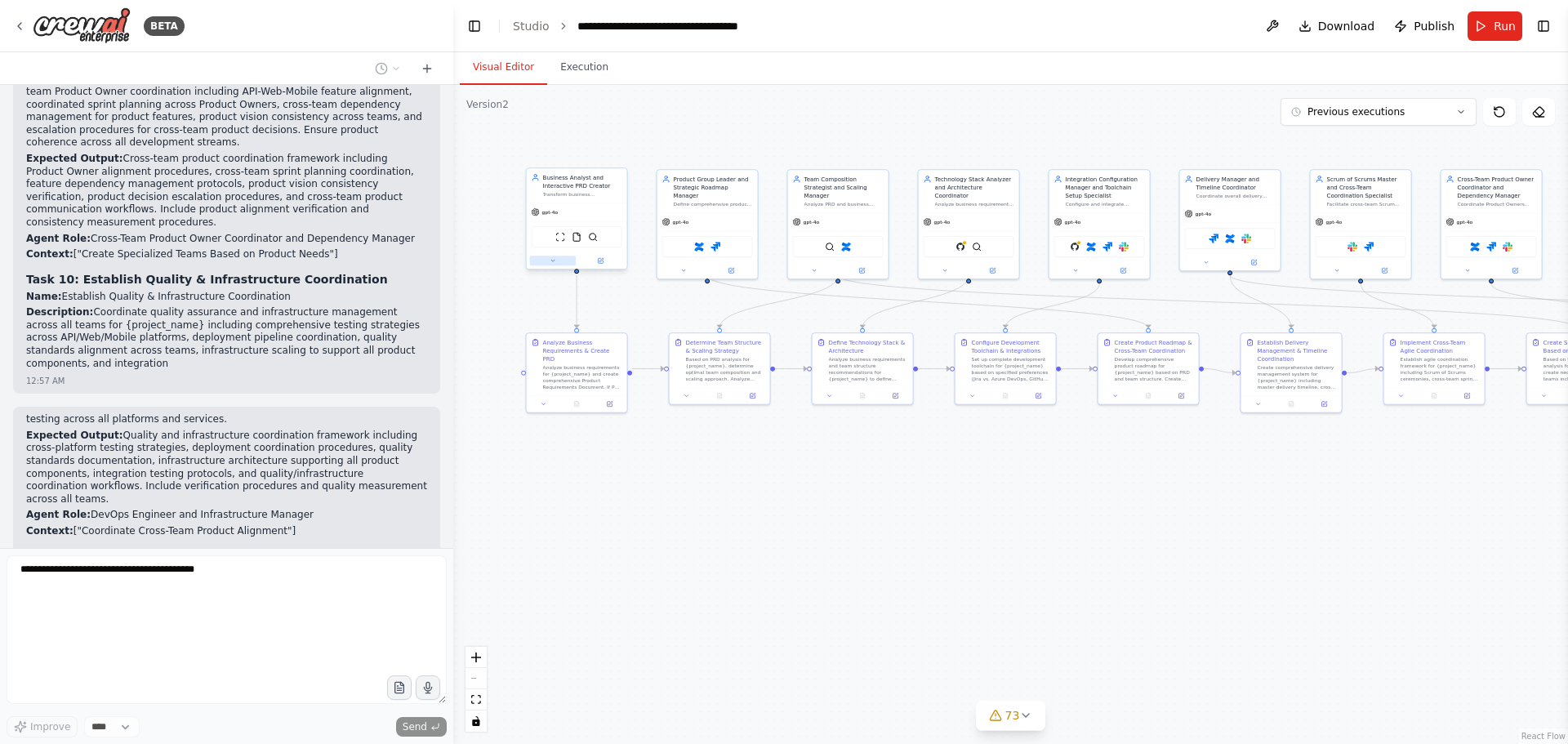
scroll to position [137702, 0]
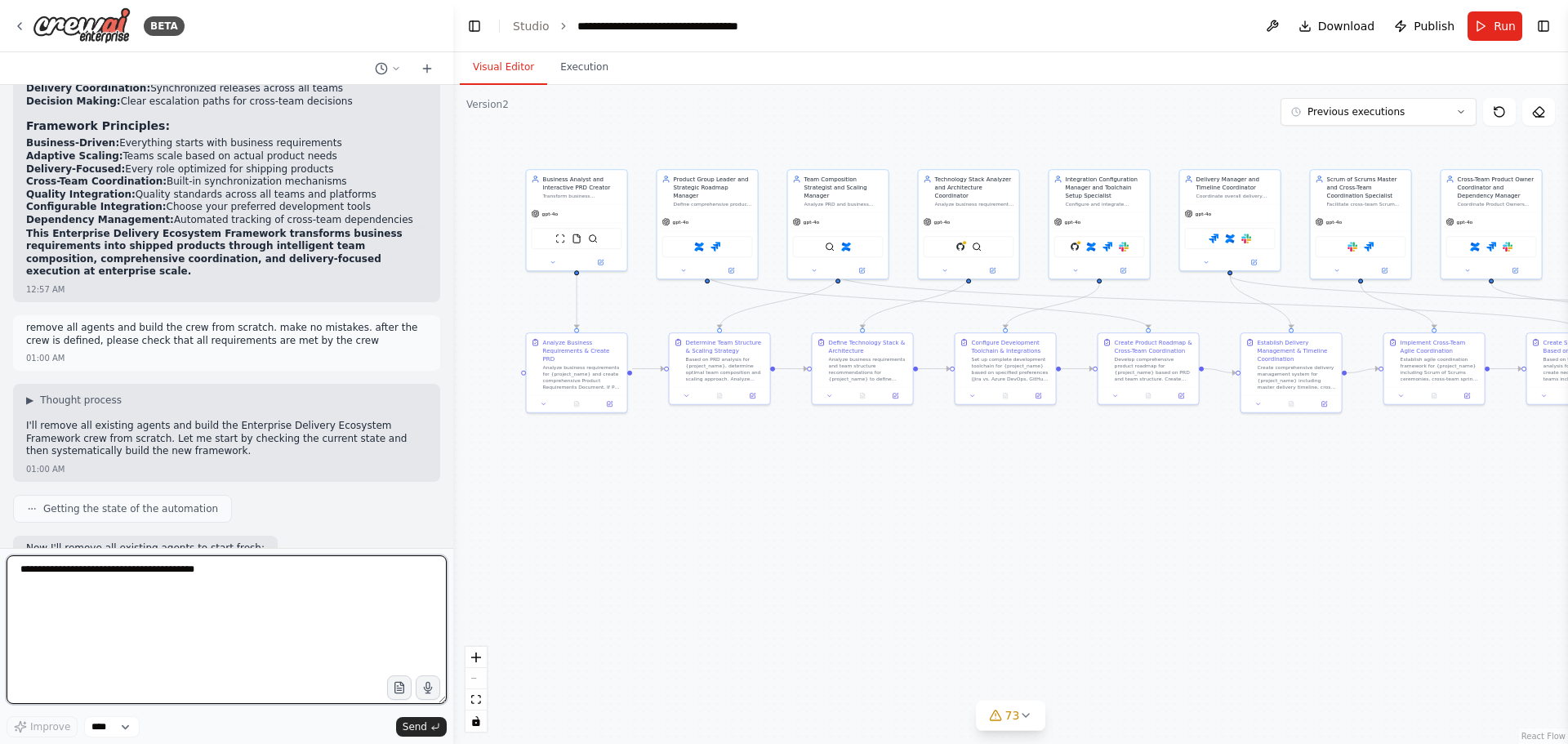
click at [315, 592] on textarea at bounding box center [226, 629] width 440 height 149
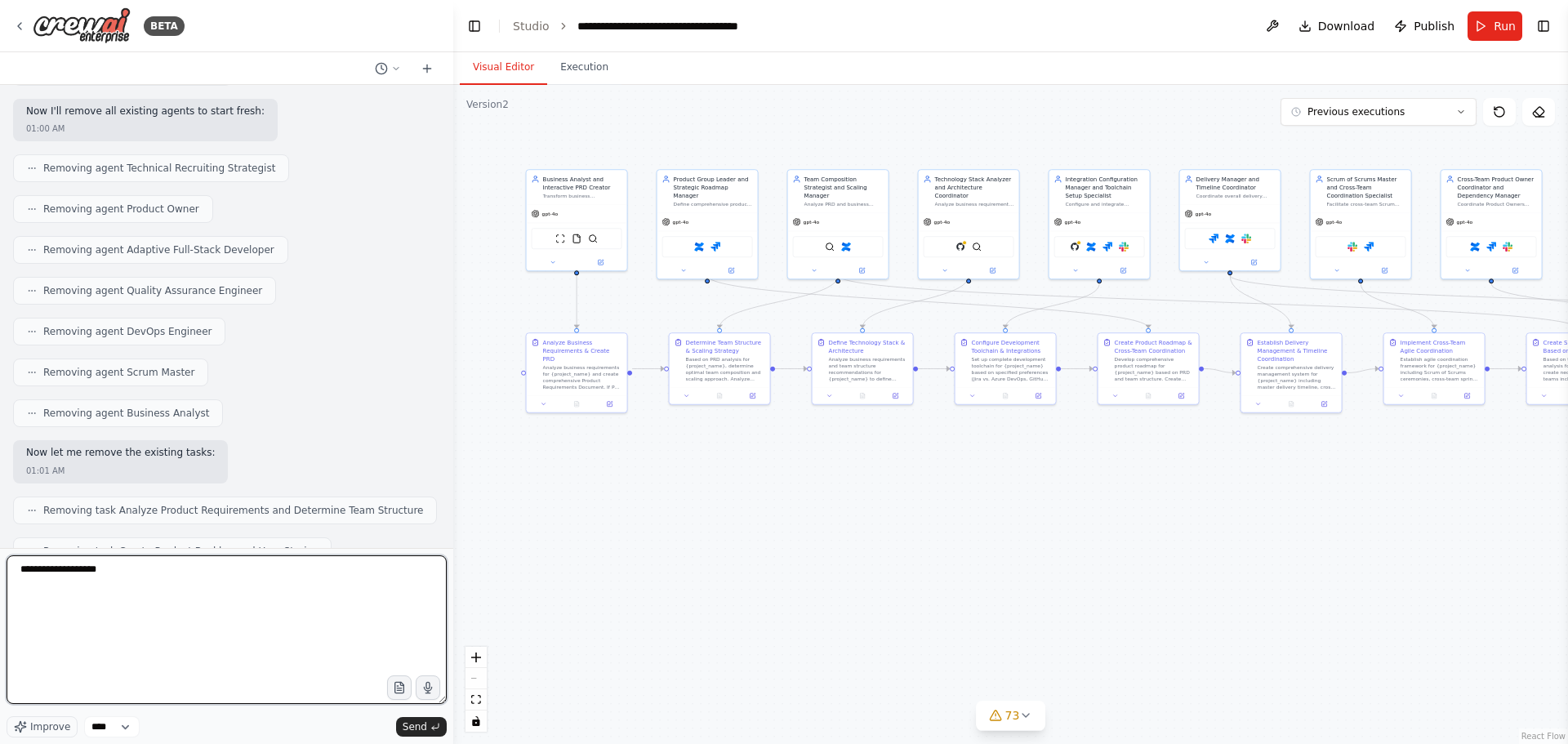
scroll to position [139201, 0]
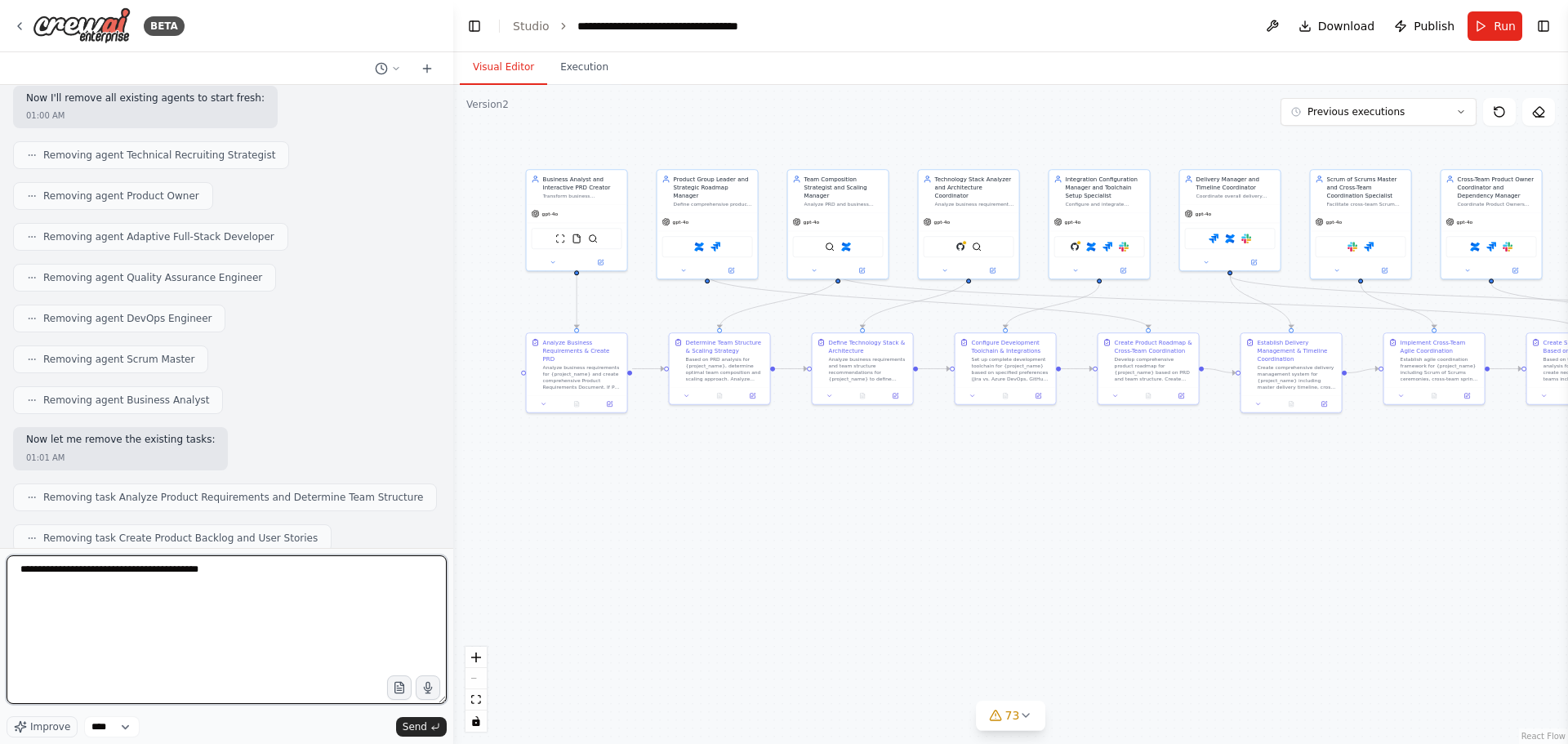
type textarea "**********"
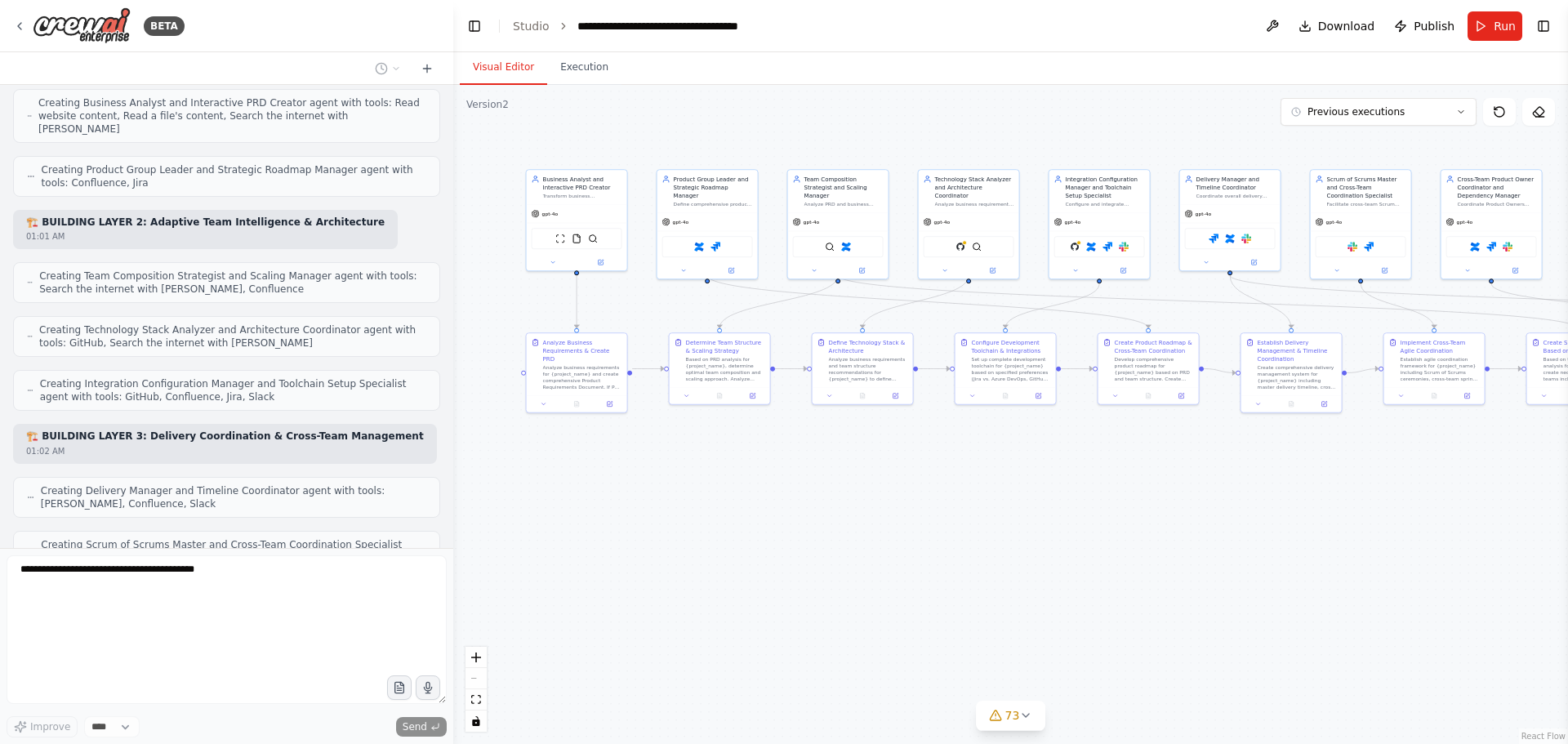
scroll to position [139813, 0]
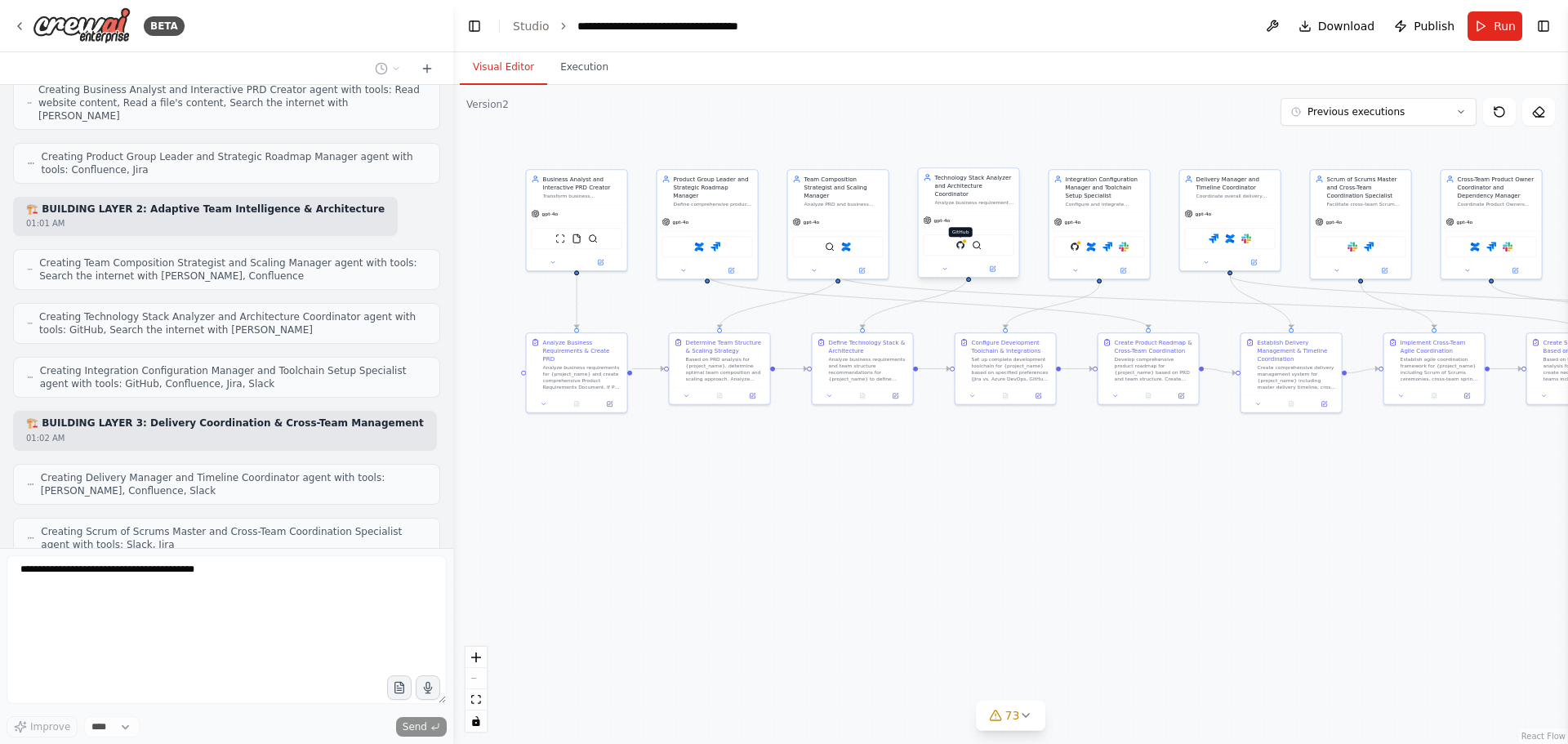
click at [964, 241] on img at bounding box center [960, 245] width 10 height 10
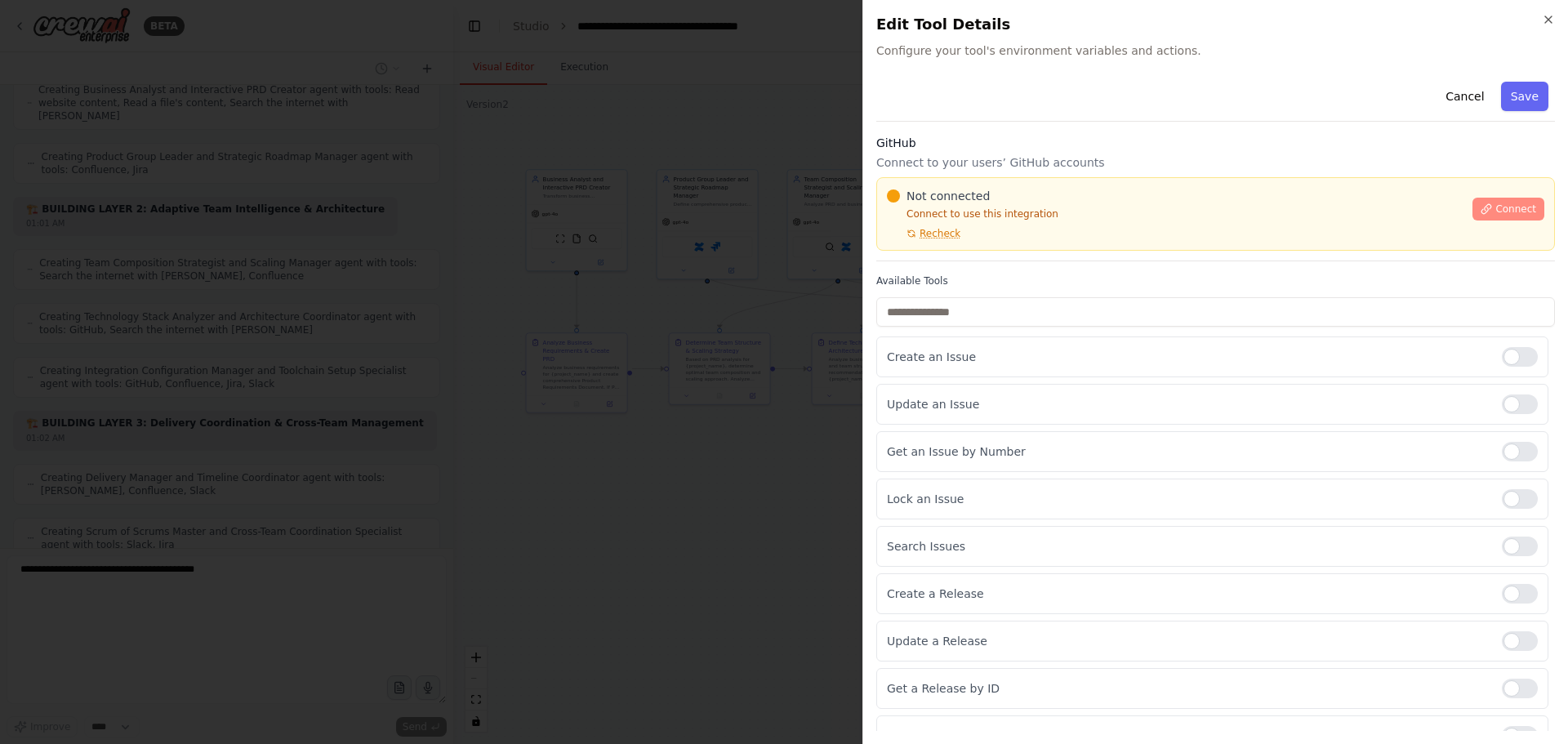
click at [1486, 206] on button "Connect" at bounding box center [1508, 209] width 72 height 23
click at [1506, 209] on span "Connect" at bounding box center [1515, 209] width 41 height 13
click at [936, 231] on span "Recheck" at bounding box center [939, 234] width 41 height 13
click at [1465, 97] on button "Cancel" at bounding box center [1465, 96] width 58 height 29
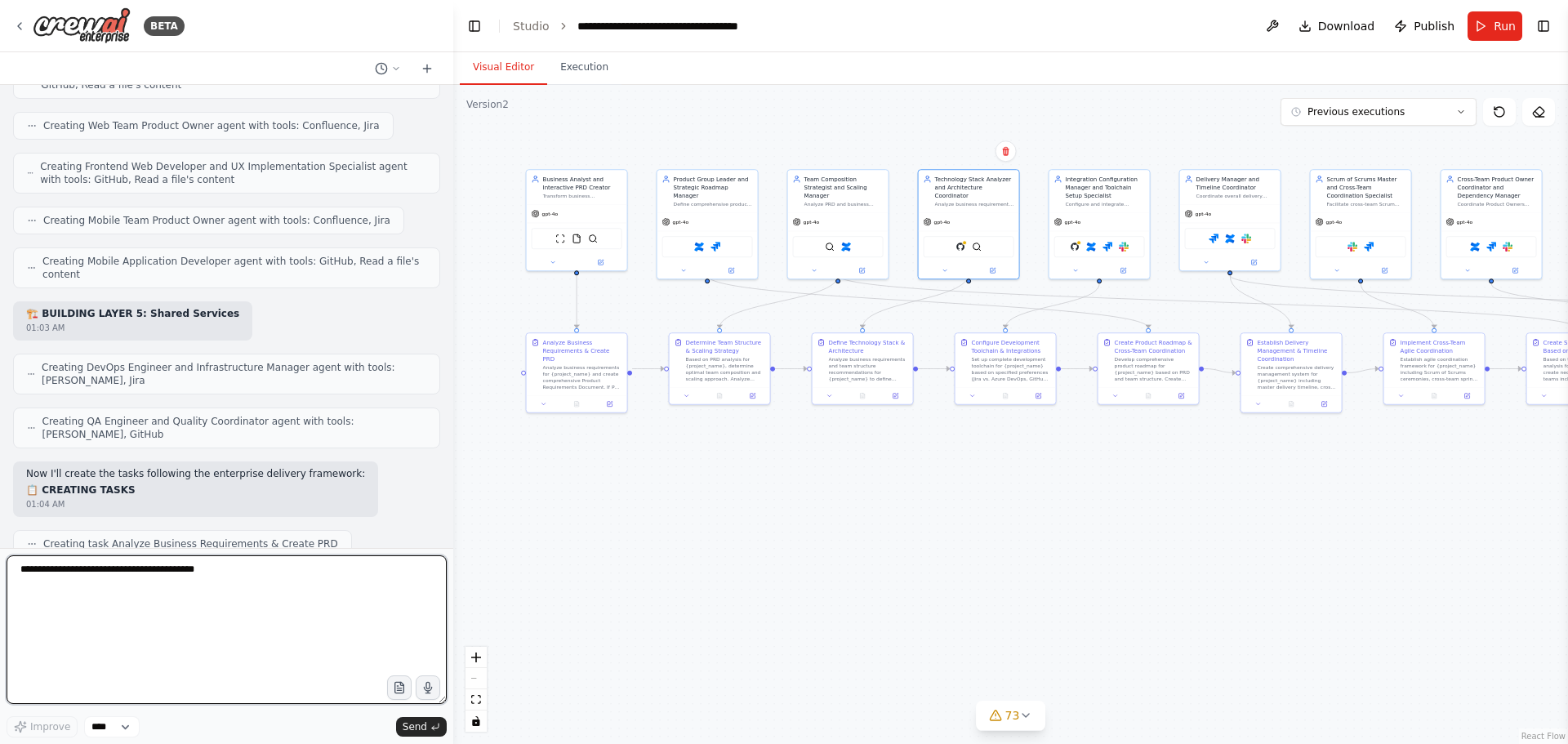
click at [92, 589] on textarea at bounding box center [226, 629] width 440 height 149
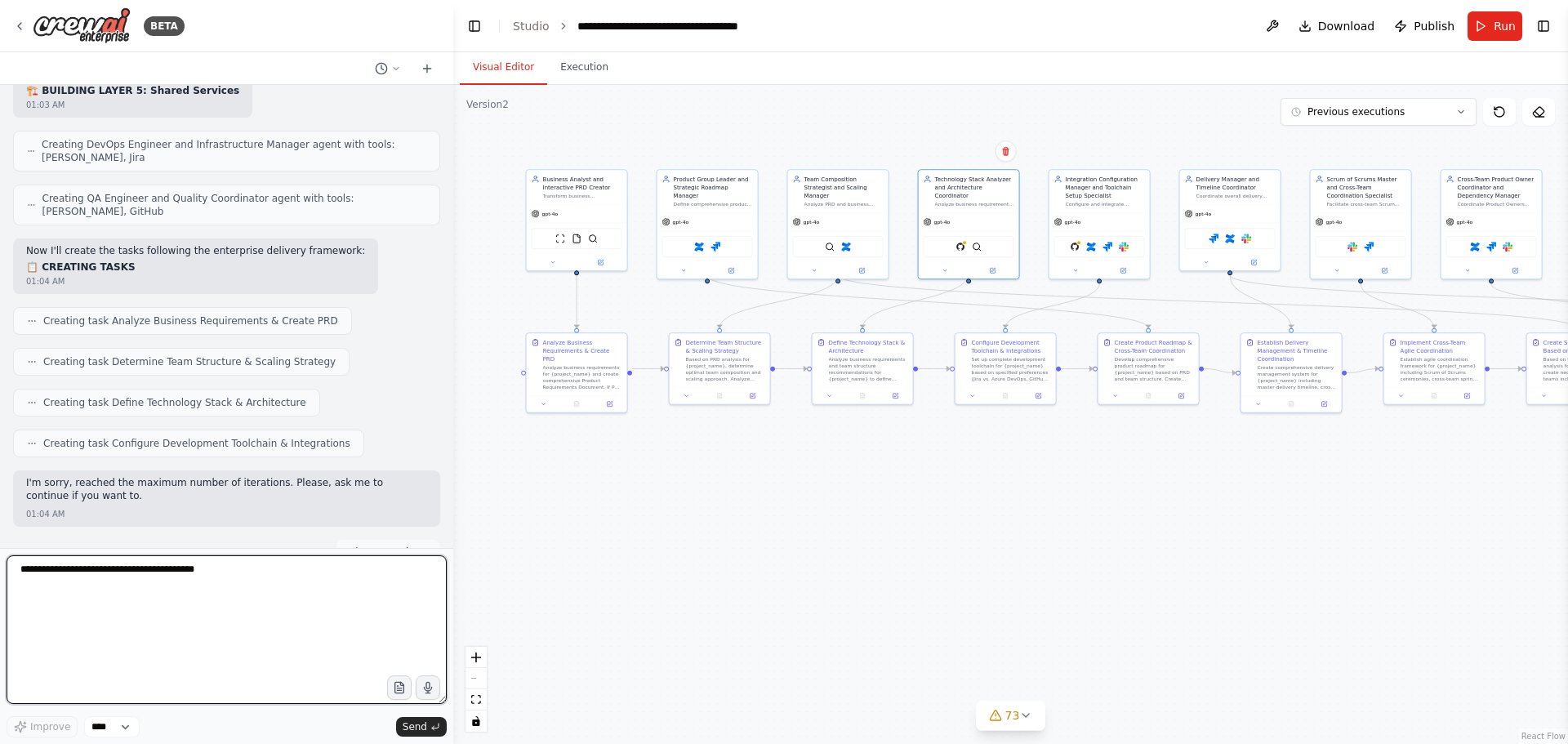
scroll to position [140710, 0]
